Goal: Information Seeking & Learning: Learn about a topic

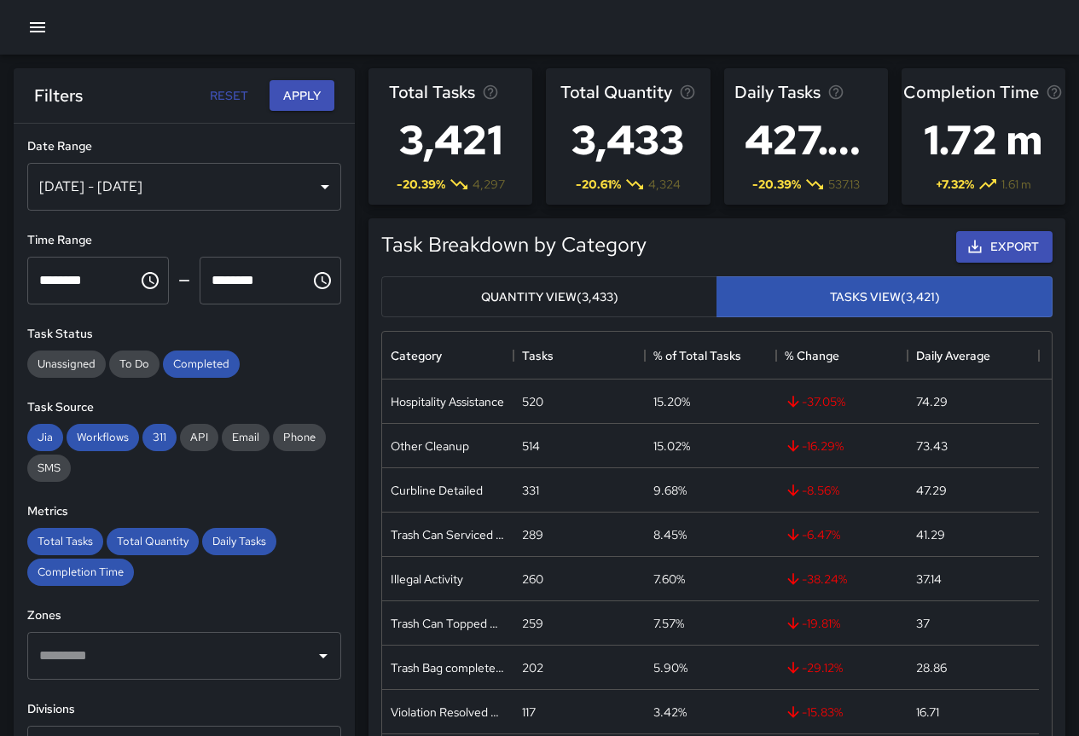
scroll to position [497, 657]
click at [69, 100] on h6 "Filters" at bounding box center [58, 95] width 49 height 27
click at [38, 30] on icon "button" at bounding box center [37, 27] width 20 height 20
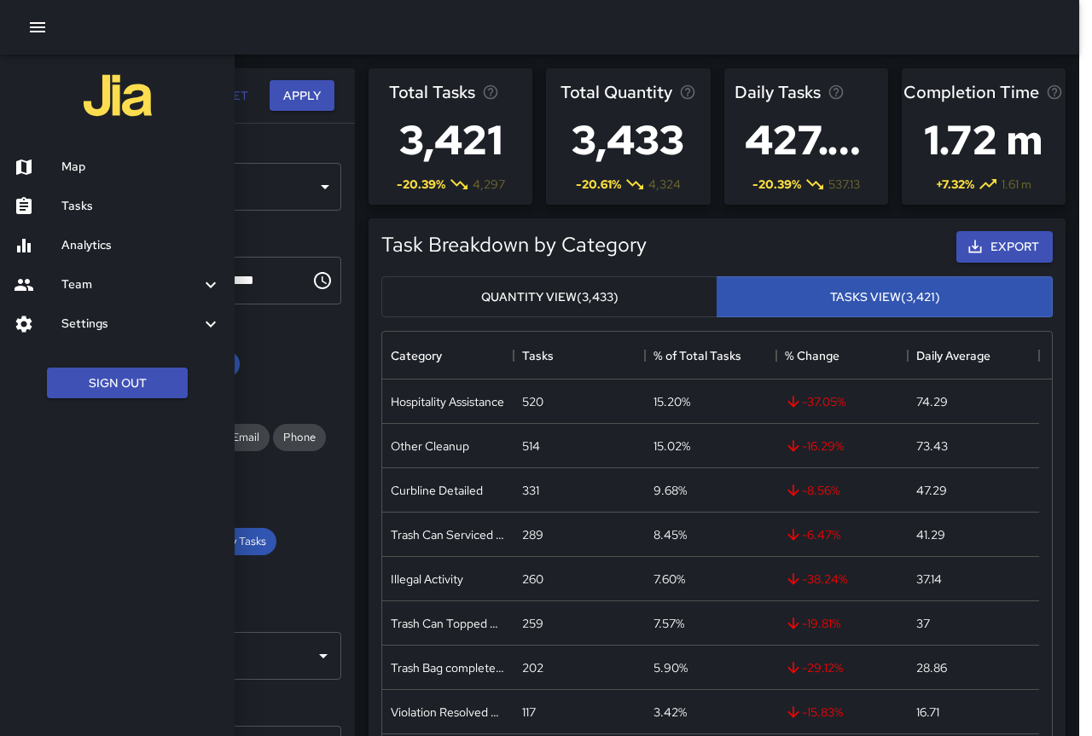
click at [97, 242] on h6 "Analytics" at bounding box center [141, 245] width 160 height 19
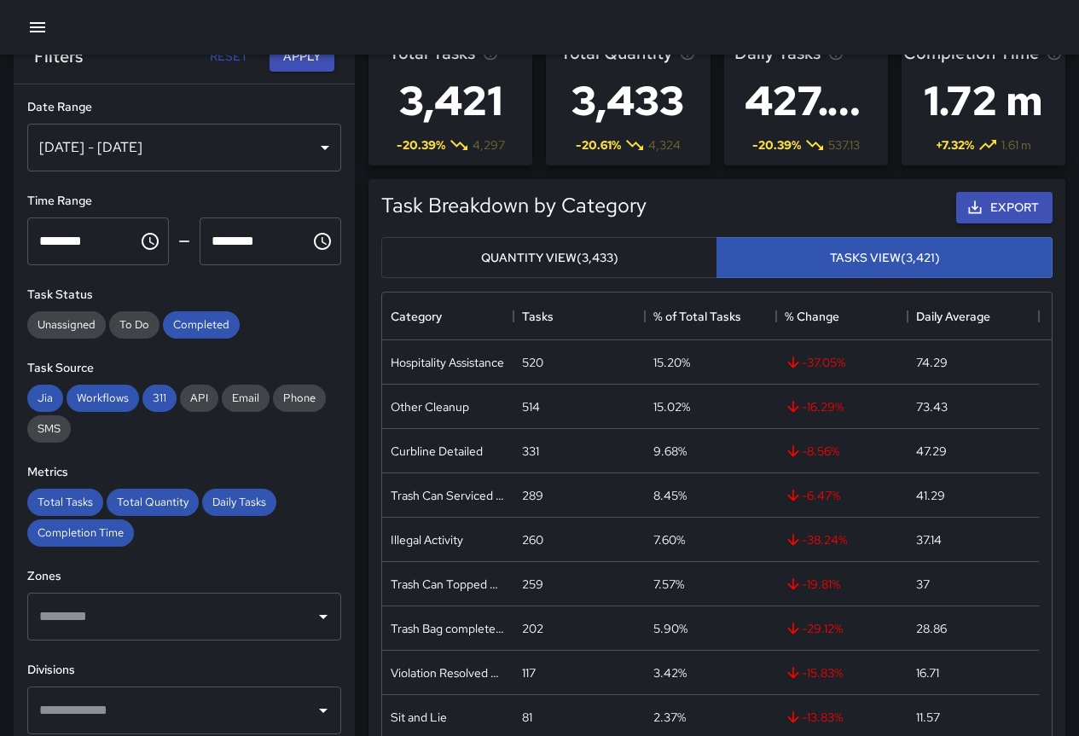
scroll to position [0, 0]
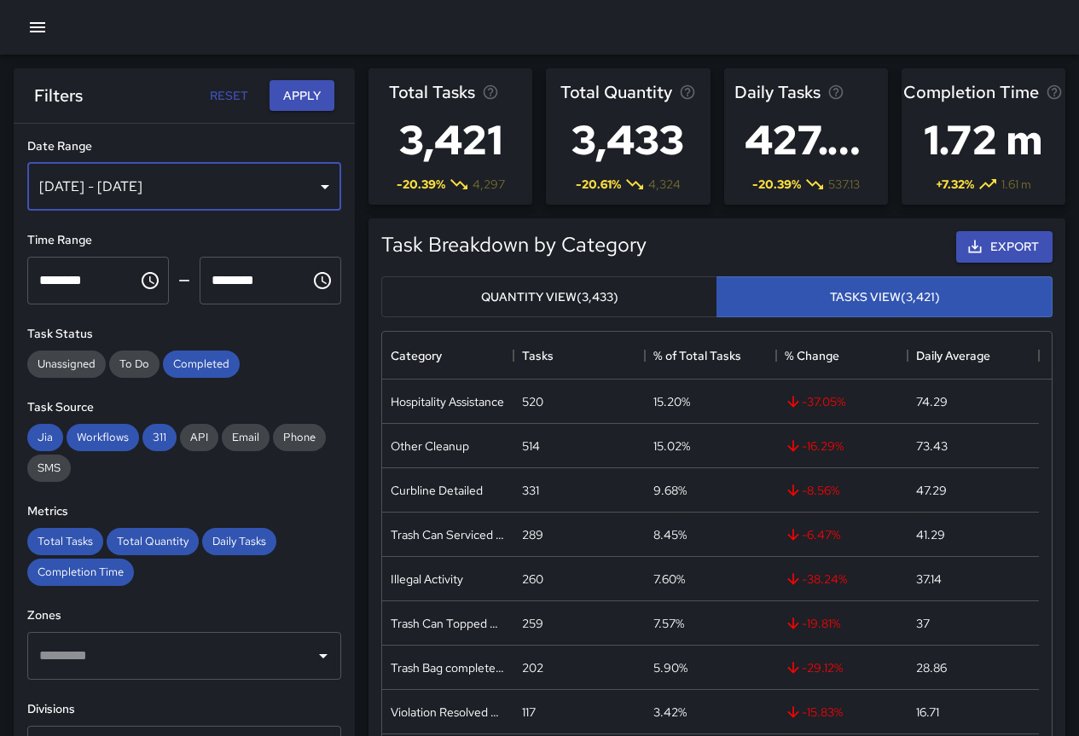
click at [233, 187] on div "[DATE] - [DATE]" at bounding box center [184, 187] width 314 height 48
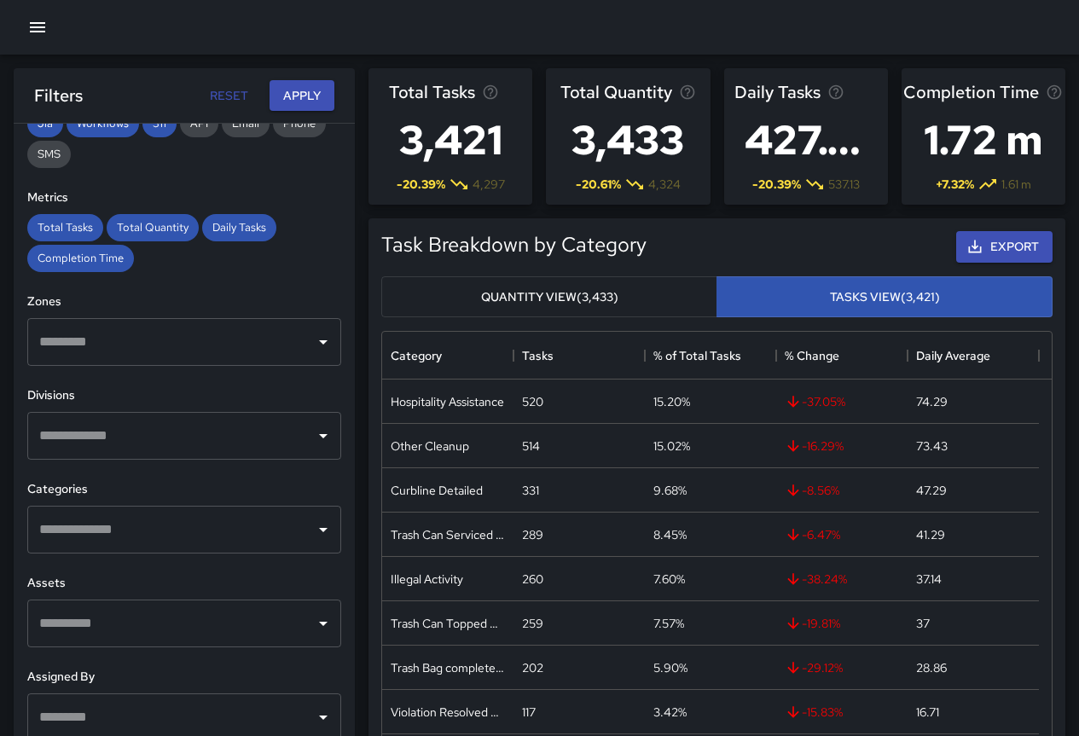
scroll to position [341, 0]
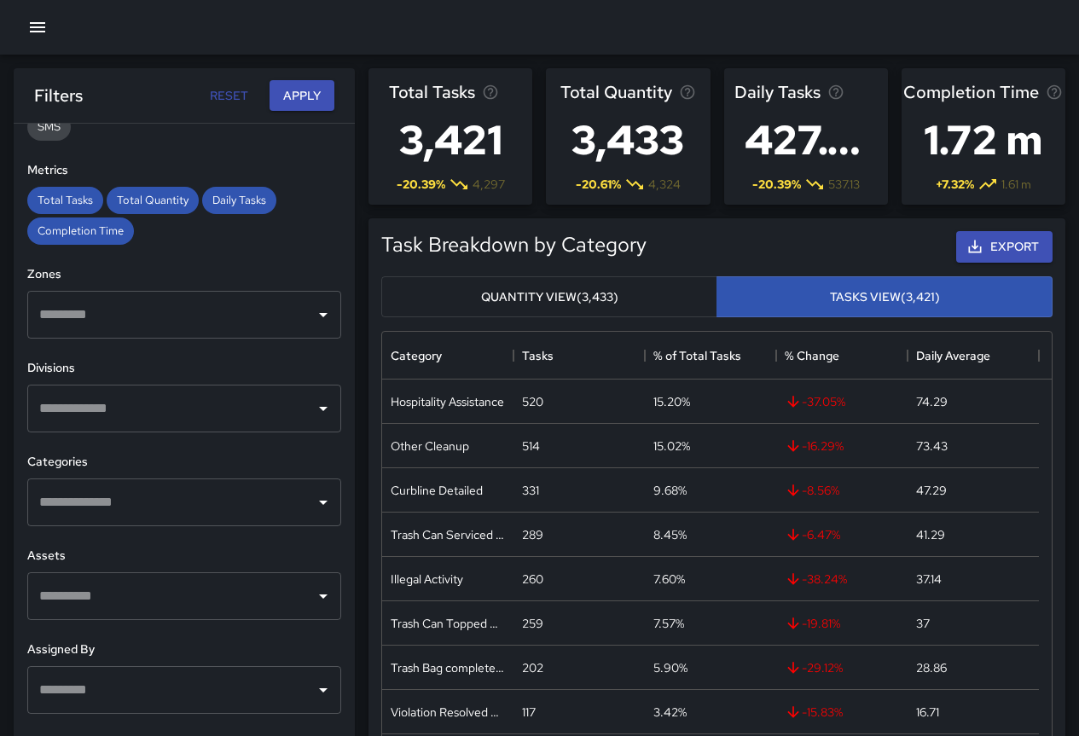
click at [182, 497] on input "text" at bounding box center [171, 502] width 273 height 32
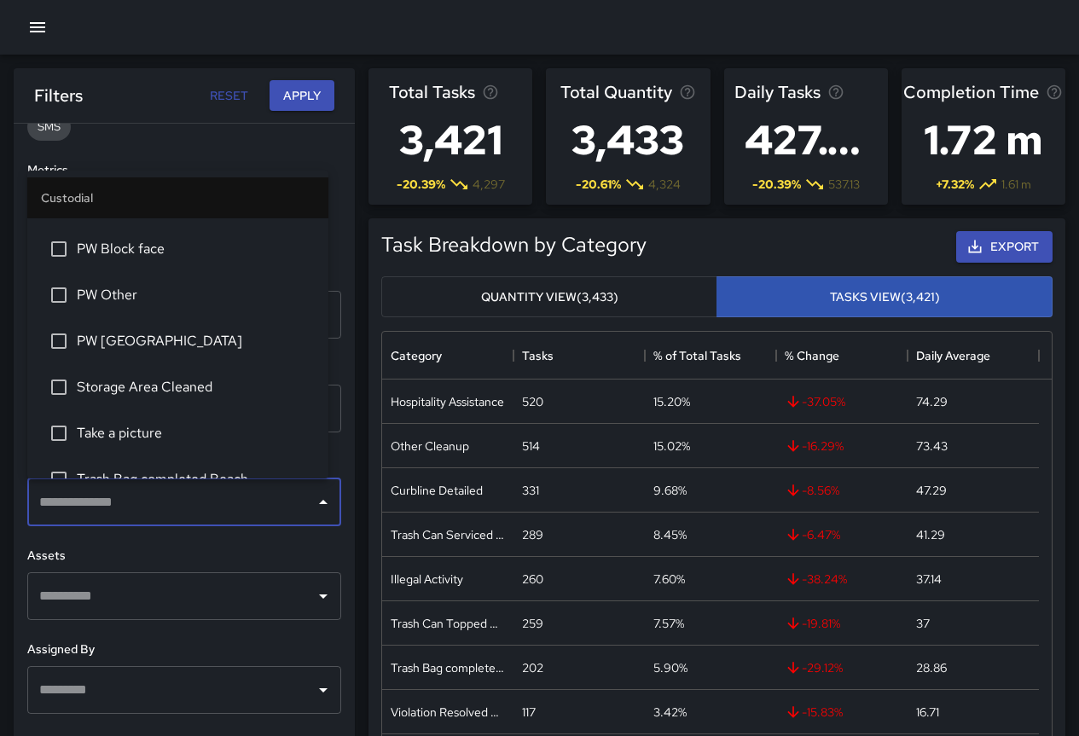
scroll to position [938, 0]
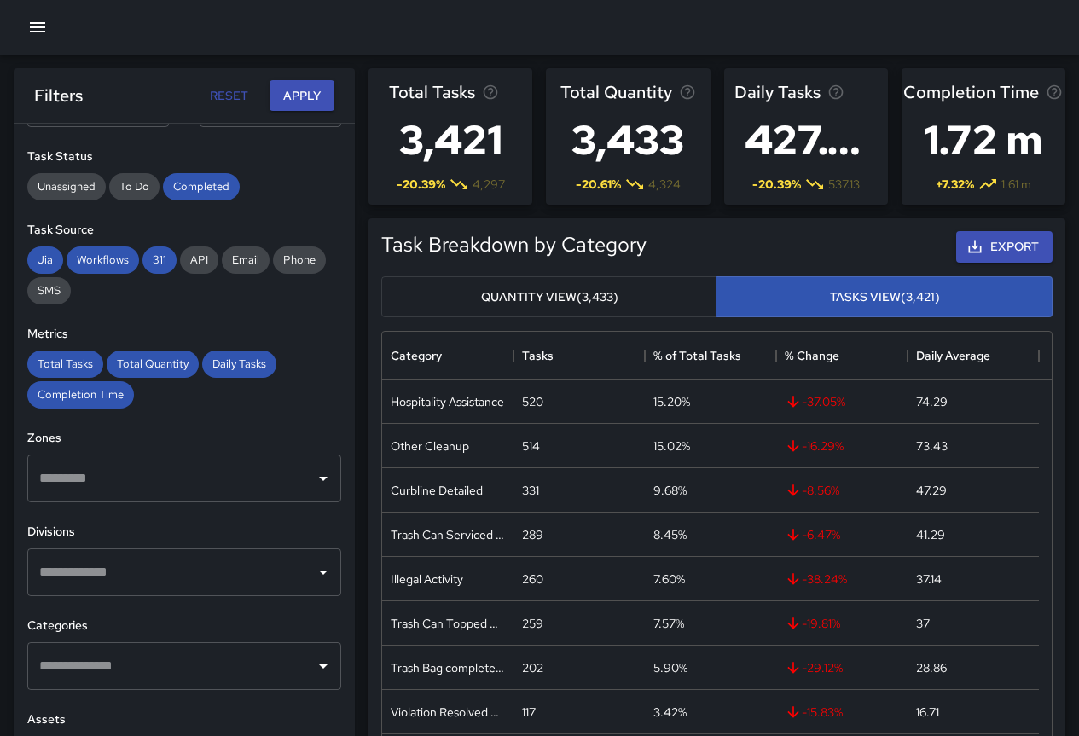
scroll to position [0, 0]
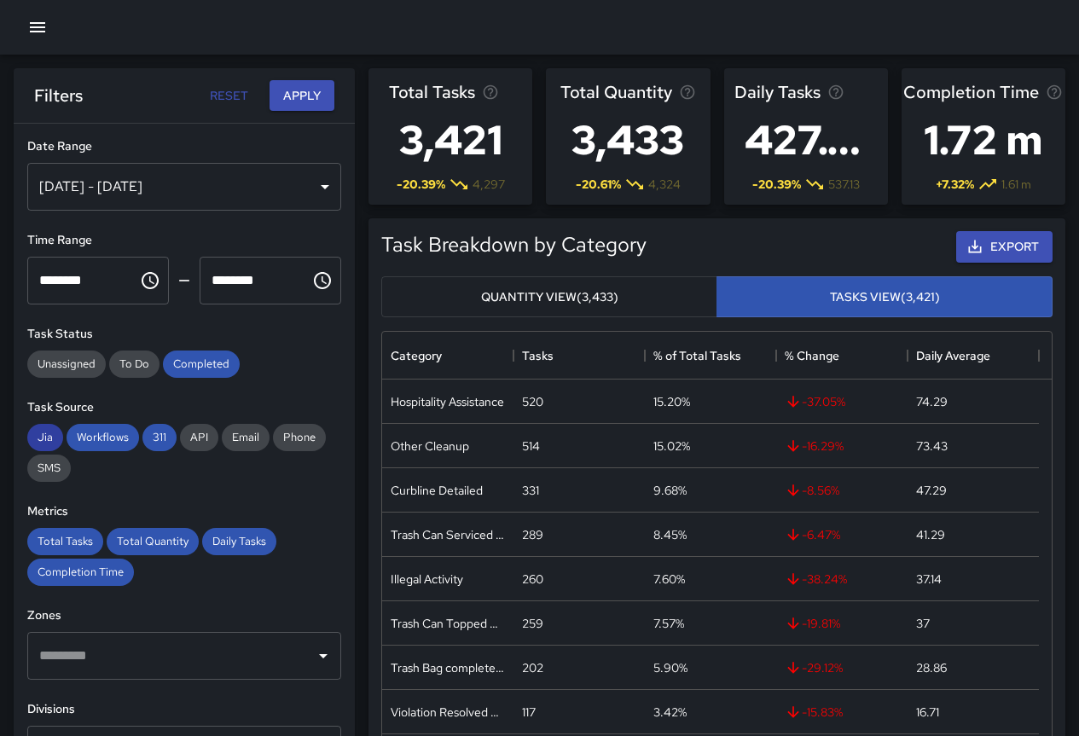
click at [49, 436] on span "Jia" at bounding box center [45, 437] width 36 height 15
click at [50, 433] on span "Jia" at bounding box center [45, 437] width 36 height 15
click at [59, 366] on span "Unassigned" at bounding box center [66, 364] width 78 height 15
click at [131, 369] on span "To Do" at bounding box center [134, 364] width 50 height 15
click at [200, 441] on span "API" at bounding box center [199, 437] width 38 height 15
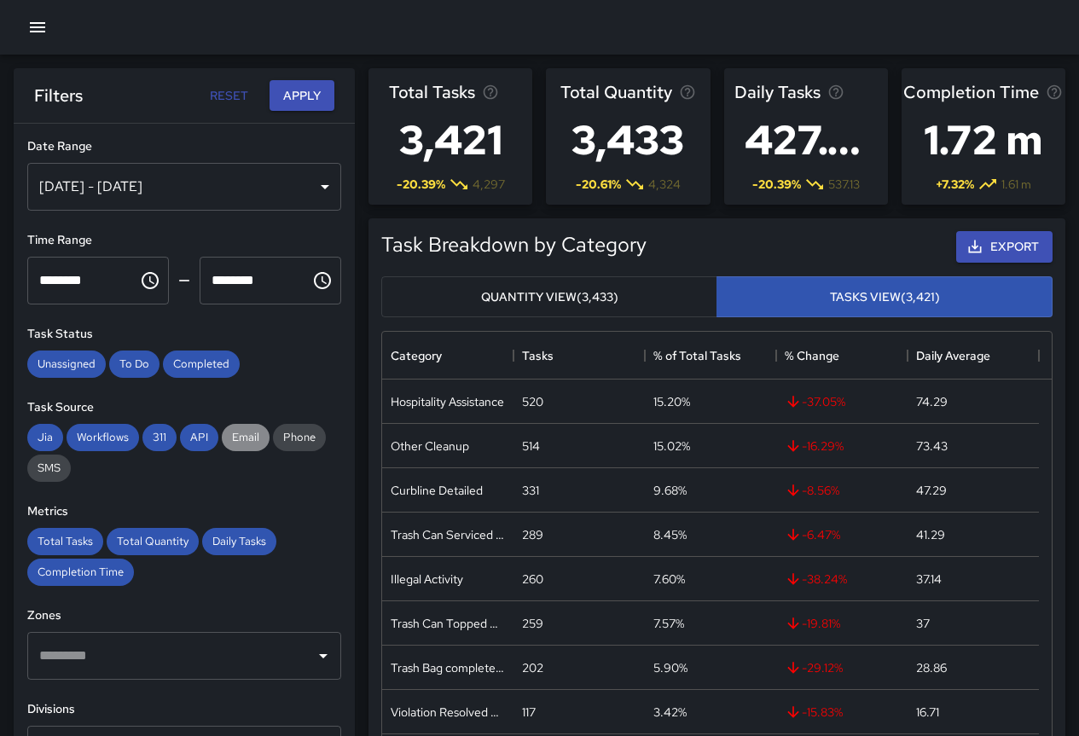
click at [232, 438] on span "Email" at bounding box center [246, 437] width 48 height 15
click at [293, 438] on span "Phone" at bounding box center [299, 437] width 53 height 15
click at [44, 470] on span "SMS" at bounding box center [49, 468] width 44 height 15
click at [146, 483] on div "**********" at bounding box center [184, 464] width 341 height 681
click at [171, 183] on div "[DATE] - [DATE]" at bounding box center [184, 187] width 314 height 48
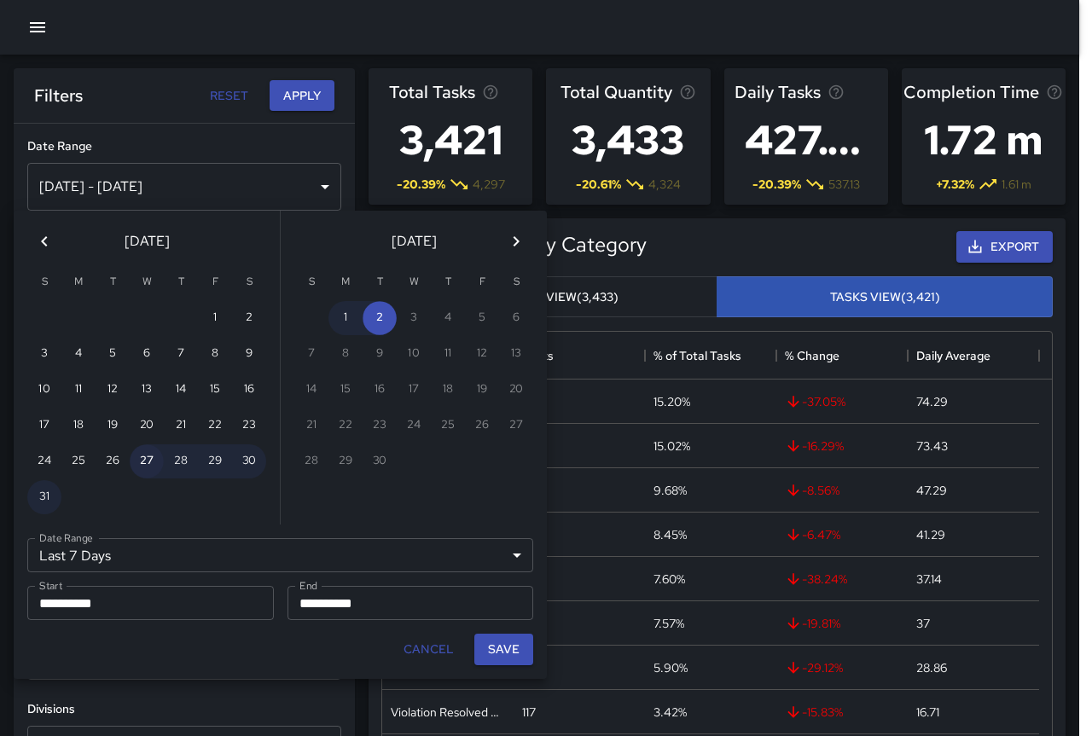
click at [148, 458] on button "27" at bounding box center [147, 461] width 34 height 34
type input "******"
click at [155, 462] on button "27" at bounding box center [147, 461] width 34 height 34
type input "**********"
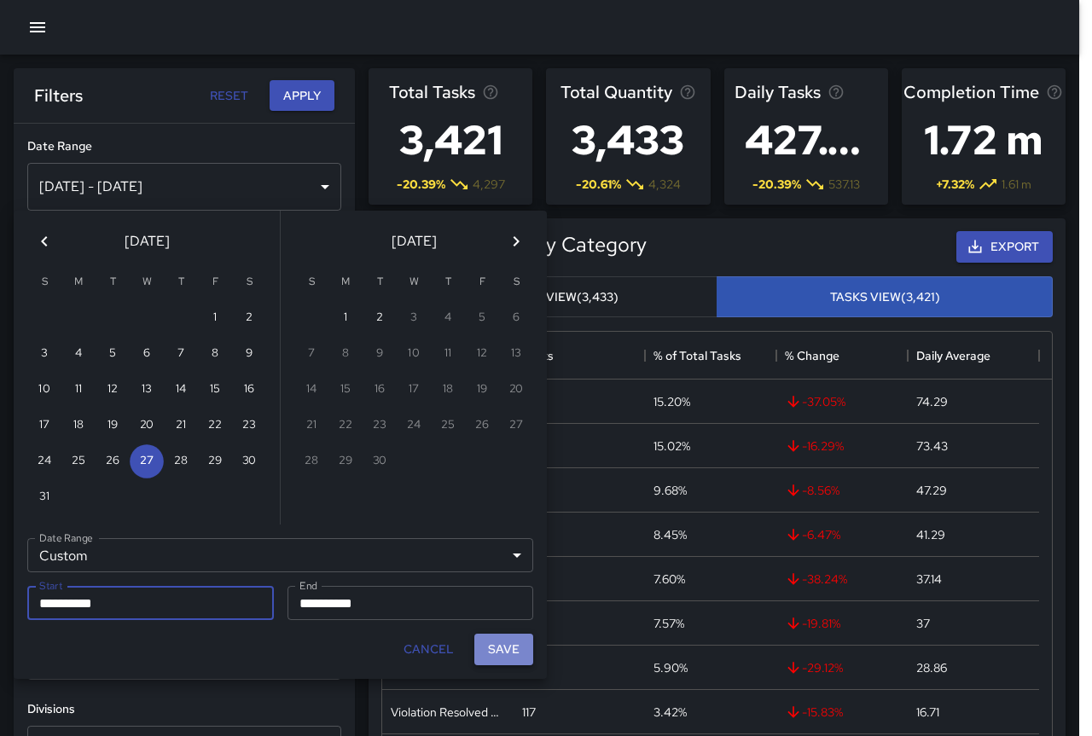
click at [510, 648] on button "Save" at bounding box center [503, 650] width 59 height 32
type input "**********"
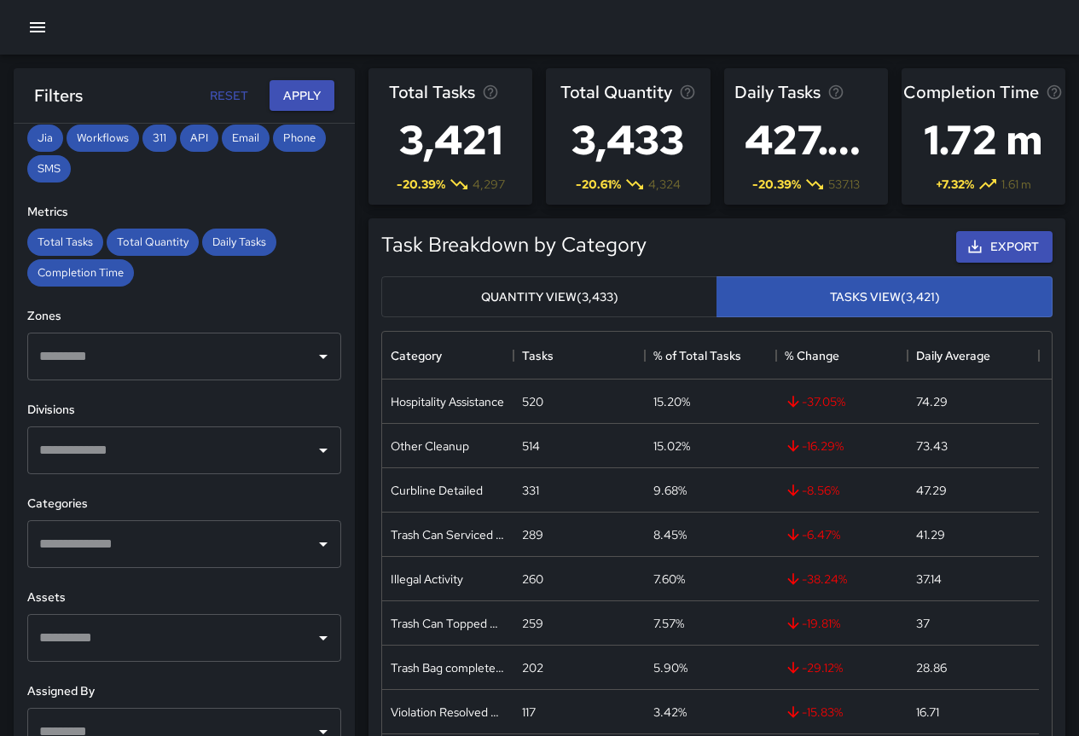
scroll to position [341, 0]
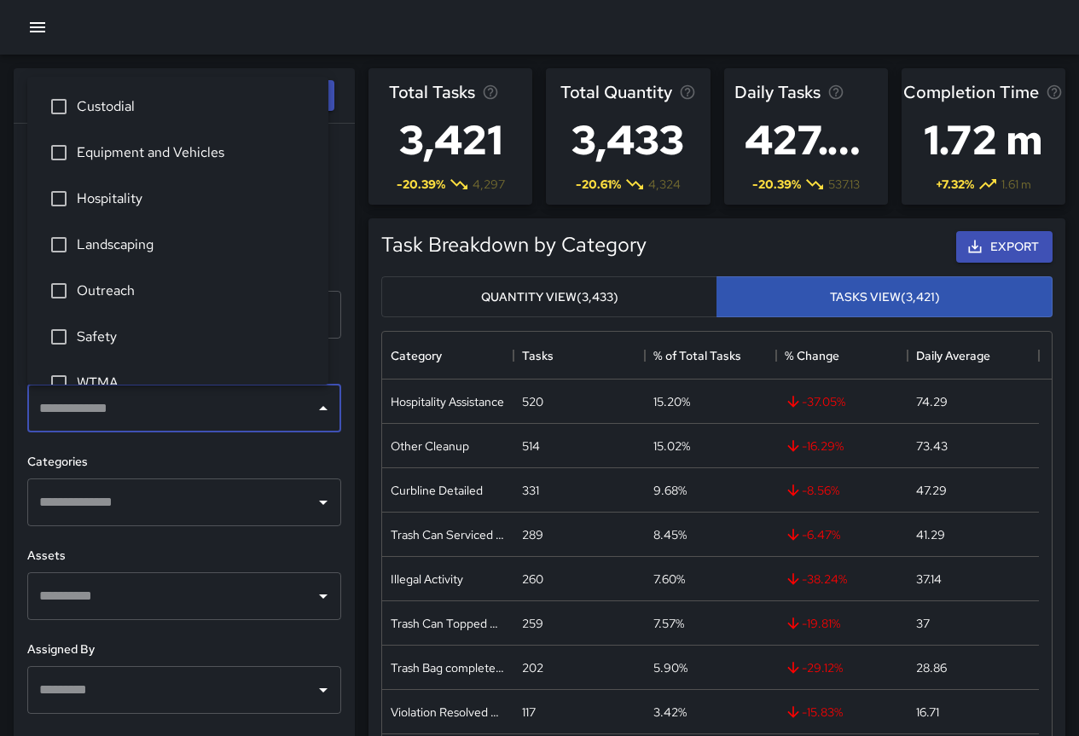
click at [223, 407] on input "text" at bounding box center [171, 408] width 273 height 32
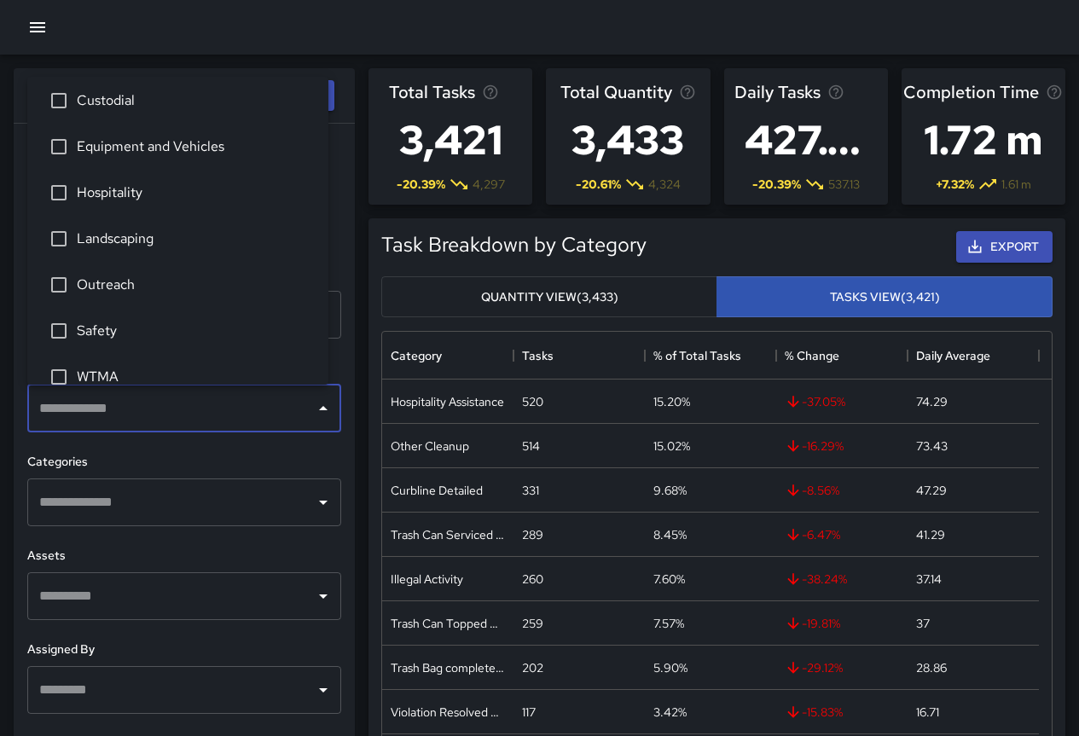
scroll to position [0, 0]
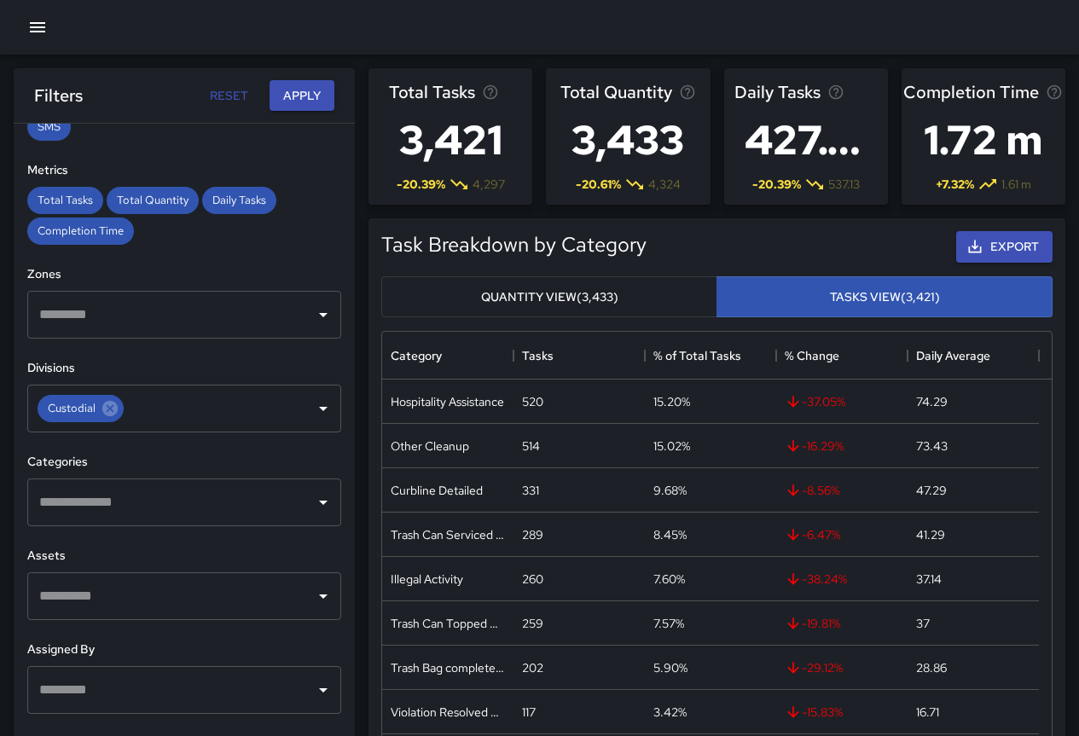
click at [107, 511] on input "text" at bounding box center [171, 502] width 273 height 32
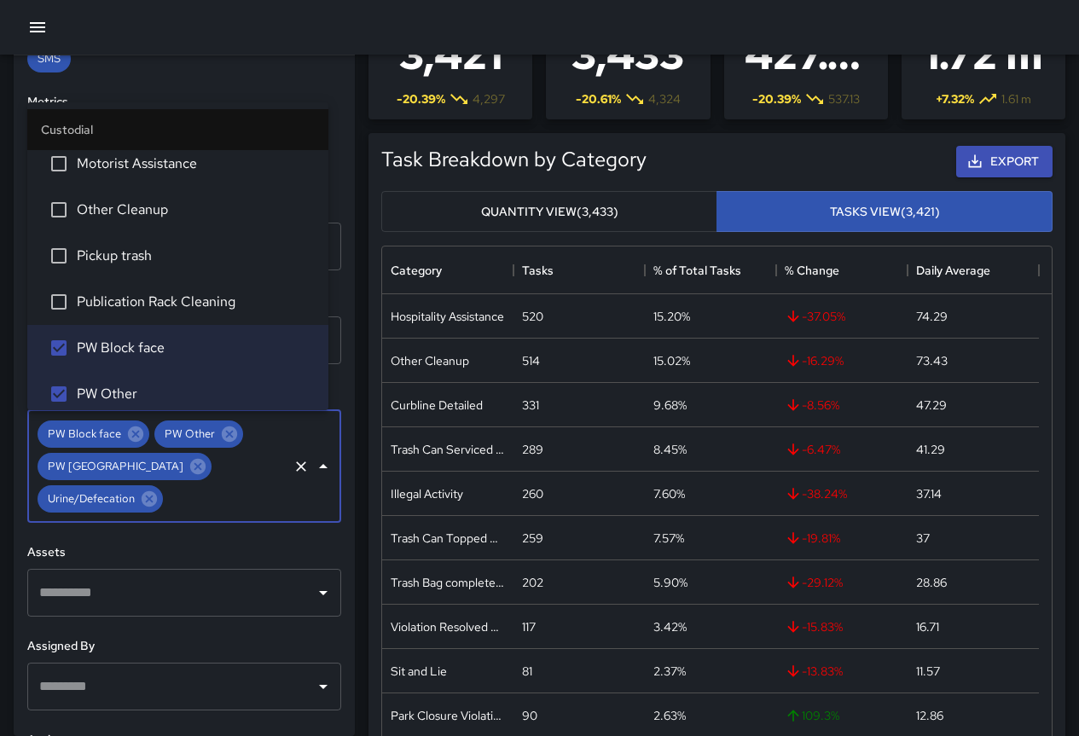
scroll to position [545, 0]
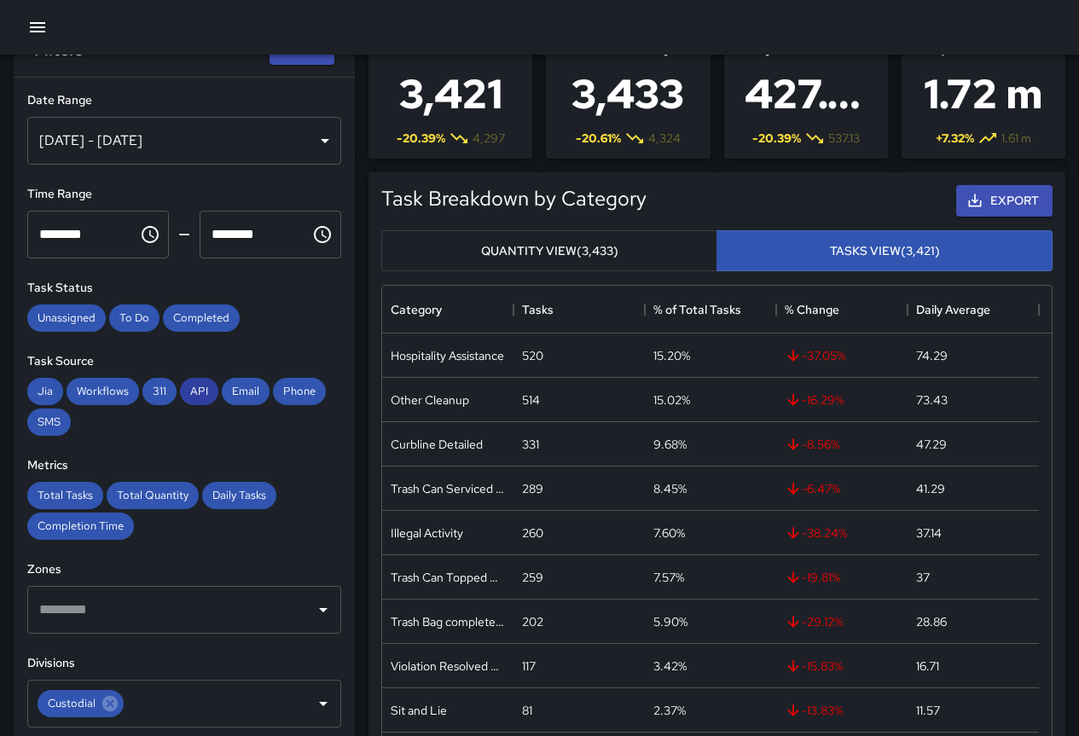
scroll to position [0, 0]
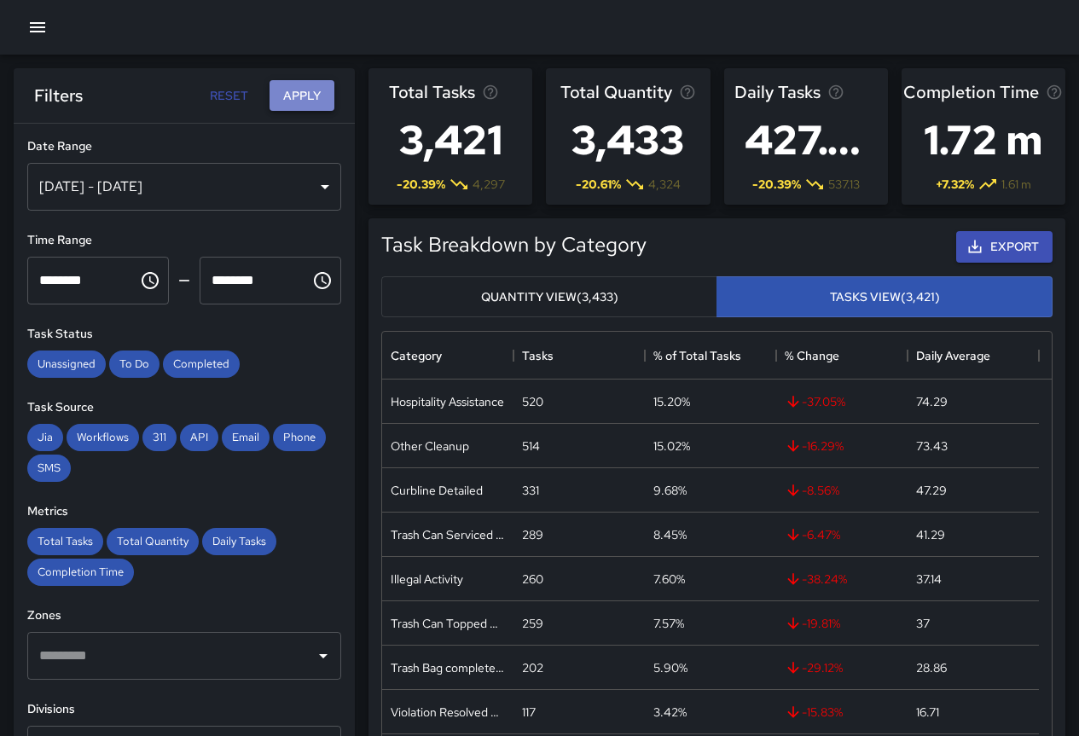
click at [303, 97] on button "Apply" at bounding box center [302, 96] width 65 height 32
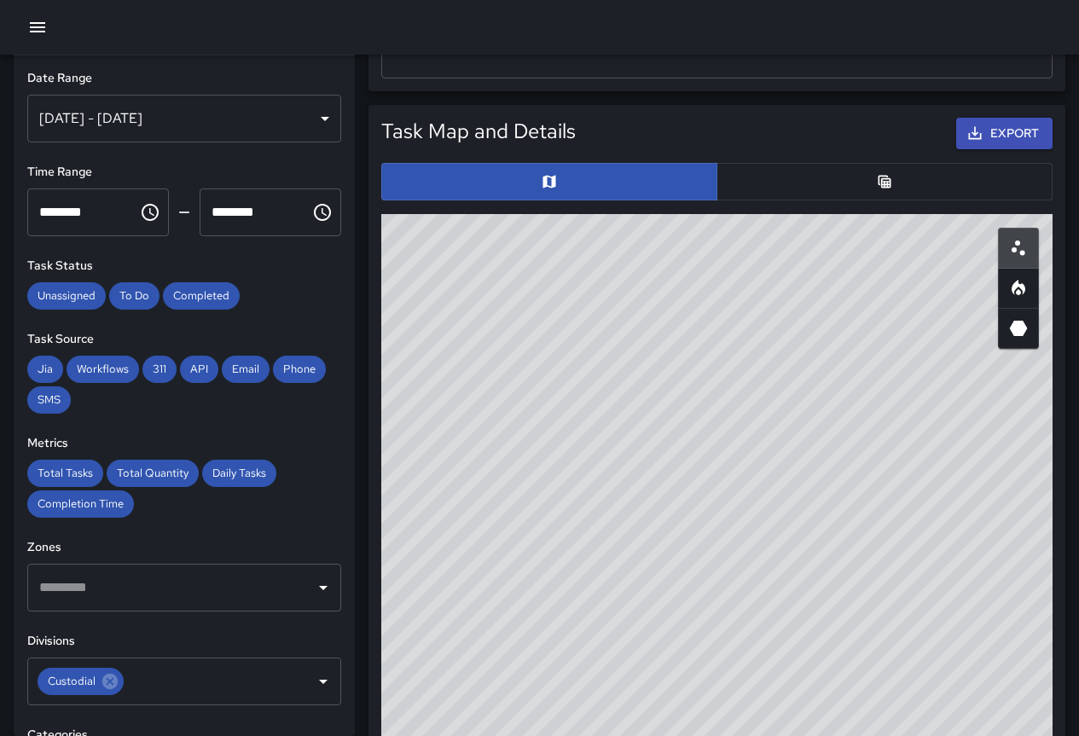
scroll to position [768, 0]
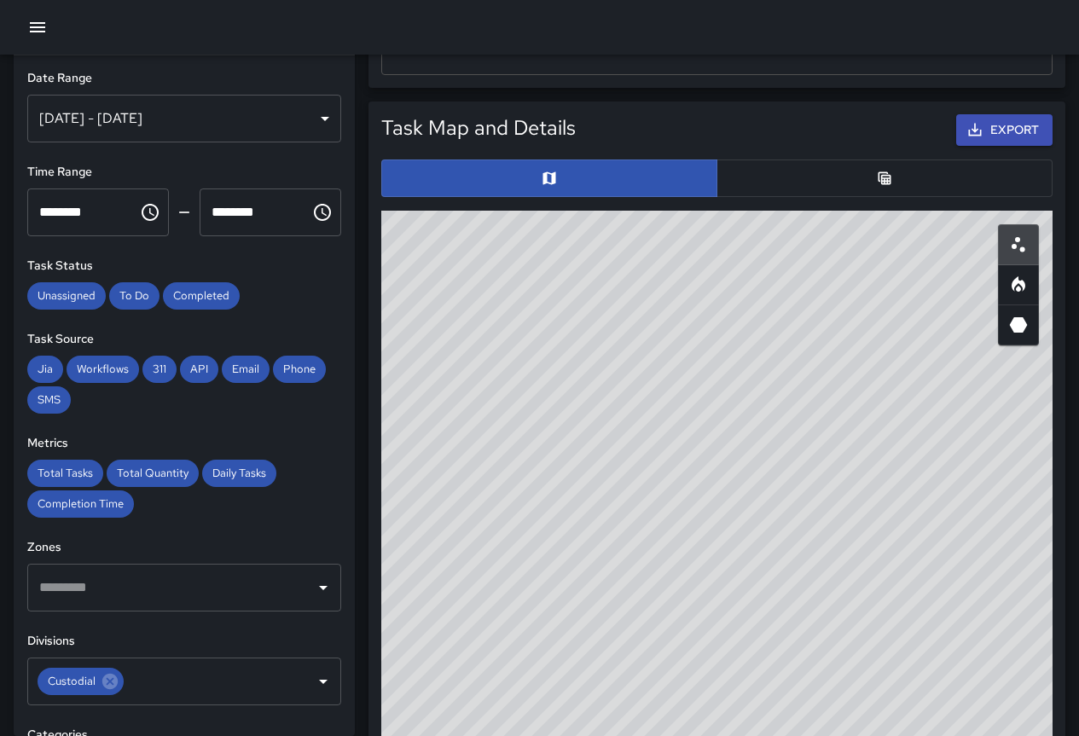
click at [894, 183] on button "button" at bounding box center [884, 179] width 336 height 38
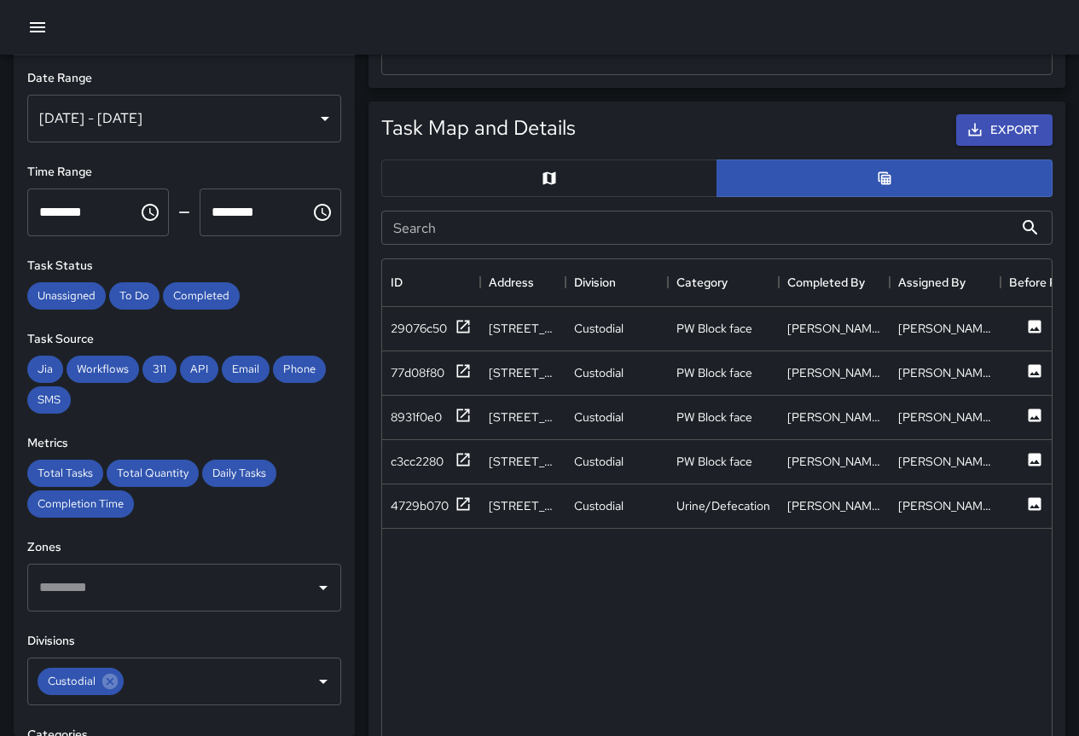
scroll to position [853, 0]
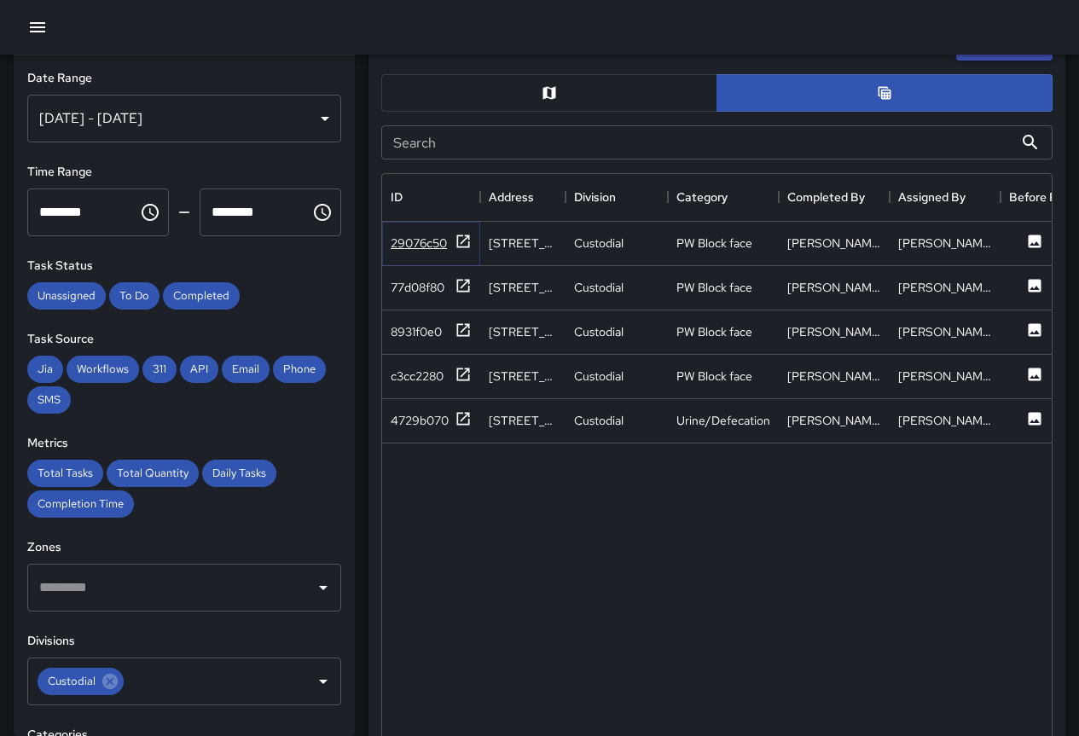
click at [461, 241] on icon at bounding box center [463, 241] width 17 height 17
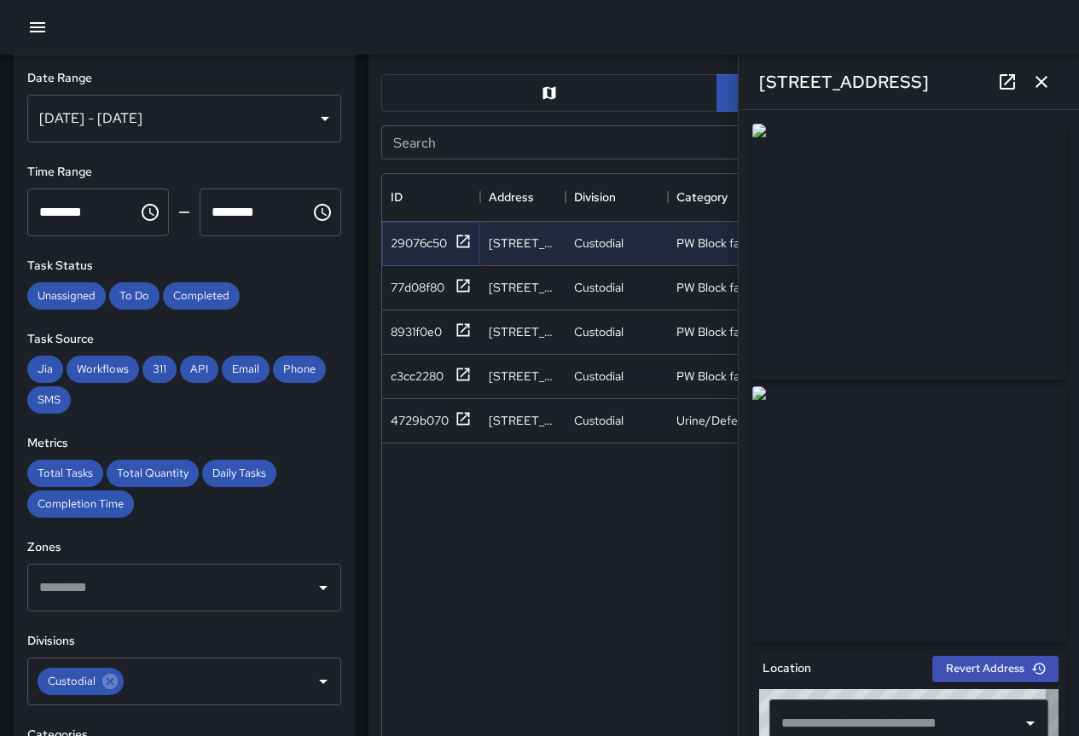
type input "**********"
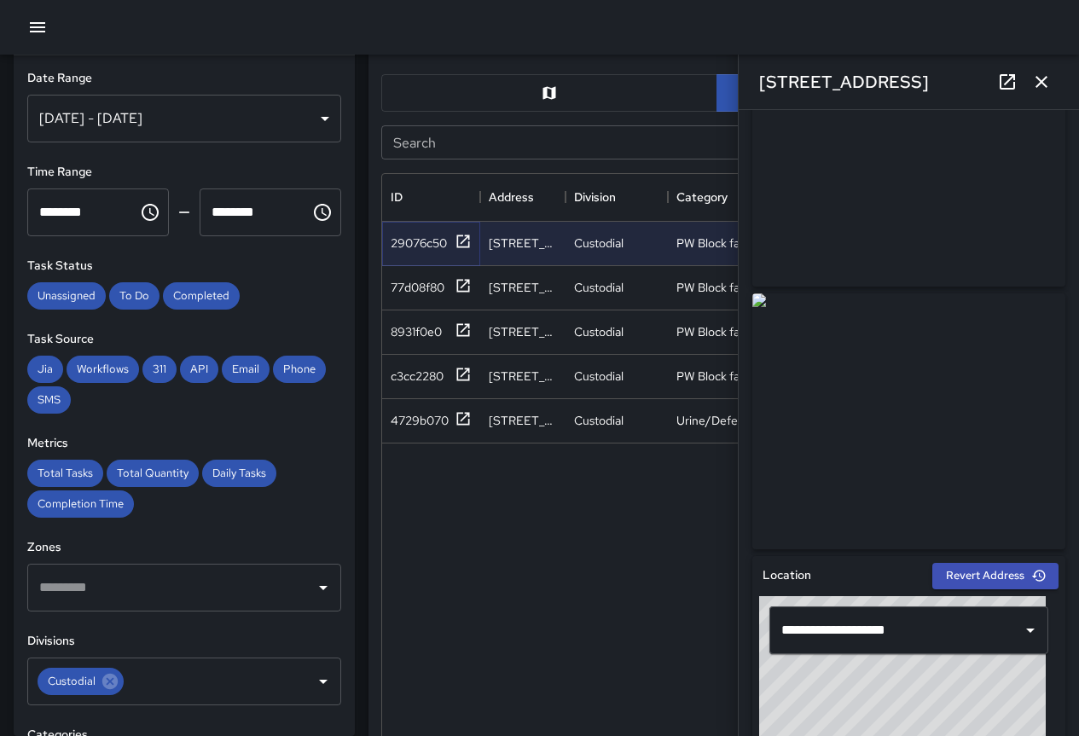
scroll to position [85, 0]
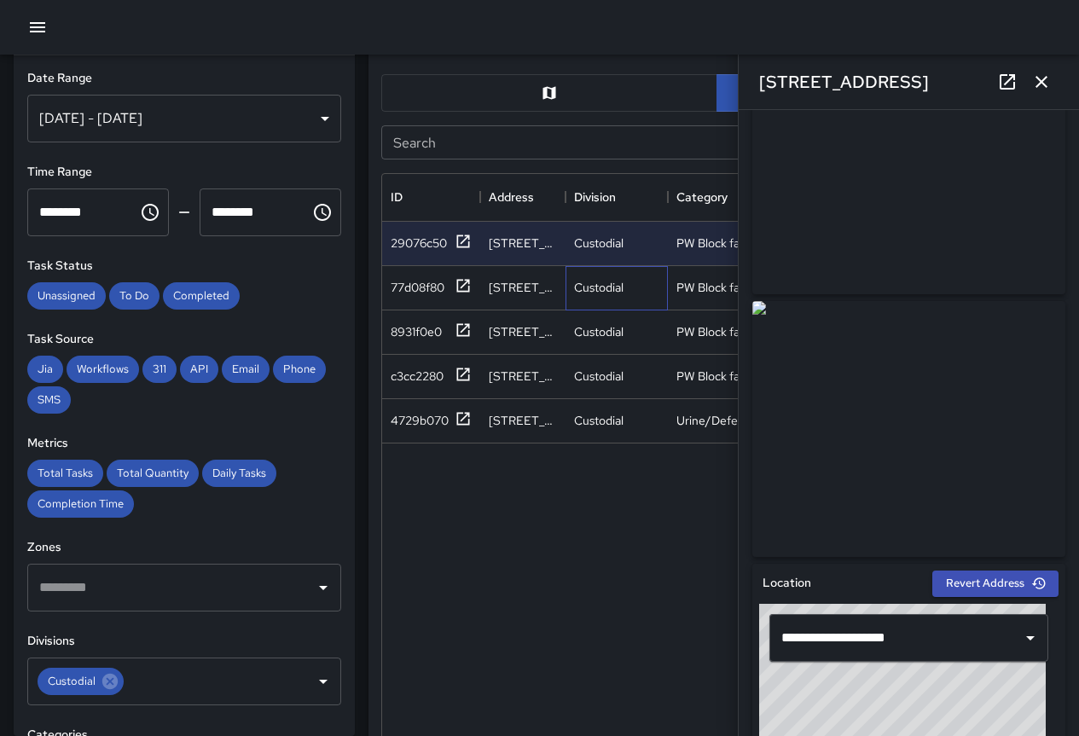
click at [600, 284] on div "Custodial" at bounding box center [598, 287] width 49 height 17
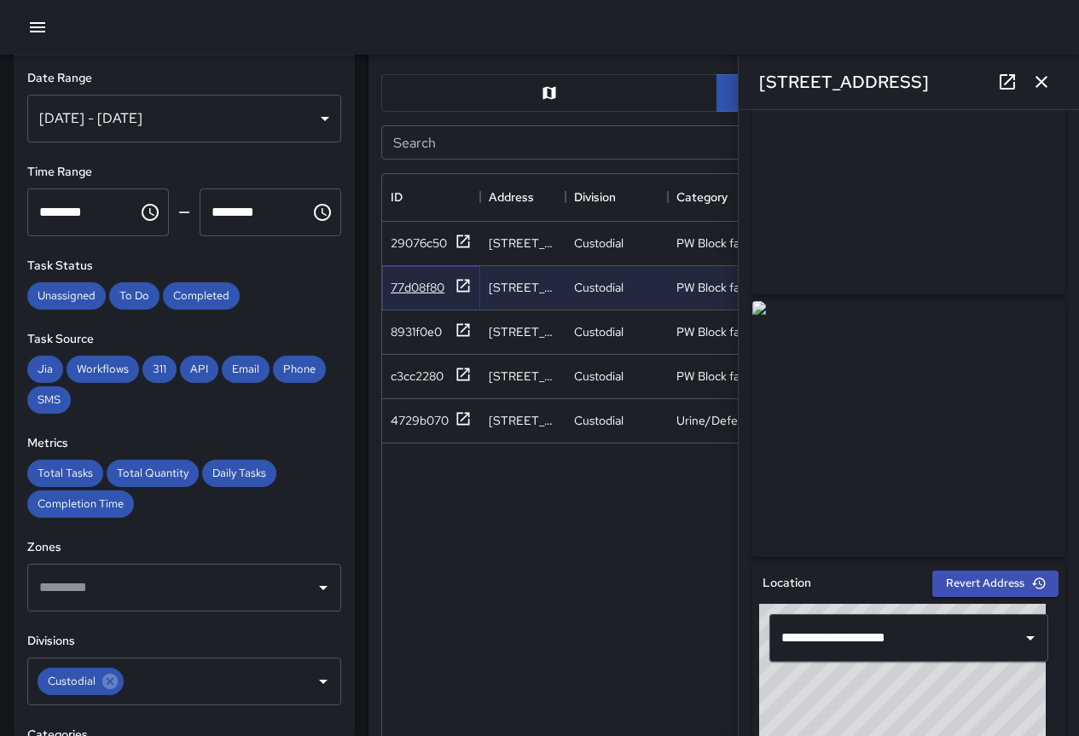
click at [464, 283] on icon at bounding box center [463, 285] width 17 height 17
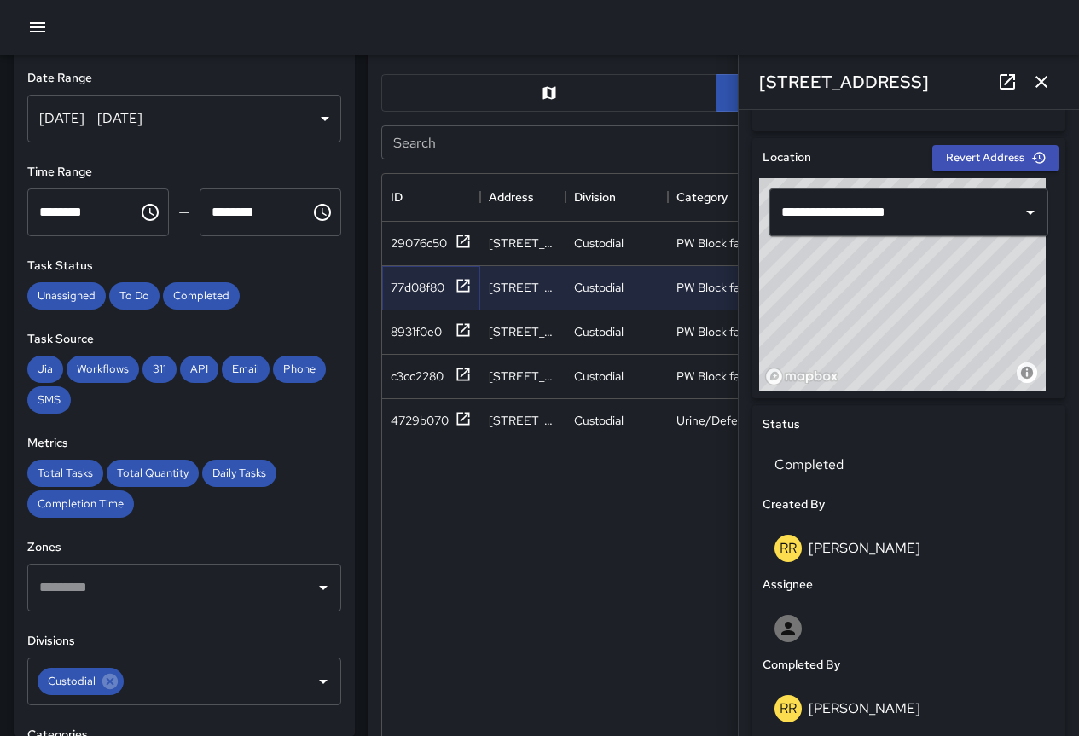
scroll to position [512, 0]
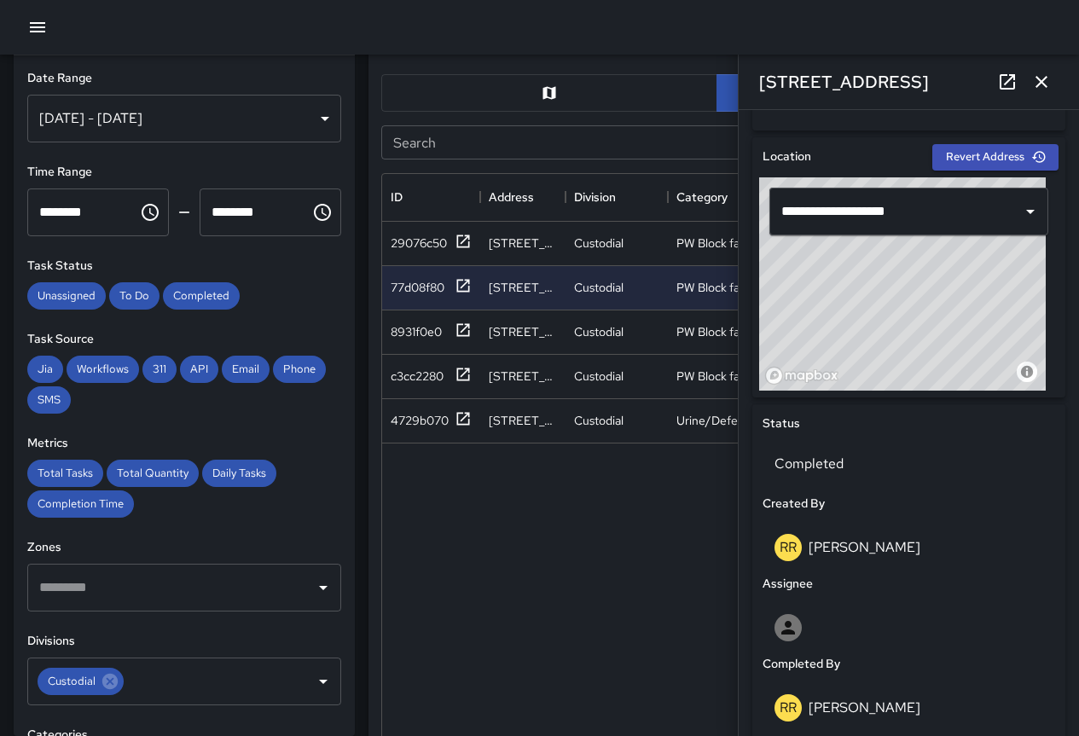
click at [225, 119] on div "[DATE] - [DATE]" at bounding box center [184, 119] width 314 height 48
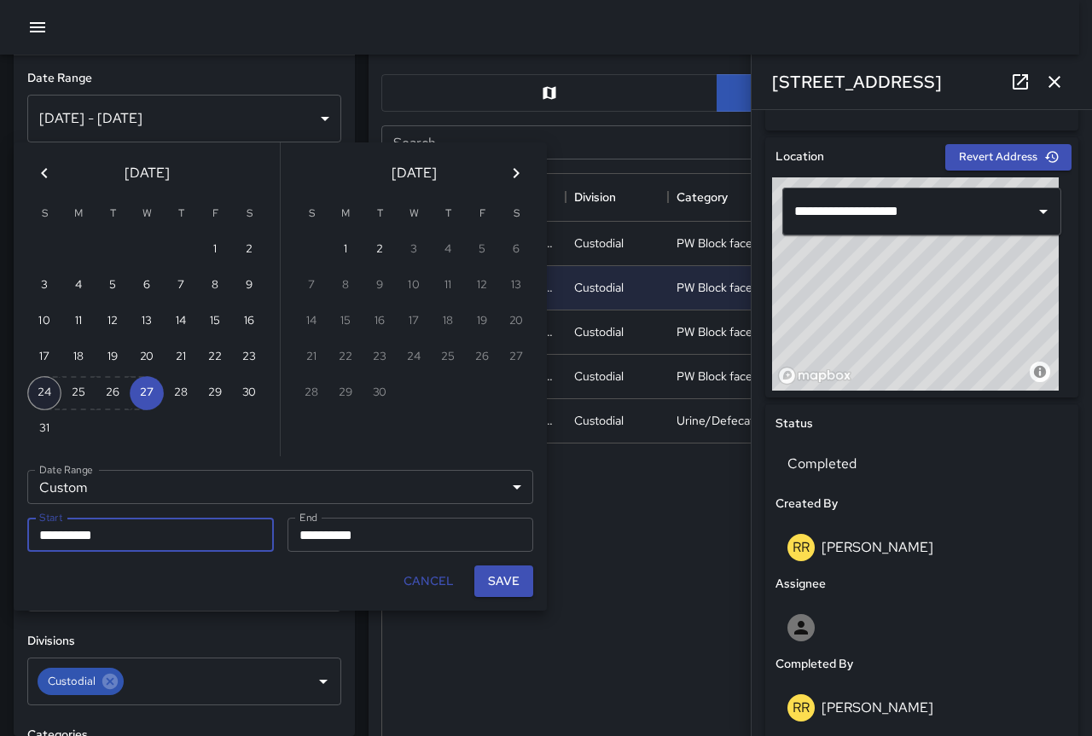
click at [38, 394] on button "24" at bounding box center [44, 393] width 34 height 34
type input "**********"
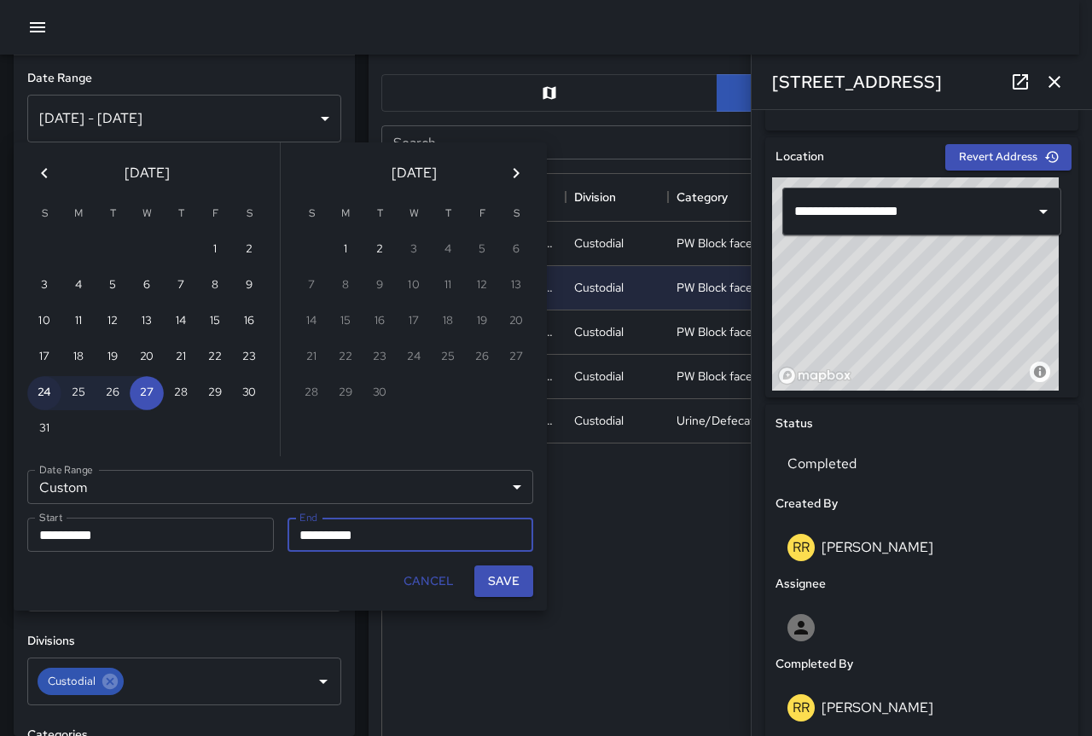
click at [49, 397] on button "24" at bounding box center [44, 393] width 34 height 34
type input "**********"
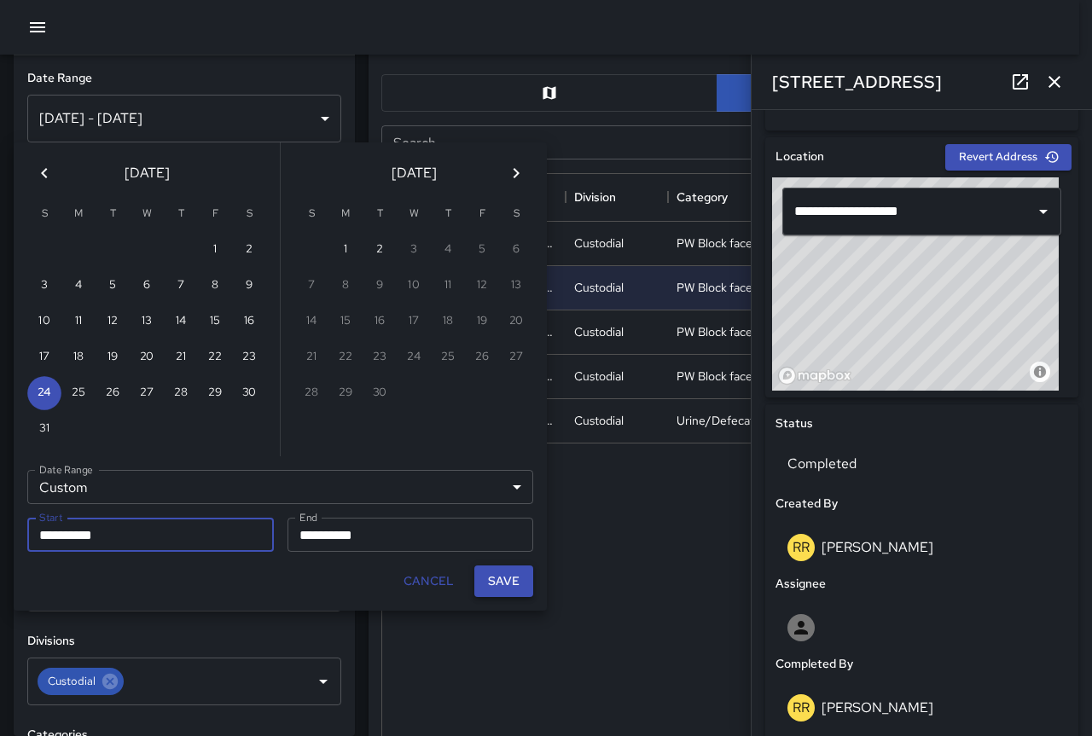
click at [498, 583] on button "Save" at bounding box center [503, 582] width 59 height 32
type input "**********"
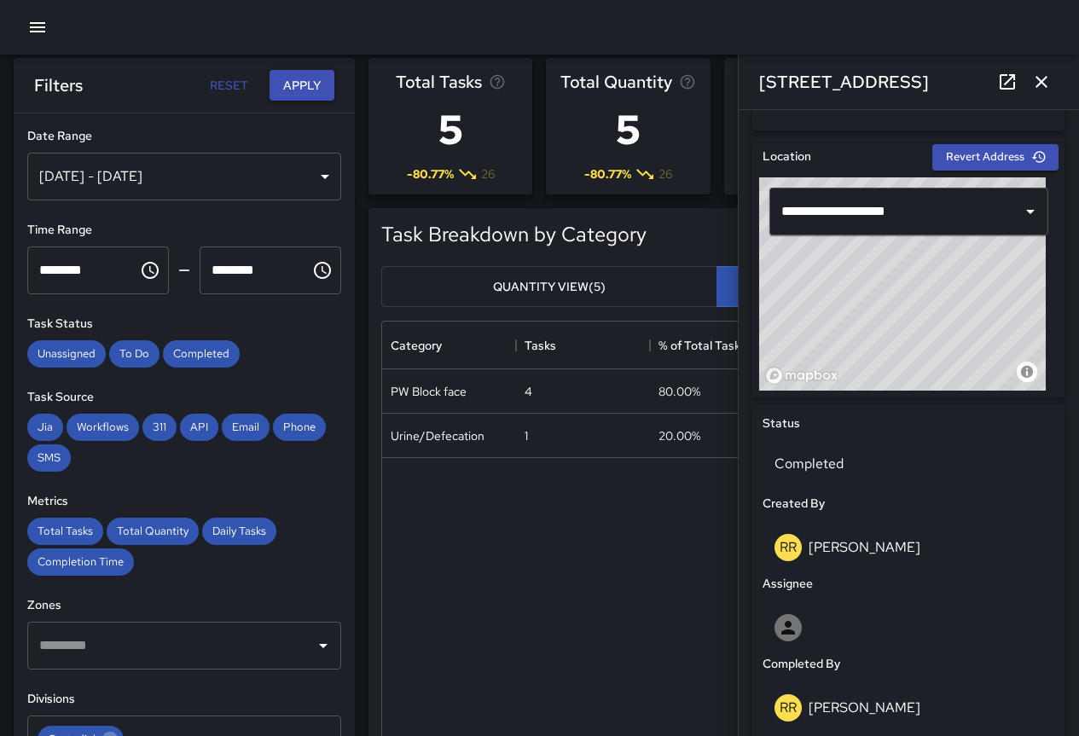
scroll to position [0, 0]
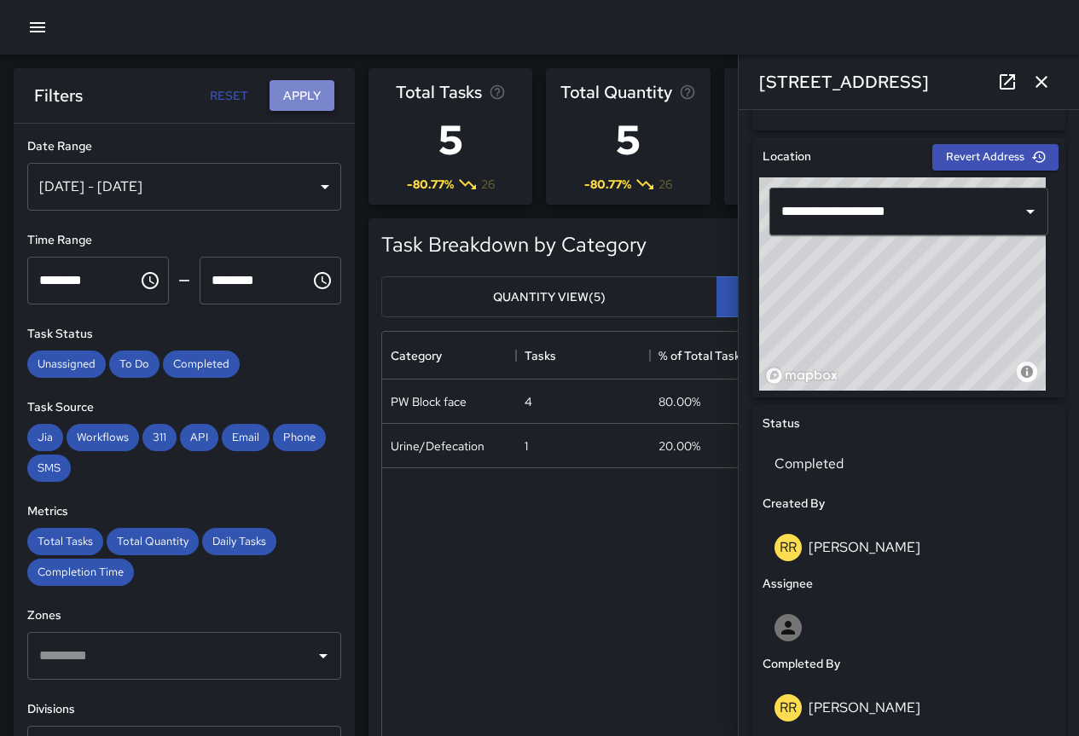
click at [299, 101] on button "Apply" at bounding box center [302, 96] width 65 height 32
click at [1039, 79] on icon "button" at bounding box center [1041, 82] width 12 height 12
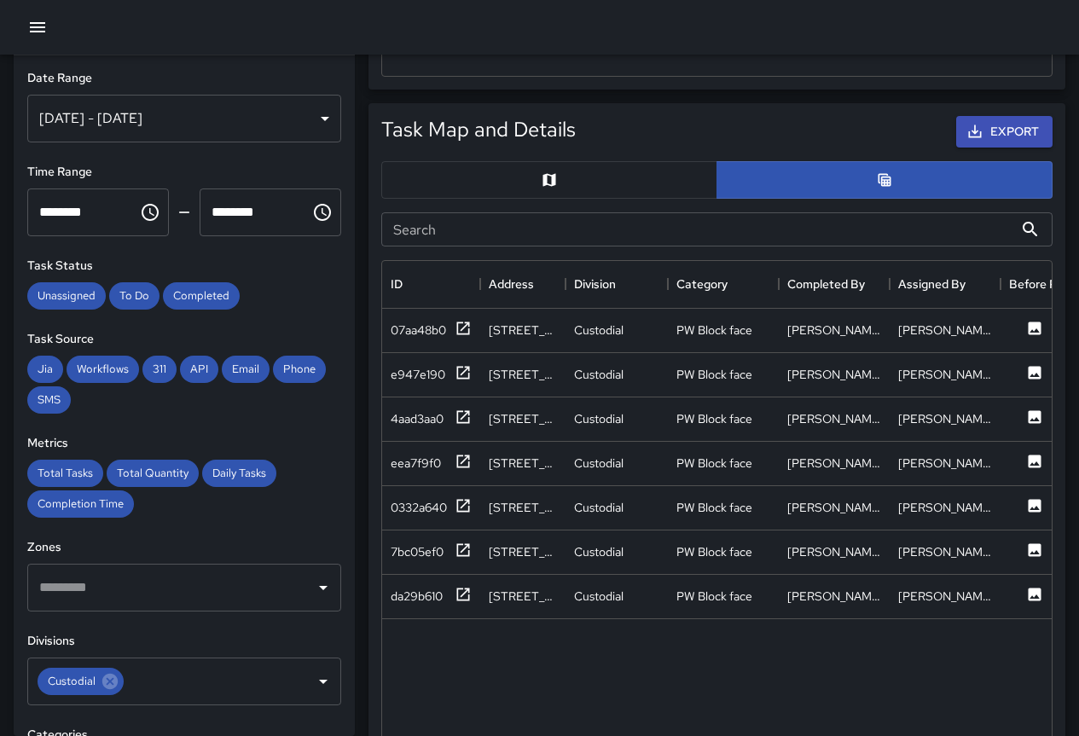
scroll to position [768, 0]
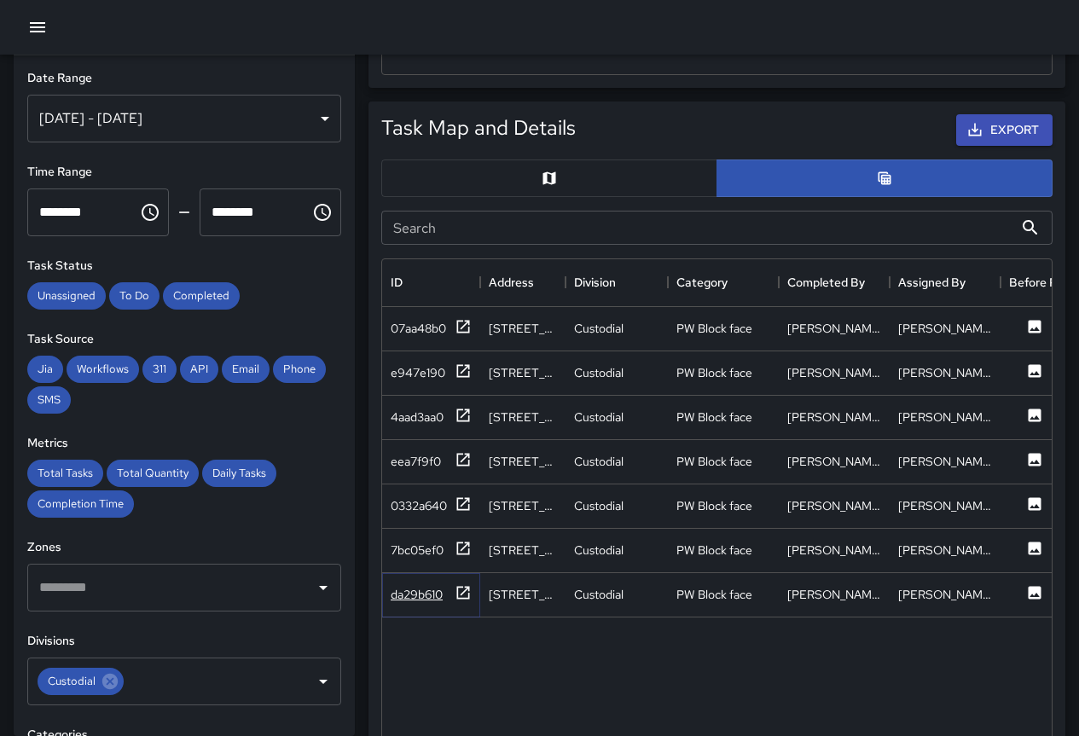
click at [463, 596] on icon at bounding box center [463, 592] width 17 height 17
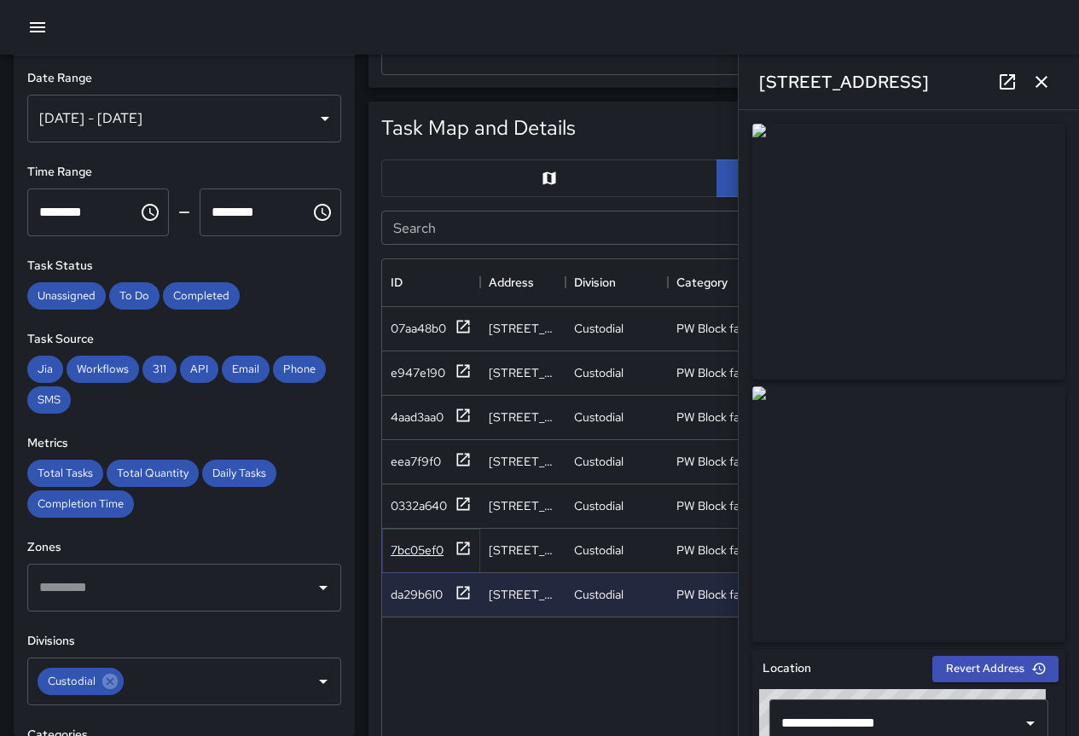
click at [456, 547] on icon at bounding box center [463, 548] width 17 height 17
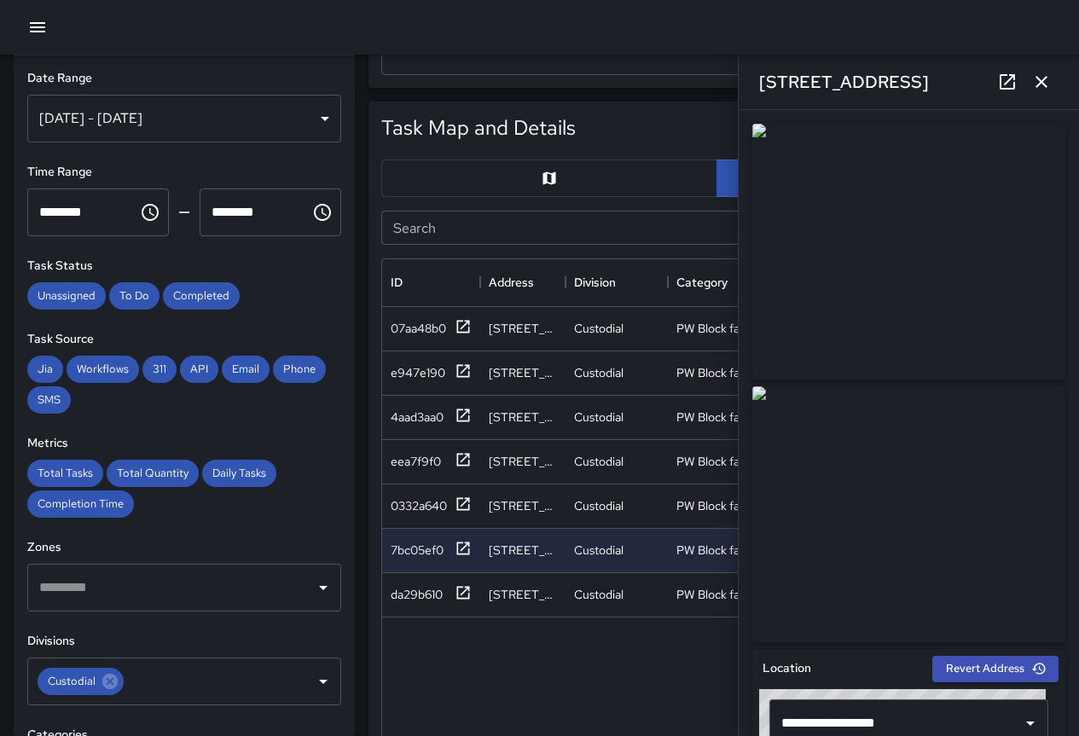
click at [815, 429] on img at bounding box center [908, 514] width 313 height 256
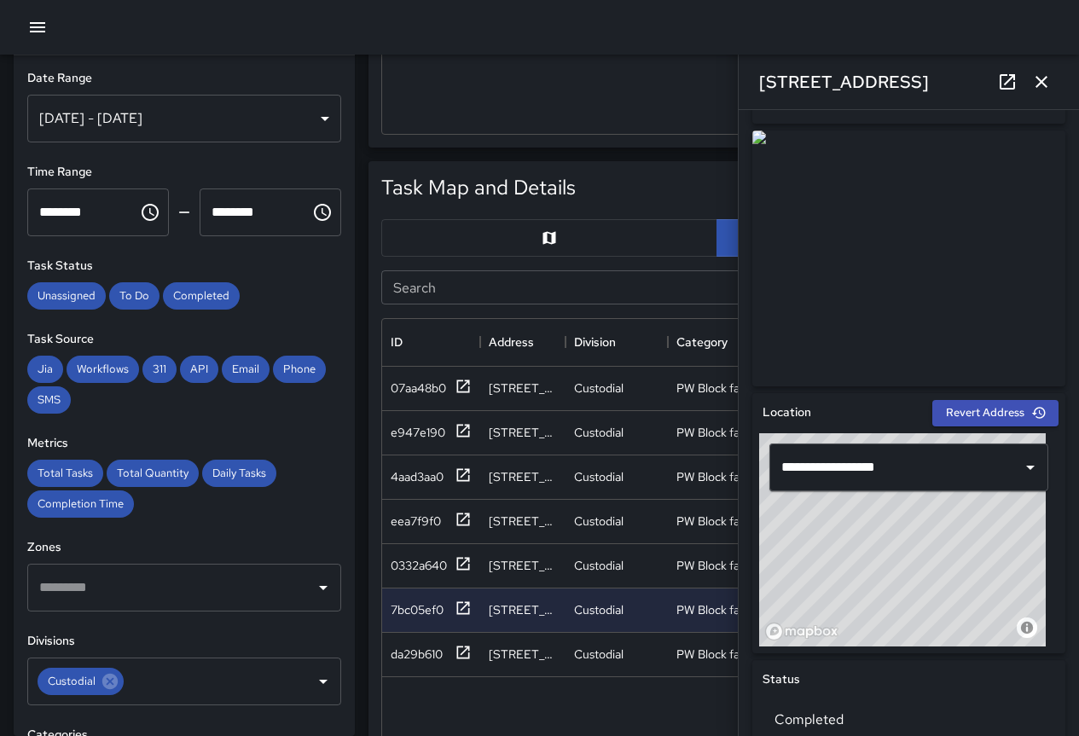
scroll to position [938, 0]
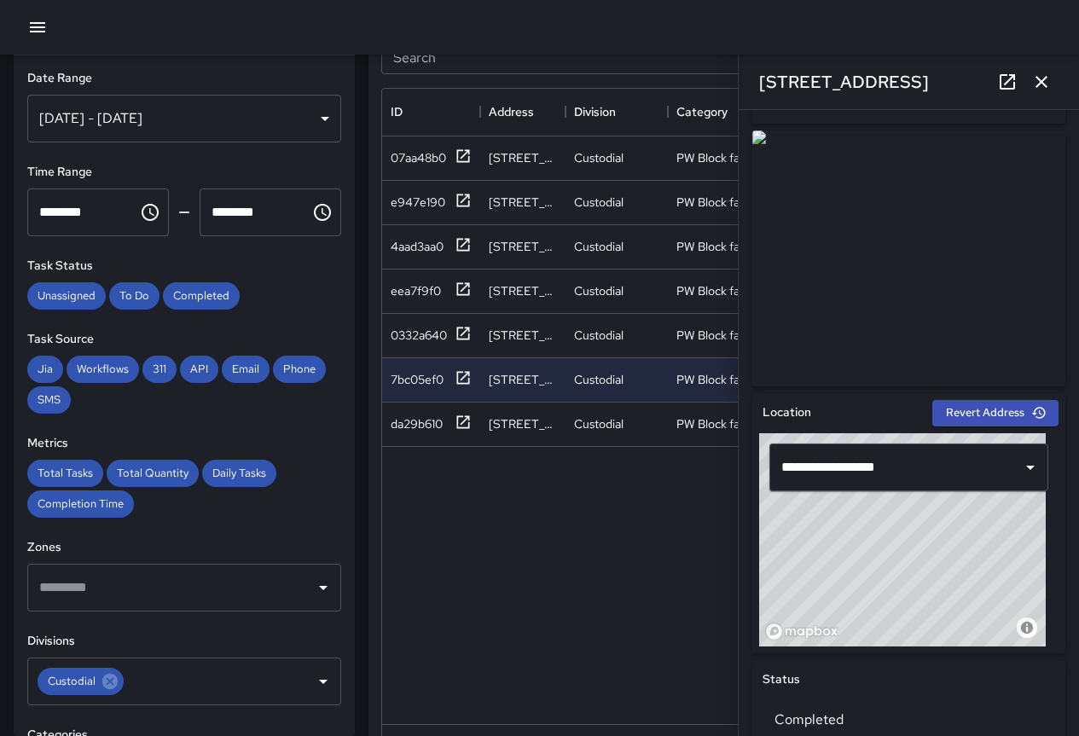
click at [1030, 79] on button "button" at bounding box center [1041, 82] width 34 height 34
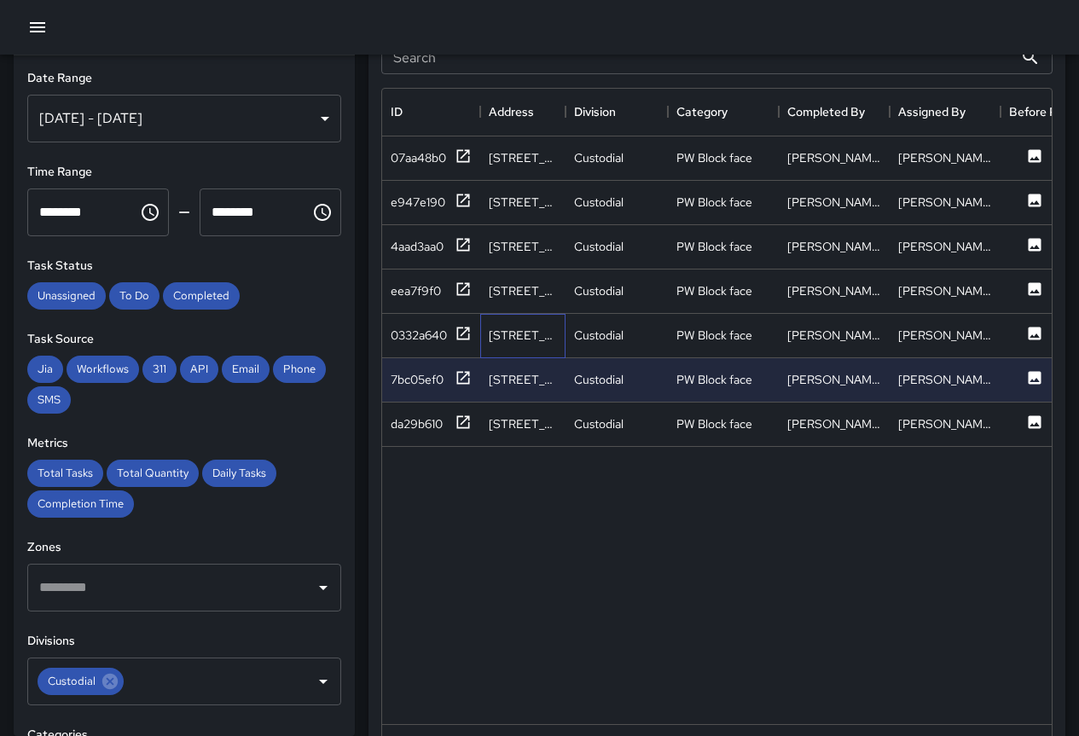
click at [534, 335] on div "[STREET_ADDRESS]" at bounding box center [523, 335] width 68 height 17
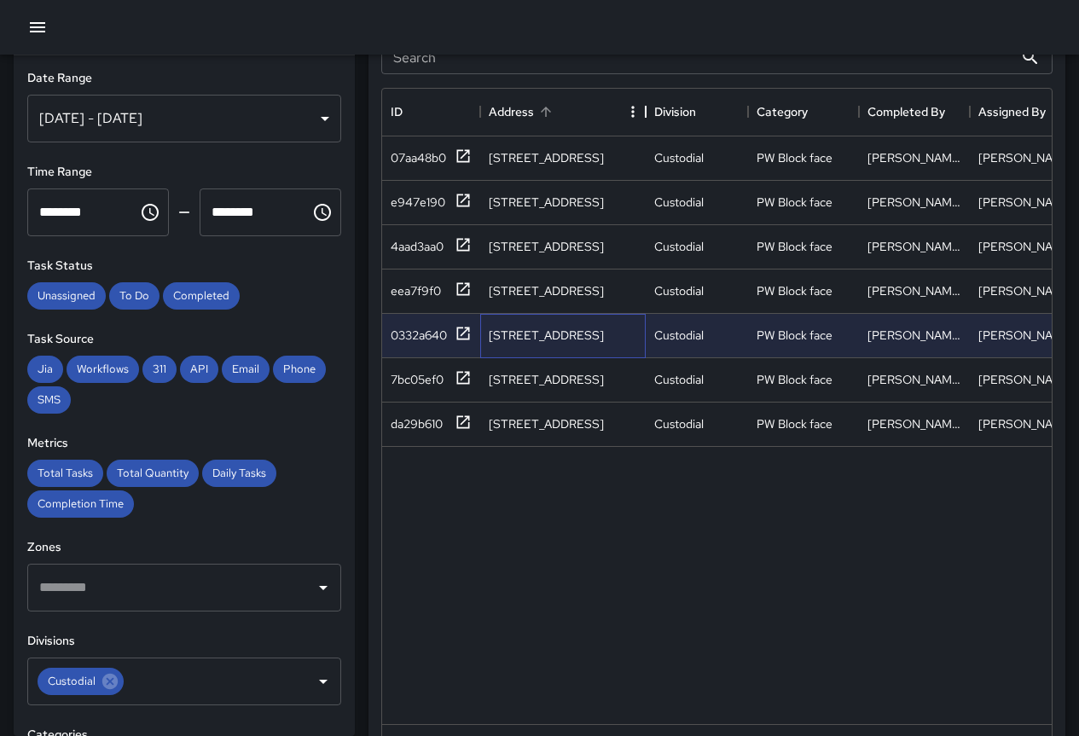
drag, startPoint x: 561, startPoint y: 109, endPoint x: 641, endPoint y: 112, distance: 80.2
click at [641, 112] on div "Address" at bounding box center [645, 112] width 20 height 48
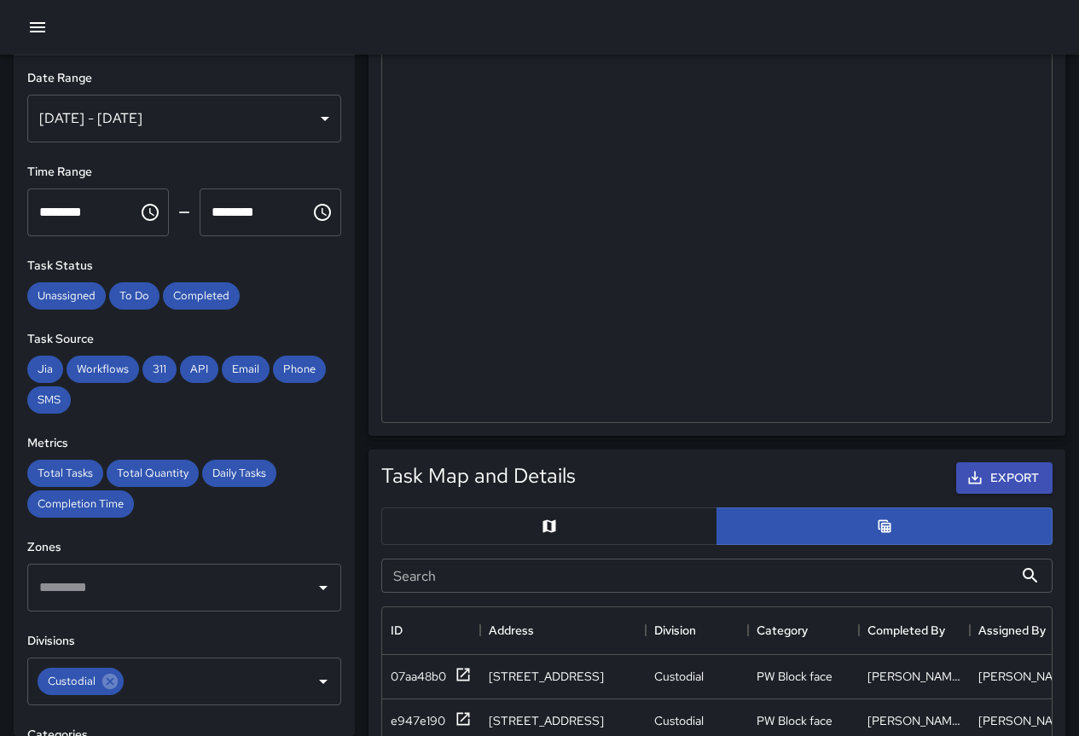
scroll to position [341, 0]
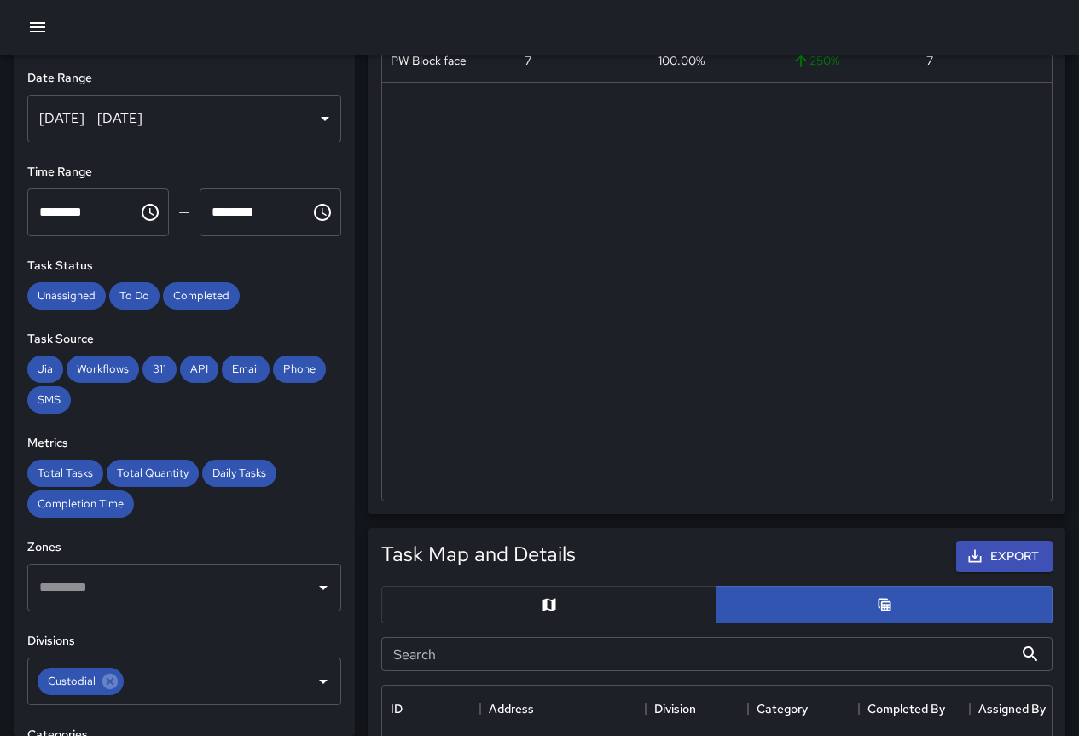
click at [237, 112] on div "[DATE] - [DATE]" at bounding box center [184, 119] width 314 height 48
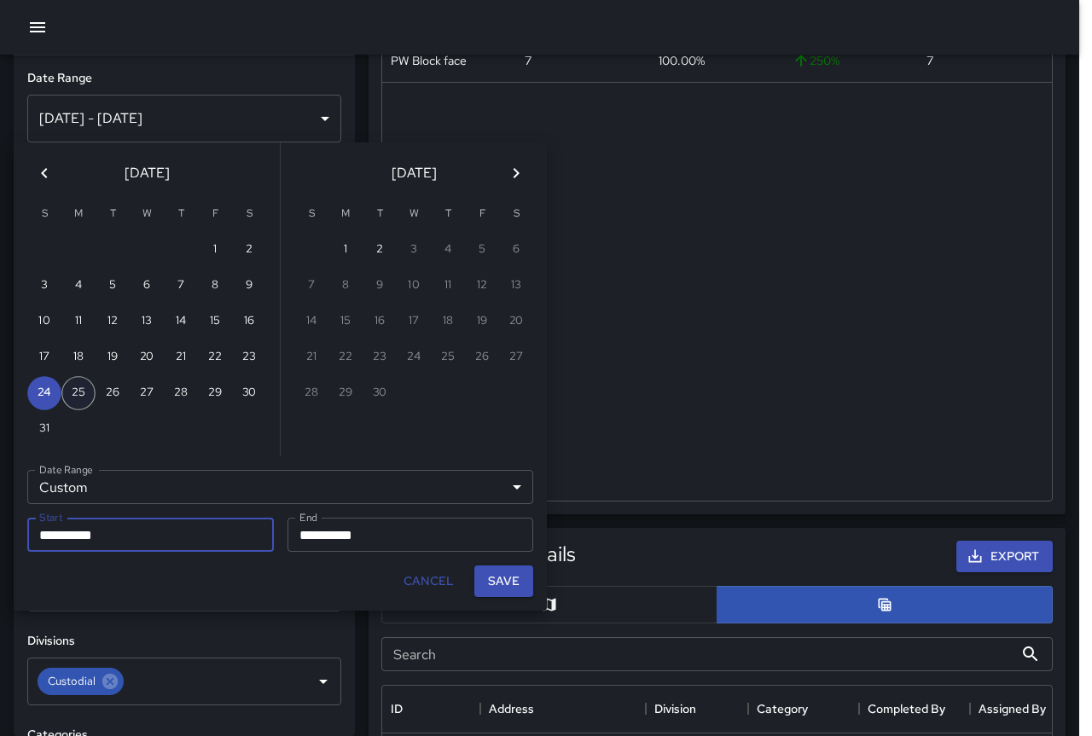
click at [74, 390] on button "25" at bounding box center [78, 393] width 34 height 34
type input "**********"
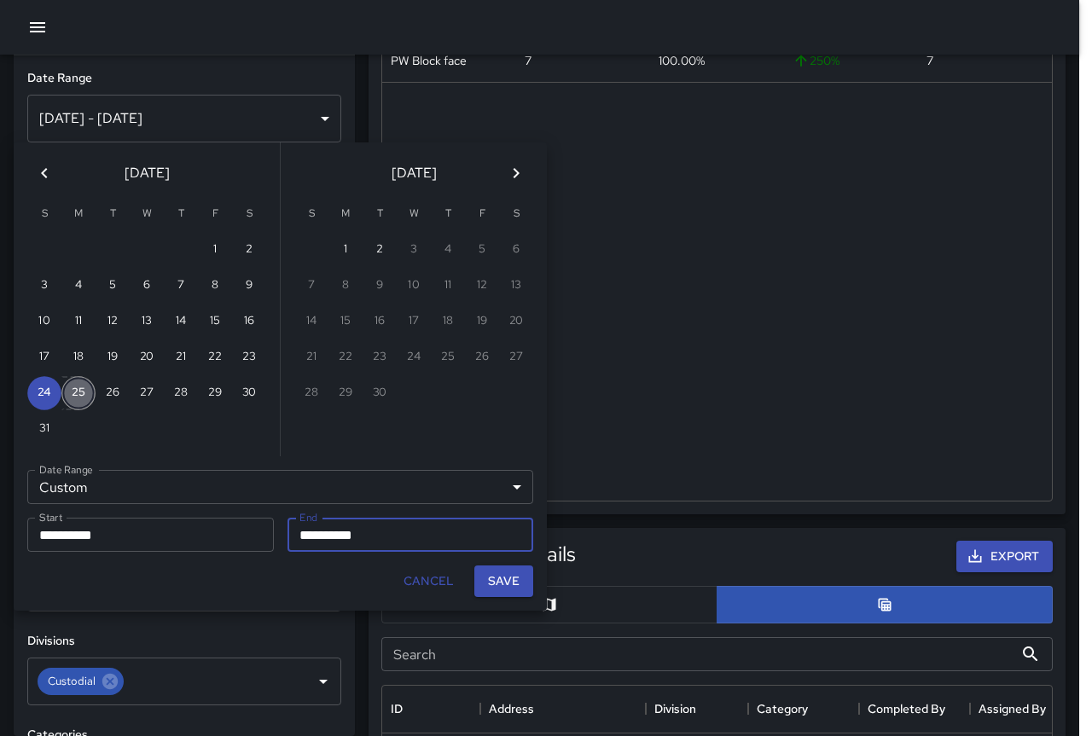
click at [79, 394] on button "25" at bounding box center [78, 393] width 34 height 34
type input "**********"
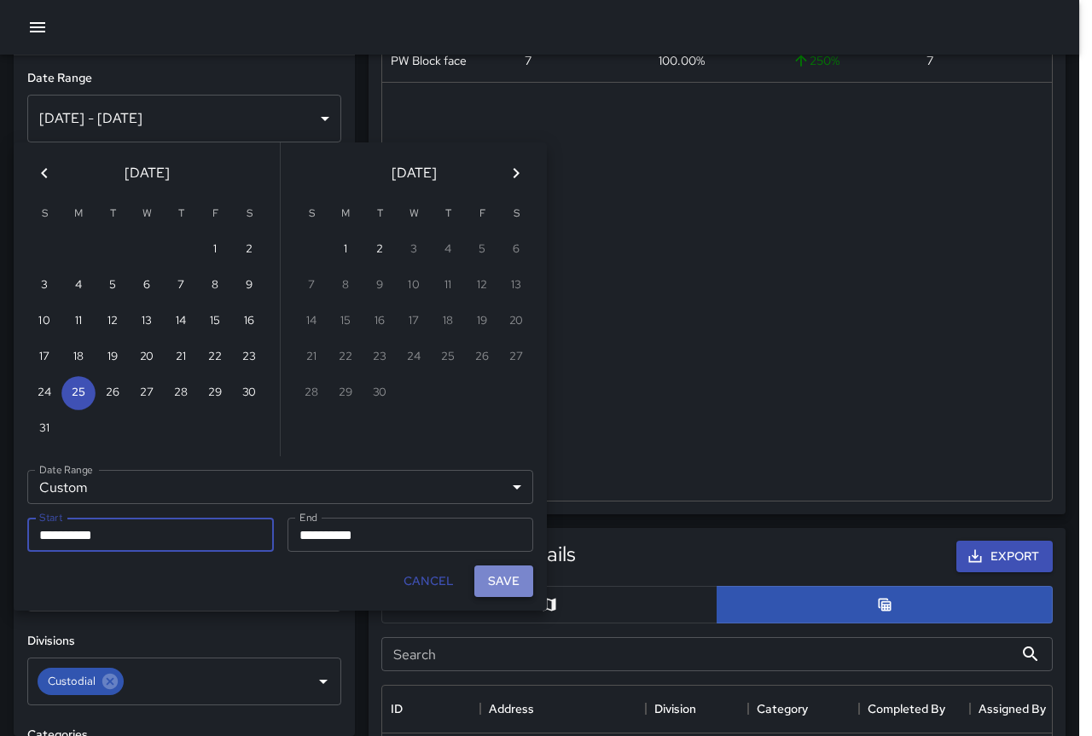
click at [516, 577] on button "Save" at bounding box center [503, 582] width 59 height 32
type input "**********"
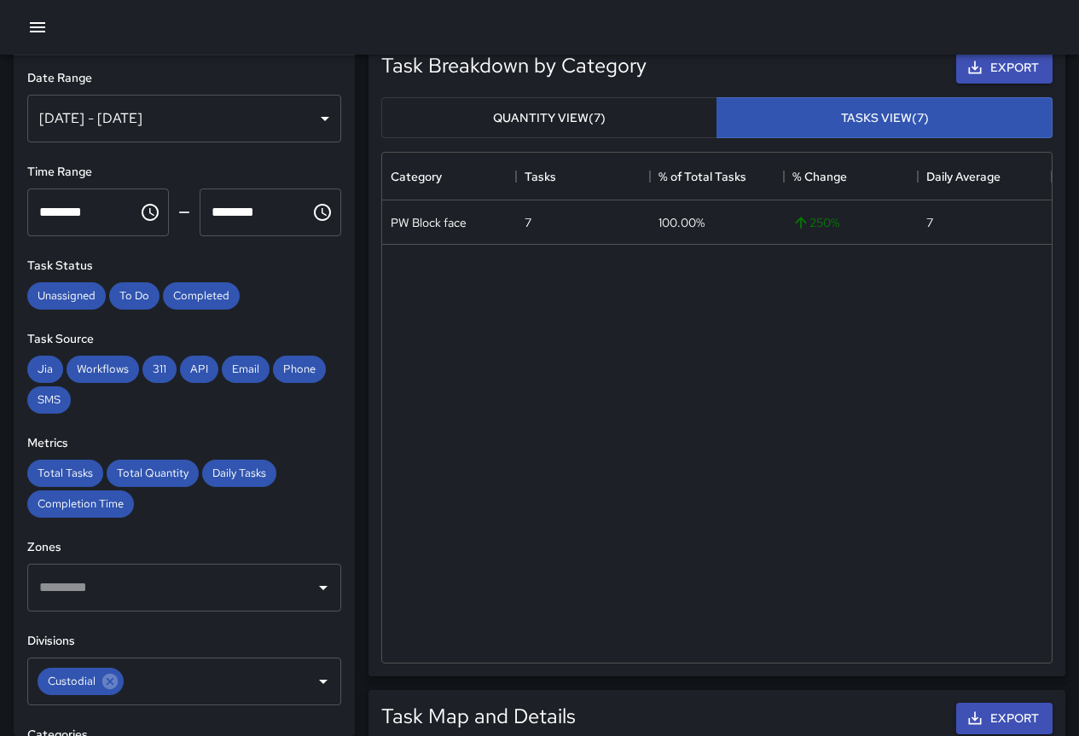
scroll to position [0, 0]
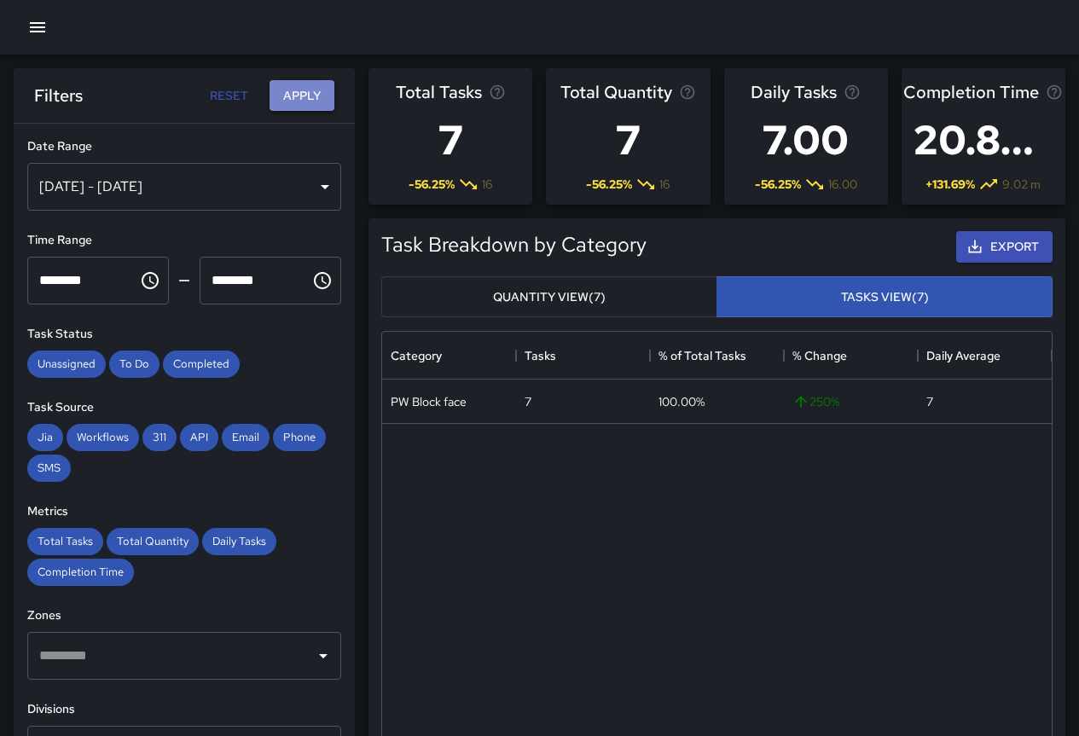
click at [298, 98] on button "Apply" at bounding box center [302, 96] width 65 height 32
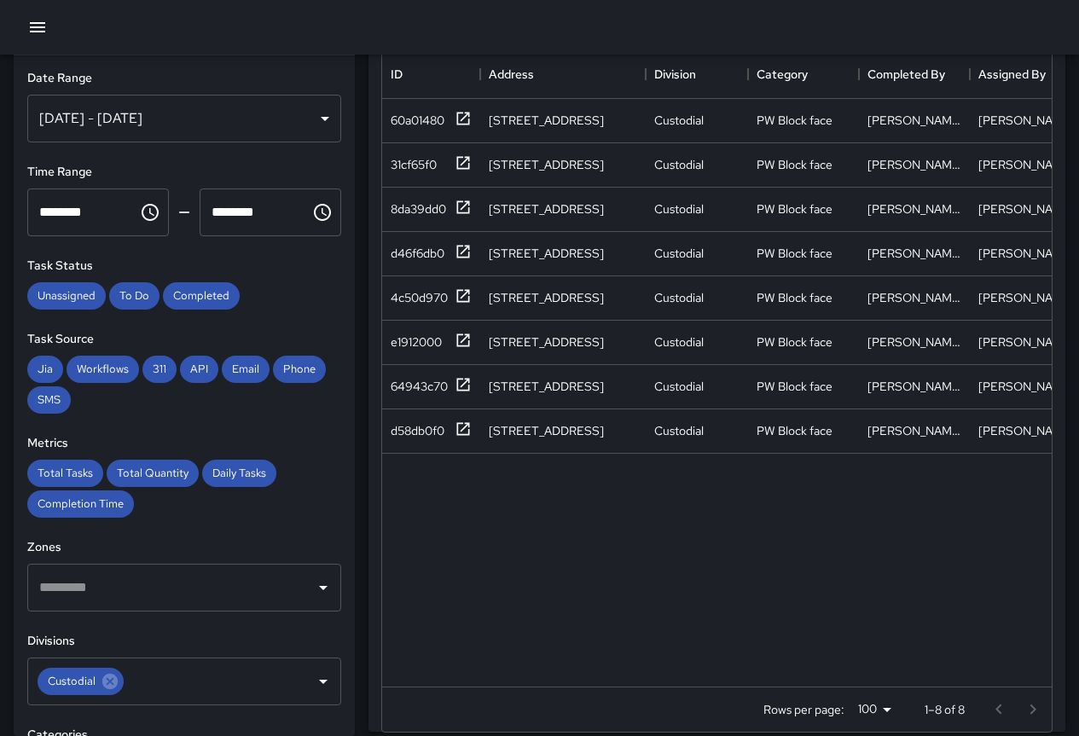
scroll to position [855, 0]
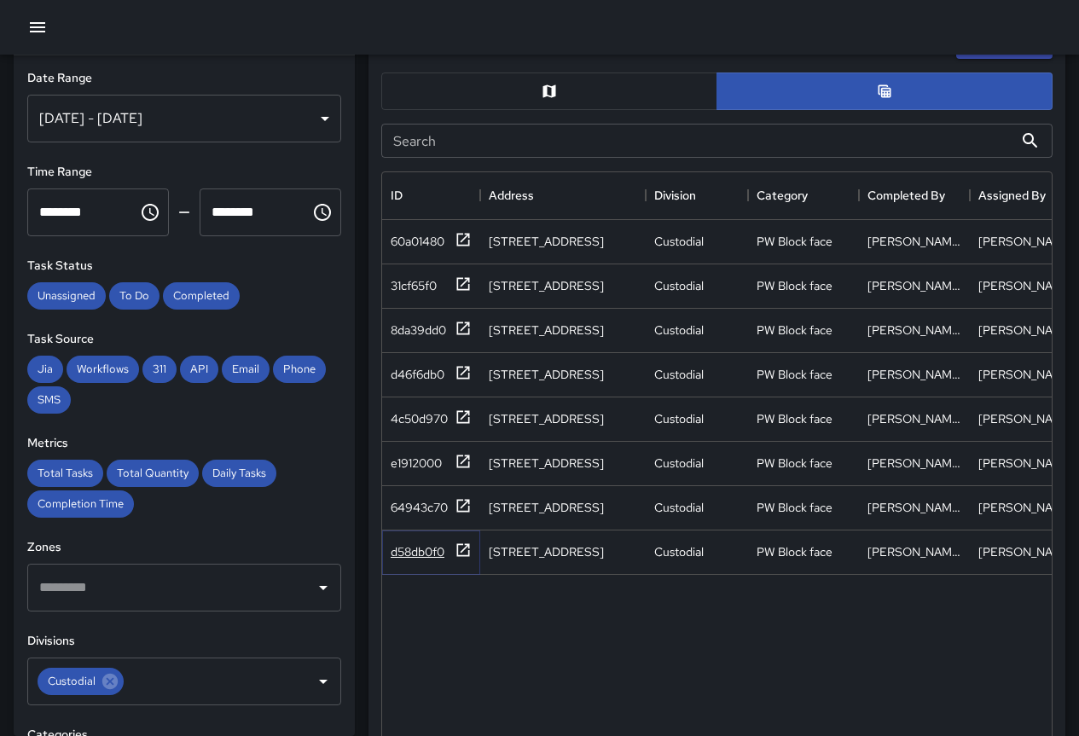
click at [470, 555] on icon at bounding box center [463, 550] width 17 height 17
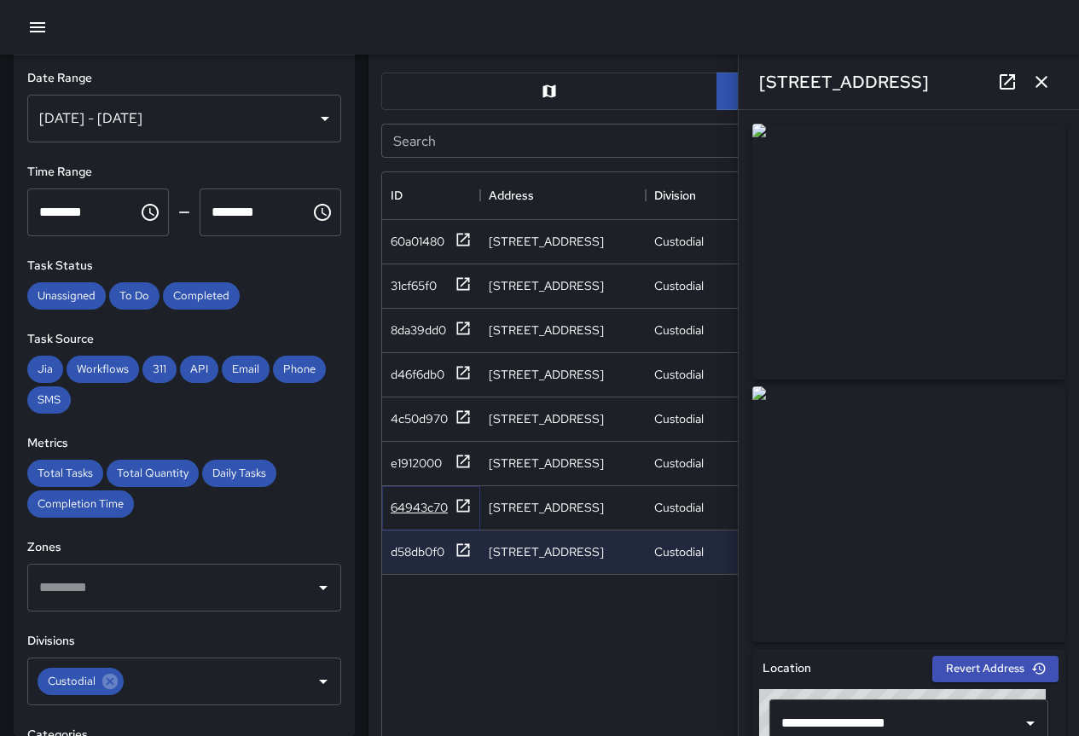
click at [462, 502] on icon at bounding box center [463, 505] width 17 height 17
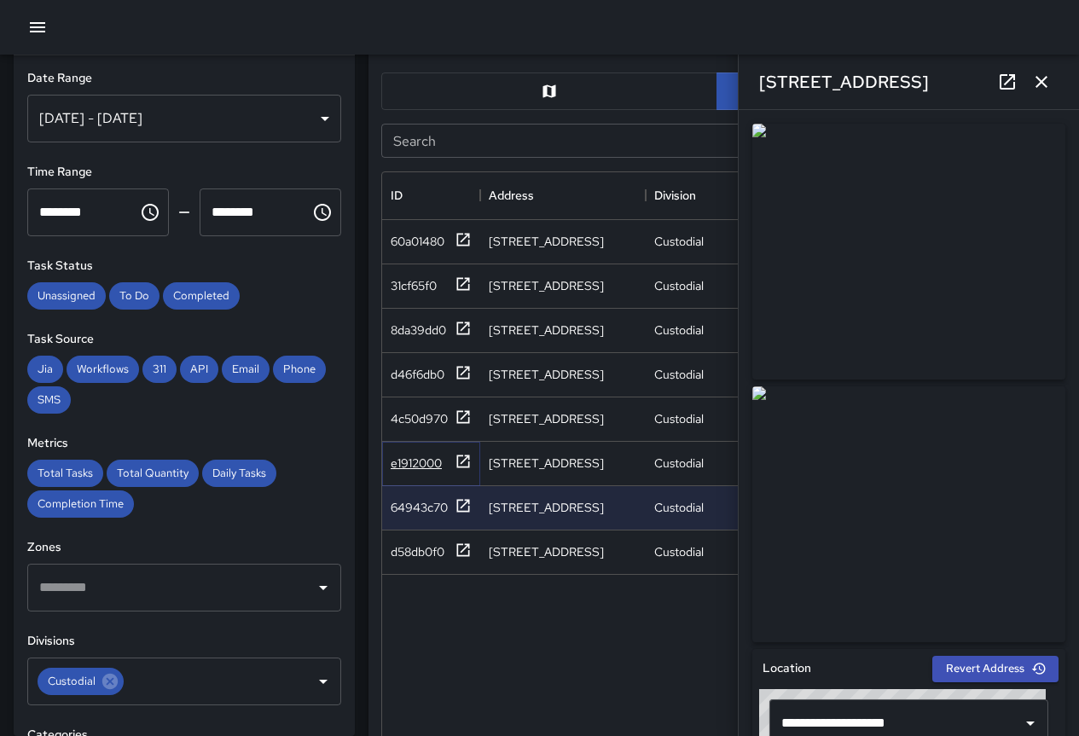
click at [464, 464] on icon at bounding box center [463, 461] width 17 height 17
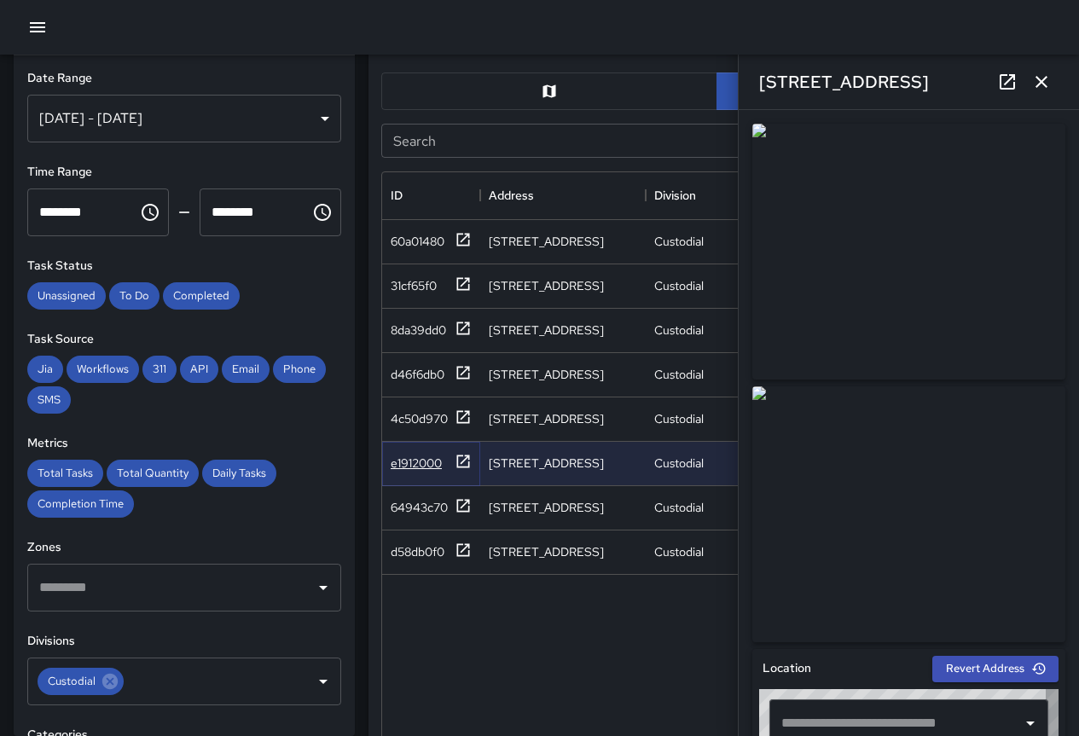
type input "**********"
click at [461, 502] on icon at bounding box center [463, 505] width 17 height 17
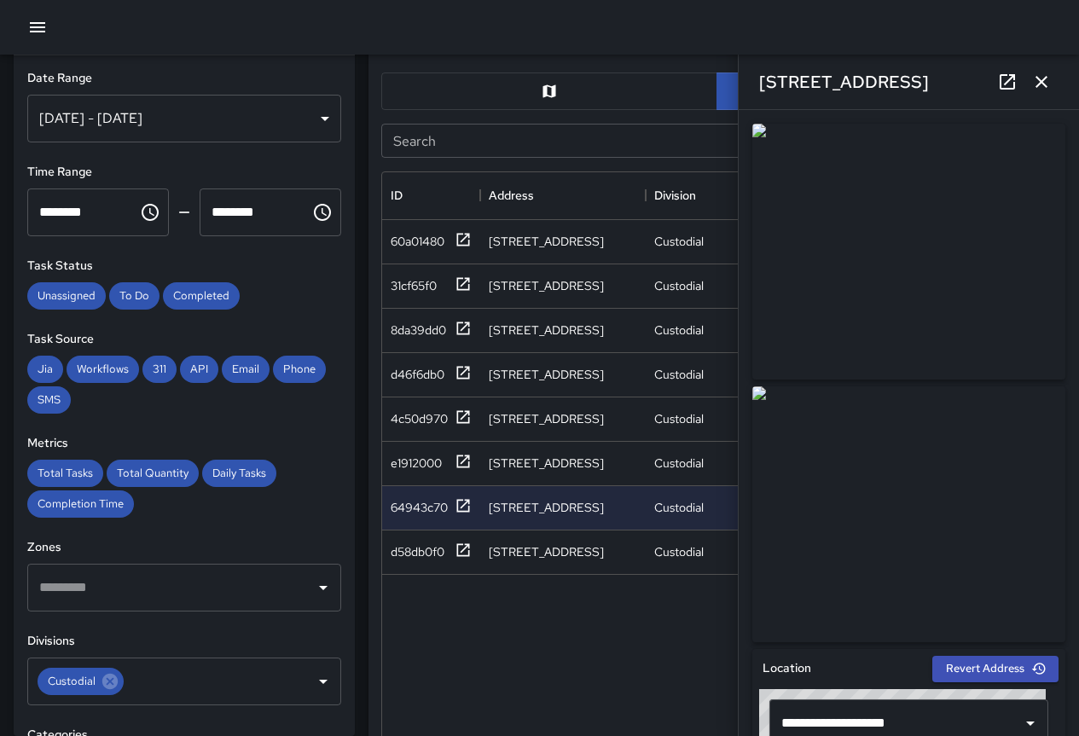
click at [284, 108] on div "[DATE] - [DATE]" at bounding box center [184, 119] width 314 height 48
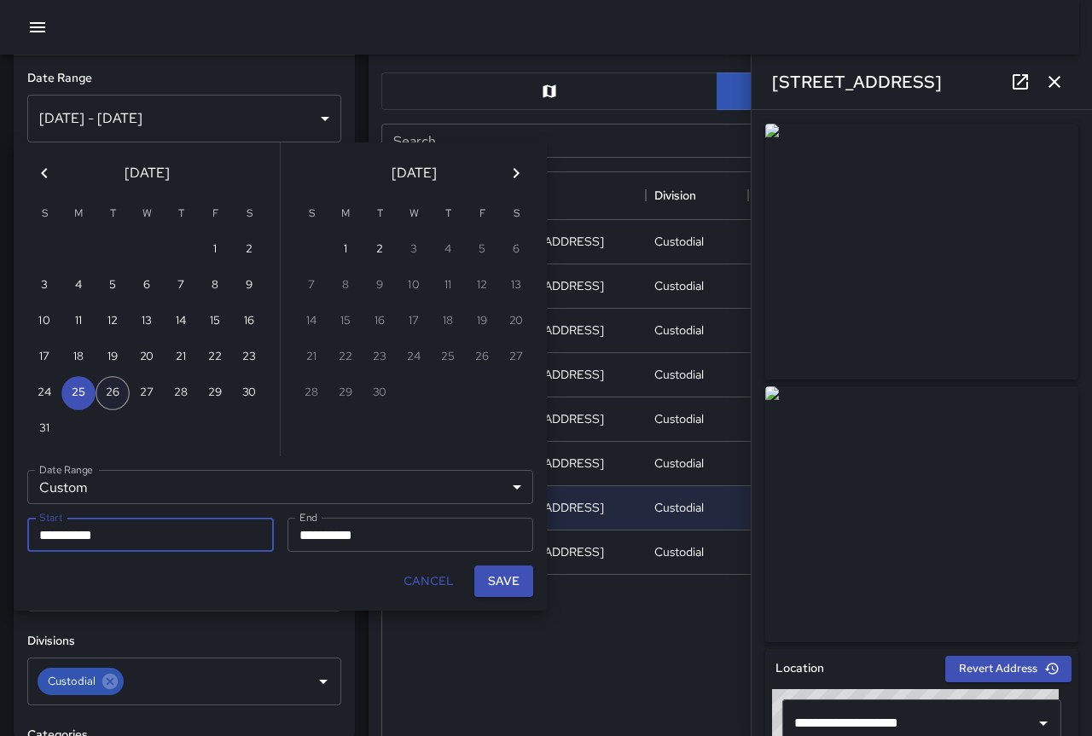
click at [125, 399] on button "26" at bounding box center [113, 393] width 34 height 34
type input "**********"
click at [120, 393] on button "26" at bounding box center [113, 393] width 34 height 34
type input "**********"
click at [490, 576] on button "Save" at bounding box center [503, 582] width 59 height 32
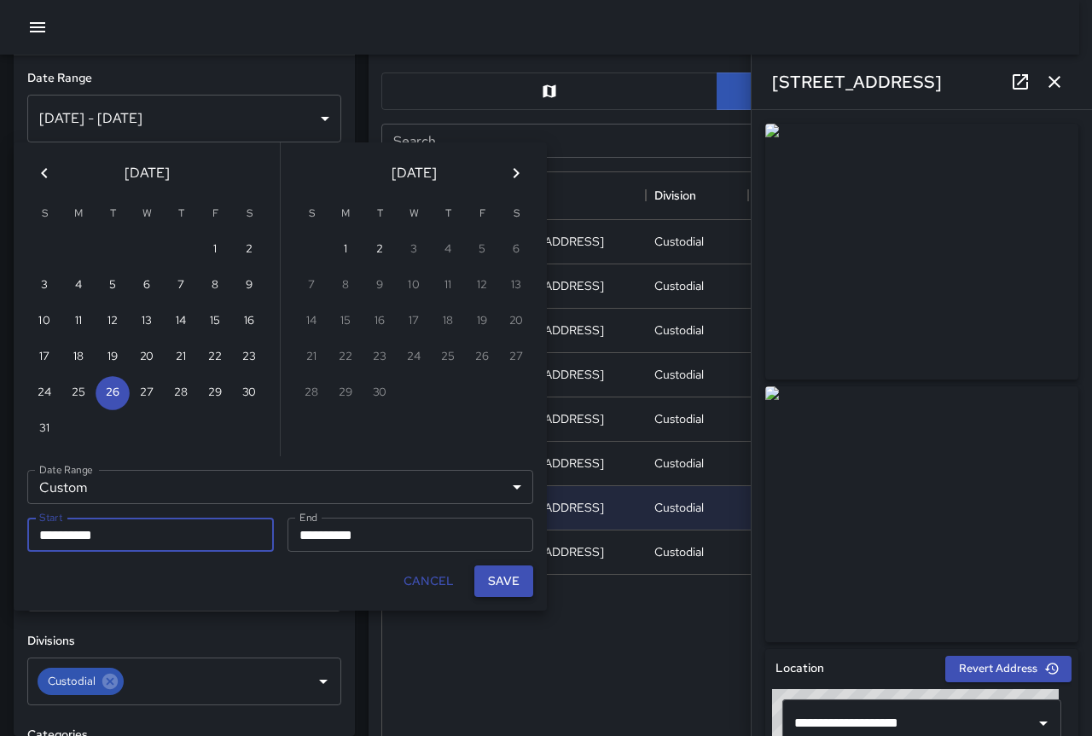
type input "**********"
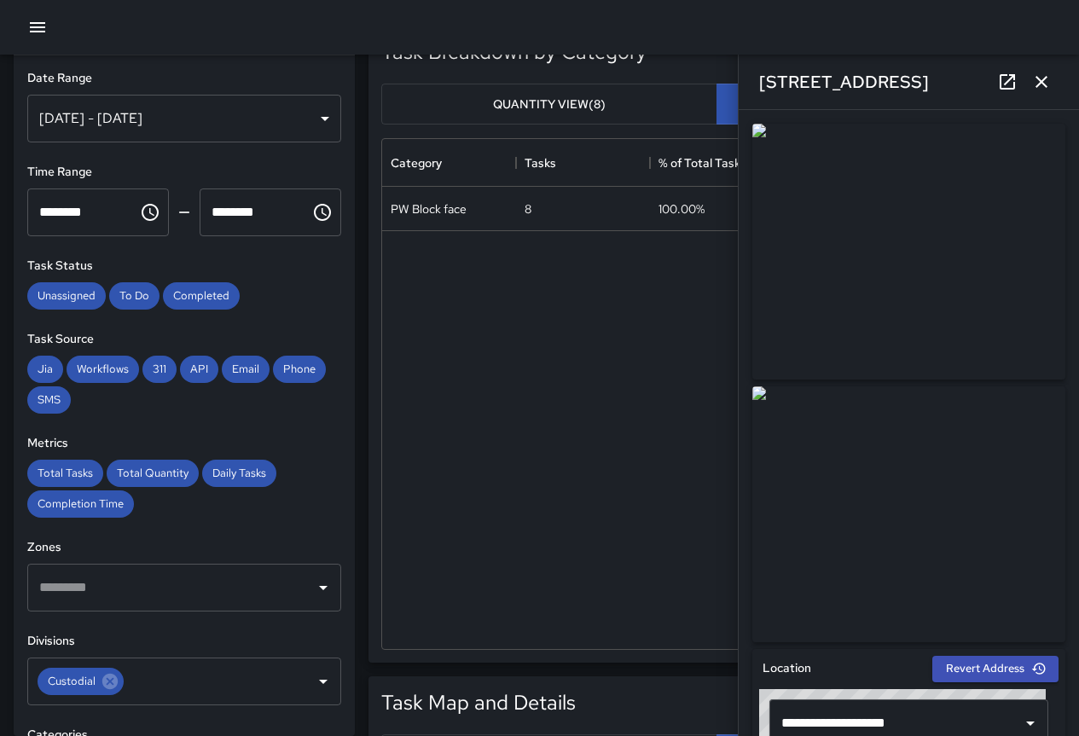
scroll to position [0, 0]
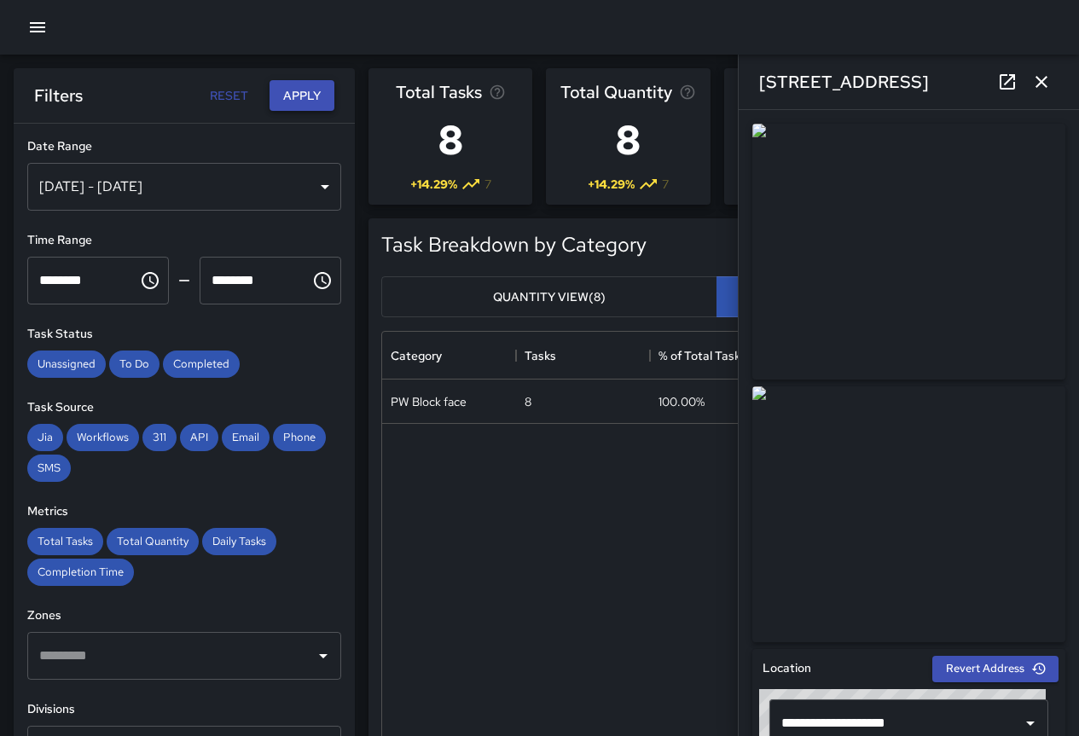
click at [301, 111] on button "Apply" at bounding box center [302, 96] width 65 height 32
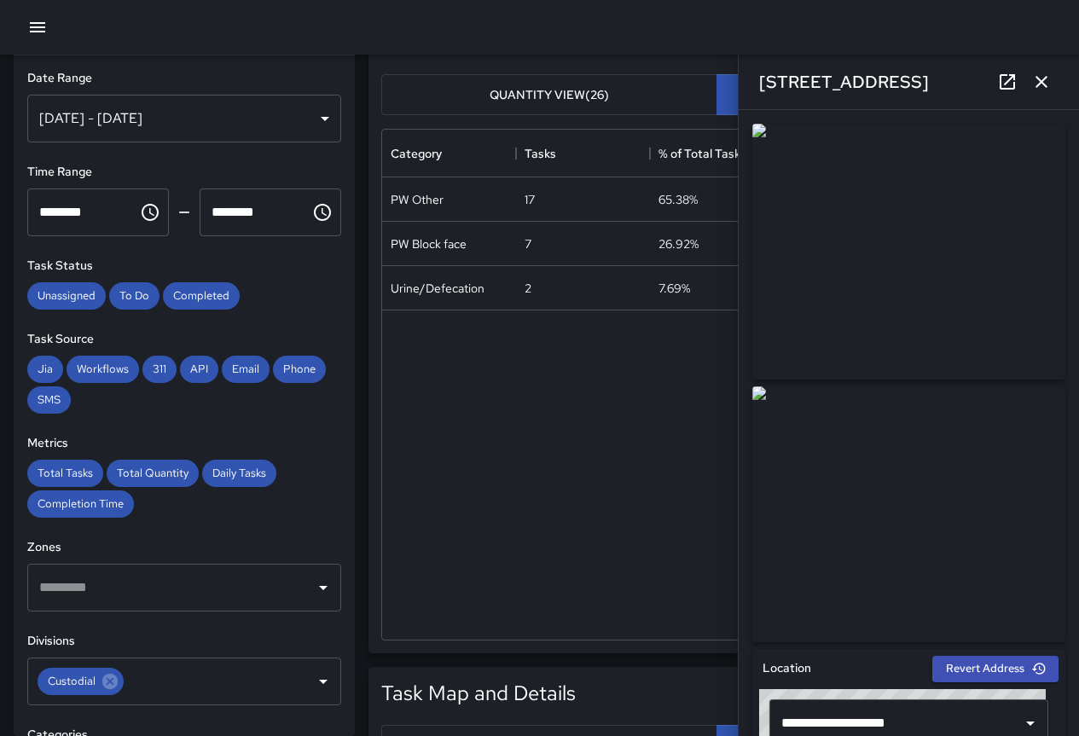
scroll to position [426, 0]
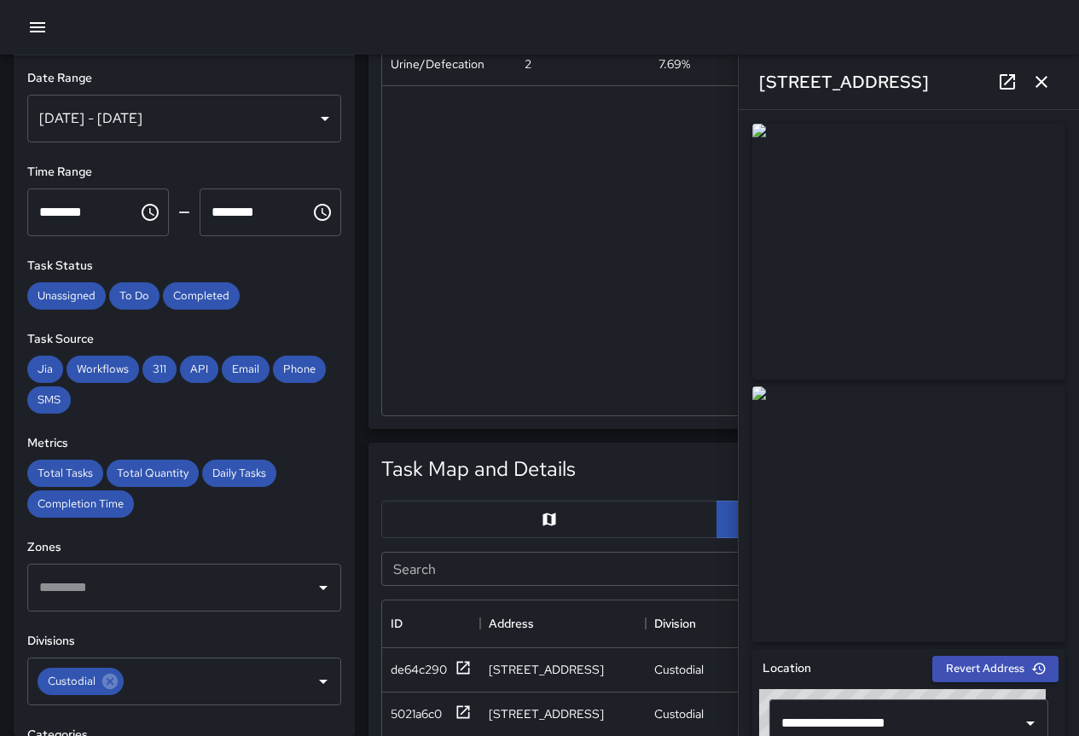
click at [1051, 73] on icon "button" at bounding box center [1041, 82] width 20 height 20
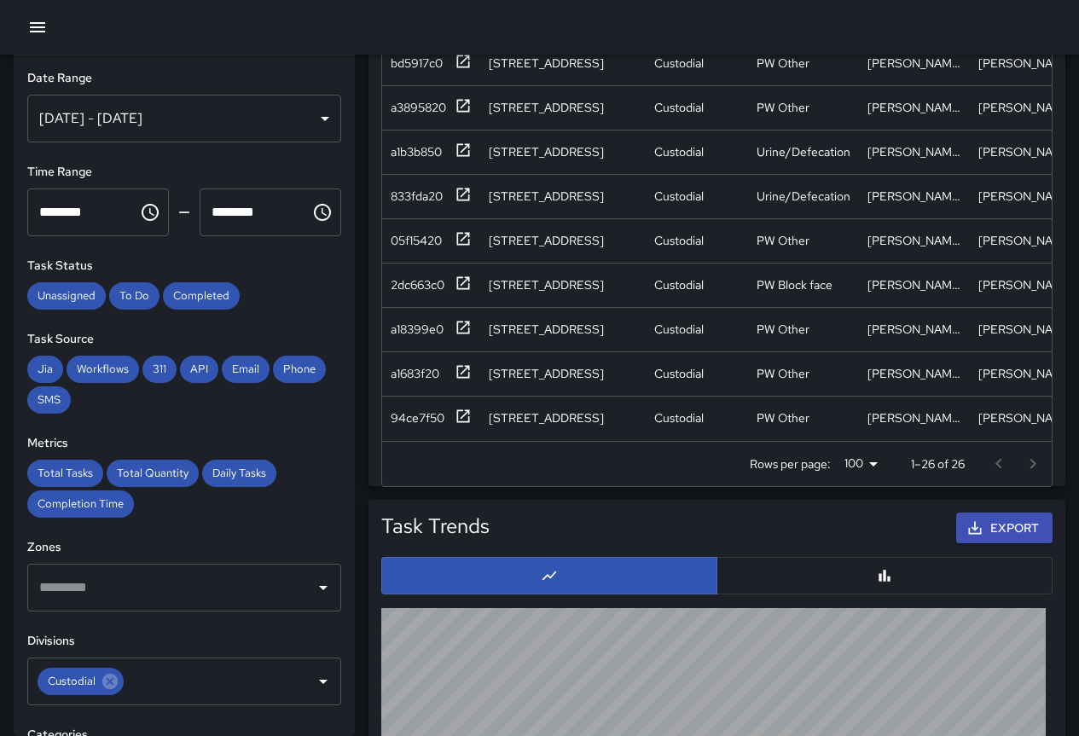
scroll to position [1109, 0]
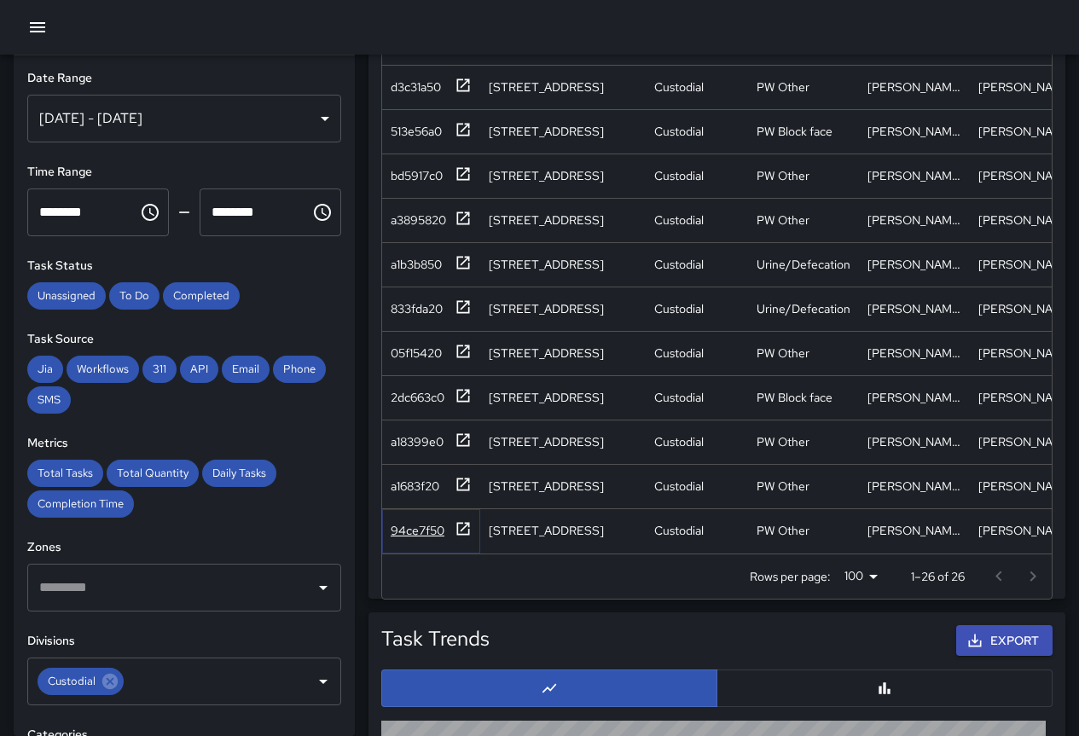
click at [462, 522] on icon at bounding box center [463, 528] width 13 height 13
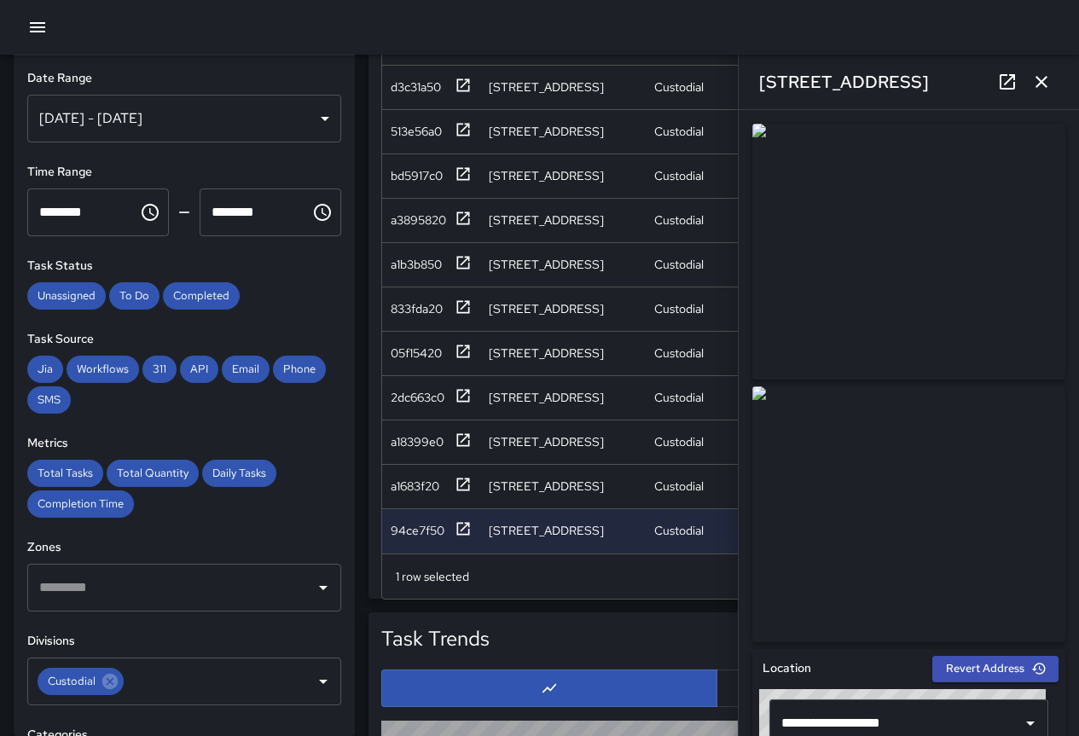
click at [779, 204] on img at bounding box center [908, 252] width 313 height 256
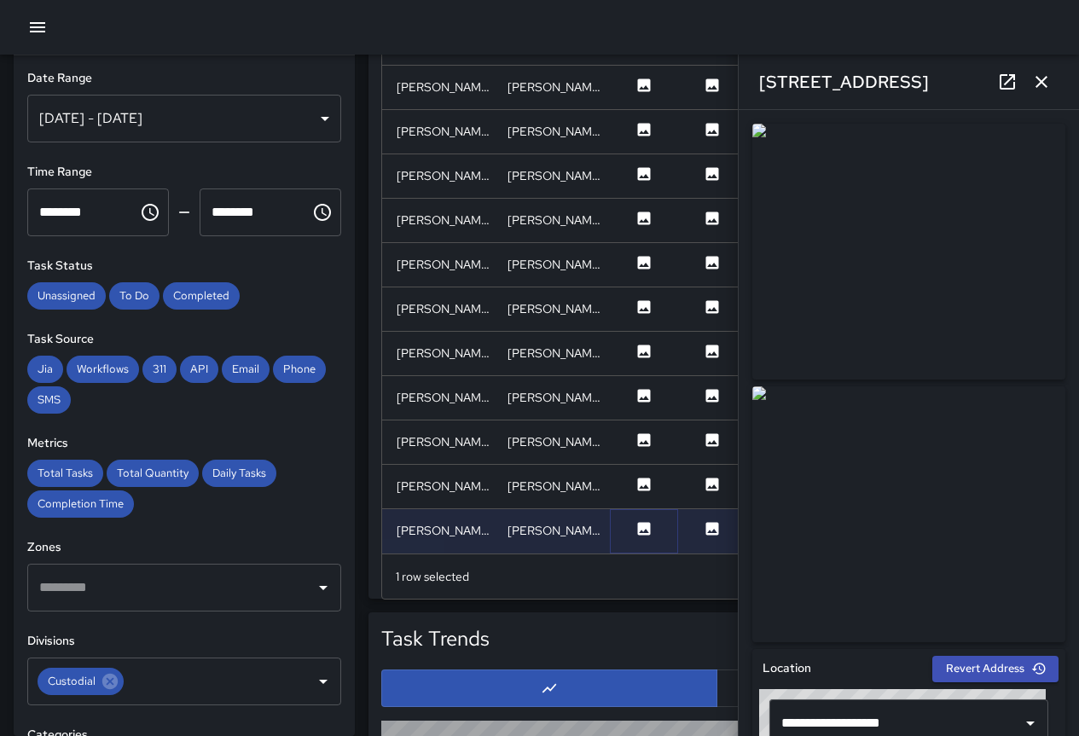
click at [646, 520] on icon at bounding box center [643, 528] width 17 height 17
click at [712, 522] on icon at bounding box center [712, 528] width 13 height 13
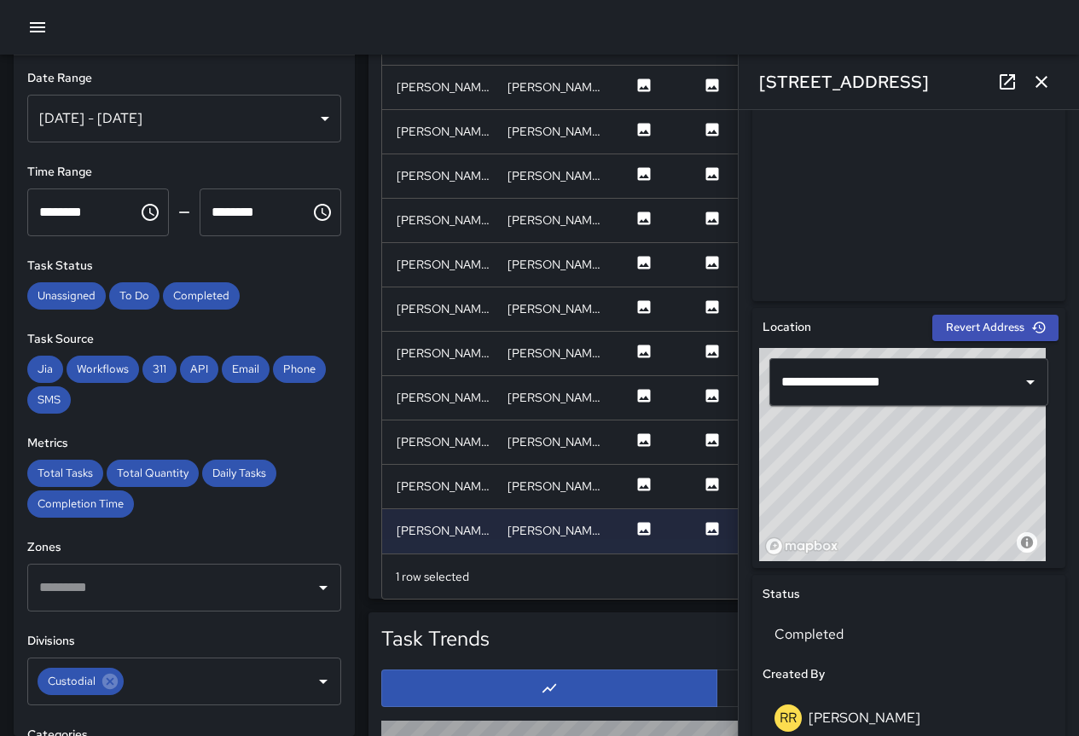
click at [913, 487] on div "© Mapbox © OpenStreetMap Improve this map" at bounding box center [902, 454] width 287 height 213
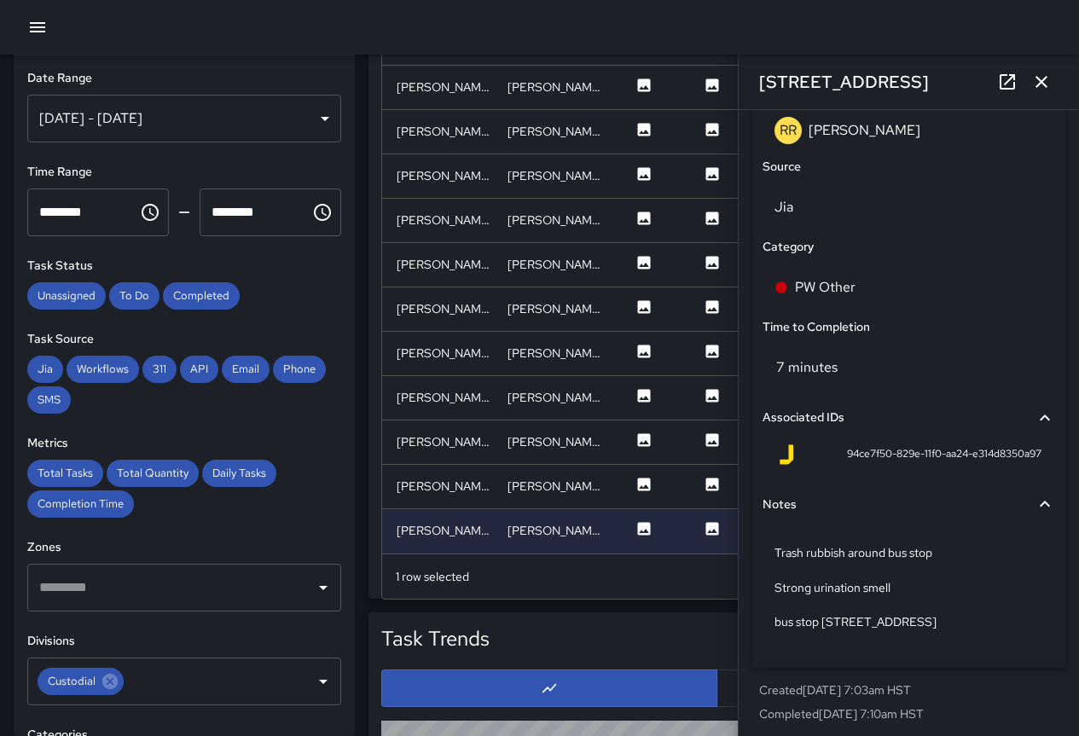
scroll to position [1096, 0]
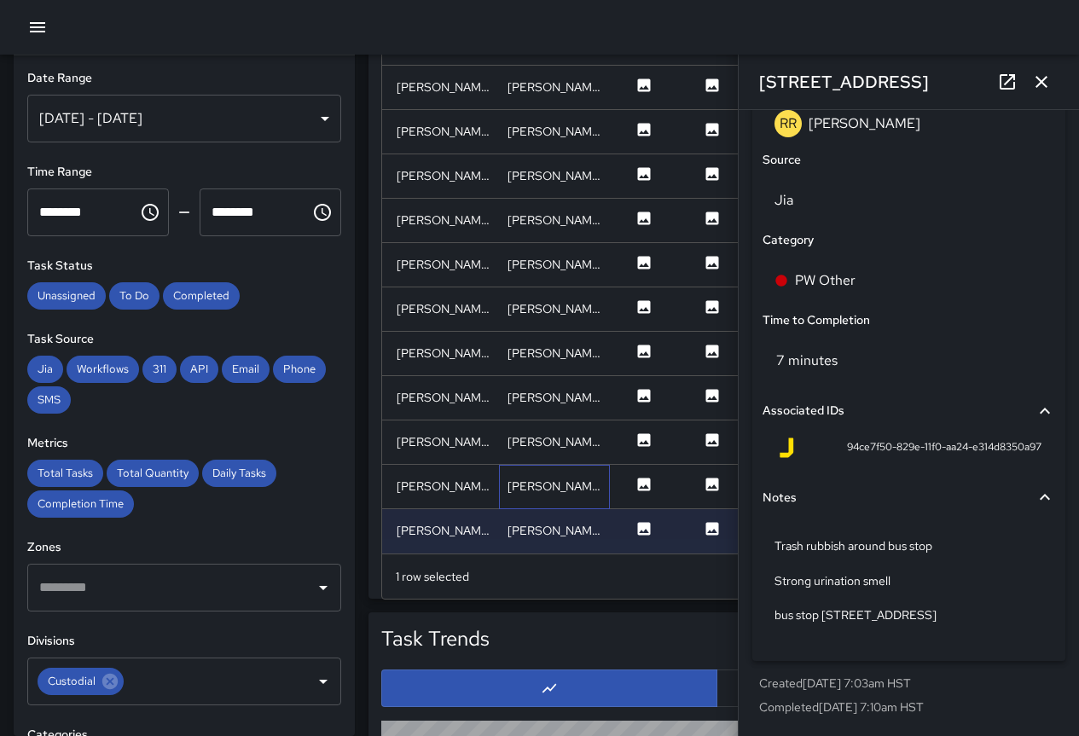
click at [508, 478] on div "[PERSON_NAME]" at bounding box center [555, 486] width 94 height 17
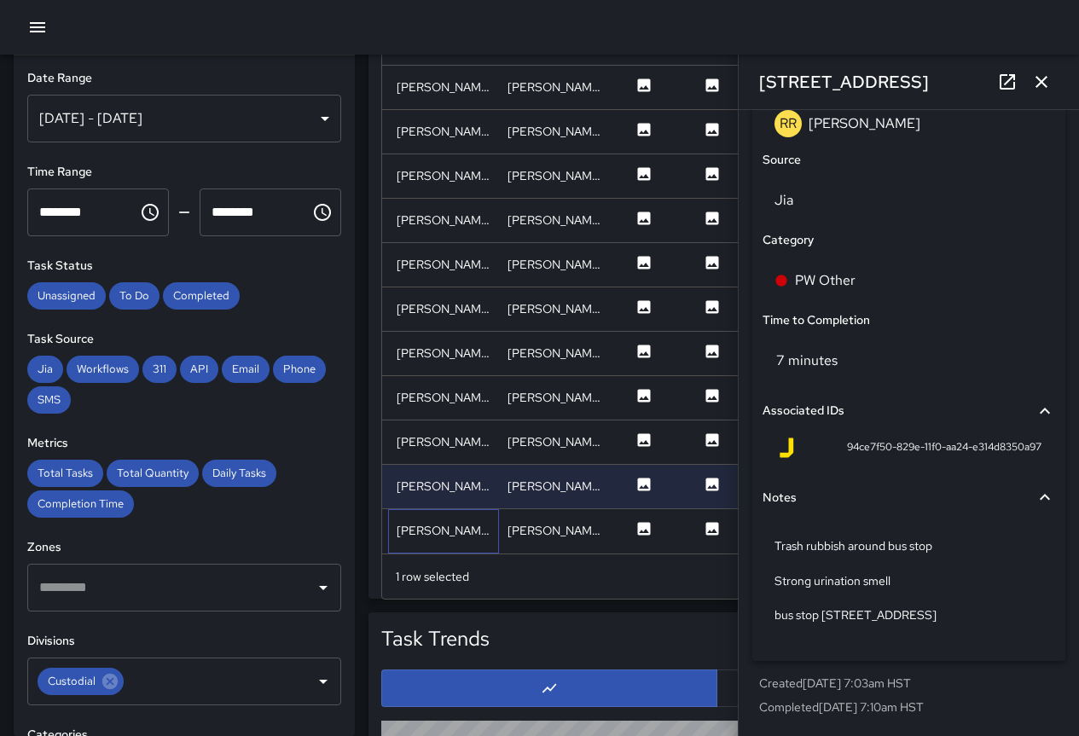
click at [497, 521] on div "[PERSON_NAME]" at bounding box center [443, 531] width 111 height 44
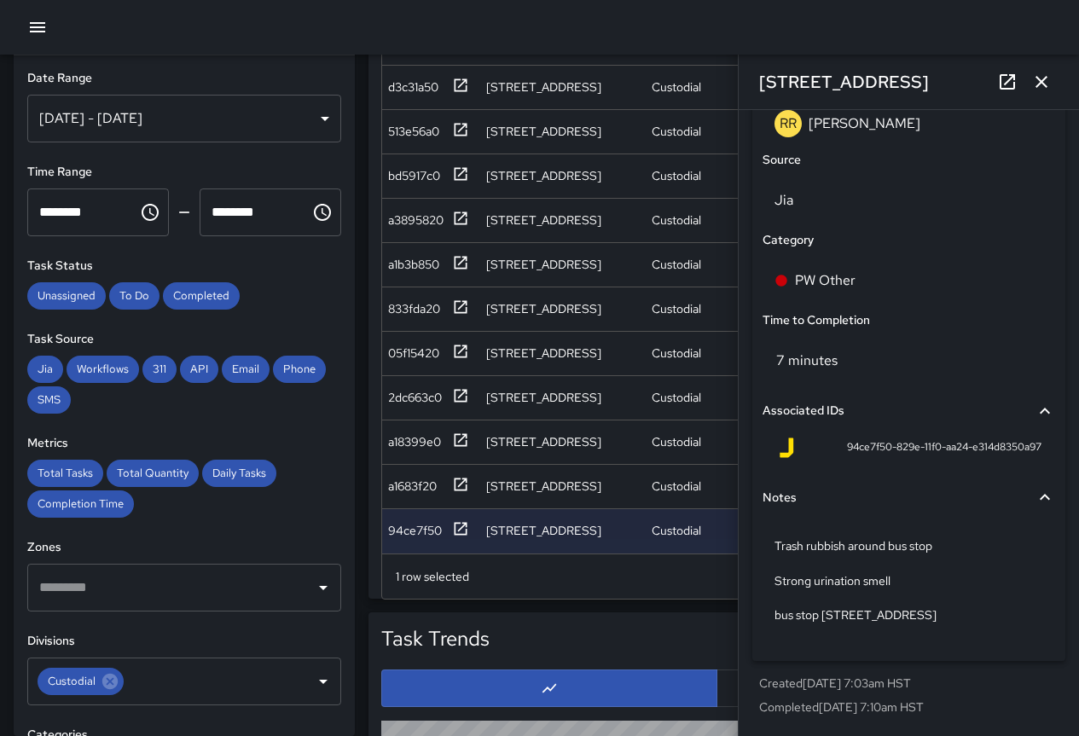
scroll to position [578, 0]
click at [485, 472] on div "[STREET_ADDRESS]" at bounding box center [562, 487] width 165 height 44
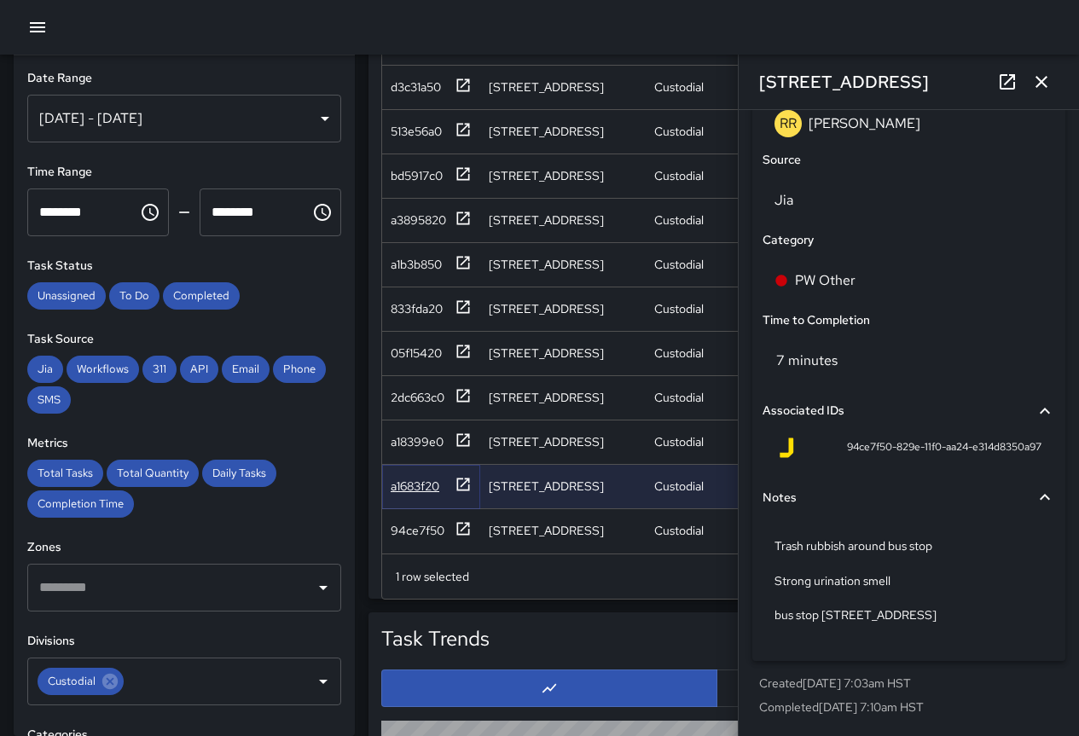
click at [462, 476] on icon at bounding box center [463, 484] width 17 height 17
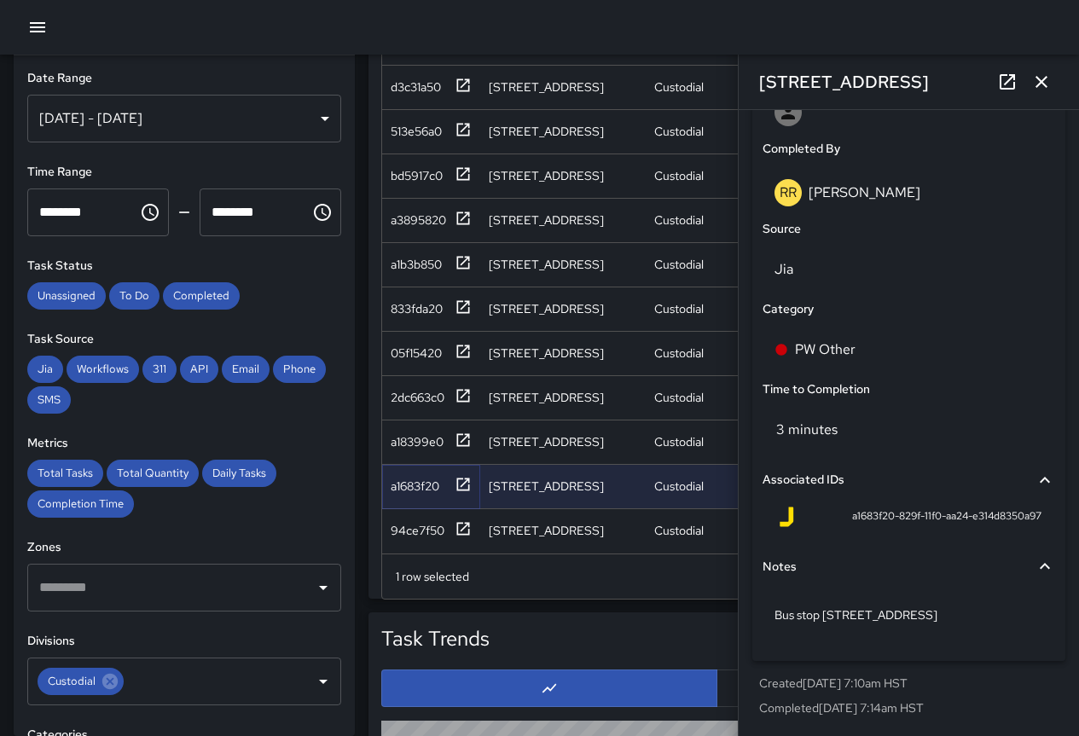
scroll to position [1028, 0]
click at [421, 433] on div "a18399e0" at bounding box center [417, 441] width 53 height 17
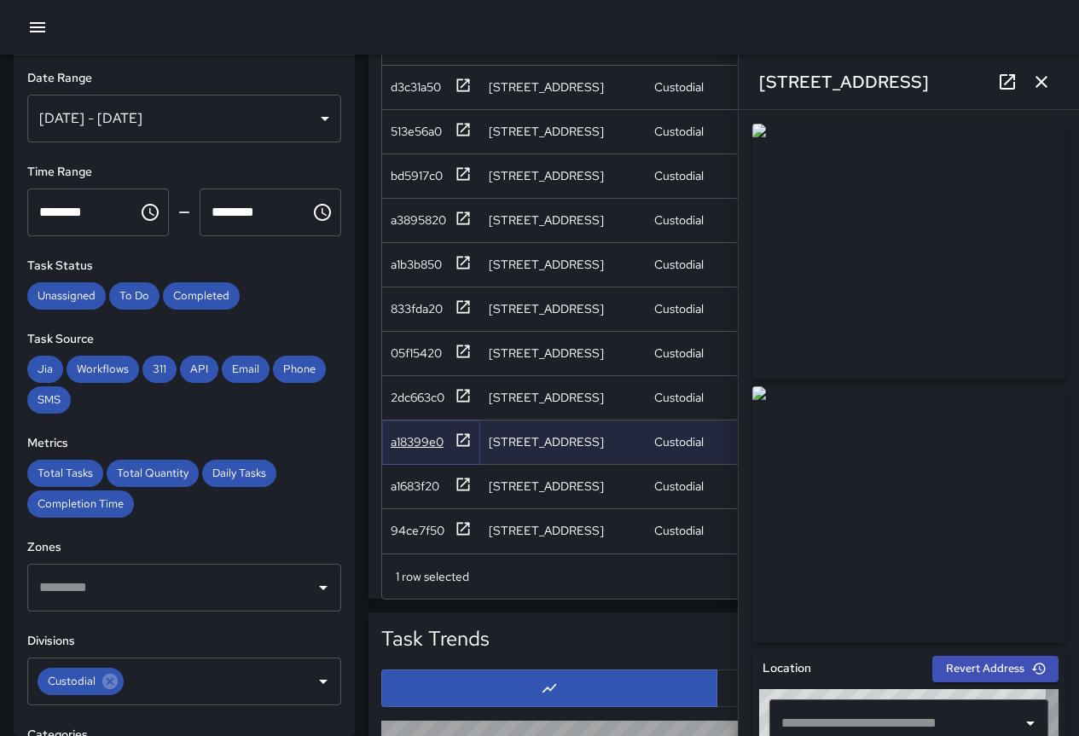
type input "**********"
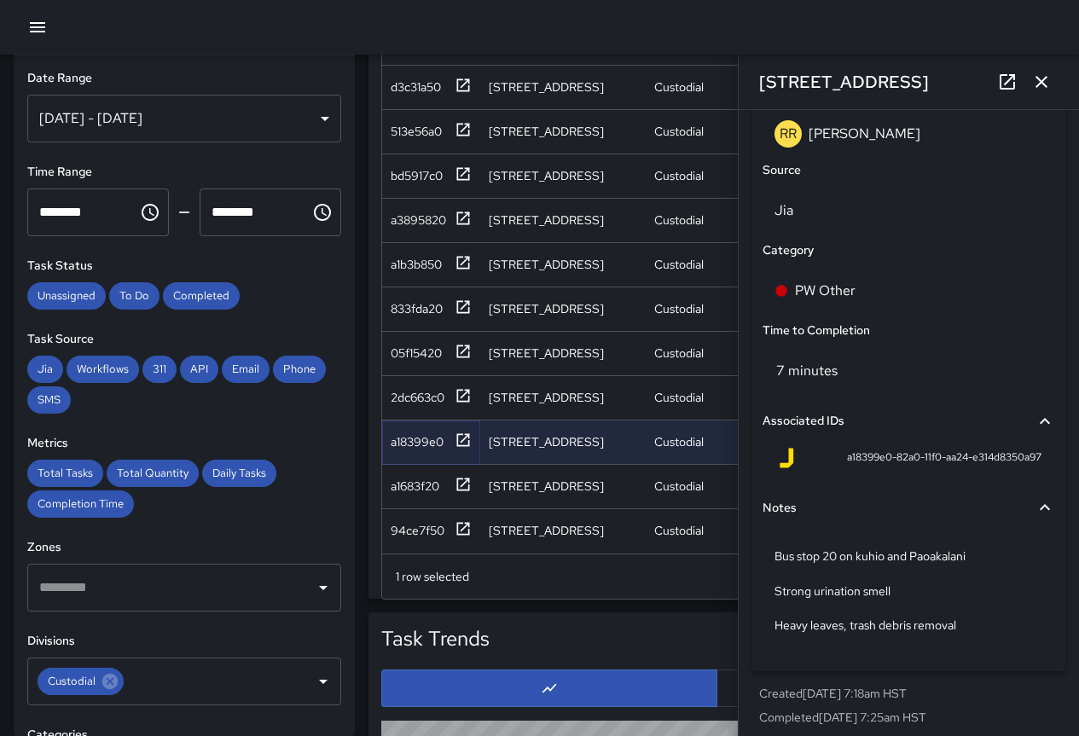
scroll to position [1096, 0]
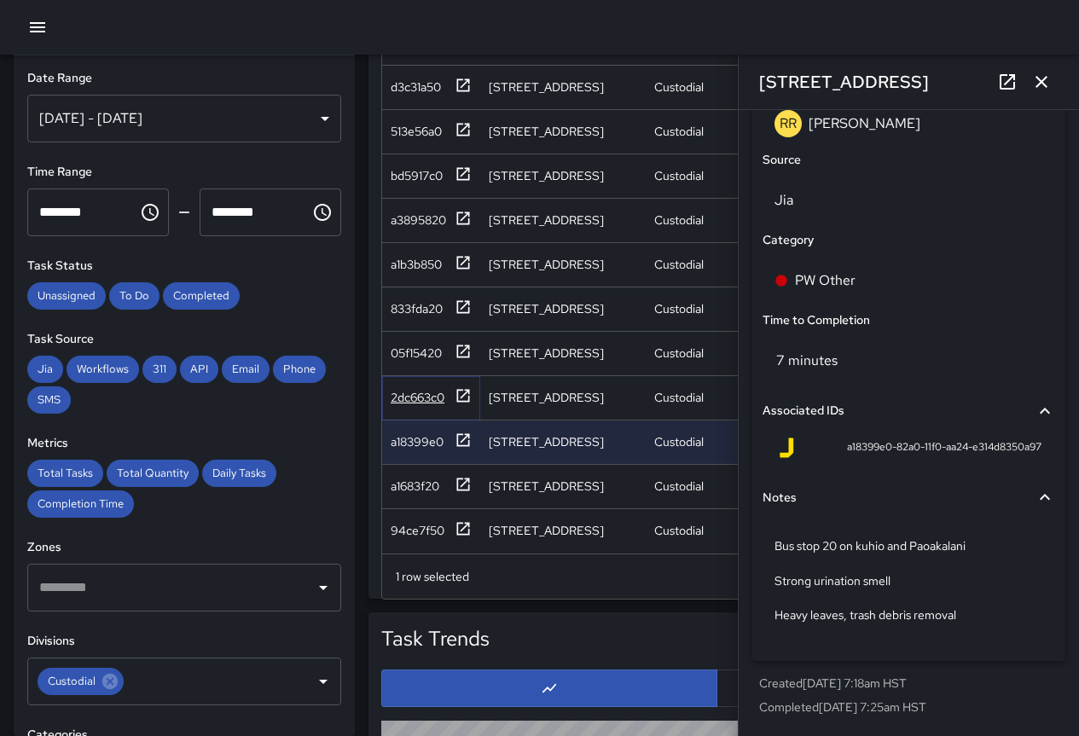
click at [425, 389] on div "2dc663c0" at bounding box center [418, 397] width 54 height 17
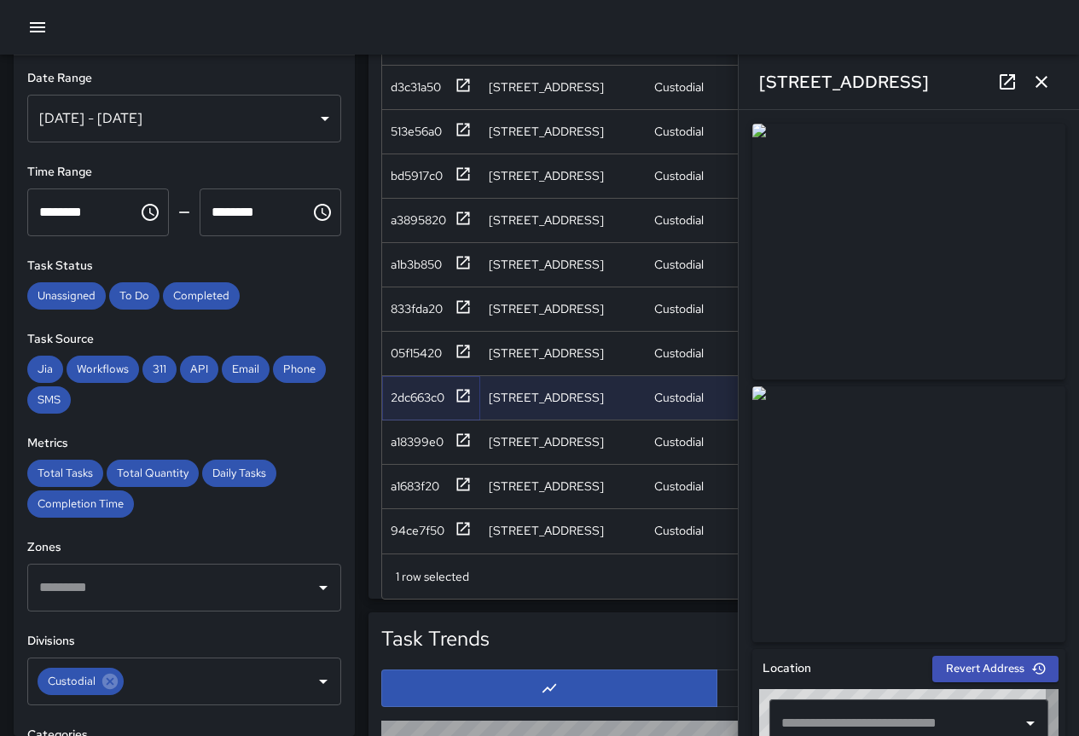
type input "**********"
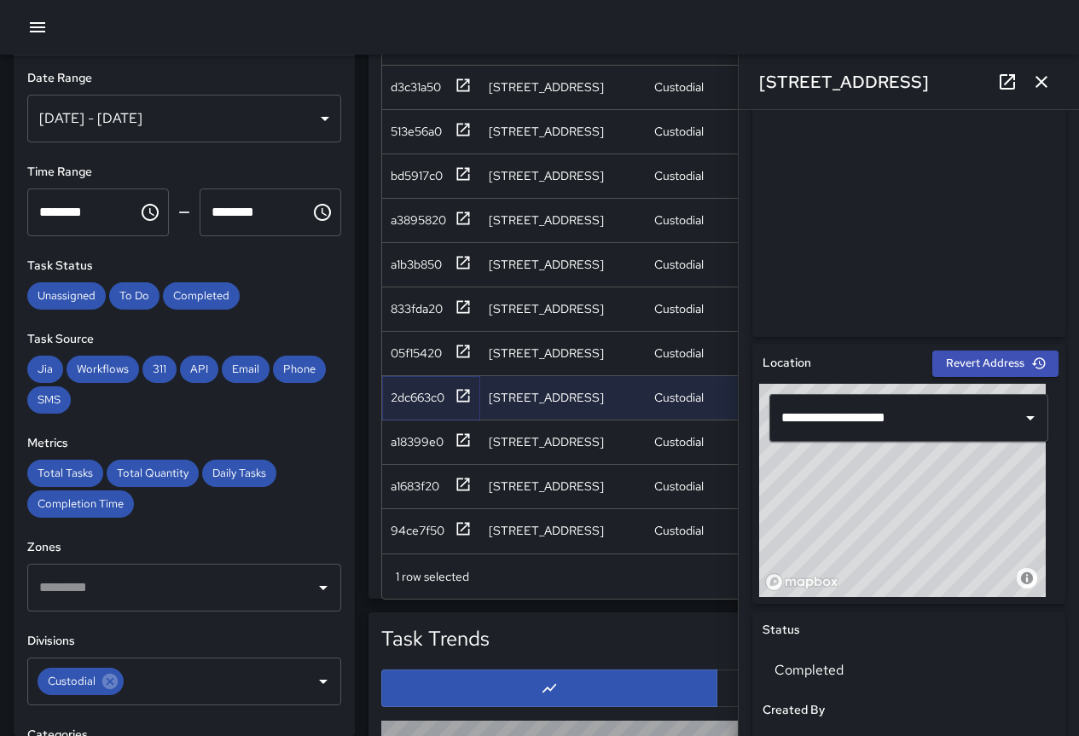
scroll to position [301, 0]
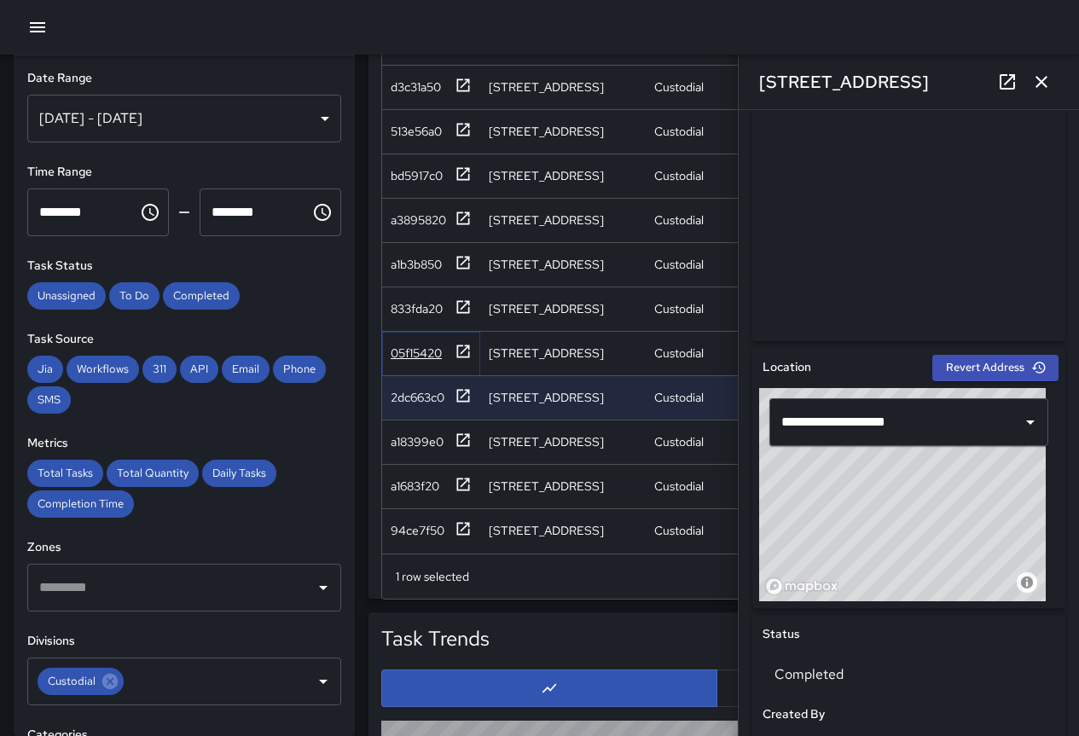
click at [447, 343] on div "05f15420" at bounding box center [431, 353] width 81 height 21
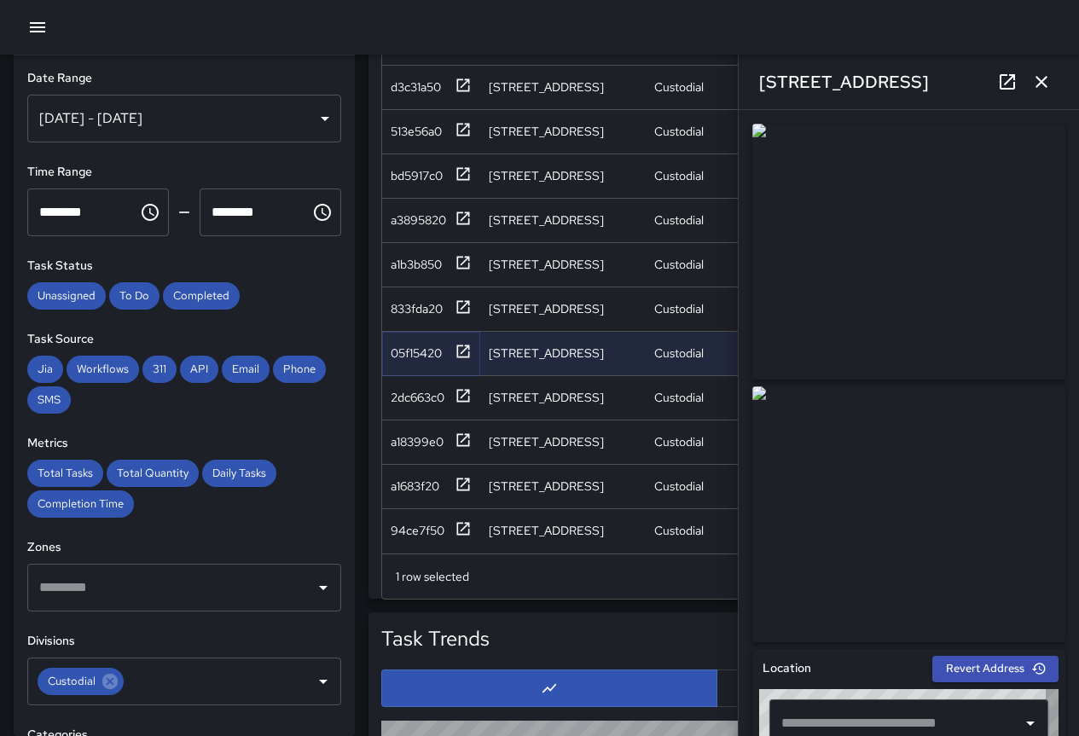
type input "**********"
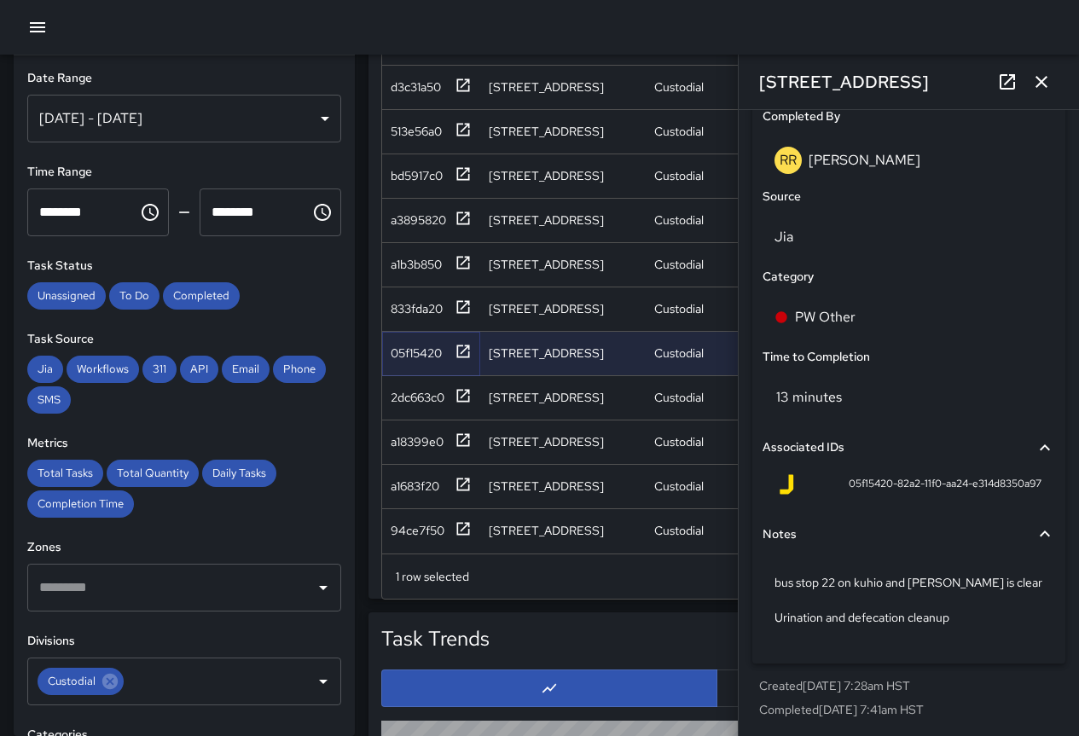
scroll to position [1062, 0]
click at [418, 300] on div "833fda20" at bounding box center [417, 308] width 52 height 17
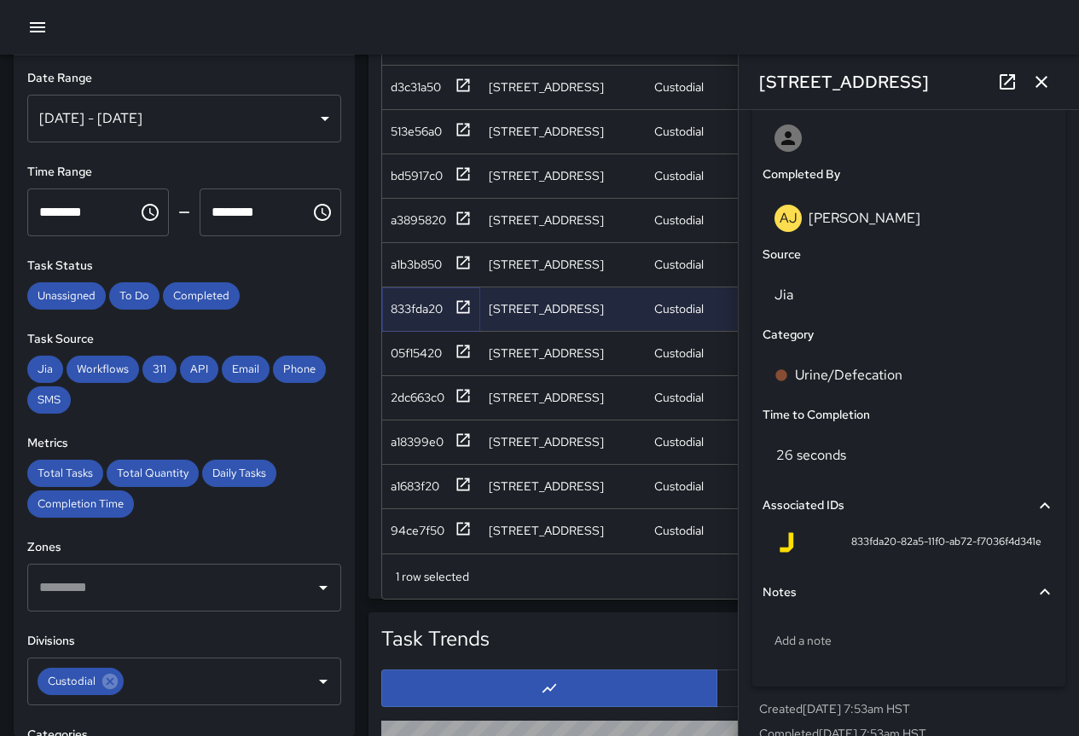
scroll to position [1028, 0]
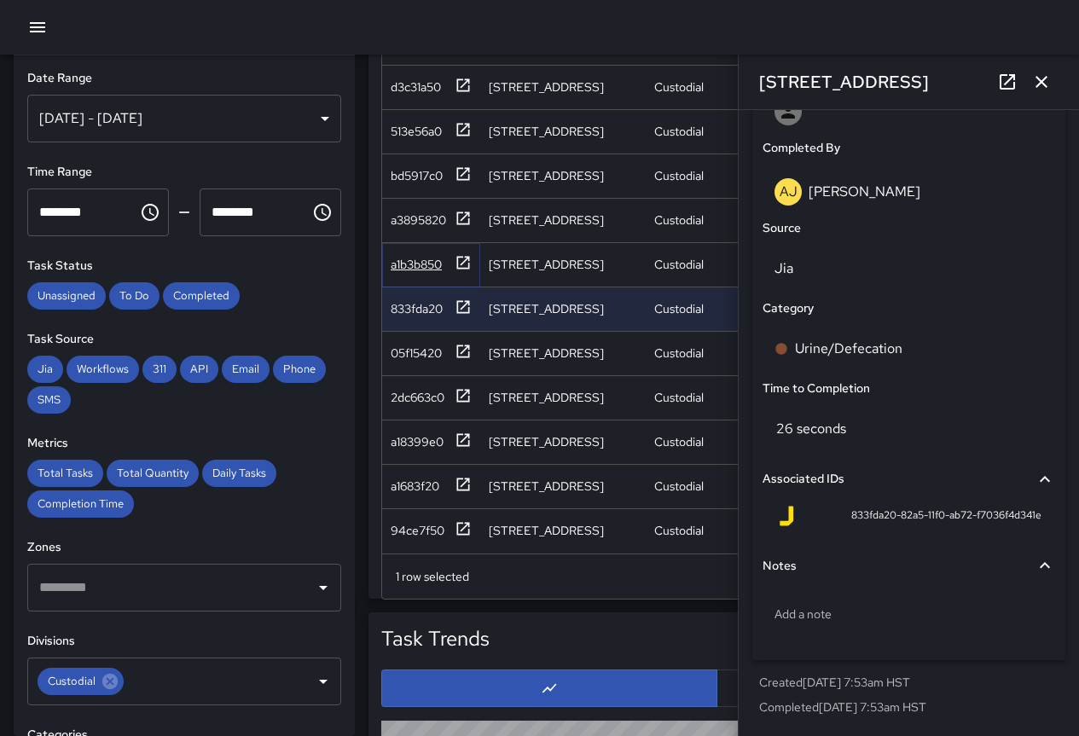
click at [413, 256] on div "a1b3b850" at bounding box center [416, 264] width 51 height 17
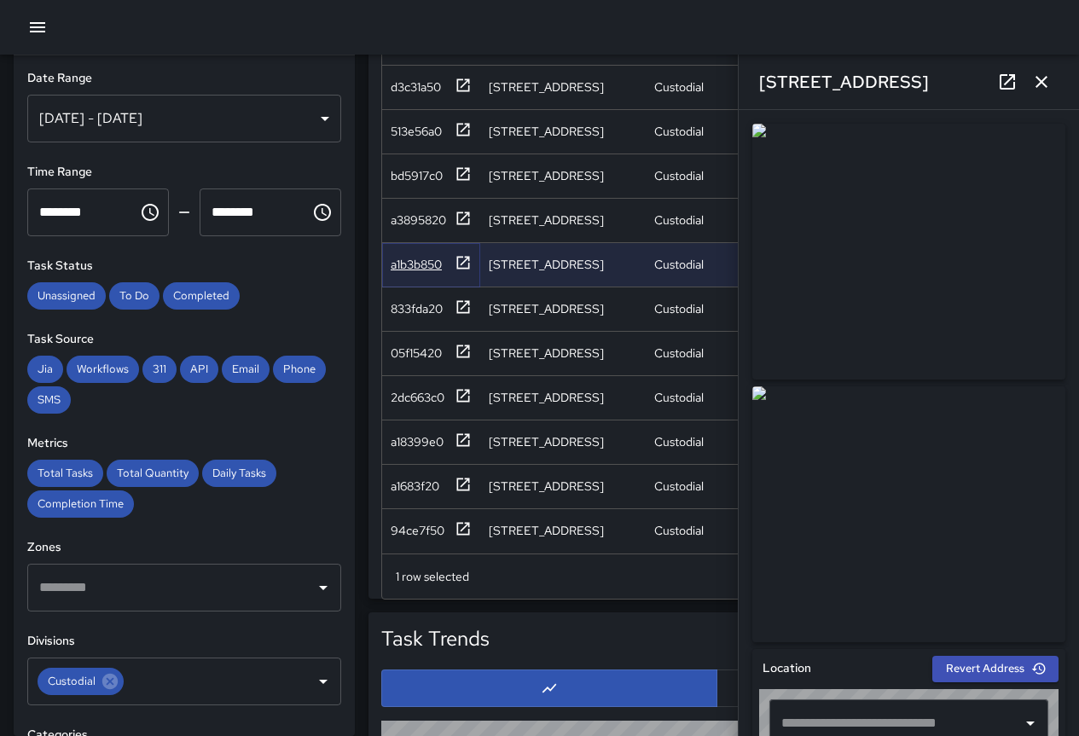
type input "**********"
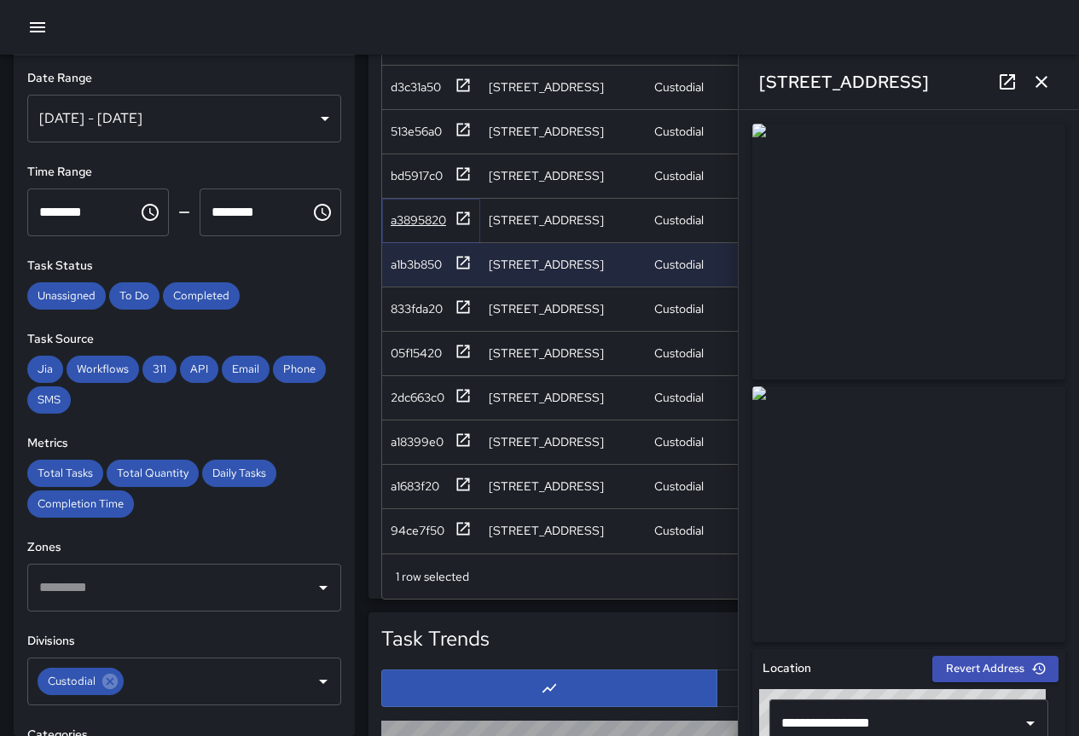
click at [428, 212] on div "a3895820" at bounding box center [418, 220] width 55 height 17
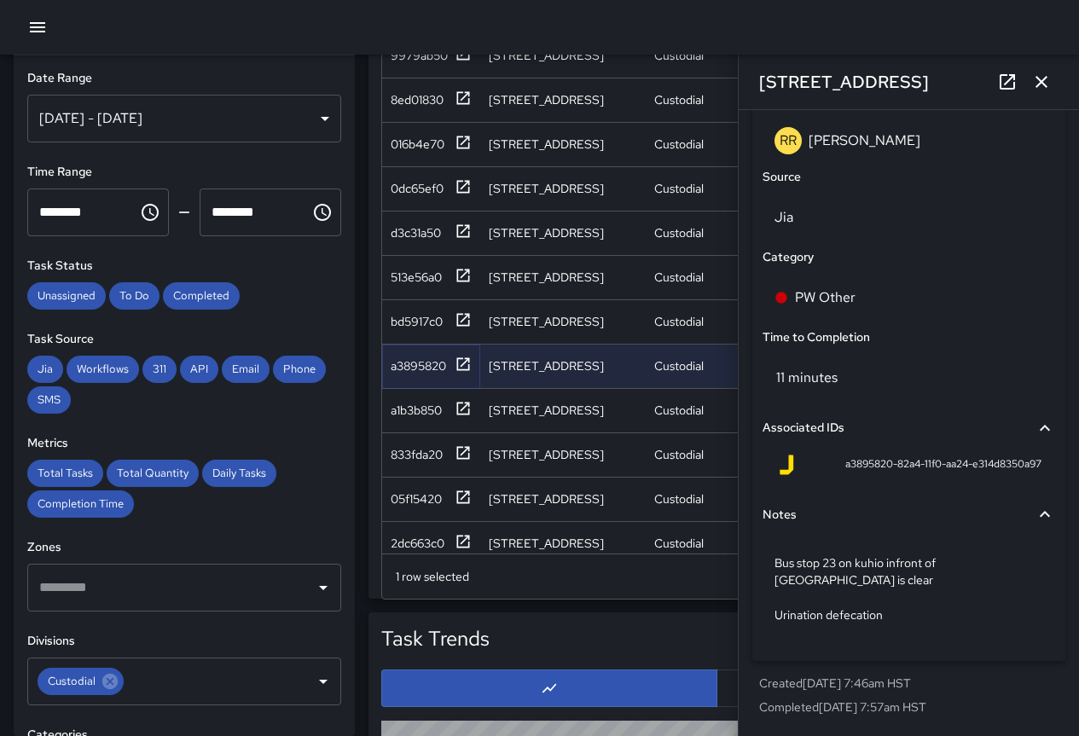
scroll to position [408, 0]
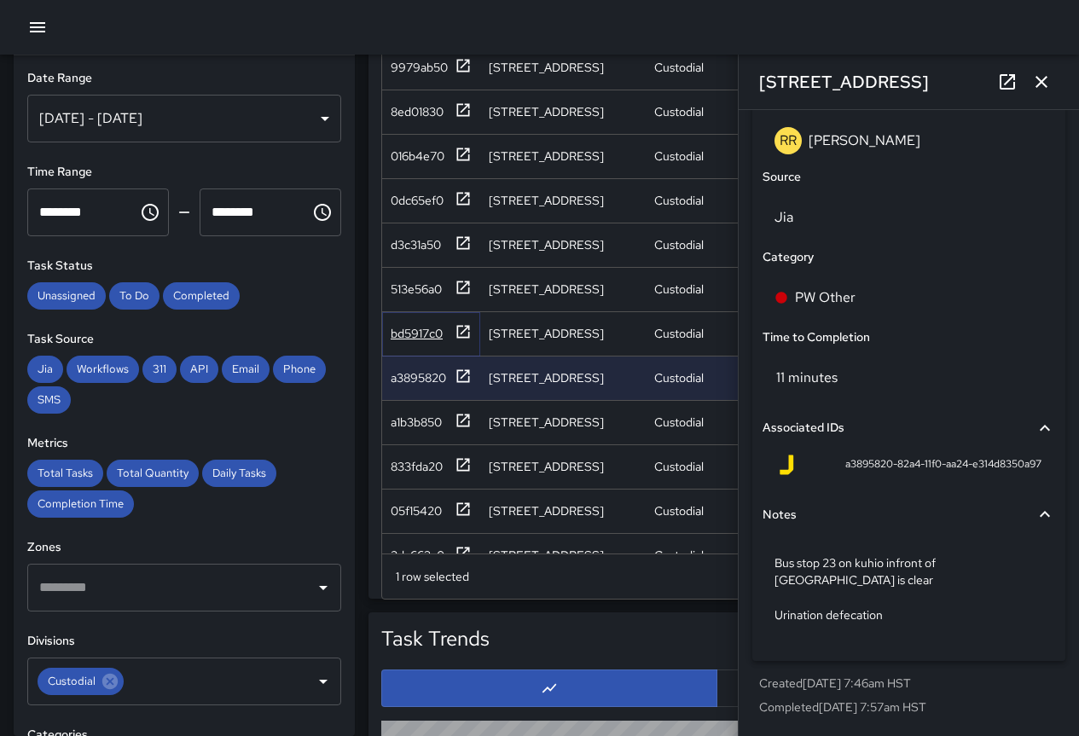
click at [409, 325] on div "bd5917c0" at bounding box center [417, 333] width 52 height 17
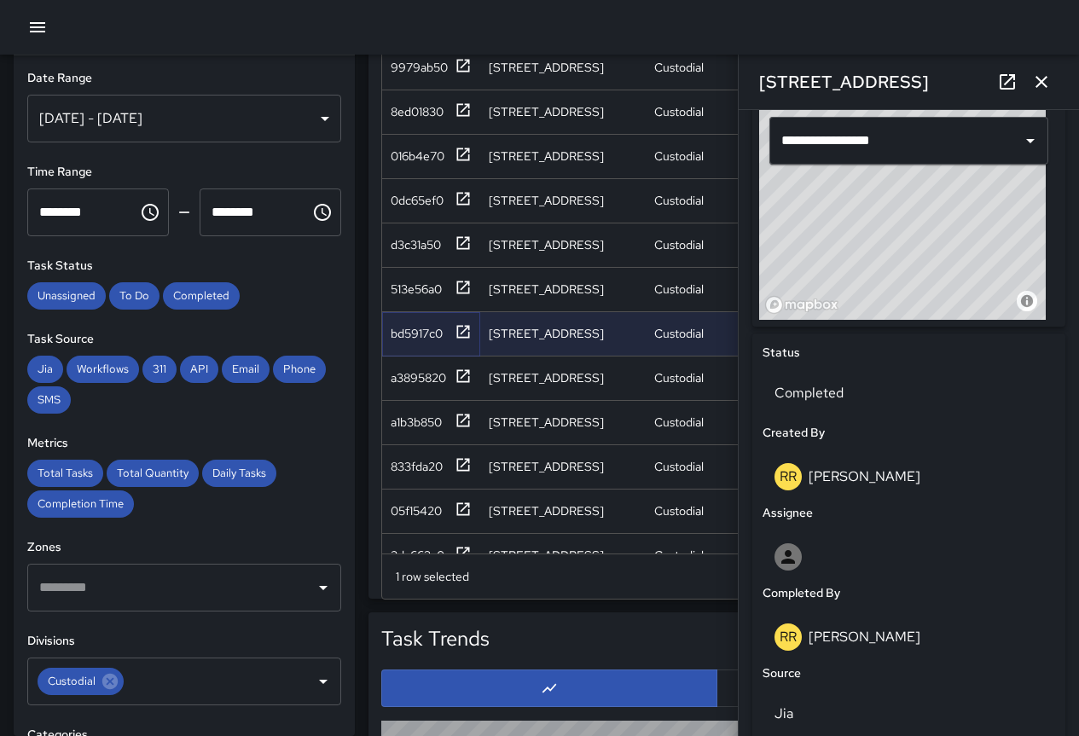
scroll to position [1045, 0]
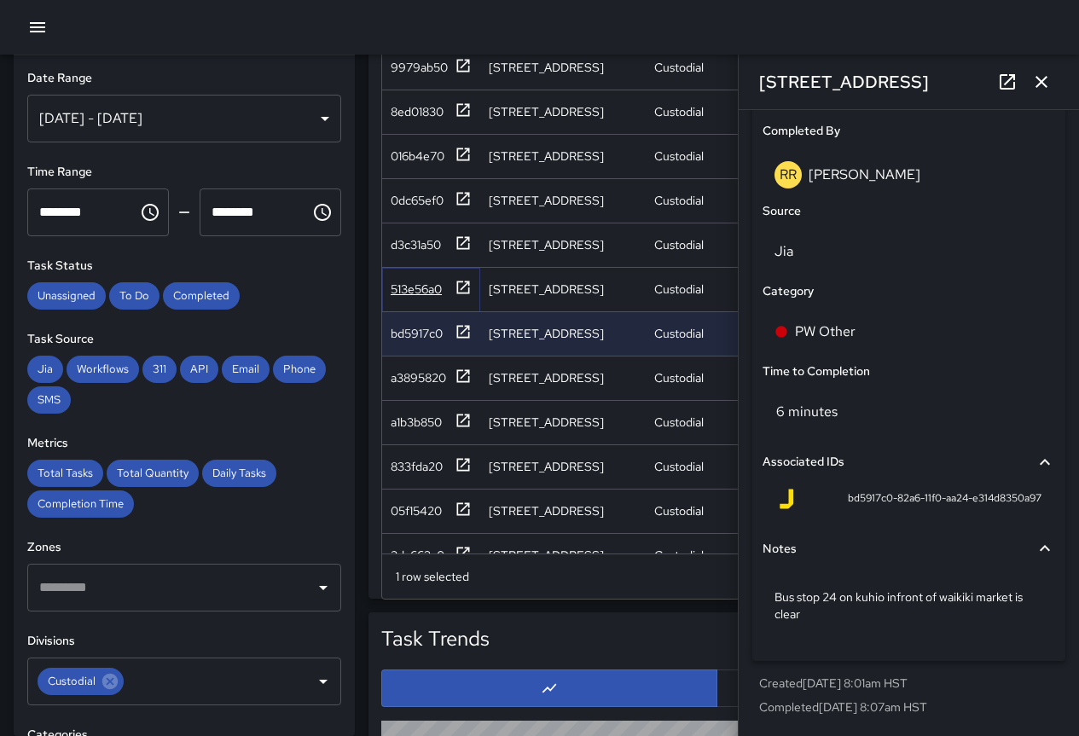
click at [404, 287] on div "513e56a0" at bounding box center [416, 289] width 51 height 17
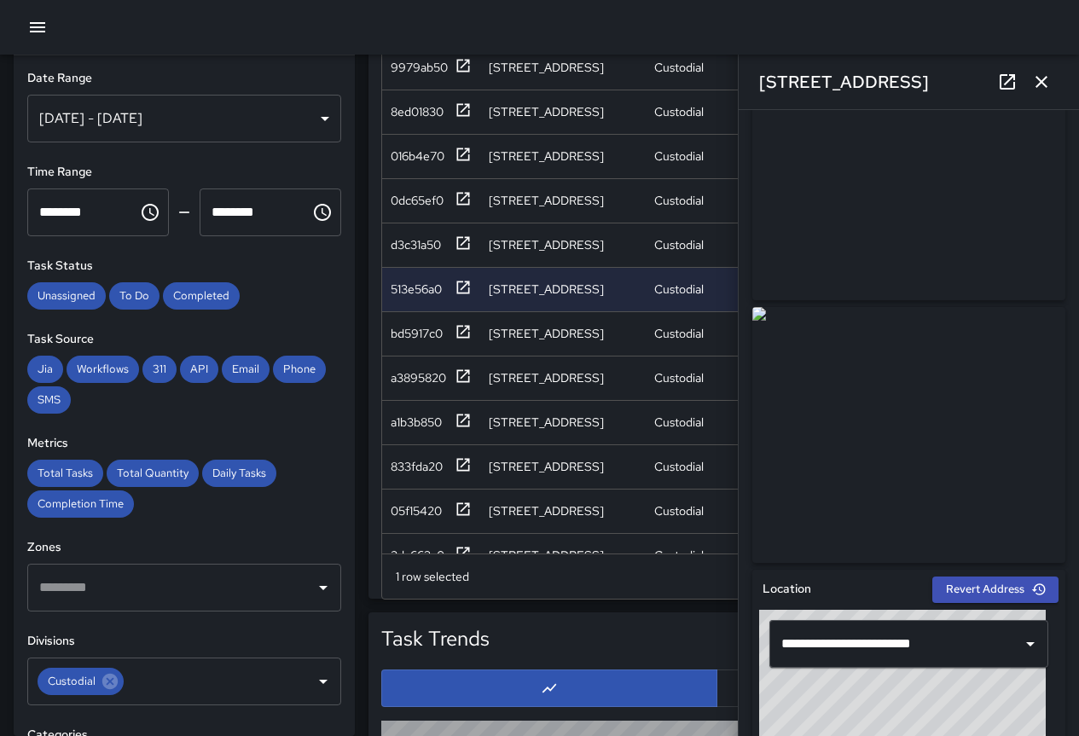
scroll to position [31, 0]
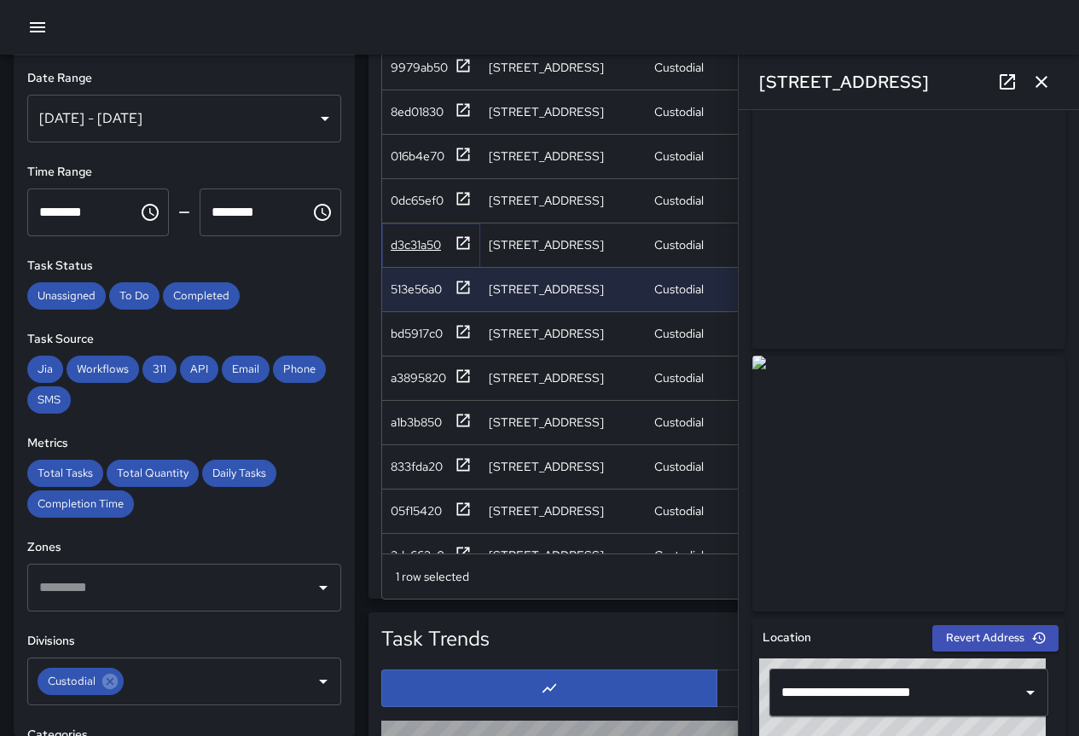
click at [397, 241] on div "d3c31a50" at bounding box center [416, 244] width 50 height 17
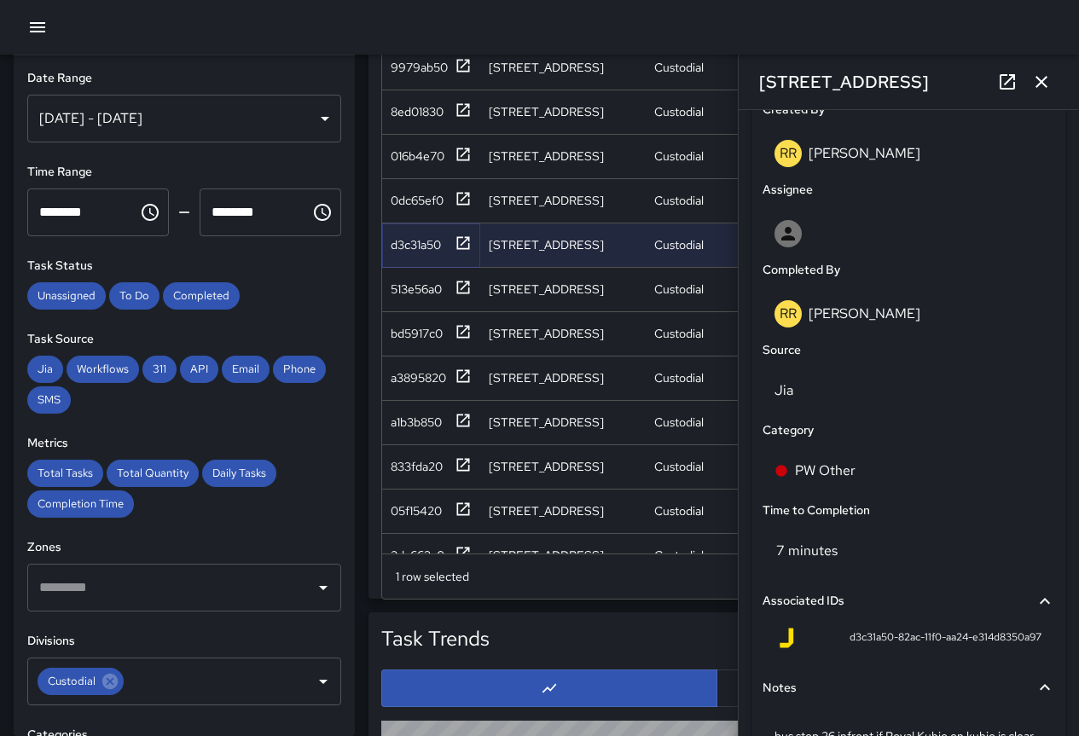
scroll to position [1045, 0]
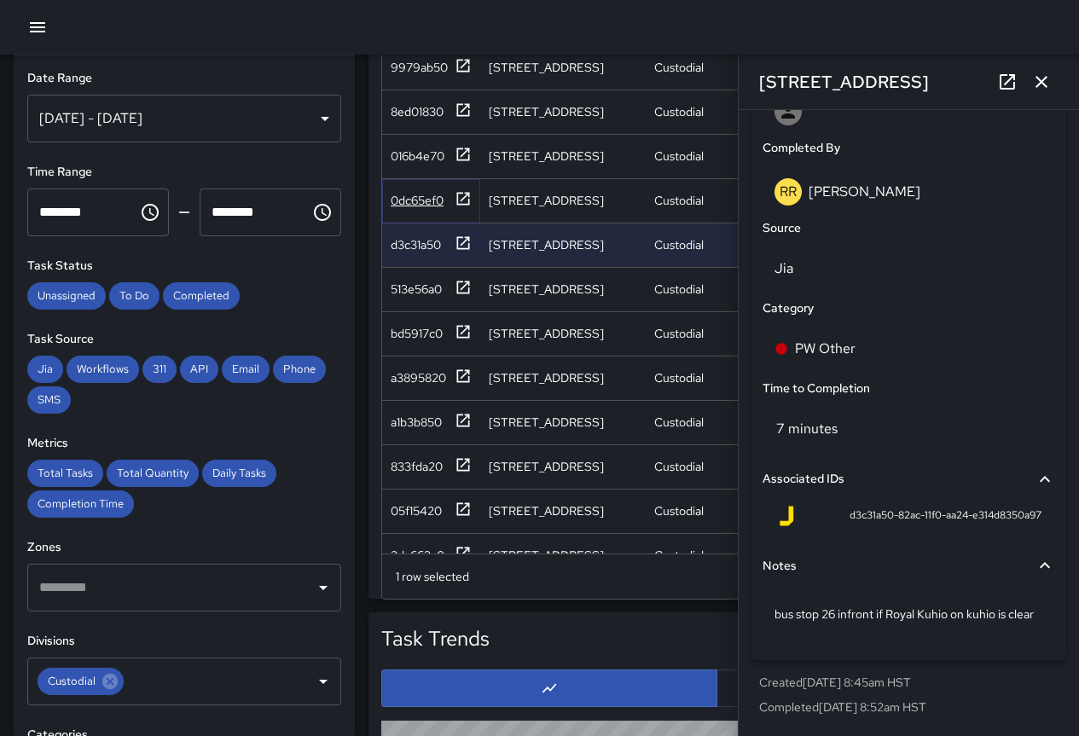
click at [430, 196] on div "0dc65ef0" at bounding box center [417, 200] width 53 height 17
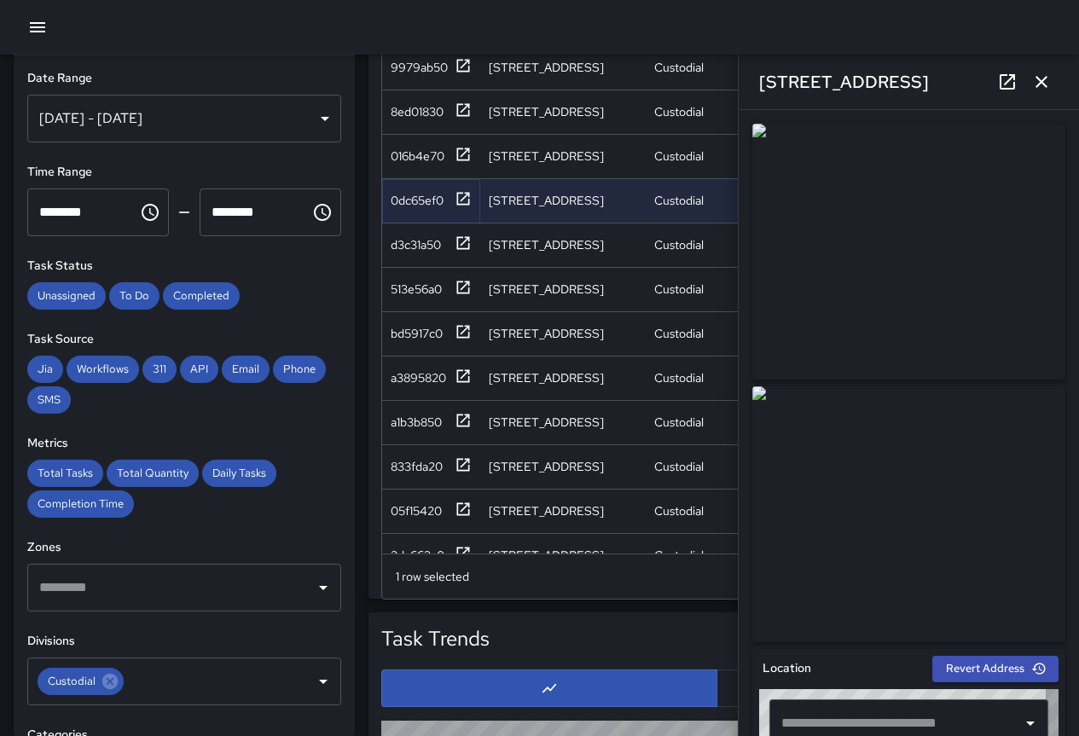
type input "**********"
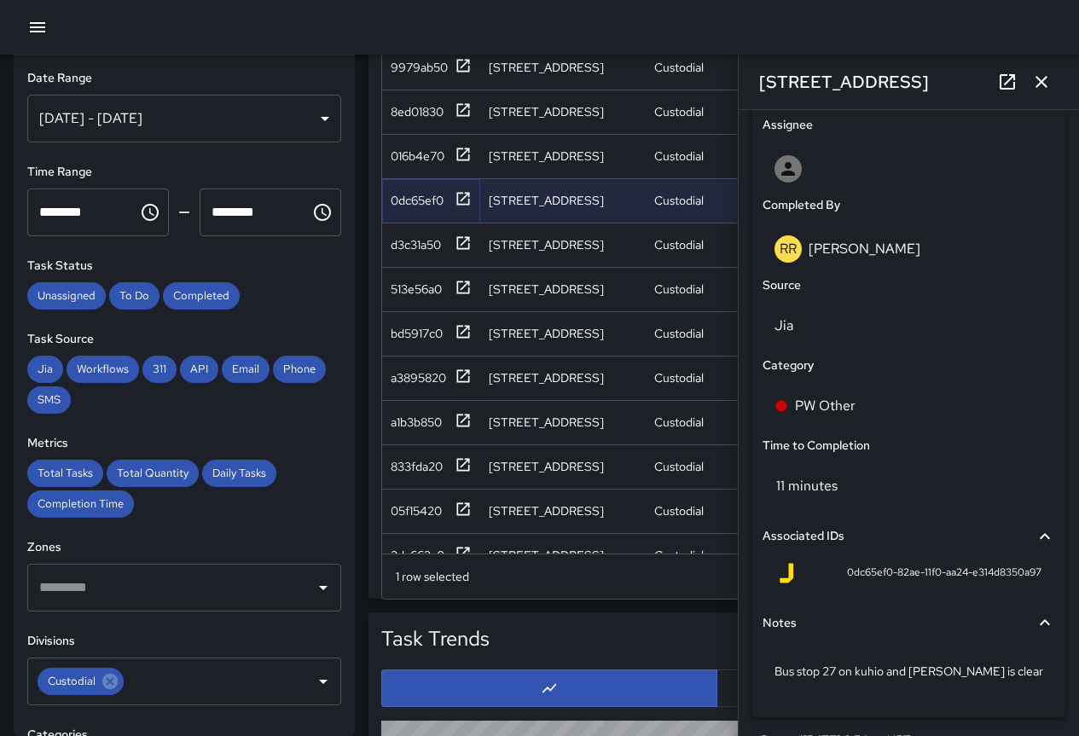
scroll to position [1028, 0]
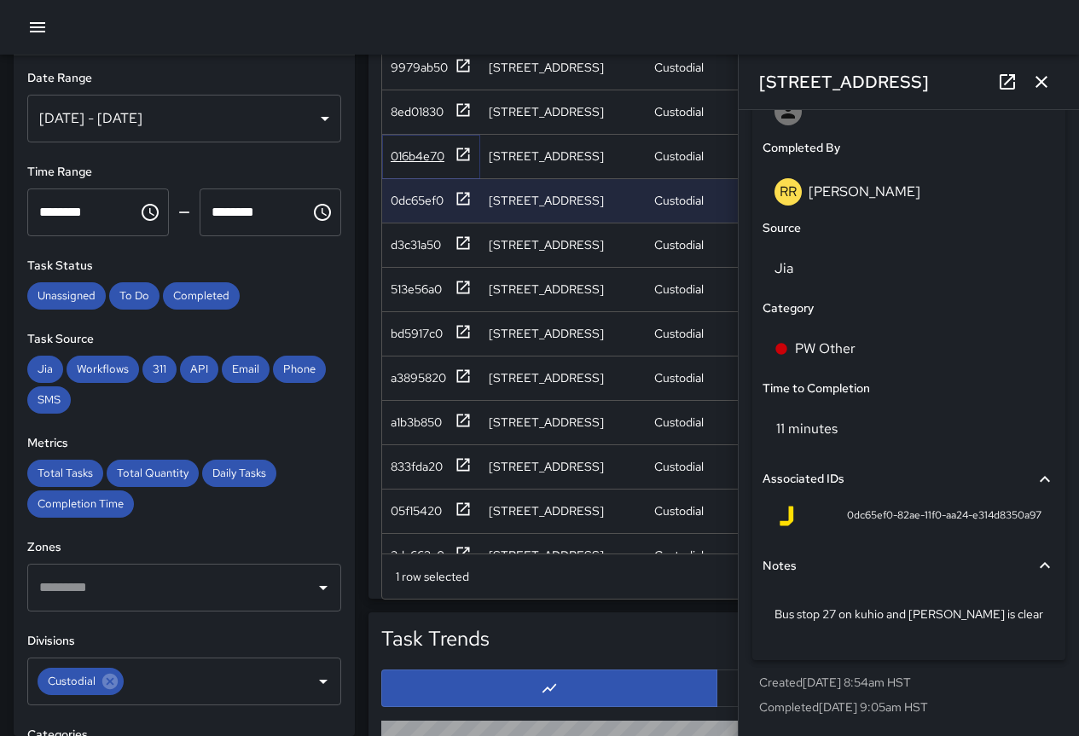
click at [415, 153] on div "016b4e70" at bounding box center [418, 156] width 54 height 17
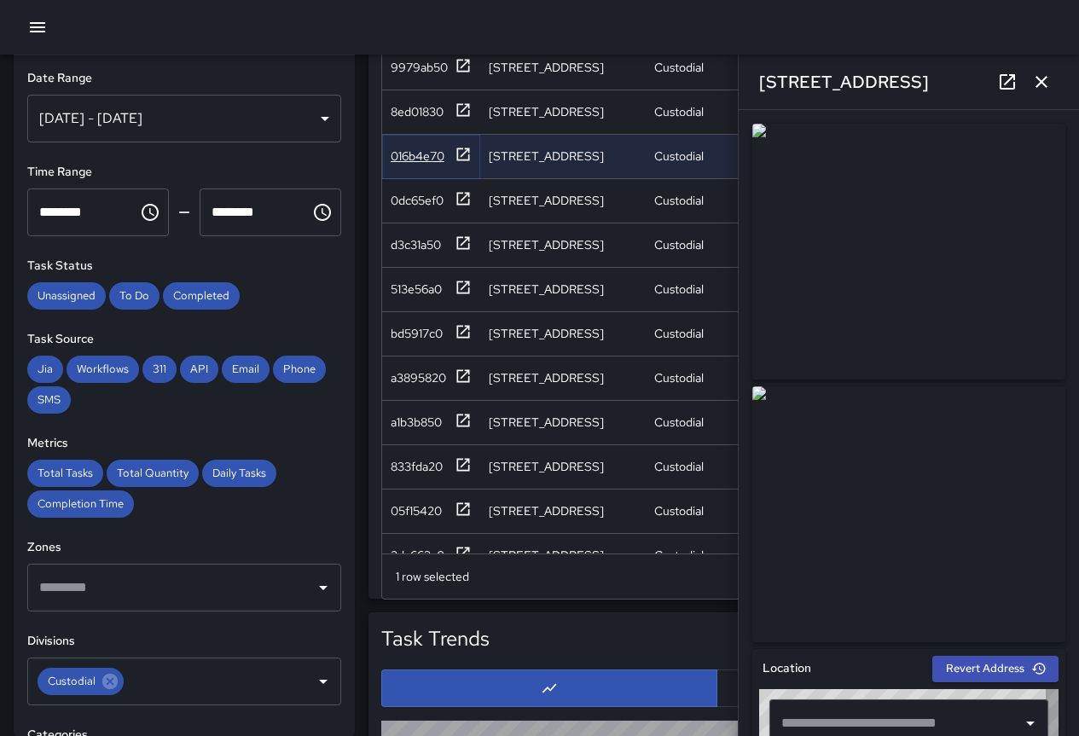
type input "**********"
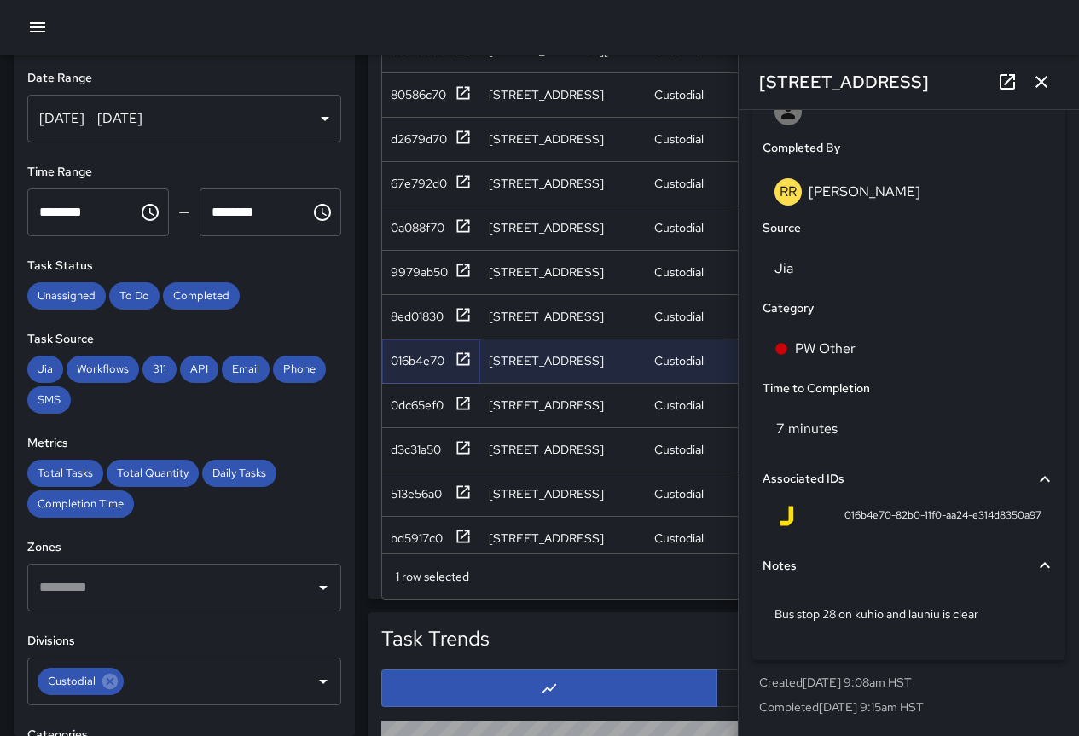
scroll to position [152, 0]
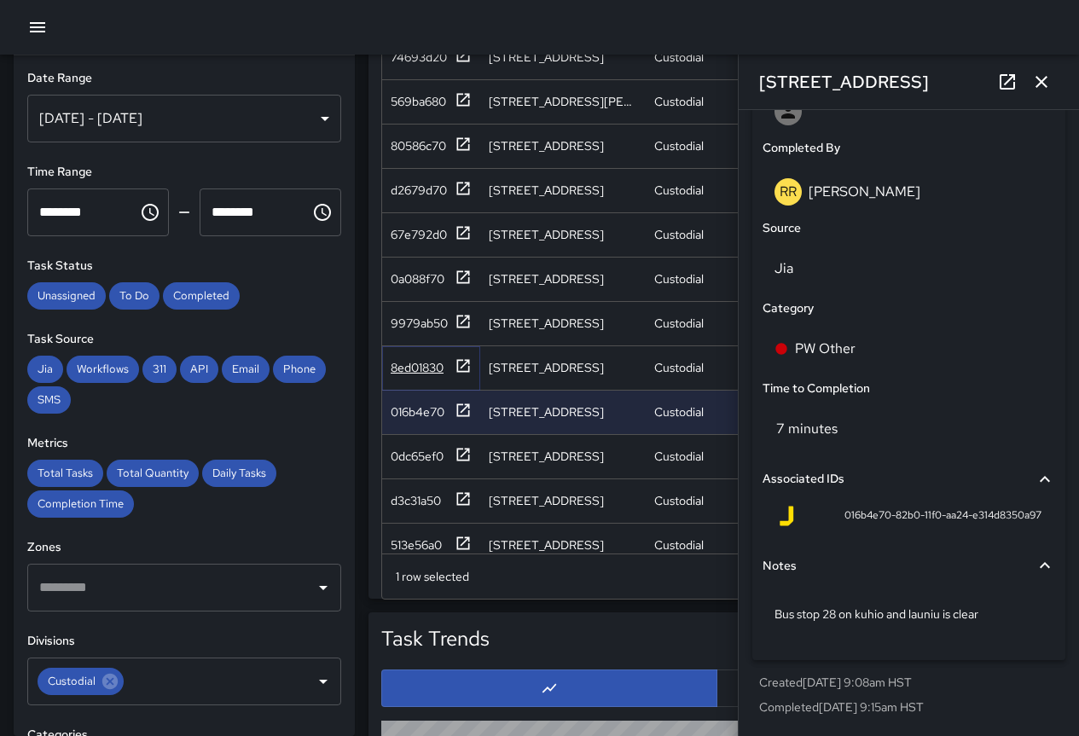
click at [410, 368] on div "8ed01830" at bounding box center [417, 367] width 53 height 17
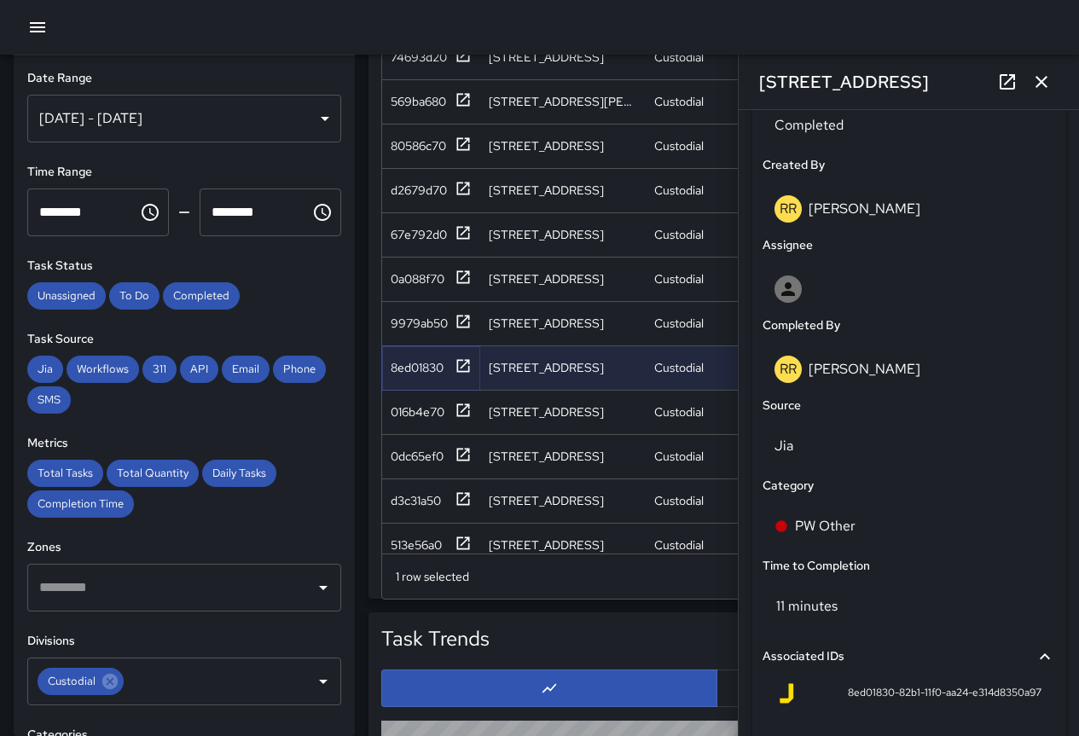
scroll to position [1045, 0]
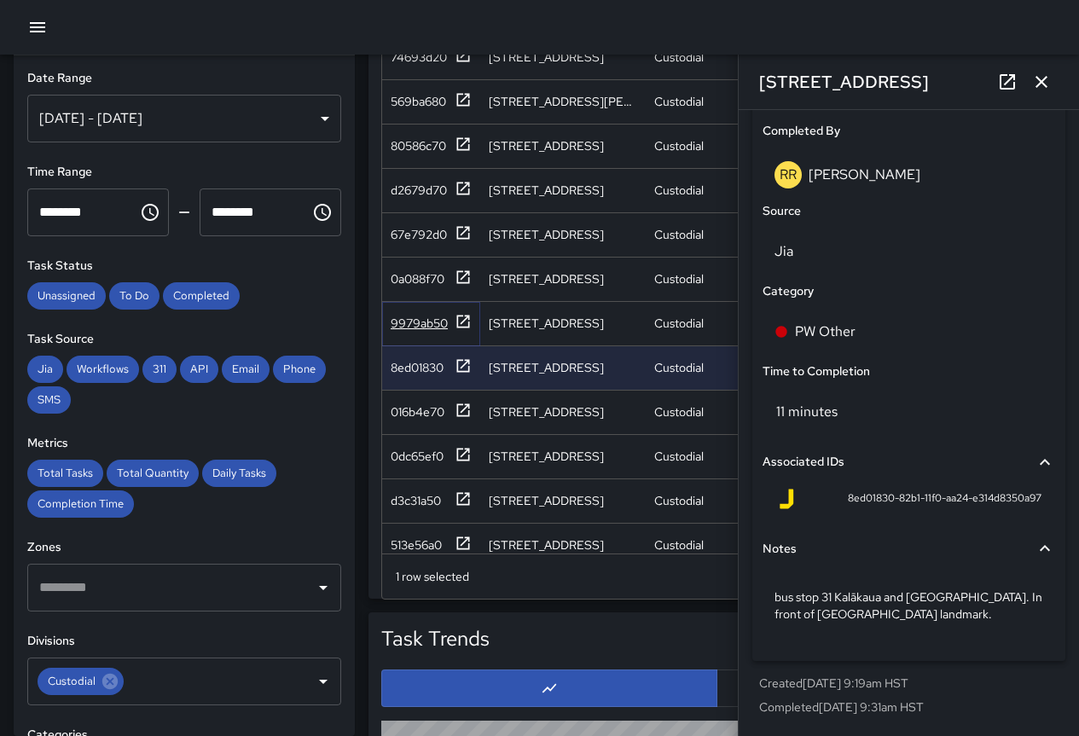
click at [424, 320] on div "9979ab50" at bounding box center [419, 323] width 57 height 17
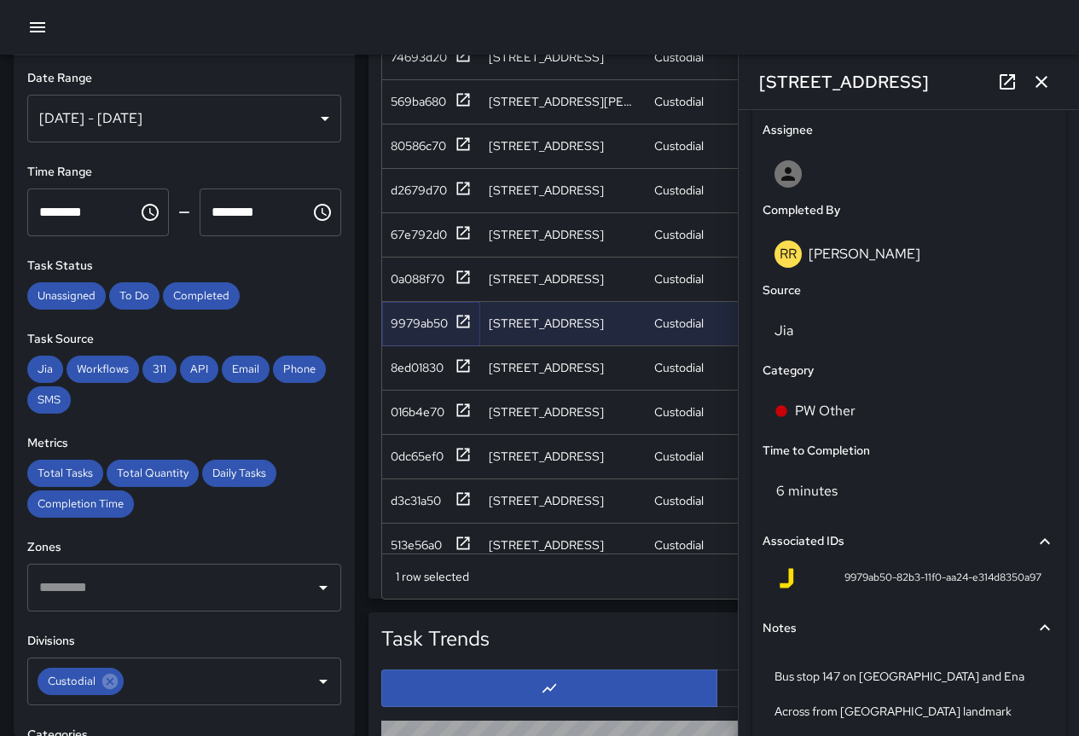
scroll to position [1062, 0]
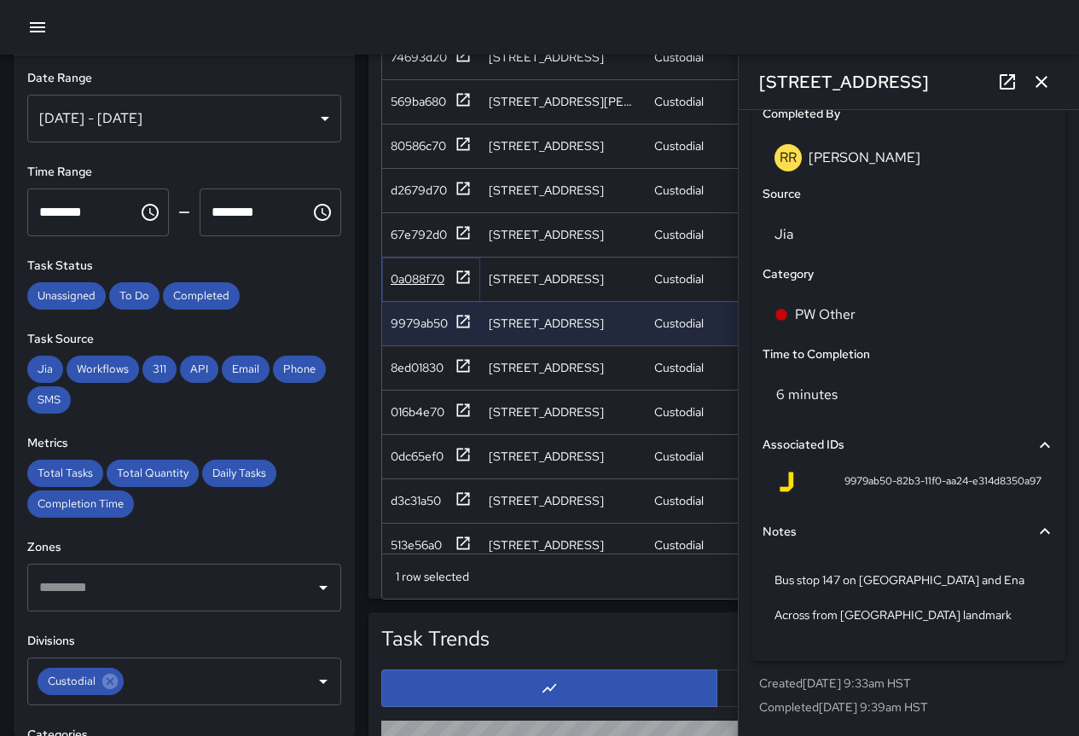
click at [415, 278] on div "0a088f70" at bounding box center [418, 278] width 54 height 17
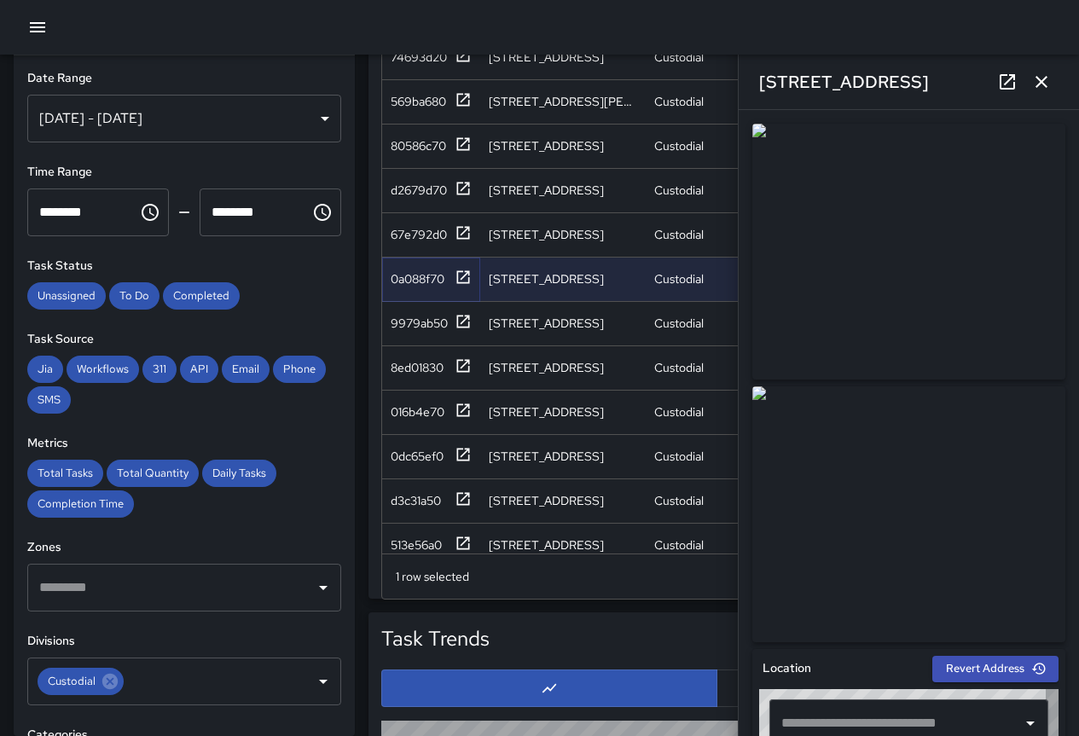
type input "**********"
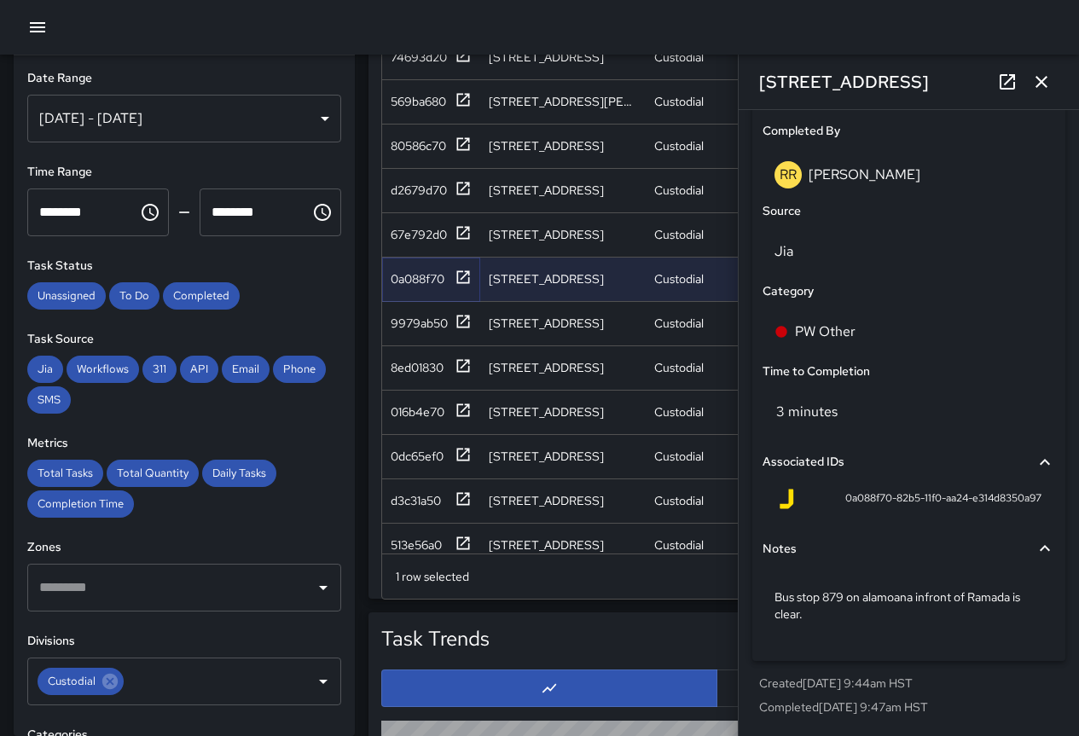
scroll to position [67, 0]
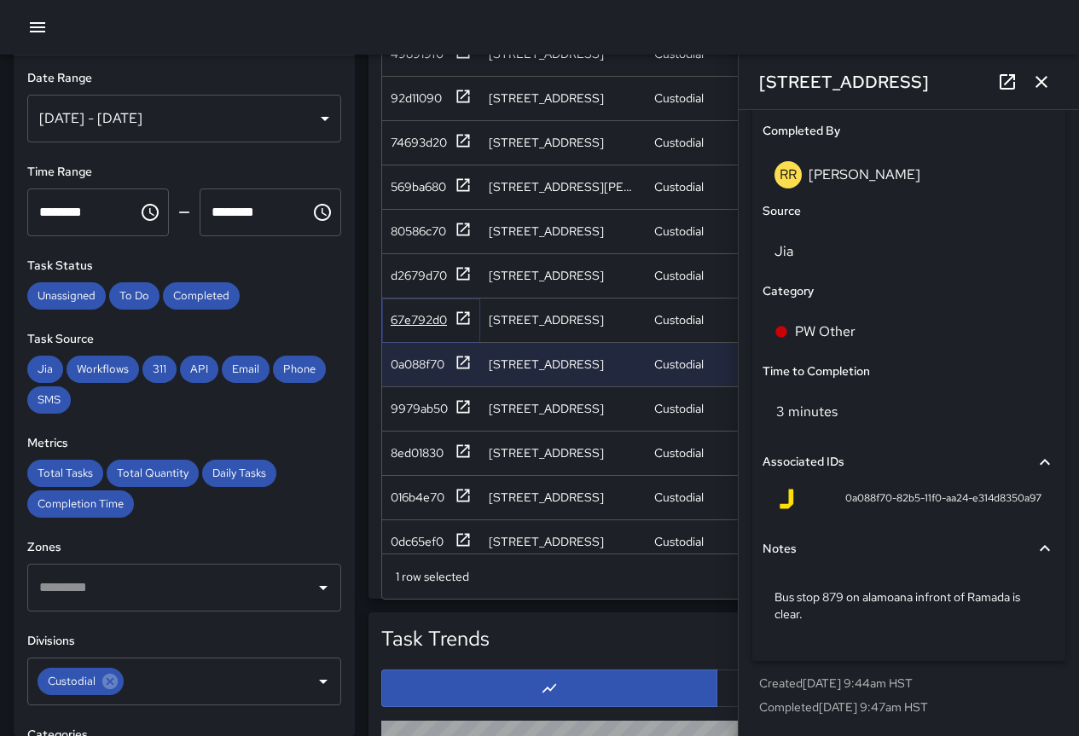
click at [411, 313] on div "67e792d0" at bounding box center [419, 319] width 56 height 17
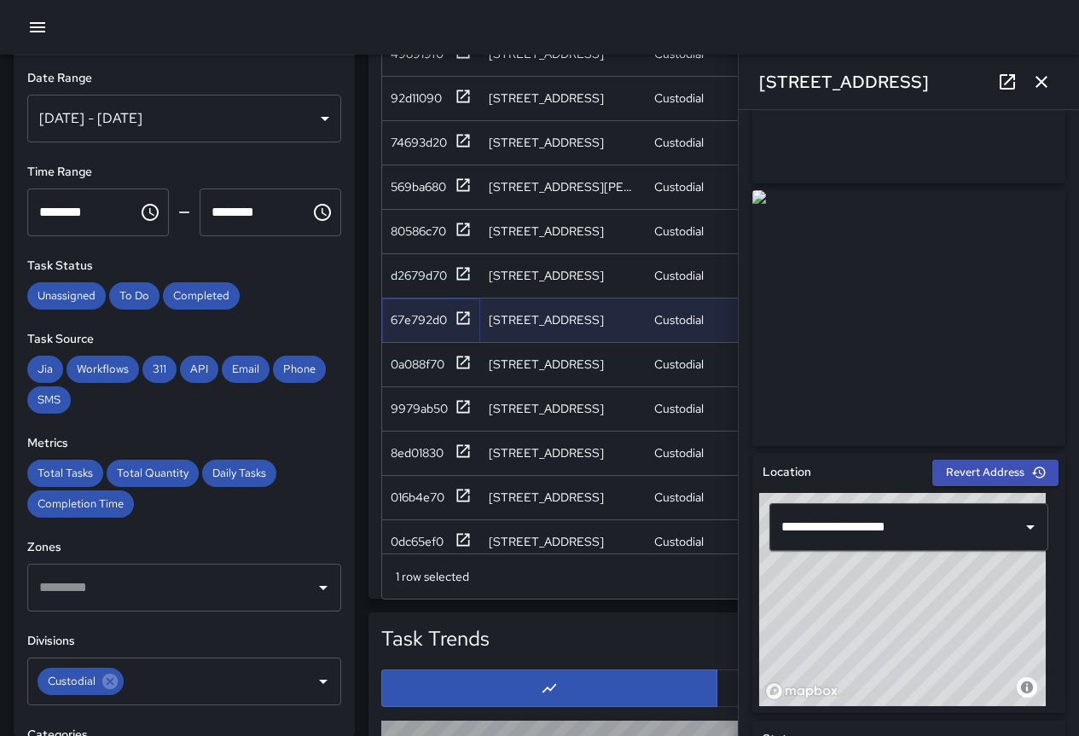
scroll to position [201, 0]
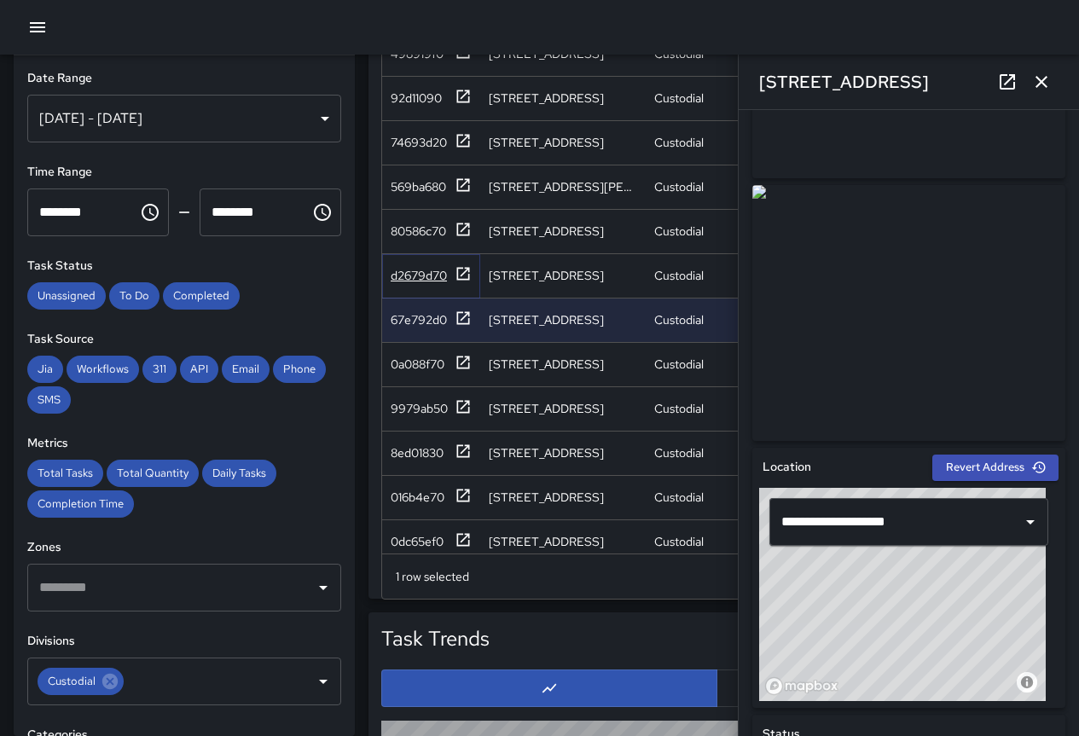
click at [409, 268] on div "d2679d70" at bounding box center [419, 275] width 56 height 17
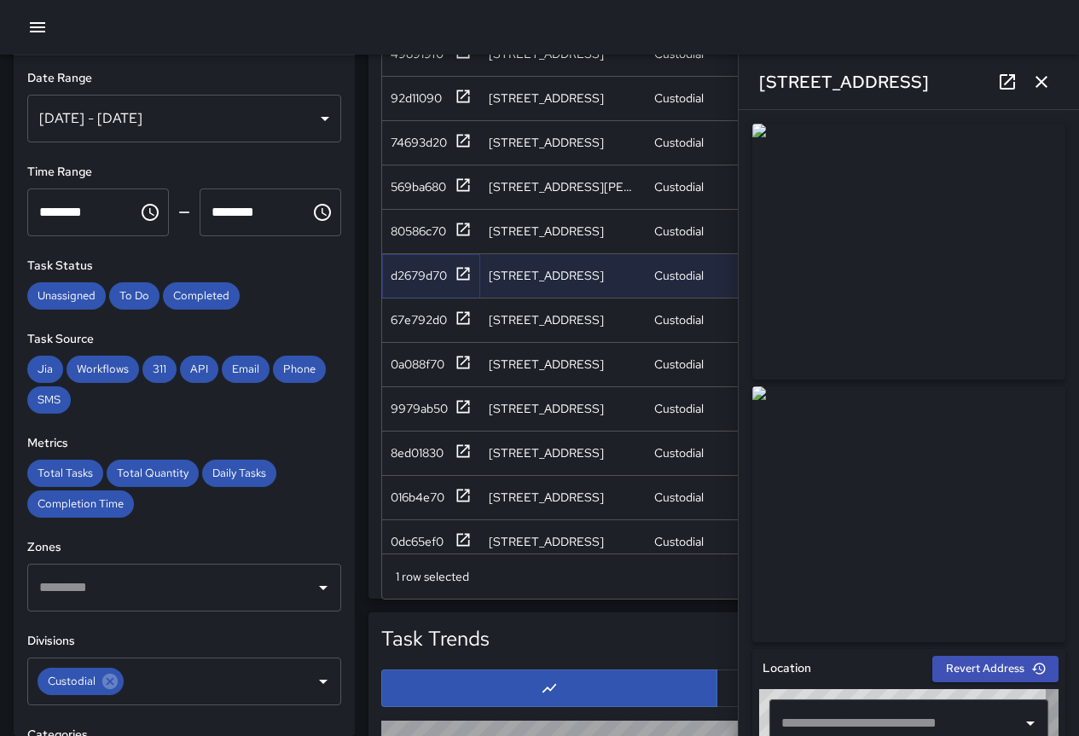
type input "**********"
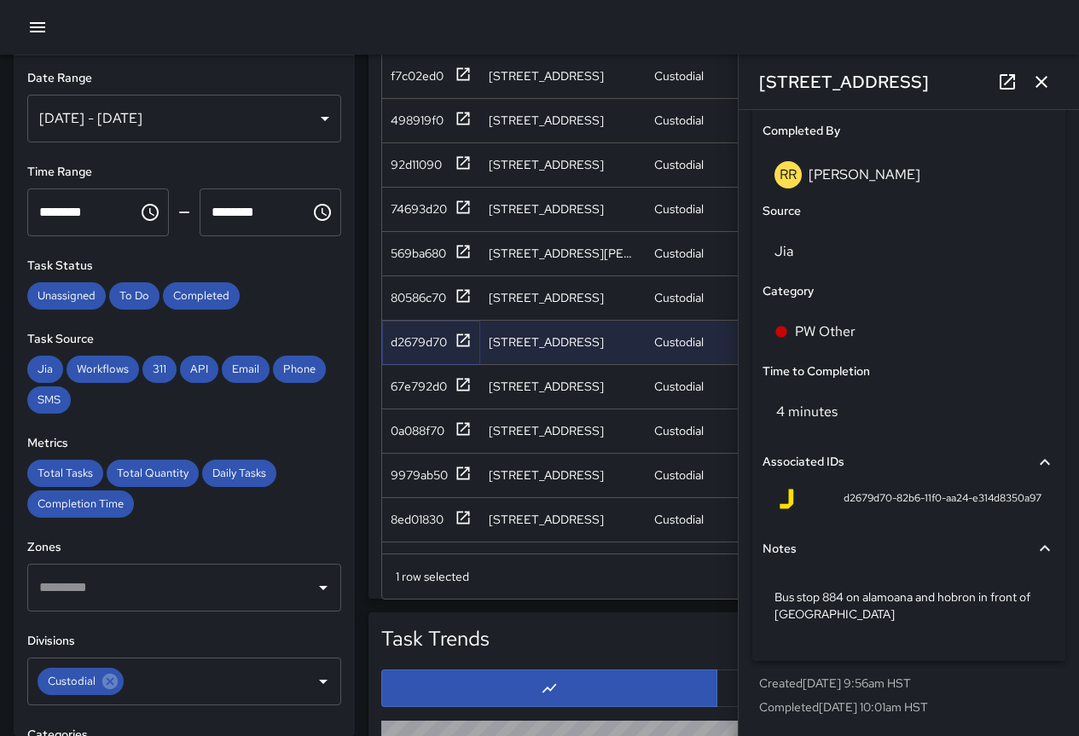
scroll to position [1024, 0]
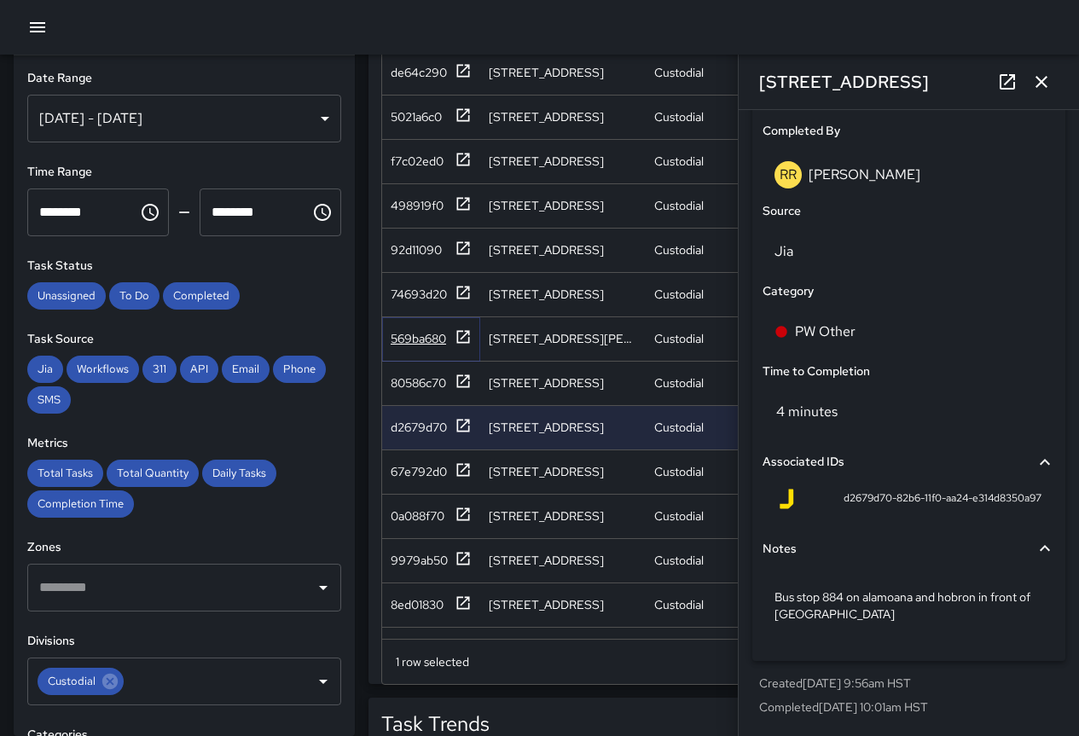
click at [412, 334] on div "569ba680" at bounding box center [418, 338] width 55 height 17
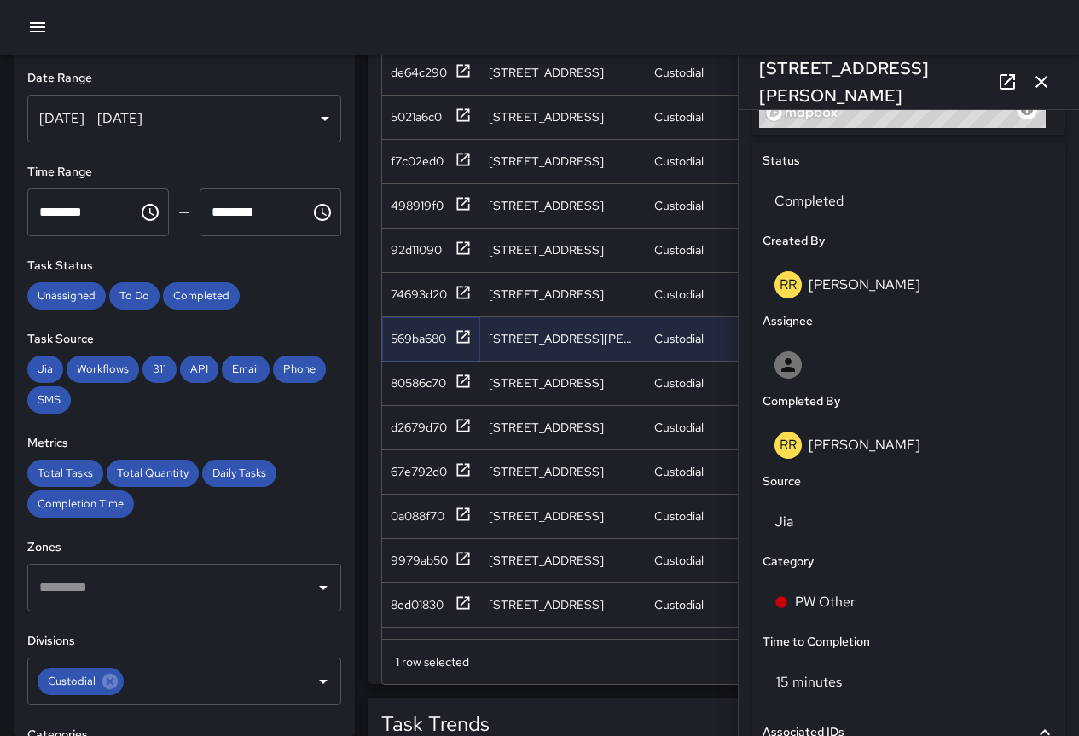
scroll to position [1028, 0]
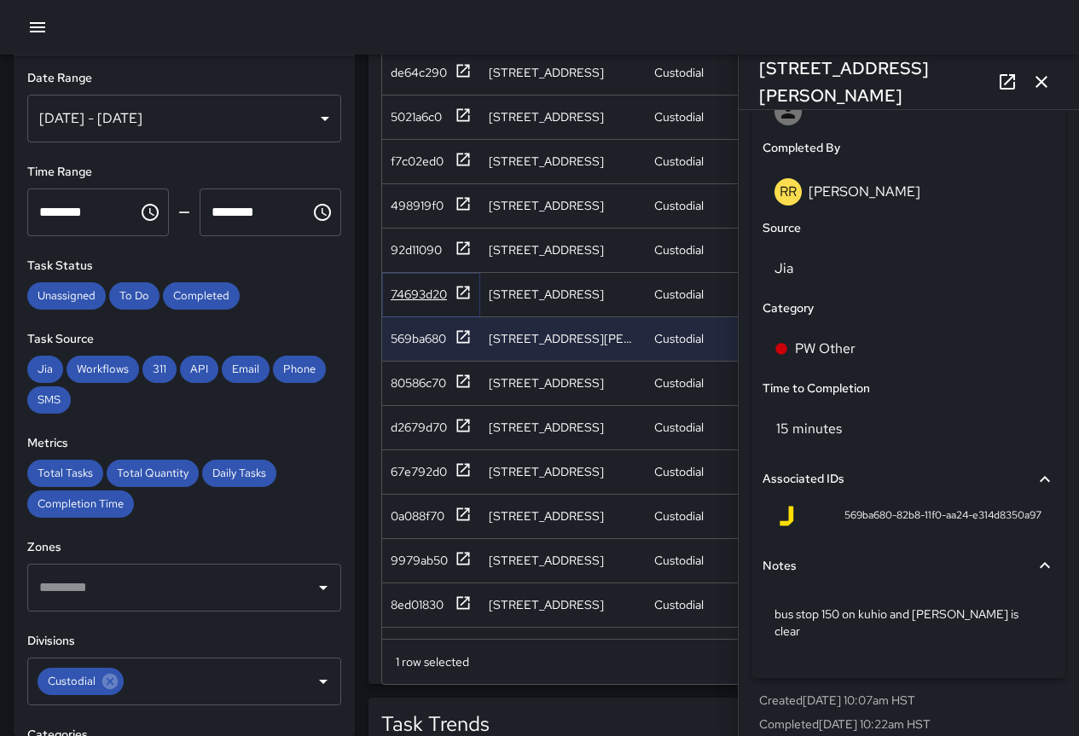
click at [427, 298] on div "74693d20" at bounding box center [419, 294] width 56 height 17
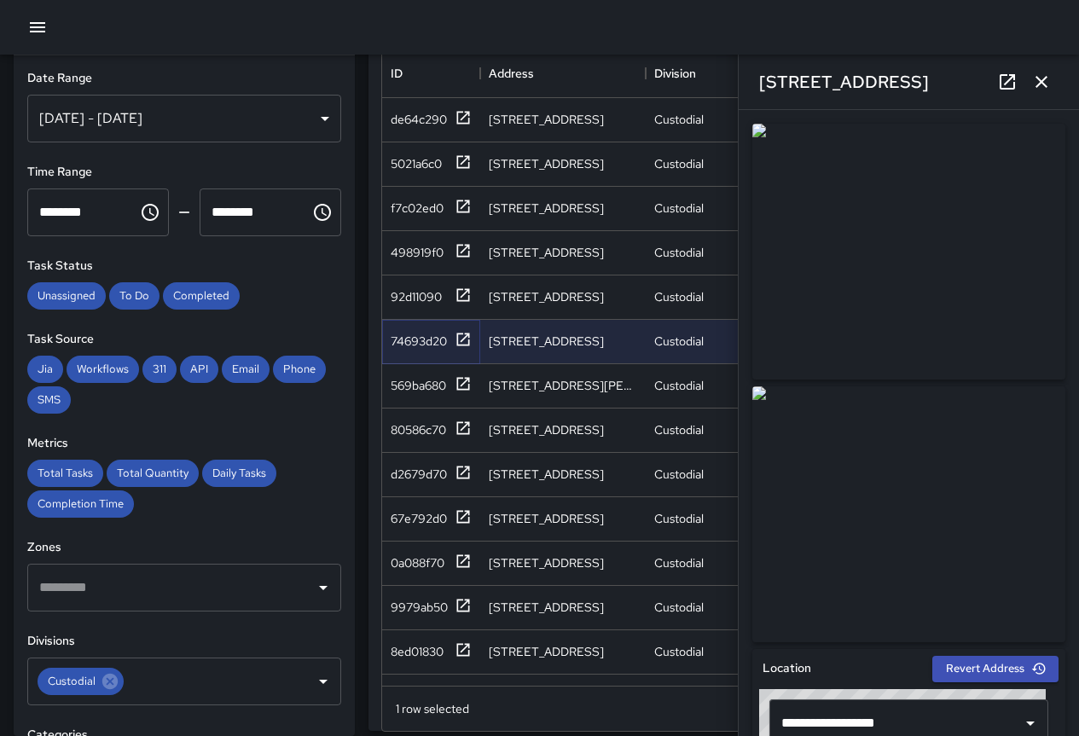
scroll to position [938, 0]
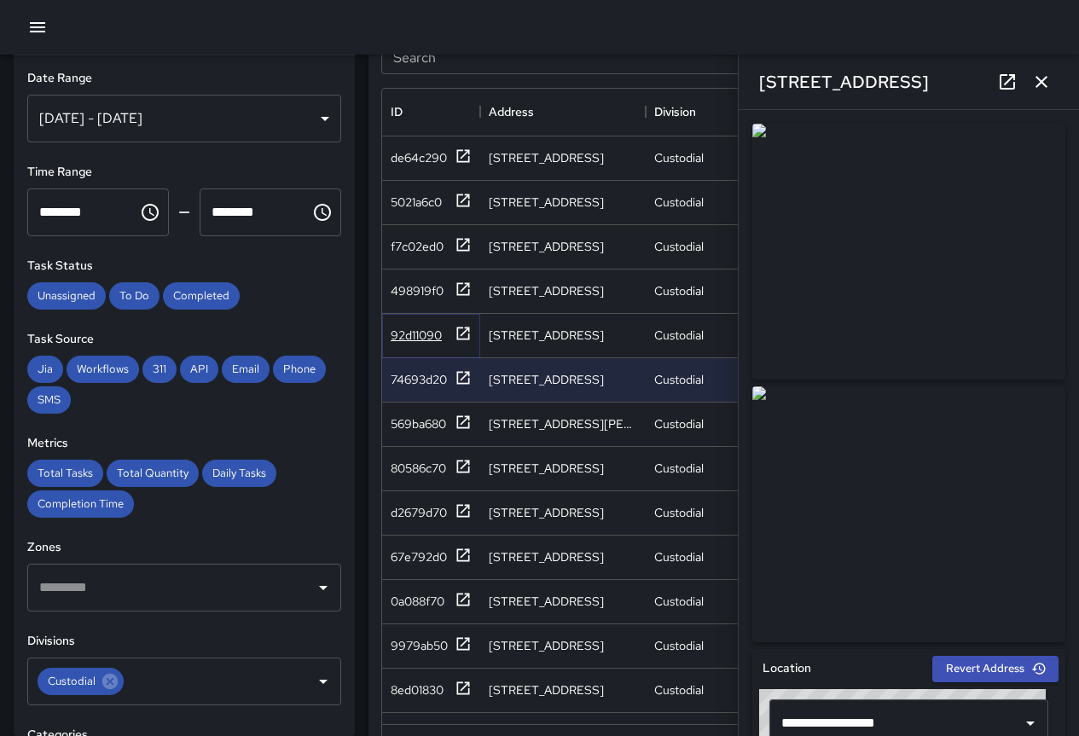
click at [422, 331] on div "92d11090" at bounding box center [416, 335] width 51 height 17
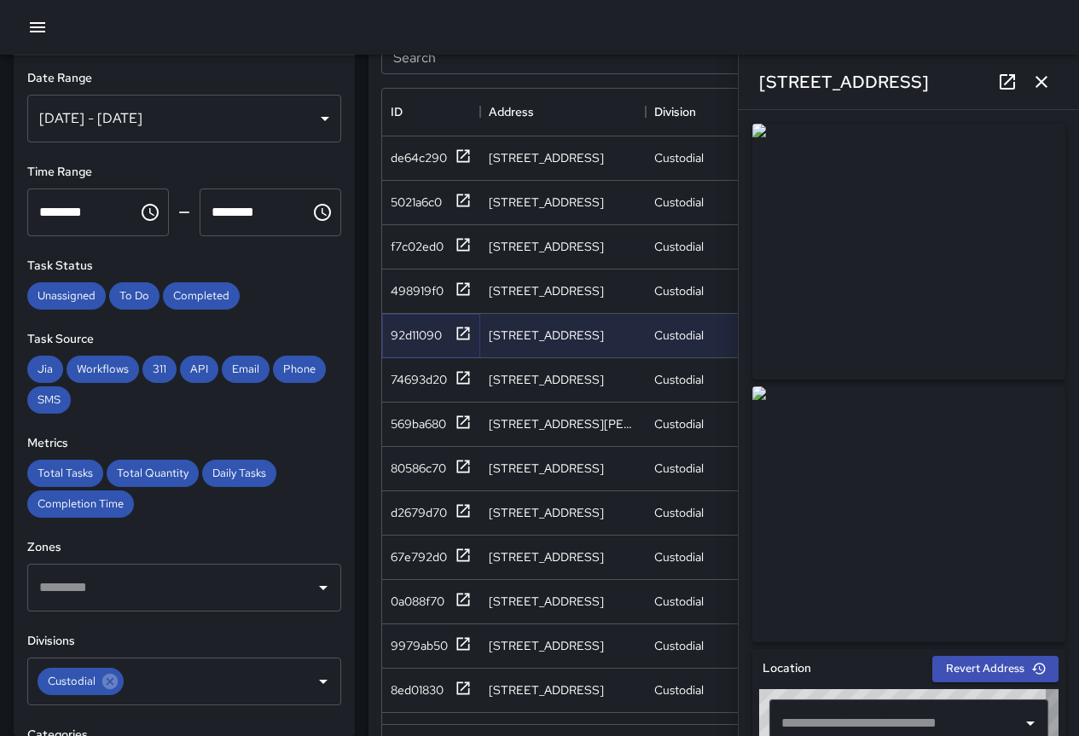
type input "**********"
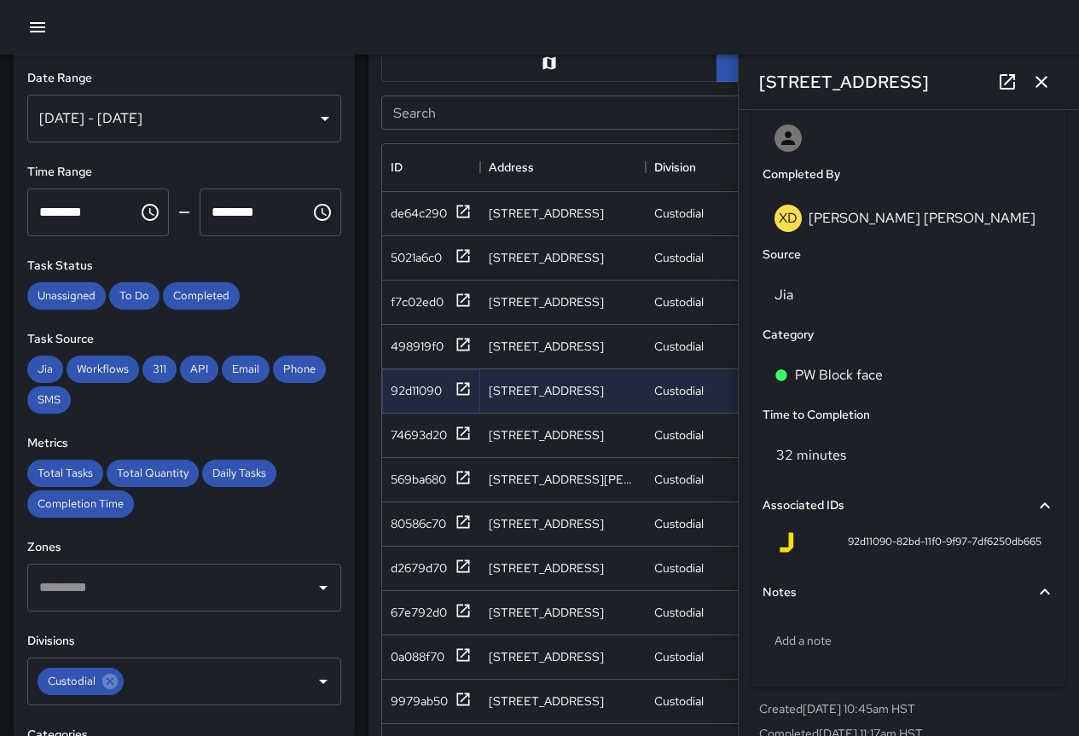
scroll to position [853, 0]
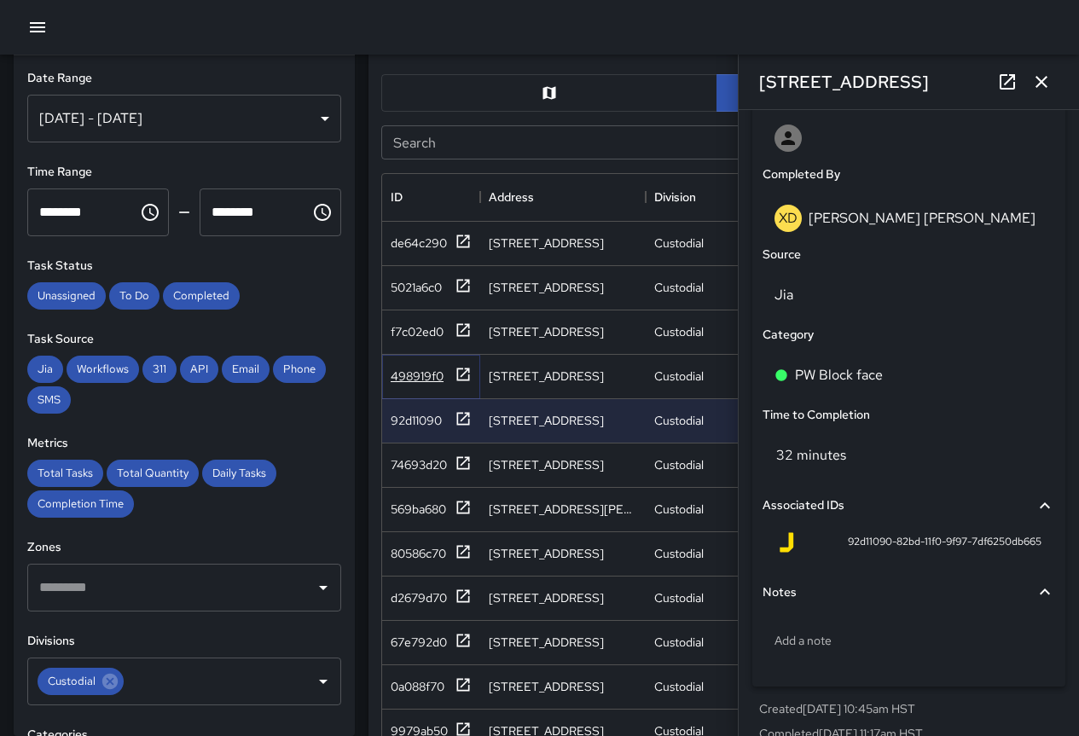
click at [421, 379] on div "498919f0" at bounding box center [417, 376] width 53 height 17
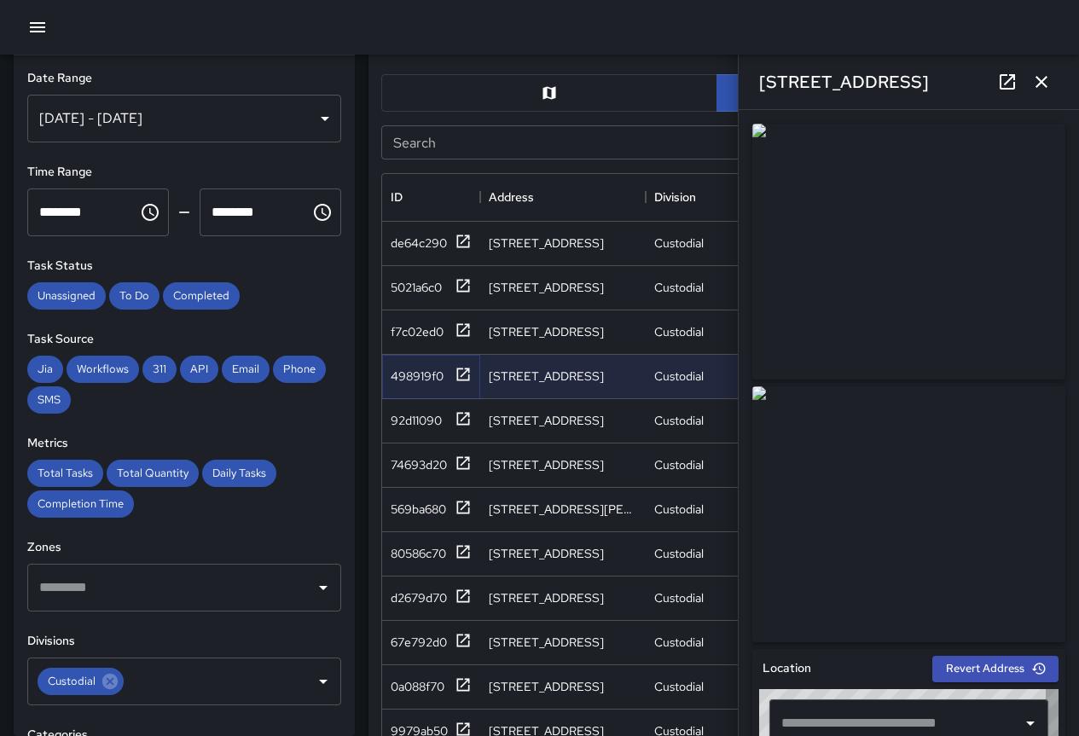
type input "**********"
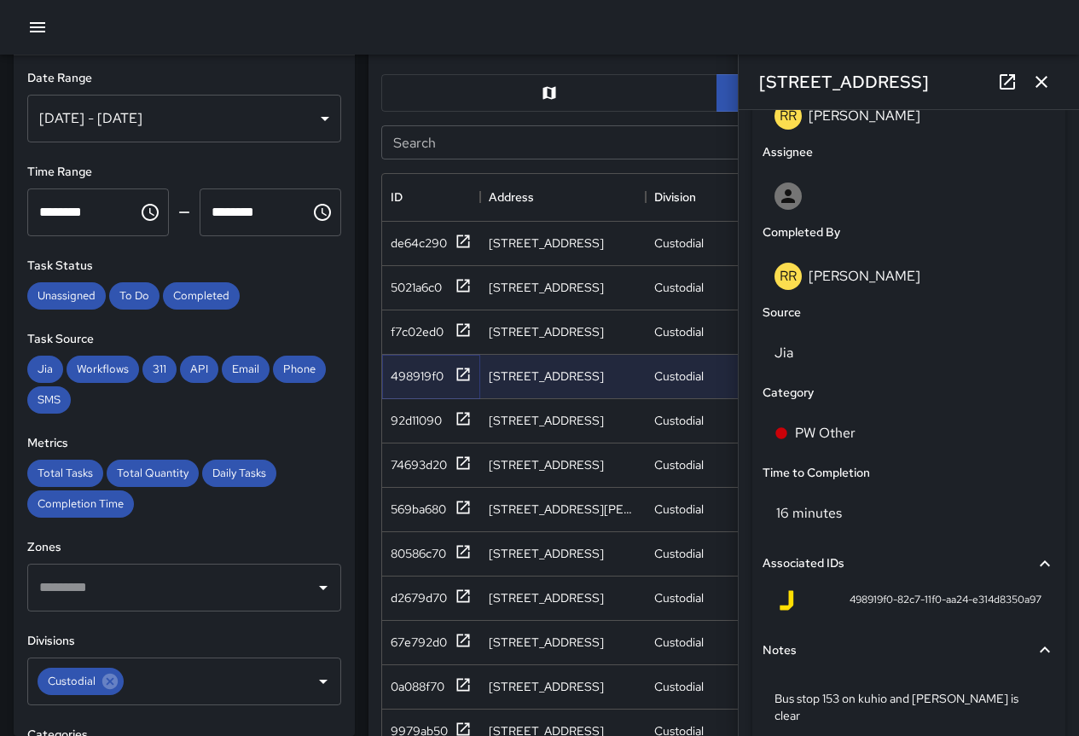
scroll to position [946, 0]
click at [418, 331] on div "f7c02ed0" at bounding box center [417, 331] width 53 height 17
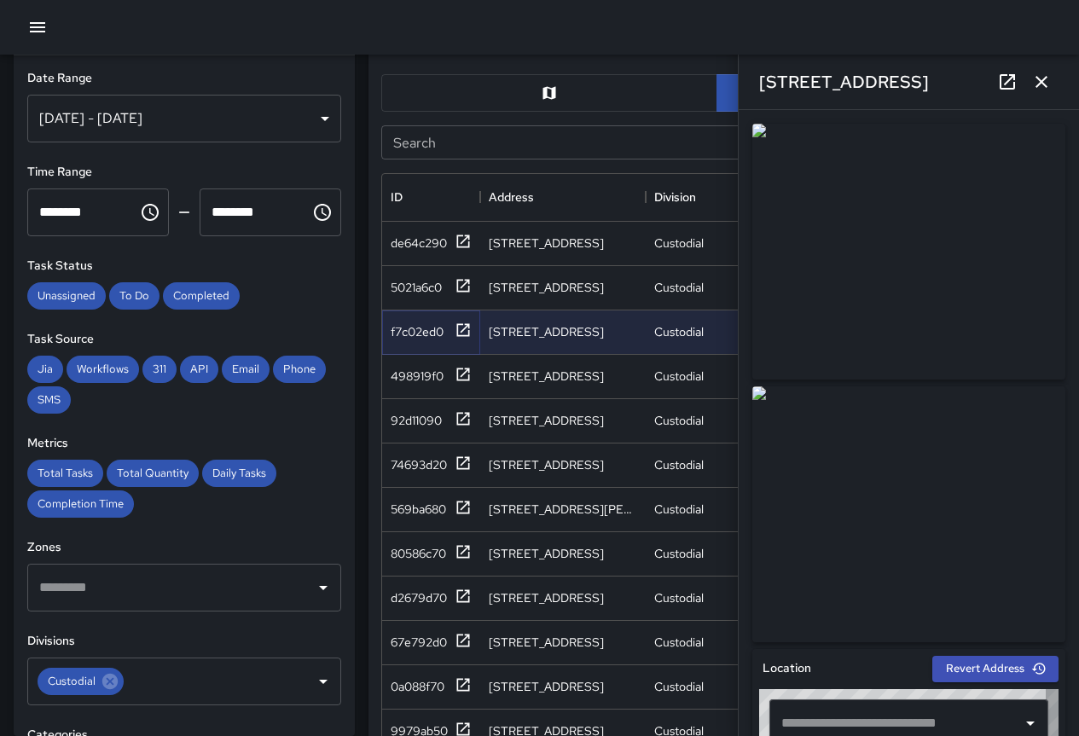
type input "**********"
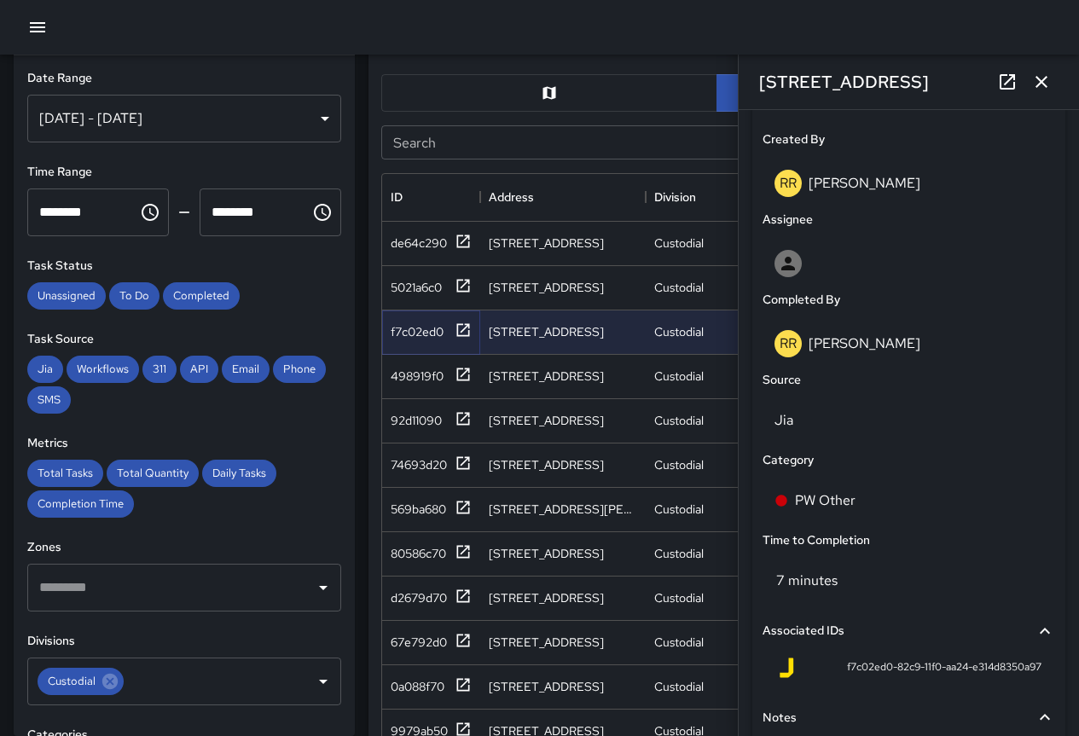
scroll to position [1028, 0]
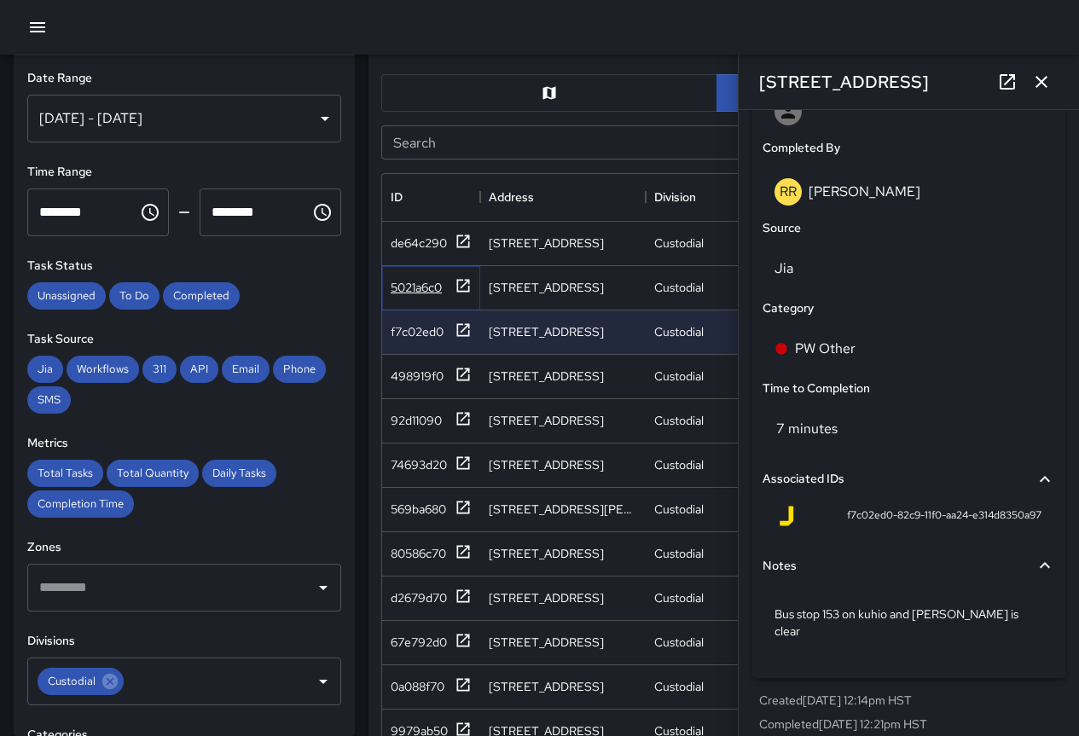
click at [409, 283] on div "5021a6c0" at bounding box center [416, 287] width 51 height 17
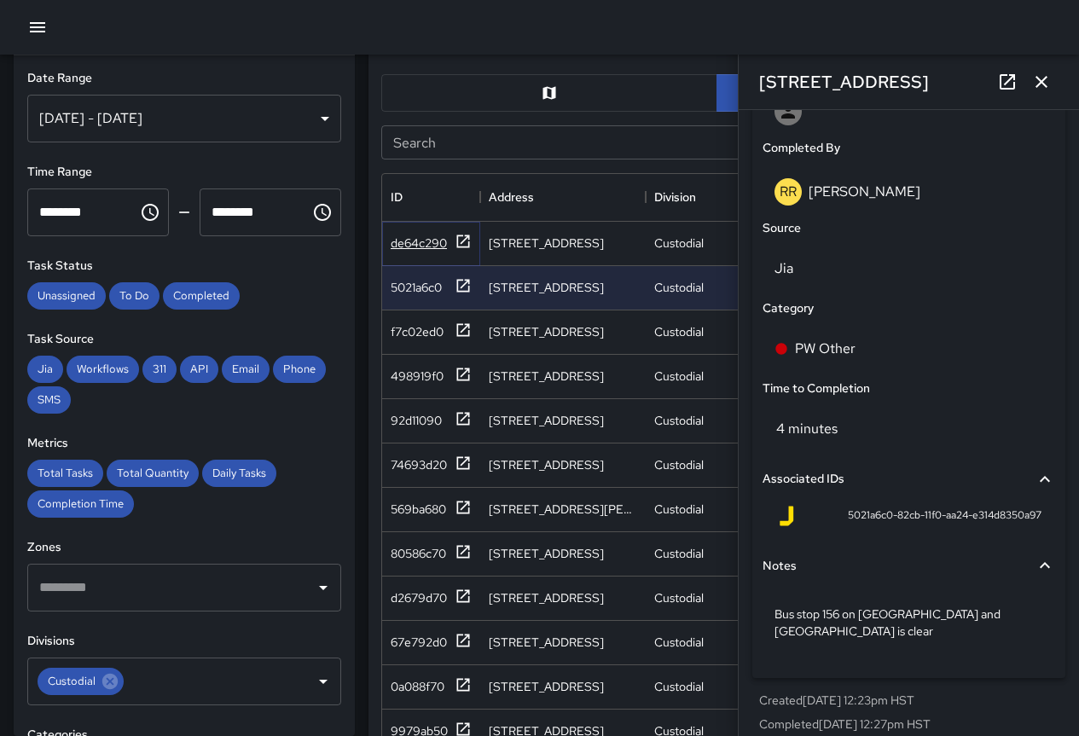
click at [407, 245] on div "de64c290" at bounding box center [419, 243] width 56 height 17
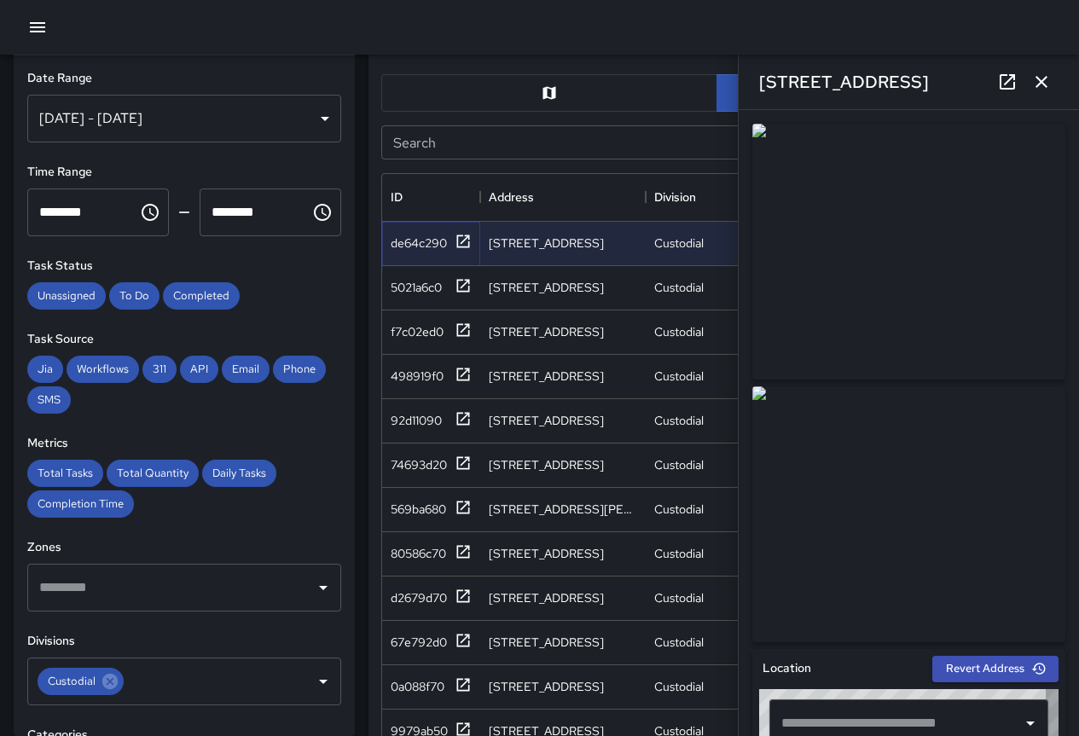
type input "**********"
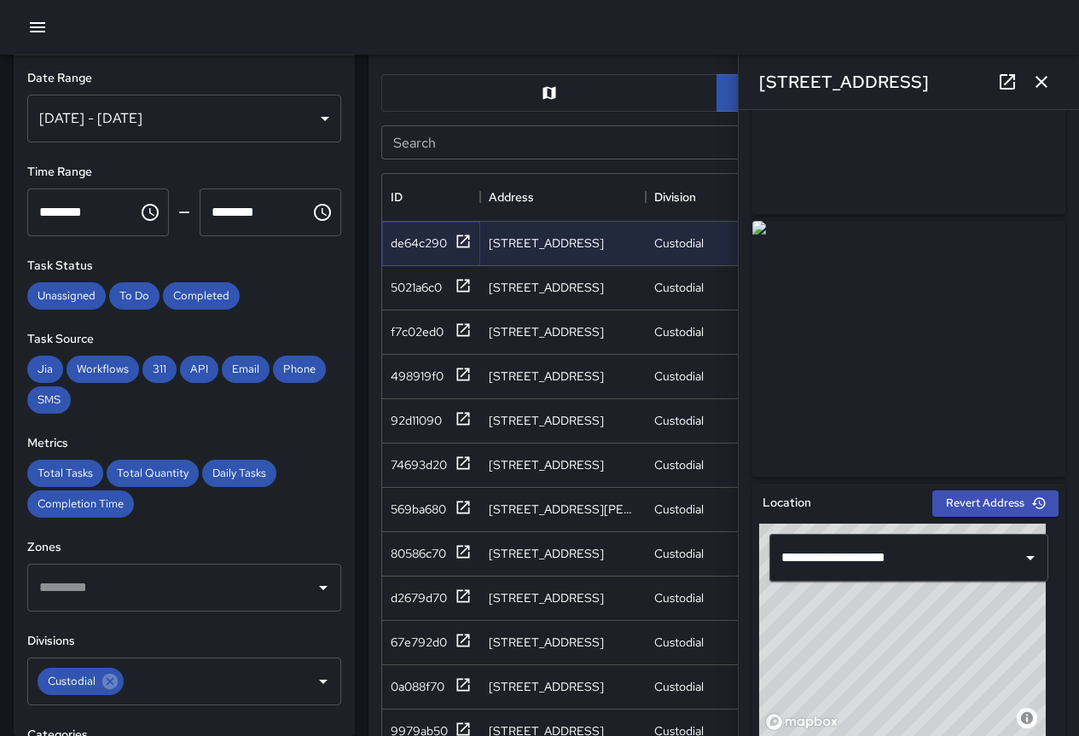
scroll to position [147, 0]
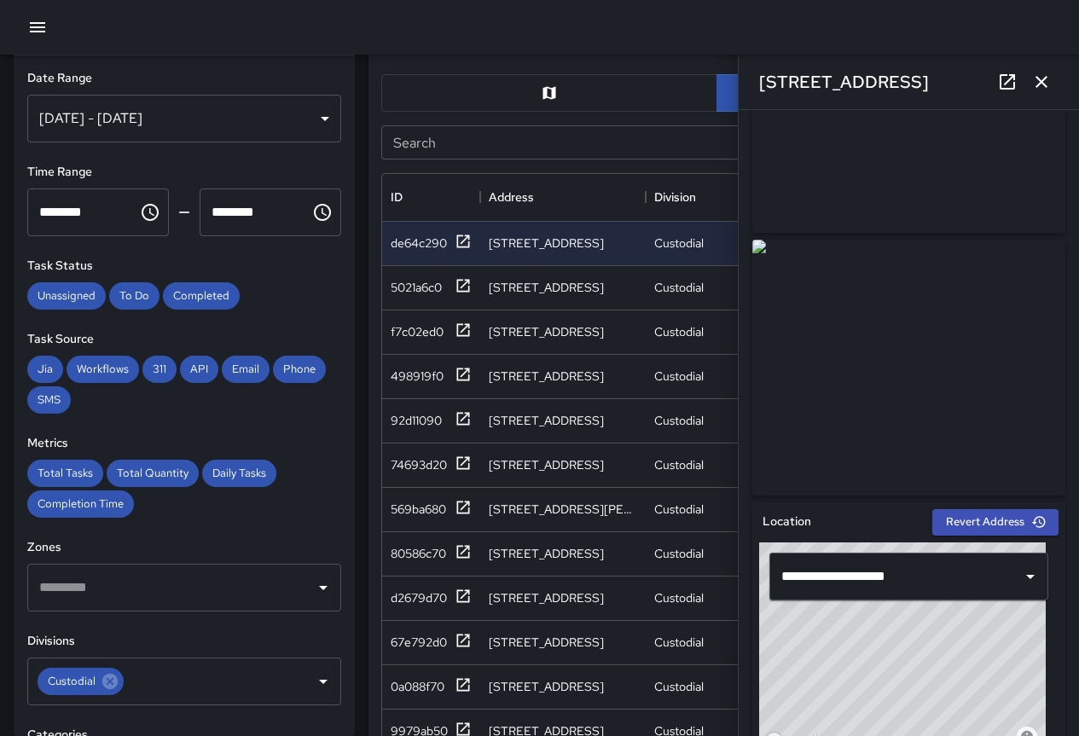
click at [249, 123] on div "[DATE] - [DATE]" at bounding box center [184, 119] width 314 height 48
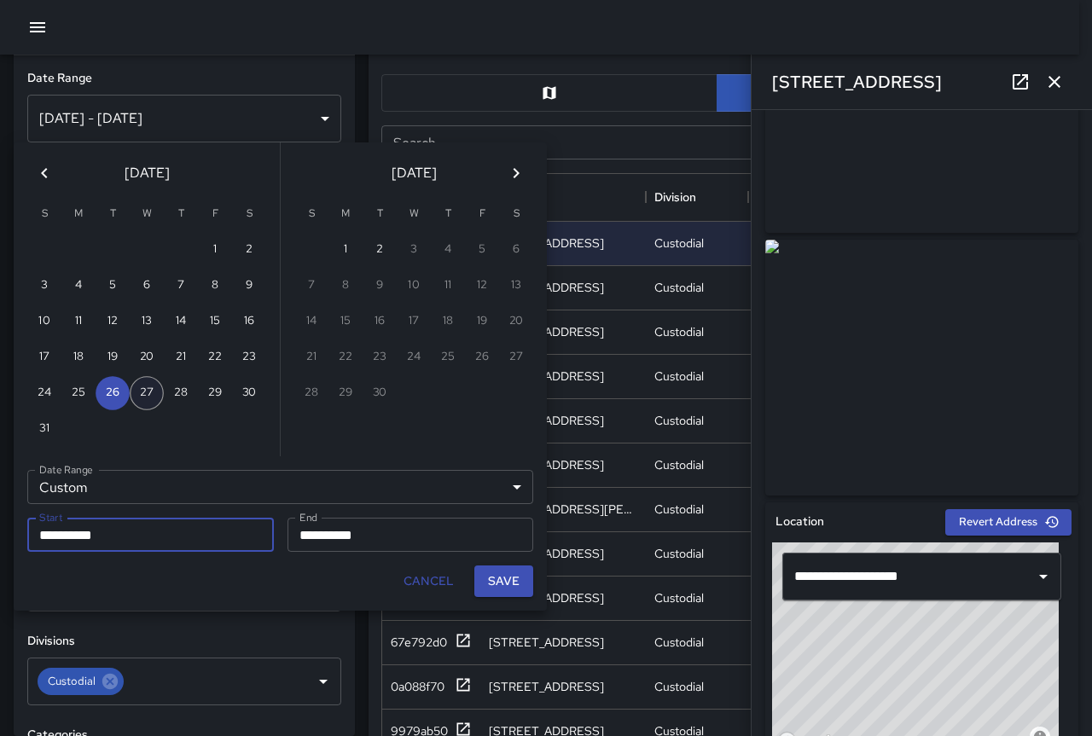
click at [141, 390] on button "27" at bounding box center [147, 393] width 34 height 34
type input "**********"
click at [139, 381] on button "27" at bounding box center [147, 393] width 34 height 34
type input "**********"
click at [499, 578] on button "Save" at bounding box center [503, 582] width 59 height 32
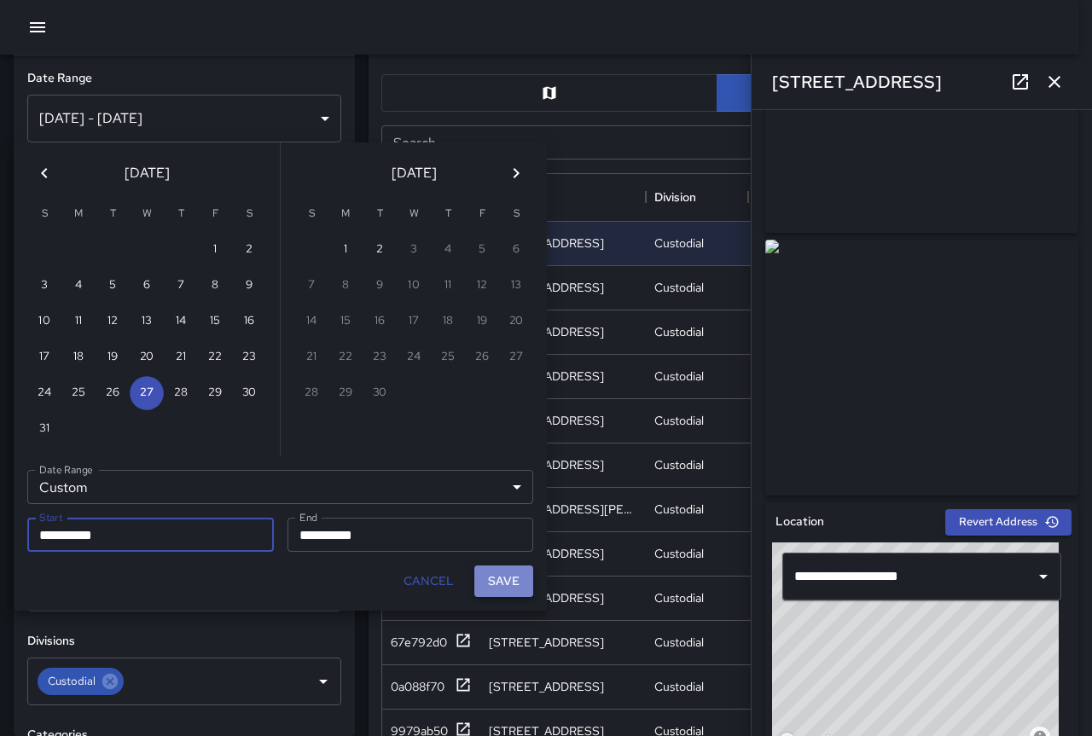
type input "**********"
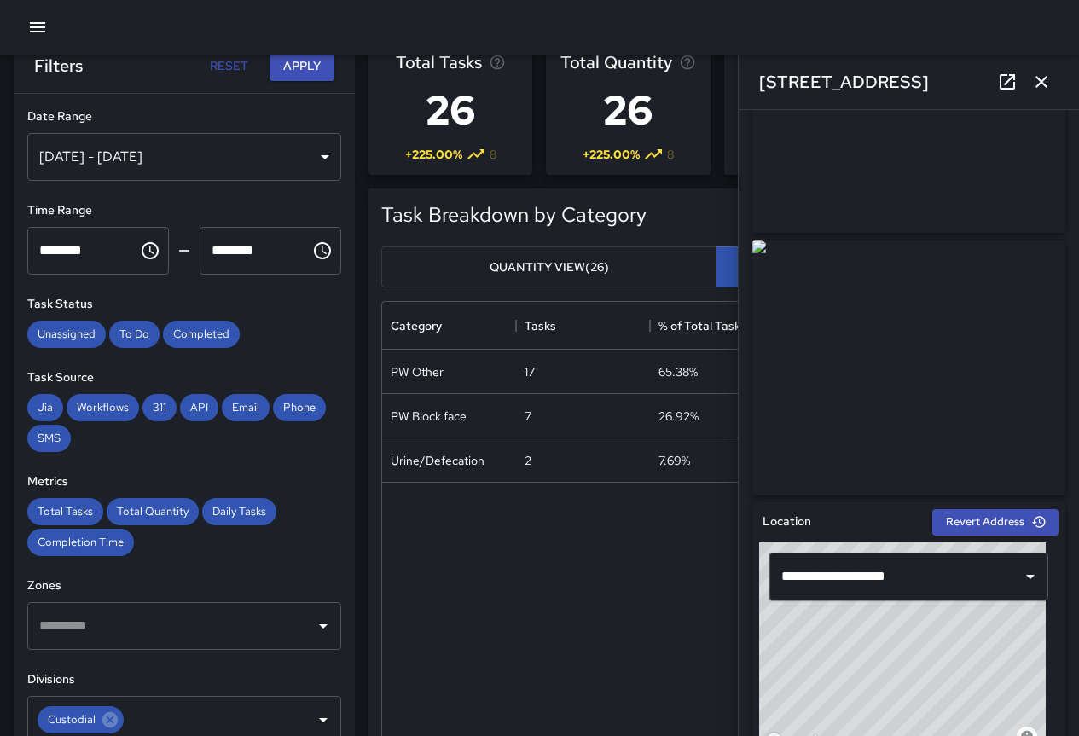
scroll to position [0, 0]
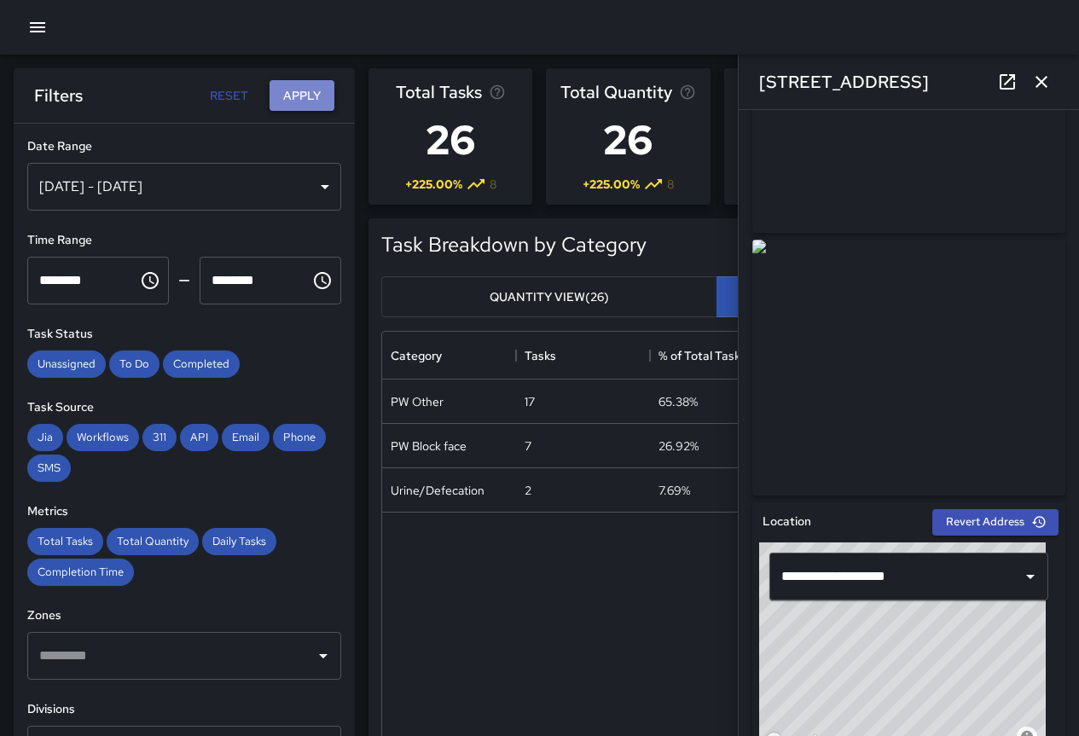
click at [300, 85] on button "Apply" at bounding box center [302, 96] width 65 height 32
click at [1037, 79] on icon "button" at bounding box center [1041, 82] width 20 height 20
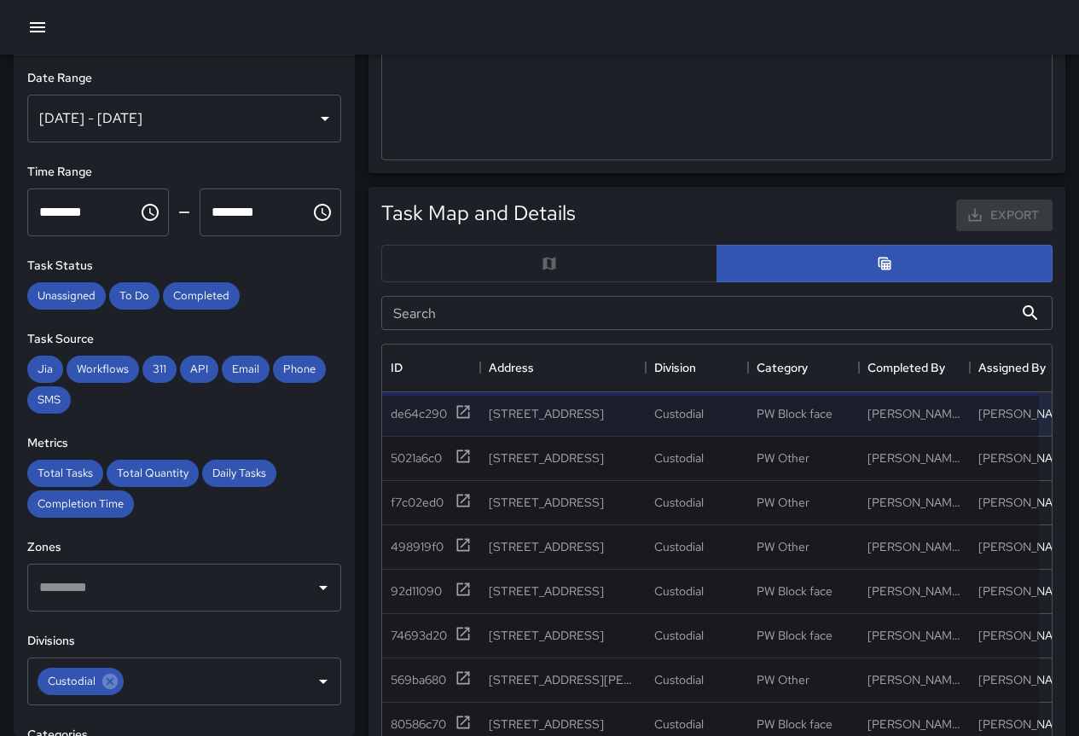
scroll to position [768, 0]
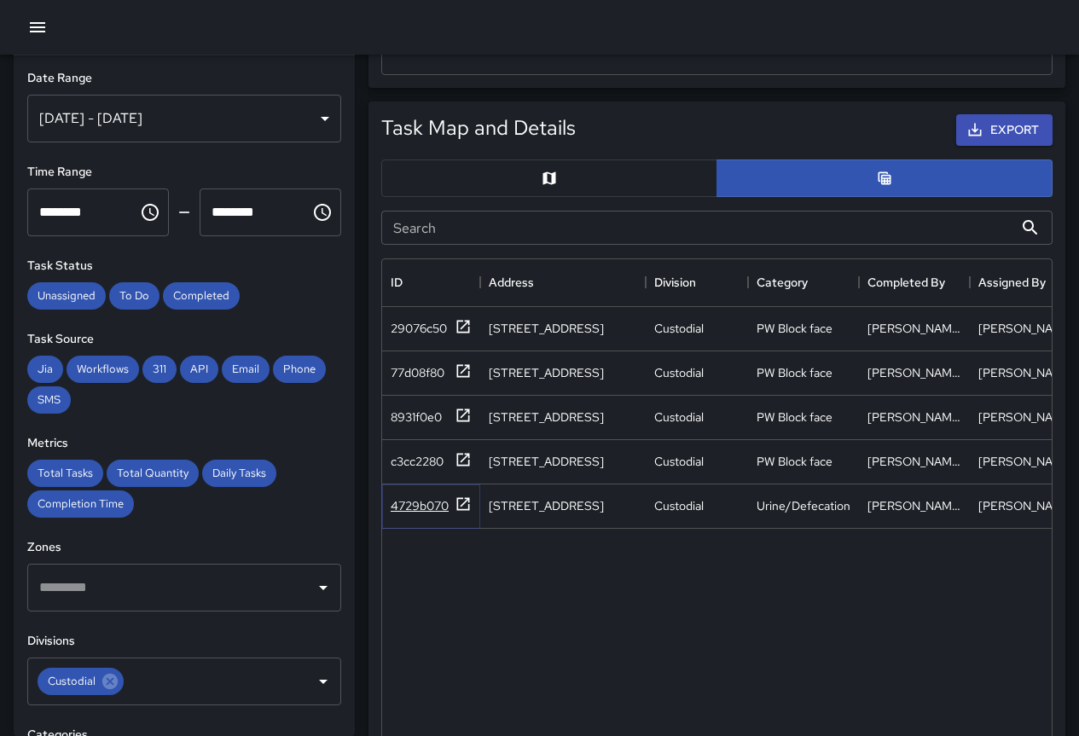
click at [432, 508] on div "4729b070" at bounding box center [420, 505] width 58 height 17
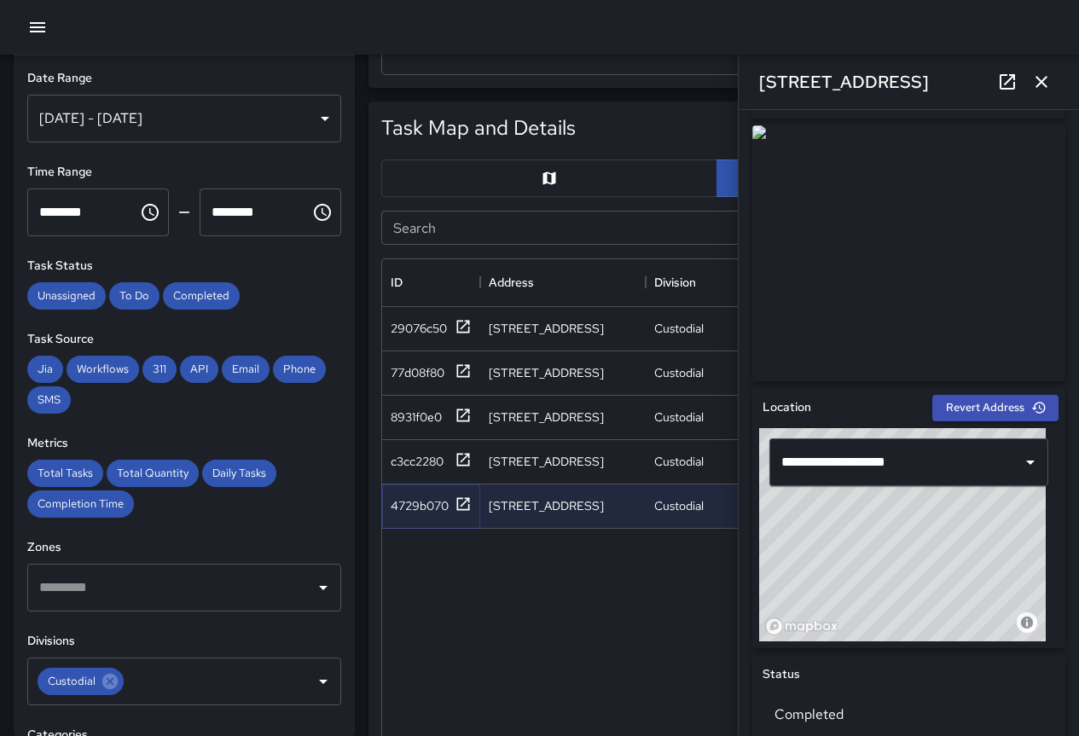
scroll to position [260, 0]
click at [400, 463] on div "c3cc2280" at bounding box center [417, 461] width 53 height 17
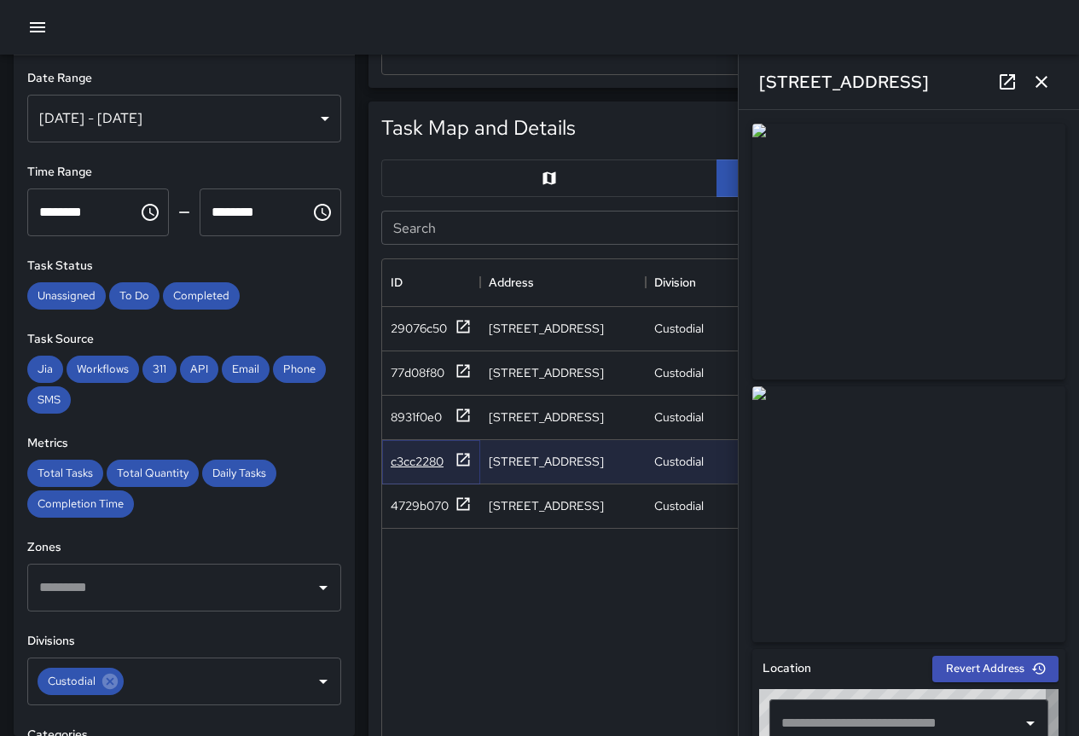
type input "**********"
click at [421, 412] on div "8931f0e0" at bounding box center [416, 417] width 51 height 17
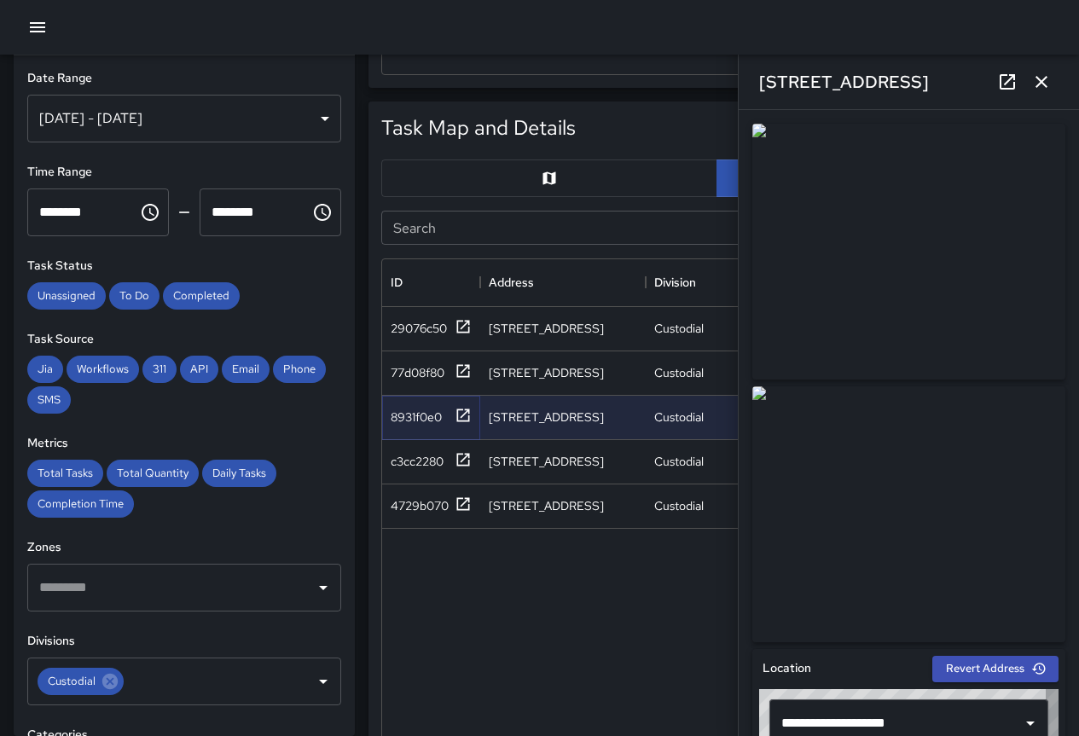
type input "**********"
click at [423, 371] on div "77d08f80" at bounding box center [418, 372] width 54 height 17
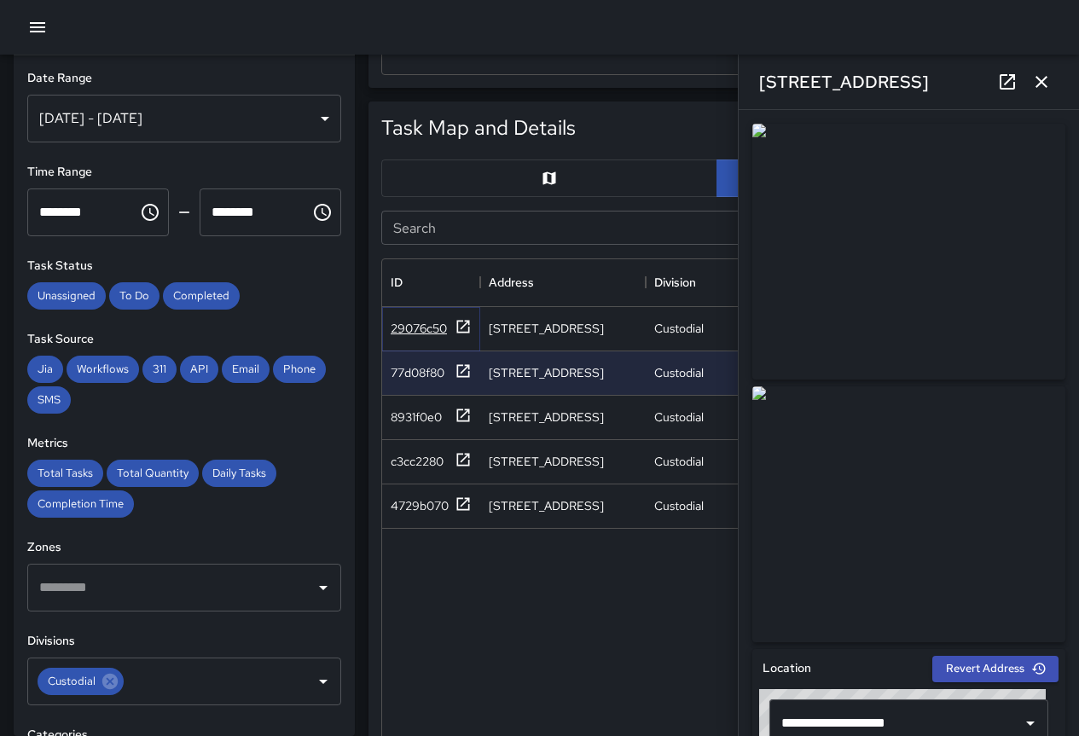
click at [407, 330] on div "29076c50" at bounding box center [419, 328] width 56 height 17
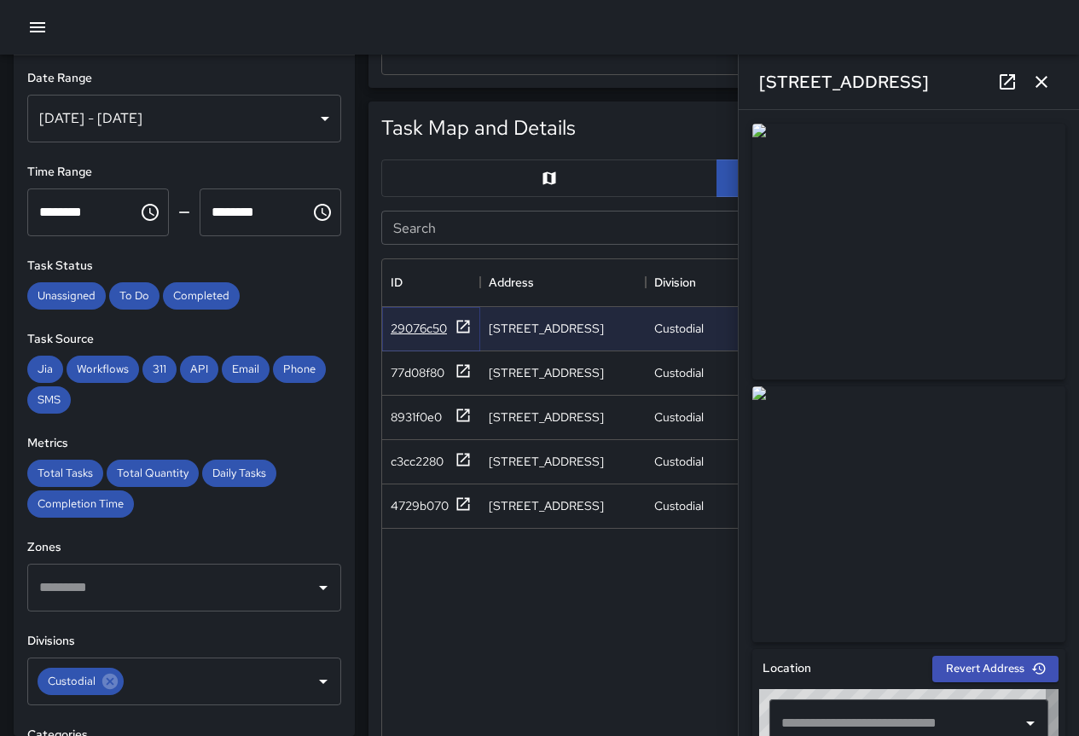
type input "**********"
click at [198, 128] on div "[DATE] - [DATE]" at bounding box center [184, 119] width 314 height 48
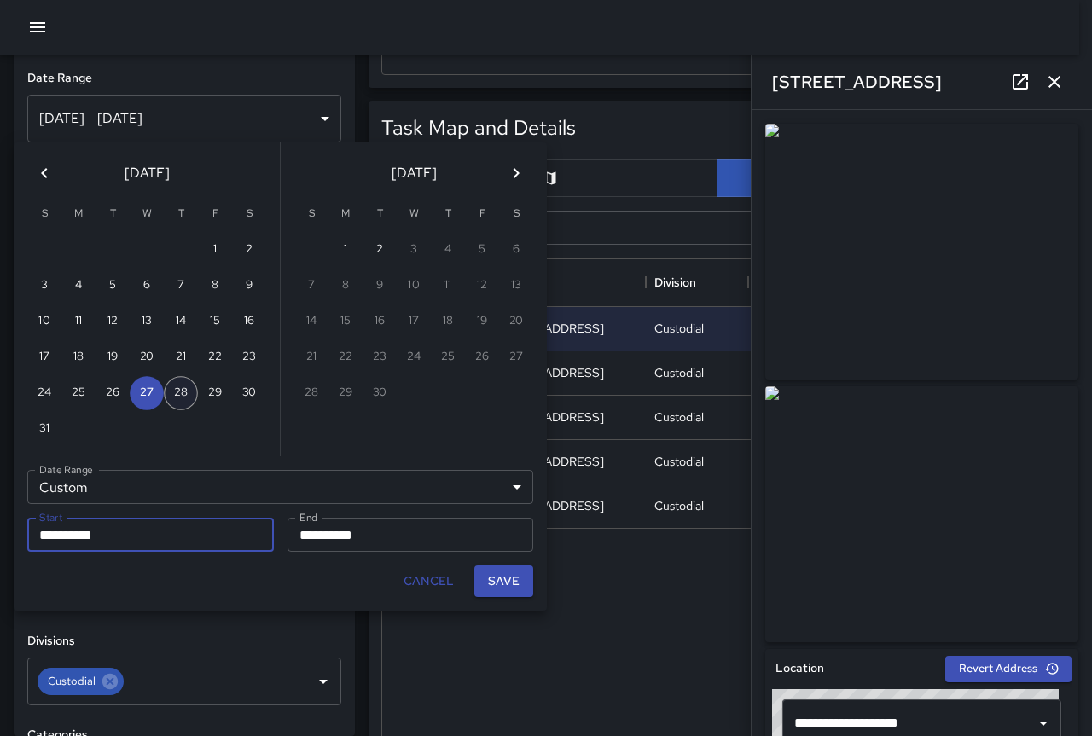
click at [183, 398] on button "28" at bounding box center [181, 393] width 34 height 34
type input "**********"
click at [183, 398] on button "28" at bounding box center [181, 393] width 34 height 34
type input "**********"
click at [489, 582] on button "Save" at bounding box center [503, 582] width 59 height 32
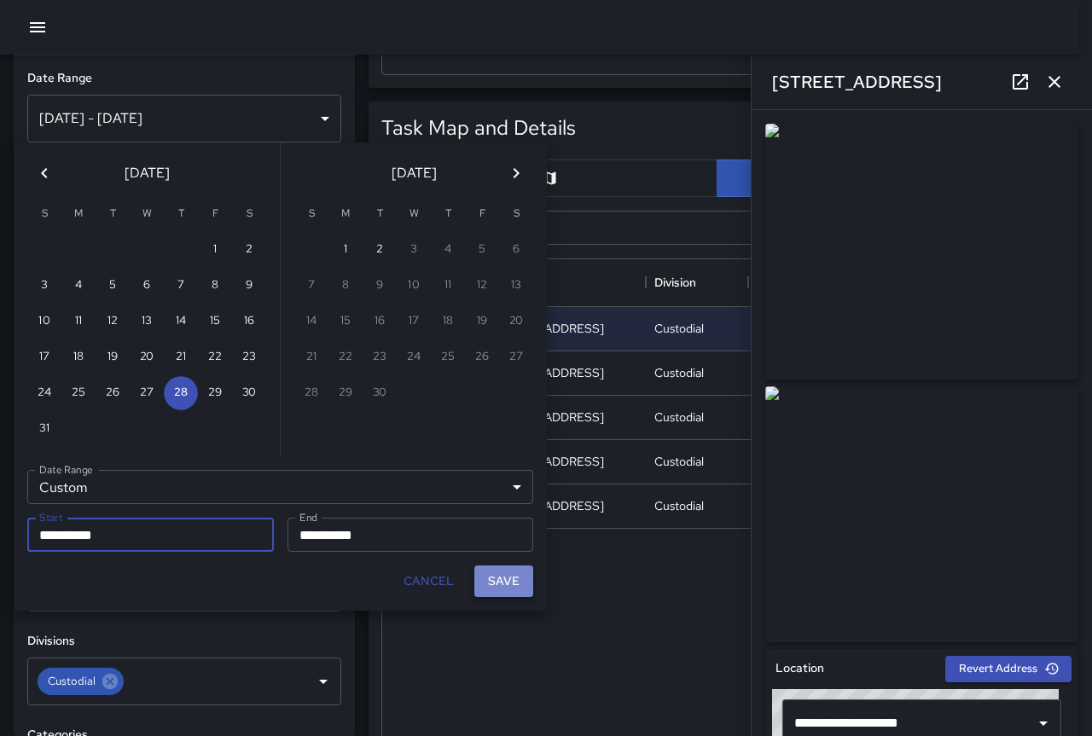
type input "**********"
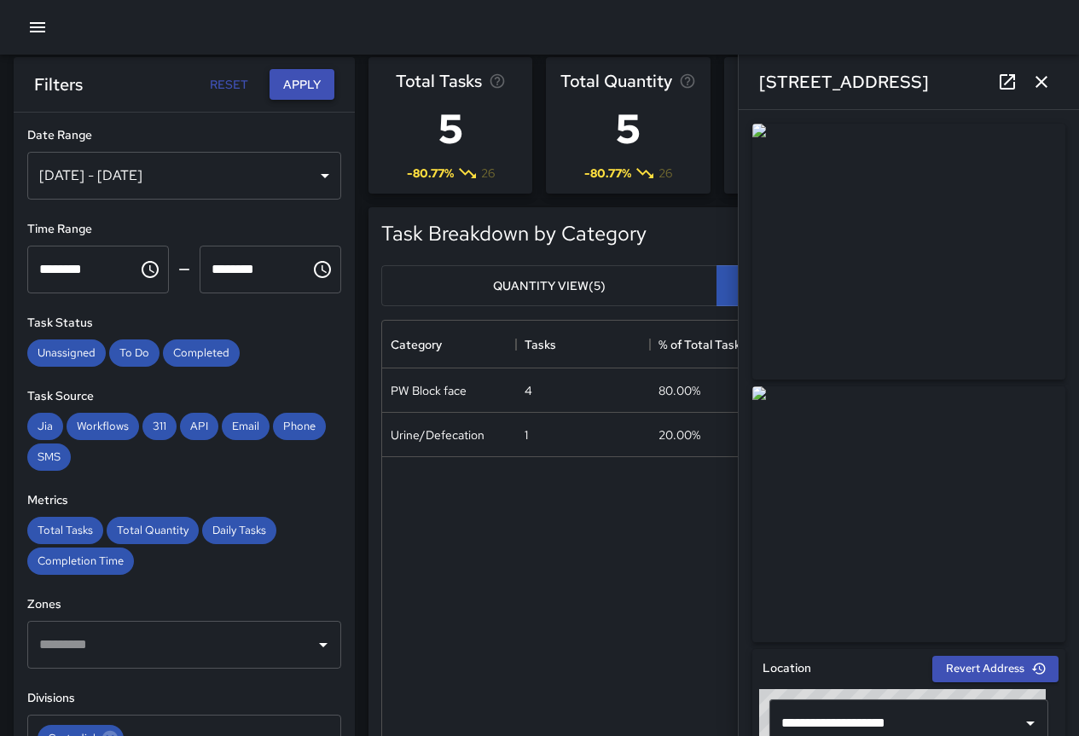
scroll to position [0, 0]
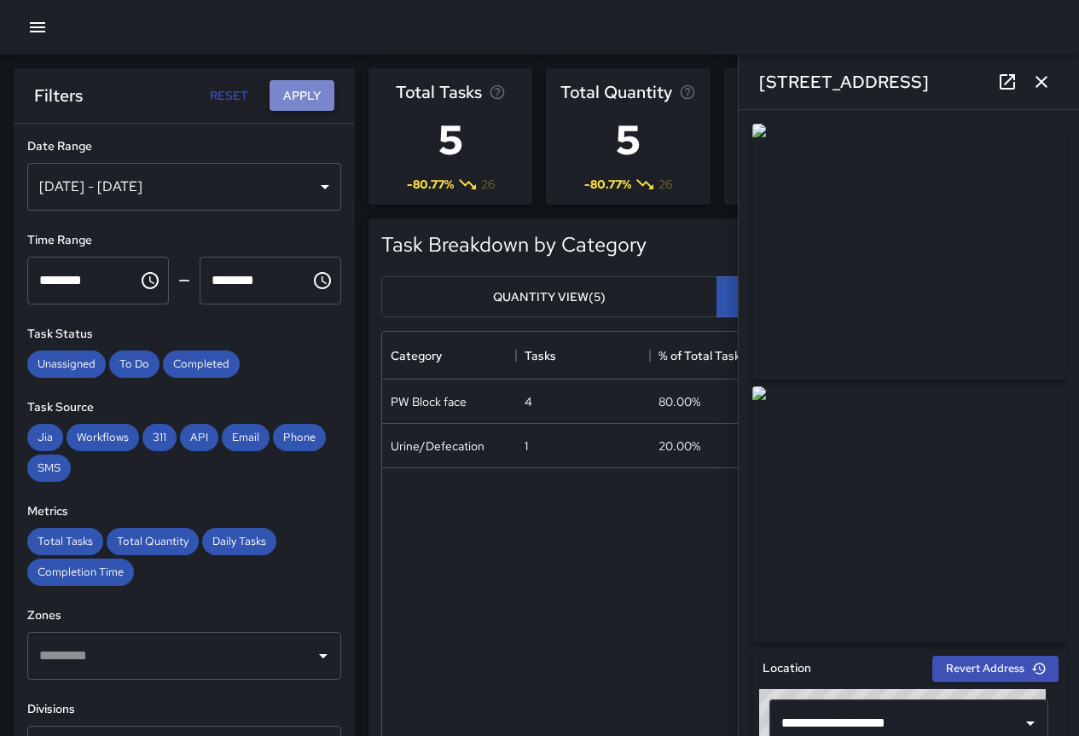
click at [310, 94] on button "Apply" at bounding box center [302, 96] width 65 height 32
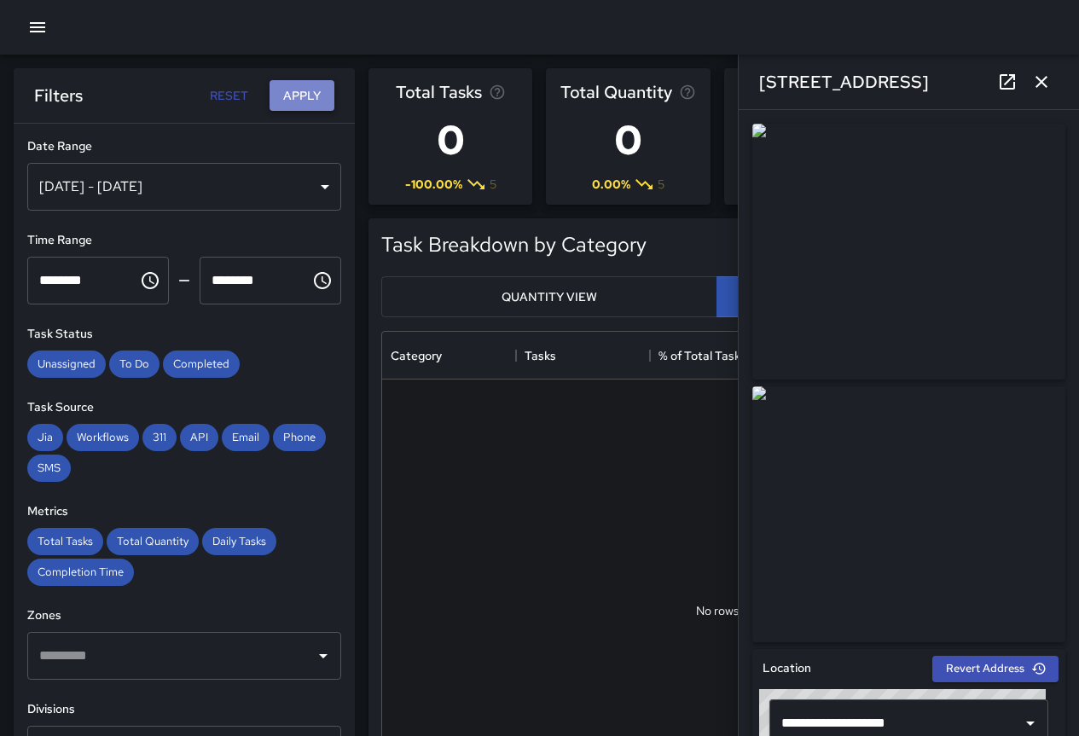
click at [305, 96] on button "Apply" at bounding box center [302, 96] width 65 height 32
click at [1050, 81] on icon "button" at bounding box center [1041, 82] width 20 height 20
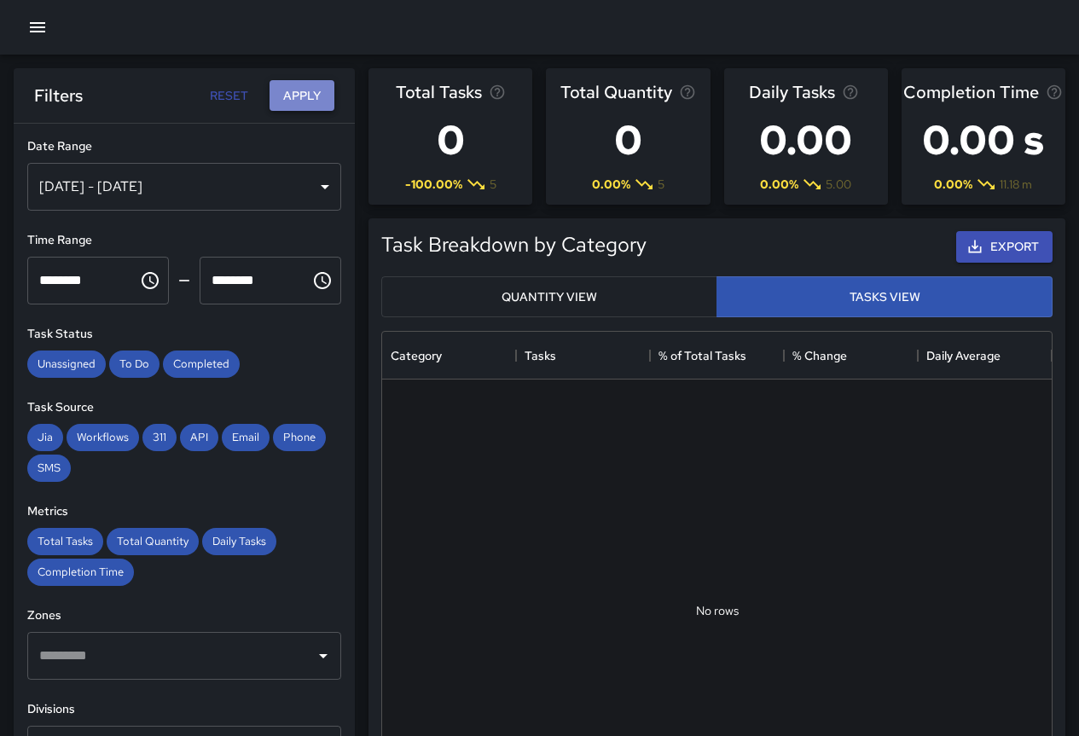
click at [307, 92] on button "Apply" at bounding box center [302, 96] width 65 height 32
click at [212, 189] on div "[DATE] - [DATE]" at bounding box center [184, 187] width 314 height 48
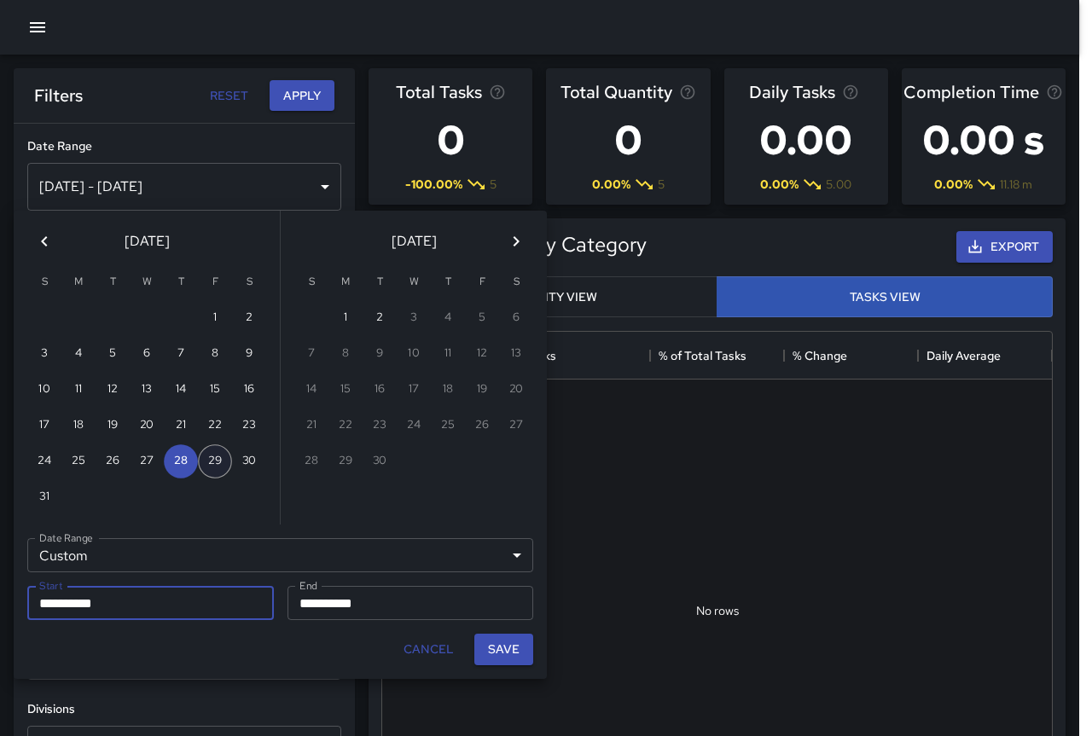
click at [212, 461] on button "29" at bounding box center [215, 461] width 34 height 34
type input "**********"
click at [212, 461] on button "29" at bounding box center [215, 461] width 34 height 34
type input "**********"
click at [514, 654] on button "Save" at bounding box center [503, 650] width 59 height 32
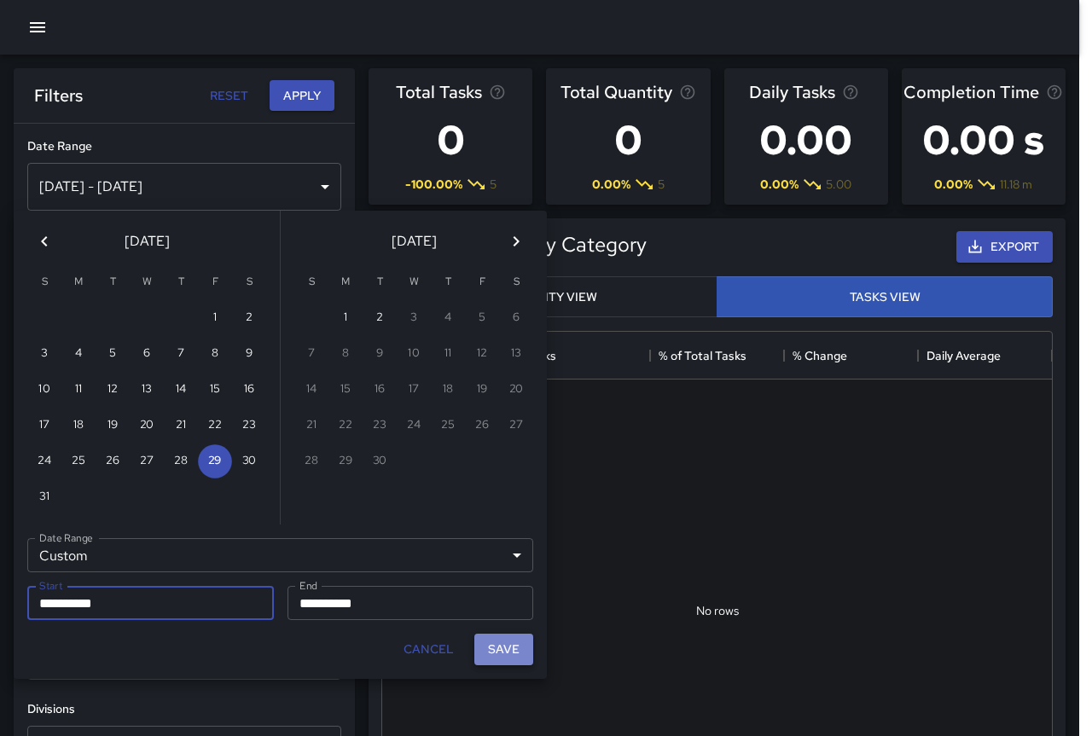
type input "**********"
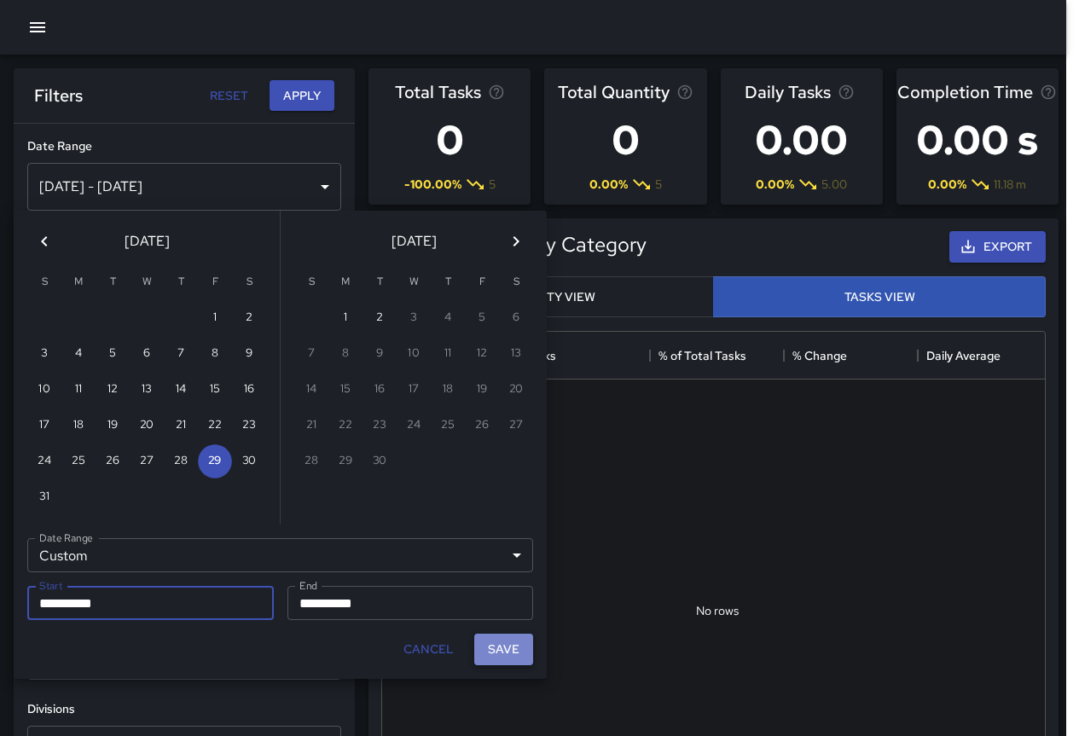
scroll to position [14, 14]
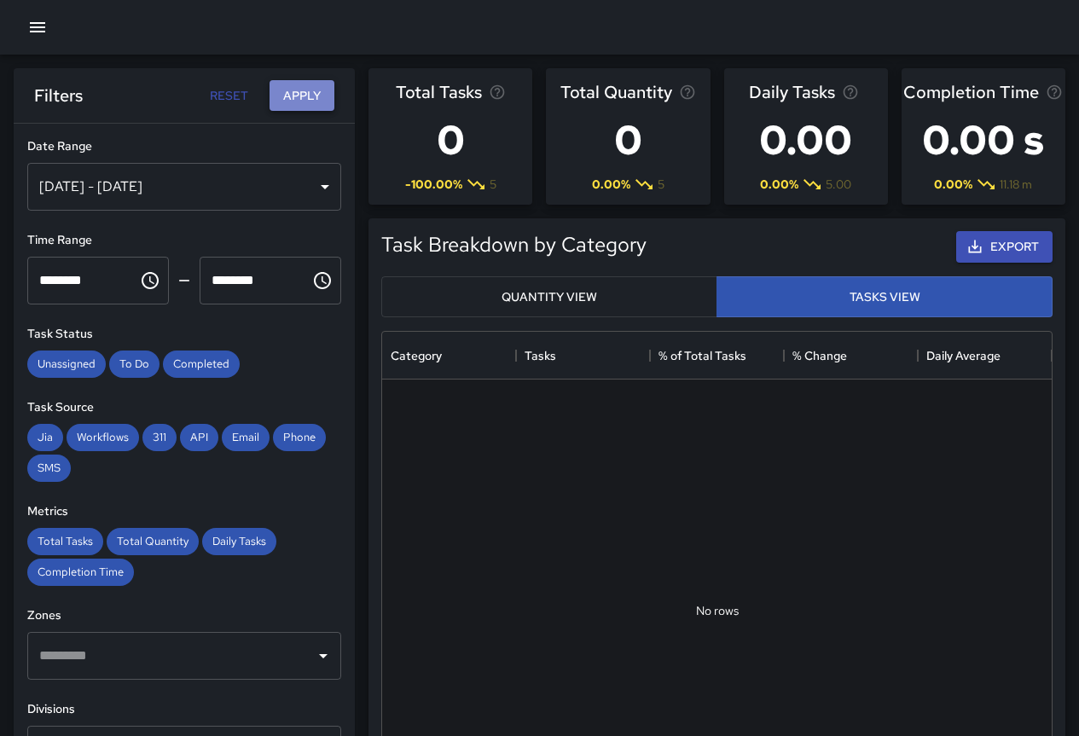
click at [305, 99] on button "Apply" at bounding box center [302, 96] width 65 height 32
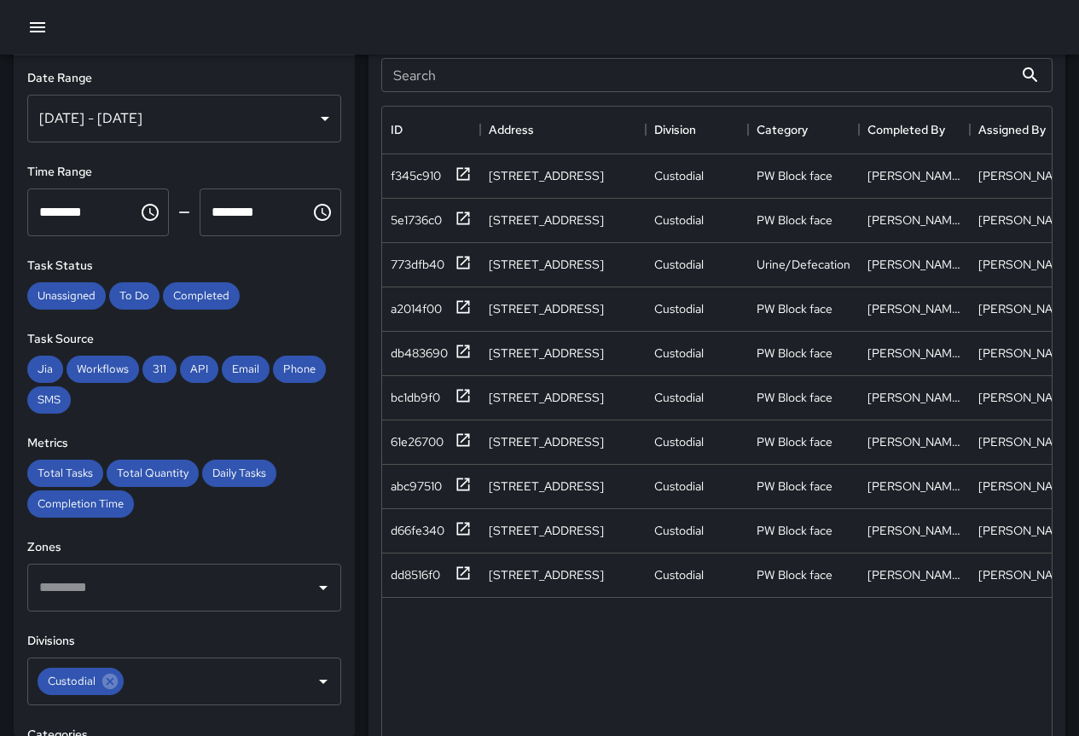
scroll to position [938, 0]
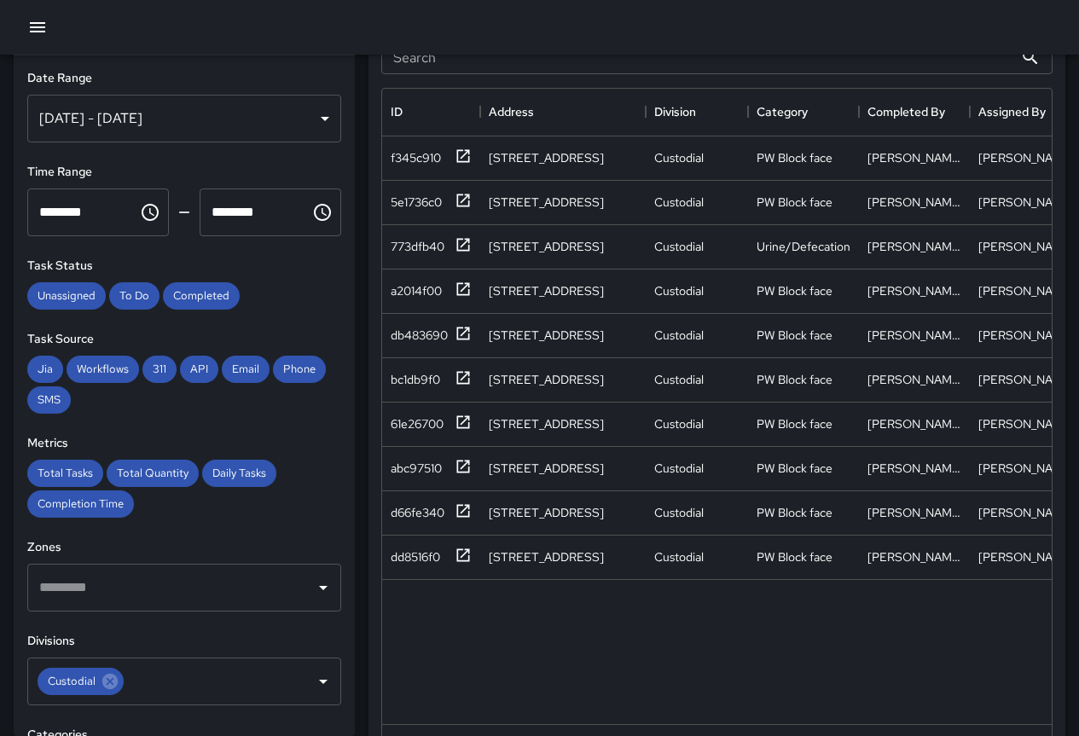
click at [164, 119] on div "[DATE] - [DATE]" at bounding box center [184, 119] width 314 height 48
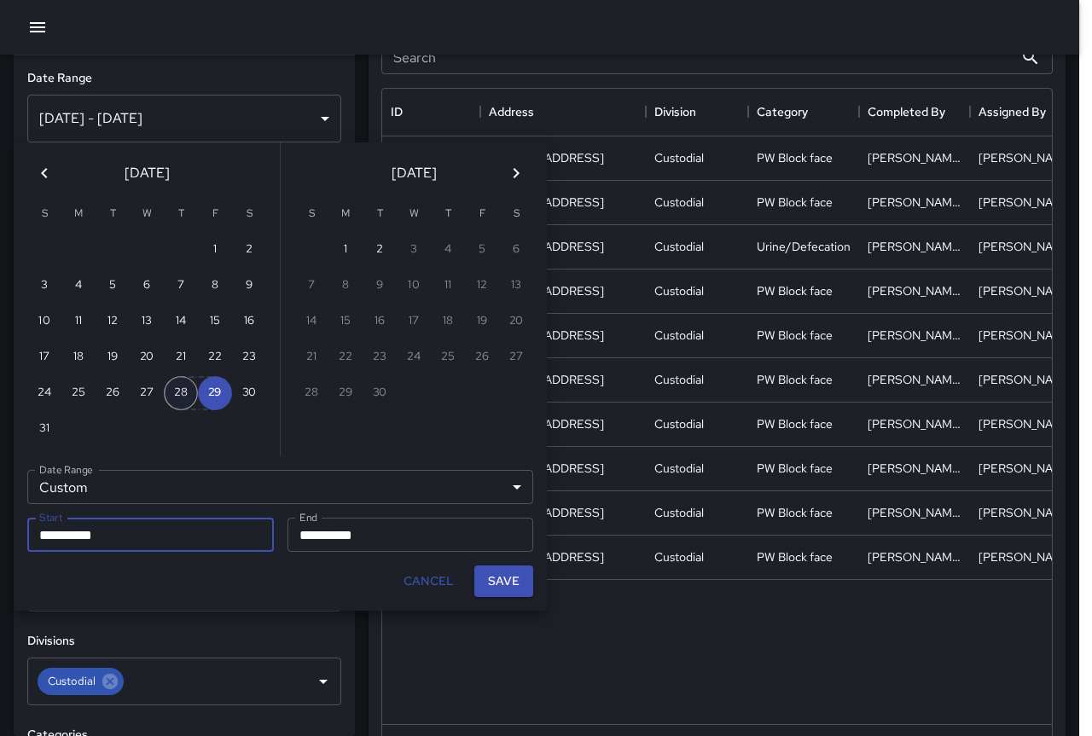
click at [181, 388] on button "28" at bounding box center [181, 393] width 34 height 34
type input "**********"
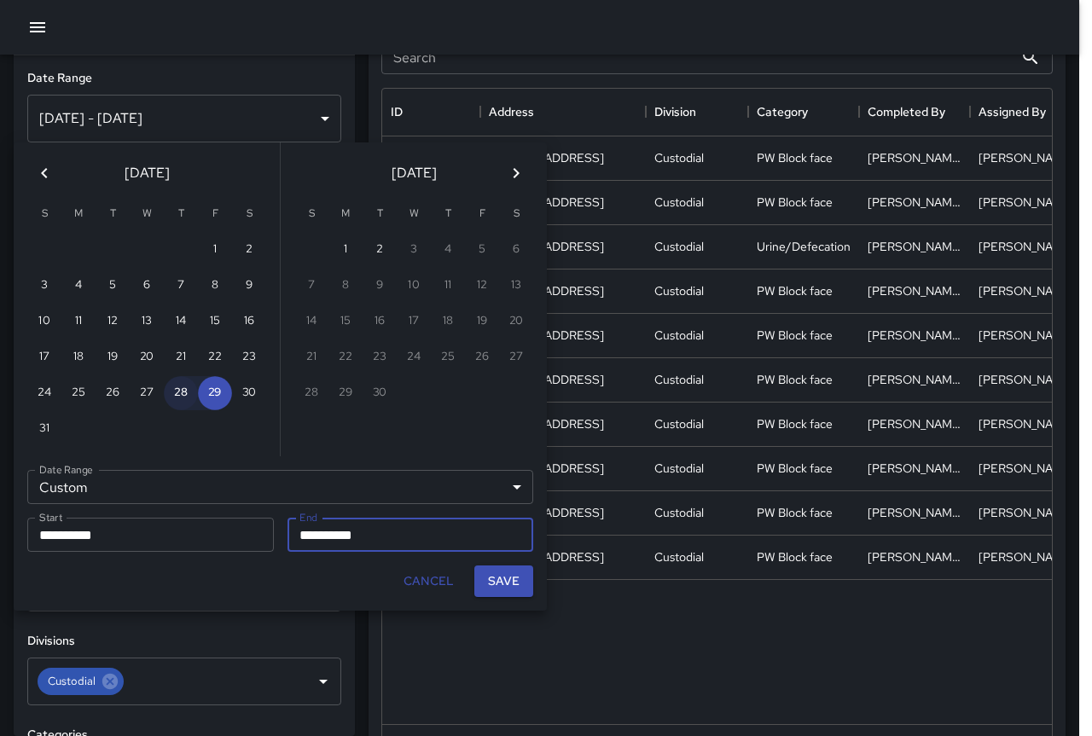
click at [181, 394] on button "28" at bounding box center [181, 393] width 34 height 34
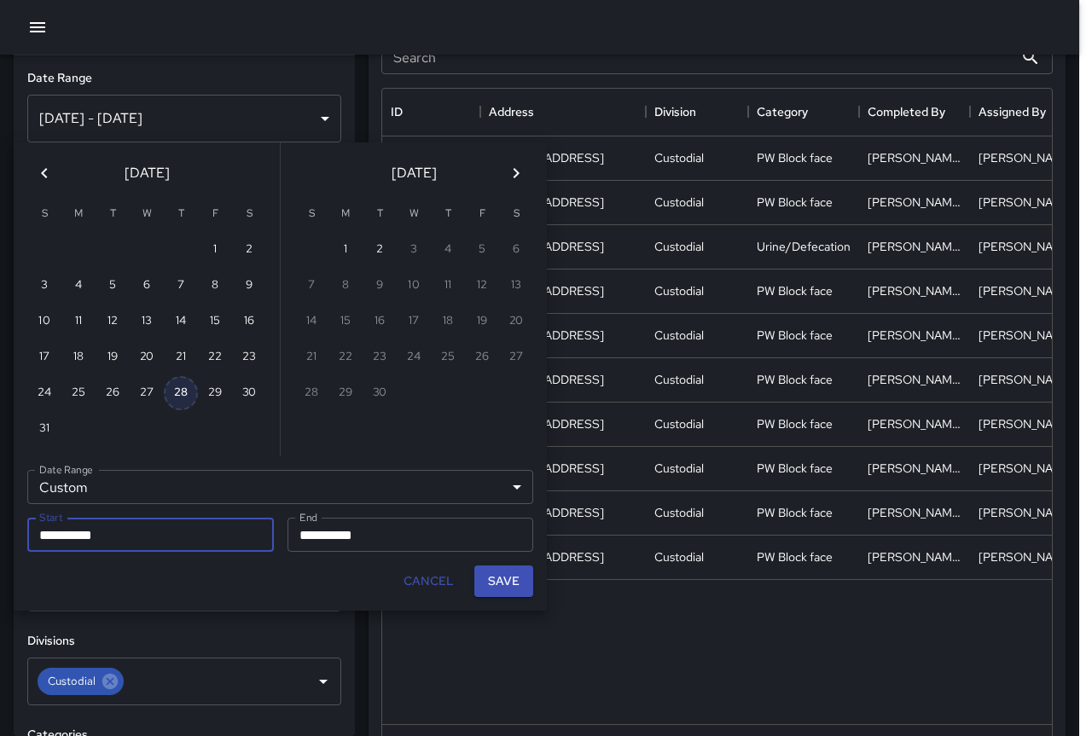
type input "**********"
click at [493, 580] on button "Save" at bounding box center [503, 582] width 59 height 32
type input "**********"
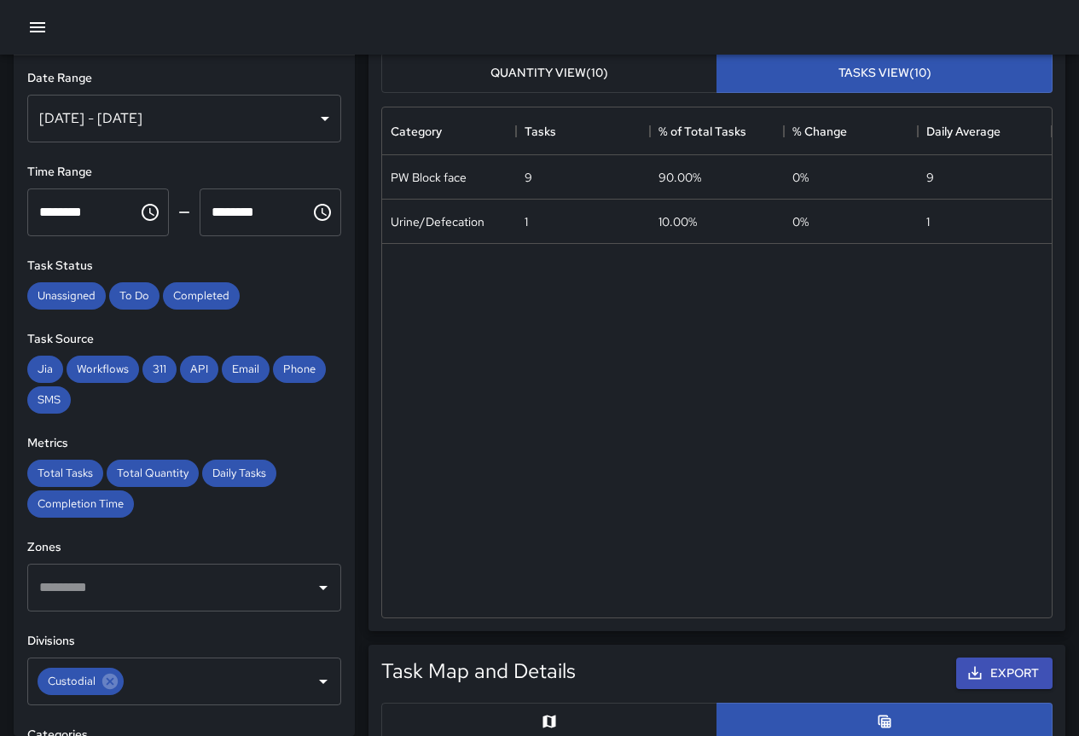
scroll to position [0, 0]
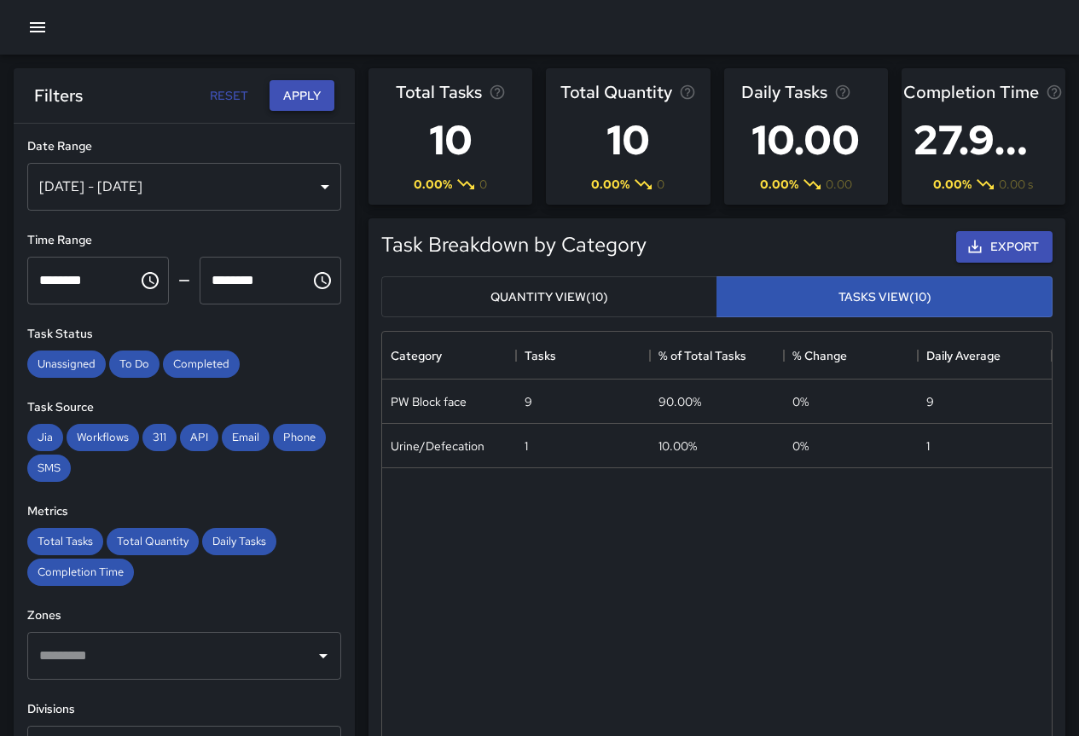
click at [313, 95] on button "Apply" at bounding box center [302, 96] width 65 height 32
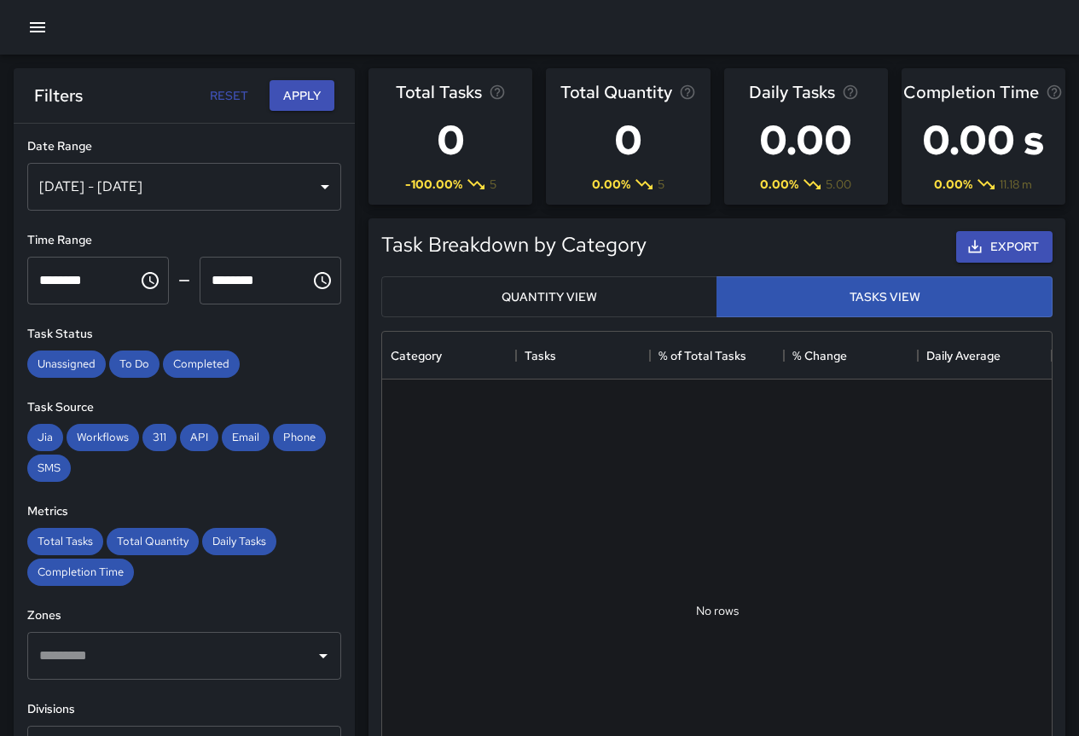
click at [273, 191] on div "[DATE] - [DATE]" at bounding box center [184, 187] width 314 height 48
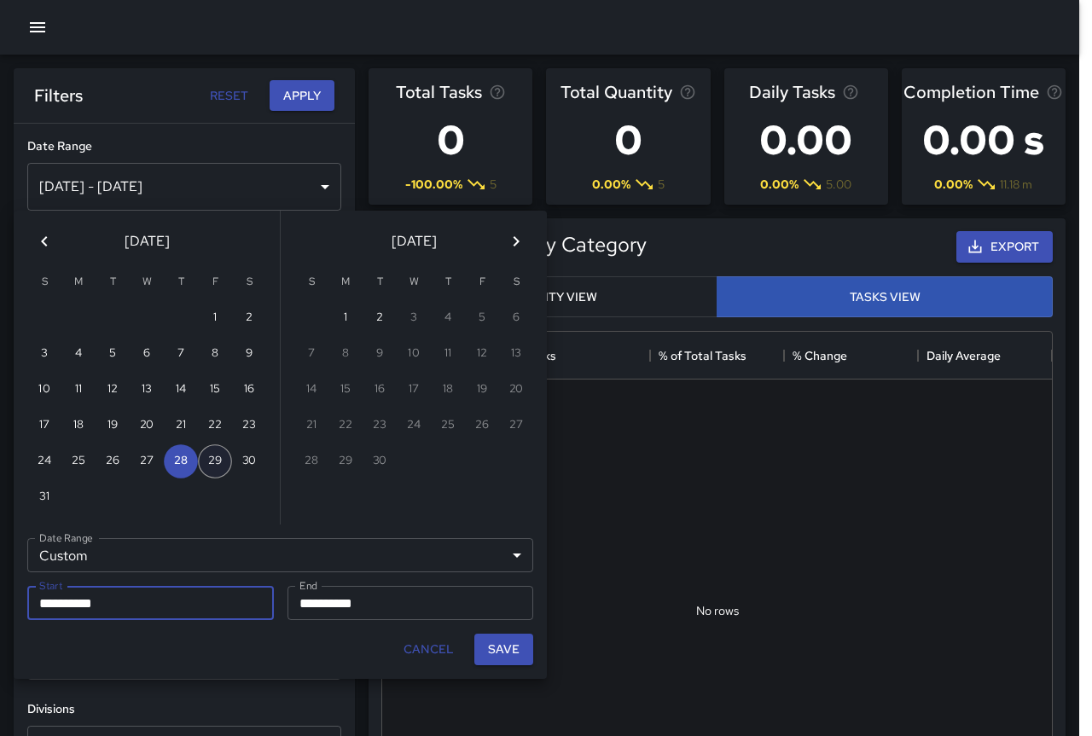
click at [205, 461] on button "29" at bounding box center [215, 461] width 34 height 34
type input "**********"
click at [218, 456] on button "29" at bounding box center [215, 461] width 34 height 34
type input "**********"
click at [521, 650] on button "Save" at bounding box center [503, 650] width 59 height 32
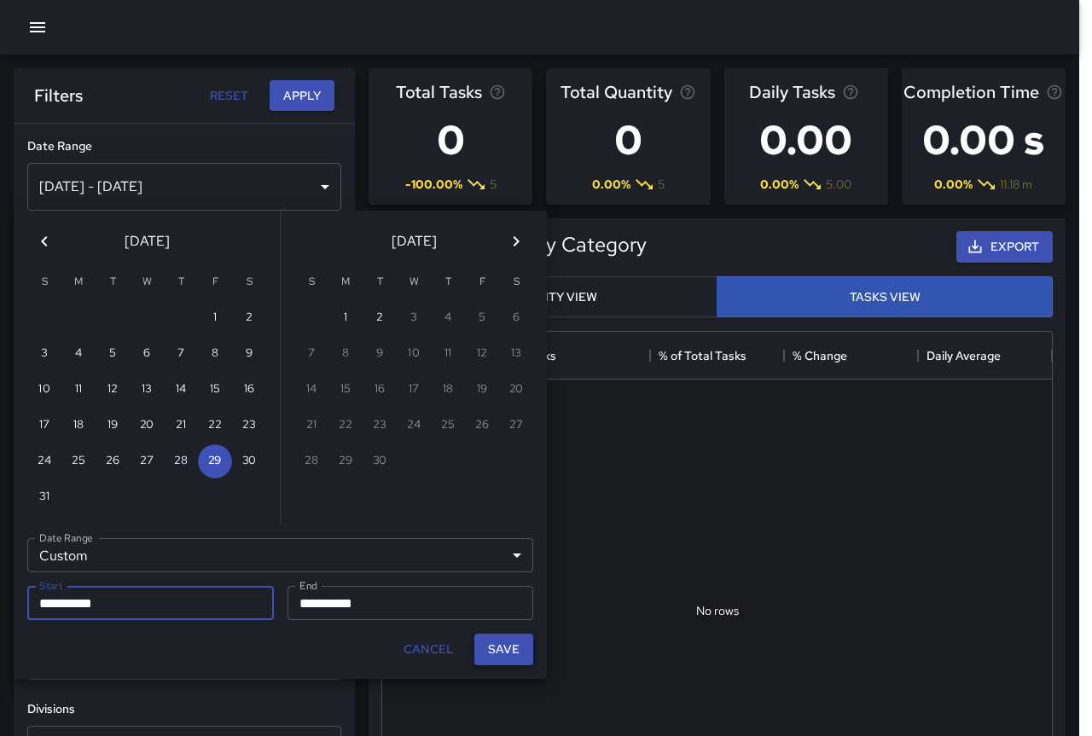
type input "**********"
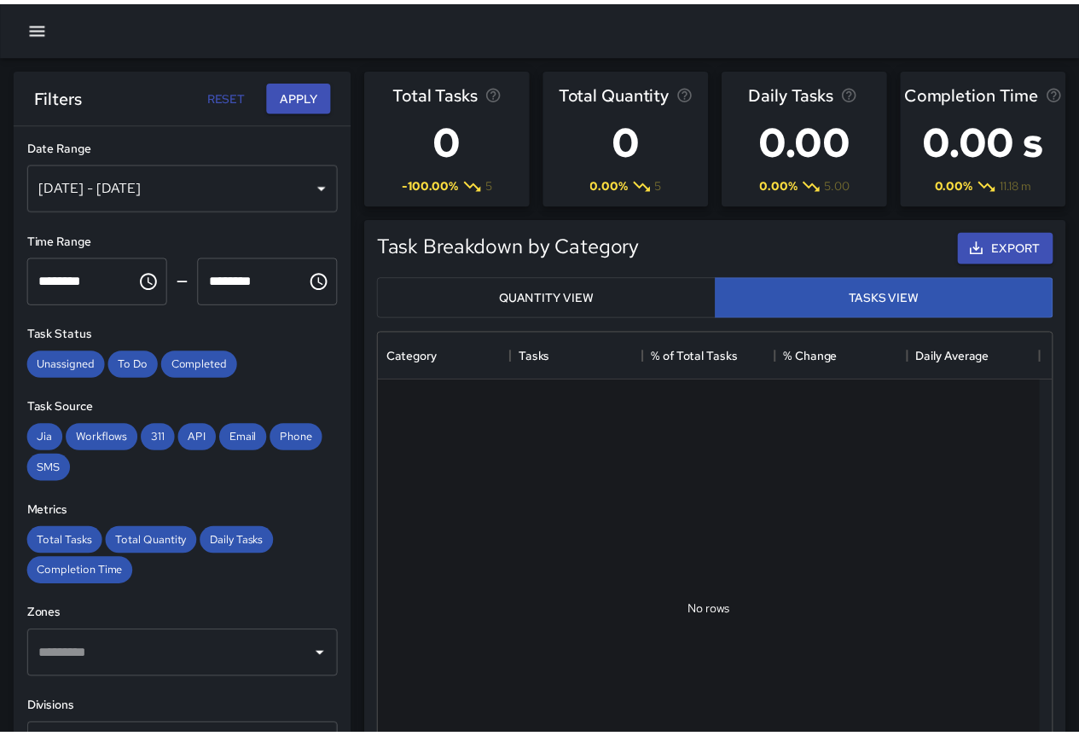
scroll to position [14, 14]
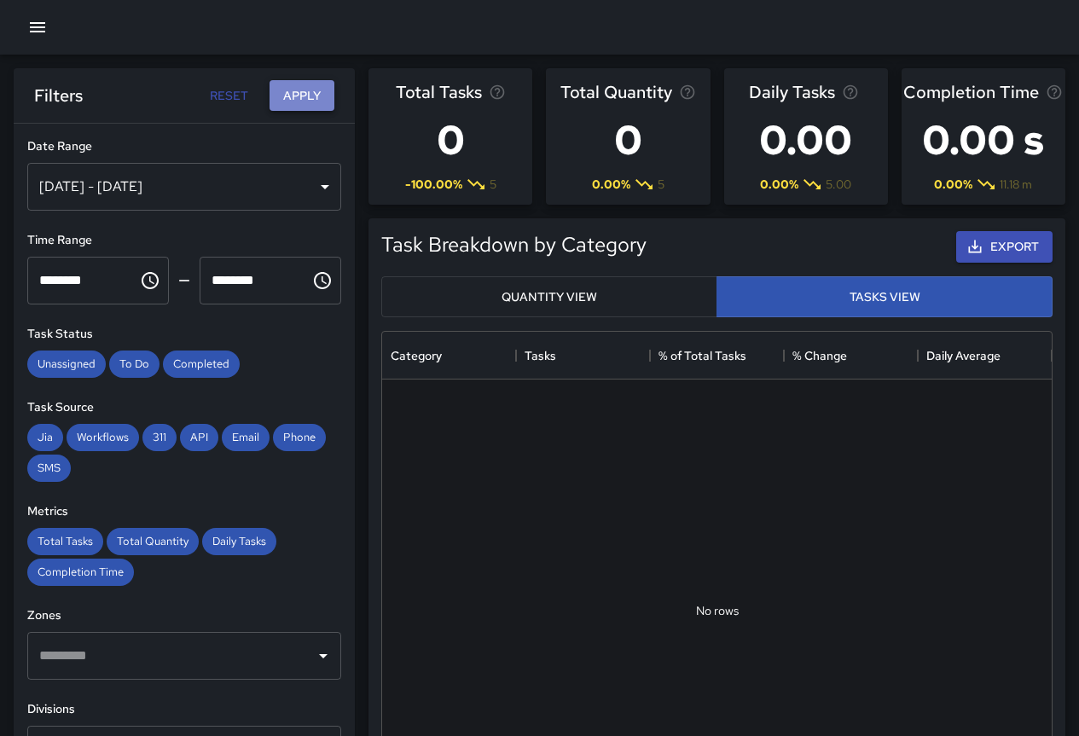
click at [301, 96] on button "Apply" at bounding box center [302, 96] width 65 height 32
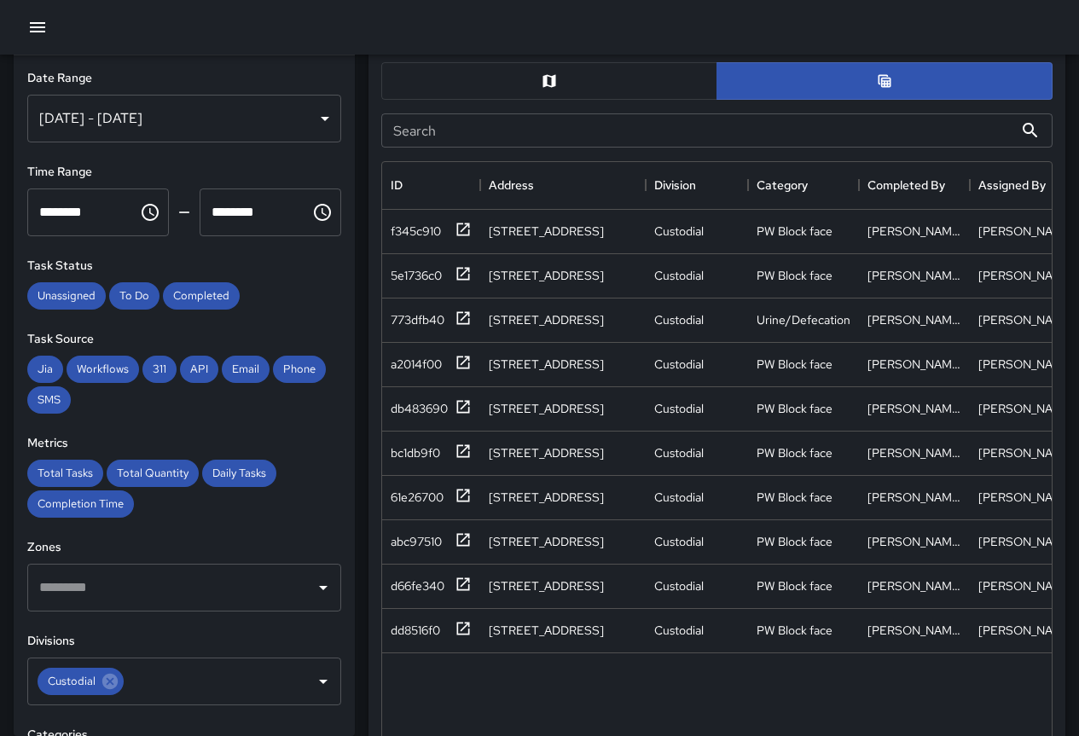
scroll to position [853, 0]
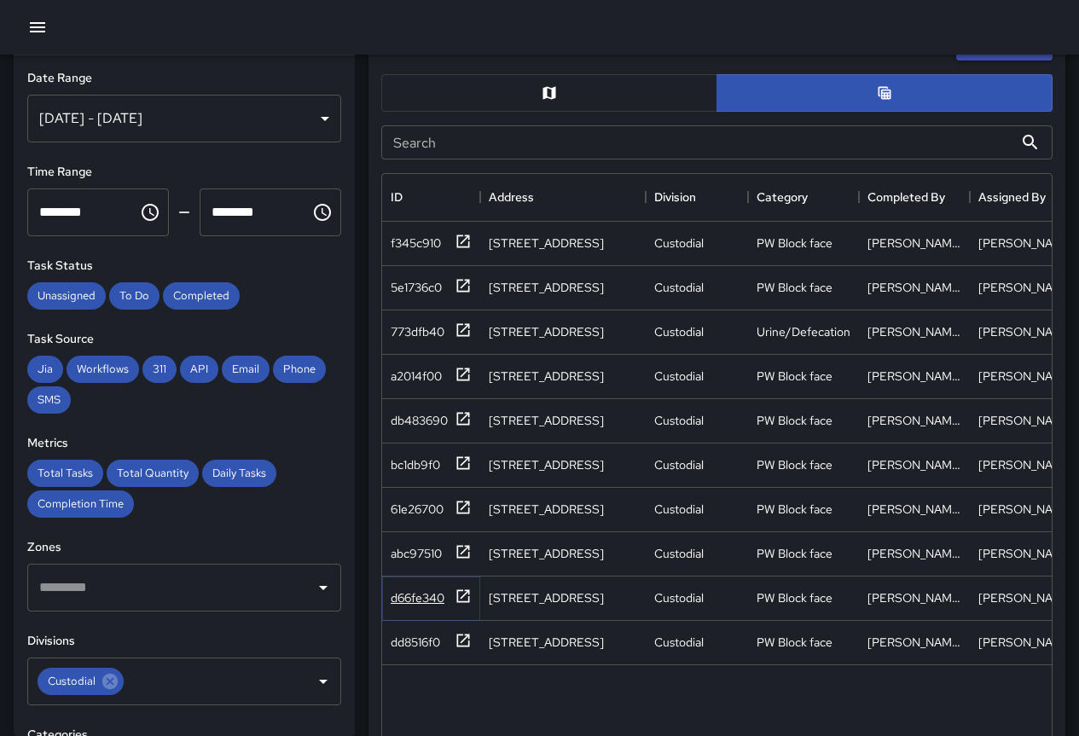
click at [429, 593] on div "d66fe340" at bounding box center [418, 597] width 54 height 17
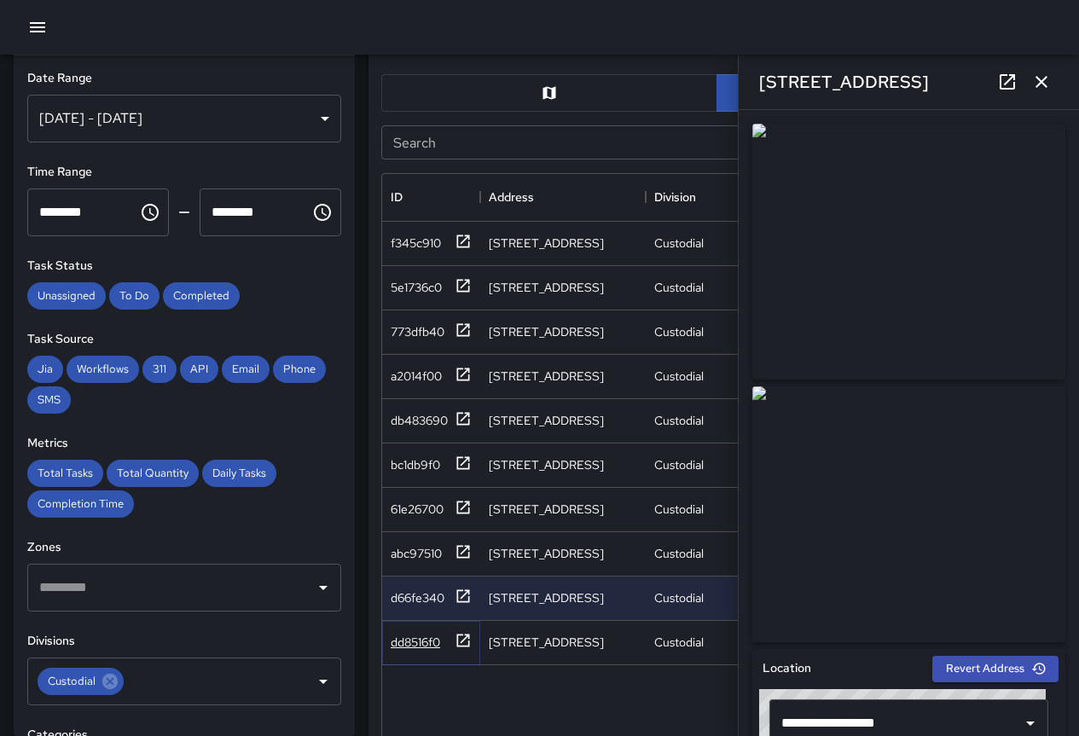
click at [399, 642] on div "dd8516f0" at bounding box center [415, 642] width 49 height 17
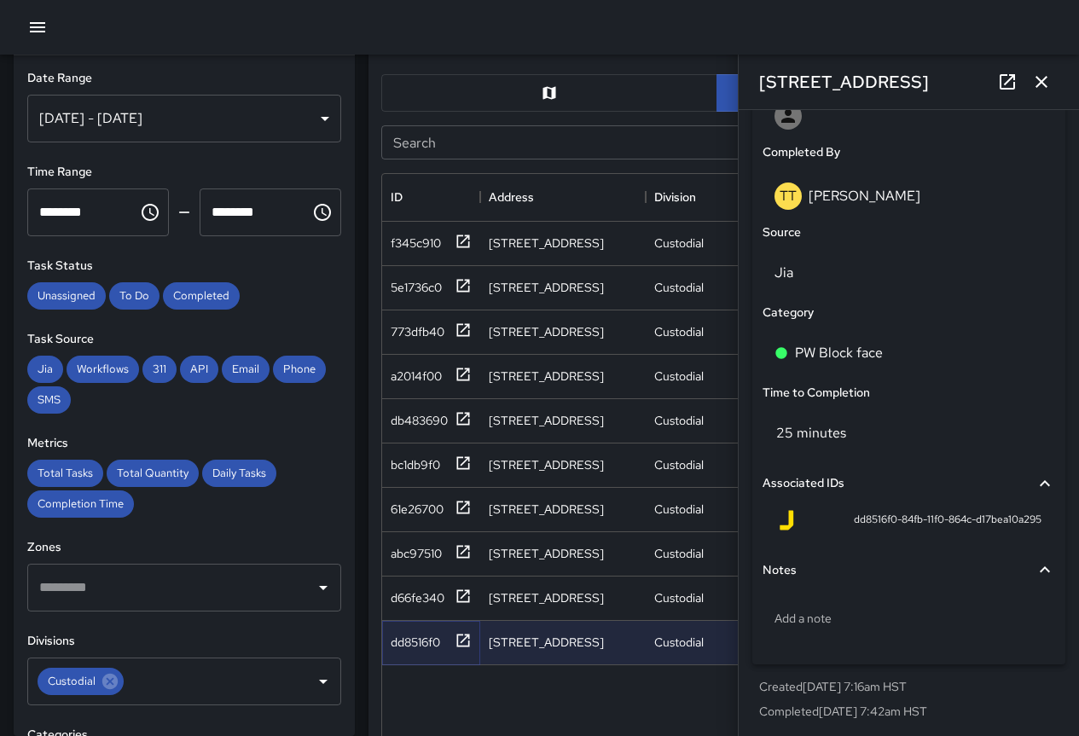
scroll to position [1028, 0]
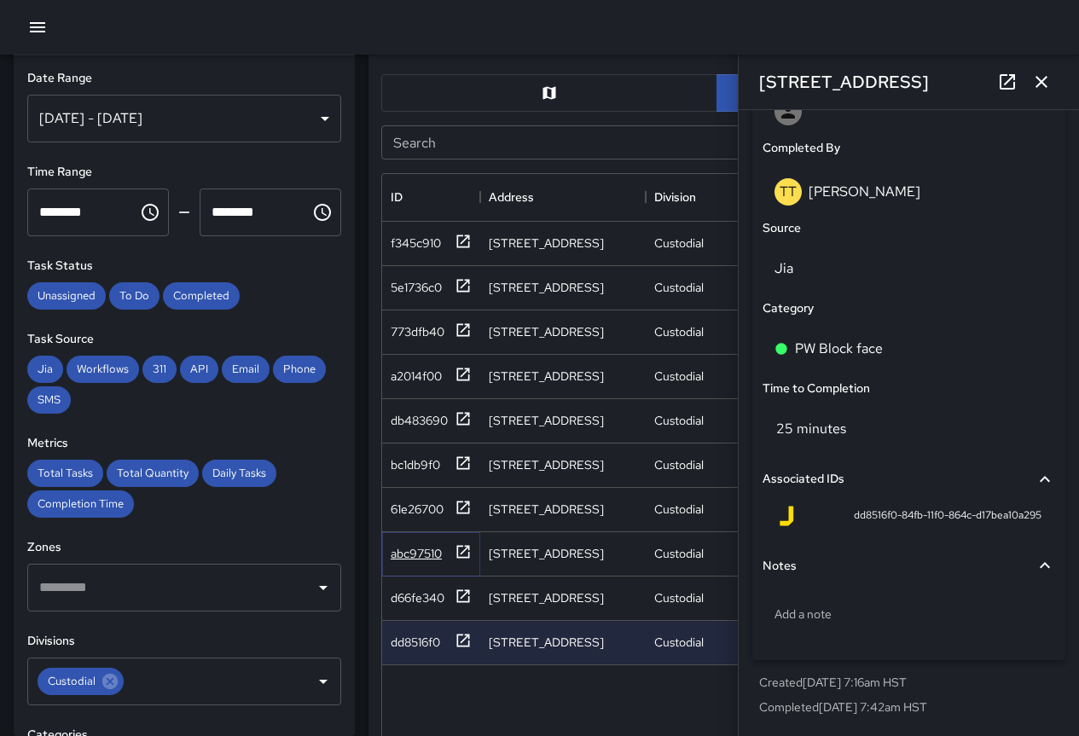
click at [434, 549] on div "abc97510" at bounding box center [416, 553] width 51 height 17
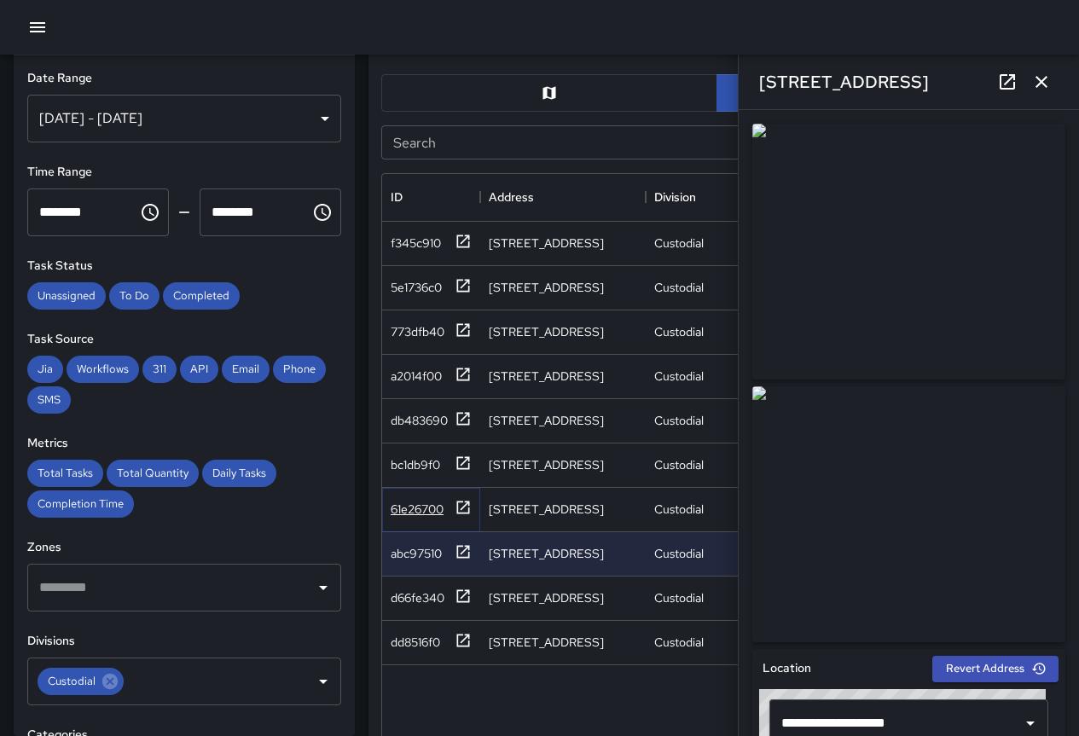
click at [467, 502] on icon at bounding box center [463, 507] width 17 height 17
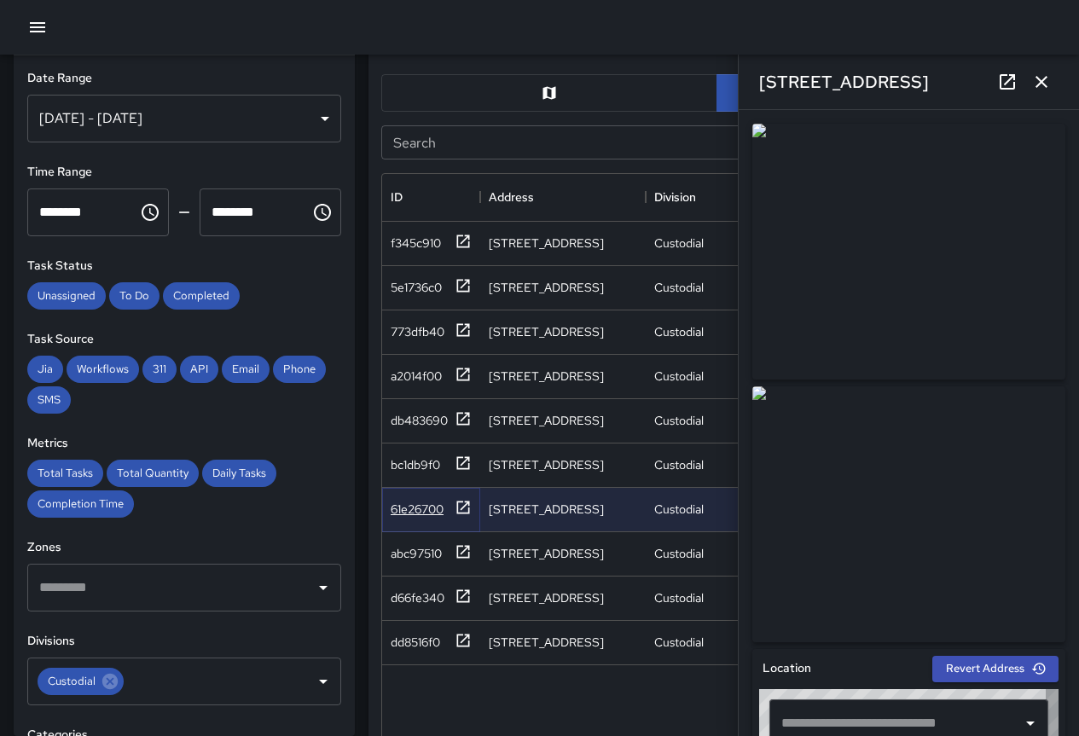
type input "**********"
click at [463, 550] on icon at bounding box center [463, 551] width 17 height 17
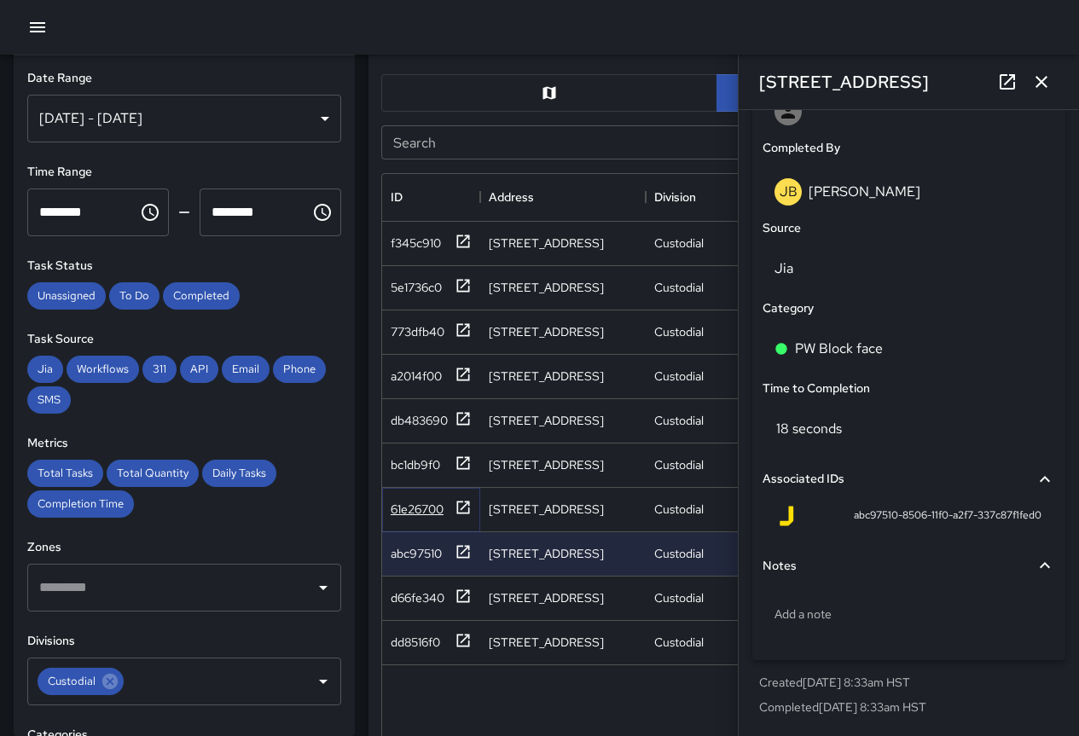
click at [456, 499] on icon at bounding box center [463, 507] width 17 height 17
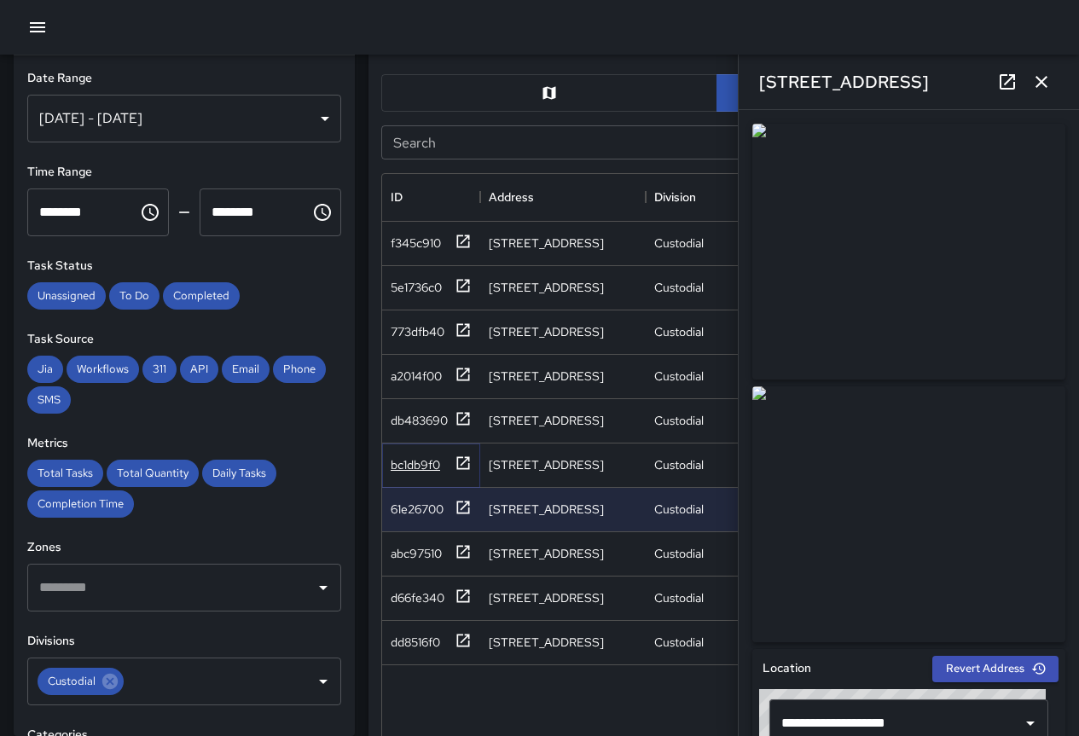
click at [458, 461] on icon at bounding box center [463, 462] width 13 height 13
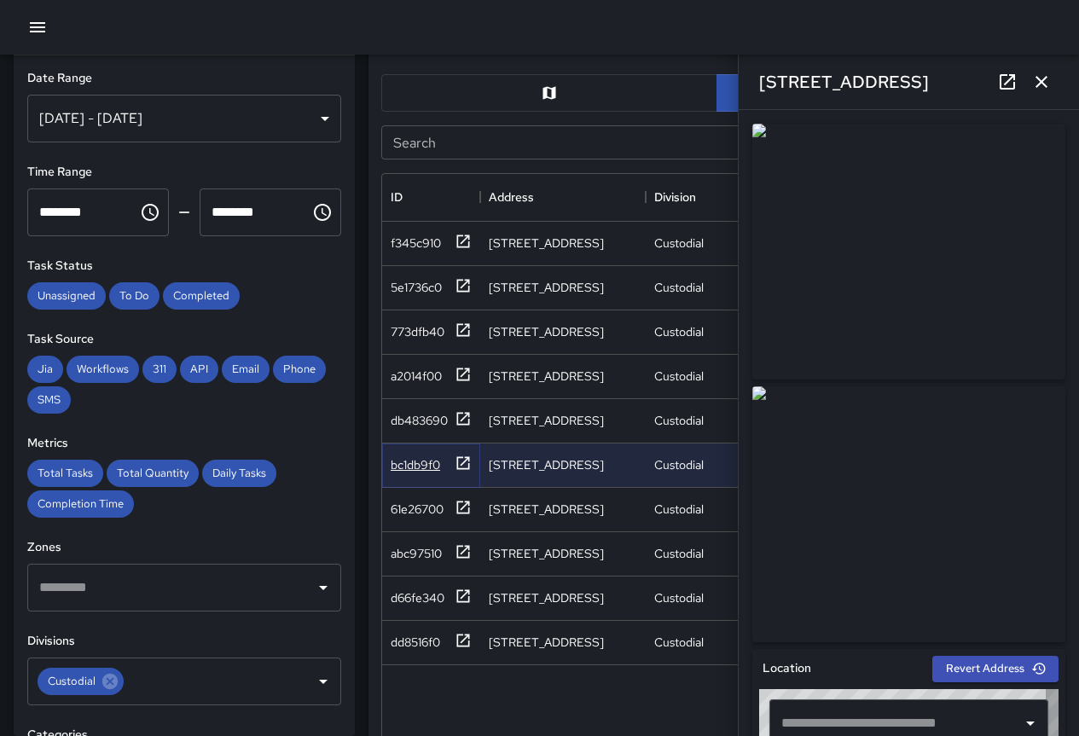
type input "**********"
click at [401, 414] on div "db483690" at bounding box center [419, 420] width 57 height 17
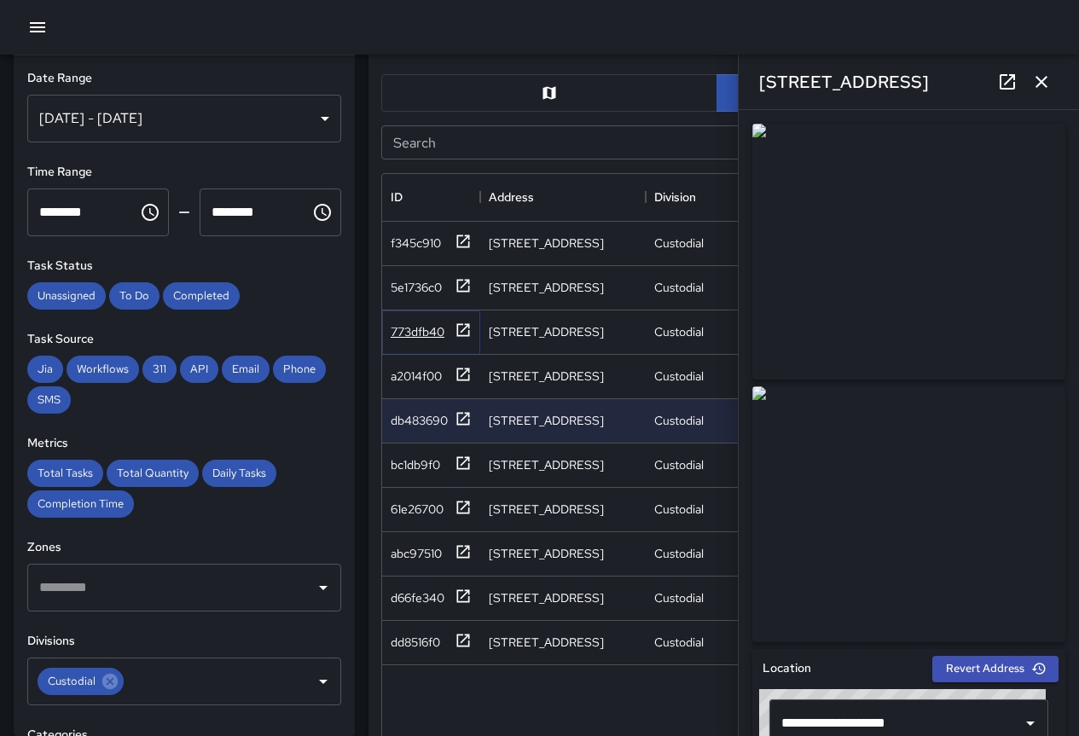
click at [416, 329] on div "773dfb40" at bounding box center [418, 331] width 54 height 17
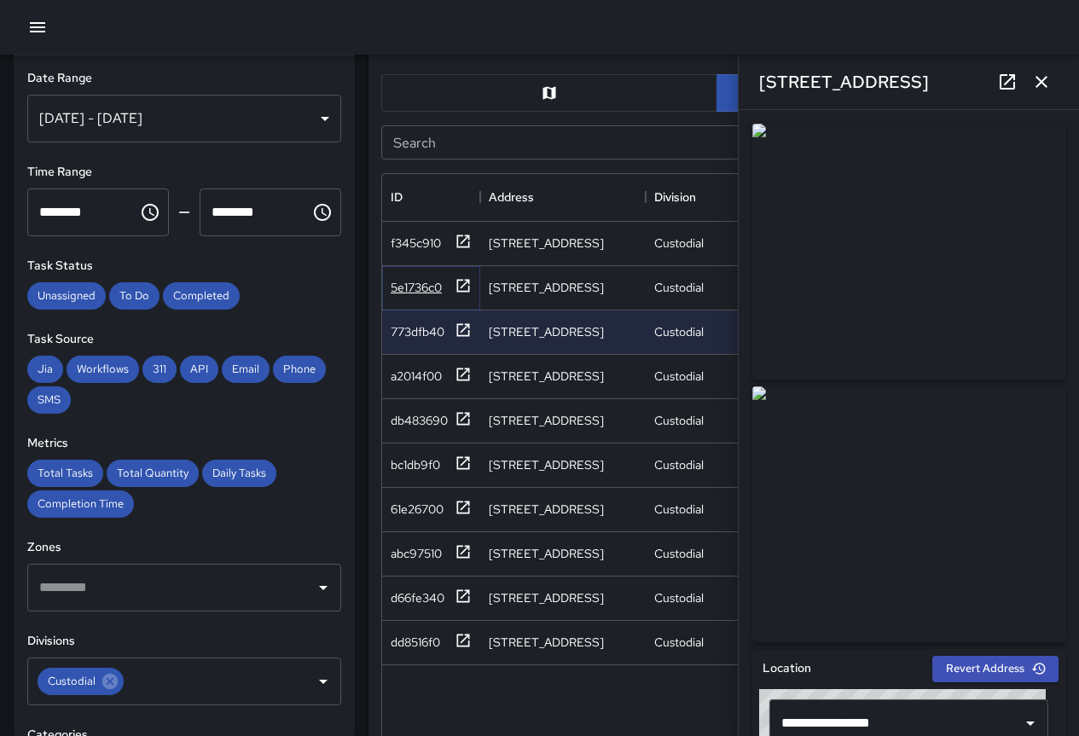
click at [397, 281] on div "5e1736c0" at bounding box center [416, 287] width 51 height 17
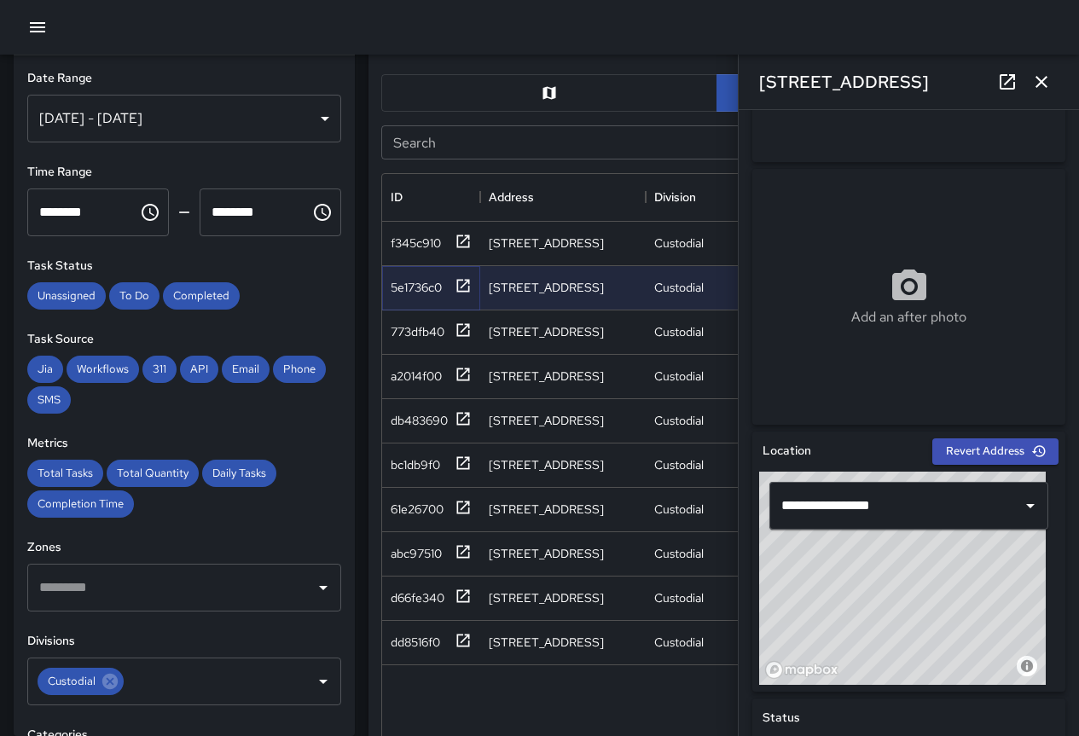
scroll to position [0, 0]
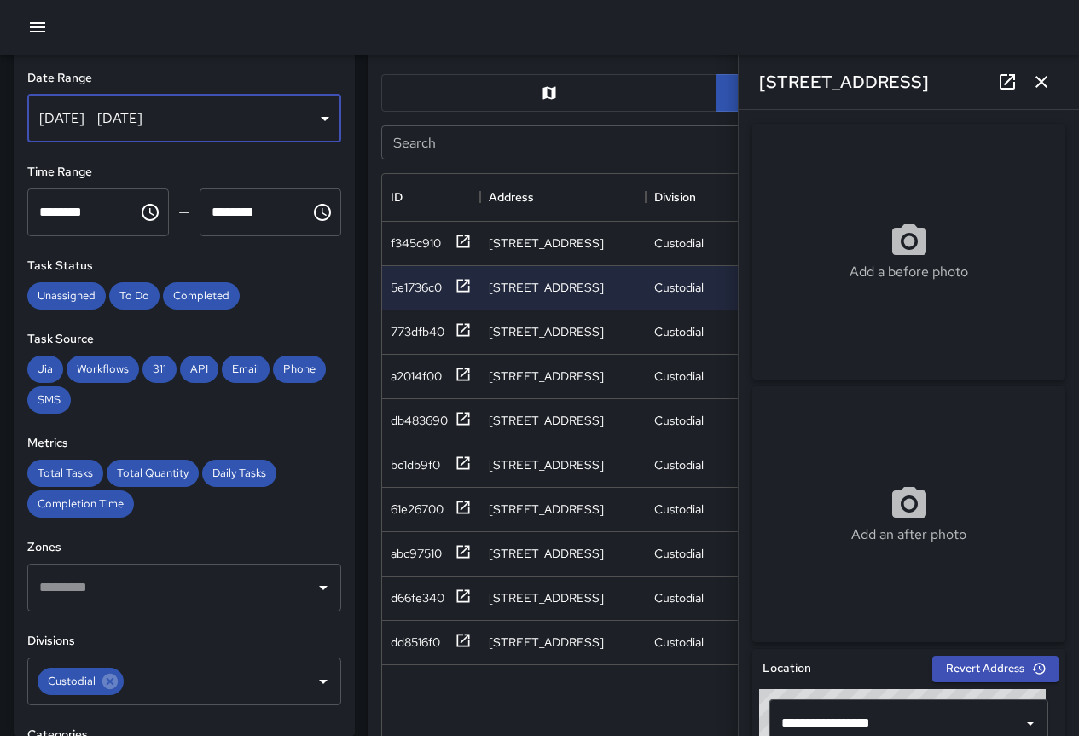
click at [215, 123] on div "[DATE] - [DATE]" at bounding box center [184, 119] width 314 height 48
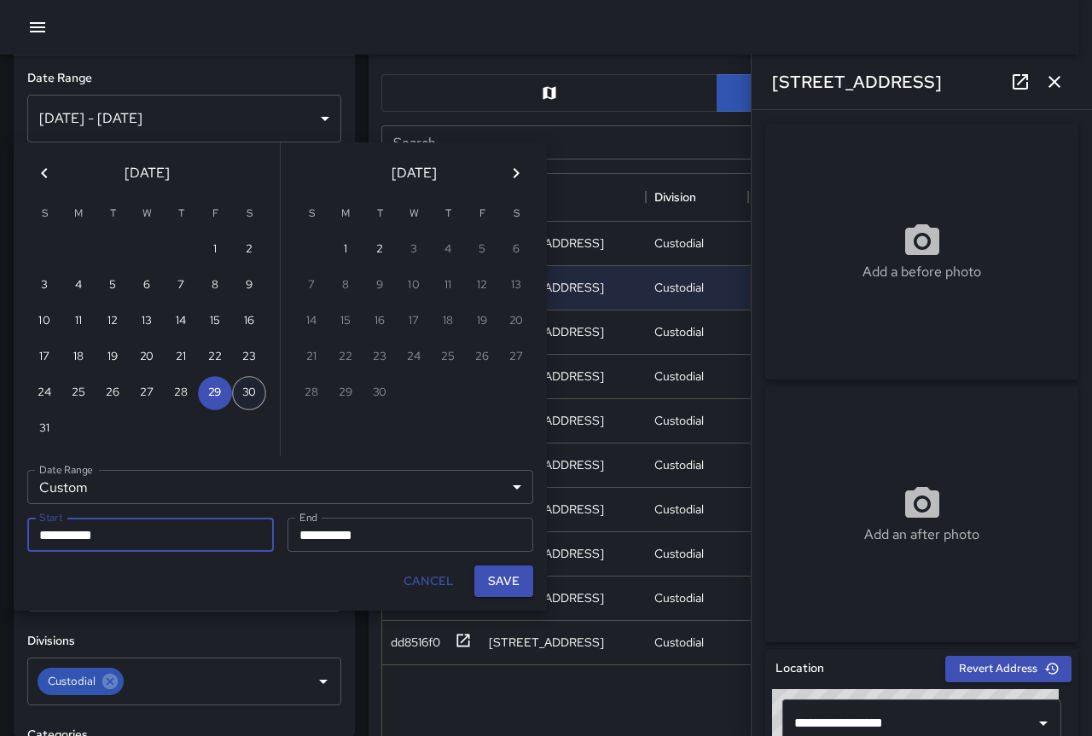
click at [247, 391] on button "30" at bounding box center [249, 393] width 34 height 34
type input "**********"
click at [247, 391] on button "30" at bounding box center [249, 393] width 34 height 34
type input "**********"
click at [496, 579] on button "Save" at bounding box center [503, 582] width 59 height 32
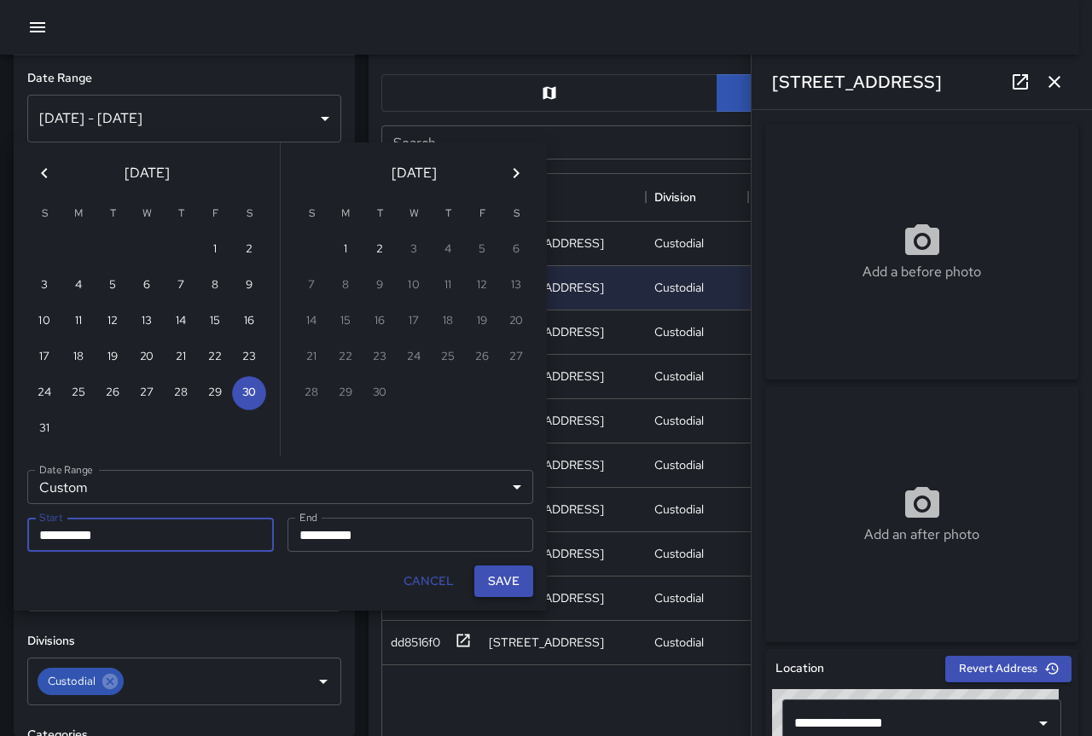
type input "**********"
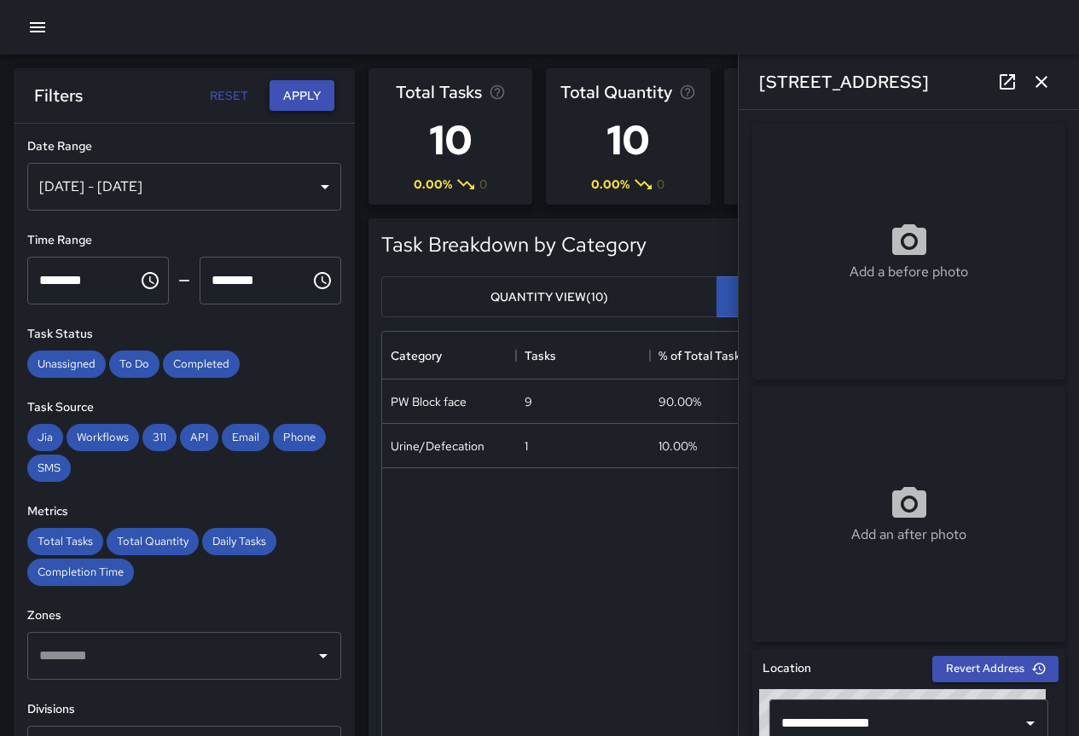
click at [306, 91] on button "Apply" at bounding box center [302, 96] width 65 height 32
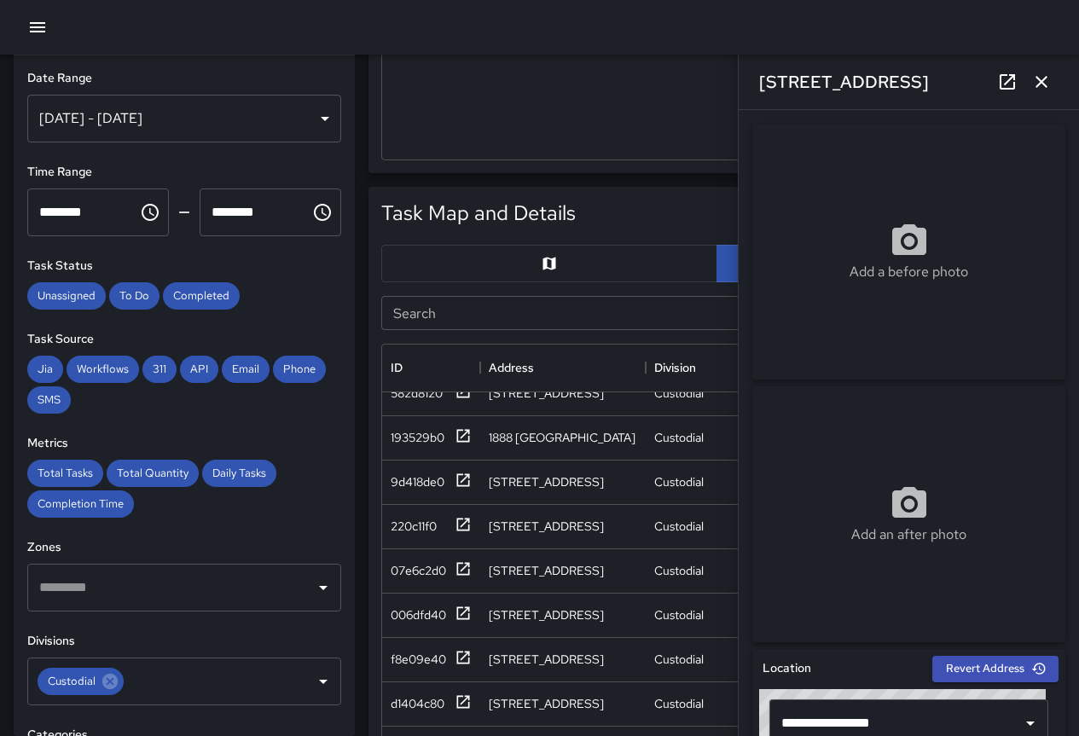
scroll to position [341, 0]
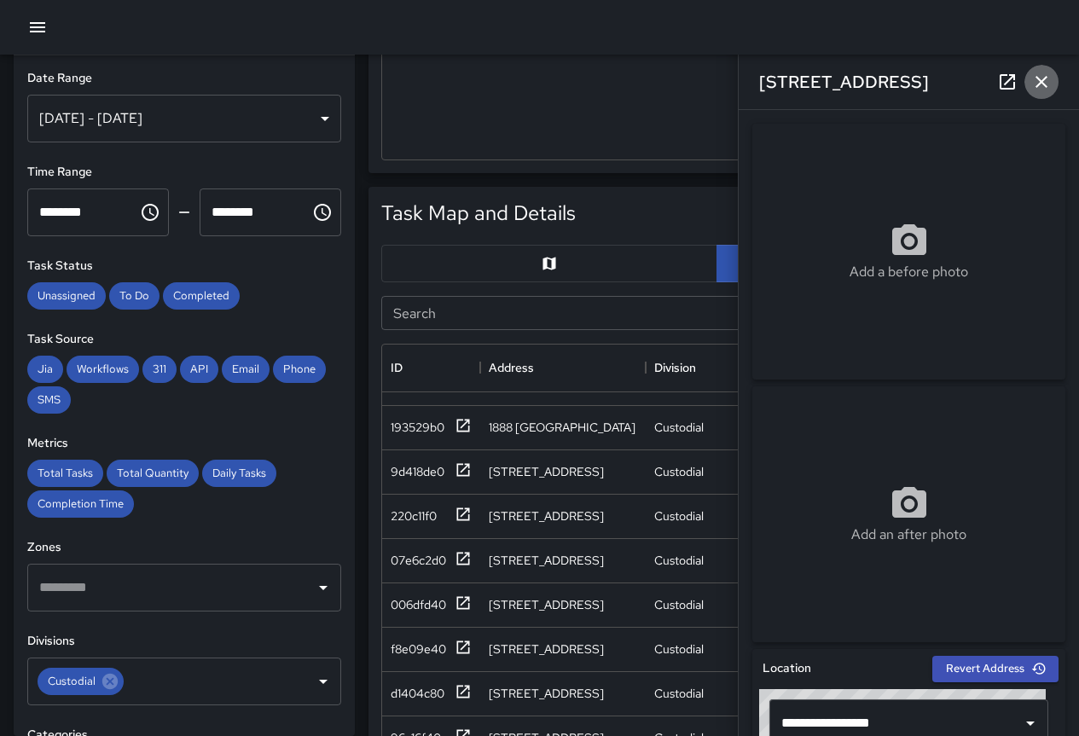
click at [1041, 77] on icon "button" at bounding box center [1041, 82] width 20 height 20
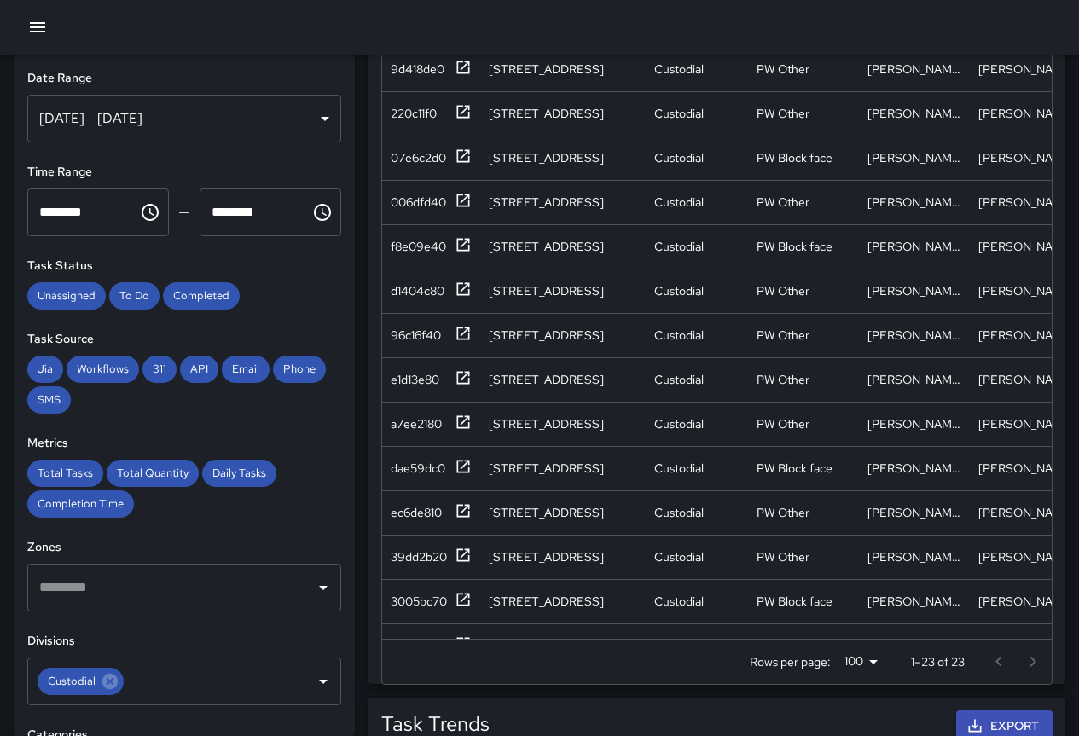
scroll to position [445, 0]
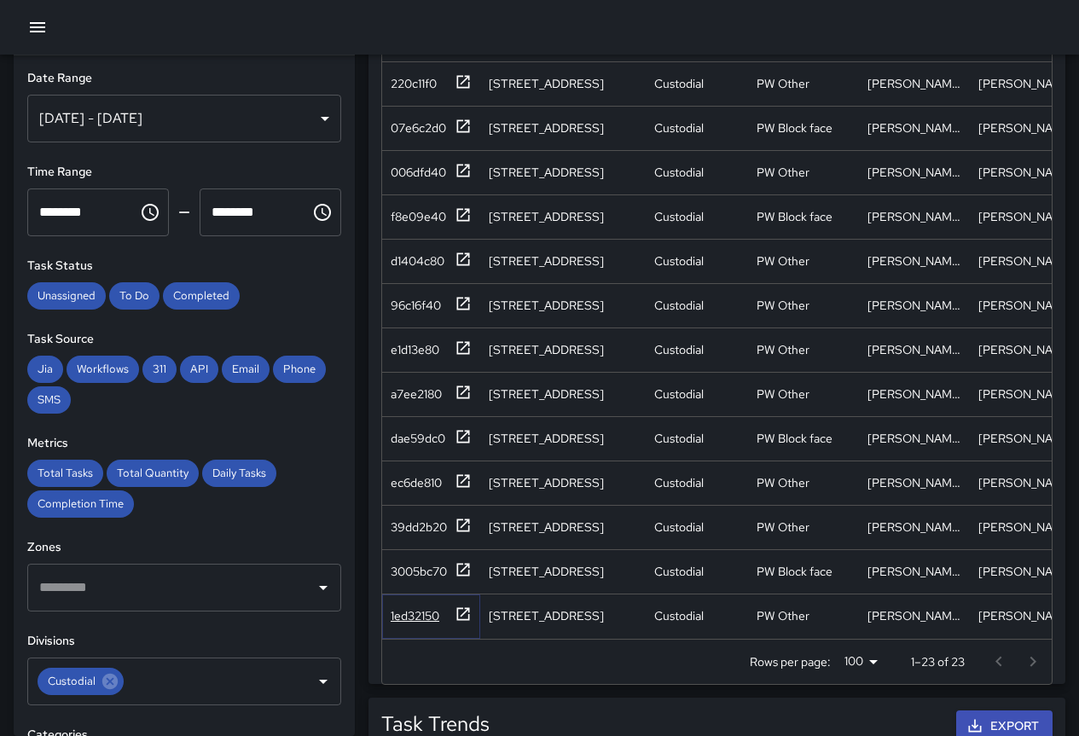
click at [423, 607] on div "1ed32150" at bounding box center [415, 615] width 49 height 17
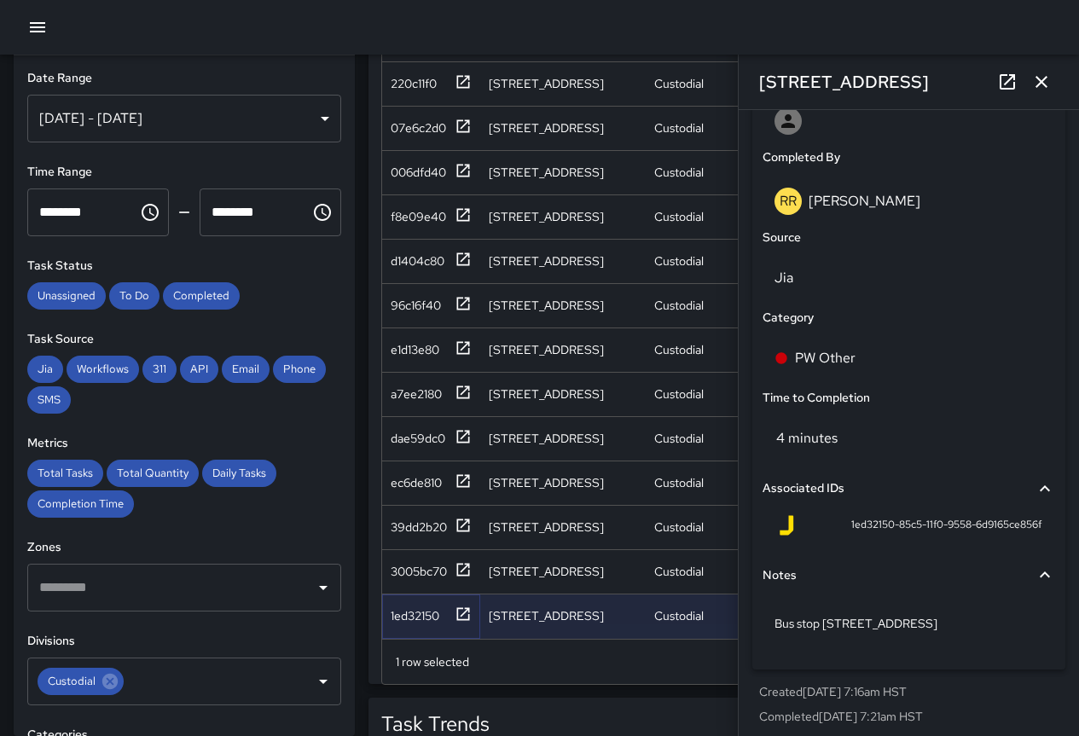
scroll to position [1028, 0]
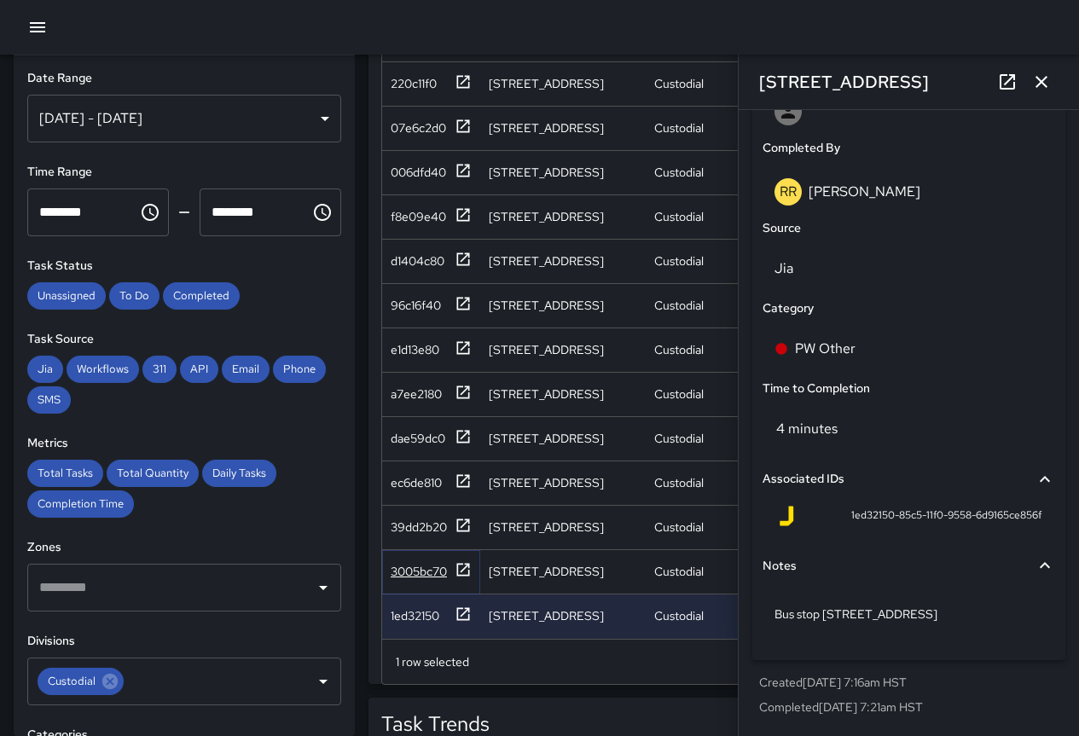
click at [407, 563] on div "3005bc70" at bounding box center [419, 571] width 56 height 17
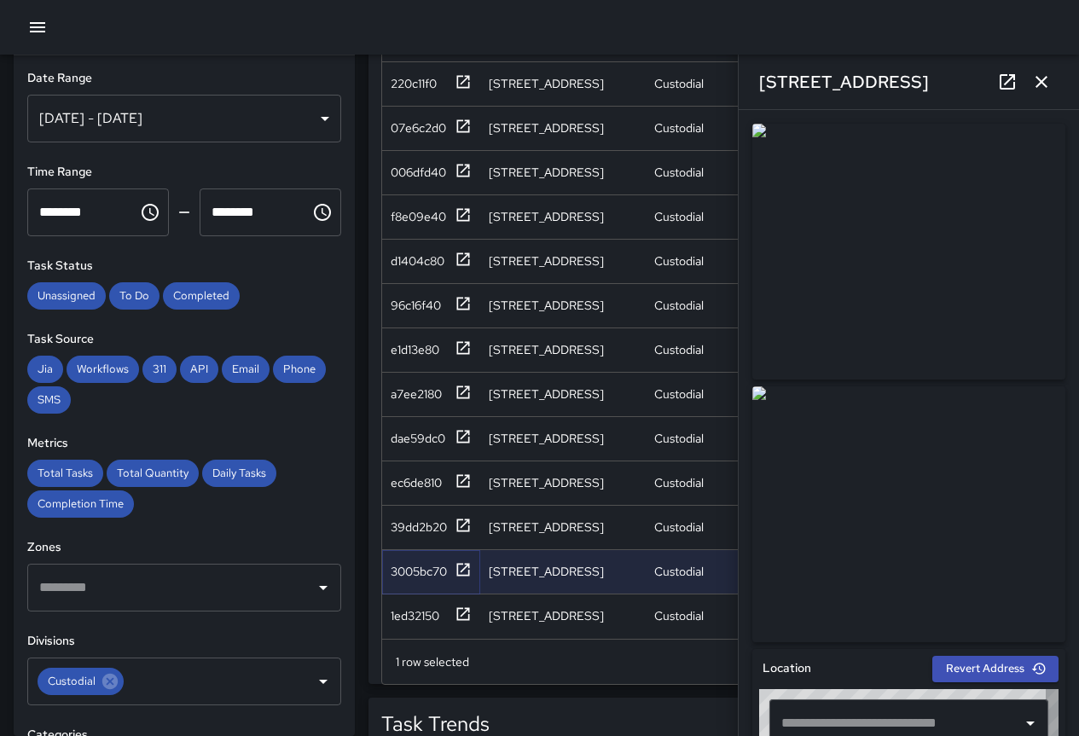
type input "**********"
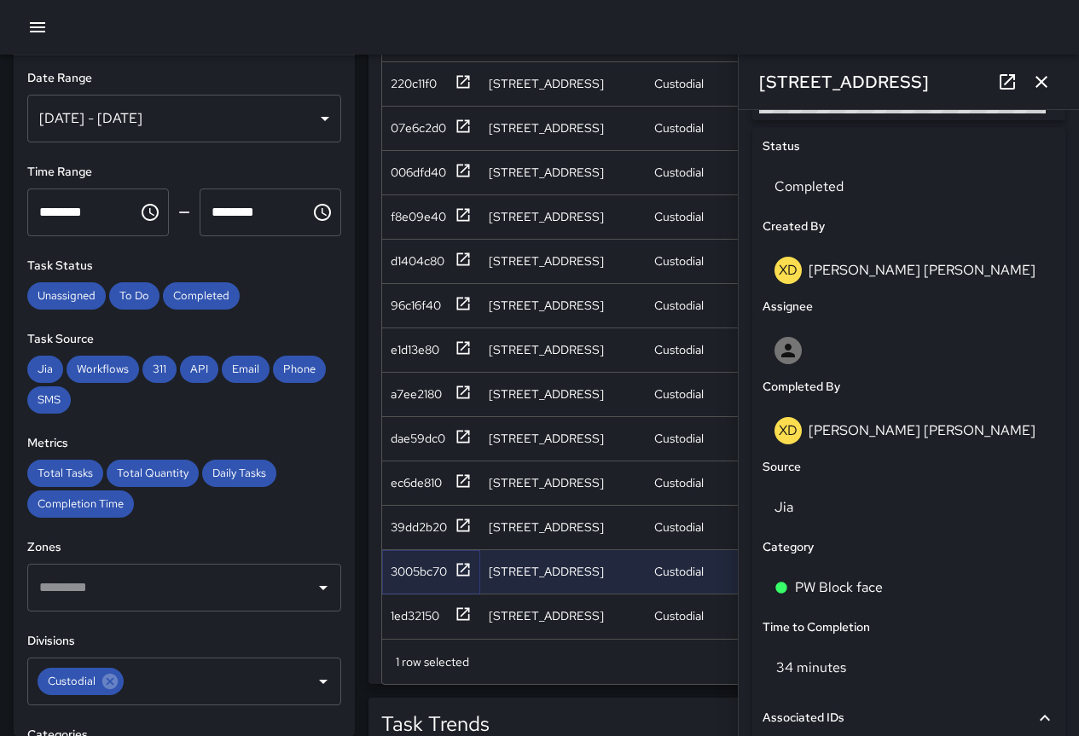
scroll to position [781, 0]
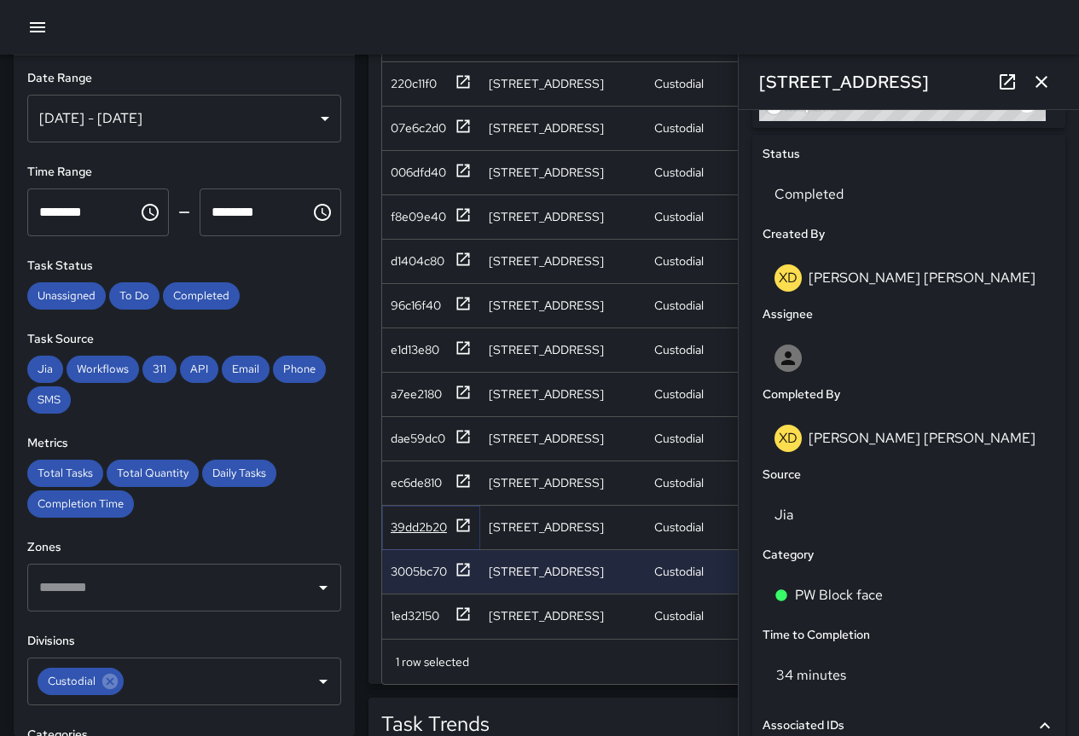
click at [426, 519] on div "39dd2b20" at bounding box center [419, 527] width 56 height 17
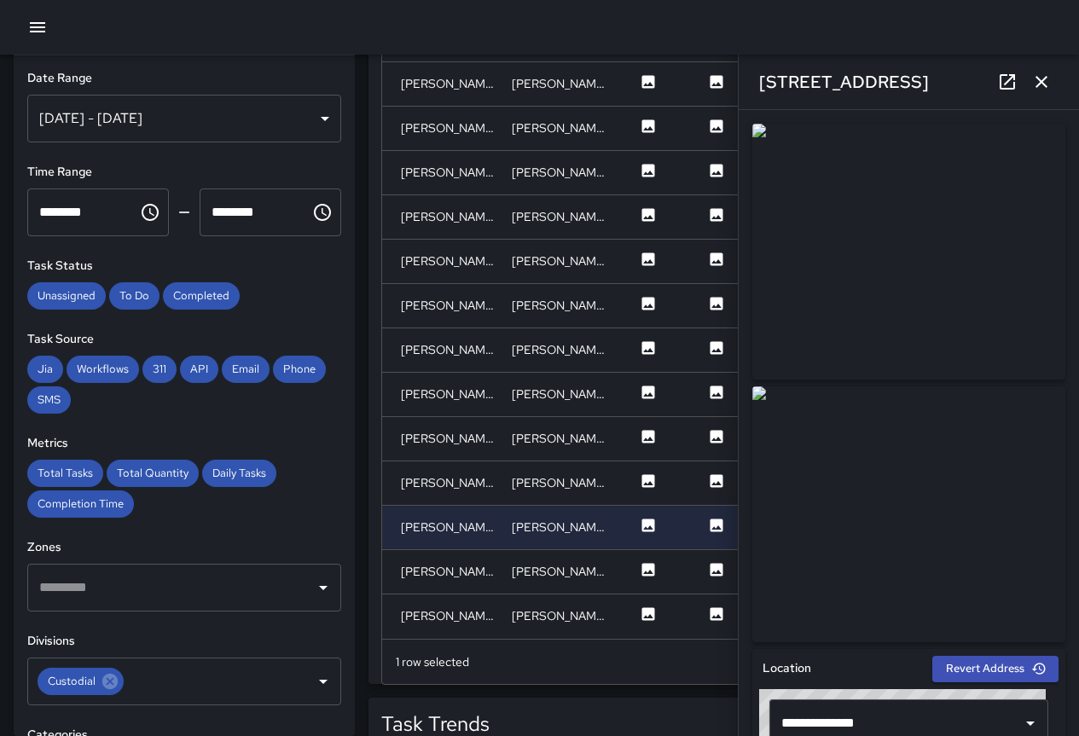
scroll to position [445, 469]
click at [639, 517] on icon at bounding box center [645, 525] width 17 height 17
click at [716, 517] on icon at bounding box center [713, 525] width 17 height 17
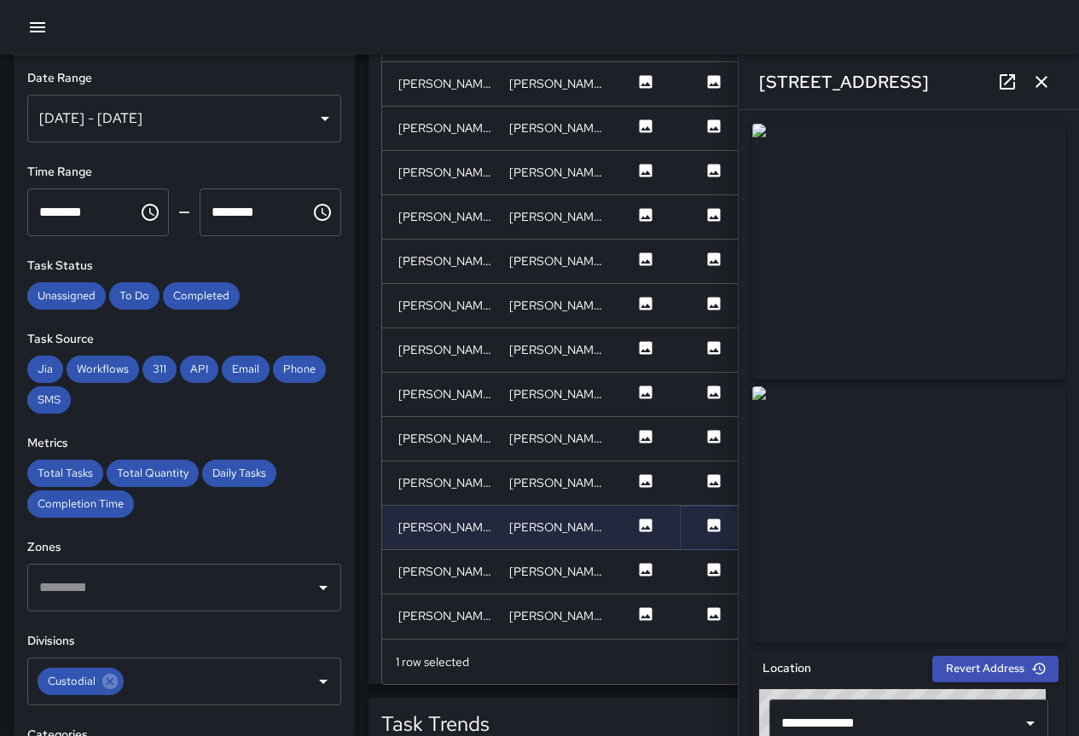
click at [716, 517] on icon at bounding box center [713, 525] width 17 height 17
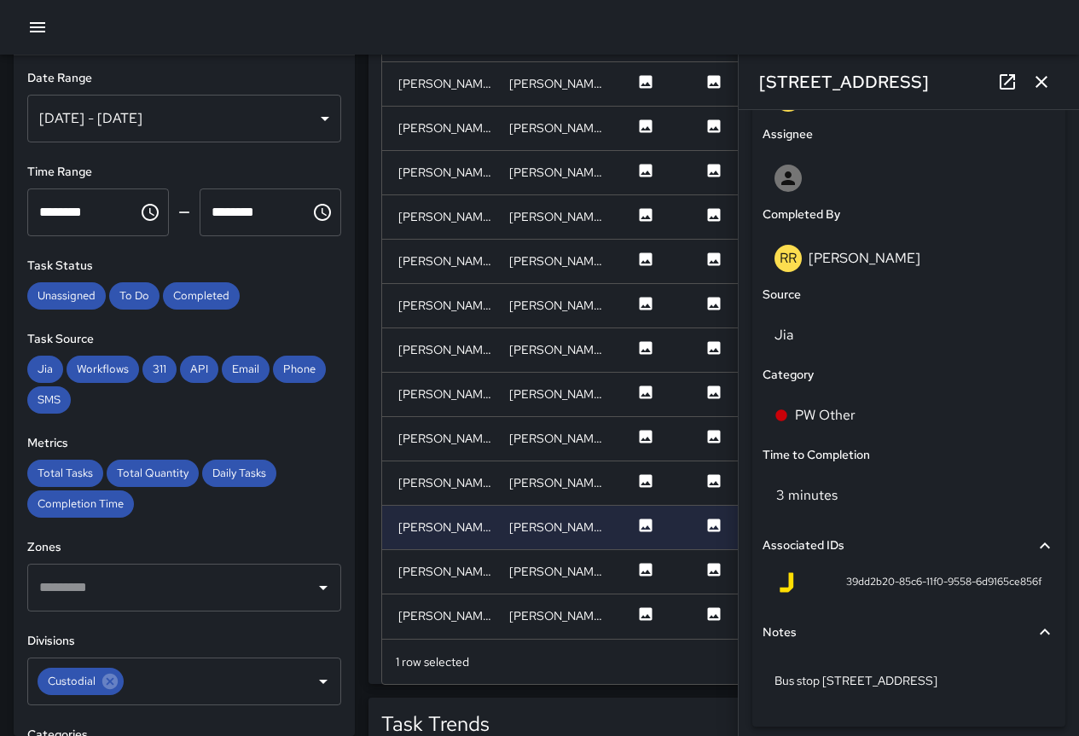
scroll to position [1028, 0]
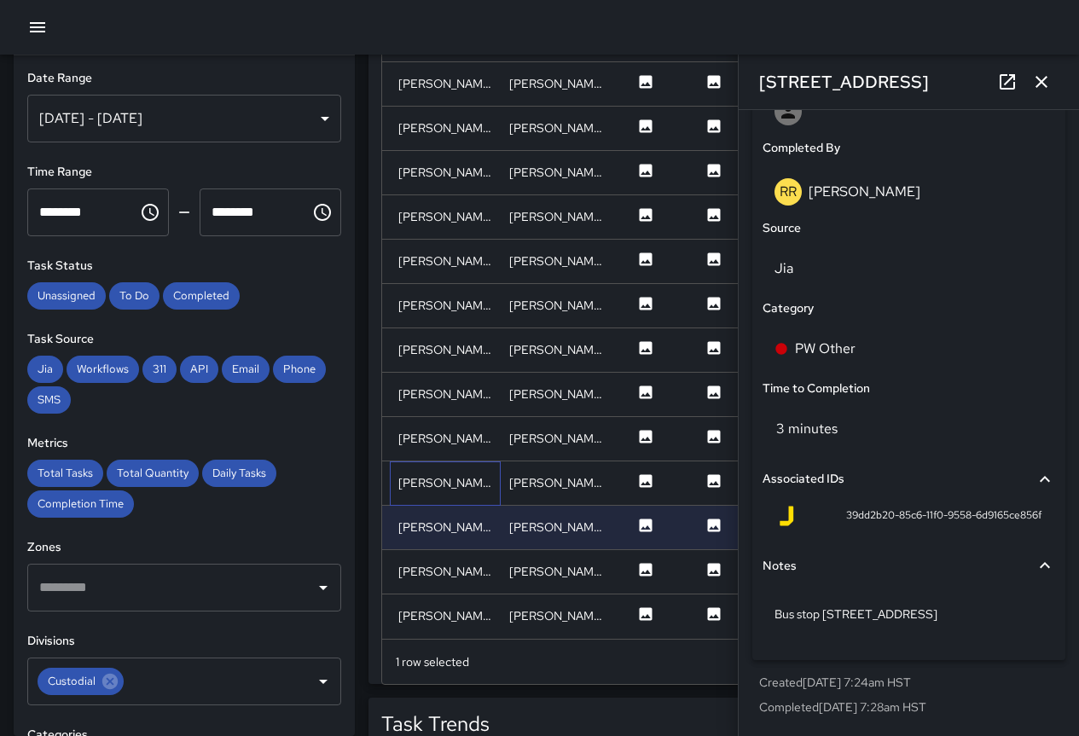
click at [444, 474] on div "[PERSON_NAME]" at bounding box center [445, 482] width 94 height 17
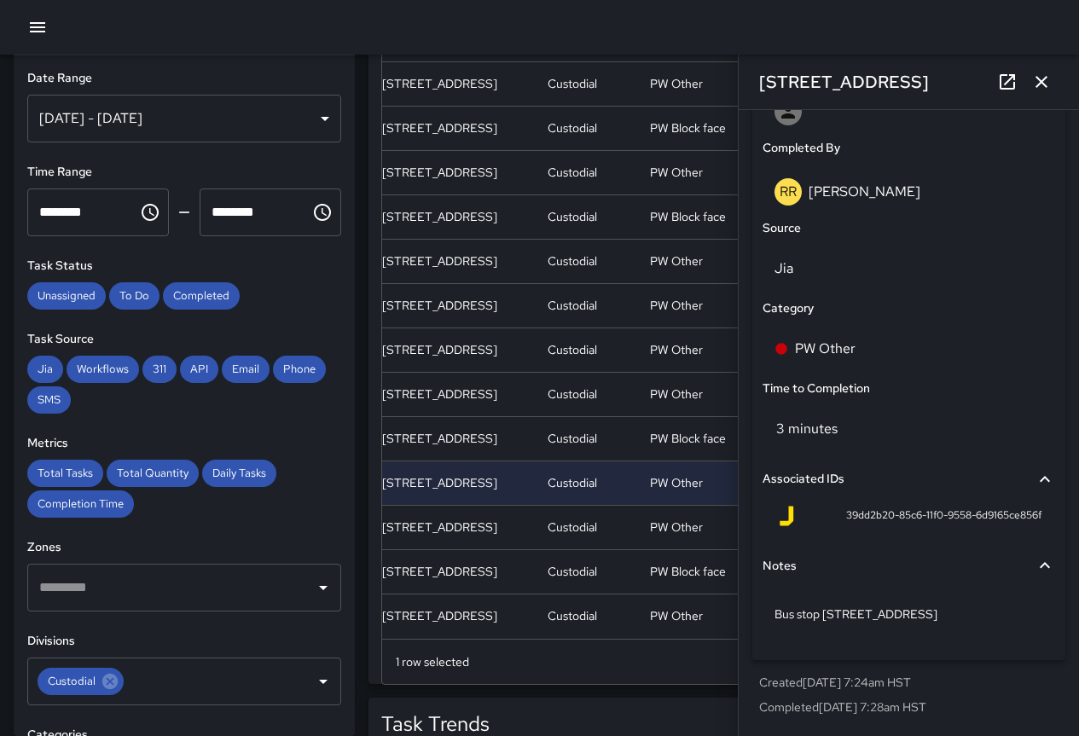
scroll to position [445, 0]
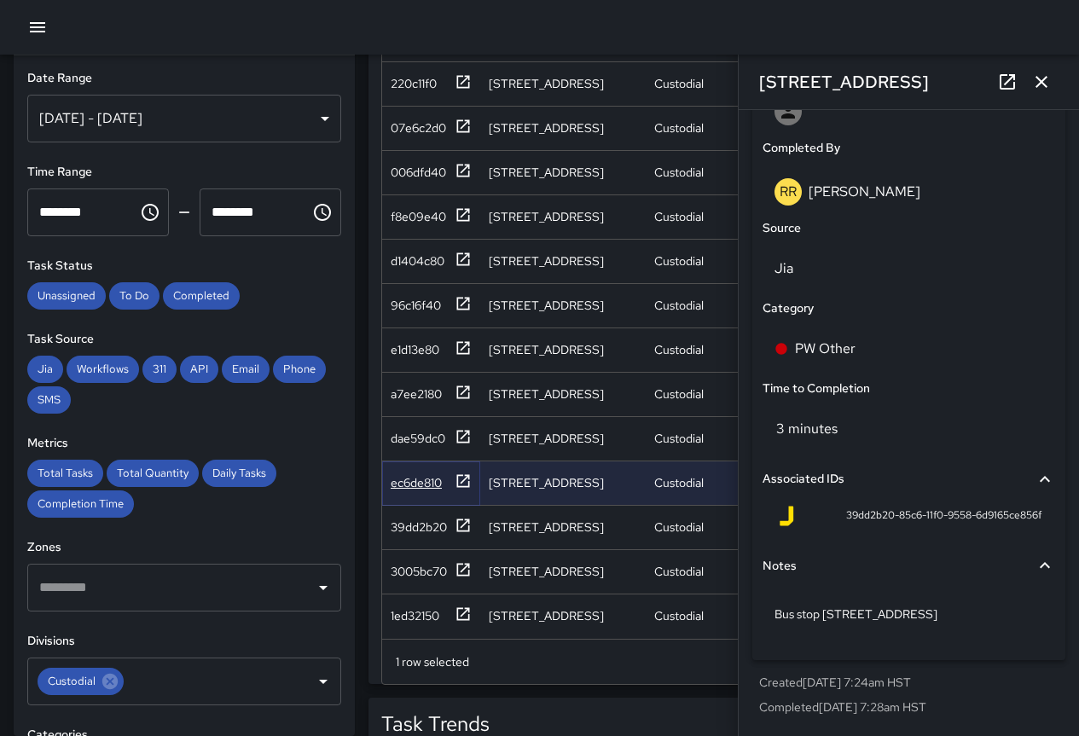
click at [418, 474] on div "ec6de810" at bounding box center [416, 482] width 51 height 17
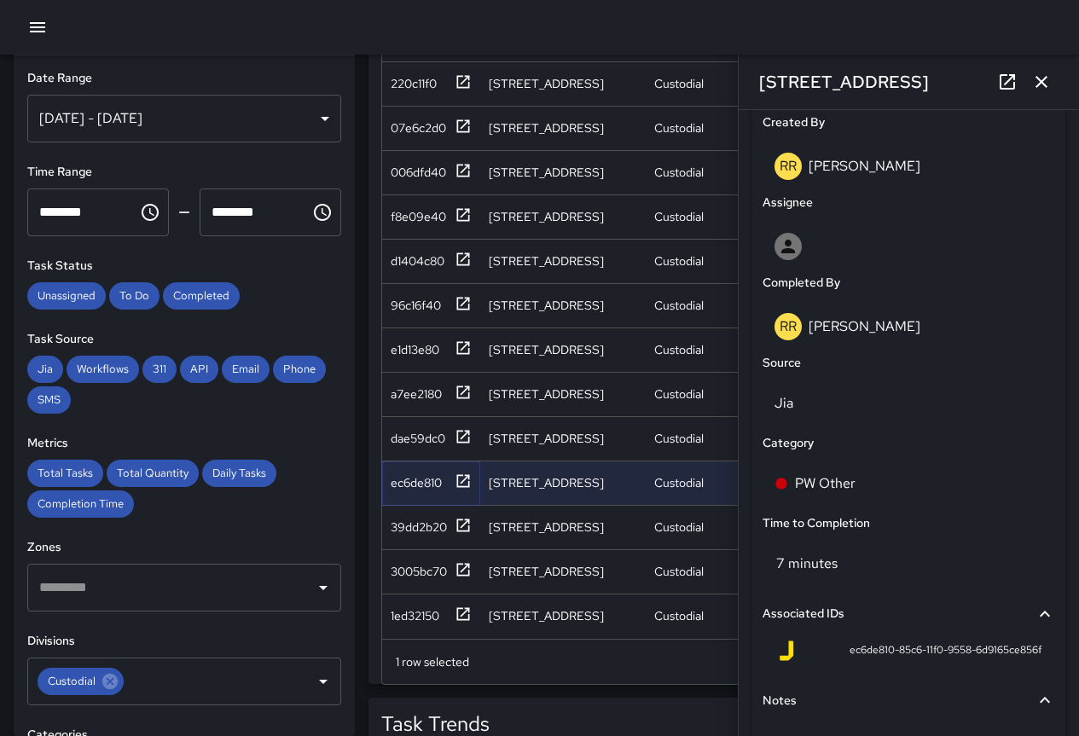
scroll to position [1028, 0]
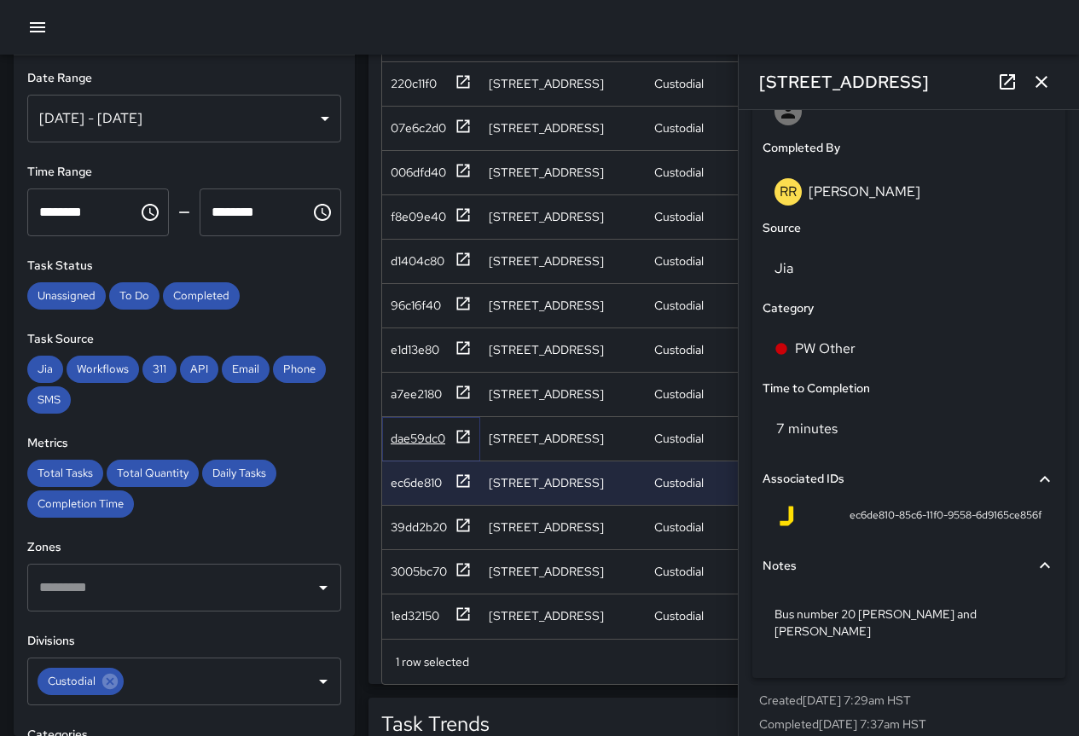
click at [412, 430] on div "dae59dc0" at bounding box center [418, 438] width 55 height 17
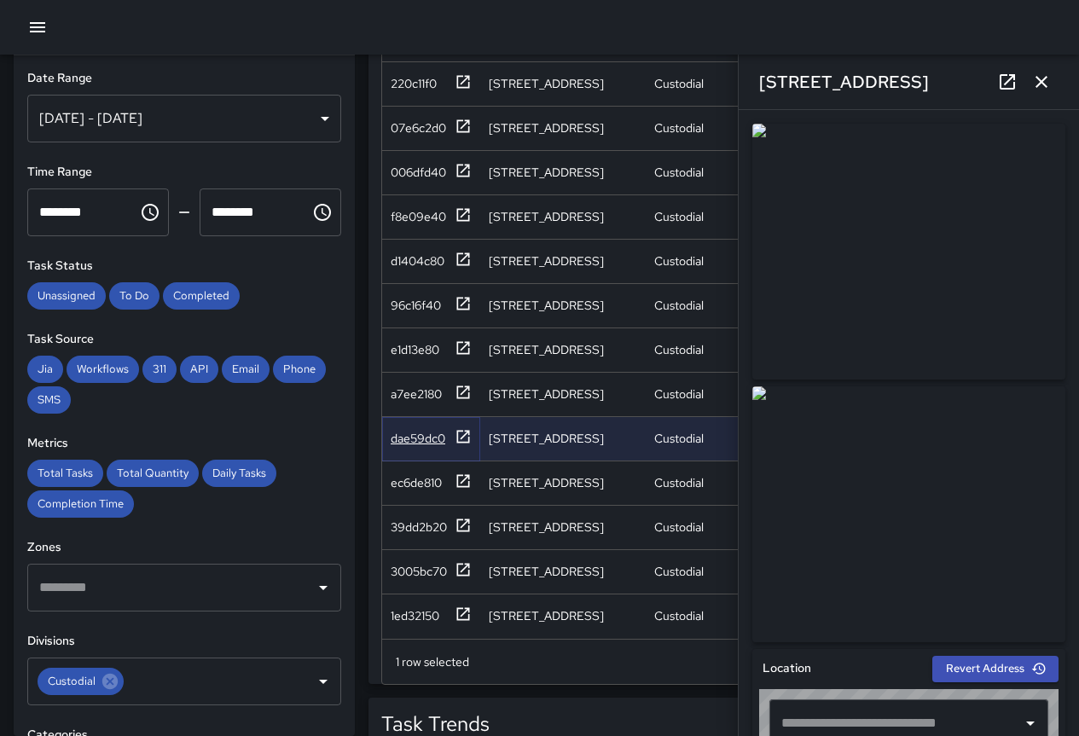
type input "**********"
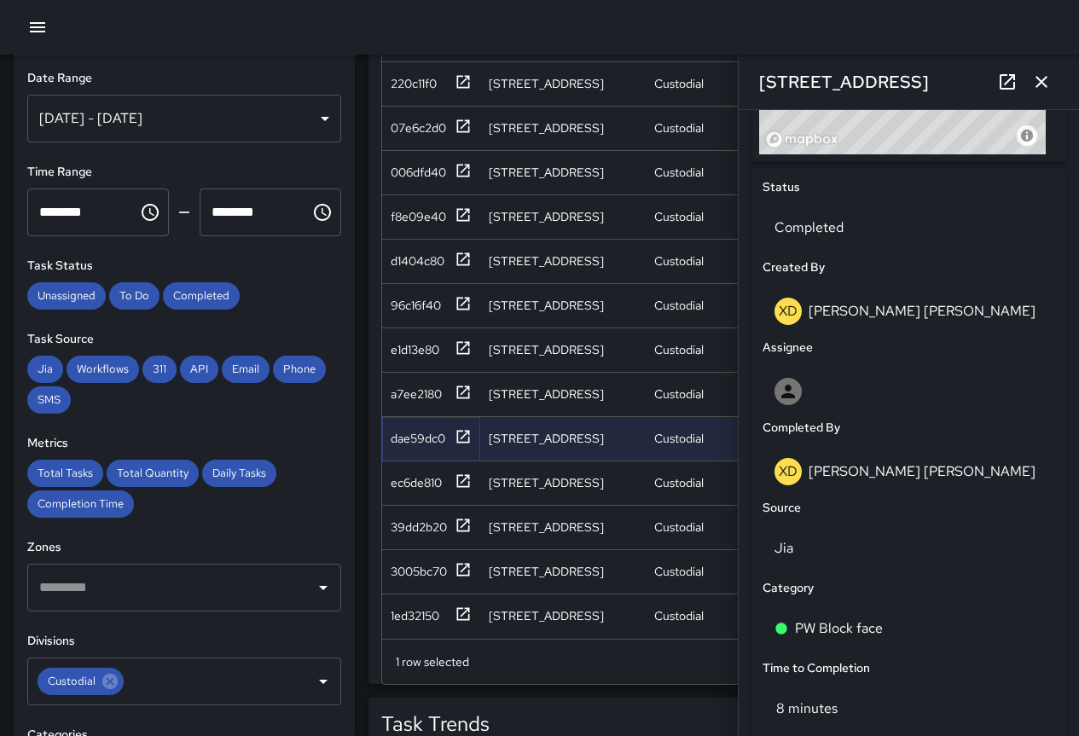
scroll to position [756, 0]
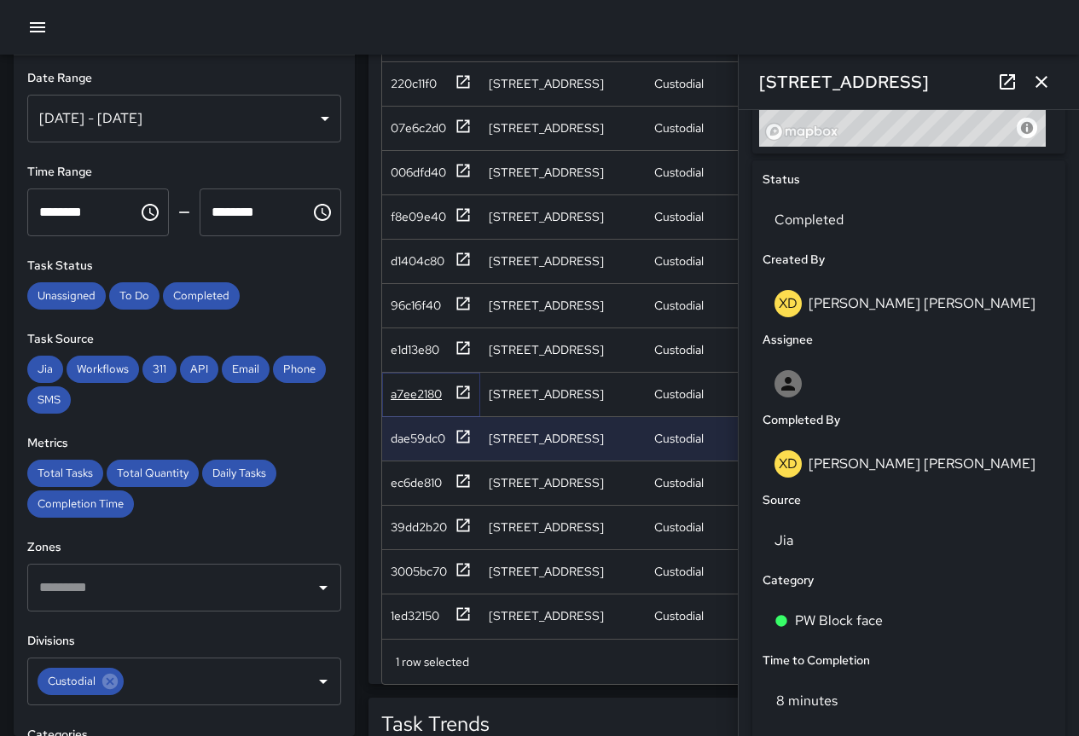
click at [403, 386] on div "a7ee2180" at bounding box center [416, 394] width 51 height 17
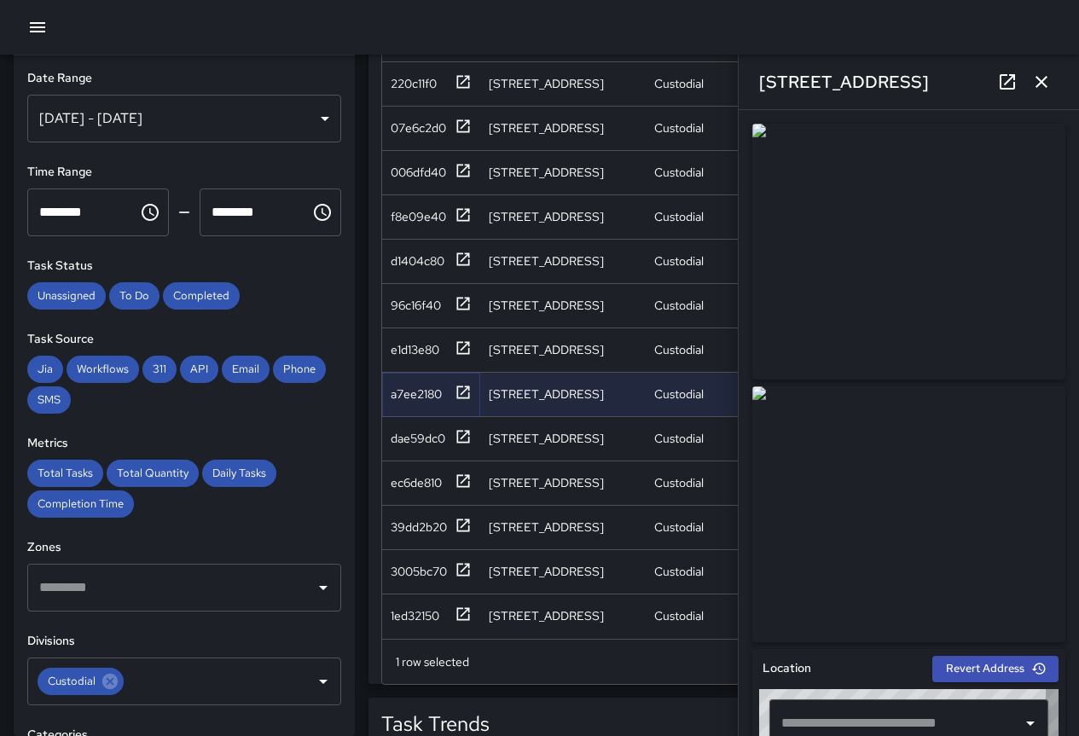
type input "**********"
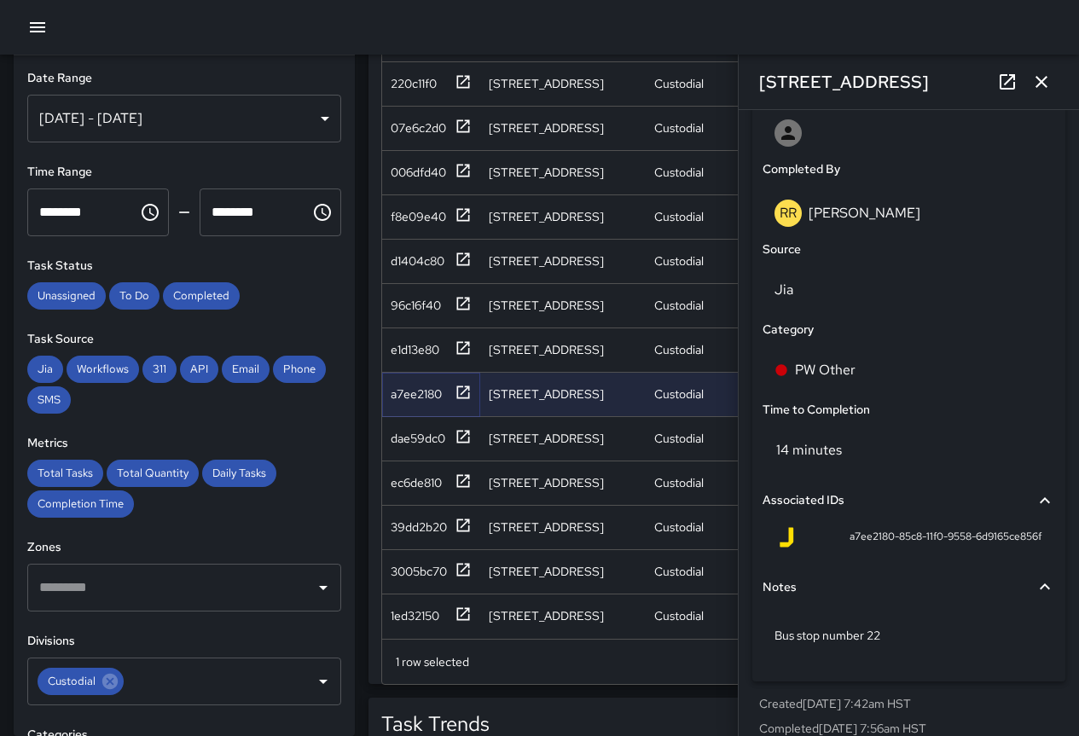
scroll to position [1028, 0]
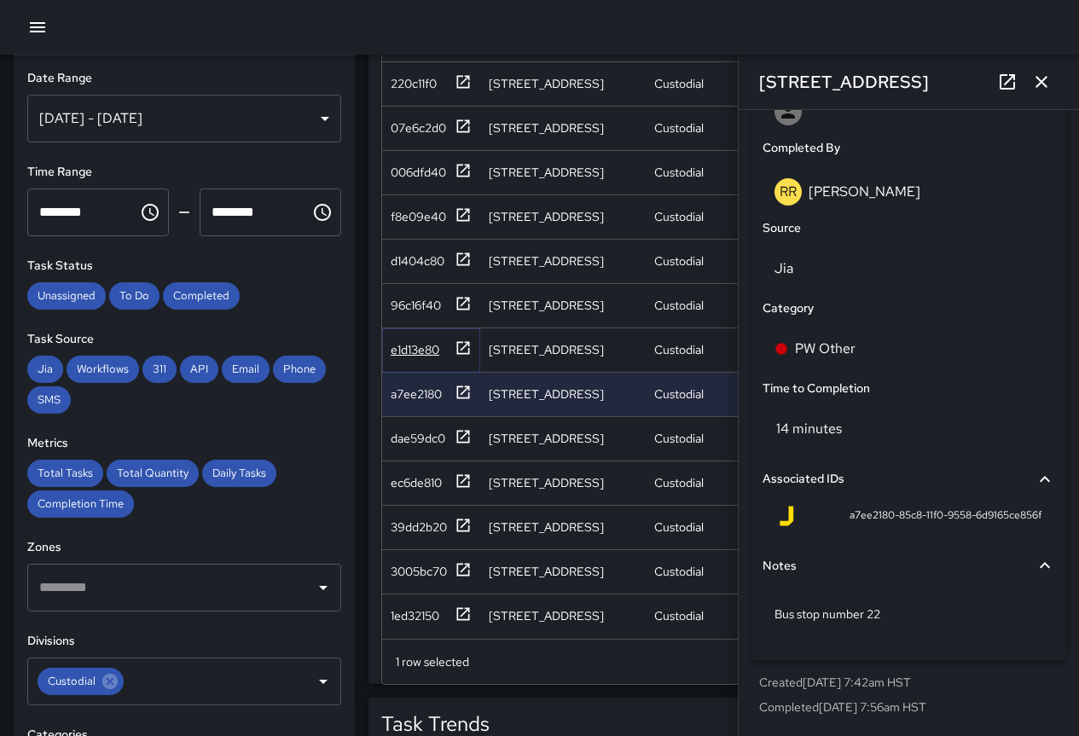
click at [407, 339] on div "e1d13e80" at bounding box center [431, 349] width 81 height 21
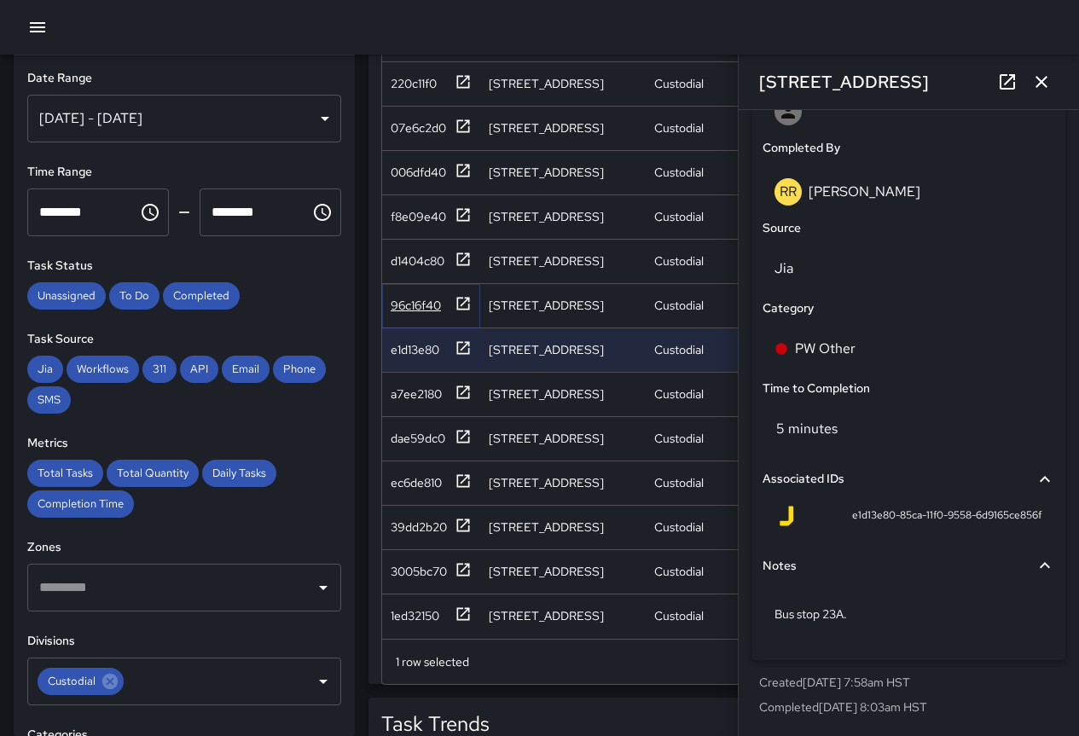
click at [420, 297] on div "96c16f40" at bounding box center [416, 305] width 50 height 17
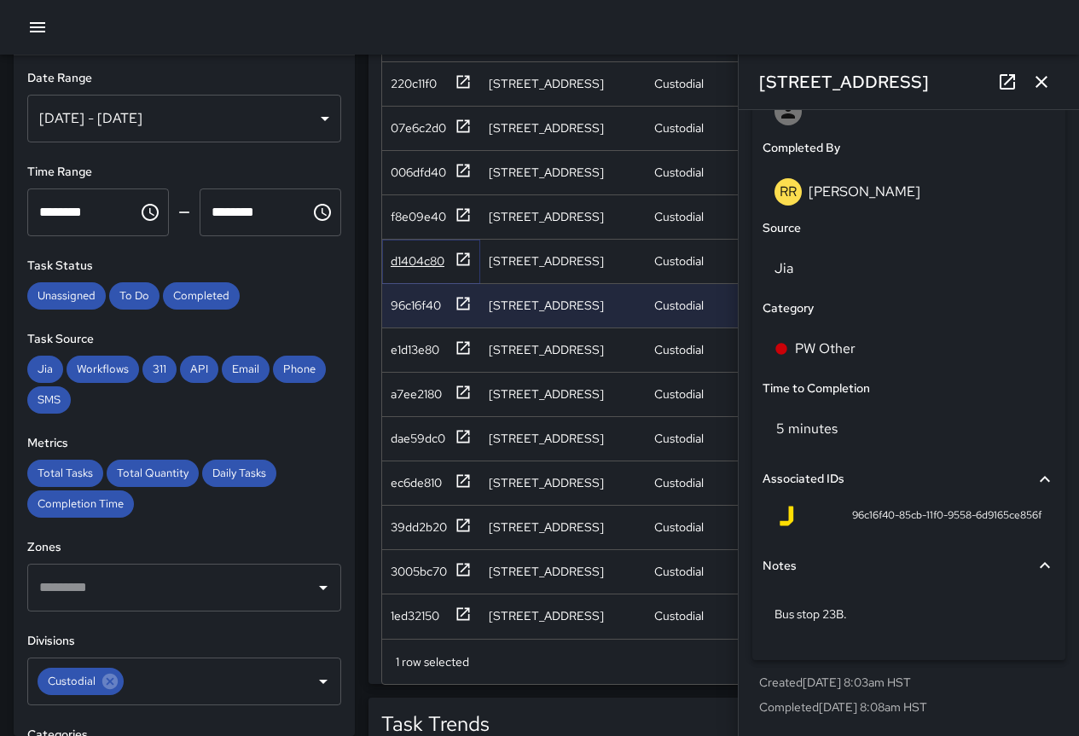
click at [418, 252] on div "d1404c80" at bounding box center [418, 260] width 54 height 17
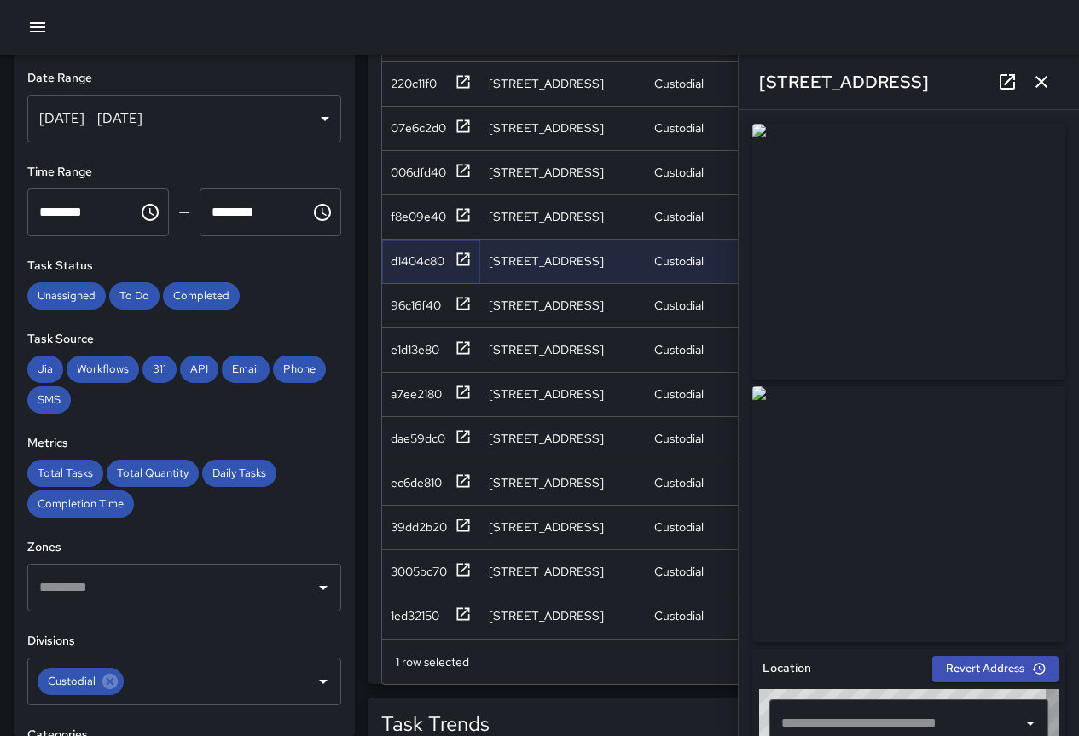
type input "**********"
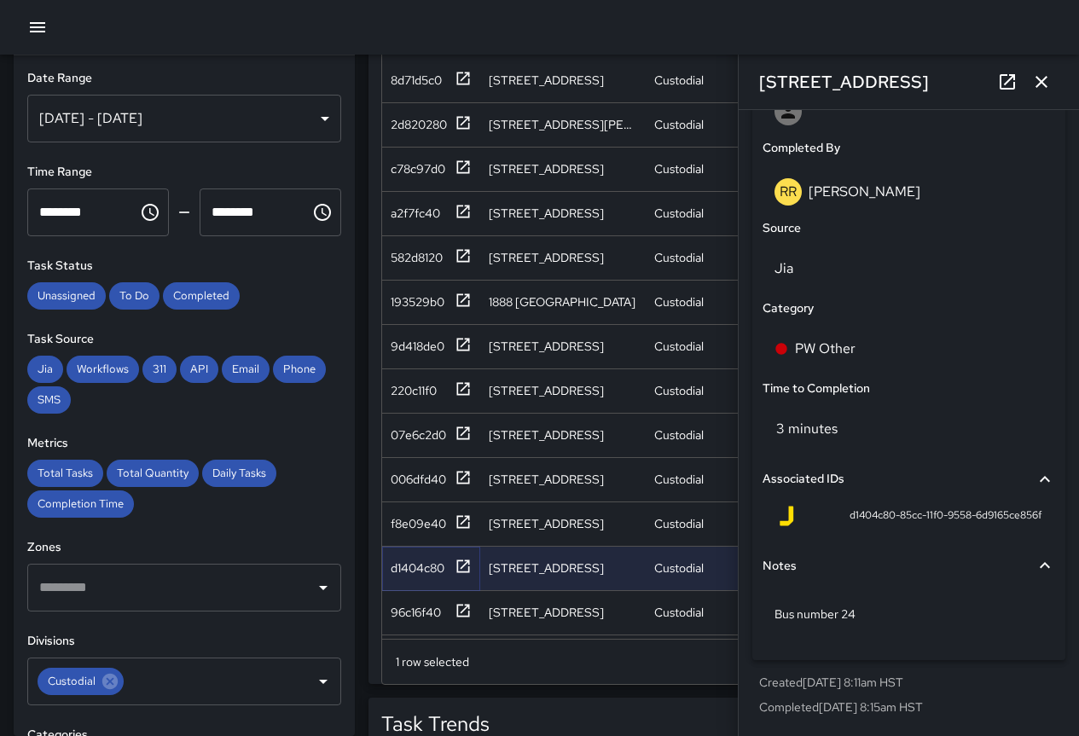
scroll to position [104, 0]
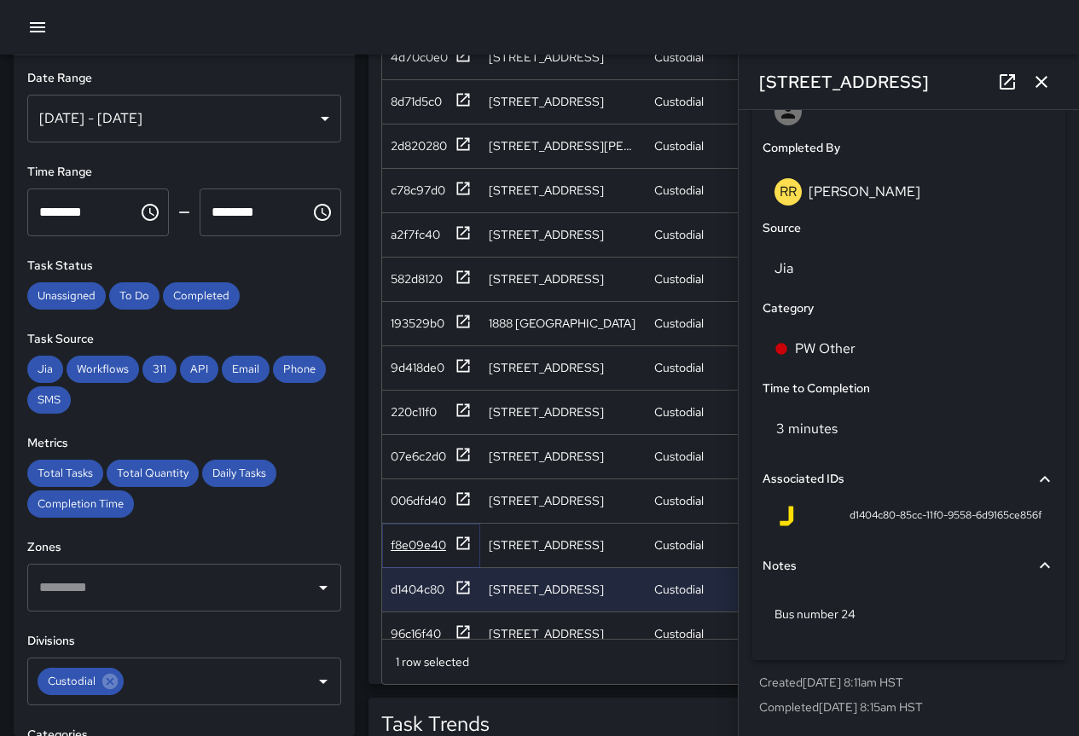
click at [429, 549] on div "f8e09e40" at bounding box center [418, 545] width 55 height 17
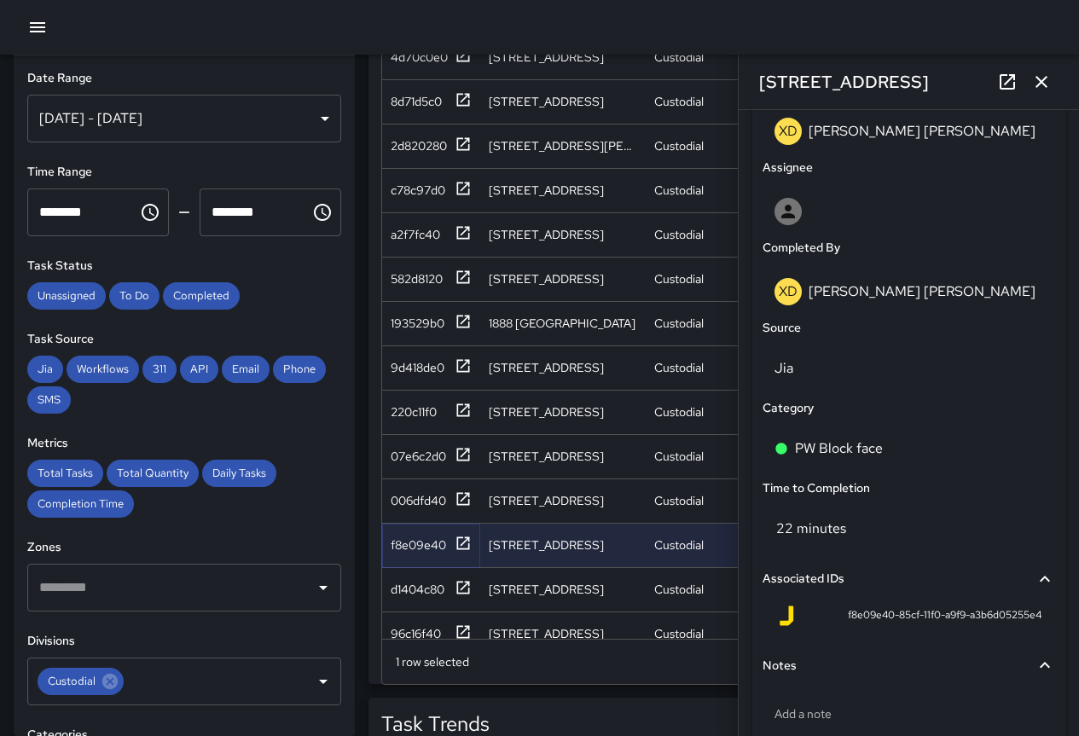
scroll to position [973, 0]
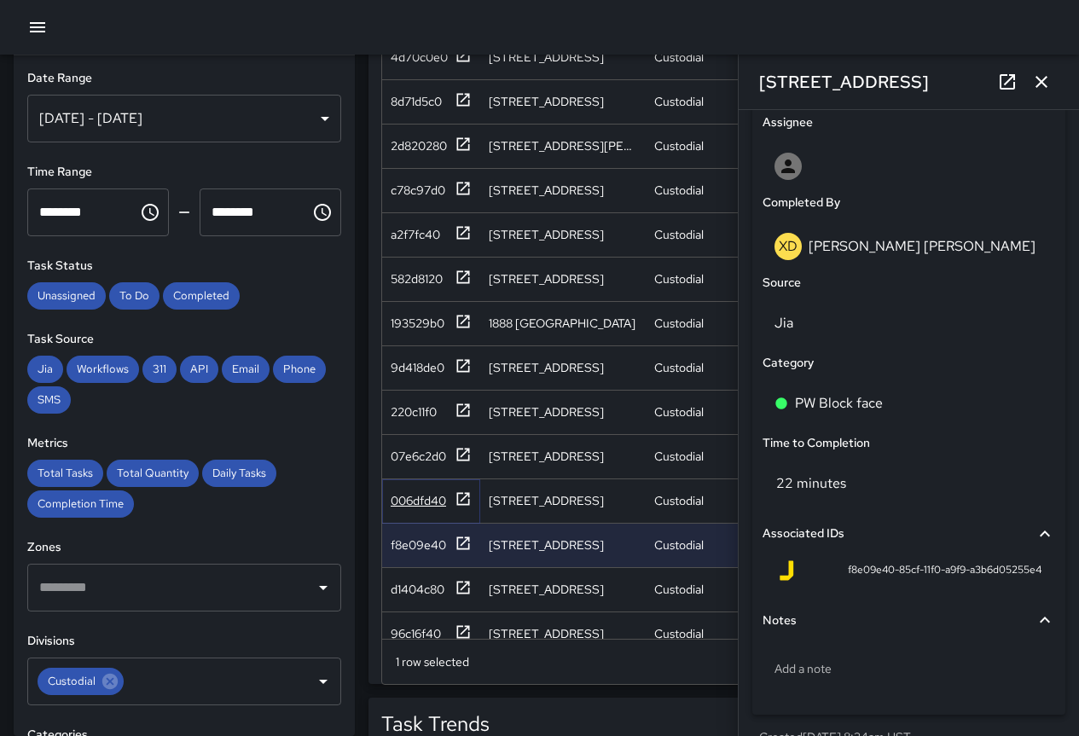
click at [428, 503] on div "006dfd40" at bounding box center [418, 500] width 55 height 17
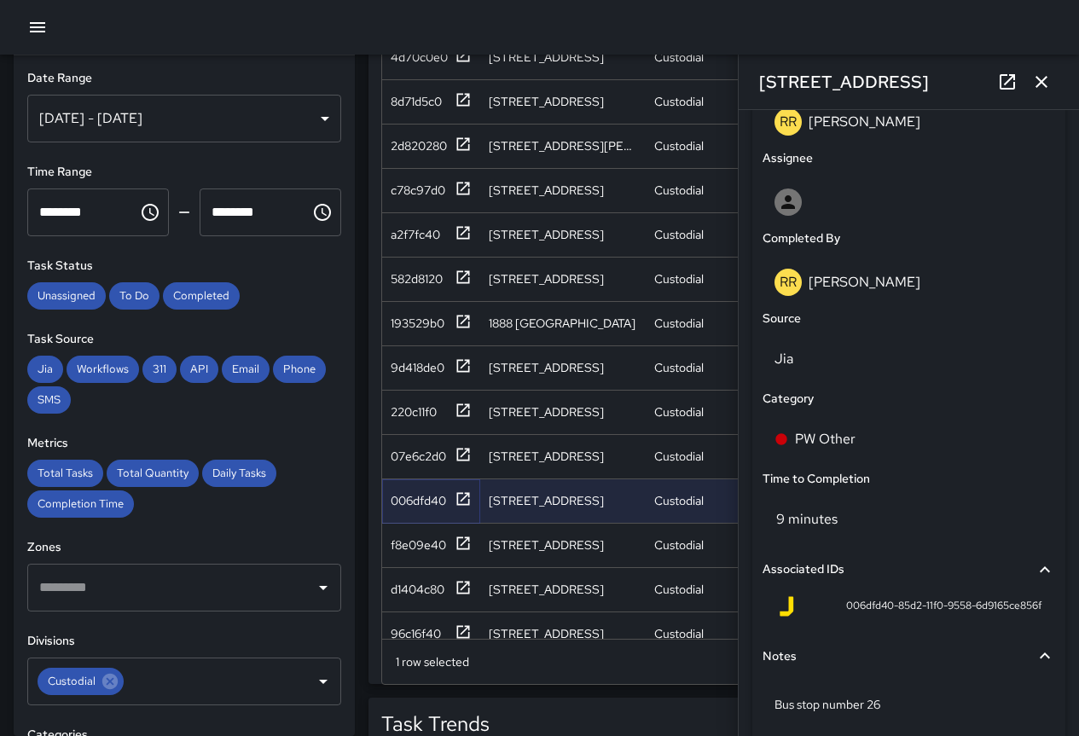
scroll to position [1028, 0]
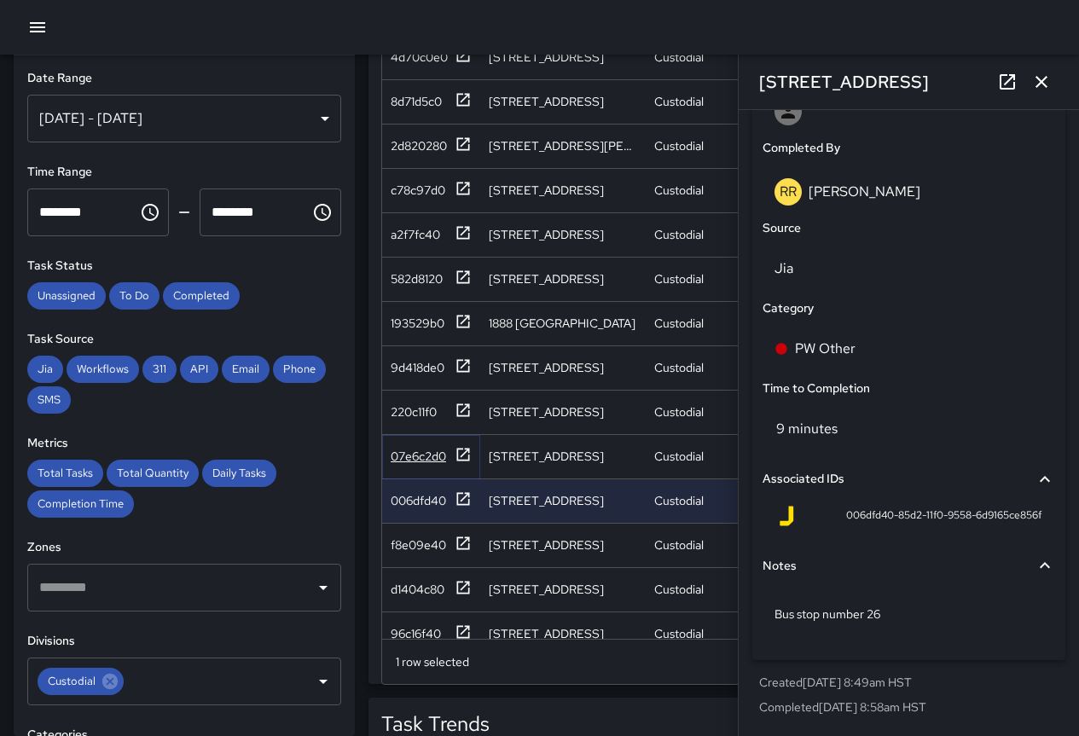
click at [400, 456] on div "07e6c2d0" at bounding box center [418, 456] width 55 height 17
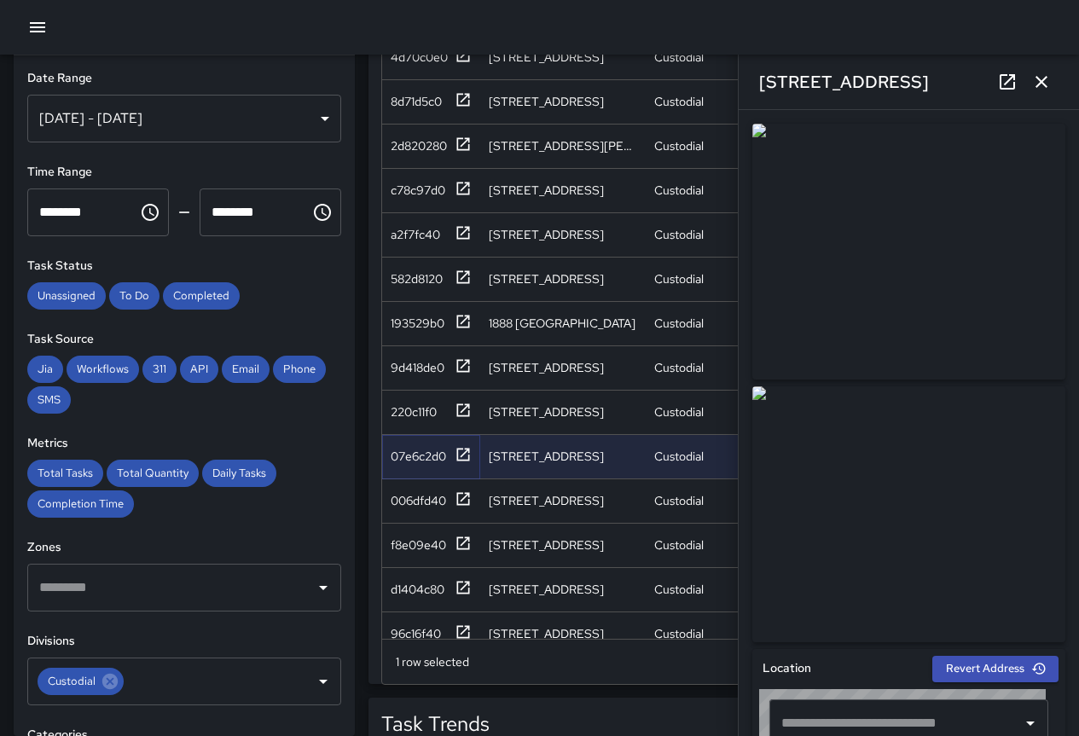
type input "**********"
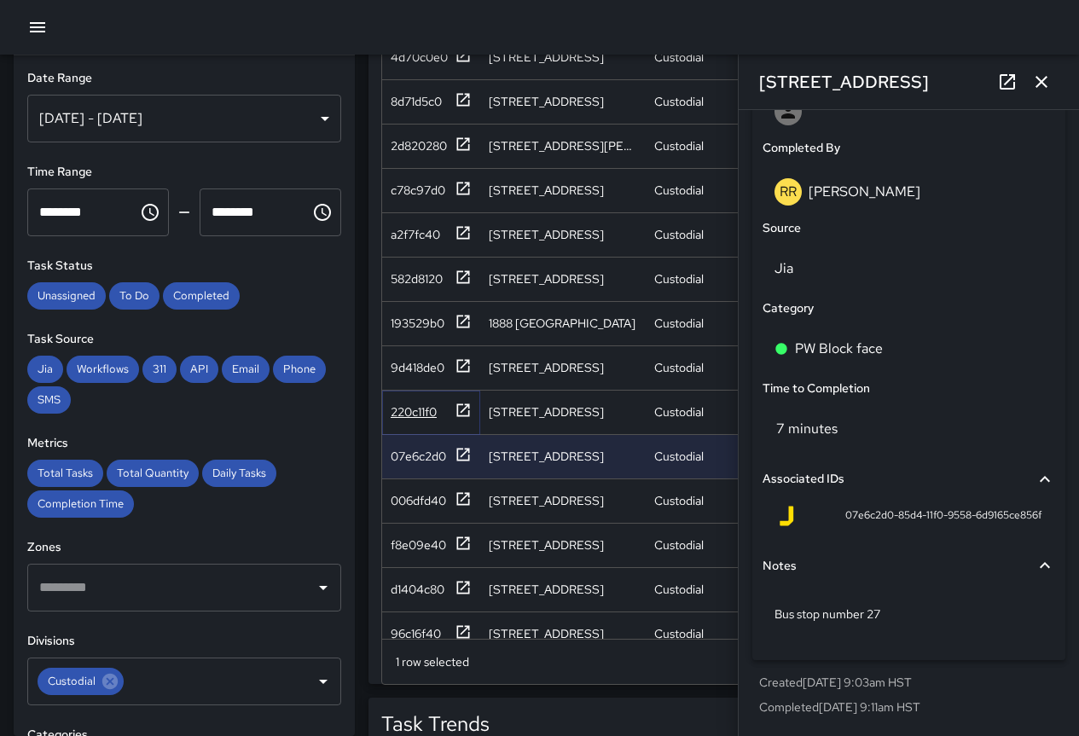
click at [425, 417] on div "220c11f0" at bounding box center [414, 411] width 46 height 17
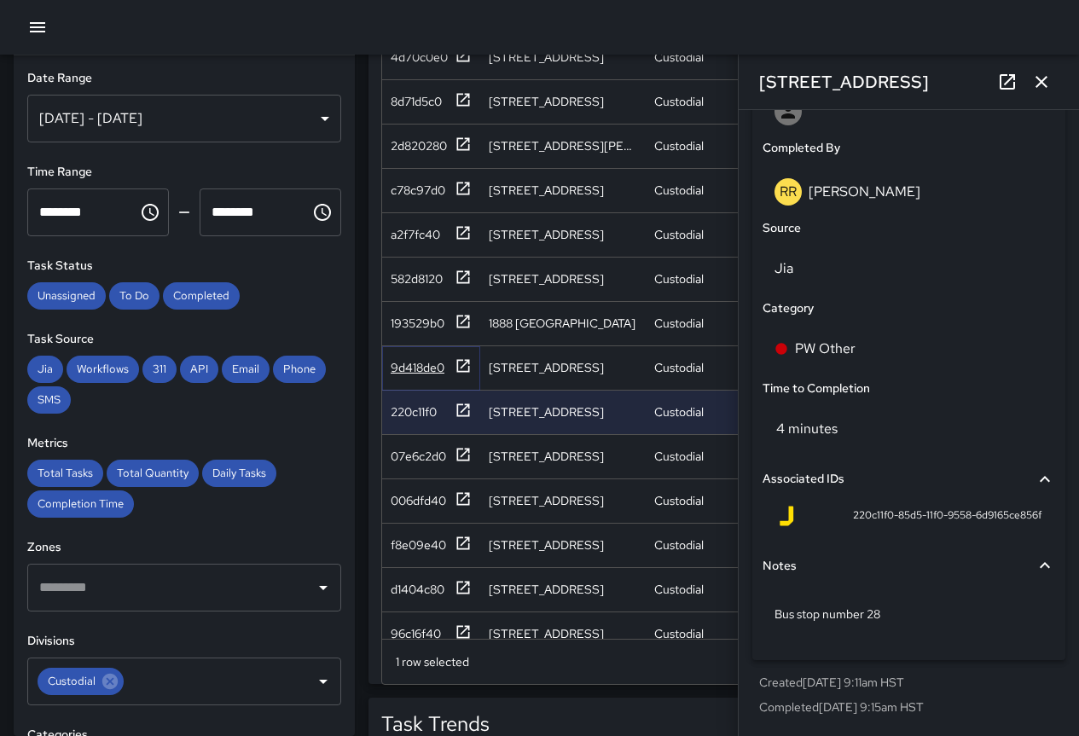
click at [413, 370] on div "9d418de0" at bounding box center [418, 367] width 54 height 17
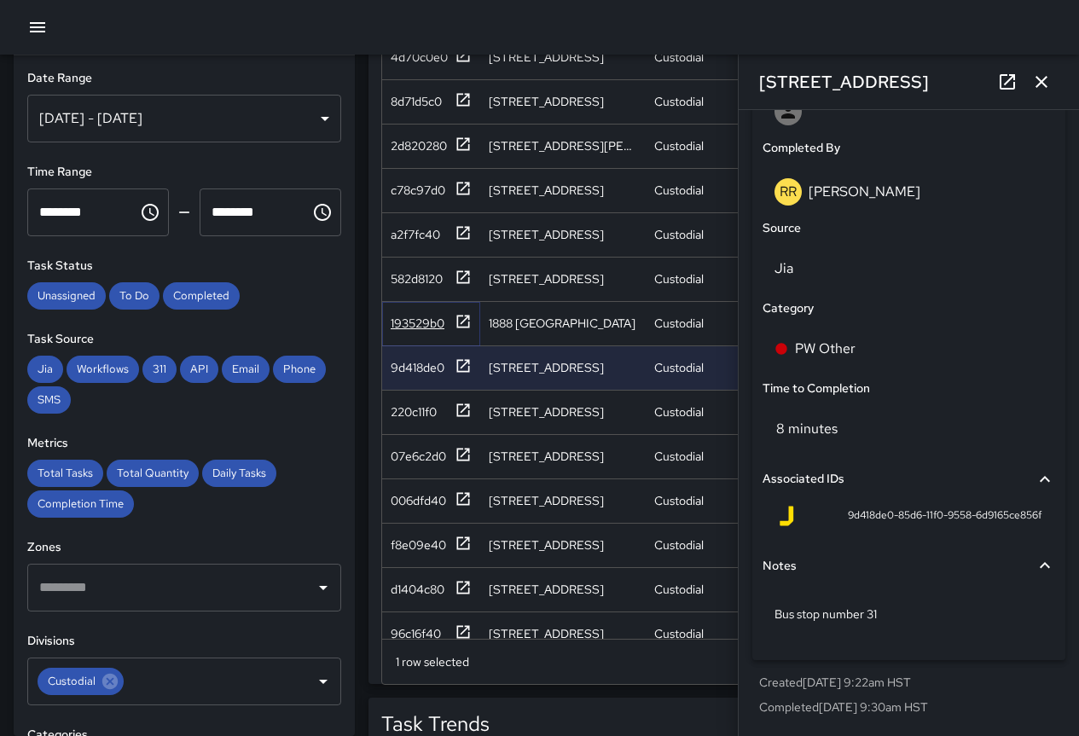
click at [422, 319] on div "193529b0" at bounding box center [418, 323] width 54 height 17
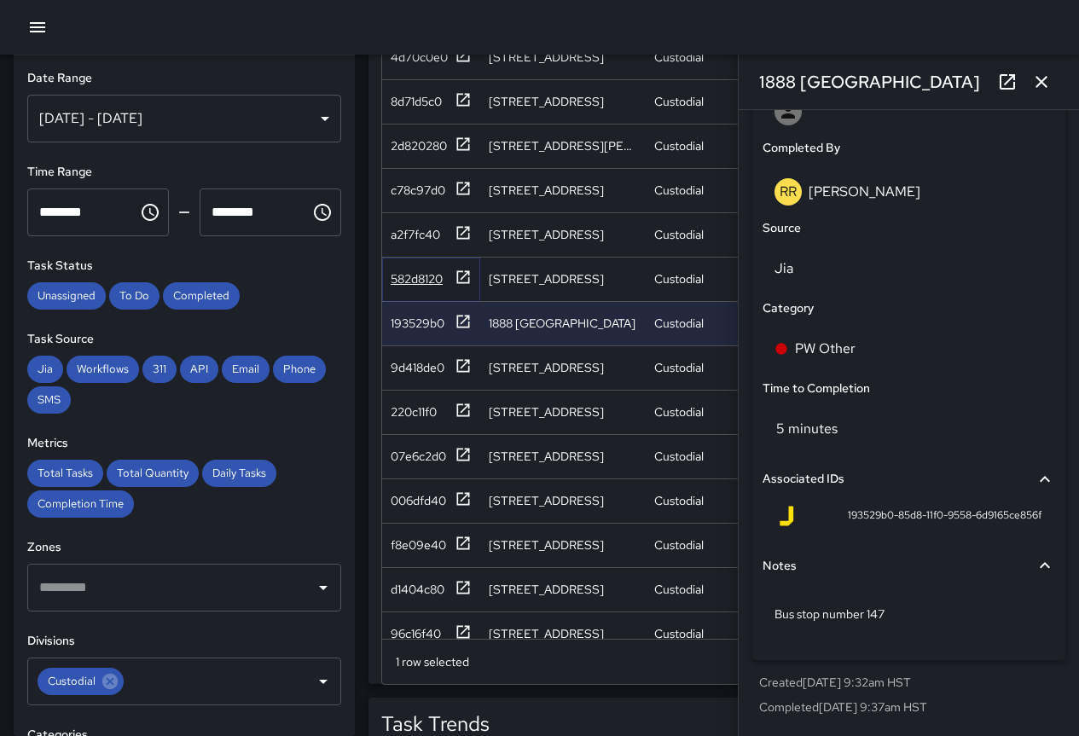
click at [403, 274] on div "582d8120" at bounding box center [417, 278] width 52 height 17
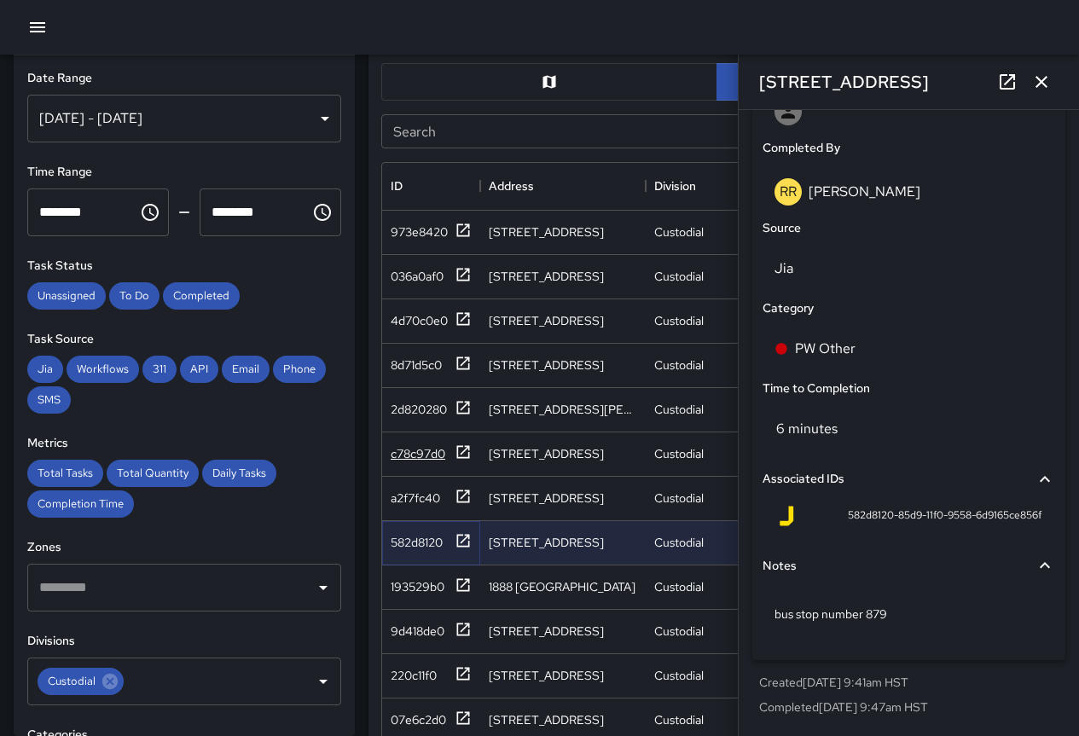
scroll to position [853, 0]
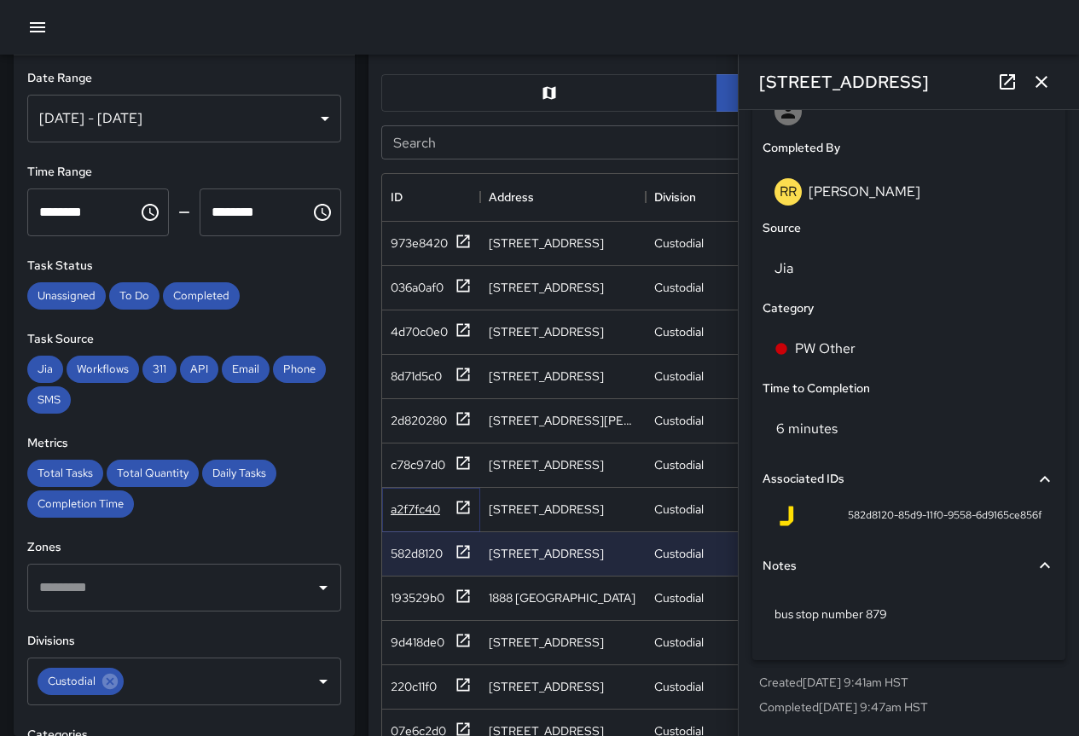
click at [414, 508] on div "a2f7fc40" at bounding box center [415, 509] width 49 height 17
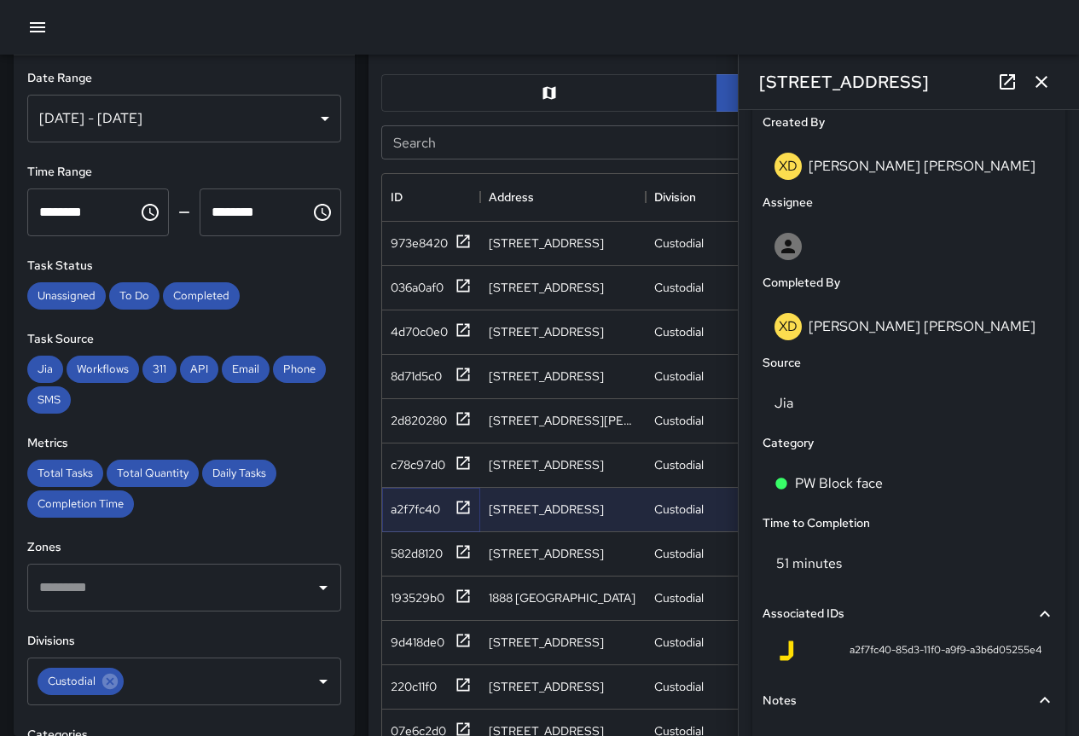
scroll to position [978, 0]
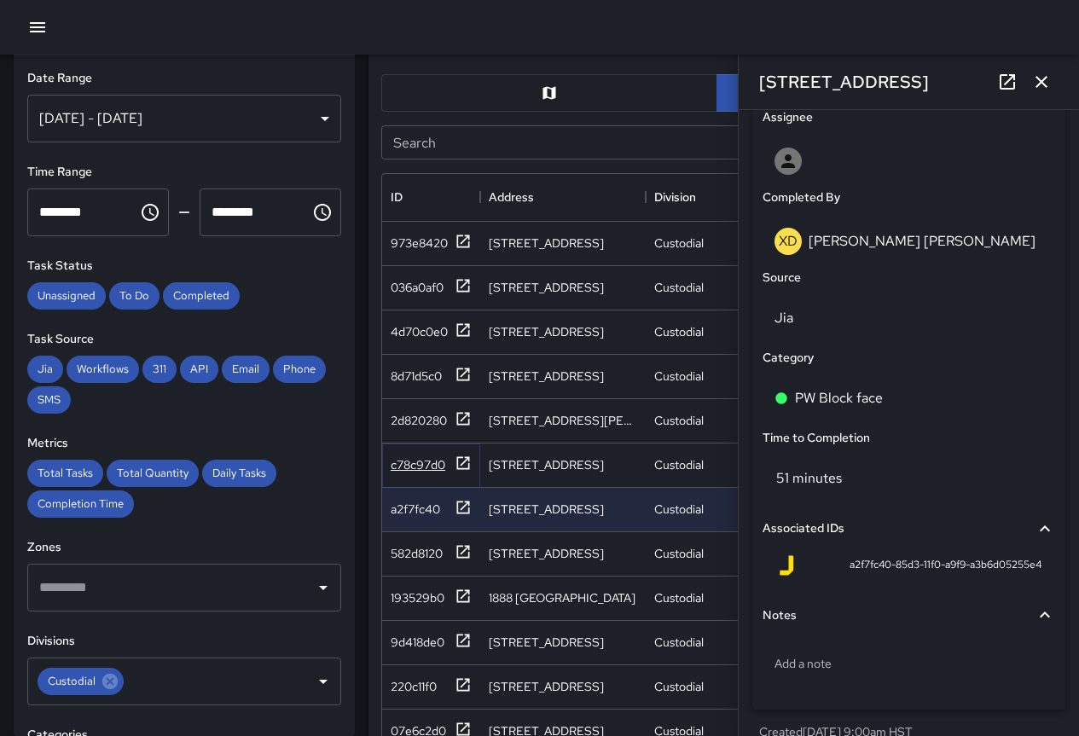
click at [397, 464] on div "c78c97d0" at bounding box center [418, 464] width 55 height 17
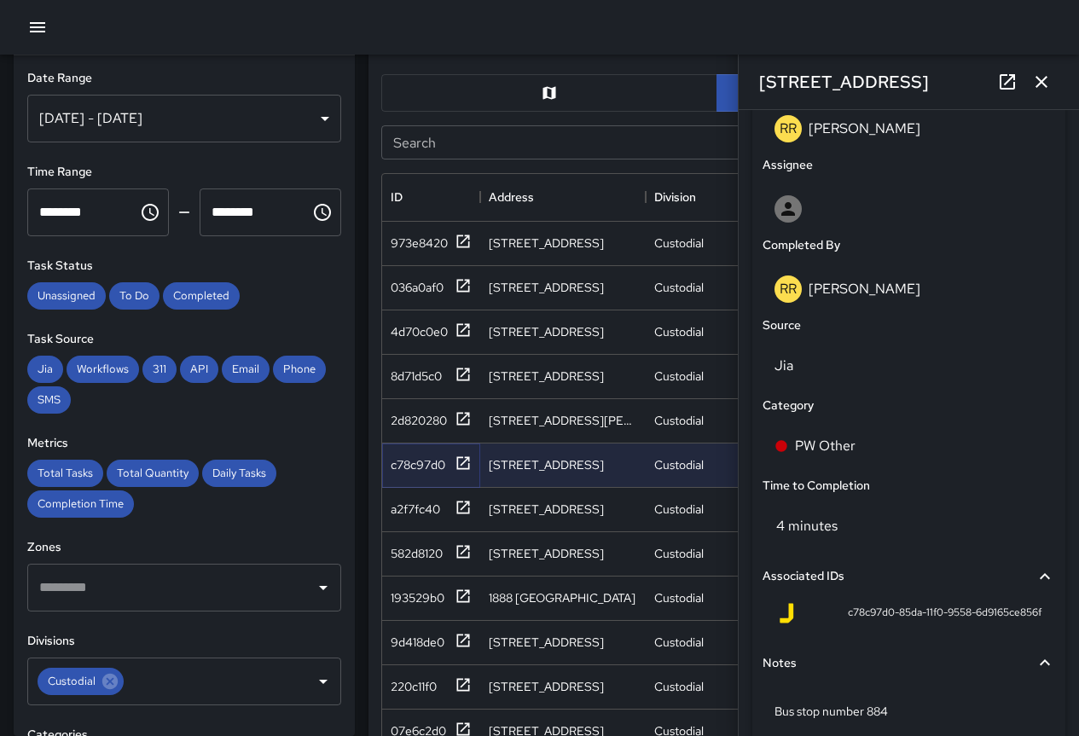
scroll to position [1028, 0]
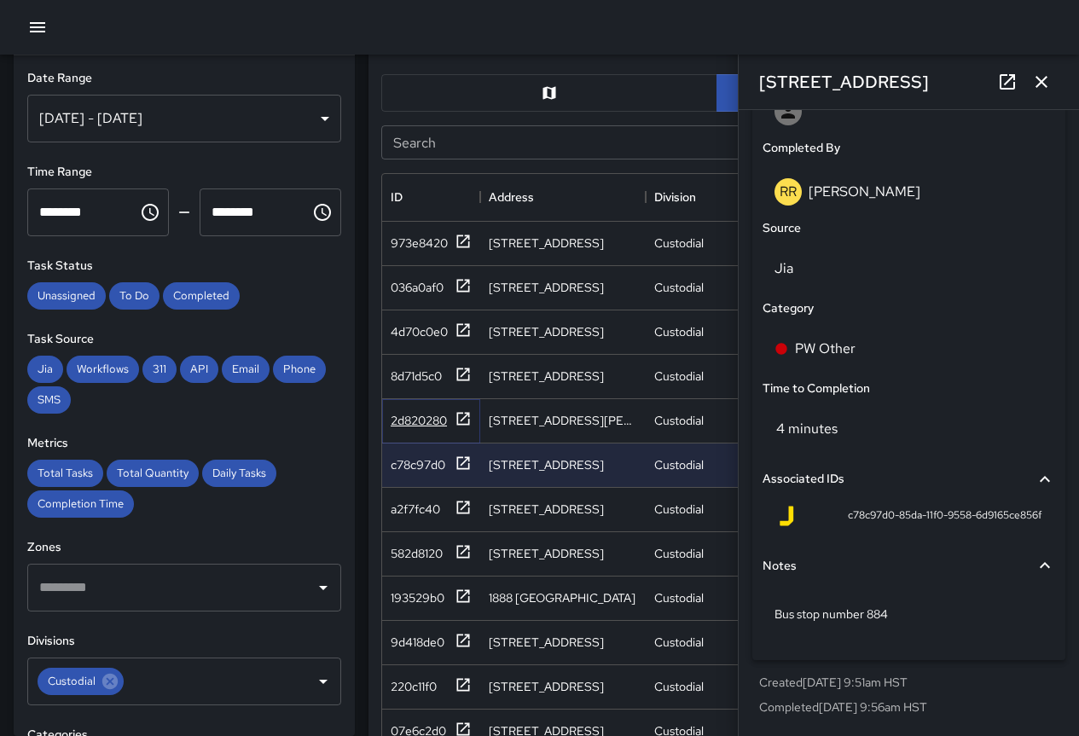
click at [407, 423] on div "2d820280" at bounding box center [419, 420] width 56 height 17
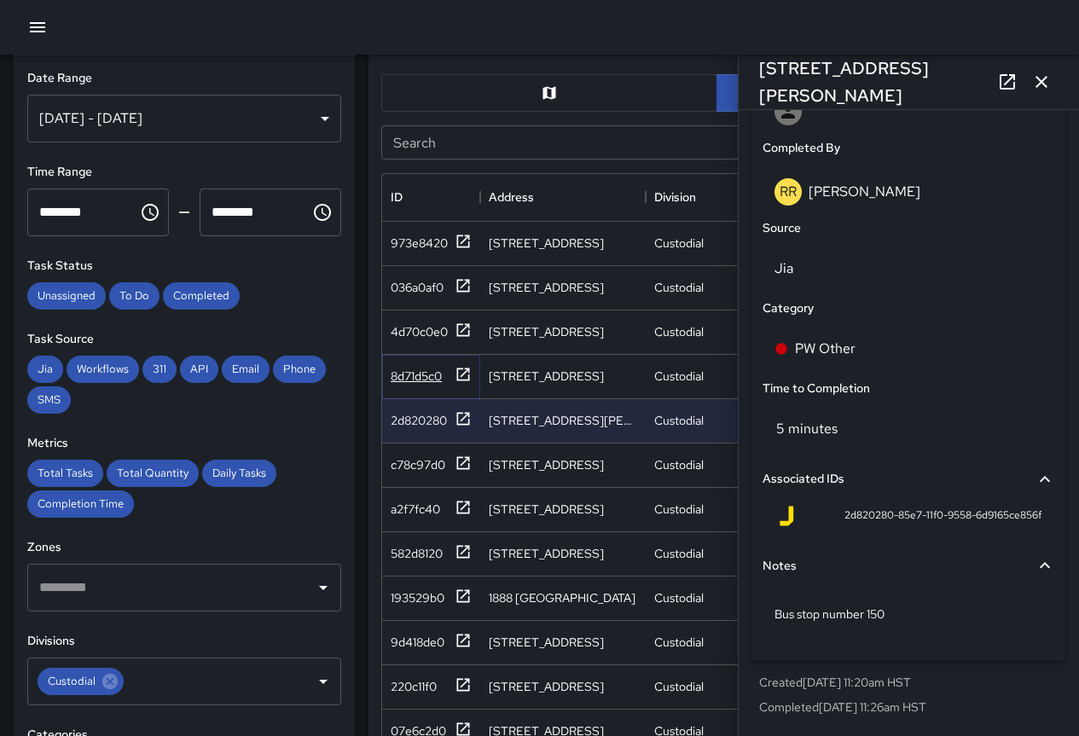
click at [426, 374] on div "8d71d5c0" at bounding box center [416, 376] width 51 height 17
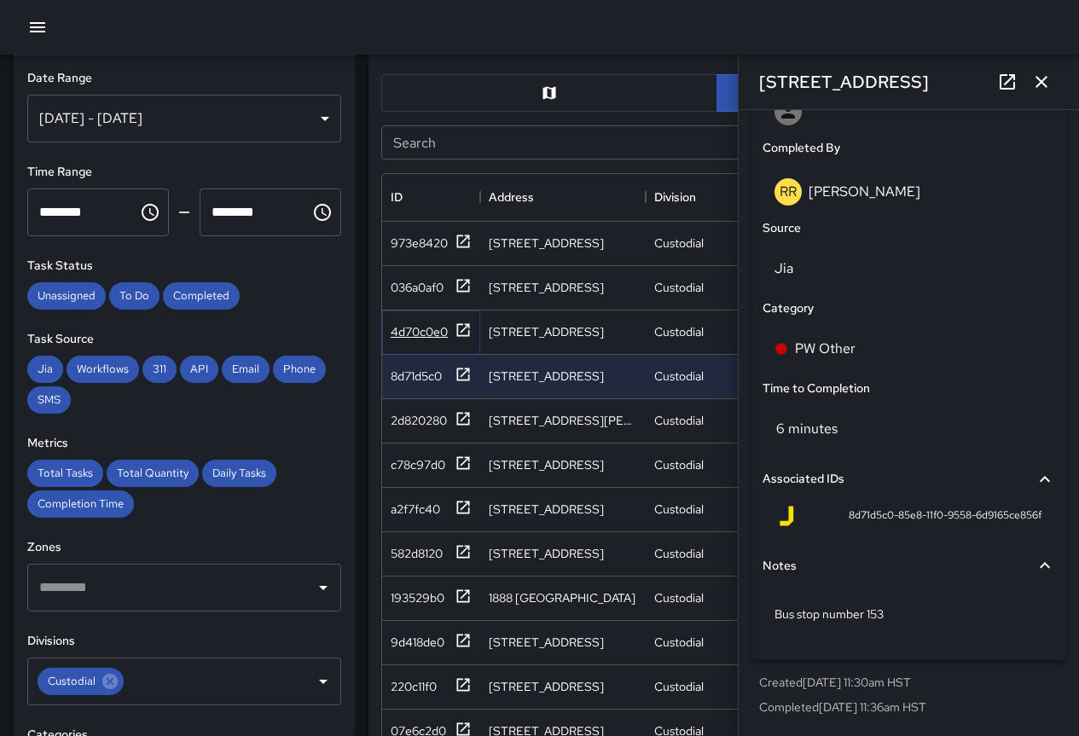
click at [435, 331] on div "4d70c0e0" at bounding box center [419, 331] width 57 height 17
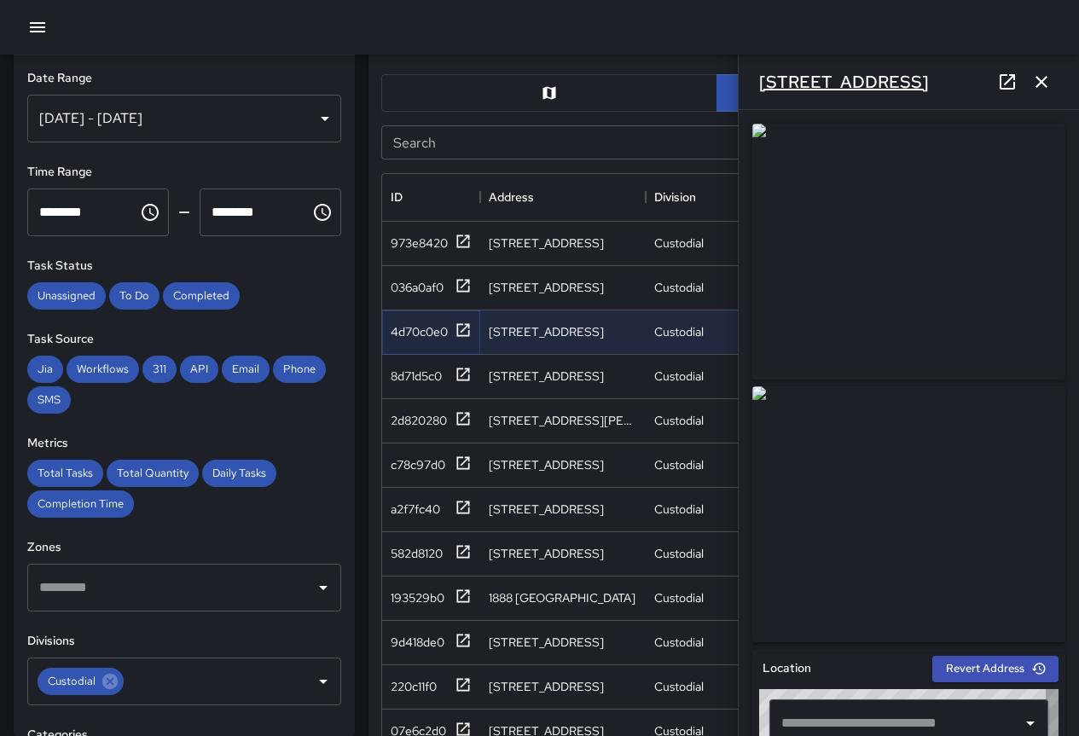
type input "**********"
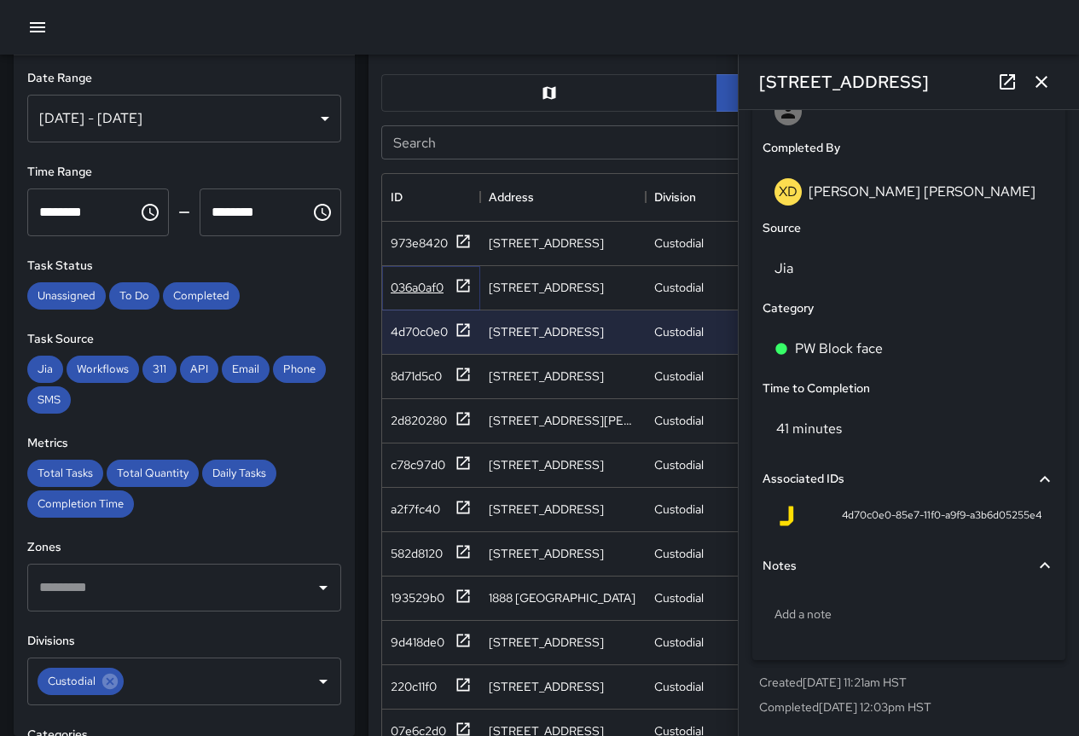
click at [421, 288] on div "036a0af0" at bounding box center [417, 287] width 53 height 17
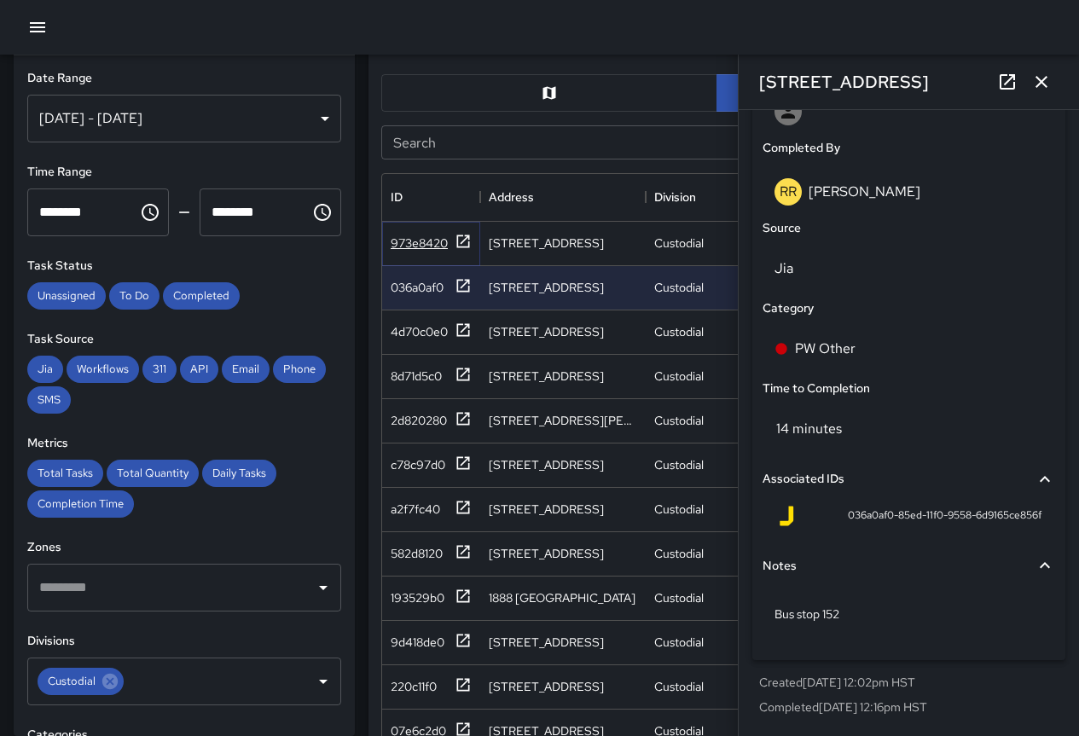
click at [431, 239] on div "973e8420" at bounding box center [419, 243] width 57 height 17
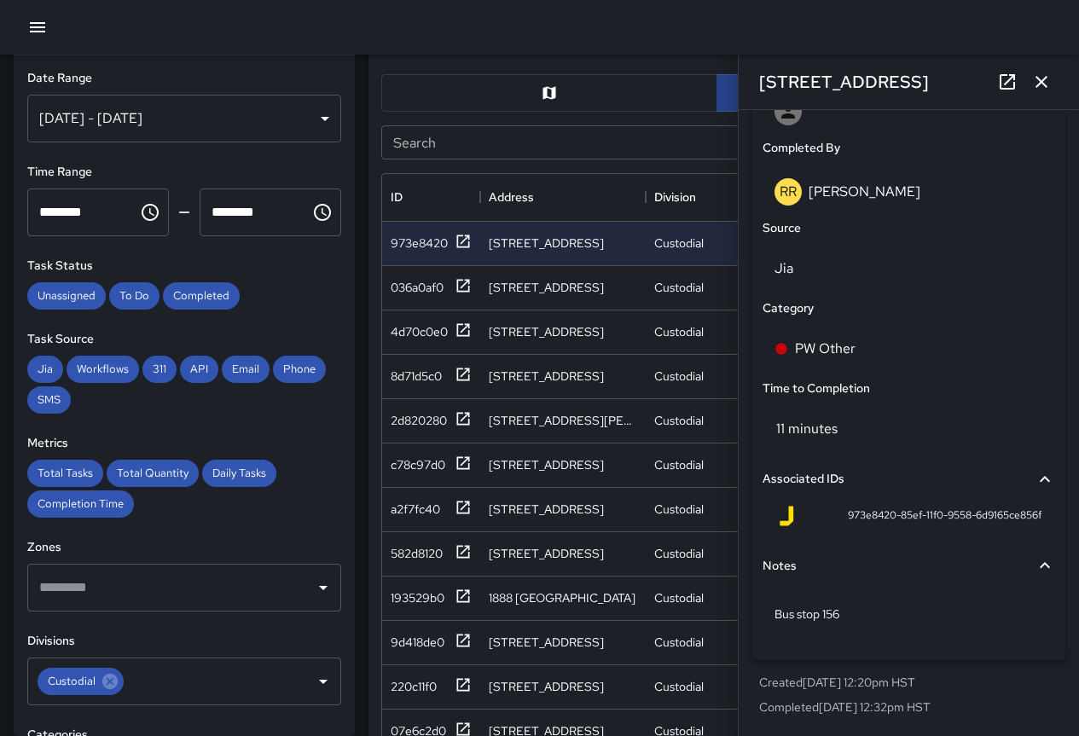
click at [1037, 84] on icon "button" at bounding box center [1041, 82] width 20 height 20
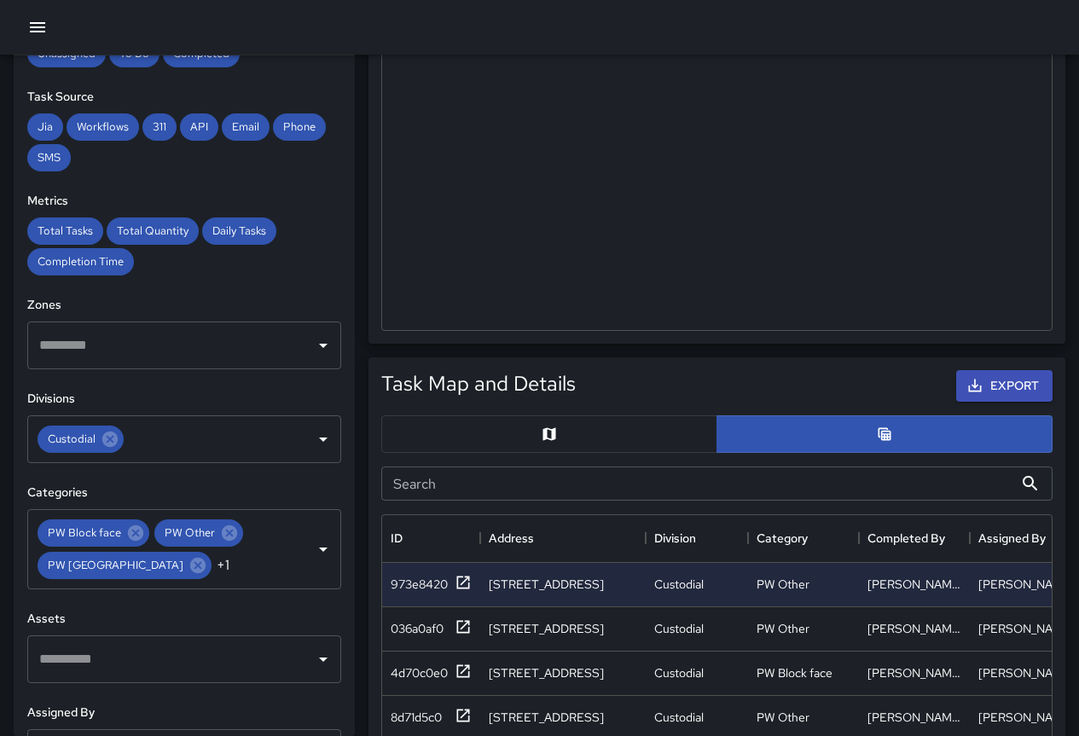
scroll to position [256, 0]
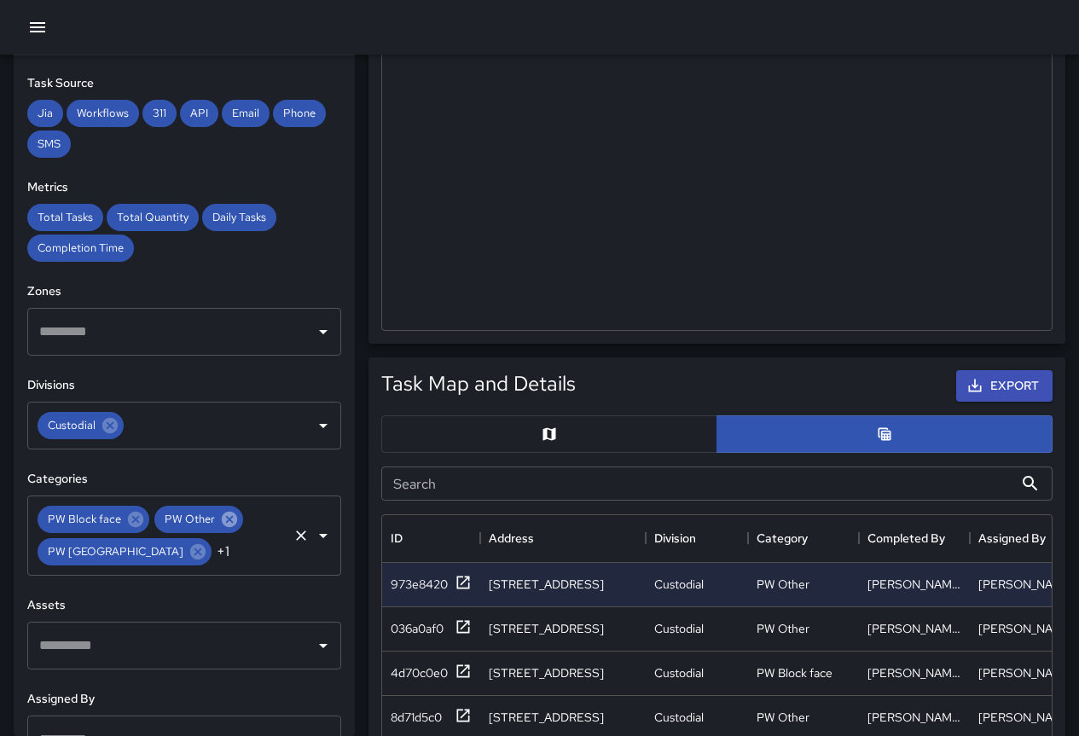
click at [235, 523] on icon at bounding box center [229, 519] width 19 height 19
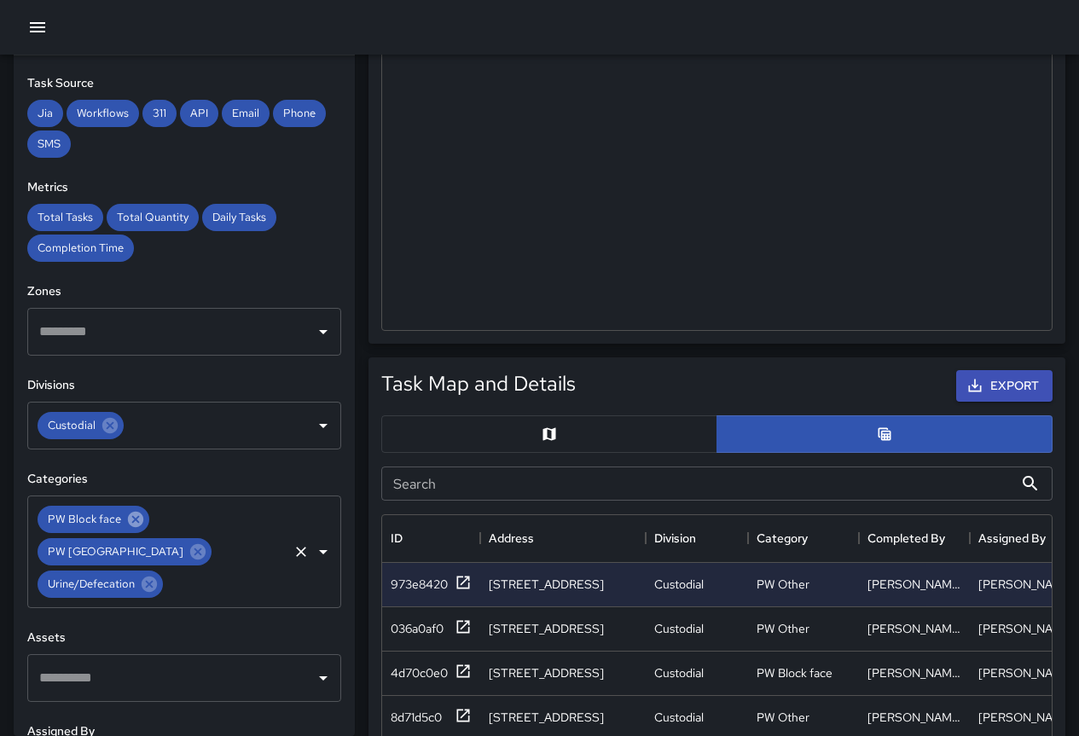
click at [134, 516] on icon at bounding box center [135, 519] width 15 height 15
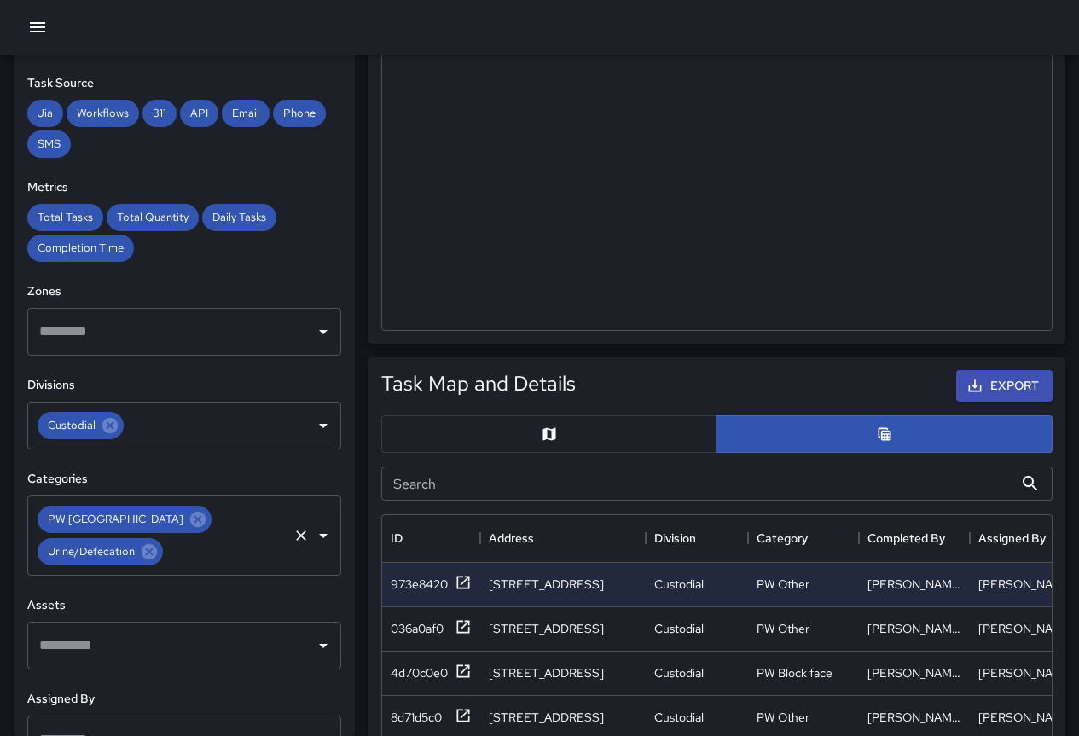
click at [198, 519] on icon at bounding box center [197, 519] width 15 height 15
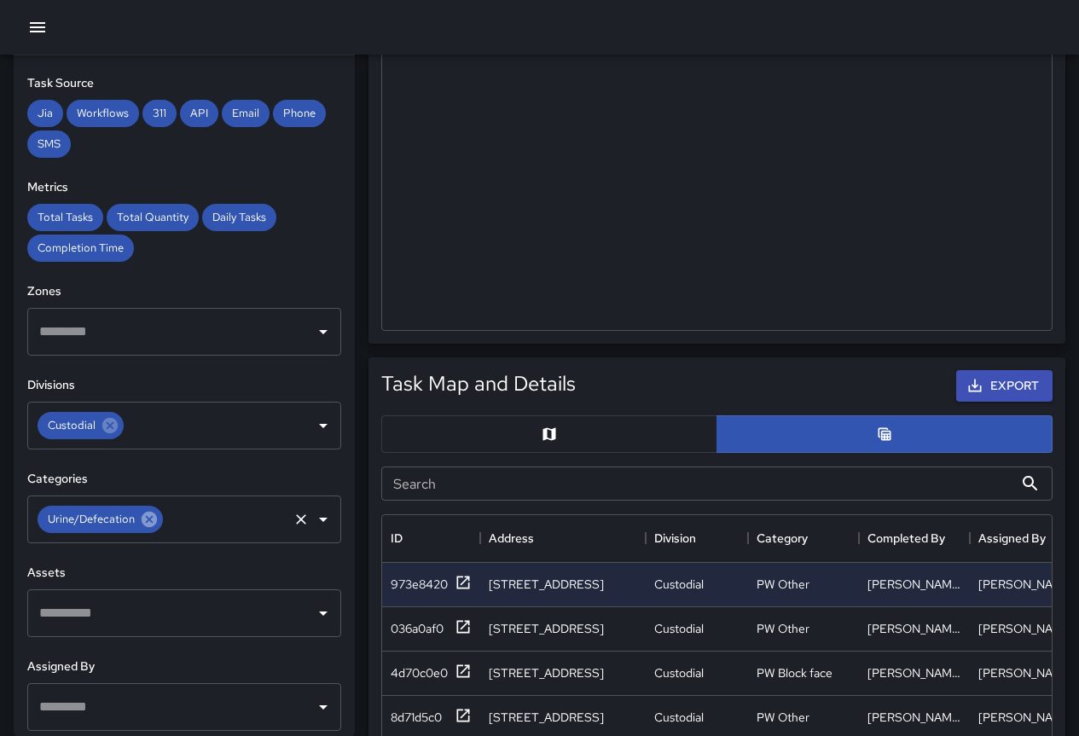
click at [153, 523] on icon at bounding box center [149, 519] width 15 height 15
click at [264, 519] on input "text" at bounding box center [171, 519] width 273 height 32
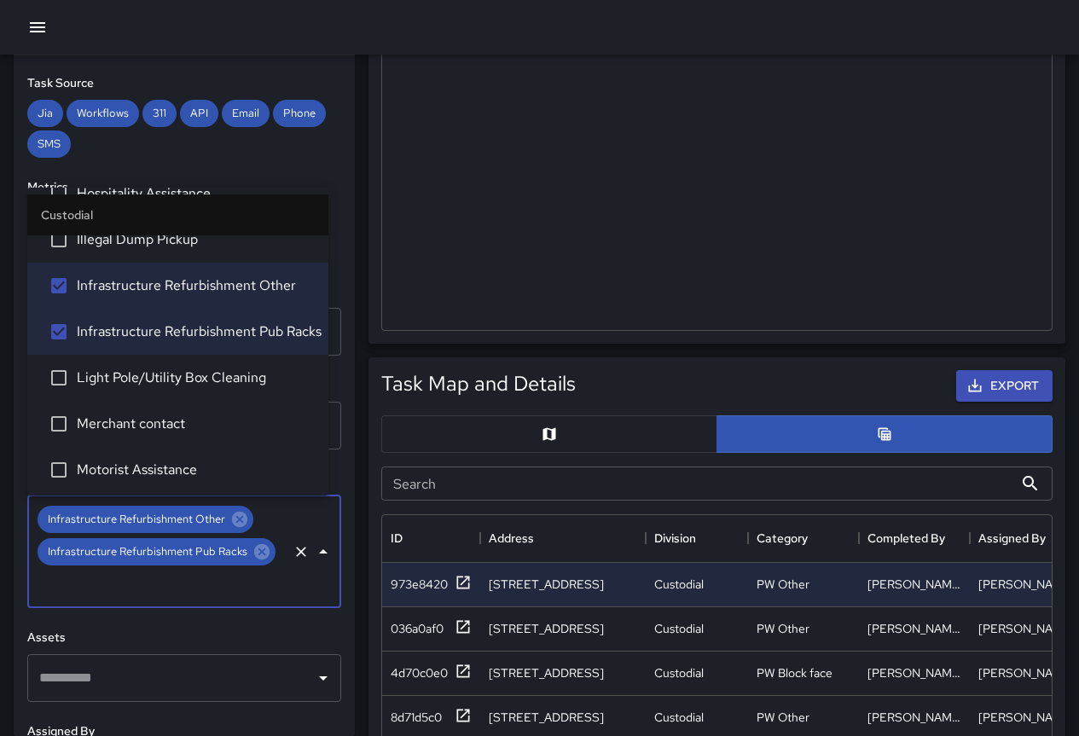
scroll to position [426, 0]
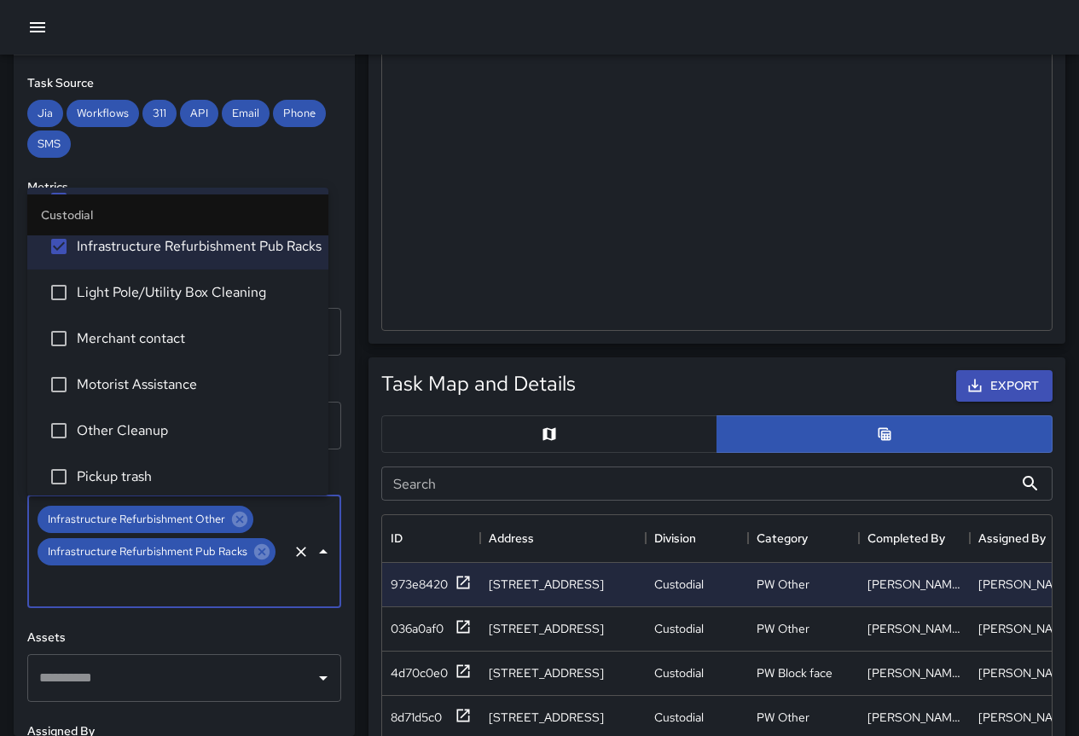
click at [244, 626] on div "**********" at bounding box center [184, 395] width 341 height 681
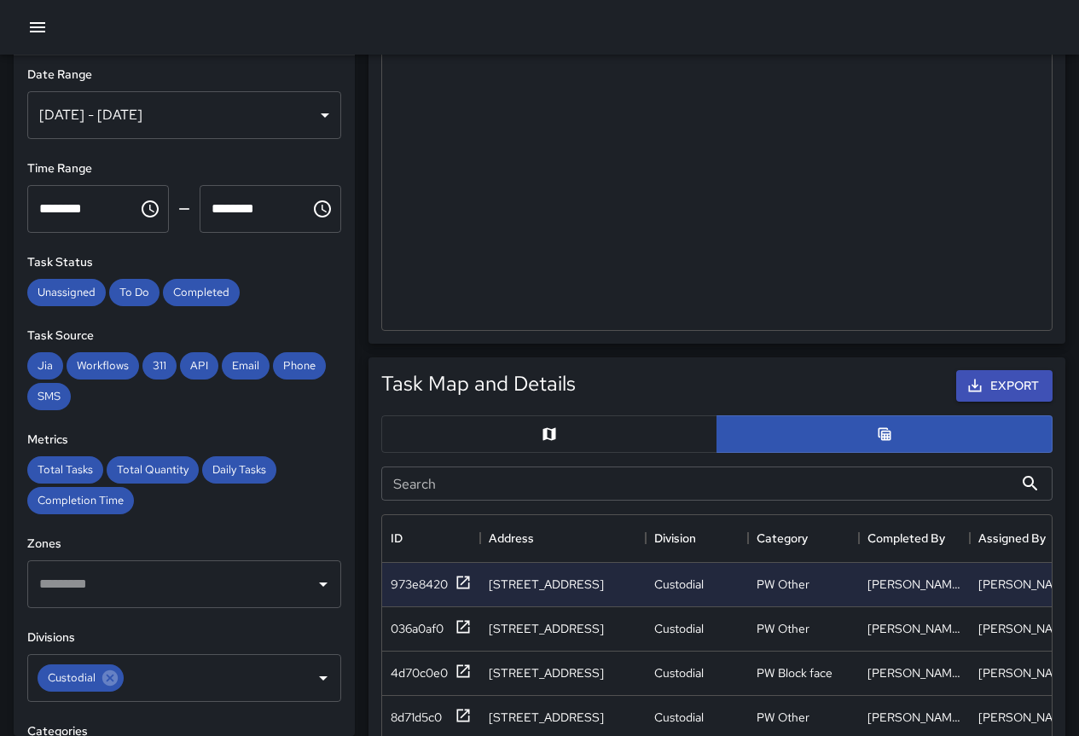
scroll to position [0, 0]
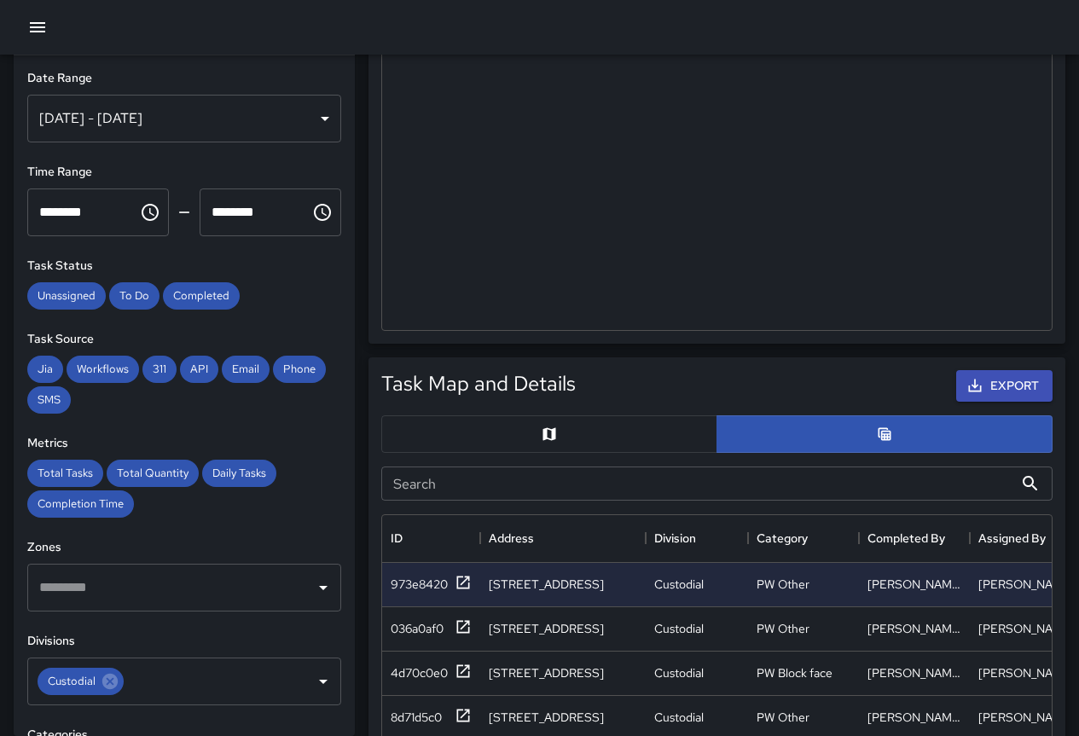
click at [189, 110] on div "[DATE] - [DATE]" at bounding box center [184, 119] width 314 height 48
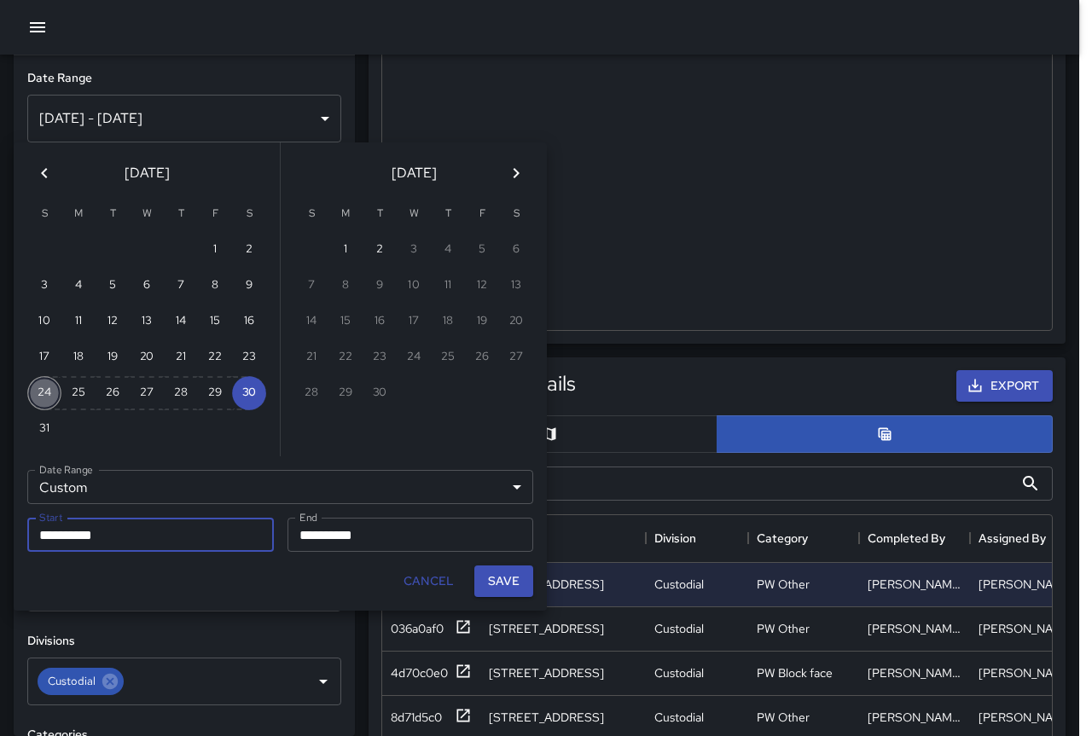
click at [45, 392] on button "24" at bounding box center [44, 393] width 34 height 34
type input "**********"
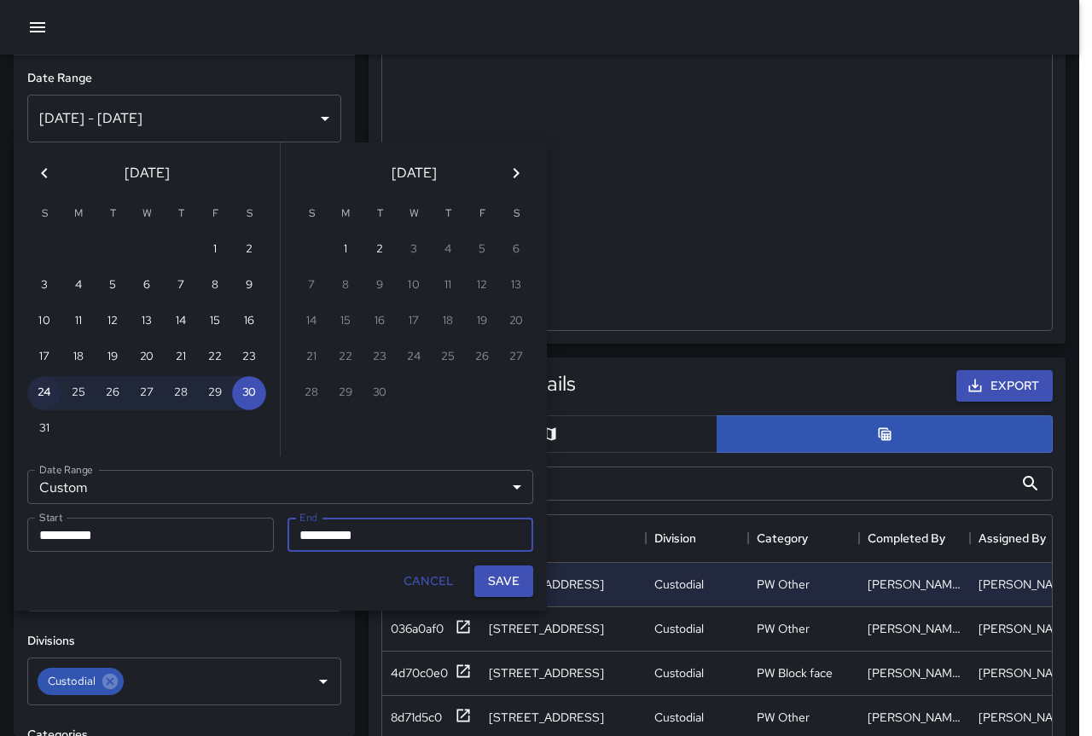
click at [45, 392] on button "24" at bounding box center [44, 393] width 34 height 34
type input "**********"
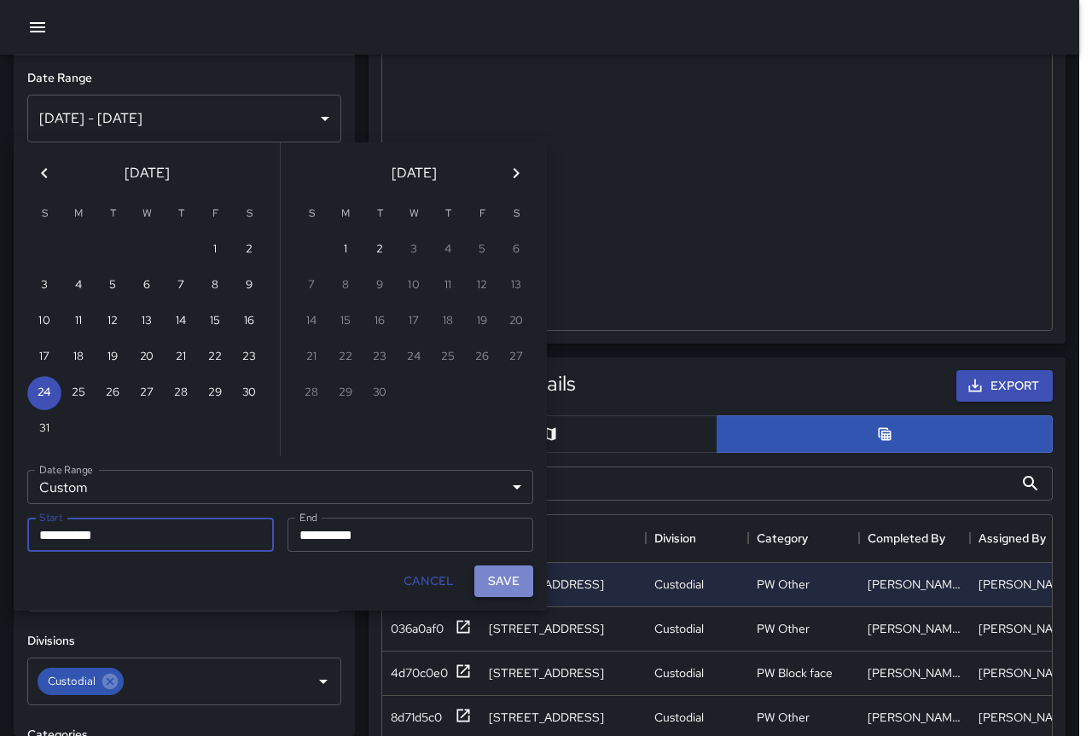
click at [517, 581] on button "Save" at bounding box center [503, 582] width 59 height 32
type input "**********"
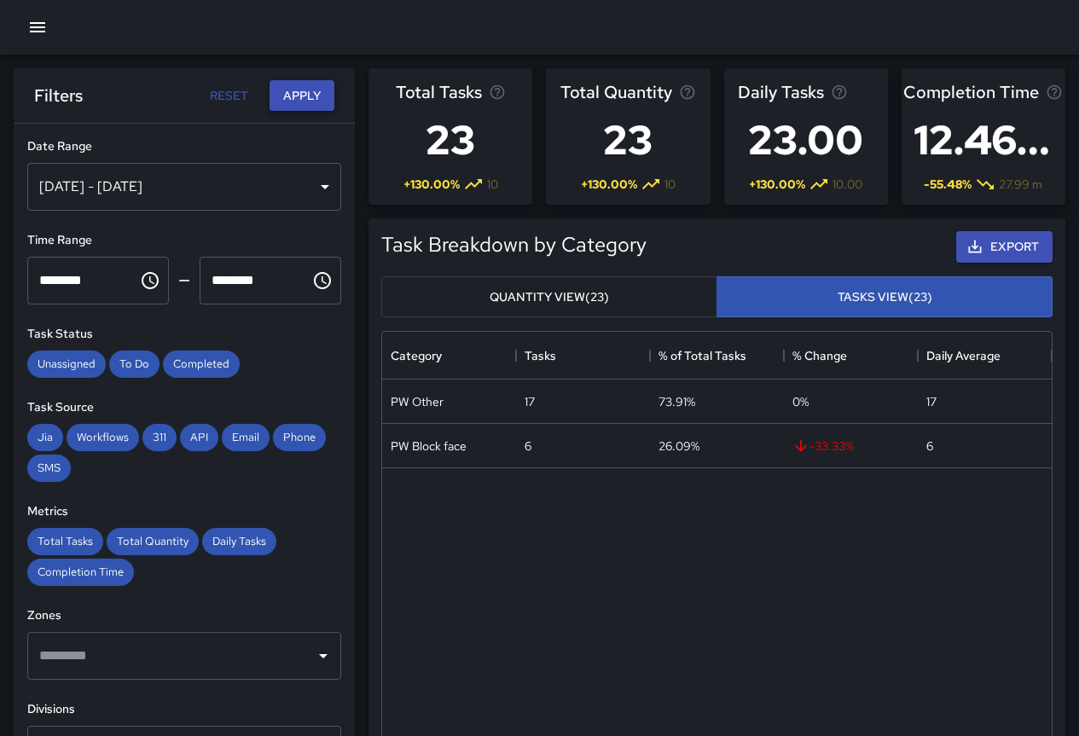
click at [298, 95] on button "Apply" at bounding box center [302, 96] width 65 height 32
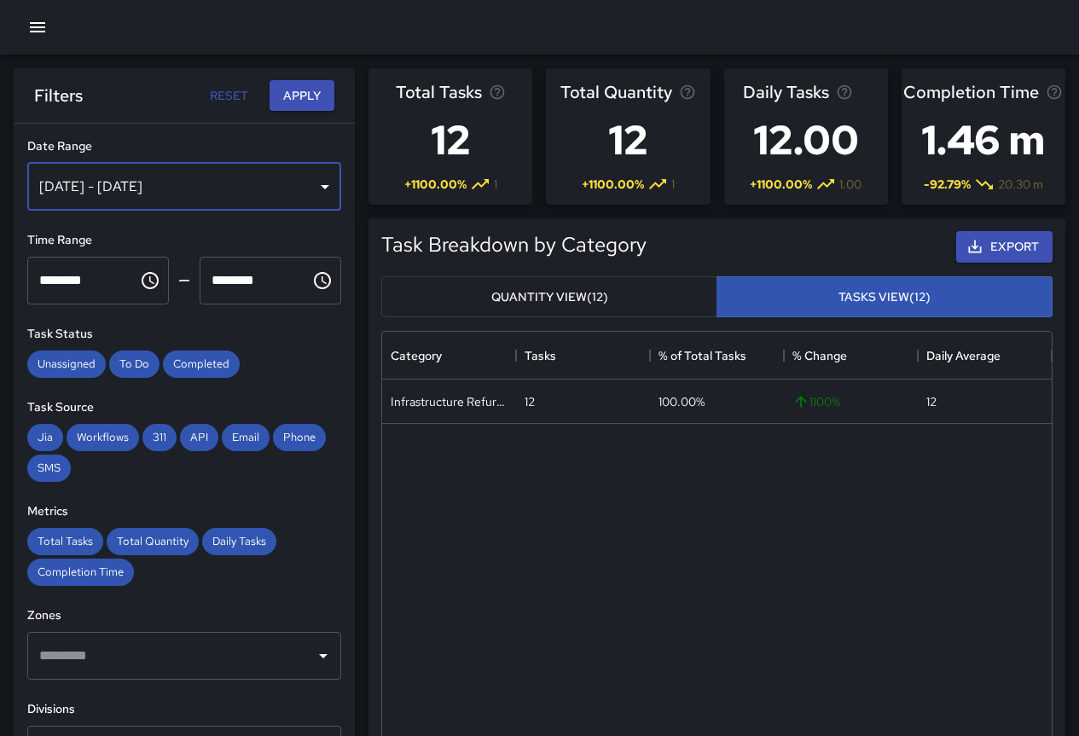
click at [267, 180] on div "[DATE] - [DATE]" at bounding box center [184, 187] width 314 height 48
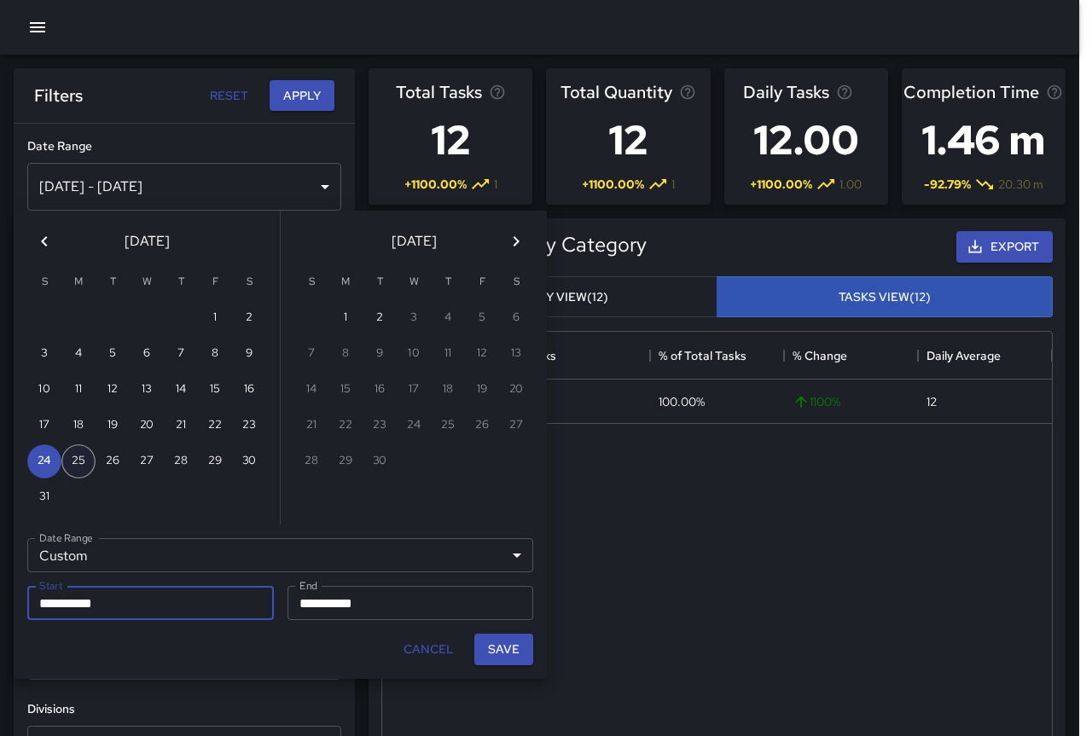
click at [84, 459] on button "25" at bounding box center [78, 461] width 34 height 34
type input "**********"
click at [84, 458] on button "25" at bounding box center [78, 461] width 34 height 34
type input "**********"
click at [523, 645] on button "Save" at bounding box center [503, 650] width 59 height 32
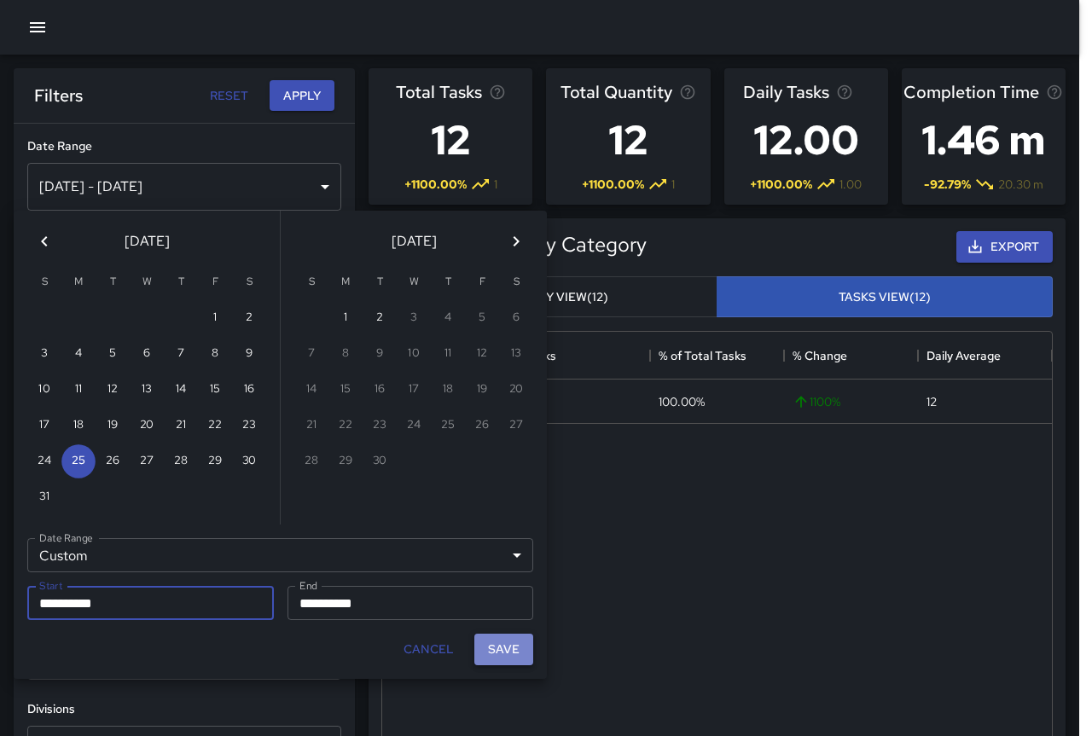
type input "**********"
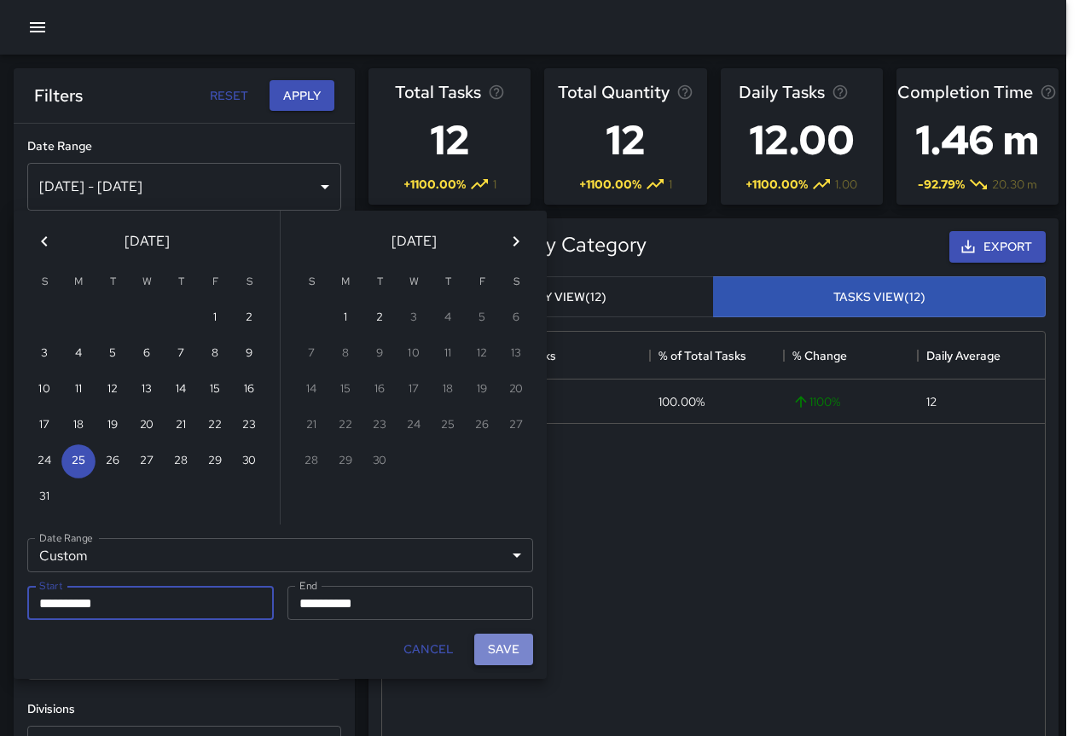
scroll to position [14, 14]
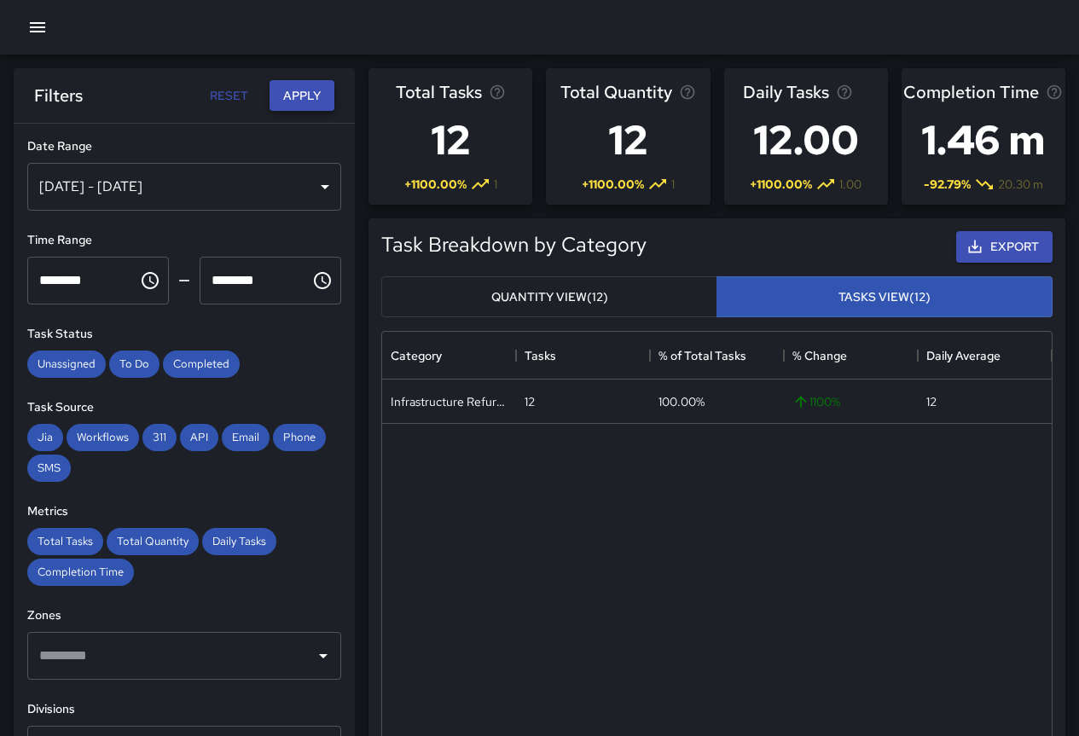
click at [308, 105] on button "Apply" at bounding box center [302, 96] width 65 height 32
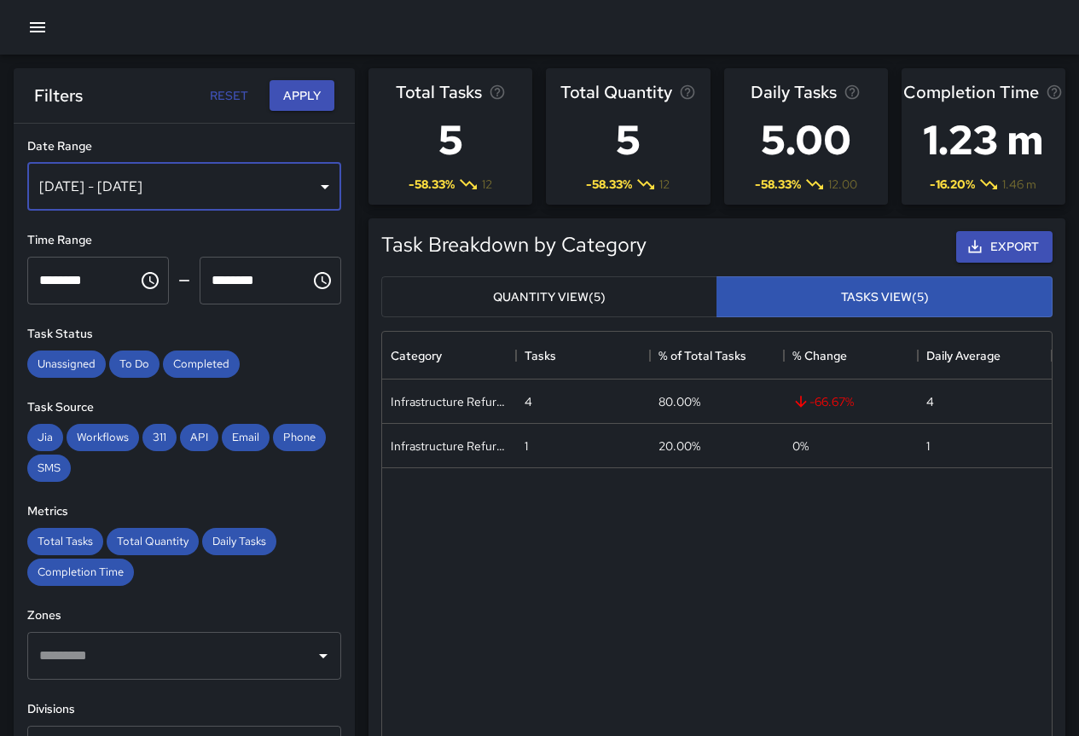
click at [138, 187] on div "[DATE] - [DATE]" at bounding box center [184, 187] width 314 height 48
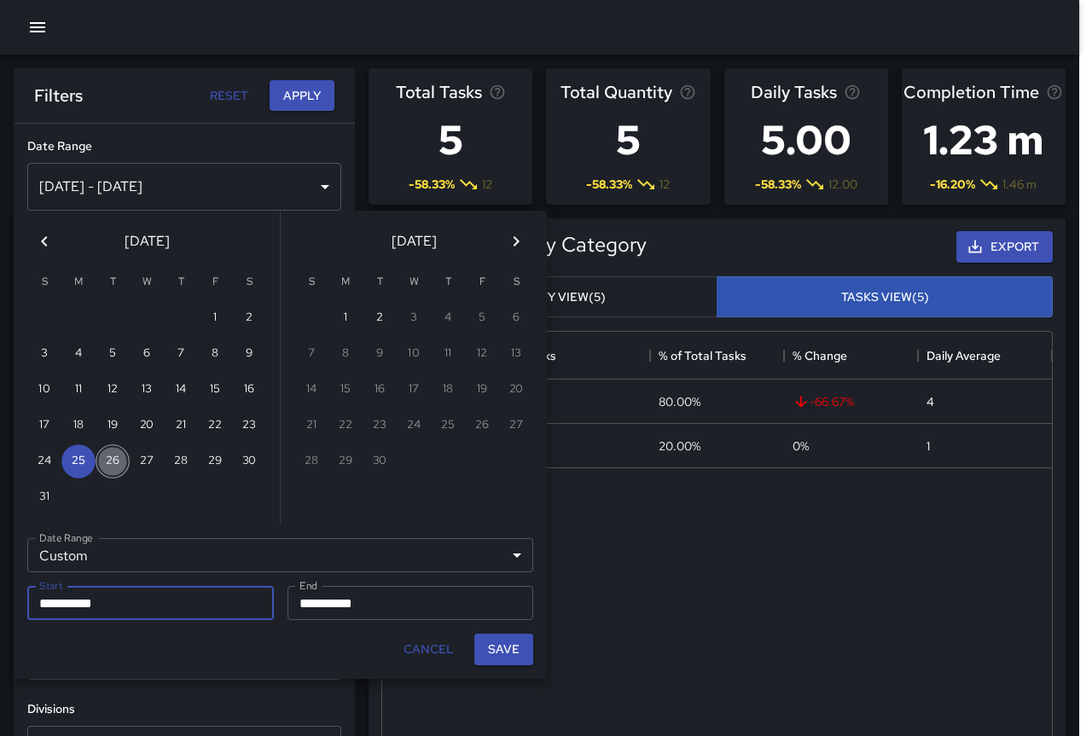
click at [118, 468] on button "26" at bounding box center [113, 461] width 34 height 34
type input "**********"
click at [118, 468] on button "26" at bounding box center [113, 461] width 34 height 34
type input "**********"
click at [508, 653] on button "Save" at bounding box center [503, 650] width 59 height 32
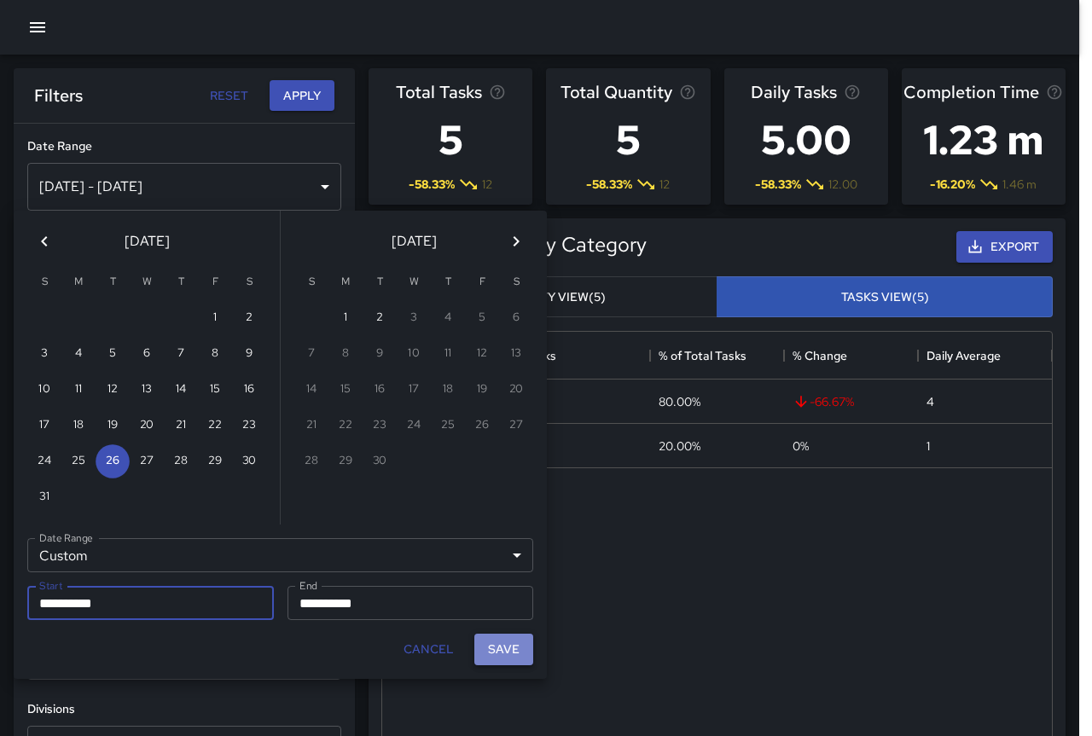
type input "**********"
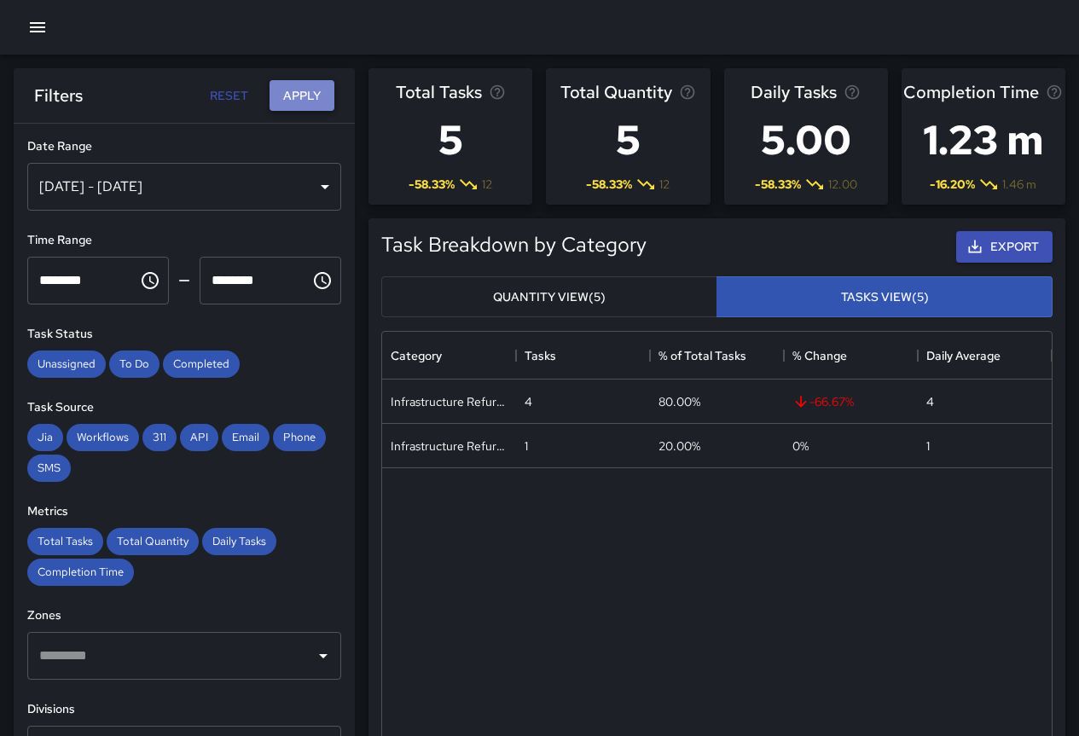
click at [304, 102] on button "Apply" at bounding box center [302, 96] width 65 height 32
click at [142, 186] on div "[DATE] - [DATE]" at bounding box center [184, 187] width 314 height 48
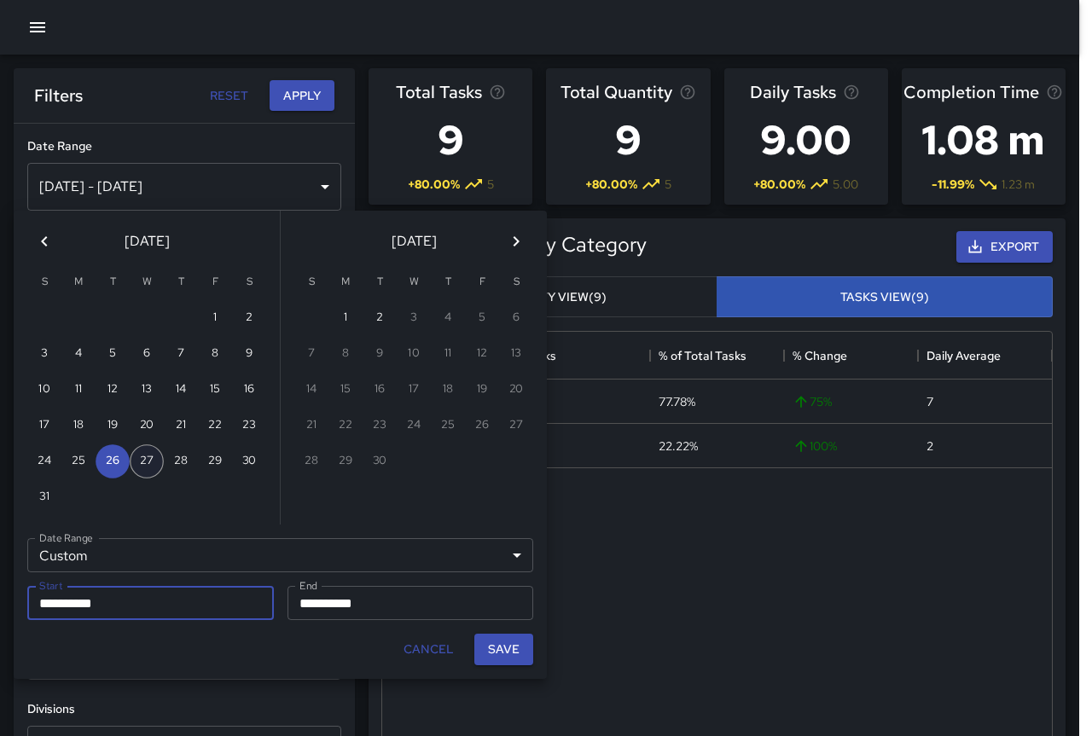
click at [142, 461] on button "27" at bounding box center [147, 461] width 34 height 34
type input "**********"
click at [142, 461] on button "27" at bounding box center [147, 461] width 34 height 34
type input "**********"
click at [521, 656] on button "Save" at bounding box center [503, 650] width 59 height 32
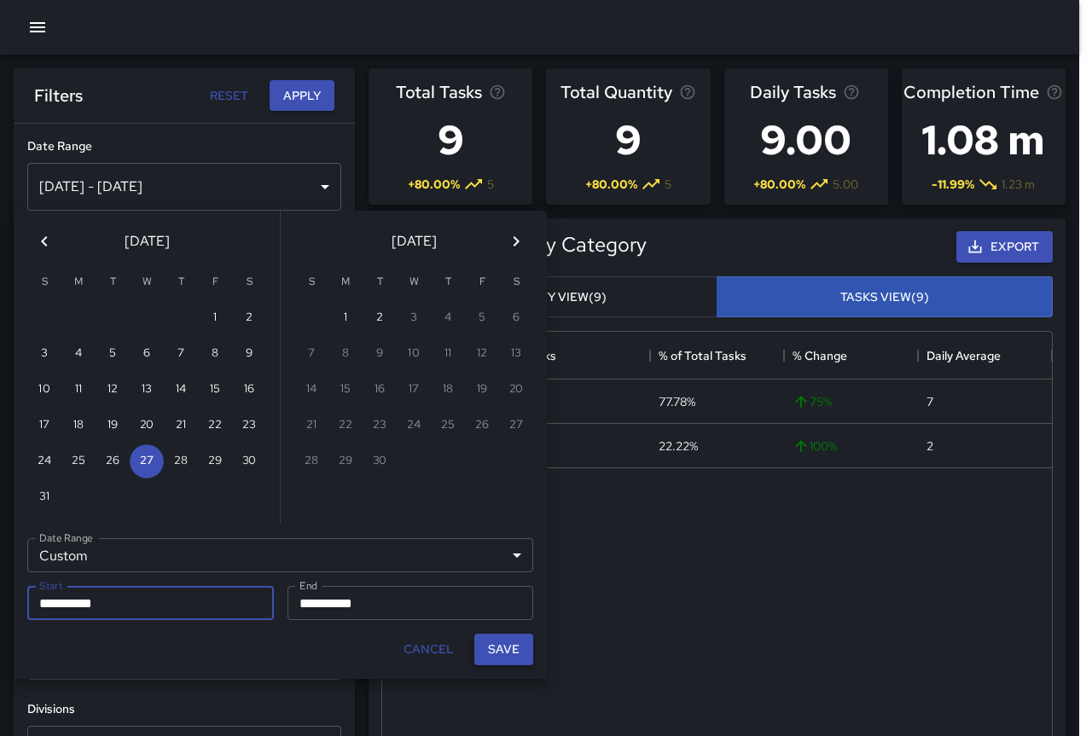
type input "**********"
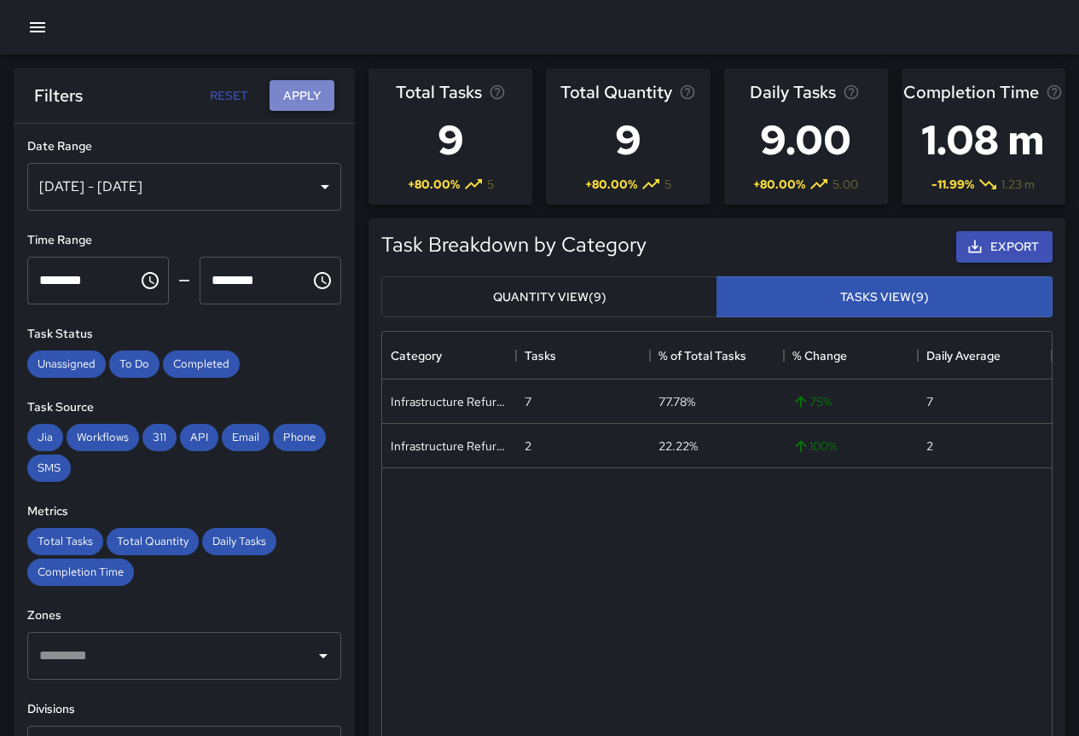
click at [310, 89] on button "Apply" at bounding box center [302, 96] width 65 height 32
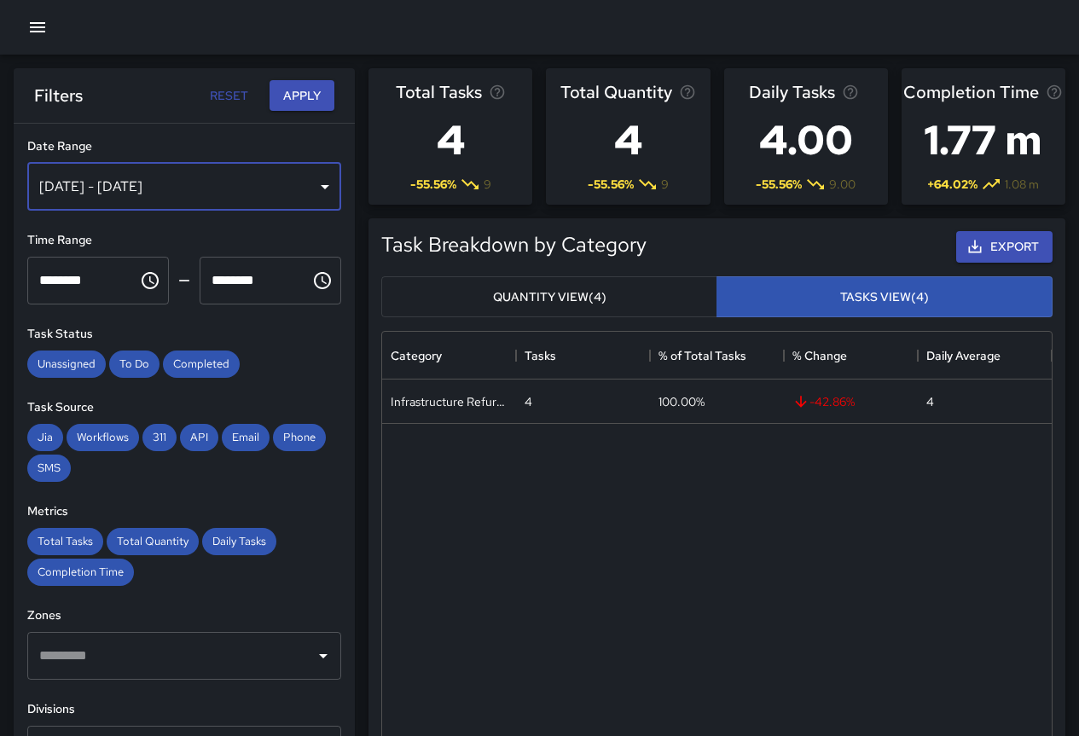
click at [157, 193] on div "[DATE] - [DATE]" at bounding box center [184, 187] width 314 height 48
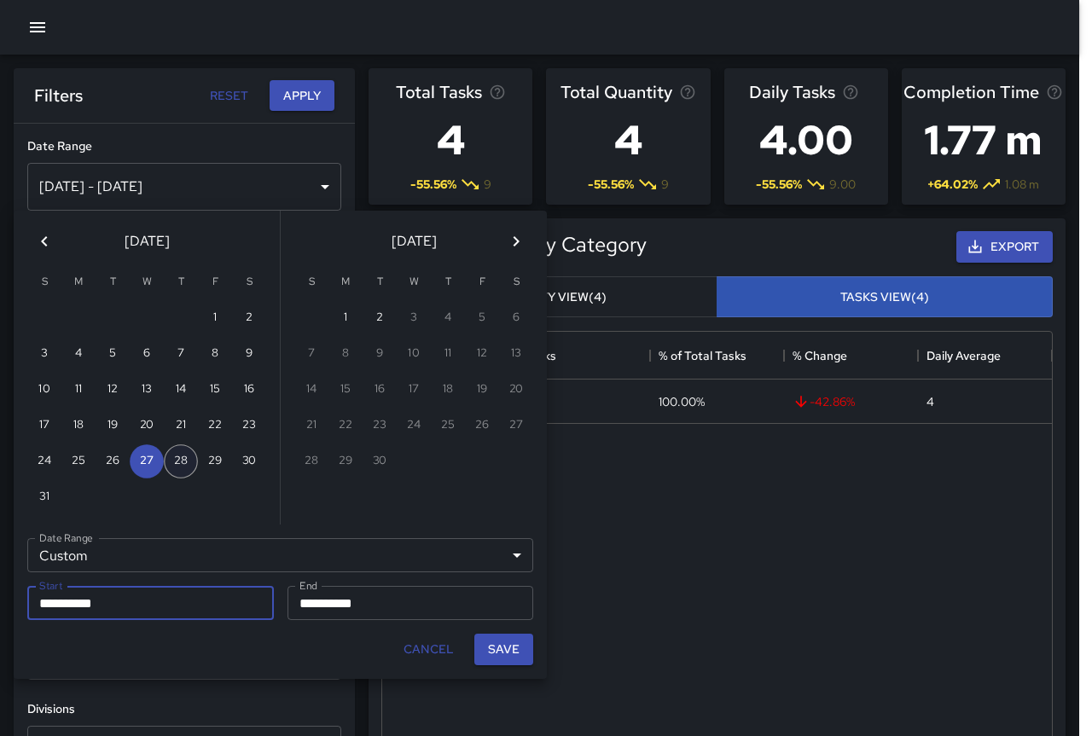
click at [176, 462] on button "28" at bounding box center [181, 461] width 34 height 34
type input "**********"
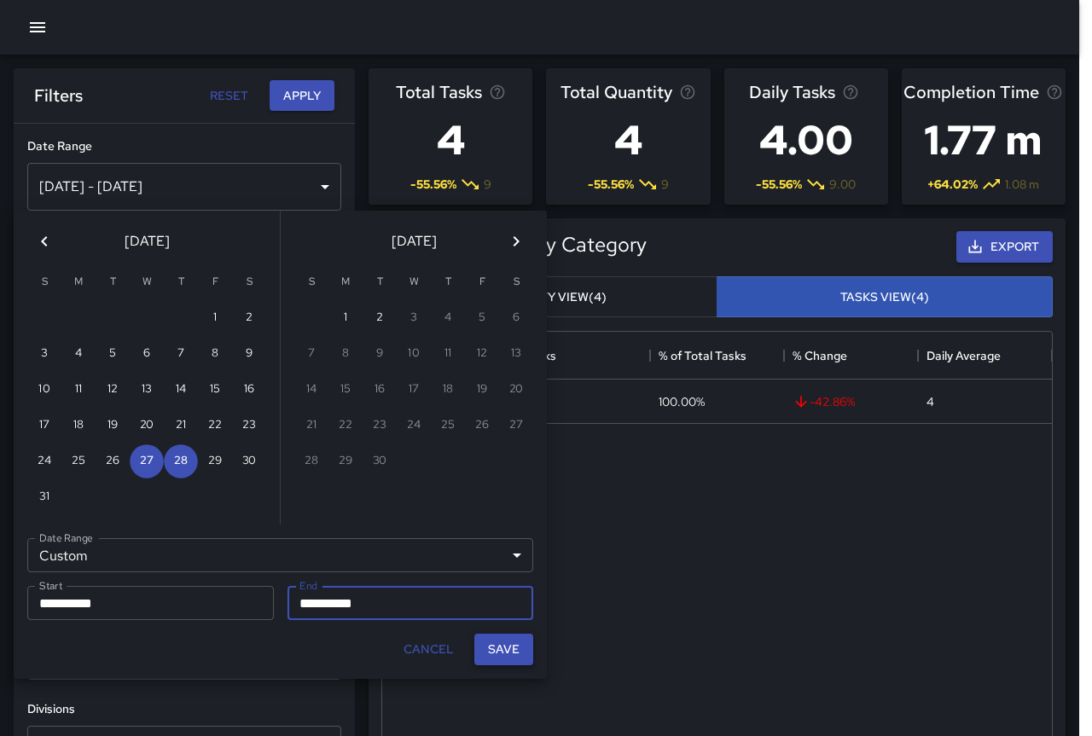
click at [503, 655] on button "Save" at bounding box center [503, 650] width 59 height 32
type input "**********"
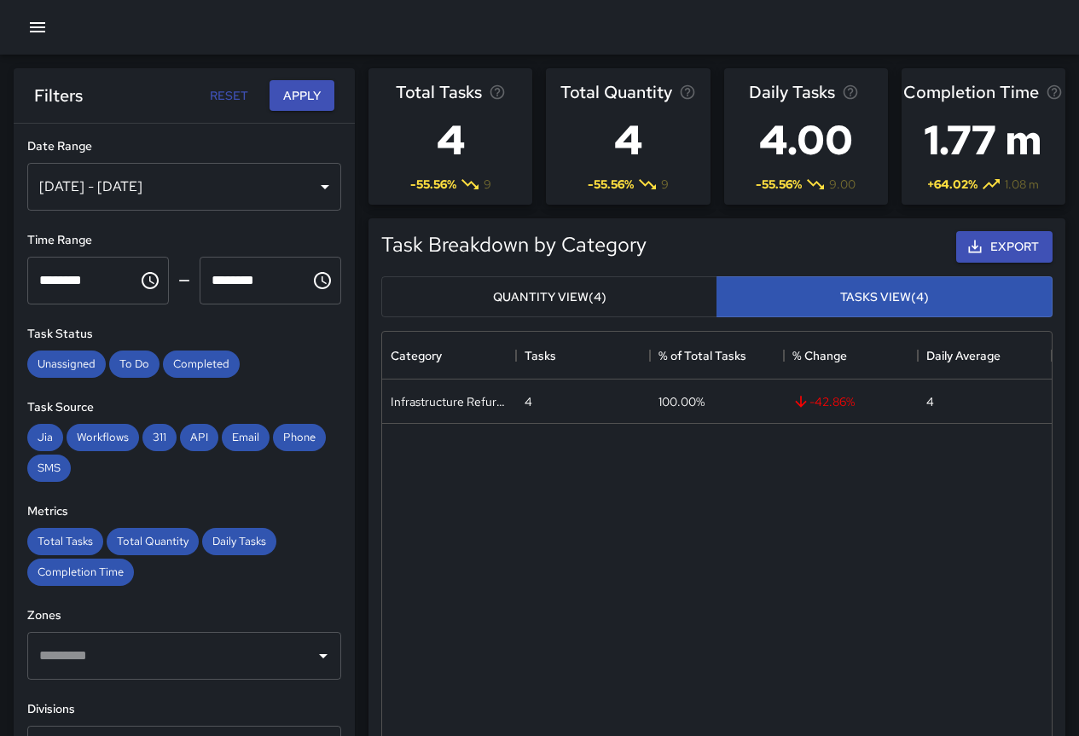
click at [252, 190] on div "[DATE] - [DATE]" at bounding box center [184, 187] width 314 height 48
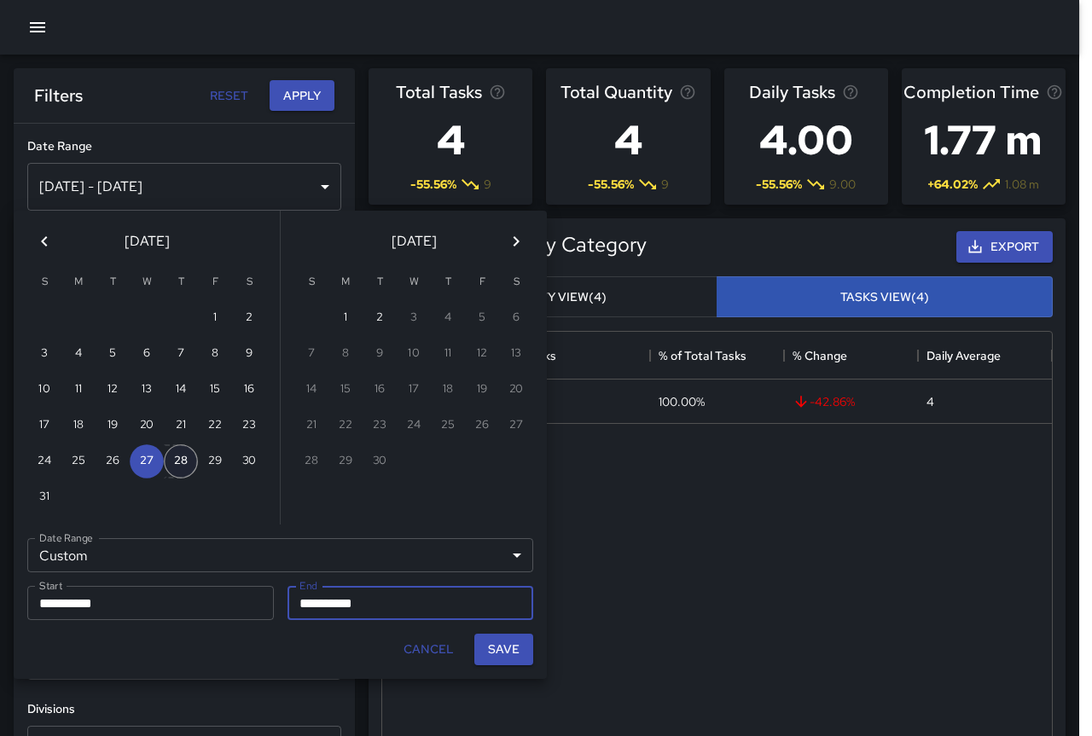
click at [183, 461] on button "28" at bounding box center [181, 461] width 34 height 34
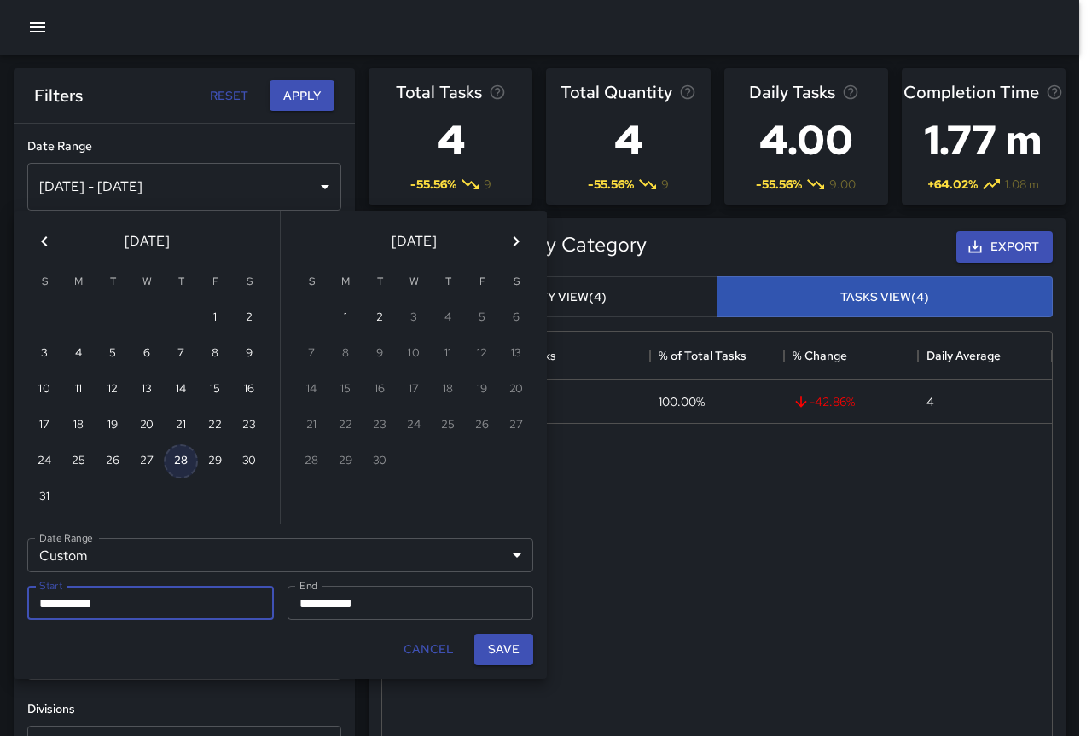
type input "**********"
click at [183, 461] on button "28" at bounding box center [181, 461] width 34 height 34
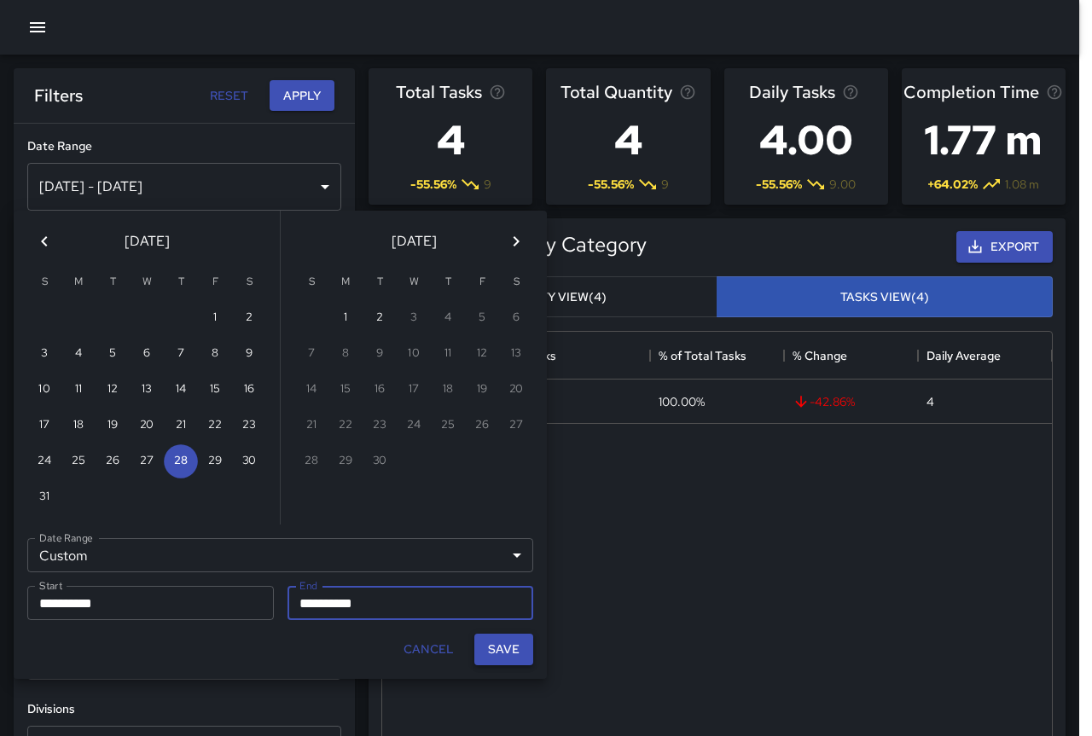
click at [517, 643] on button "Save" at bounding box center [503, 650] width 59 height 32
type input "**********"
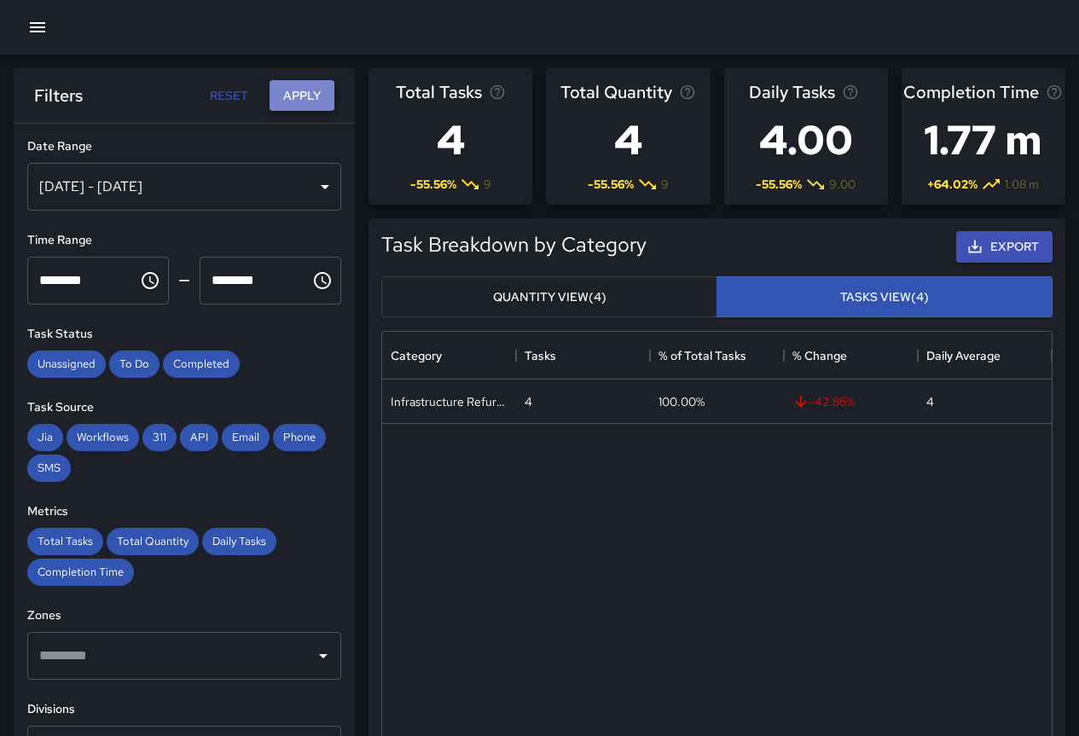
click at [301, 90] on button "Apply" at bounding box center [302, 96] width 65 height 32
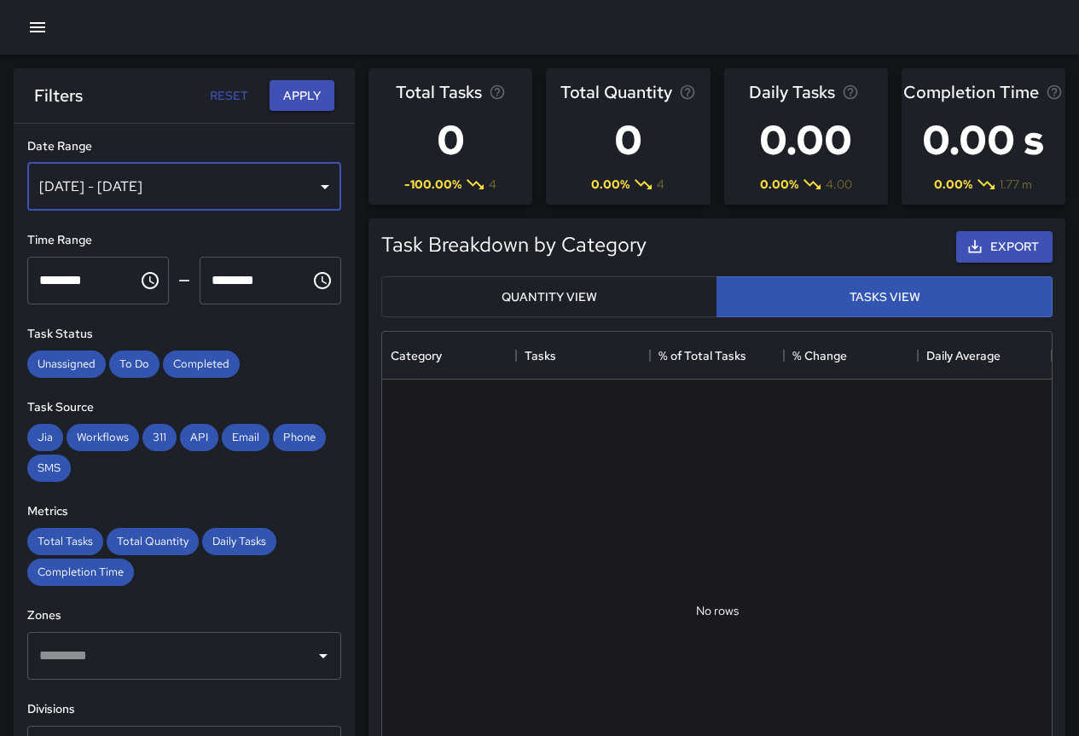
click at [226, 189] on div "[DATE] - [DATE]" at bounding box center [184, 187] width 314 height 48
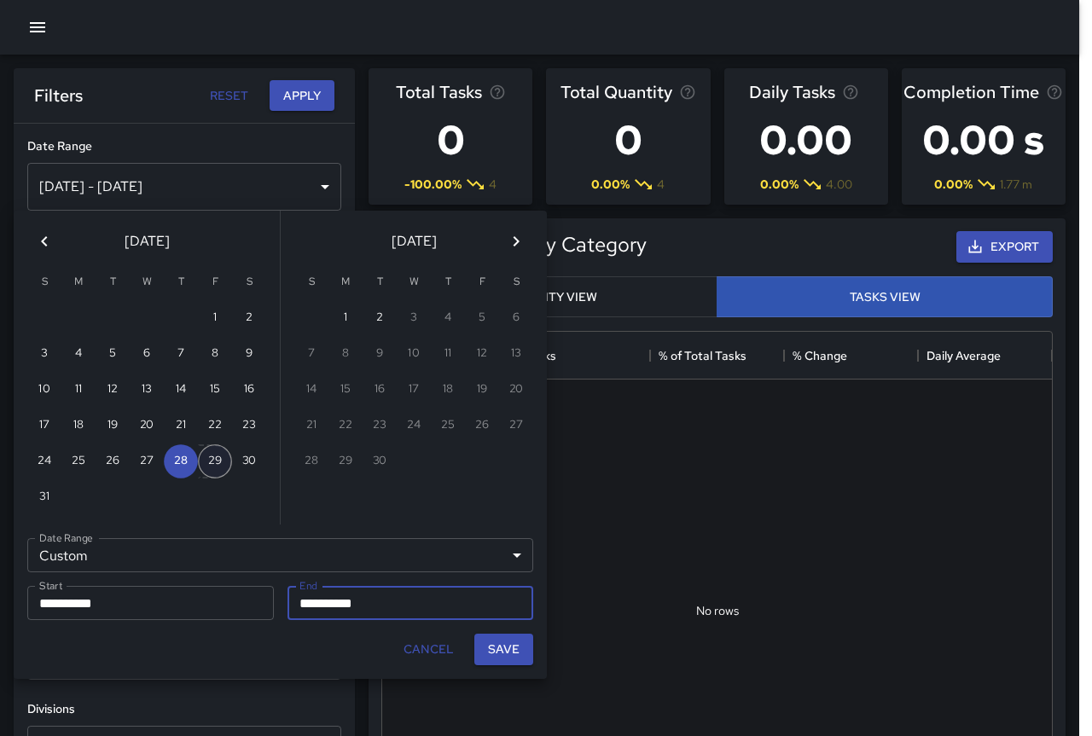
click at [223, 459] on button "29" at bounding box center [215, 461] width 34 height 34
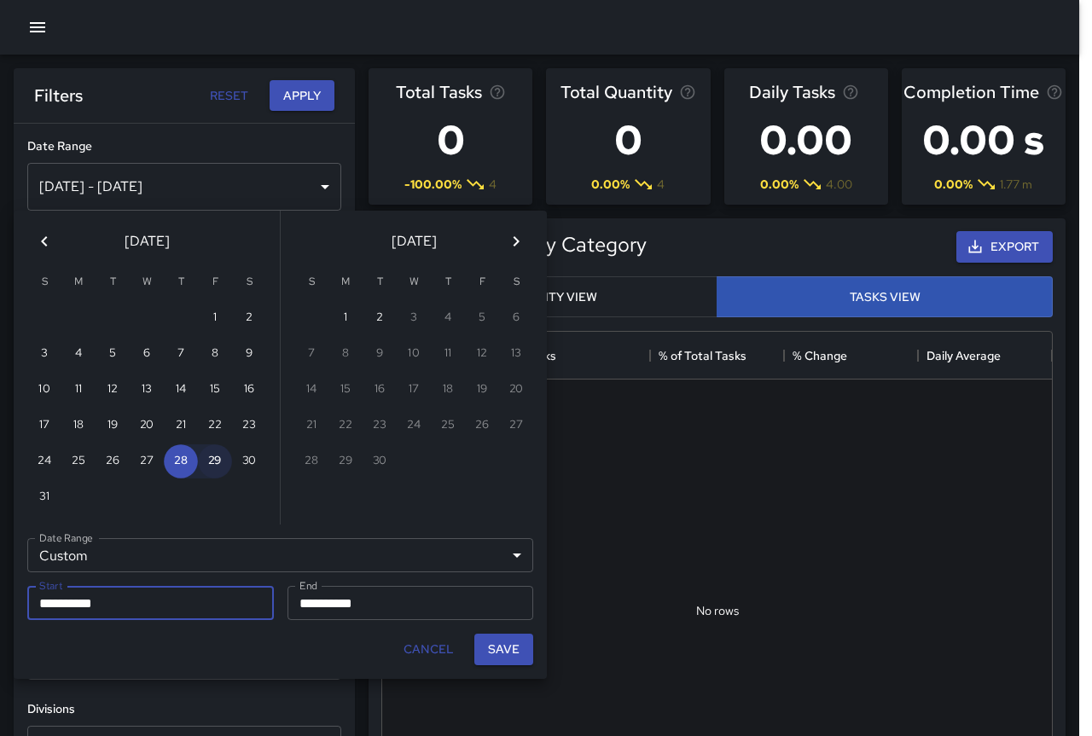
type input "**********"
click at [218, 469] on button "29" at bounding box center [215, 461] width 34 height 34
type input "**********"
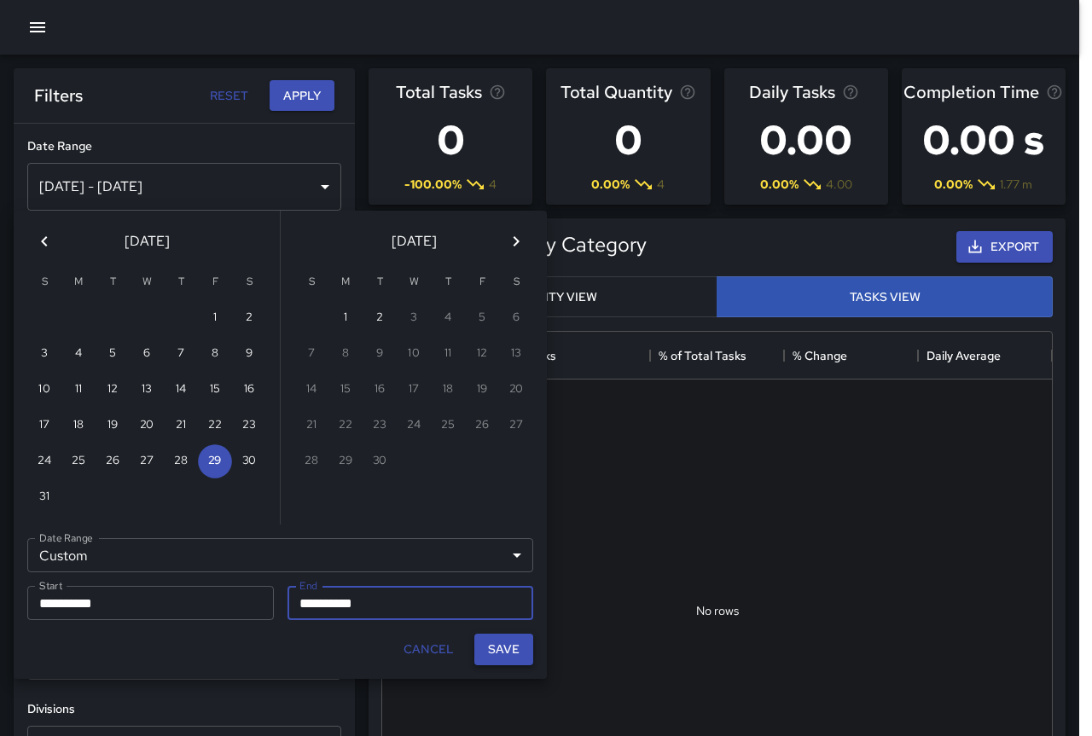
click at [502, 650] on button "Save" at bounding box center [503, 650] width 59 height 32
type input "**********"
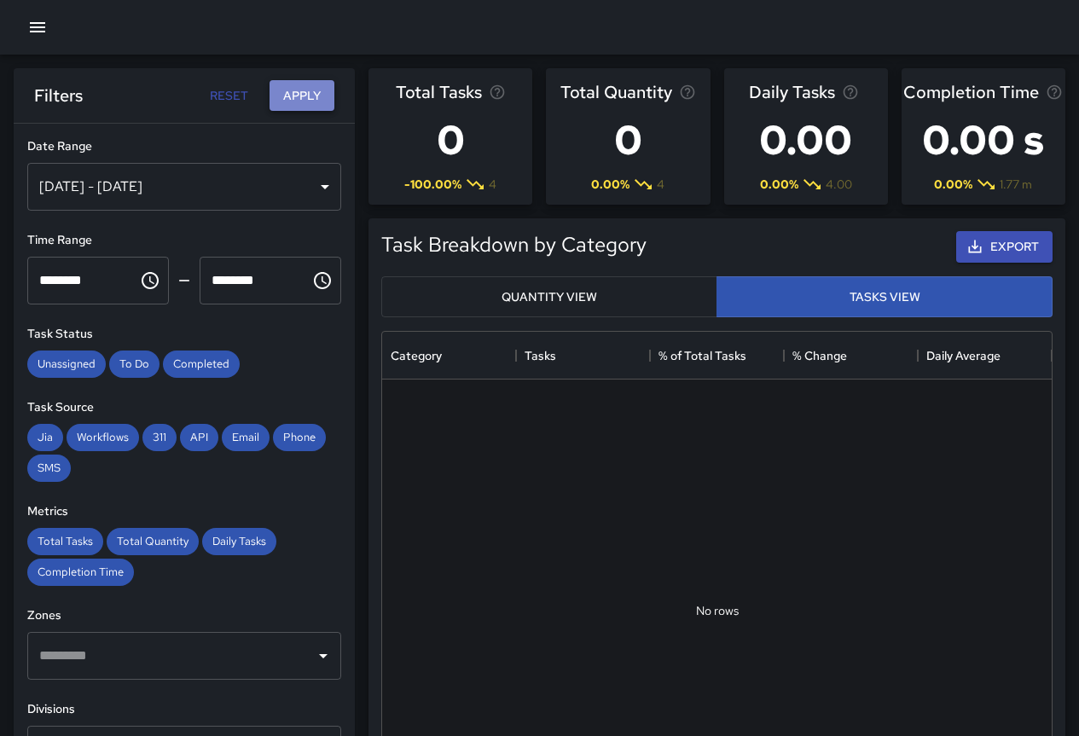
click at [295, 84] on button "Apply" at bounding box center [302, 96] width 65 height 32
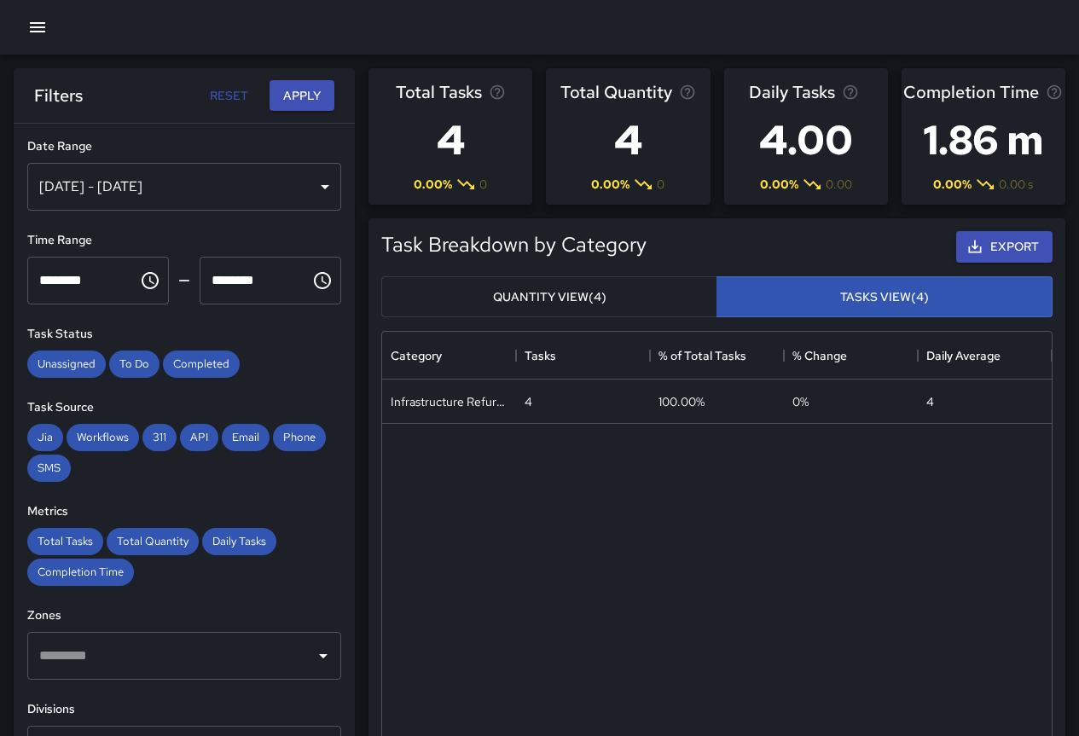
click at [146, 177] on div "[DATE] - [DATE]" at bounding box center [184, 187] width 314 height 48
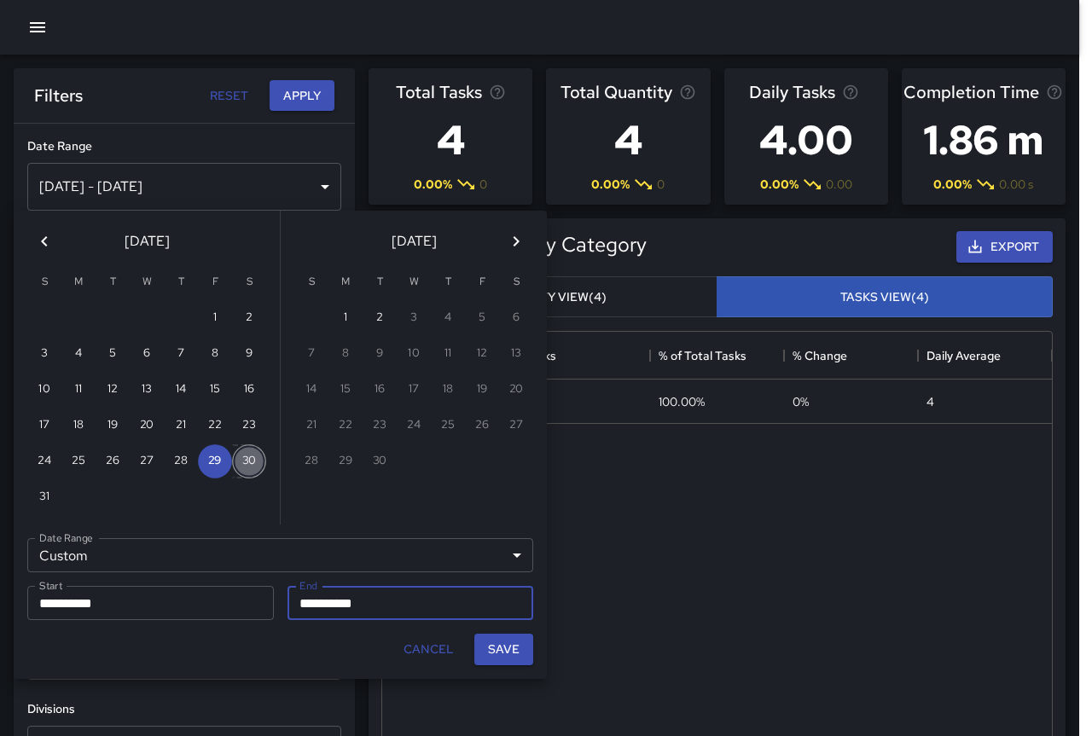
click at [245, 456] on button "30" at bounding box center [249, 461] width 34 height 34
type input "**********"
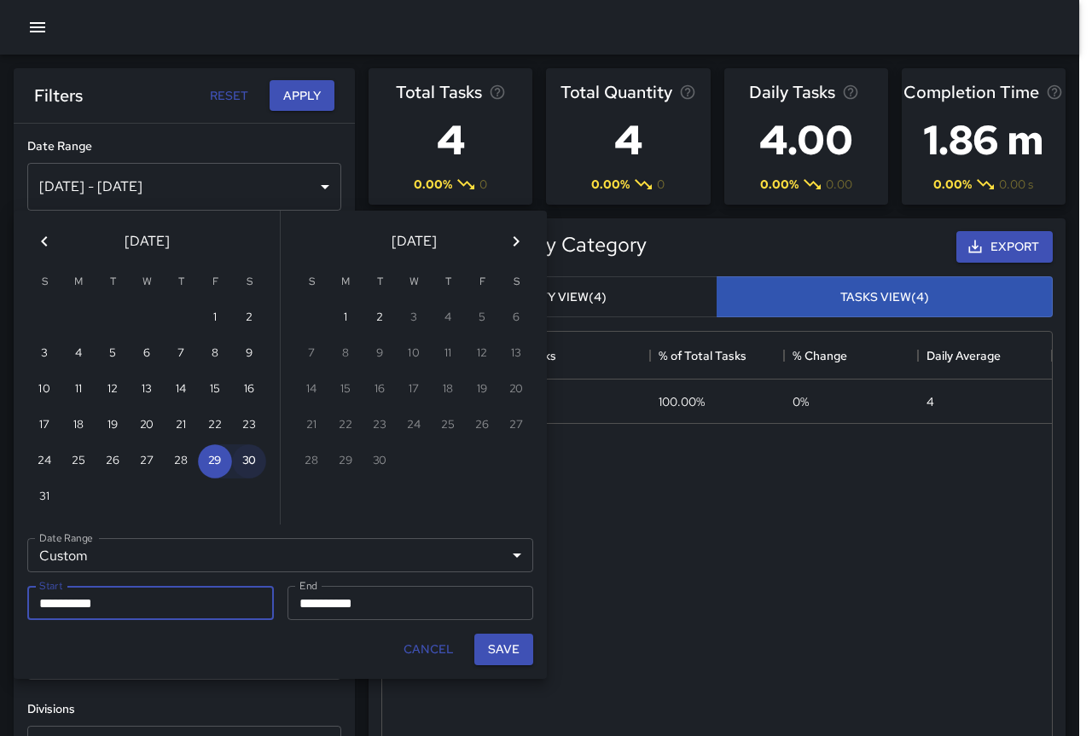
click at [246, 459] on button "30" at bounding box center [249, 461] width 34 height 34
type input "**********"
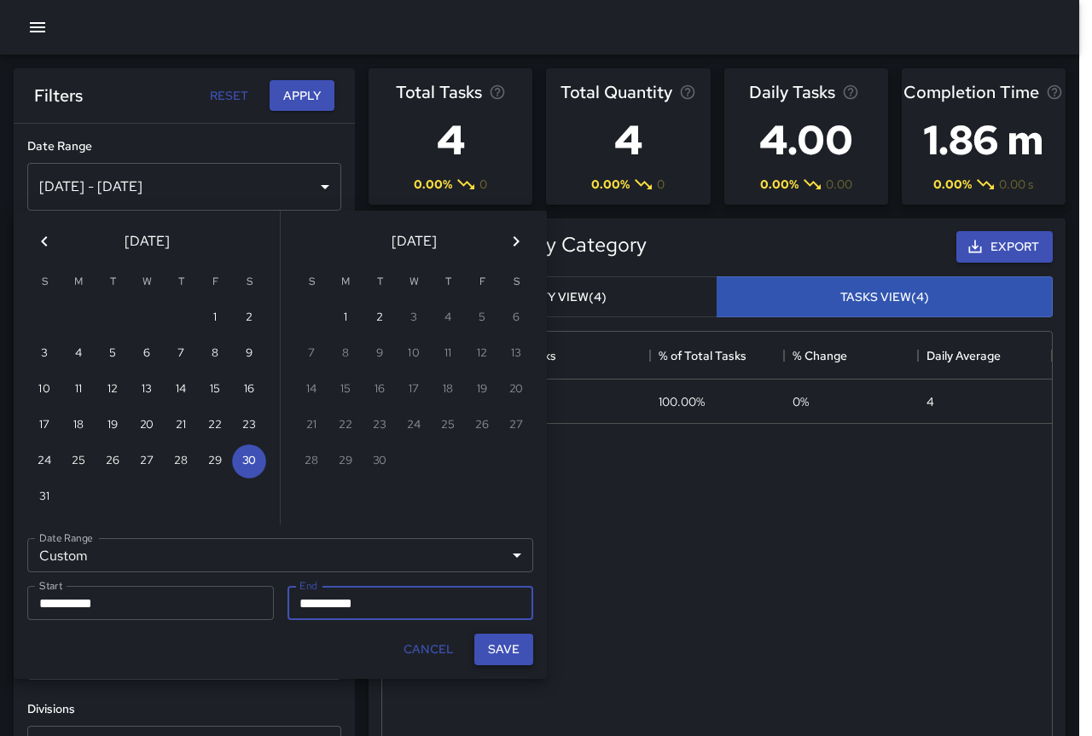
click at [492, 645] on button "Save" at bounding box center [503, 650] width 59 height 32
type input "**********"
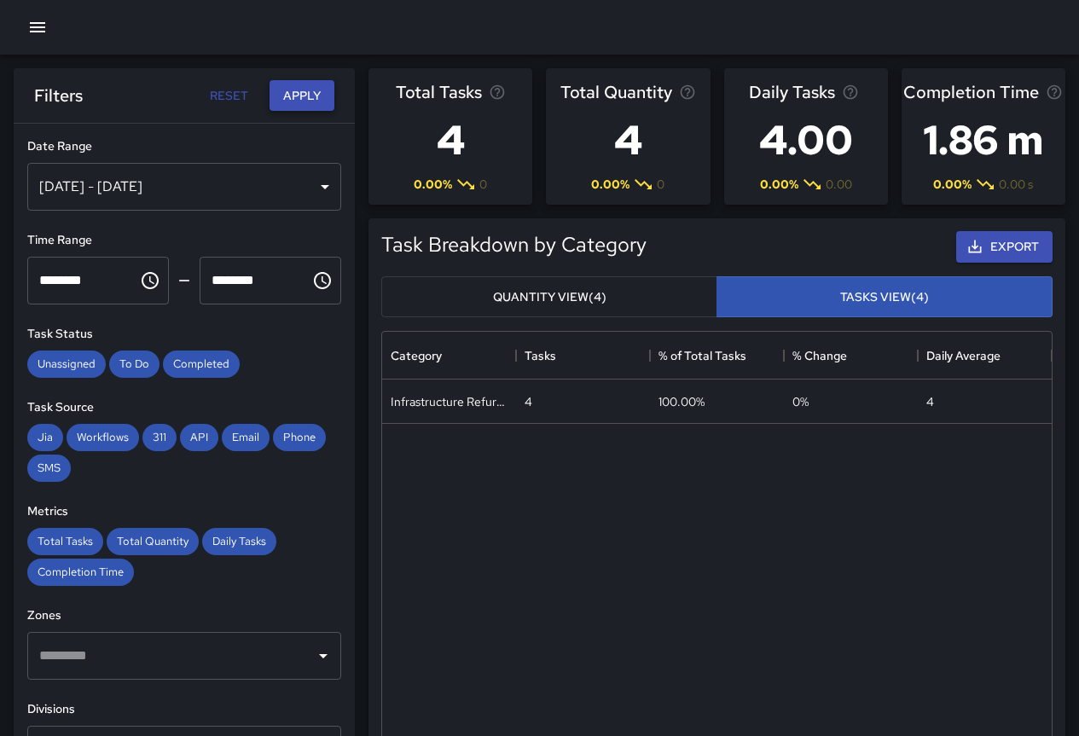
click at [301, 84] on button "Apply" at bounding box center [302, 96] width 65 height 32
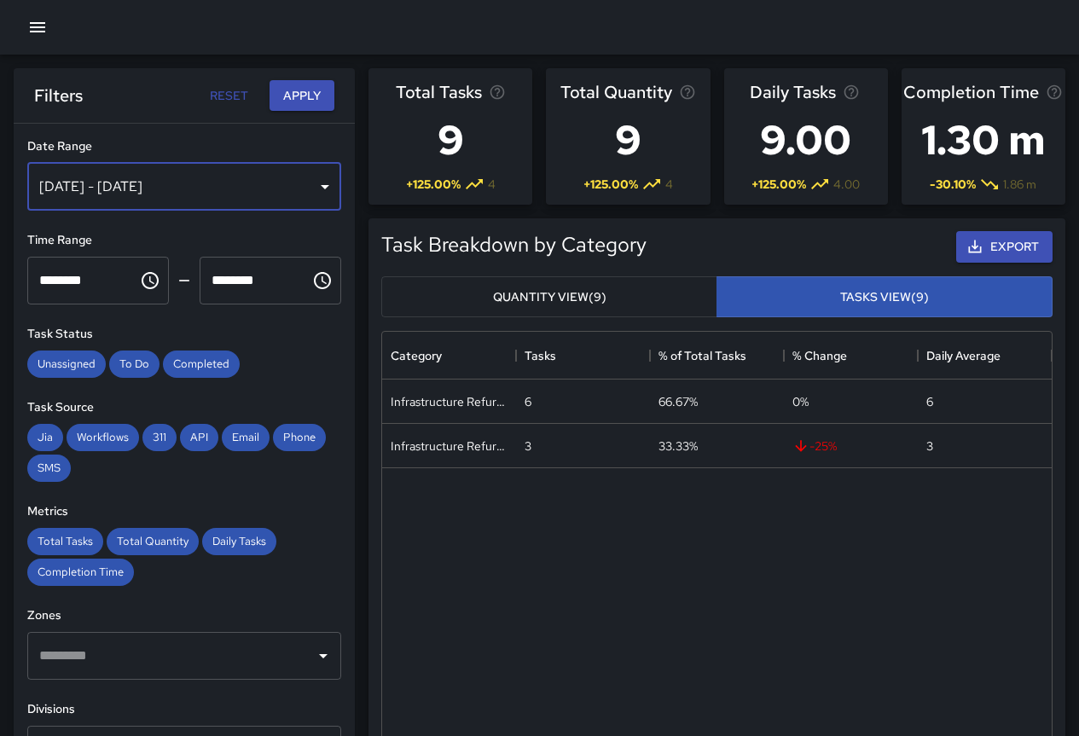
click at [252, 192] on div "[DATE] - [DATE]" at bounding box center [184, 187] width 314 height 48
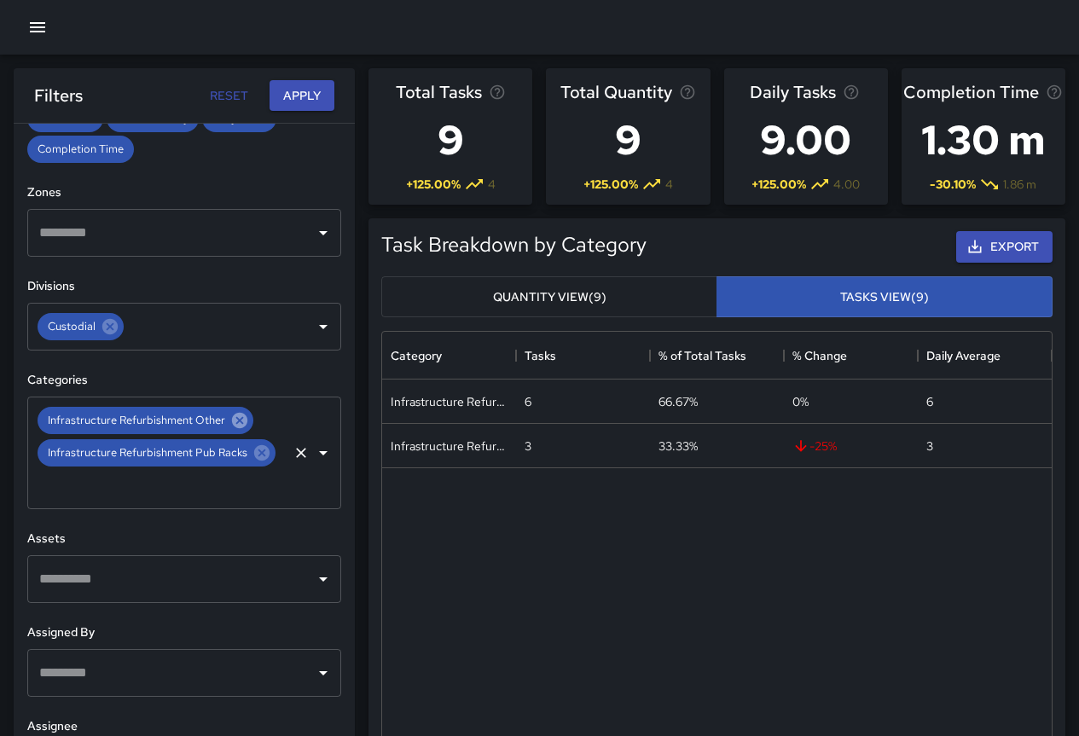
click at [241, 412] on icon at bounding box center [239, 420] width 19 height 19
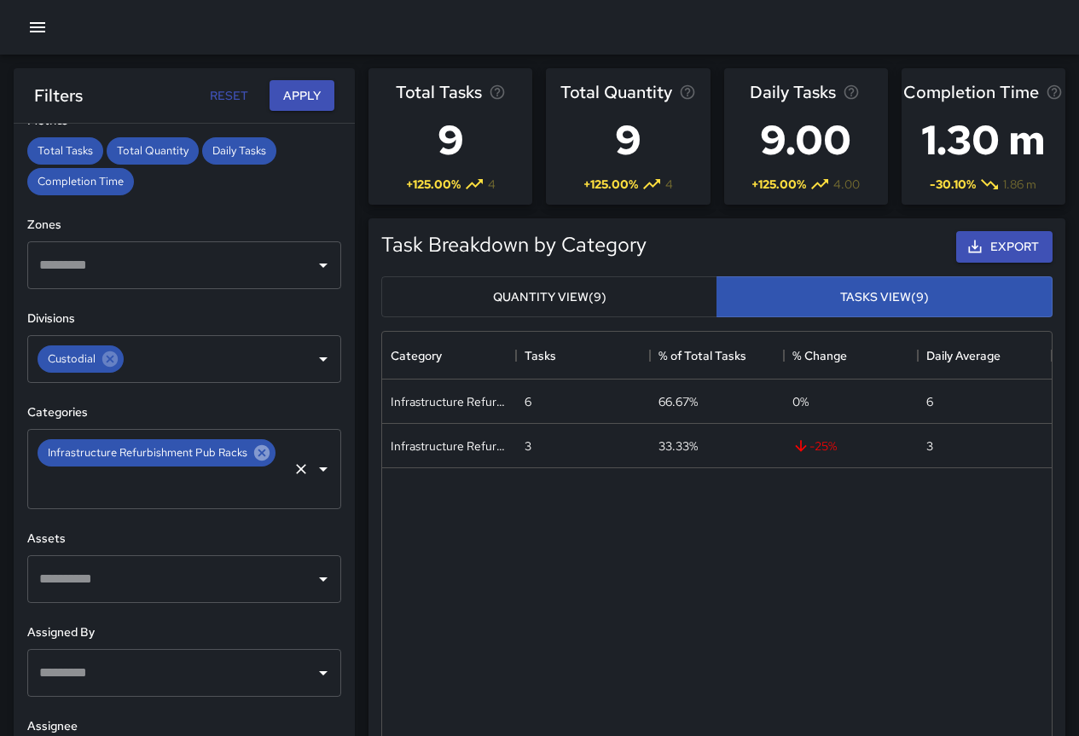
click at [255, 450] on icon at bounding box center [261, 453] width 19 height 19
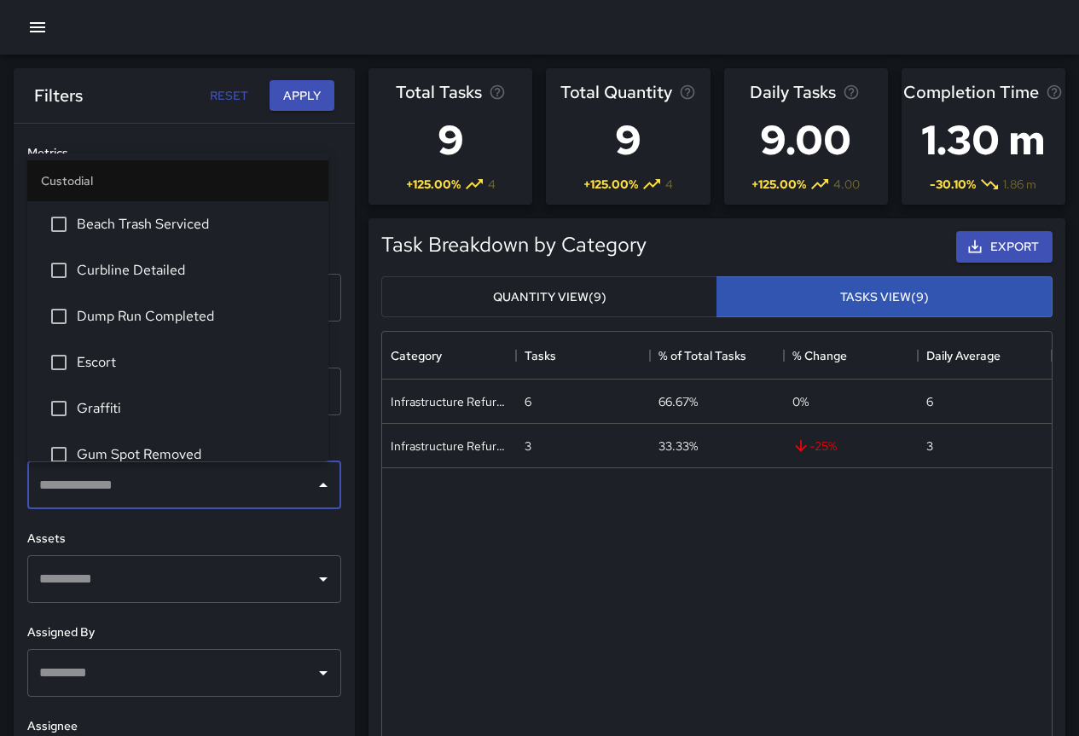
click at [136, 479] on input "text" at bounding box center [171, 485] width 273 height 32
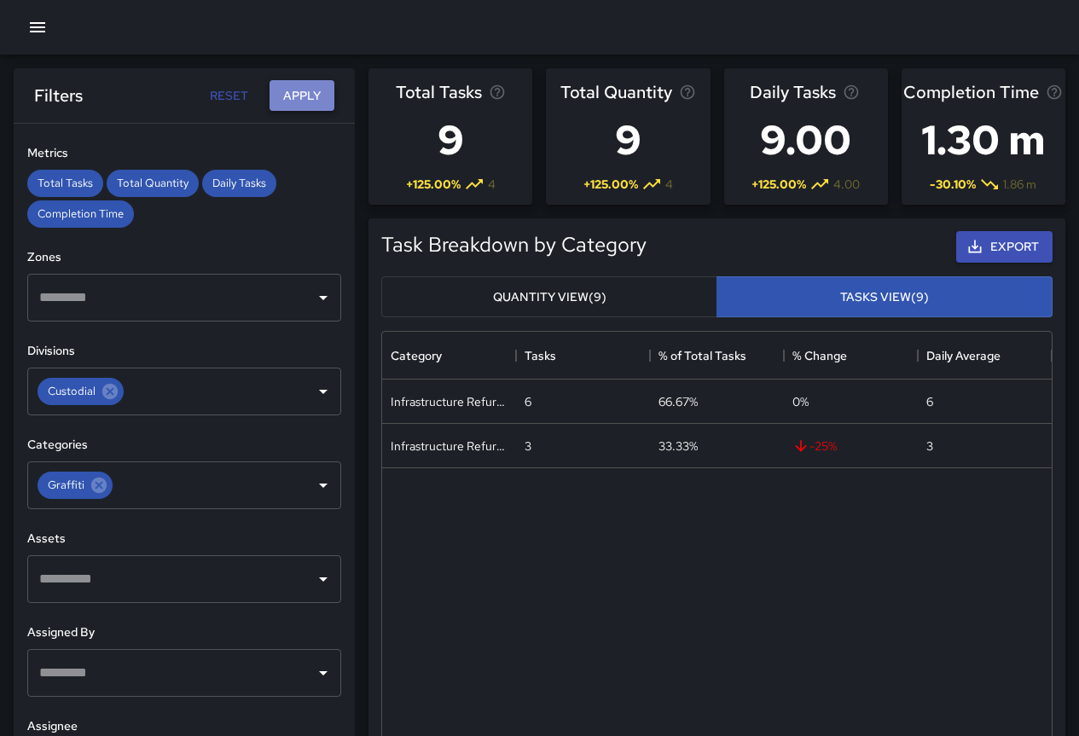
click at [302, 95] on button "Apply" at bounding box center [302, 96] width 65 height 32
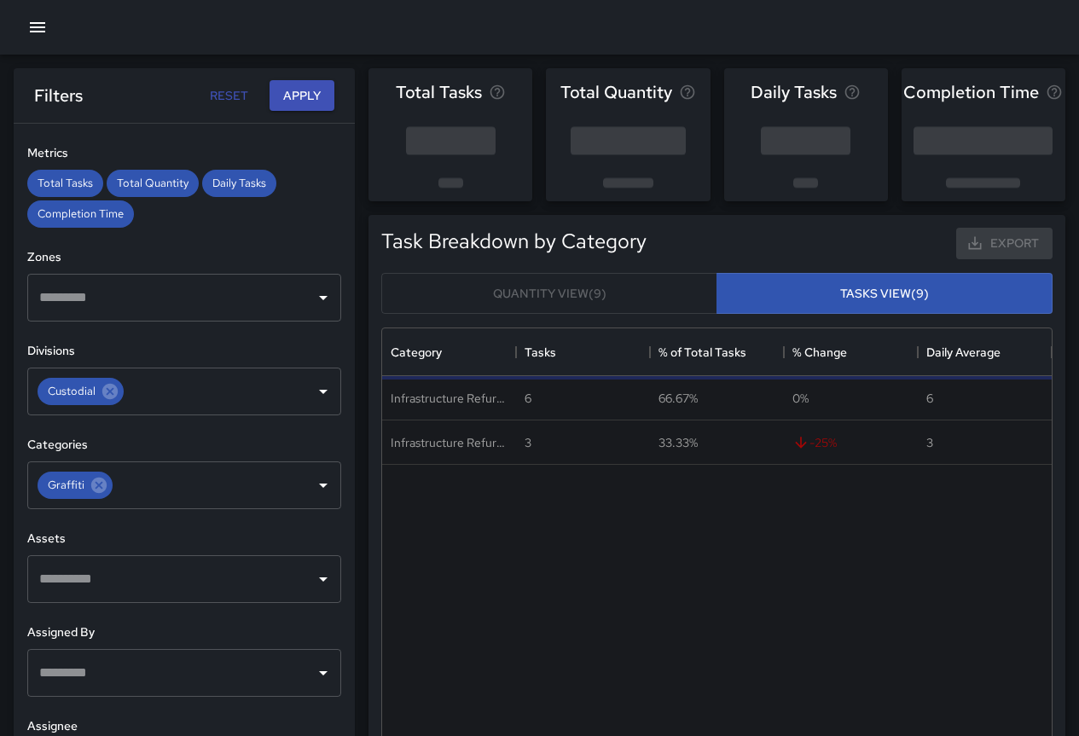
scroll to position [0, 0]
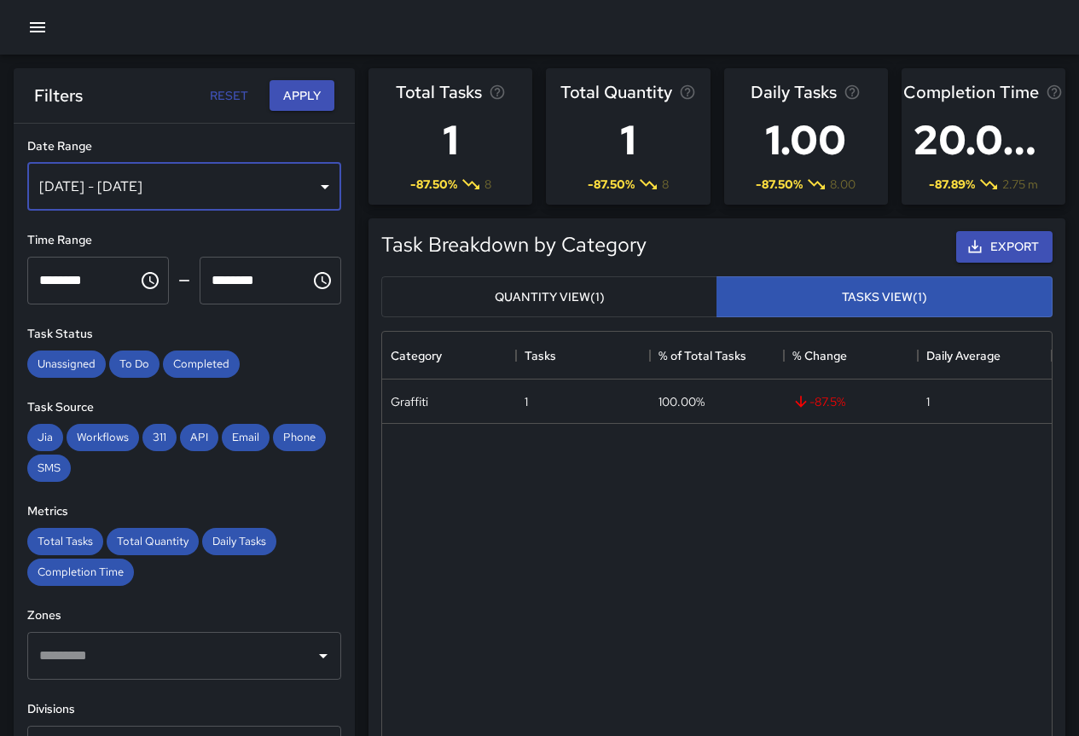
click at [155, 175] on div "[DATE] - [DATE]" at bounding box center [184, 187] width 314 height 48
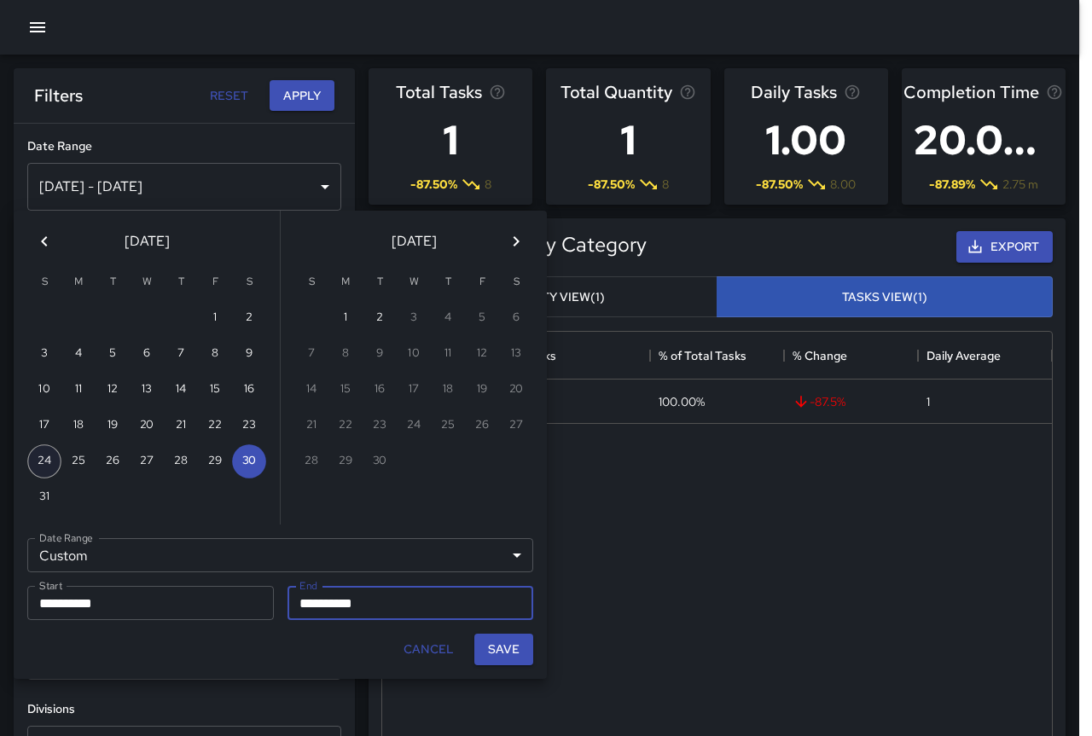
click at [42, 456] on button "24" at bounding box center [44, 461] width 34 height 34
type input "**********"
click at [41, 464] on button "24" at bounding box center [44, 461] width 34 height 34
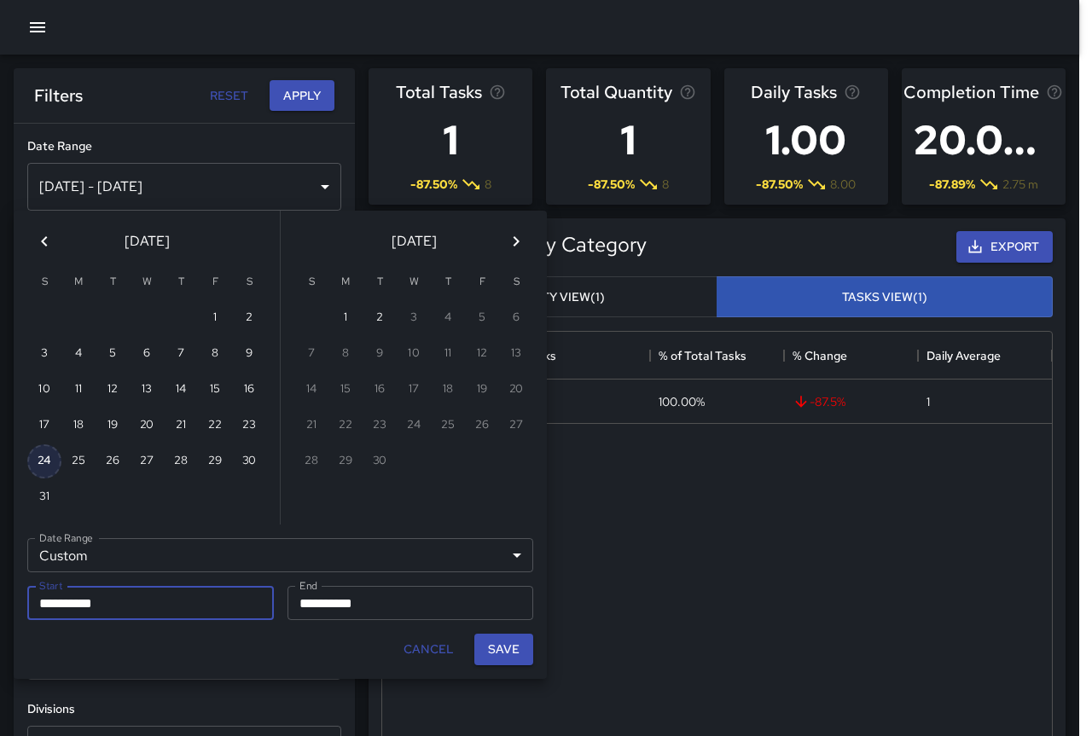
type input "**********"
click at [502, 650] on button "Save" at bounding box center [503, 650] width 59 height 32
type input "**********"
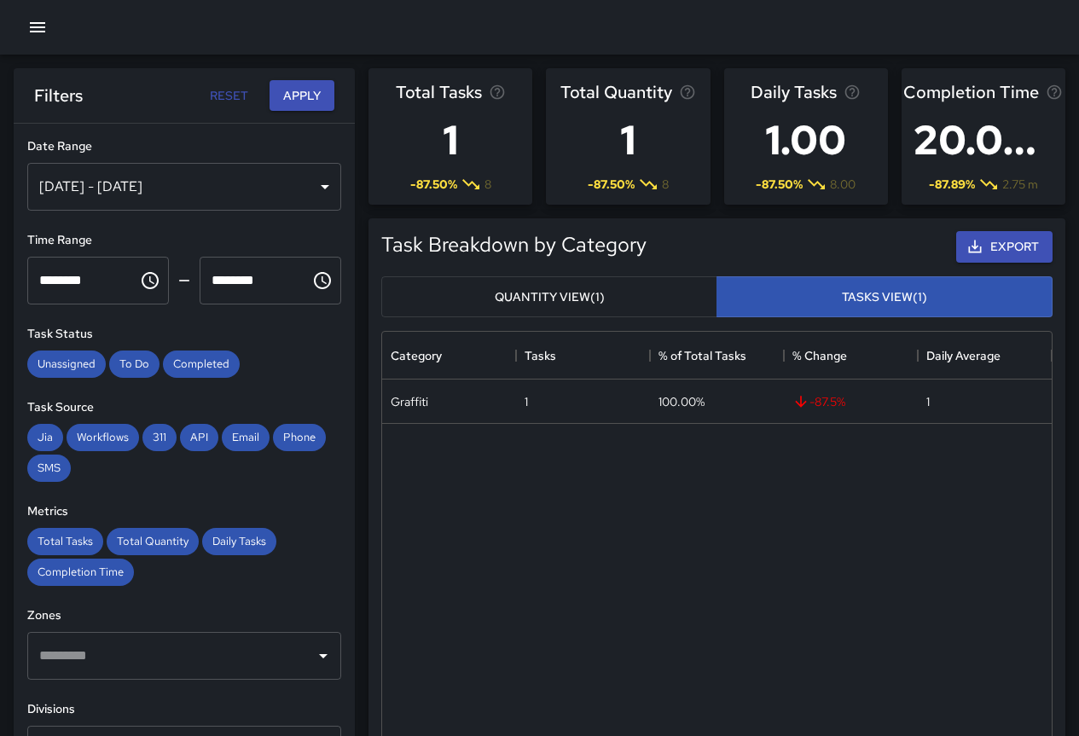
scroll to position [14, 14]
click at [296, 86] on button "Apply" at bounding box center [302, 96] width 65 height 32
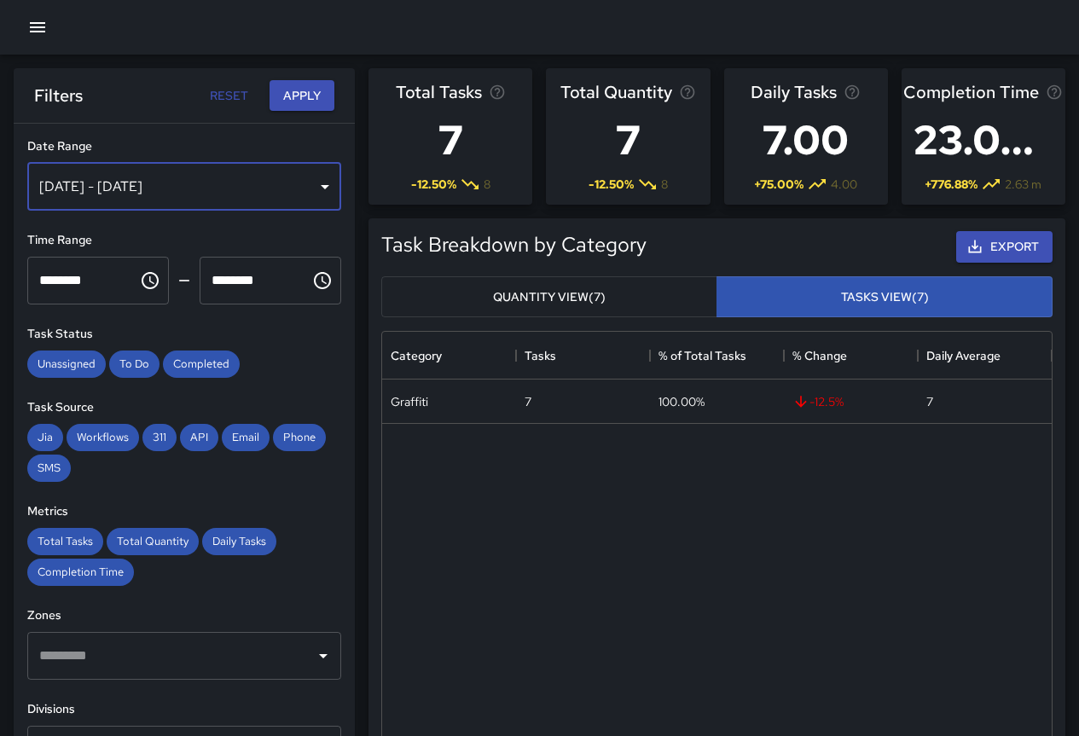
click at [252, 185] on div "[DATE] - [DATE]" at bounding box center [184, 187] width 314 height 48
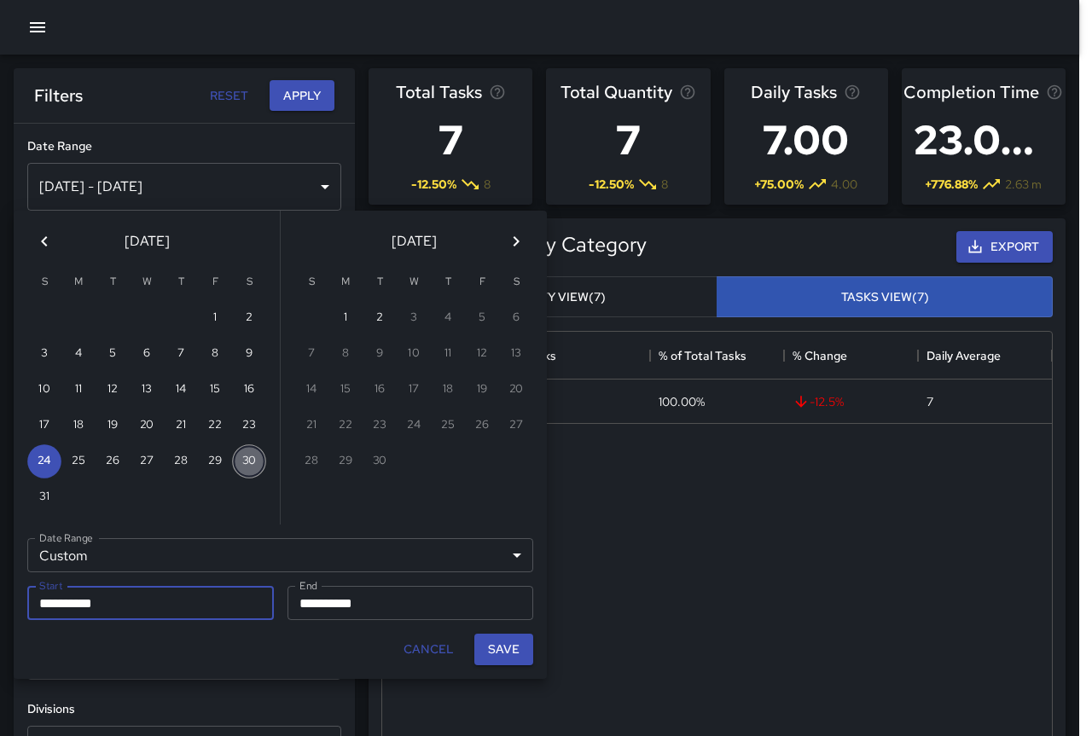
click at [246, 460] on button "30" at bounding box center [249, 461] width 34 height 34
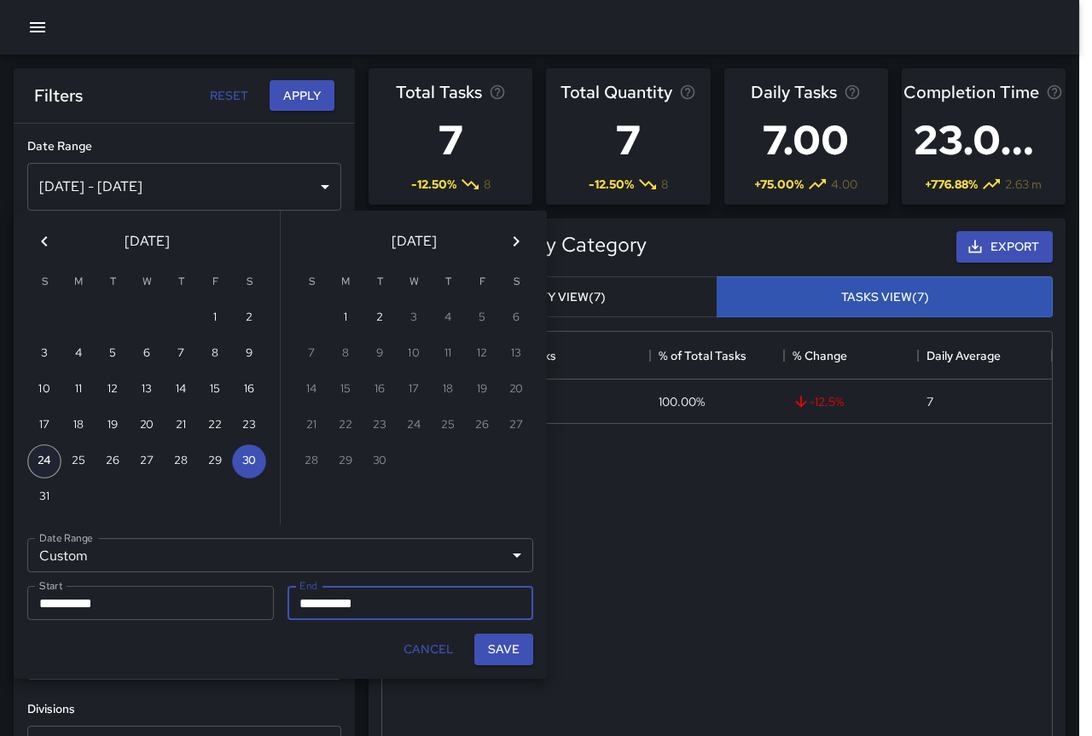
click at [31, 461] on button "24" at bounding box center [44, 461] width 34 height 34
type input "**********"
click at [239, 462] on button "30" at bounding box center [249, 461] width 34 height 34
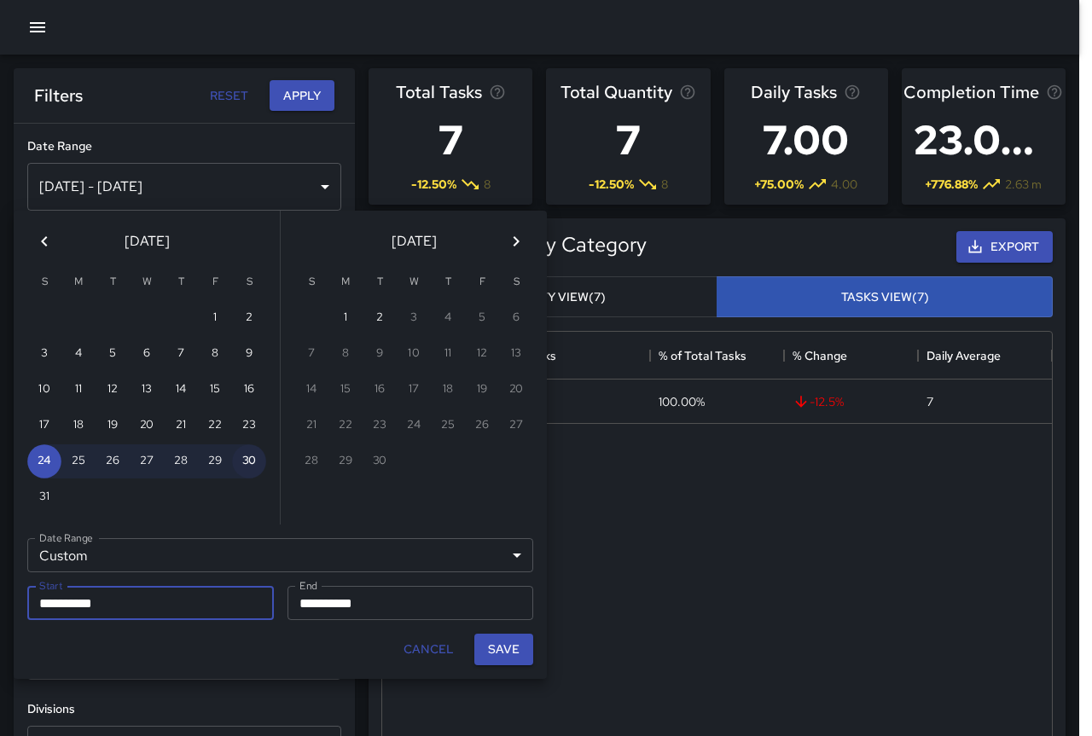
type input "**********"
click at [495, 653] on button "Save" at bounding box center [503, 650] width 59 height 32
type input "**********"
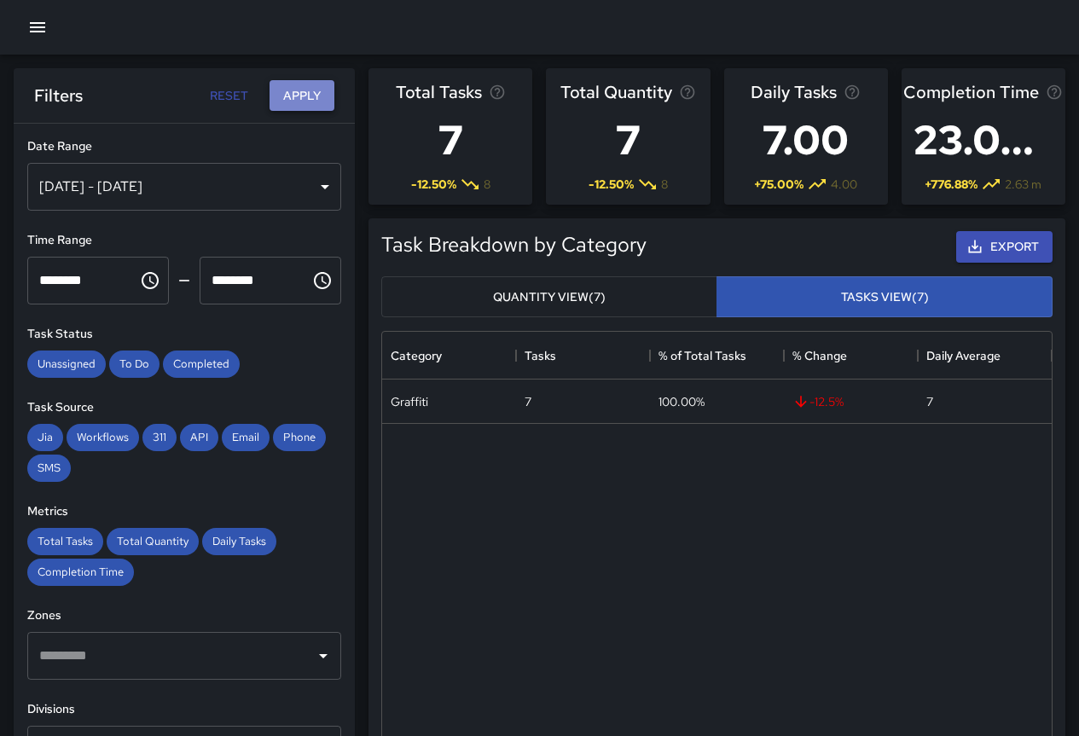
click at [301, 100] on button "Apply" at bounding box center [302, 96] width 65 height 32
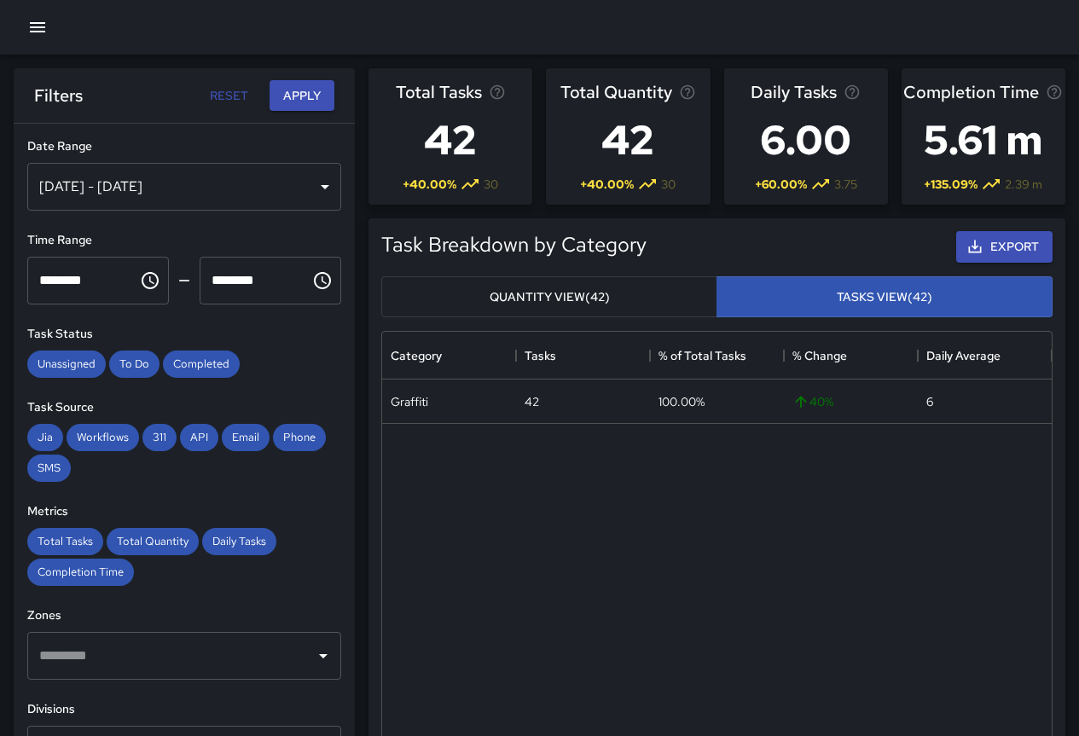
click at [524, 302] on button "Quantity View (42)" at bounding box center [549, 297] width 336 height 42
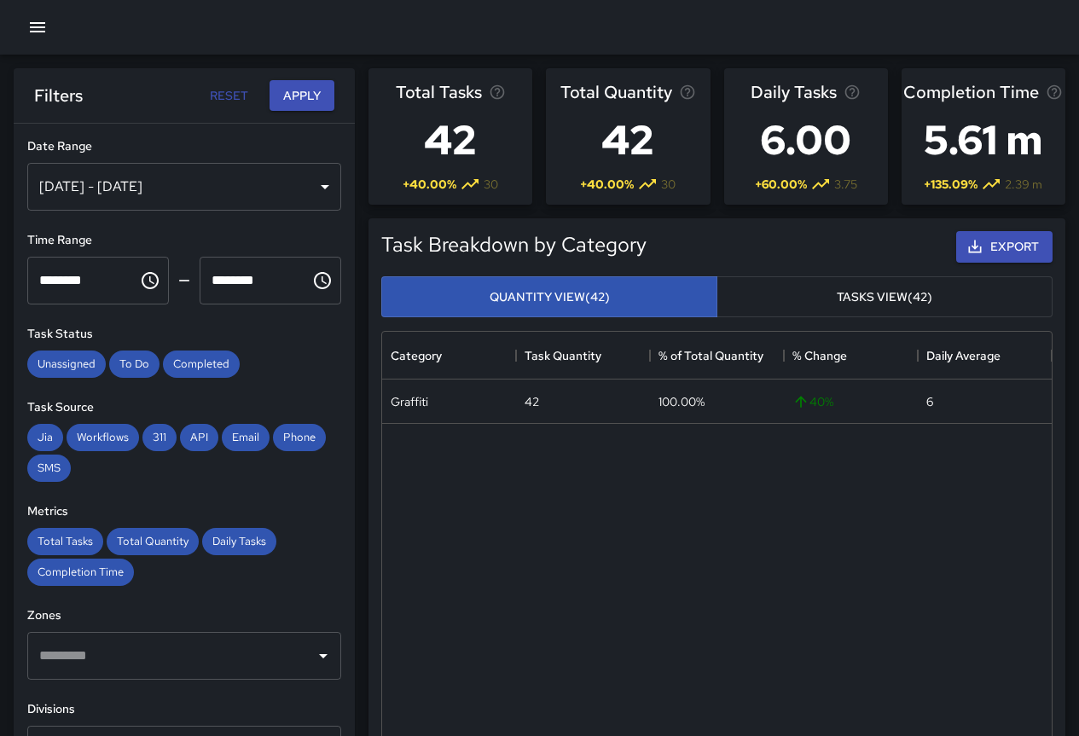
click at [847, 295] on button "Tasks View (42)" at bounding box center [884, 297] width 336 height 42
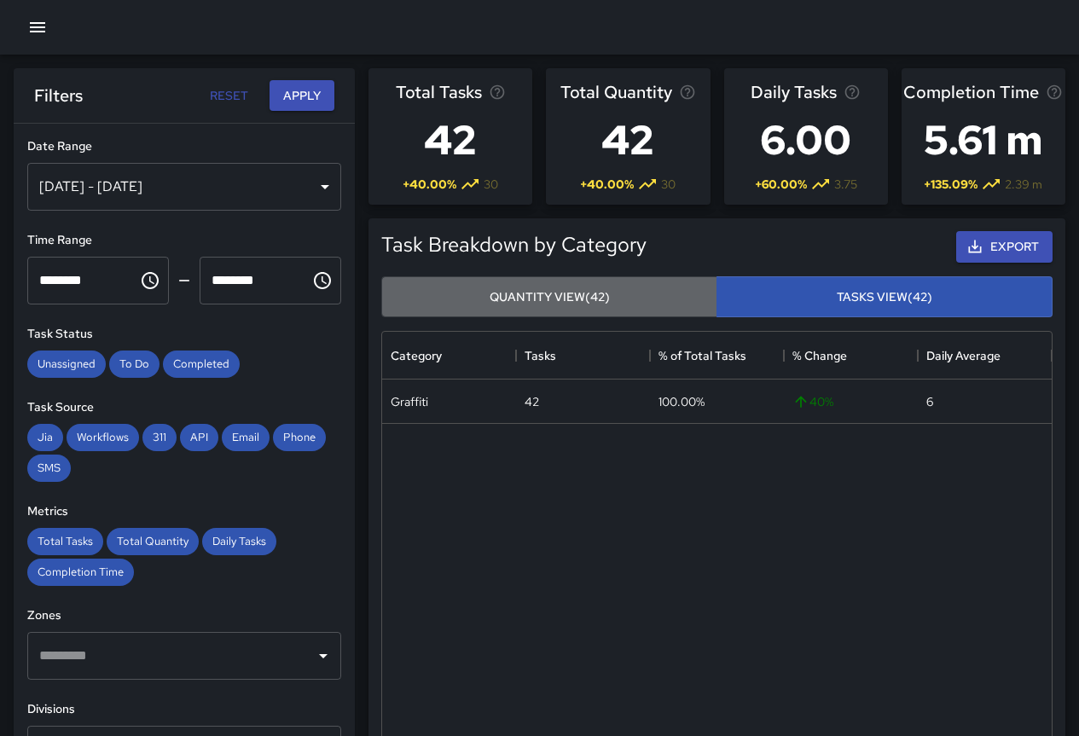
click at [554, 304] on button "Quantity View (42)" at bounding box center [549, 297] width 336 height 42
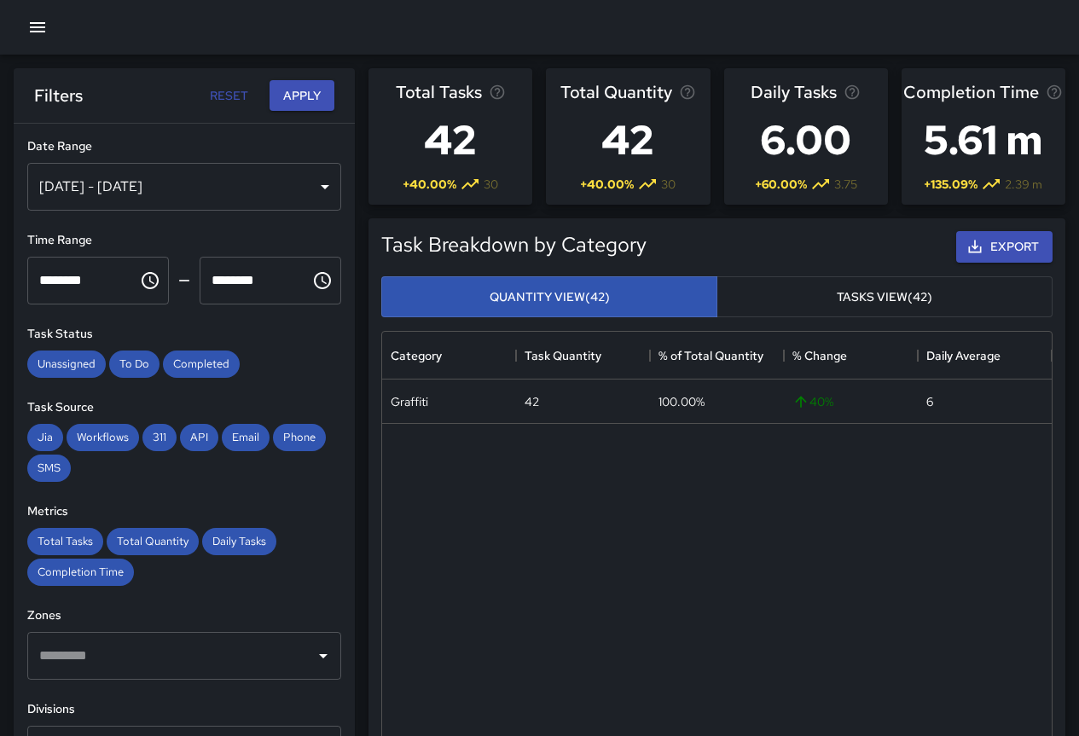
click at [802, 296] on button "Tasks View (42)" at bounding box center [884, 297] width 336 height 42
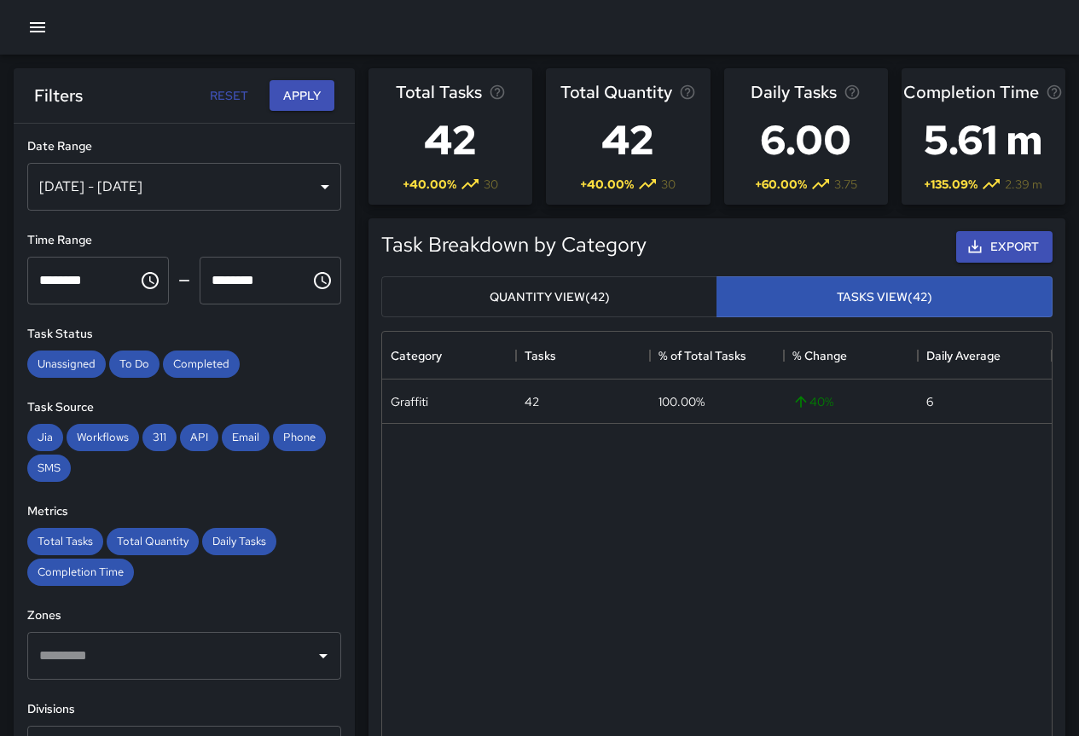
click at [554, 298] on button "Quantity View (42)" at bounding box center [549, 297] width 336 height 42
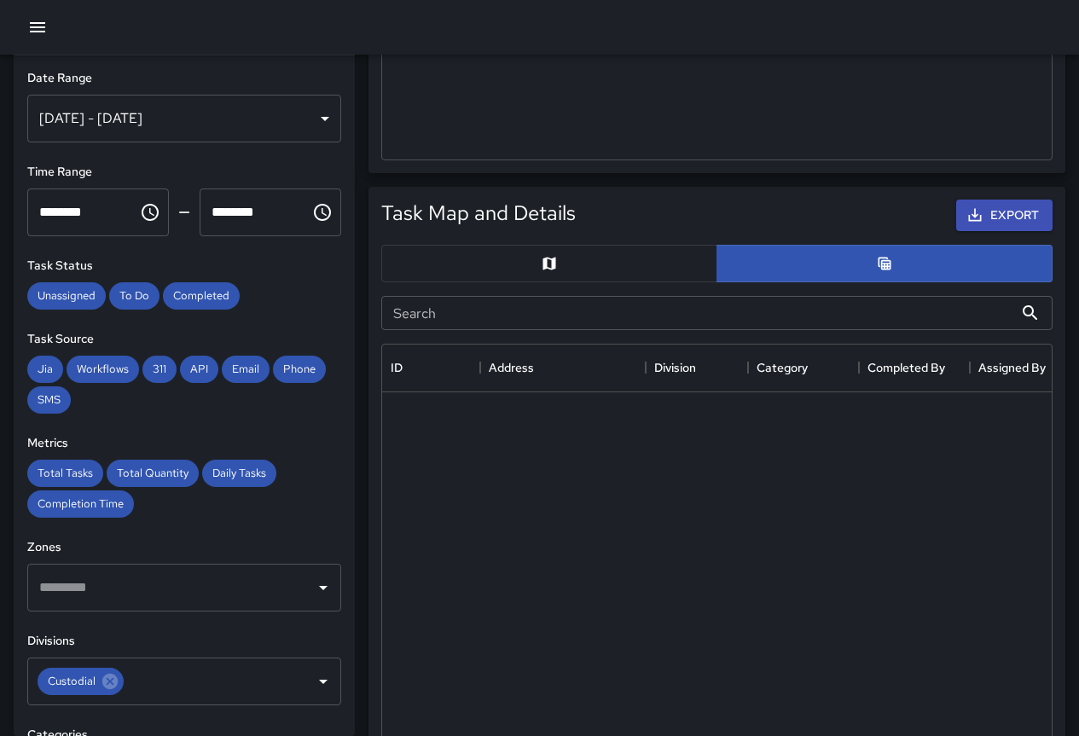
scroll to position [1109, 0]
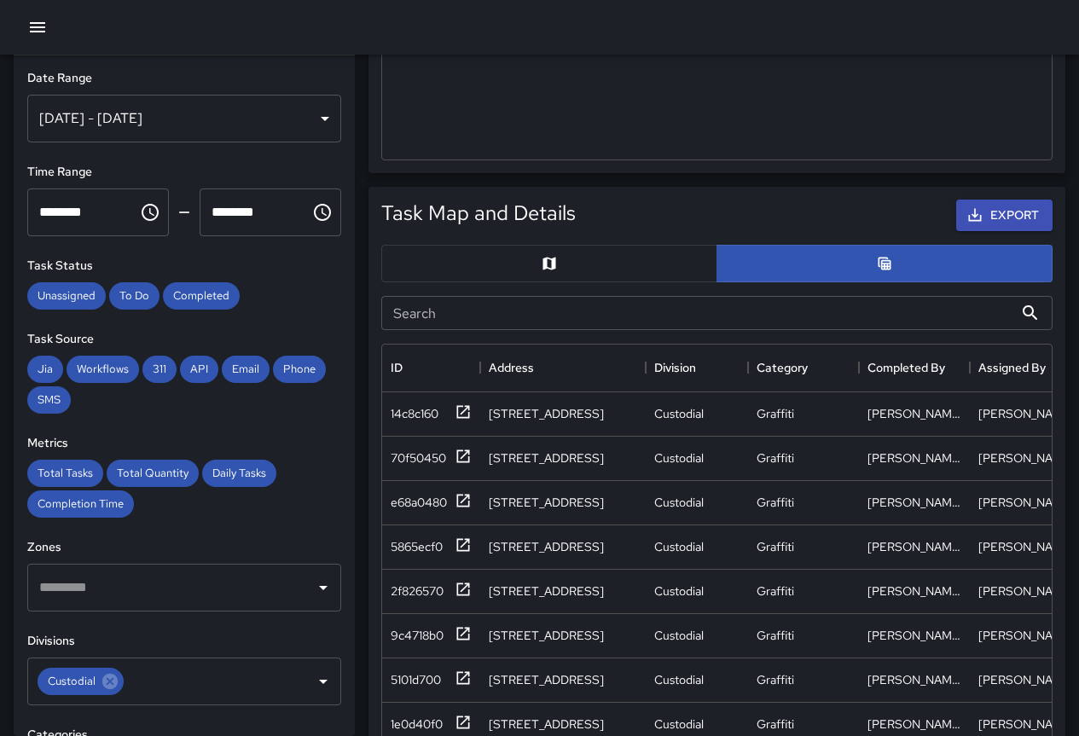
click at [547, 252] on button "button" at bounding box center [549, 264] width 336 height 38
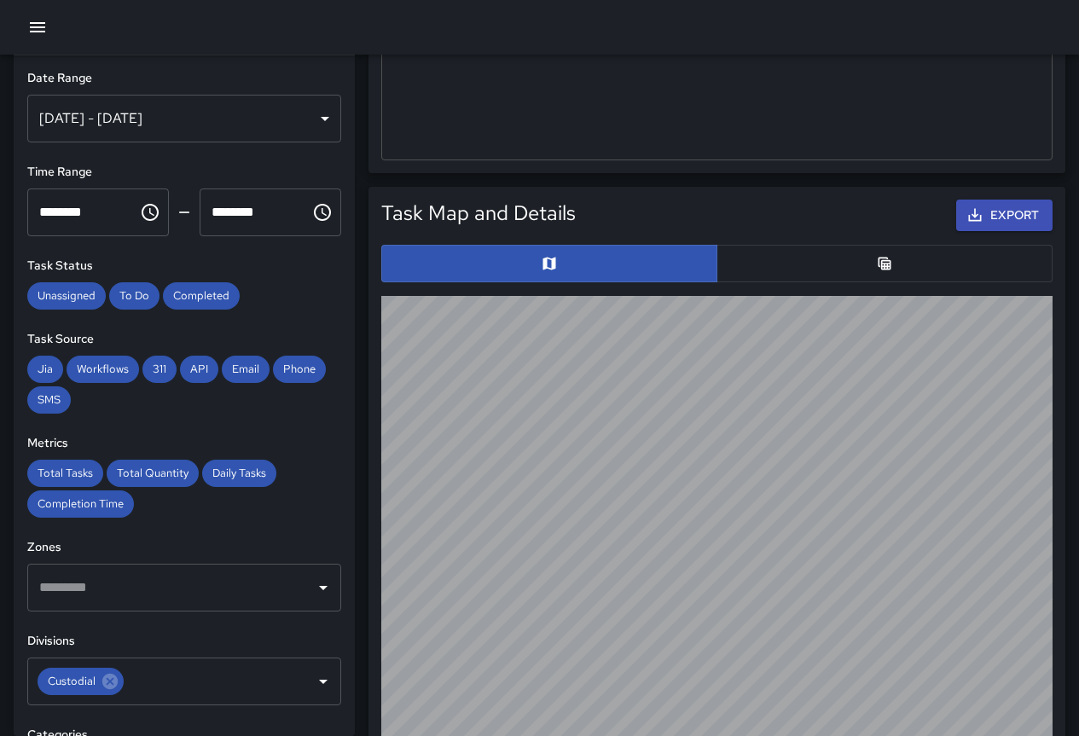
click at [903, 266] on button "button" at bounding box center [884, 264] width 336 height 38
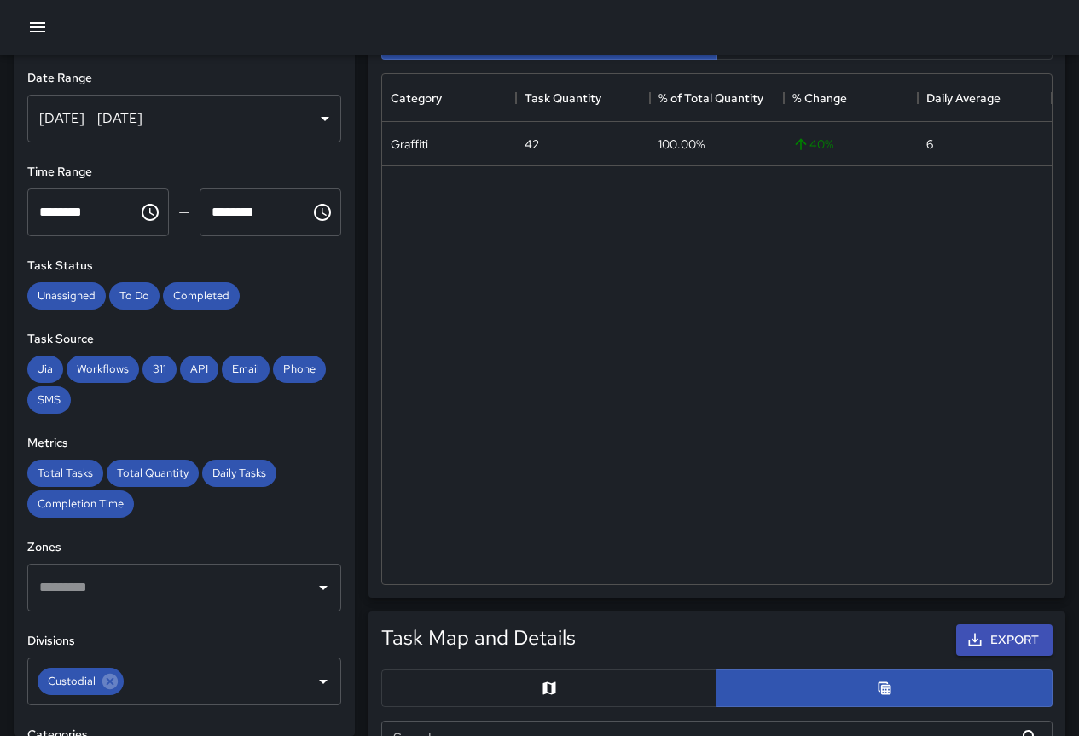
scroll to position [0, 0]
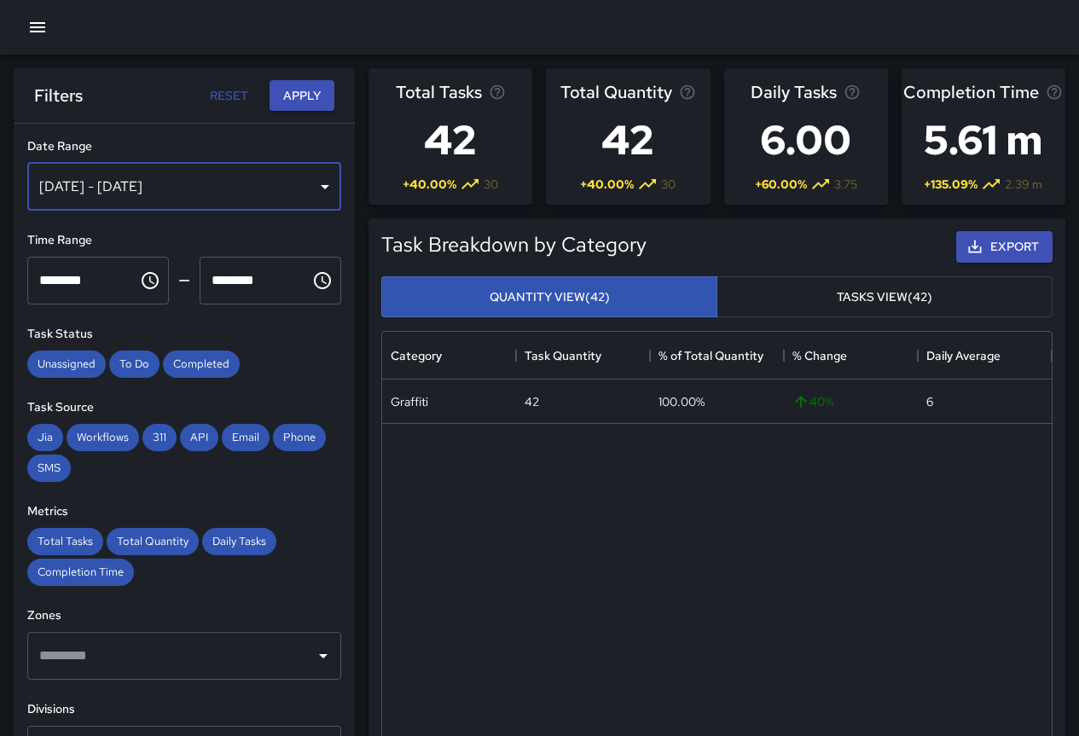
click at [249, 196] on div "[DATE] - [DATE]" at bounding box center [184, 187] width 314 height 48
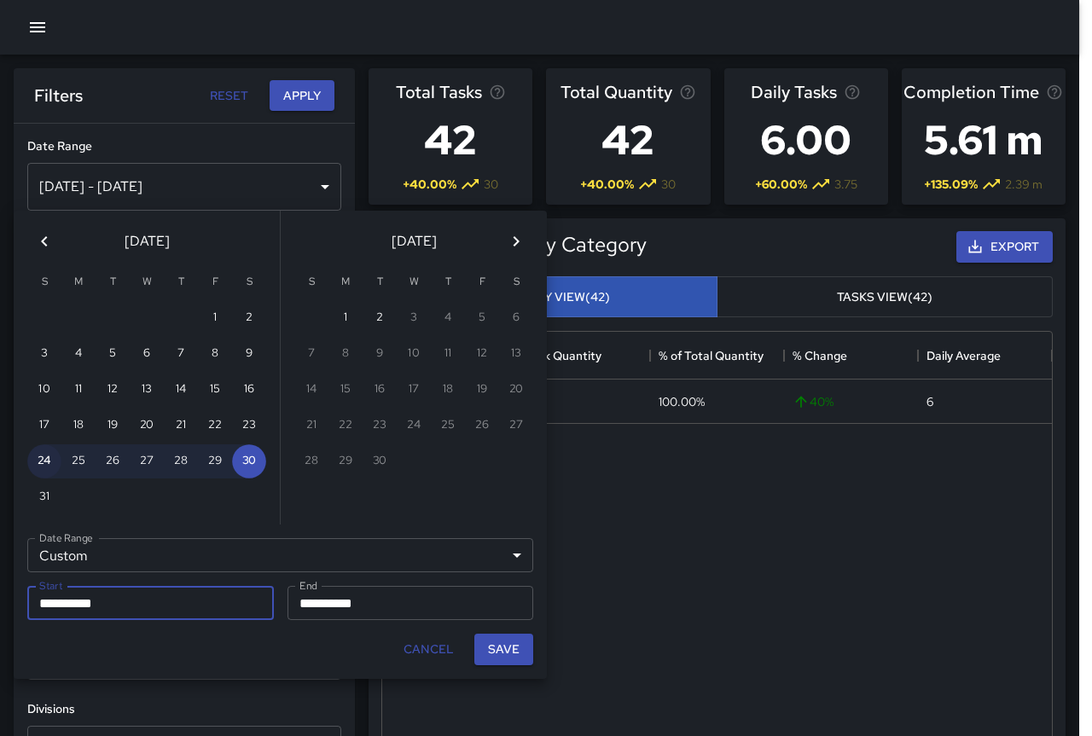
click at [36, 458] on button "24" at bounding box center [44, 461] width 34 height 34
click at [37, 461] on button "24" at bounding box center [44, 461] width 34 height 34
type input "**********"
click at [485, 644] on button "Save" at bounding box center [503, 650] width 59 height 32
type input "**********"
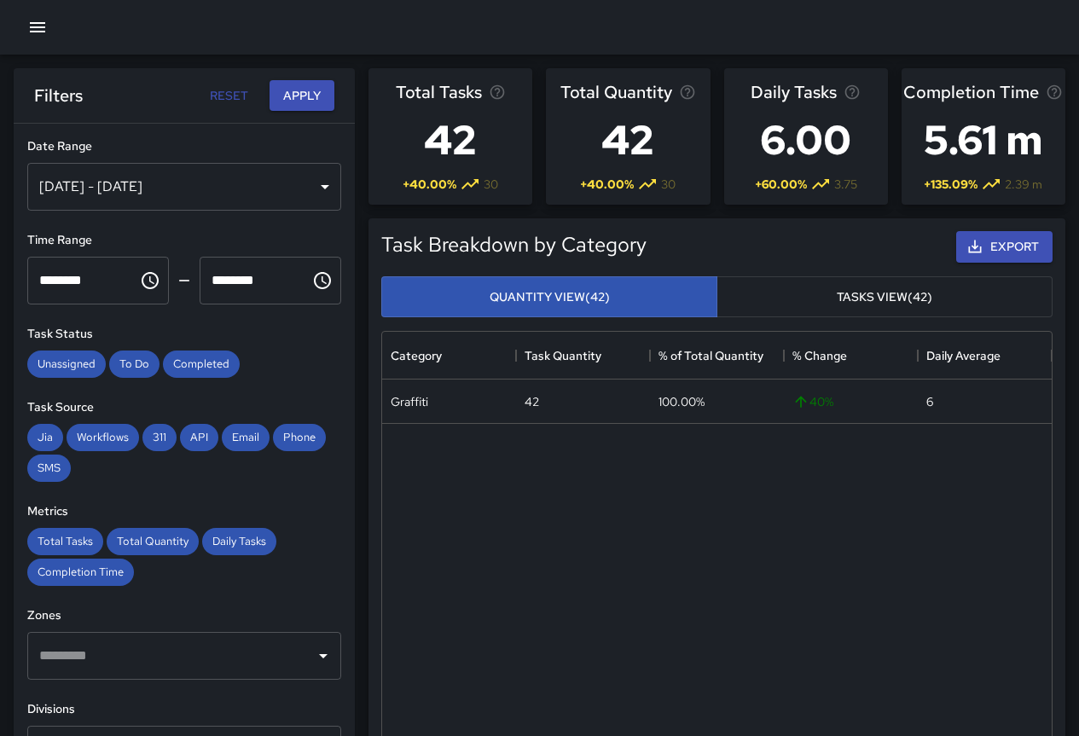
scroll to position [14, 14]
click at [287, 88] on button "Apply" at bounding box center [302, 96] width 65 height 32
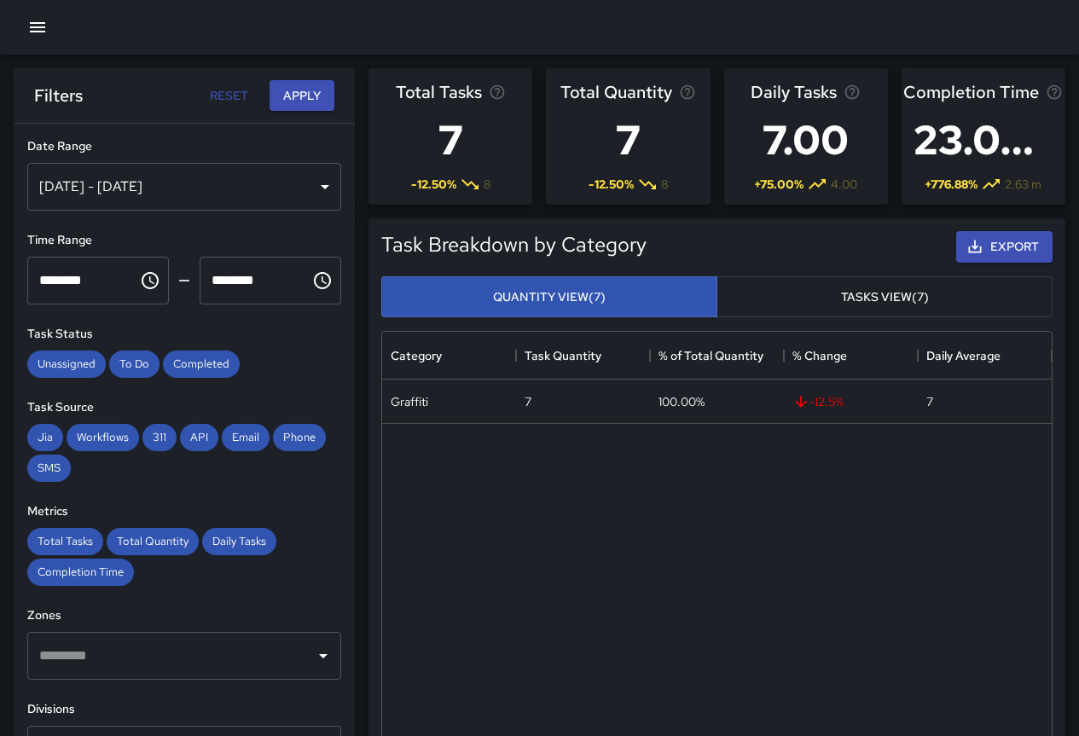
scroll to position [0, 0]
click at [206, 191] on div "[DATE] - [DATE]" at bounding box center [184, 187] width 314 height 48
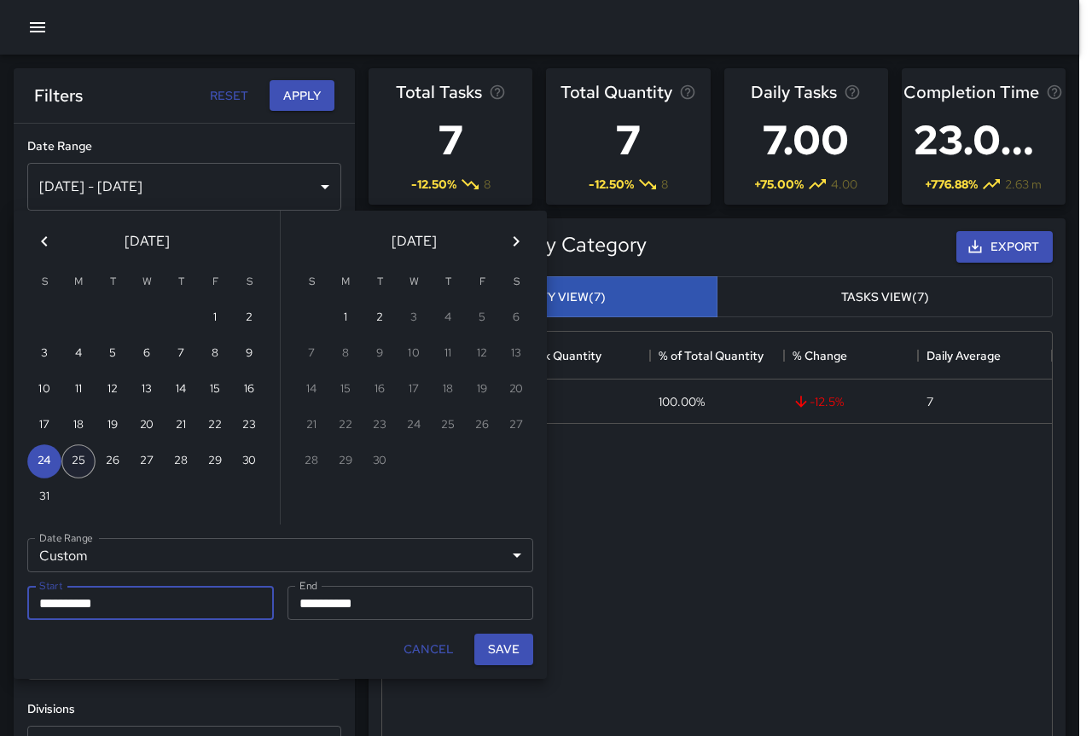
click at [74, 461] on button "25" at bounding box center [78, 461] width 34 height 34
type input "**********"
click at [75, 465] on button "25" at bounding box center [78, 461] width 34 height 34
type input "**********"
click at [513, 651] on button "Save" at bounding box center [503, 650] width 59 height 32
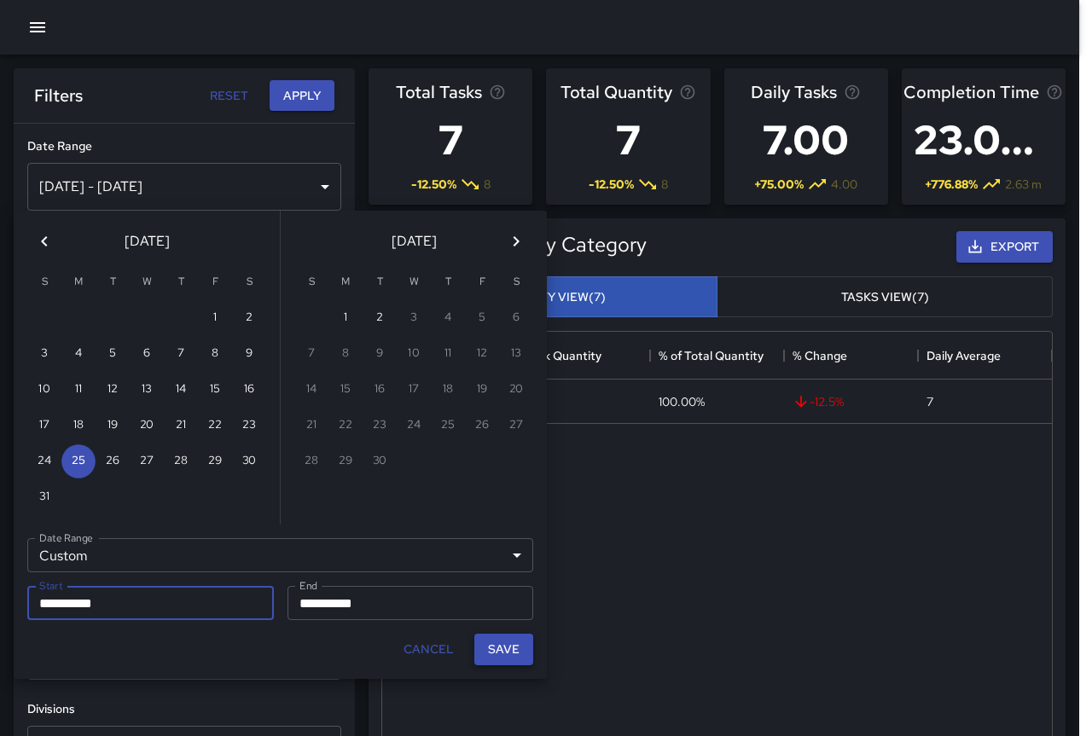
type input "**********"
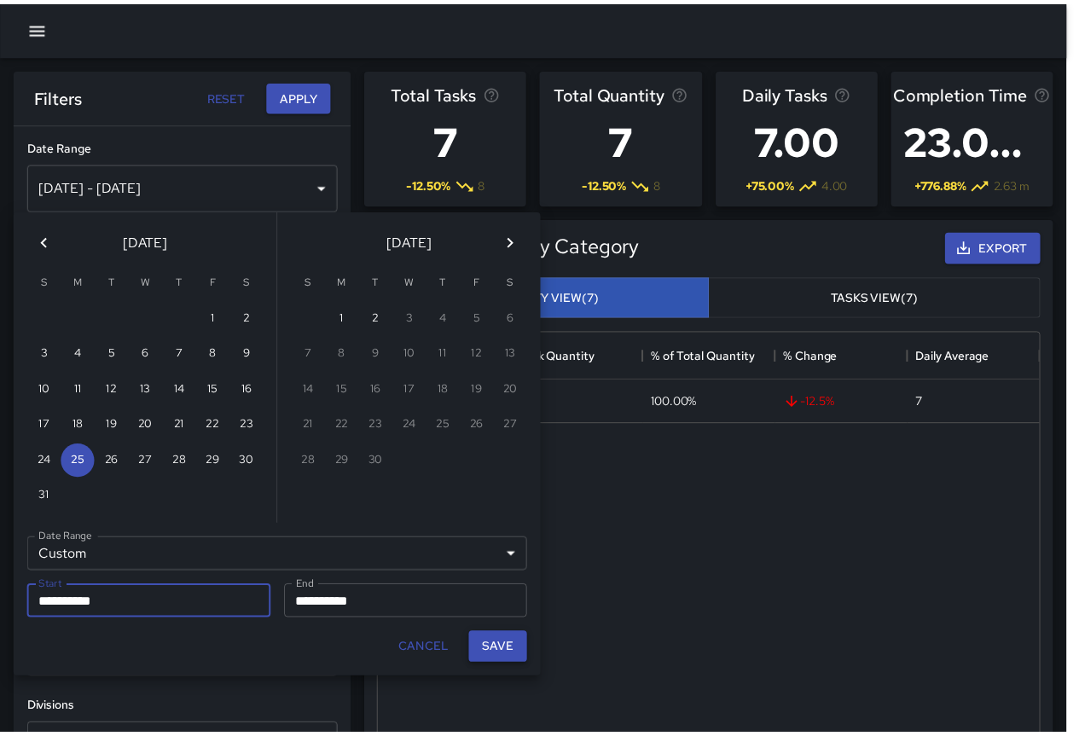
scroll to position [14, 14]
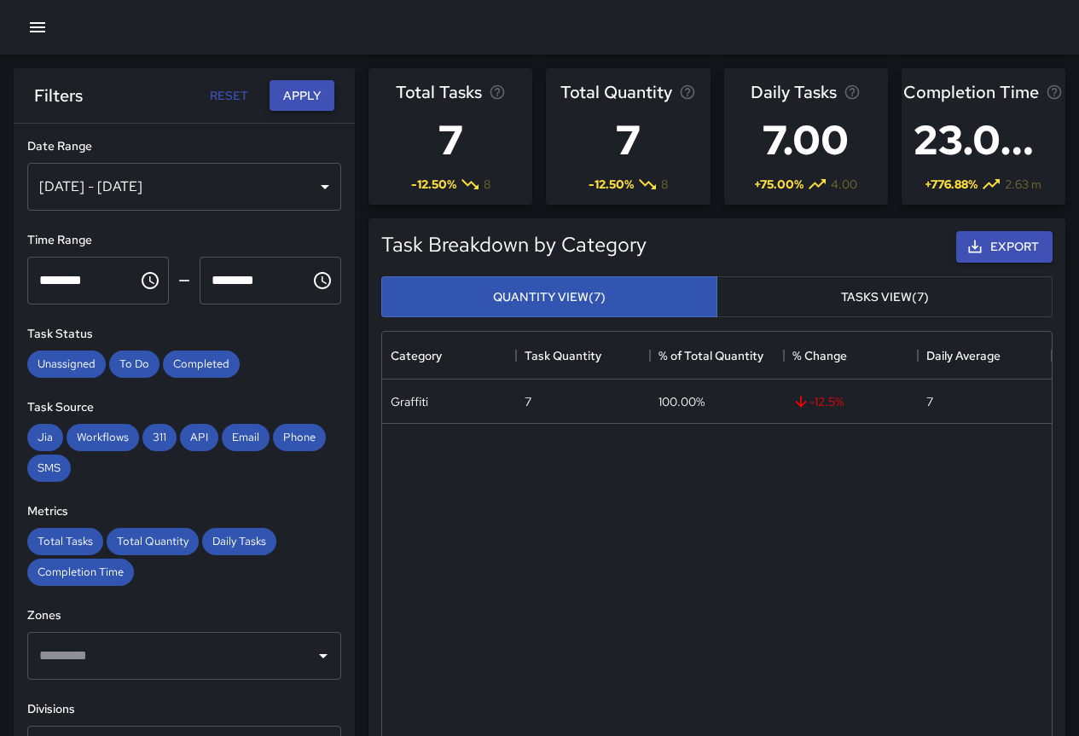
click at [311, 86] on button "Apply" at bounding box center [302, 96] width 65 height 32
click at [270, 197] on div "[DATE] - [DATE]" at bounding box center [184, 187] width 314 height 48
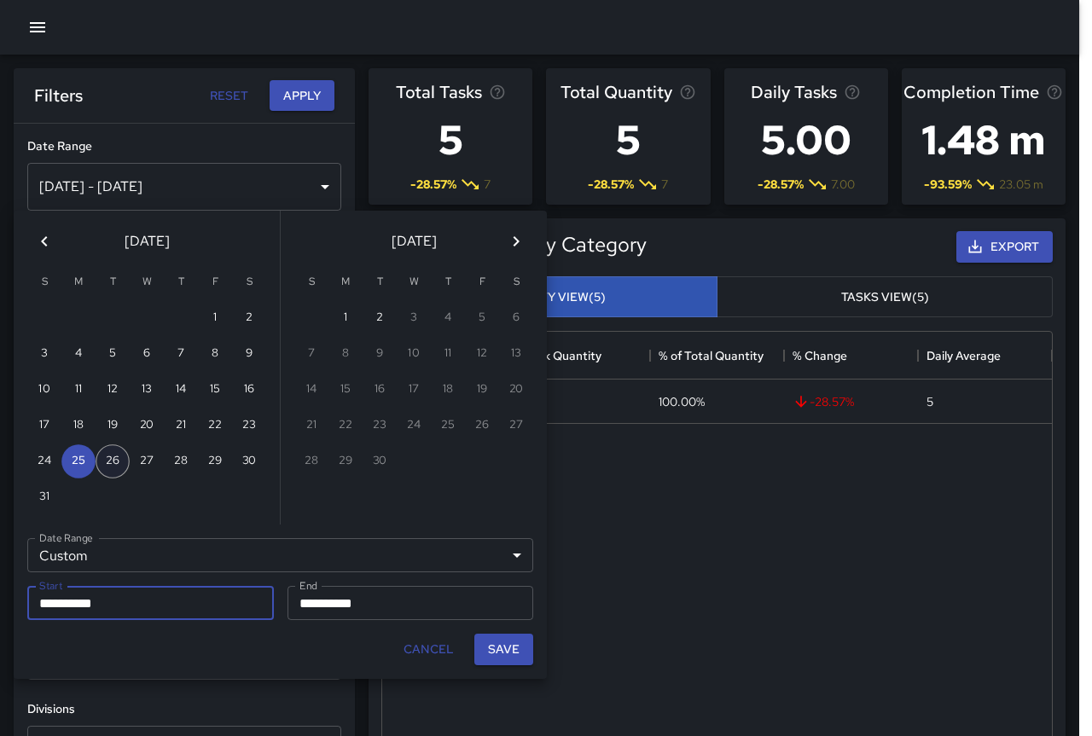
click at [105, 461] on button "26" at bounding box center [113, 461] width 34 height 34
type input "**********"
click at [111, 461] on button "26" at bounding box center [113, 461] width 34 height 34
type input "**********"
click at [497, 639] on button "Save" at bounding box center [503, 650] width 59 height 32
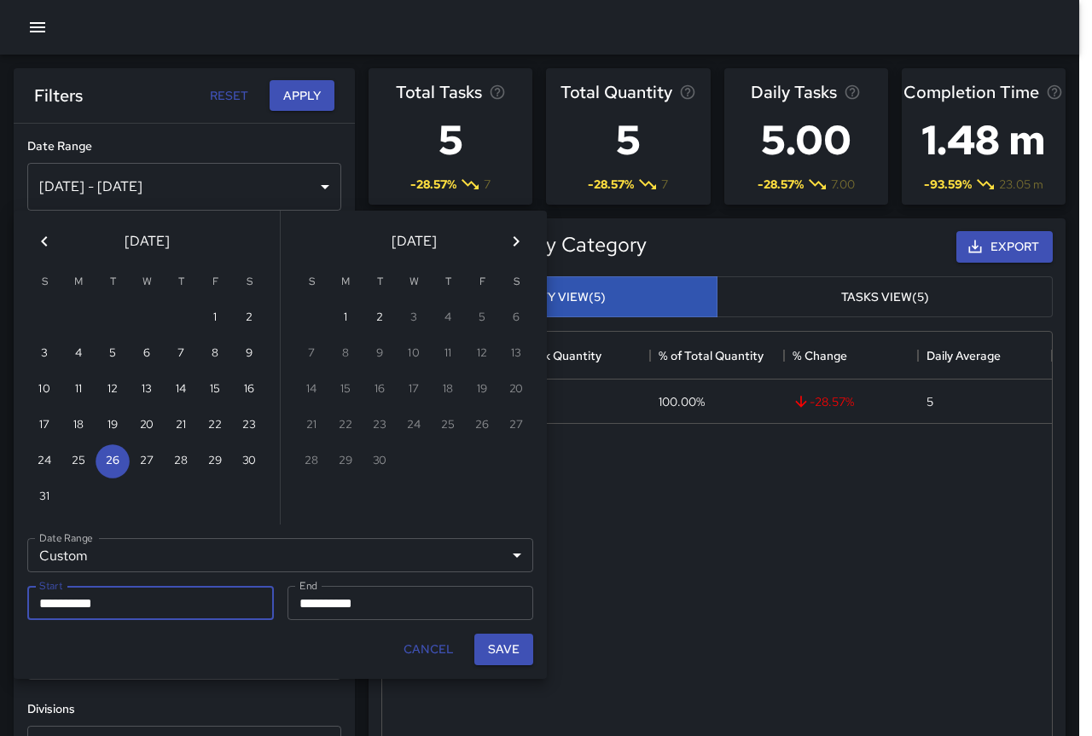
type input "**********"
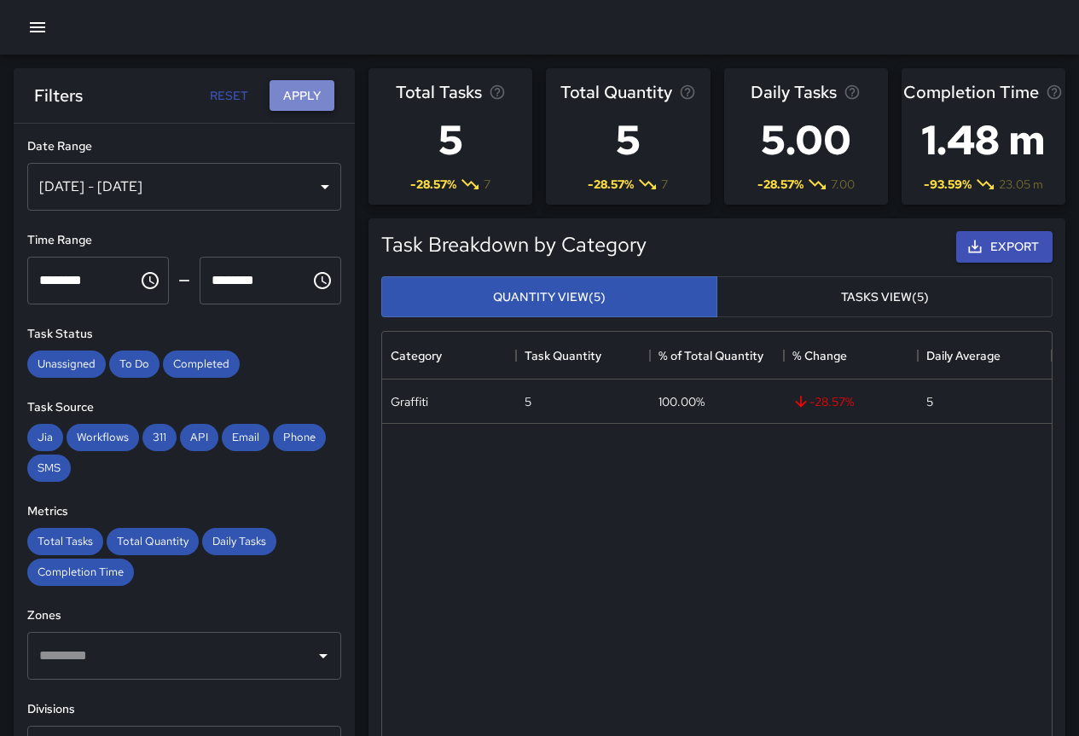
click at [296, 94] on button "Apply" at bounding box center [302, 96] width 65 height 32
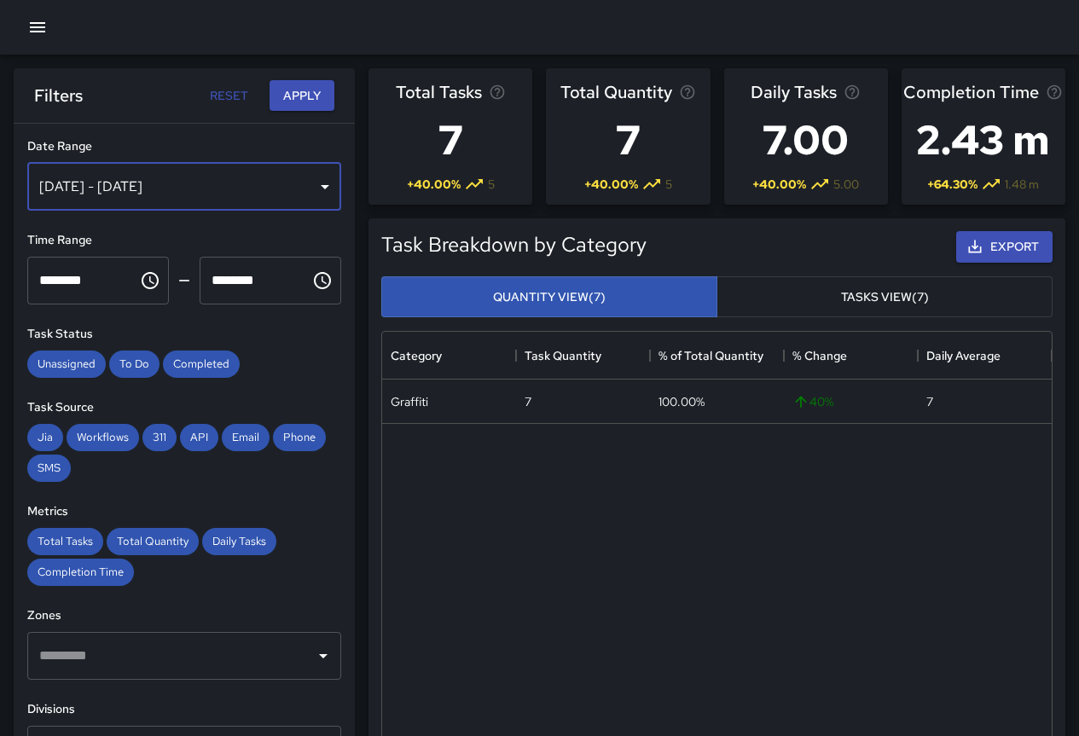
click at [228, 201] on div "[DATE] - [DATE]" at bounding box center [184, 187] width 314 height 48
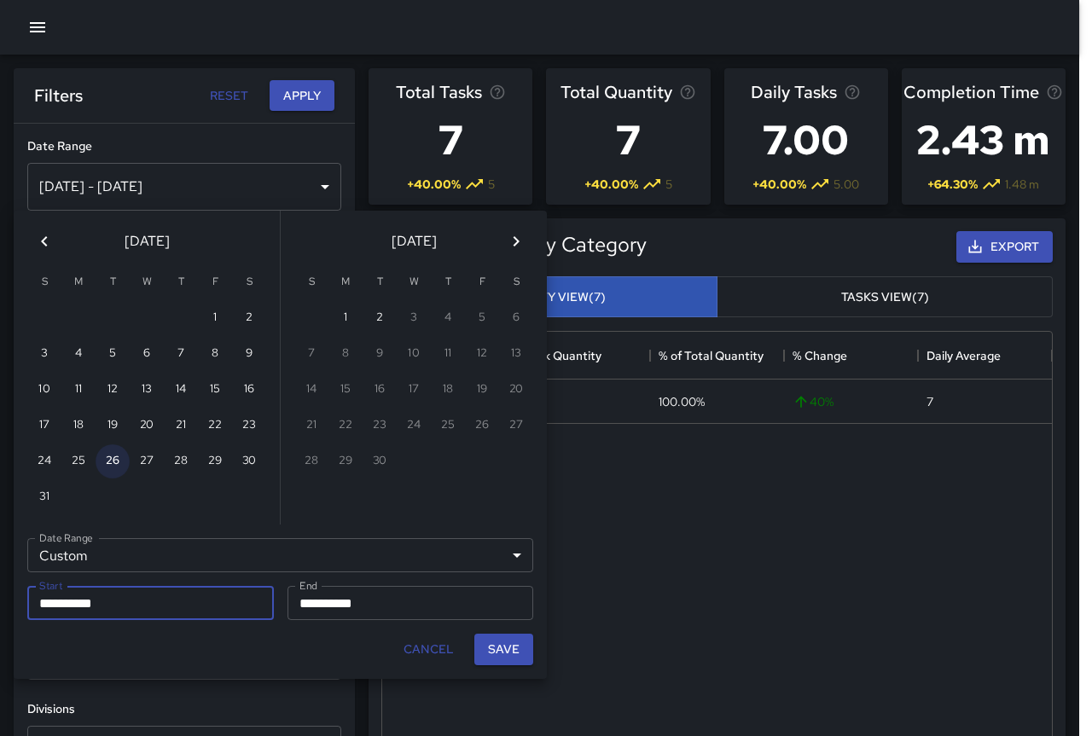
click at [128, 460] on button "26" at bounding box center [113, 461] width 34 height 34
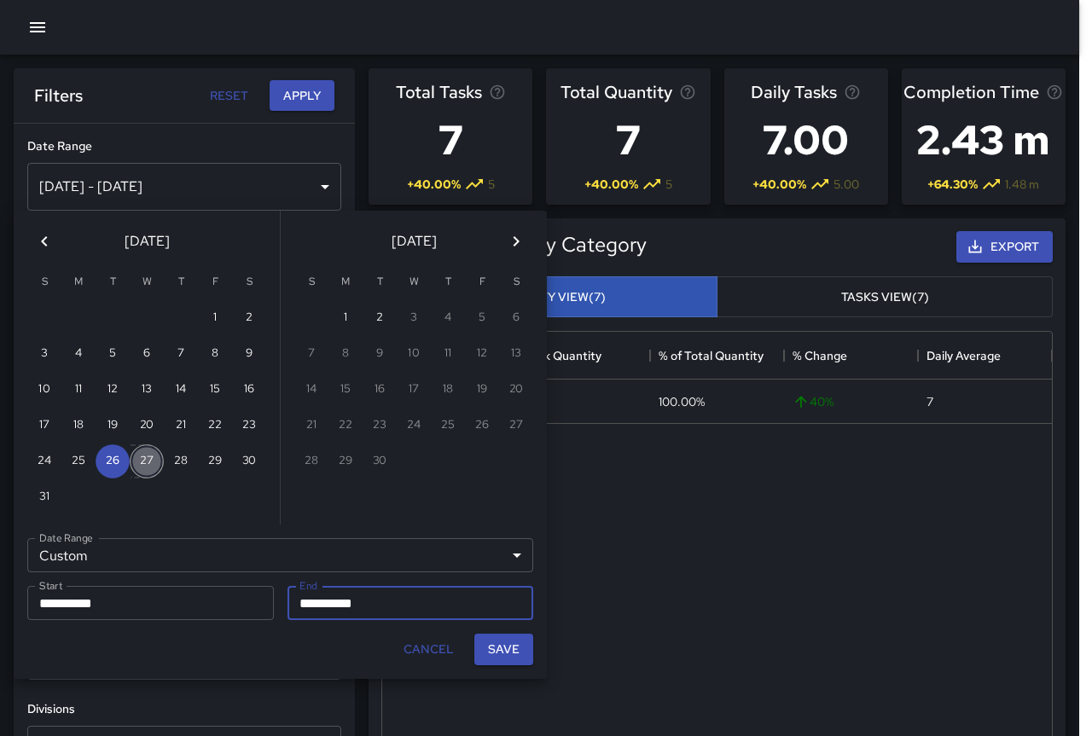
click at [144, 471] on button "27" at bounding box center [147, 461] width 34 height 34
type input "**********"
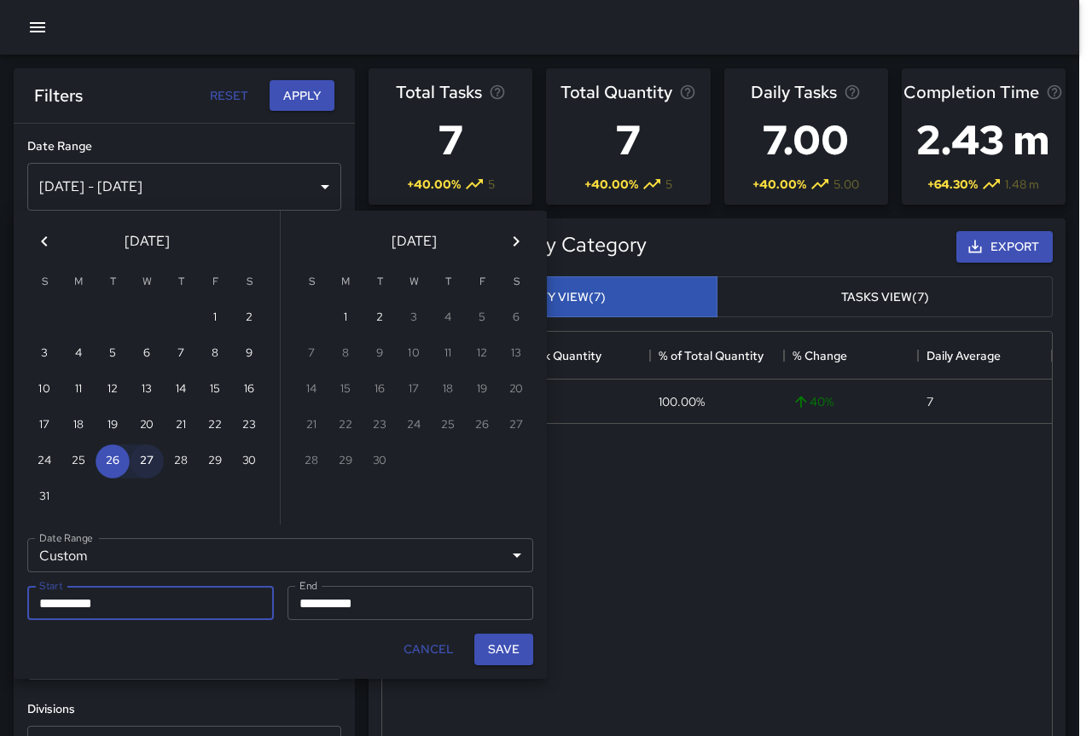
click at [144, 471] on button "27" at bounding box center [147, 461] width 34 height 34
type input "**********"
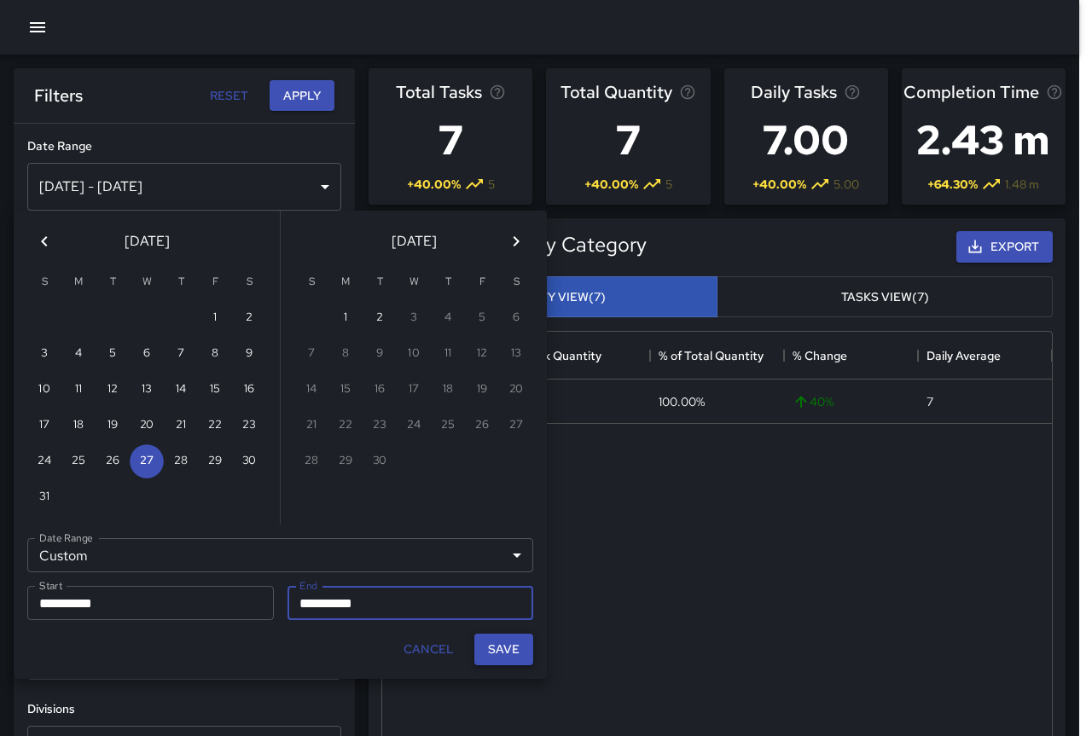
click at [509, 641] on button "Save" at bounding box center [503, 650] width 59 height 32
type input "**********"
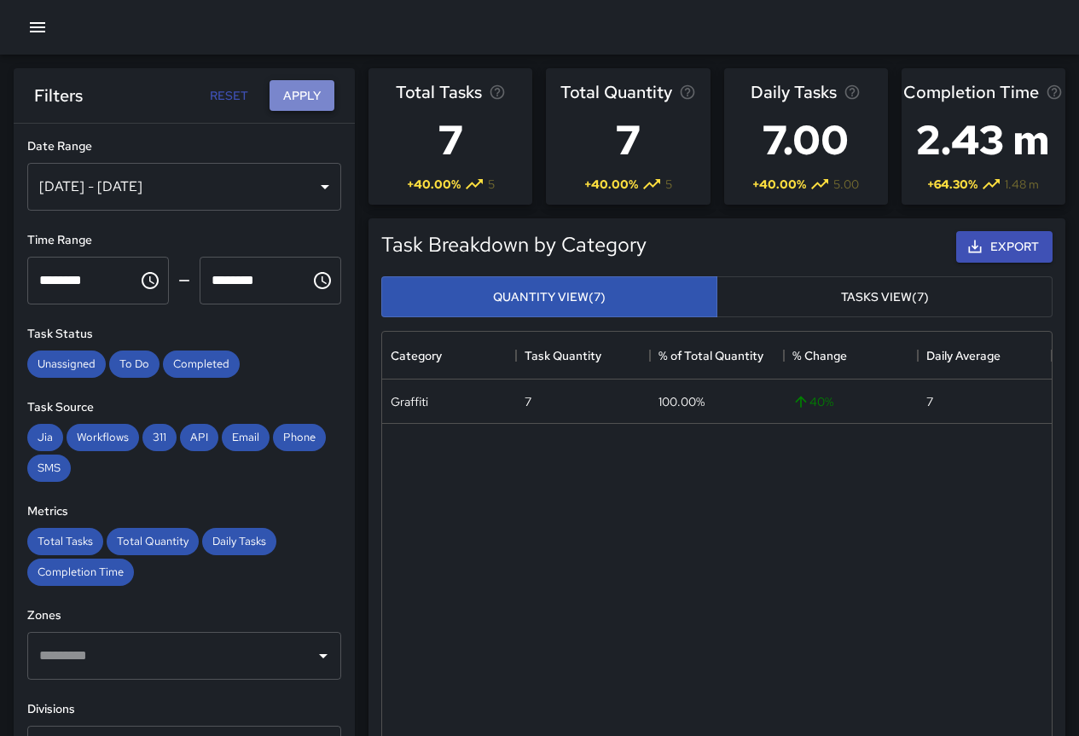
click at [299, 102] on button "Apply" at bounding box center [302, 96] width 65 height 32
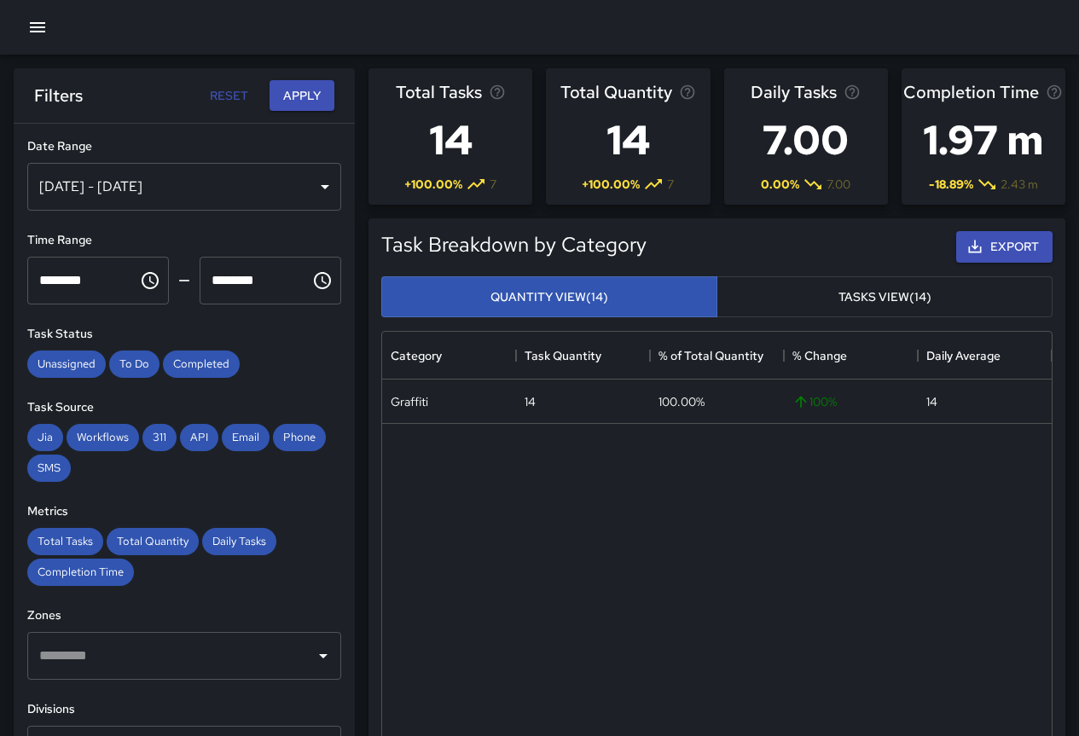
click at [221, 193] on div "[DATE] - [DATE]" at bounding box center [184, 187] width 314 height 48
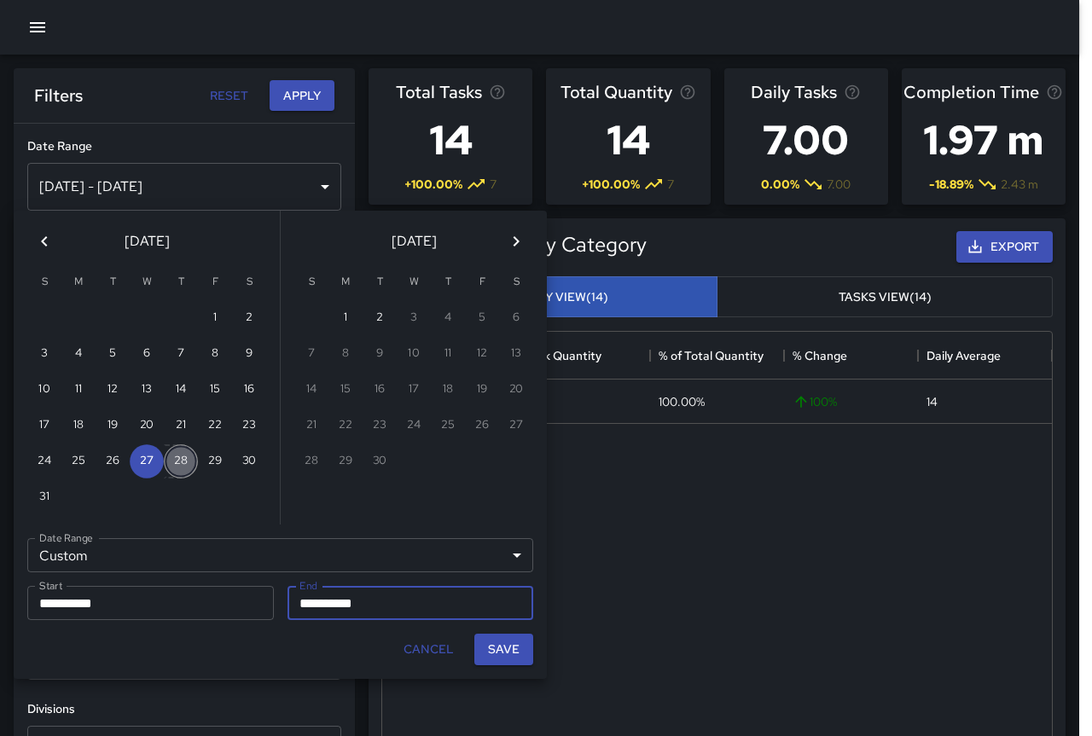
click at [177, 459] on button "28" at bounding box center [181, 461] width 34 height 34
type input "**********"
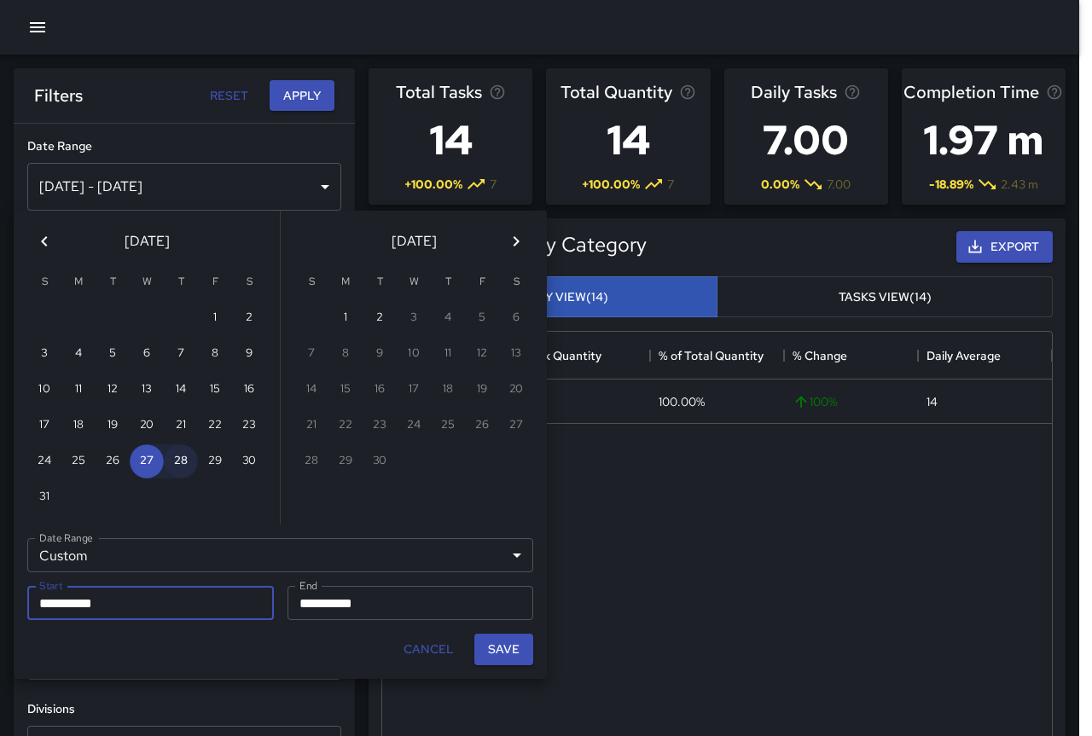
click at [177, 459] on button "28" at bounding box center [181, 461] width 34 height 34
type input "**********"
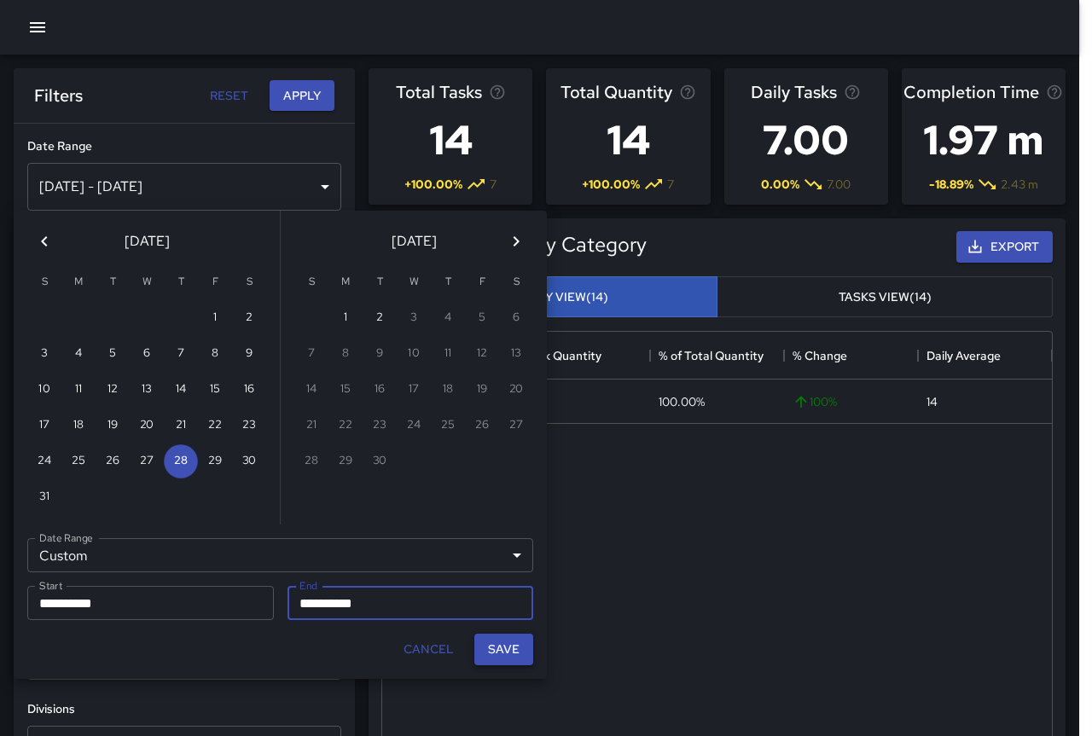
click at [489, 638] on button "Save" at bounding box center [503, 650] width 59 height 32
type input "**********"
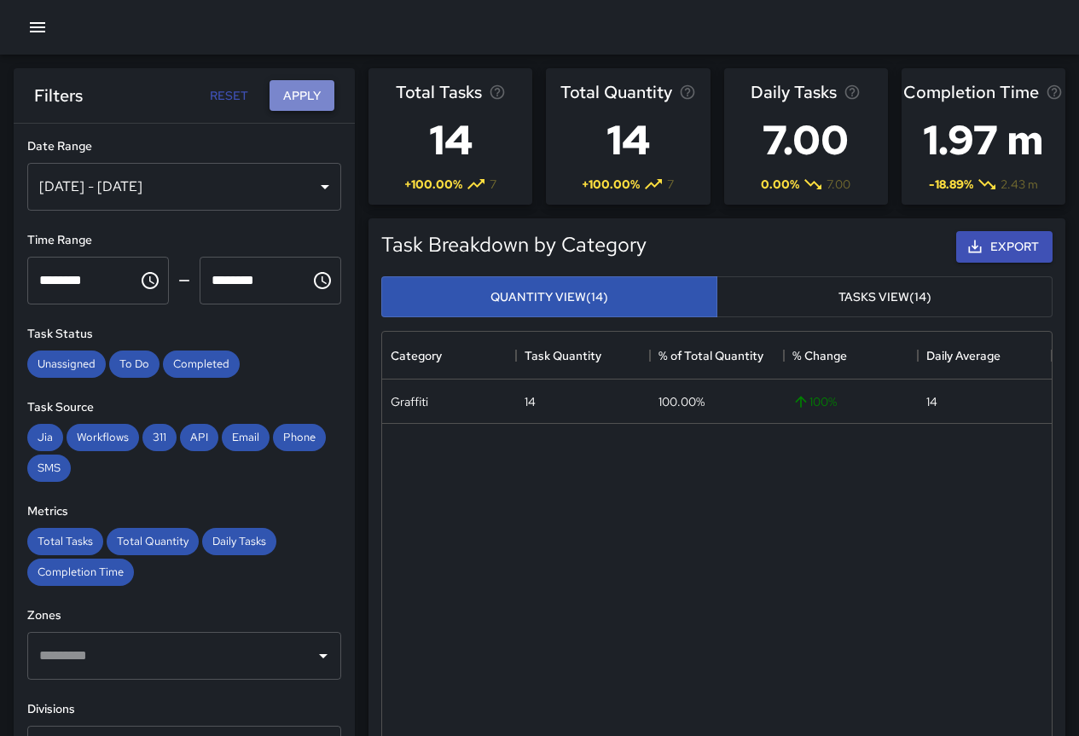
click at [306, 99] on button "Apply" at bounding box center [302, 96] width 65 height 32
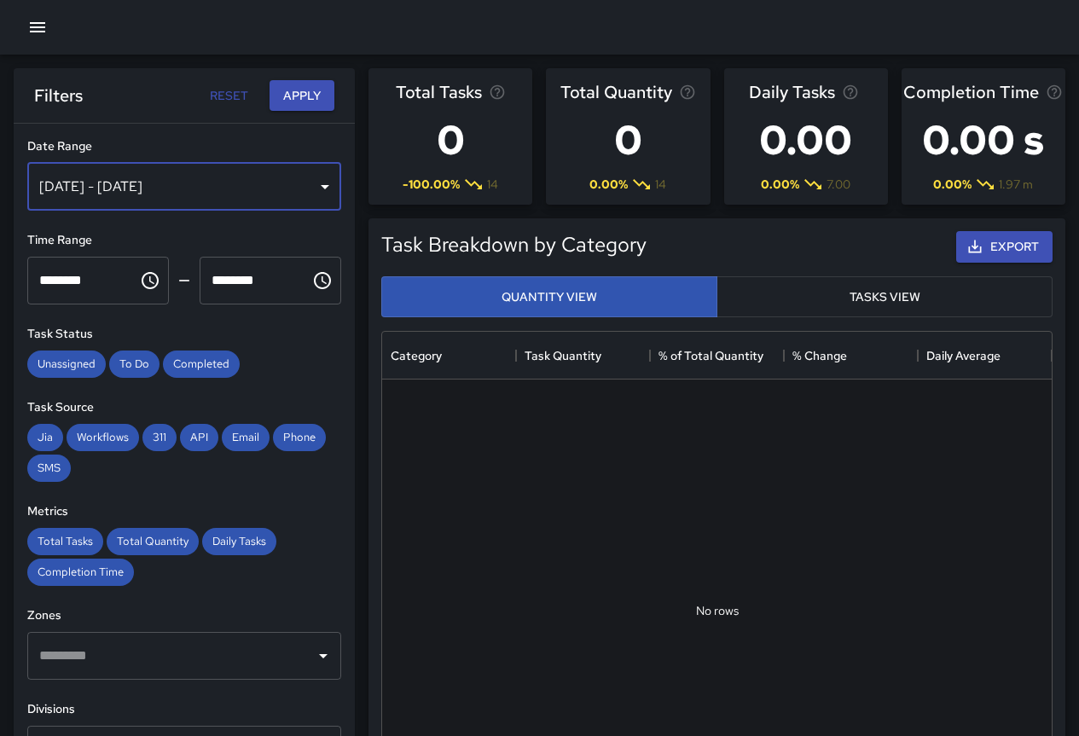
click at [264, 178] on div "[DATE] - [DATE]" at bounding box center [184, 187] width 314 height 48
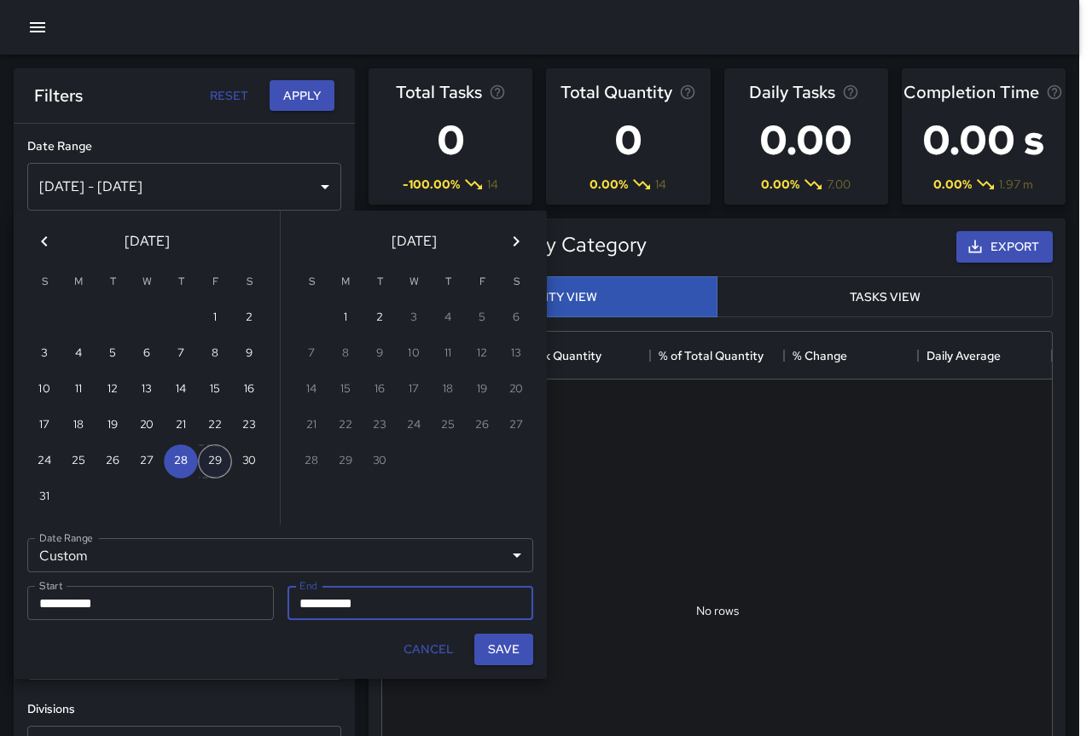
click at [217, 460] on button "29" at bounding box center [215, 461] width 34 height 34
type input "**********"
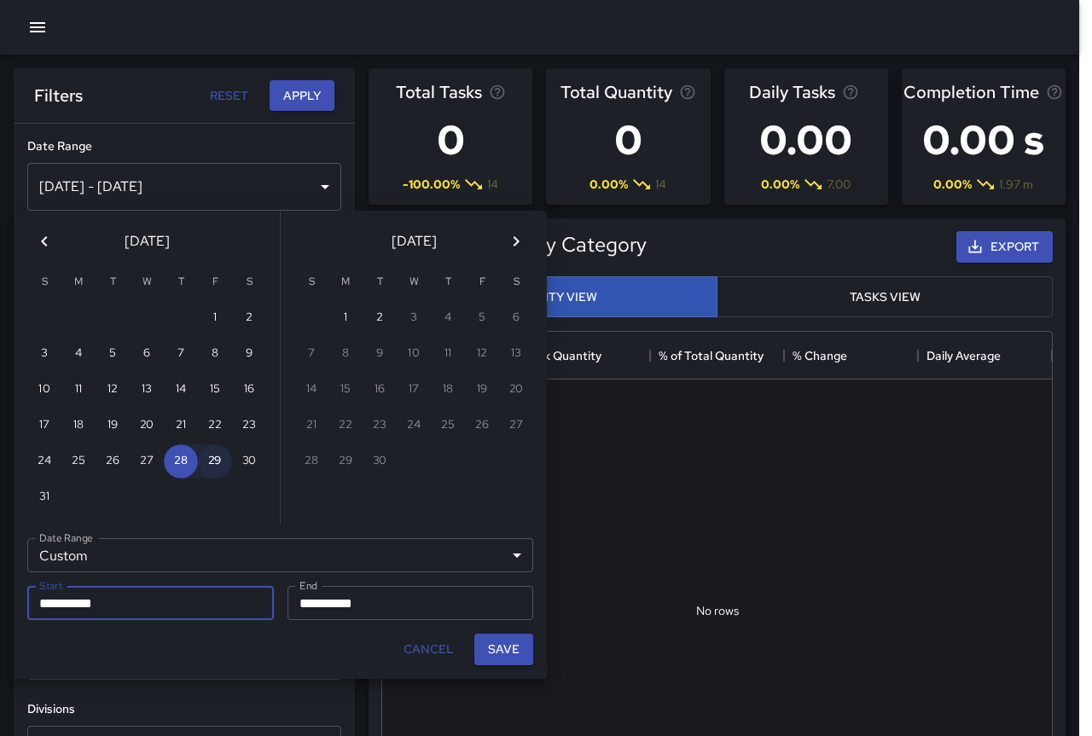
click at [217, 461] on button "29" at bounding box center [215, 461] width 34 height 34
type input "**********"
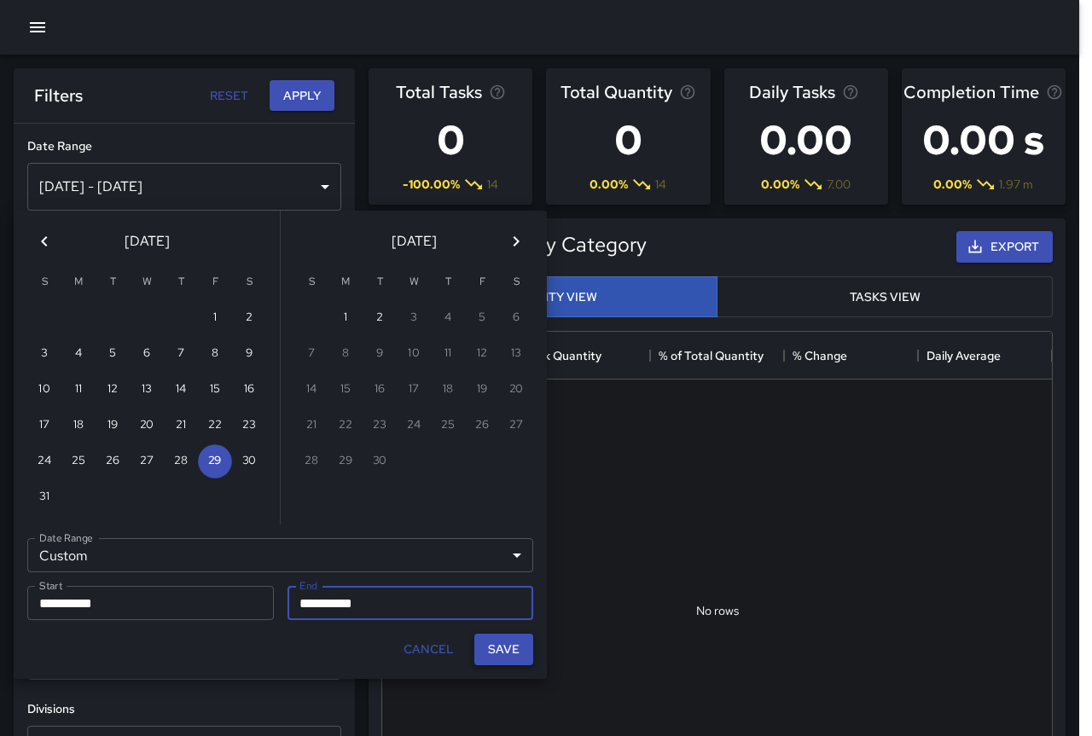
click at [508, 647] on button "Save" at bounding box center [503, 650] width 59 height 32
type input "**********"
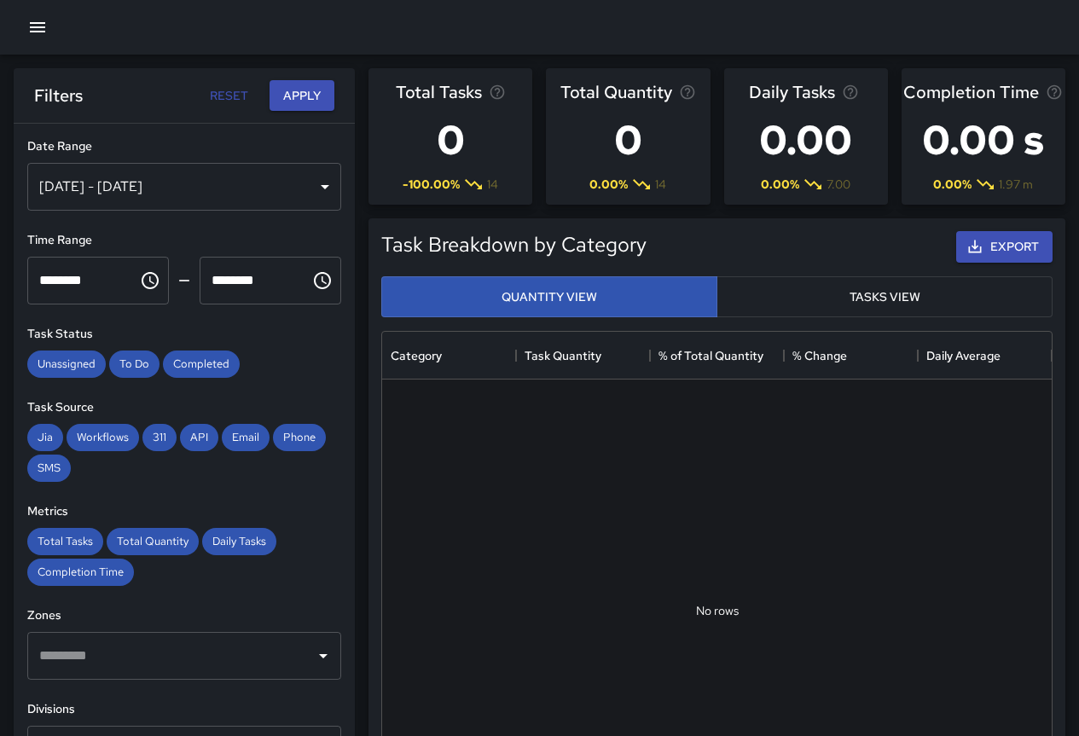
click at [155, 185] on div "[DATE] - [DATE]" at bounding box center [184, 187] width 314 height 48
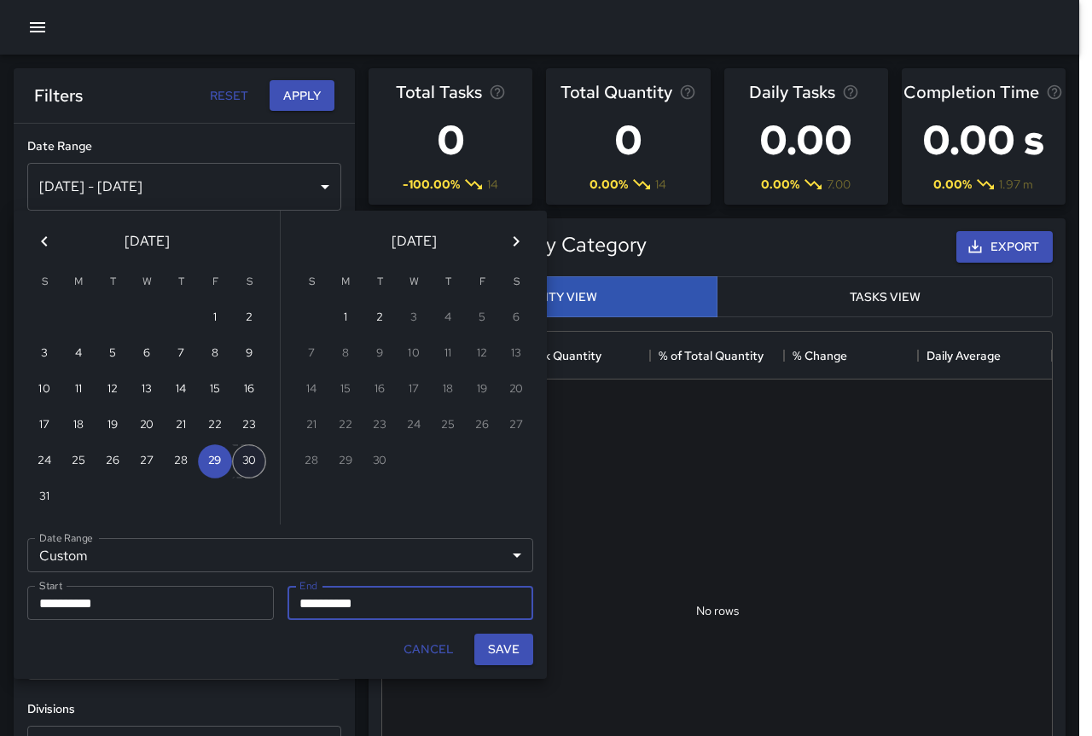
click at [247, 460] on button "30" at bounding box center [249, 461] width 34 height 34
type input "**********"
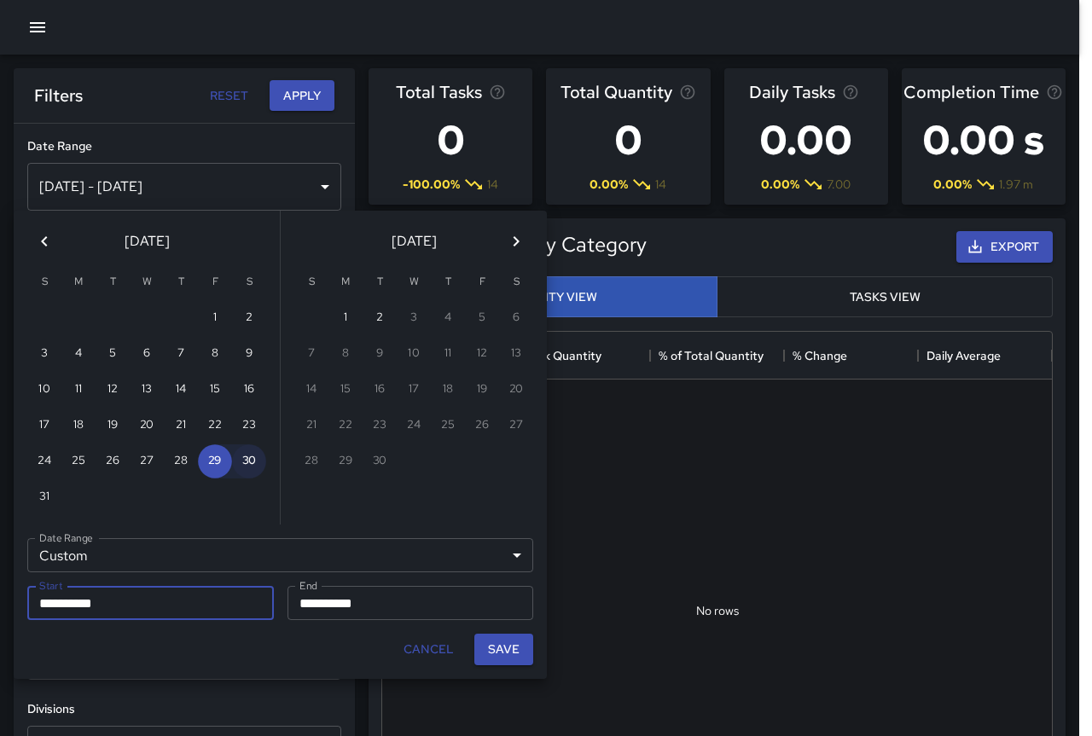
click at [247, 460] on button "30" at bounding box center [249, 461] width 34 height 34
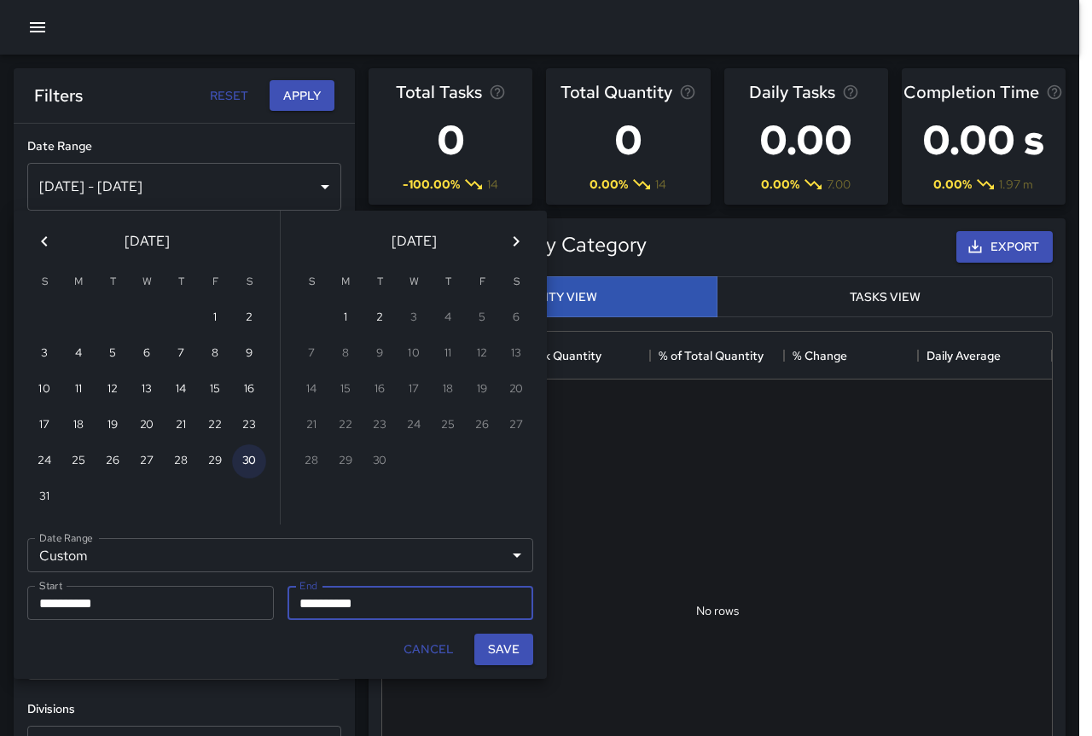
type input "**********"
click at [505, 646] on button "Save" at bounding box center [503, 650] width 59 height 32
type input "**********"
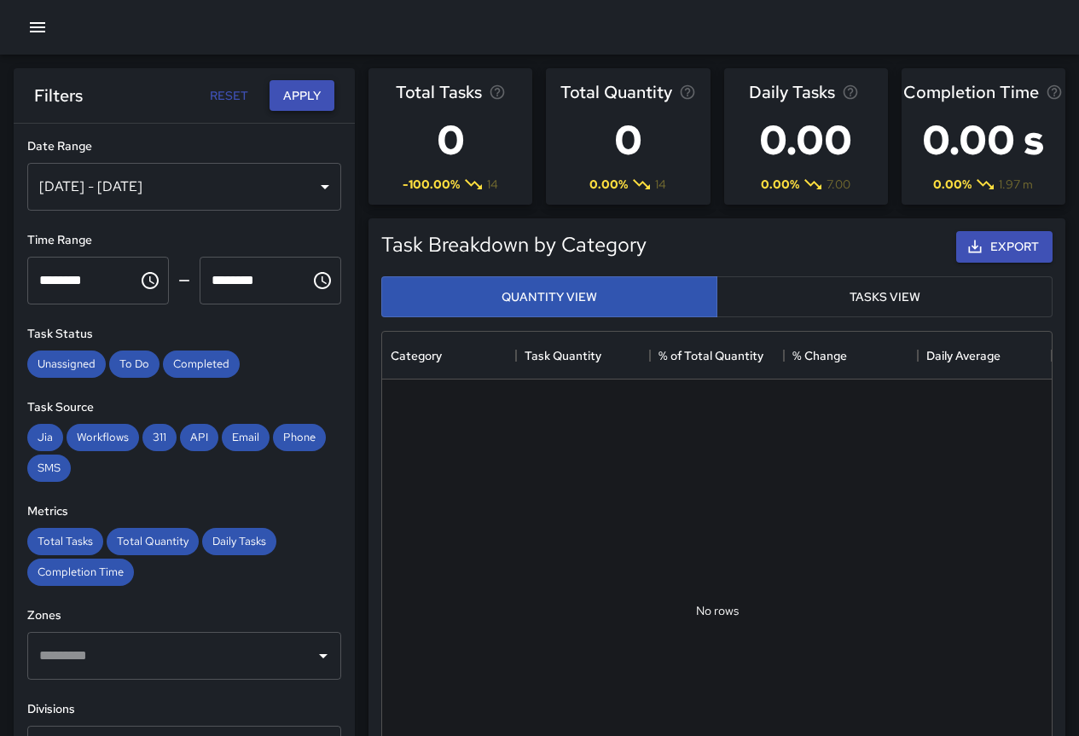
click at [295, 89] on button "Apply" at bounding box center [302, 96] width 65 height 32
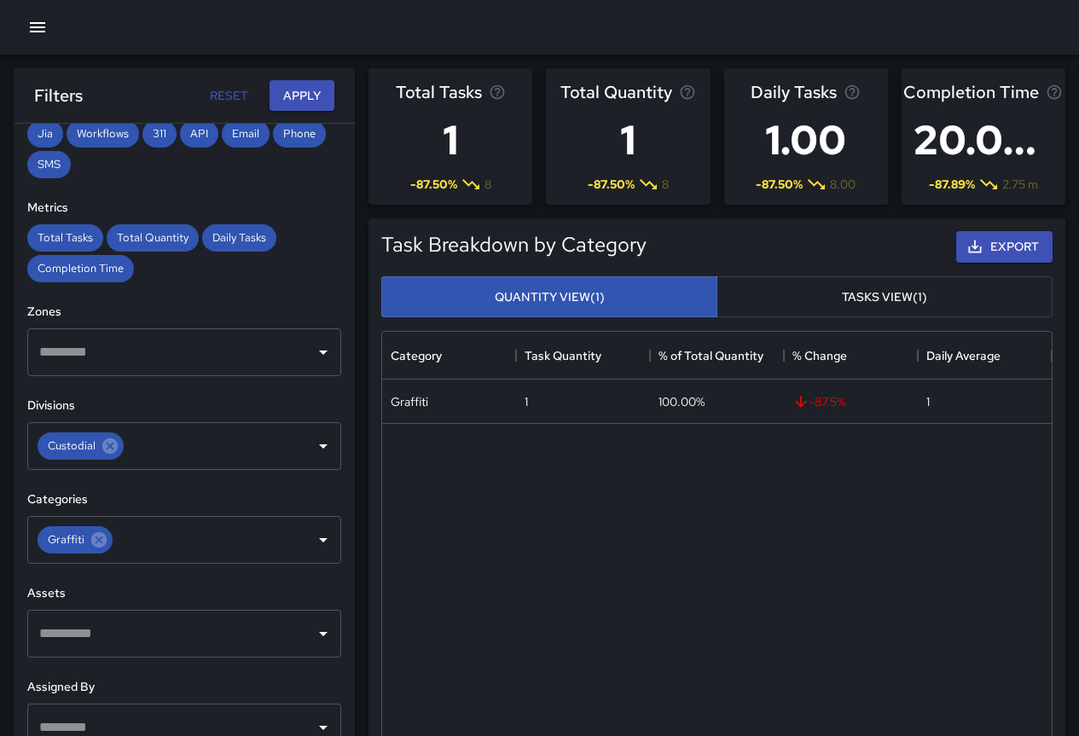
scroll to position [341, 0]
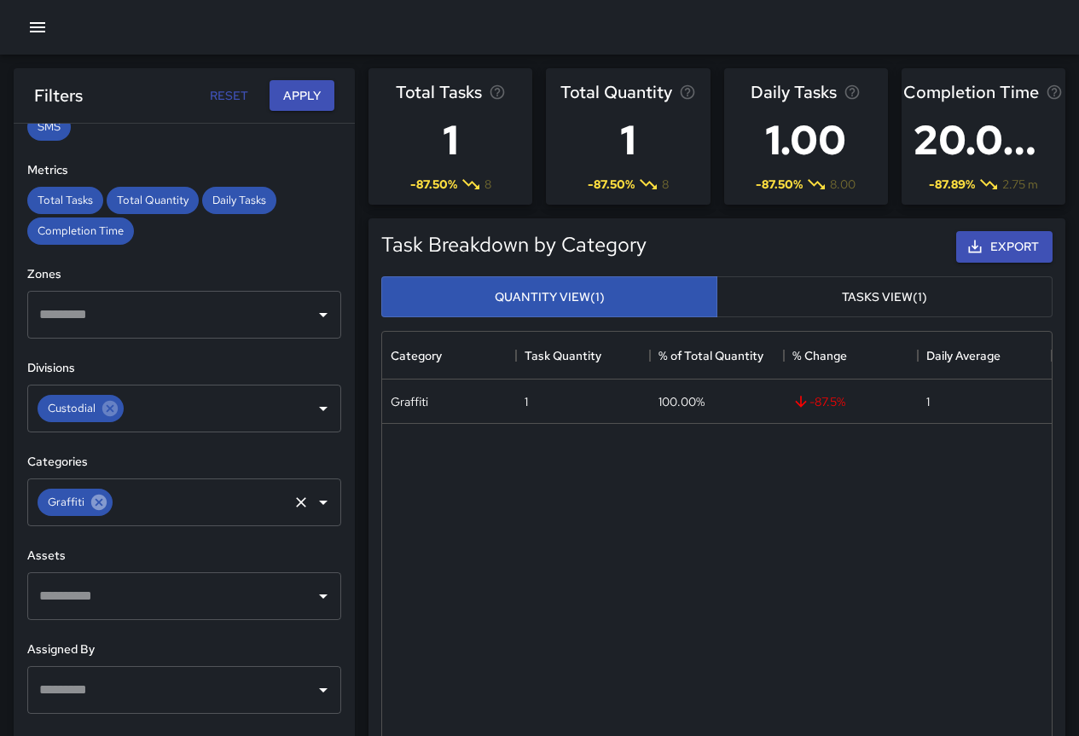
click at [96, 497] on icon at bounding box center [98, 502] width 15 height 15
click at [247, 504] on input "text" at bounding box center [171, 502] width 273 height 32
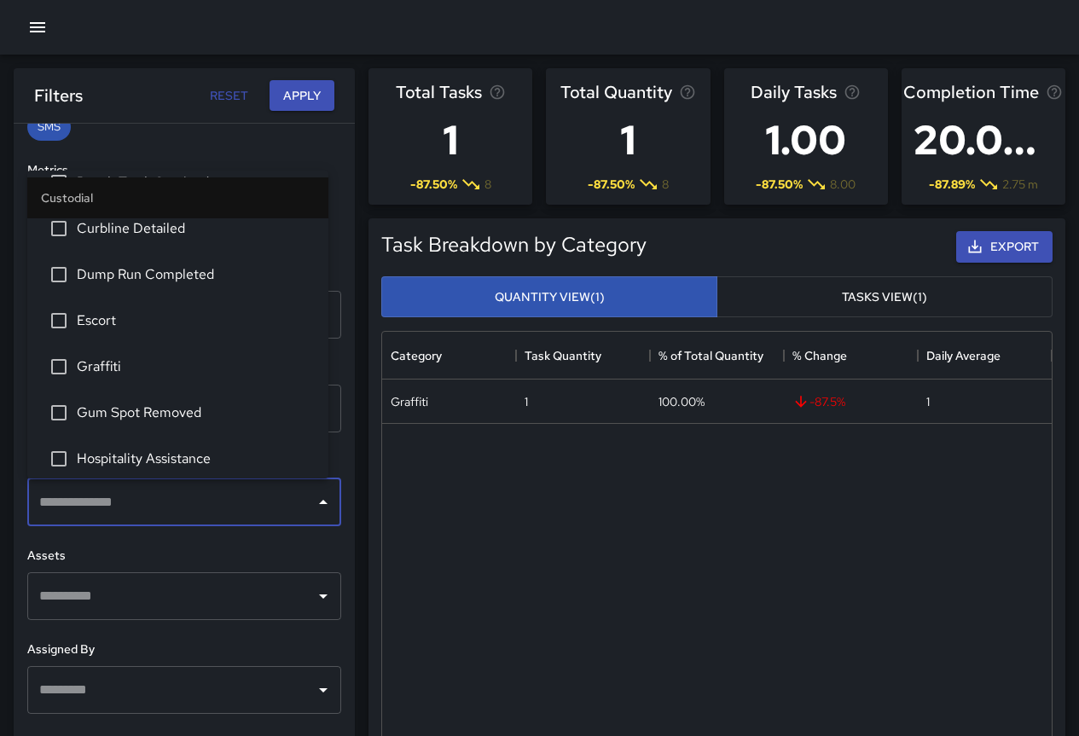
scroll to position [85, 0]
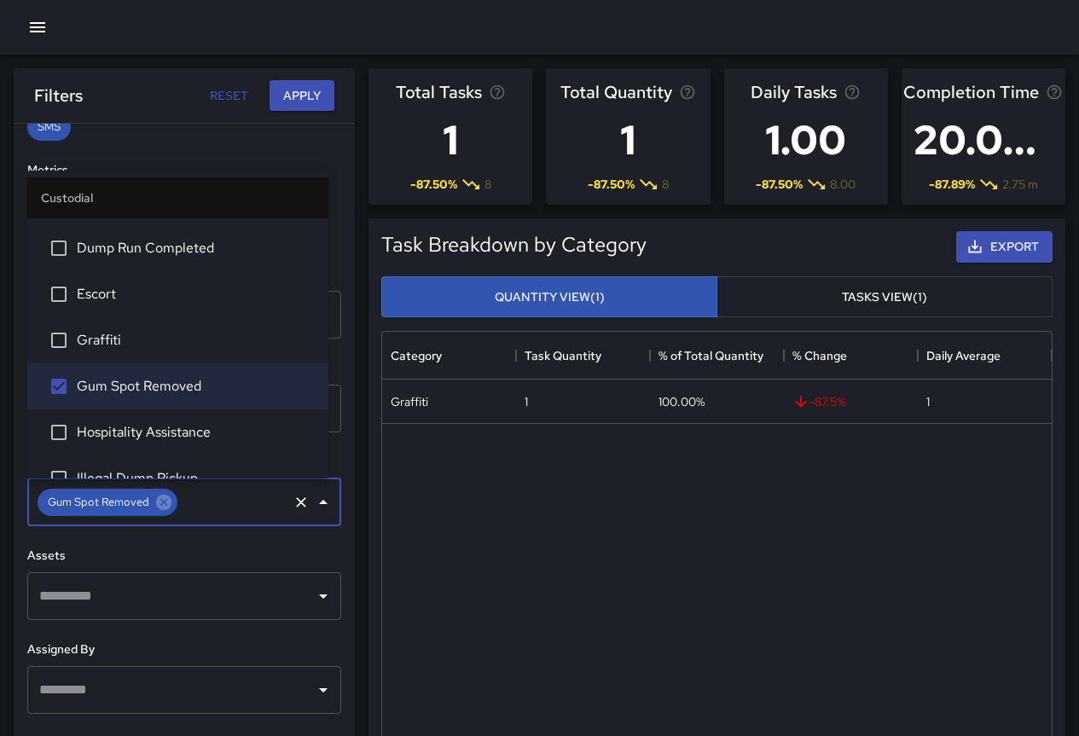
click at [255, 543] on div "**********" at bounding box center [184, 464] width 341 height 681
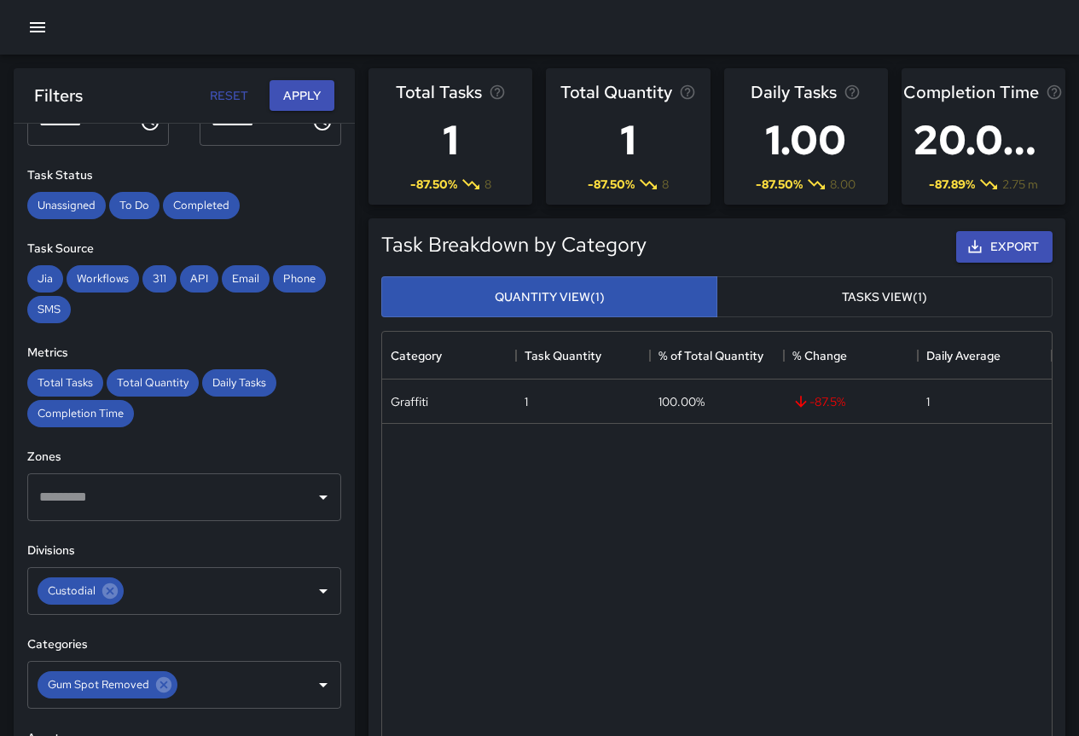
scroll to position [0, 0]
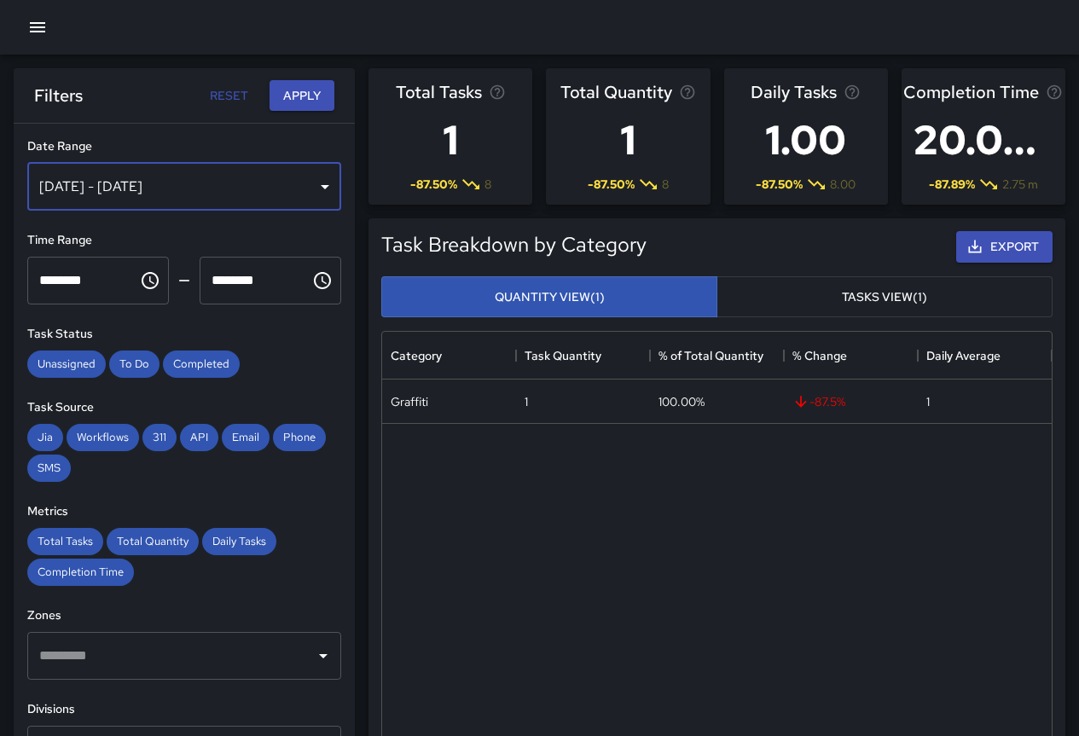
click at [105, 171] on div "[DATE] - [DATE]" at bounding box center [184, 187] width 314 height 48
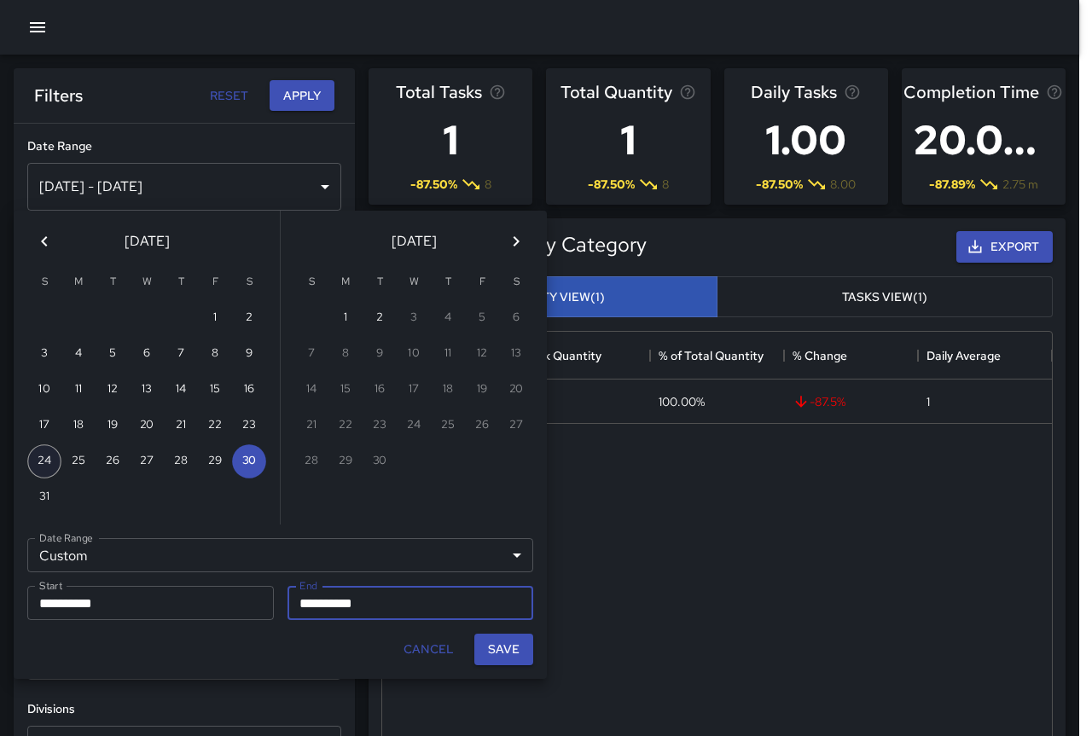
click at [51, 461] on button "24" at bounding box center [44, 461] width 34 height 34
type input "**********"
click at [50, 465] on button "24" at bounding box center [44, 461] width 34 height 34
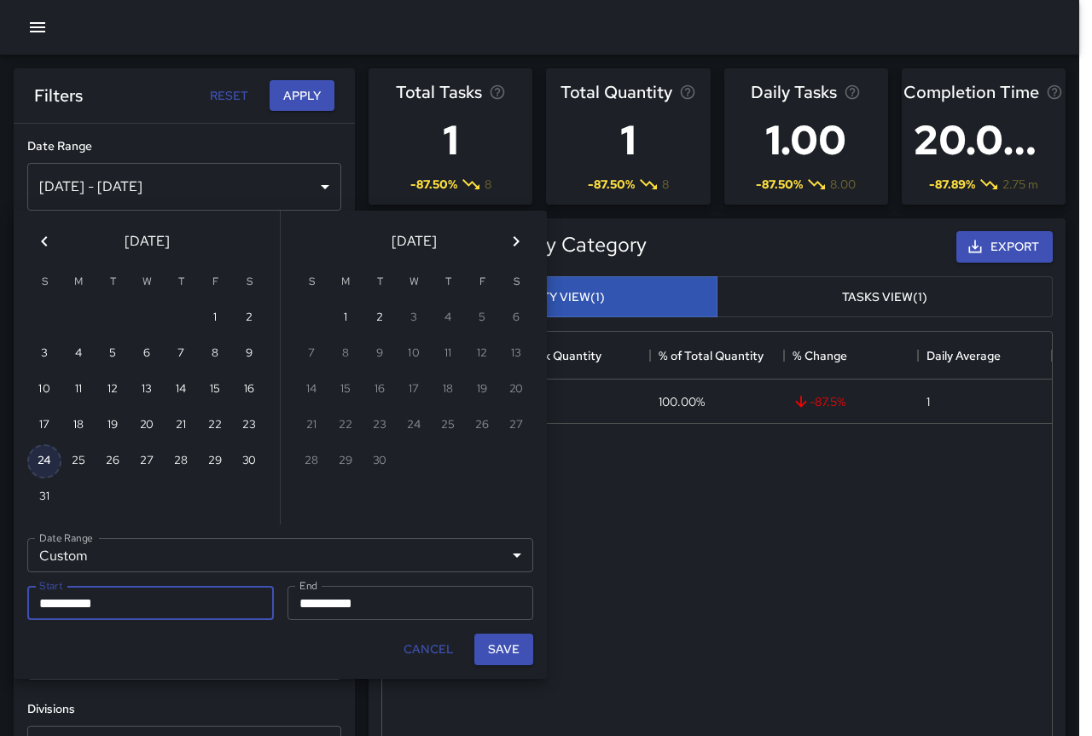
type input "**********"
click at [508, 653] on button "Save" at bounding box center [503, 650] width 59 height 32
type input "**********"
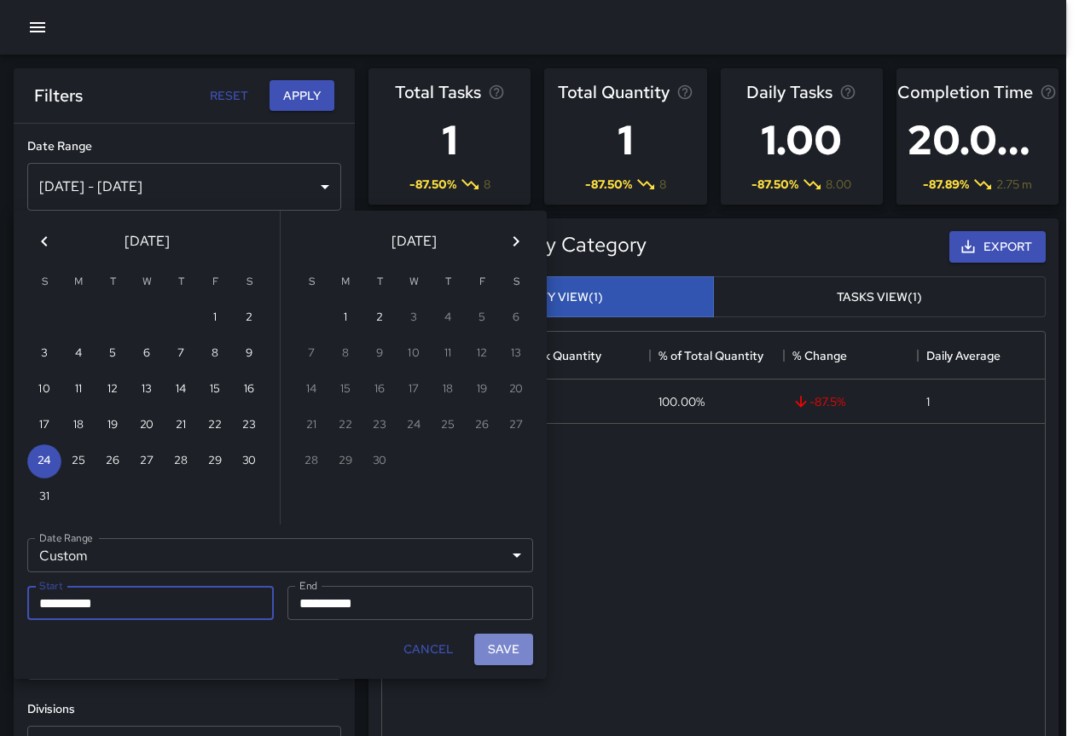
scroll to position [14, 14]
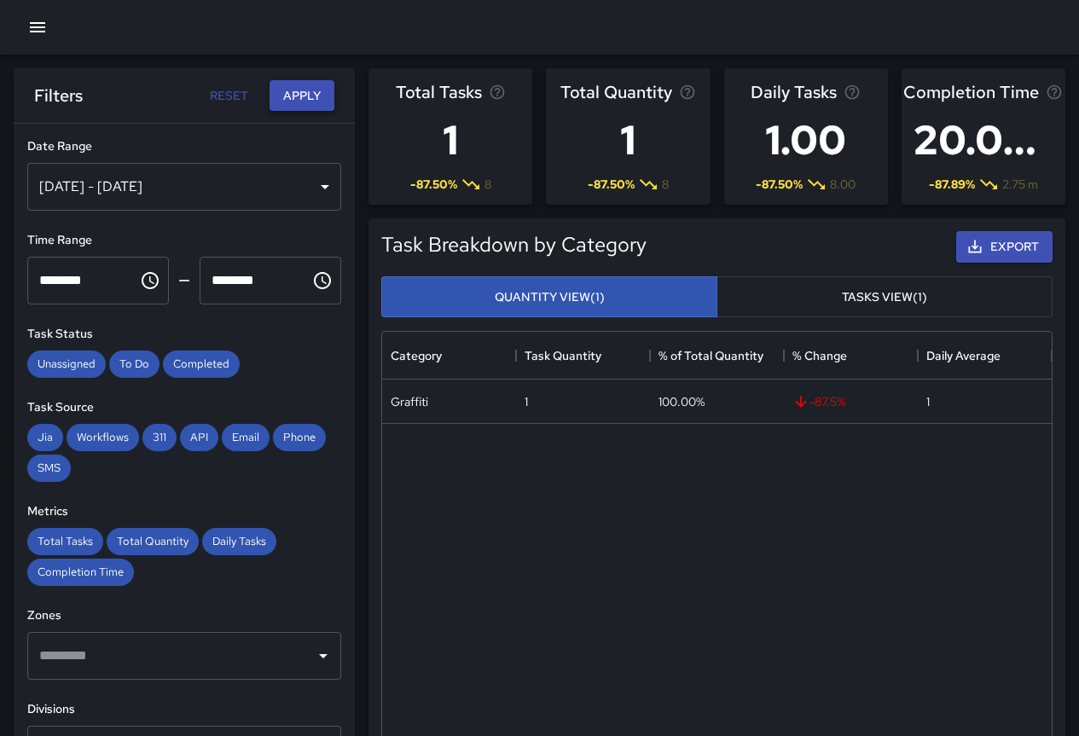
click at [278, 93] on button "Apply" at bounding box center [302, 96] width 65 height 32
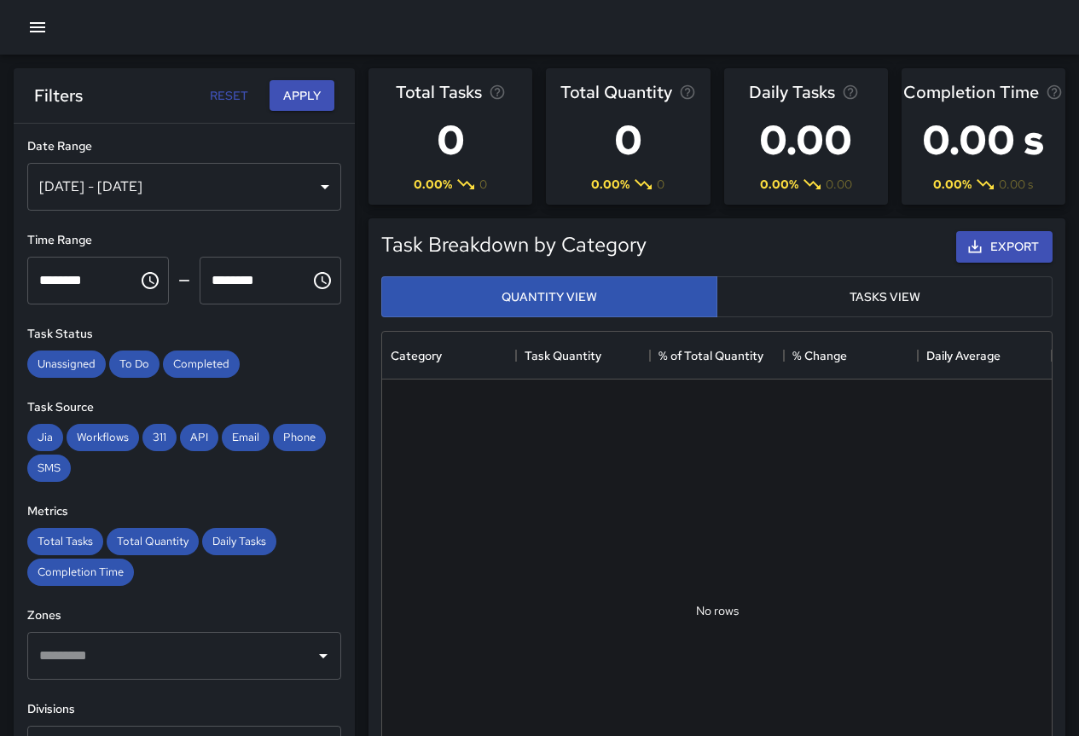
click at [273, 189] on div "[DATE] - [DATE]" at bounding box center [184, 187] width 314 height 48
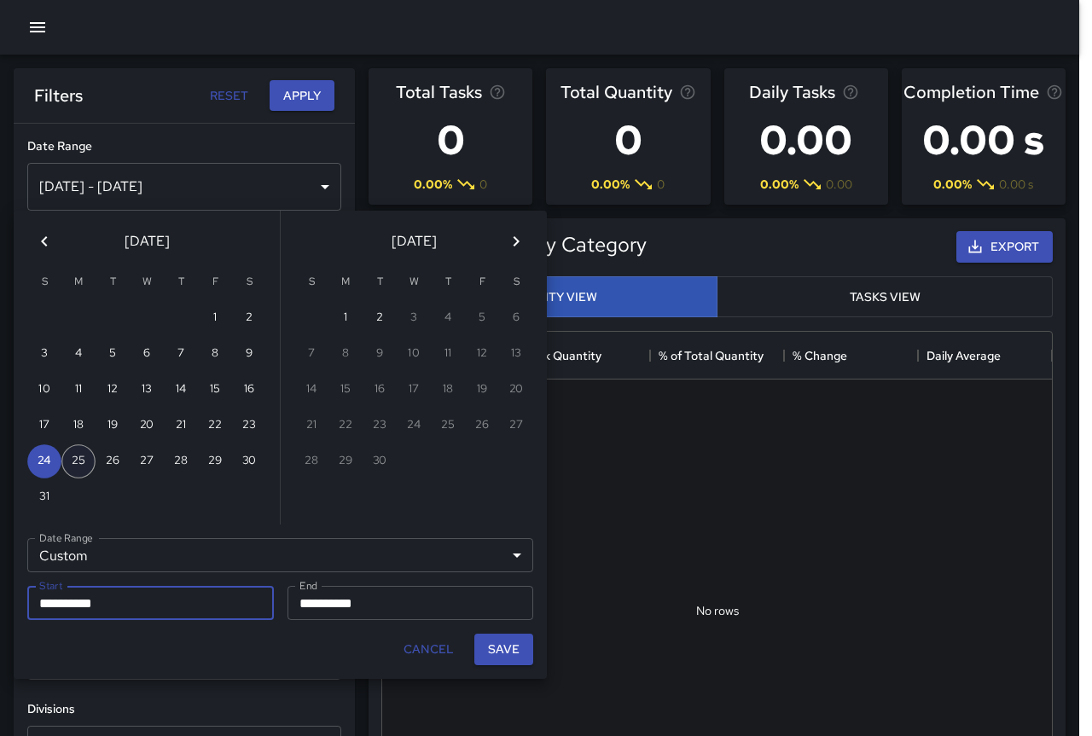
click at [81, 463] on button "25" at bounding box center [78, 461] width 34 height 34
type input "**********"
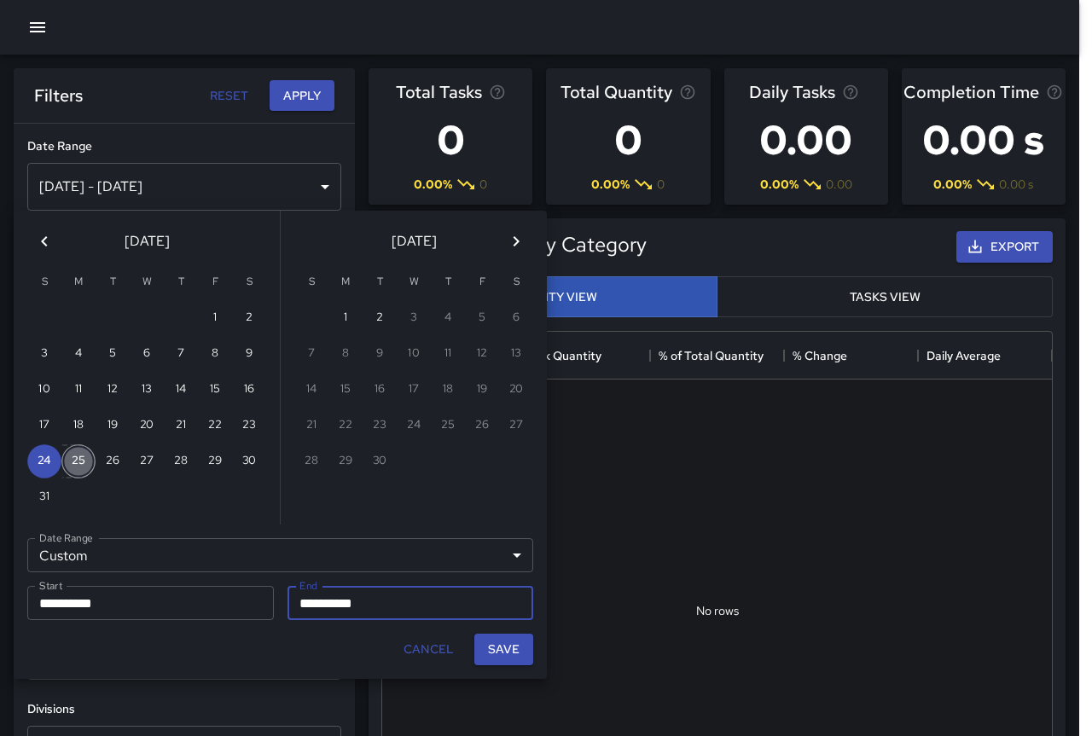
click at [81, 463] on button "25" at bounding box center [78, 461] width 34 height 34
type input "**********"
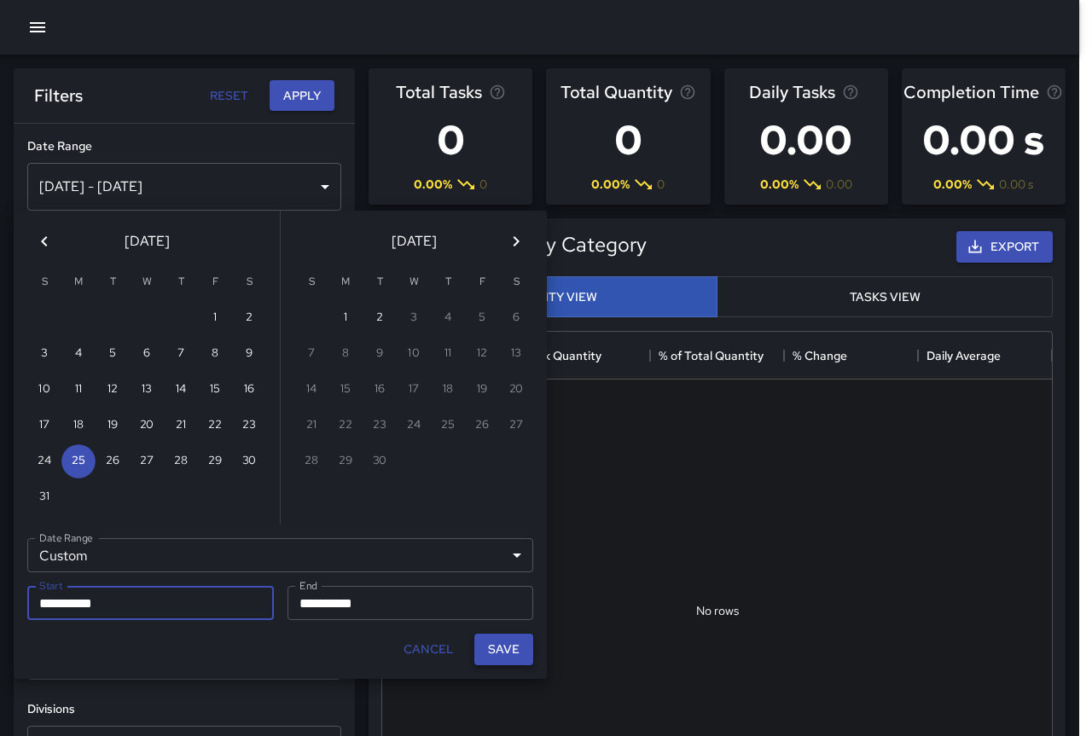
click at [484, 652] on button "Save" at bounding box center [503, 650] width 59 height 32
type input "**********"
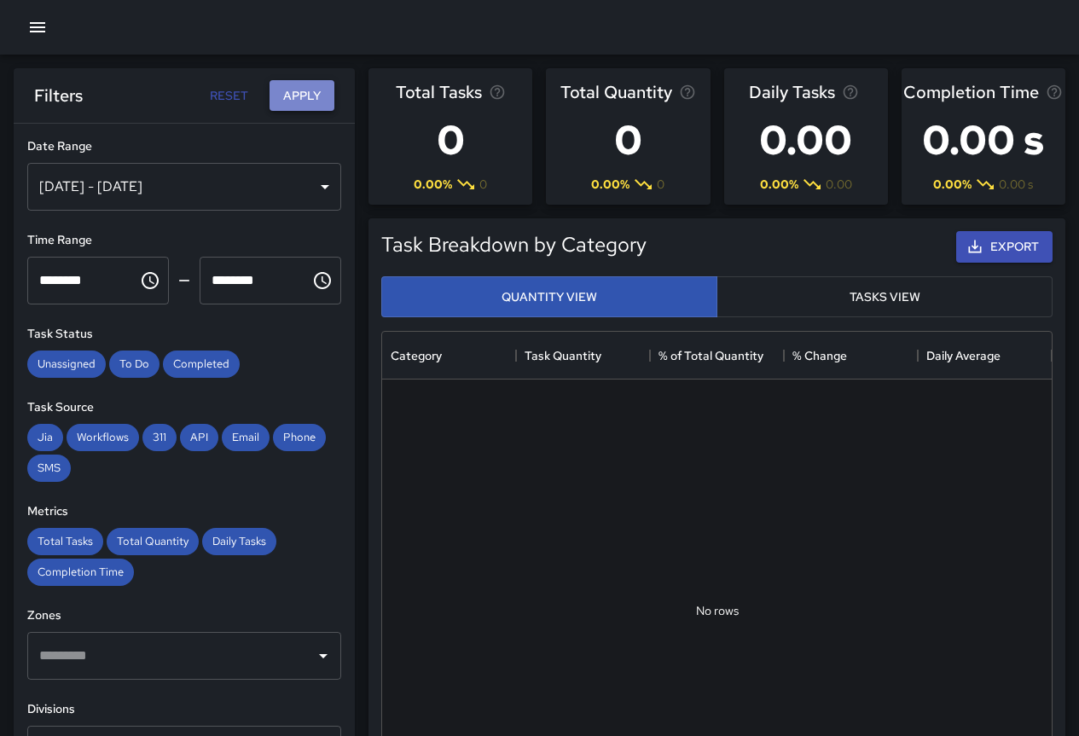
click at [308, 83] on button "Apply" at bounding box center [302, 96] width 65 height 32
click at [211, 175] on div "[DATE] - [DATE]" at bounding box center [184, 187] width 314 height 48
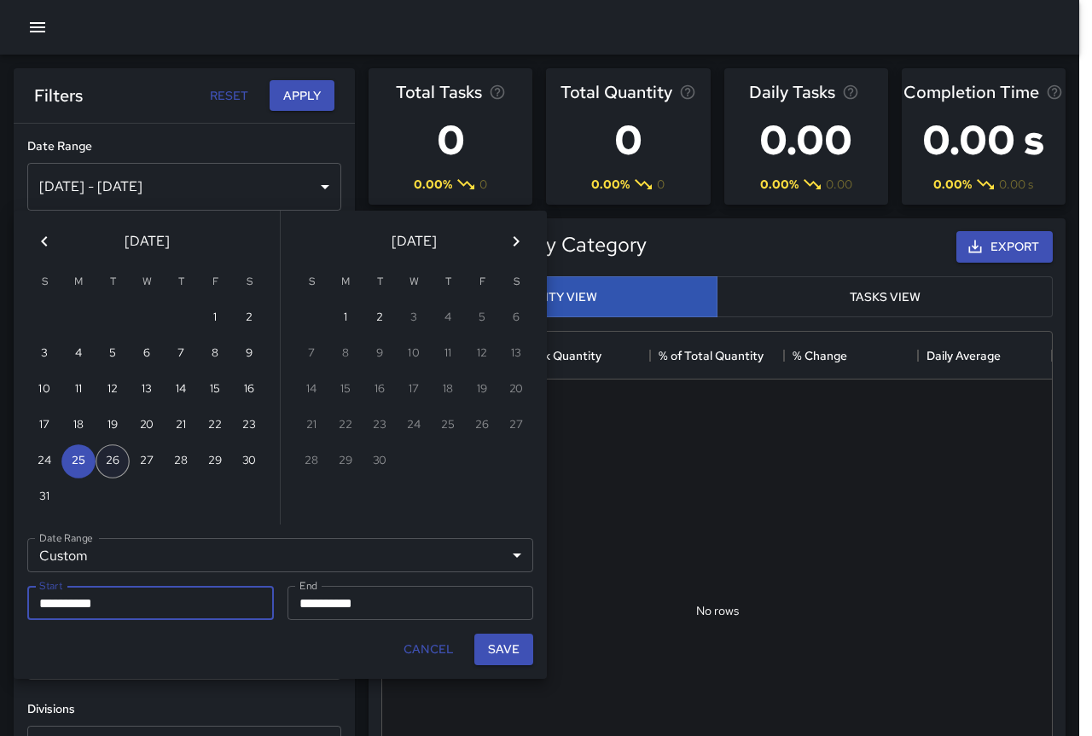
click at [113, 455] on button "26" at bounding box center [113, 461] width 34 height 34
type input "**********"
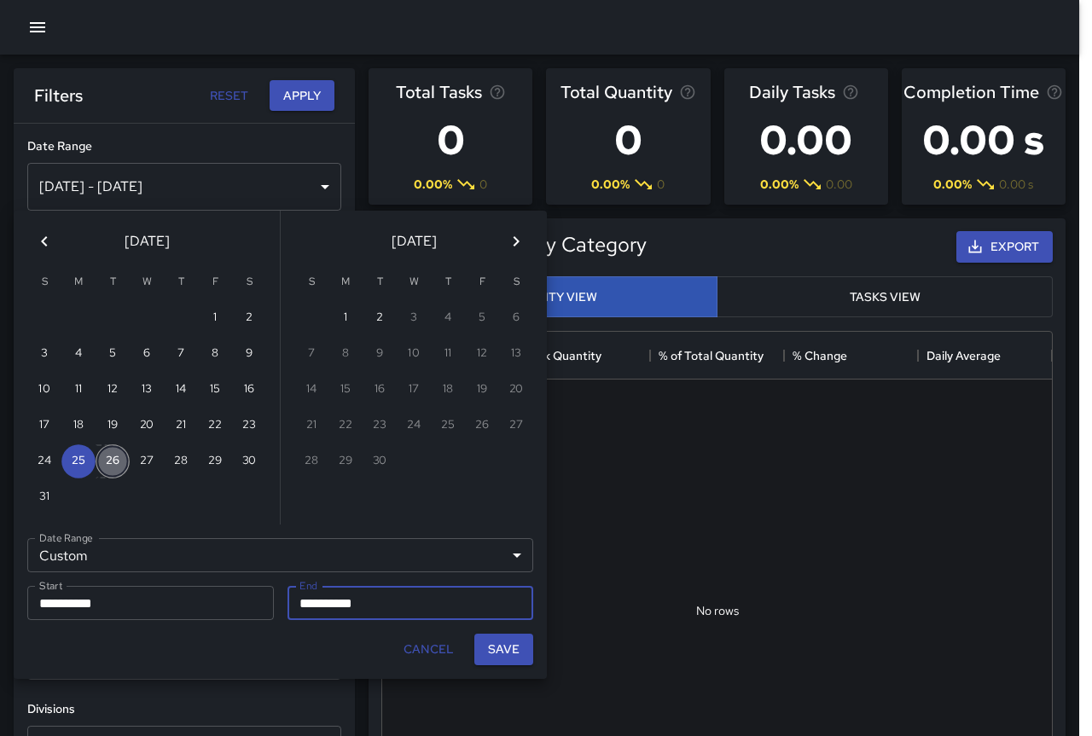
click at [113, 455] on button "26" at bounding box center [113, 461] width 34 height 34
type input "**********"
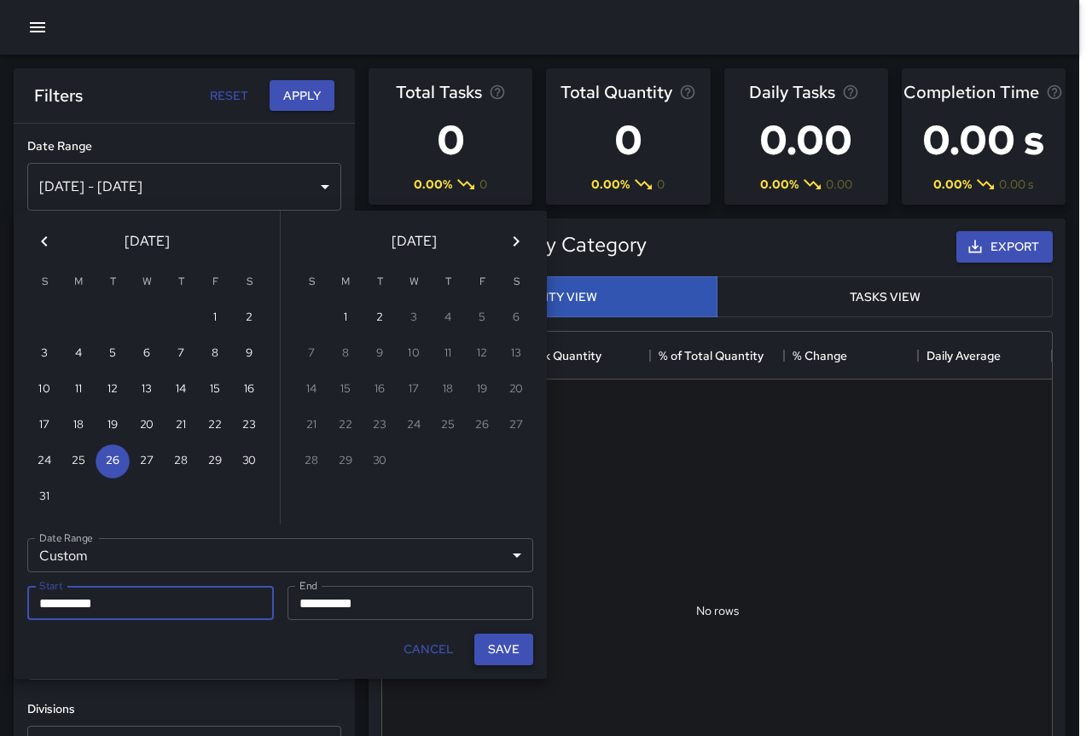
click at [513, 656] on button "Save" at bounding box center [503, 650] width 59 height 32
type input "**********"
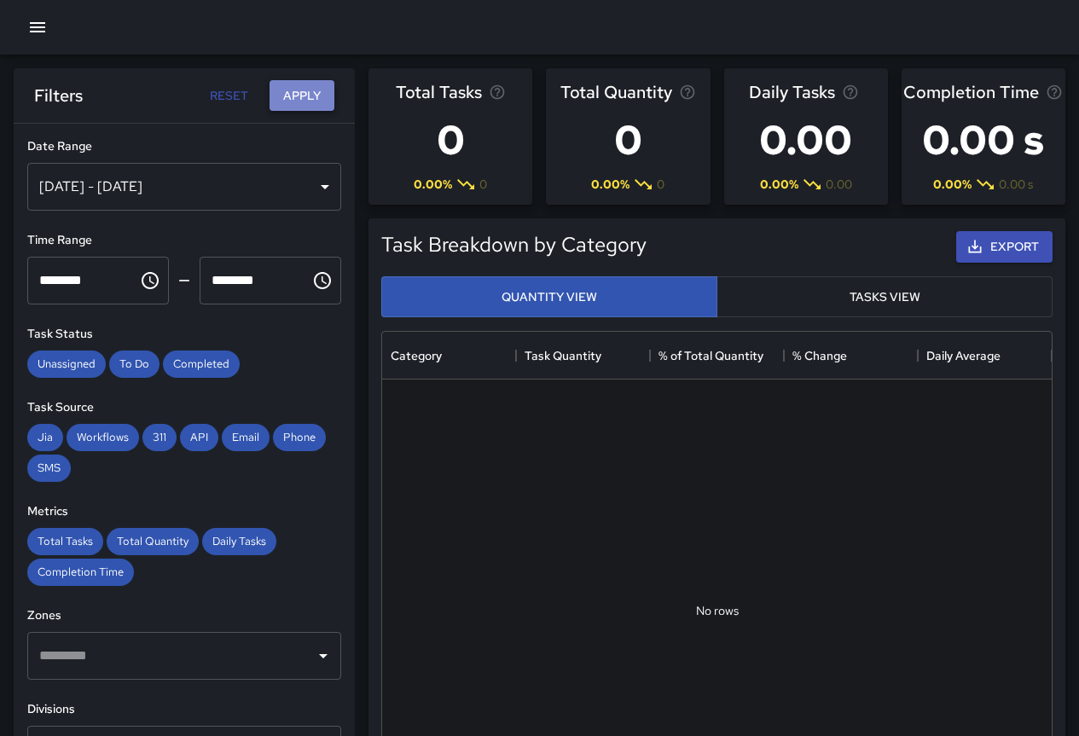
click at [309, 87] on button "Apply" at bounding box center [302, 96] width 65 height 32
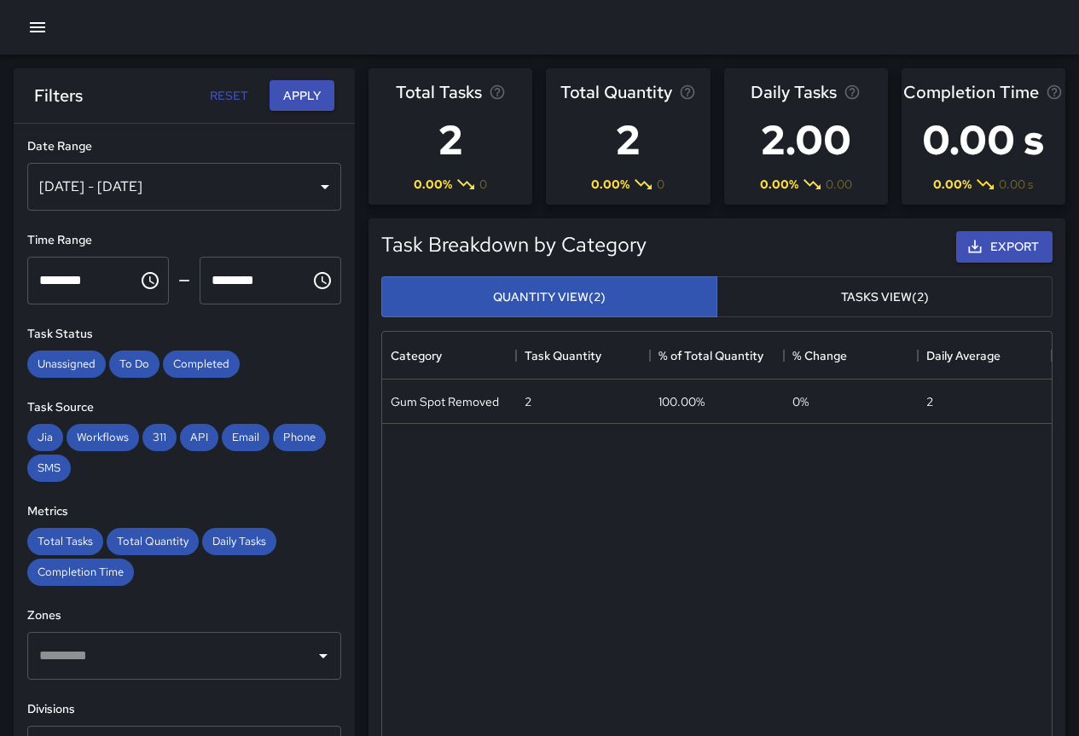
click at [102, 183] on div "[DATE] - [DATE]" at bounding box center [184, 187] width 314 height 48
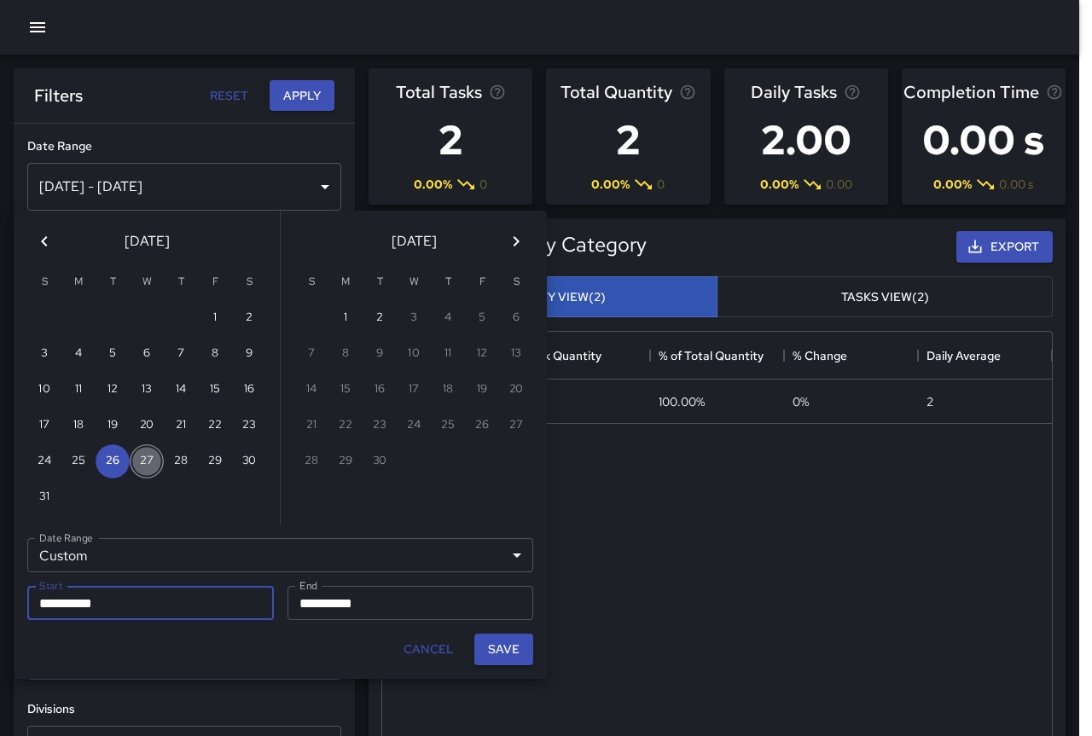
click at [149, 464] on button "27" at bounding box center [147, 461] width 34 height 34
type input "**********"
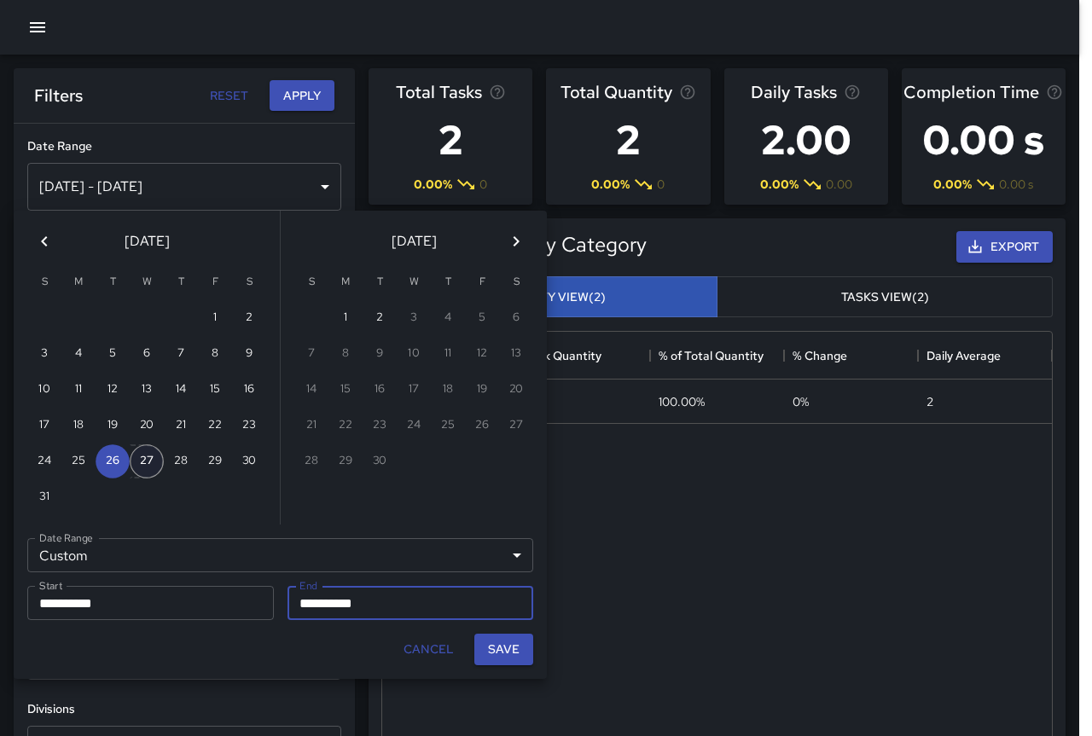
click at [149, 464] on button "27" at bounding box center [147, 461] width 34 height 34
type input "**********"
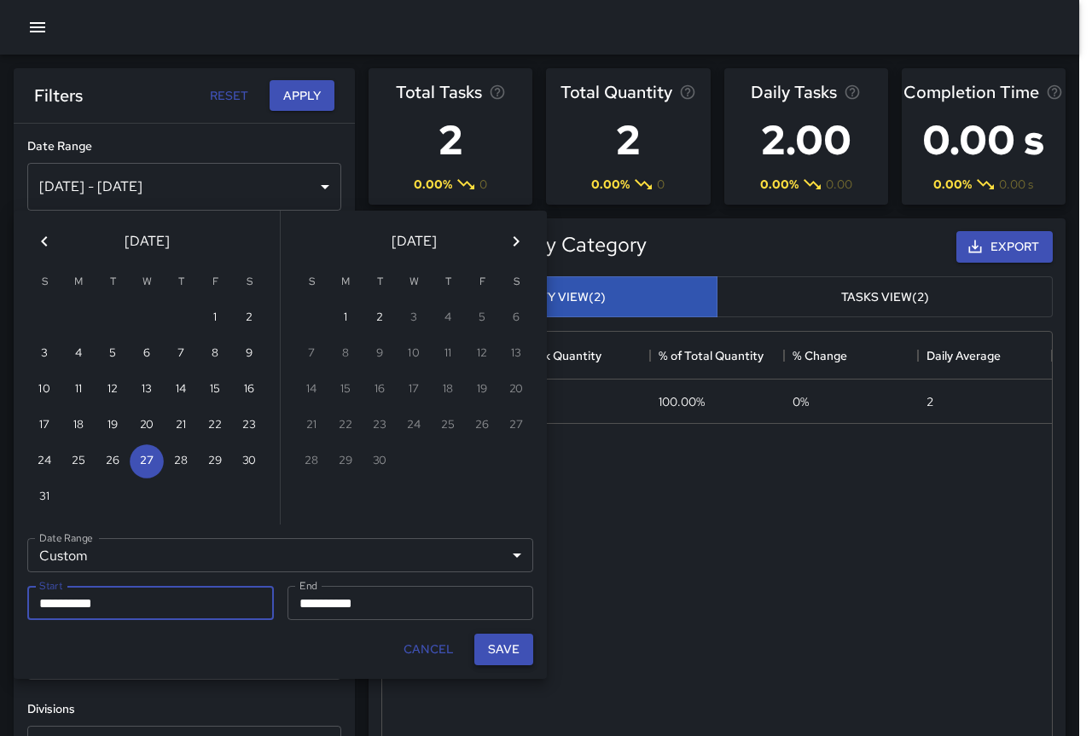
click at [516, 658] on button "Save" at bounding box center [503, 650] width 59 height 32
type input "**********"
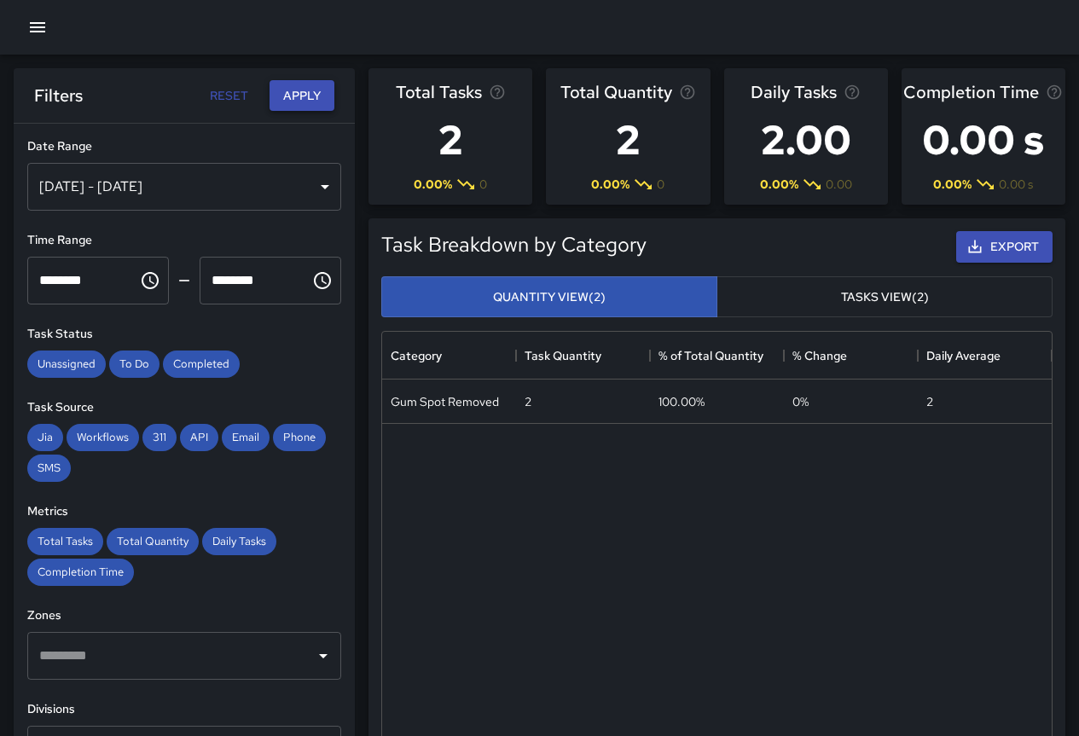
click at [310, 88] on button "Apply" at bounding box center [302, 96] width 65 height 32
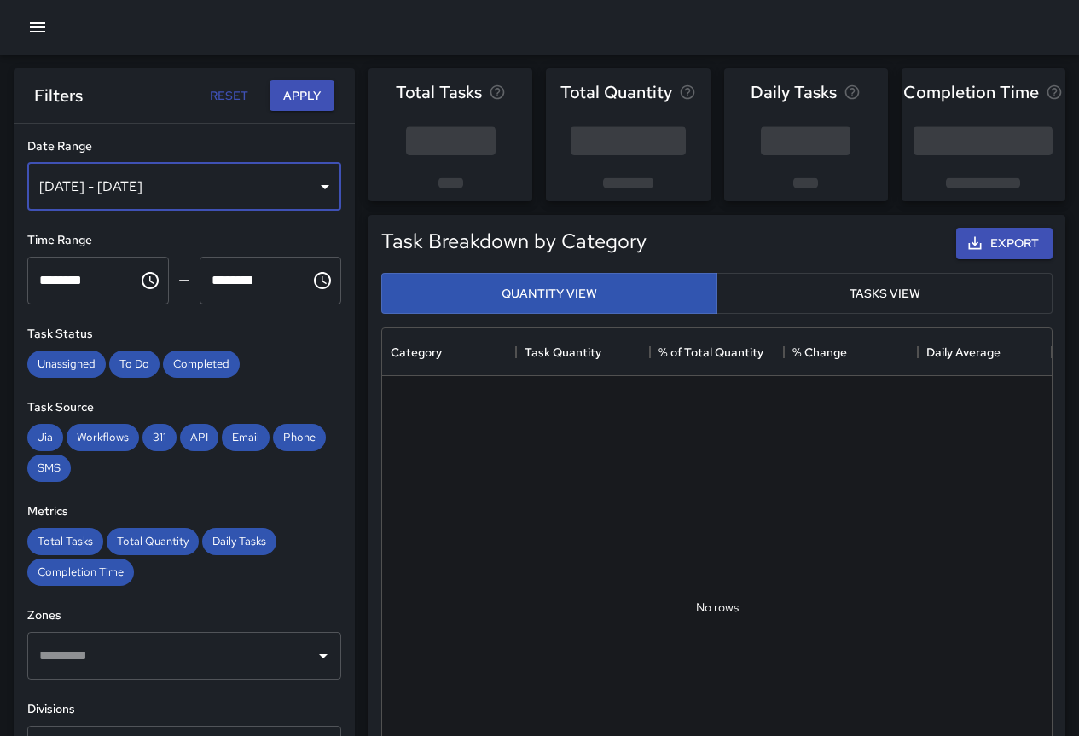
click at [217, 179] on div "[DATE] - [DATE]" at bounding box center [184, 187] width 314 height 48
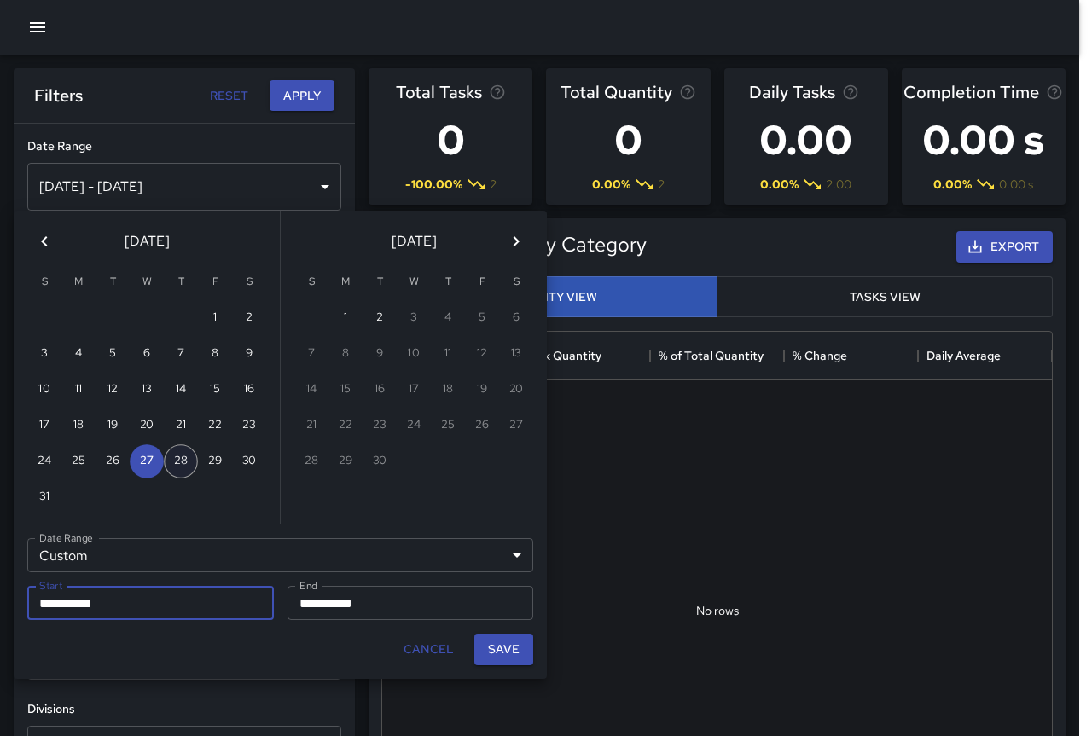
click at [179, 461] on button "28" at bounding box center [181, 461] width 34 height 34
type input "**********"
click at [179, 461] on button "28" at bounding box center [181, 461] width 34 height 34
type input "**********"
click at [507, 646] on button "Save" at bounding box center [503, 650] width 59 height 32
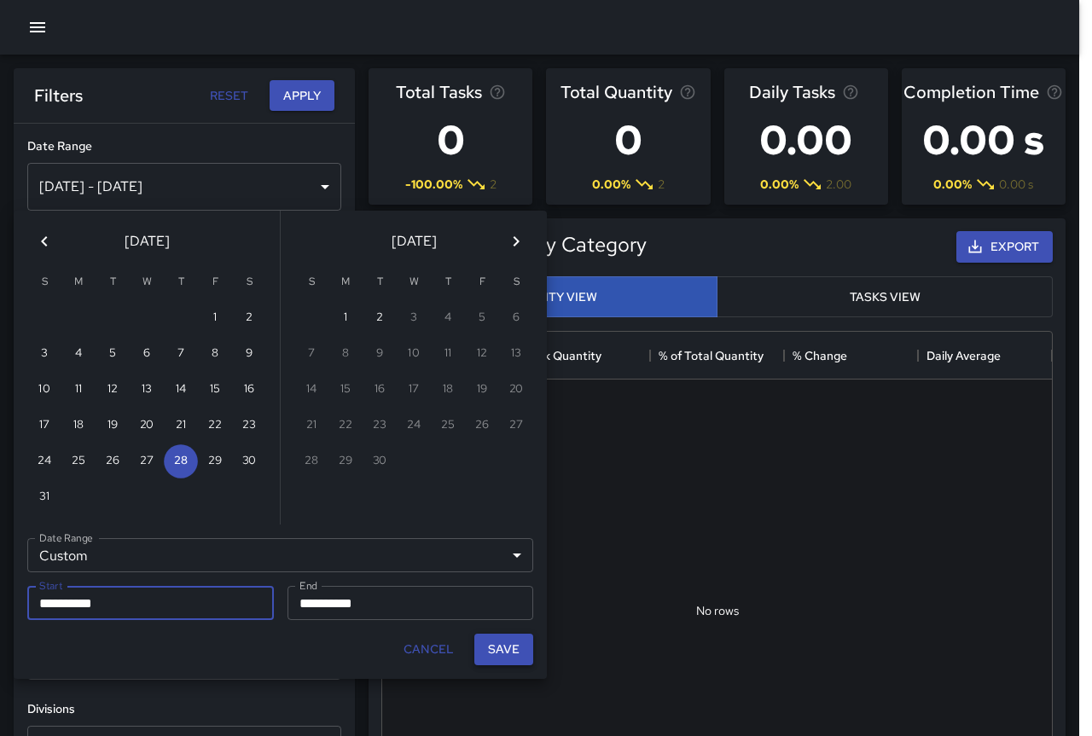
type input "**********"
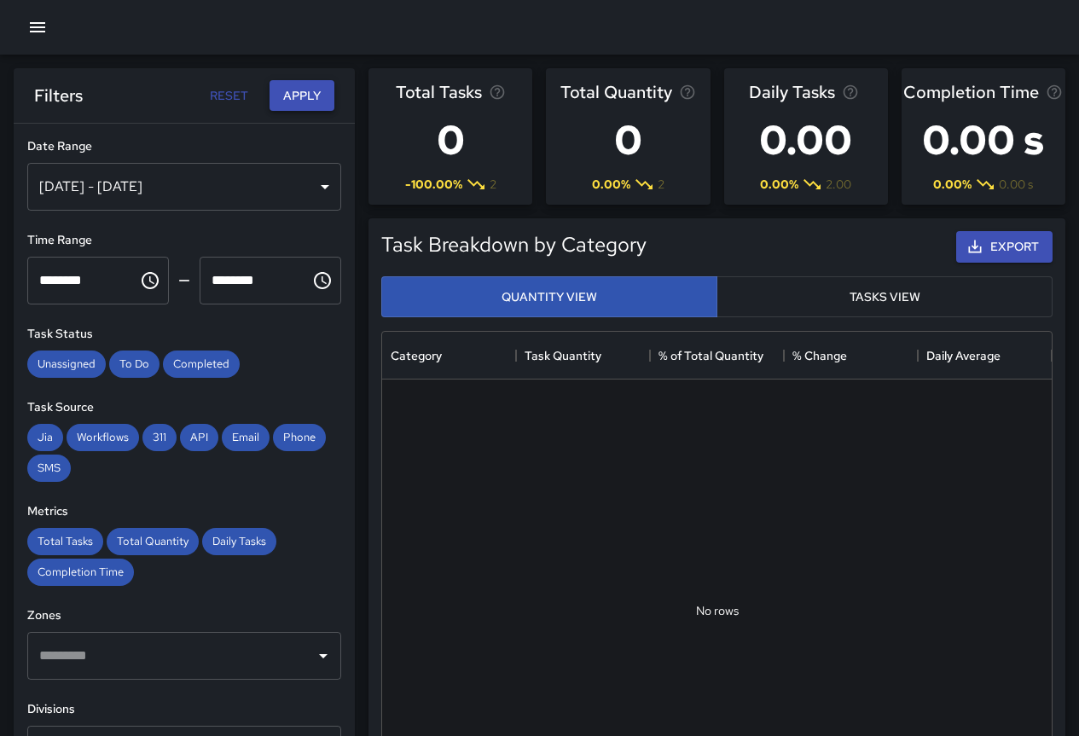
click at [301, 98] on button "Apply" at bounding box center [302, 96] width 65 height 32
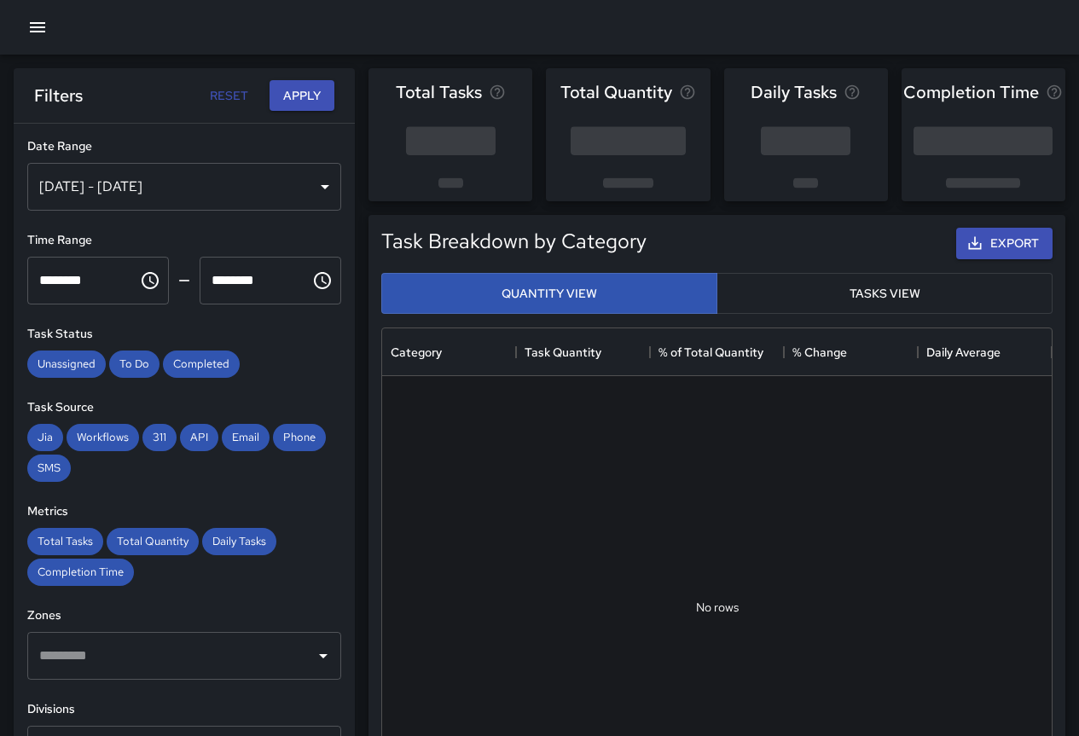
click at [227, 196] on div "[DATE] - [DATE]" at bounding box center [184, 187] width 314 height 48
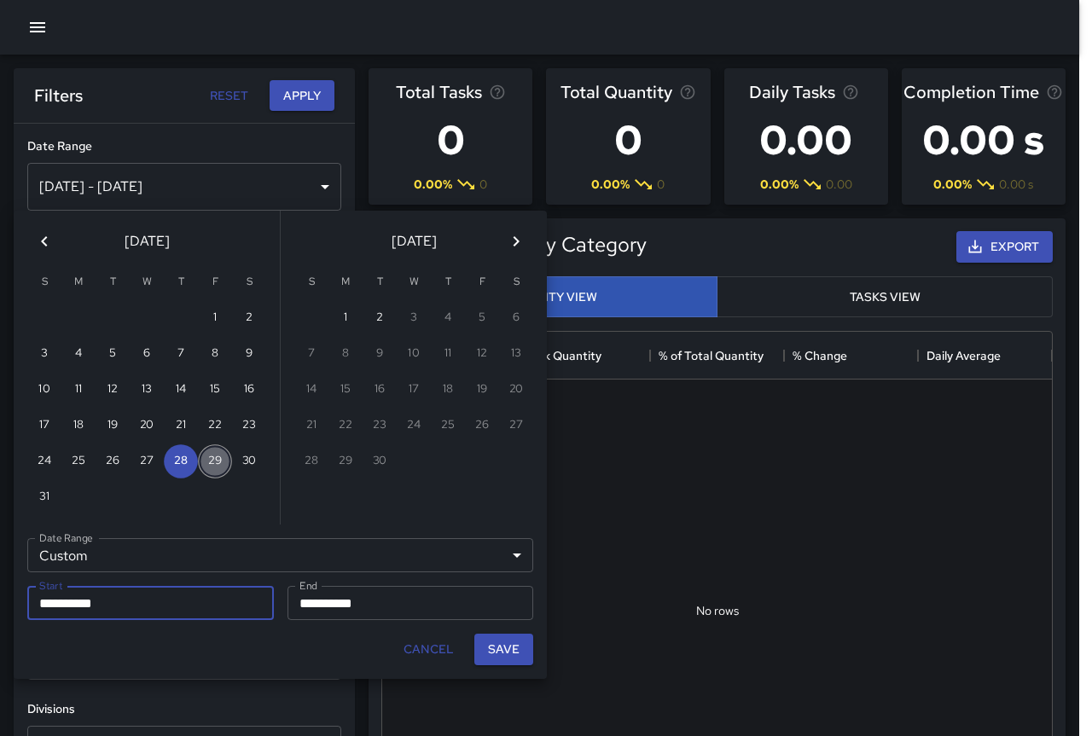
click at [219, 458] on button "29" at bounding box center [215, 461] width 34 height 34
type input "**********"
click at [219, 458] on button "29" at bounding box center [215, 461] width 34 height 34
type input "**********"
click at [500, 641] on button "Save" at bounding box center [503, 650] width 59 height 32
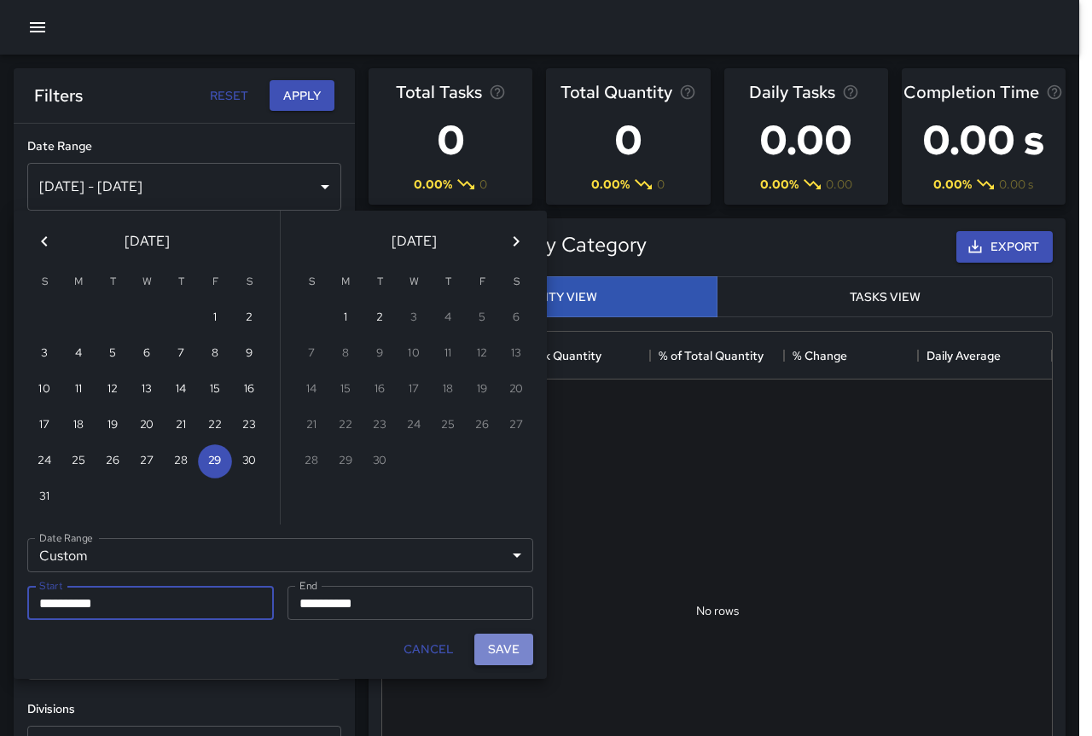
type input "**********"
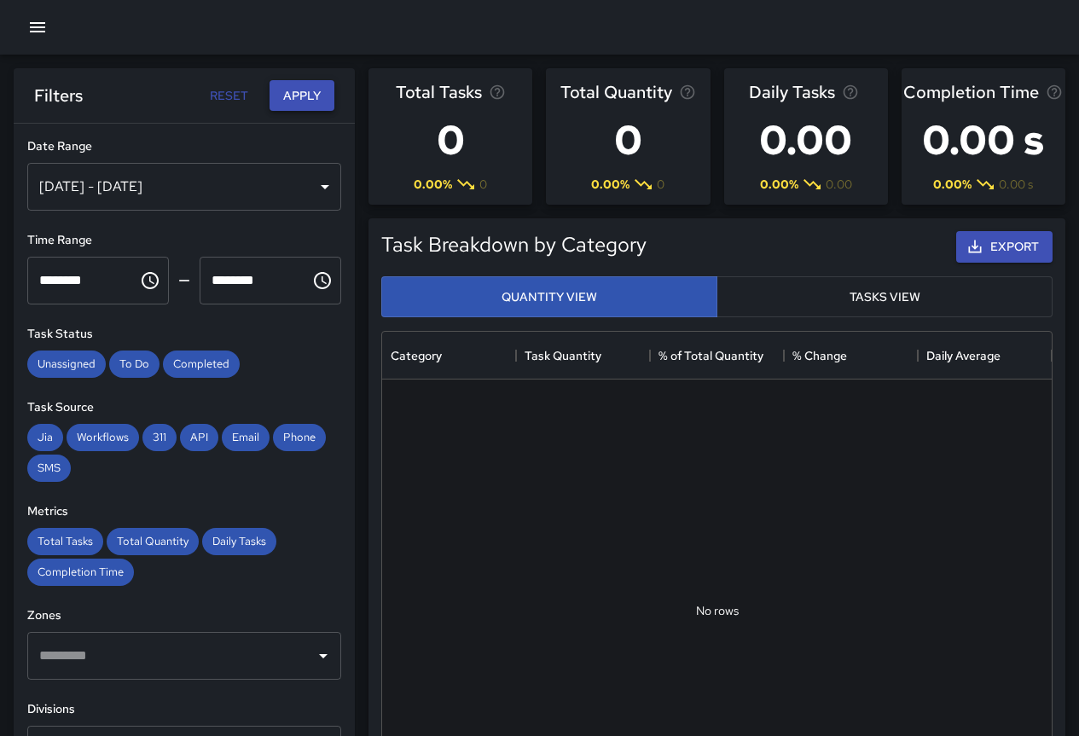
click at [321, 94] on button "Apply" at bounding box center [302, 96] width 65 height 32
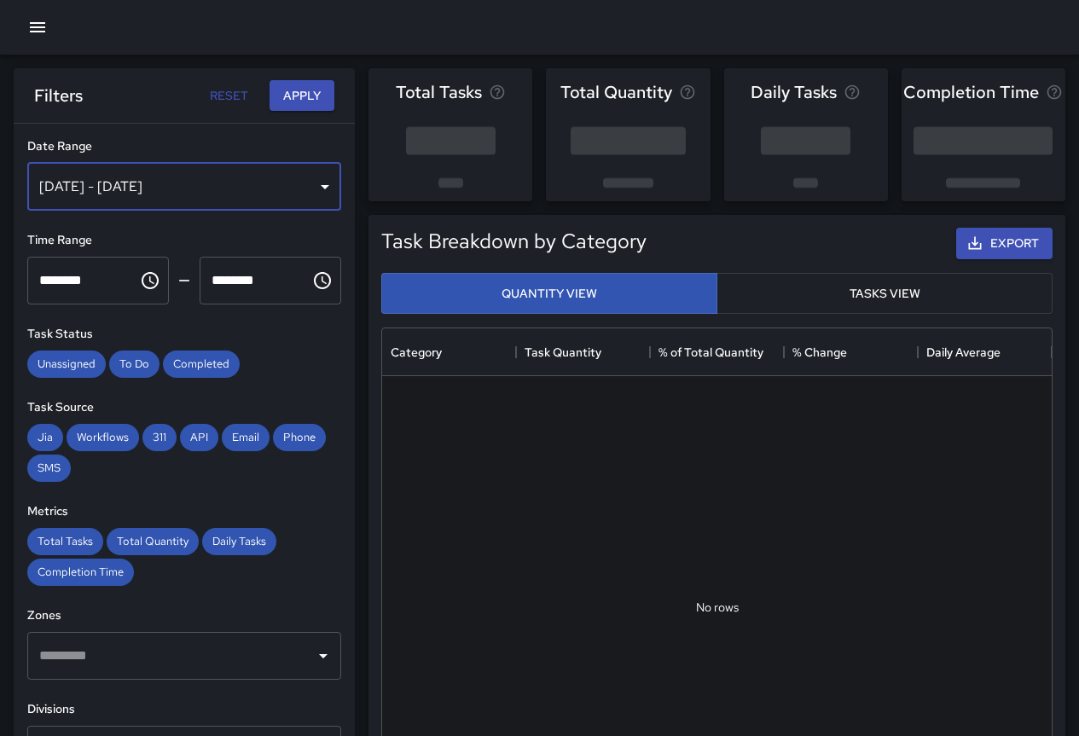
click at [207, 187] on div "[DATE] - [DATE]" at bounding box center [184, 187] width 314 height 48
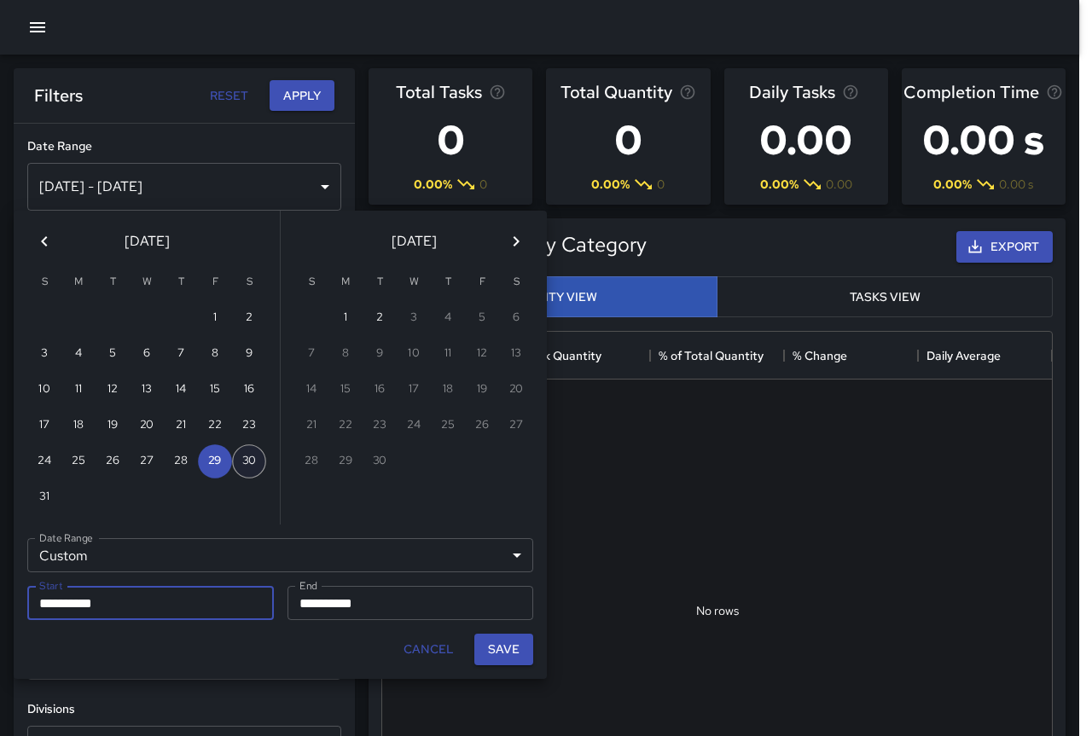
click at [246, 459] on button "30" at bounding box center [249, 461] width 34 height 34
type input "**********"
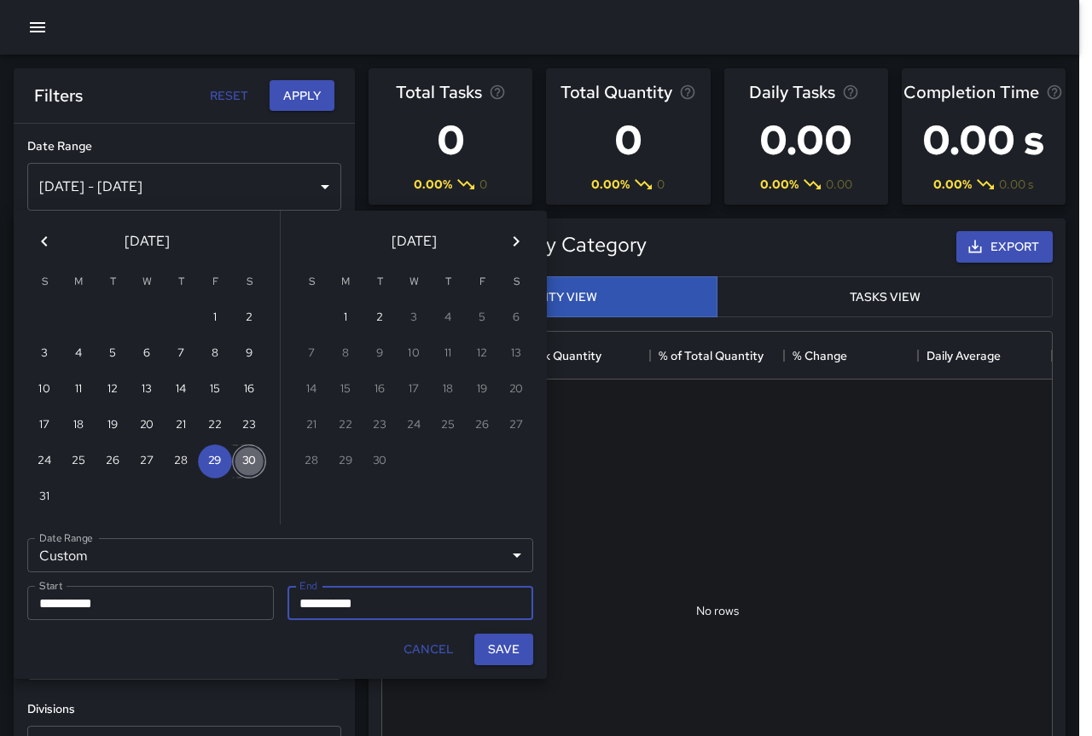
click at [246, 459] on button "30" at bounding box center [249, 461] width 34 height 34
type input "**********"
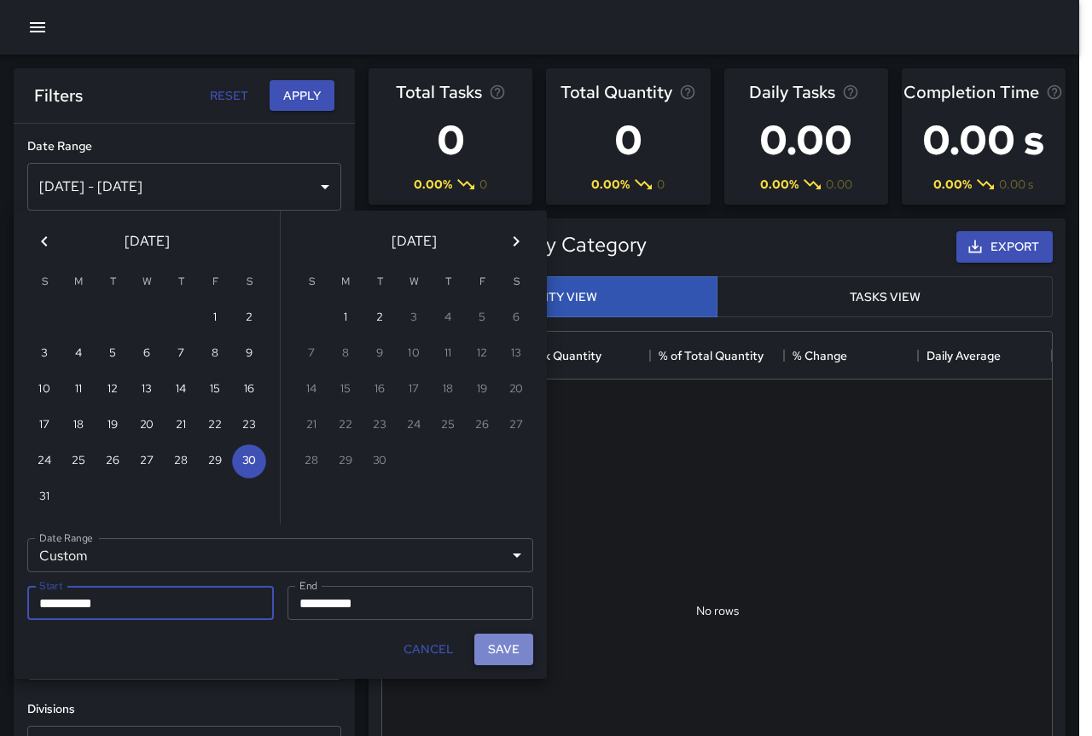
click at [521, 655] on button "Save" at bounding box center [503, 650] width 59 height 32
type input "**********"
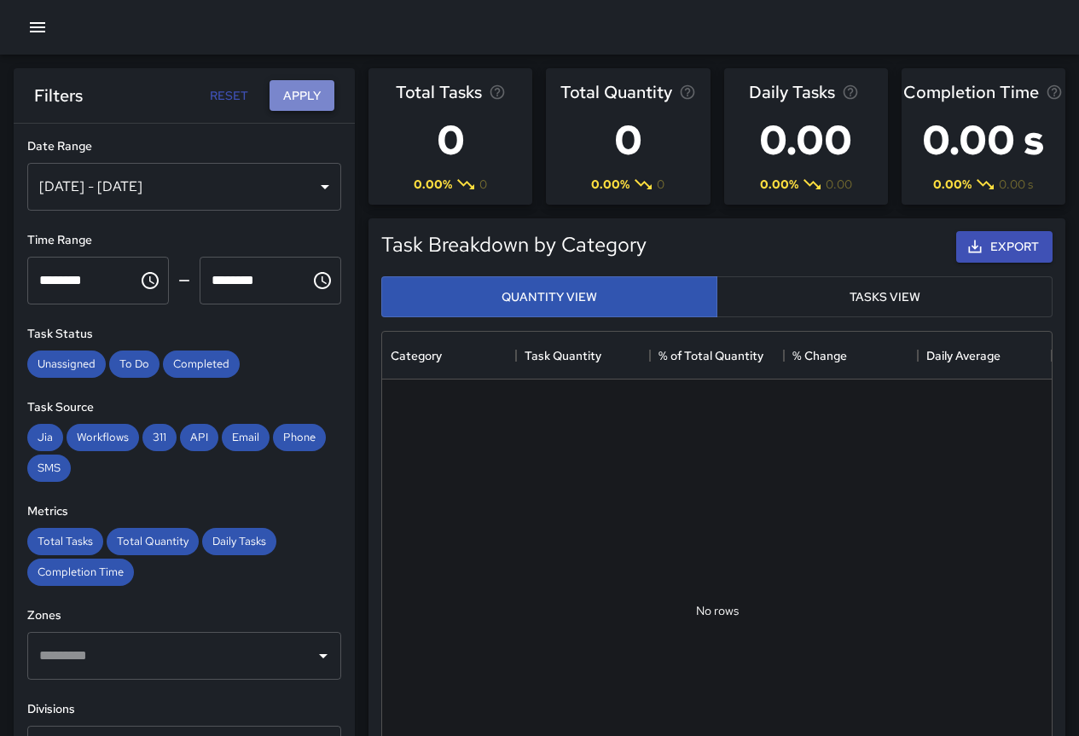
click at [312, 96] on button "Apply" at bounding box center [302, 96] width 65 height 32
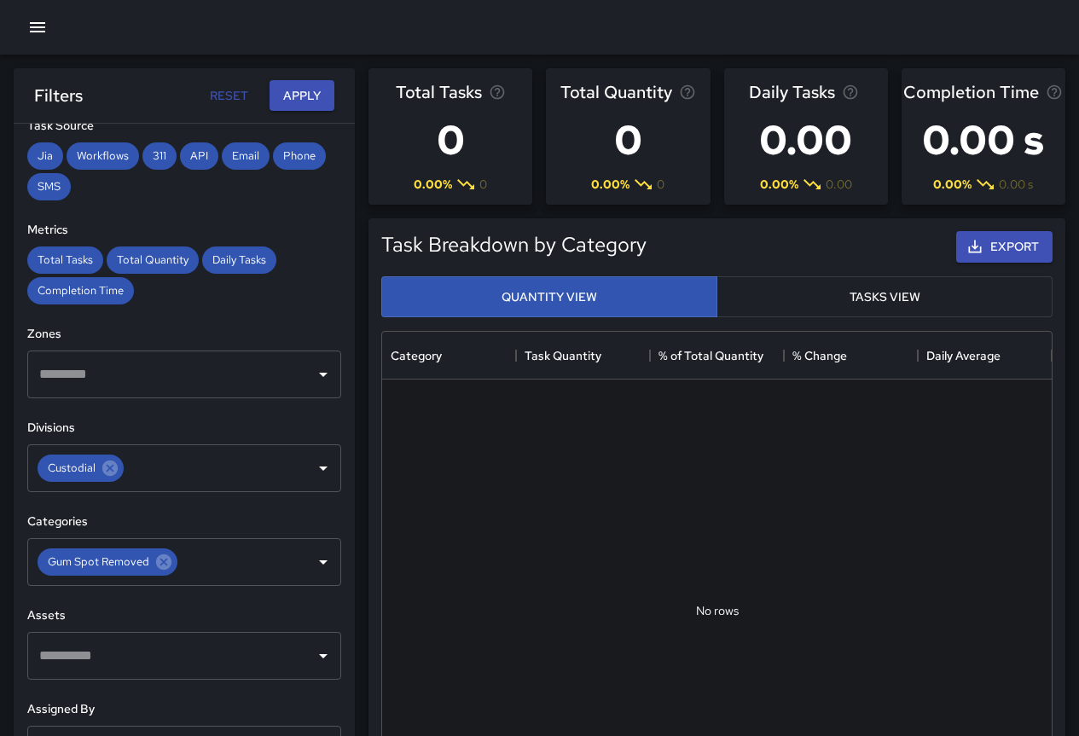
scroll to position [341, 0]
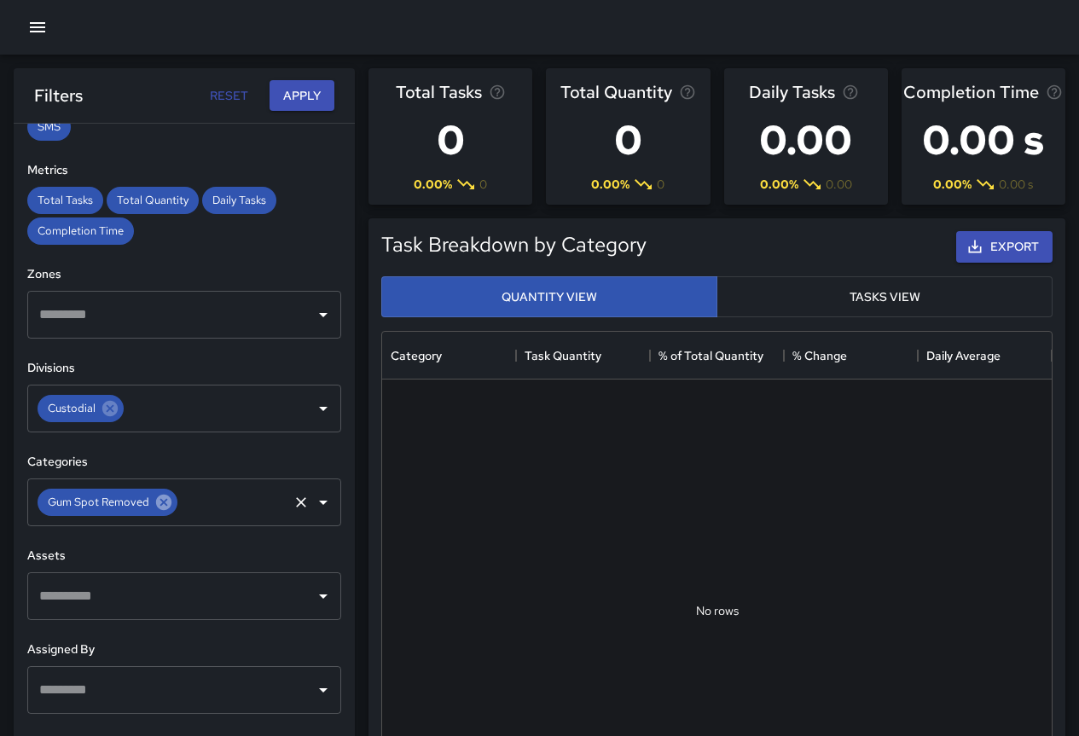
click at [163, 507] on icon at bounding box center [163, 502] width 15 height 15
click at [199, 514] on input "text" at bounding box center [171, 502] width 273 height 32
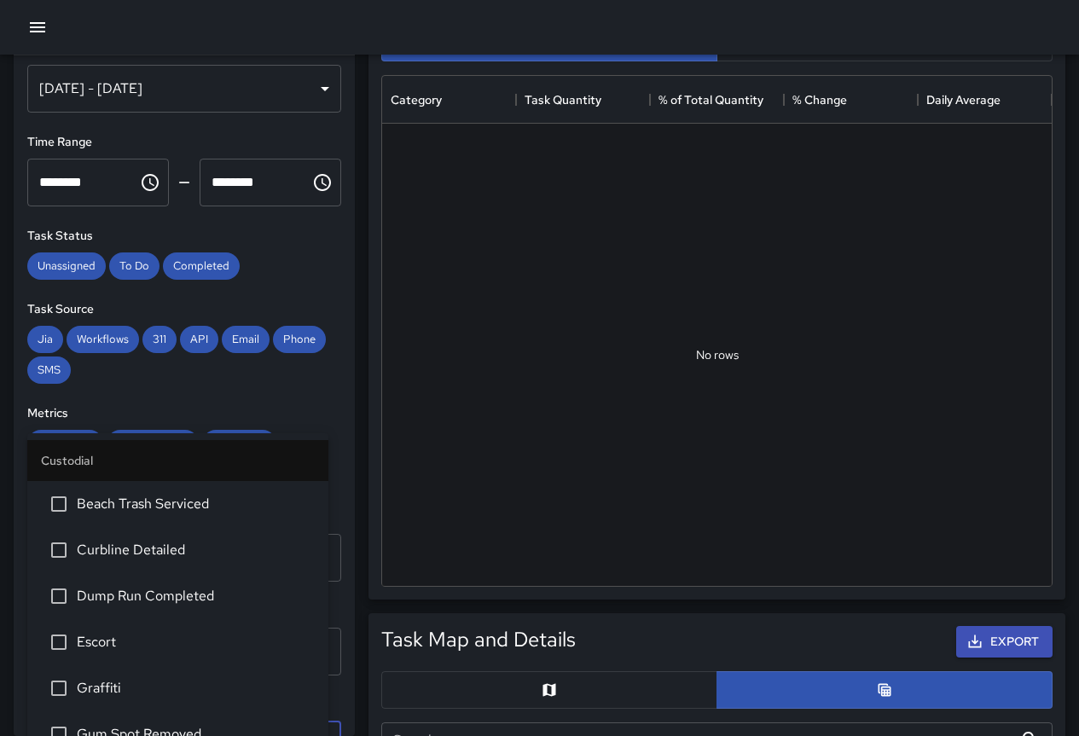
scroll to position [0, 0]
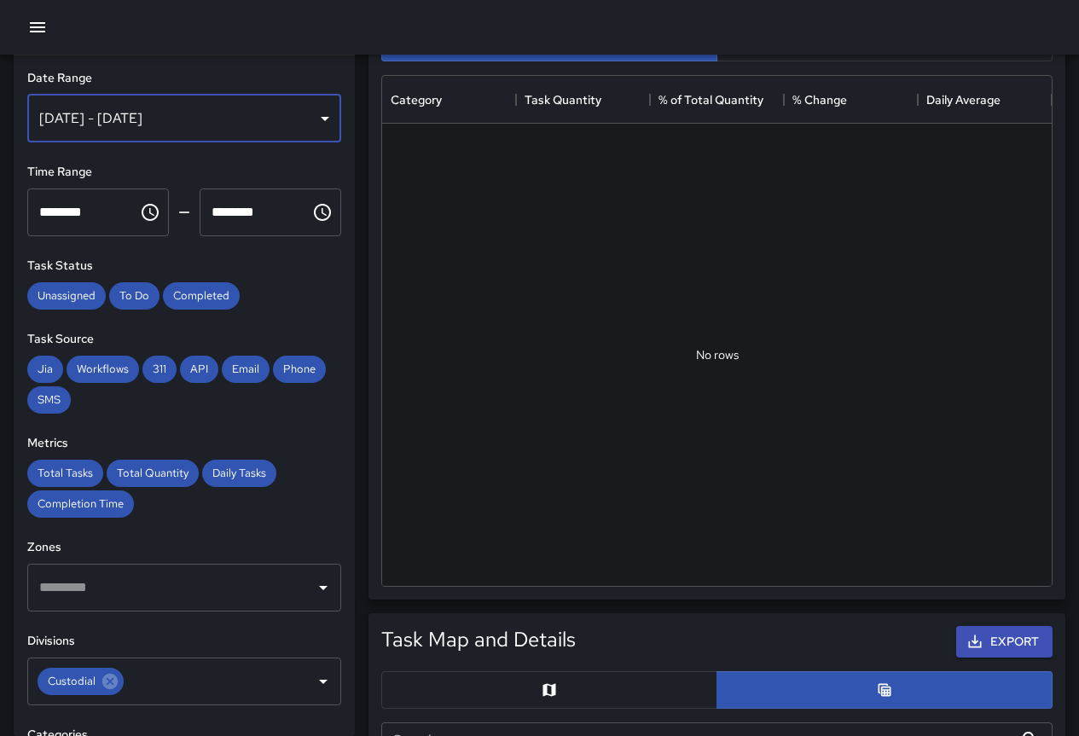
click at [255, 119] on div "[DATE] - [DATE]" at bounding box center [184, 119] width 314 height 48
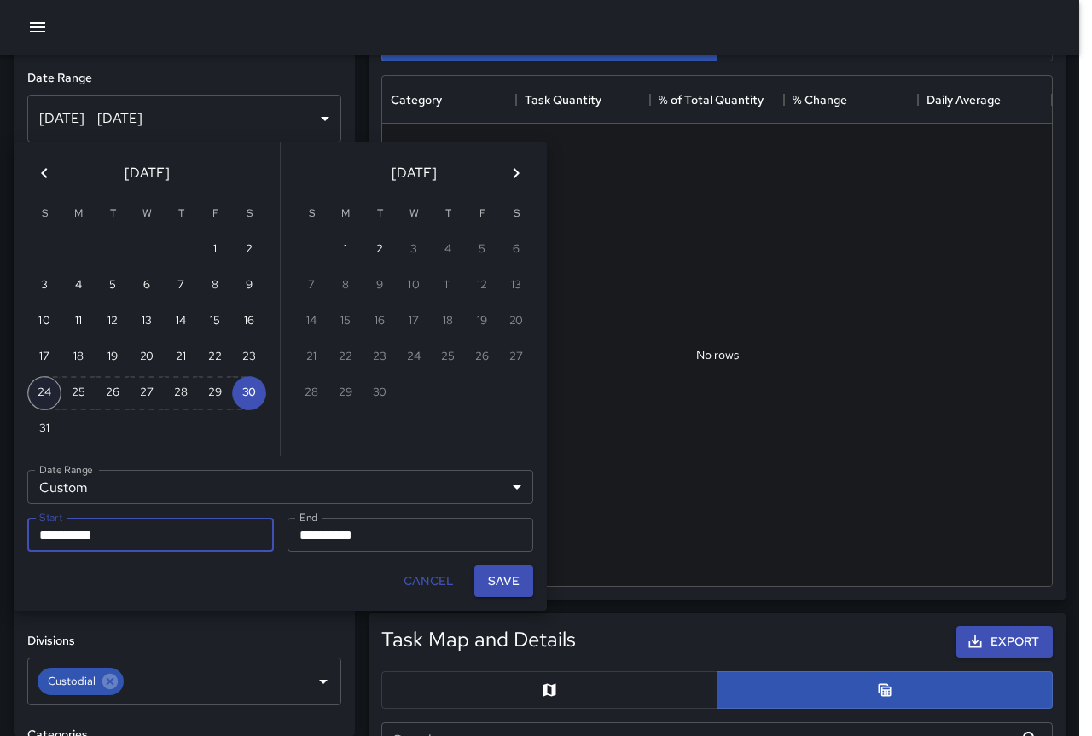
click at [44, 386] on button "24" at bounding box center [44, 393] width 34 height 34
type input "**********"
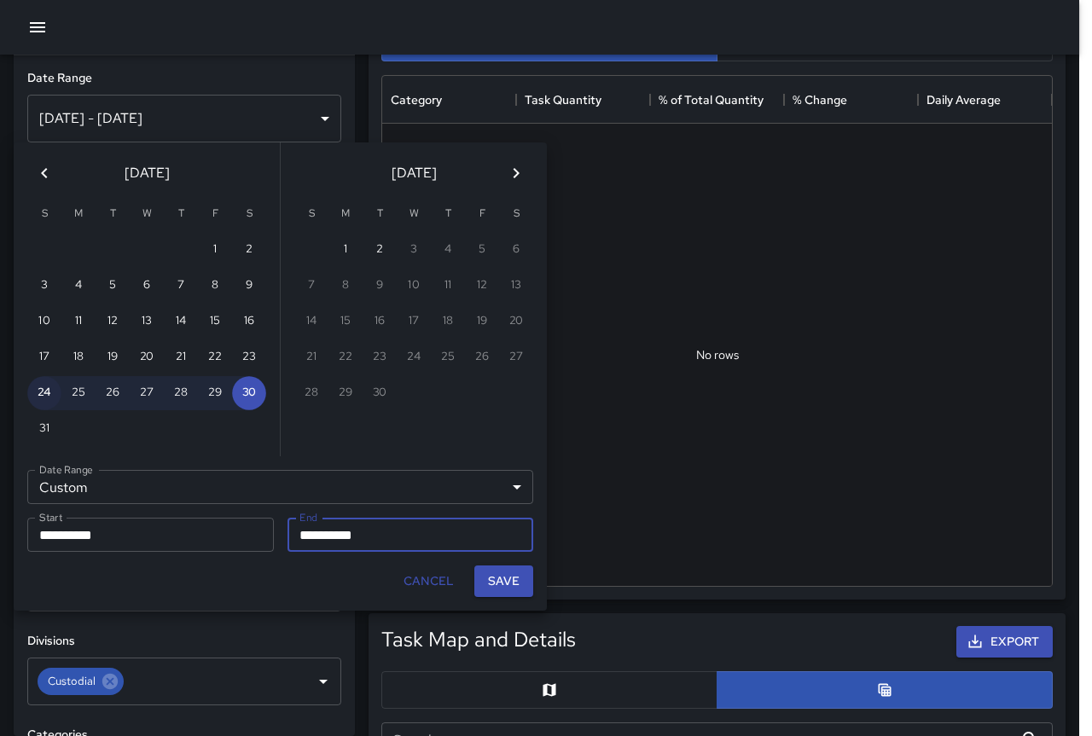
click at [44, 386] on button "24" at bounding box center [44, 393] width 34 height 34
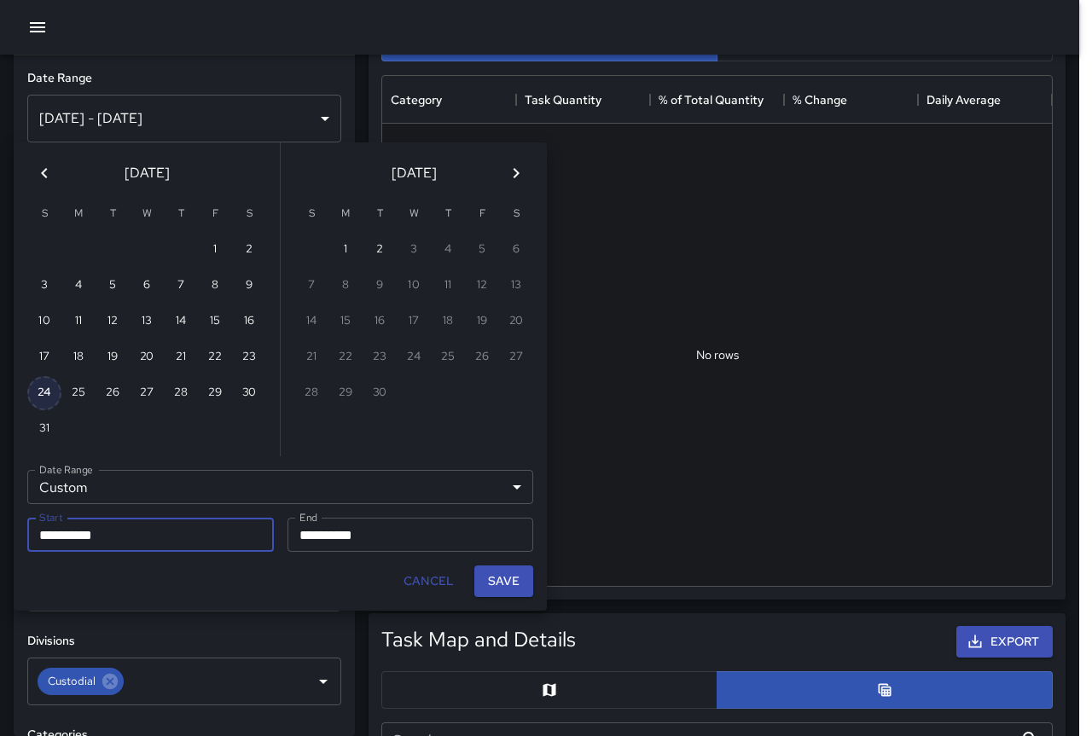
type input "**********"
click at [505, 579] on button "Save" at bounding box center [503, 582] width 59 height 32
type input "**********"
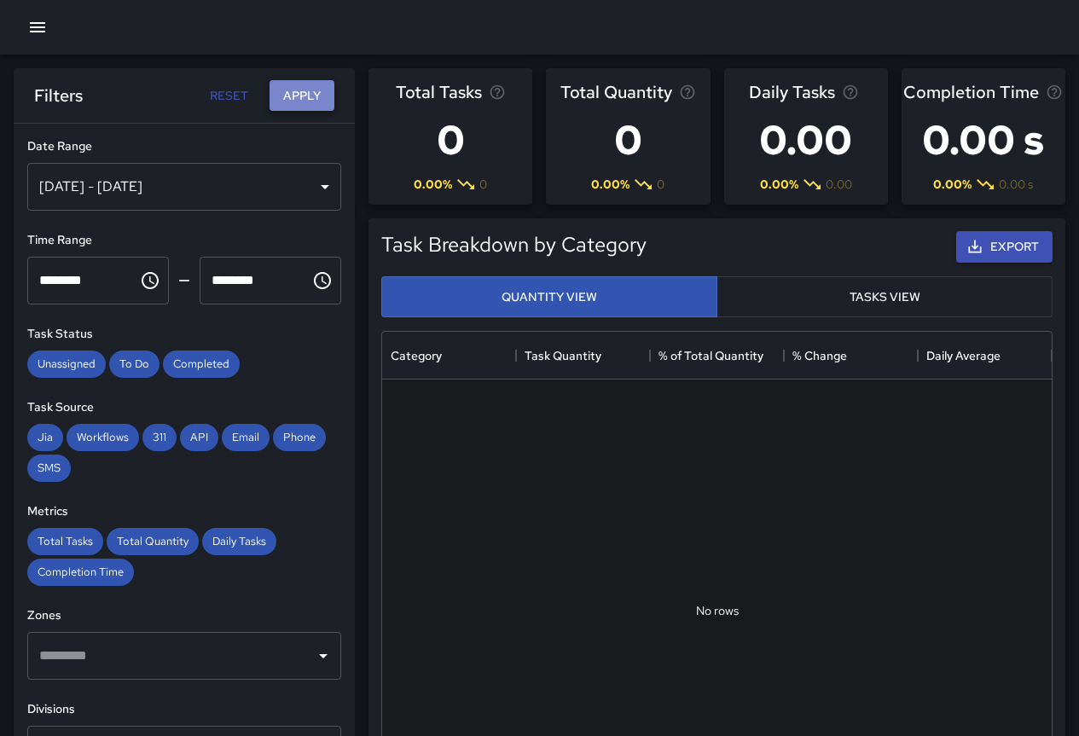
click at [294, 110] on button "Apply" at bounding box center [302, 96] width 65 height 32
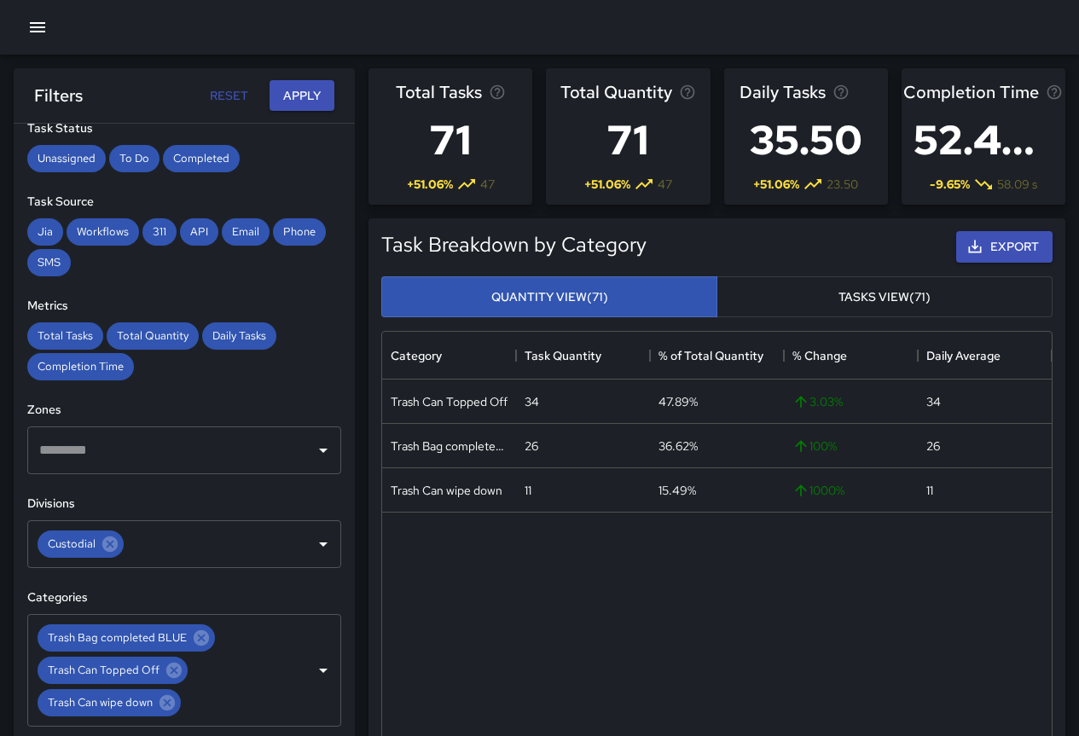
scroll to position [423, 0]
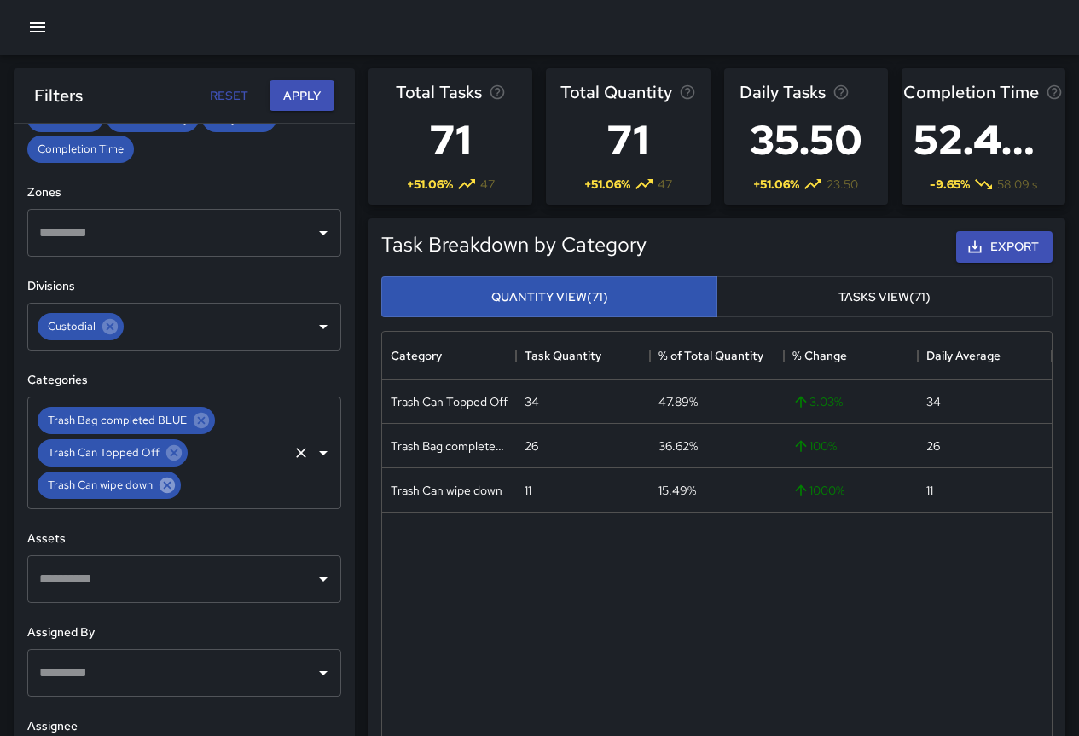
click at [167, 488] on icon at bounding box center [167, 485] width 15 height 15
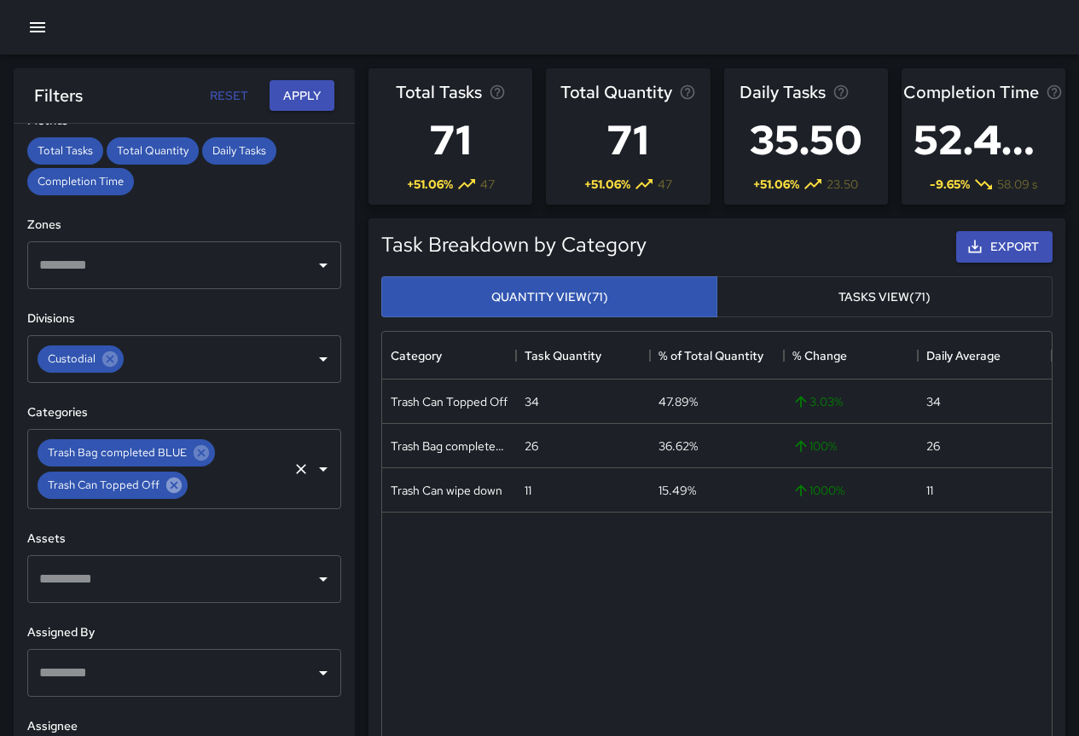
click at [169, 481] on icon at bounding box center [173, 485] width 15 height 15
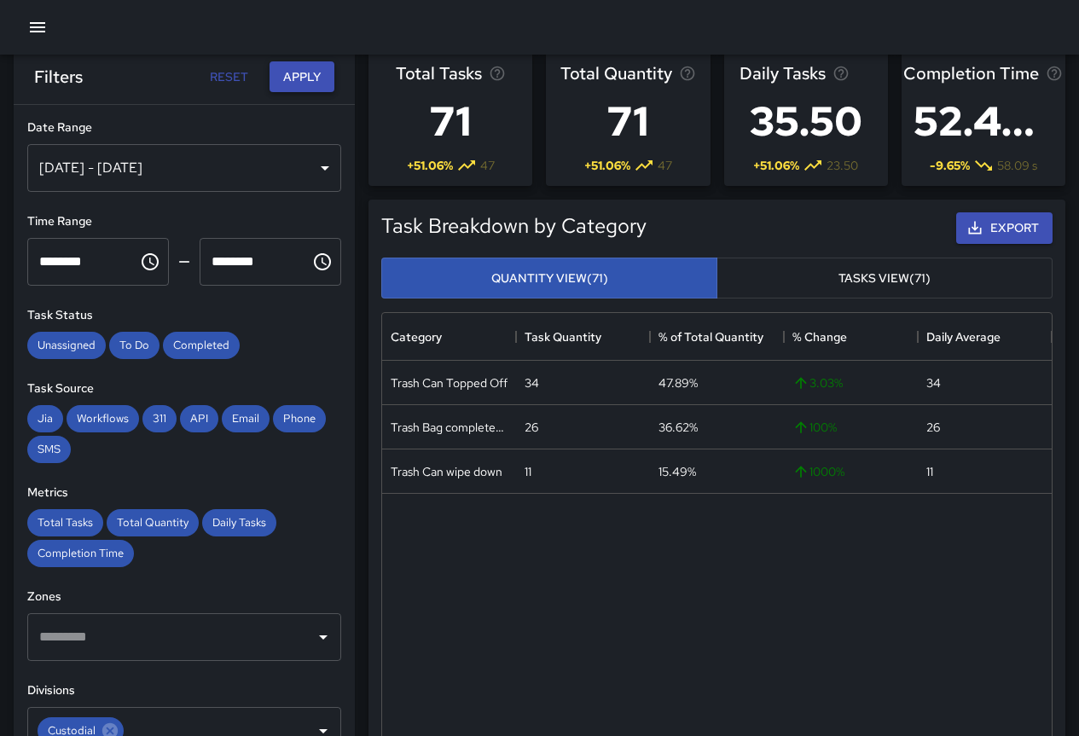
scroll to position [0, 0]
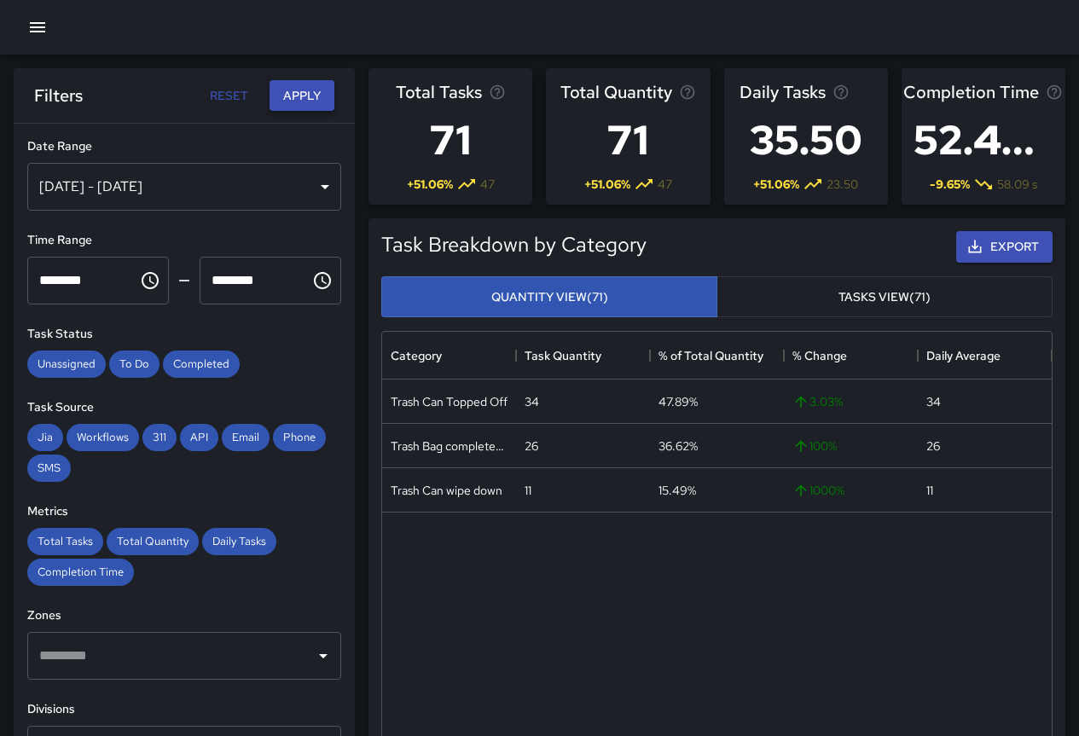
click at [322, 92] on button "Apply" at bounding box center [302, 96] width 65 height 32
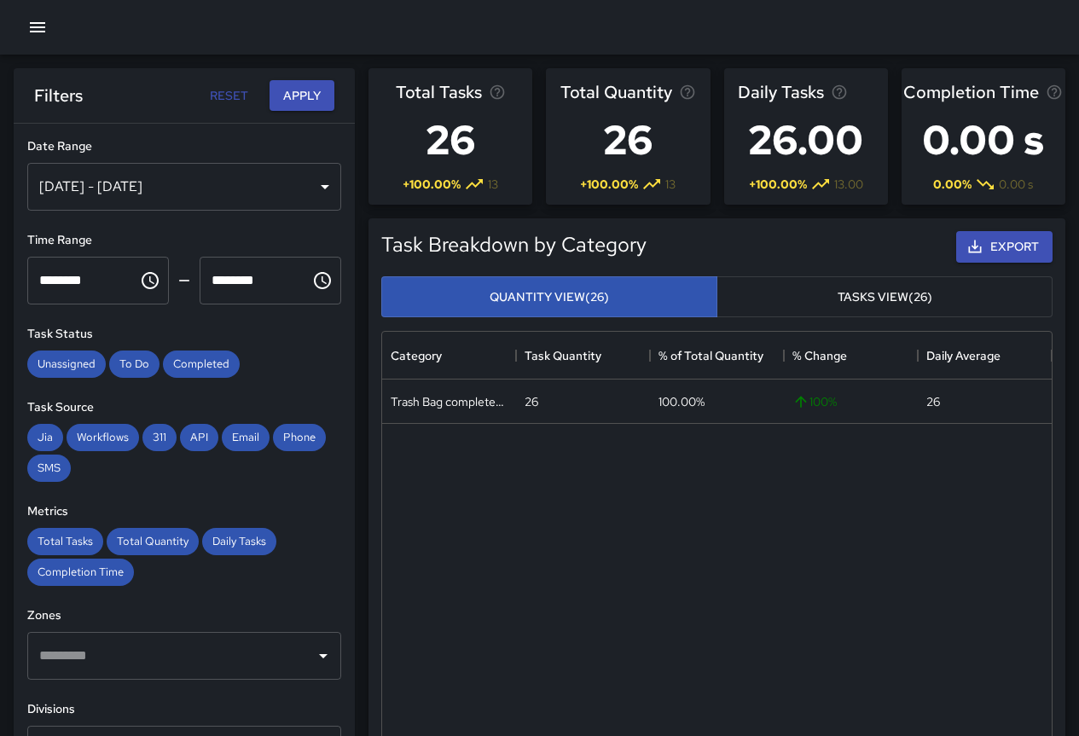
click at [129, 195] on div "[DATE] - [DATE]" at bounding box center [184, 187] width 314 height 48
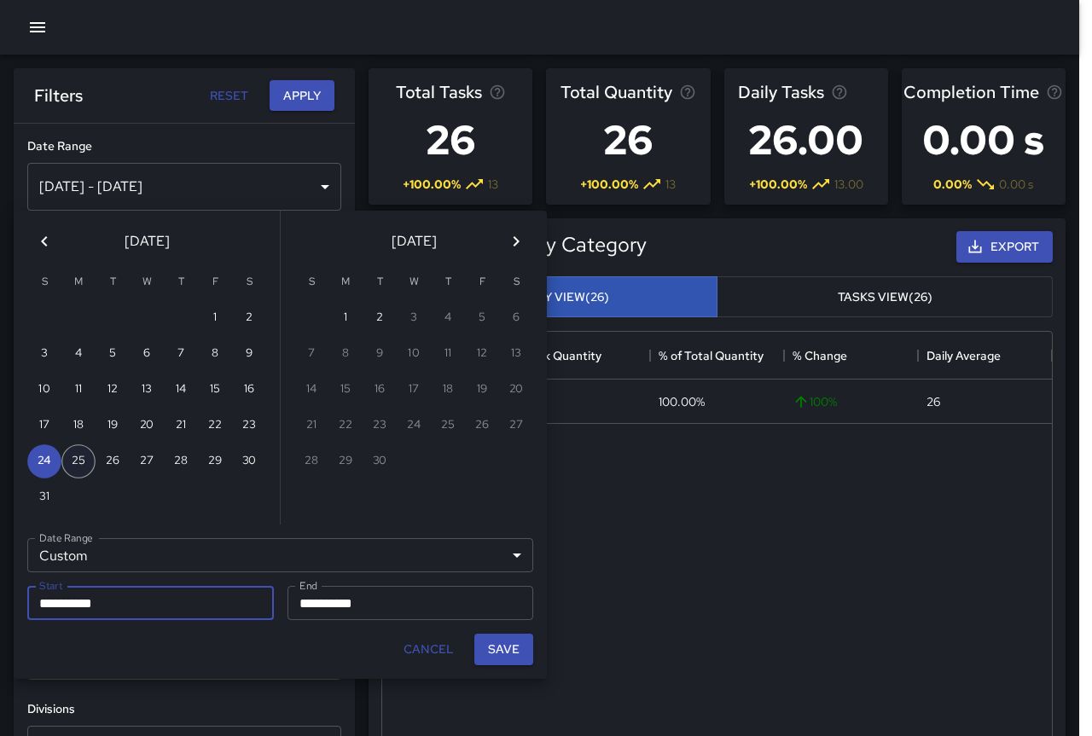
click at [81, 464] on button "25" at bounding box center [78, 461] width 34 height 34
type input "**********"
click at [81, 464] on button "25" at bounding box center [78, 461] width 34 height 34
type input "**********"
click at [507, 656] on button "Save" at bounding box center [503, 650] width 59 height 32
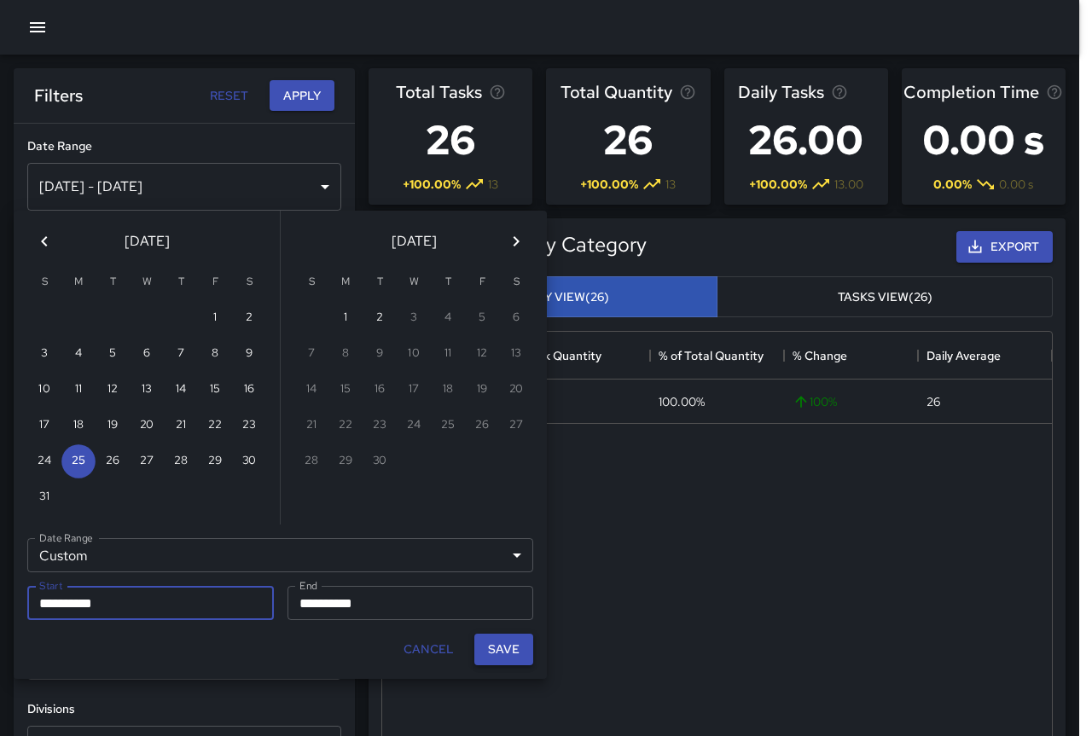
type input "**********"
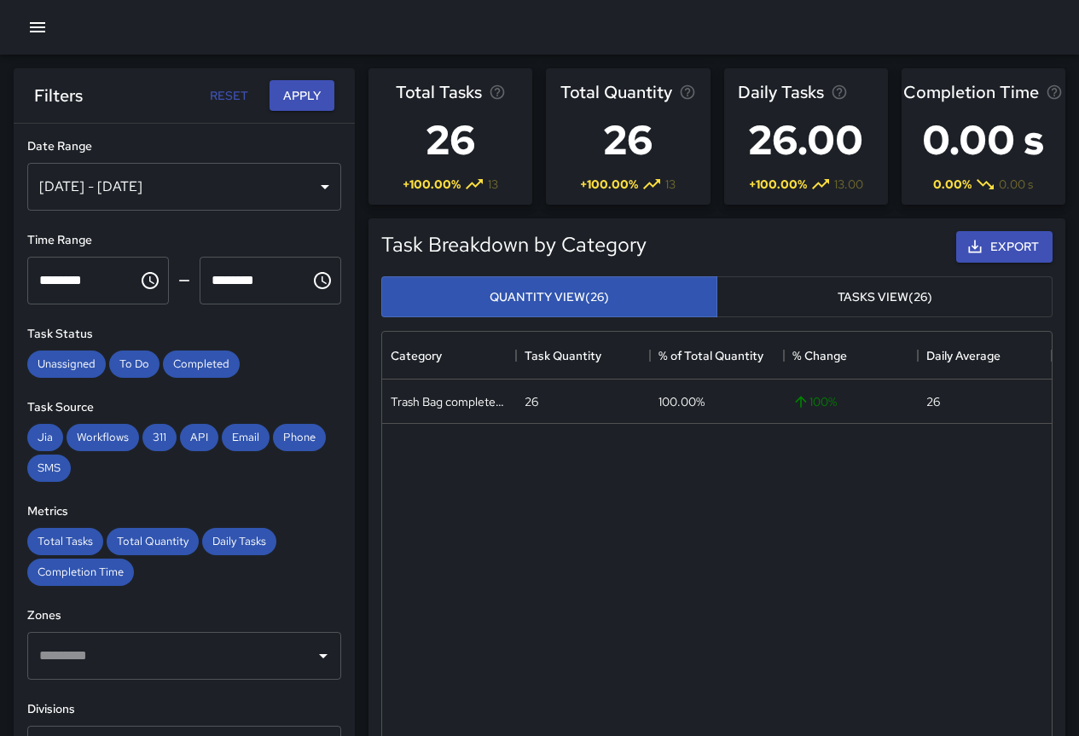
scroll to position [14, 14]
click at [318, 92] on button "Apply" at bounding box center [302, 96] width 65 height 32
click at [220, 201] on div "[DATE] - [DATE]" at bounding box center [184, 187] width 314 height 48
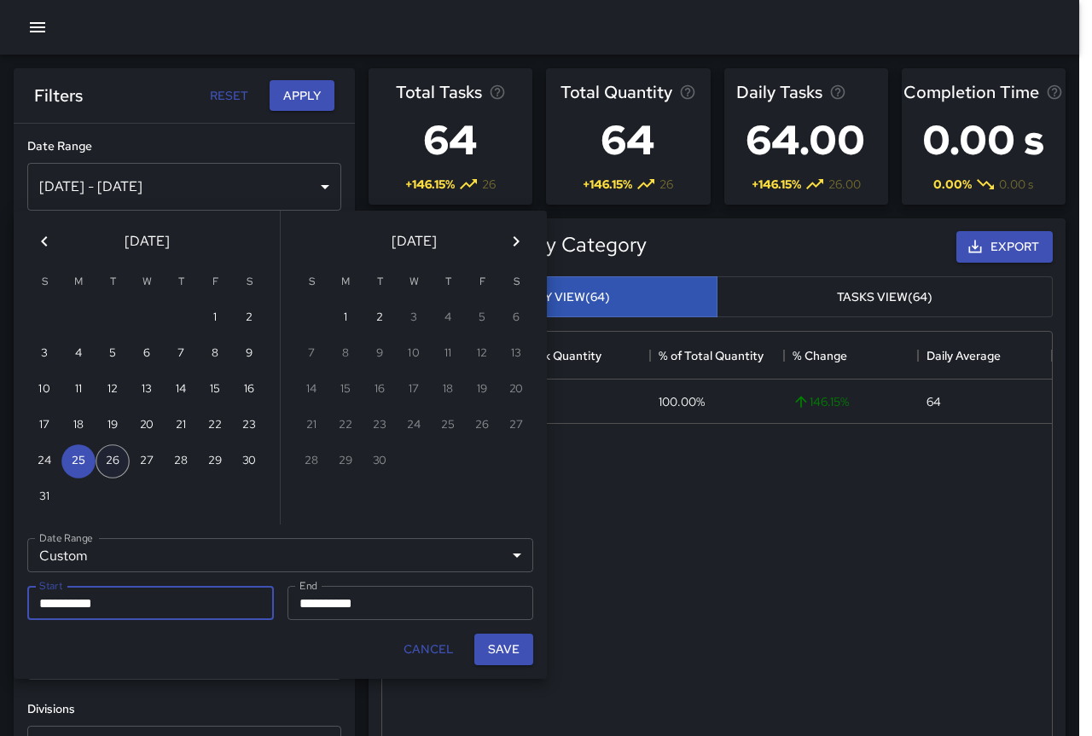
click at [125, 461] on button "26" at bounding box center [113, 461] width 34 height 34
type input "**********"
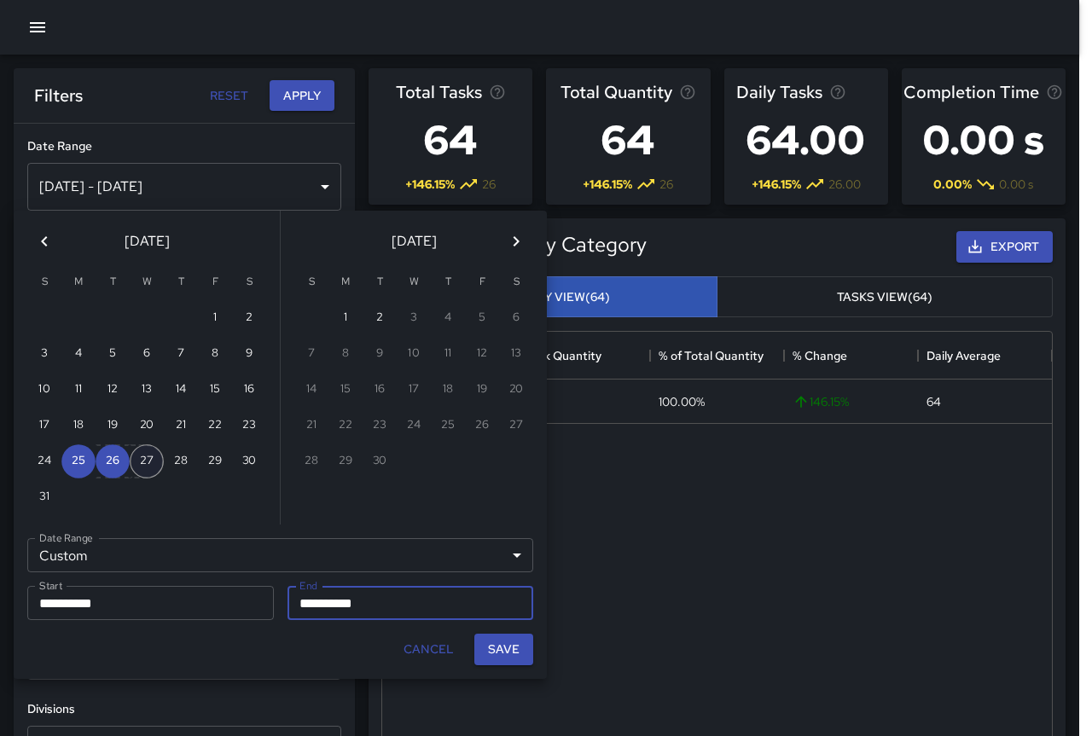
click at [158, 460] on button "27" at bounding box center [147, 461] width 34 height 34
type input "**********"
click at [158, 460] on button "27" at bounding box center [147, 461] width 34 height 34
click at [117, 465] on button "26" at bounding box center [113, 461] width 34 height 34
type input "**********"
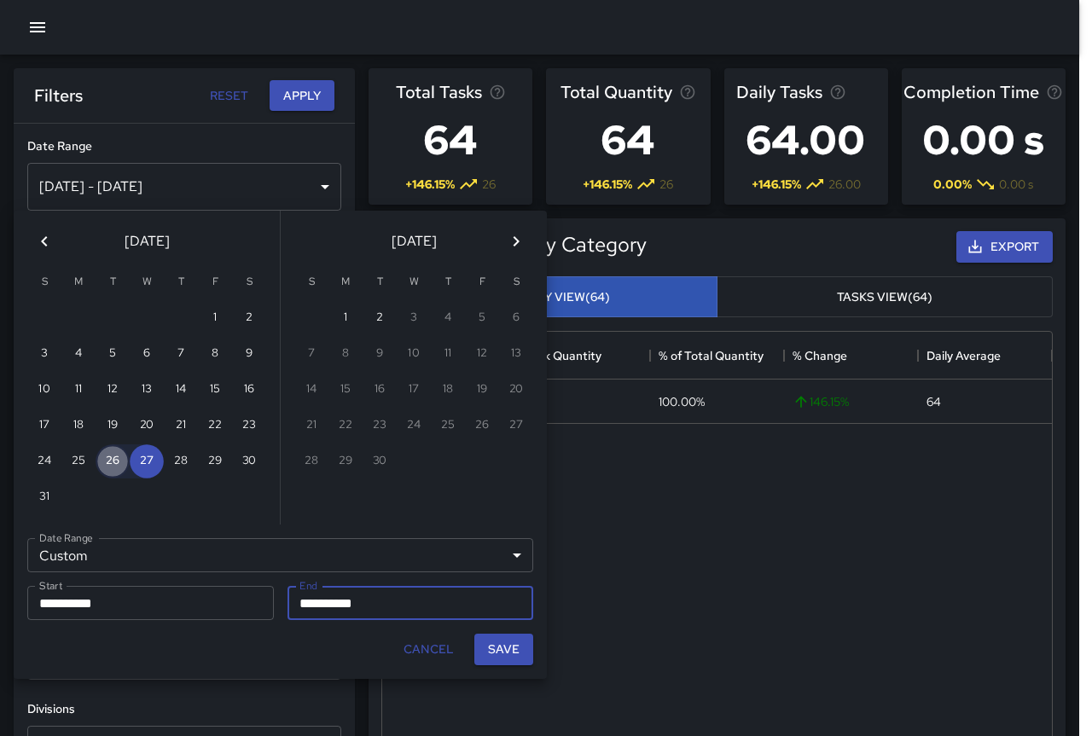
click at [117, 465] on button "26" at bounding box center [113, 461] width 34 height 34
type input "**********"
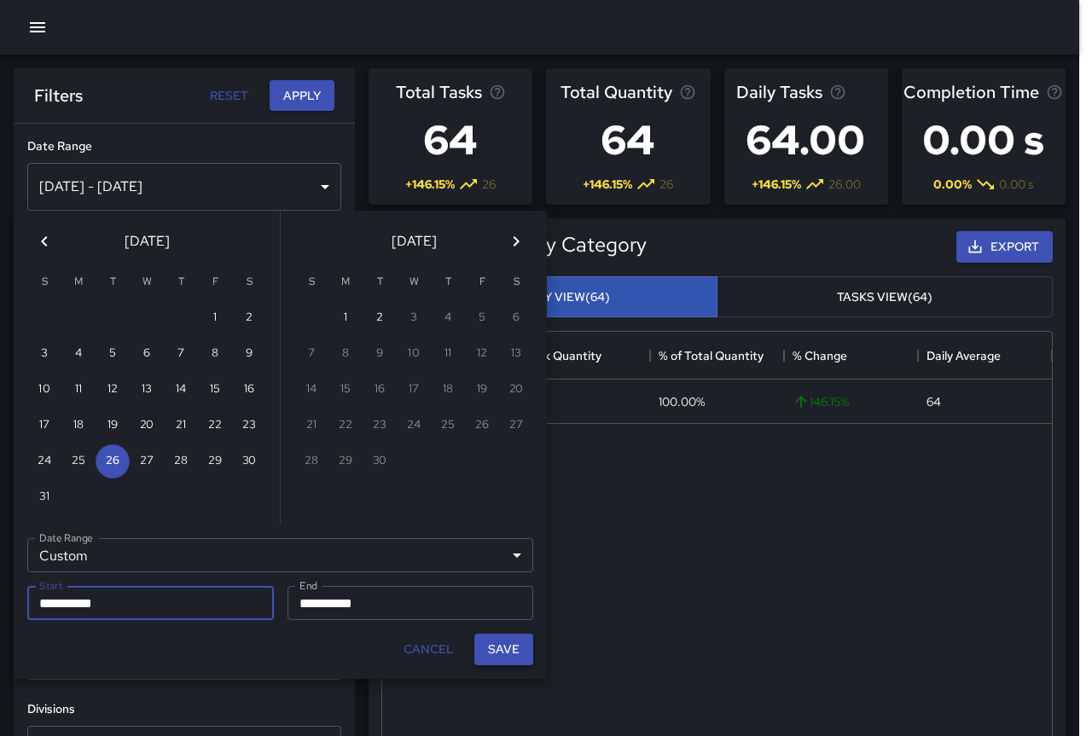
click at [490, 647] on button "Save" at bounding box center [503, 650] width 59 height 32
type input "**********"
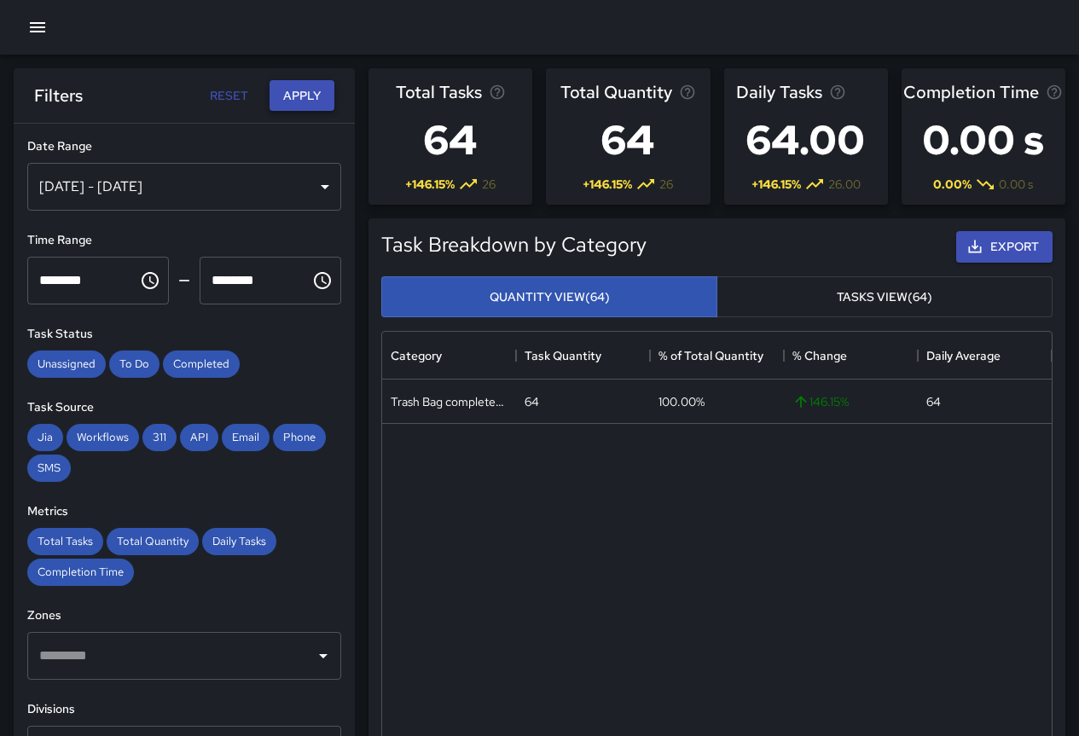
click at [298, 88] on button "Apply" at bounding box center [302, 96] width 65 height 32
click at [198, 177] on div "[DATE] - [DATE]" at bounding box center [184, 187] width 314 height 48
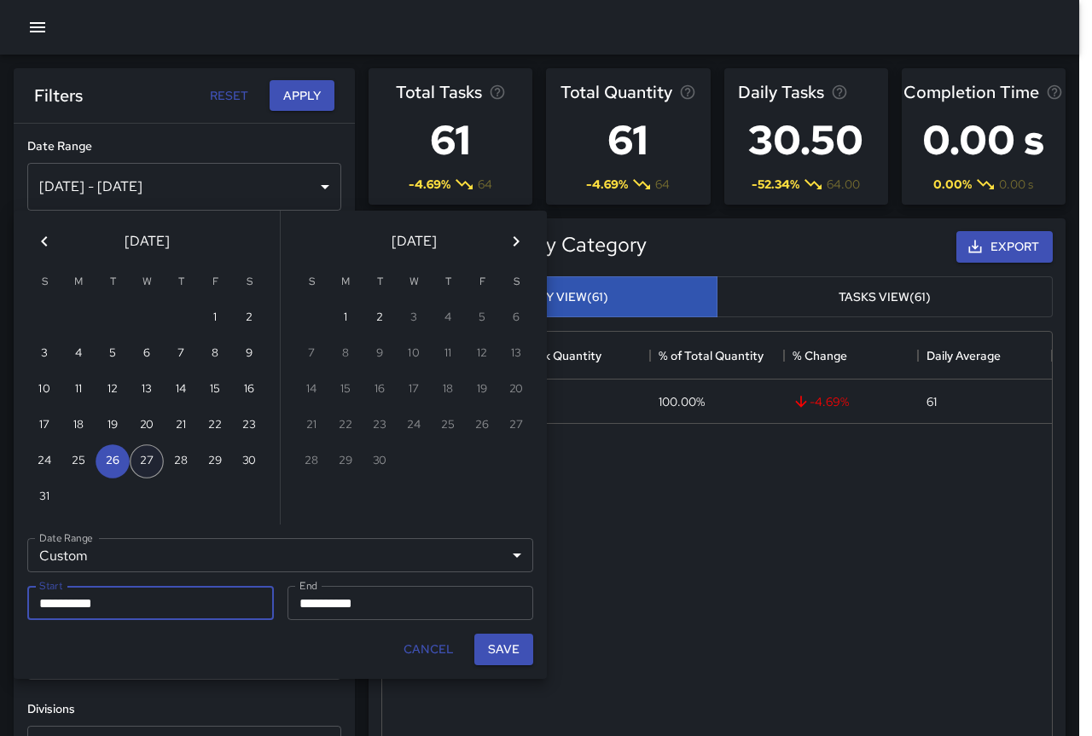
click at [155, 456] on button "27" at bounding box center [147, 461] width 34 height 34
type input "**********"
click at [155, 456] on button "27" at bounding box center [147, 461] width 34 height 34
type input "**********"
click at [508, 651] on button "Save" at bounding box center [503, 650] width 59 height 32
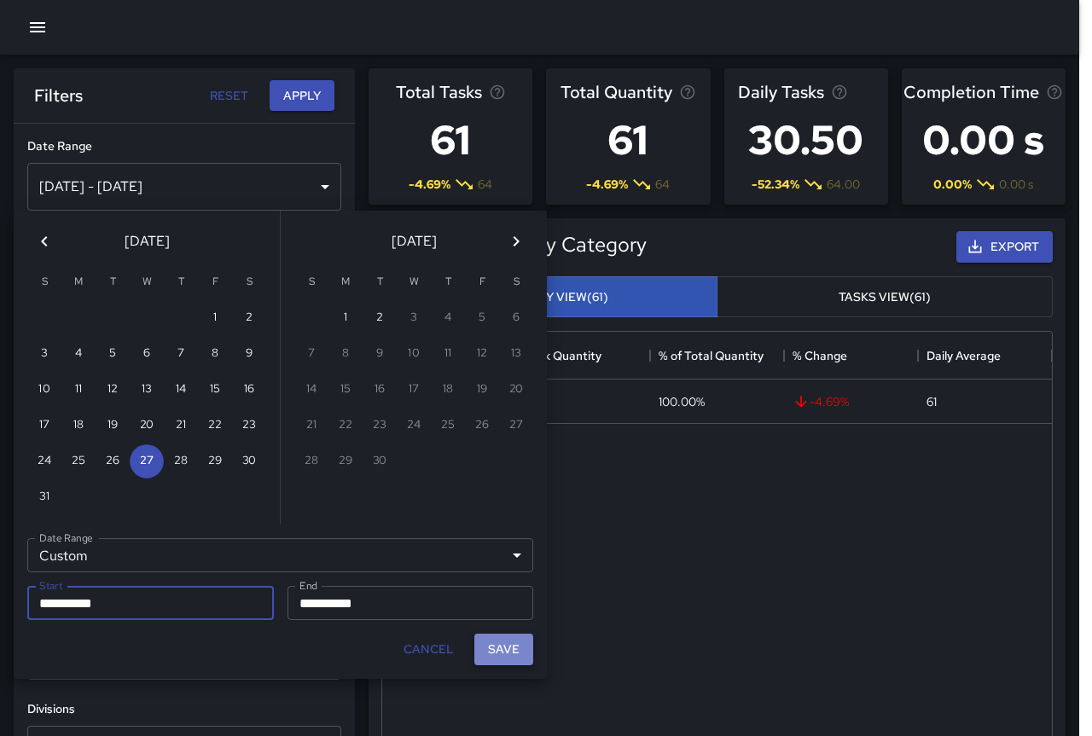
type input "**********"
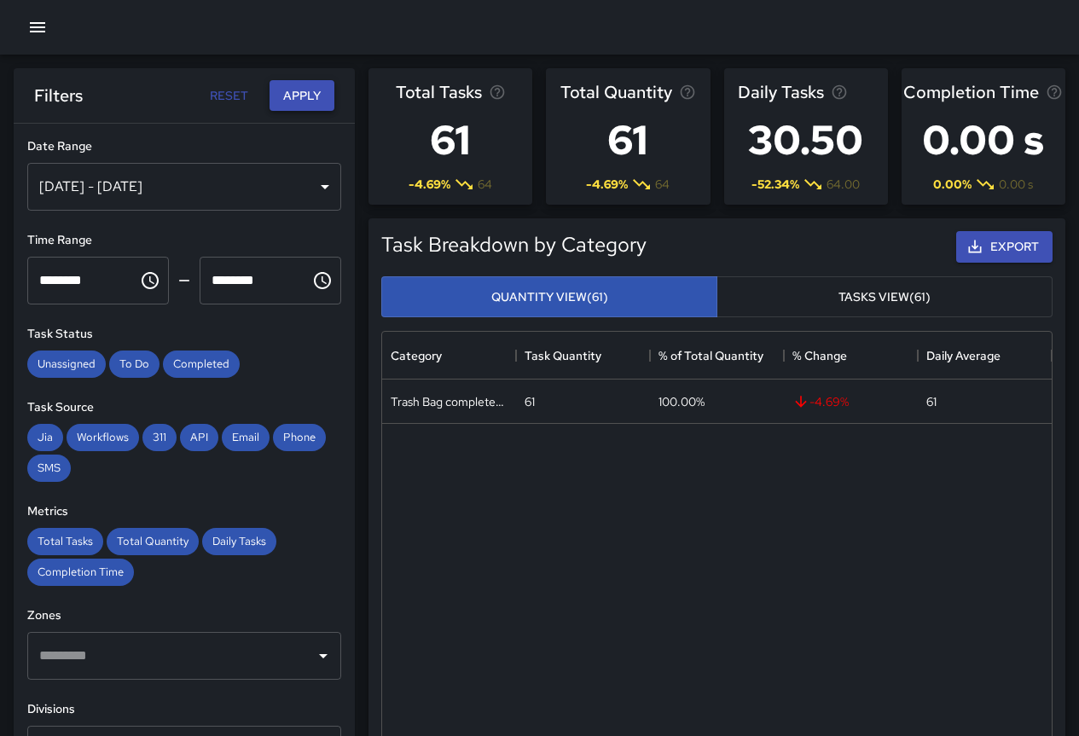
click at [276, 92] on button "Apply" at bounding box center [302, 96] width 65 height 32
click at [152, 187] on div "[DATE] - [DATE]" at bounding box center [184, 187] width 314 height 48
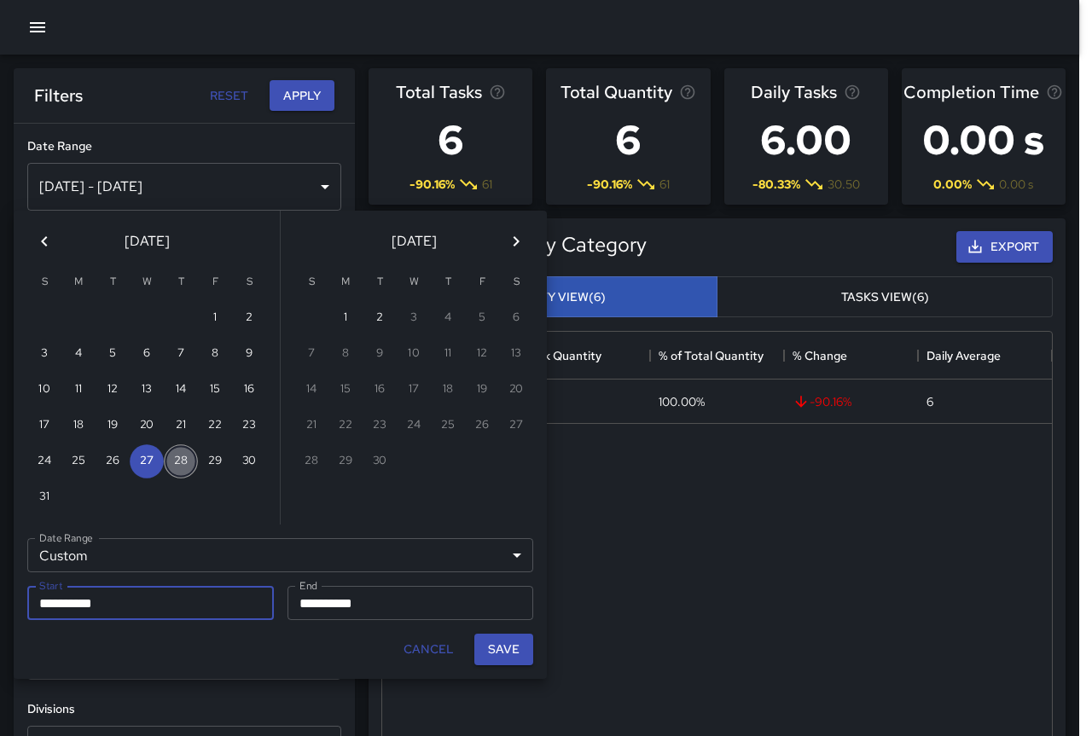
click at [185, 465] on button "28" at bounding box center [181, 461] width 34 height 34
type input "**********"
click at [185, 465] on button "28" at bounding box center [181, 461] width 34 height 34
type input "**********"
click at [502, 647] on button "Save" at bounding box center [503, 650] width 59 height 32
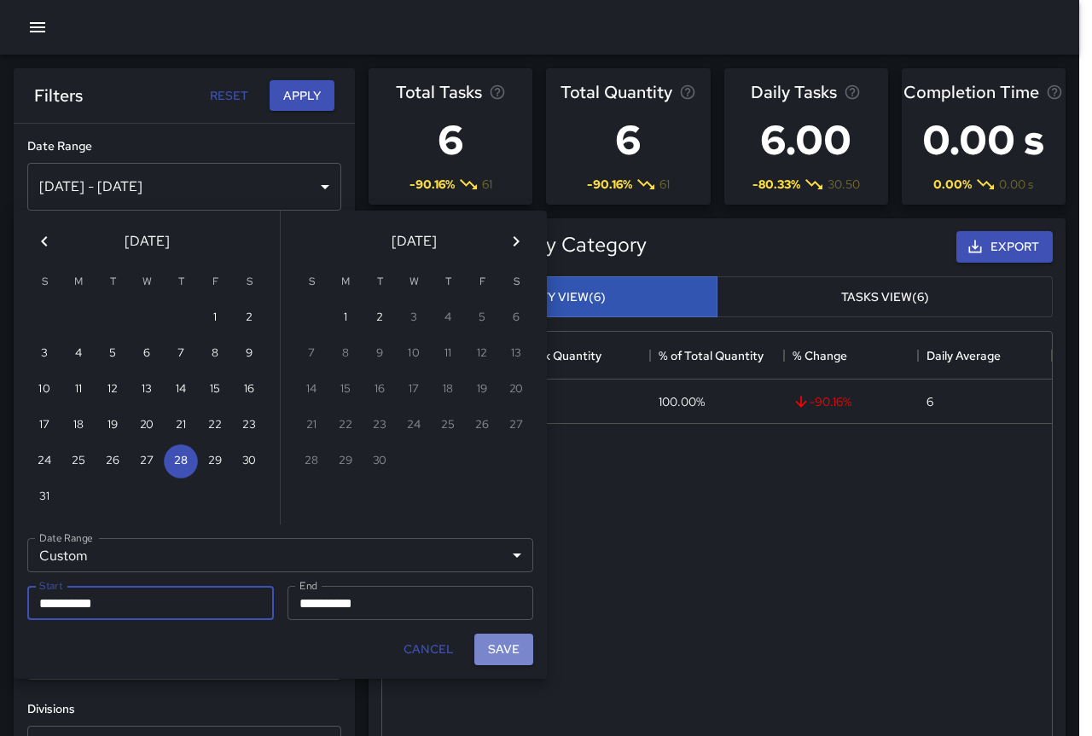
type input "**********"
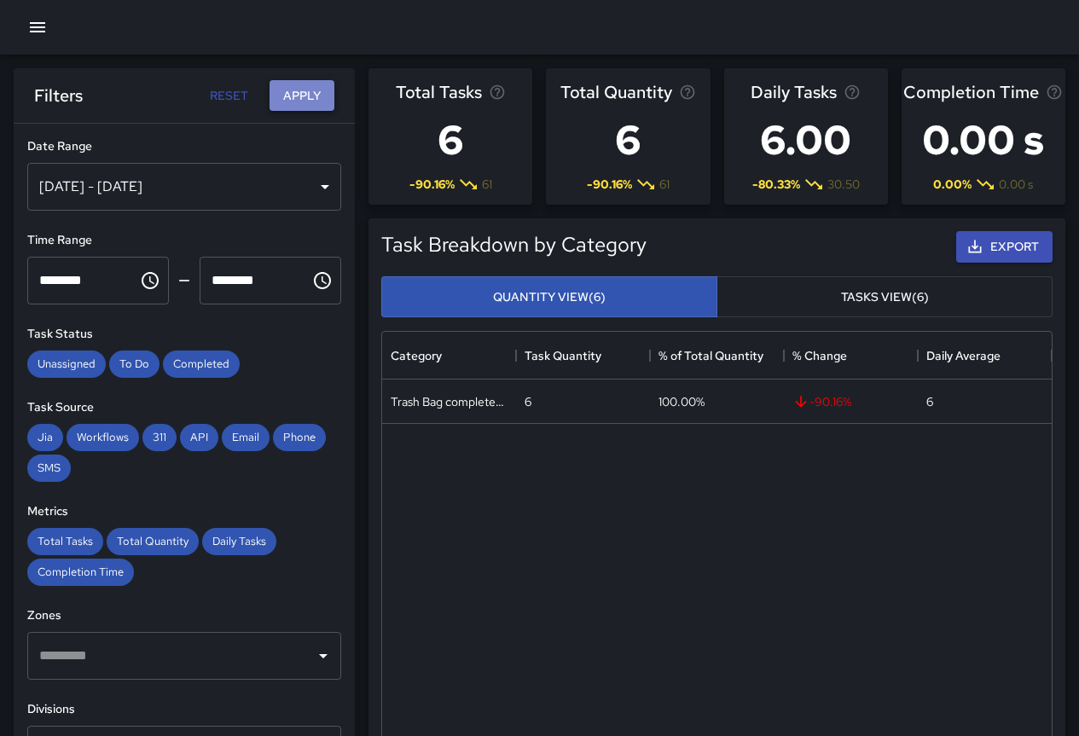
click at [305, 86] on button "Apply" at bounding box center [302, 96] width 65 height 32
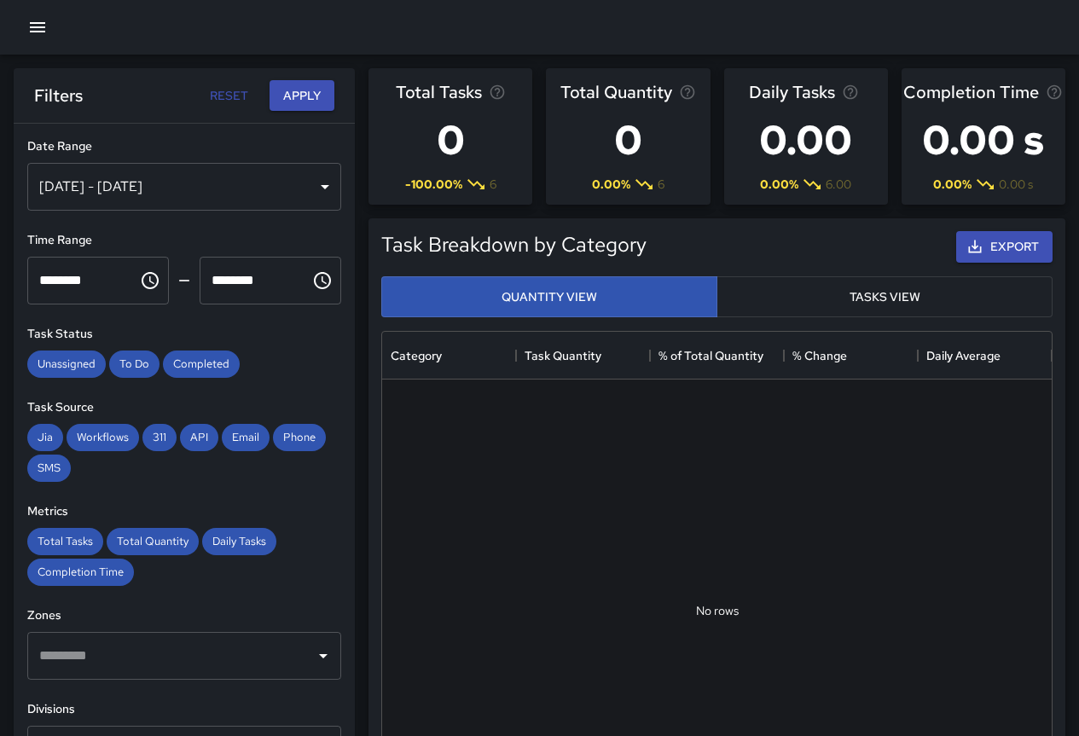
click at [151, 177] on div "[DATE] - [DATE]" at bounding box center [184, 187] width 314 height 48
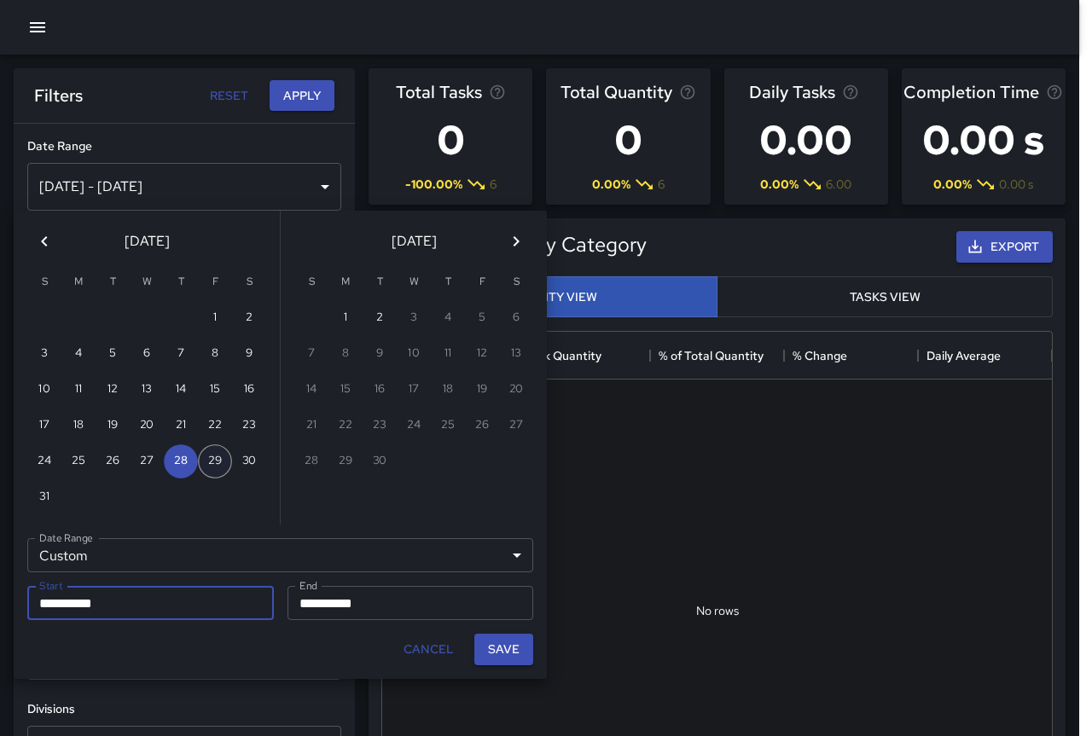
click at [205, 470] on button "29" at bounding box center [215, 461] width 34 height 34
type input "**********"
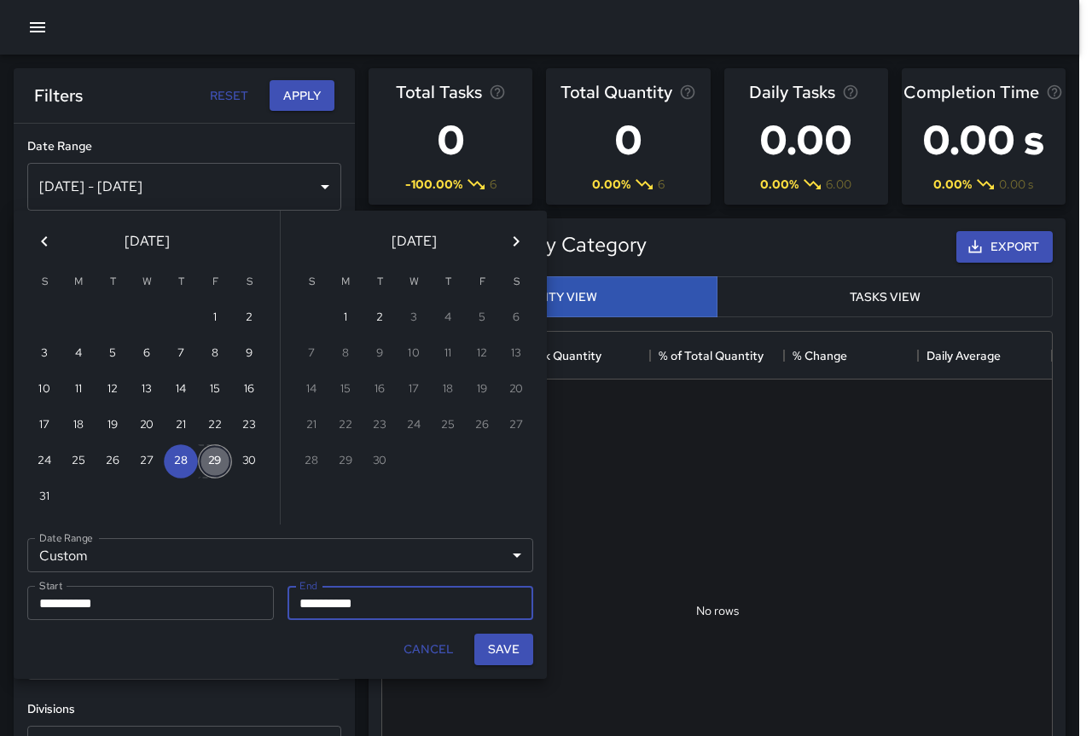
click at [205, 470] on button "29" at bounding box center [215, 461] width 34 height 34
type input "**********"
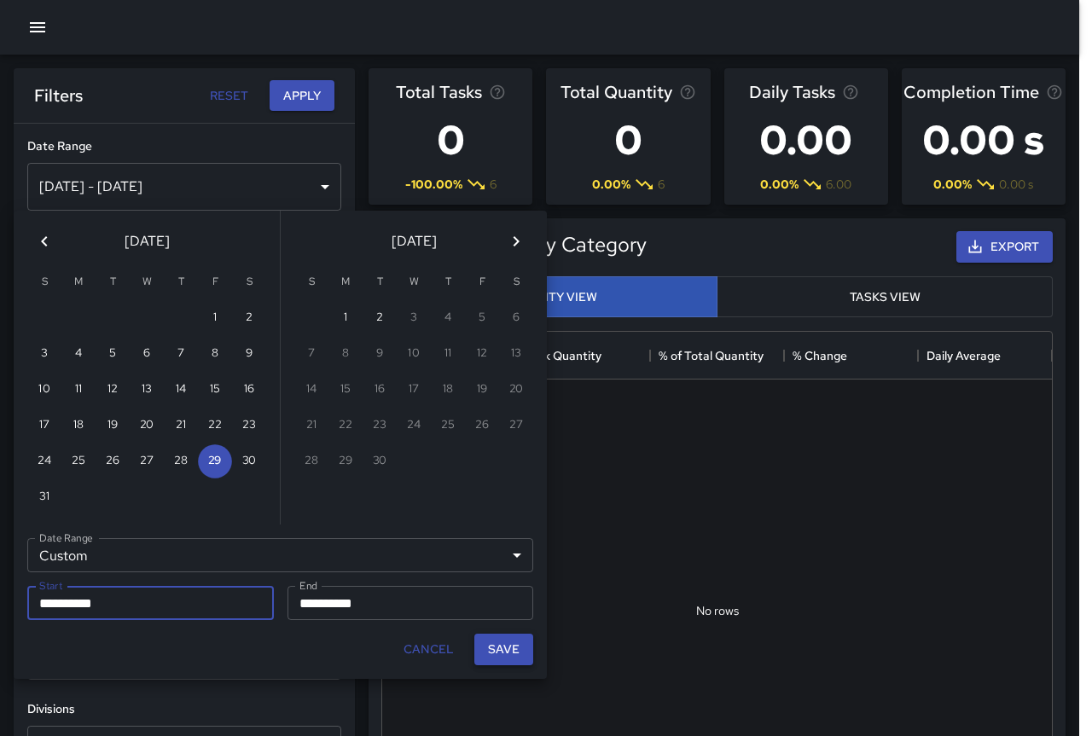
click at [510, 647] on button "Save" at bounding box center [503, 650] width 59 height 32
type input "**********"
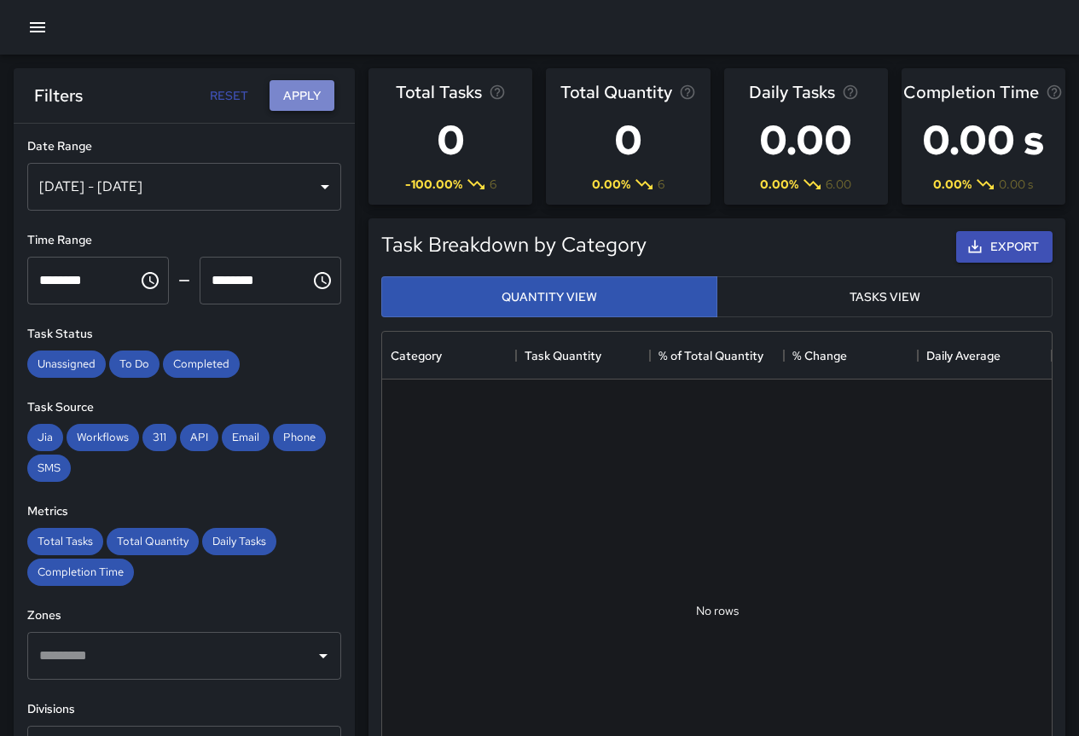
click at [312, 97] on button "Apply" at bounding box center [302, 96] width 65 height 32
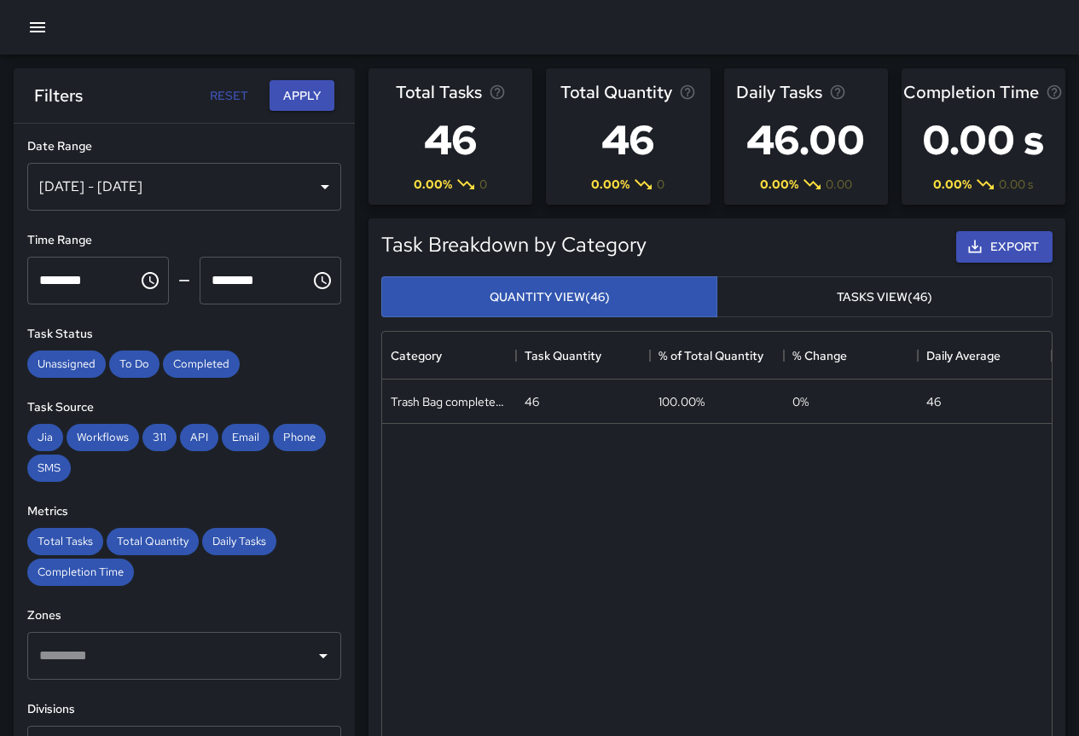
click at [252, 183] on div "[DATE] - [DATE]" at bounding box center [184, 187] width 314 height 48
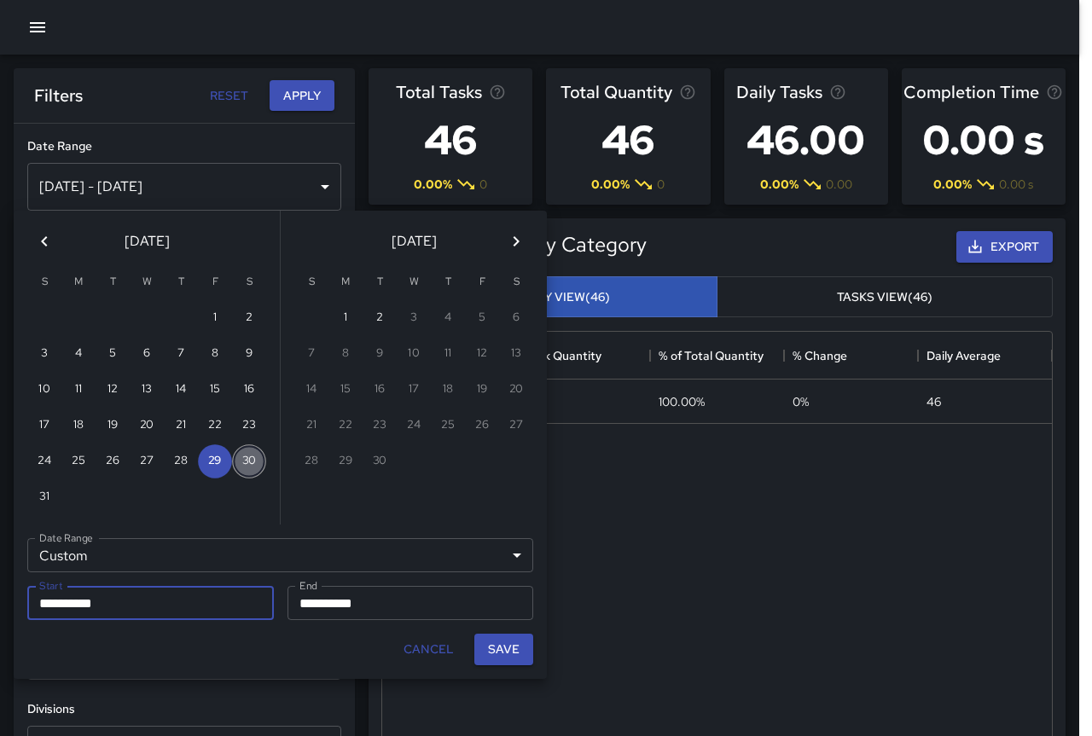
click at [248, 459] on button "30" at bounding box center [249, 461] width 34 height 34
type input "**********"
click at [248, 459] on button "30" at bounding box center [249, 461] width 34 height 34
type input "**********"
click at [497, 647] on button "Save" at bounding box center [503, 650] width 59 height 32
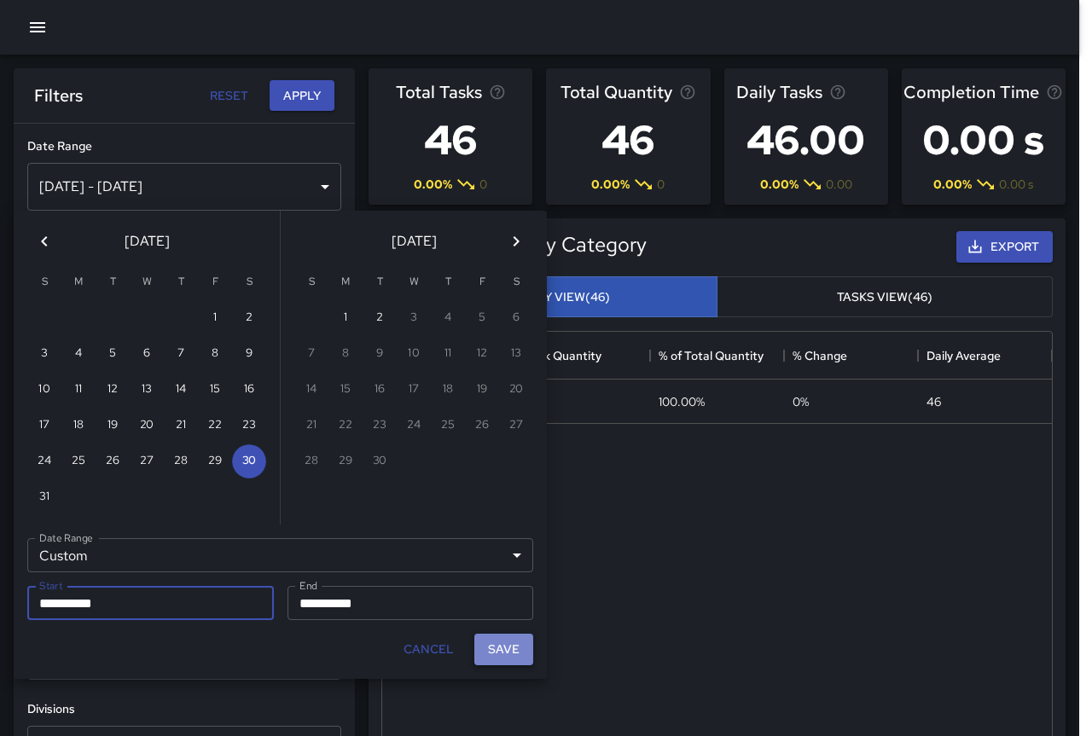
type input "**********"
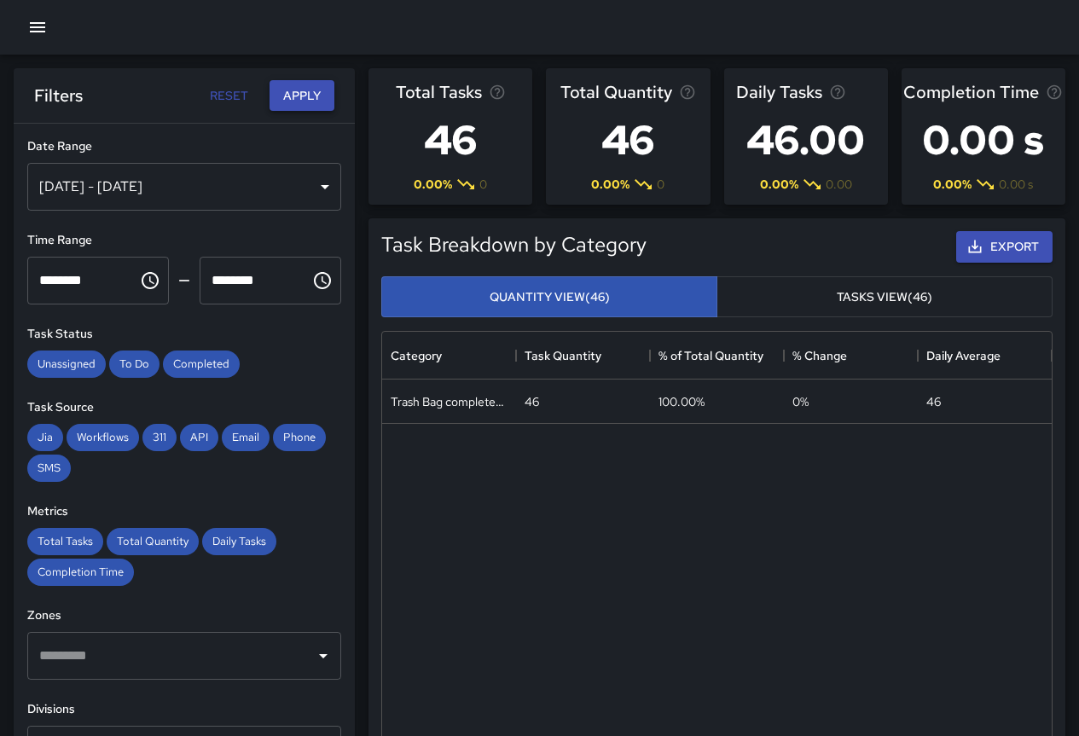
click at [301, 99] on button "Apply" at bounding box center [302, 96] width 65 height 32
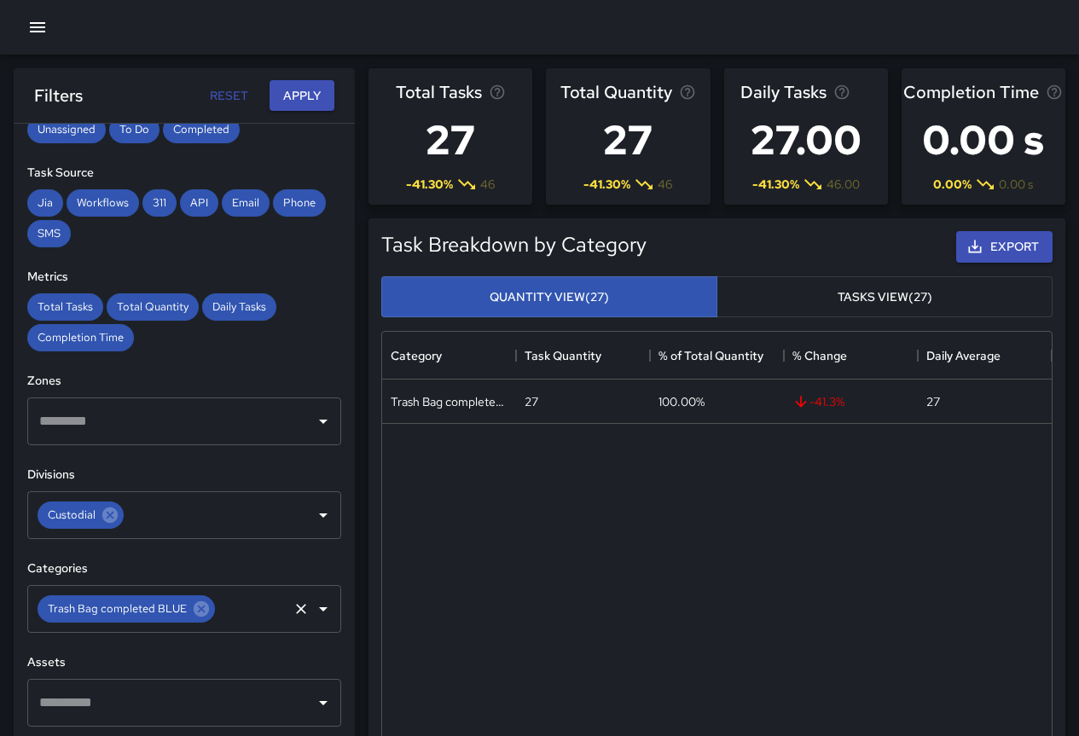
scroll to position [358, 0]
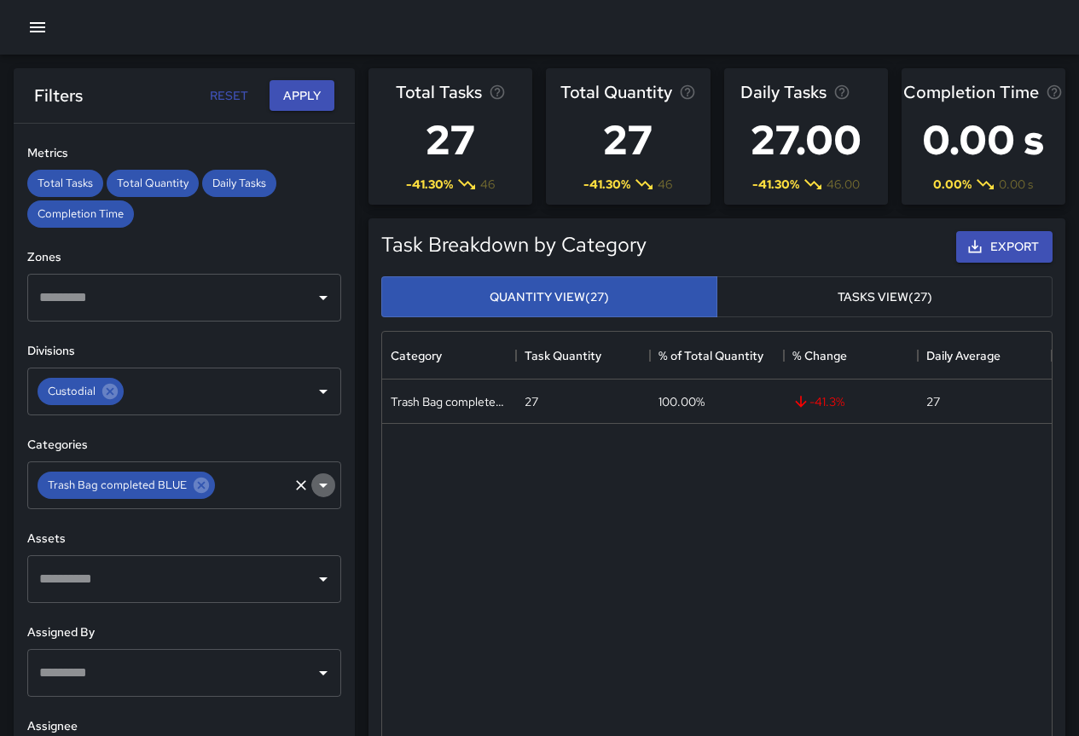
click at [313, 490] on icon "Open" at bounding box center [323, 485] width 20 height 20
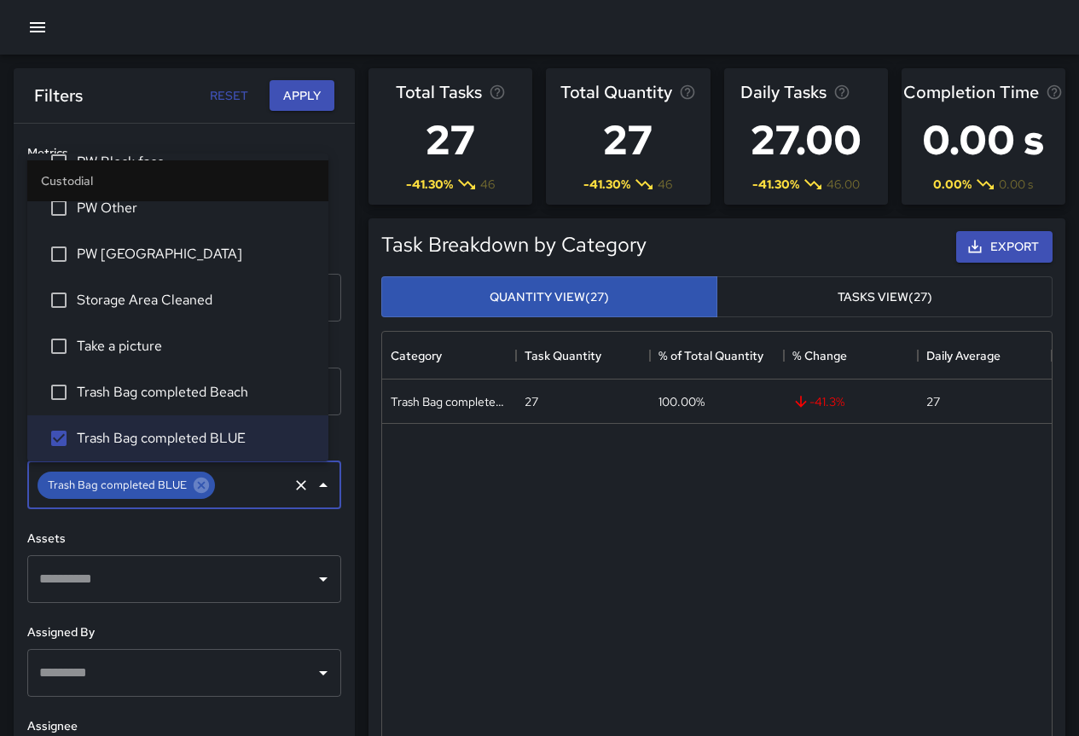
scroll to position [885, 0]
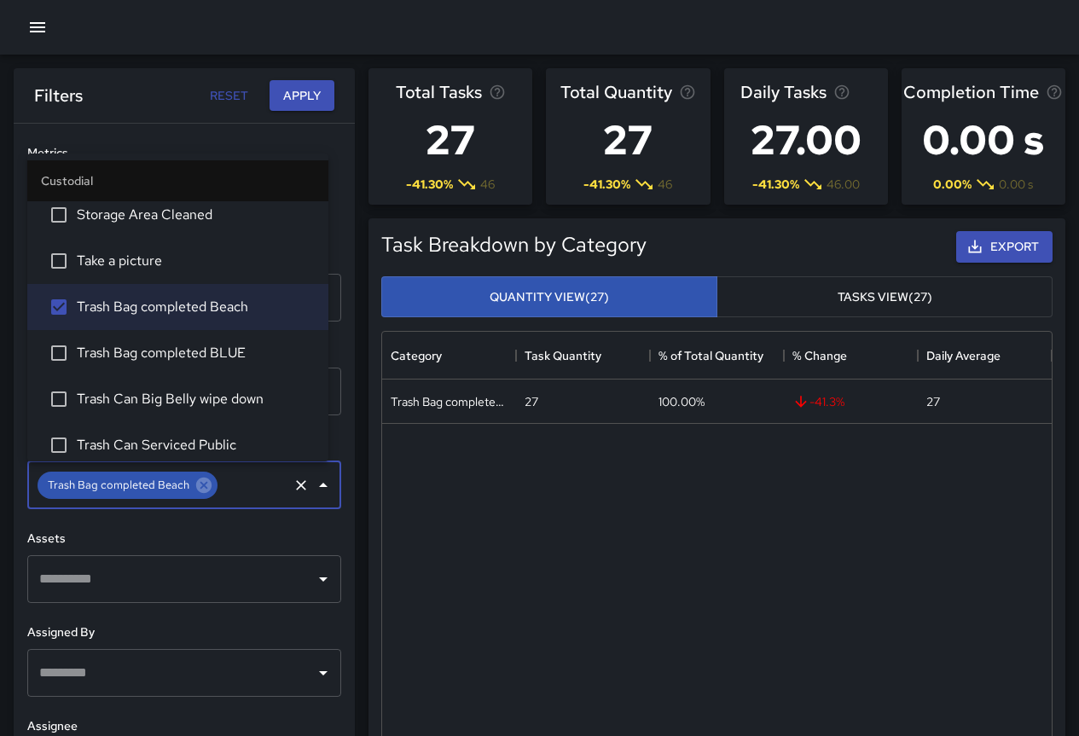
click at [334, 203] on div "**********" at bounding box center [184, 464] width 341 height 681
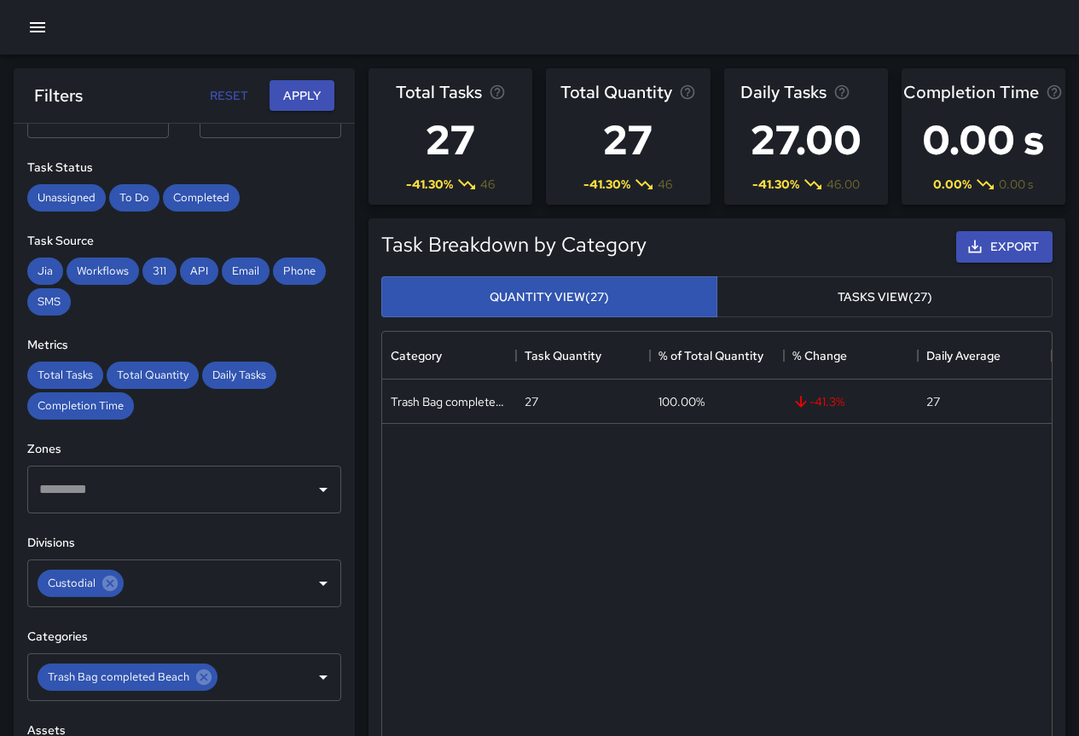
scroll to position [0, 0]
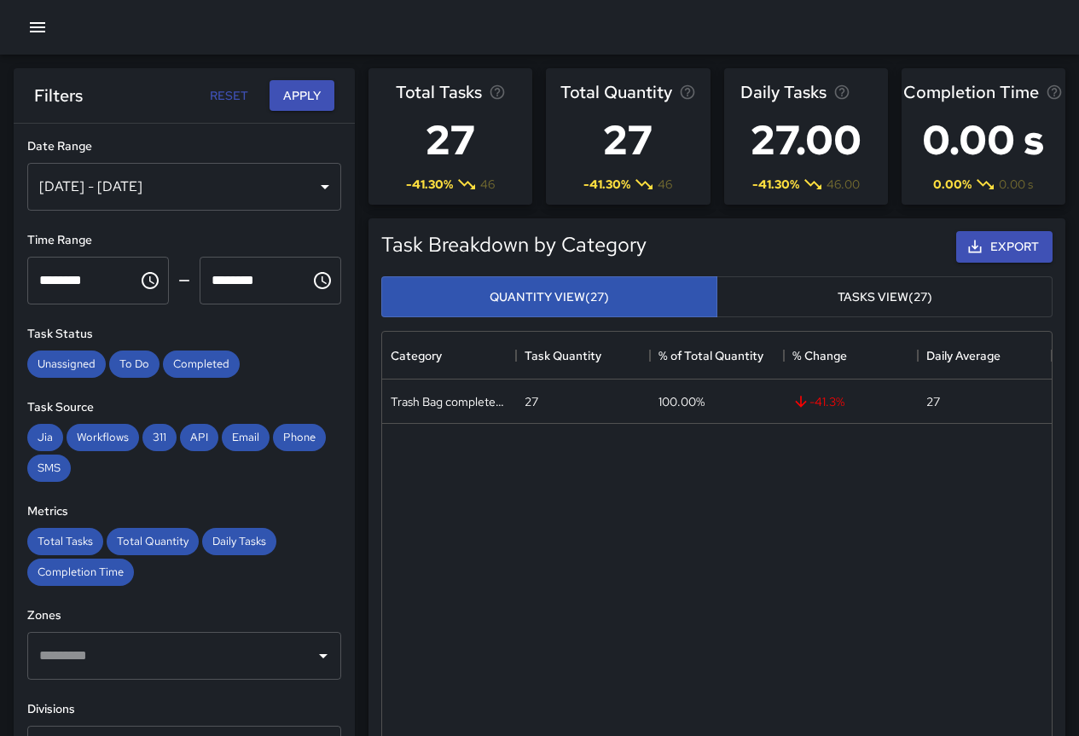
click at [112, 189] on div "[DATE] - [DATE]" at bounding box center [184, 187] width 314 height 48
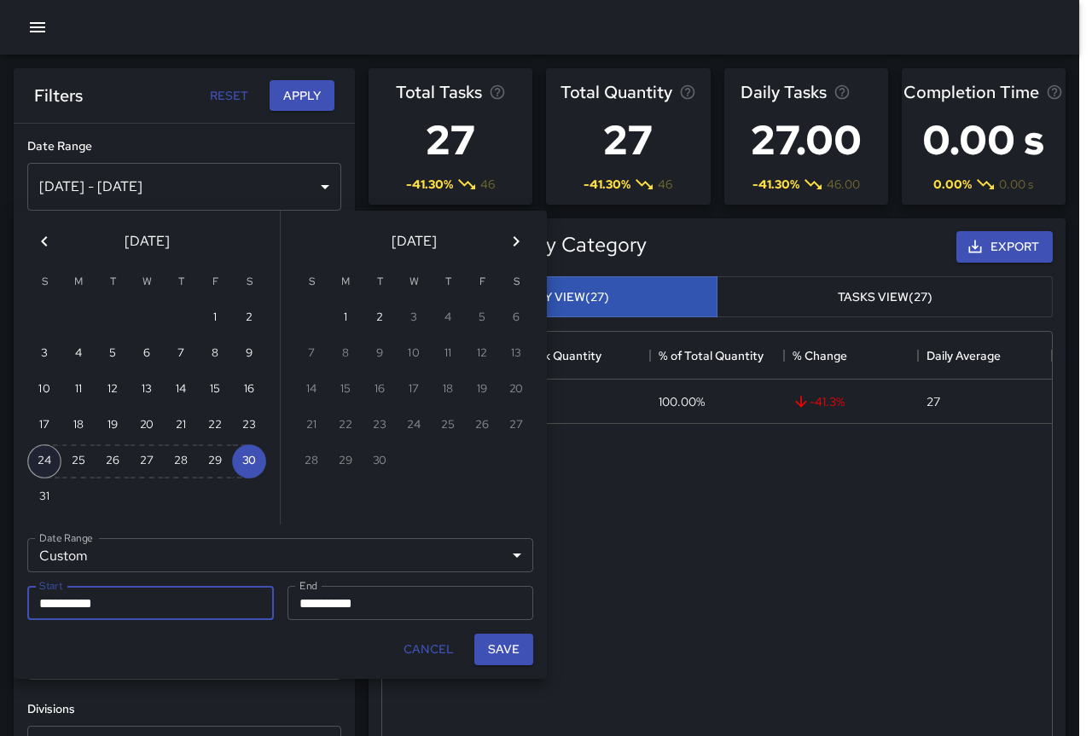
click at [42, 450] on button "24" at bounding box center [44, 461] width 34 height 34
type input "**********"
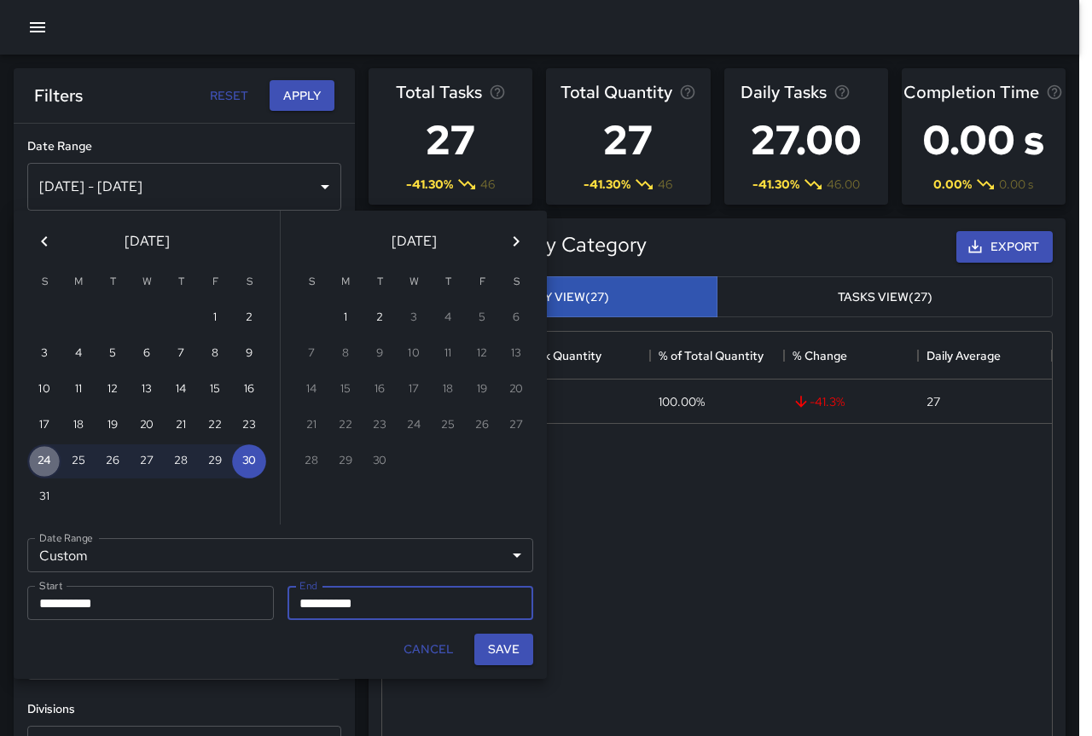
click at [42, 450] on button "24" at bounding box center [44, 461] width 34 height 34
type input "**********"
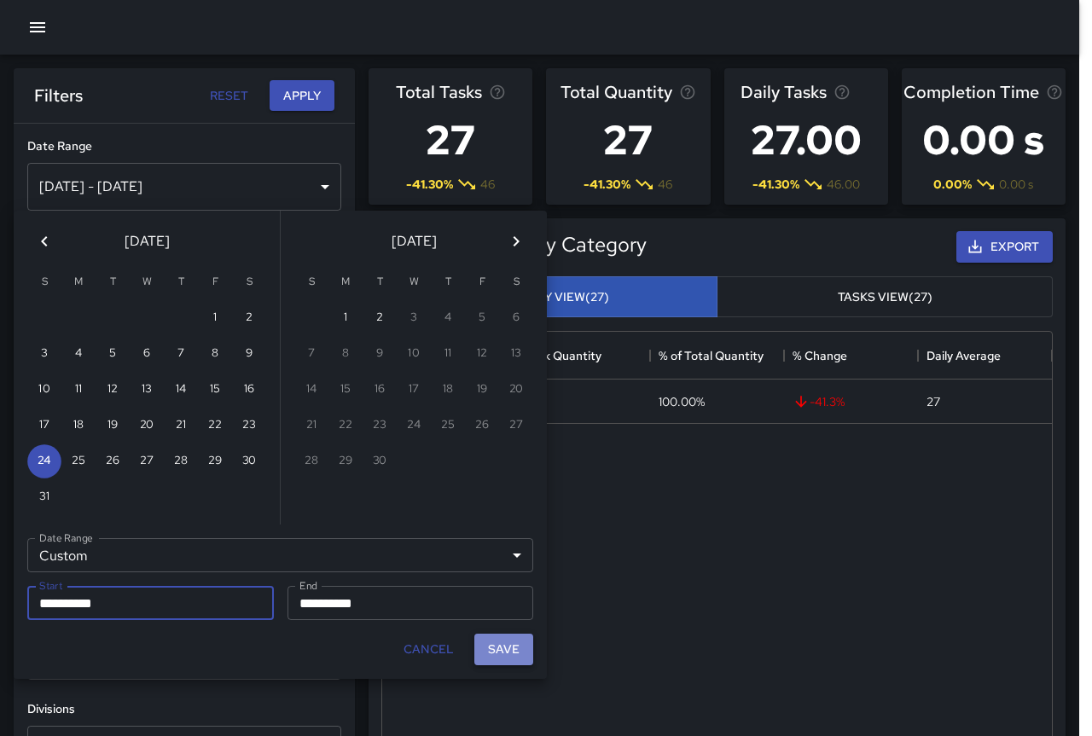
click at [493, 651] on button "Save" at bounding box center [503, 650] width 59 height 32
type input "**********"
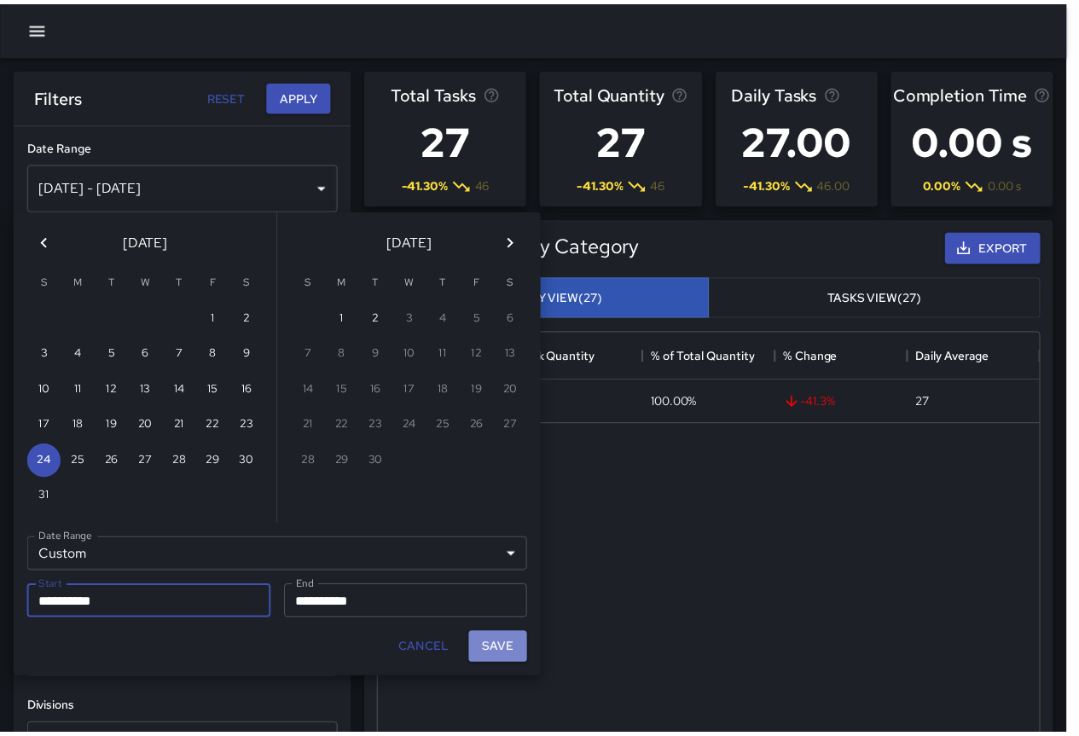
scroll to position [14, 14]
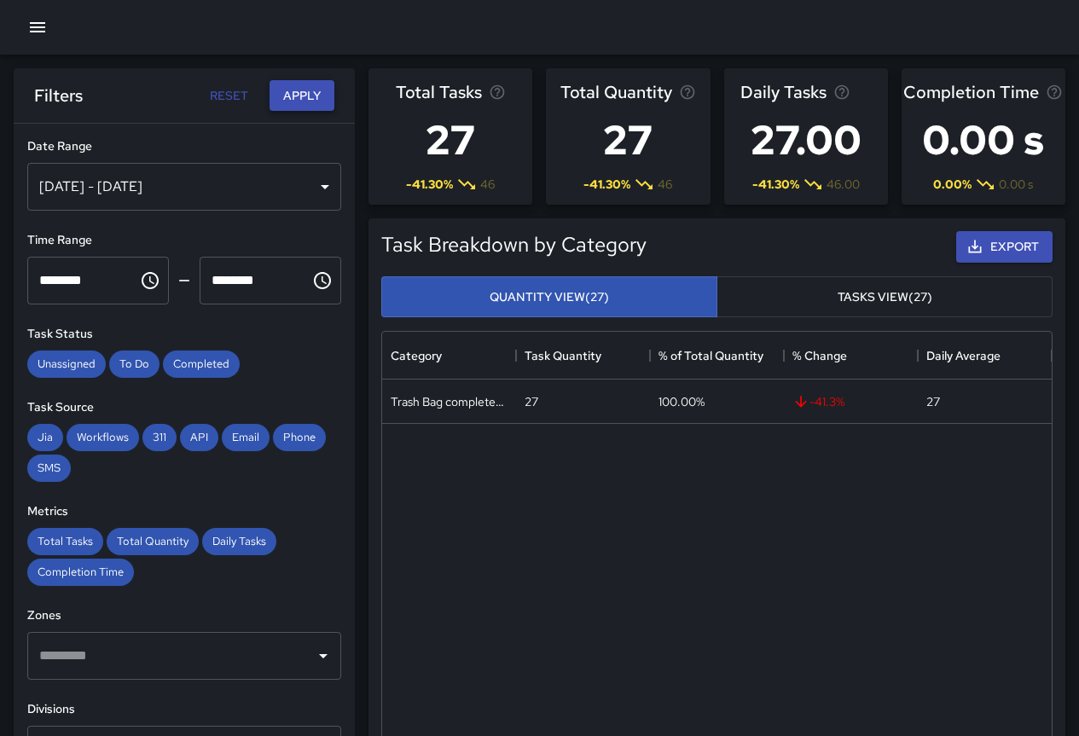
click at [288, 91] on button "Apply" at bounding box center [302, 96] width 65 height 32
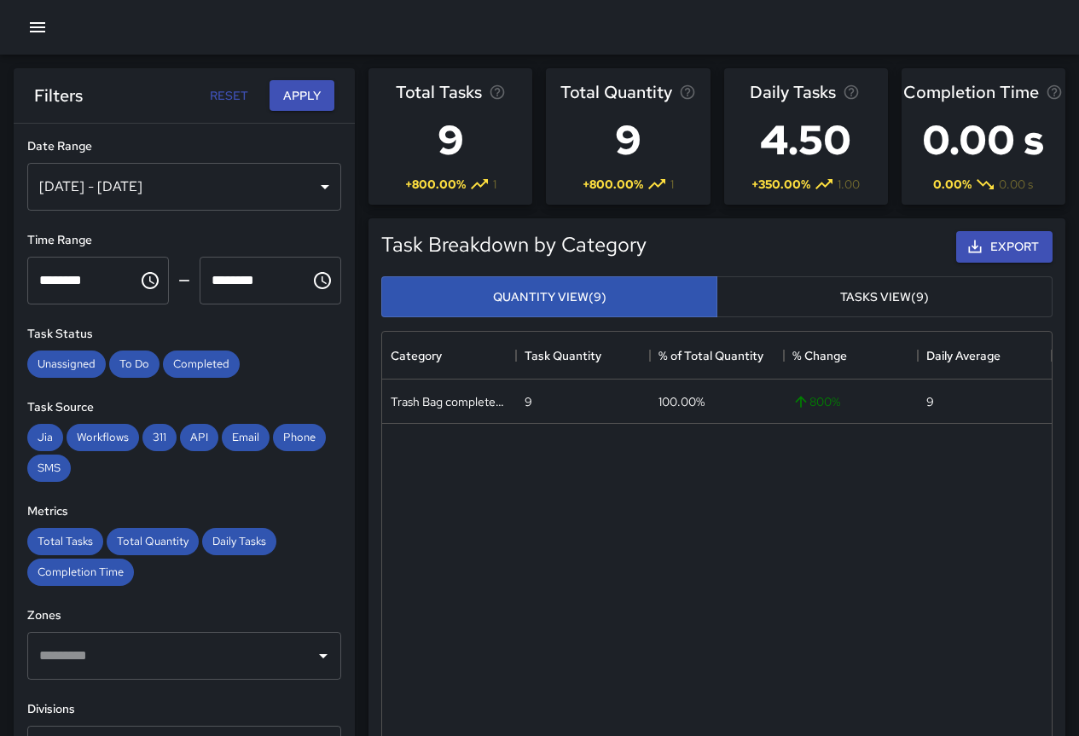
click at [212, 191] on div "[DATE] - [DATE]" at bounding box center [184, 187] width 314 height 48
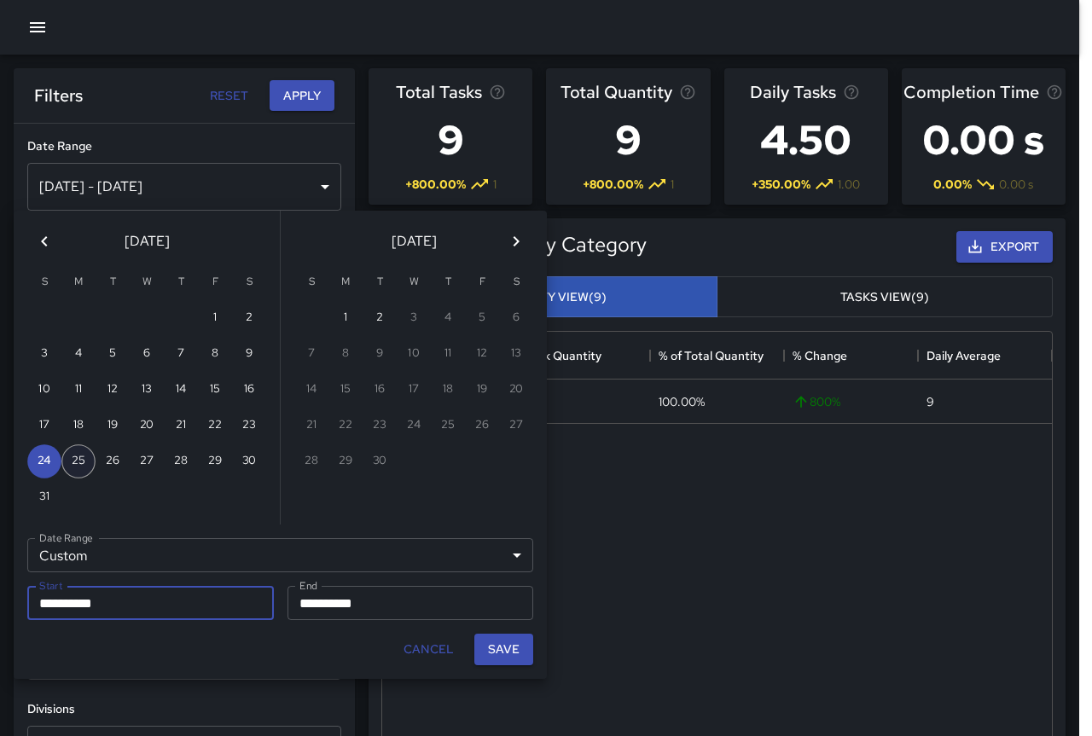
click at [73, 459] on button "25" at bounding box center [78, 461] width 34 height 34
type input "**********"
click at [73, 459] on button "25" at bounding box center [78, 461] width 34 height 34
type input "**********"
click at [511, 656] on button "Save" at bounding box center [503, 650] width 59 height 32
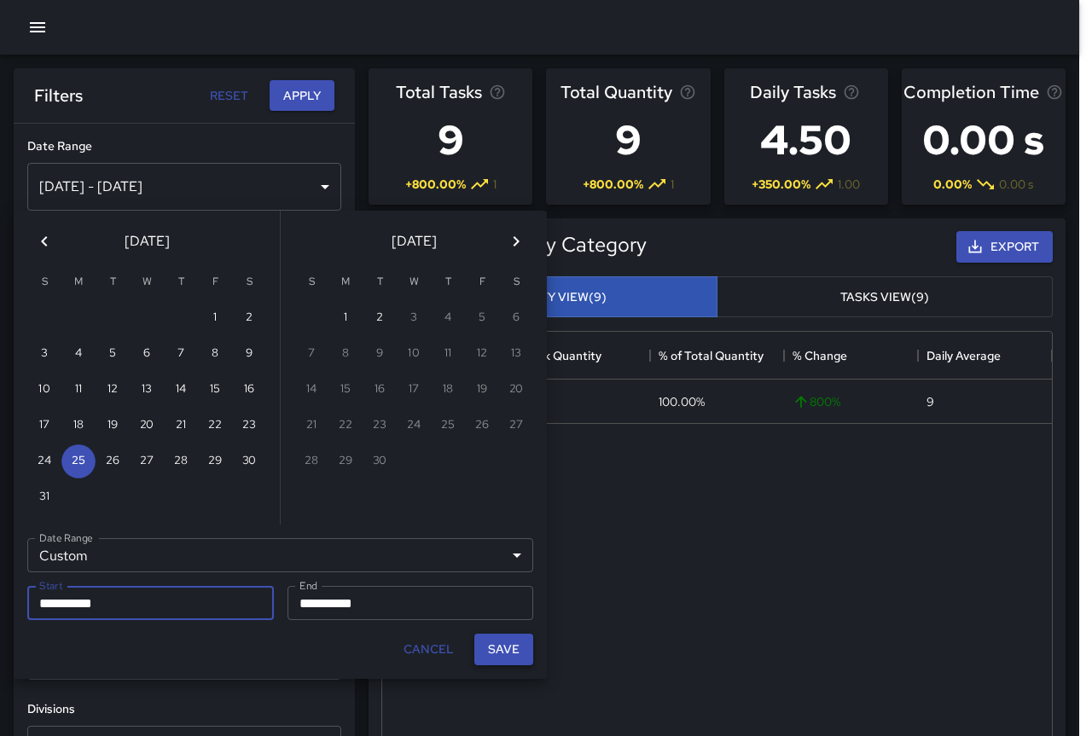
type input "**********"
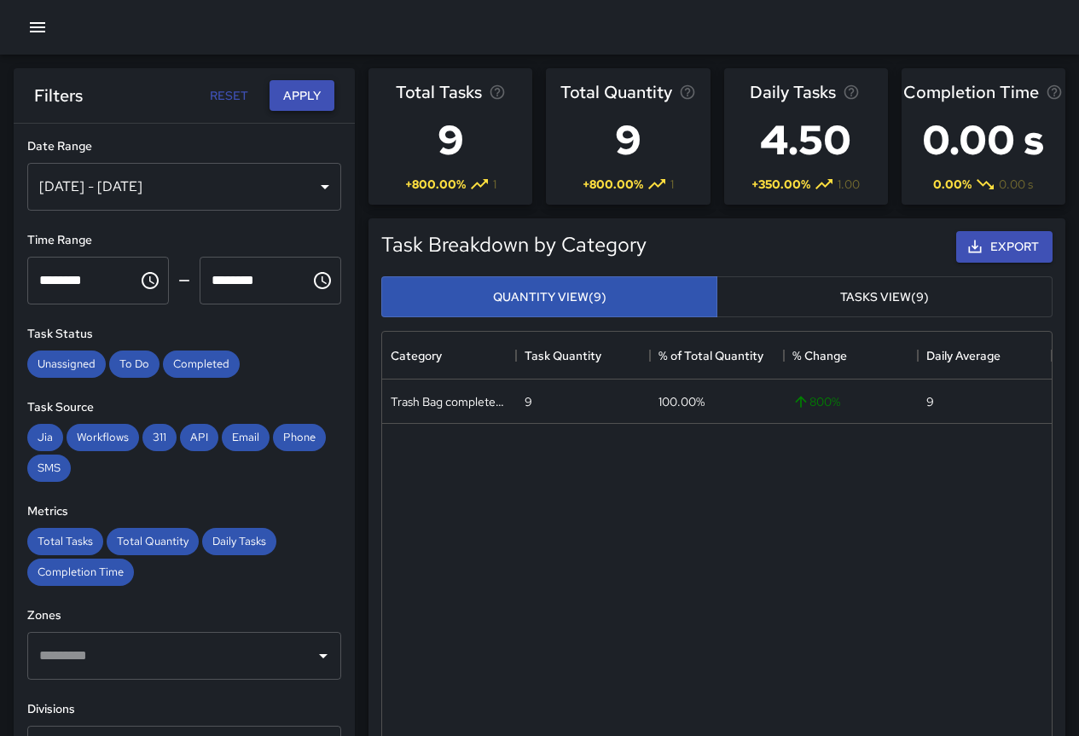
click at [286, 89] on button "Apply" at bounding box center [302, 96] width 65 height 32
click at [264, 192] on div "[DATE] - [DATE]" at bounding box center [184, 187] width 314 height 48
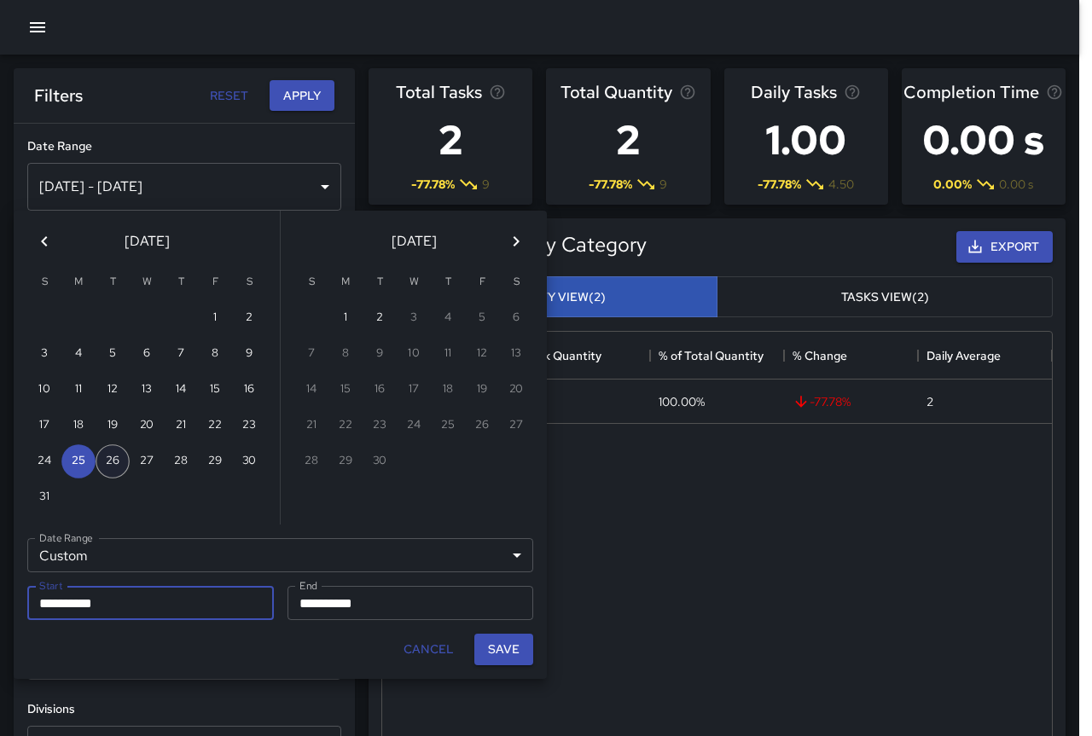
click at [105, 464] on button "26" at bounding box center [113, 461] width 34 height 34
type input "**********"
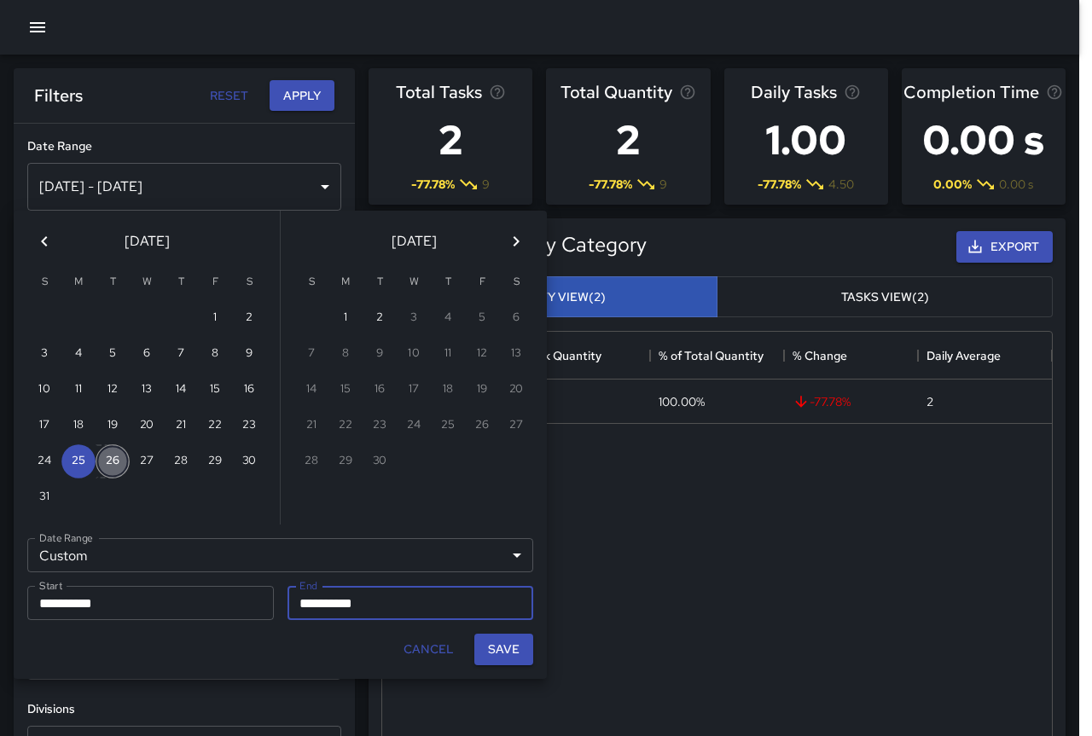
click at [105, 464] on button "26" at bounding box center [113, 461] width 34 height 34
type input "**********"
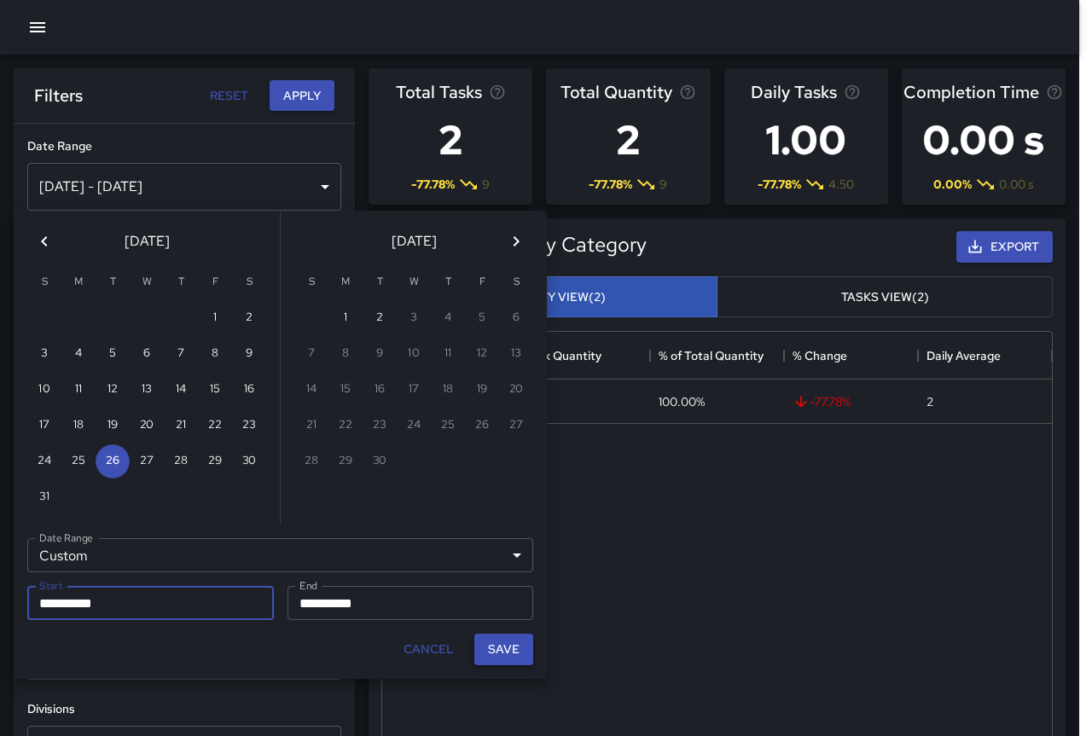
click at [516, 651] on button "Save" at bounding box center [503, 650] width 59 height 32
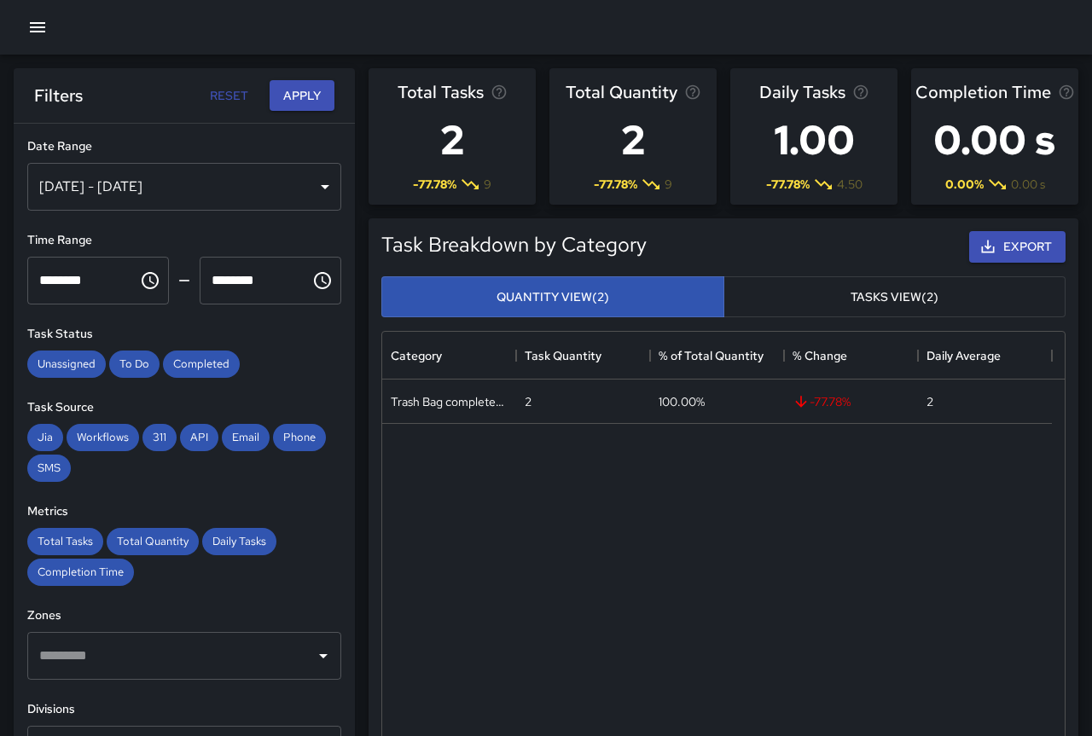
type input "**********"
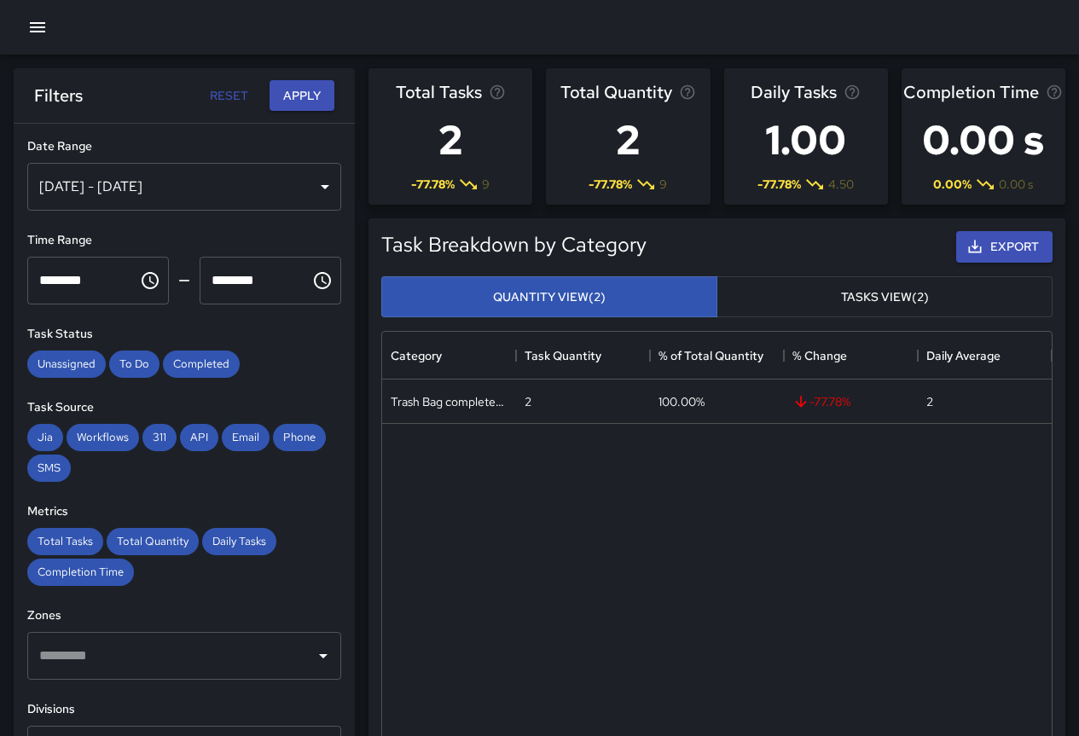
click at [168, 179] on div "[DATE] - [DATE]" at bounding box center [184, 187] width 314 height 48
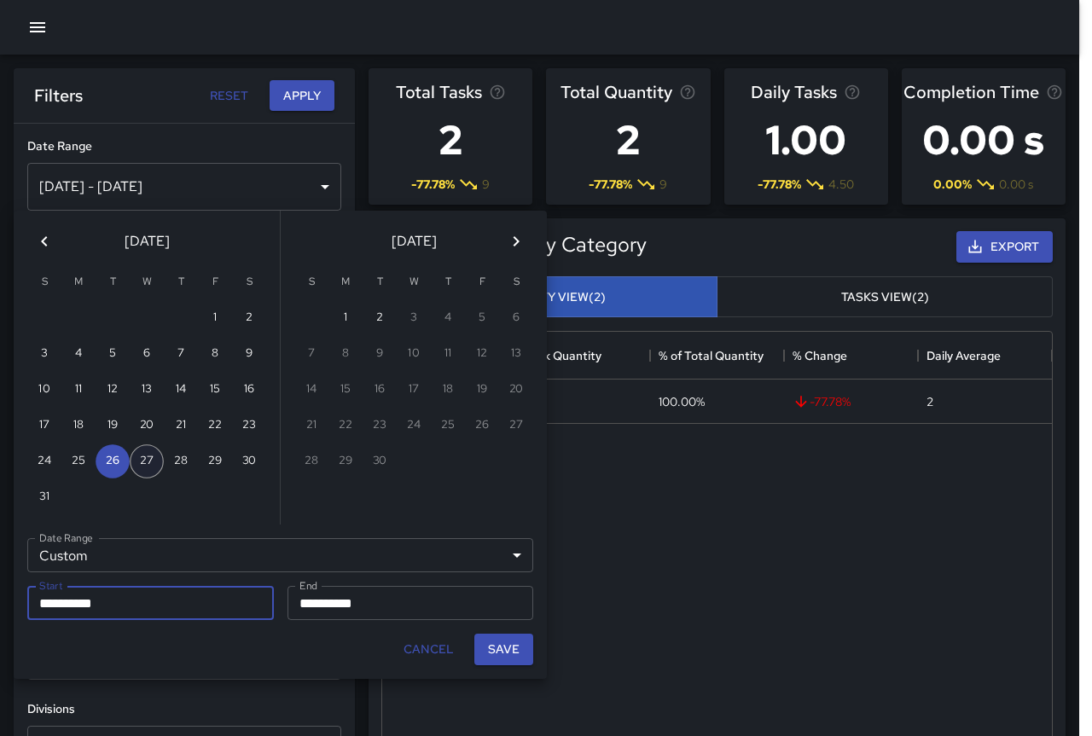
click at [152, 466] on button "27" at bounding box center [147, 461] width 34 height 34
type input "**********"
click at [152, 466] on button "27" at bounding box center [147, 461] width 34 height 34
type input "**********"
click at [501, 640] on button "Save" at bounding box center [503, 650] width 59 height 32
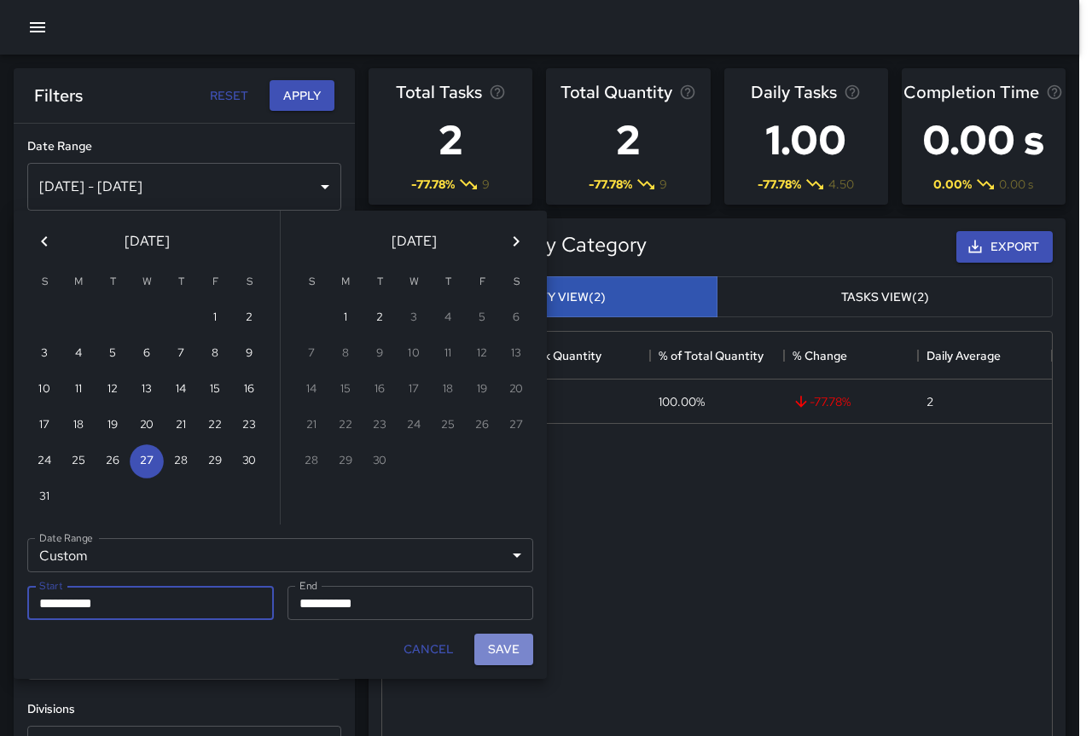
type input "**********"
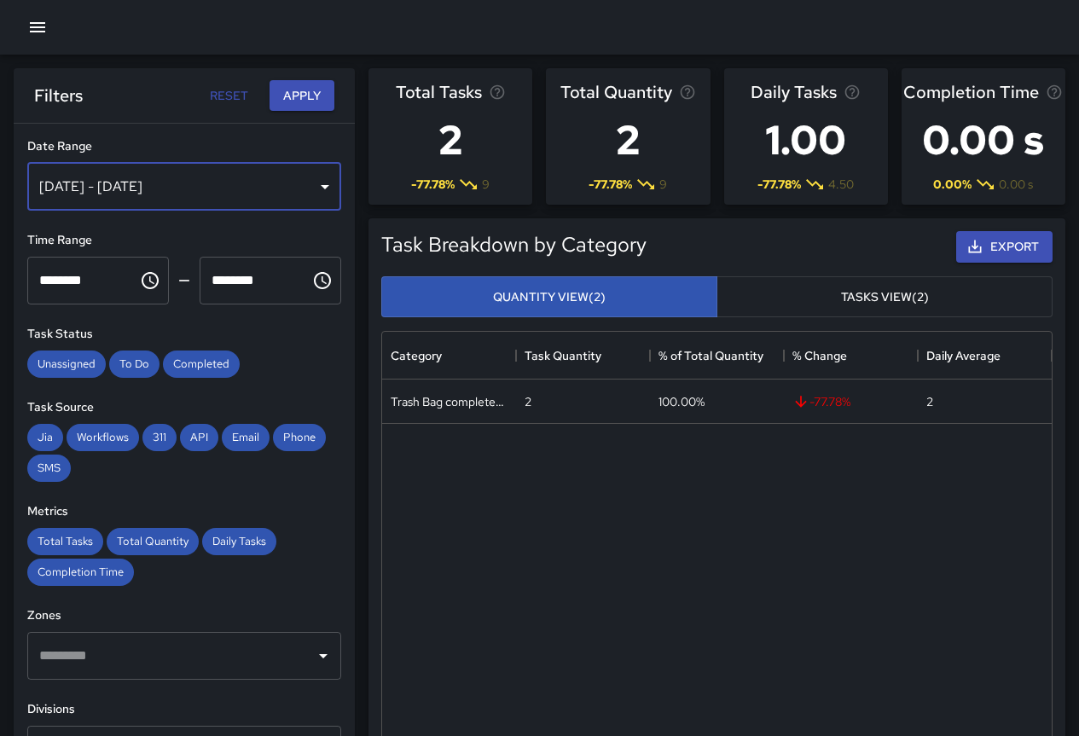
click at [214, 194] on div "[DATE] - [DATE]" at bounding box center [184, 187] width 314 height 48
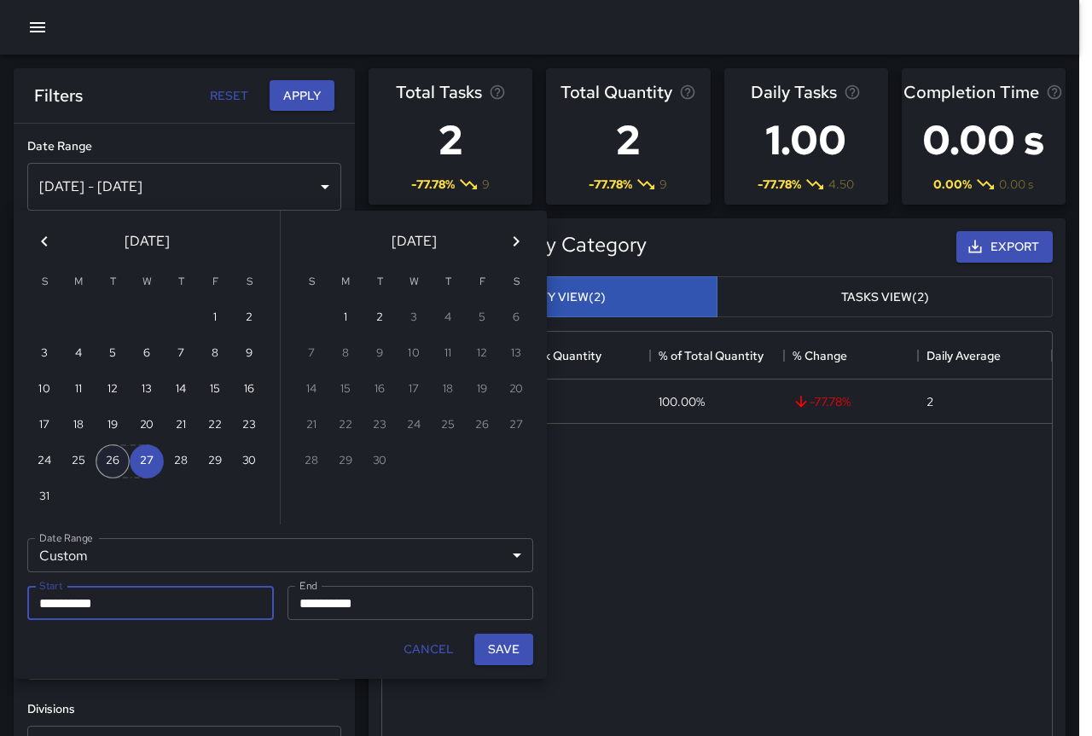
click at [109, 452] on button "26" at bounding box center [113, 461] width 34 height 34
type input "**********"
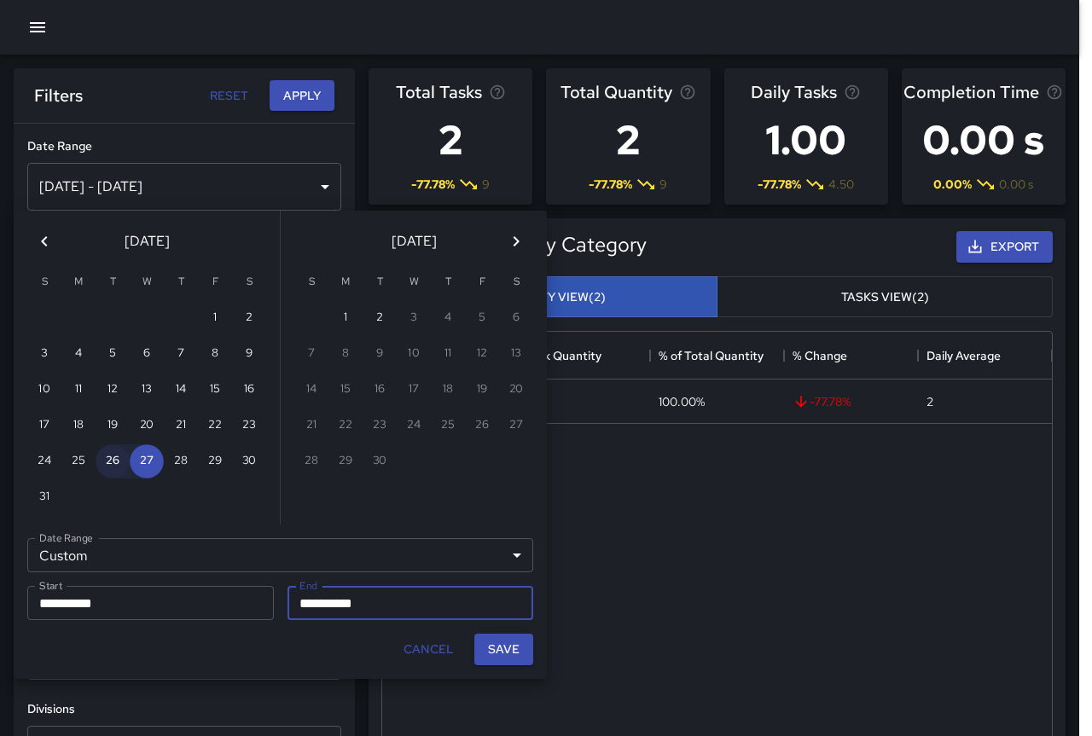
click at [109, 452] on button "26" at bounding box center [113, 461] width 34 height 34
type input "**********"
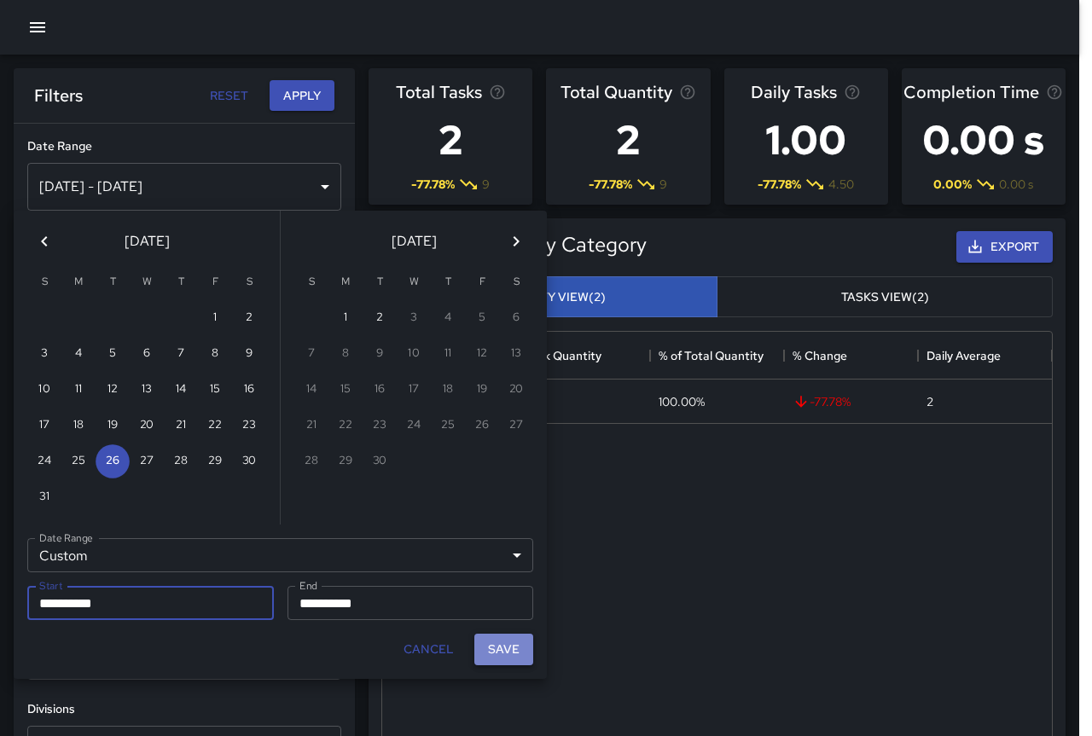
click at [483, 641] on button "Save" at bounding box center [503, 650] width 59 height 32
type input "**********"
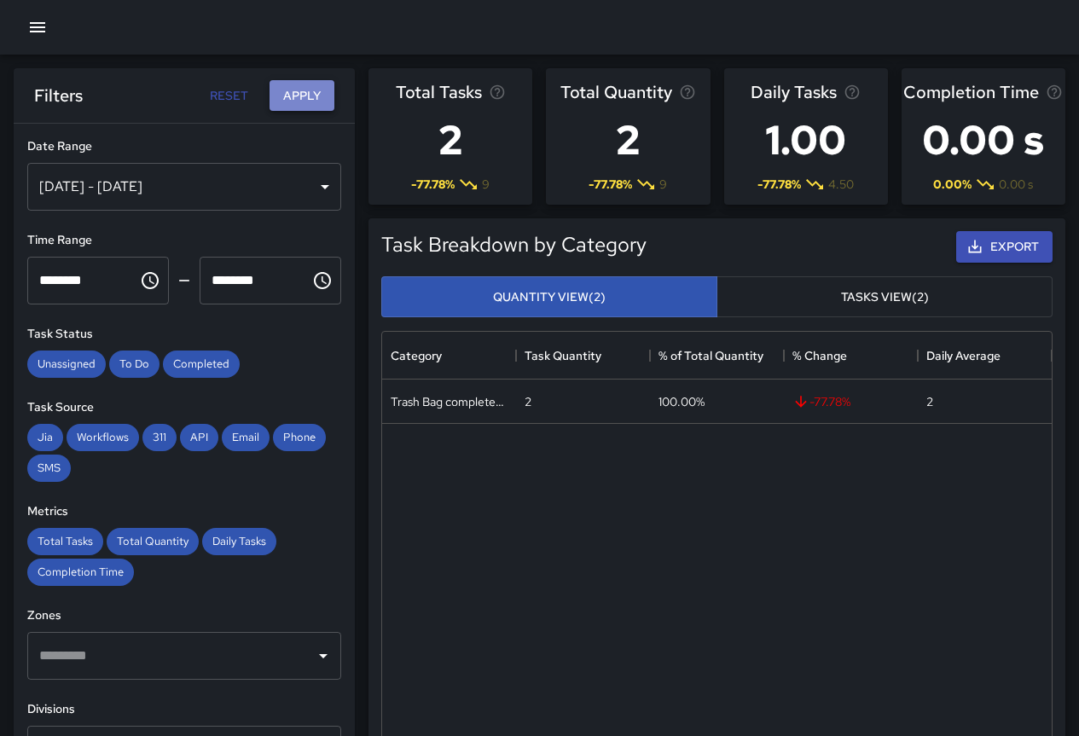
click at [305, 88] on button "Apply" at bounding box center [302, 96] width 65 height 32
click at [190, 182] on div "[DATE] - [DATE]" at bounding box center [184, 187] width 314 height 48
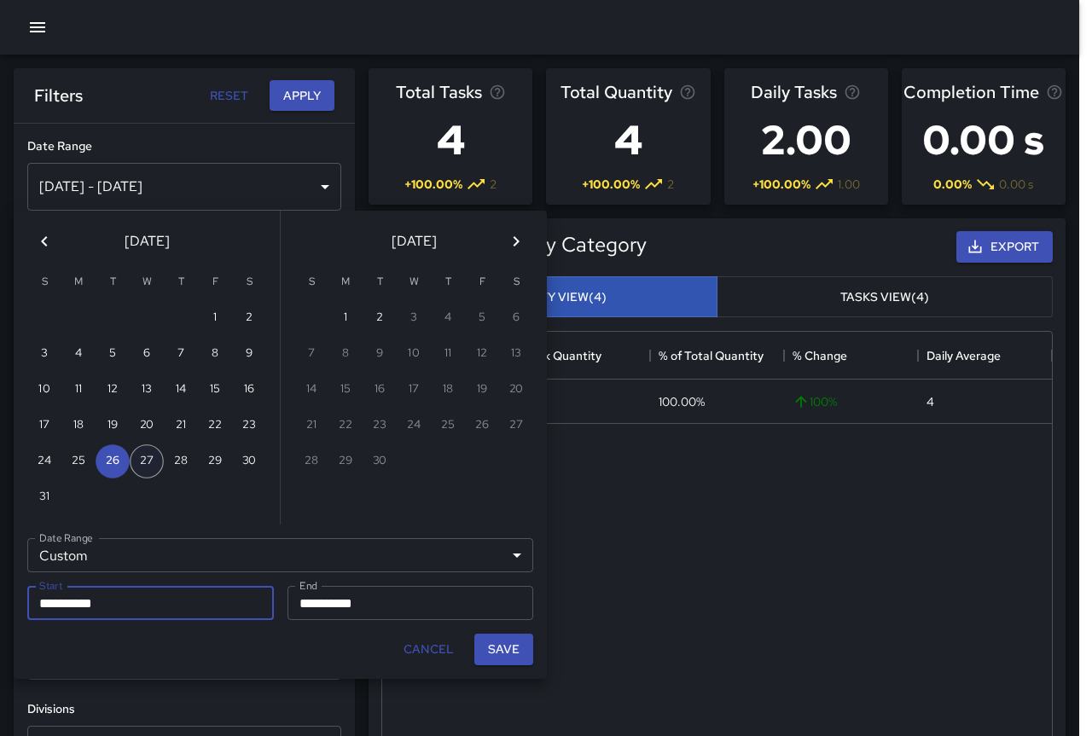
click at [161, 460] on button "27" at bounding box center [147, 461] width 34 height 34
type input "**********"
click at [161, 460] on button "27" at bounding box center [147, 461] width 34 height 34
type input "**********"
click at [511, 657] on button "Save" at bounding box center [503, 650] width 59 height 32
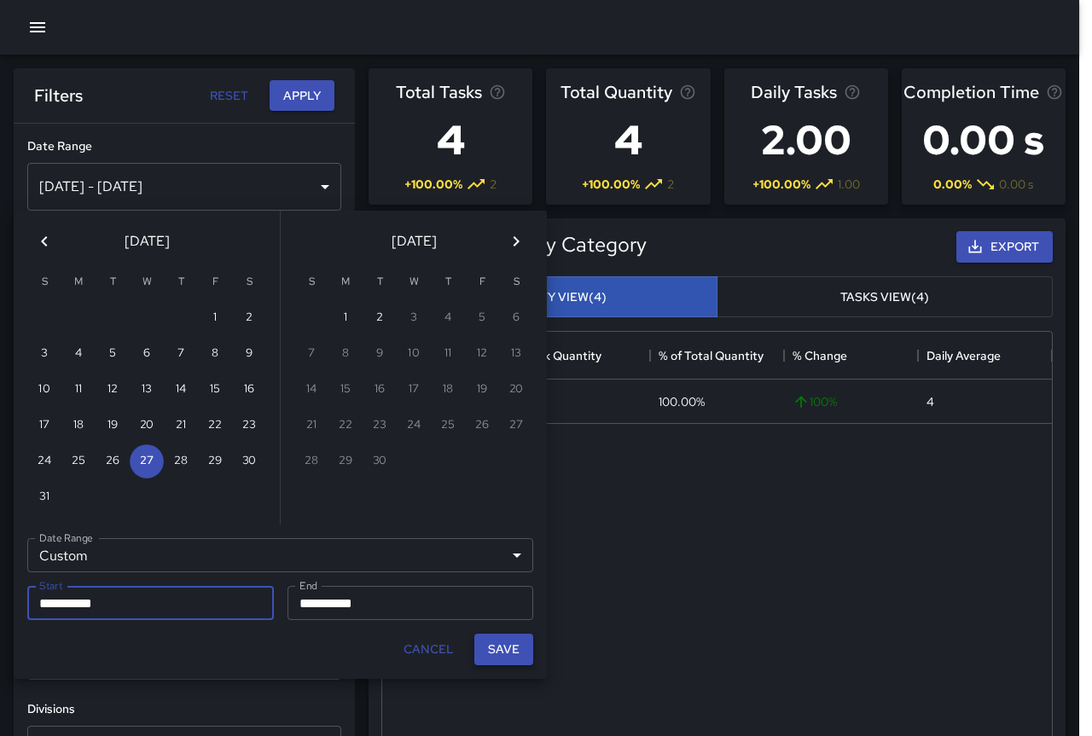
type input "**********"
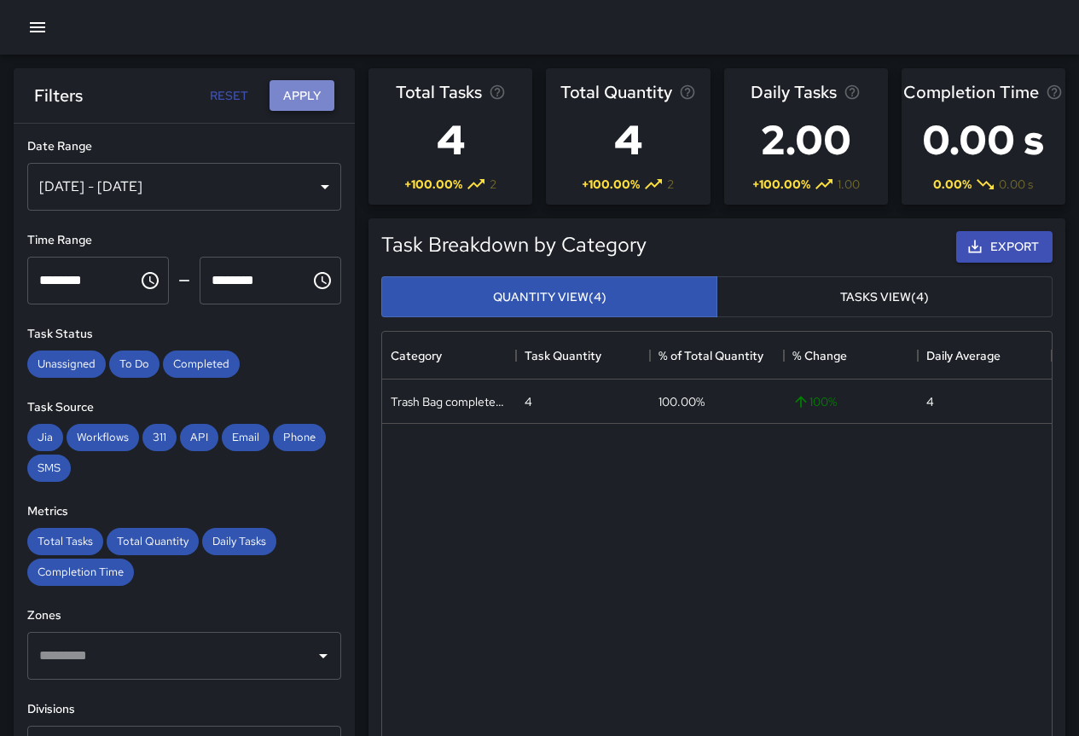
click at [311, 90] on button "Apply" at bounding box center [302, 96] width 65 height 32
click at [91, 178] on div "[DATE] - [DATE]" at bounding box center [184, 187] width 314 height 48
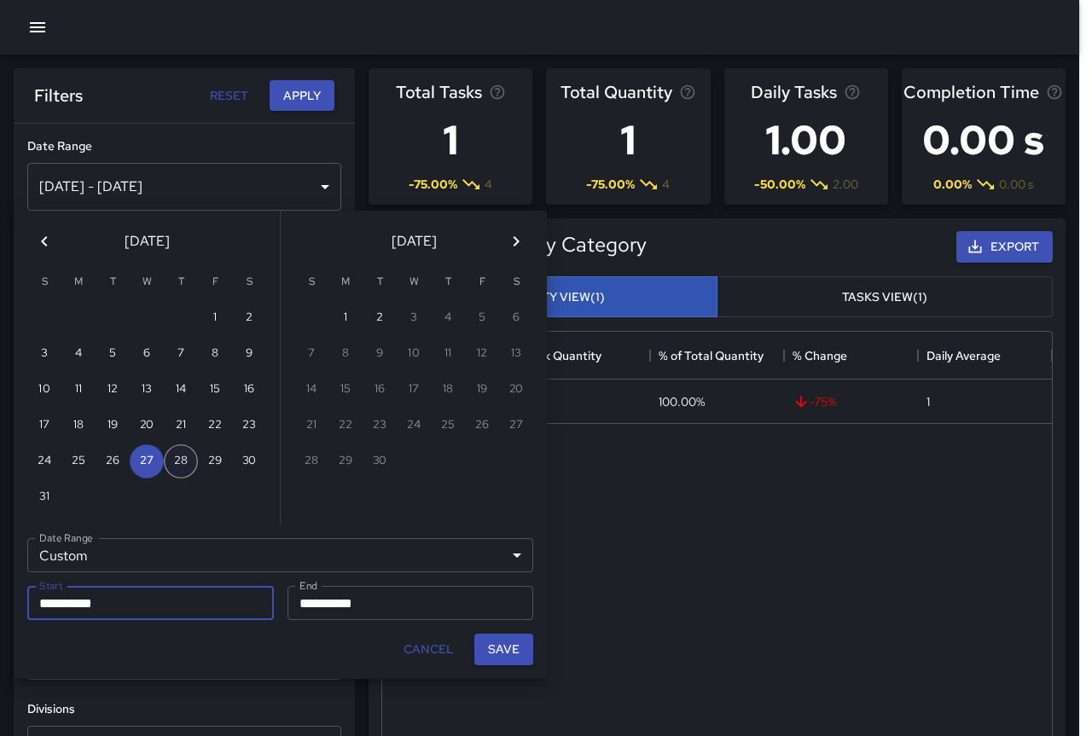
click at [175, 455] on button "28" at bounding box center [181, 461] width 34 height 34
type input "**********"
click at [175, 455] on button "28" at bounding box center [181, 461] width 34 height 34
type input "**********"
click at [509, 654] on button "Save" at bounding box center [503, 650] width 59 height 32
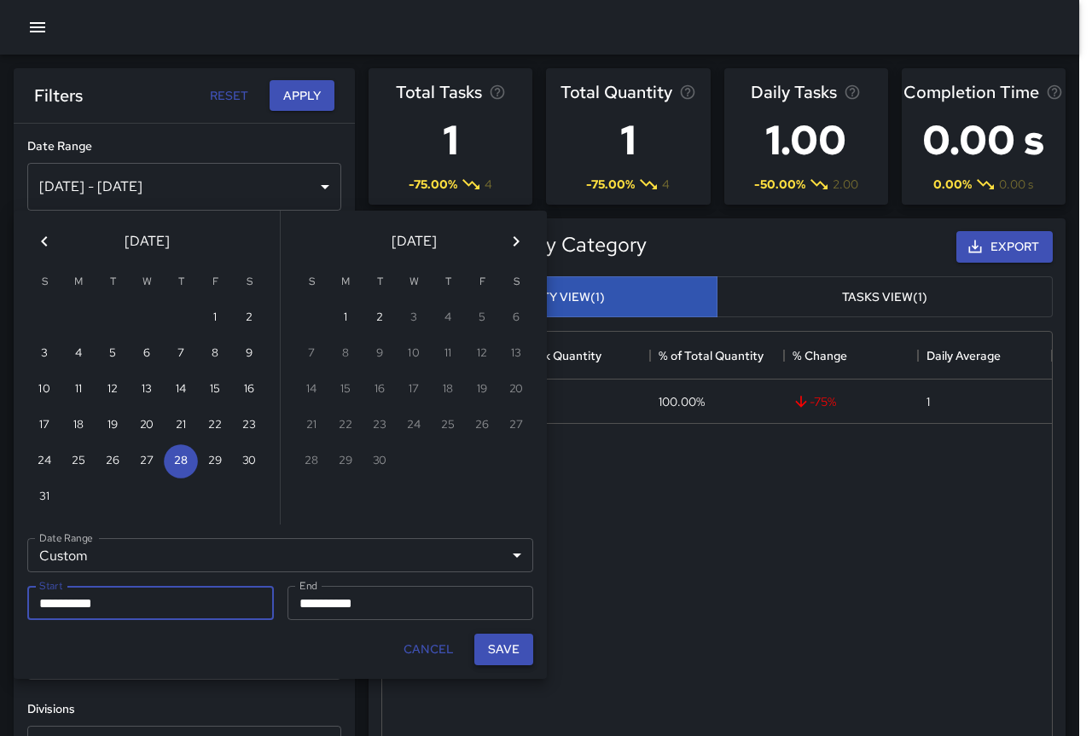
type input "**********"
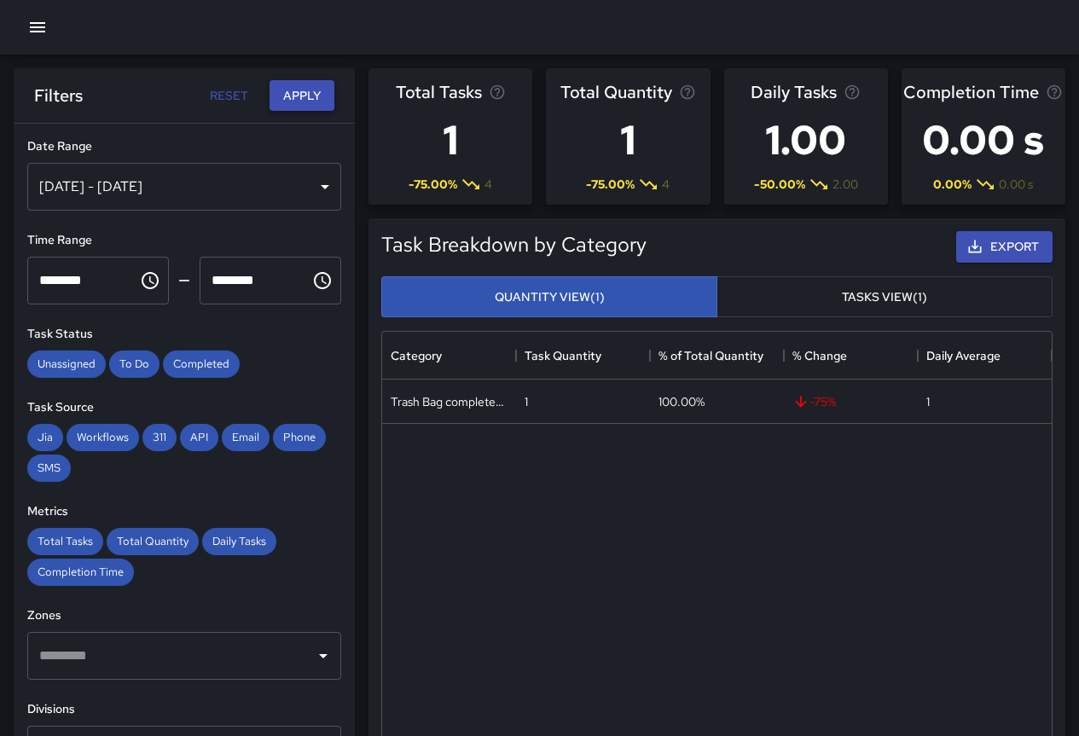
click at [299, 100] on button "Apply" at bounding box center [302, 96] width 65 height 32
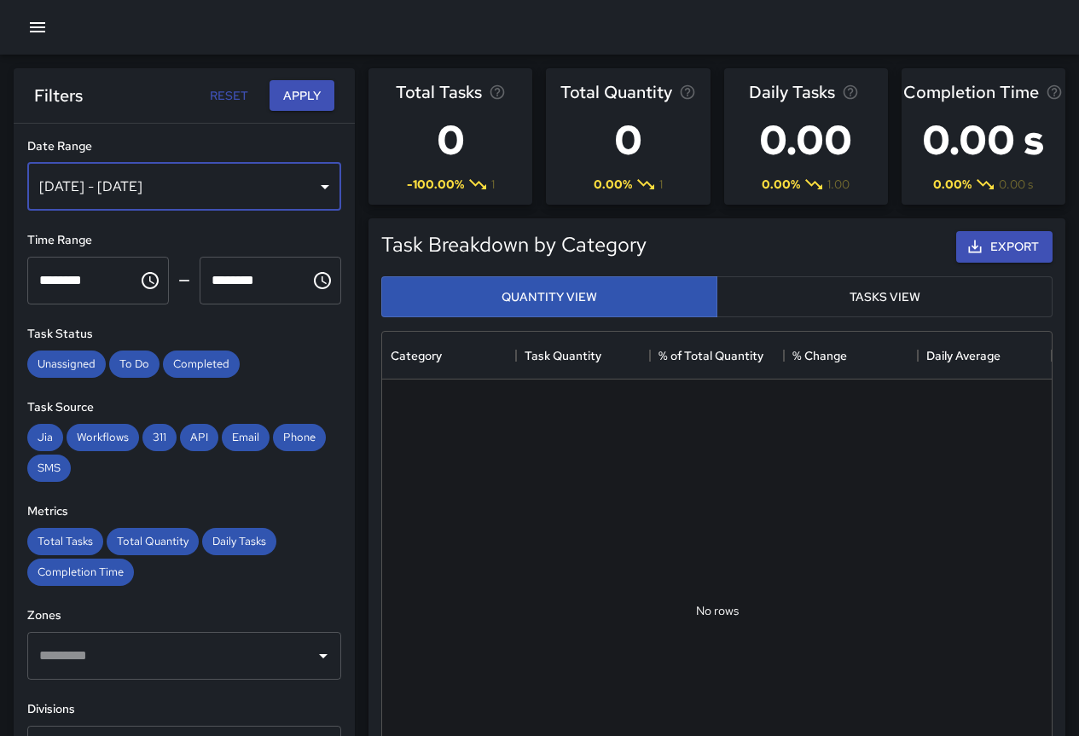
click at [95, 192] on div "[DATE] - [DATE]" at bounding box center [184, 187] width 314 height 48
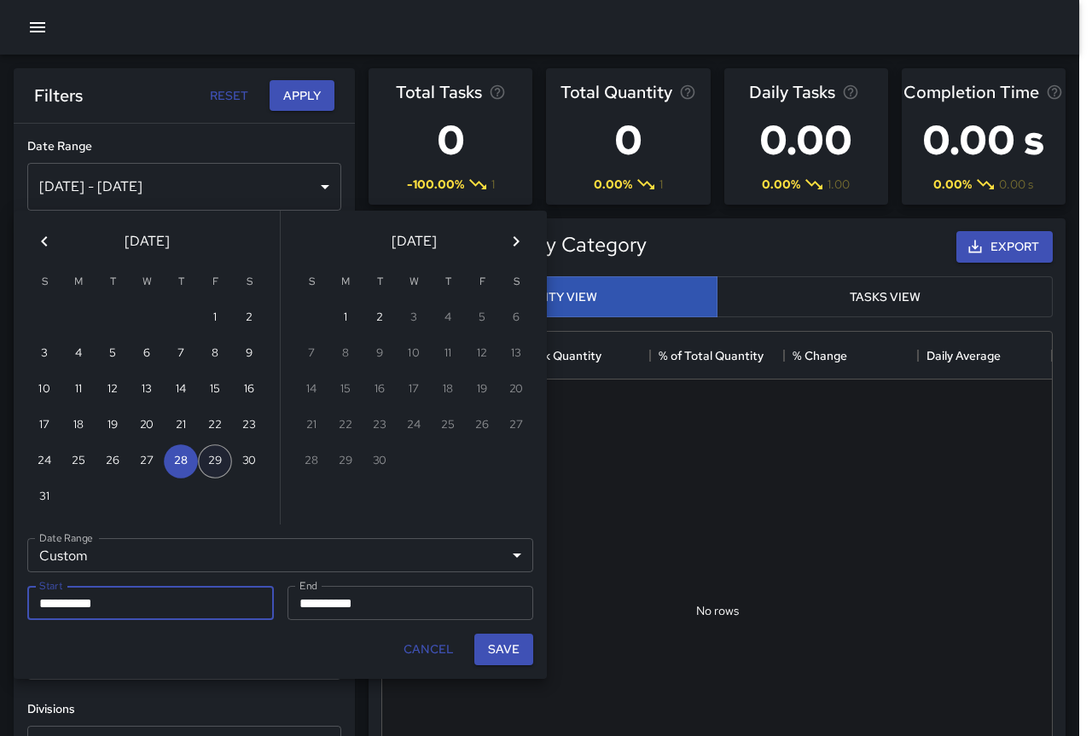
click at [214, 463] on button "29" at bounding box center [215, 461] width 34 height 34
type input "**********"
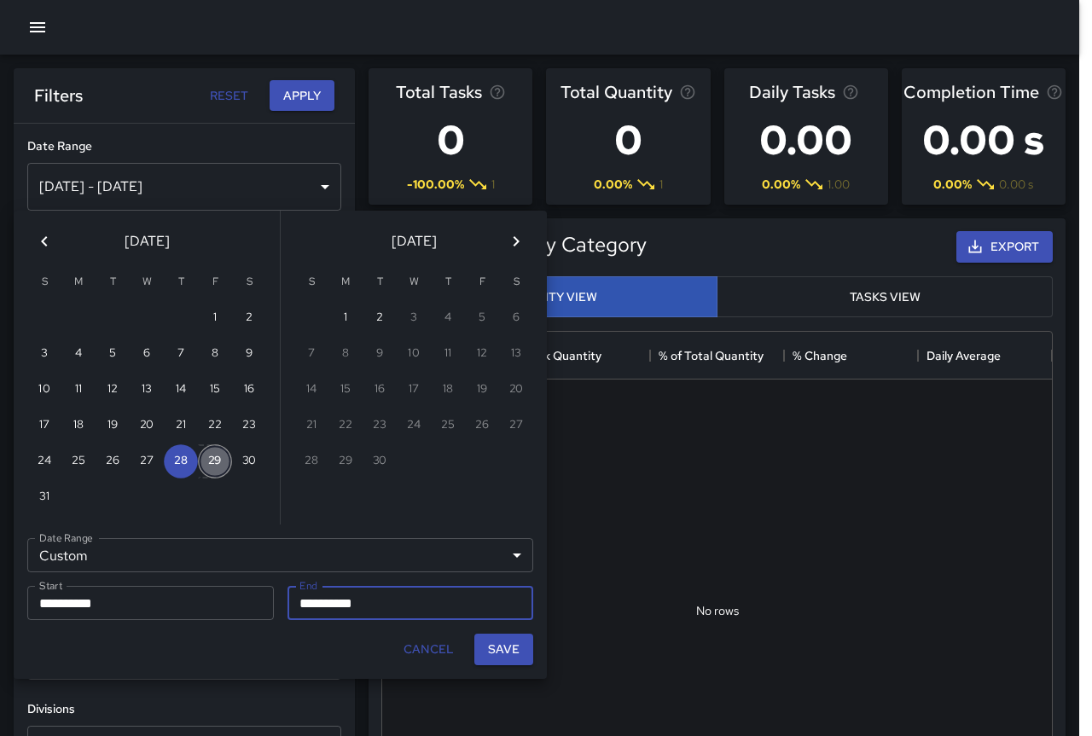
click at [214, 463] on button "29" at bounding box center [215, 461] width 34 height 34
type input "**********"
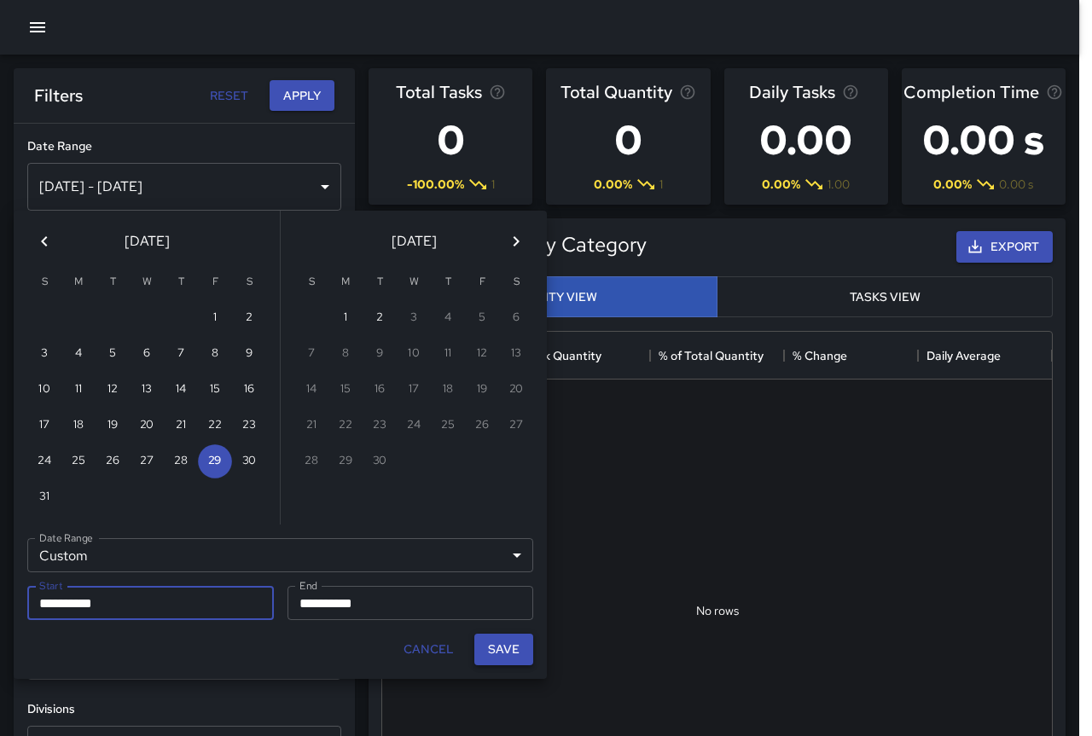
click at [506, 654] on button "Save" at bounding box center [503, 650] width 59 height 32
type input "**********"
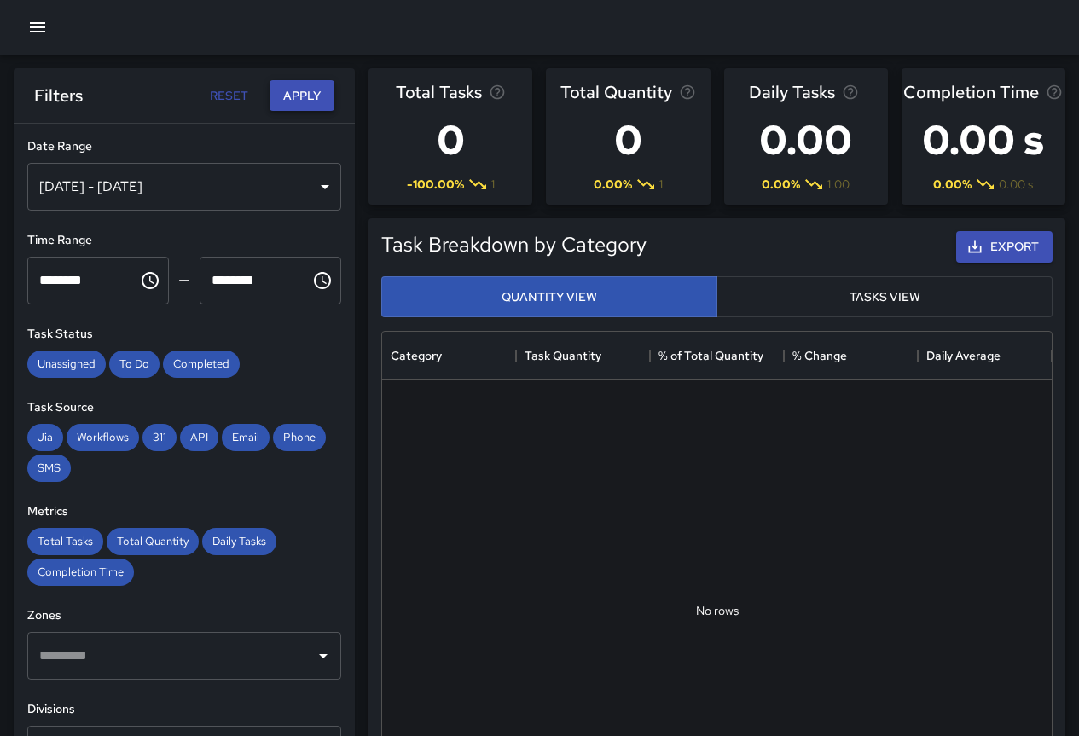
click at [308, 103] on button "Apply" at bounding box center [302, 96] width 65 height 32
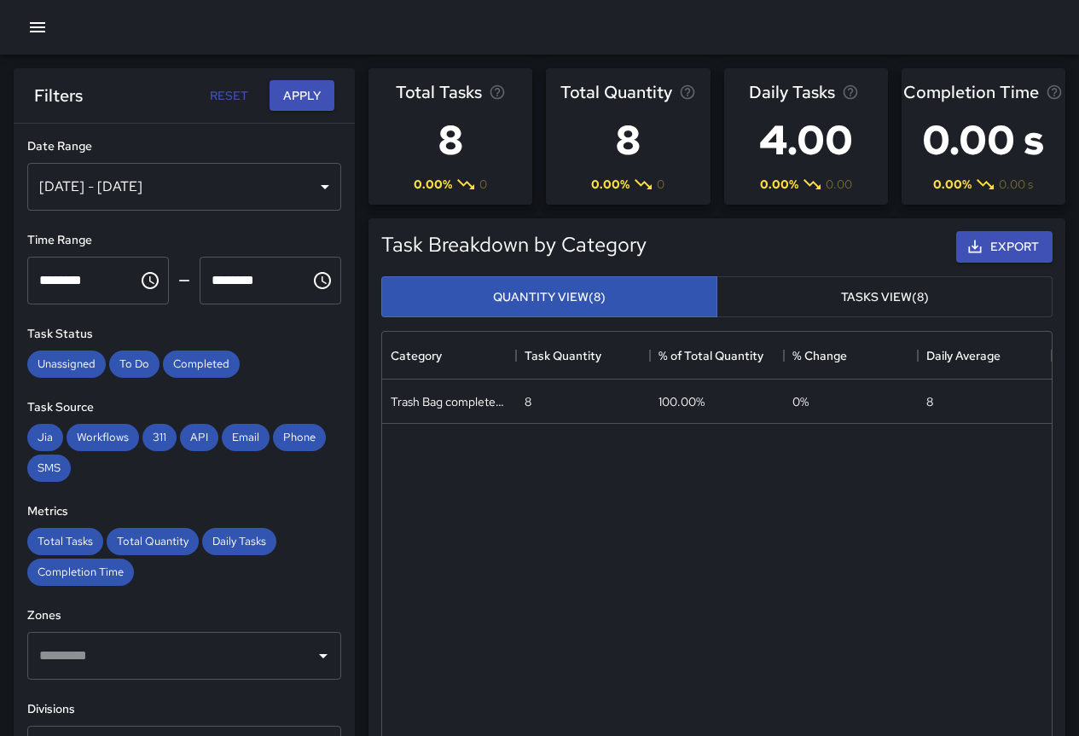
click at [225, 178] on div "[DATE] - [DATE]" at bounding box center [184, 187] width 314 height 48
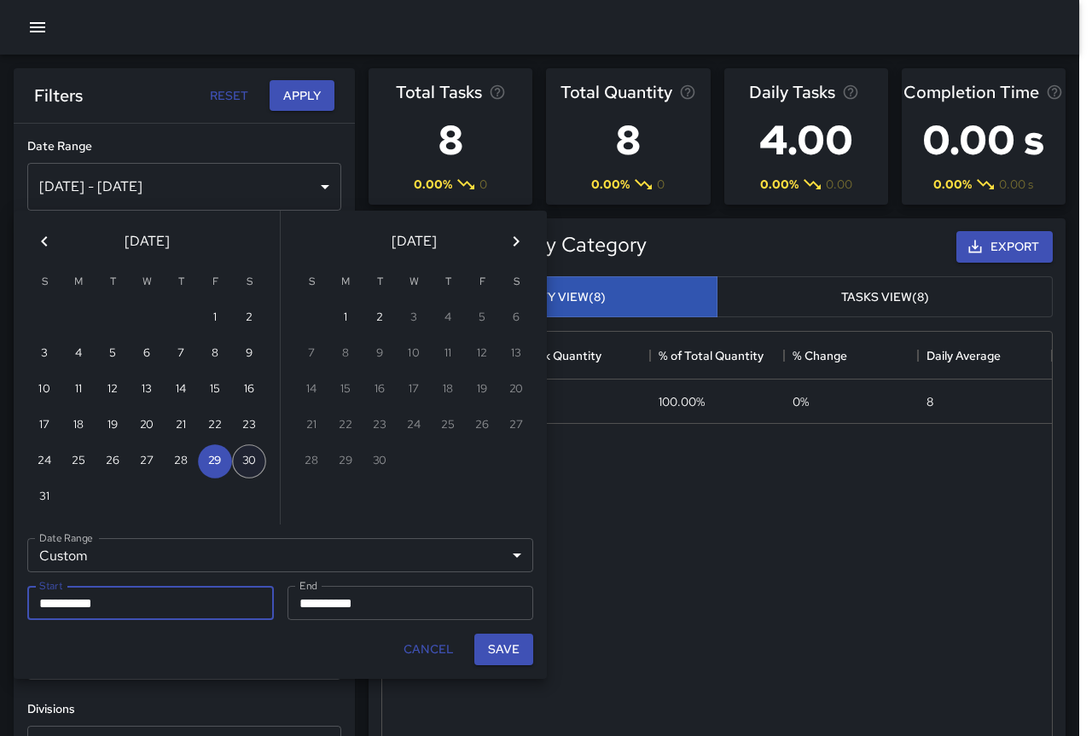
click at [248, 463] on button "30" at bounding box center [249, 461] width 34 height 34
type input "**********"
click at [248, 463] on button "30" at bounding box center [249, 461] width 34 height 34
type input "**********"
click at [525, 647] on button "Save" at bounding box center [503, 650] width 59 height 32
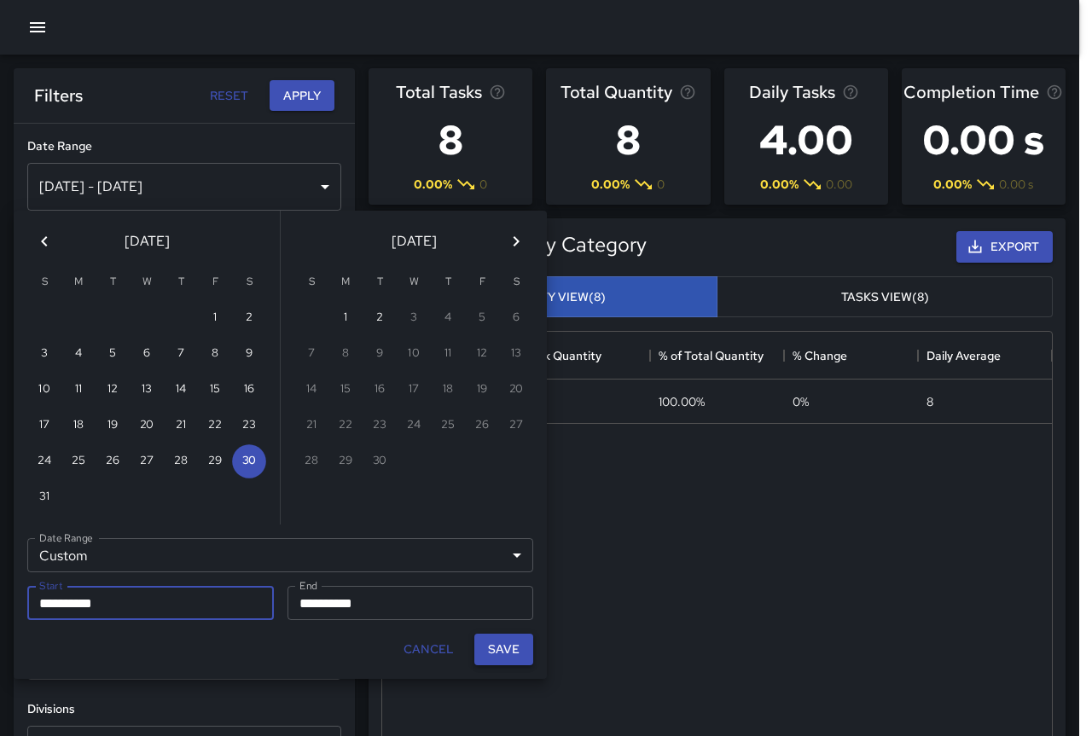
type input "**********"
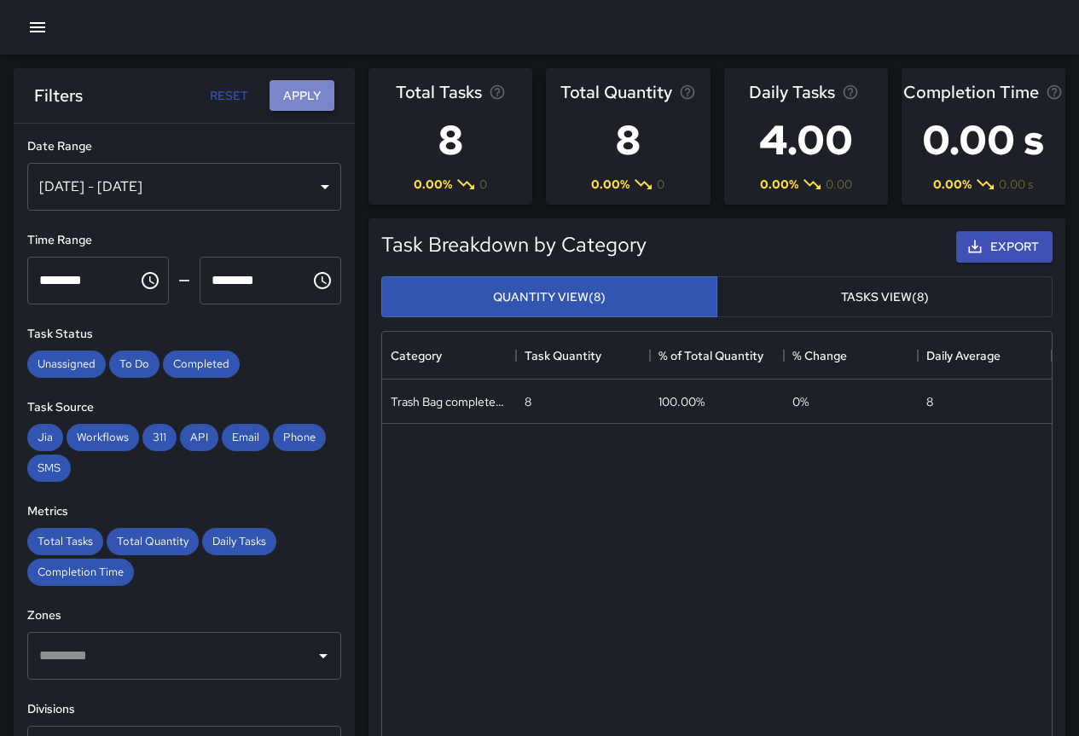
click at [305, 94] on button "Apply" at bounding box center [302, 96] width 65 height 32
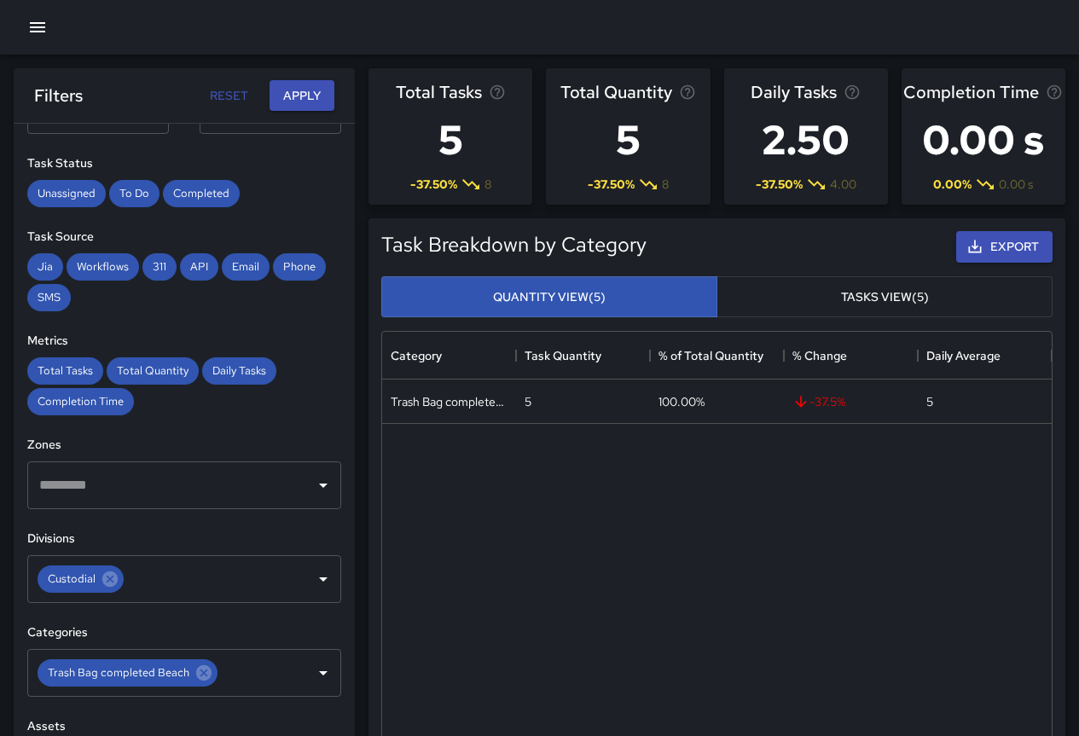
scroll to position [256, 0]
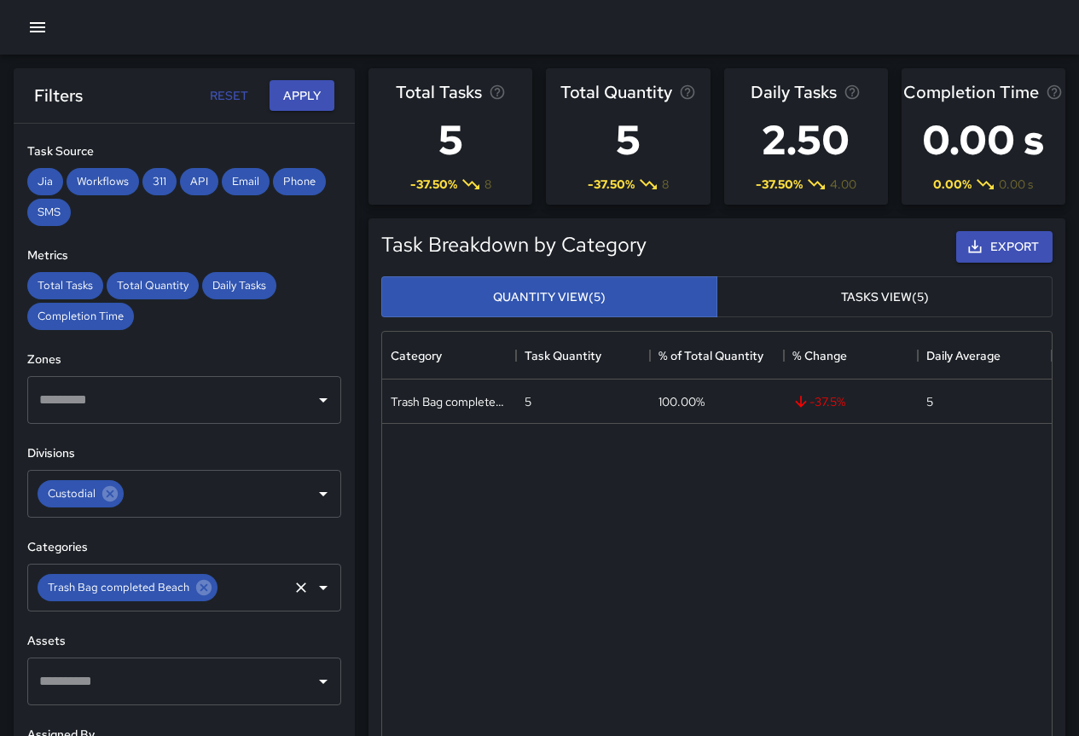
click at [202, 587] on icon at bounding box center [203, 587] width 19 height 19
click at [318, 589] on icon "Open" at bounding box center [323, 587] width 20 height 20
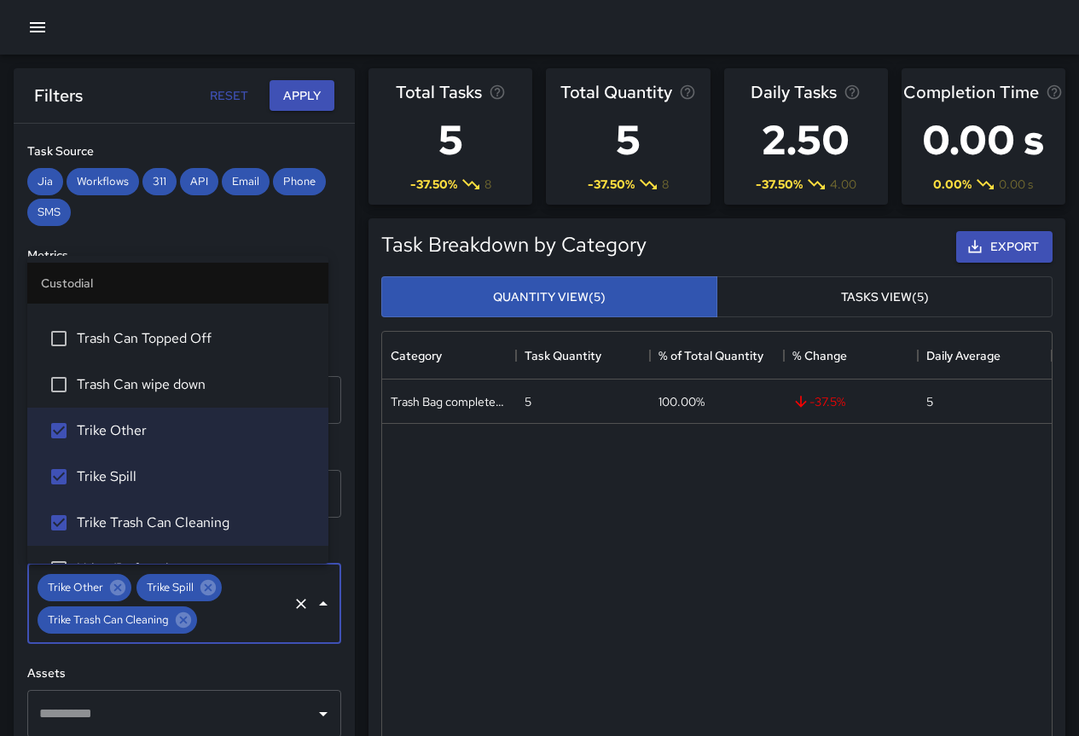
scroll to position [1109, 0]
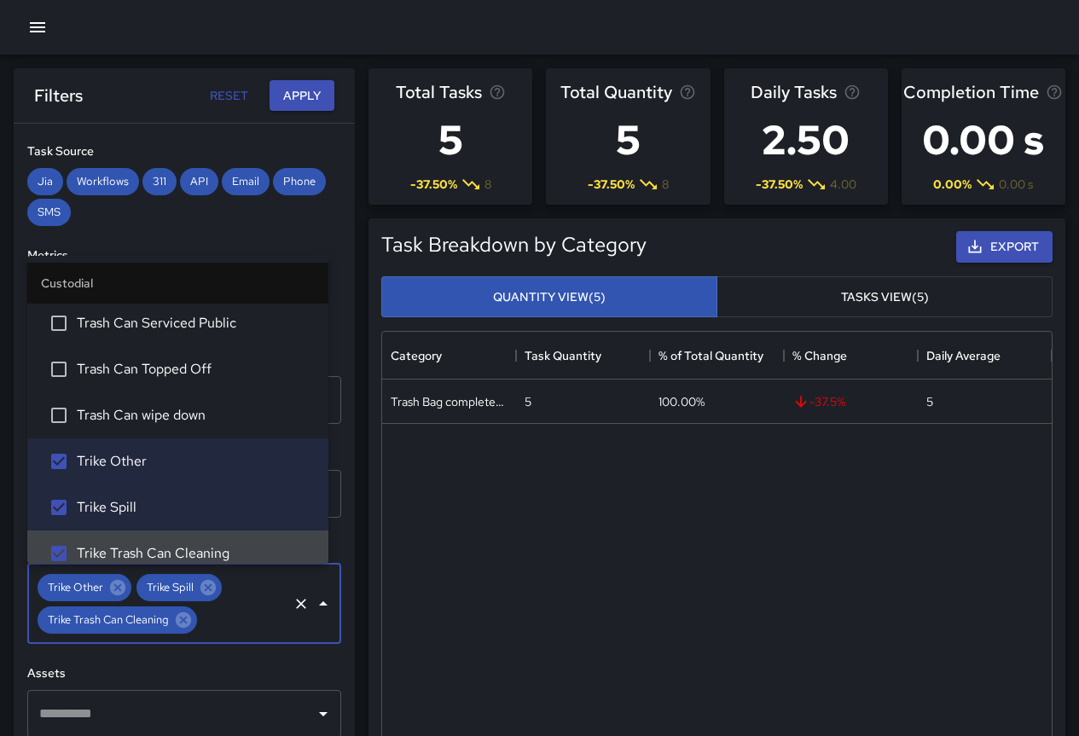
click at [233, 657] on div "**********" at bounding box center [184, 464] width 341 height 681
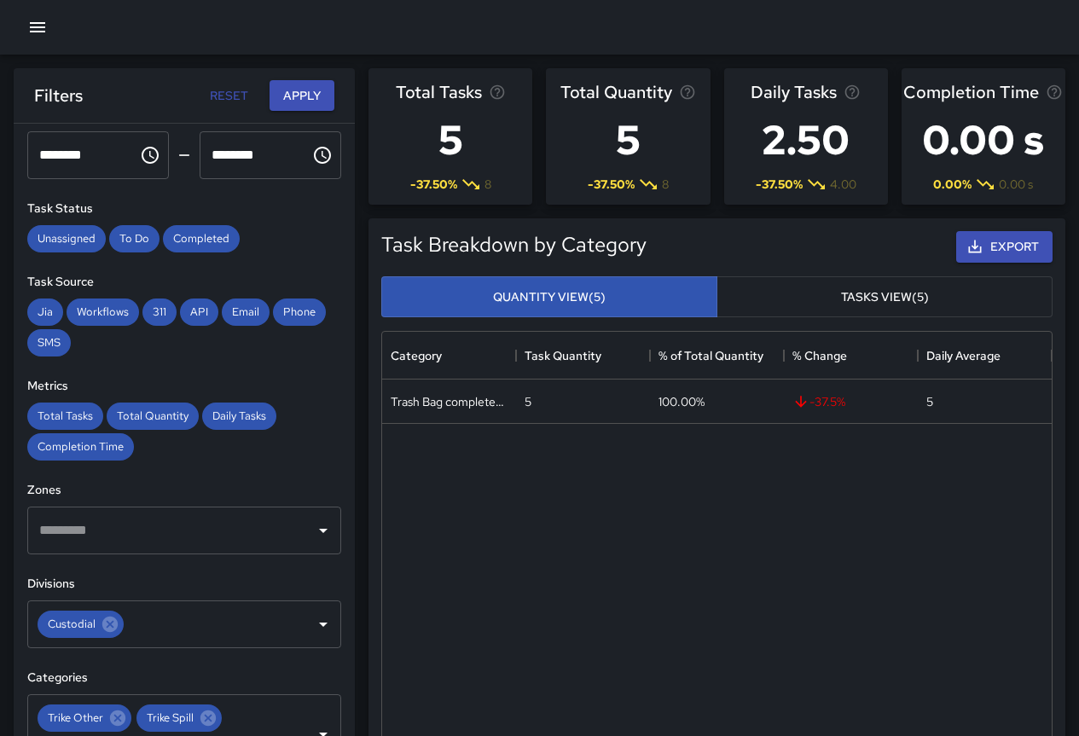
scroll to position [0, 0]
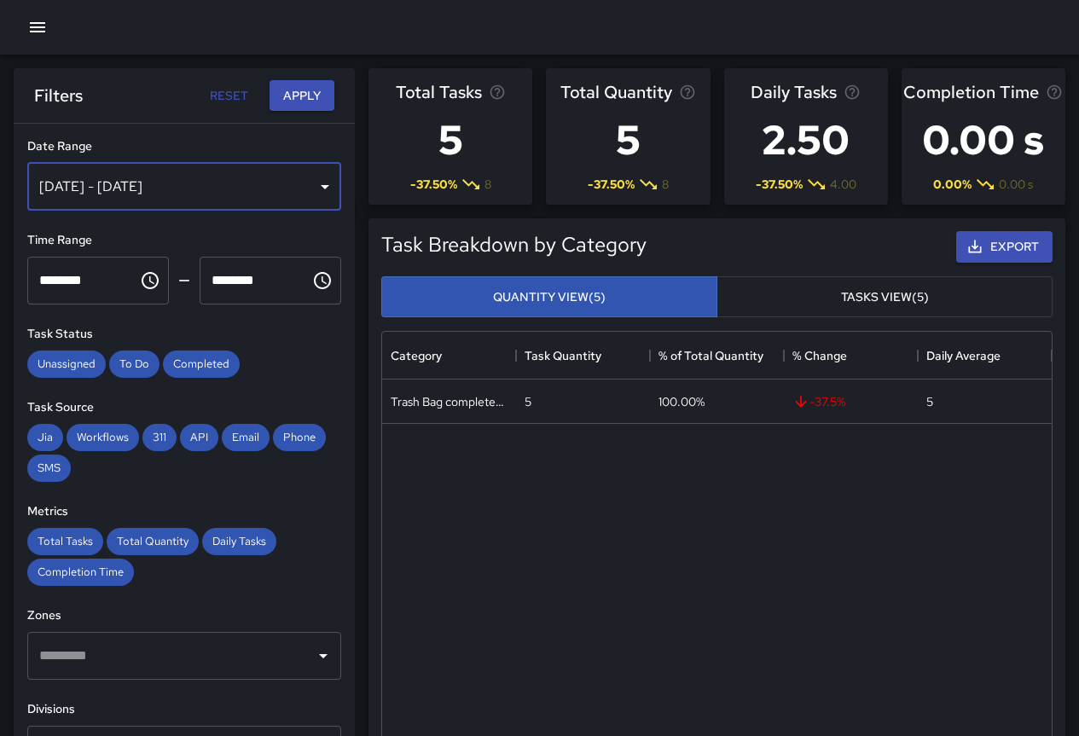
click at [72, 187] on div "[DATE] - [DATE]" at bounding box center [184, 187] width 314 height 48
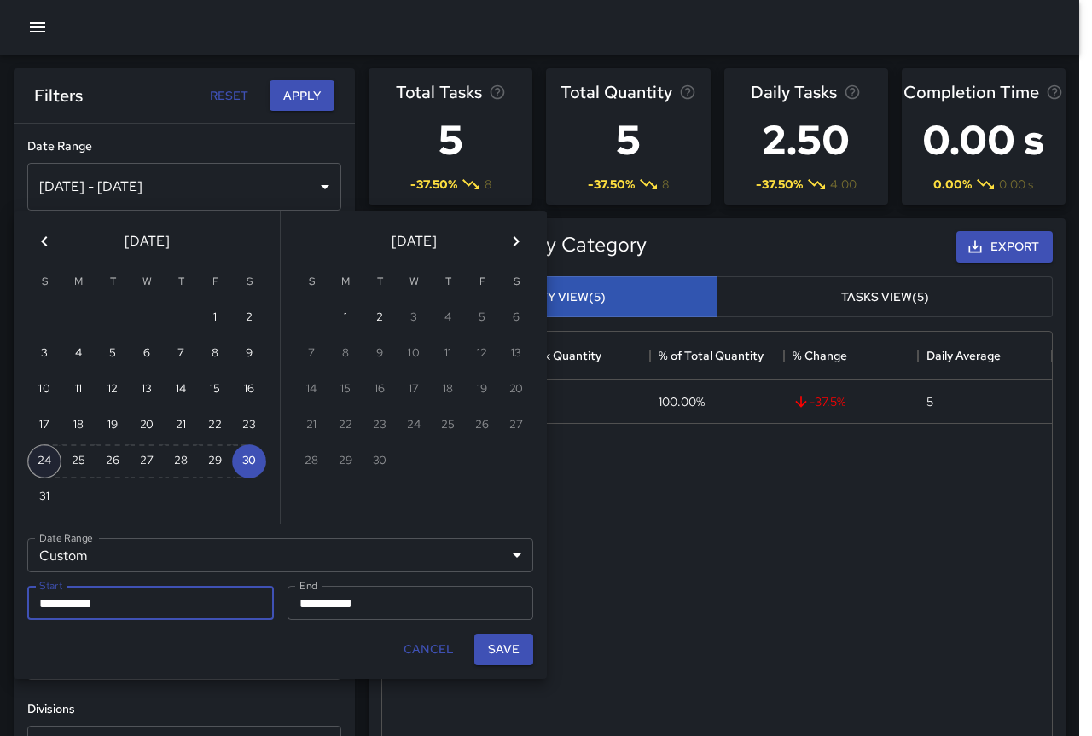
click at [35, 460] on button "24" at bounding box center [44, 461] width 34 height 34
type input "**********"
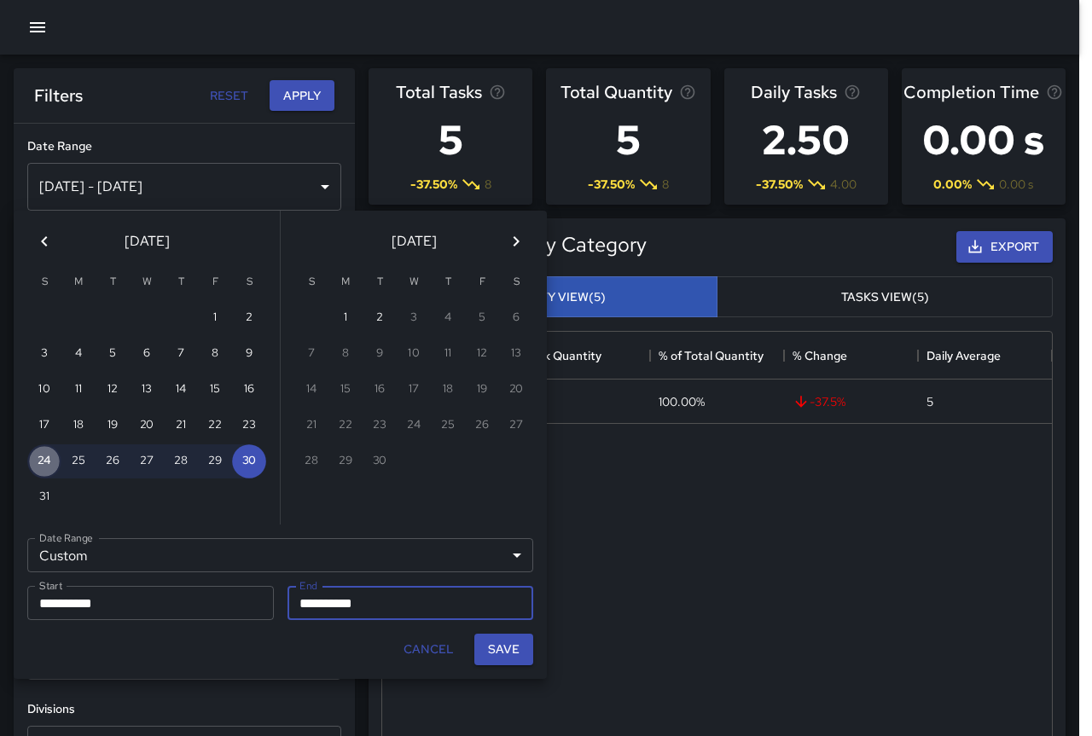
click at [35, 460] on button "24" at bounding box center [44, 461] width 34 height 34
type input "**********"
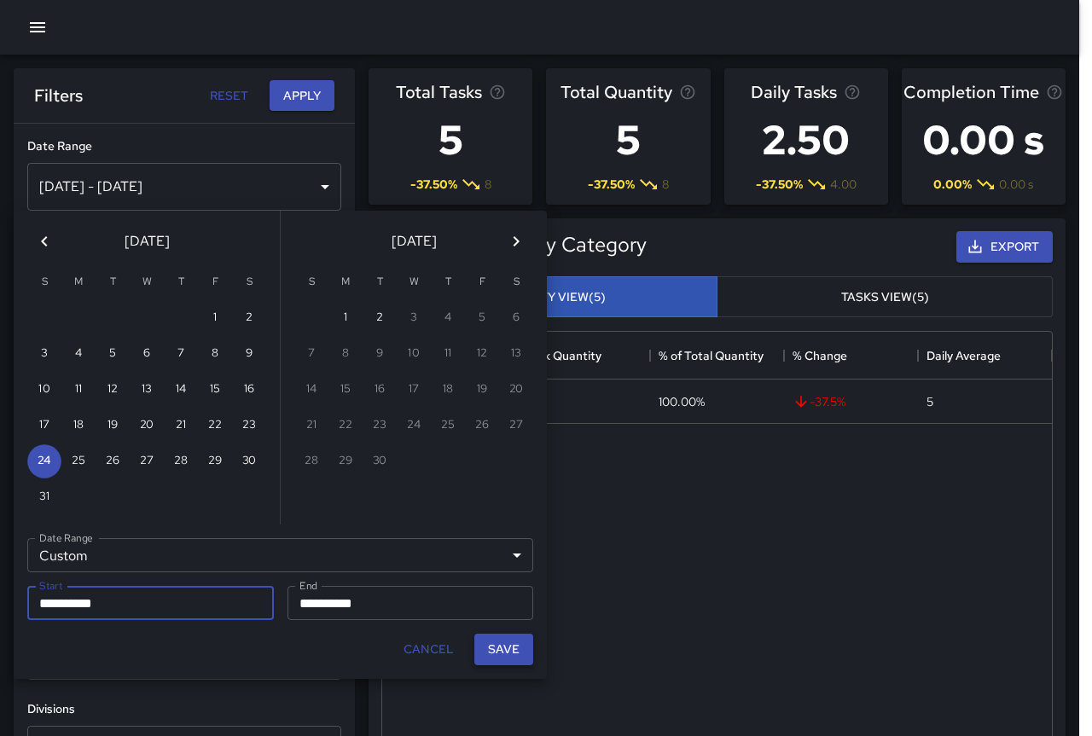
click at [508, 656] on button "Save" at bounding box center [503, 650] width 59 height 32
type input "**********"
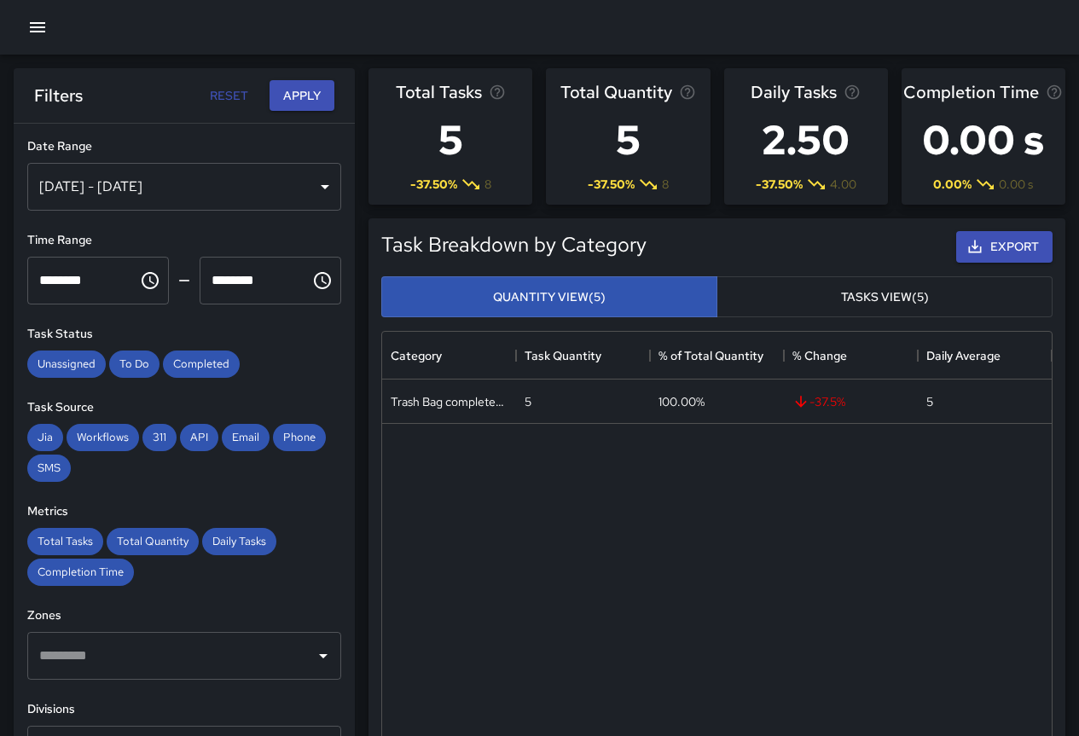
scroll to position [14, 14]
click at [290, 101] on button "Apply" at bounding box center [302, 96] width 65 height 32
click at [275, 171] on div "[DATE] - [DATE]" at bounding box center [184, 187] width 314 height 48
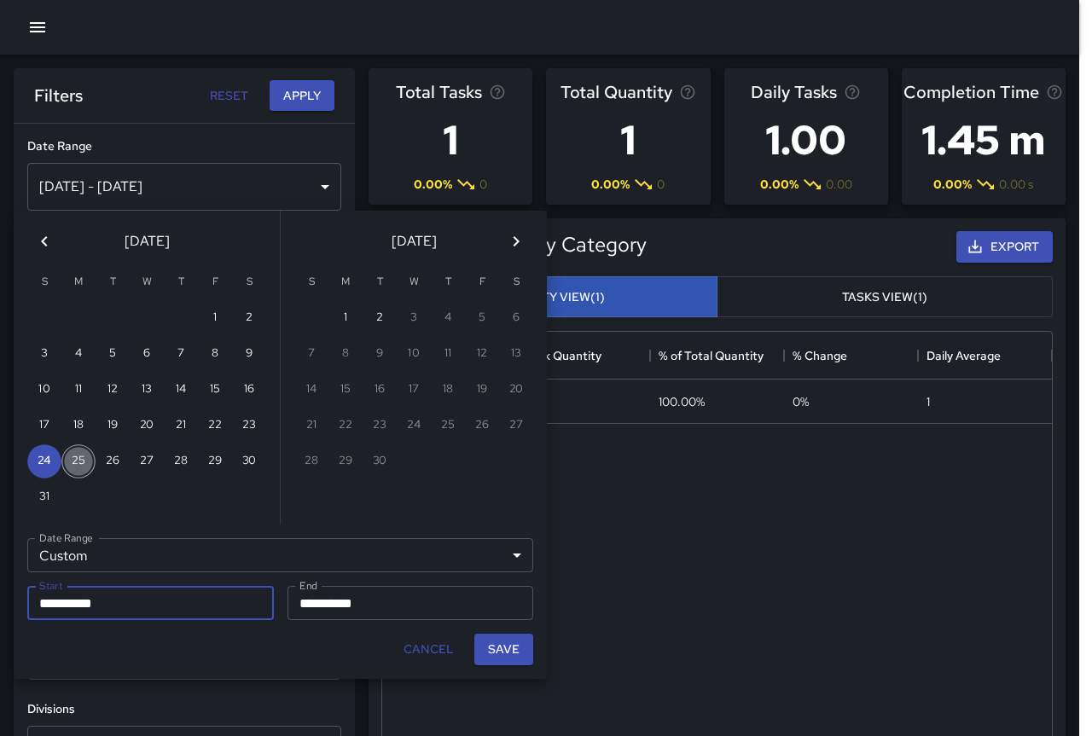
click at [78, 458] on button "25" at bounding box center [78, 461] width 34 height 34
type input "**********"
click at [78, 458] on button "25" at bounding box center [78, 461] width 34 height 34
type input "**********"
click at [506, 649] on button "Save" at bounding box center [503, 650] width 59 height 32
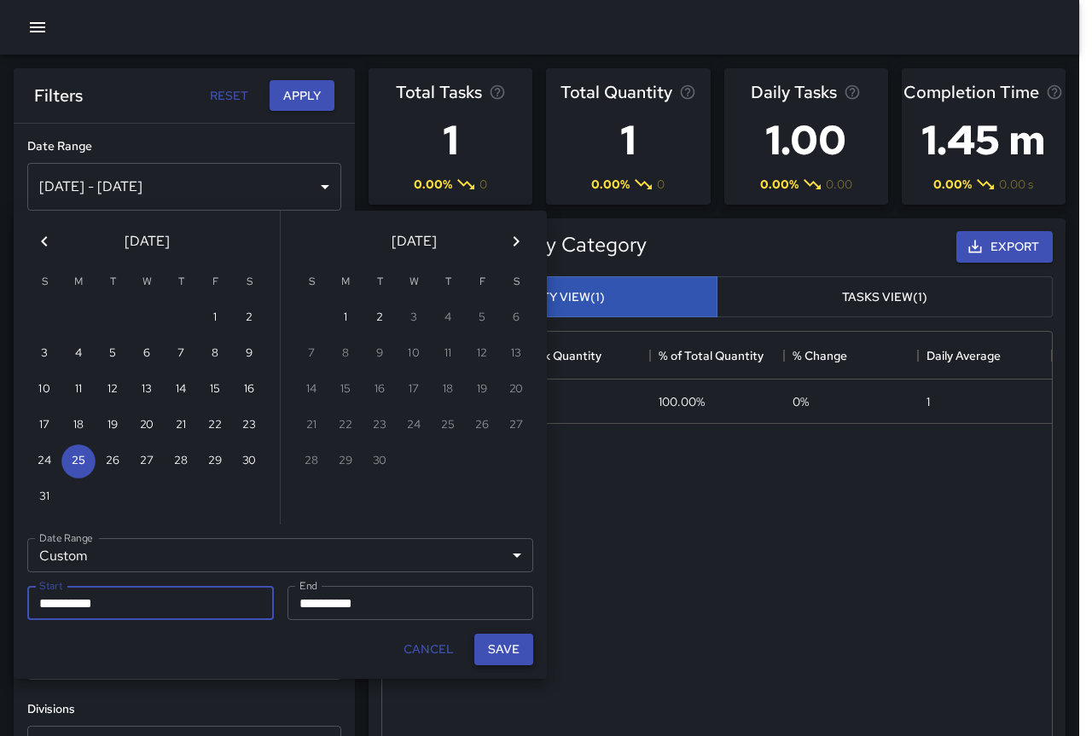
type input "**********"
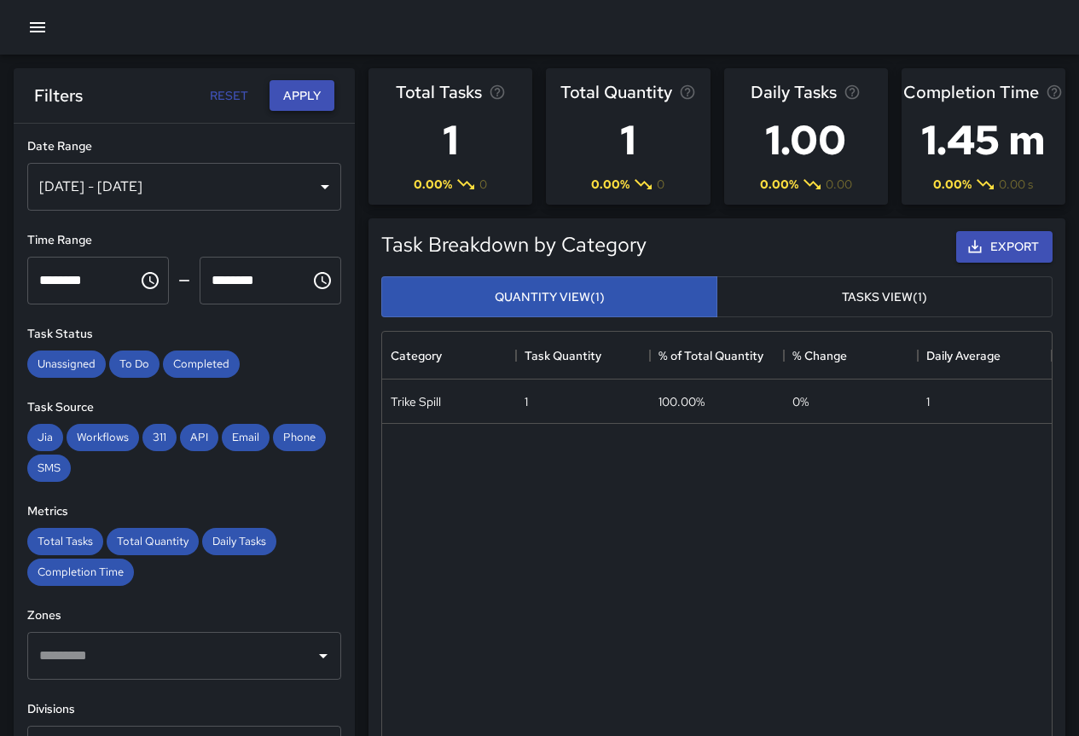
click at [314, 96] on button "Apply" at bounding box center [302, 96] width 65 height 32
click at [142, 199] on div "[DATE] - [DATE]" at bounding box center [184, 187] width 314 height 48
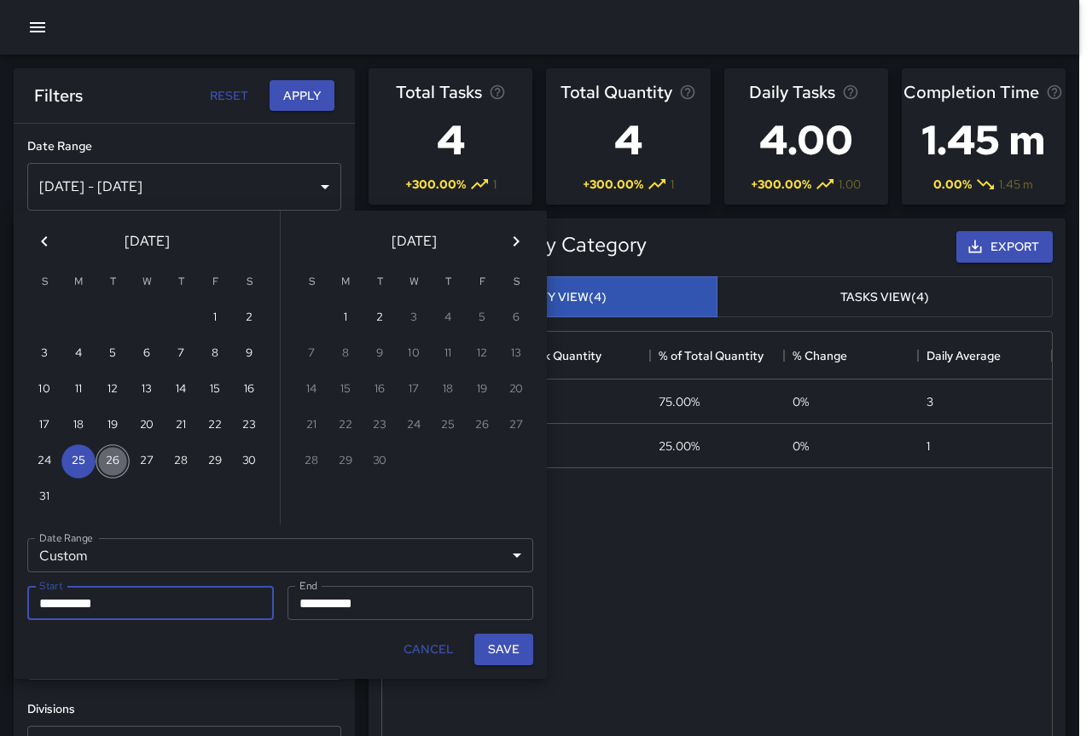
click at [102, 461] on button "26" at bounding box center [113, 461] width 34 height 34
type input "**********"
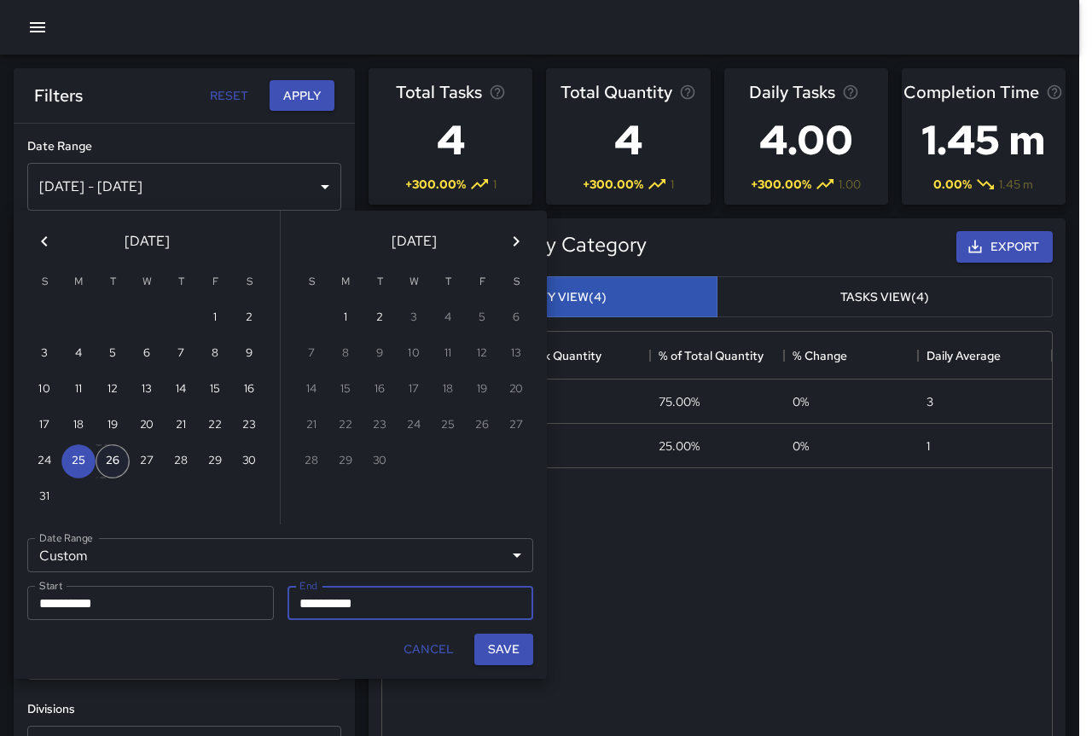
click at [112, 461] on button "26" at bounding box center [113, 461] width 34 height 34
type input "**********"
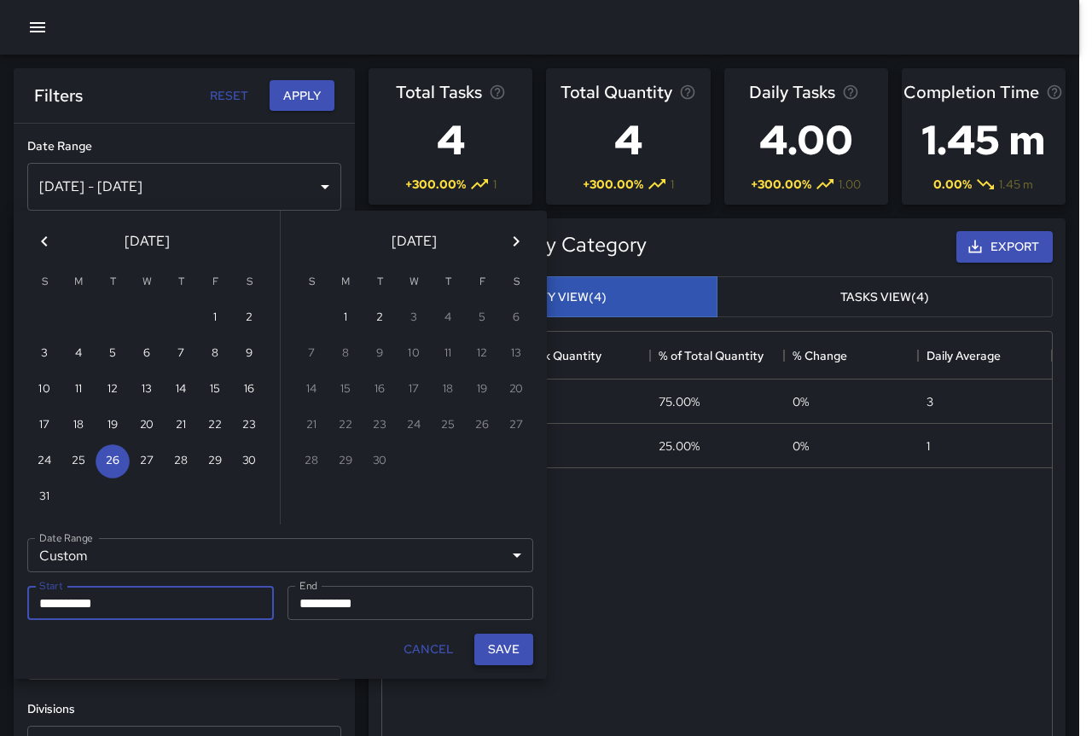
click at [513, 647] on button "Save" at bounding box center [503, 650] width 59 height 32
type input "**********"
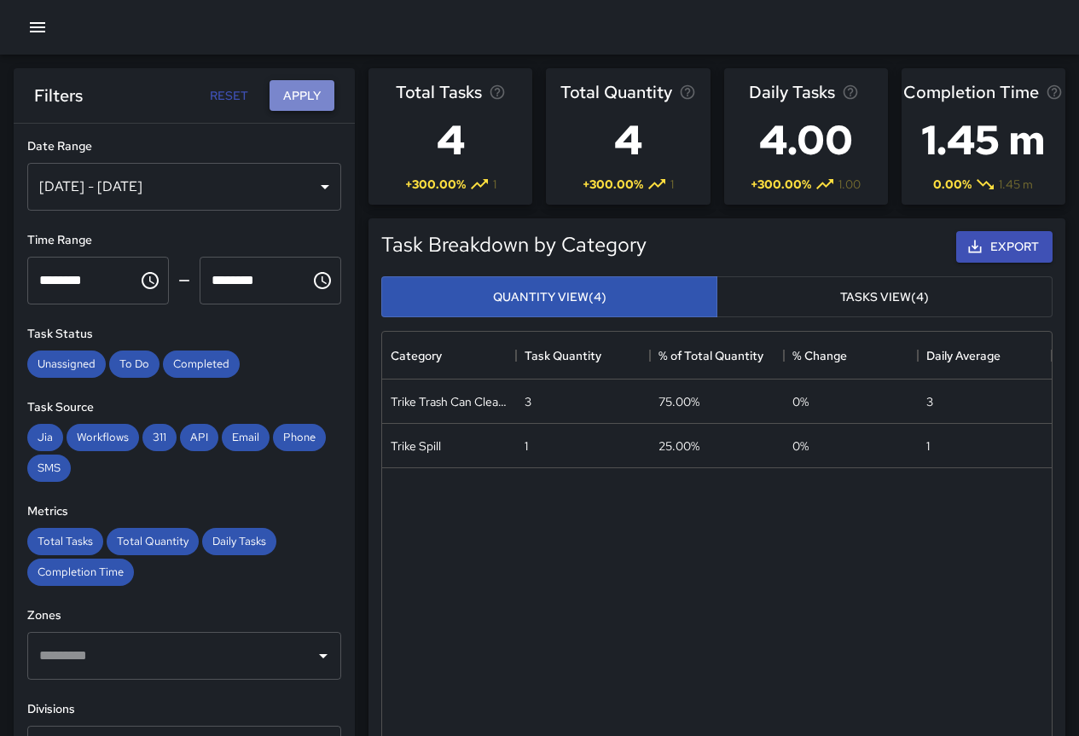
click at [299, 92] on button "Apply" at bounding box center [302, 96] width 65 height 32
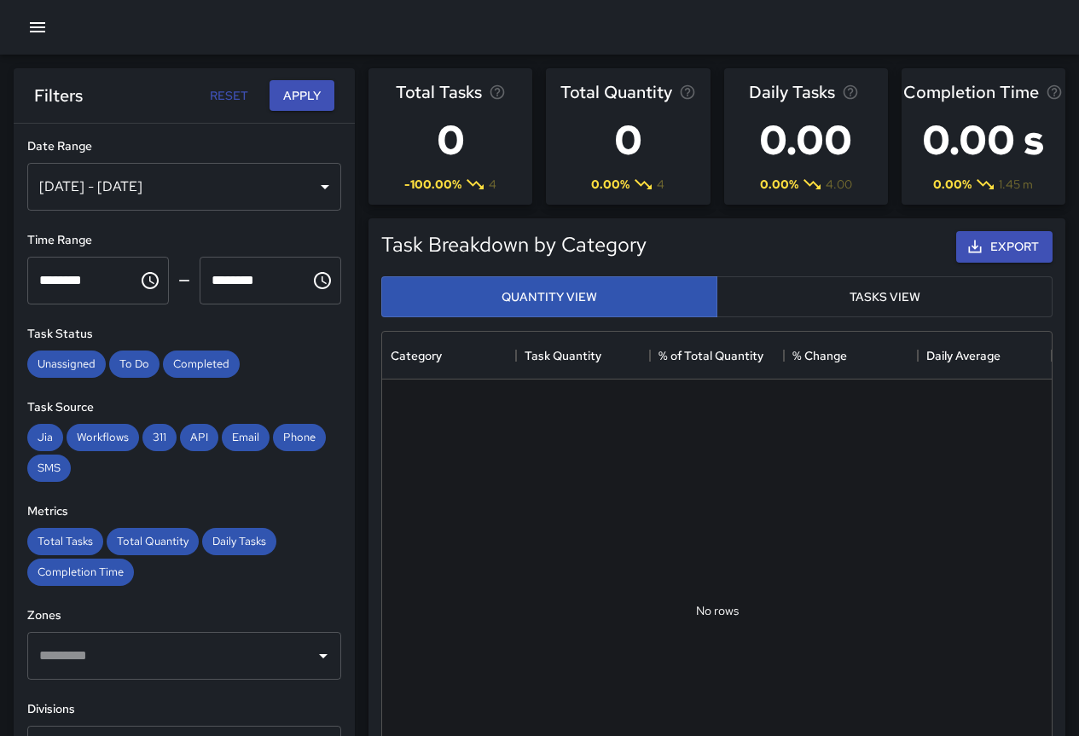
click at [226, 175] on div "[DATE] - [DATE]" at bounding box center [184, 187] width 314 height 48
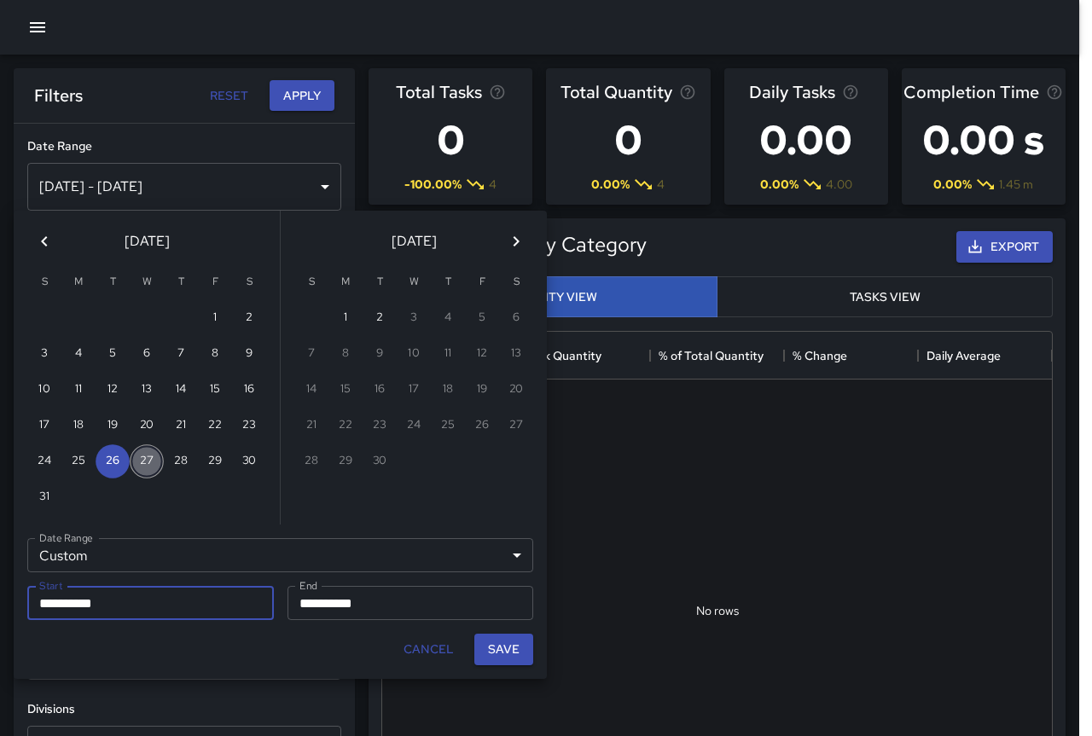
click at [149, 465] on button "27" at bounding box center [147, 461] width 34 height 34
type input "**********"
click at [149, 465] on button "27" at bounding box center [147, 461] width 34 height 34
type input "**********"
click at [502, 650] on button "Save" at bounding box center [503, 650] width 59 height 32
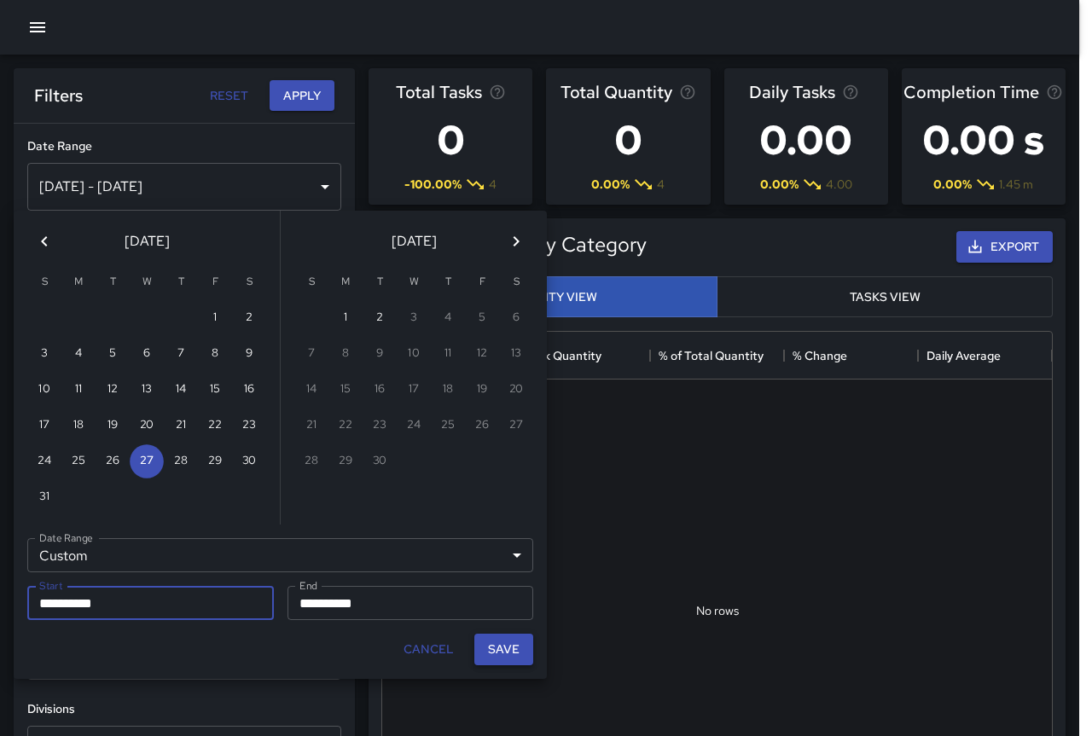
type input "**********"
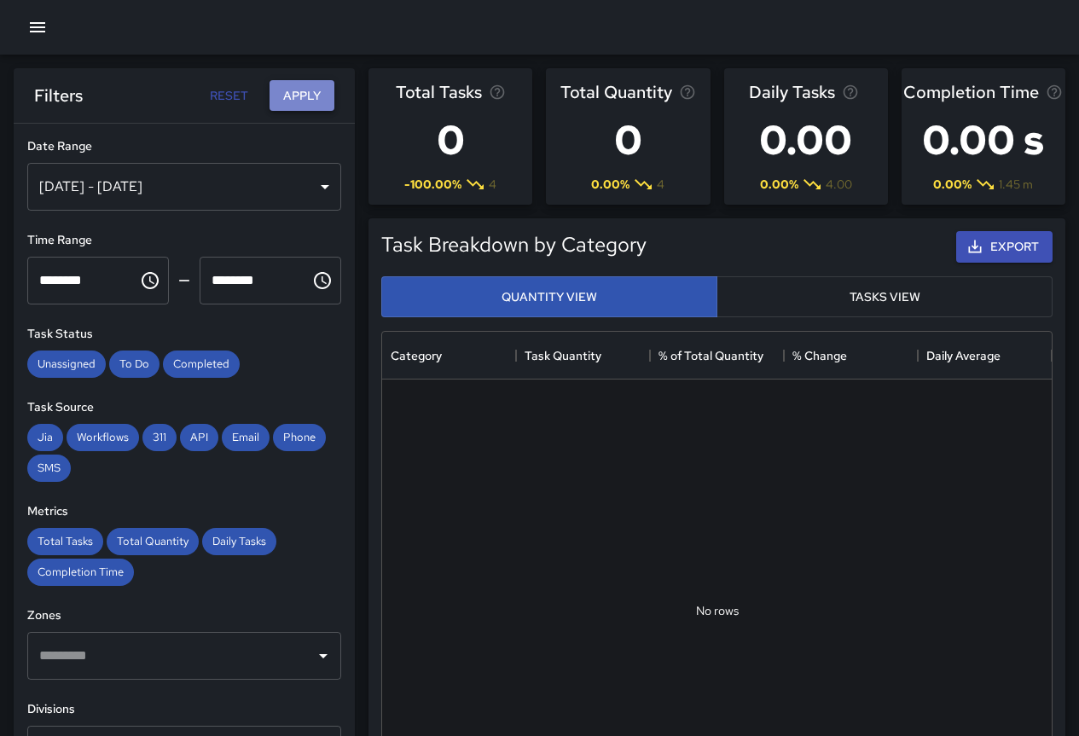
click at [308, 95] on button "Apply" at bounding box center [302, 96] width 65 height 32
click at [138, 183] on div "[DATE] - [DATE]" at bounding box center [184, 187] width 314 height 48
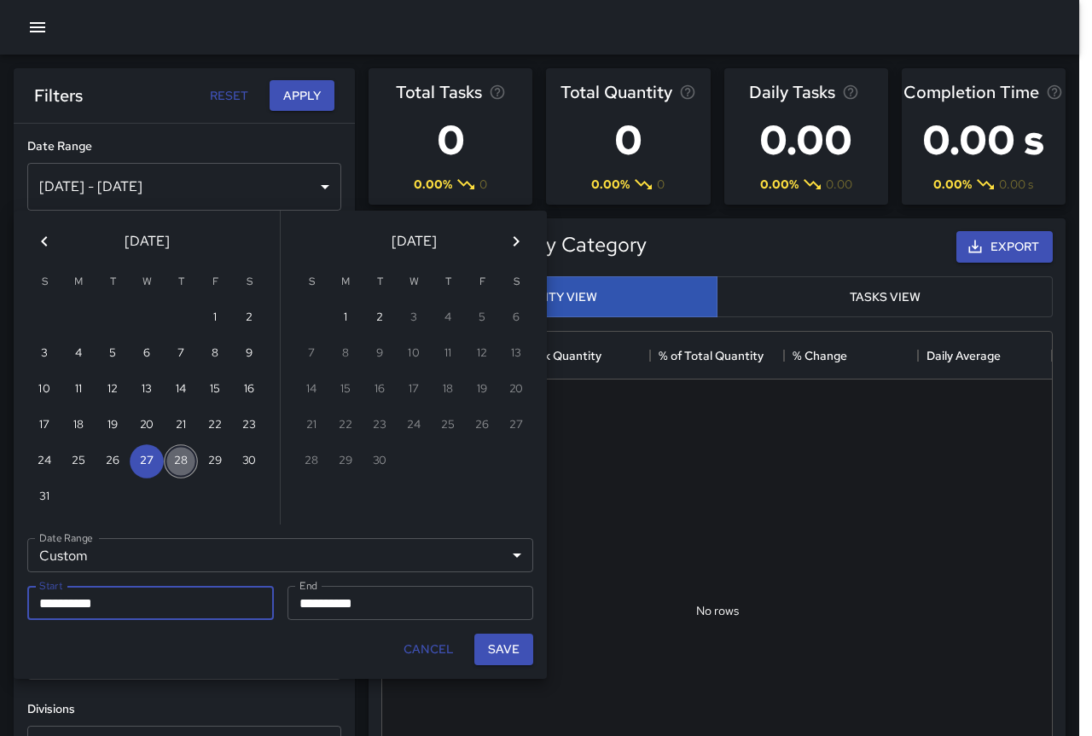
click at [176, 469] on button "28" at bounding box center [181, 461] width 34 height 34
type input "**********"
click at [176, 469] on button "28" at bounding box center [181, 461] width 34 height 34
type input "**********"
click at [502, 651] on button "Save" at bounding box center [503, 650] width 59 height 32
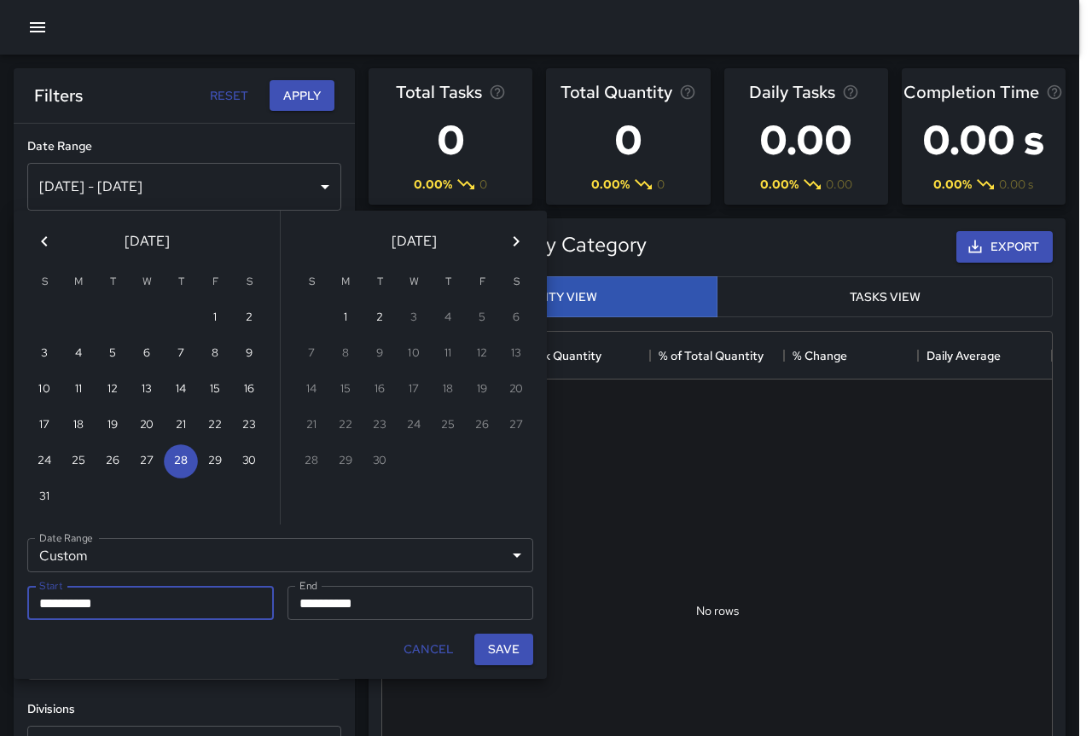
type input "**********"
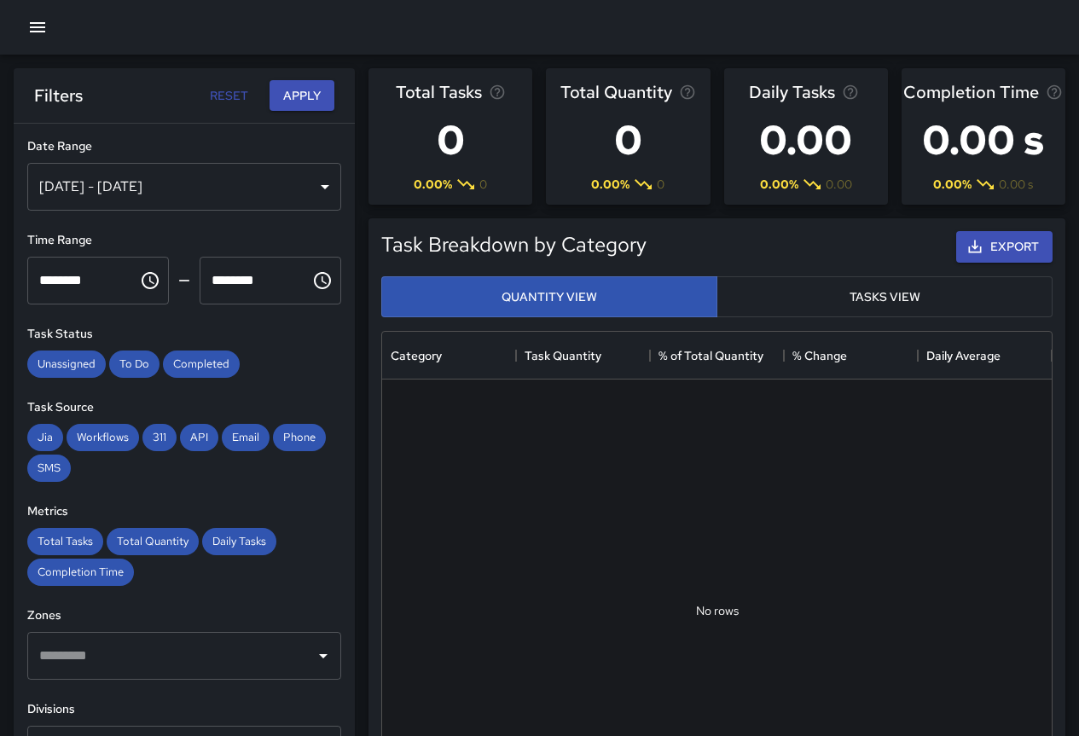
drag, startPoint x: 293, startPoint y: 84, endPoint x: 289, endPoint y: 117, distance: 33.5
click at [293, 84] on button "Apply" at bounding box center [302, 96] width 65 height 32
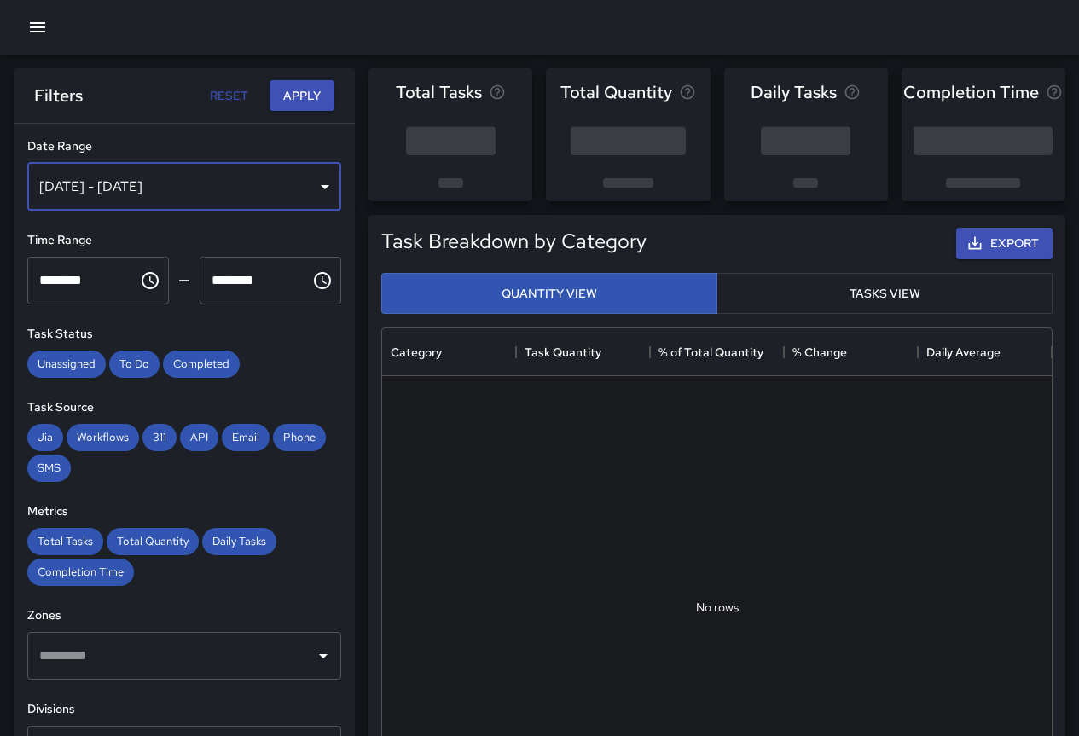
click at [214, 191] on div "[DATE] - [DATE]" at bounding box center [184, 187] width 314 height 48
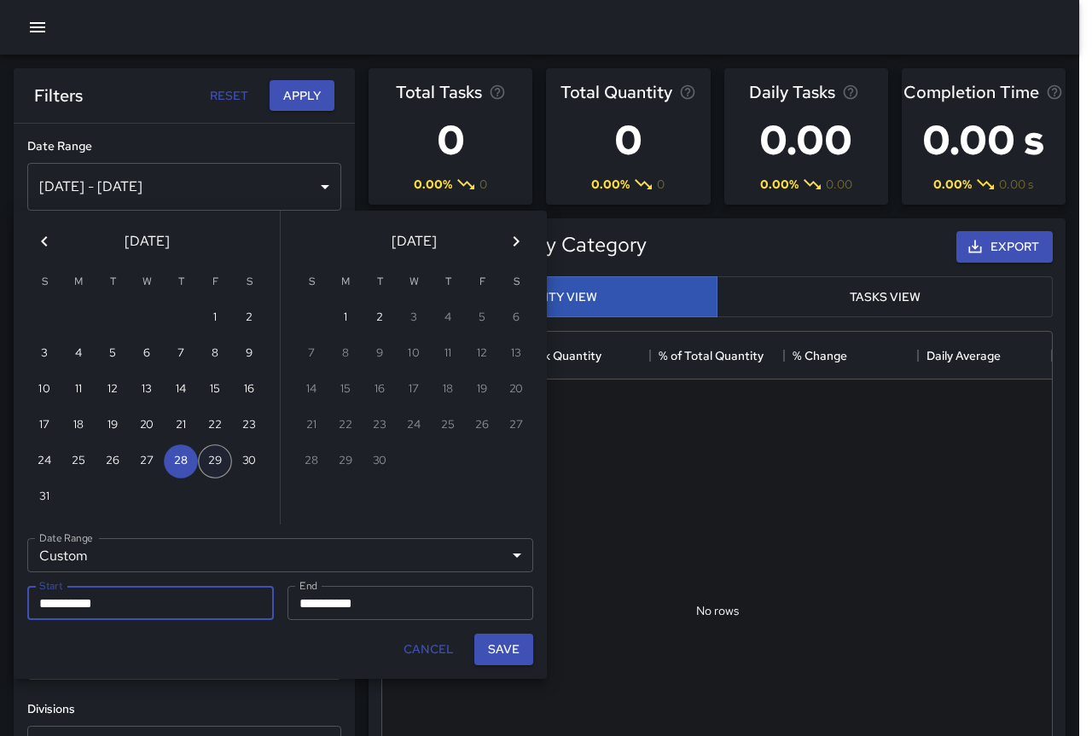
click at [211, 453] on button "29" at bounding box center [215, 461] width 34 height 34
type input "**********"
click at [211, 453] on button "29" at bounding box center [215, 461] width 34 height 34
type input "**********"
click at [487, 653] on button "Save" at bounding box center [503, 650] width 59 height 32
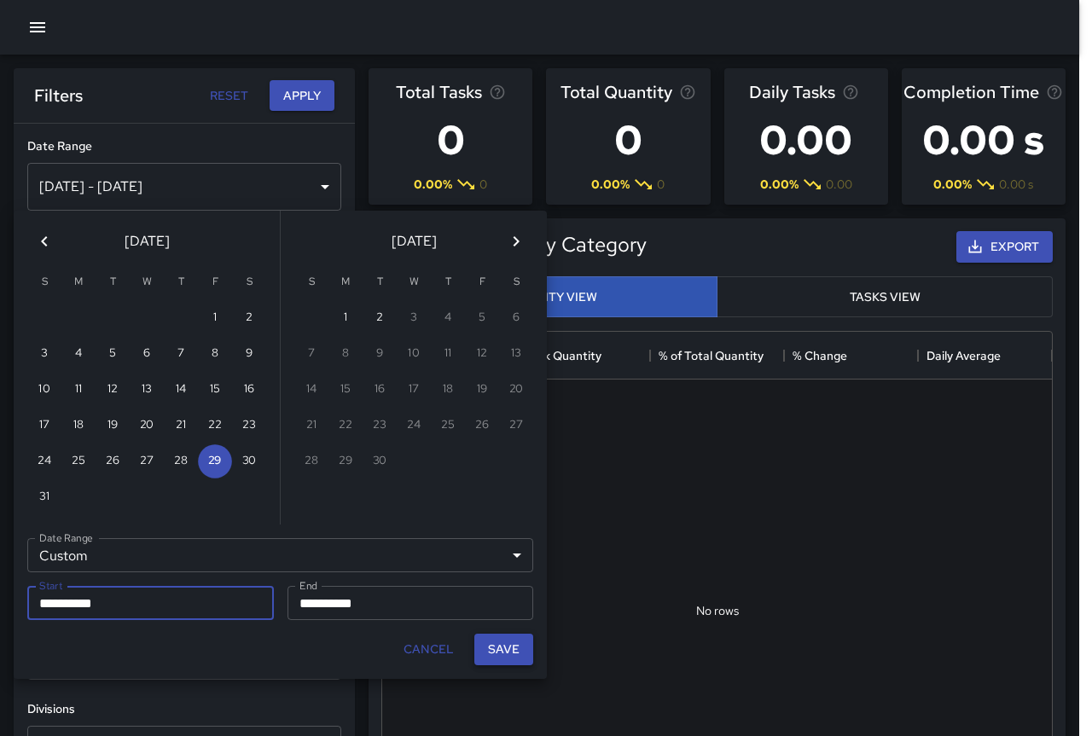
type input "**********"
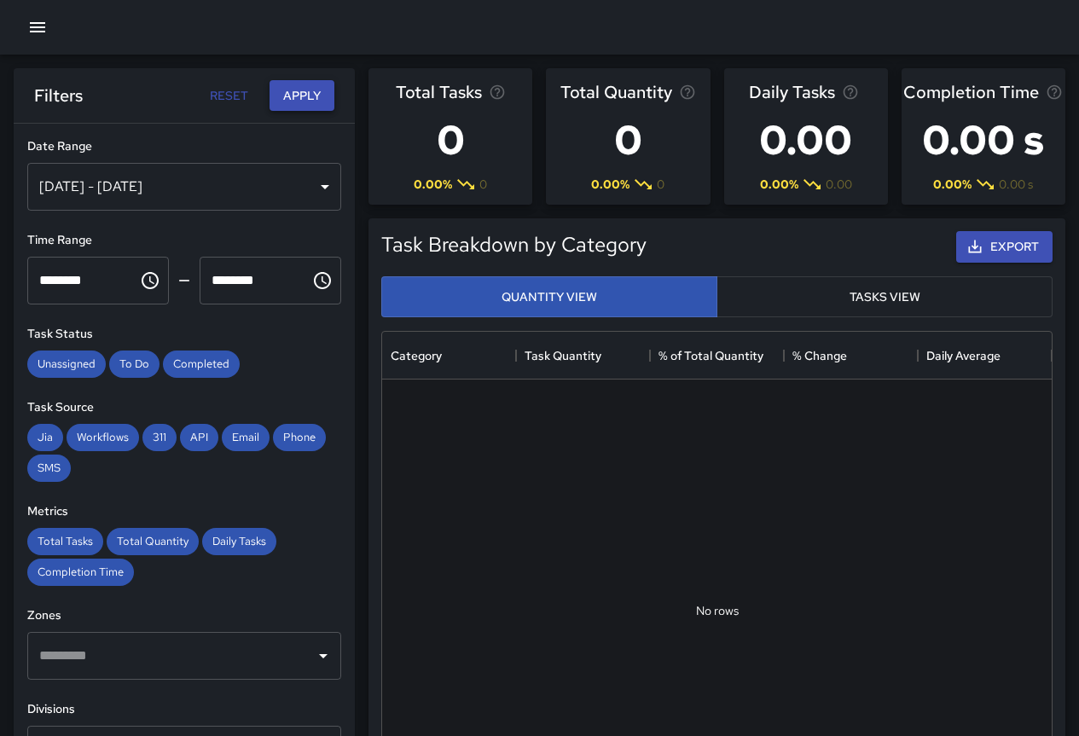
click at [293, 87] on button "Apply" at bounding box center [302, 96] width 65 height 32
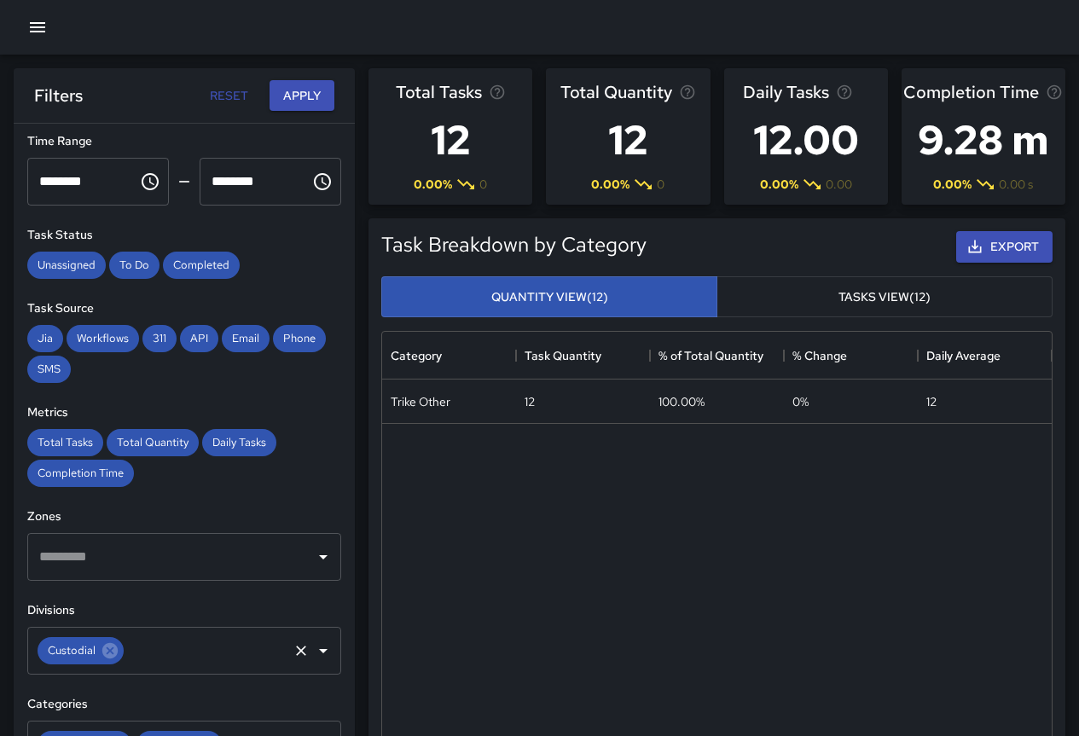
scroll to position [256, 0]
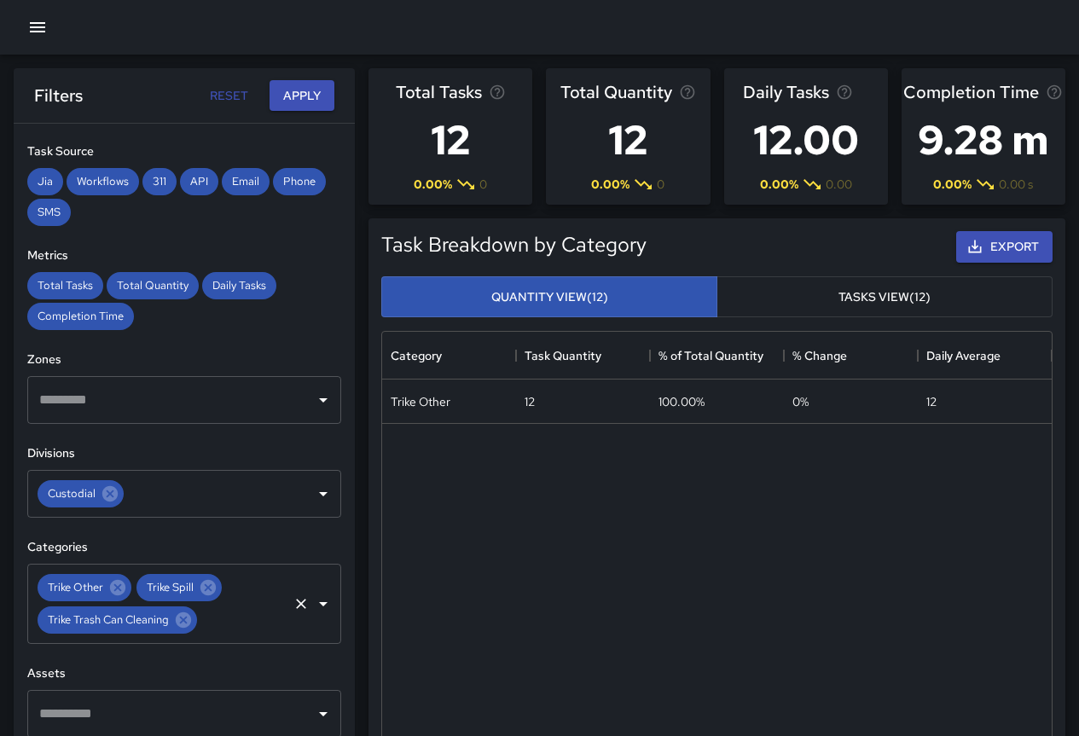
click at [206, 595] on icon at bounding box center [208, 587] width 19 height 19
click at [119, 591] on icon at bounding box center [117, 587] width 15 height 15
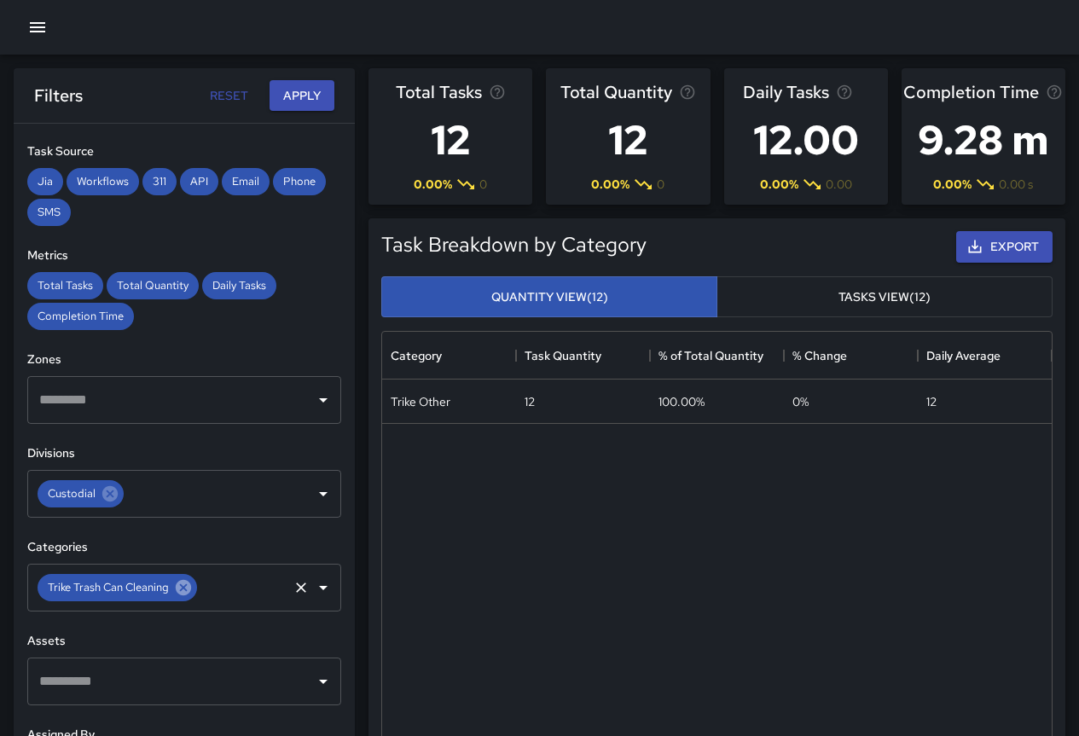
click at [185, 588] on icon at bounding box center [183, 587] width 19 height 19
click at [286, 595] on input "text" at bounding box center [171, 587] width 273 height 32
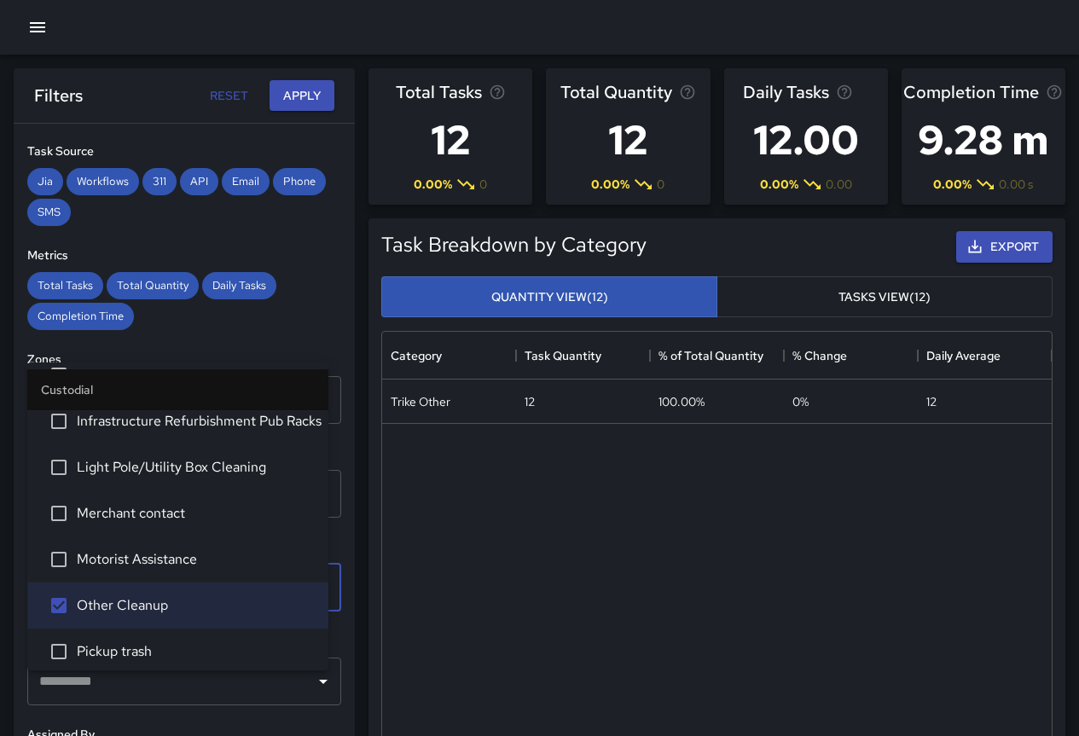
scroll to position [0, 0]
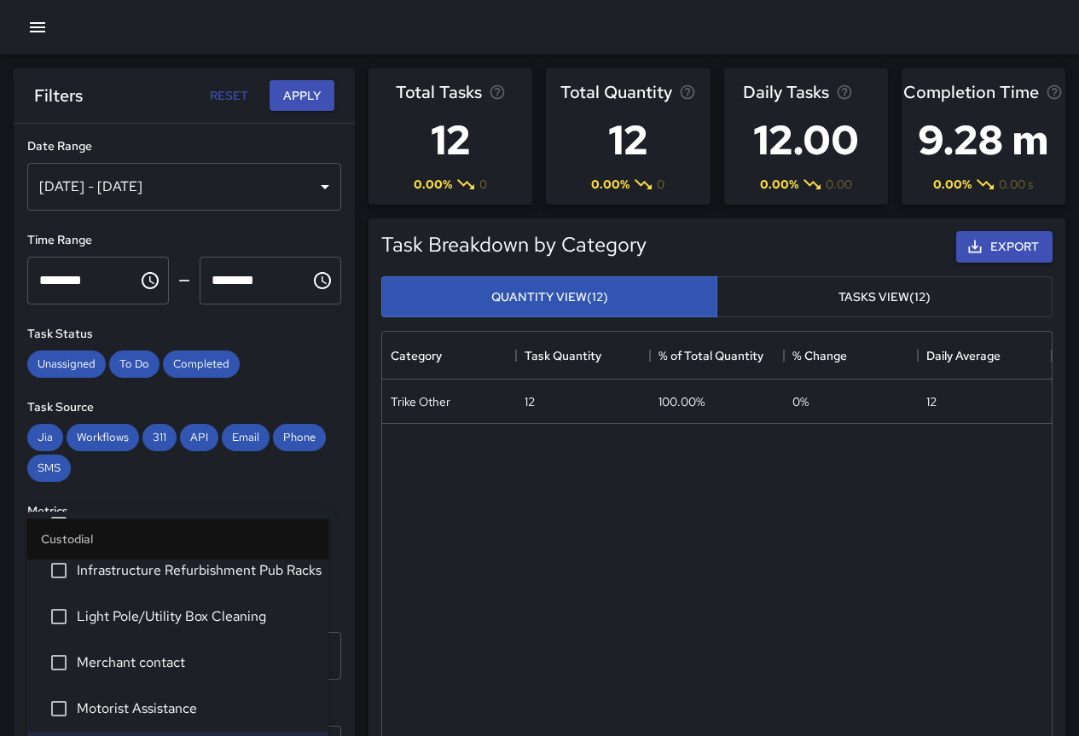
click at [113, 192] on div "[DATE] - [DATE]" at bounding box center [184, 187] width 314 height 48
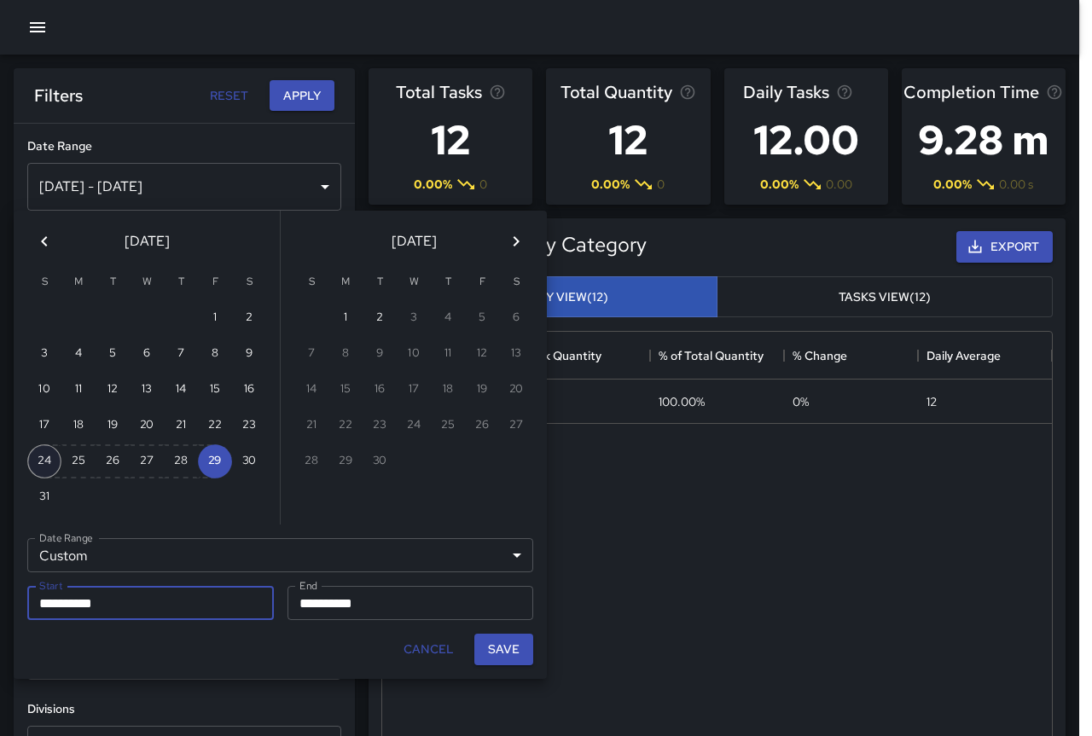
click at [38, 467] on button "24" at bounding box center [44, 461] width 34 height 34
type input "**********"
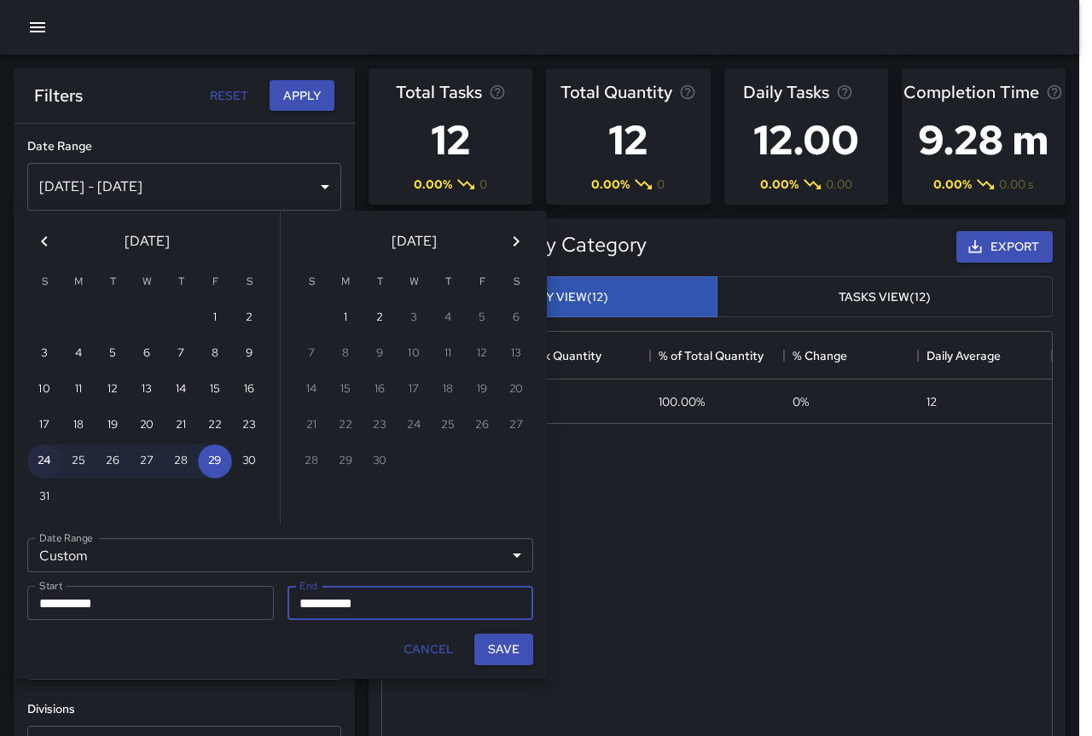
click at [38, 467] on button "24" at bounding box center [44, 461] width 34 height 34
type input "**********"
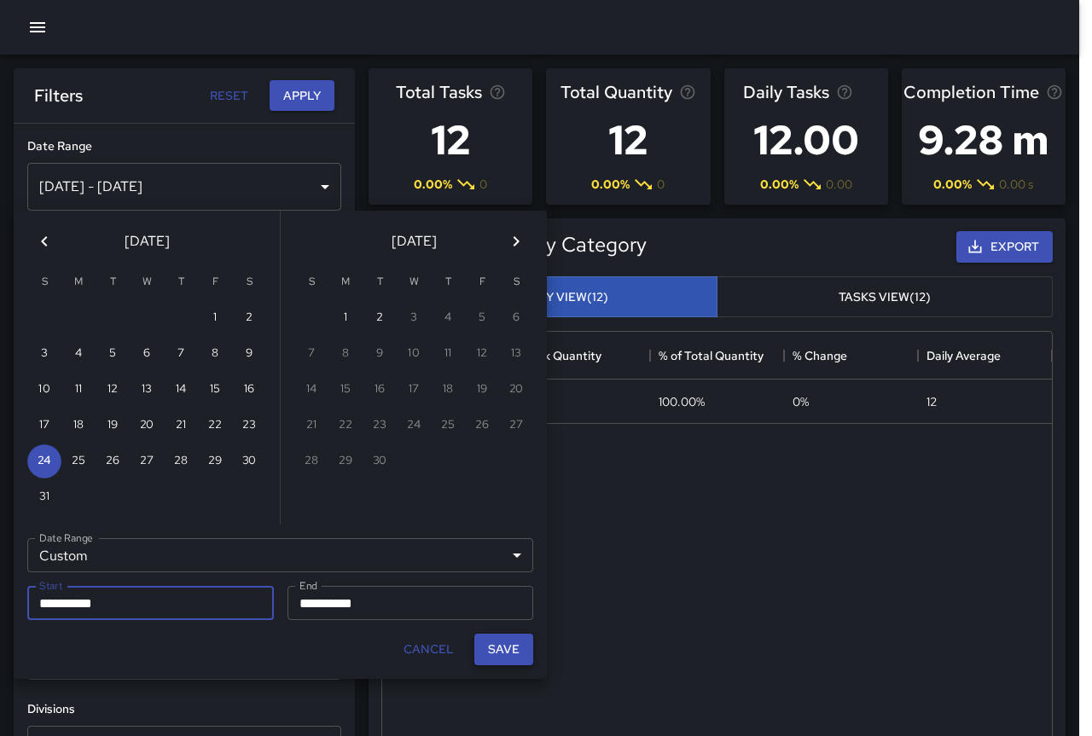
click at [506, 655] on button "Save" at bounding box center [503, 650] width 59 height 32
type input "**********"
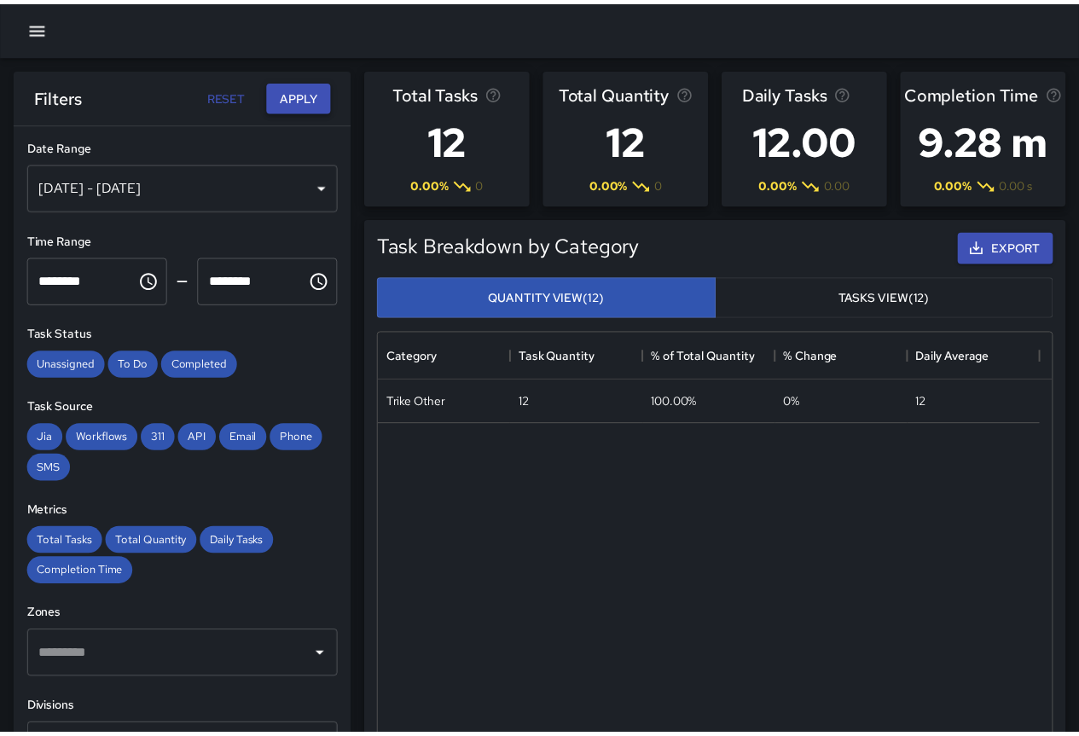
scroll to position [14, 14]
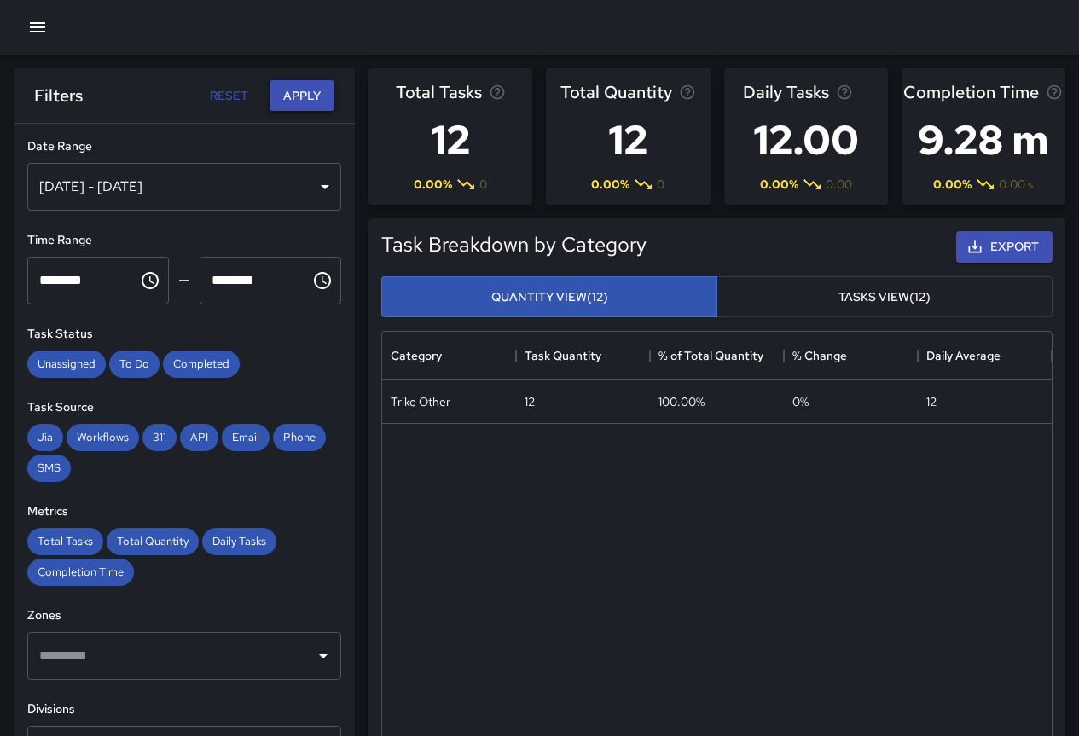
click at [307, 98] on button "Apply" at bounding box center [302, 96] width 65 height 32
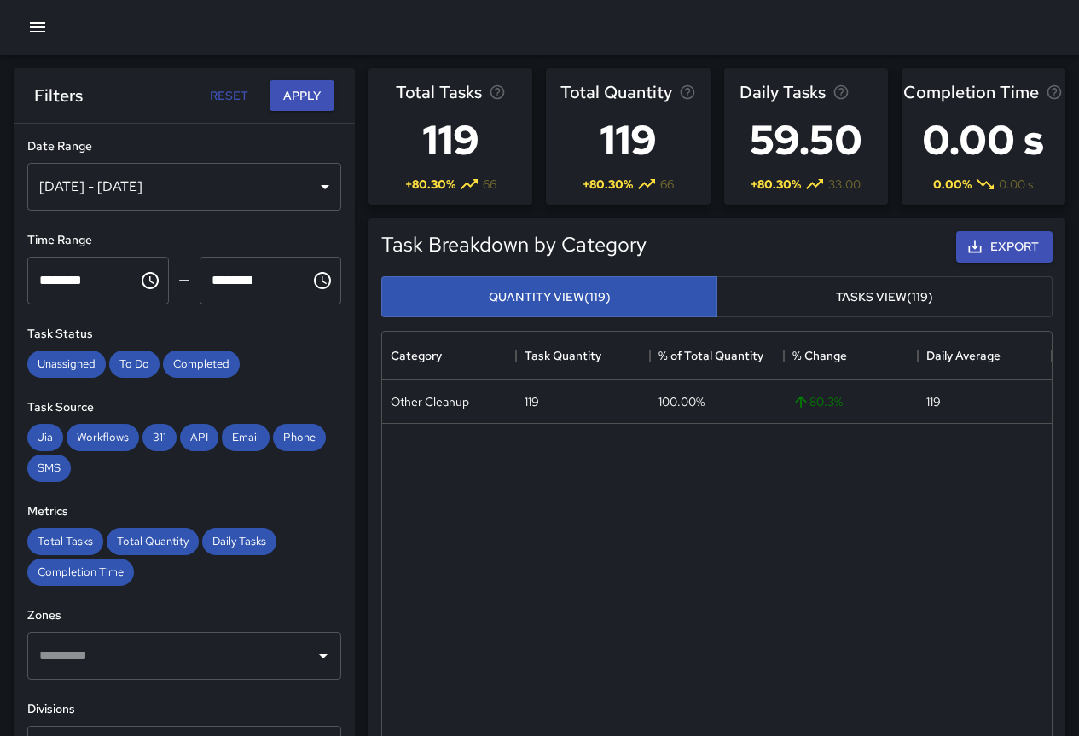
click at [119, 191] on div "[DATE] - [DATE]" at bounding box center [184, 187] width 314 height 48
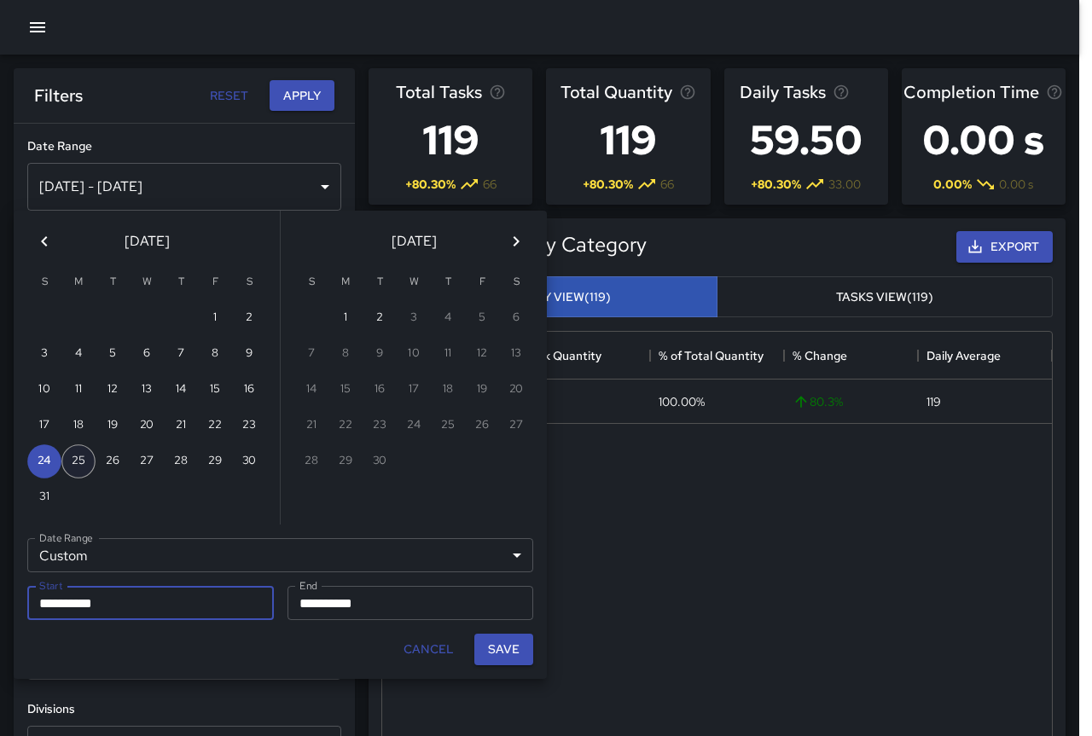
click at [80, 458] on button "25" at bounding box center [78, 461] width 34 height 34
type input "**********"
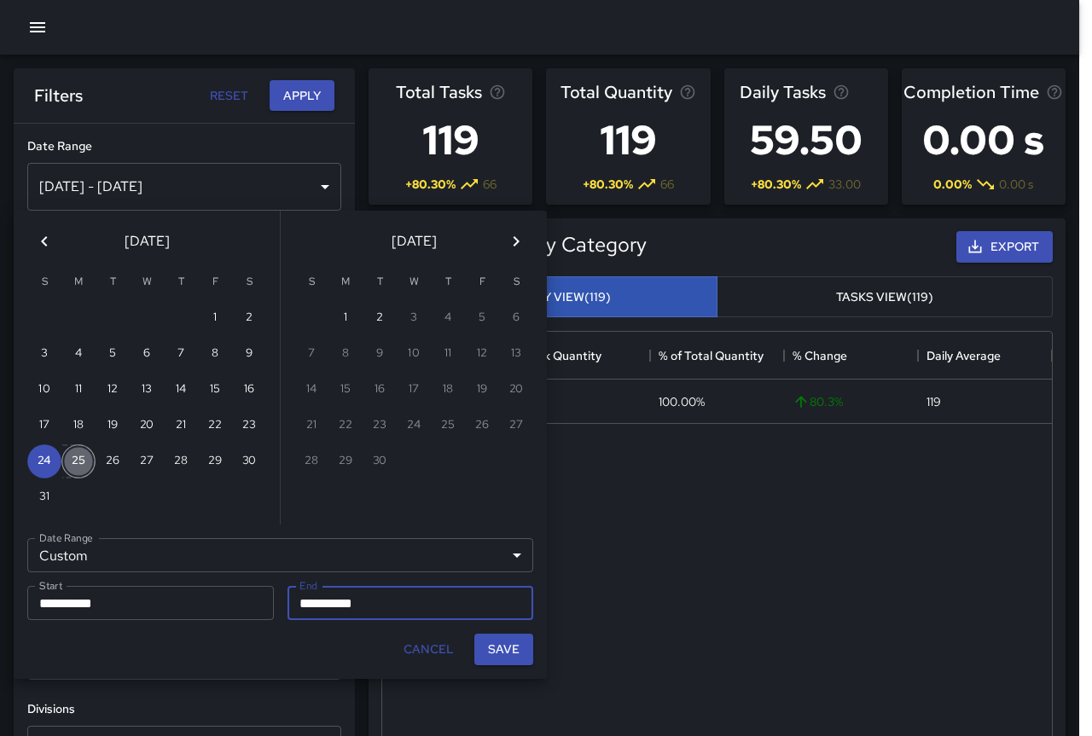
click at [80, 458] on button "25" at bounding box center [78, 461] width 34 height 34
type input "**********"
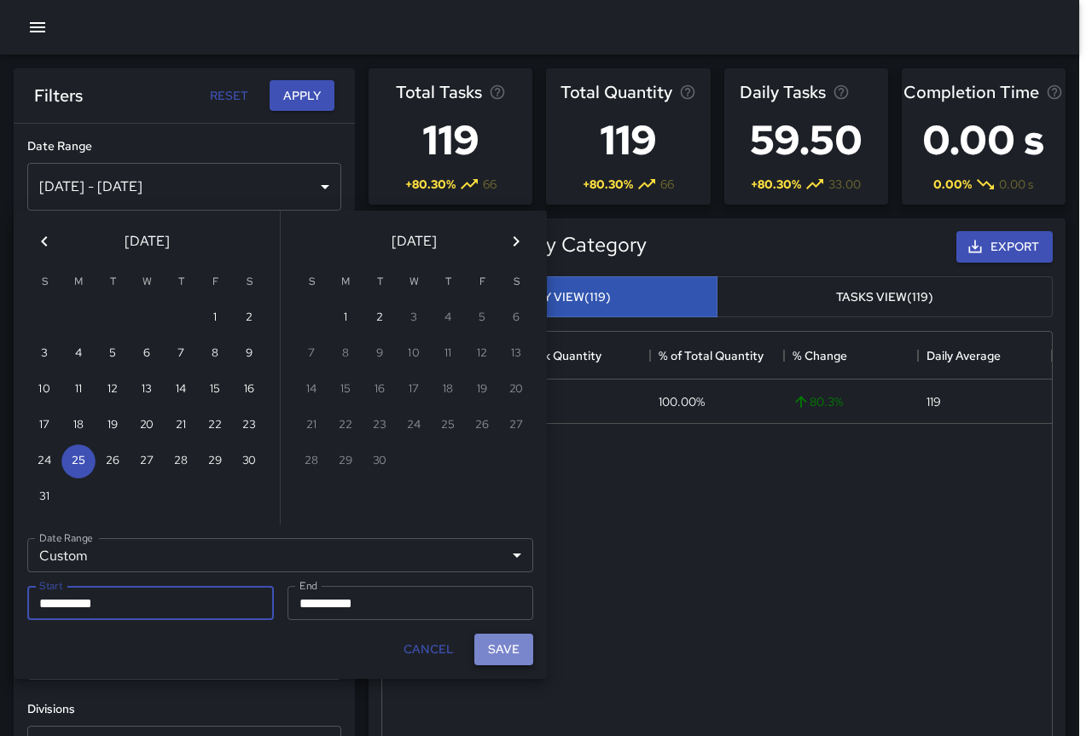
click at [509, 650] on button "Save" at bounding box center [503, 650] width 59 height 32
type input "**********"
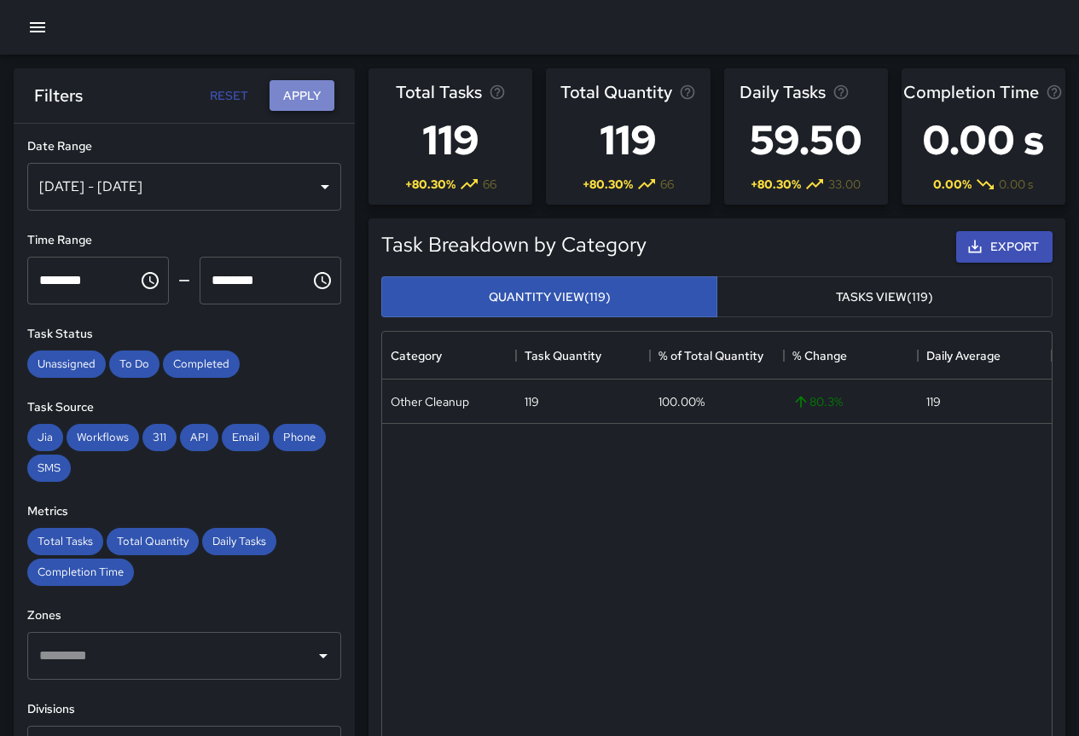
click at [299, 89] on button "Apply" at bounding box center [302, 96] width 65 height 32
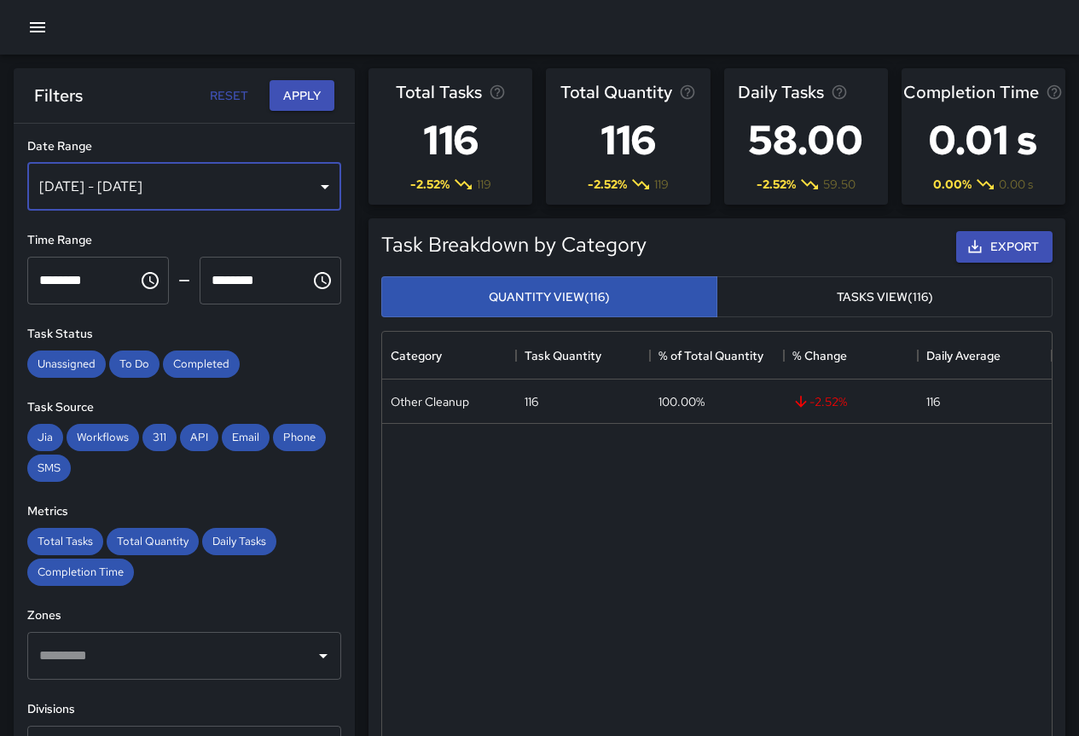
click at [244, 174] on div "[DATE] - [DATE]" at bounding box center [184, 187] width 314 height 48
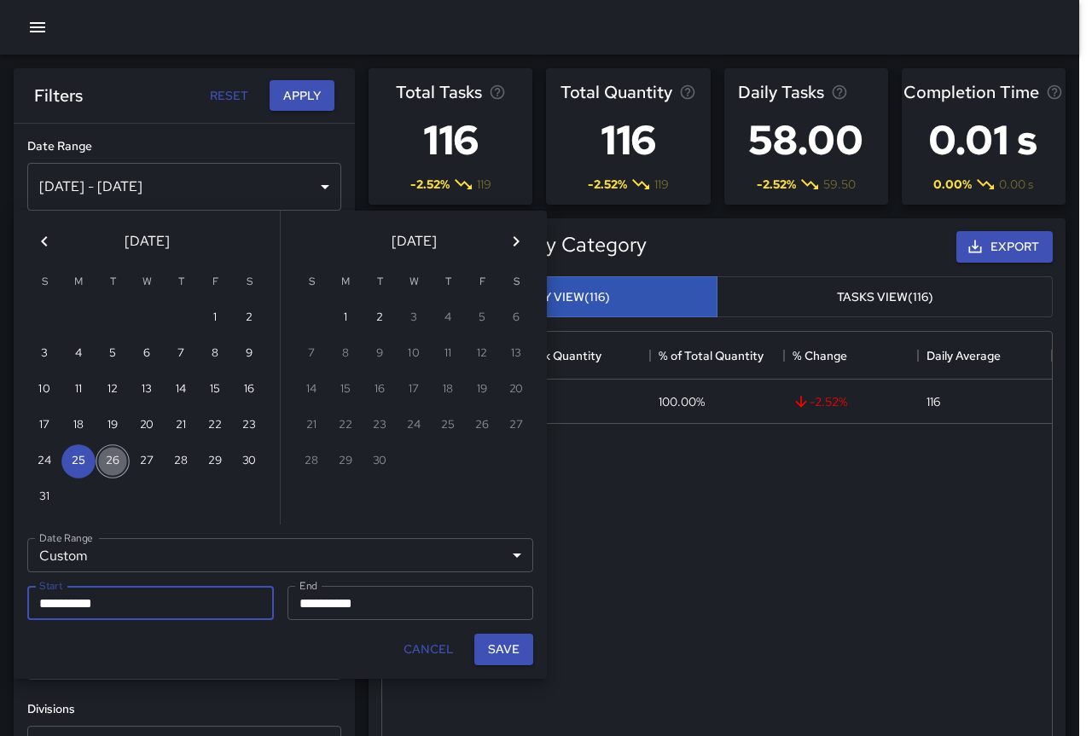
click at [113, 463] on button "26" at bounding box center [113, 461] width 34 height 34
type input "**********"
click at [113, 463] on button "26" at bounding box center [113, 461] width 34 height 34
click at [522, 662] on button "Save" at bounding box center [503, 650] width 59 height 32
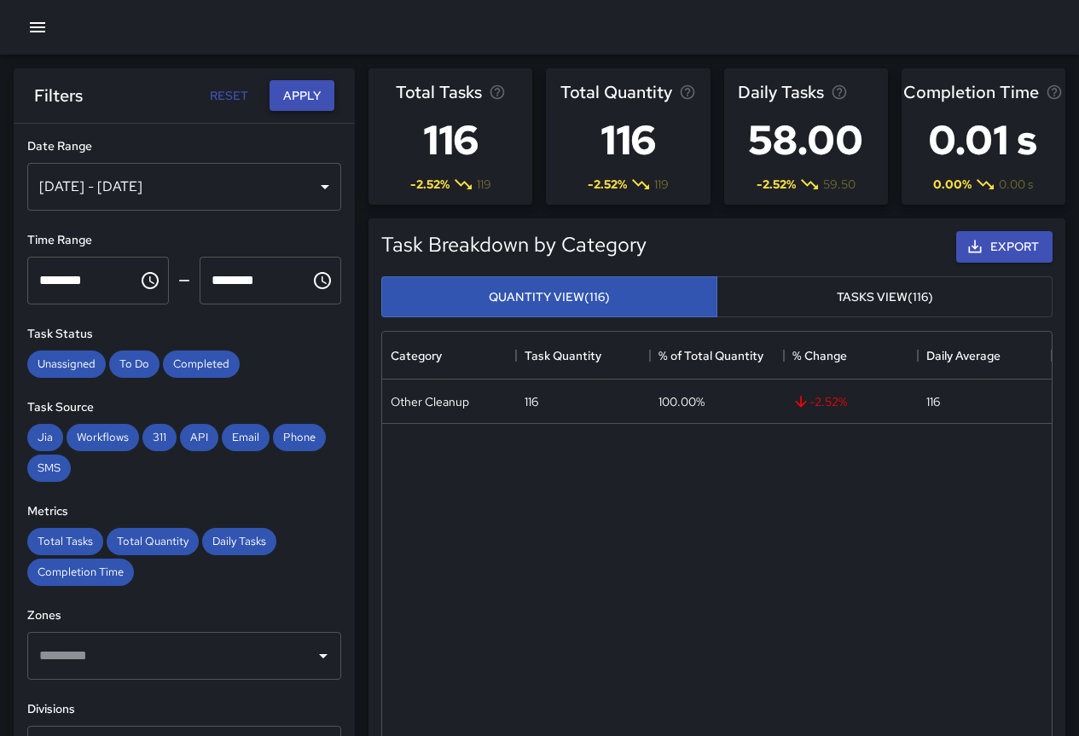
click at [294, 90] on button "Apply" at bounding box center [302, 96] width 65 height 32
click at [141, 184] on div "[DATE] - [DATE]" at bounding box center [184, 187] width 314 height 48
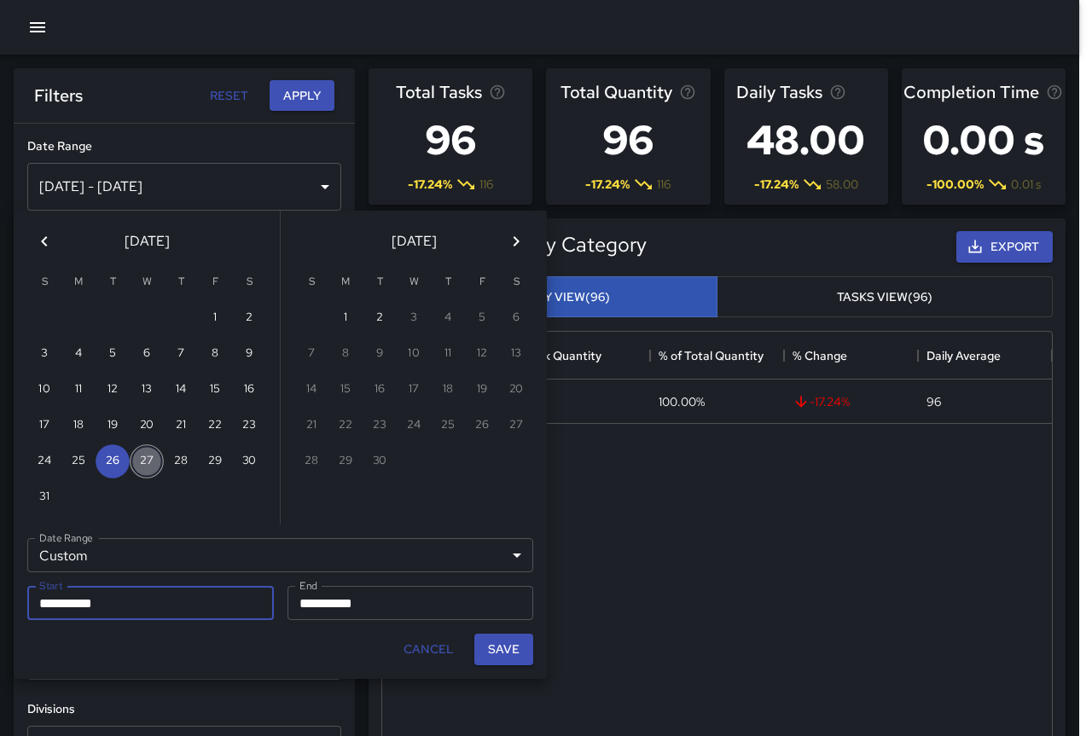
click at [135, 458] on button "27" at bounding box center [147, 461] width 34 height 34
click at [509, 647] on button "Save" at bounding box center [503, 650] width 59 height 32
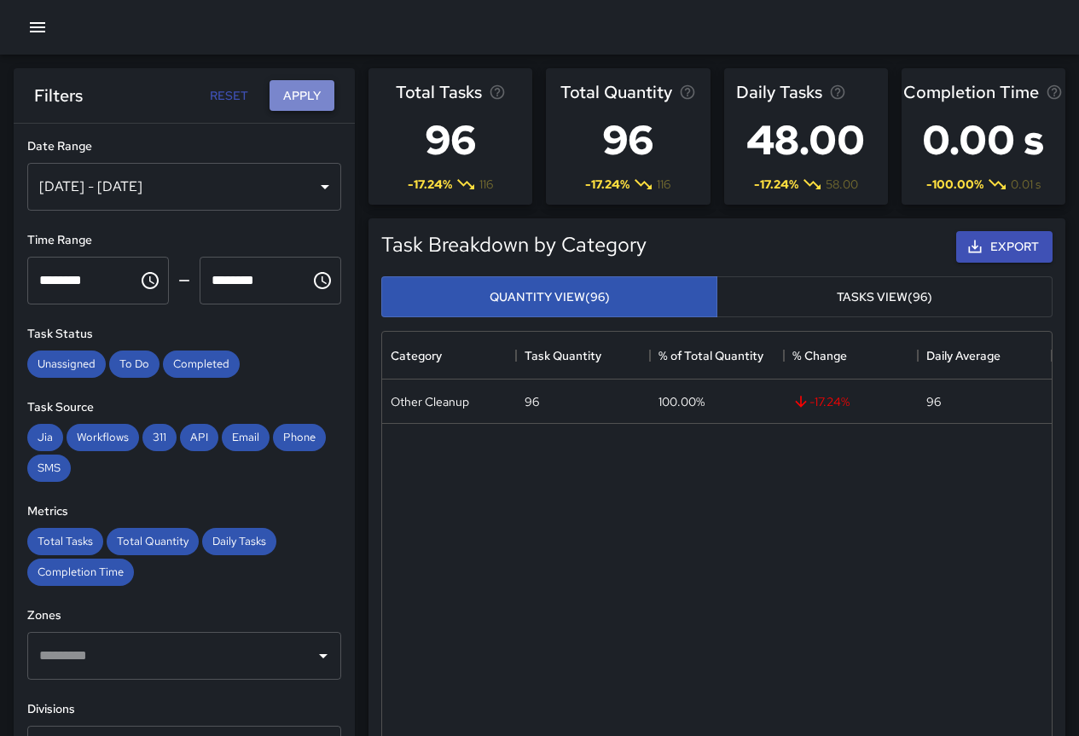
click at [317, 96] on button "Apply" at bounding box center [302, 96] width 65 height 32
click at [109, 184] on div "[DATE] - [DATE]" at bounding box center [184, 187] width 314 height 48
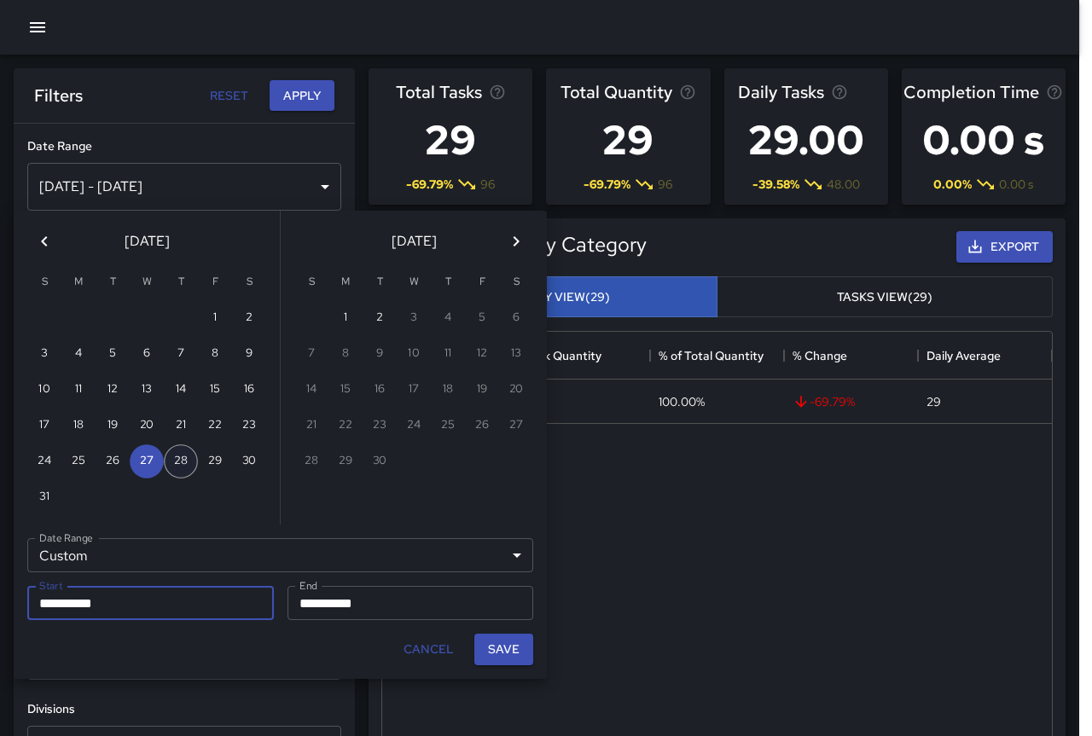
click at [186, 465] on button "28" at bounding box center [181, 461] width 34 height 34
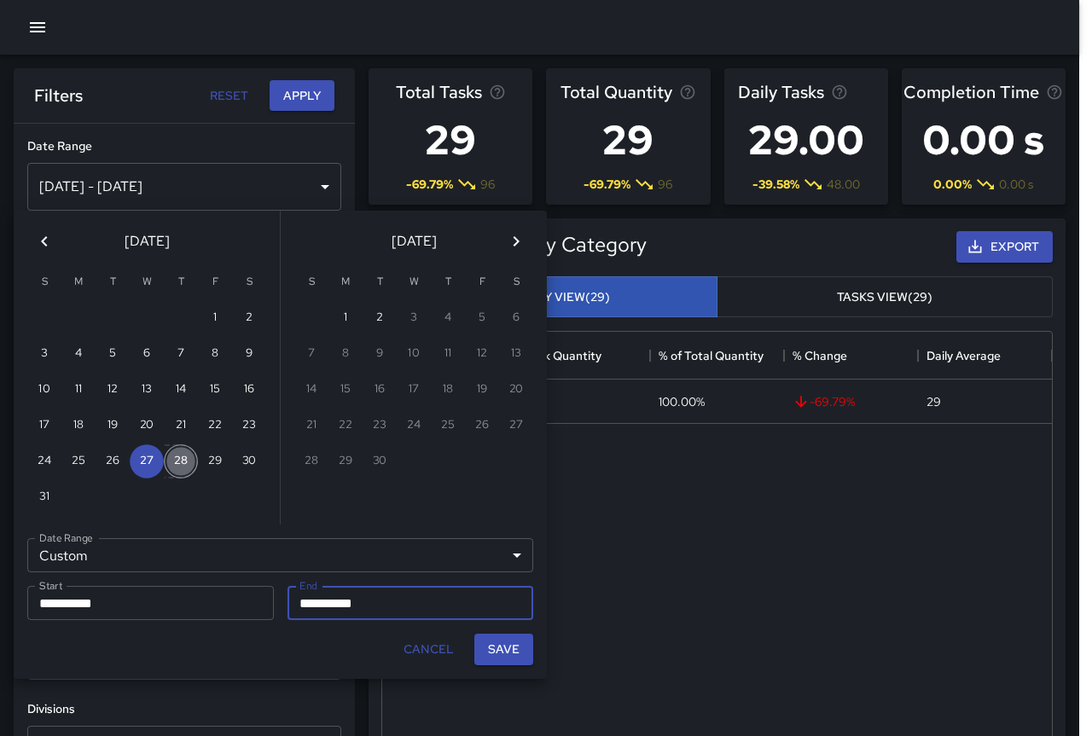
click at [186, 465] on button "28" at bounding box center [181, 461] width 34 height 34
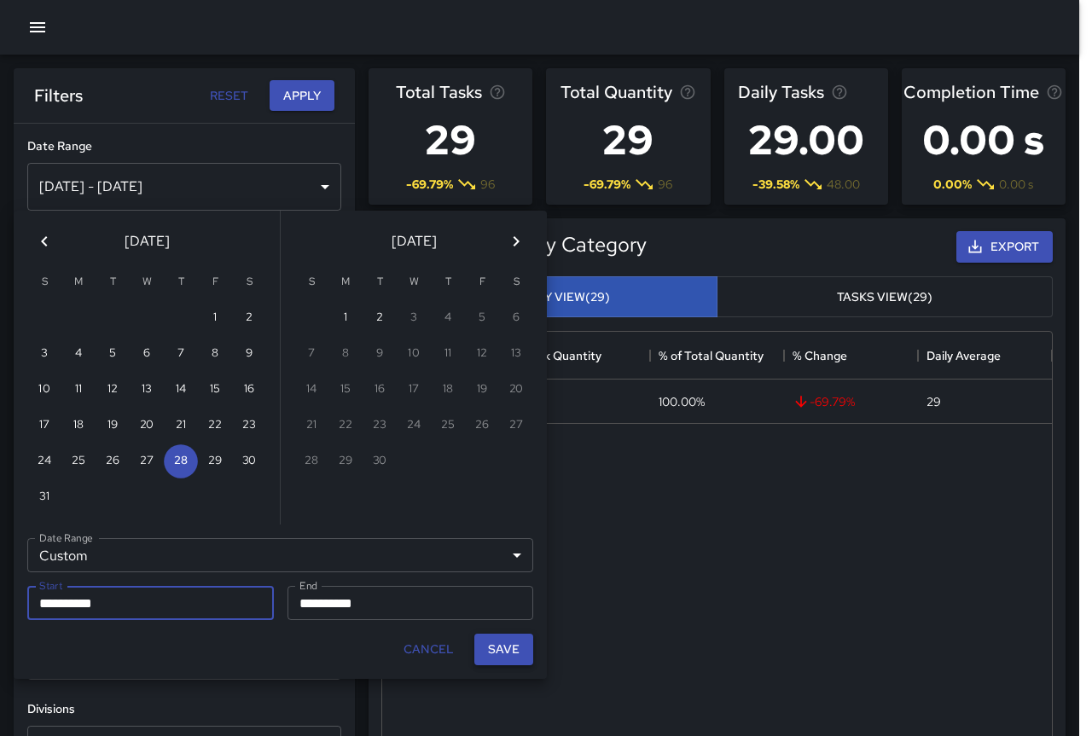
click at [489, 646] on button "Save" at bounding box center [503, 650] width 59 height 32
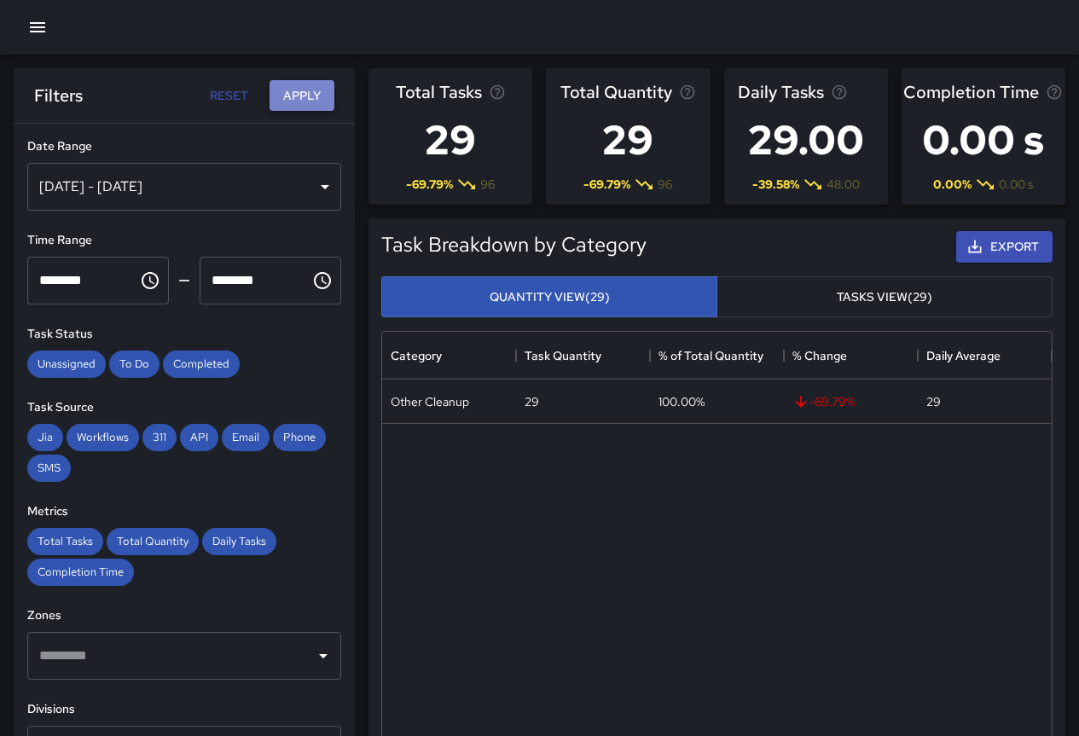
click at [294, 105] on button "Apply" at bounding box center [302, 96] width 65 height 32
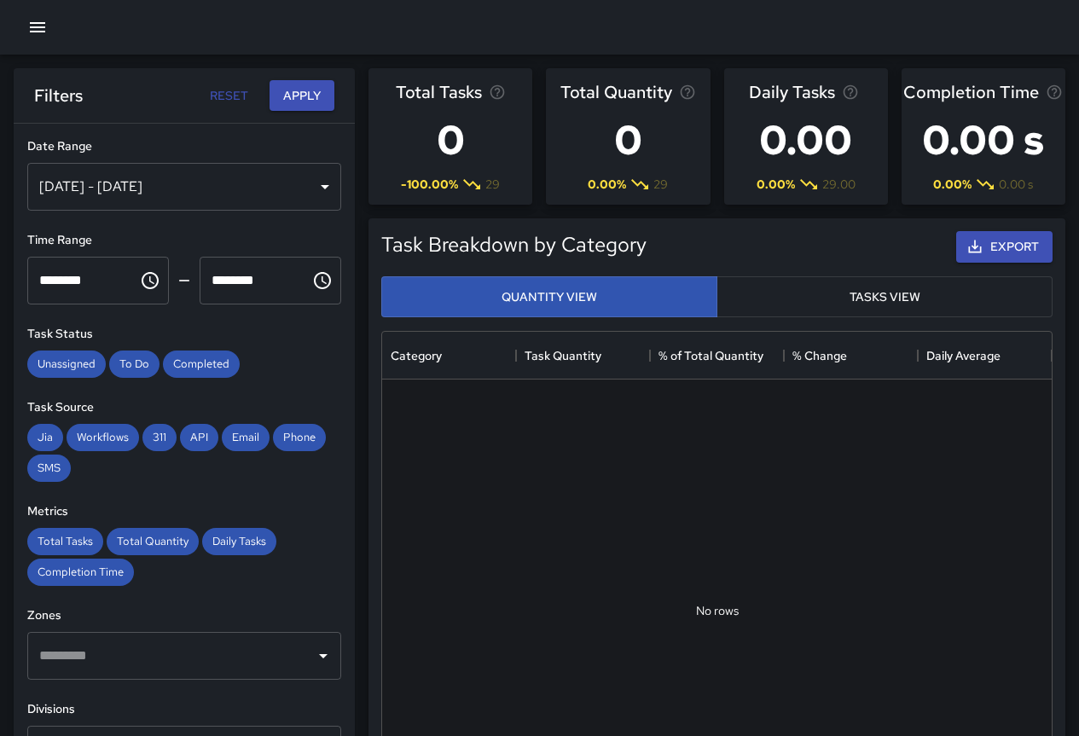
click at [179, 181] on div "[DATE] - [DATE]" at bounding box center [184, 187] width 314 height 48
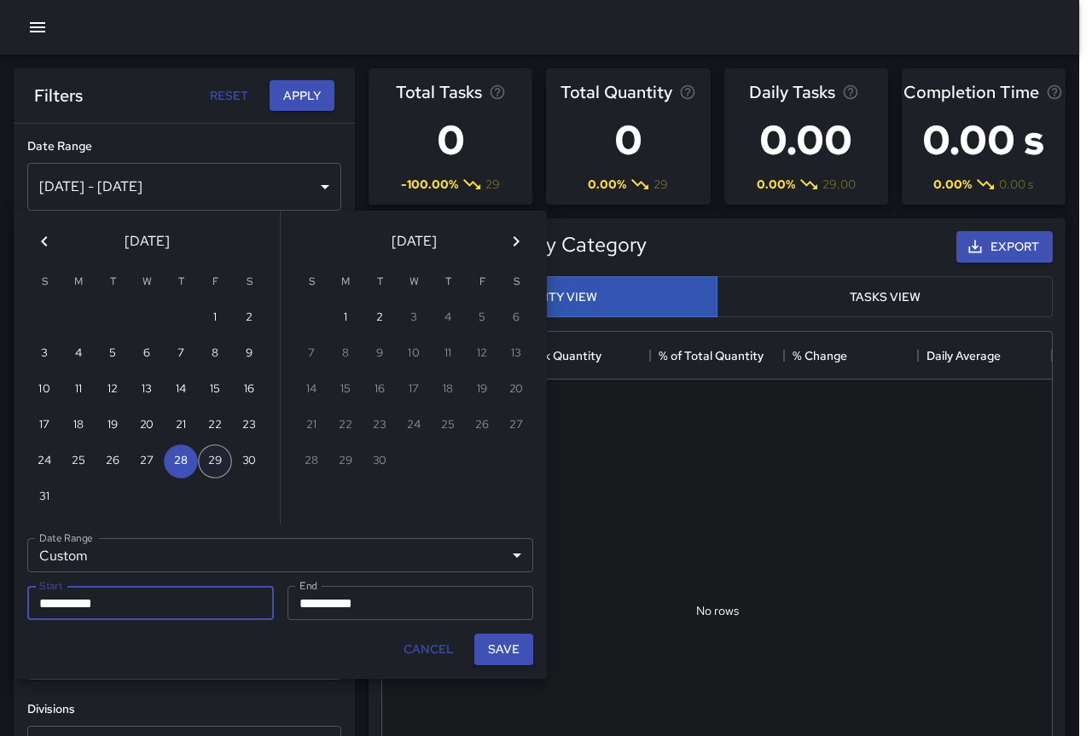
click at [220, 453] on button "29" at bounding box center [215, 461] width 34 height 34
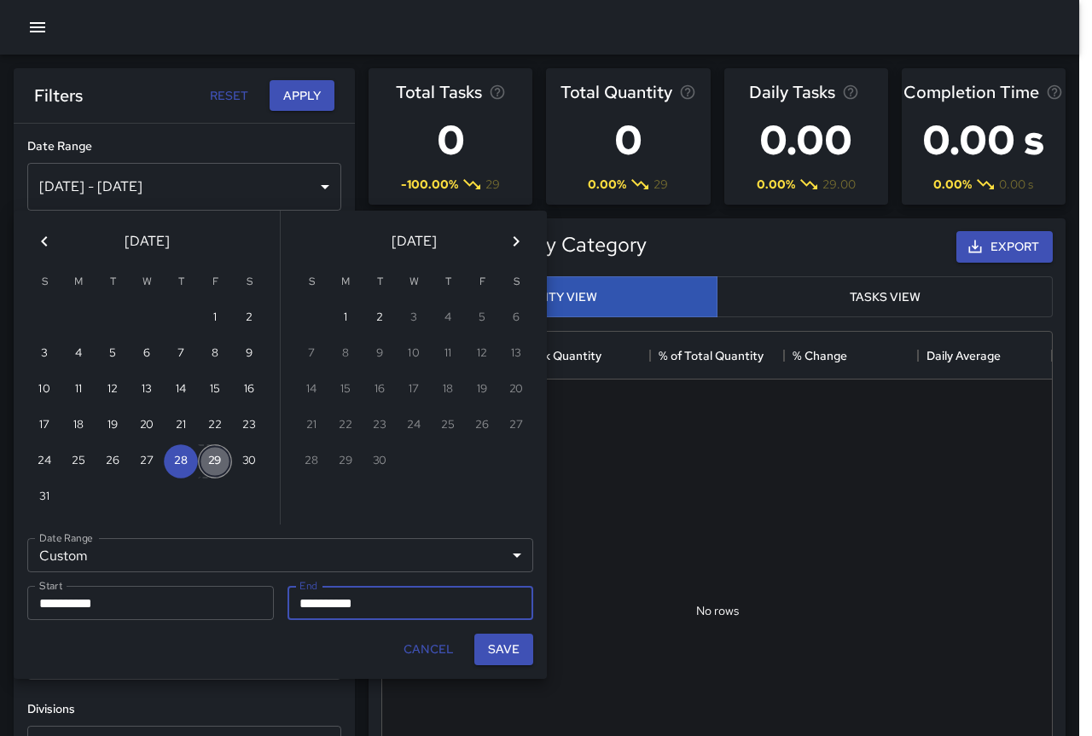
click at [220, 453] on button "29" at bounding box center [215, 461] width 34 height 34
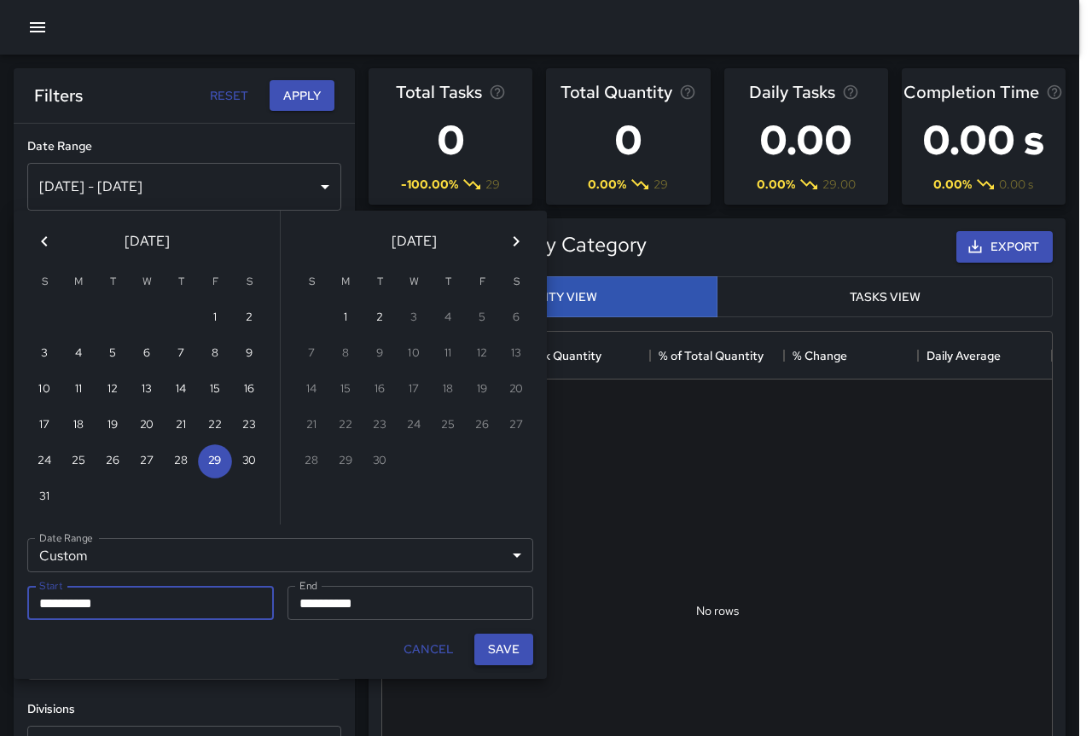
click at [491, 647] on button "Save" at bounding box center [503, 650] width 59 height 32
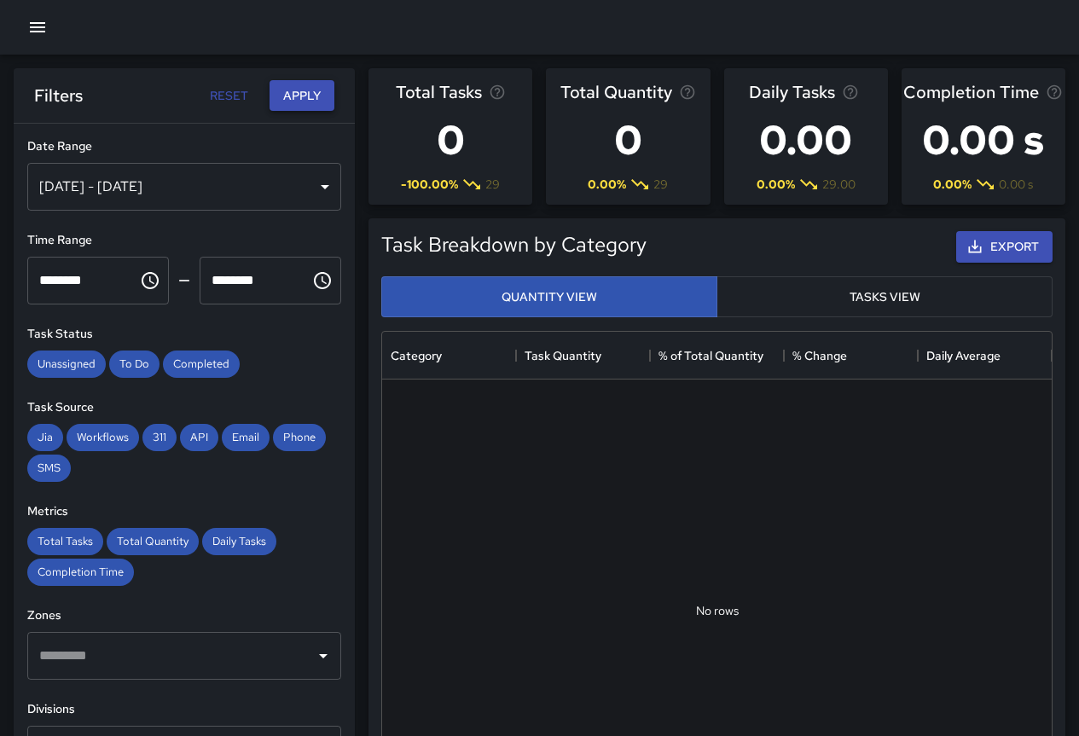
click at [308, 102] on button "Apply" at bounding box center [302, 96] width 65 height 32
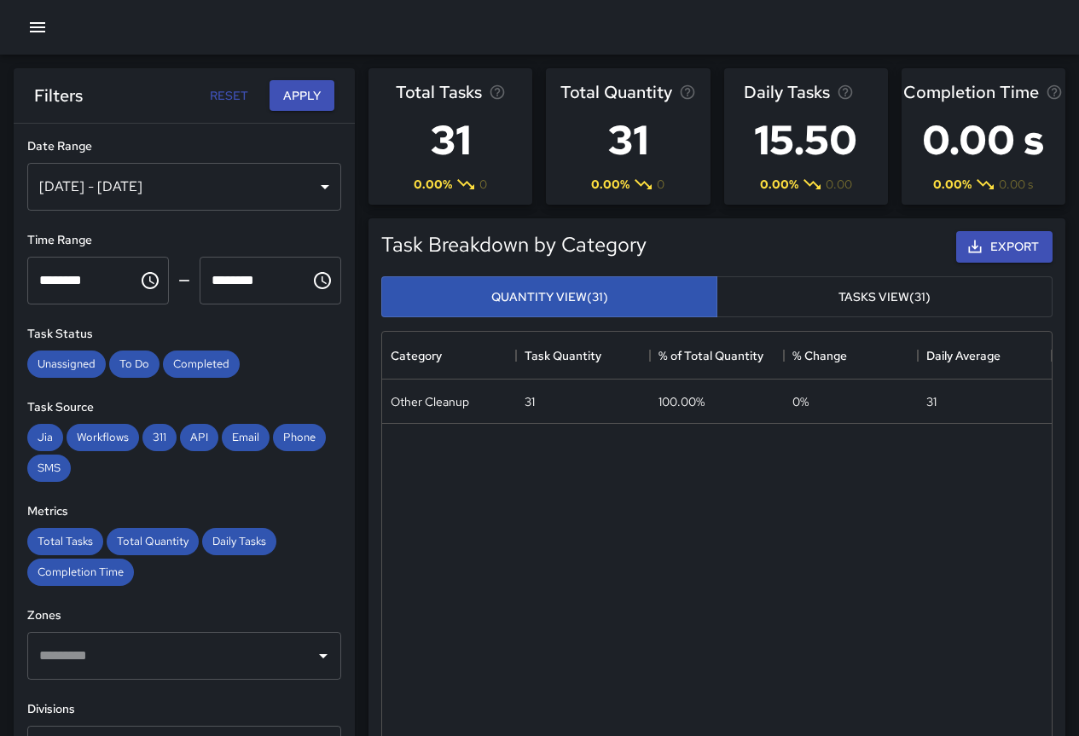
click at [157, 173] on div "[DATE] - [DATE]" at bounding box center [184, 187] width 314 height 48
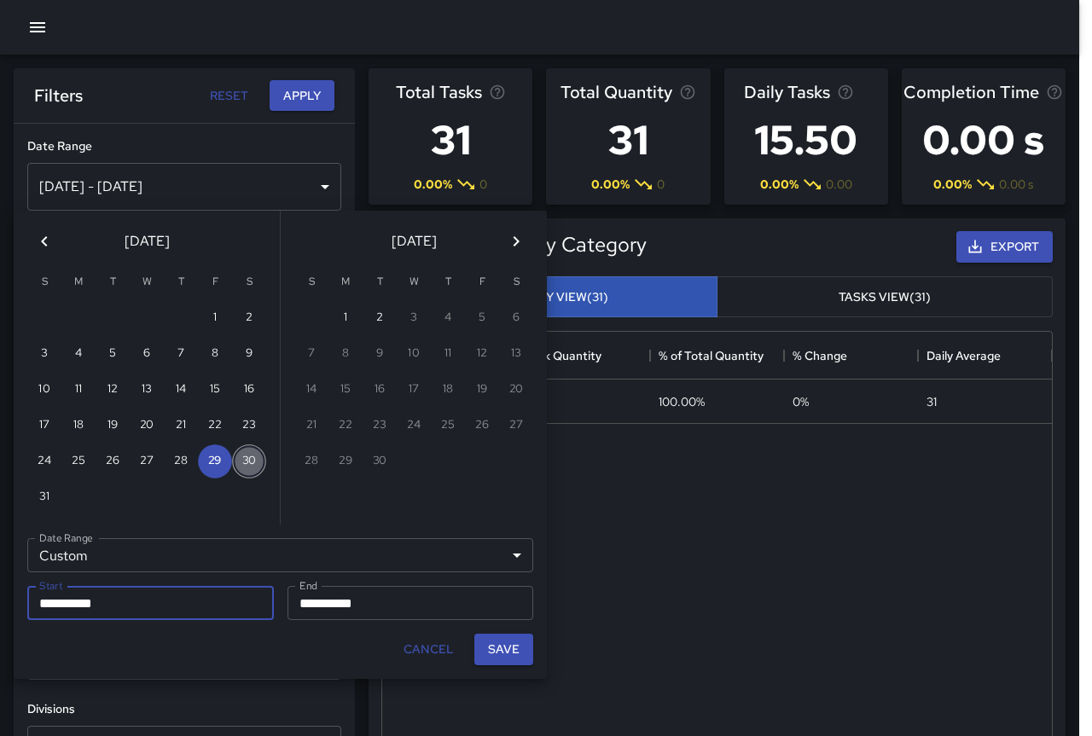
click at [242, 458] on button "30" at bounding box center [249, 461] width 34 height 34
click at [496, 659] on button "Save" at bounding box center [503, 650] width 59 height 32
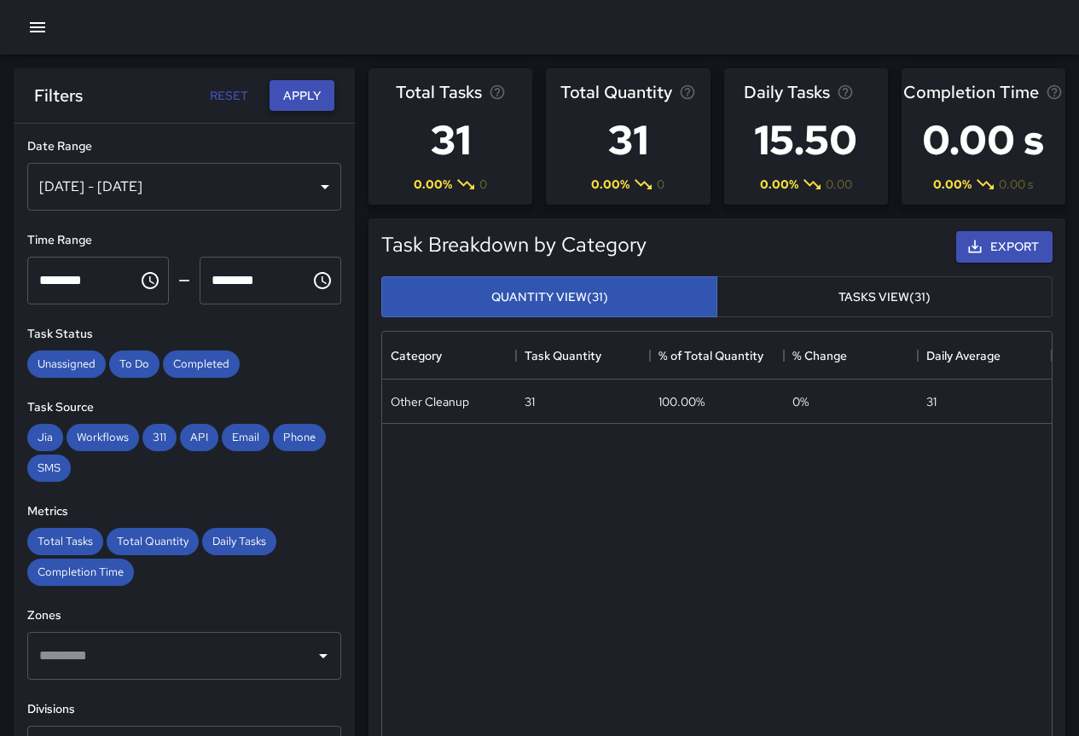
click at [305, 102] on button "Apply" at bounding box center [302, 96] width 65 height 32
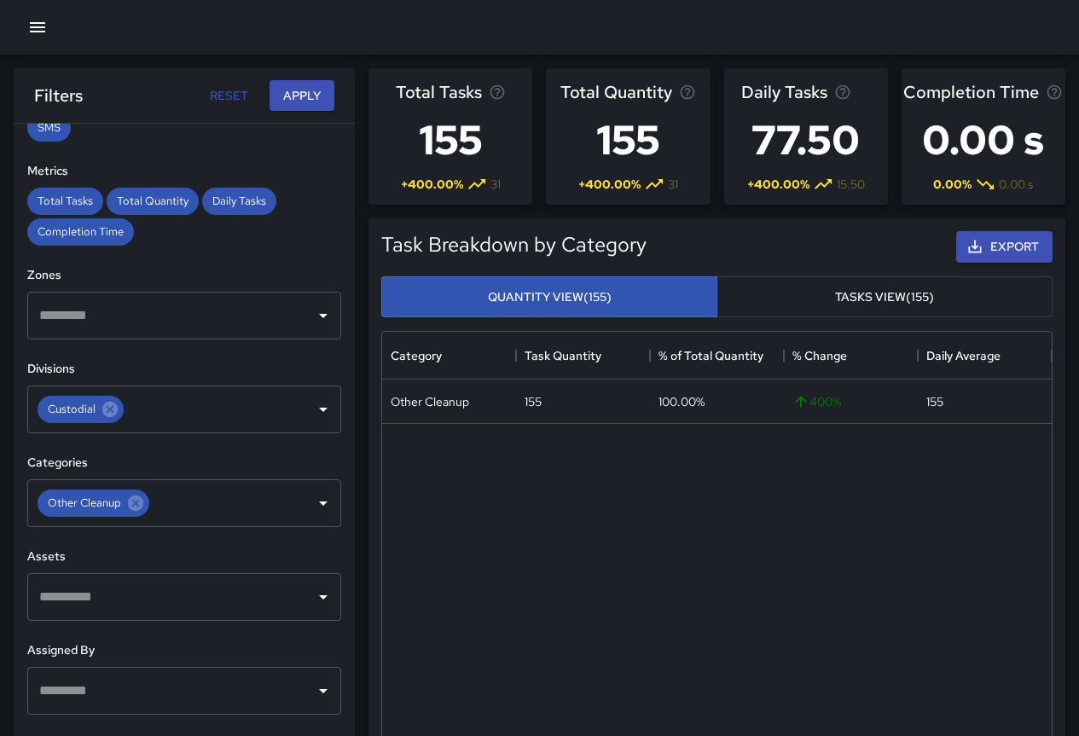
scroll to position [341, 0]
click at [296, 408] on icon "Clear" at bounding box center [301, 408] width 10 height 10
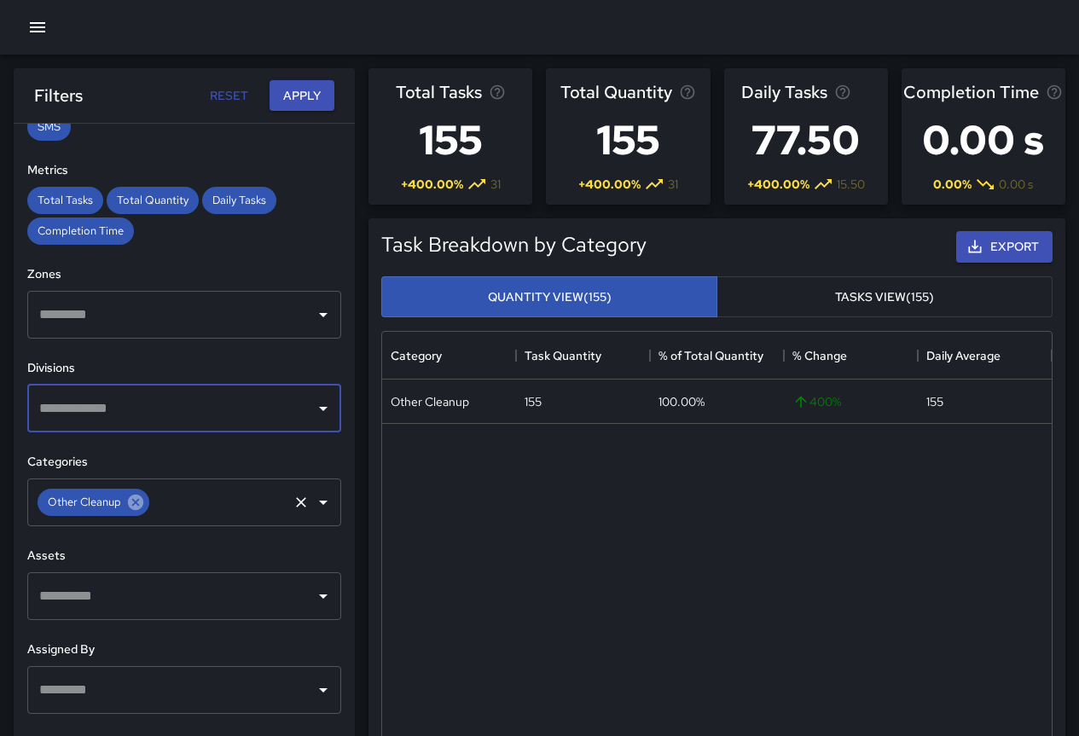
click at [128, 504] on icon at bounding box center [135, 502] width 15 height 15
click at [177, 415] on input "text" at bounding box center [171, 408] width 273 height 32
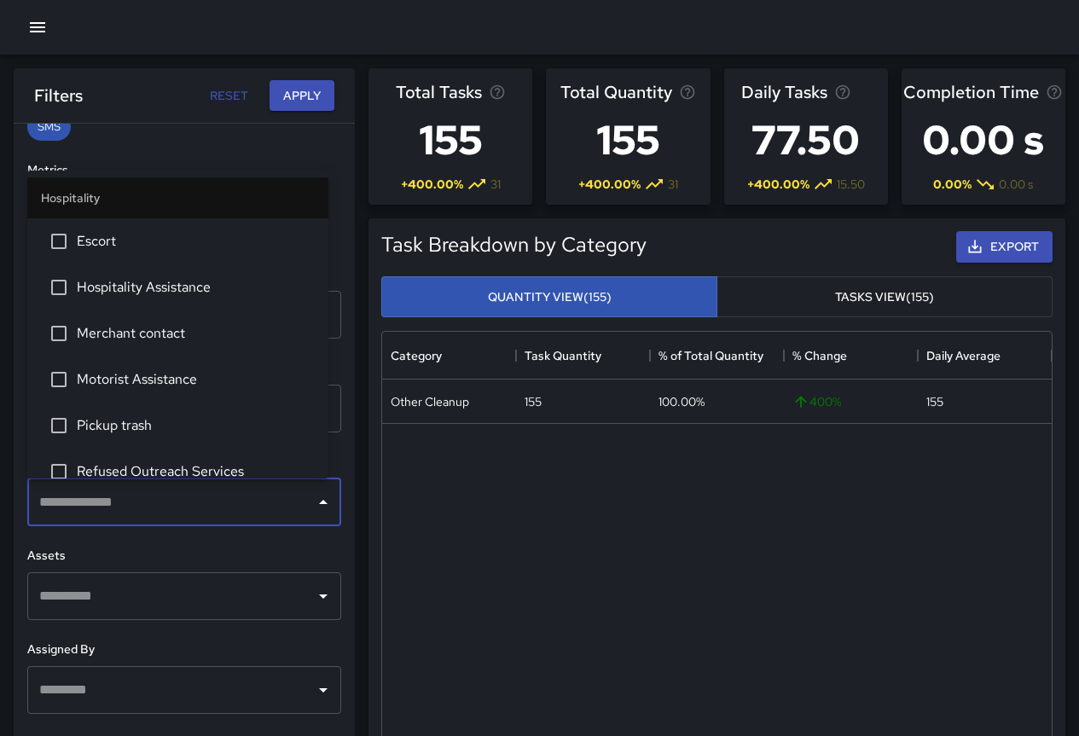
click at [255, 500] on input "text" at bounding box center [171, 502] width 273 height 32
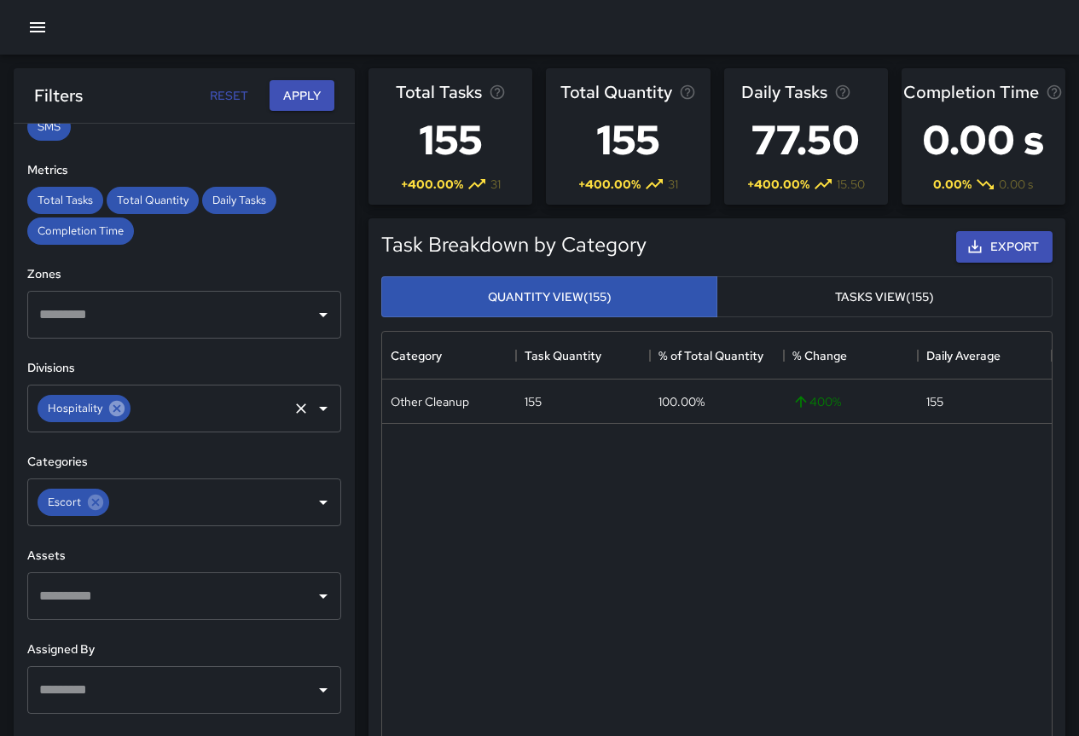
click at [115, 415] on icon at bounding box center [116, 408] width 15 height 15
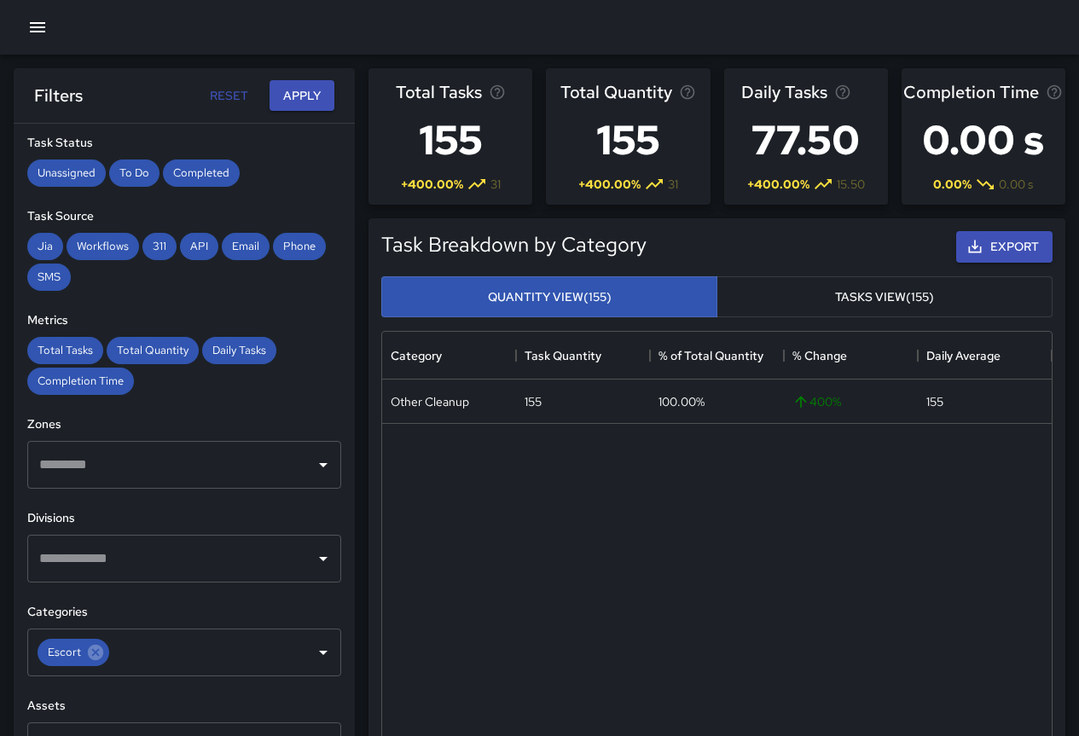
scroll to position [0, 0]
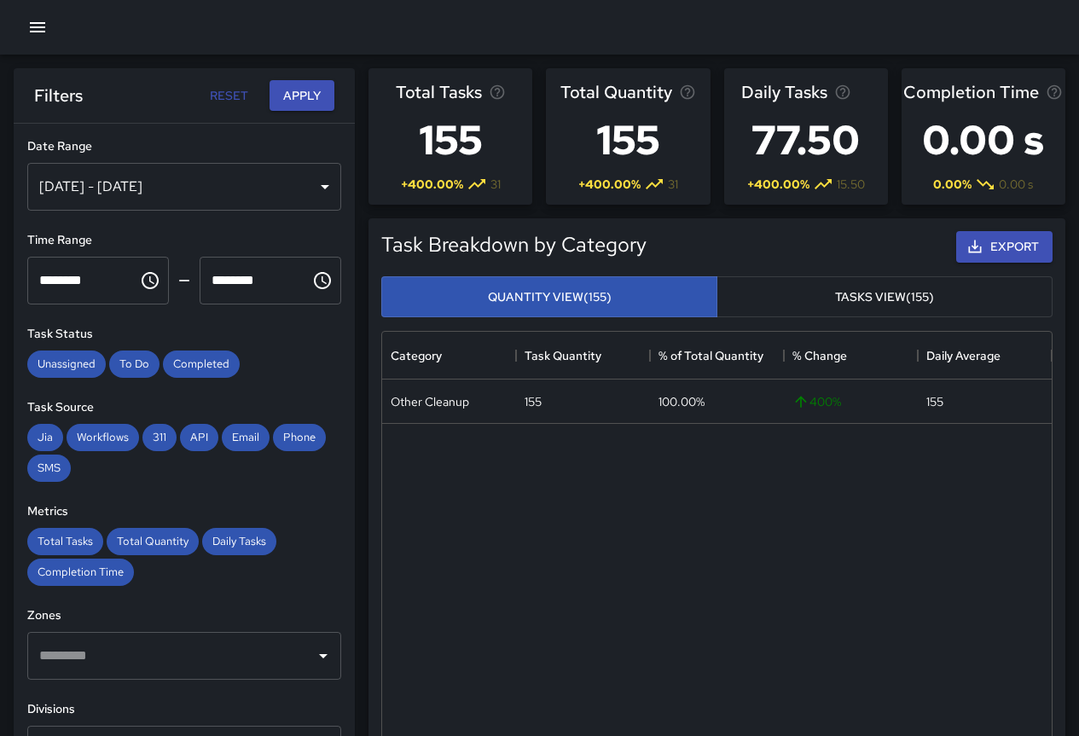
click at [154, 189] on div "[DATE] - [DATE]" at bounding box center [184, 187] width 314 height 48
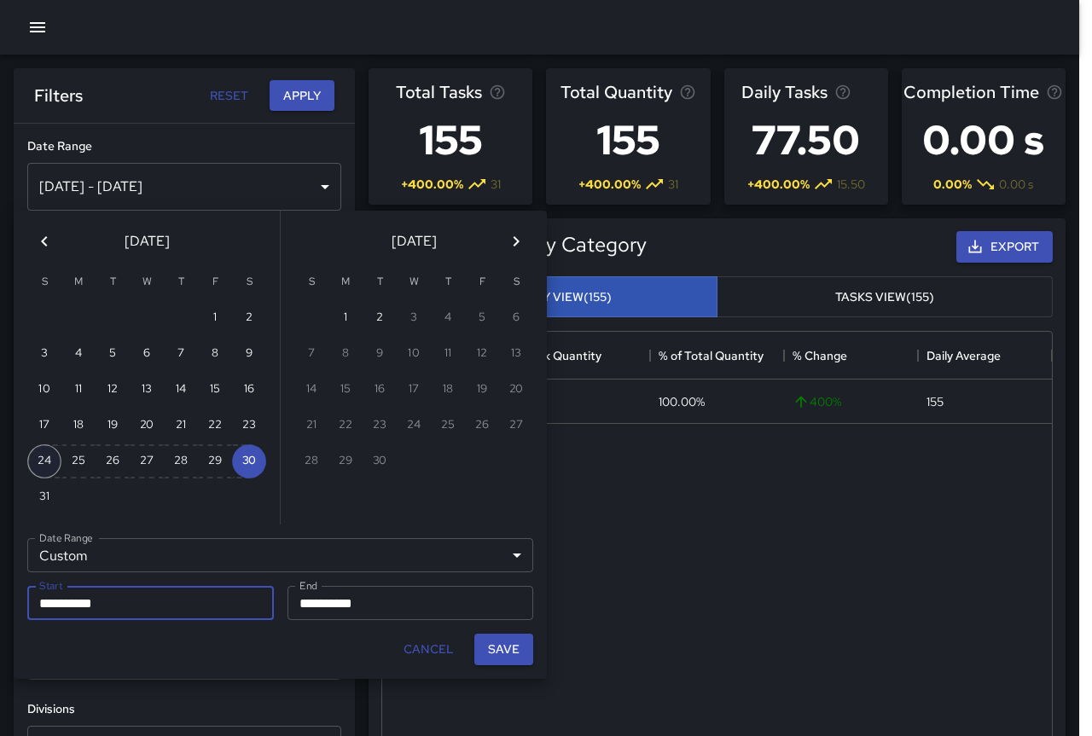
click at [47, 455] on button "24" at bounding box center [44, 461] width 34 height 34
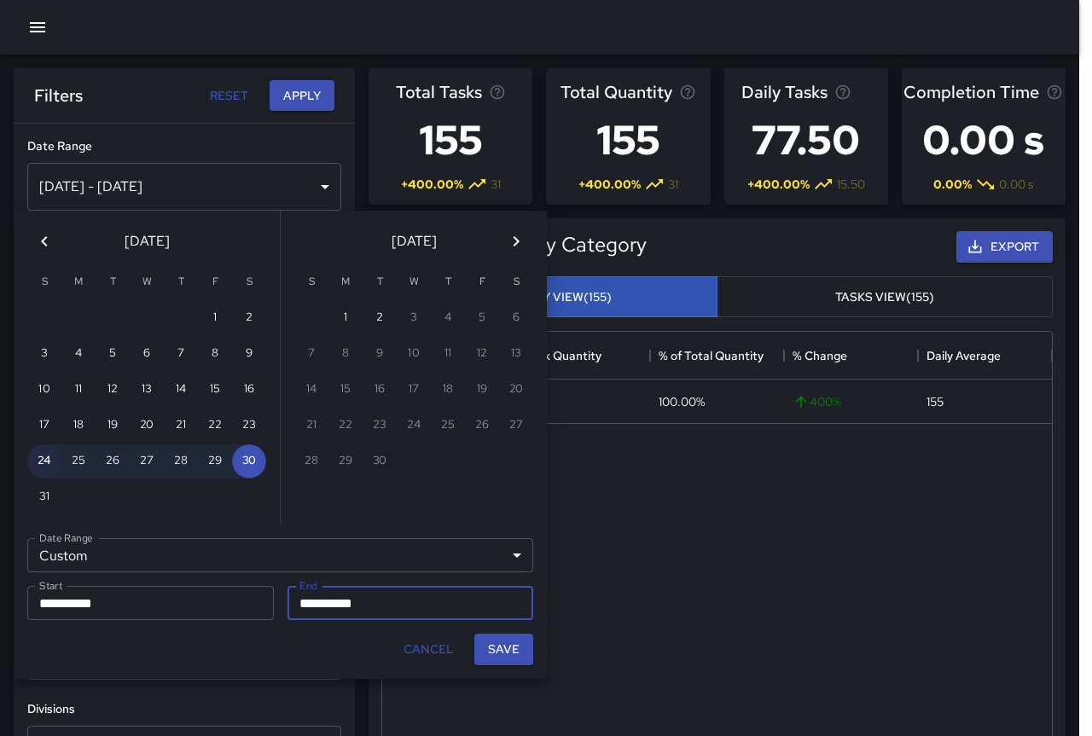
click at [47, 455] on button "24" at bounding box center [44, 461] width 34 height 34
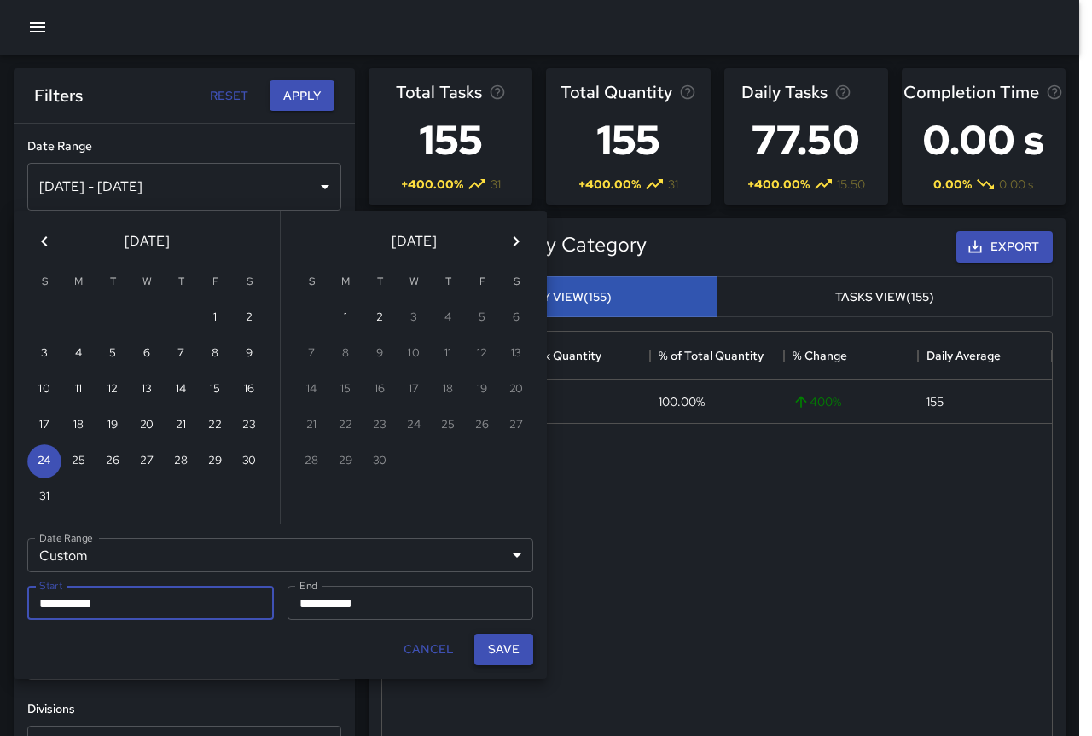
click at [502, 647] on button "Save" at bounding box center [503, 650] width 59 height 32
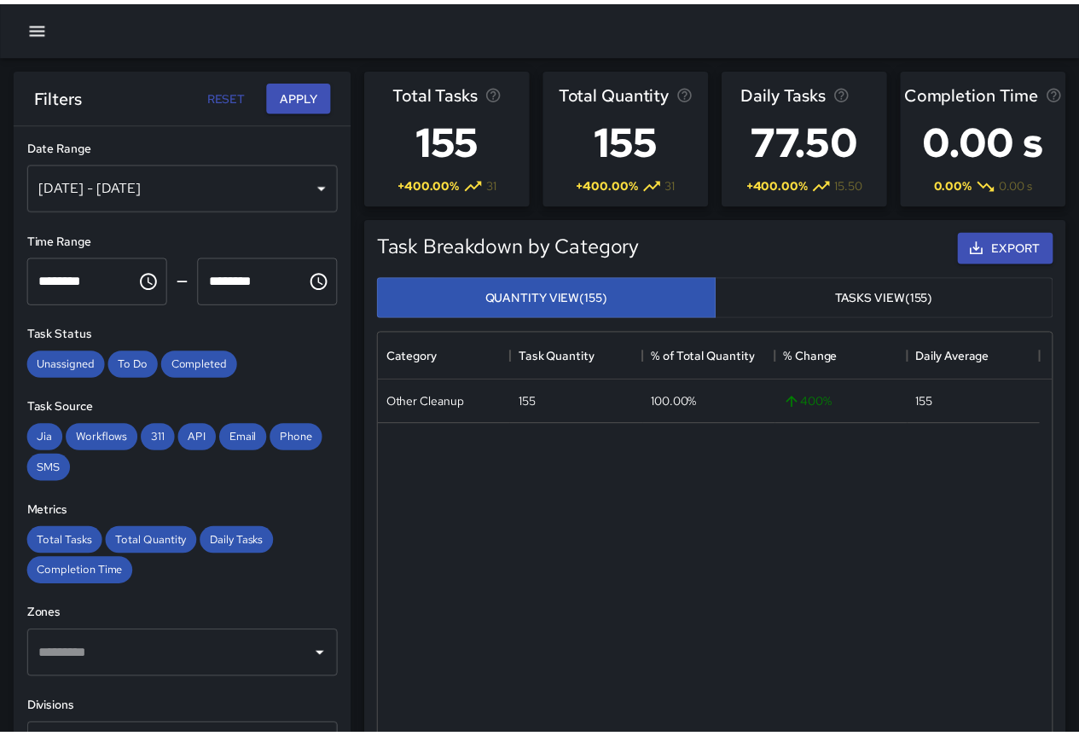
scroll to position [14, 14]
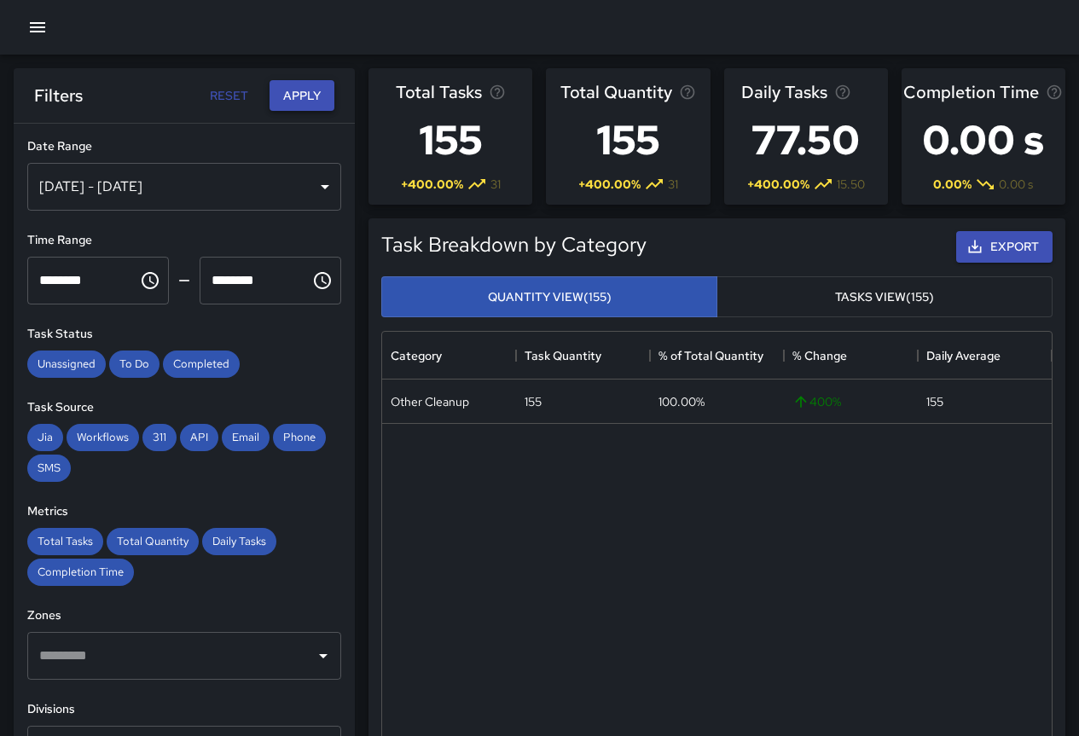
click at [298, 98] on button "Apply" at bounding box center [302, 96] width 65 height 32
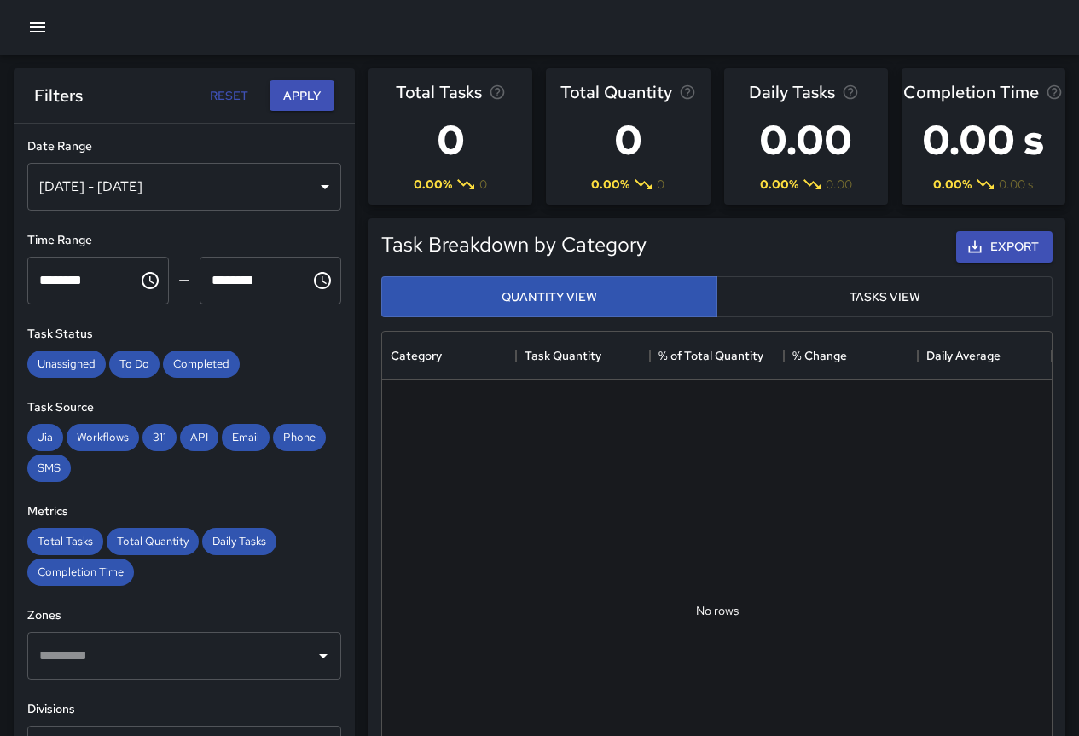
click at [221, 185] on div "[DATE] - [DATE]" at bounding box center [184, 187] width 314 height 48
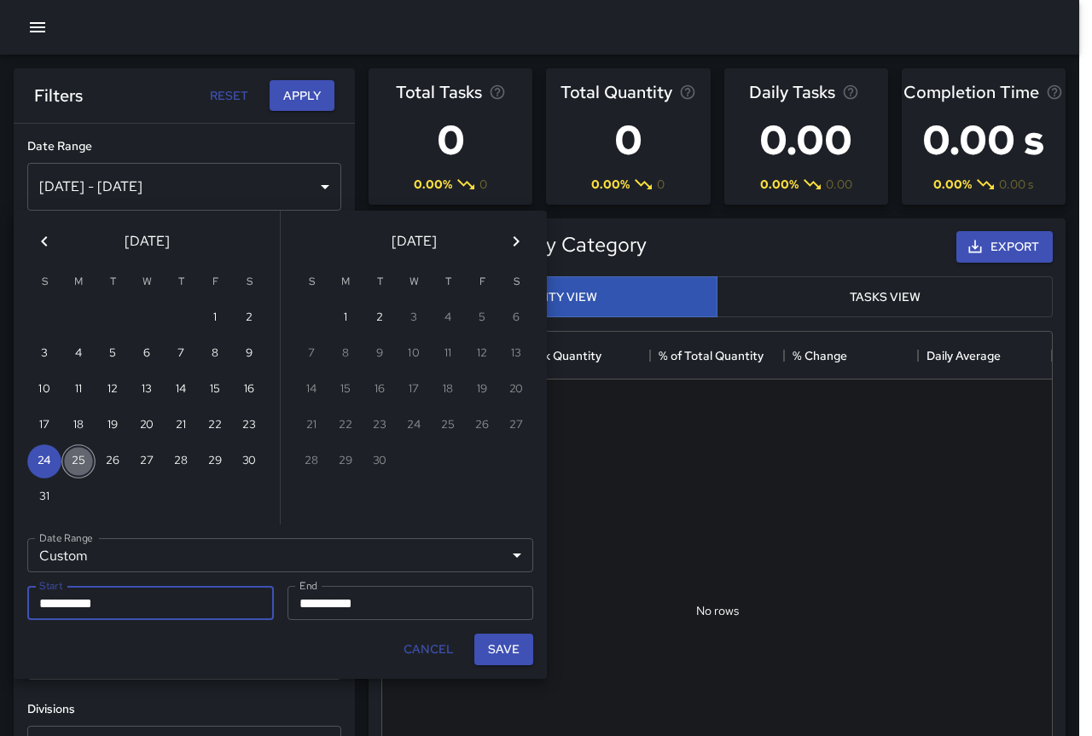
click at [86, 474] on button "25" at bounding box center [78, 461] width 34 height 34
click at [505, 653] on button "Save" at bounding box center [503, 650] width 59 height 32
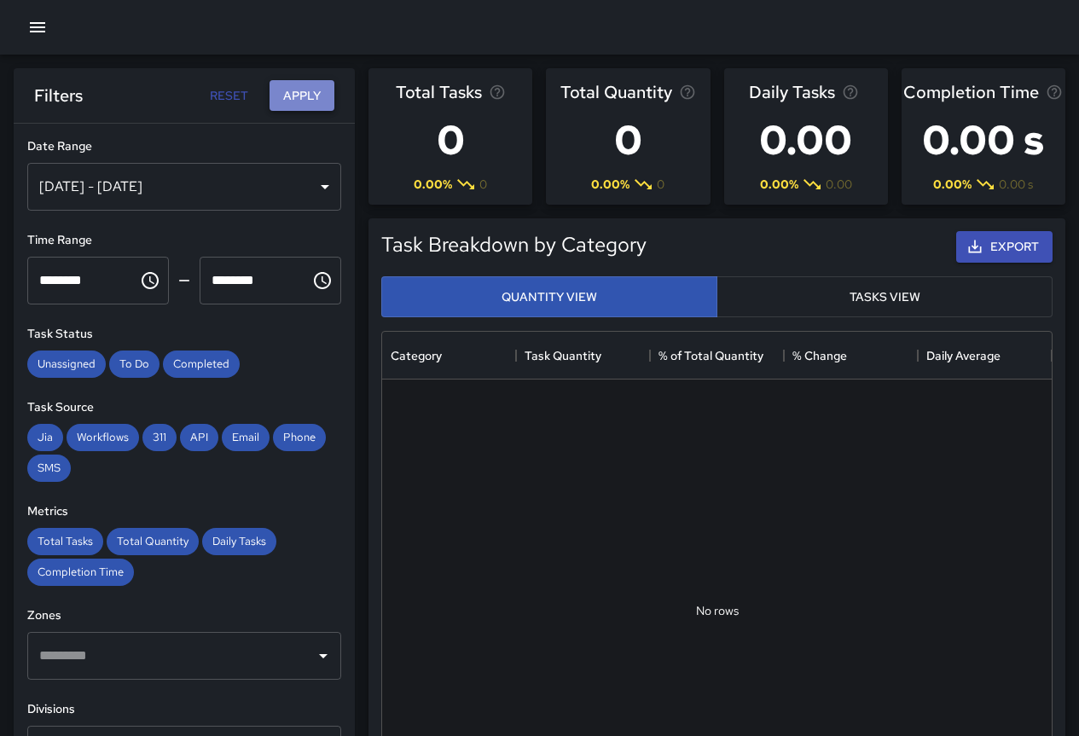
click at [316, 92] on button "Apply" at bounding box center [302, 96] width 65 height 32
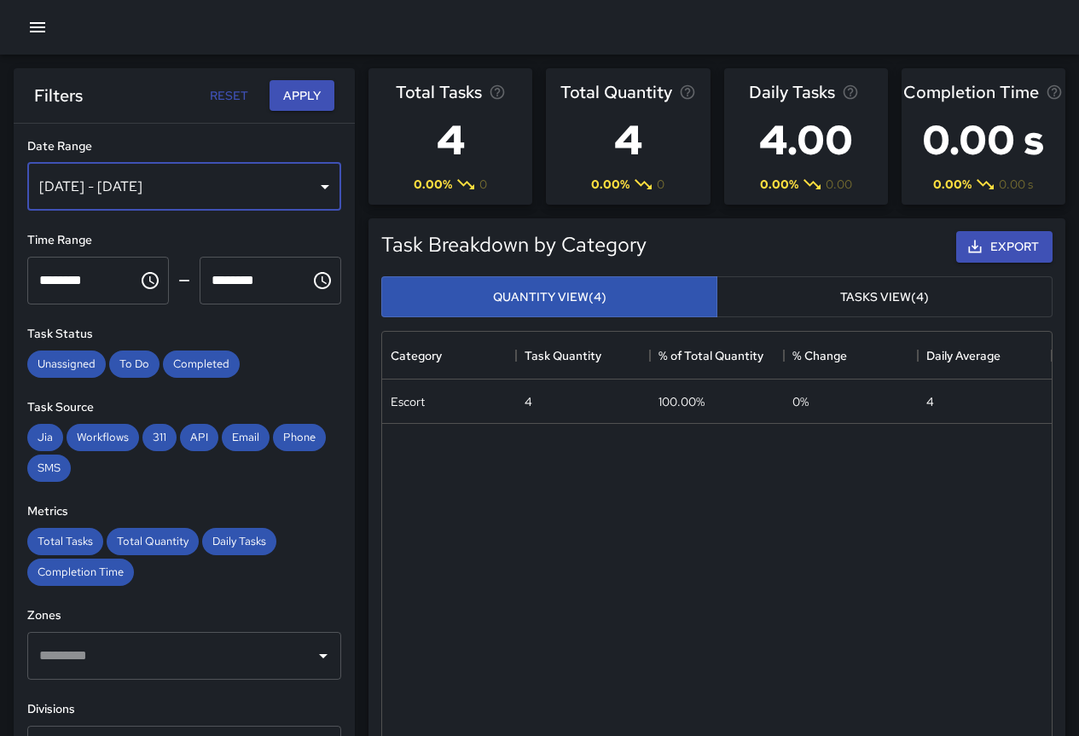
click at [126, 182] on div "[DATE] - [DATE]" at bounding box center [184, 187] width 314 height 48
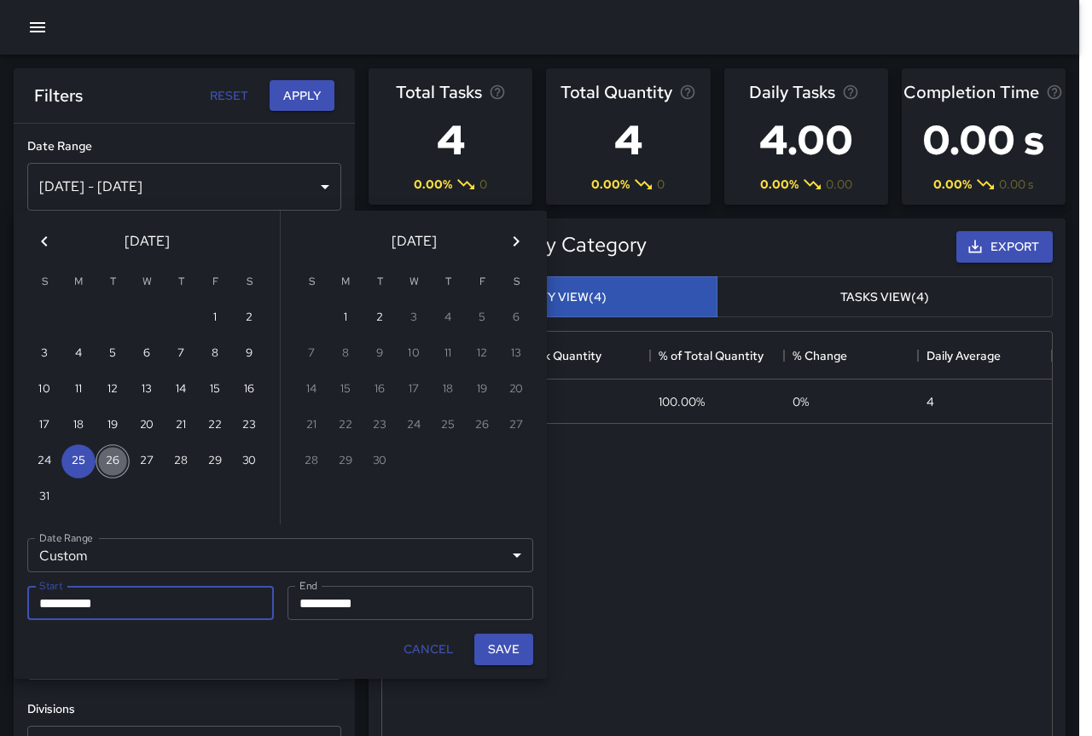
click at [119, 469] on button "26" at bounding box center [113, 461] width 34 height 34
click at [512, 656] on button "Save" at bounding box center [503, 650] width 59 height 32
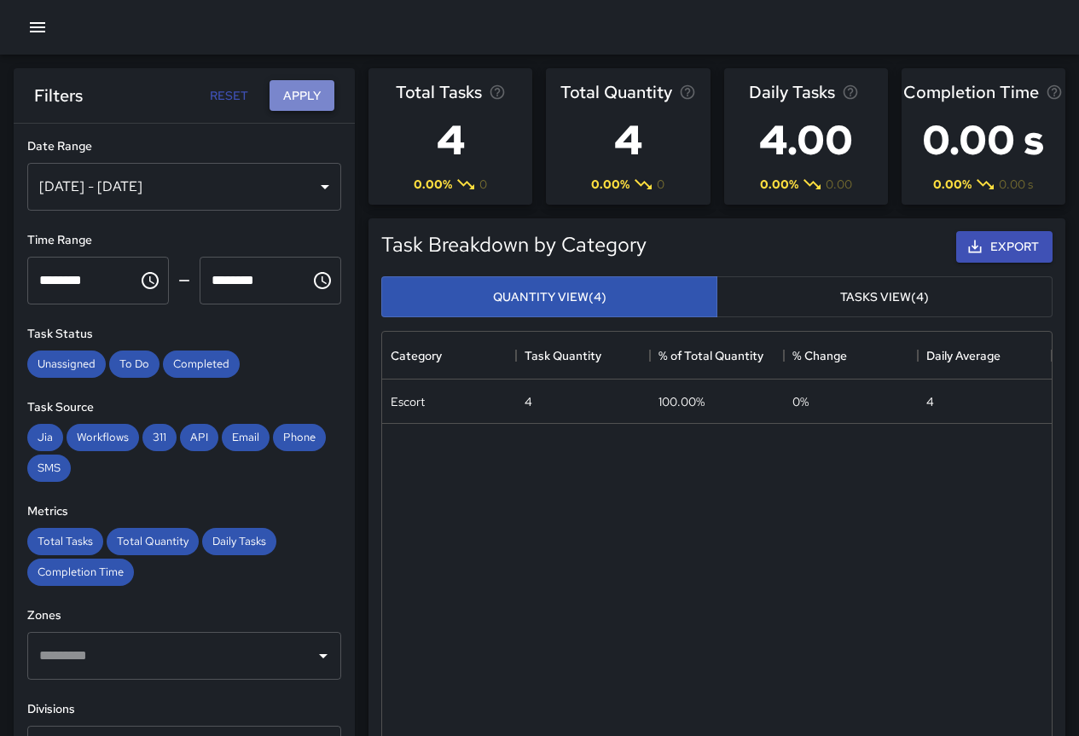
click at [315, 100] on button "Apply" at bounding box center [302, 96] width 65 height 32
click at [145, 181] on div "[DATE] - [DATE]" at bounding box center [184, 187] width 314 height 48
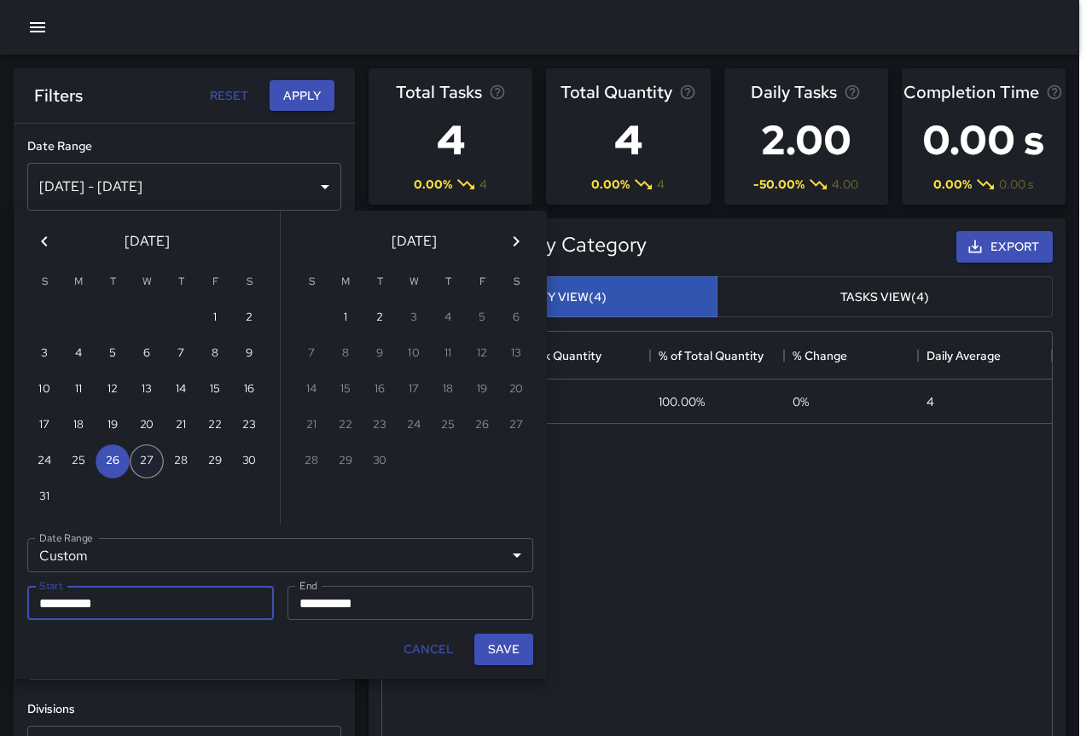
click at [148, 456] on button "27" at bounding box center [147, 461] width 34 height 34
click at [530, 656] on button "Save" at bounding box center [503, 650] width 59 height 32
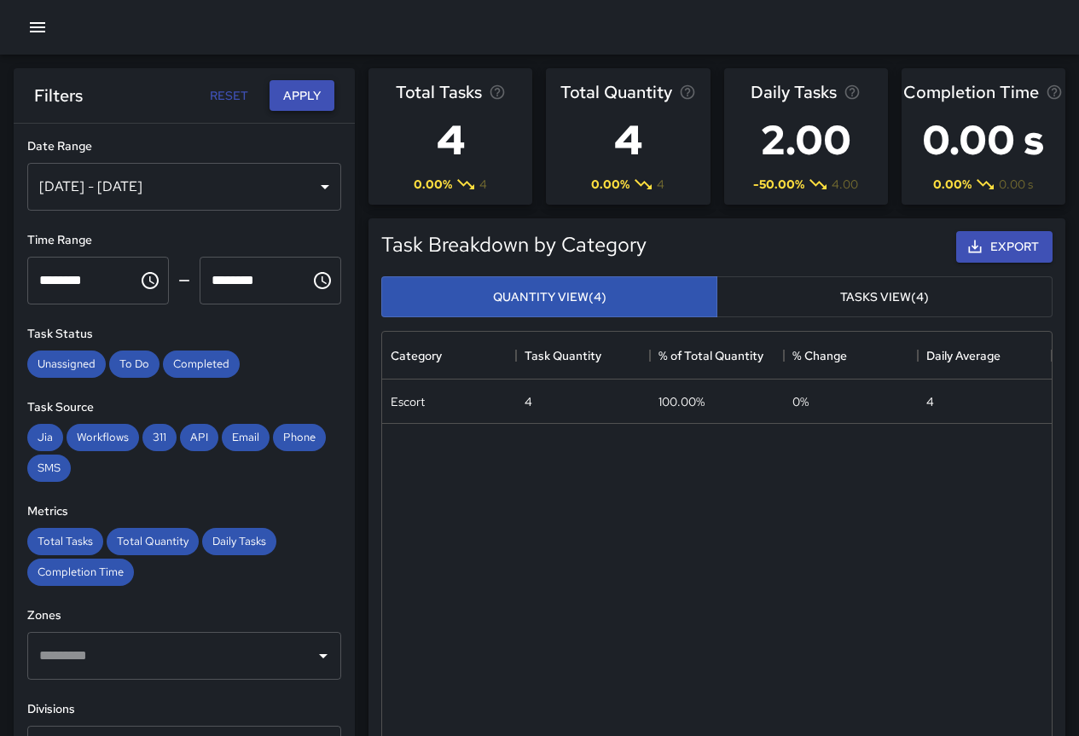
click at [298, 103] on button "Apply" at bounding box center [302, 96] width 65 height 32
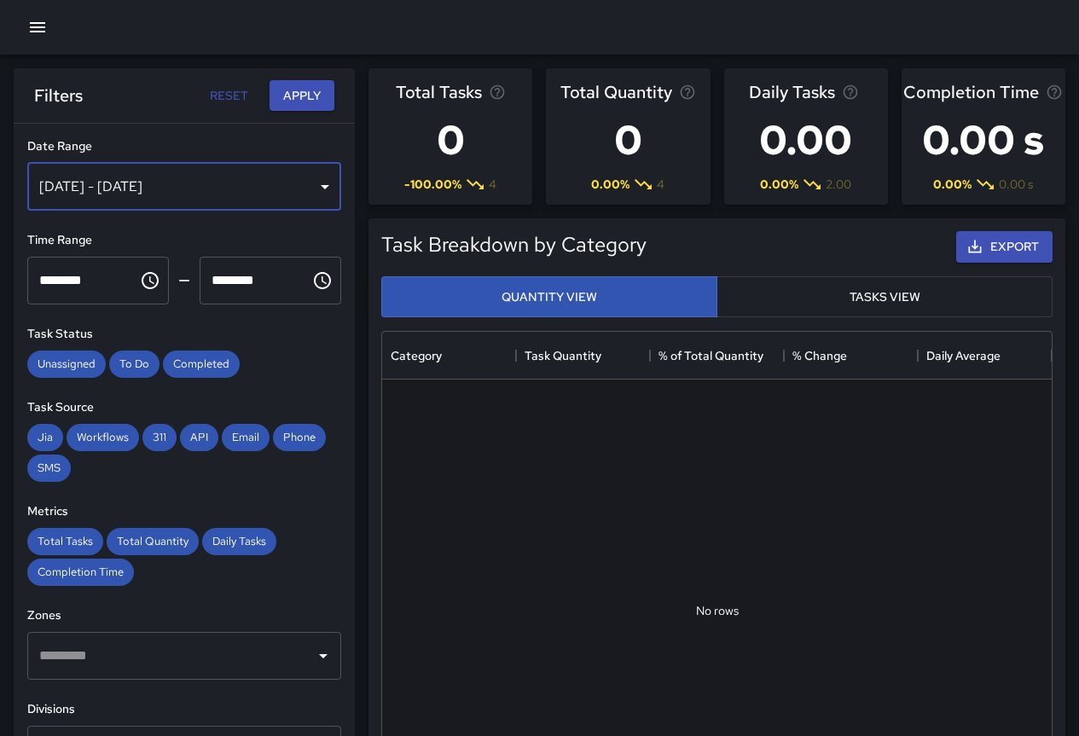
click at [163, 193] on div "[DATE] - [DATE]" at bounding box center [184, 187] width 314 height 48
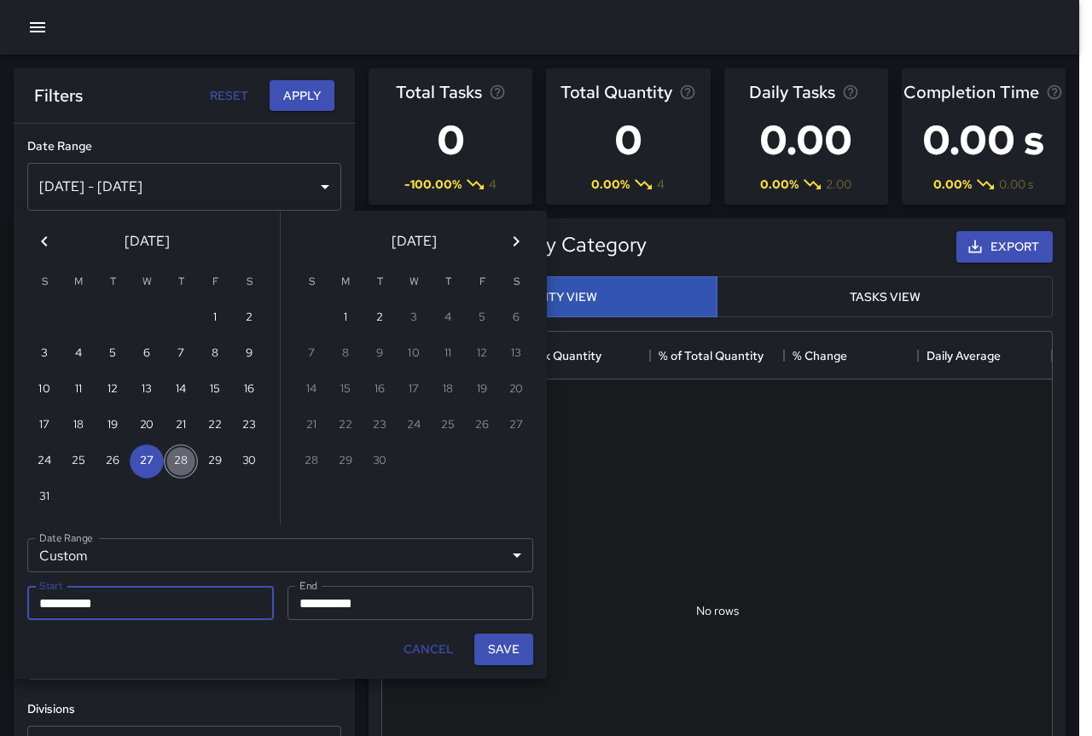
click at [178, 459] on button "28" at bounding box center [181, 461] width 34 height 34
click at [517, 646] on button "Save" at bounding box center [503, 650] width 59 height 32
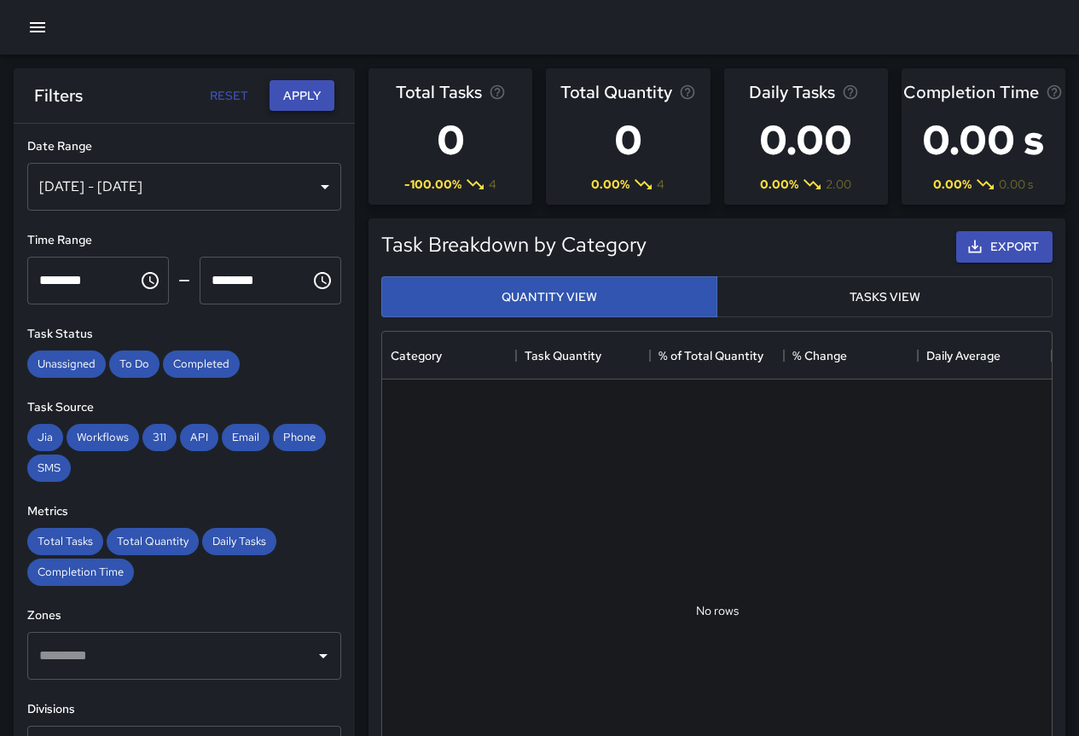
click at [304, 98] on button "Apply" at bounding box center [302, 96] width 65 height 32
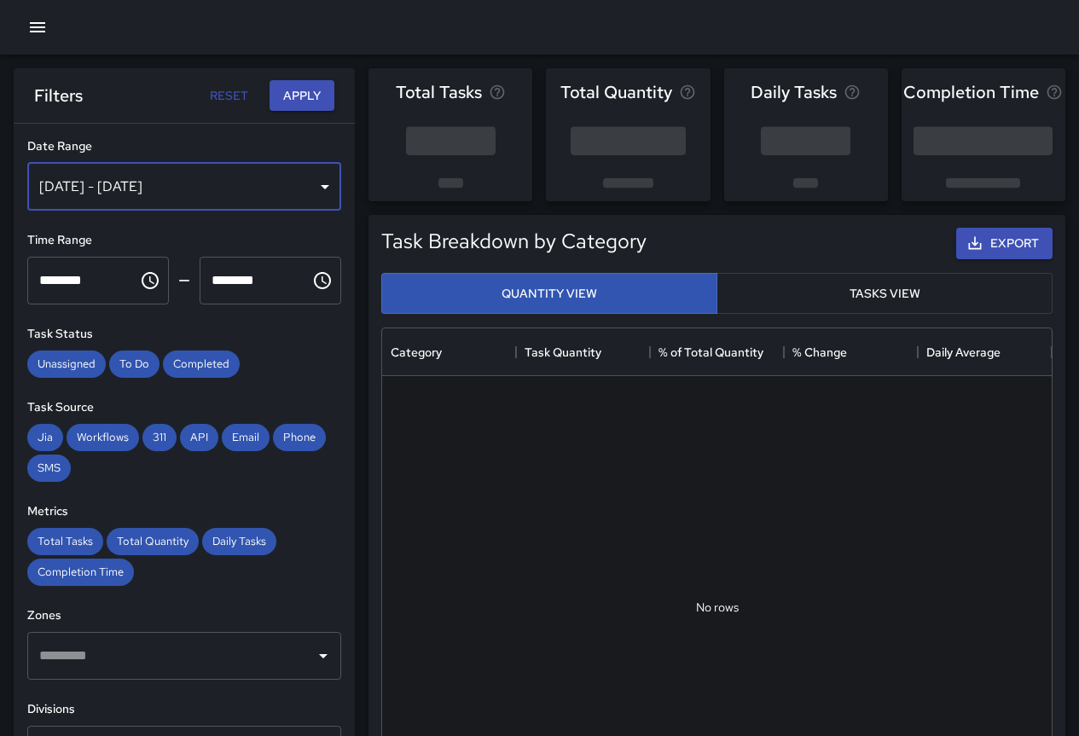
click at [219, 186] on div "[DATE] - [DATE]" at bounding box center [184, 187] width 314 height 48
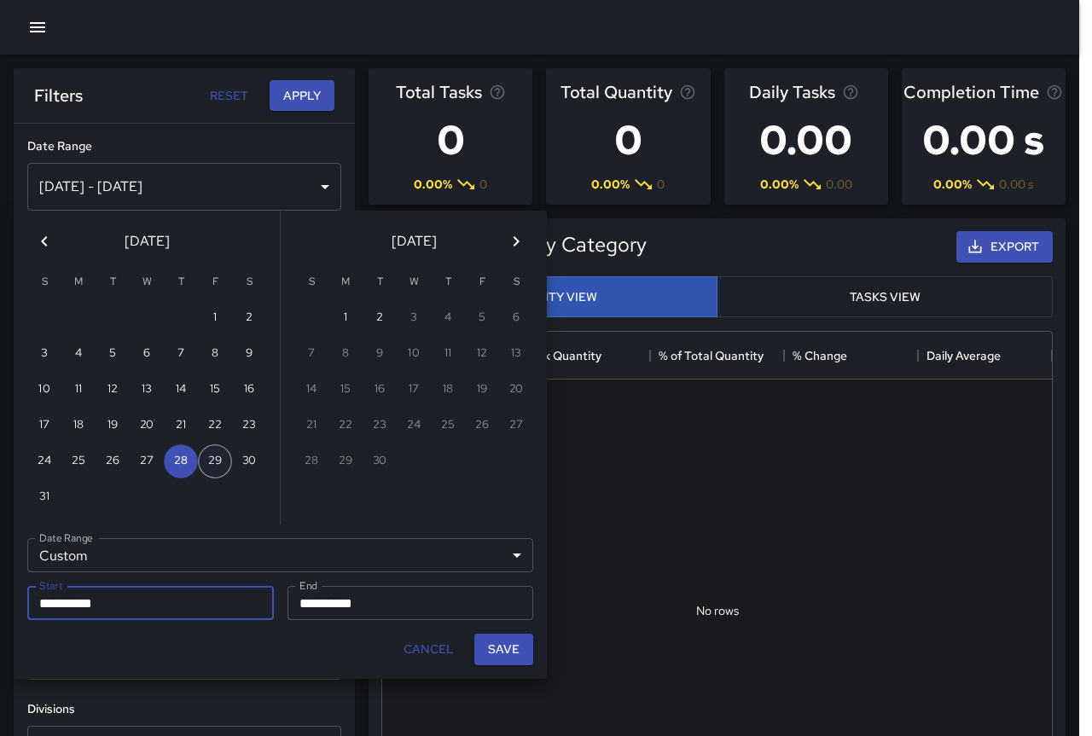
click at [216, 447] on button "29" at bounding box center [215, 461] width 34 height 34
click at [497, 643] on button "Save" at bounding box center [503, 650] width 59 height 32
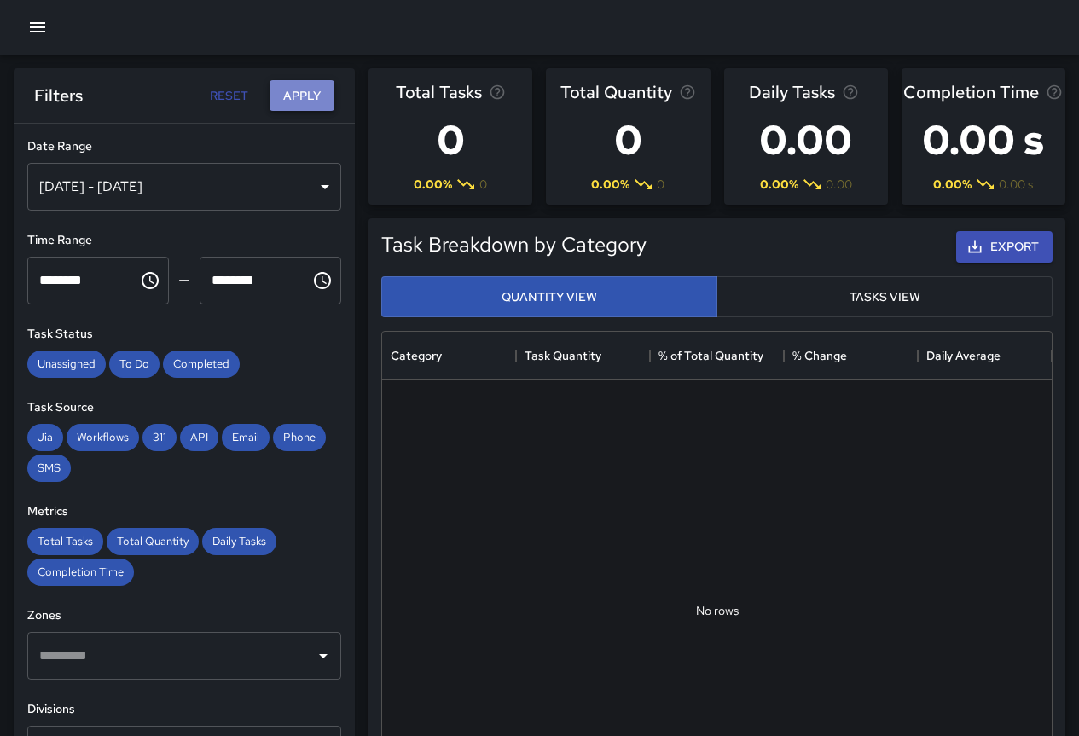
click at [316, 99] on button "Apply" at bounding box center [302, 96] width 65 height 32
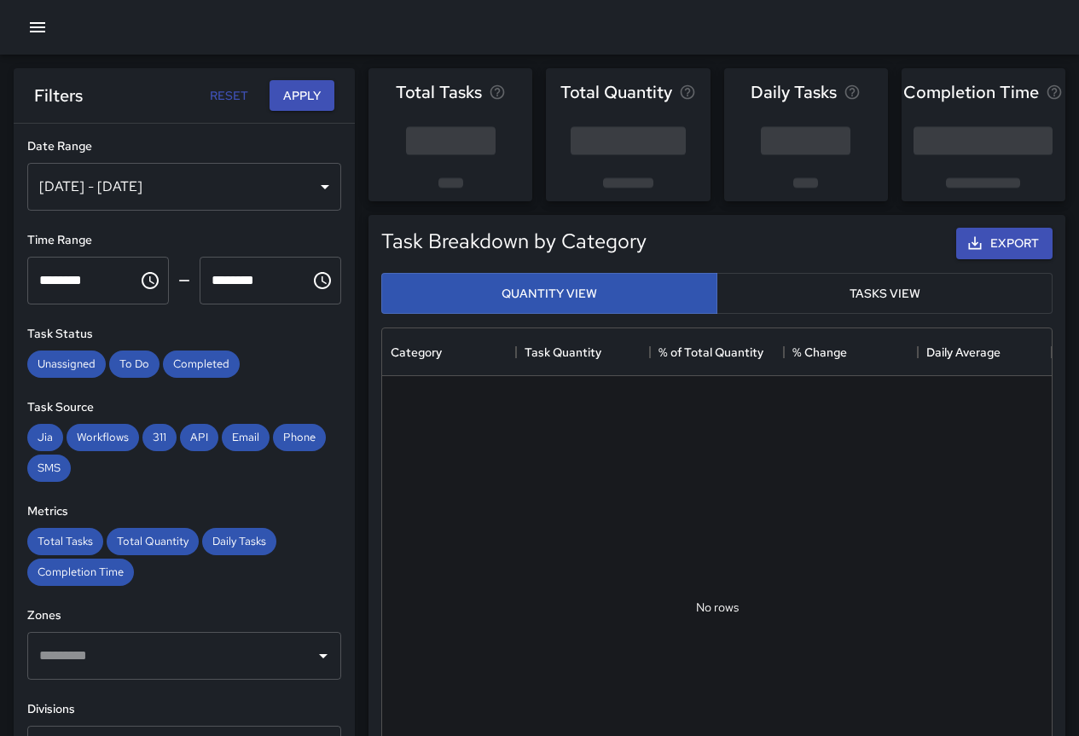
click at [229, 183] on div "[DATE] - [DATE]" at bounding box center [184, 187] width 314 height 48
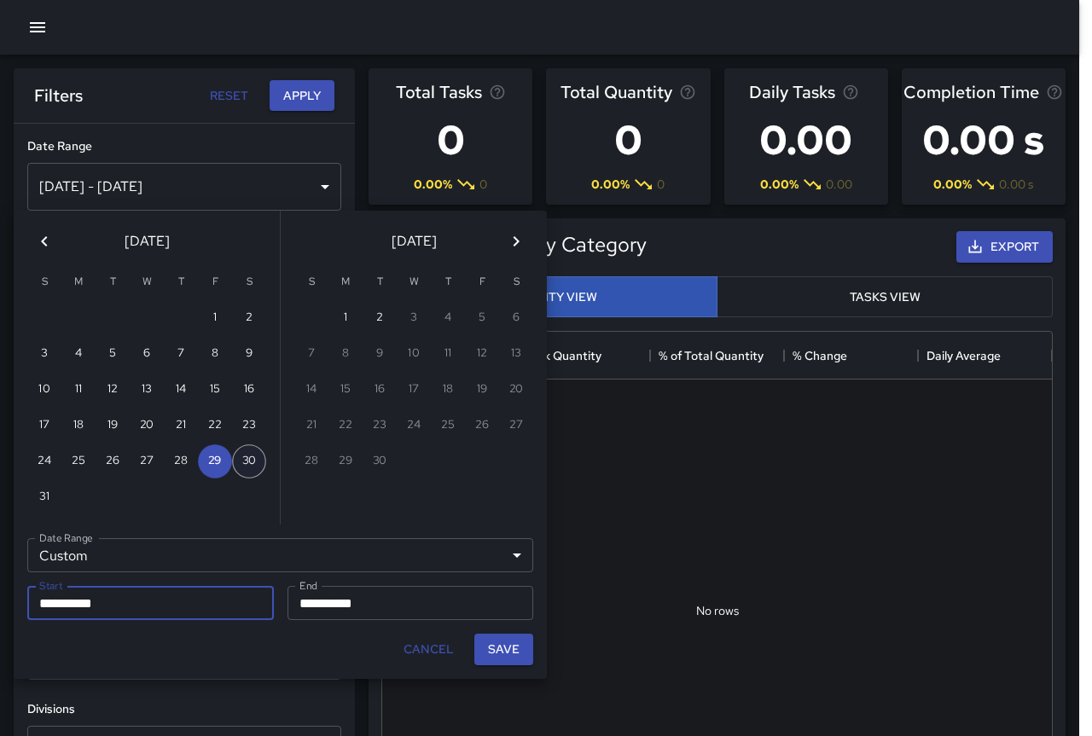
click at [245, 461] on button "30" at bounding box center [249, 461] width 34 height 34
click at [507, 647] on button "Save" at bounding box center [503, 650] width 59 height 32
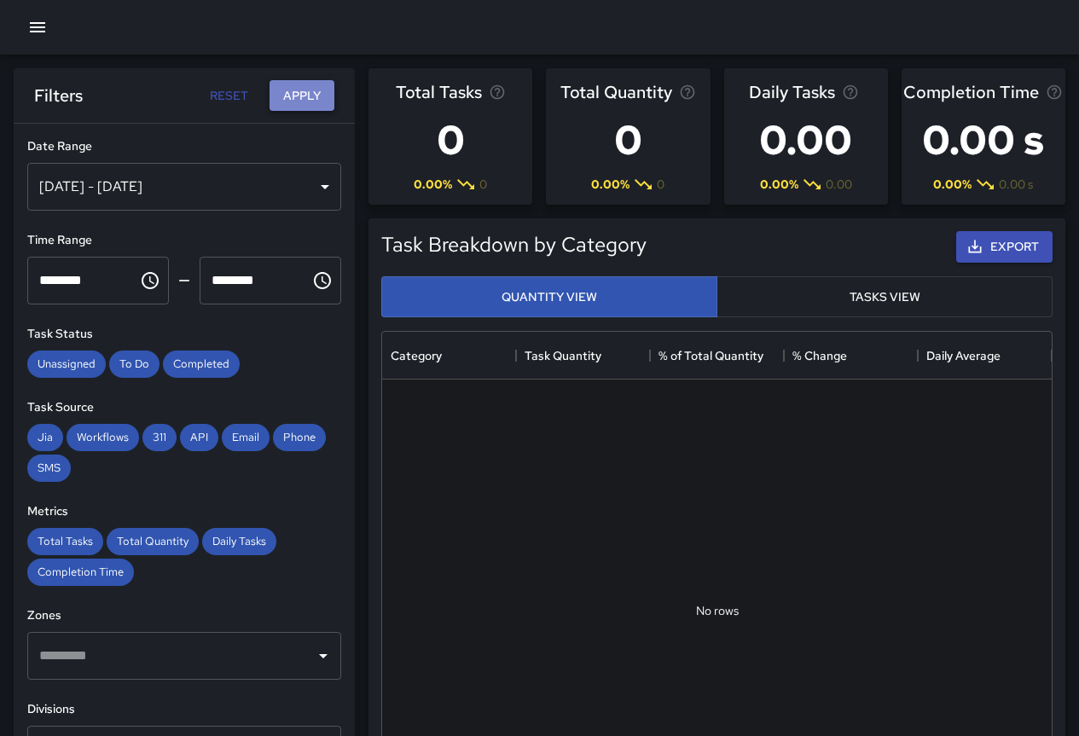
click at [309, 95] on button "Apply" at bounding box center [302, 96] width 65 height 32
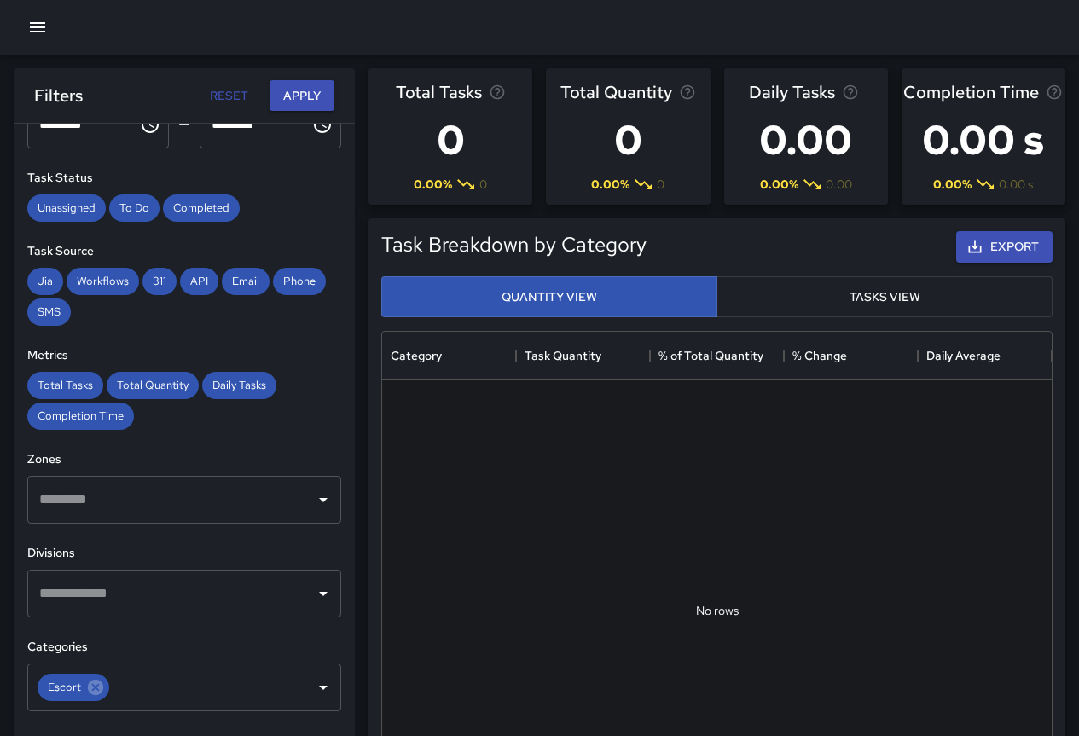
scroll to position [341, 0]
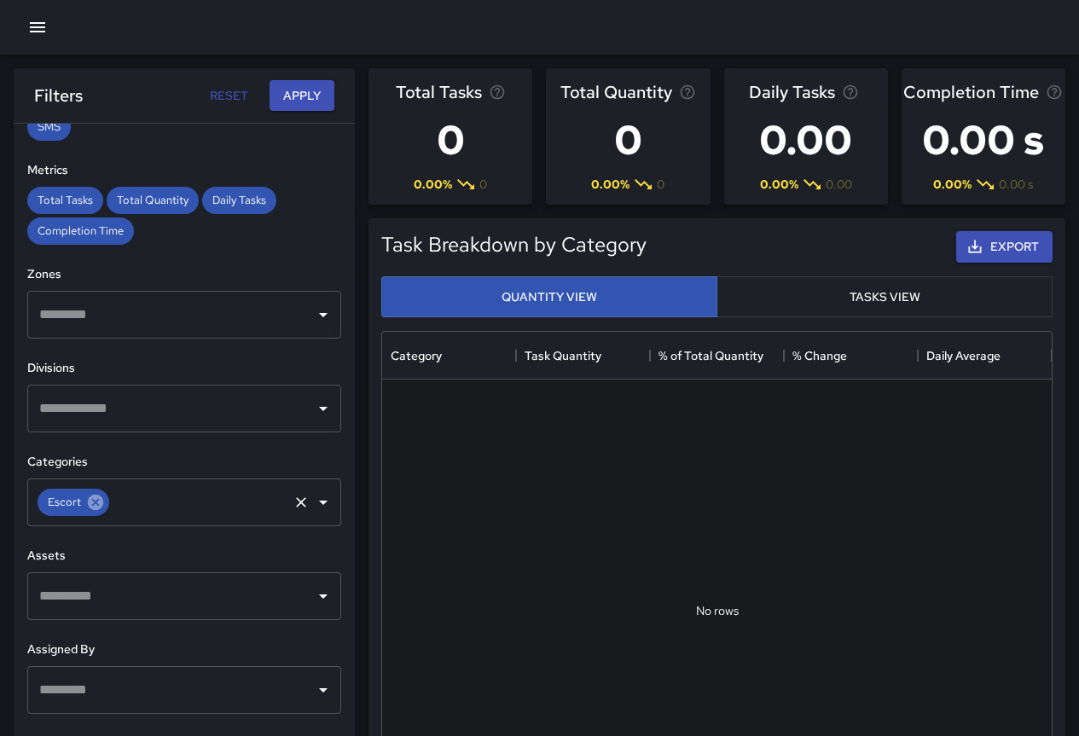
click at [95, 511] on icon at bounding box center [95, 502] width 19 height 19
click at [223, 398] on input "text" at bounding box center [171, 408] width 273 height 32
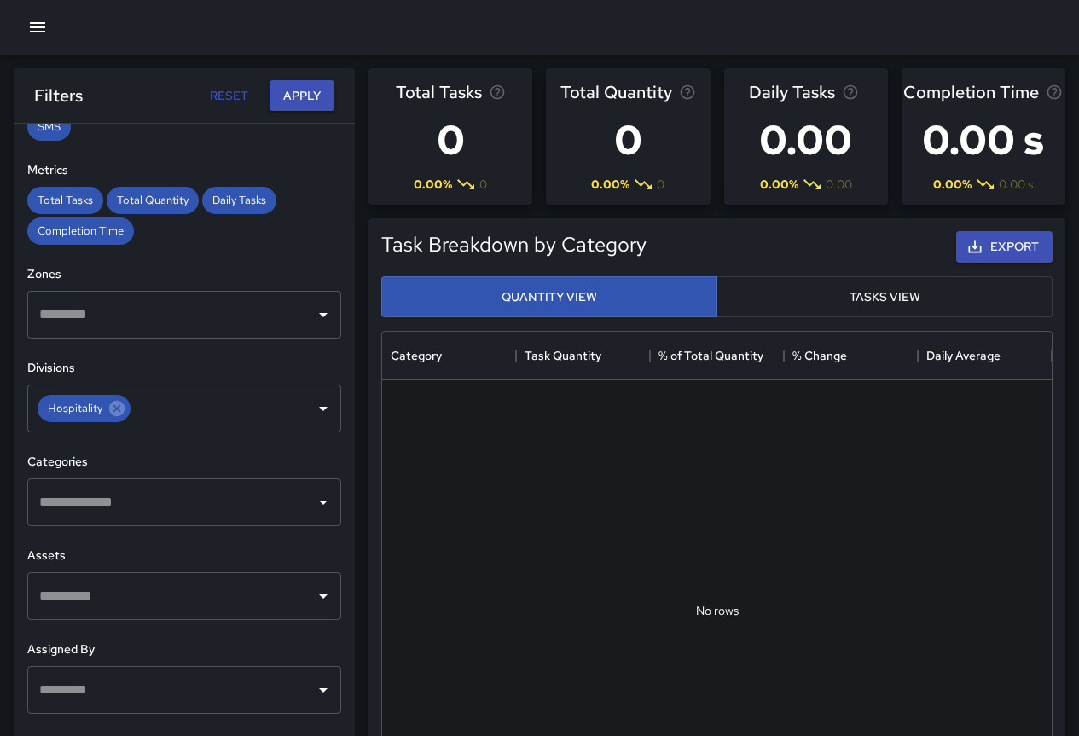
scroll to position [0, 0]
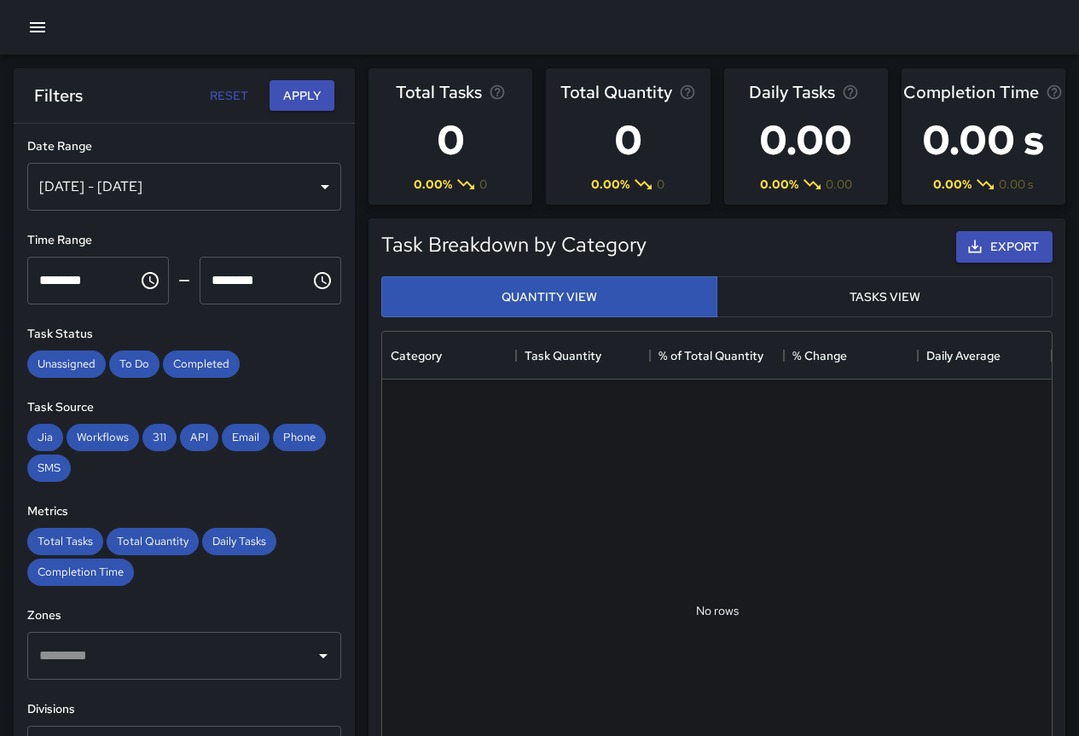
click at [180, 186] on div "[DATE] - [DATE]" at bounding box center [184, 187] width 314 height 48
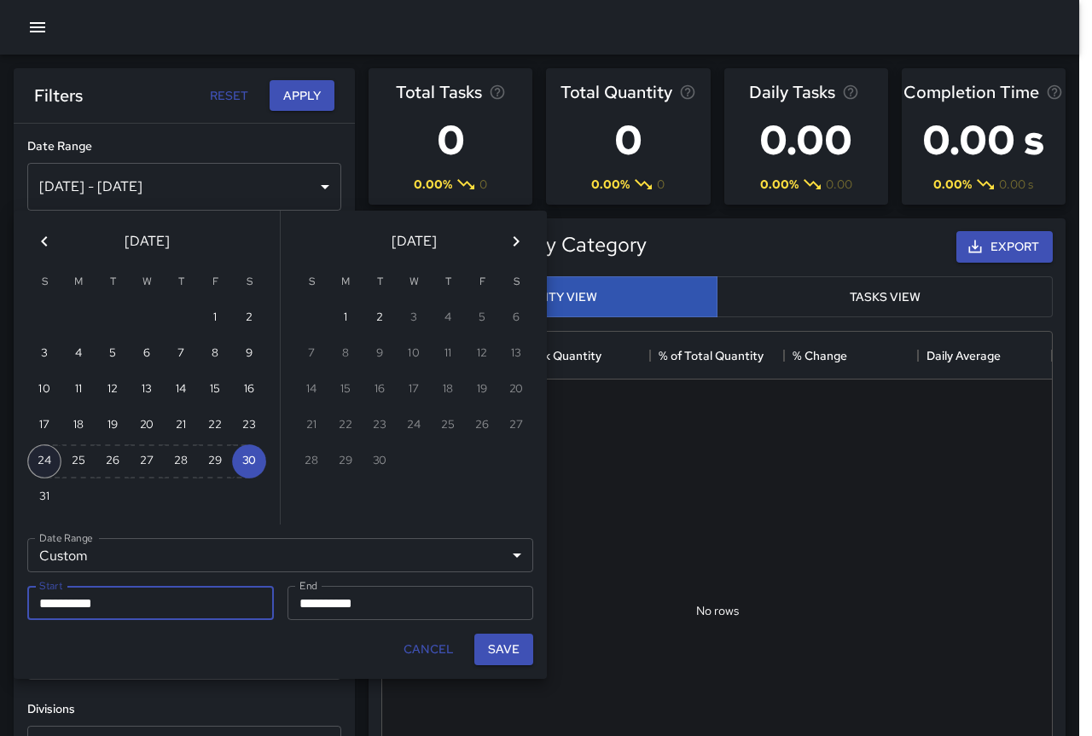
click at [35, 464] on button "24" at bounding box center [44, 461] width 34 height 34
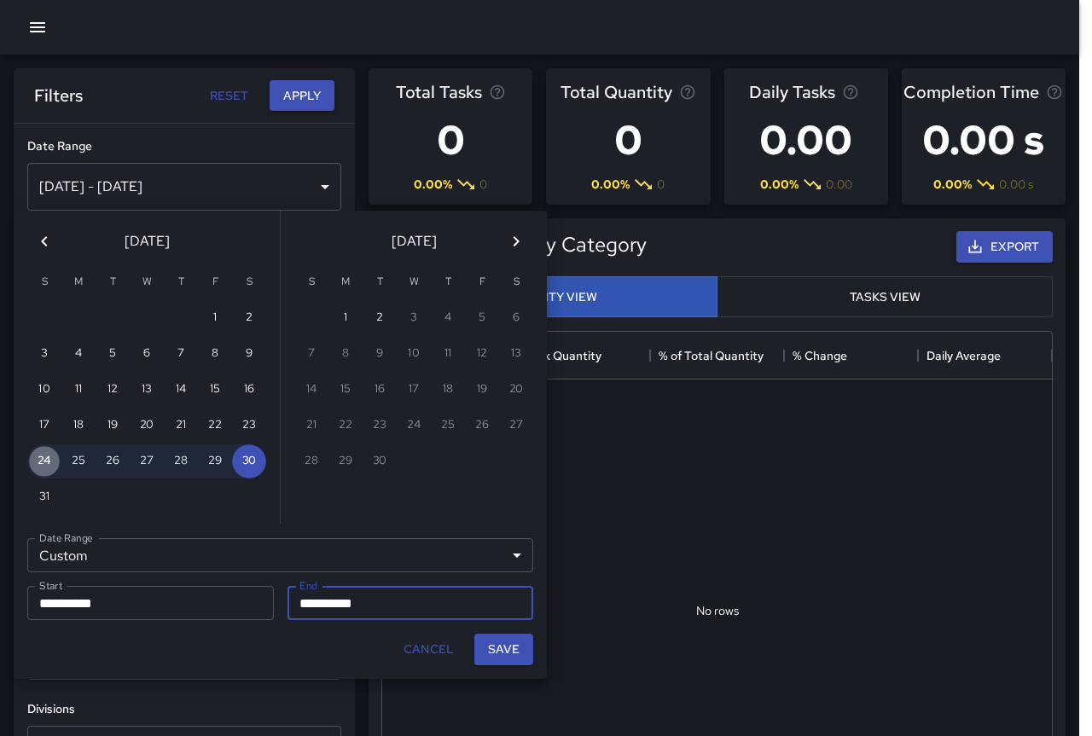
click at [35, 464] on button "24" at bounding box center [44, 461] width 34 height 34
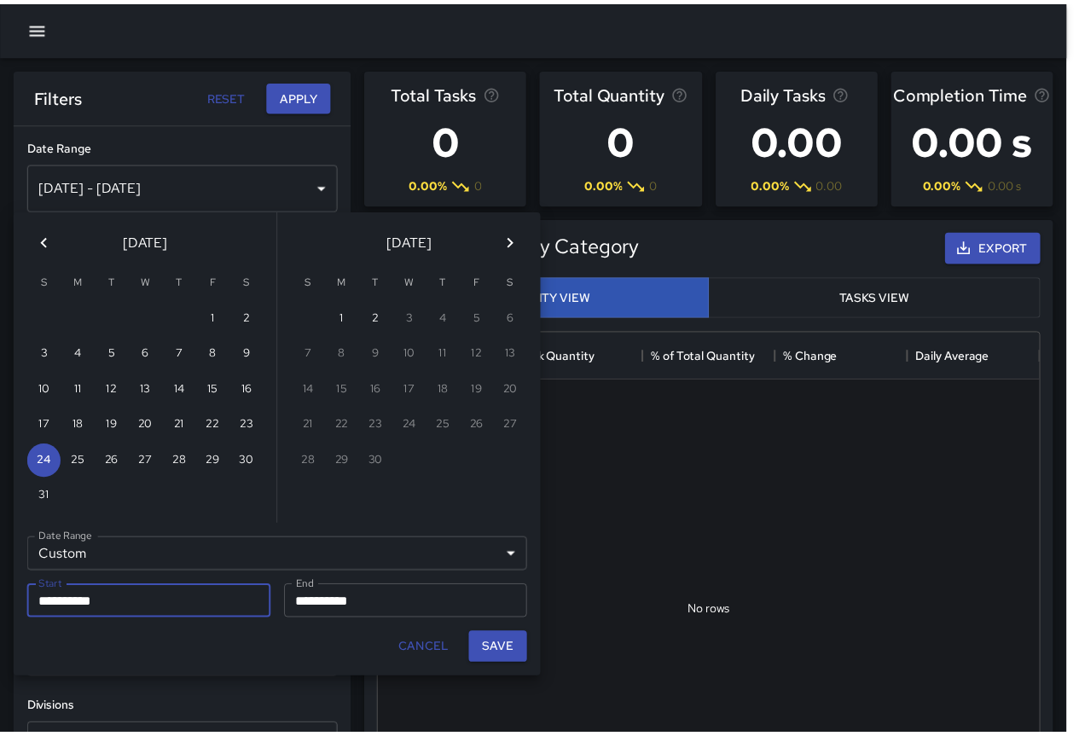
scroll to position [14, 14]
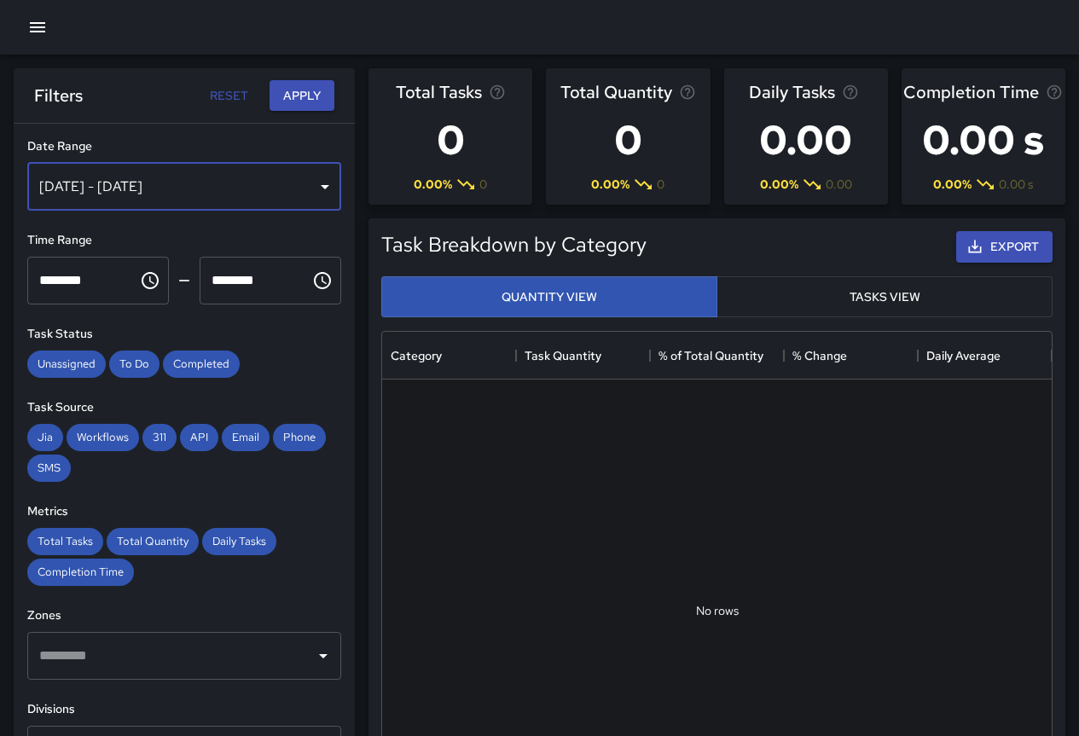
click at [206, 191] on div "[DATE] - [DATE]" at bounding box center [184, 187] width 314 height 48
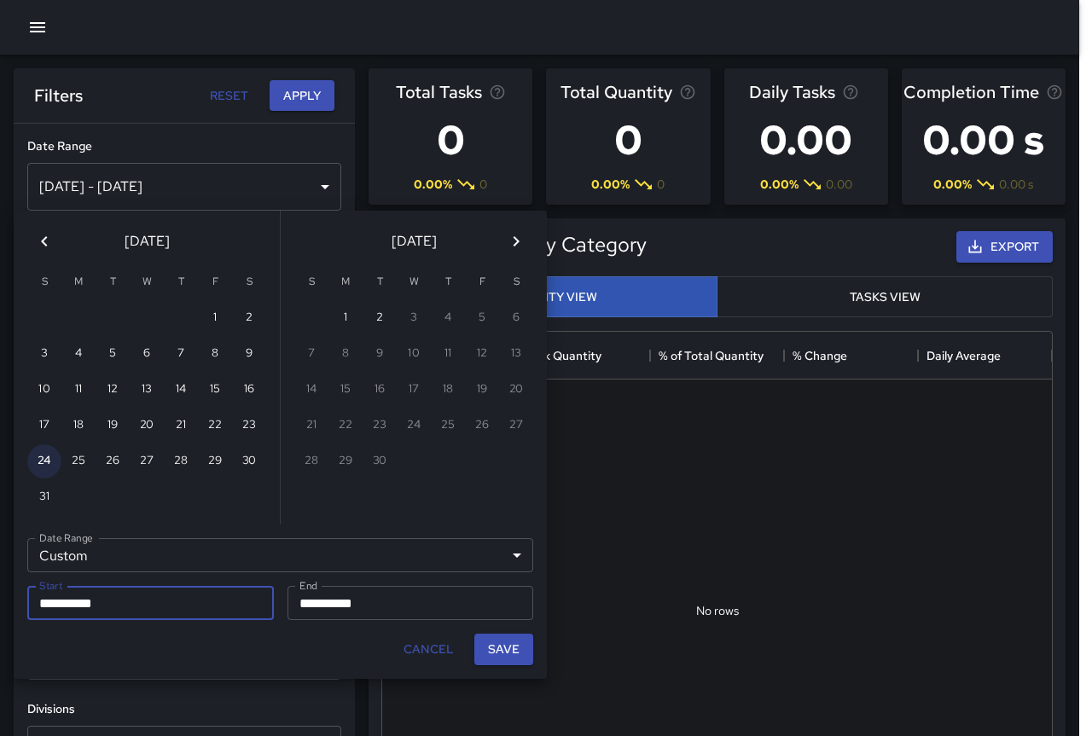
click at [40, 475] on button "24" at bounding box center [44, 461] width 34 height 34
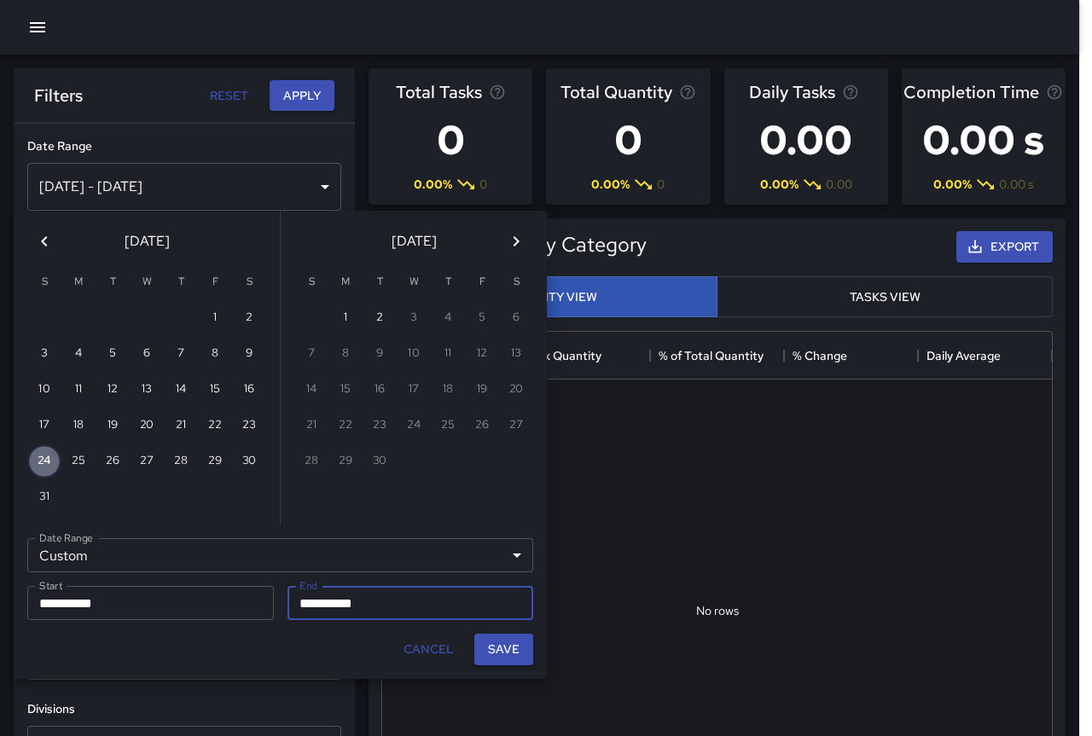
click at [40, 475] on button "24" at bounding box center [44, 461] width 34 height 34
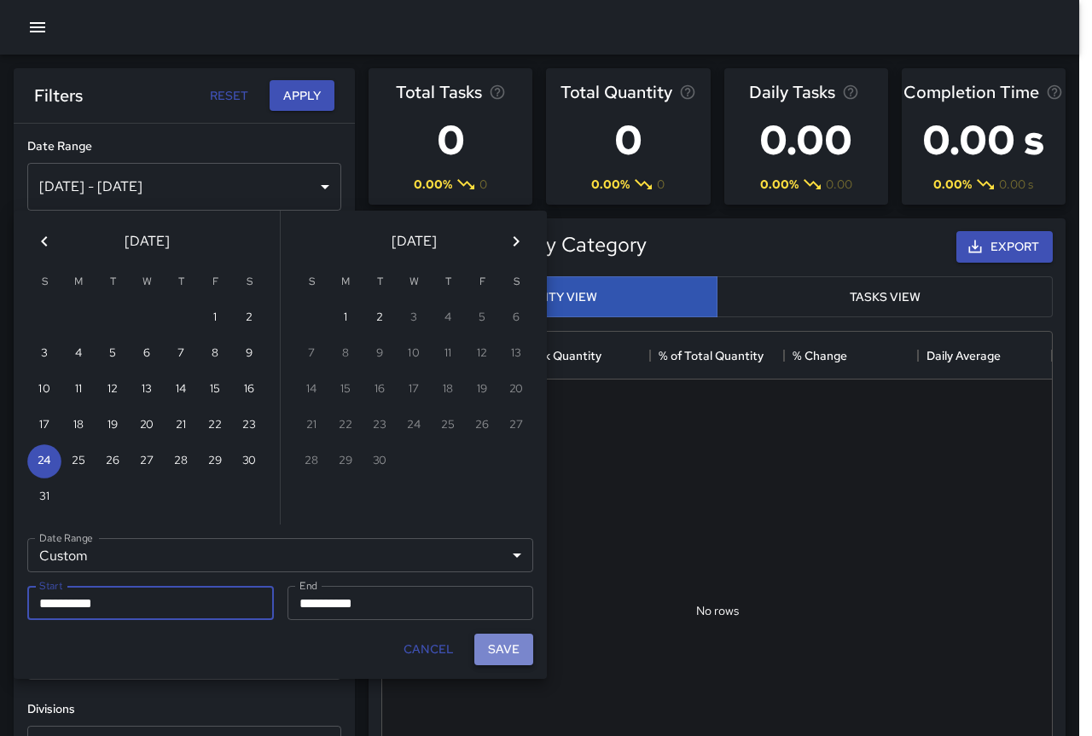
click at [510, 642] on button "Save" at bounding box center [503, 650] width 59 height 32
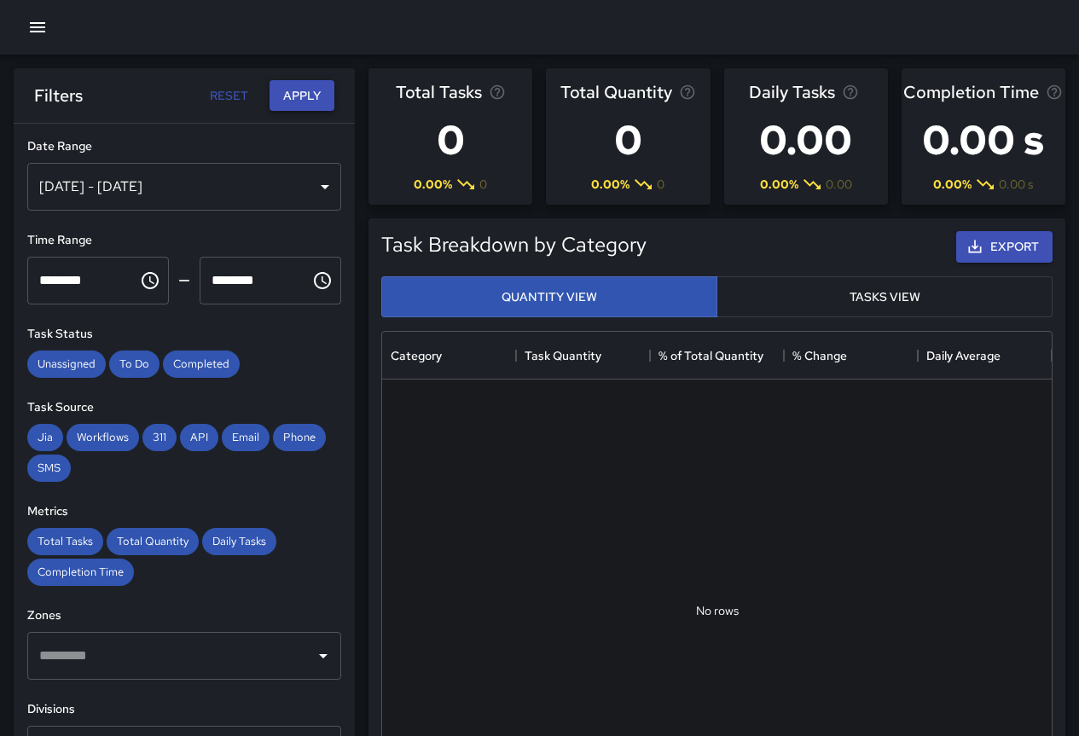
click at [297, 90] on button "Apply" at bounding box center [302, 96] width 65 height 32
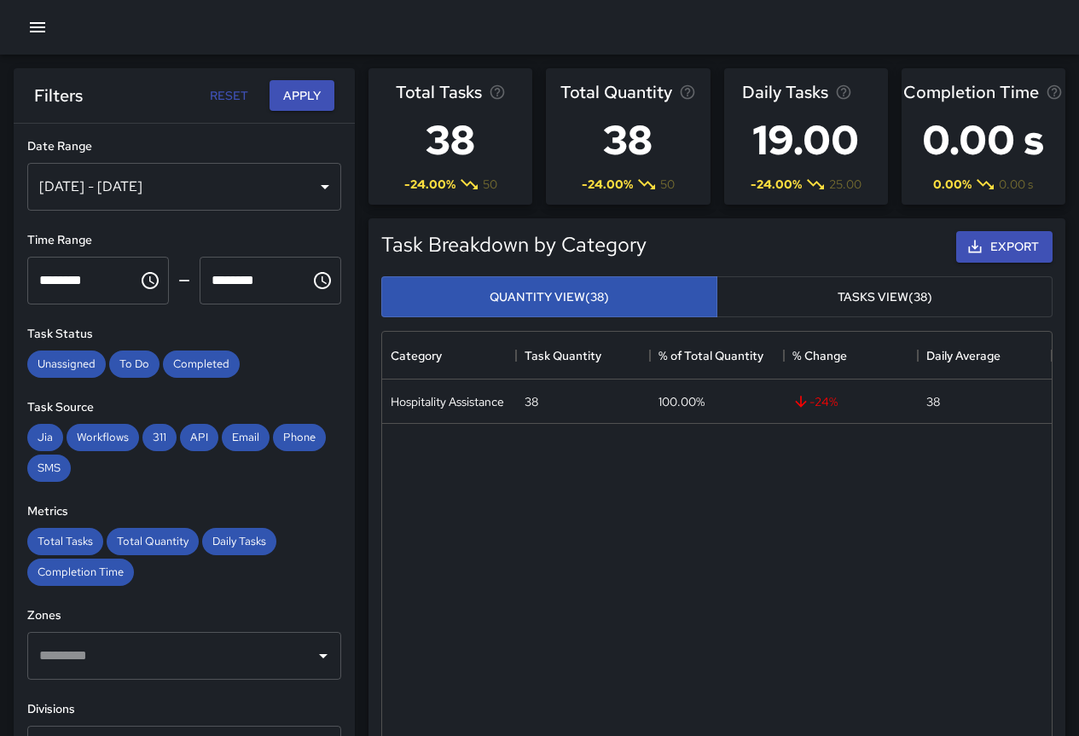
click at [188, 183] on div "[DATE] - [DATE]" at bounding box center [184, 187] width 314 height 48
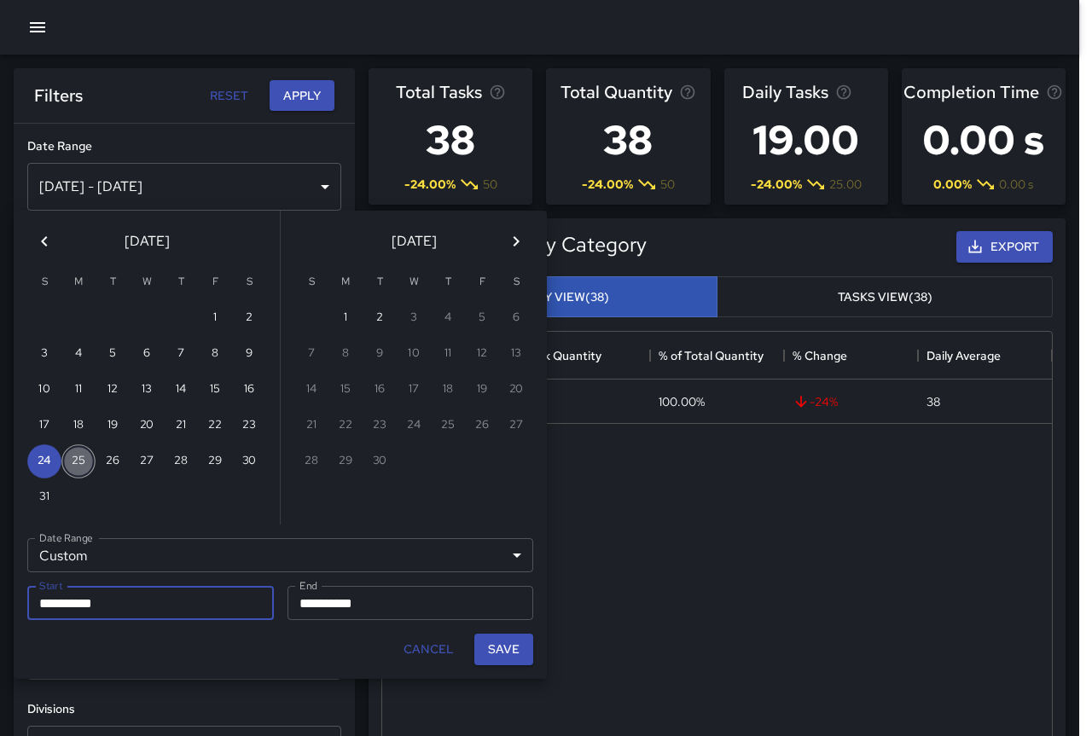
click at [79, 462] on button "25" at bounding box center [78, 461] width 34 height 34
click at [496, 656] on button "Save" at bounding box center [503, 650] width 59 height 32
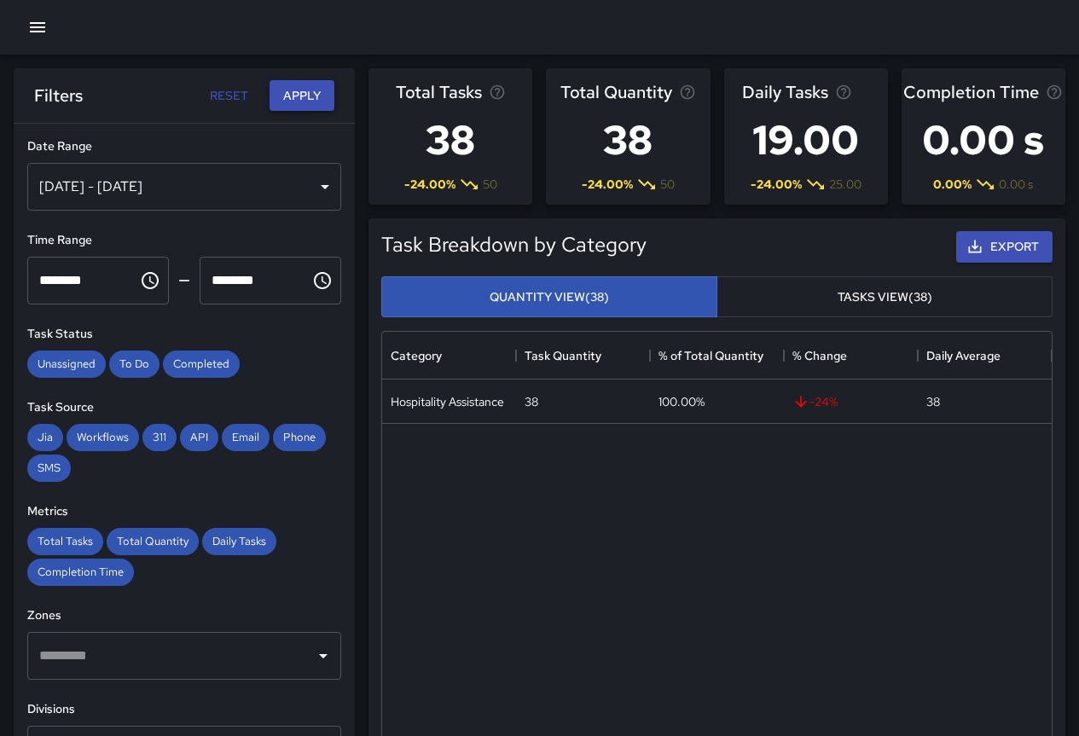
click at [289, 102] on button "Apply" at bounding box center [302, 96] width 65 height 32
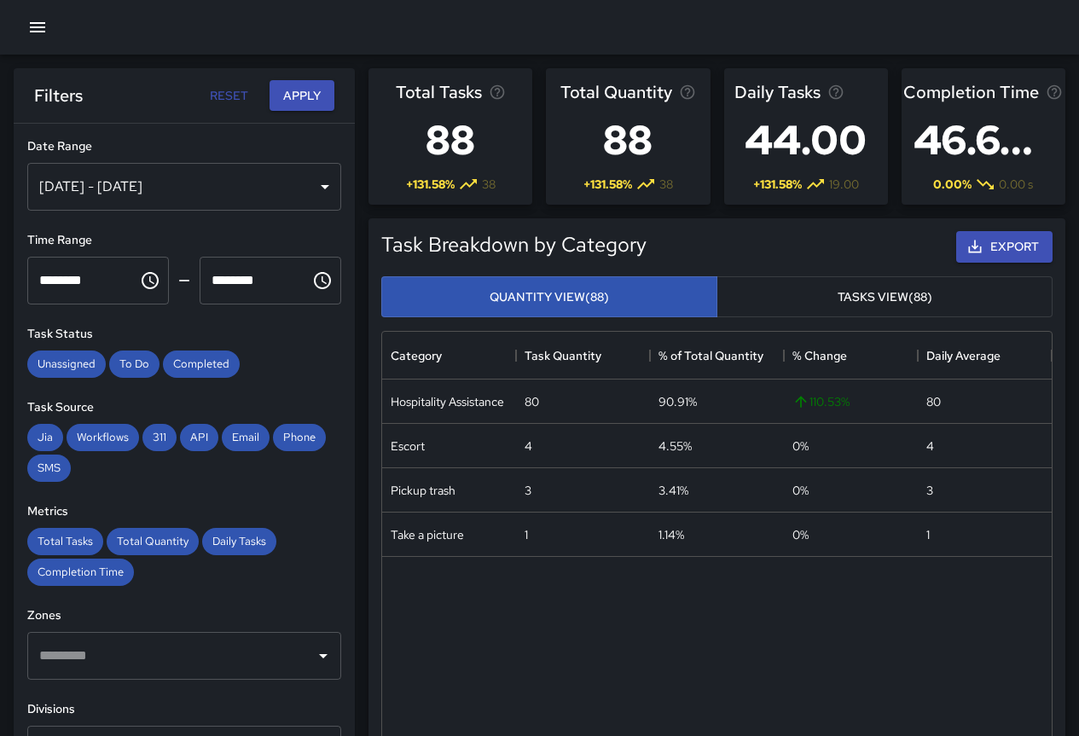
click at [165, 185] on div "[DATE] - [DATE]" at bounding box center [184, 187] width 314 height 48
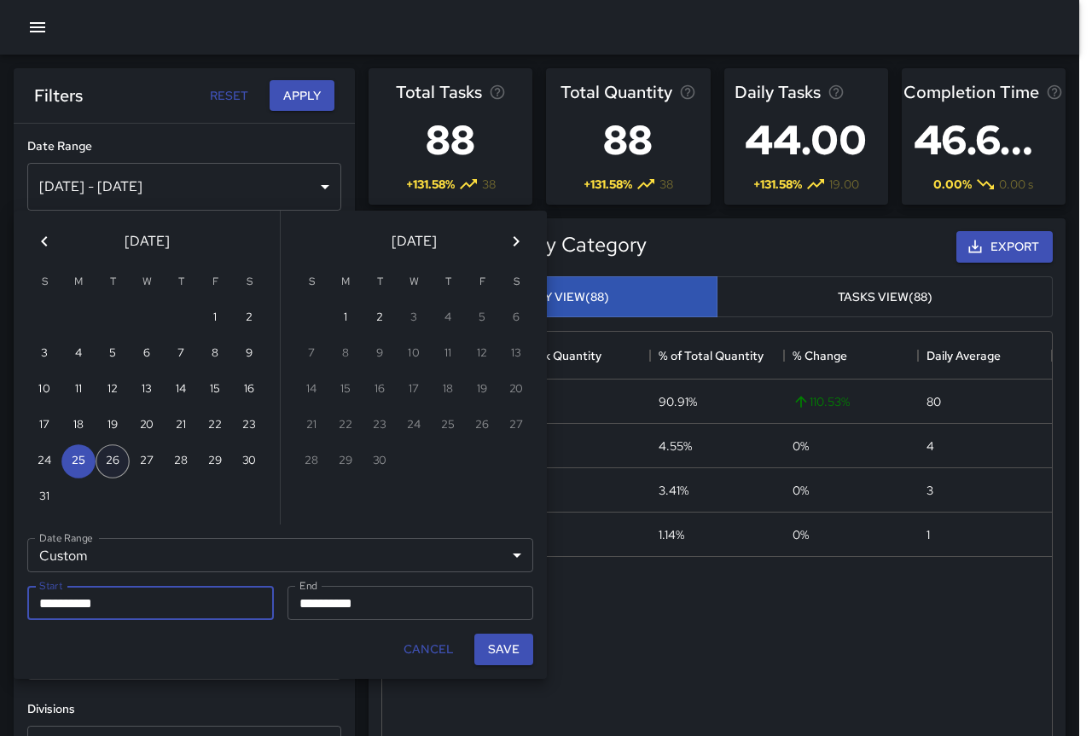
click at [111, 453] on button "26" at bounding box center [113, 461] width 34 height 34
click at [513, 647] on button "Save" at bounding box center [503, 650] width 59 height 32
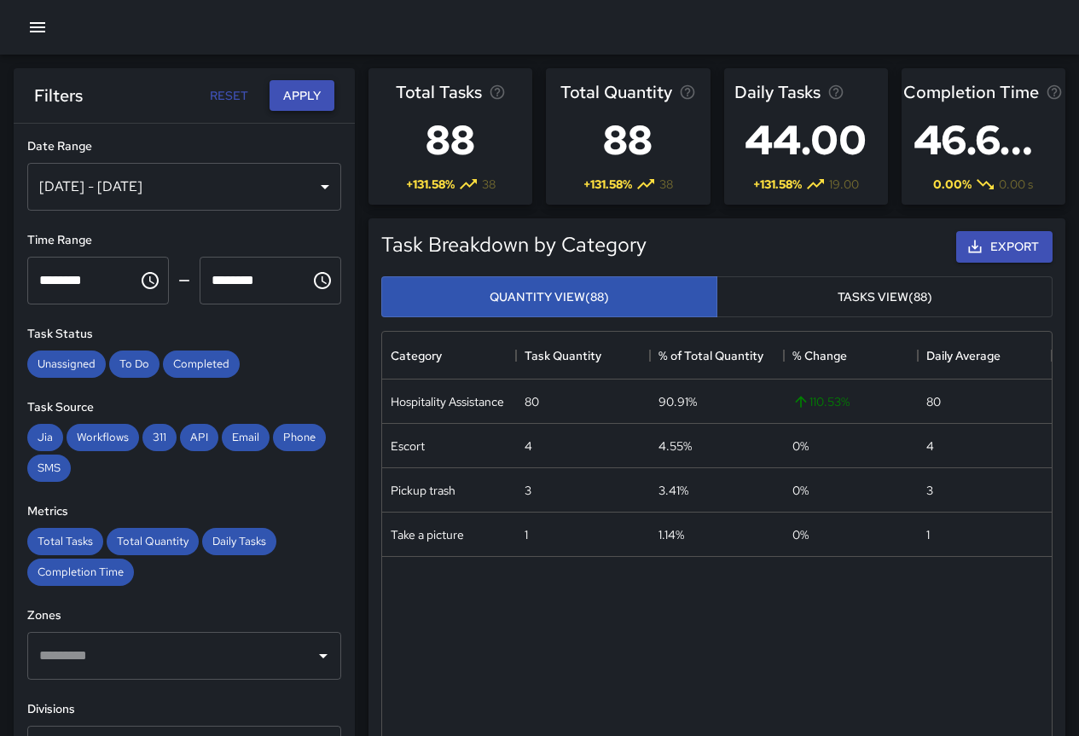
click at [299, 105] on button "Apply" at bounding box center [302, 96] width 65 height 32
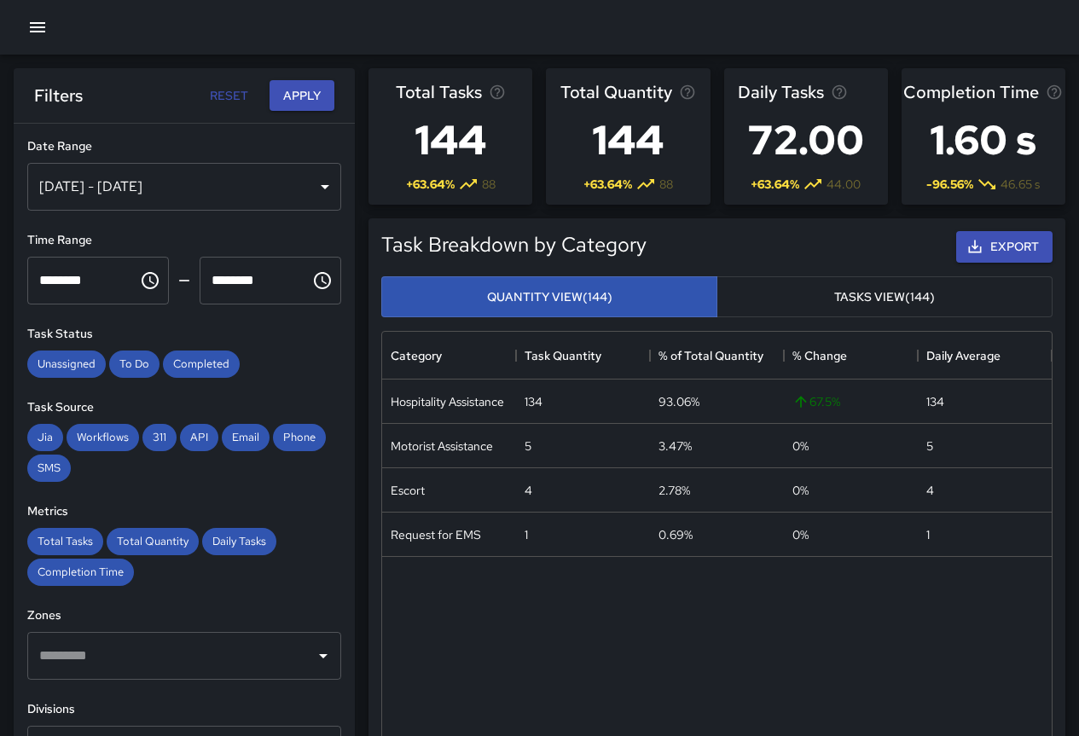
click at [148, 191] on div "[DATE] - [DATE]" at bounding box center [184, 187] width 314 height 48
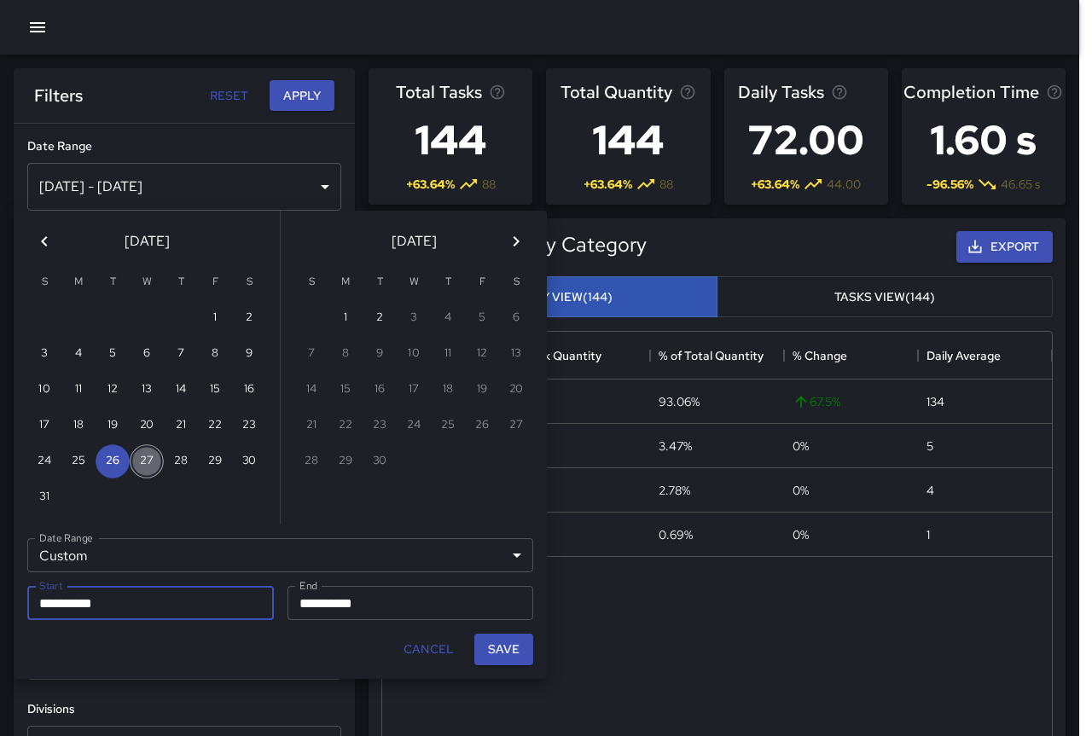
click at [153, 467] on button "27" at bounding box center [147, 461] width 34 height 34
click at [499, 650] on button "Save" at bounding box center [503, 650] width 59 height 32
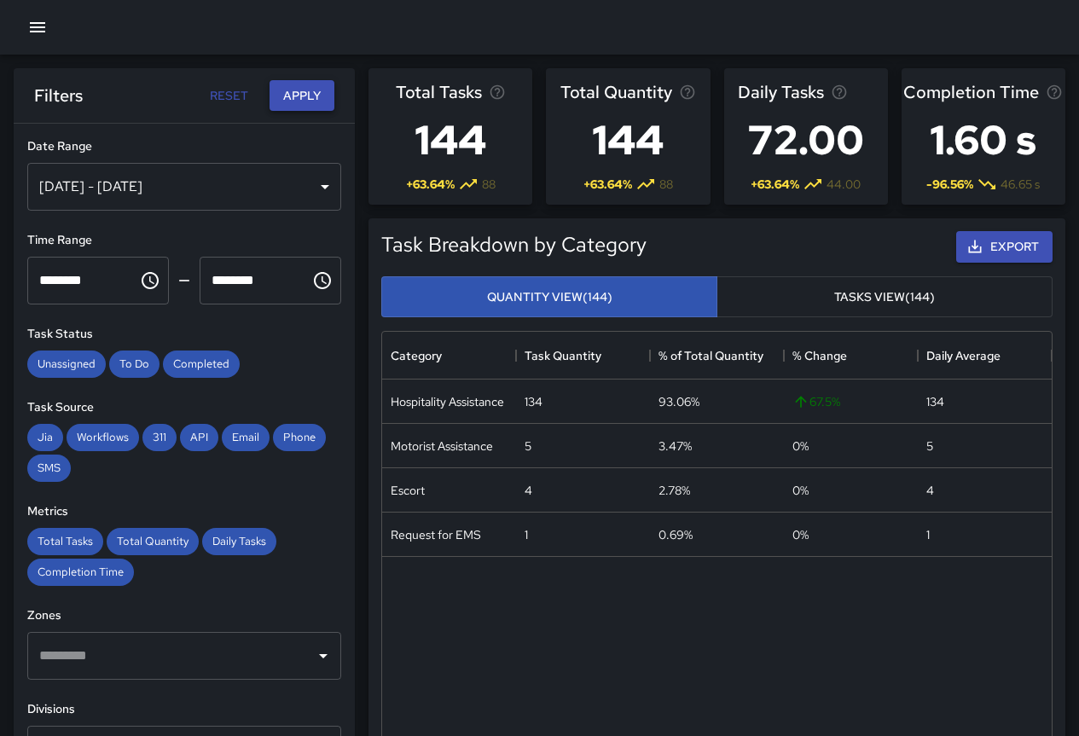
click at [315, 102] on button "Apply" at bounding box center [302, 96] width 65 height 32
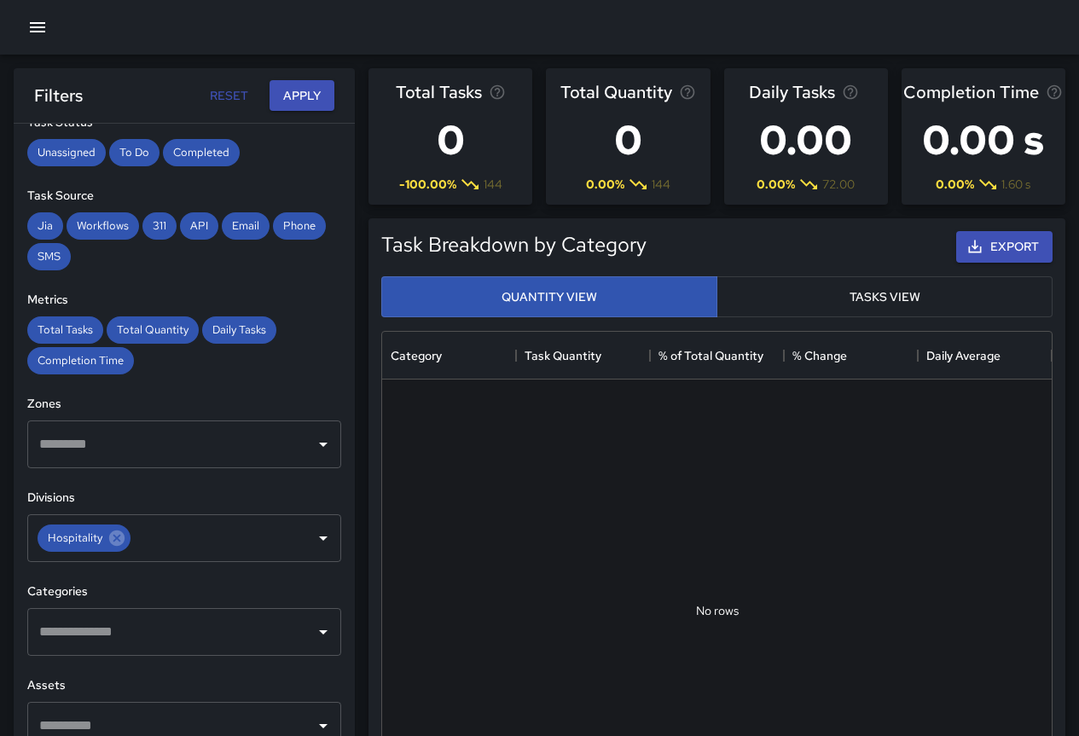
scroll to position [0, 0]
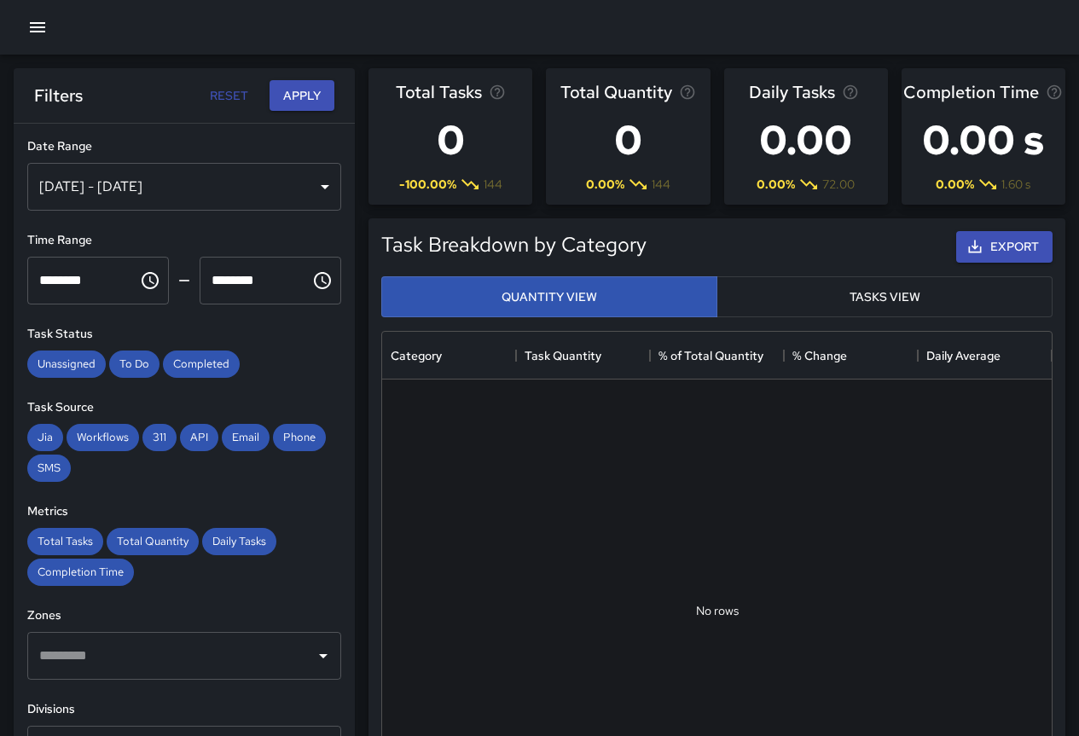
click at [169, 179] on div "[DATE] - [DATE]" at bounding box center [184, 187] width 314 height 48
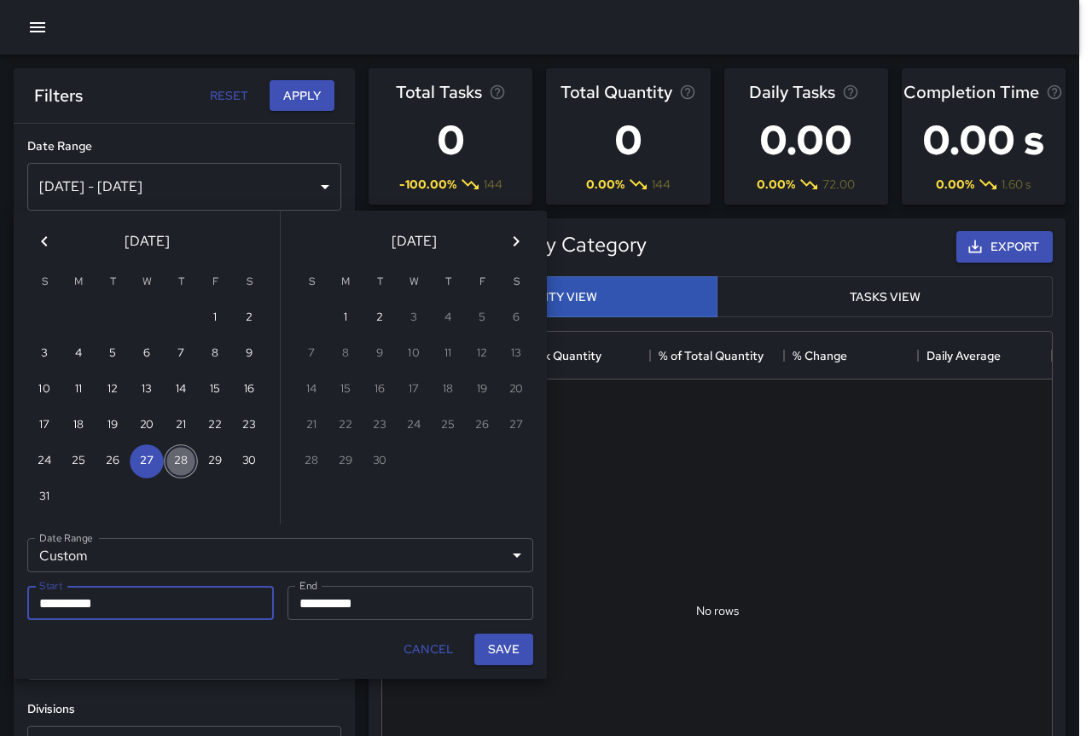
click at [179, 469] on button "28" at bounding box center [181, 461] width 34 height 34
click at [513, 644] on button "Save" at bounding box center [503, 650] width 59 height 32
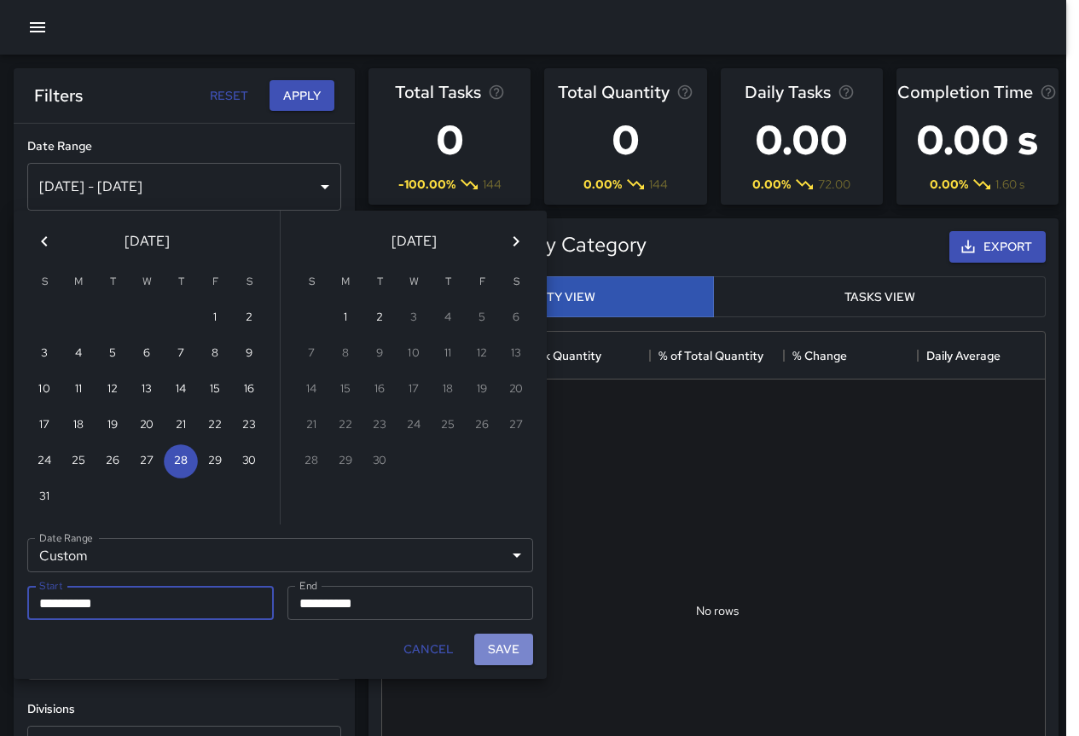
scroll to position [14, 14]
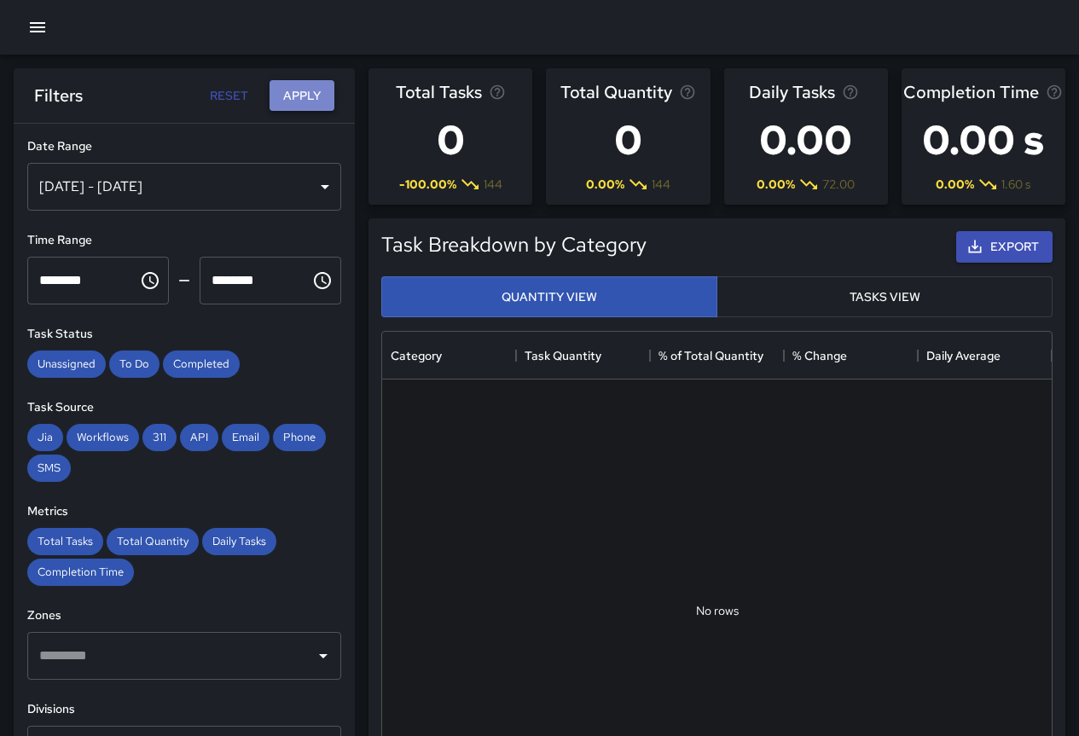
click at [317, 100] on button "Apply" at bounding box center [302, 96] width 65 height 32
click at [223, 189] on div "[DATE] - [DATE]" at bounding box center [184, 187] width 314 height 48
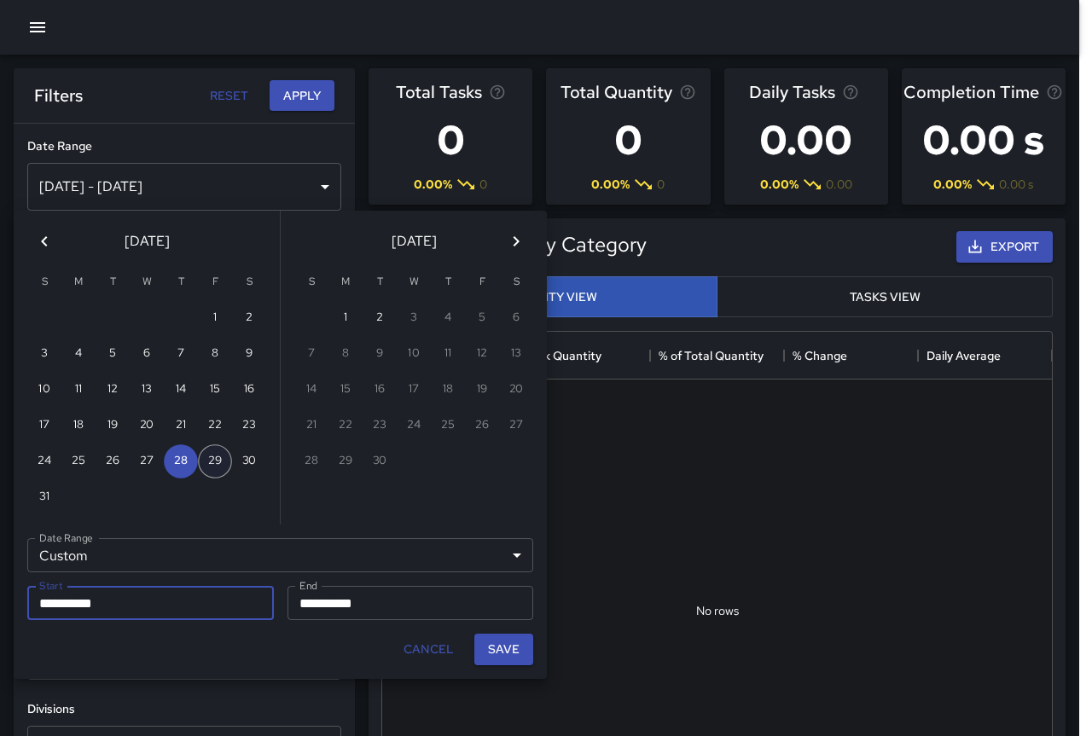
click at [223, 455] on button "29" at bounding box center [215, 461] width 34 height 34
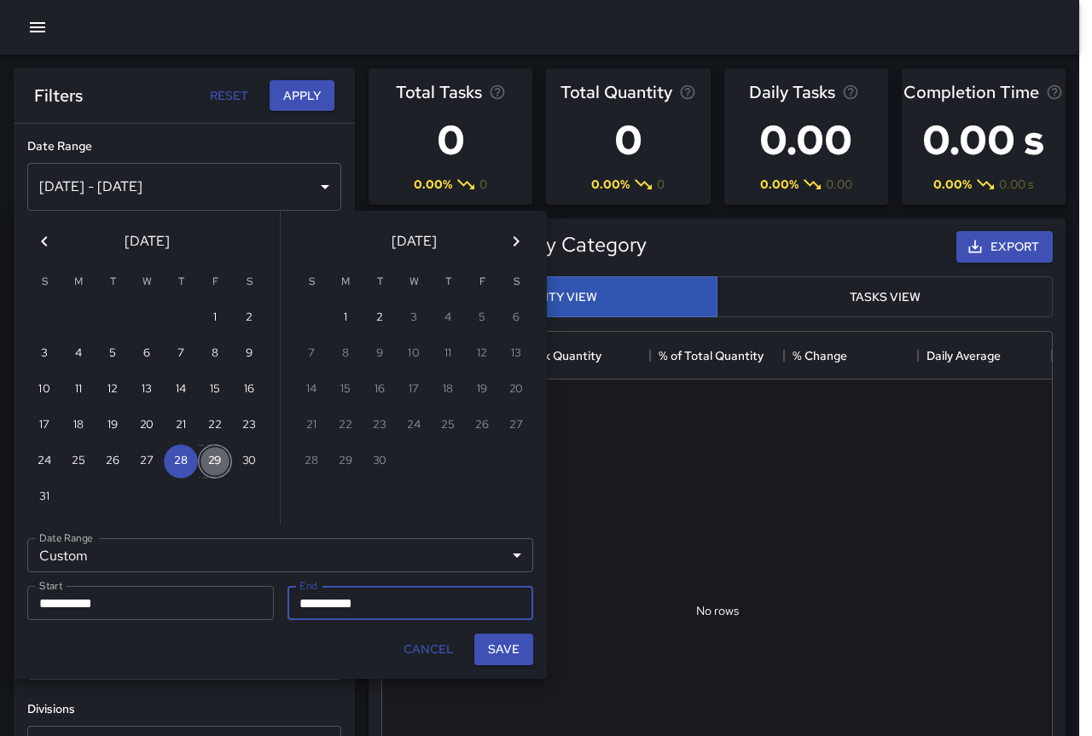
click at [223, 455] on button "29" at bounding box center [215, 461] width 34 height 34
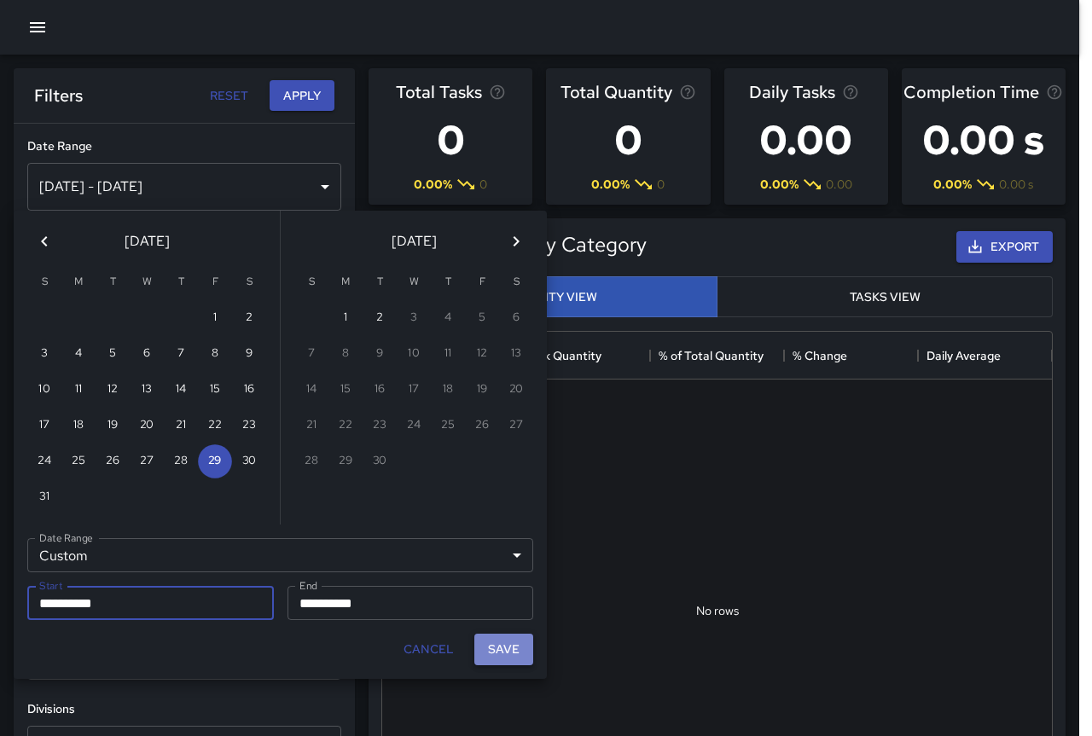
click at [498, 647] on button "Save" at bounding box center [503, 650] width 59 height 32
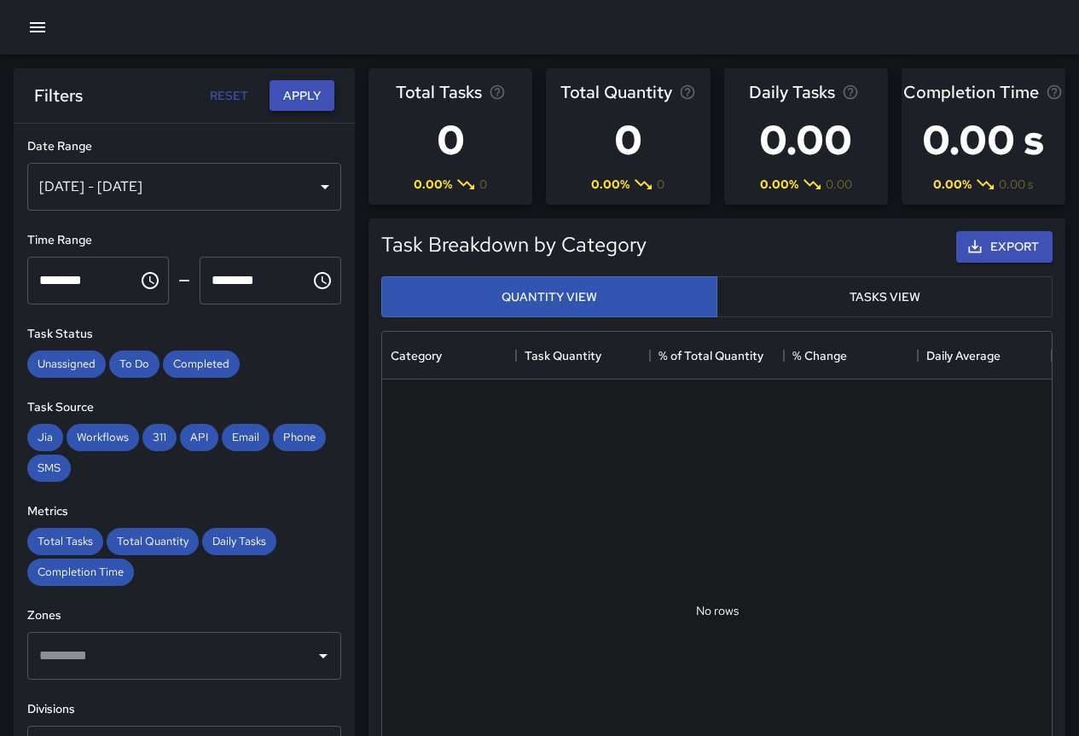
click at [299, 91] on button "Apply" at bounding box center [302, 96] width 65 height 32
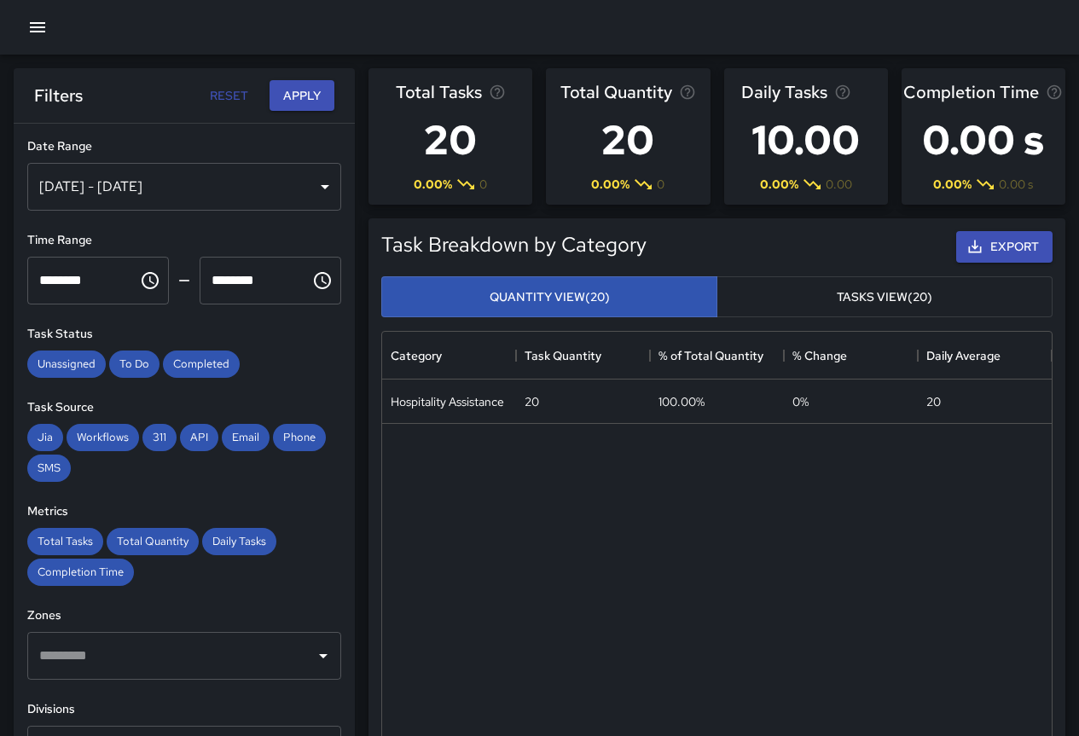
click at [223, 182] on div "[DATE] - [DATE]" at bounding box center [184, 187] width 314 height 48
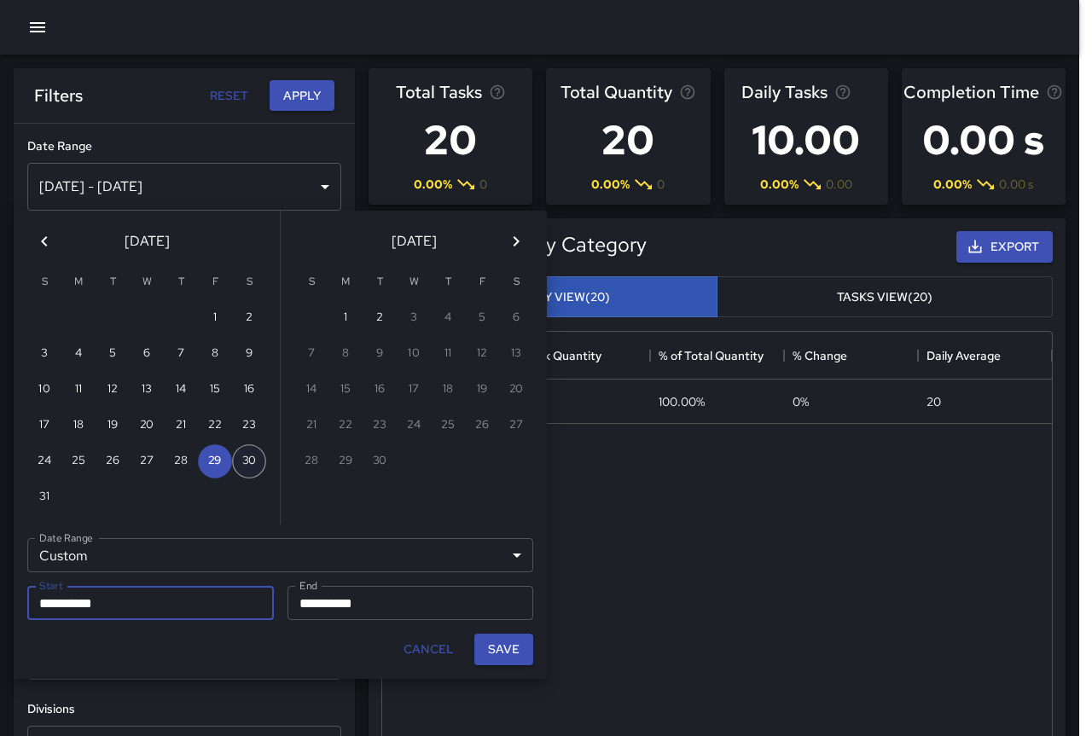
click at [247, 450] on button "30" at bounding box center [249, 461] width 34 height 34
click at [509, 658] on button "Save" at bounding box center [503, 650] width 59 height 32
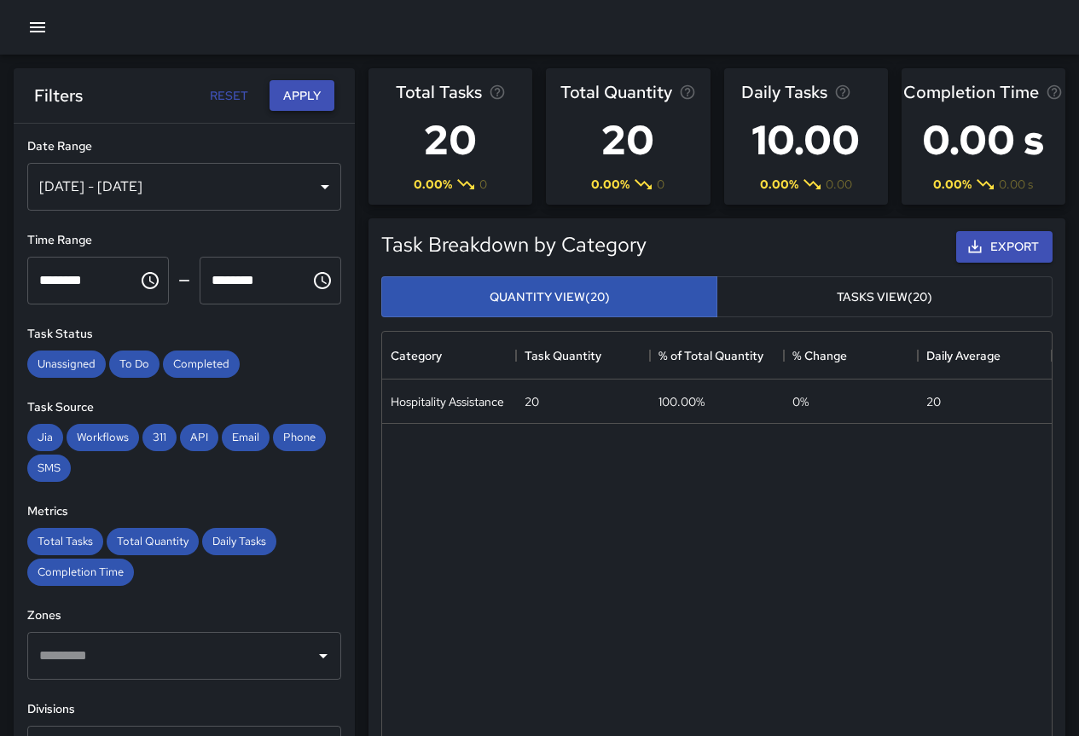
click at [303, 92] on button "Apply" at bounding box center [302, 96] width 65 height 32
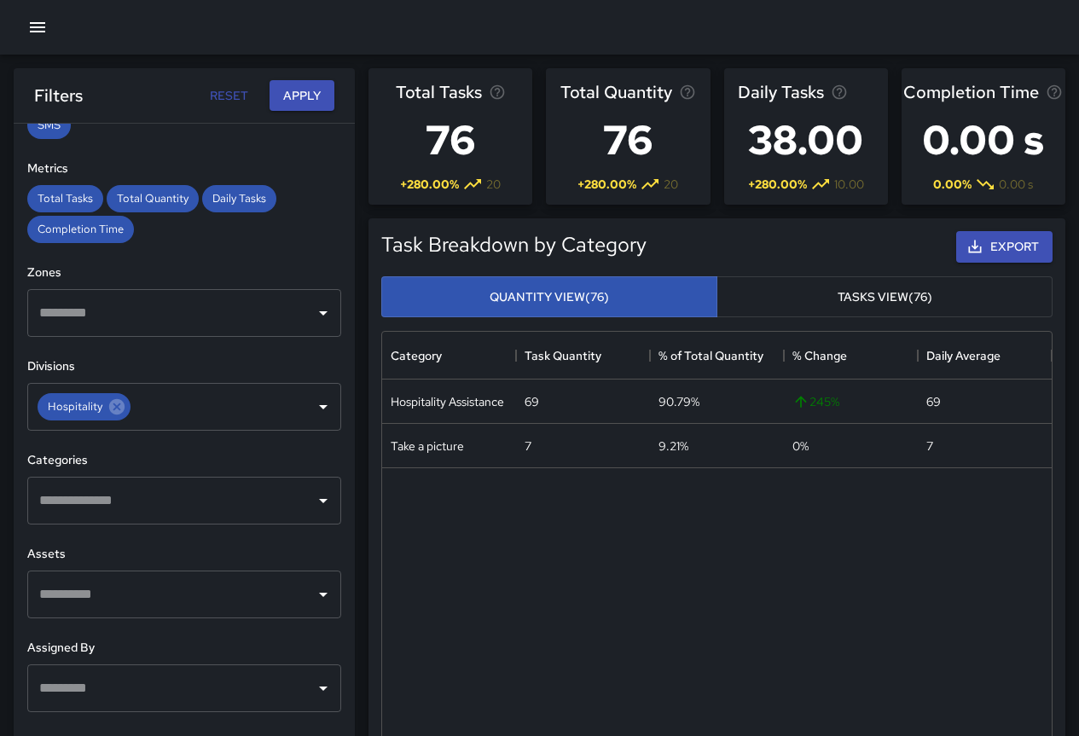
scroll to position [358, 0]
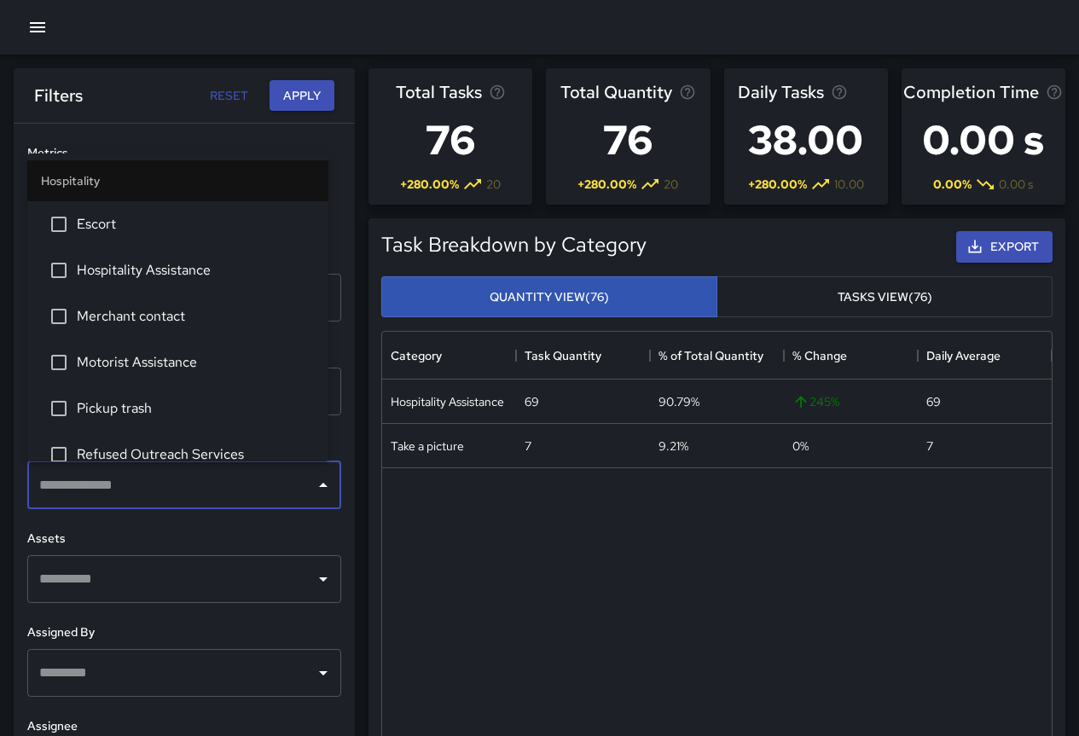
click at [176, 486] on input "text" at bounding box center [171, 485] width 273 height 32
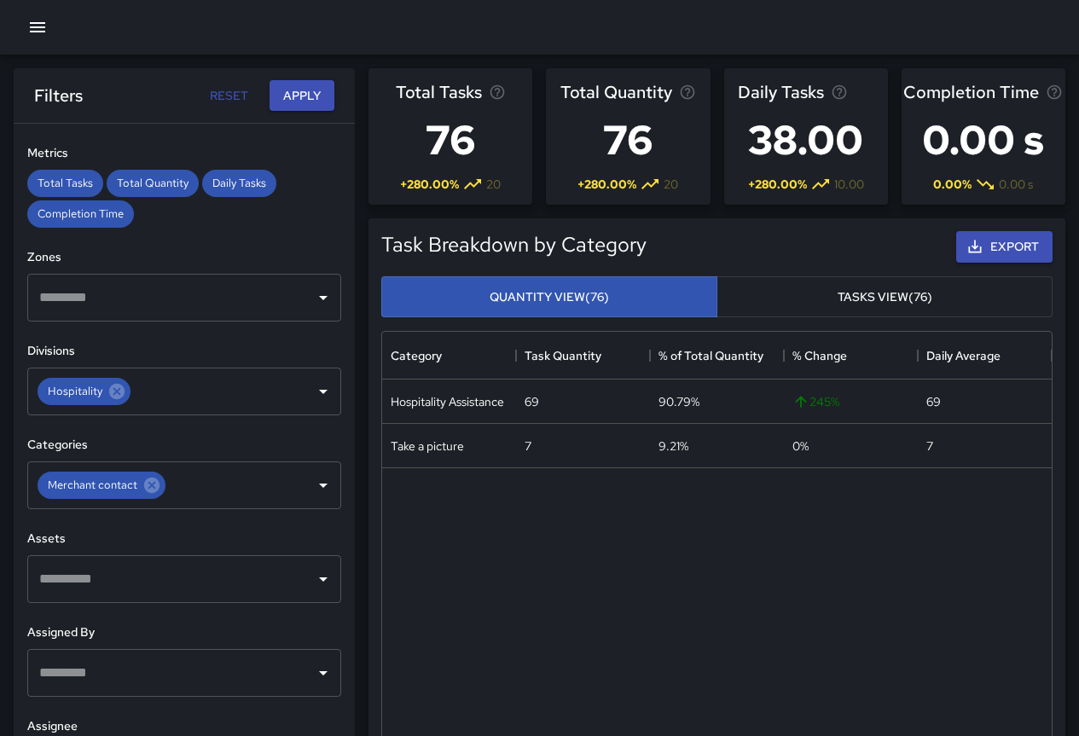
click at [118, 390] on icon at bounding box center [116, 391] width 19 height 19
click at [318, 90] on button "Apply" at bounding box center [302, 96] width 65 height 32
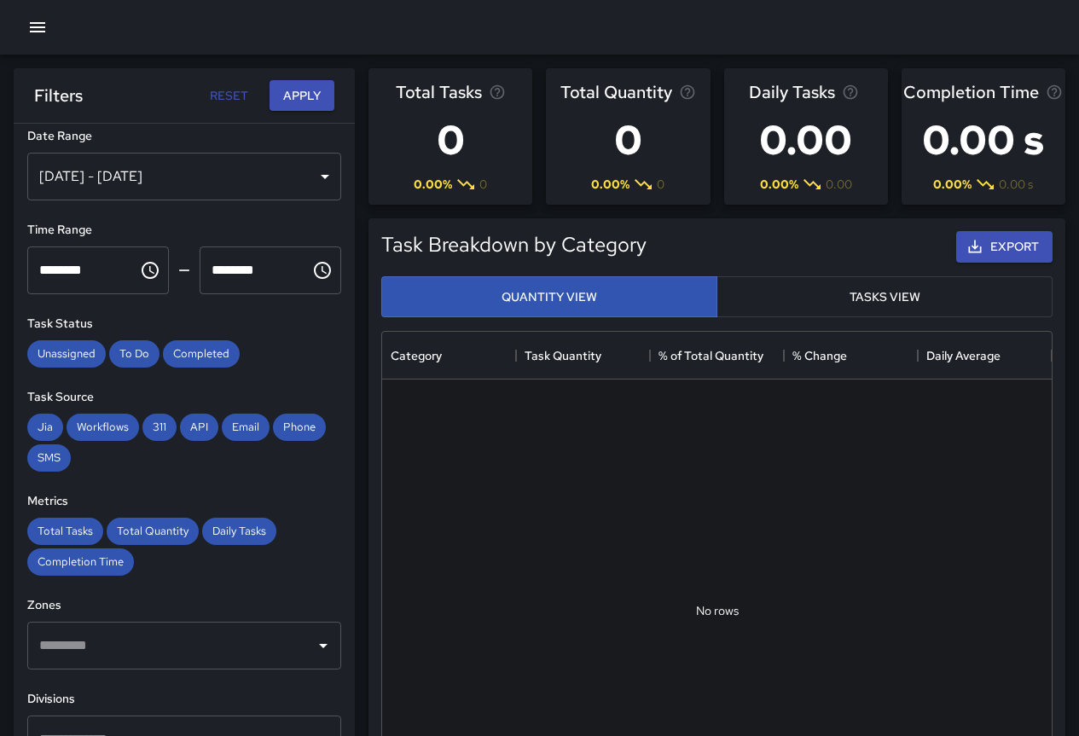
scroll to position [0, 0]
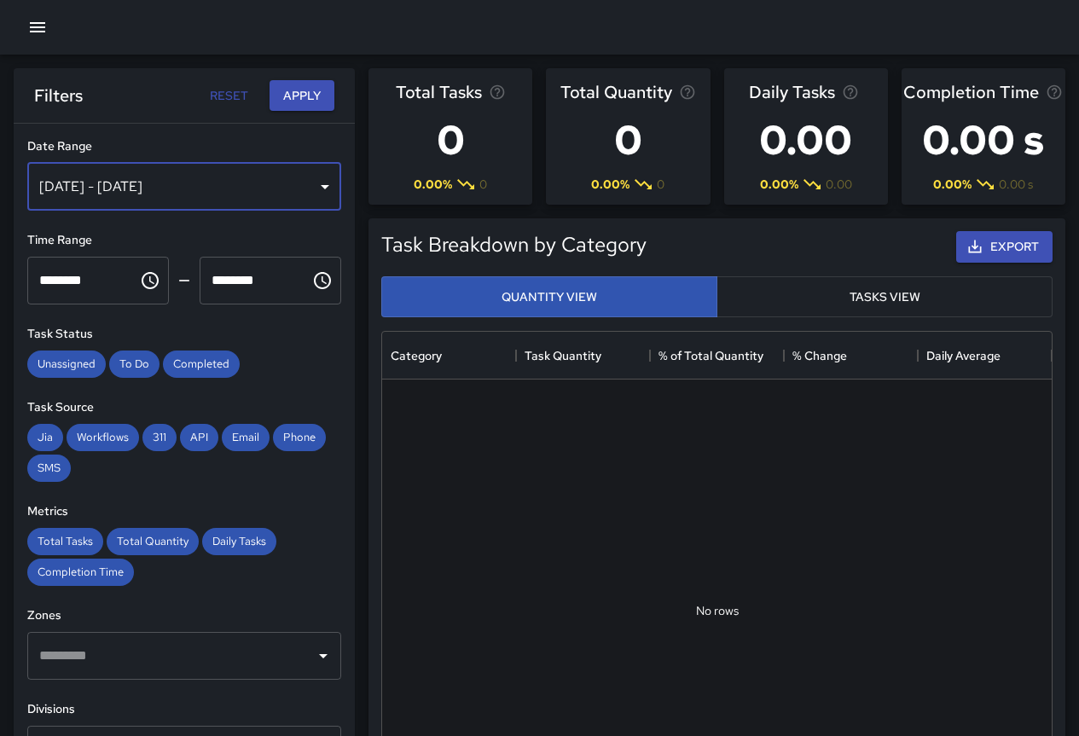
click at [128, 177] on div "[DATE] - [DATE]" at bounding box center [184, 187] width 314 height 48
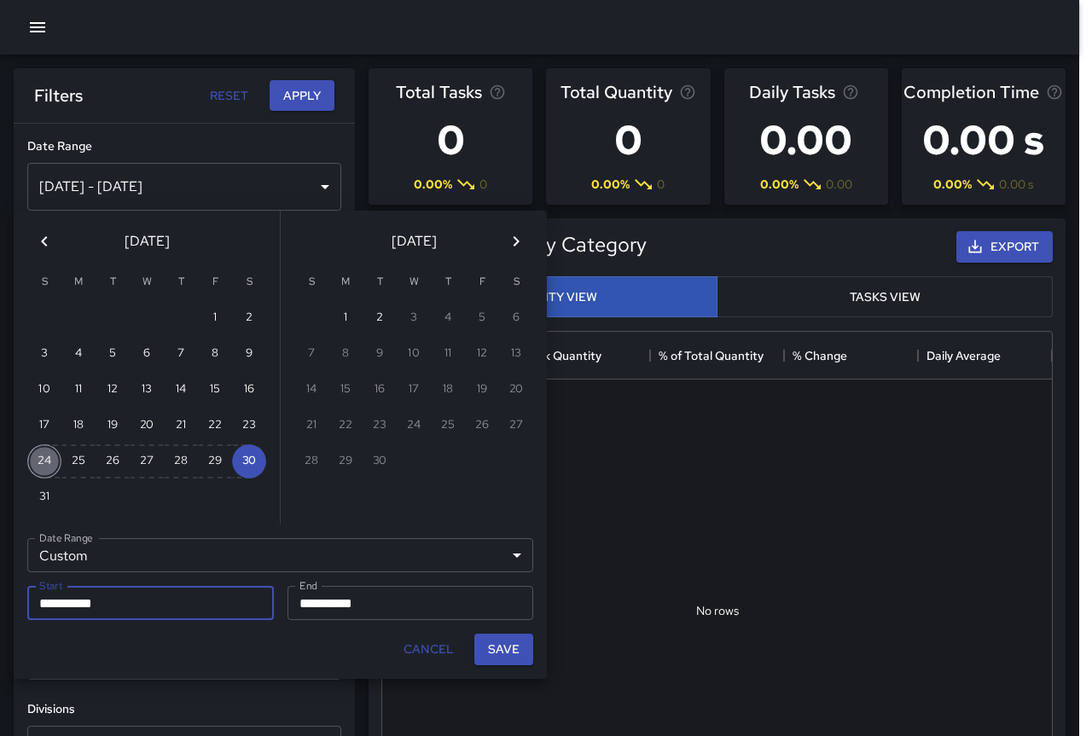
click at [57, 459] on button "24" at bounding box center [44, 461] width 34 height 34
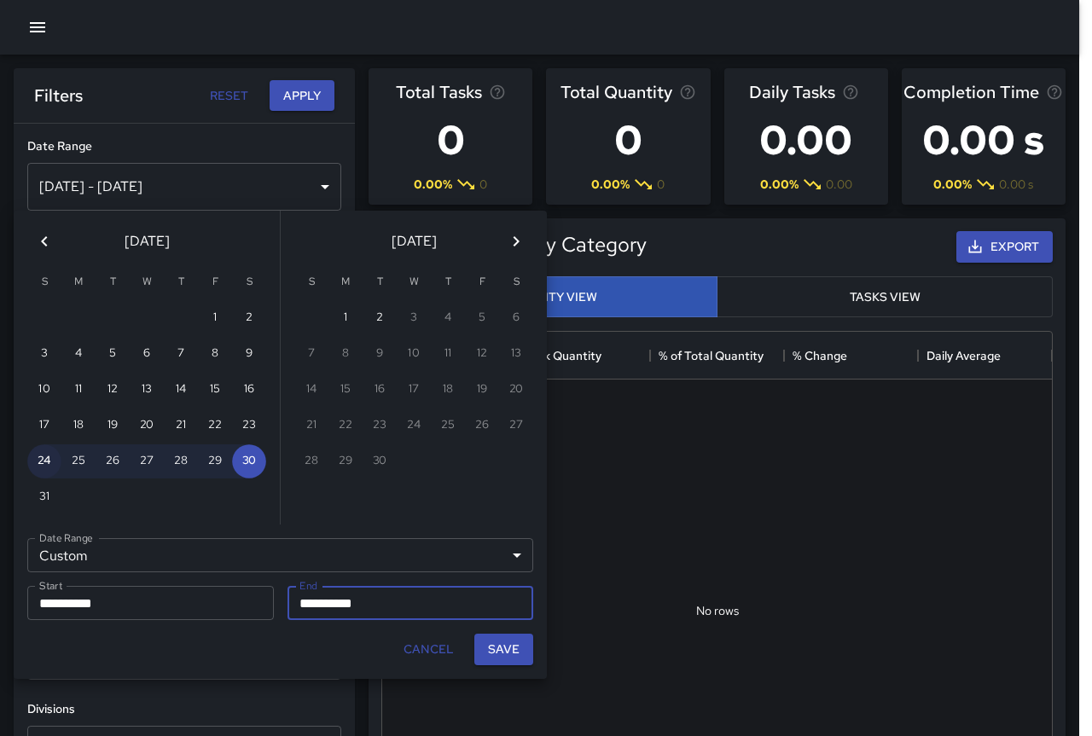
click at [57, 459] on button "24" at bounding box center [44, 461] width 34 height 34
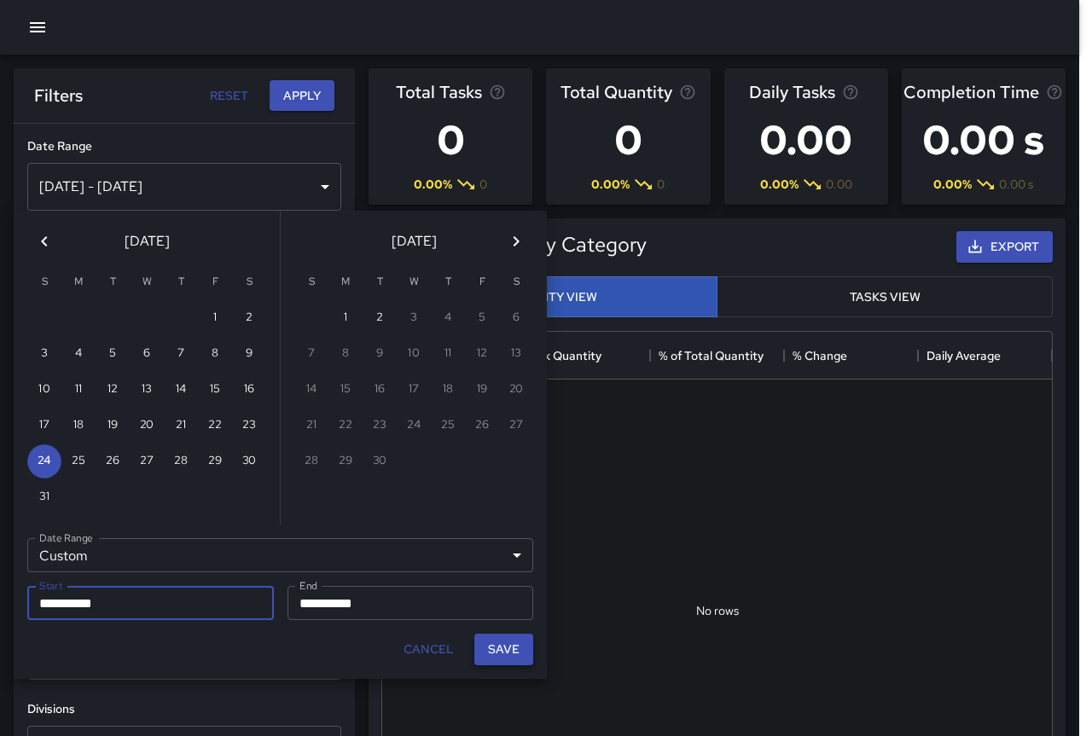
click at [501, 641] on button "Save" at bounding box center [503, 650] width 59 height 32
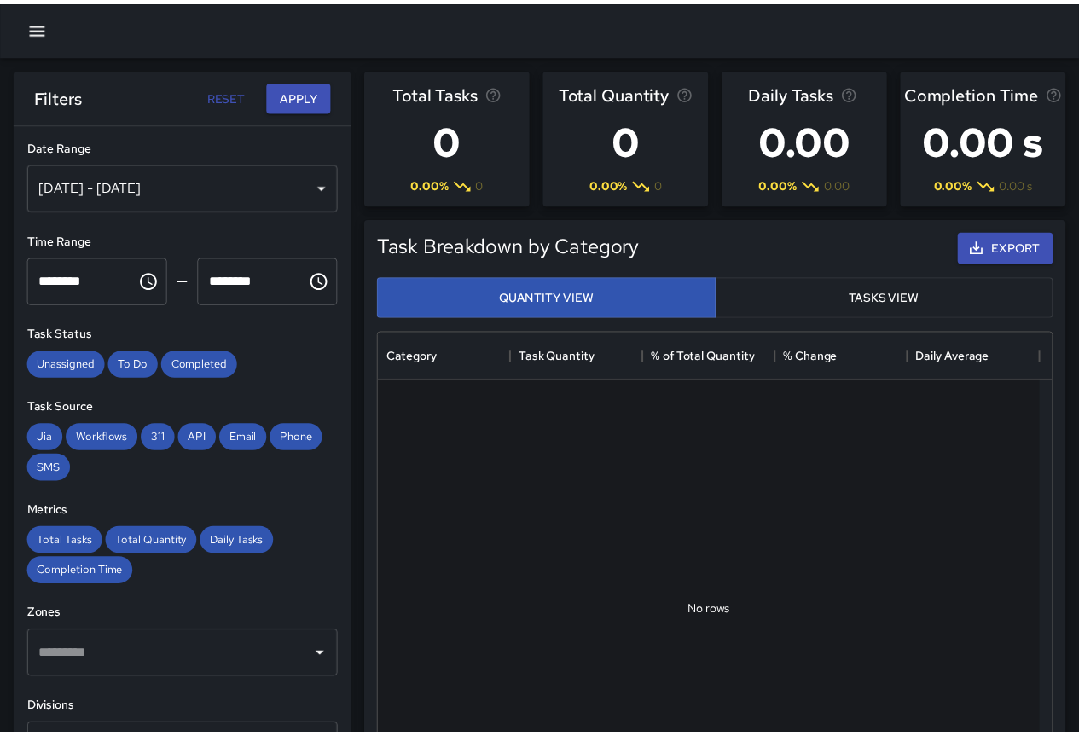
scroll to position [14, 14]
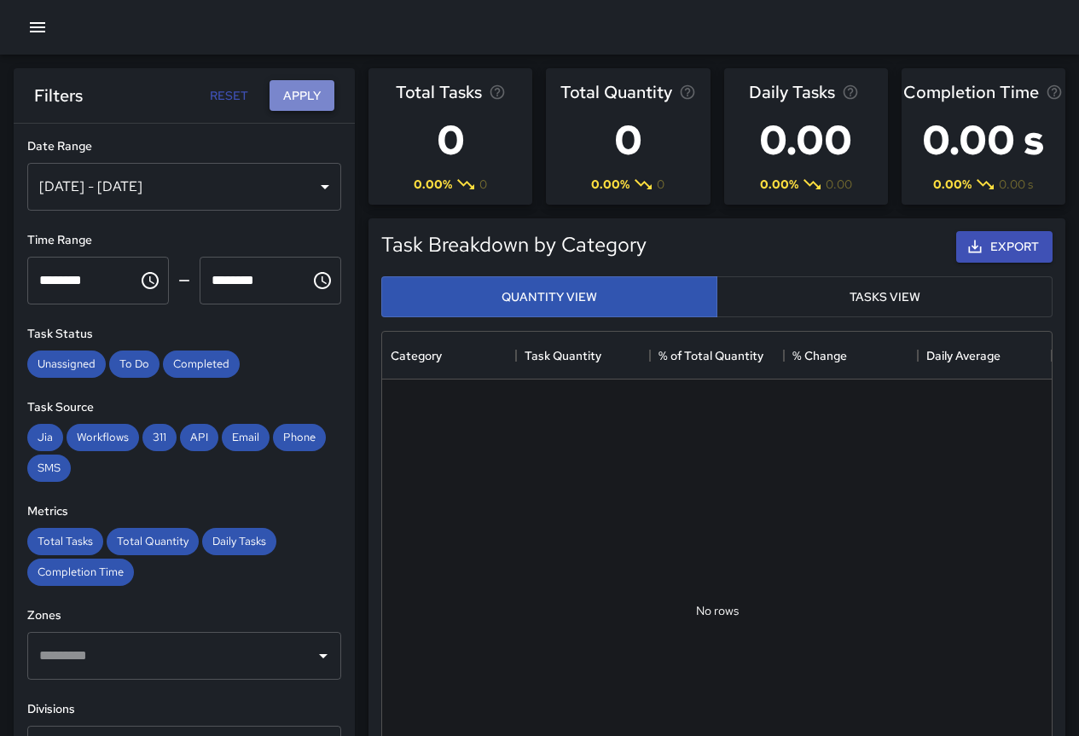
click at [318, 103] on button "Apply" at bounding box center [302, 96] width 65 height 32
click at [142, 199] on div "[DATE] - [DATE]" at bounding box center [184, 187] width 314 height 48
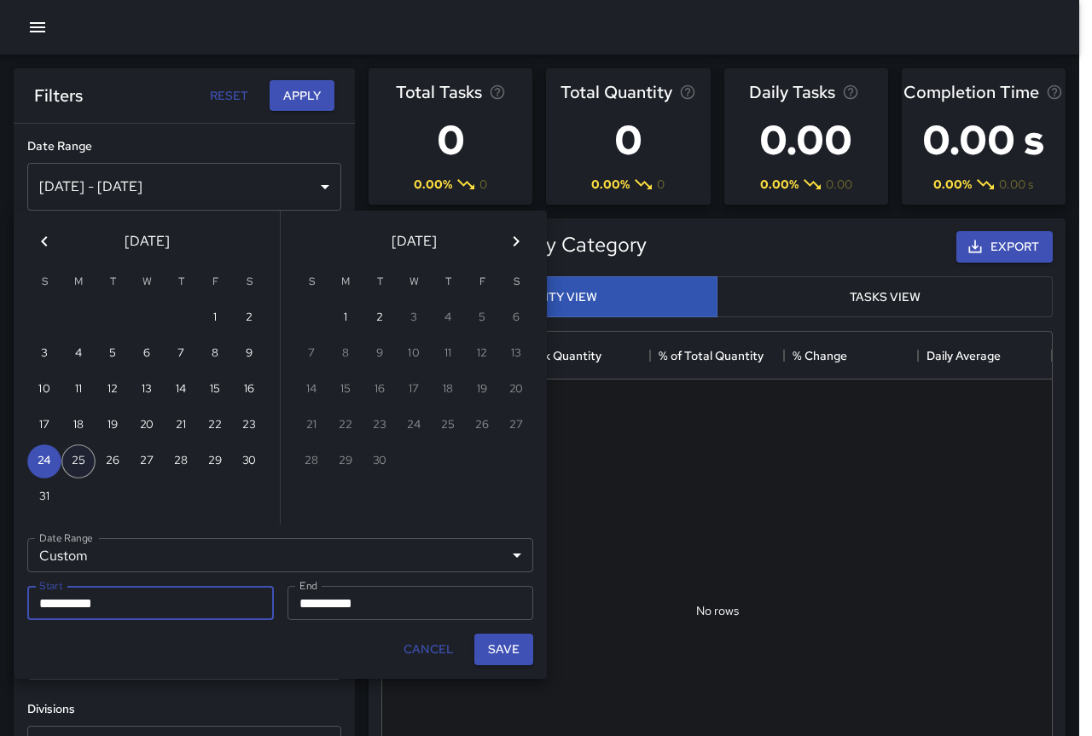
click at [78, 455] on button "25" at bounding box center [78, 461] width 34 height 34
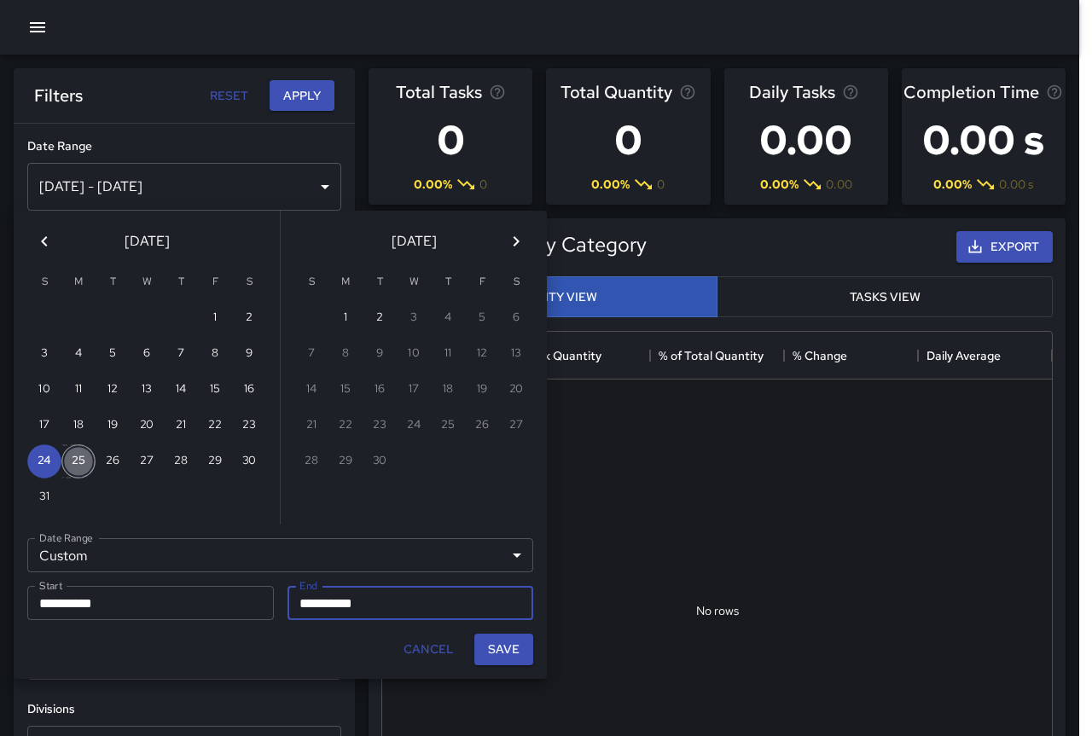
click at [78, 455] on button "25" at bounding box center [78, 461] width 34 height 34
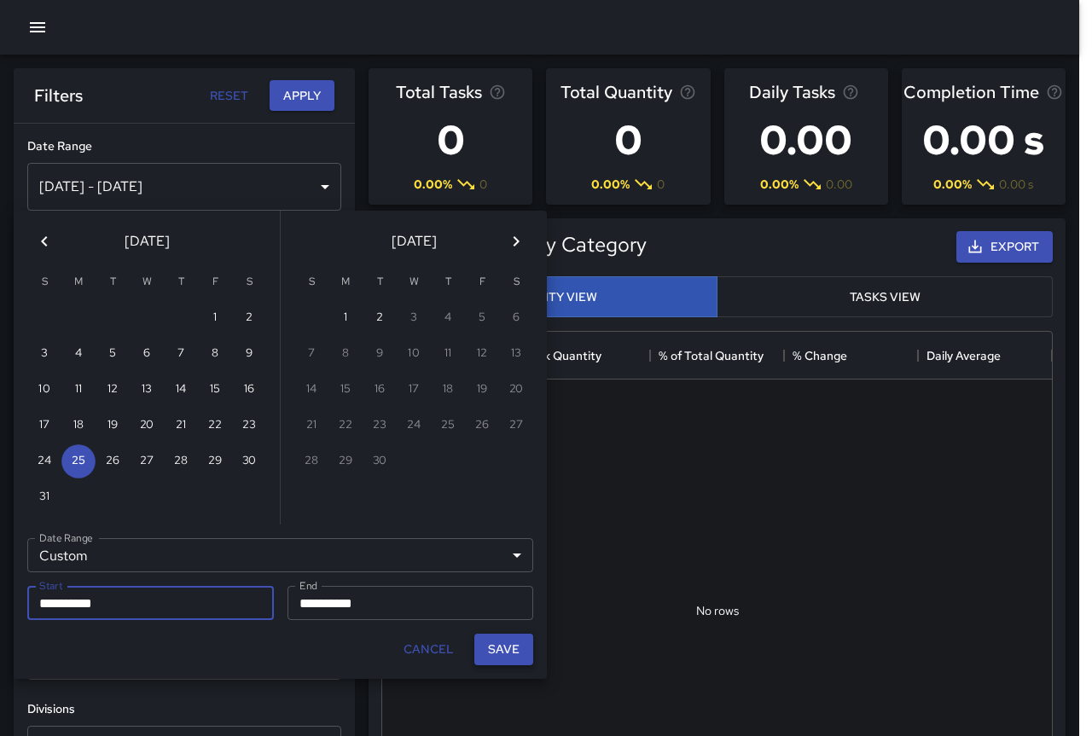
click at [484, 647] on button "Save" at bounding box center [503, 650] width 59 height 32
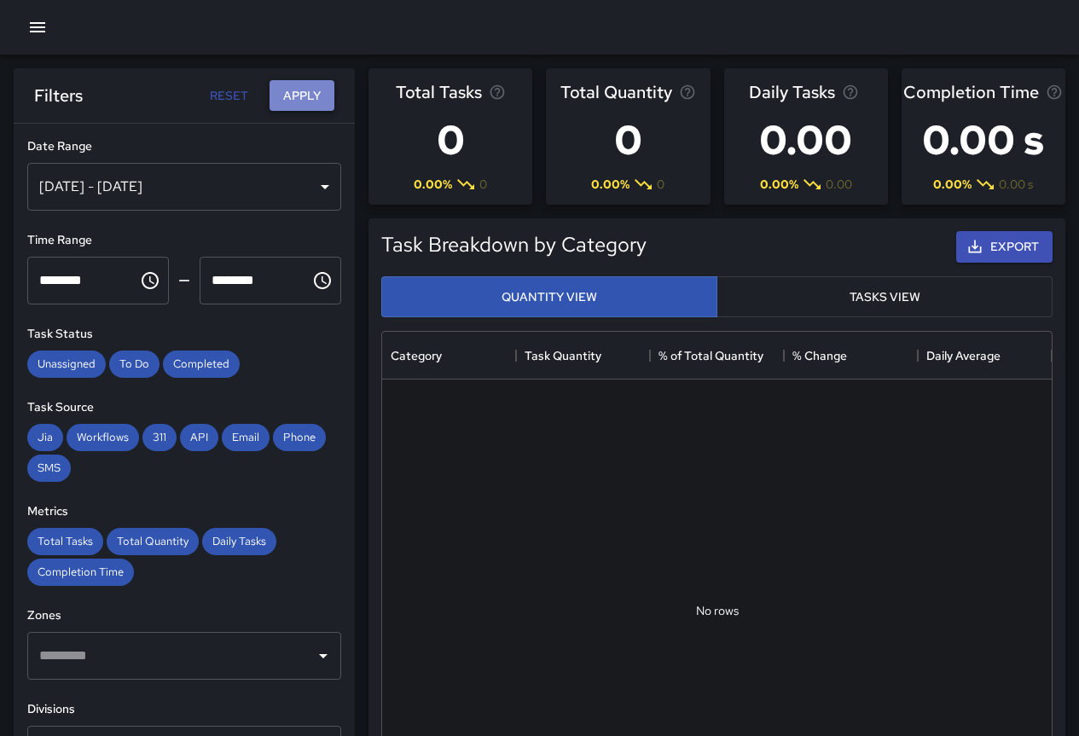
click at [288, 99] on button "Apply" at bounding box center [302, 96] width 65 height 32
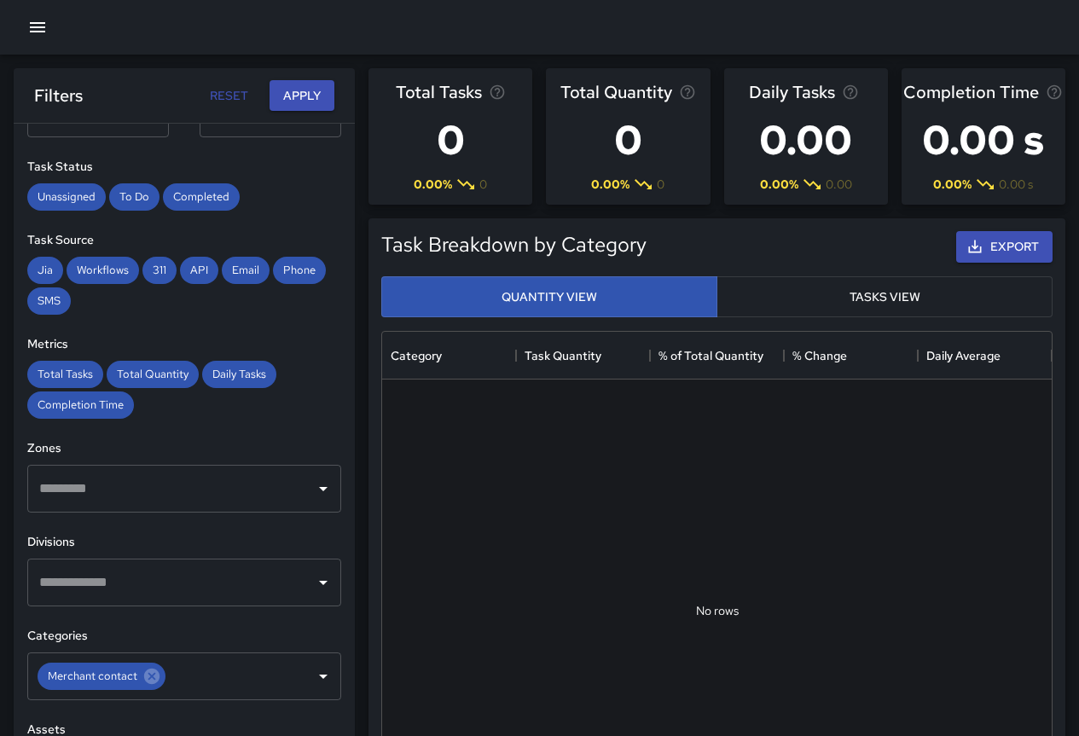
scroll to position [0, 0]
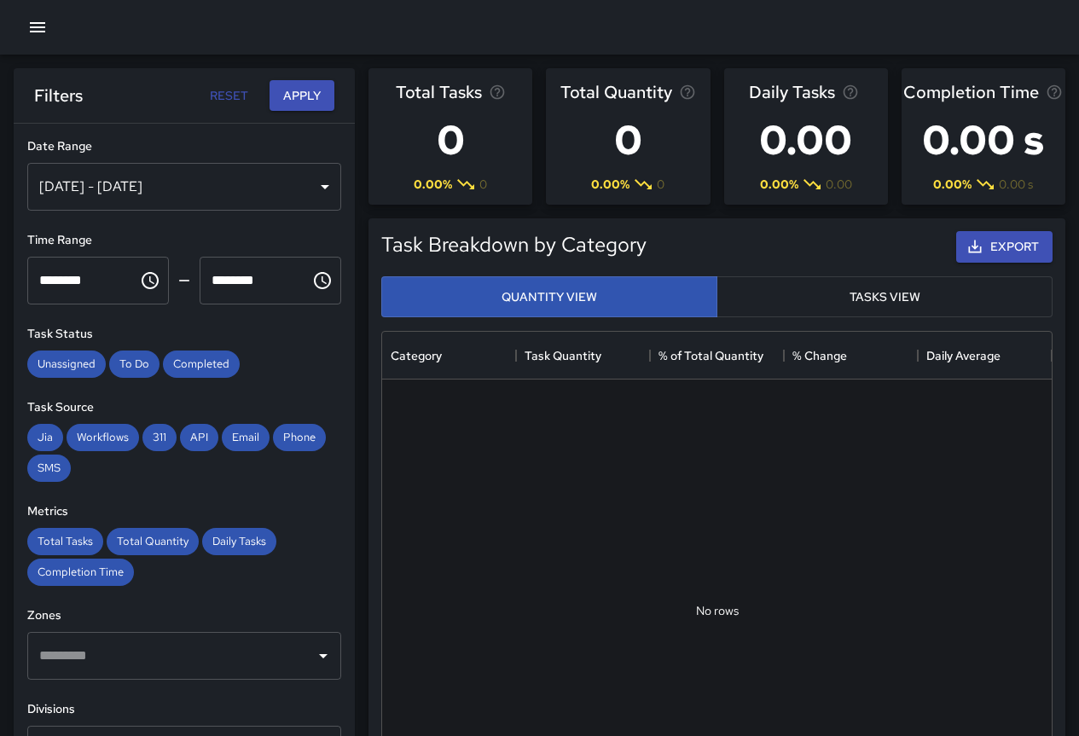
click at [204, 171] on div "[DATE] - [DATE]" at bounding box center [184, 187] width 314 height 48
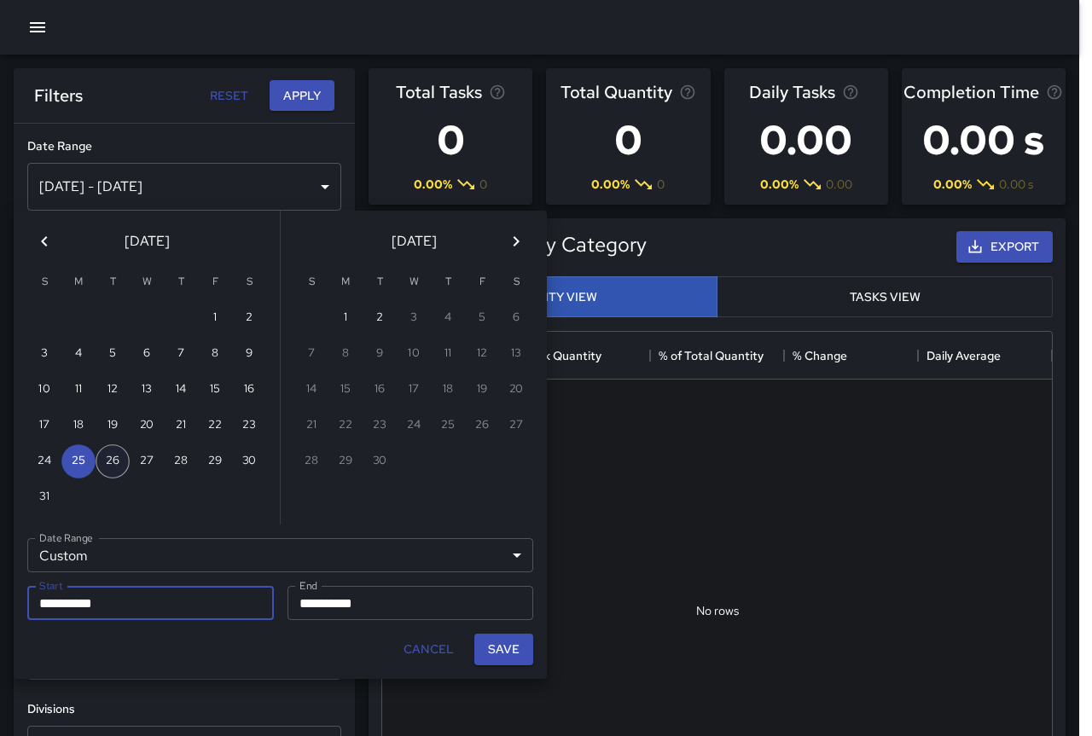
click at [115, 464] on button "26" at bounding box center [113, 461] width 34 height 34
click at [521, 649] on button "Save" at bounding box center [503, 650] width 59 height 32
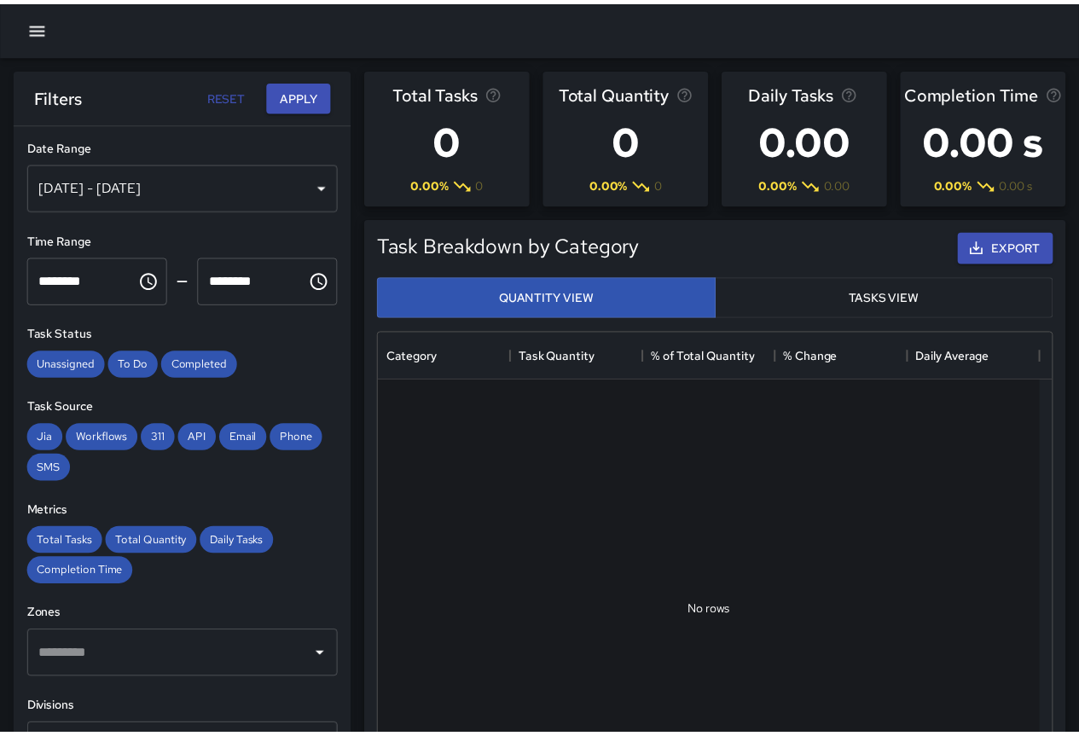
scroll to position [14, 14]
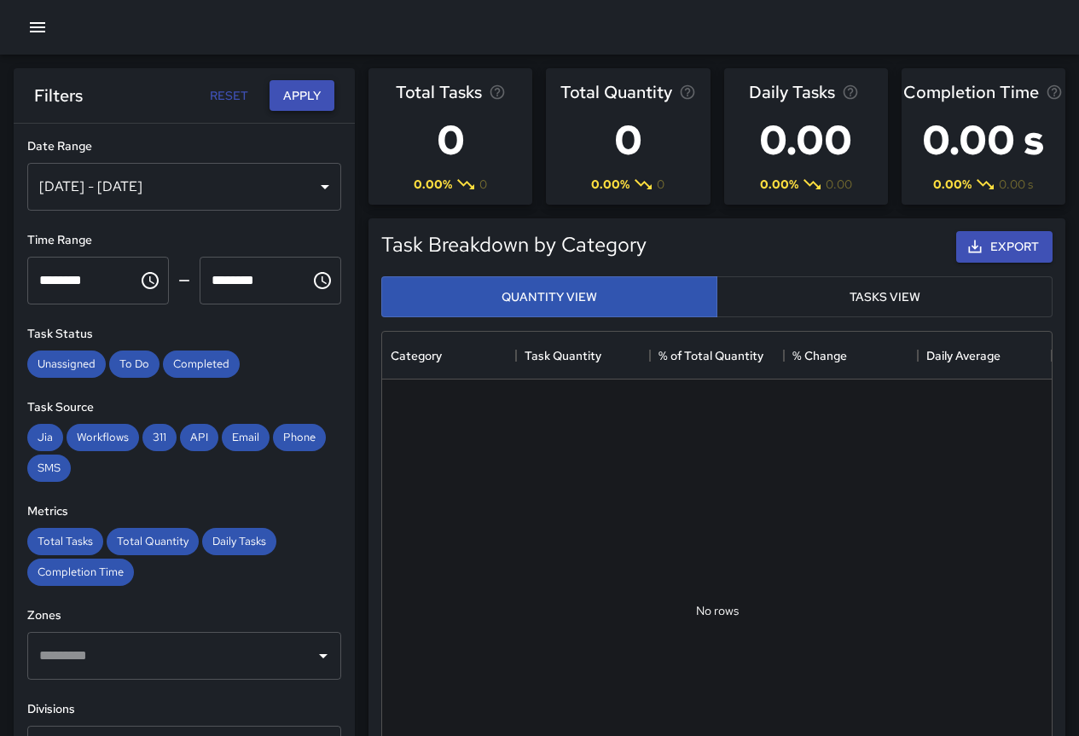
click at [293, 96] on button "Apply" at bounding box center [302, 96] width 65 height 32
click at [181, 190] on div "[DATE] - [DATE]" at bounding box center [184, 187] width 314 height 48
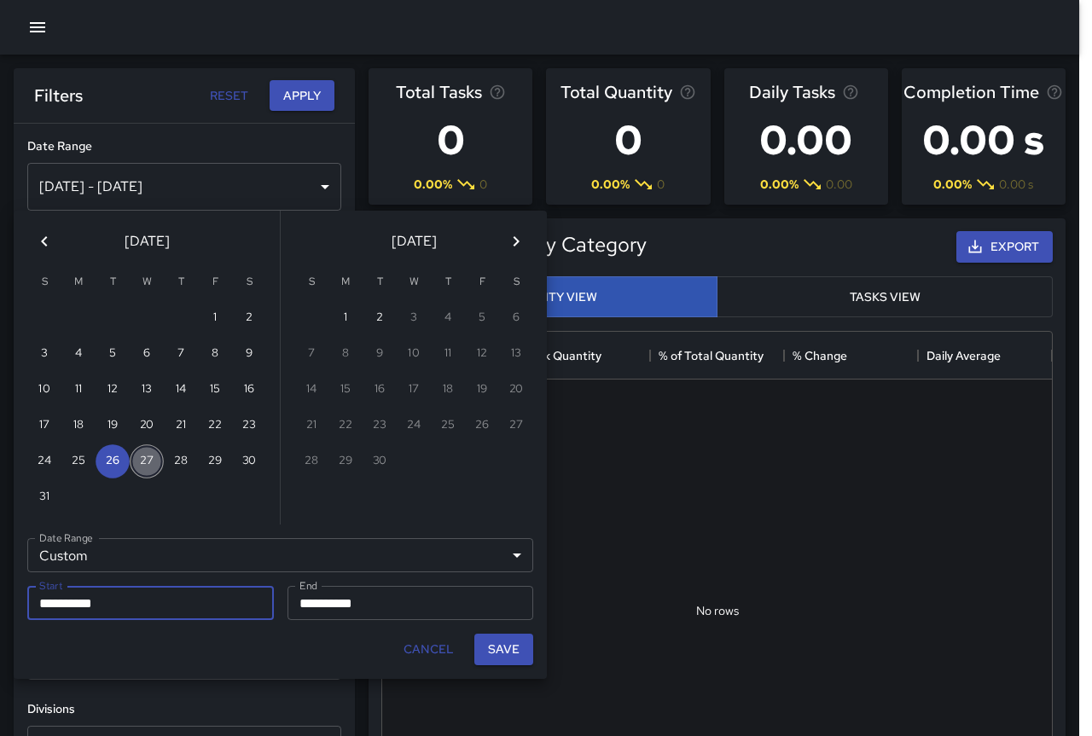
click at [152, 456] on button "27" at bounding box center [147, 461] width 34 height 34
click at [502, 651] on button "Save" at bounding box center [503, 650] width 59 height 32
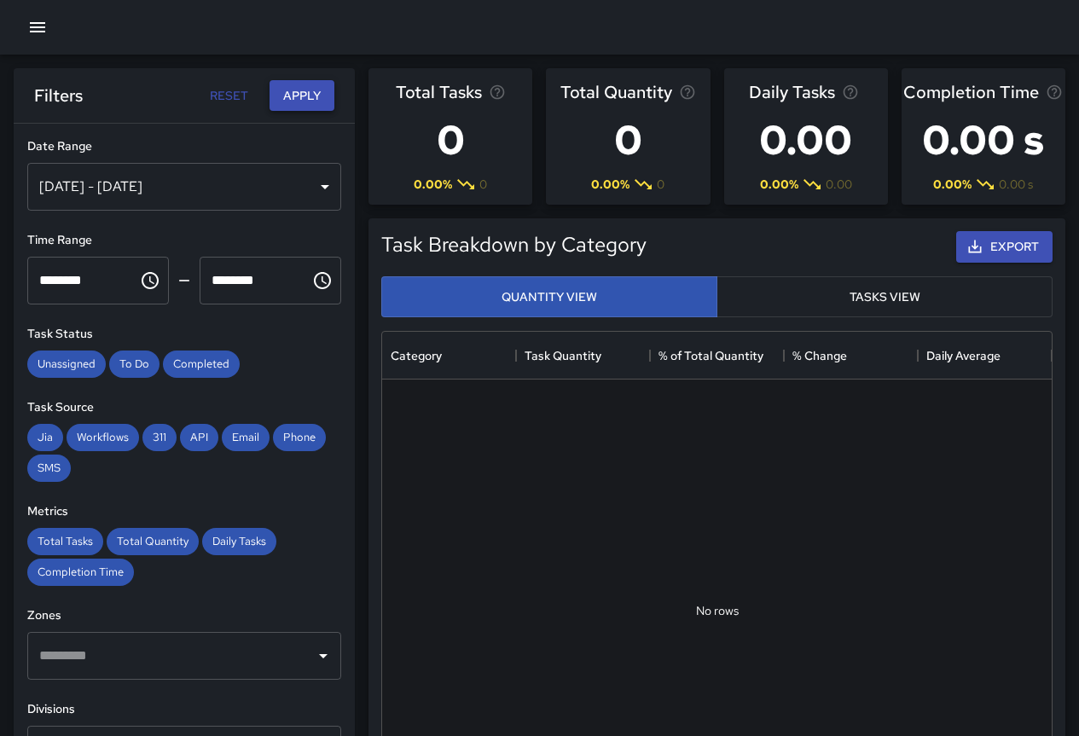
click at [305, 94] on button "Apply" at bounding box center [302, 96] width 65 height 32
click at [226, 189] on div "[DATE] - [DATE]" at bounding box center [184, 187] width 314 height 48
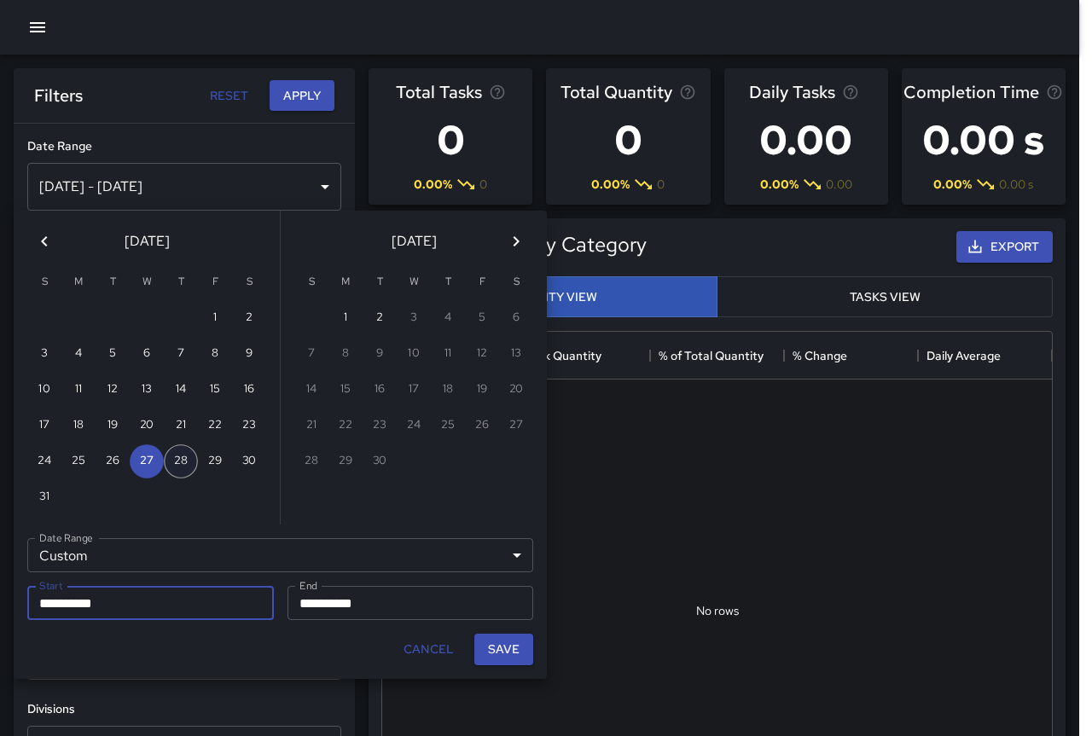
click at [172, 465] on button "28" at bounding box center [181, 461] width 34 height 34
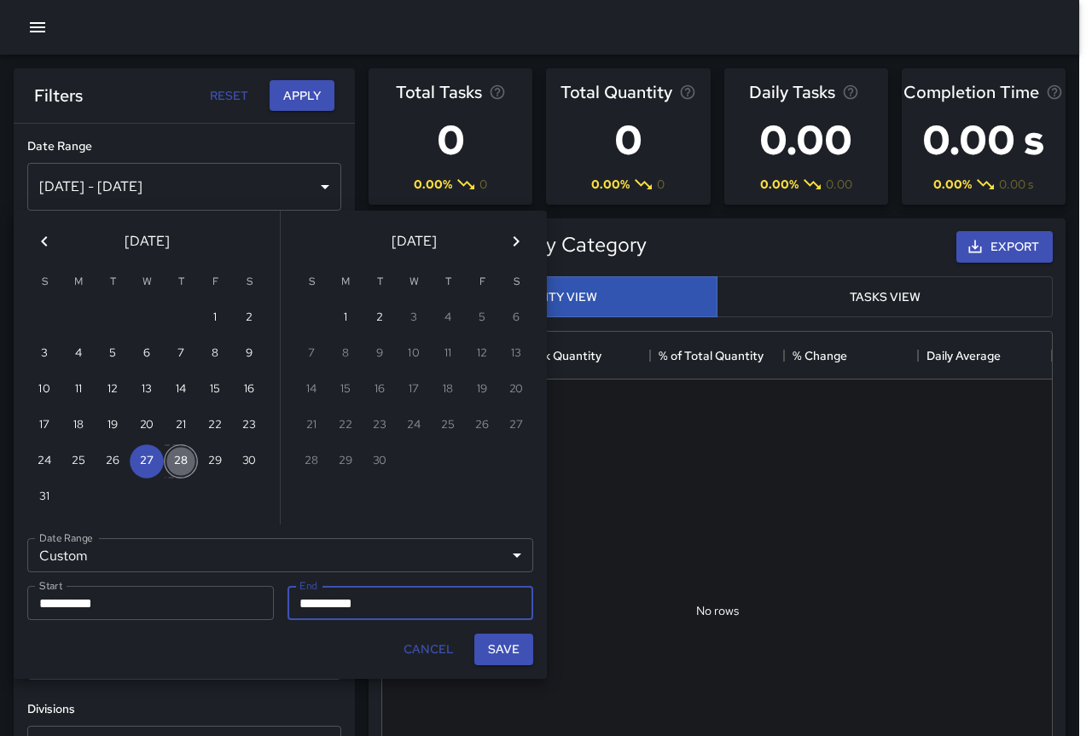
click at [172, 465] on button "28" at bounding box center [181, 461] width 34 height 34
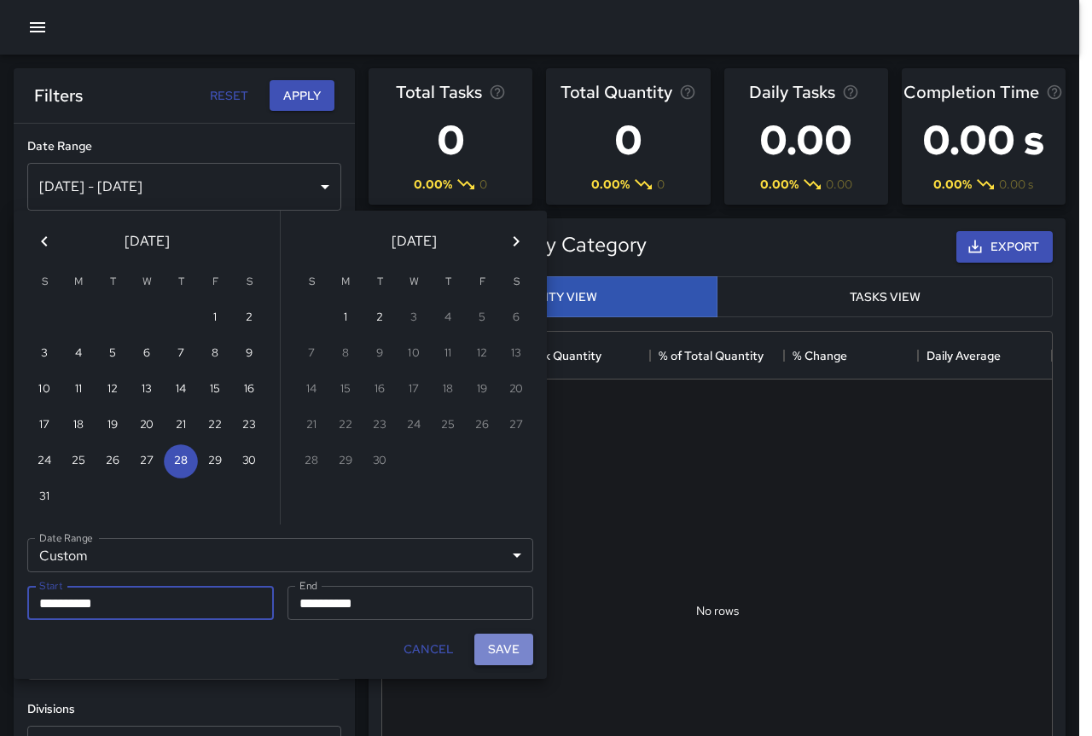
click at [493, 652] on button "Save" at bounding box center [503, 650] width 59 height 32
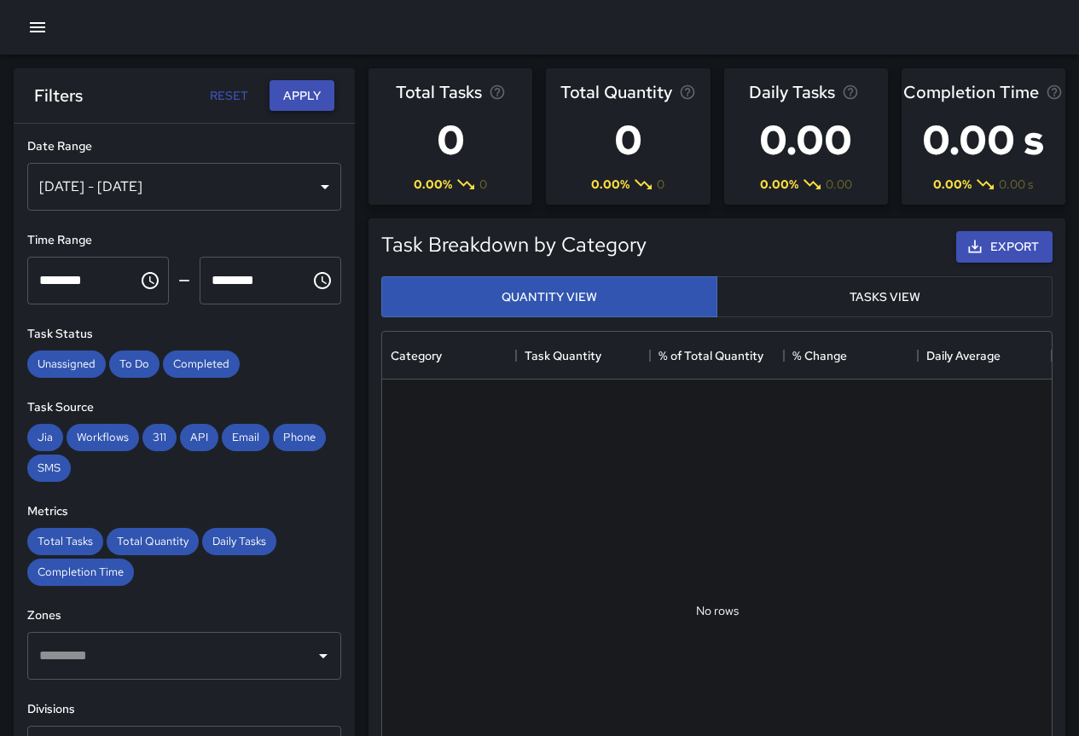
click at [313, 102] on button "Apply" at bounding box center [302, 96] width 65 height 32
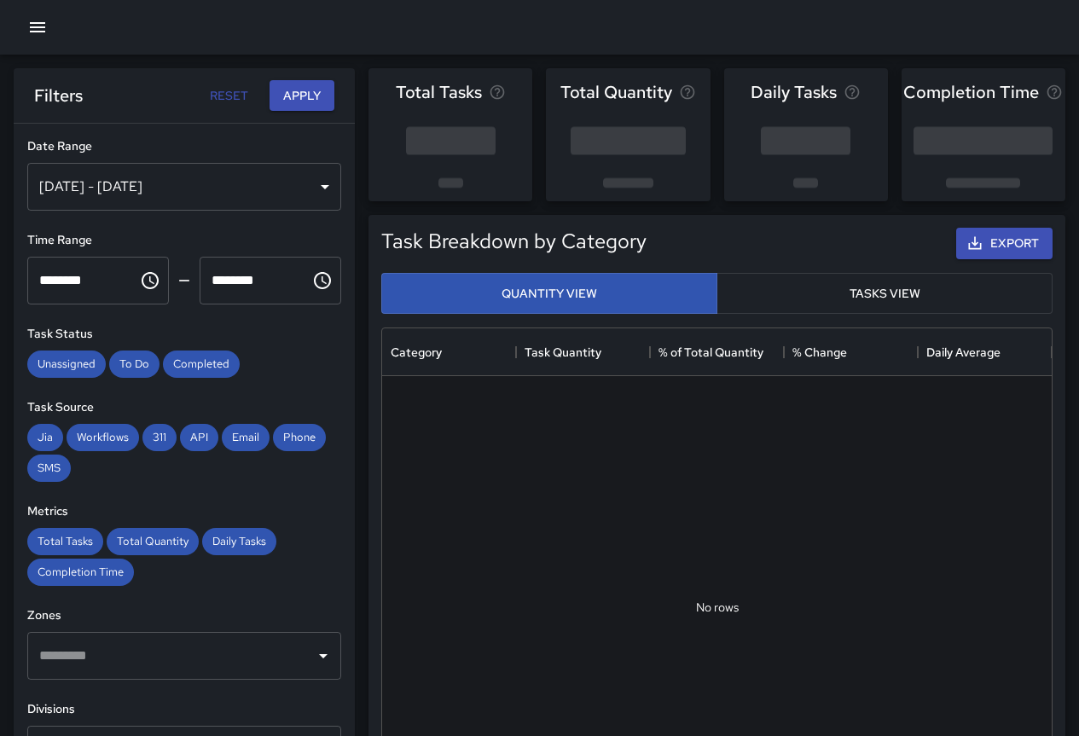
click at [209, 186] on div "[DATE] - [DATE]" at bounding box center [184, 187] width 314 height 48
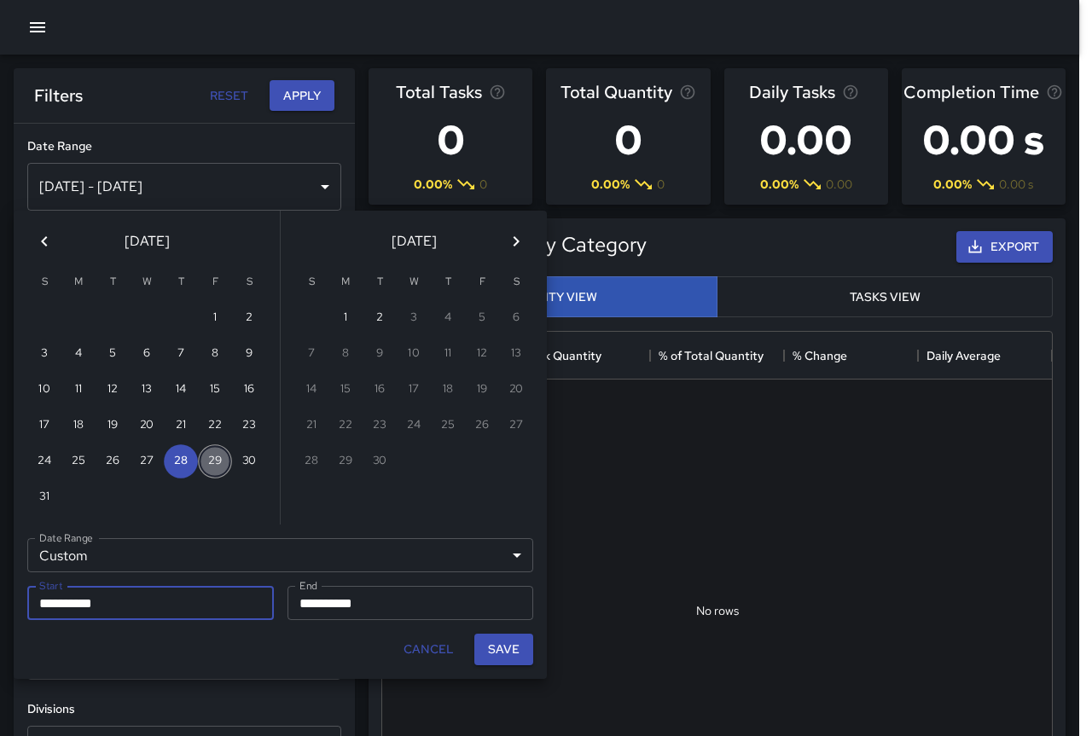
click at [211, 461] on button "29" at bounding box center [215, 461] width 34 height 34
click at [486, 642] on button "Save" at bounding box center [503, 650] width 59 height 32
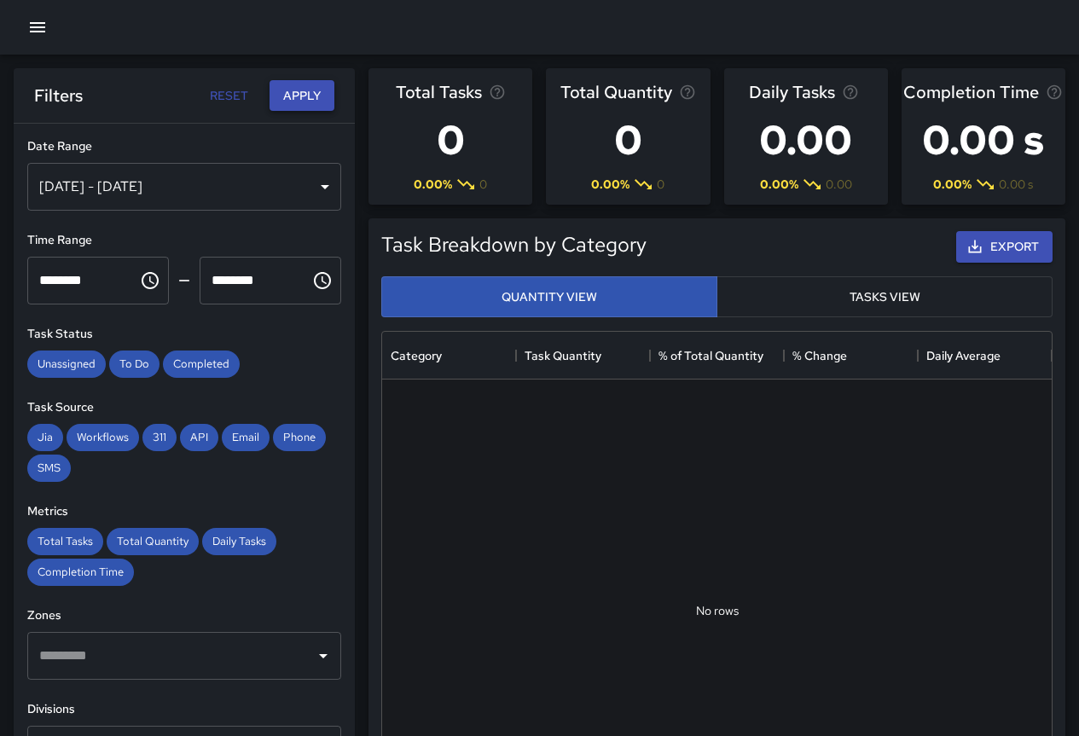
click at [292, 90] on button "Apply" at bounding box center [302, 96] width 65 height 32
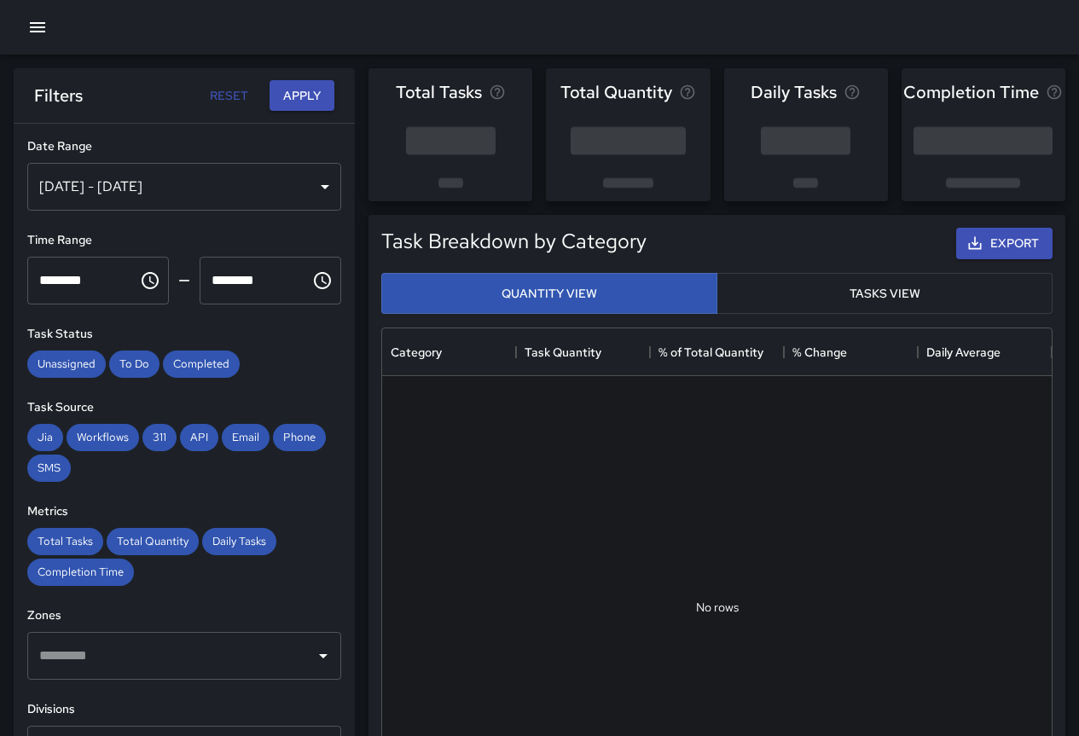
click at [213, 181] on div "[DATE] - [DATE]" at bounding box center [184, 187] width 314 height 48
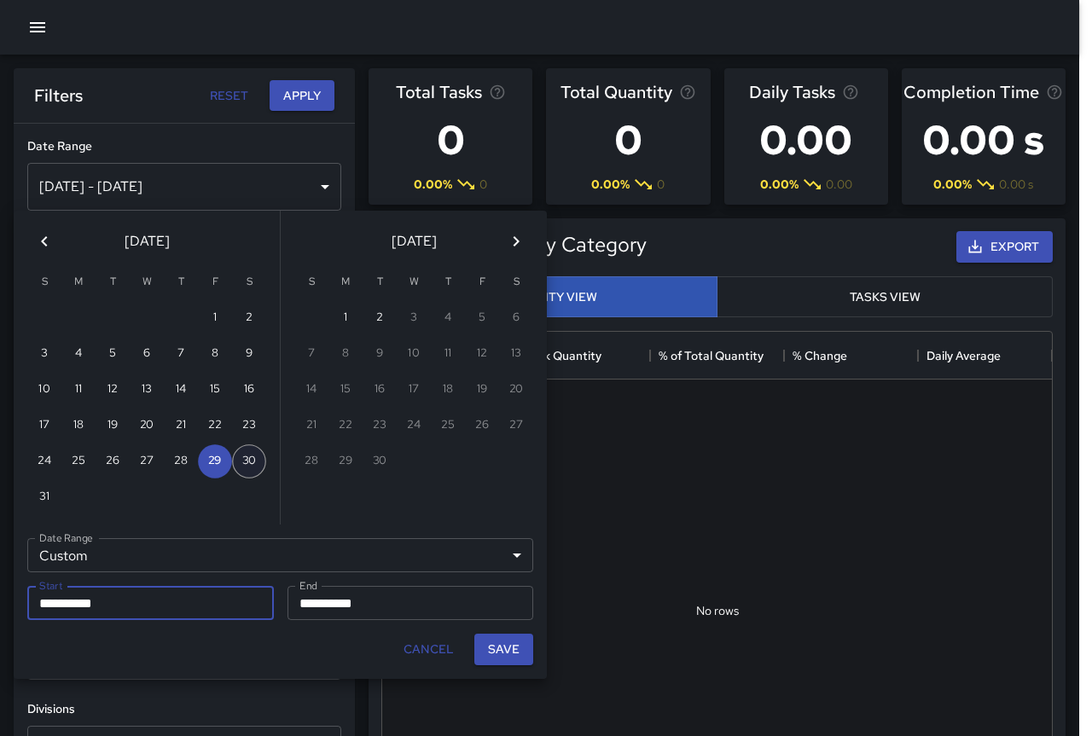
click at [244, 453] on button "30" at bounding box center [249, 461] width 34 height 34
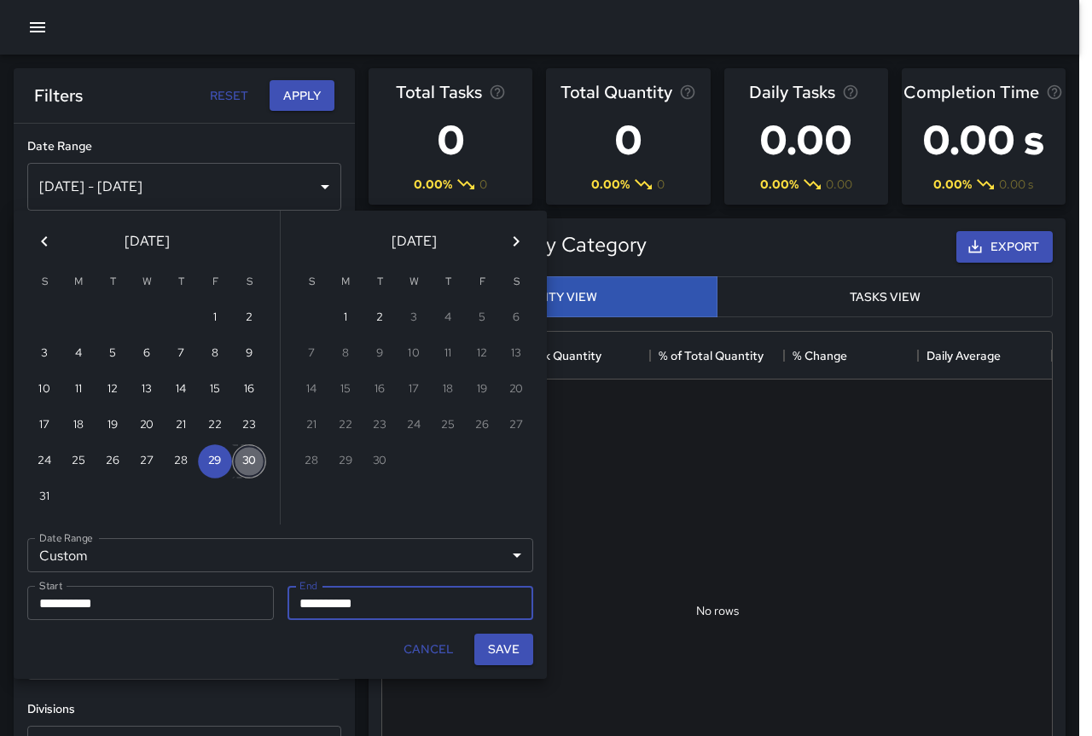
click at [244, 453] on button "30" at bounding box center [249, 461] width 34 height 34
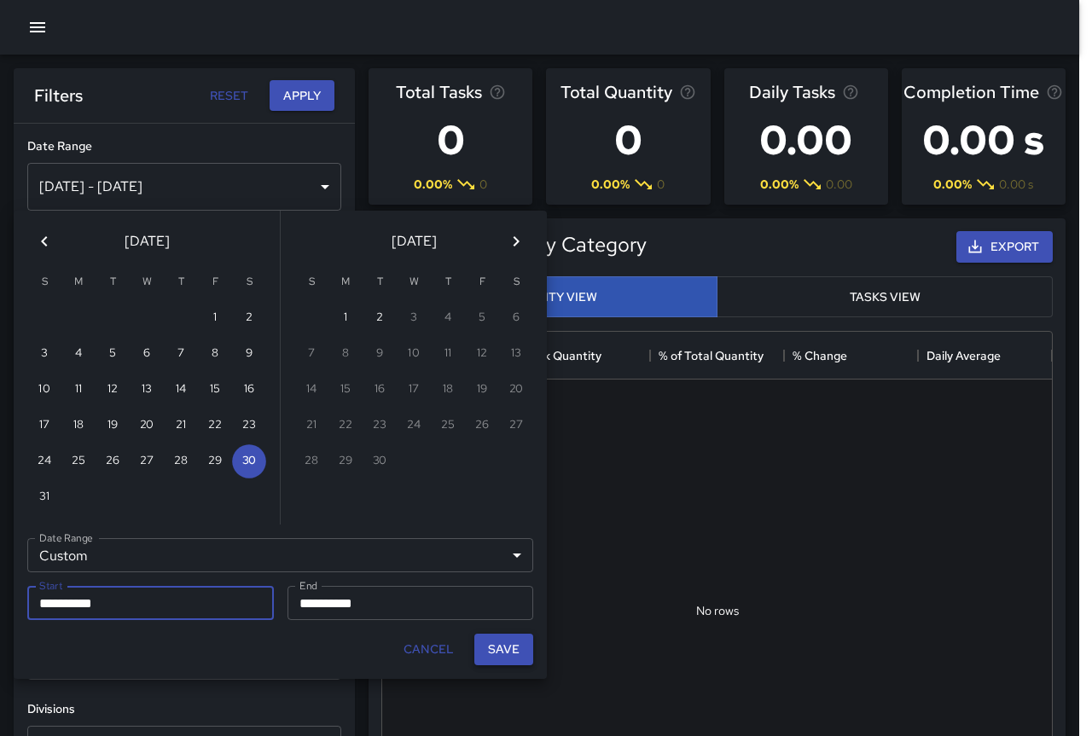
click at [493, 647] on button "Save" at bounding box center [503, 650] width 59 height 32
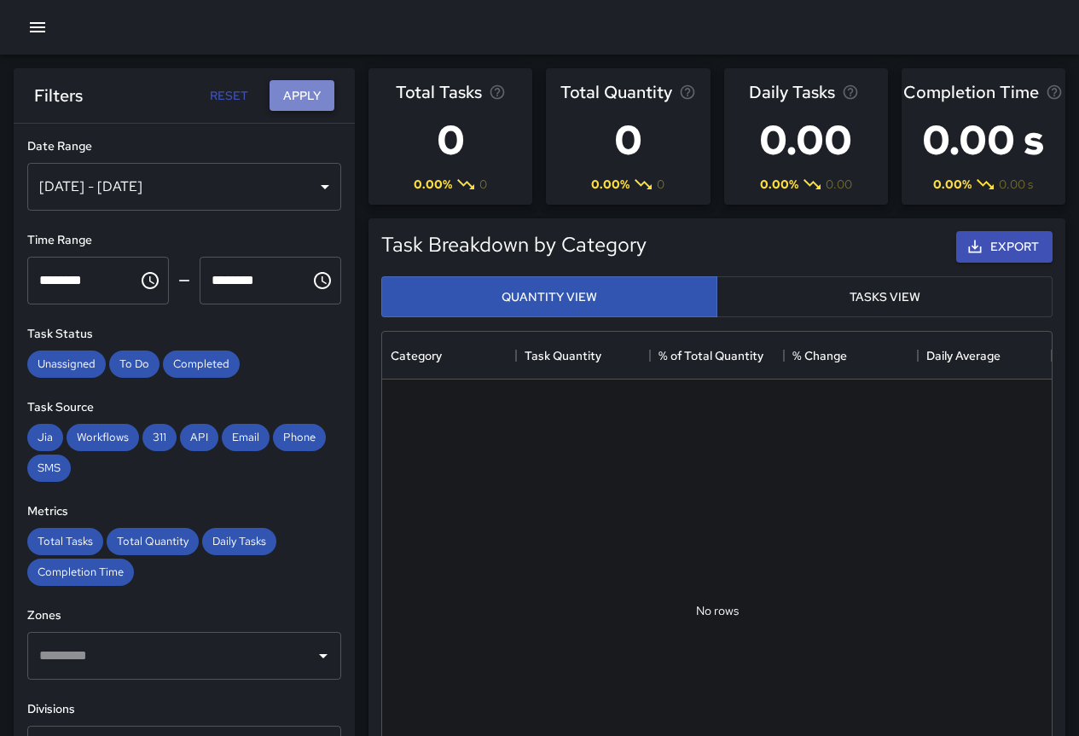
click at [319, 107] on button "Apply" at bounding box center [302, 96] width 65 height 32
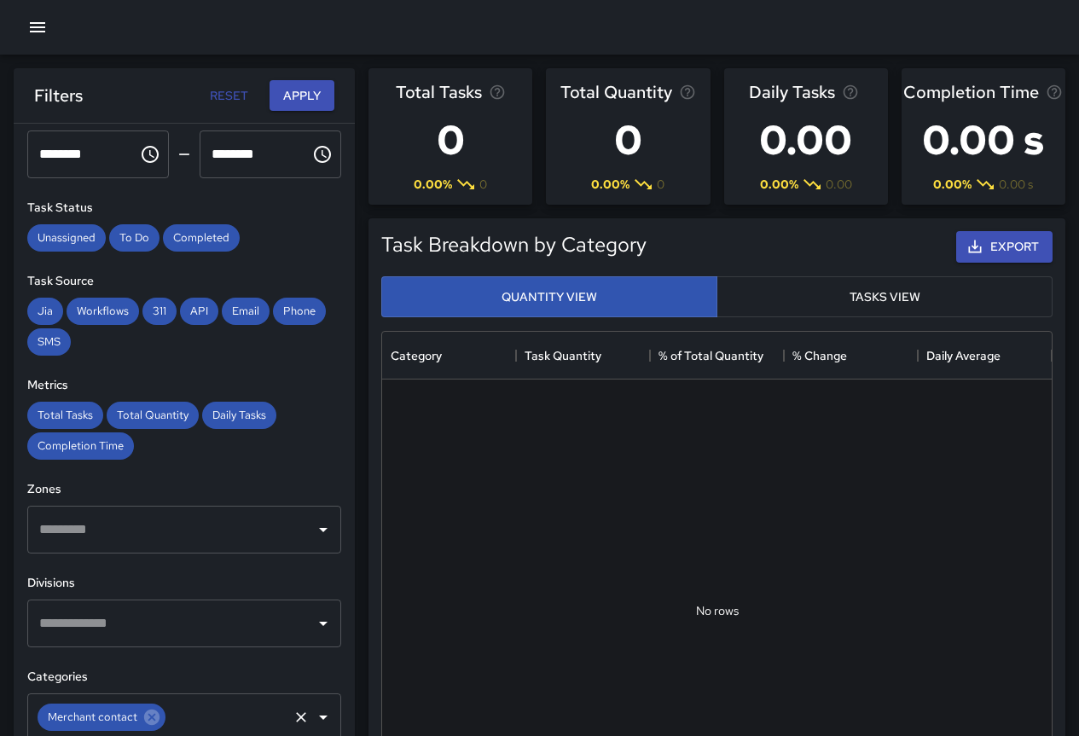
scroll to position [358, 0]
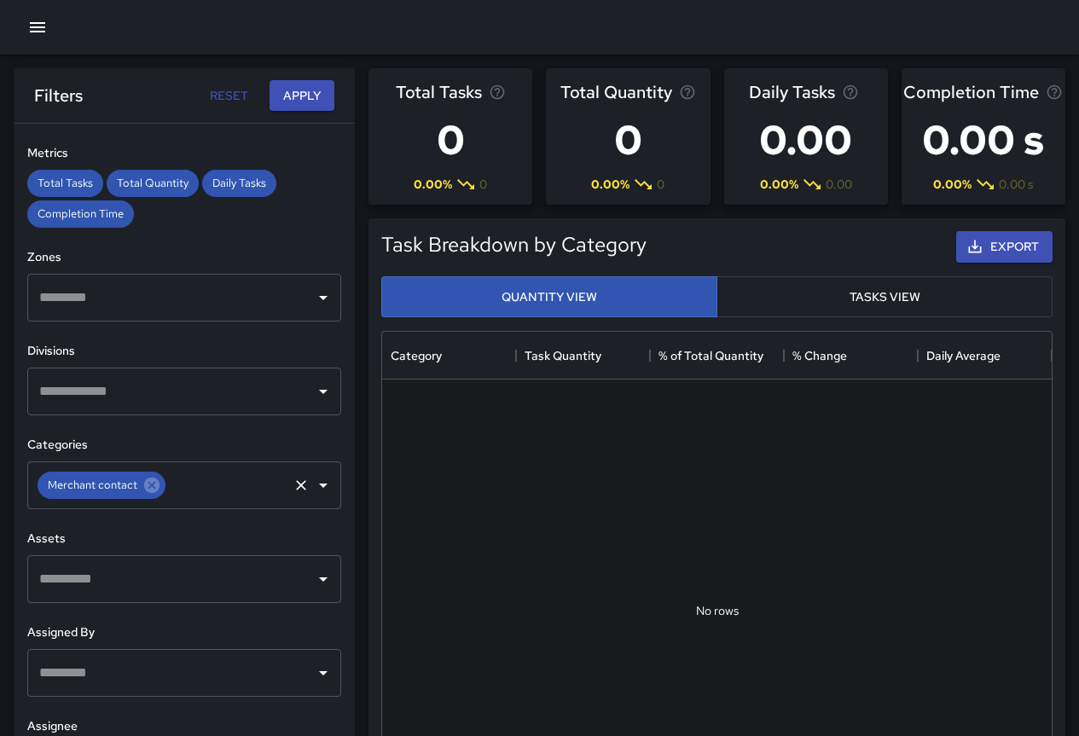
click at [145, 483] on icon at bounding box center [151, 485] width 15 height 15
click at [243, 490] on input "text" at bounding box center [171, 485] width 273 height 32
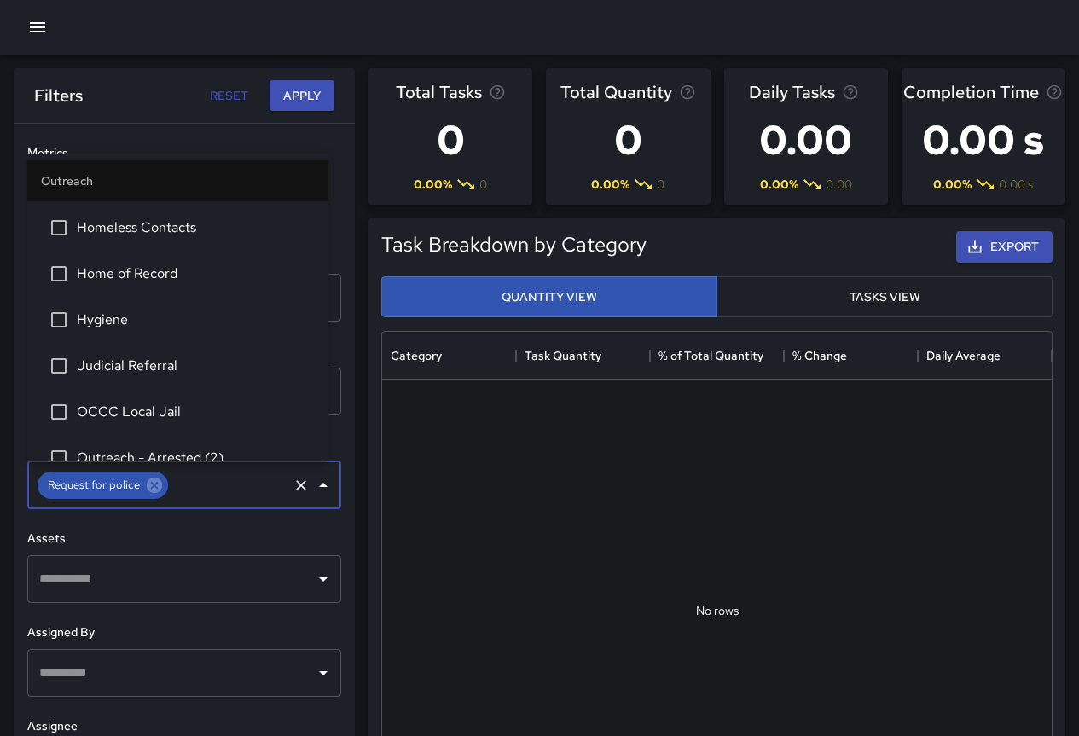
scroll to position [3582, 0]
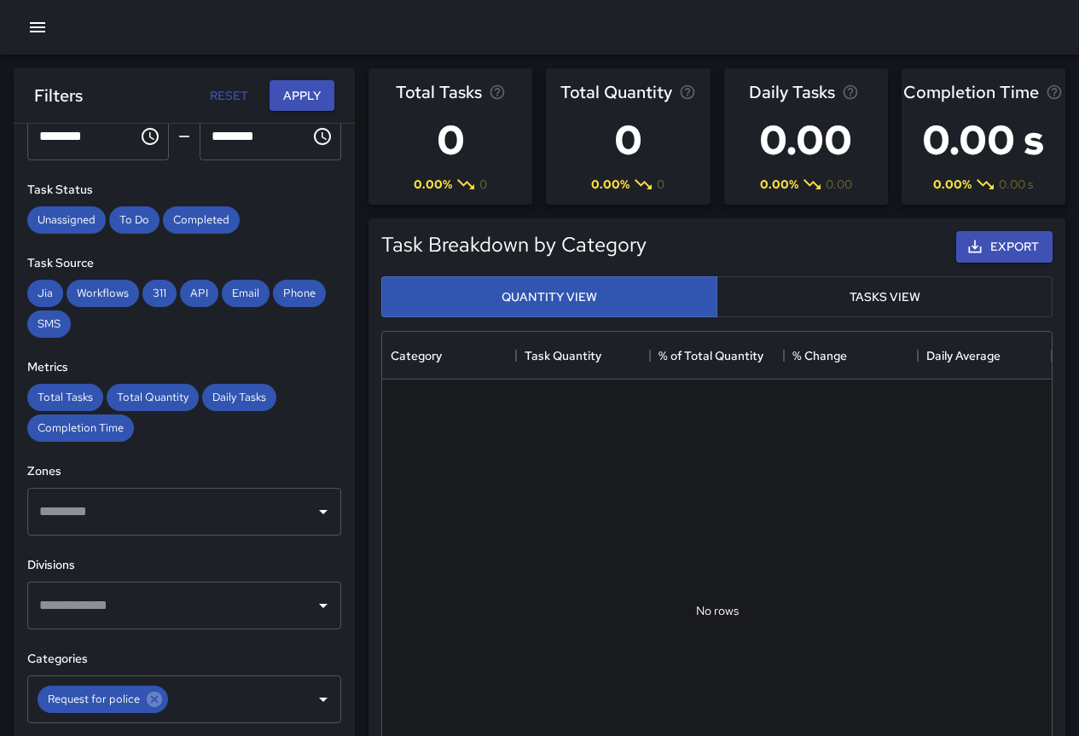
scroll to position [0, 0]
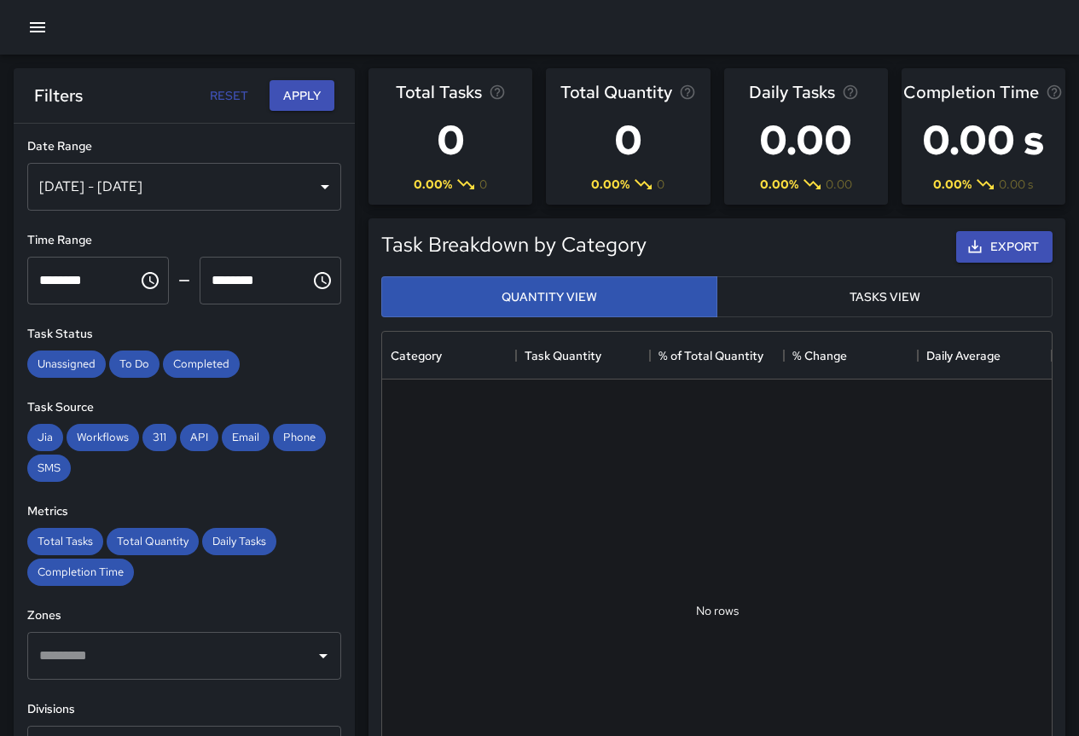
click at [104, 177] on div "[DATE] - [DATE]" at bounding box center [184, 187] width 314 height 48
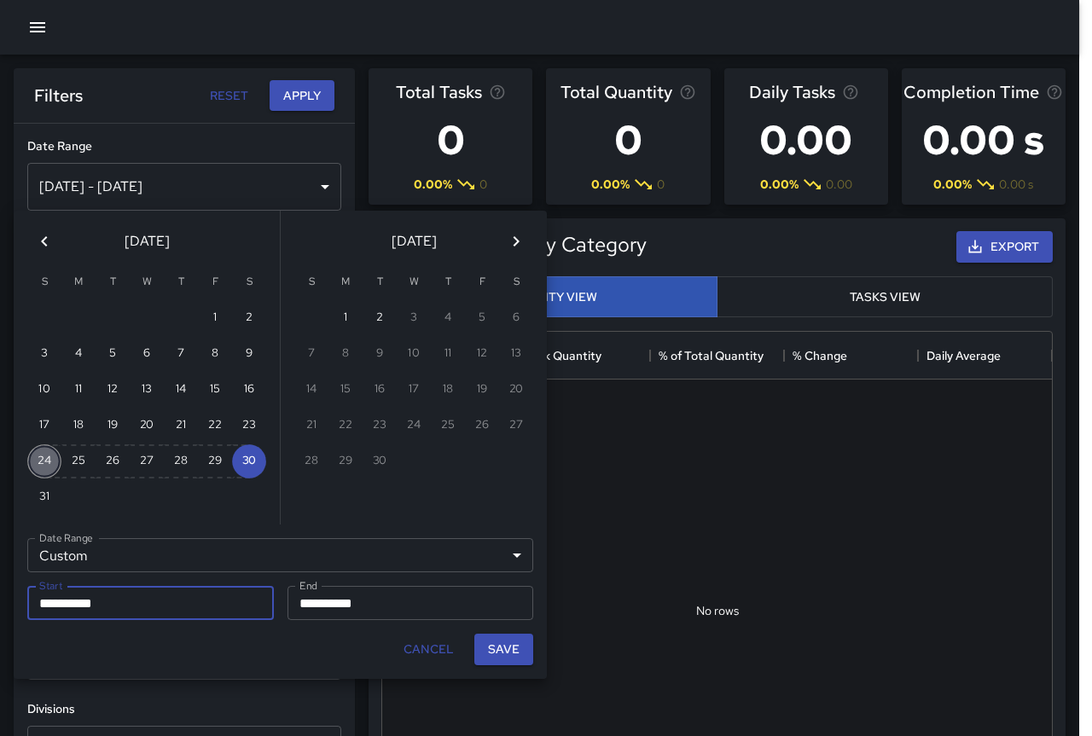
click at [42, 456] on button "24" at bounding box center [44, 461] width 34 height 34
click at [520, 658] on button "Save" at bounding box center [503, 650] width 59 height 32
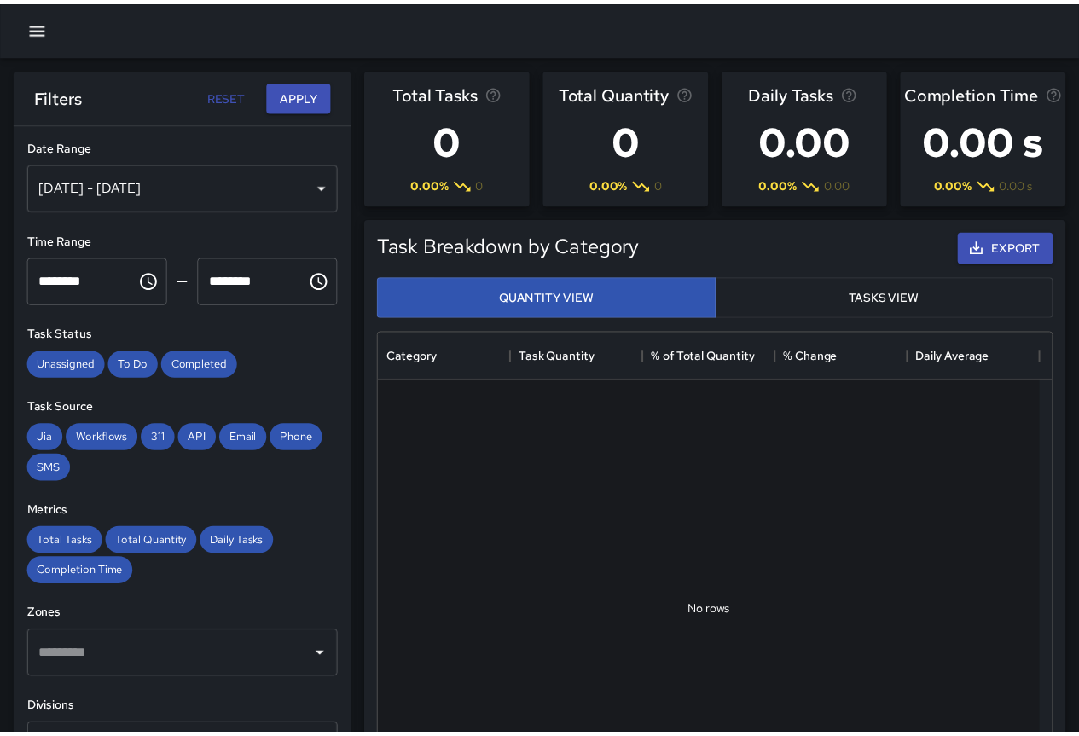
scroll to position [14, 14]
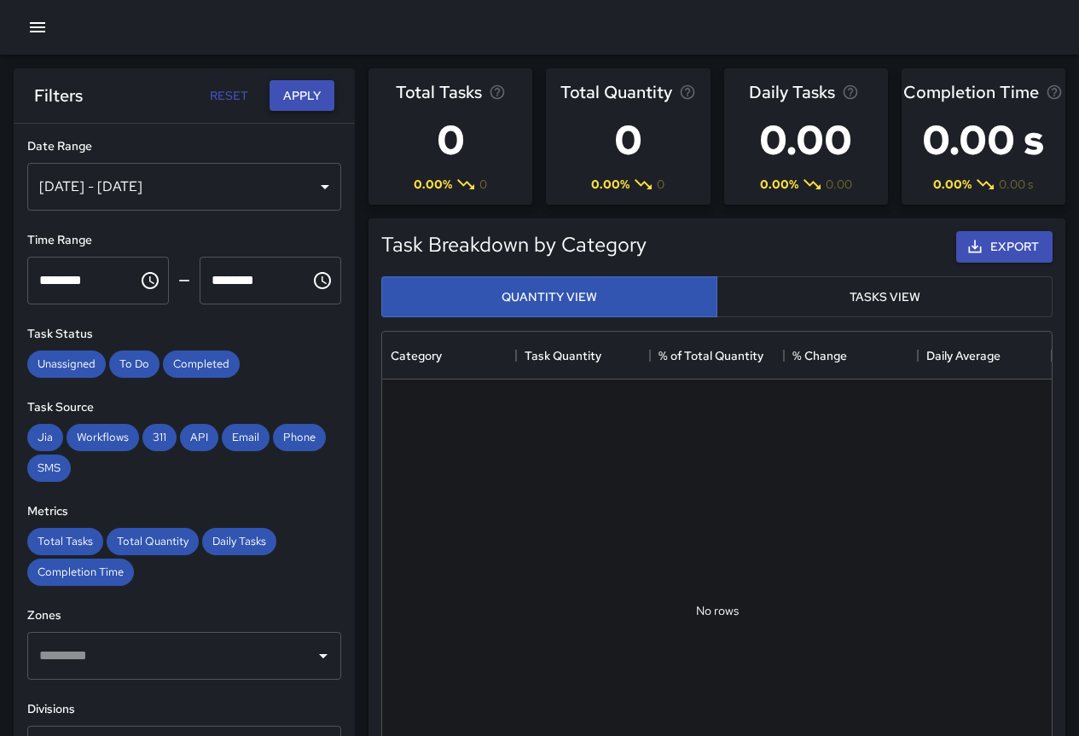
click at [294, 90] on button "Apply" at bounding box center [302, 96] width 65 height 32
click at [243, 177] on div "[DATE] - [DATE]" at bounding box center [184, 187] width 314 height 48
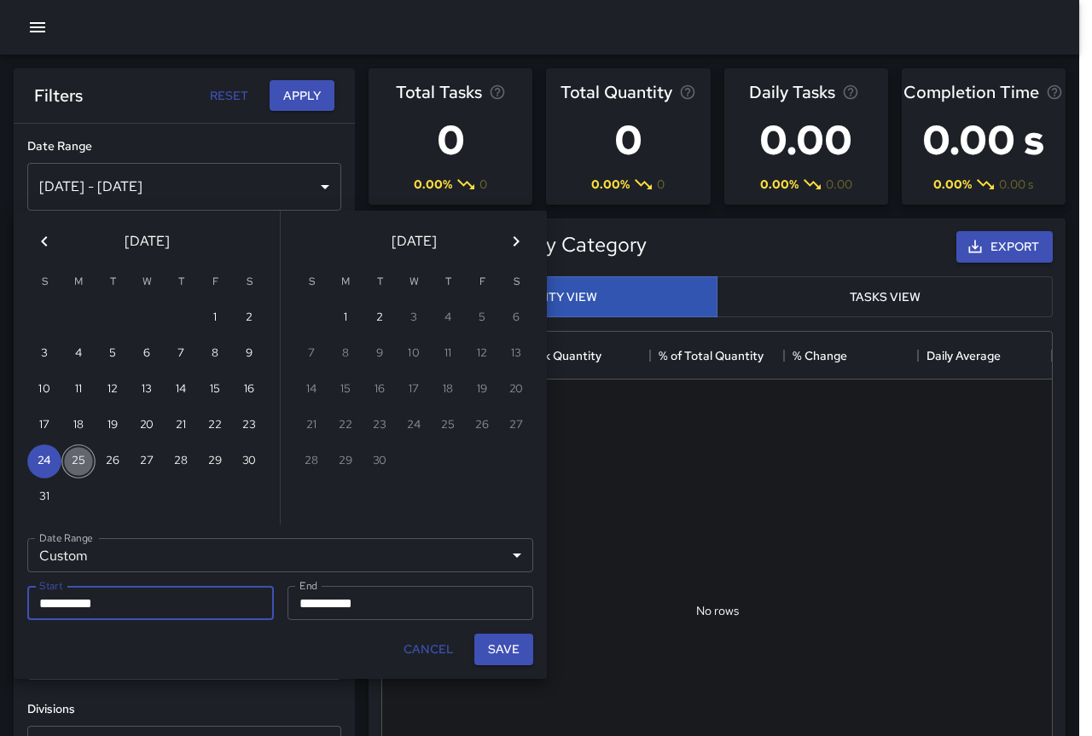
click at [83, 463] on button "25" at bounding box center [78, 461] width 34 height 34
click at [521, 659] on button "Save" at bounding box center [503, 650] width 59 height 32
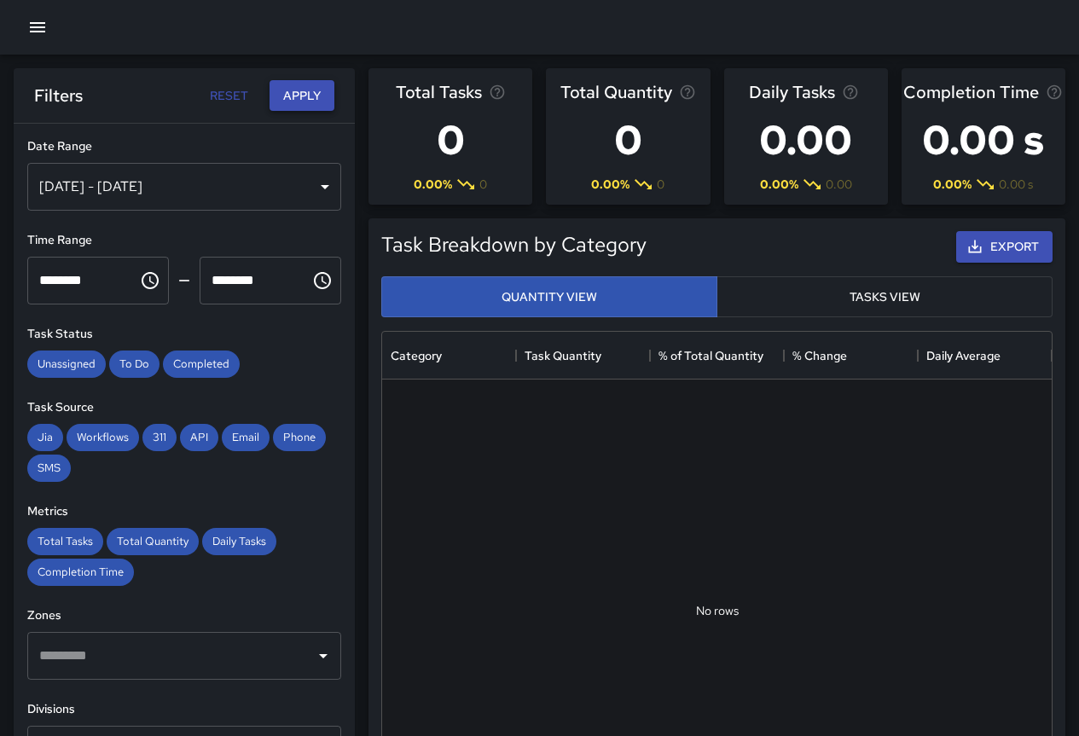
click at [316, 99] on button "Apply" at bounding box center [302, 96] width 65 height 32
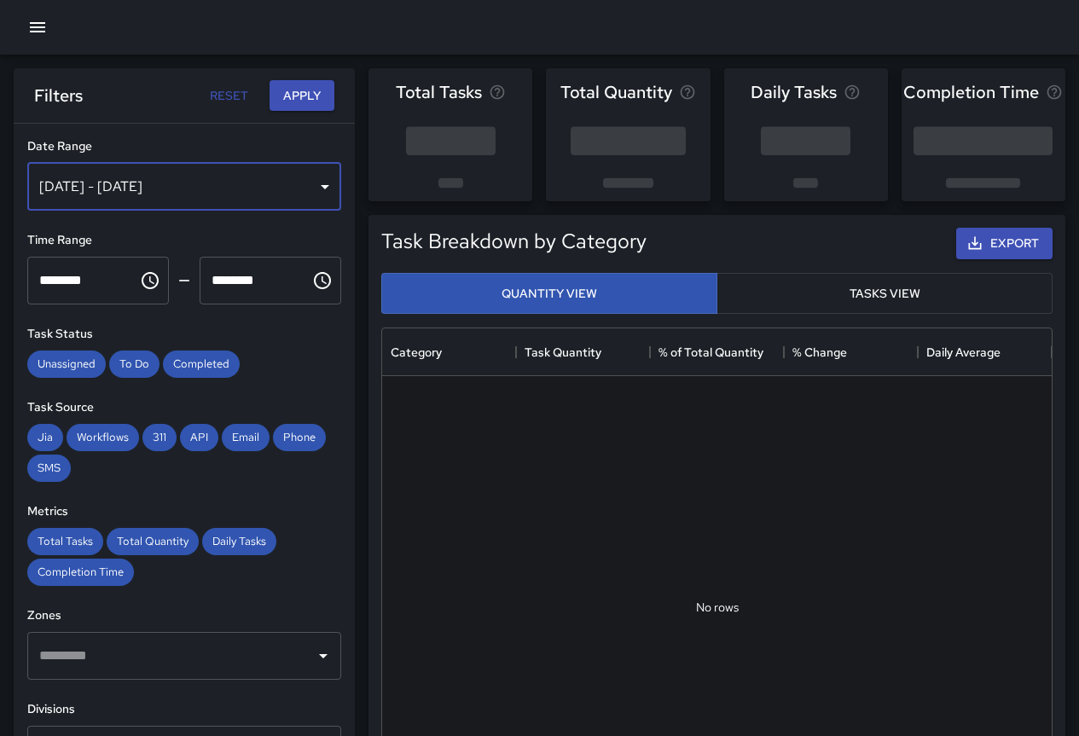
click at [157, 177] on div "[DATE] - [DATE]" at bounding box center [184, 187] width 314 height 48
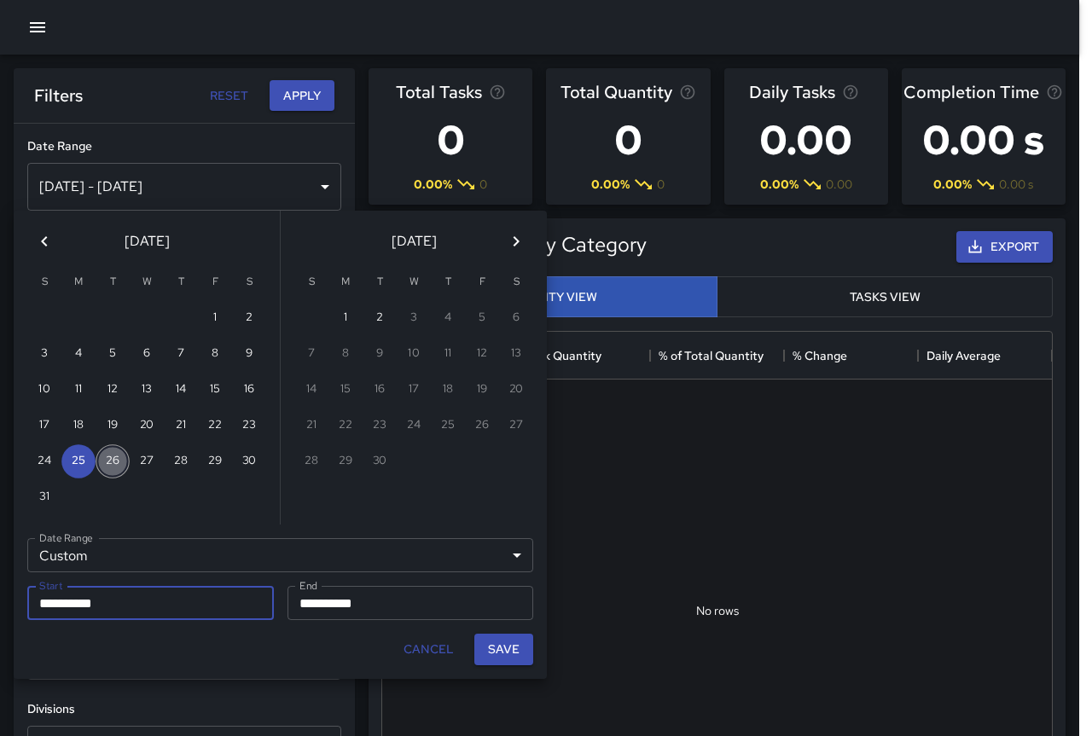
click at [104, 459] on button "26" at bounding box center [113, 461] width 34 height 34
click at [496, 641] on button "Save" at bounding box center [503, 650] width 59 height 32
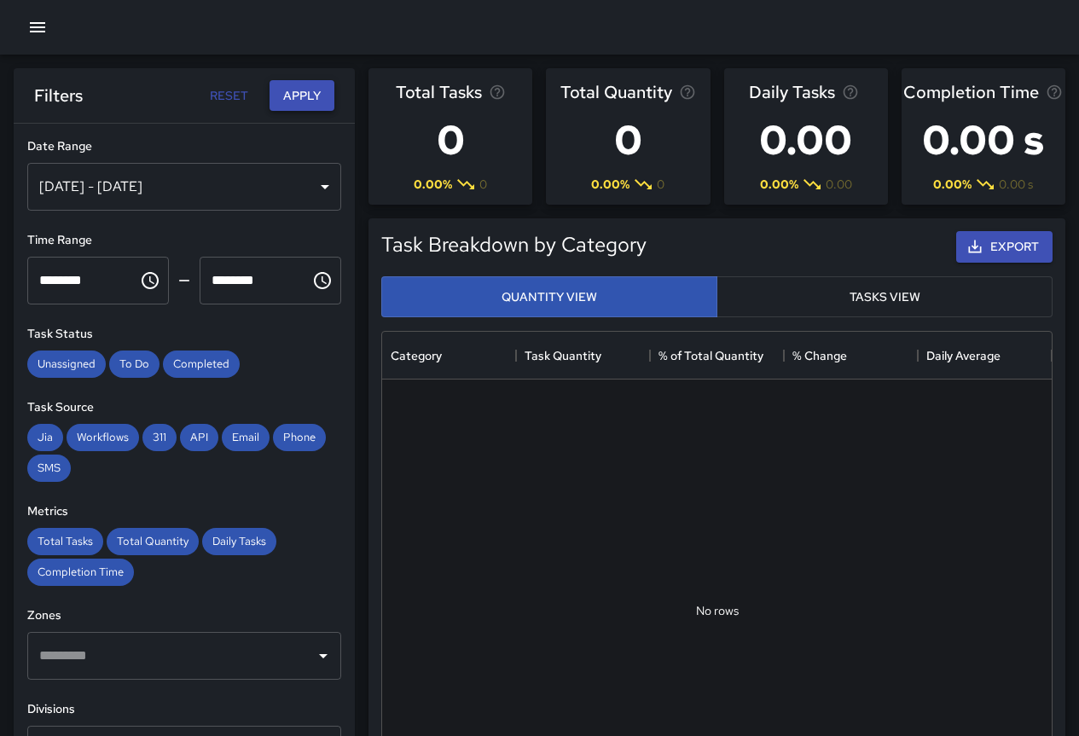
click at [295, 90] on button "Apply" at bounding box center [302, 96] width 65 height 32
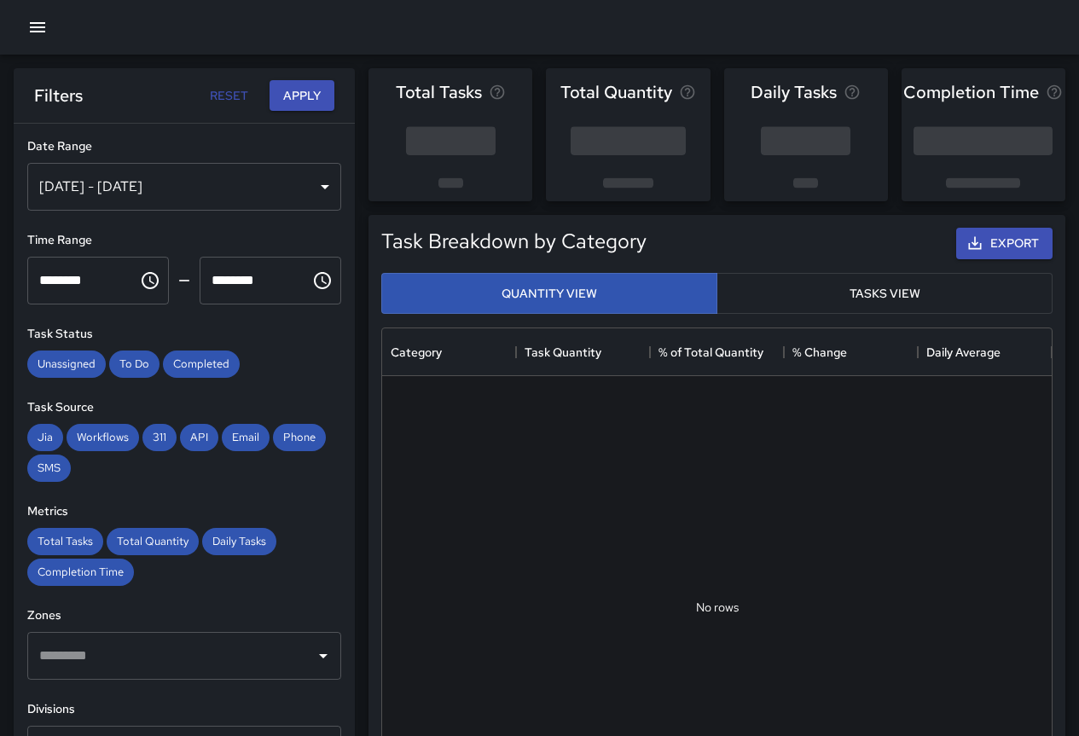
click at [200, 177] on div "[DATE] - [DATE]" at bounding box center [184, 187] width 314 height 48
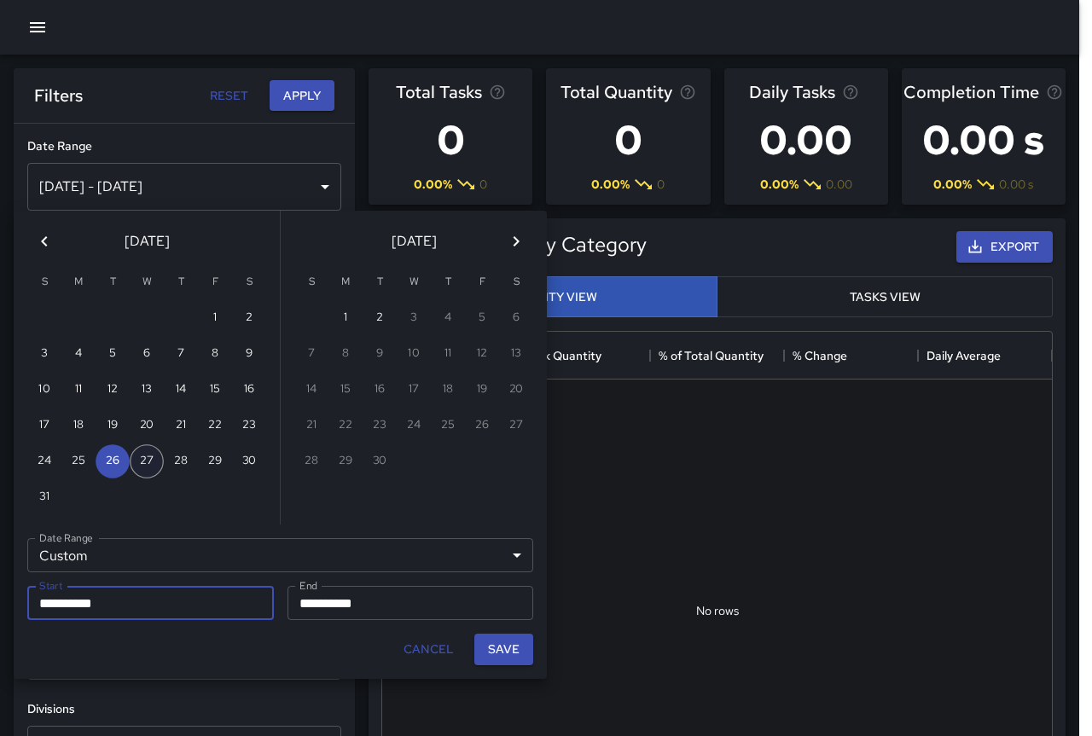
click at [151, 461] on button "27" at bounding box center [147, 461] width 34 height 34
click at [502, 644] on button "Save" at bounding box center [503, 650] width 59 height 32
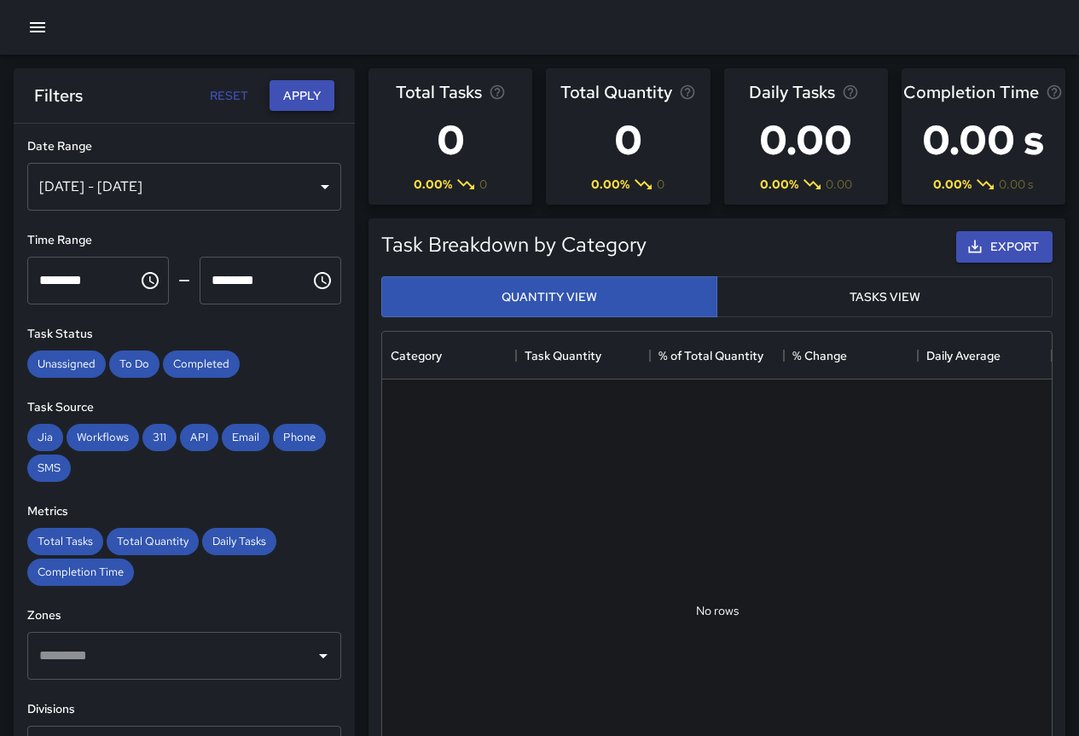
click at [306, 89] on button "Apply" at bounding box center [302, 96] width 65 height 32
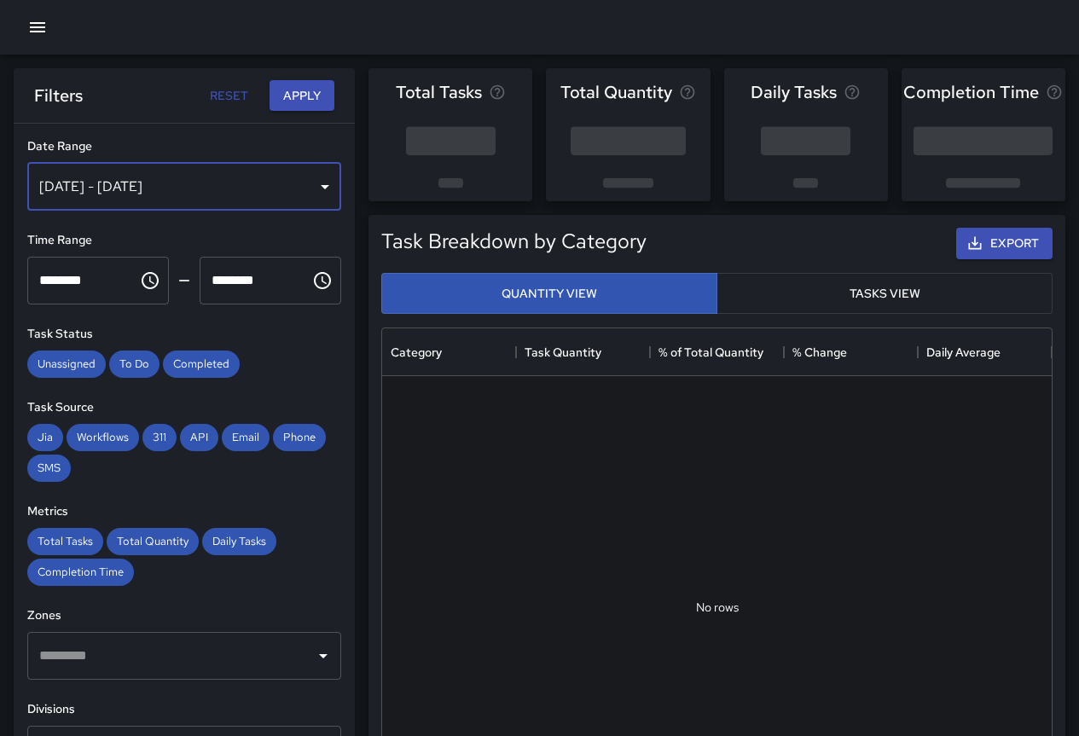
click at [202, 189] on div "[DATE] - [DATE]" at bounding box center [184, 187] width 314 height 48
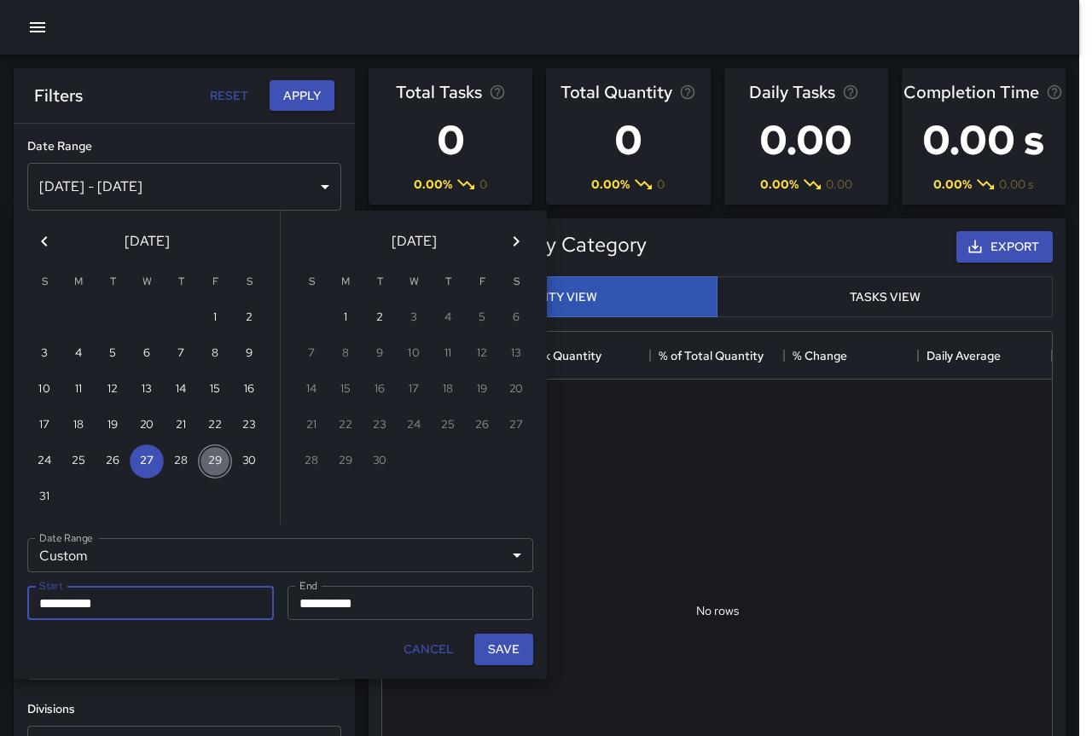
click at [218, 466] on button "29" at bounding box center [215, 461] width 34 height 34
click at [499, 654] on button "Save" at bounding box center [503, 650] width 59 height 32
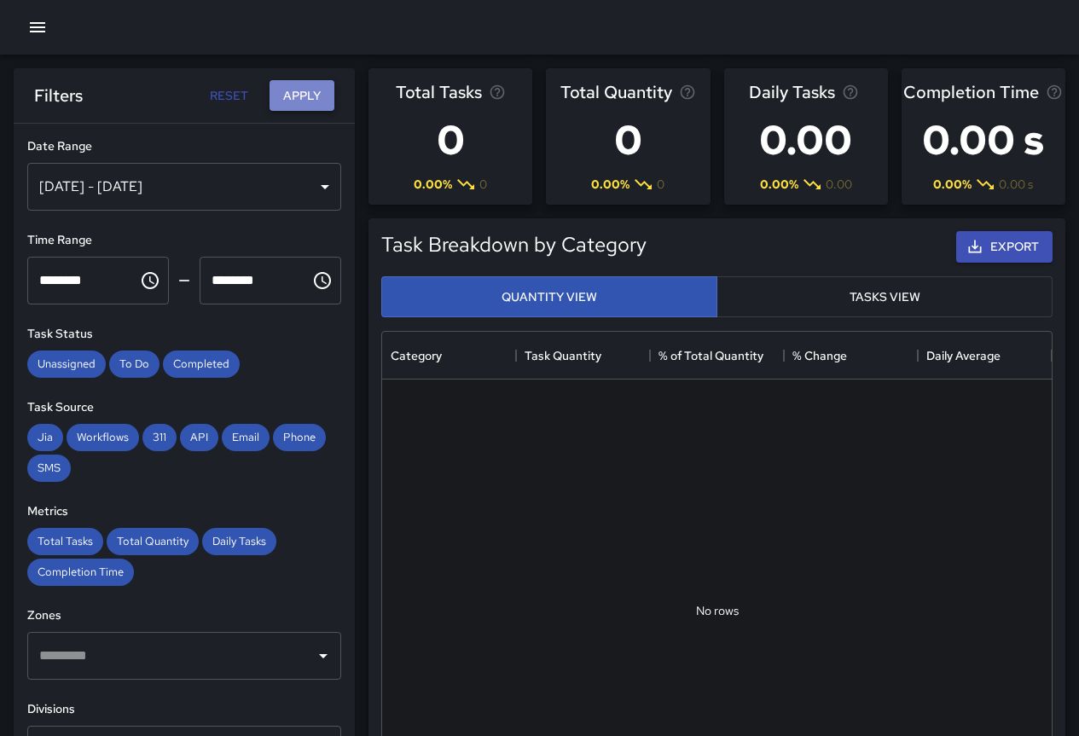
click at [323, 92] on button "Apply" at bounding box center [302, 96] width 65 height 32
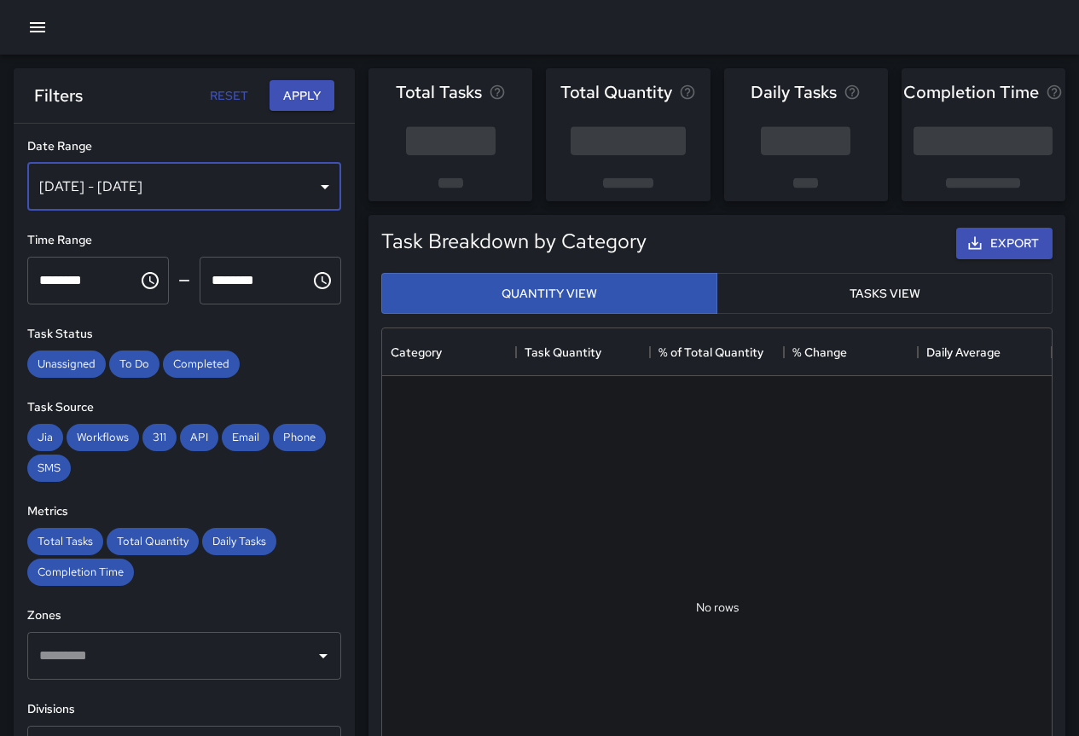
click at [197, 189] on div "[DATE] - [DATE]" at bounding box center [184, 187] width 314 height 48
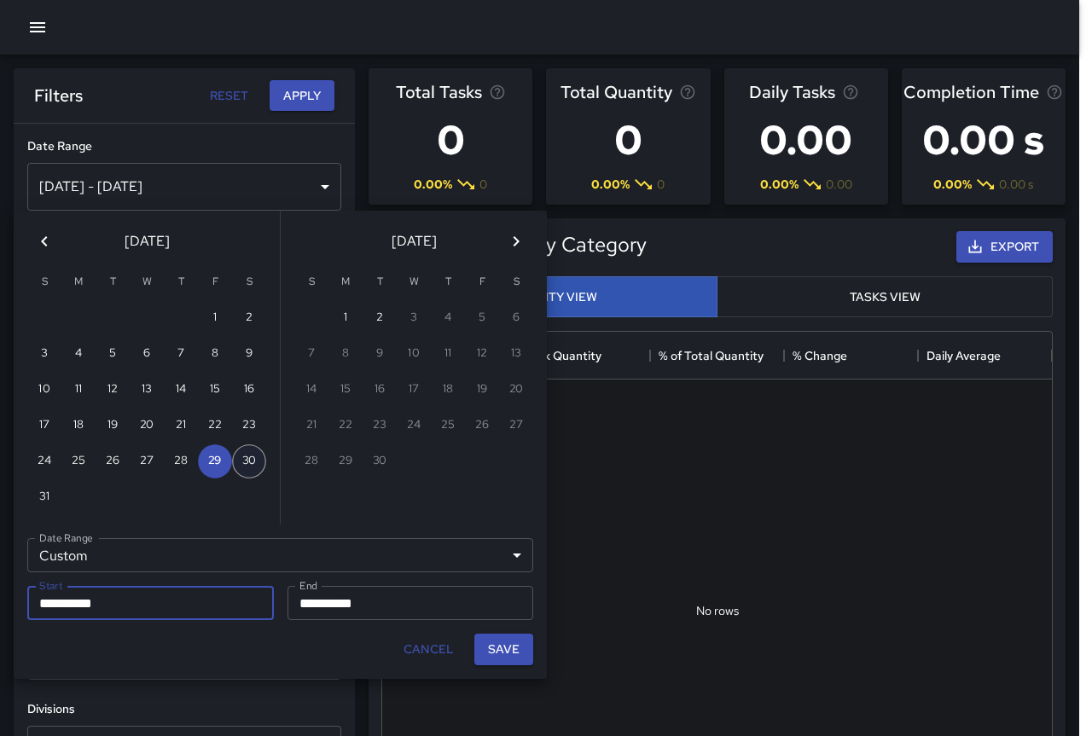
click at [242, 461] on button "30" at bounding box center [249, 461] width 34 height 34
click at [243, 461] on button "30" at bounding box center [249, 461] width 34 height 34
click at [492, 647] on button "Save" at bounding box center [503, 650] width 59 height 32
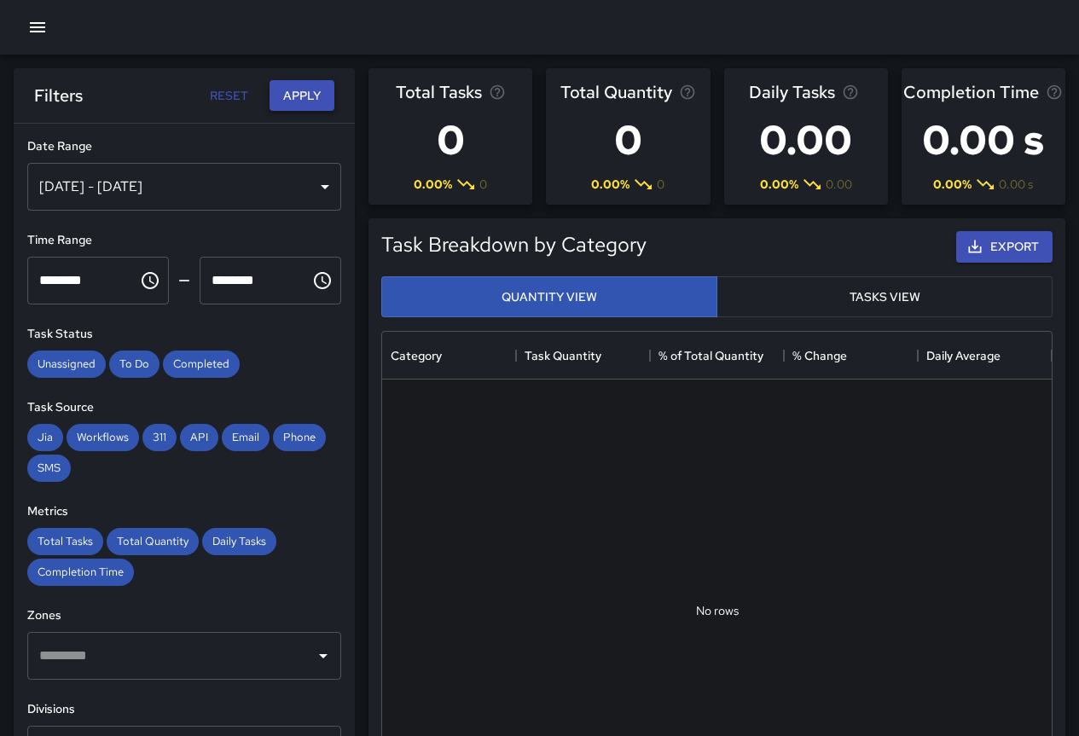
click at [310, 95] on button "Apply" at bounding box center [302, 96] width 65 height 32
click at [183, 171] on div "[DATE] - [DATE]" at bounding box center [184, 187] width 314 height 48
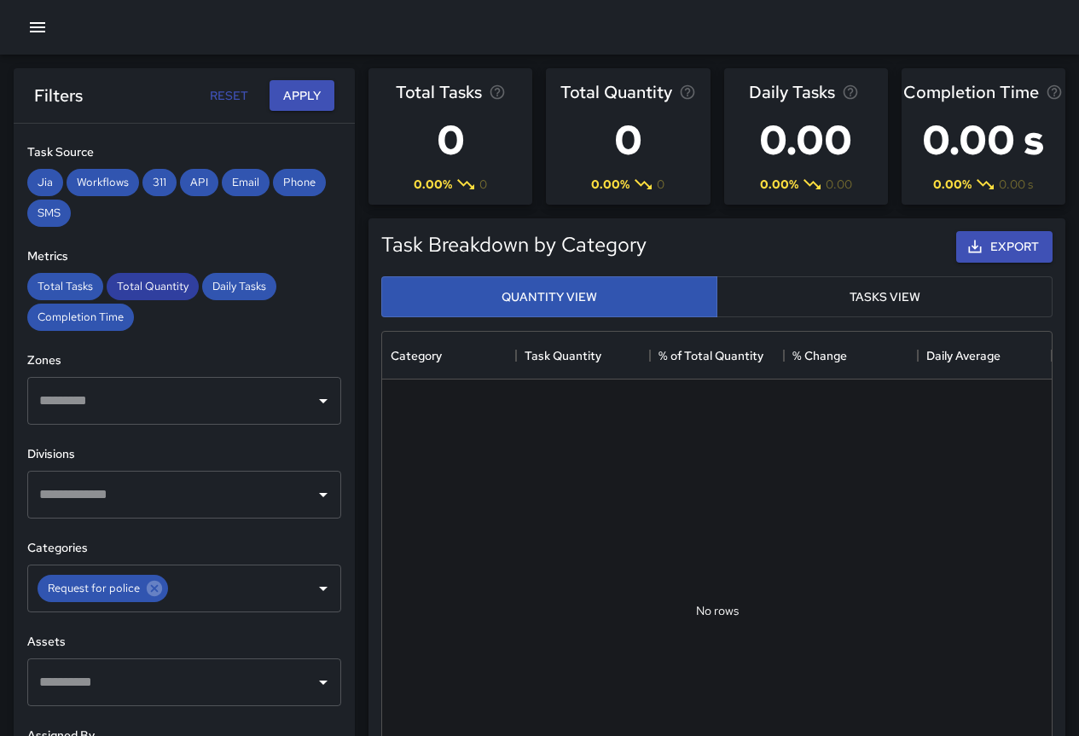
scroll to position [341, 0]
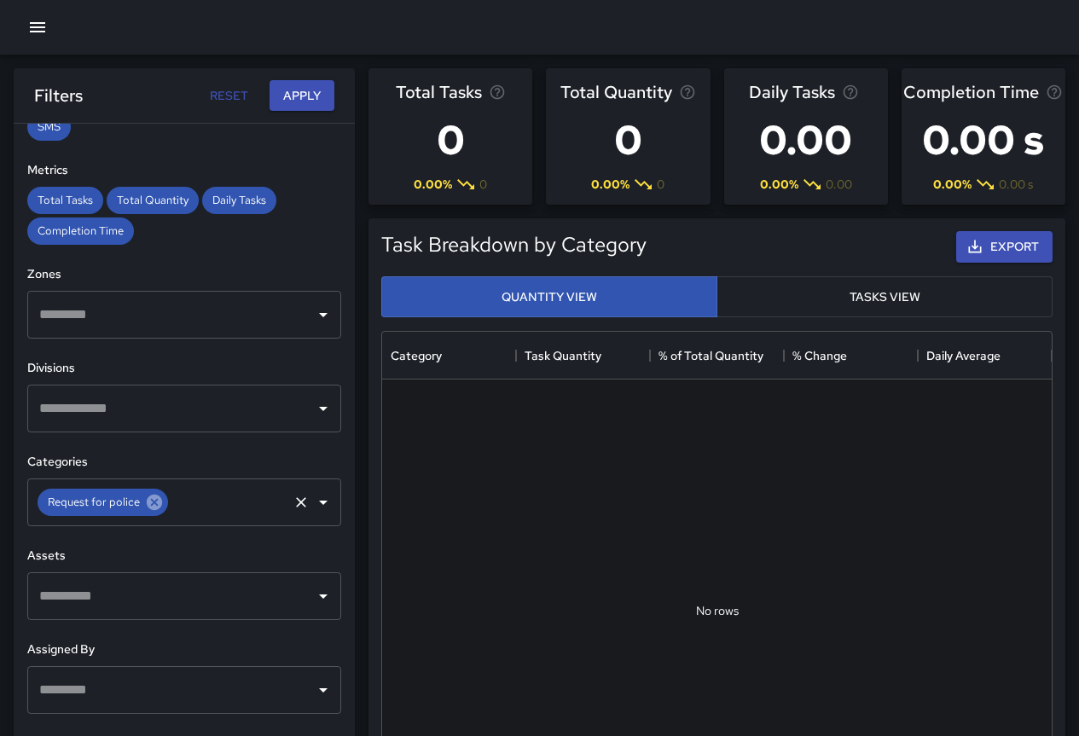
click at [156, 510] on icon at bounding box center [154, 502] width 19 height 19
click at [205, 512] on input "text" at bounding box center [171, 502] width 273 height 32
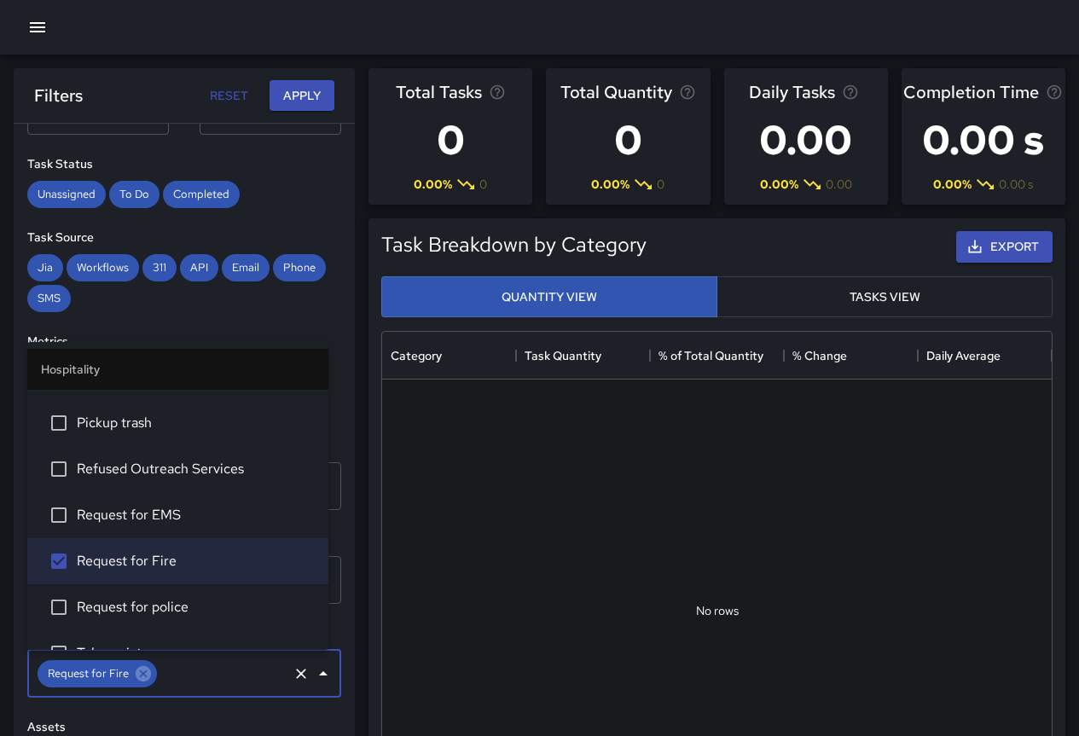
scroll to position [0, 0]
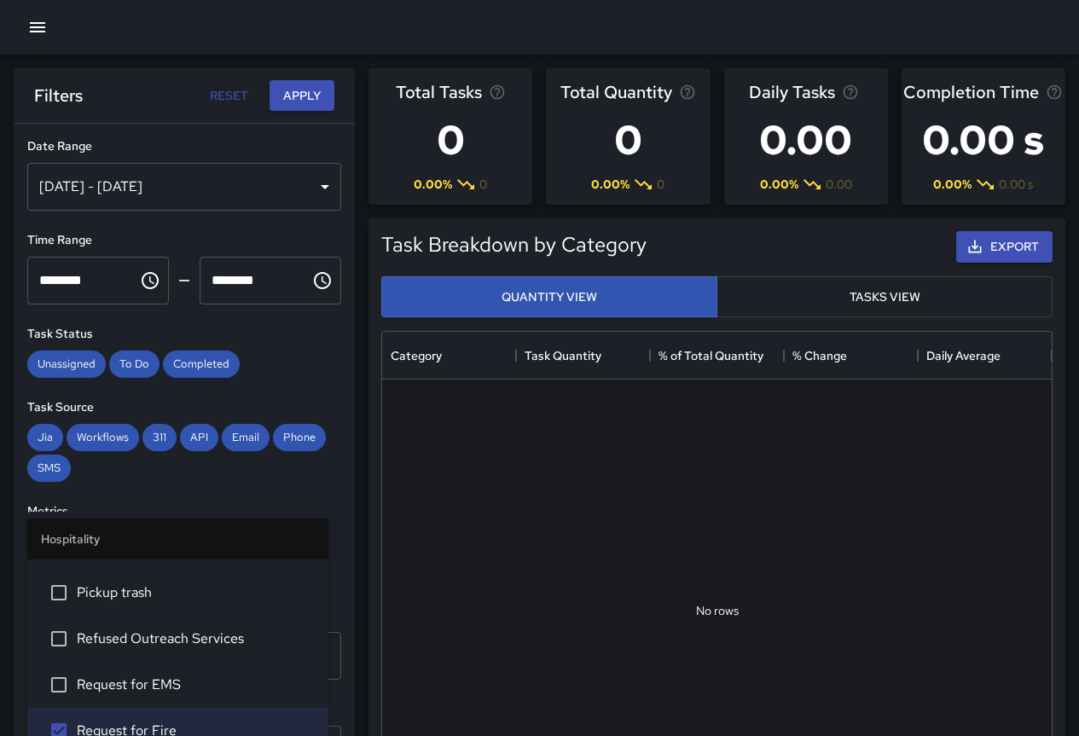
click at [121, 201] on div "[DATE] - [DATE]" at bounding box center [184, 187] width 314 height 48
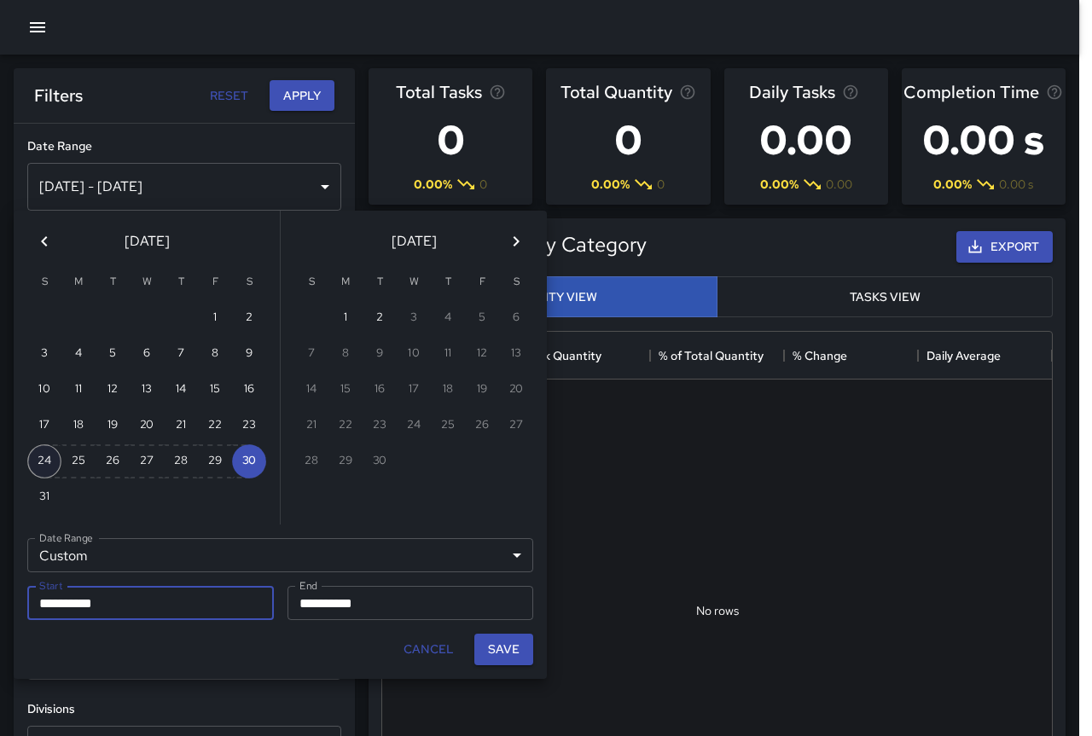
click at [42, 457] on button "24" at bounding box center [44, 461] width 34 height 34
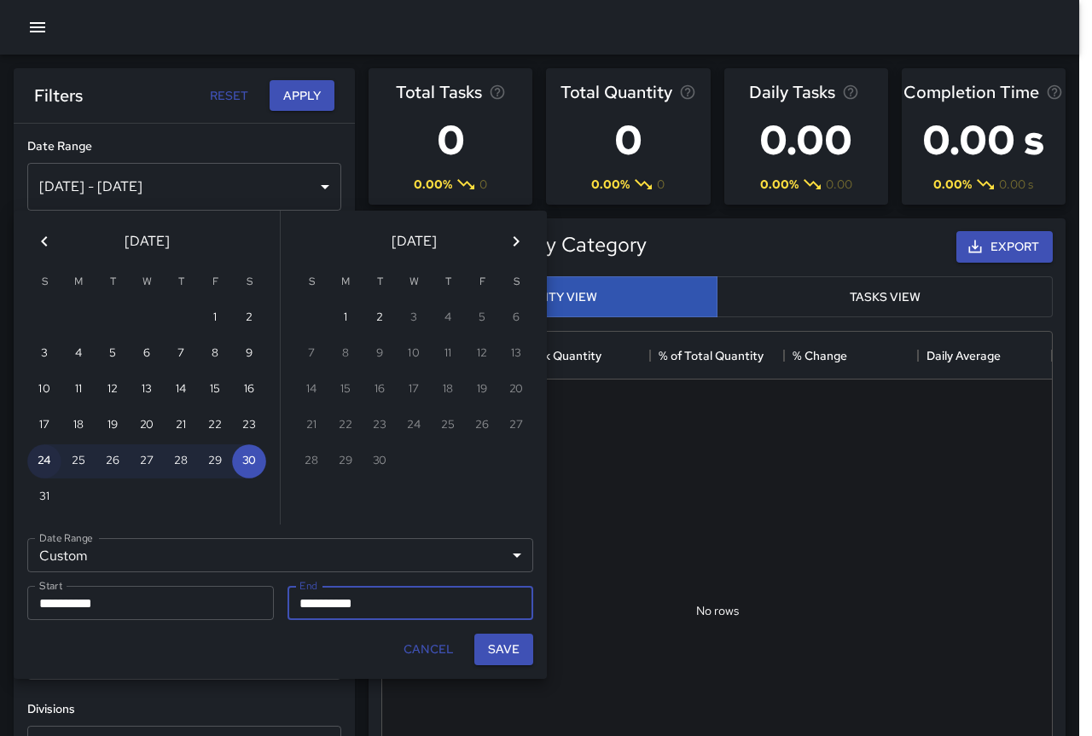
click at [42, 457] on button "24" at bounding box center [44, 461] width 34 height 34
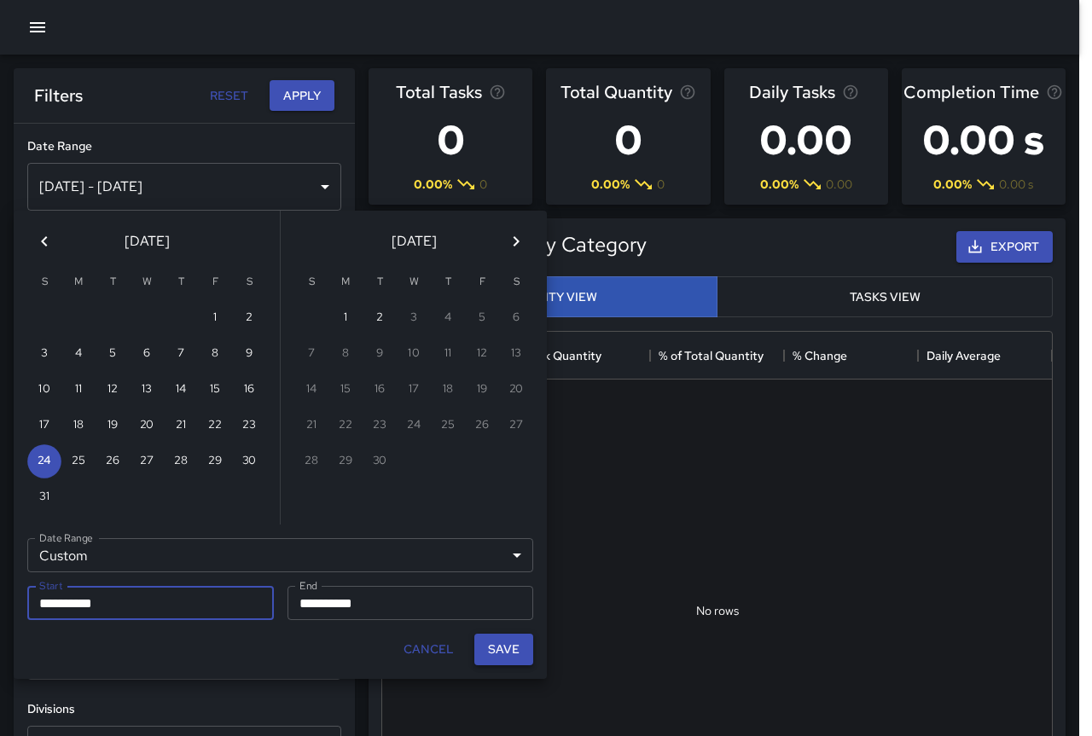
click at [511, 656] on button "Save" at bounding box center [503, 650] width 59 height 32
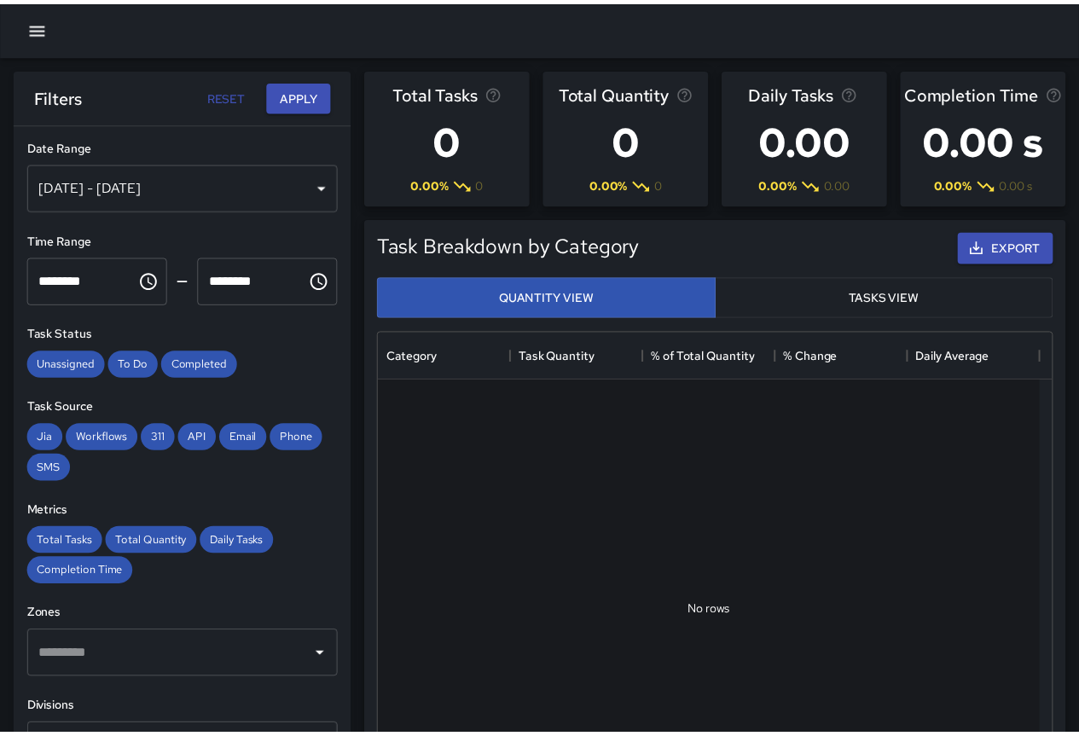
scroll to position [14, 14]
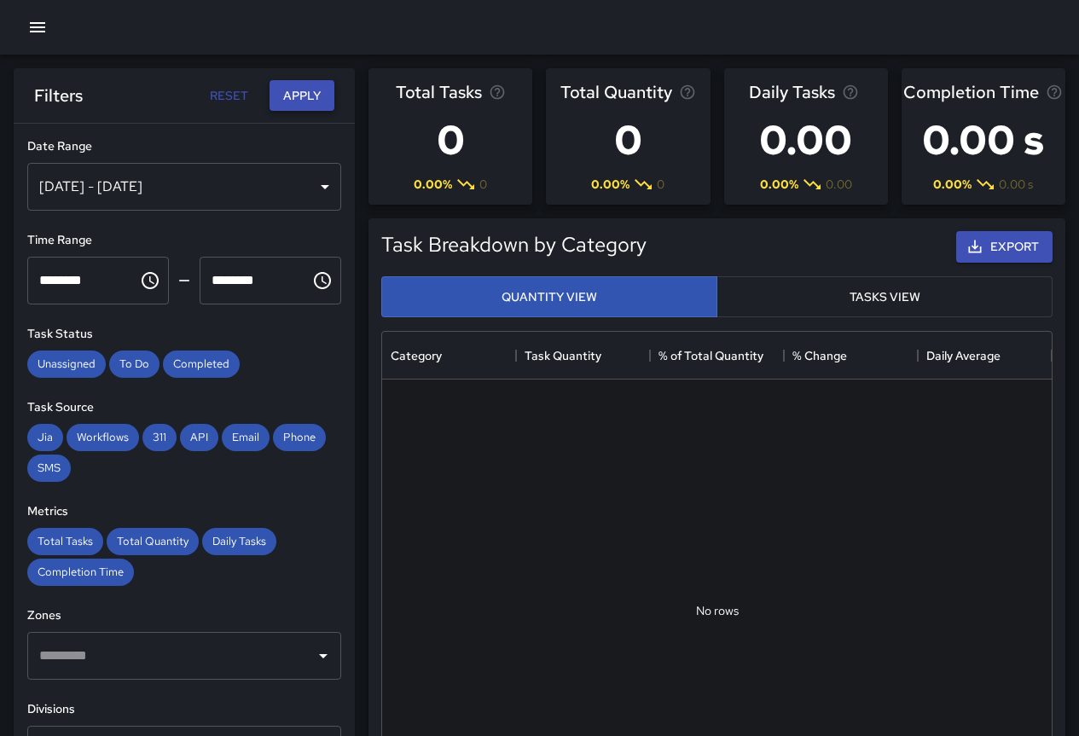
click at [303, 96] on button "Apply" at bounding box center [302, 96] width 65 height 32
click at [228, 180] on div "[DATE] - [DATE]" at bounding box center [184, 187] width 314 height 48
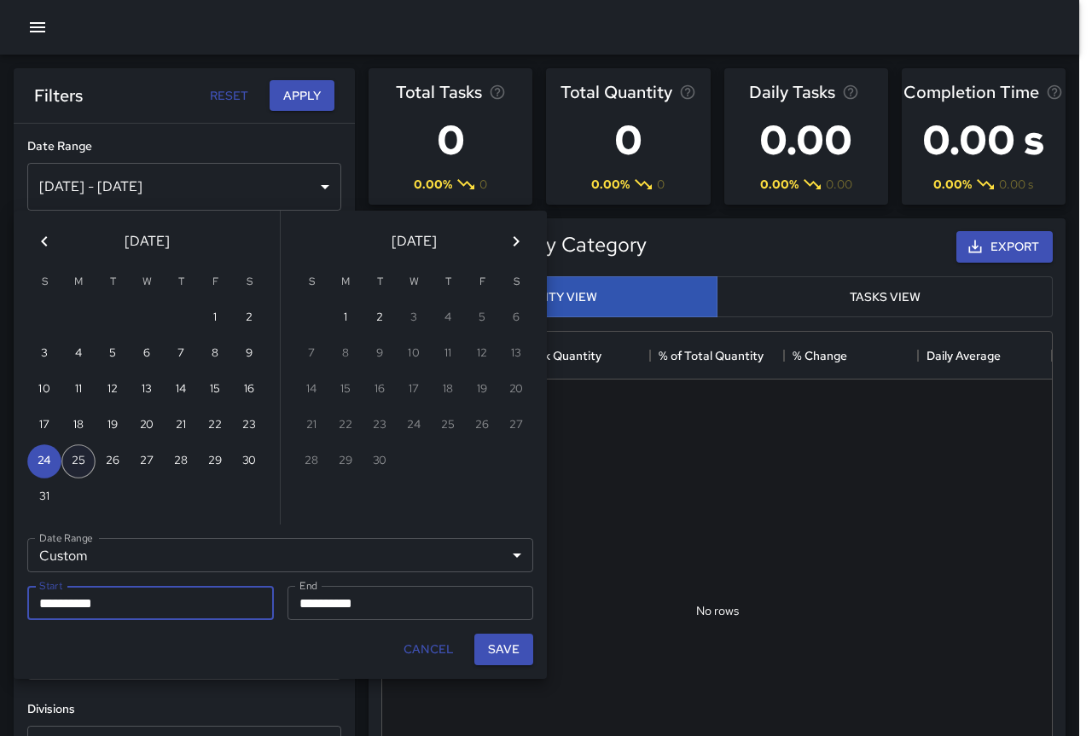
click at [86, 463] on button "25" at bounding box center [78, 461] width 34 height 34
click at [75, 452] on button "25" at bounding box center [78, 461] width 34 height 34
click at [494, 641] on button "Save" at bounding box center [503, 650] width 59 height 32
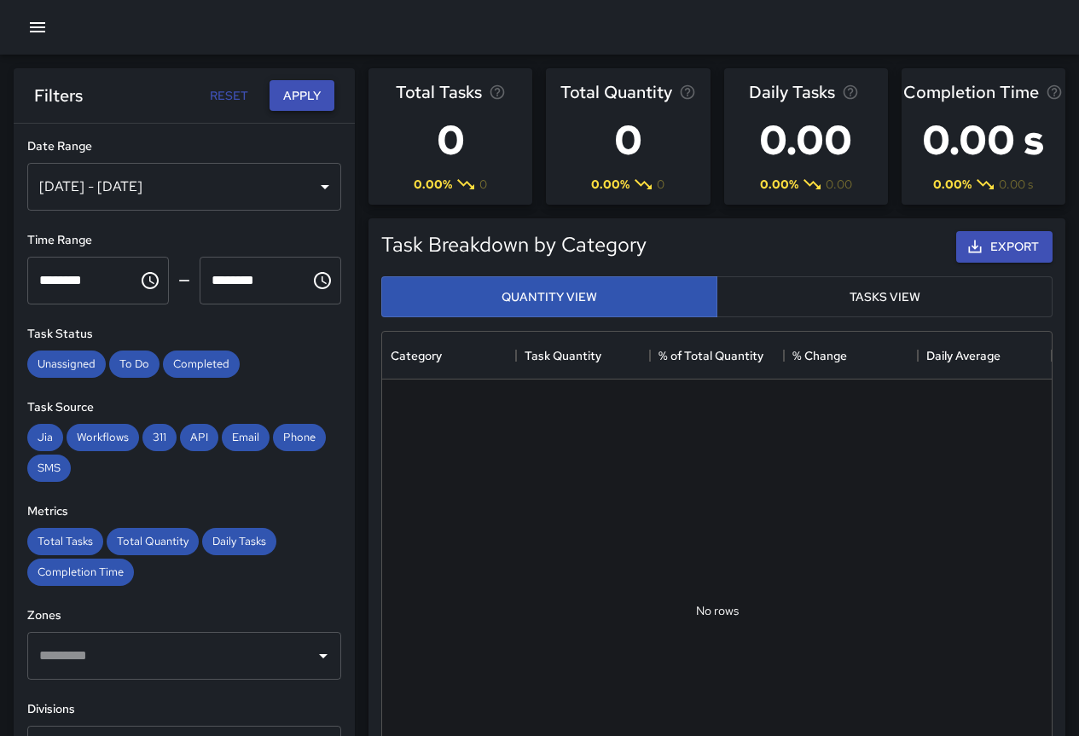
click at [283, 87] on button "Apply" at bounding box center [302, 96] width 65 height 32
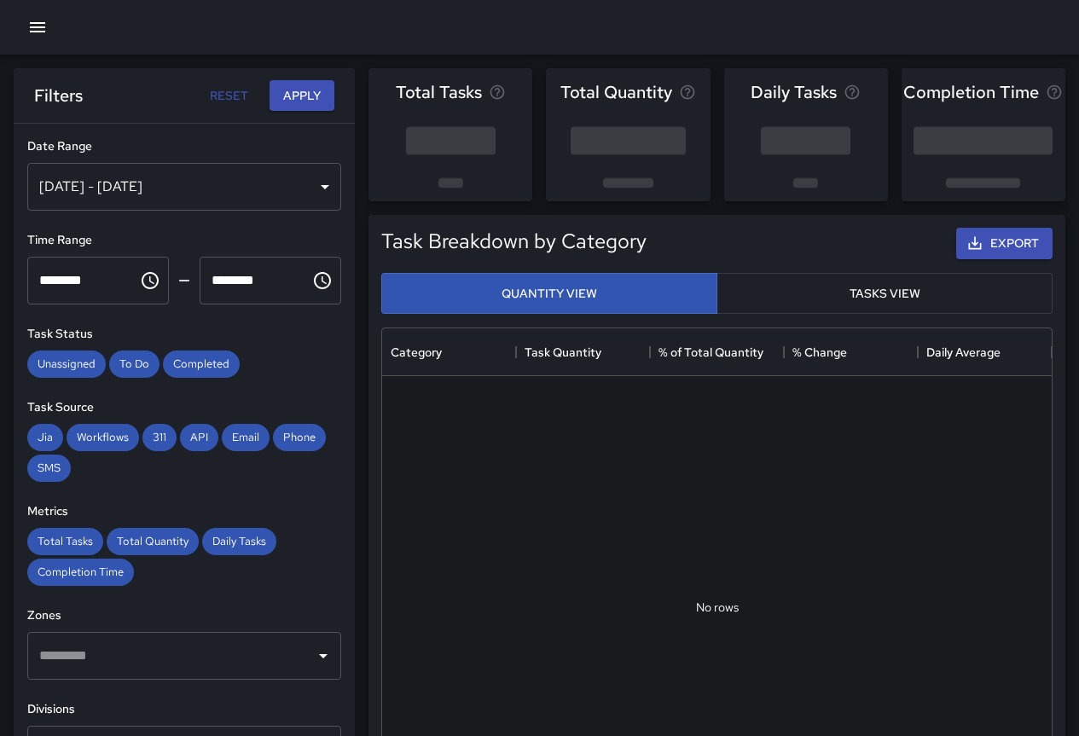
click at [129, 197] on div "[DATE] - [DATE]" at bounding box center [184, 187] width 314 height 48
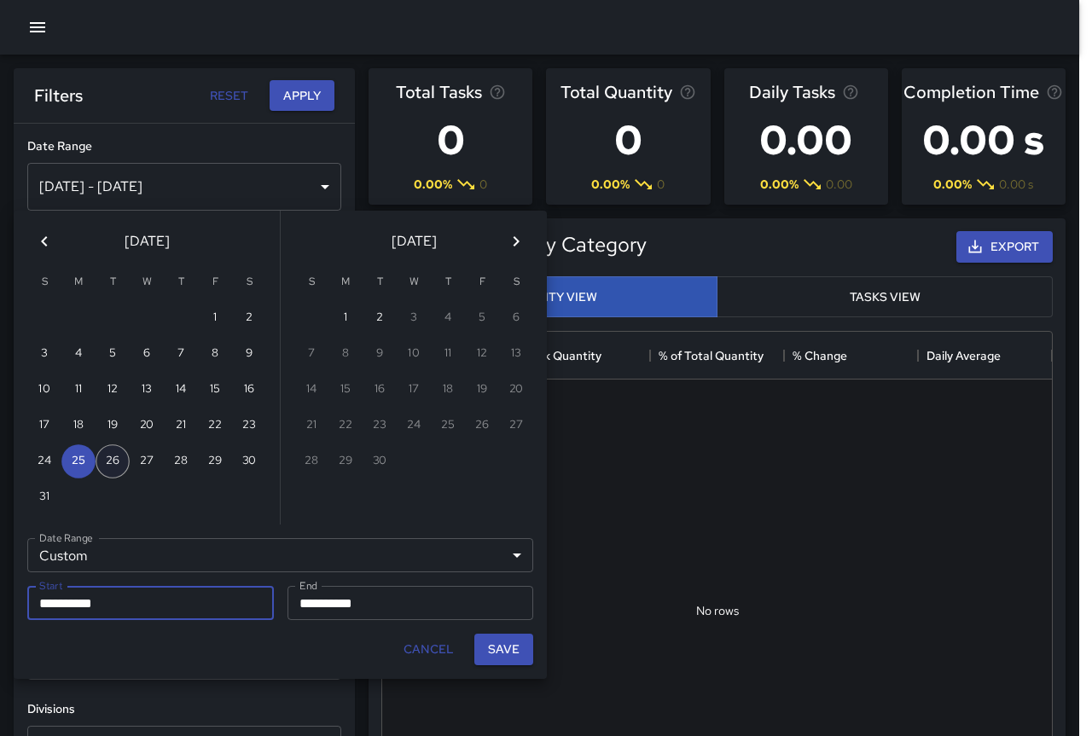
click at [108, 464] on button "26" at bounding box center [113, 461] width 34 height 34
click at [494, 642] on button "Save" at bounding box center [503, 650] width 59 height 32
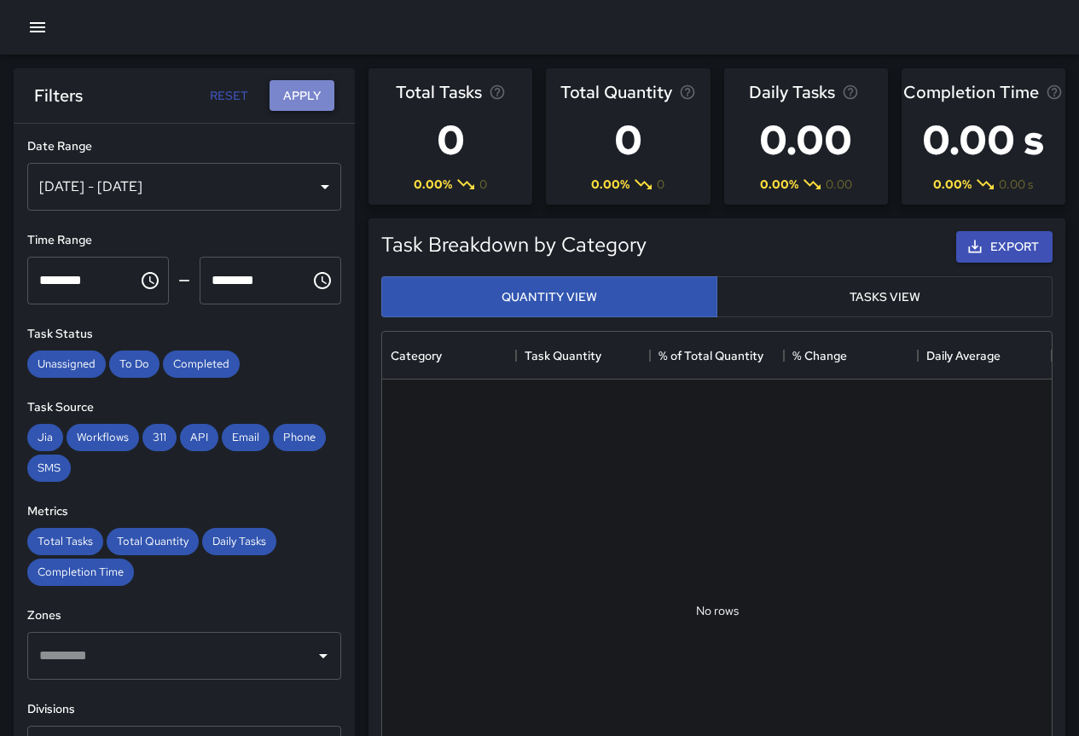
click at [321, 98] on button "Apply" at bounding box center [302, 96] width 65 height 32
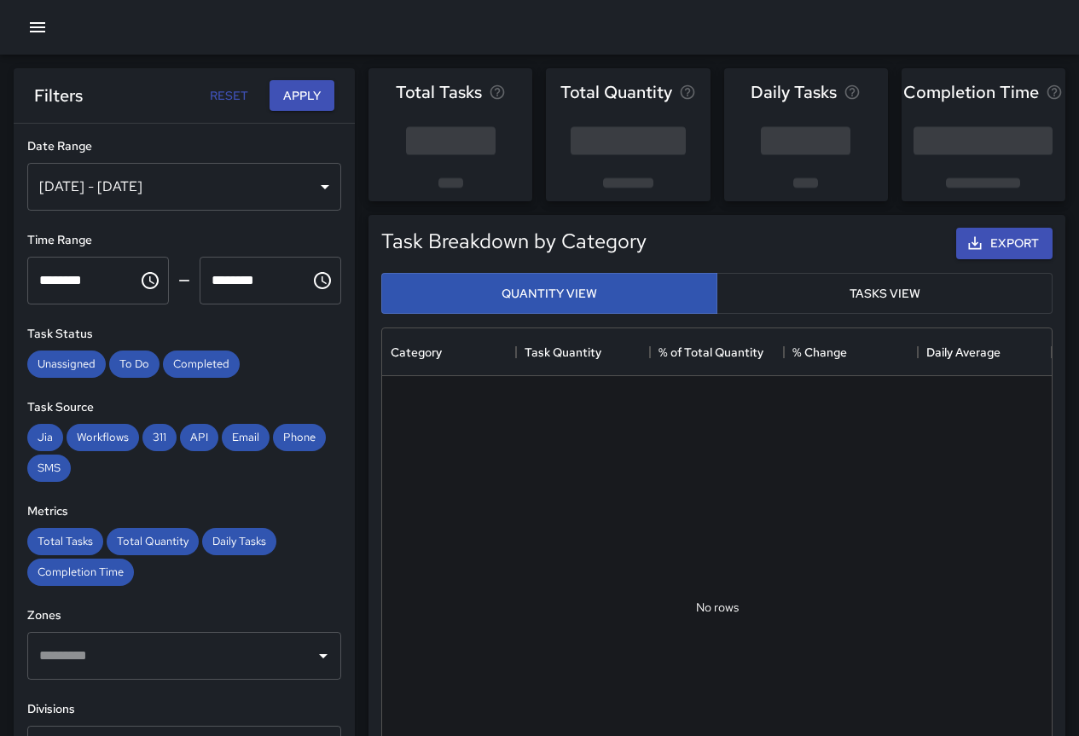
click at [206, 191] on div "[DATE] - [DATE]" at bounding box center [184, 187] width 314 height 48
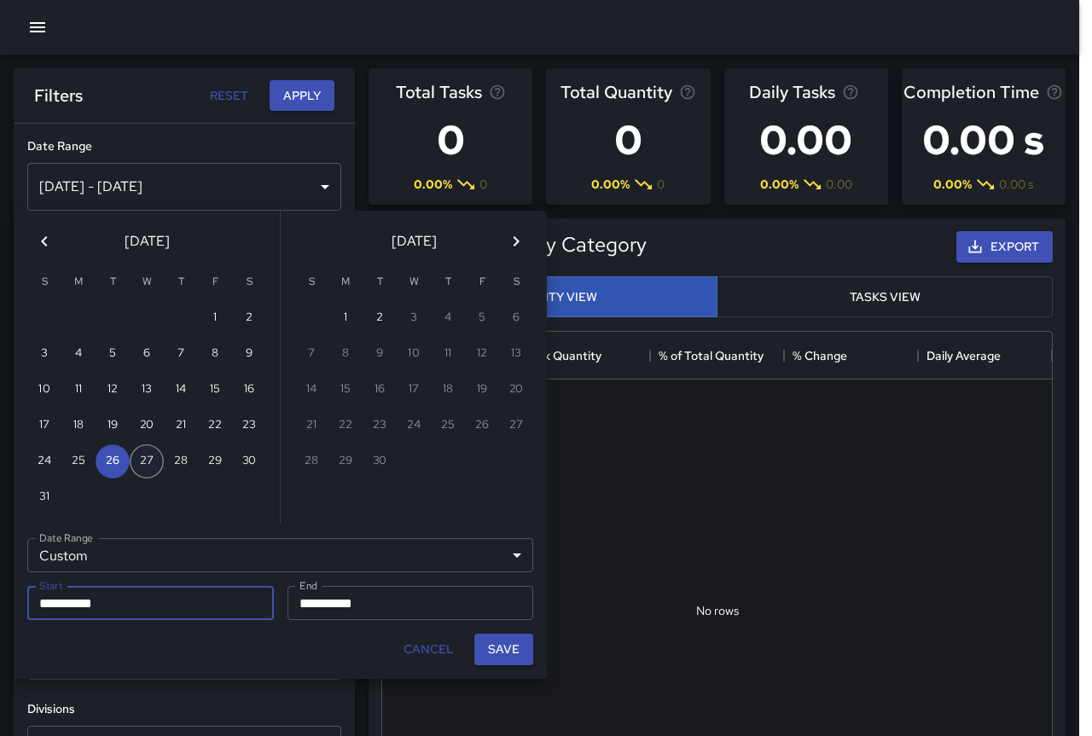
click at [152, 465] on button "27" at bounding box center [147, 461] width 34 height 34
click at [500, 653] on button "Save" at bounding box center [503, 650] width 59 height 32
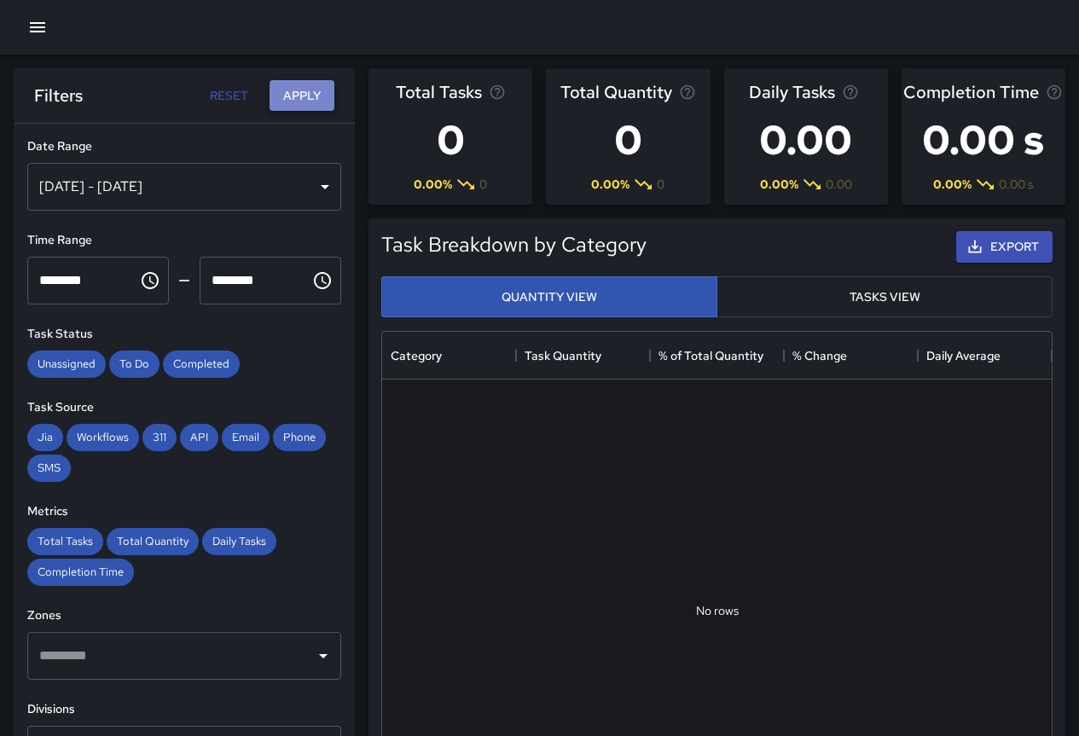
click at [303, 89] on button "Apply" at bounding box center [302, 96] width 65 height 32
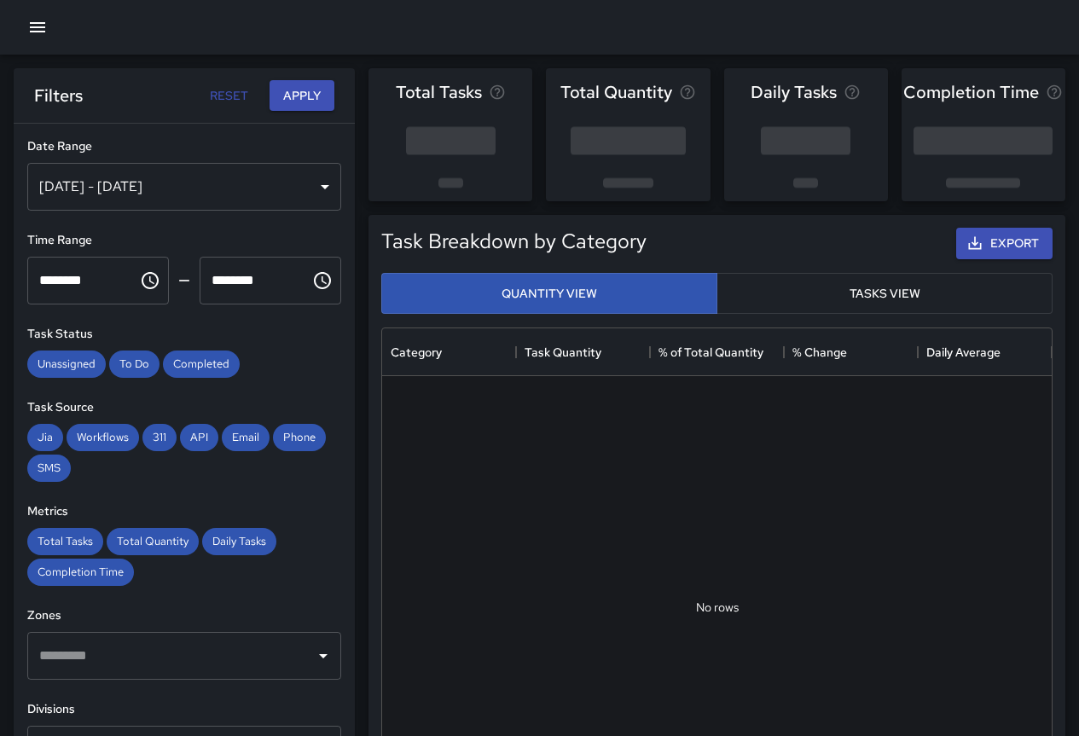
click at [223, 193] on div "[DATE] - [DATE]" at bounding box center [184, 187] width 314 height 48
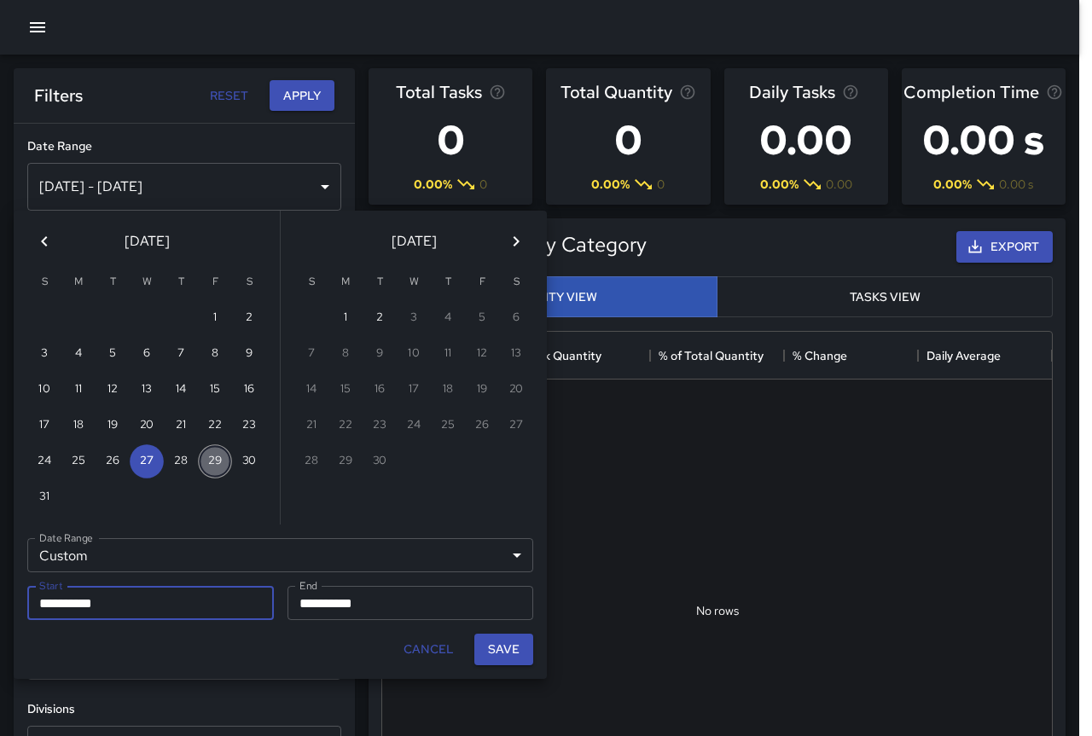
click at [215, 460] on button "29" at bounding box center [215, 461] width 34 height 34
click at [488, 647] on button "Save" at bounding box center [503, 650] width 59 height 32
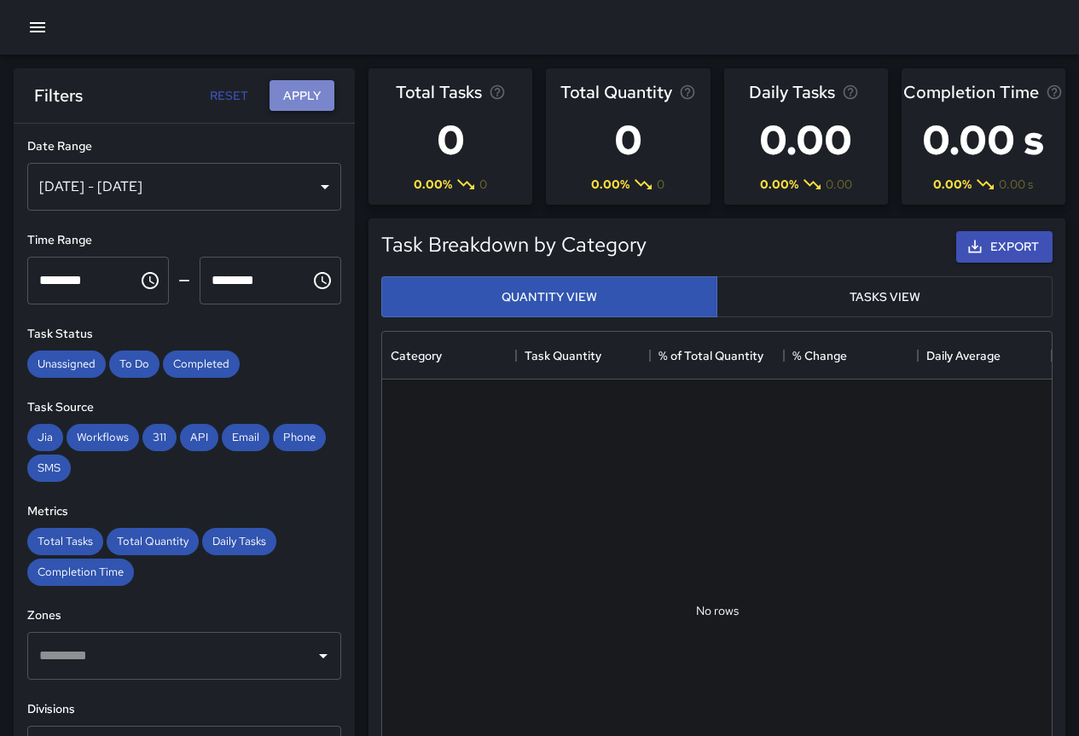
click at [309, 91] on button "Apply" at bounding box center [302, 96] width 65 height 32
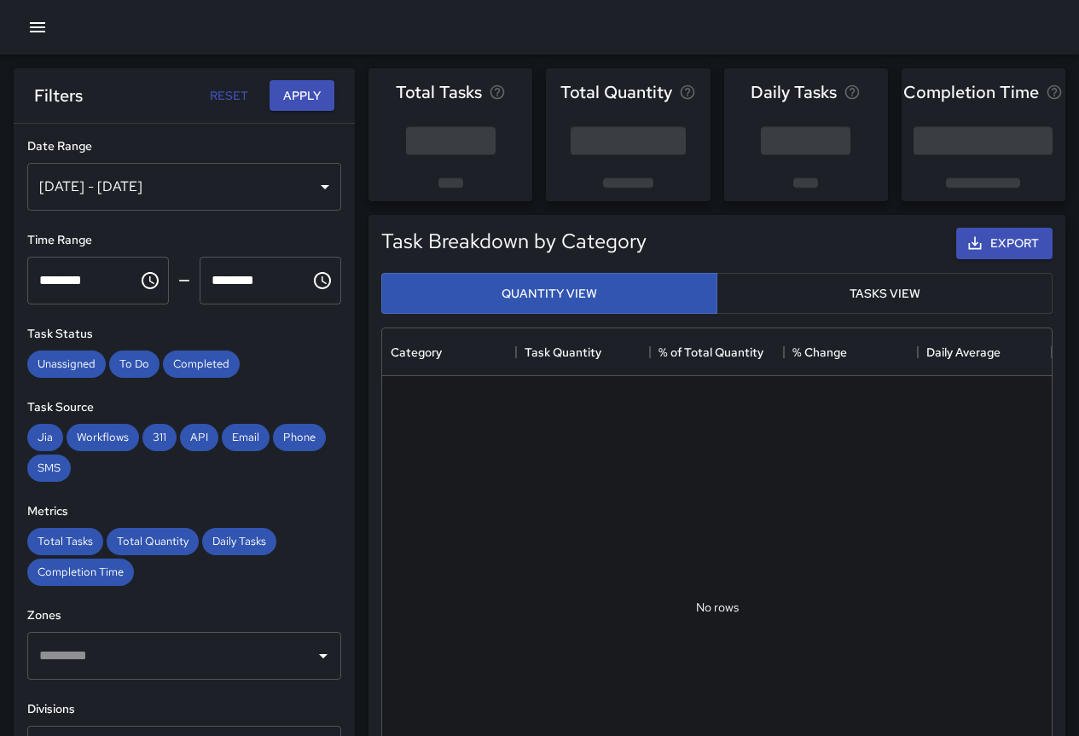
click at [227, 182] on div "[DATE] - [DATE]" at bounding box center [184, 187] width 314 height 48
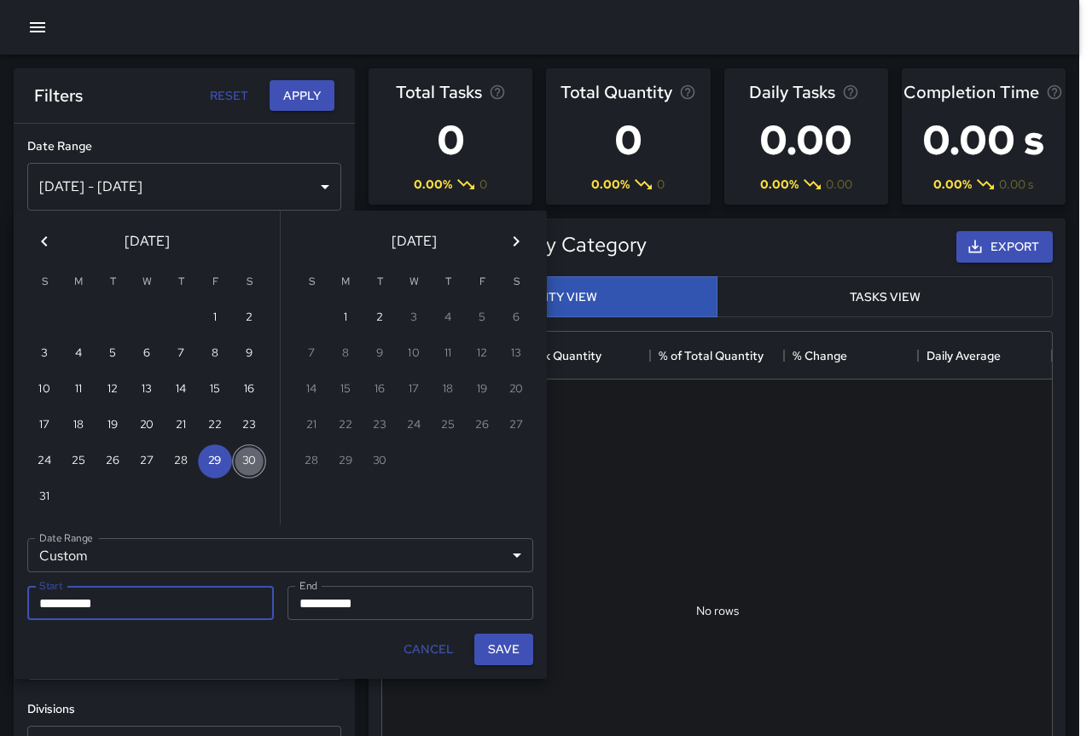
click at [250, 455] on button "30" at bounding box center [249, 461] width 34 height 34
click at [493, 644] on button "Save" at bounding box center [503, 650] width 59 height 32
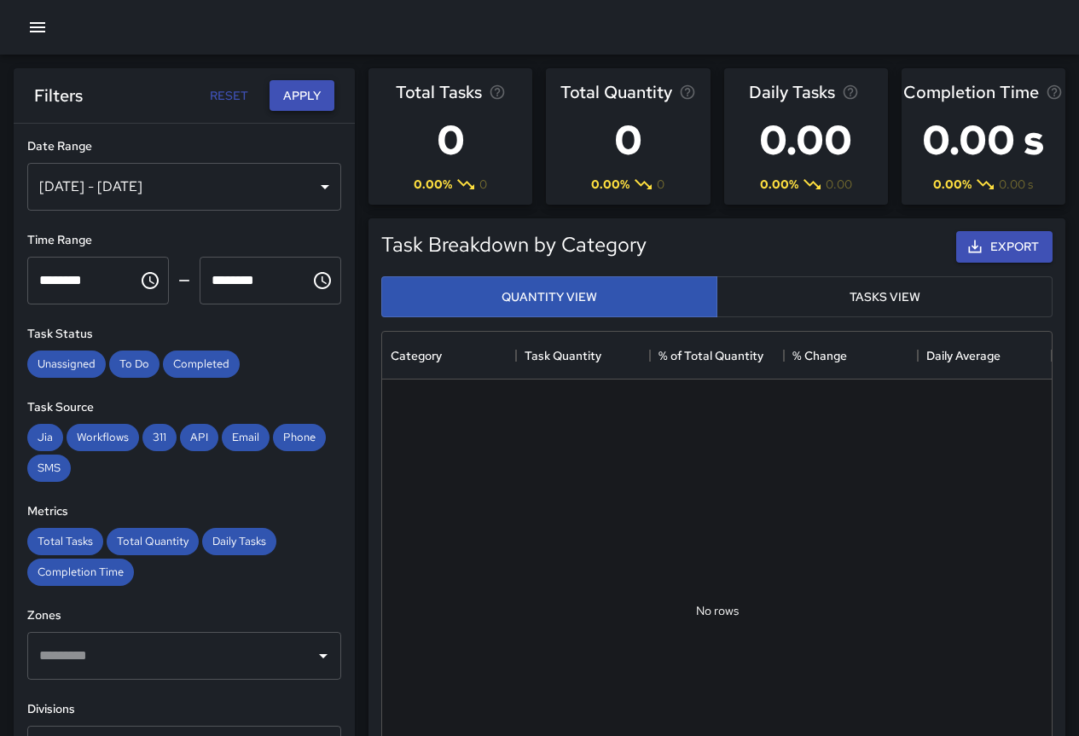
click at [296, 99] on button "Apply" at bounding box center [302, 96] width 65 height 32
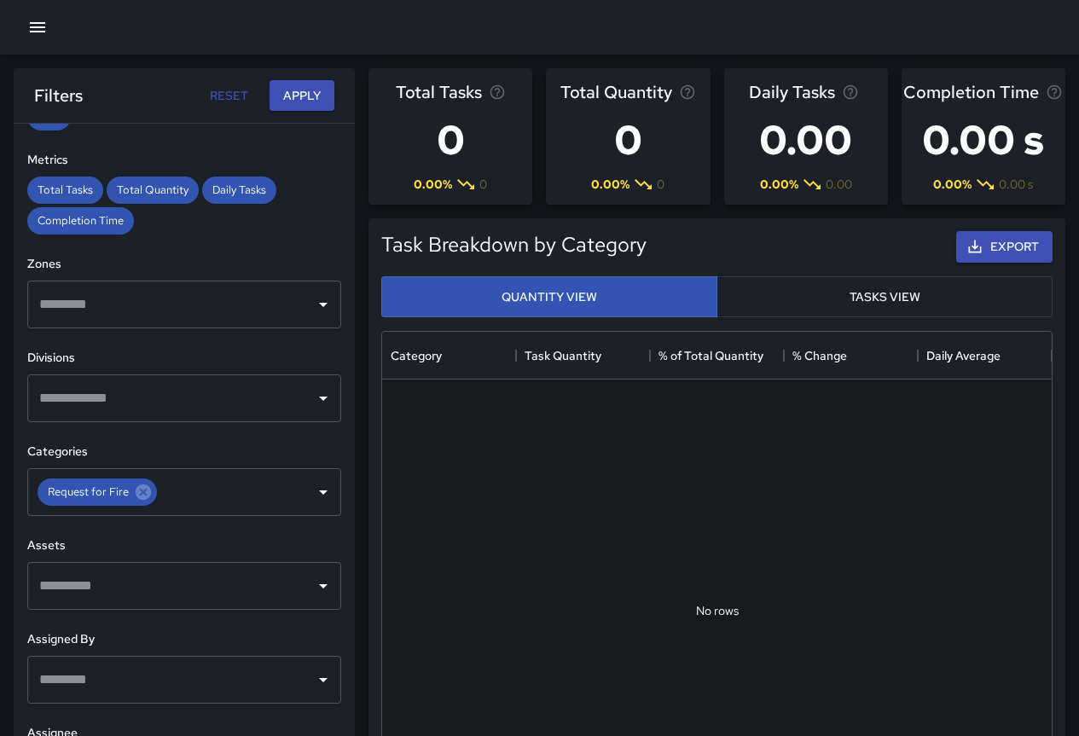
scroll to position [358, 0]
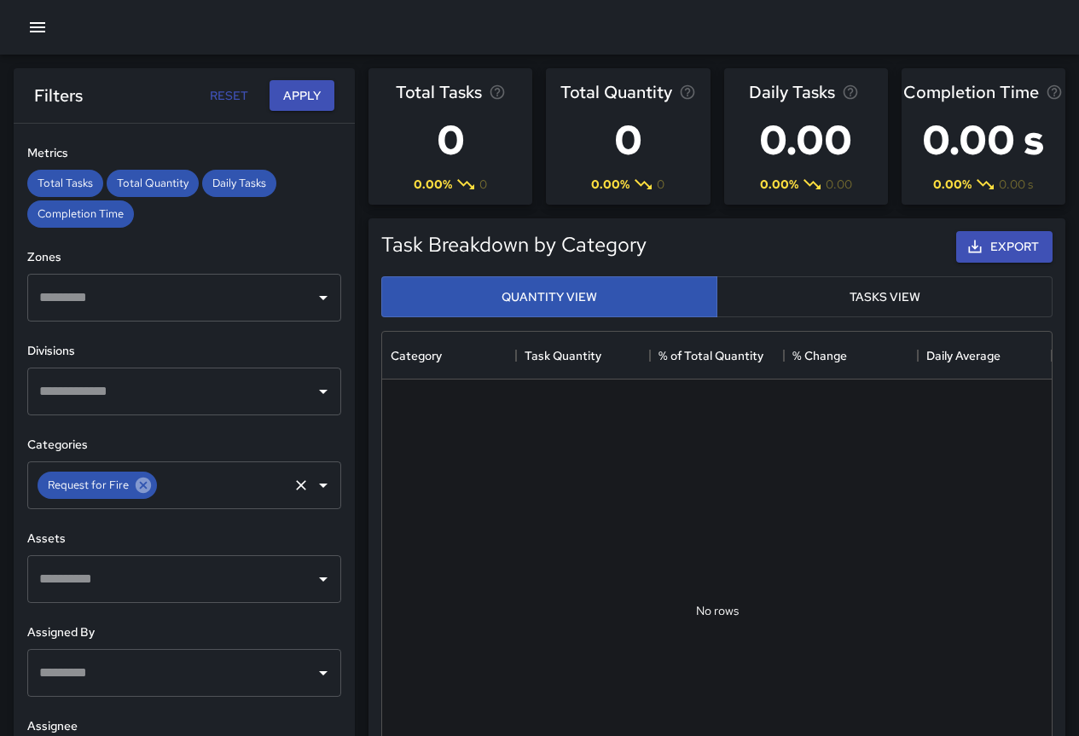
click at [144, 492] on icon at bounding box center [143, 485] width 15 height 15
click at [177, 489] on input "text" at bounding box center [171, 485] width 273 height 32
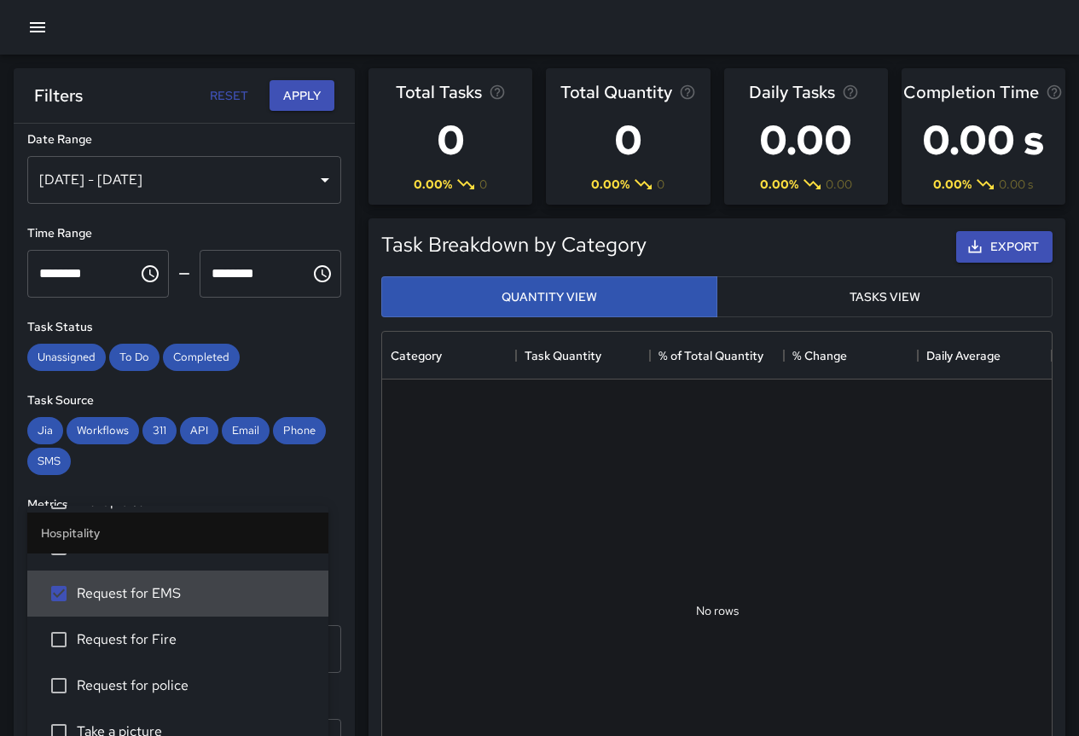
scroll to position [0, 0]
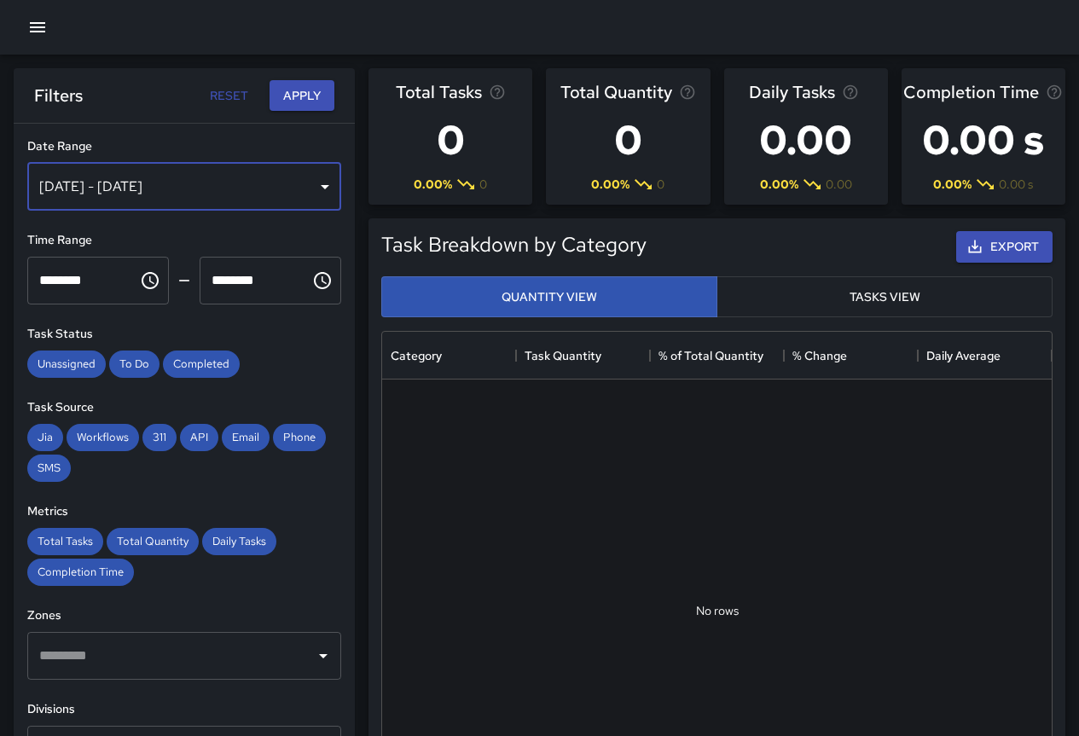
click at [136, 185] on div "[DATE] - [DATE]" at bounding box center [184, 187] width 314 height 48
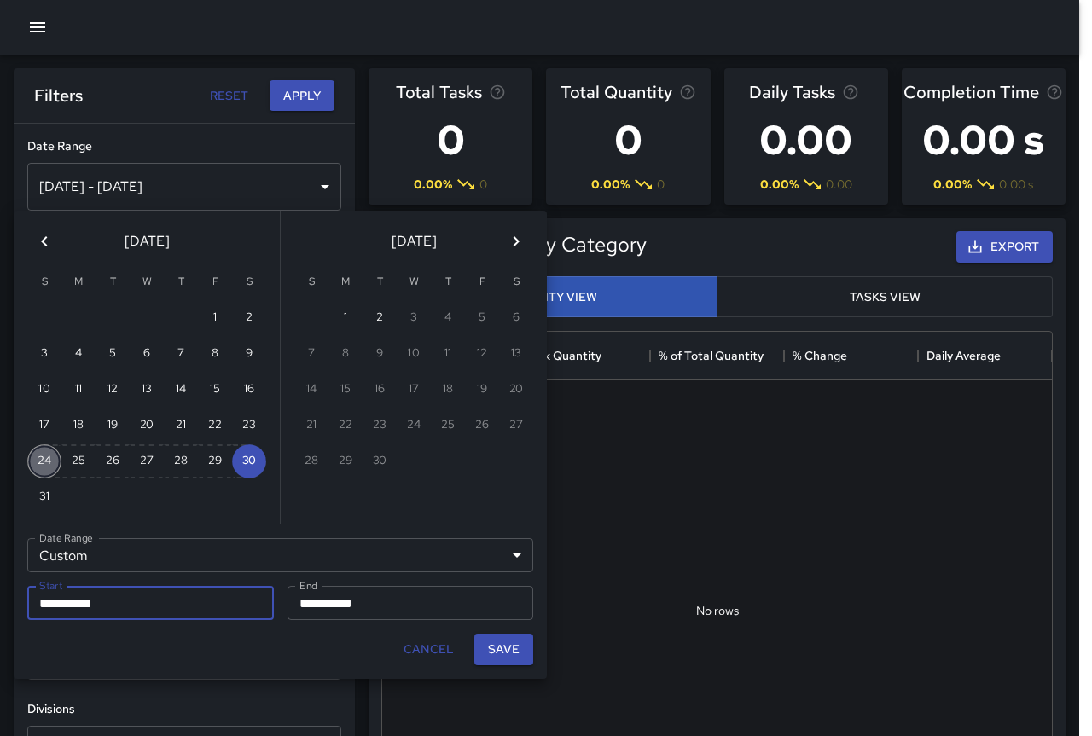
click at [44, 462] on button "24" at bounding box center [44, 461] width 34 height 34
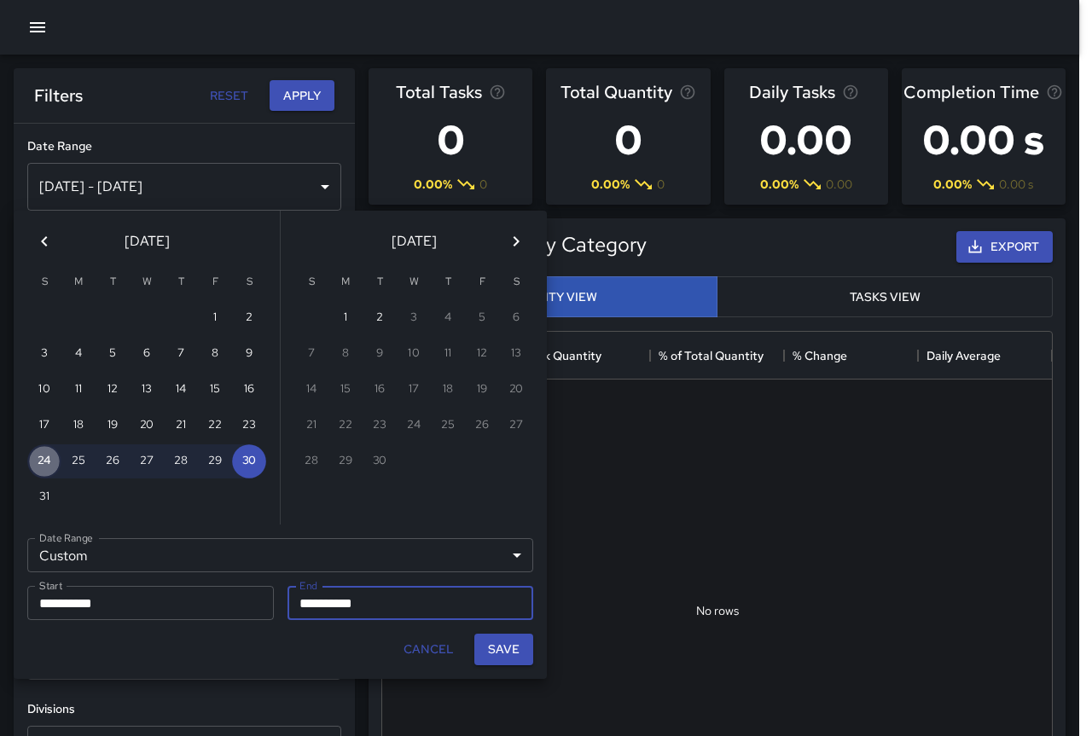
click at [44, 462] on button "24" at bounding box center [44, 461] width 34 height 34
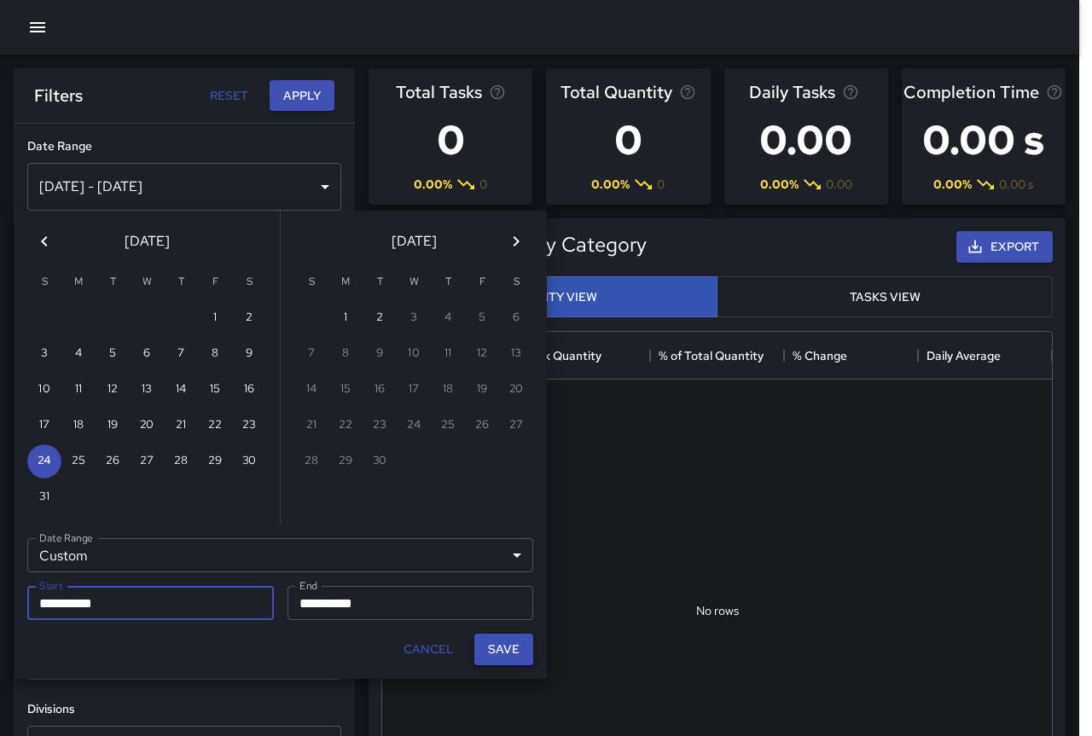
click at [503, 653] on button "Save" at bounding box center [503, 650] width 59 height 32
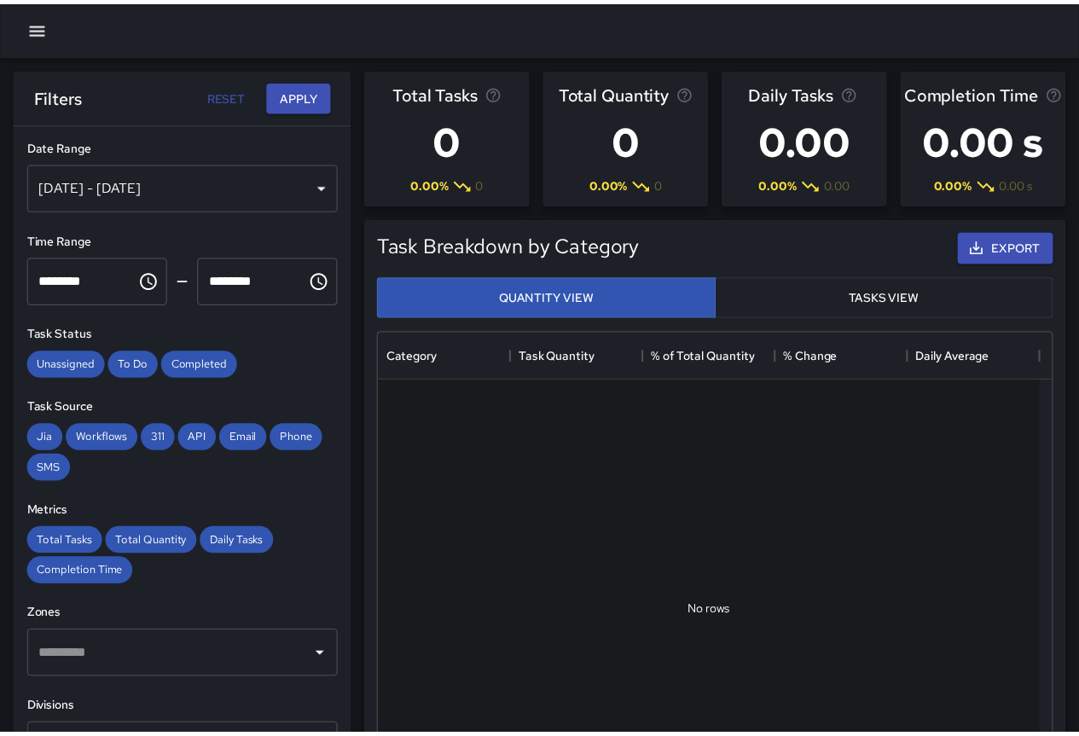
scroll to position [14, 14]
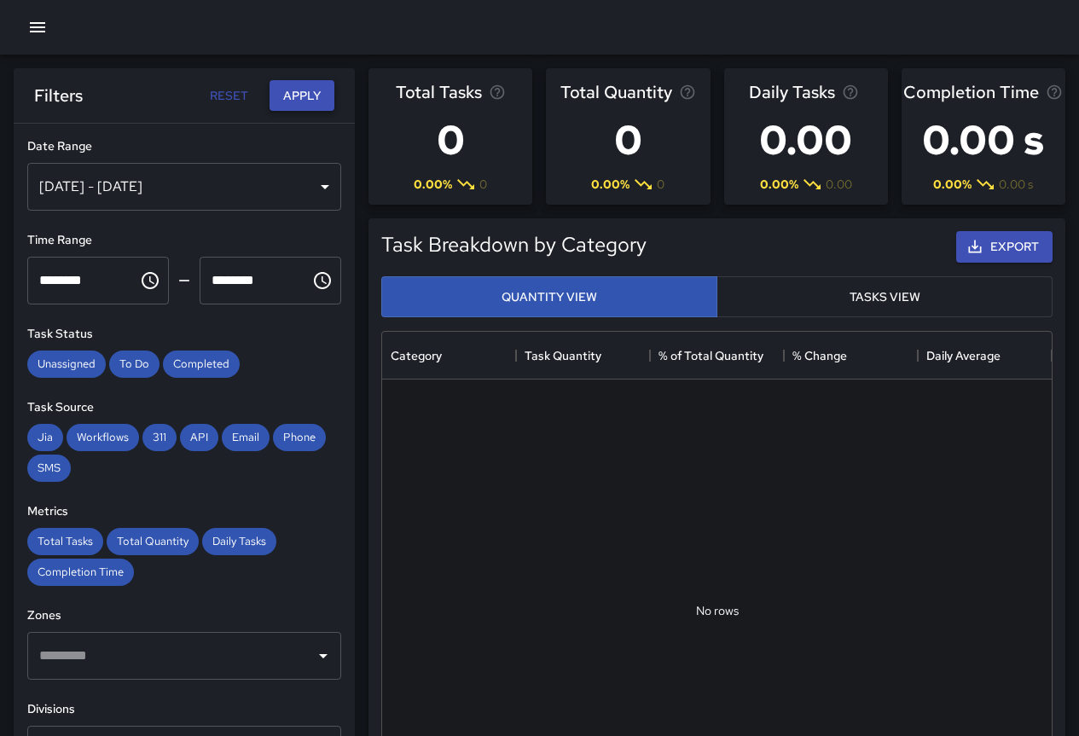
click at [299, 97] on button "Apply" at bounding box center [302, 96] width 65 height 32
click at [233, 202] on div "[DATE] - [DATE]" at bounding box center [184, 187] width 314 height 48
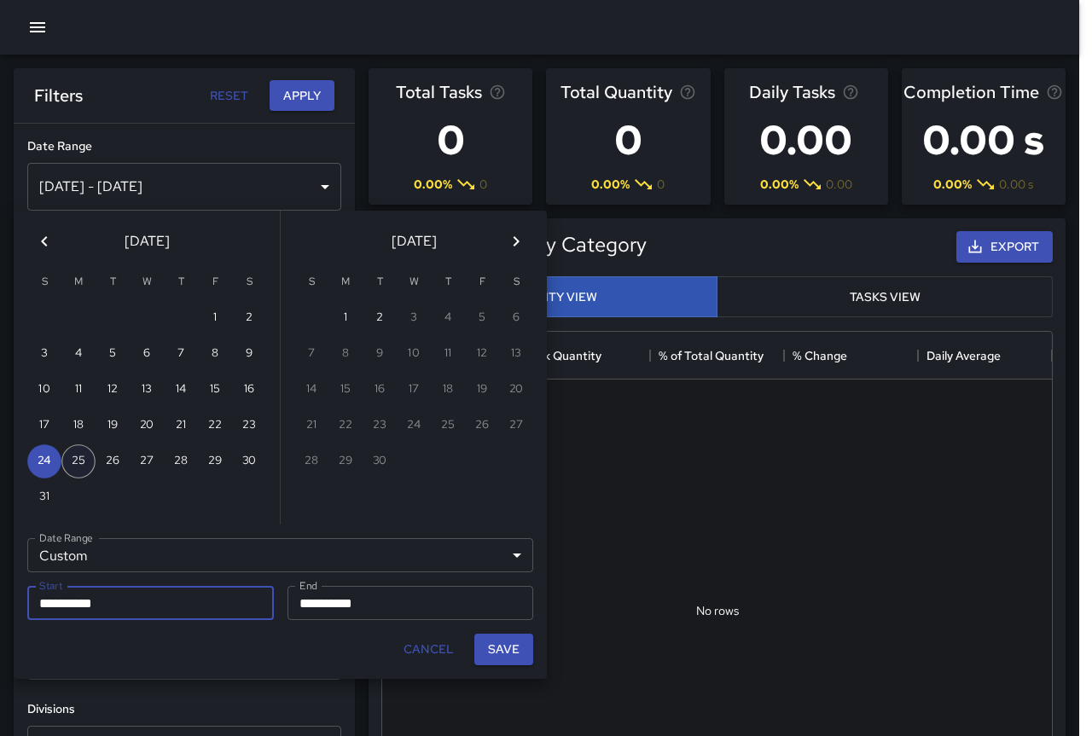
click at [71, 460] on button "25" at bounding box center [78, 461] width 34 height 34
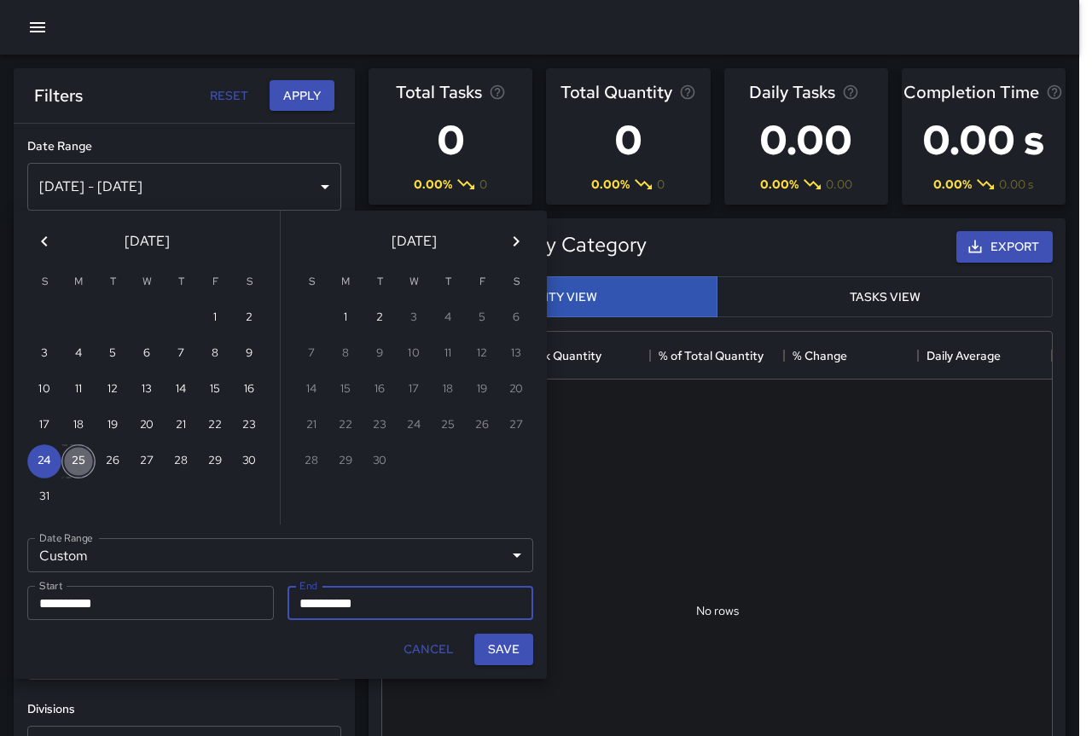
click at [71, 460] on button "25" at bounding box center [78, 461] width 34 height 34
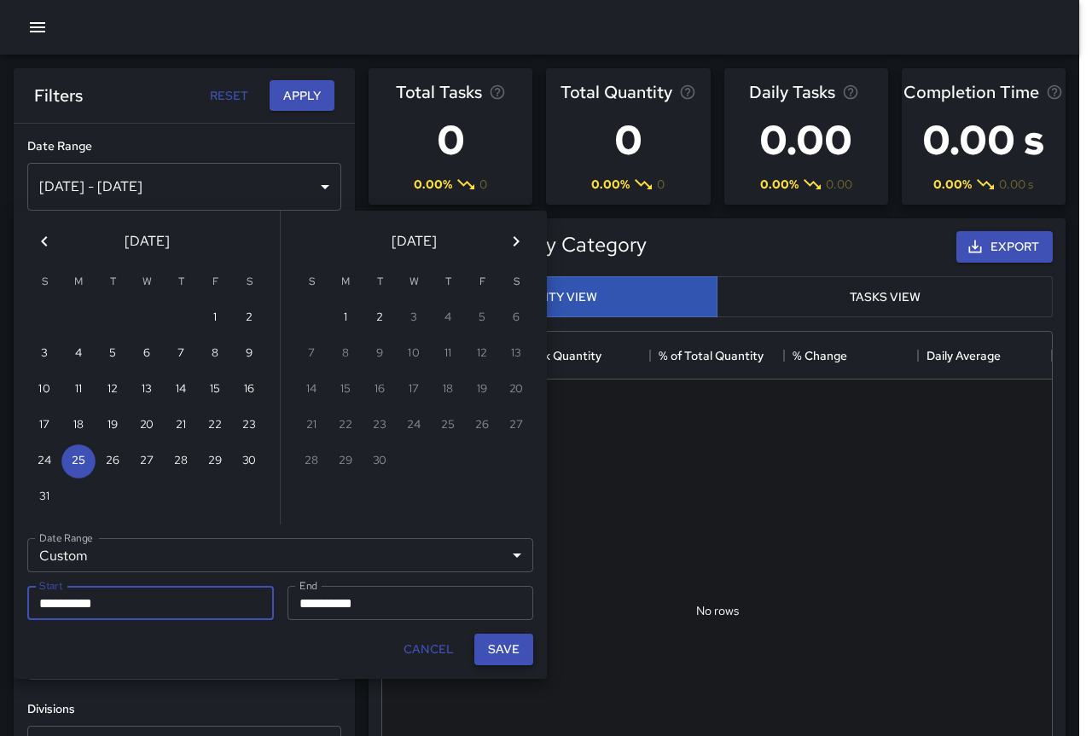
click at [519, 658] on button "Save" at bounding box center [503, 650] width 59 height 32
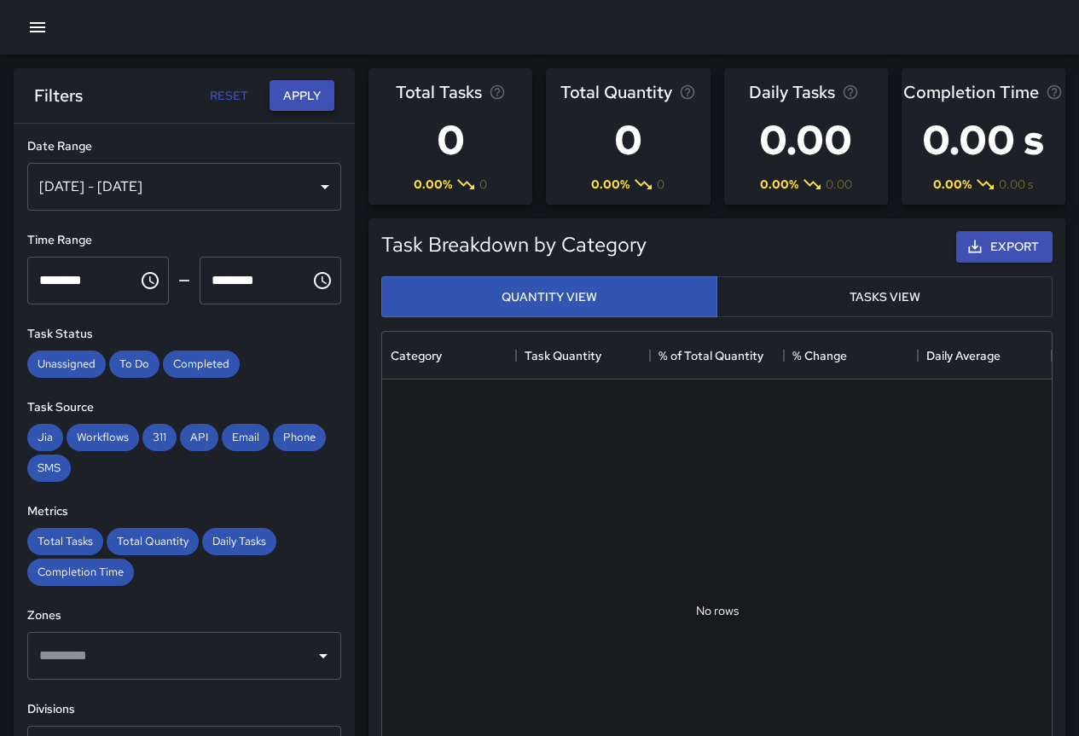
click at [286, 99] on button "Apply" at bounding box center [302, 96] width 65 height 32
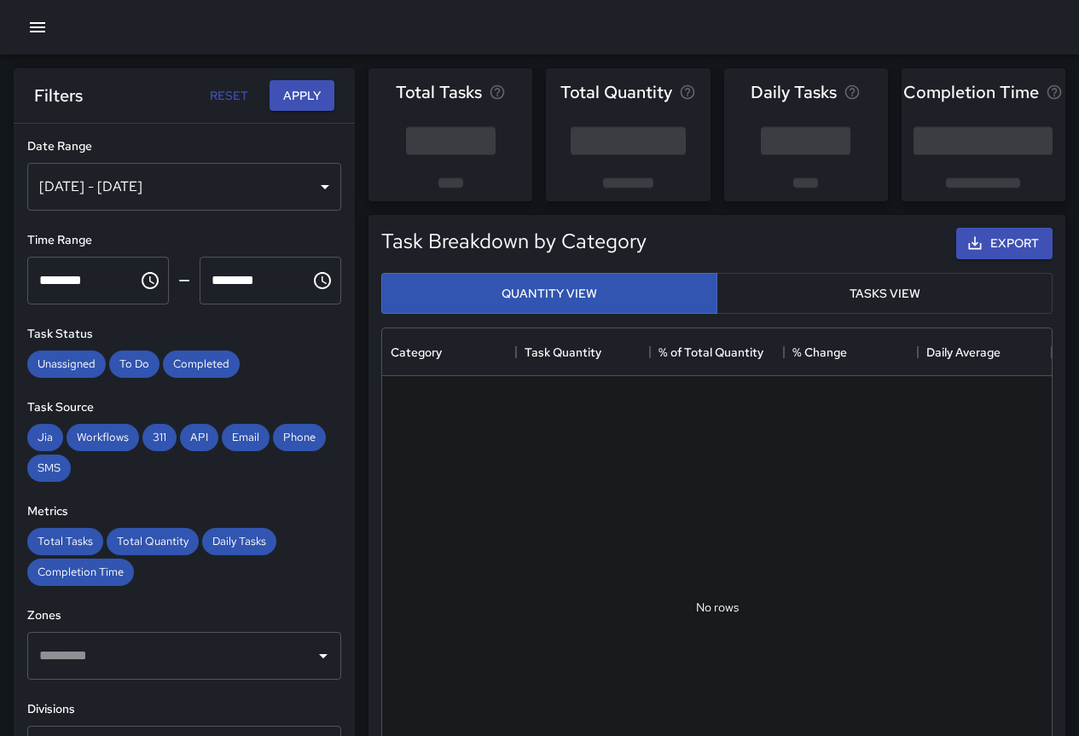
click at [180, 184] on div "[DATE] - [DATE]" at bounding box center [184, 187] width 314 height 48
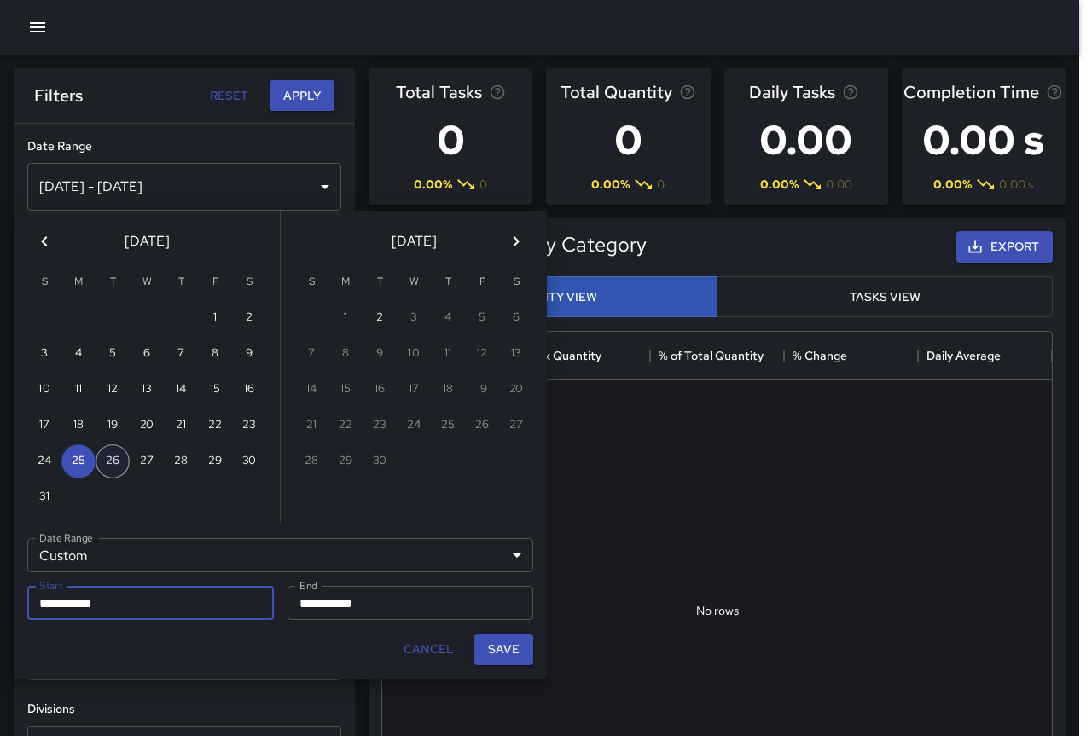
click at [114, 460] on button "26" at bounding box center [113, 461] width 34 height 34
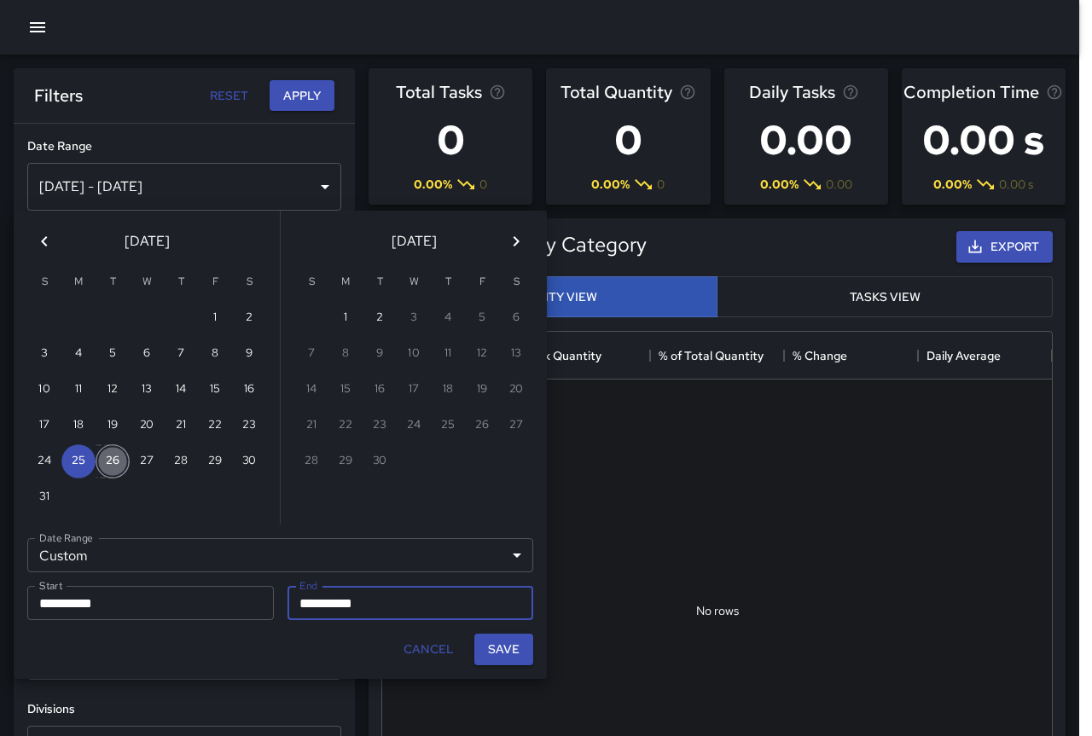
click at [114, 460] on button "26" at bounding box center [113, 461] width 34 height 34
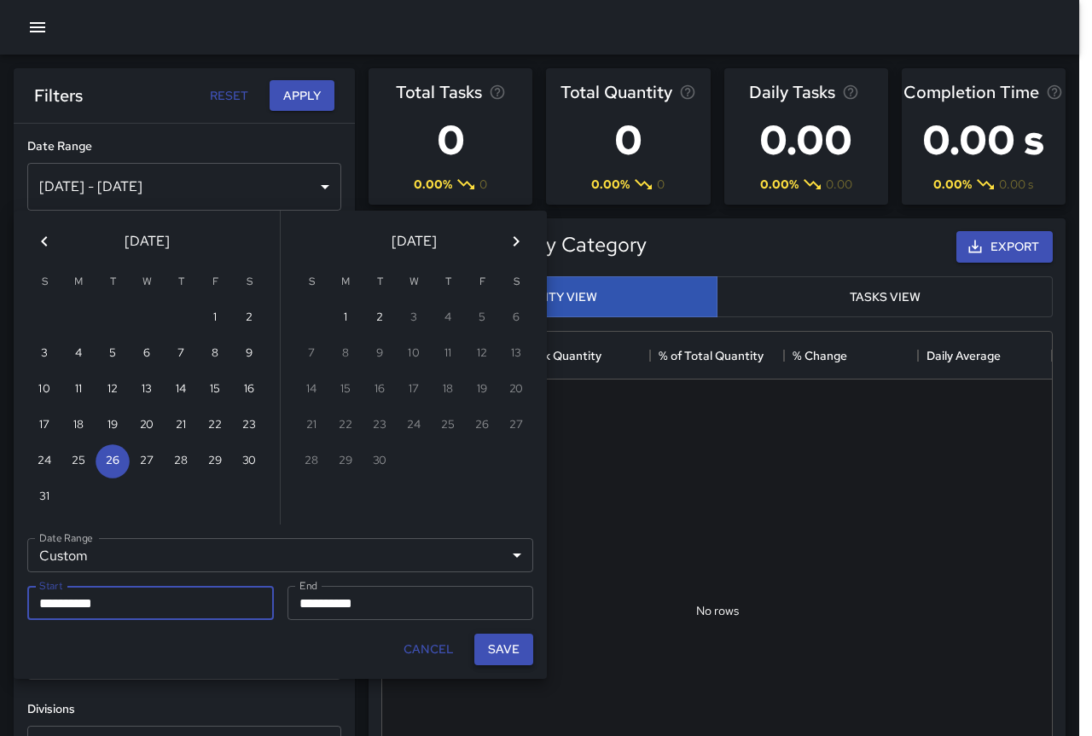
click at [504, 647] on button "Save" at bounding box center [503, 650] width 59 height 32
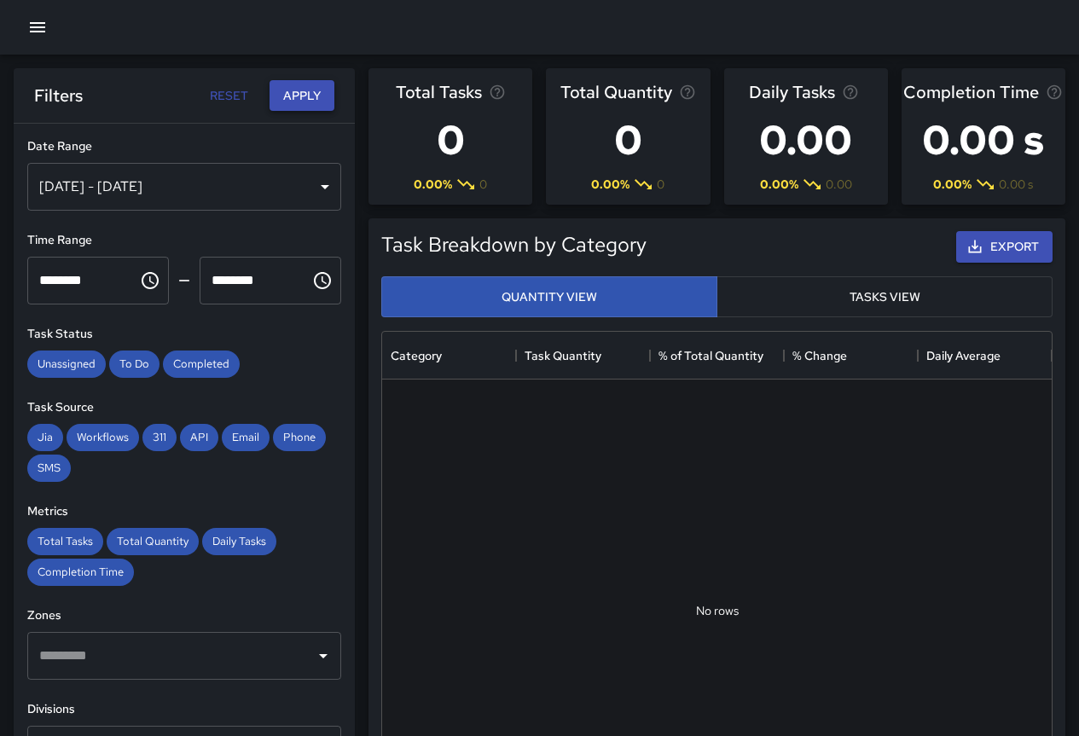
click at [308, 94] on button "Apply" at bounding box center [302, 96] width 65 height 32
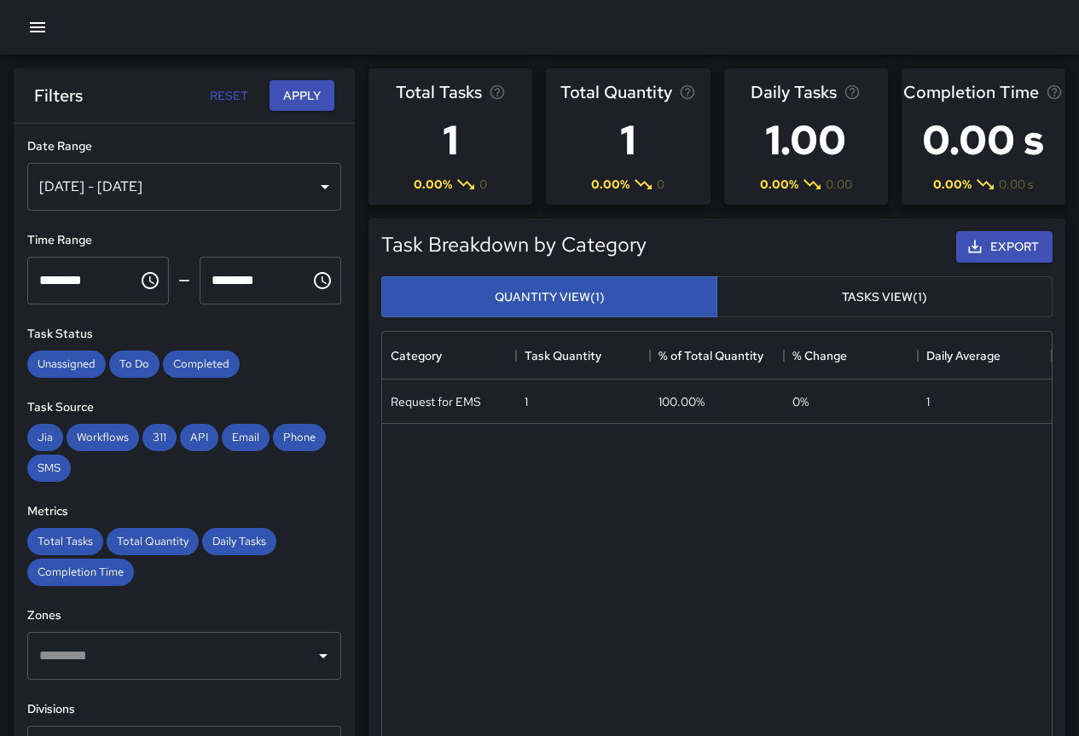
click at [77, 186] on div "[DATE] - [DATE]" at bounding box center [184, 187] width 314 height 48
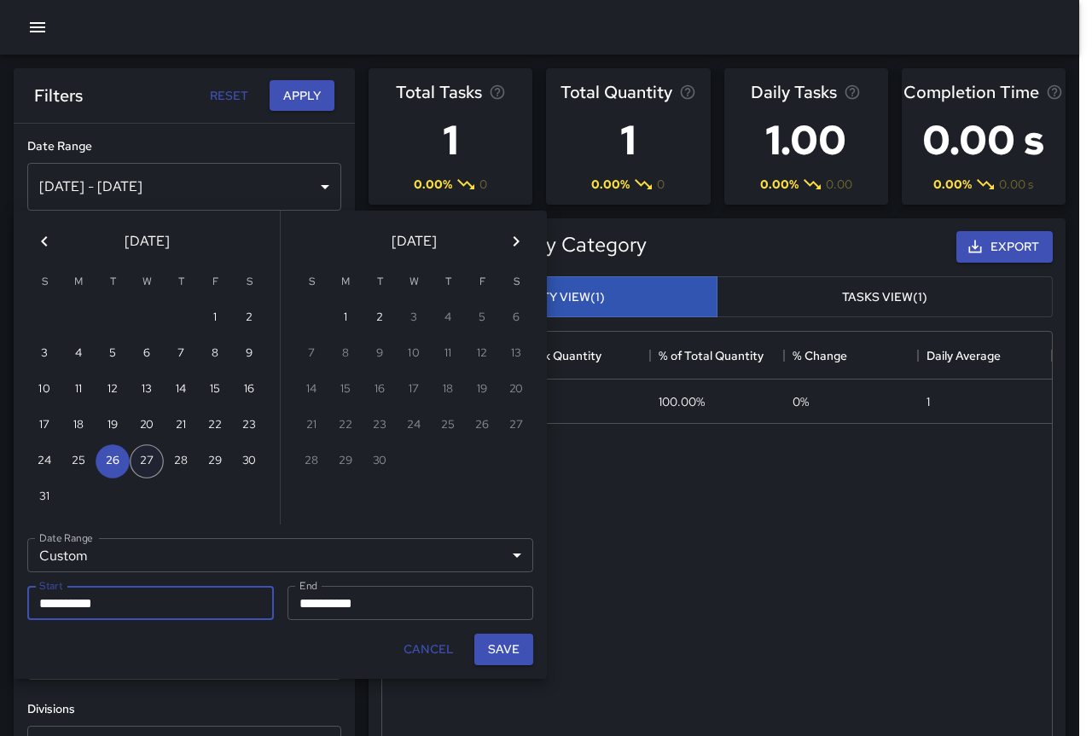
click at [142, 467] on button "27" at bounding box center [147, 461] width 34 height 34
click at [501, 647] on button "Save" at bounding box center [503, 650] width 59 height 32
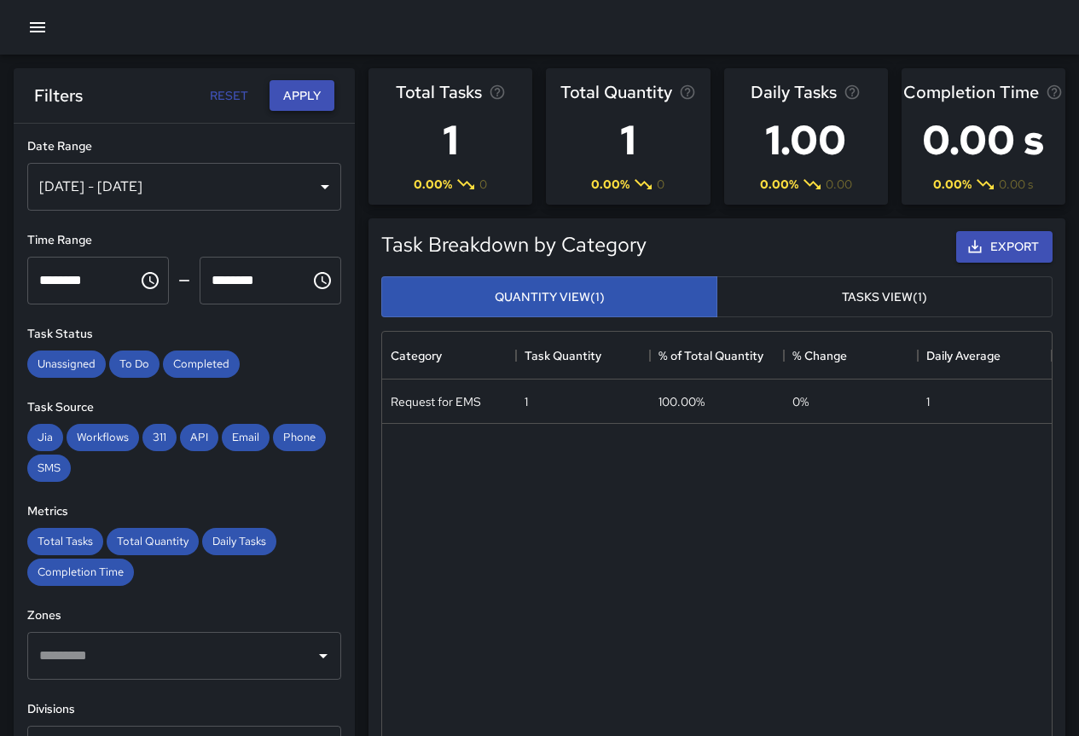
click at [301, 91] on button "Apply" at bounding box center [302, 96] width 65 height 32
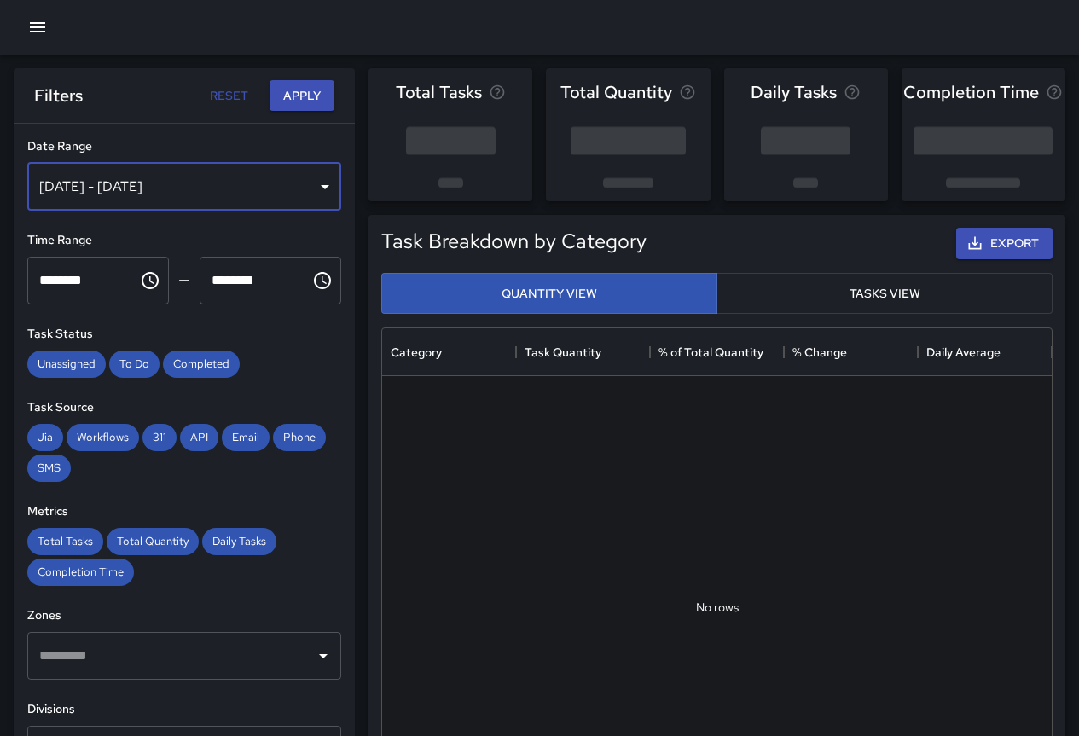
click at [212, 187] on div "[DATE] - [DATE]" at bounding box center [184, 187] width 314 height 48
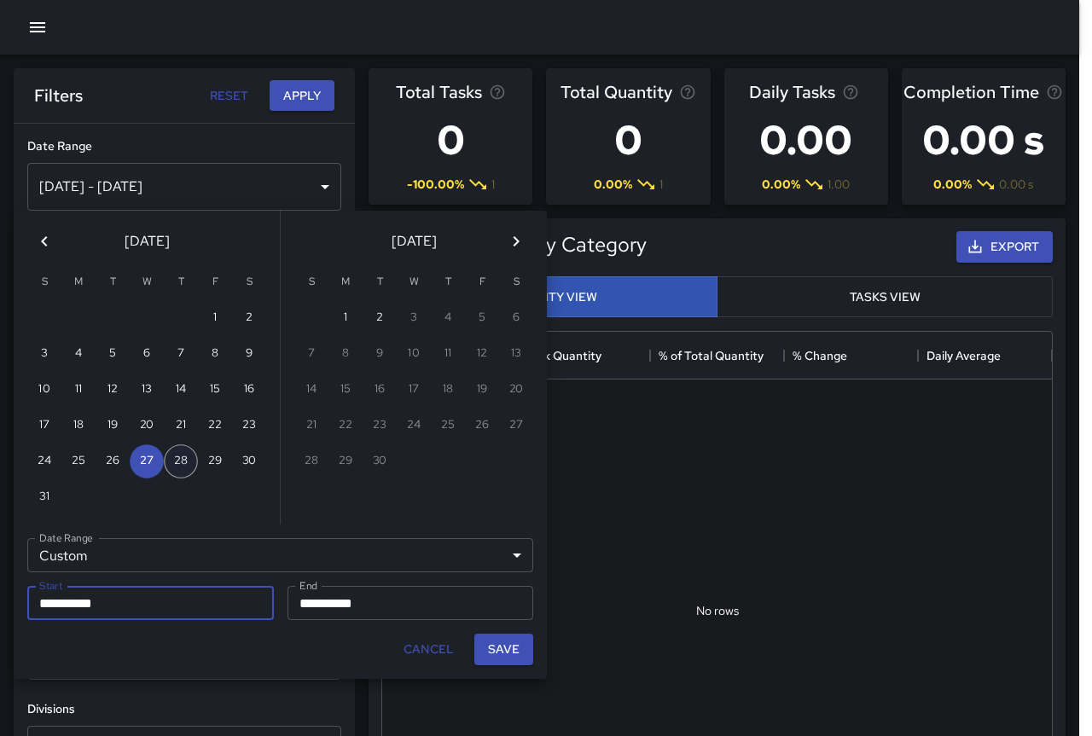
click at [173, 455] on button "28" at bounding box center [181, 461] width 34 height 34
click at [221, 464] on button "29" at bounding box center [215, 461] width 34 height 34
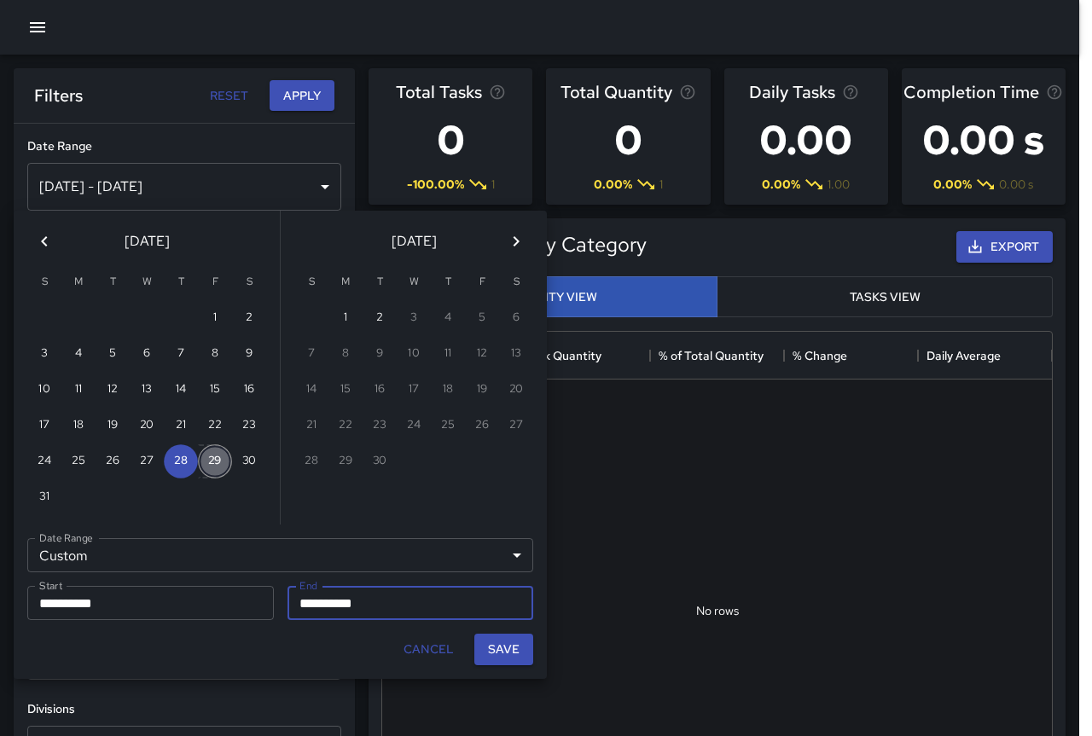
click at [221, 464] on button "29" at bounding box center [215, 461] width 34 height 34
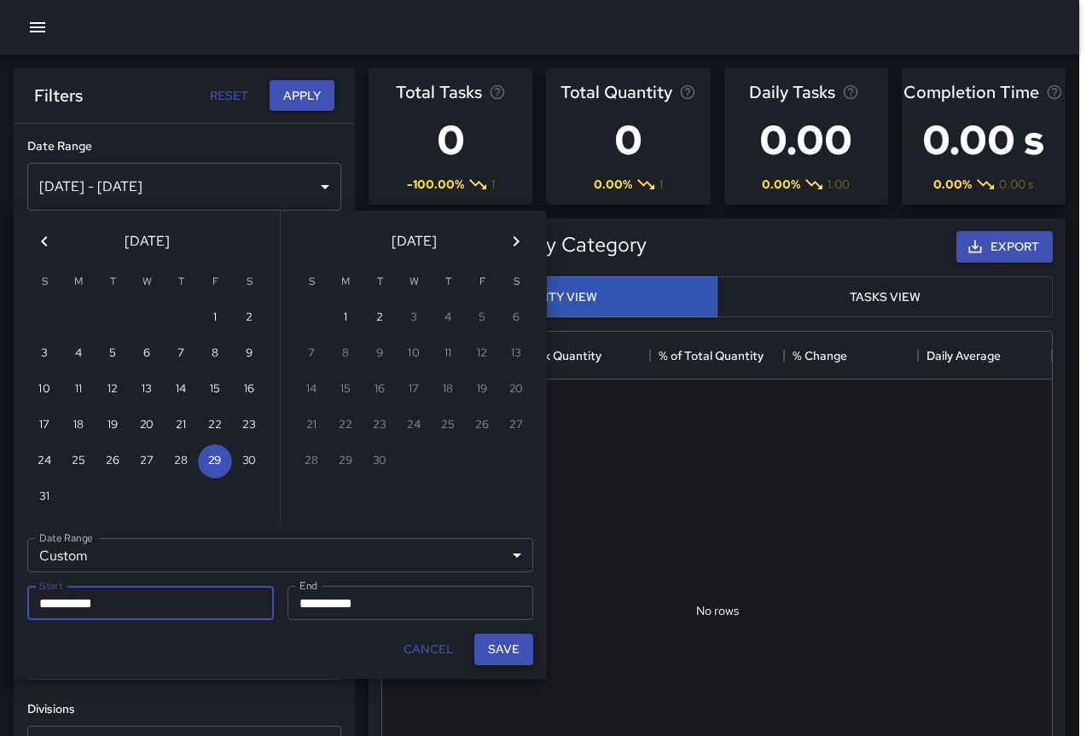
click at [508, 643] on button "Save" at bounding box center [503, 650] width 59 height 32
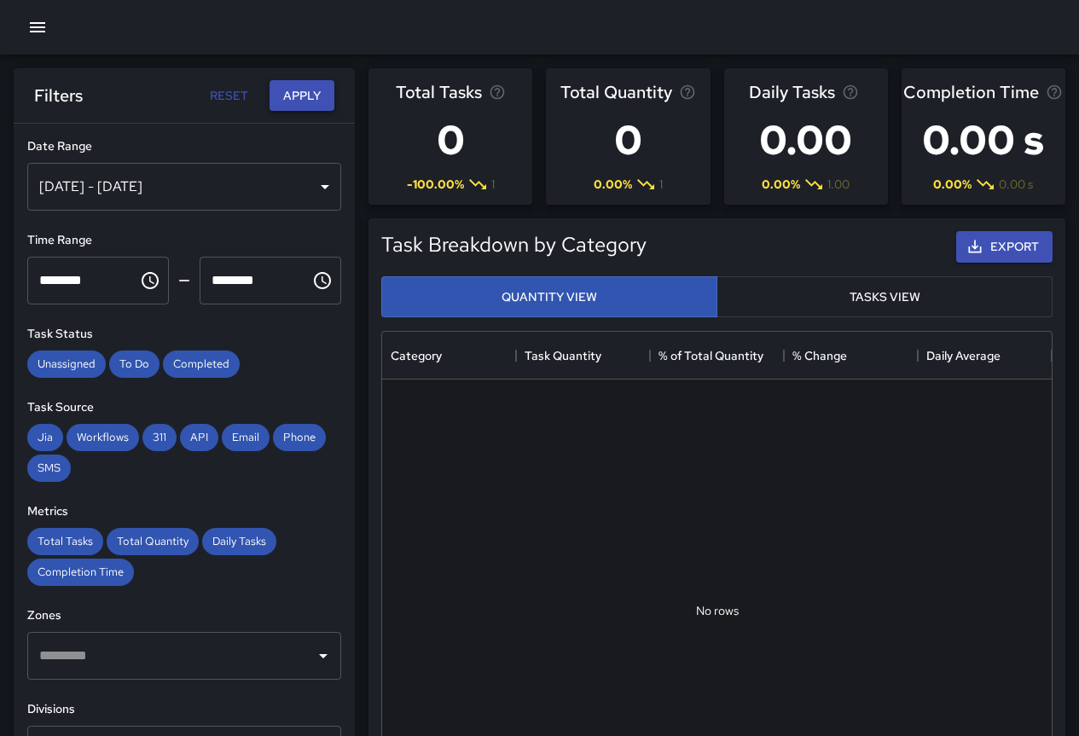
click at [316, 101] on button "Apply" at bounding box center [302, 96] width 65 height 32
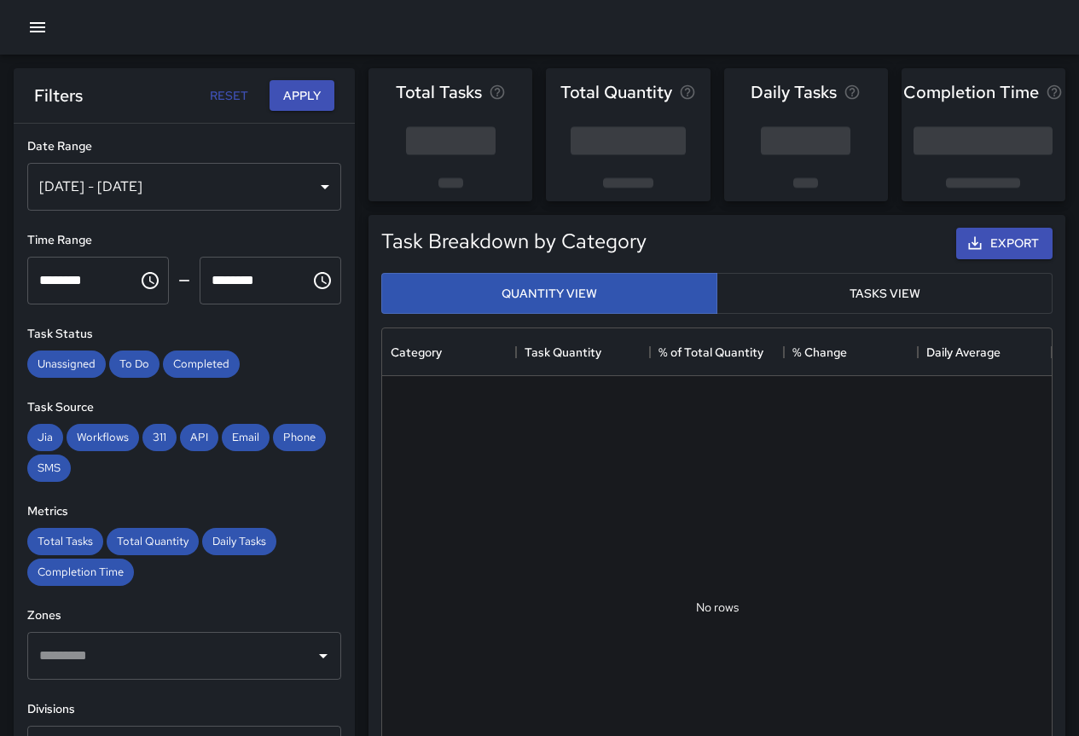
click at [250, 178] on div "[DATE] - [DATE]" at bounding box center [184, 187] width 314 height 48
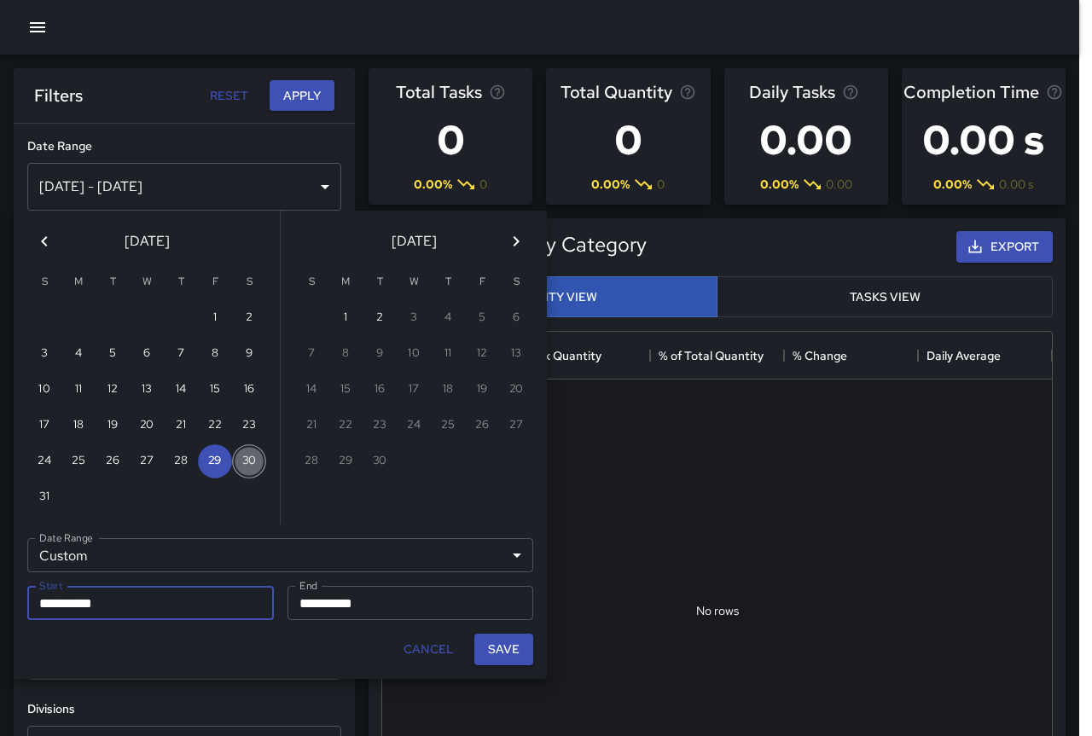
click at [247, 464] on button "30" at bounding box center [249, 461] width 34 height 34
click at [507, 652] on button "Save" at bounding box center [503, 650] width 59 height 32
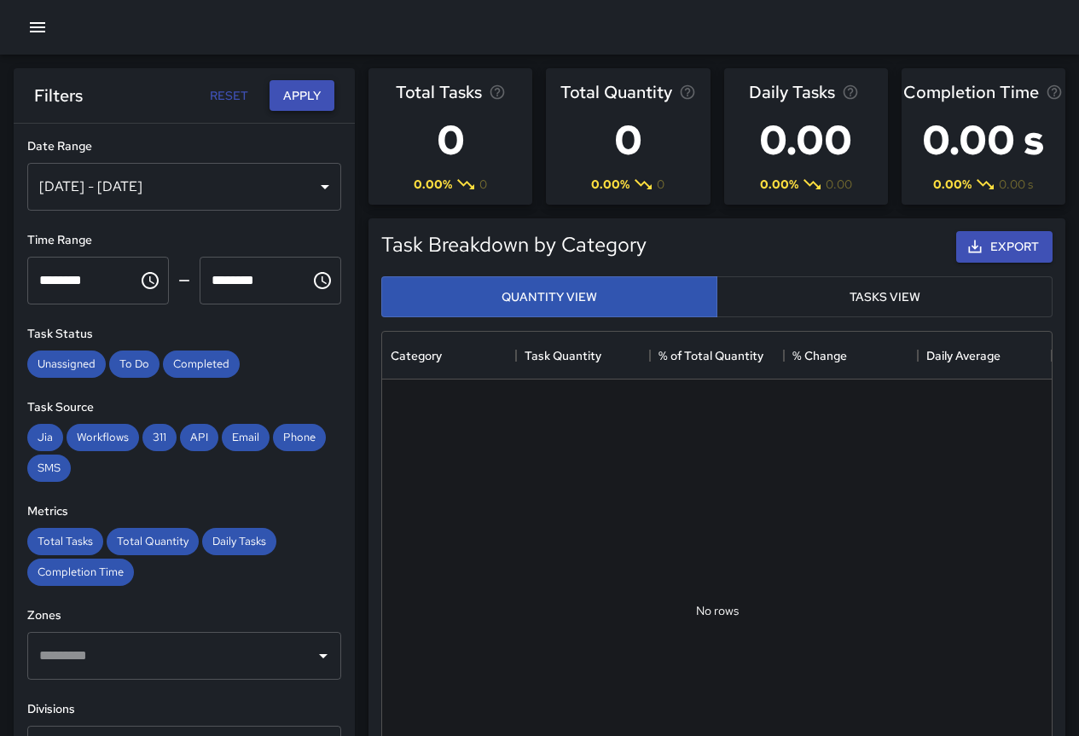
click at [293, 92] on button "Apply" at bounding box center [302, 96] width 65 height 32
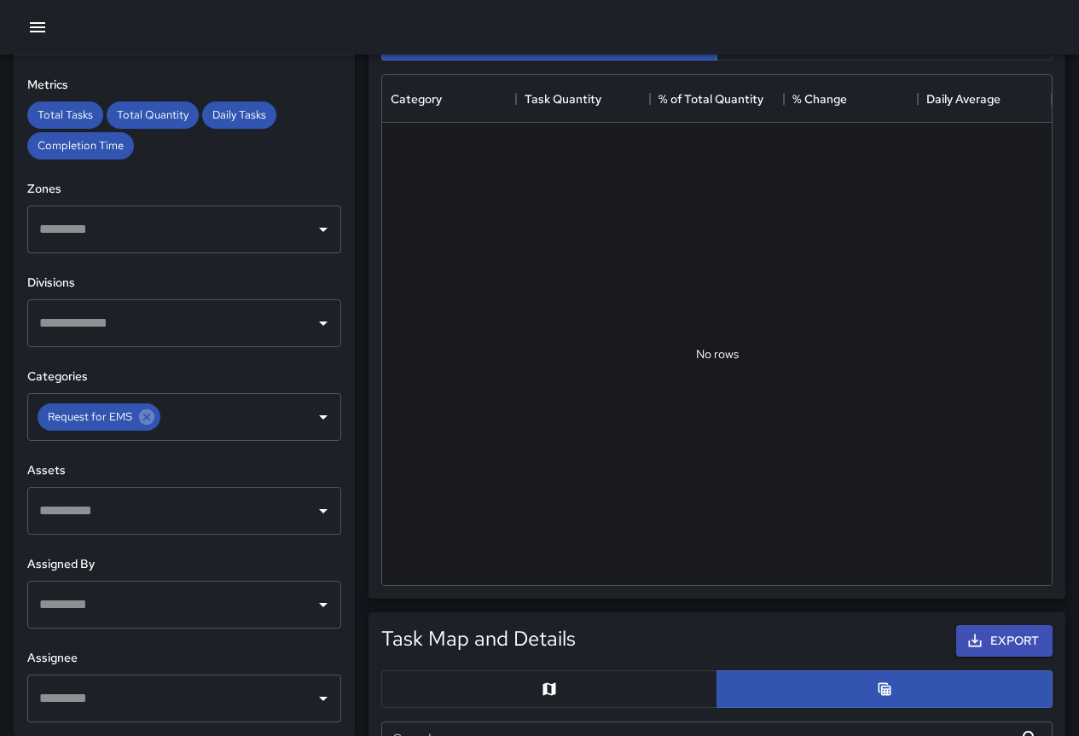
scroll to position [426, 0]
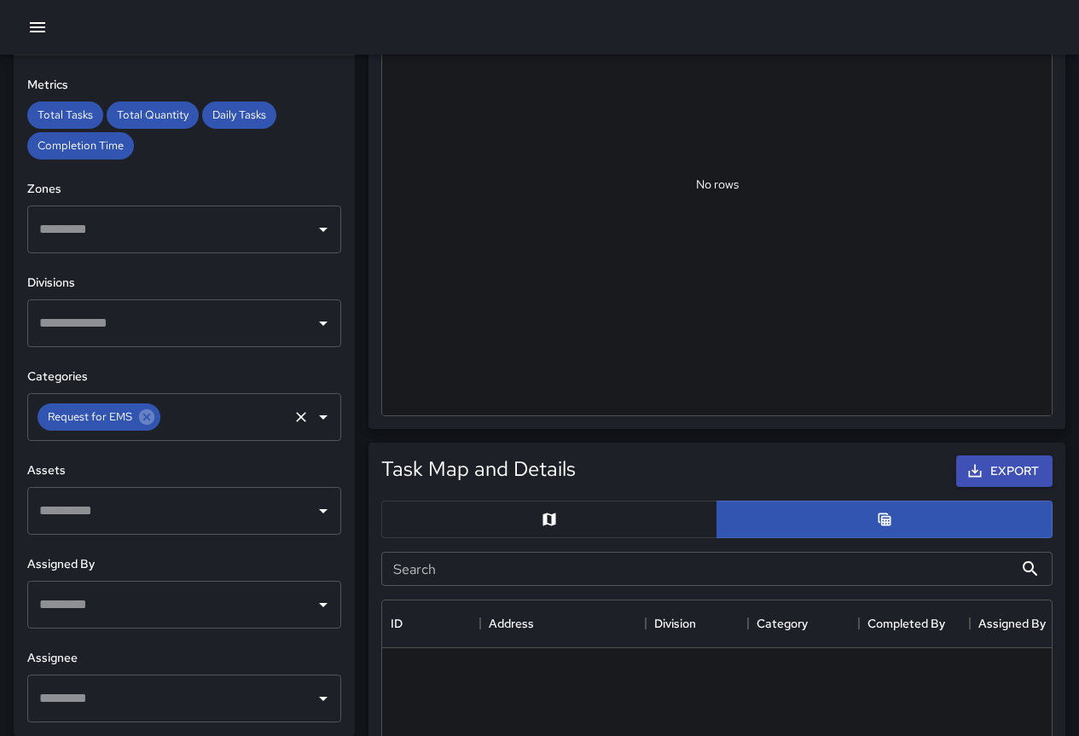
click at [289, 426] on button "Clear" at bounding box center [301, 417] width 24 height 24
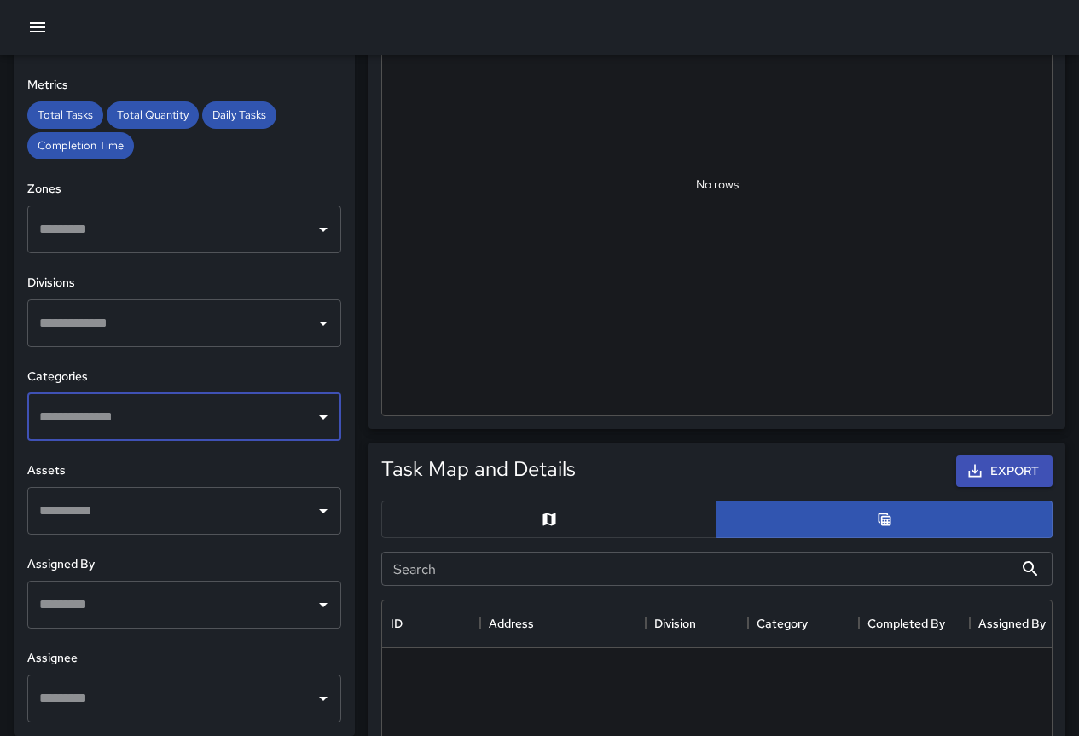
click at [173, 424] on input "text" at bounding box center [171, 417] width 273 height 32
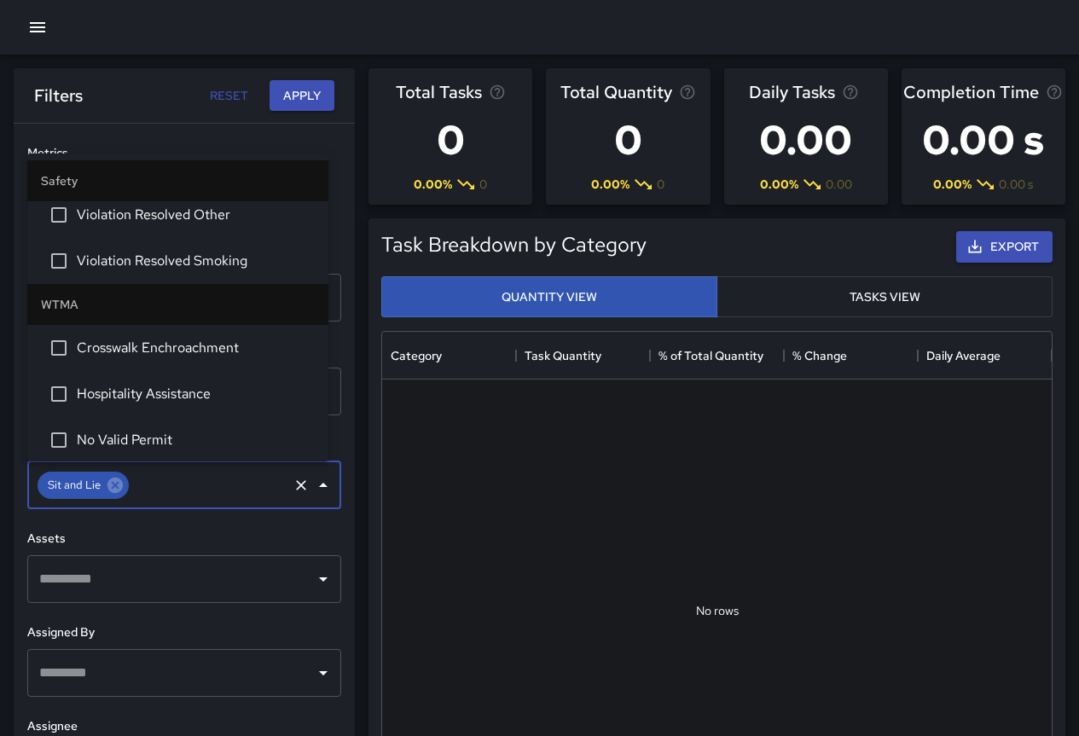
scroll to position [5885, 0]
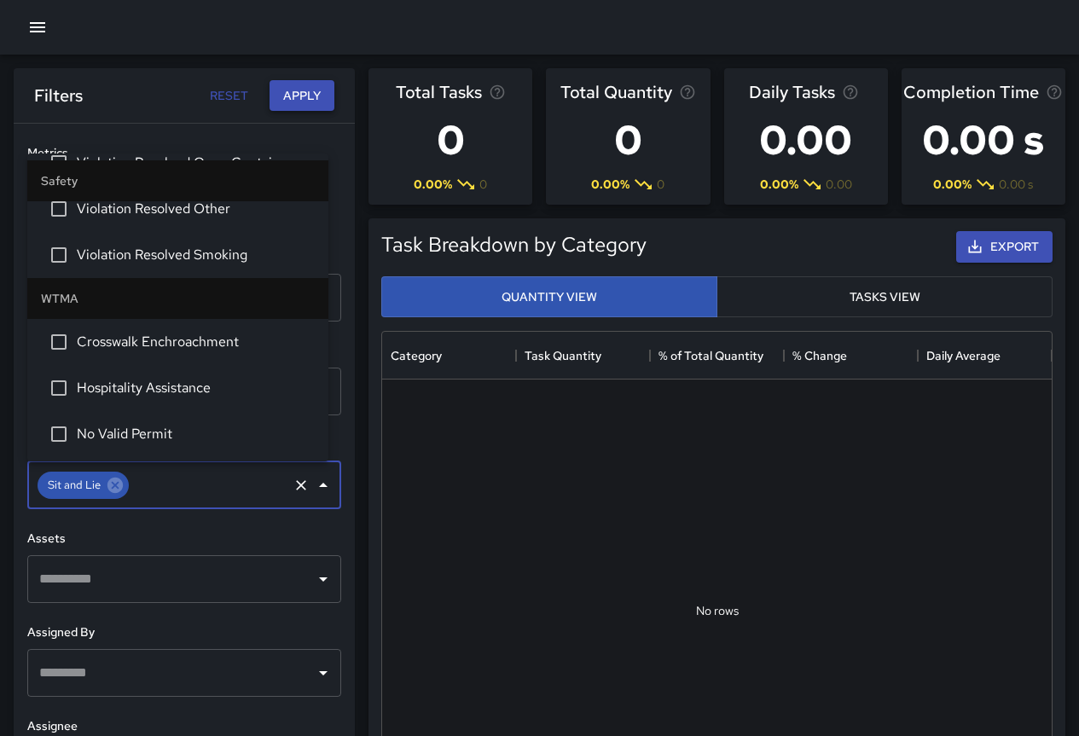
click at [298, 93] on button "Apply" at bounding box center [302, 96] width 65 height 32
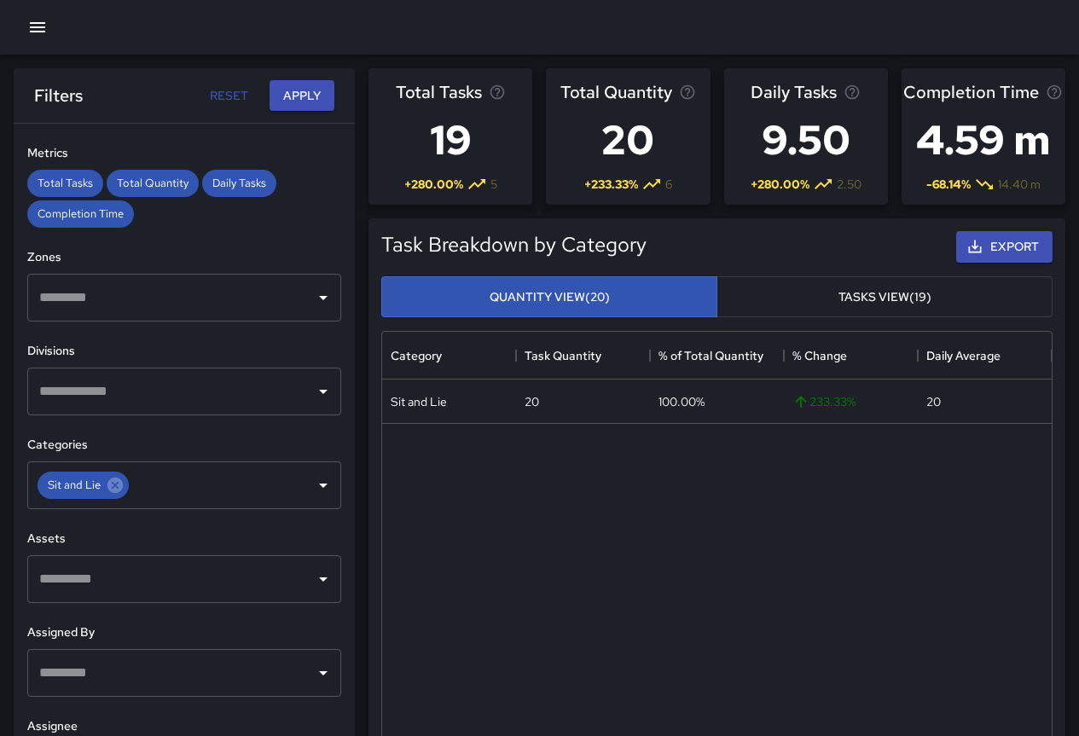
scroll to position [0, 0]
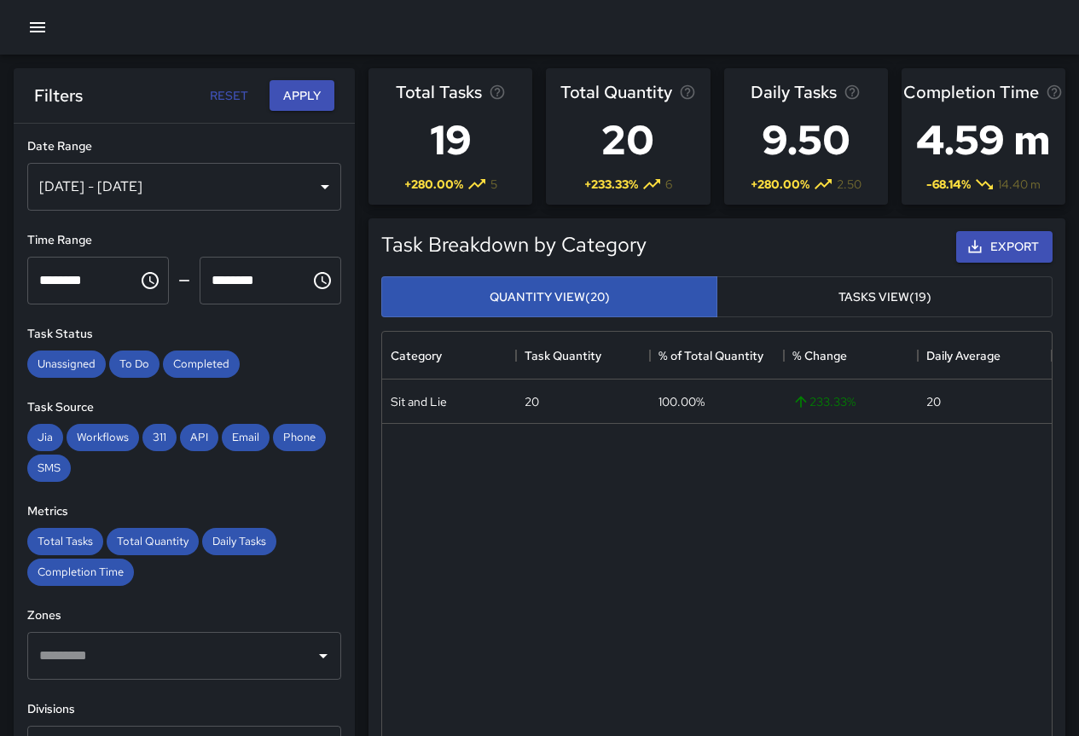
click at [172, 184] on div "[DATE] - [DATE]" at bounding box center [184, 187] width 314 height 48
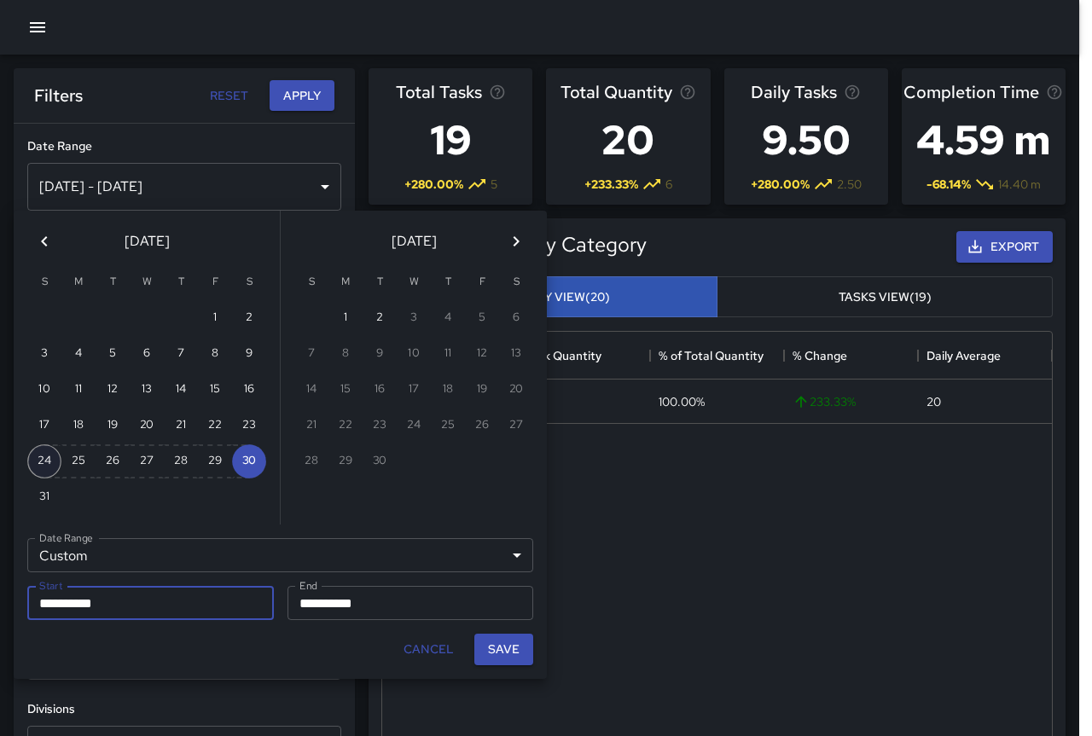
click at [49, 467] on button "24" at bounding box center [44, 461] width 34 height 34
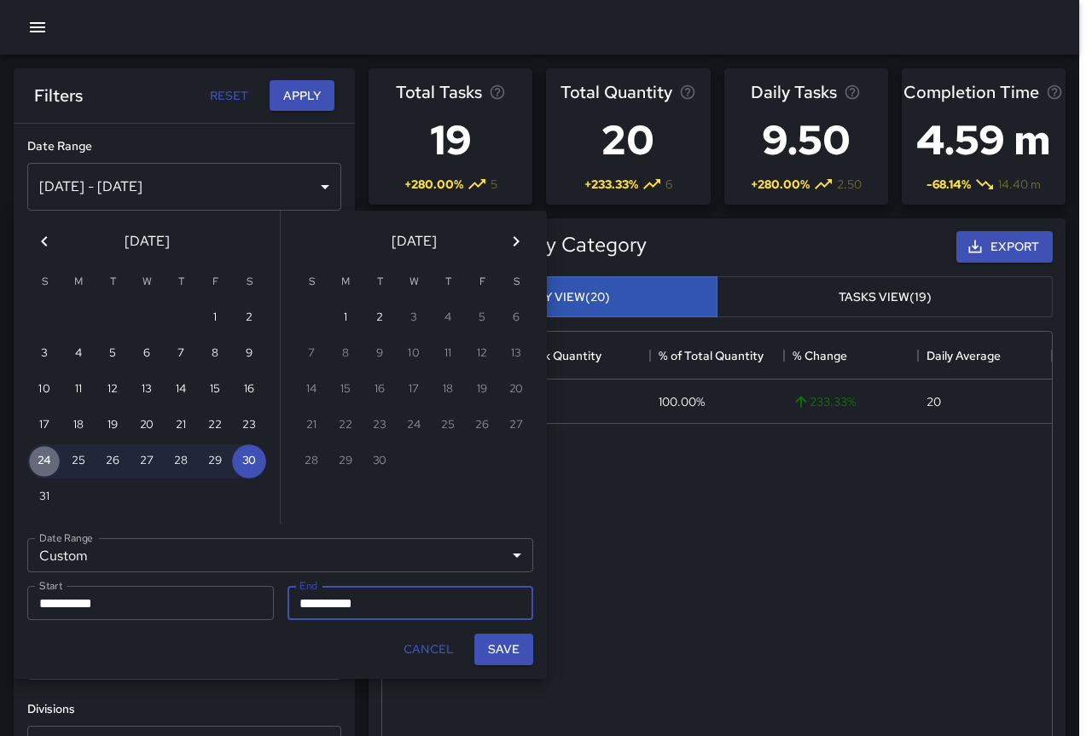
click at [48, 467] on button "24" at bounding box center [44, 461] width 34 height 34
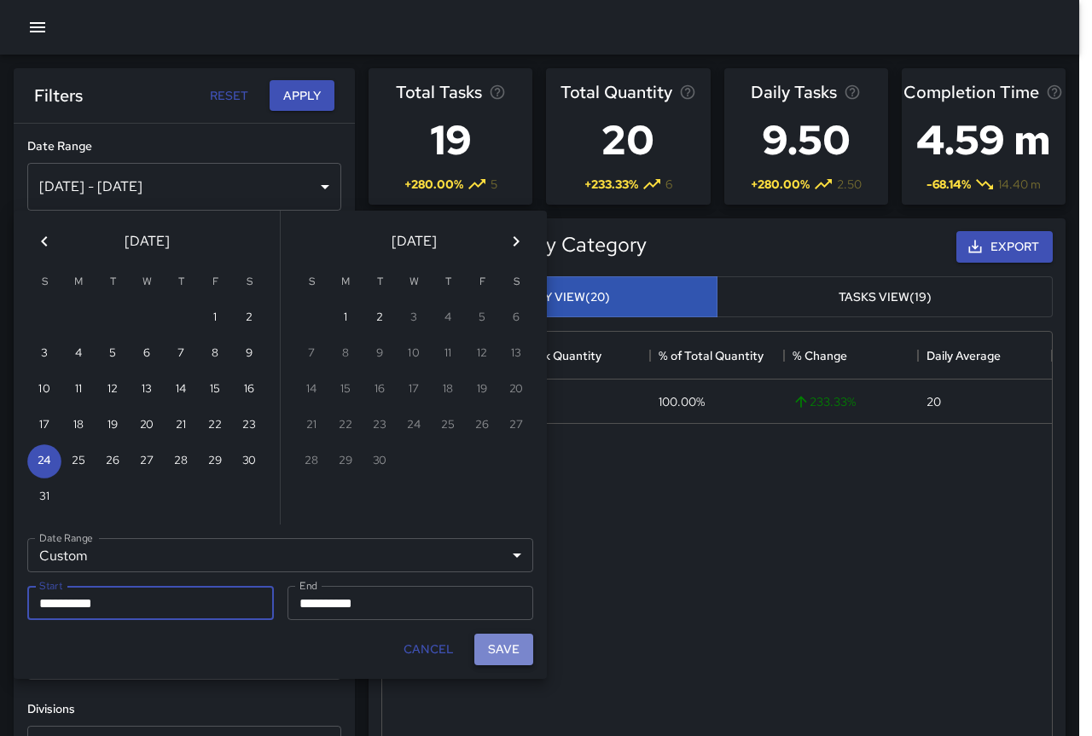
click at [528, 652] on button "Save" at bounding box center [503, 650] width 59 height 32
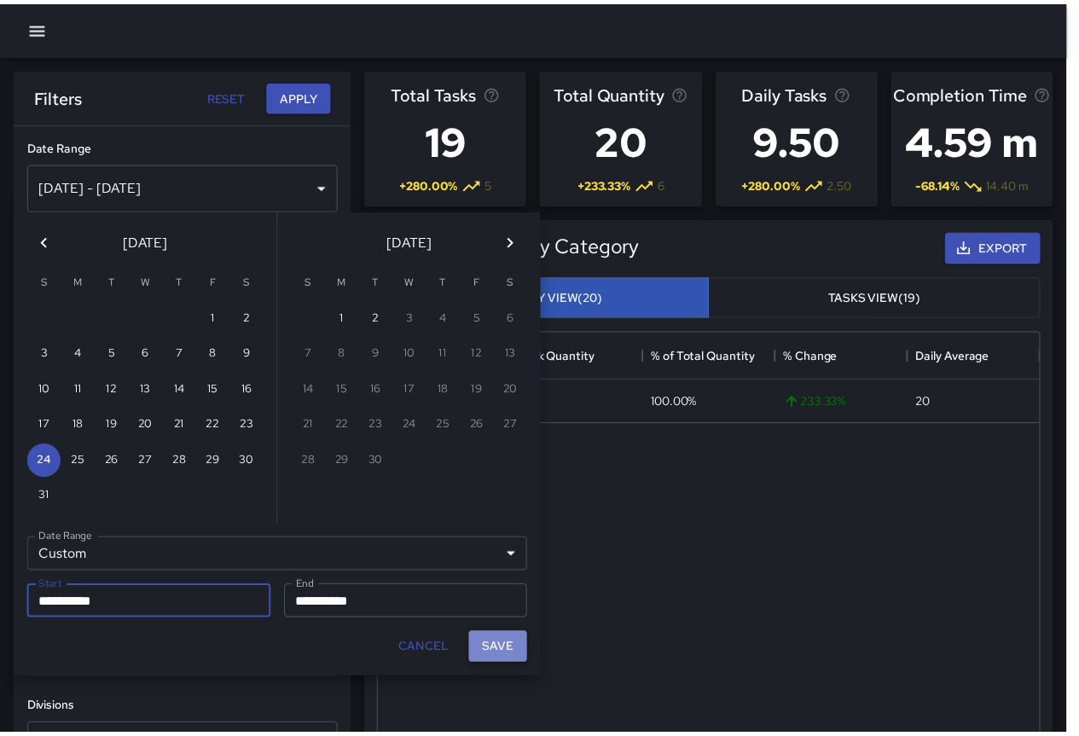
scroll to position [14, 14]
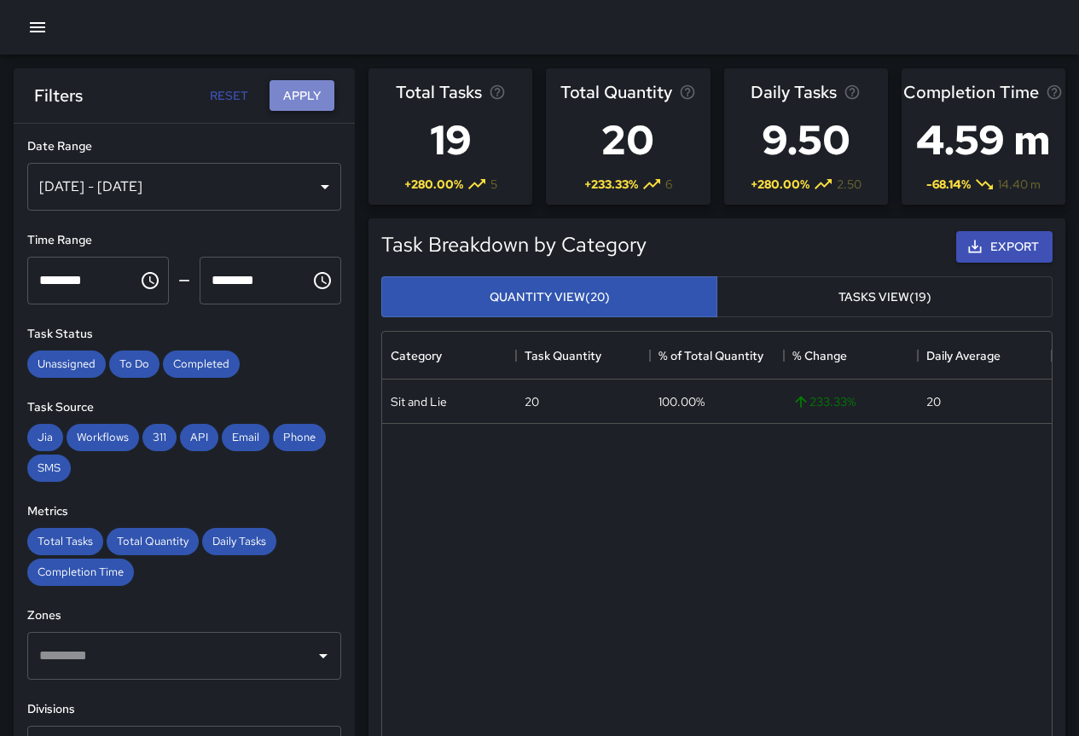
click at [299, 102] on button "Apply" at bounding box center [302, 96] width 65 height 32
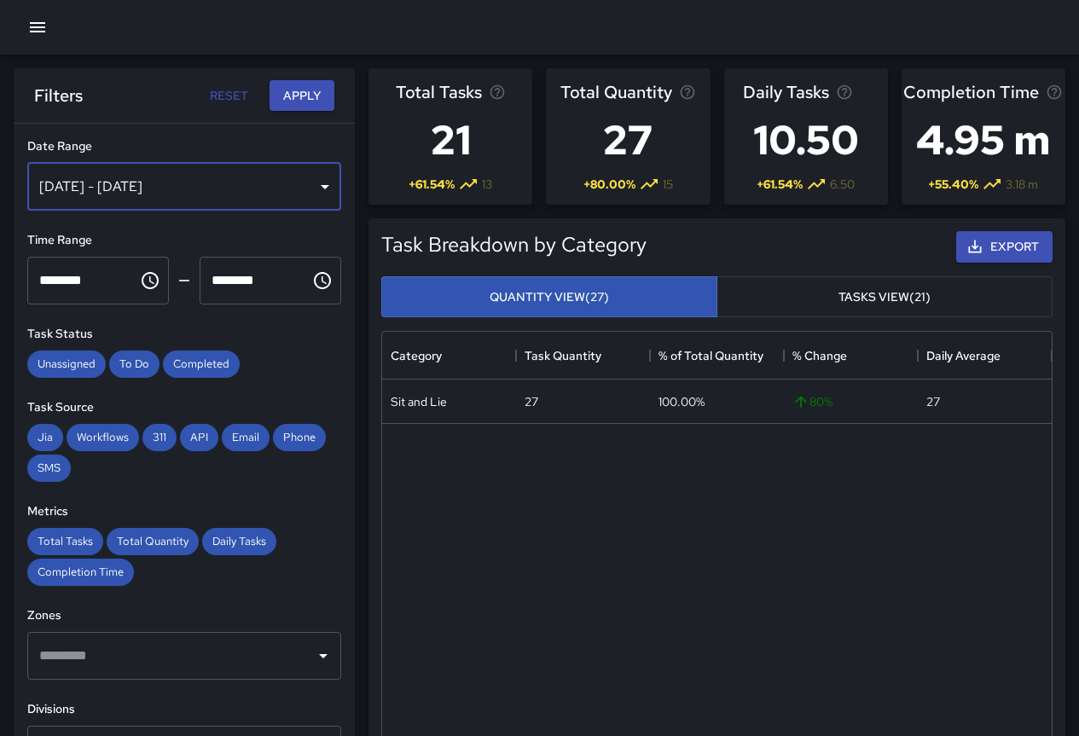
click at [145, 172] on div "[DATE] - [DATE]" at bounding box center [184, 187] width 314 height 48
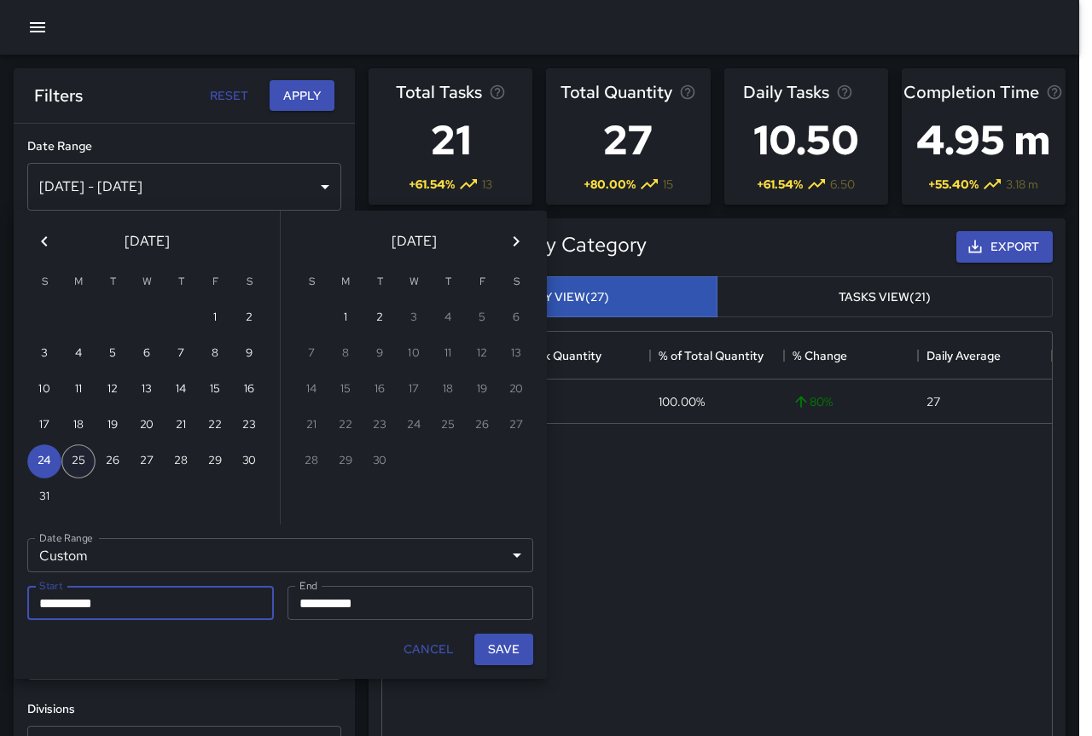
click at [78, 467] on button "25" at bounding box center [78, 461] width 34 height 34
click at [511, 647] on button "Save" at bounding box center [503, 650] width 59 height 32
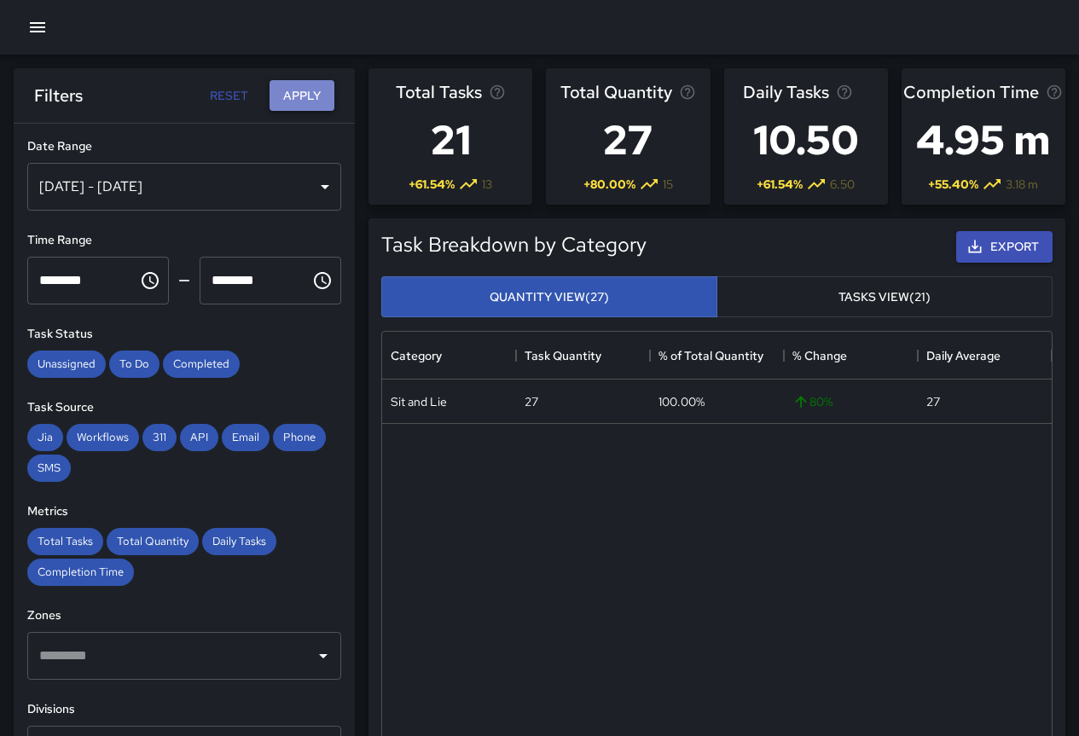
click at [311, 107] on button "Apply" at bounding box center [302, 96] width 65 height 32
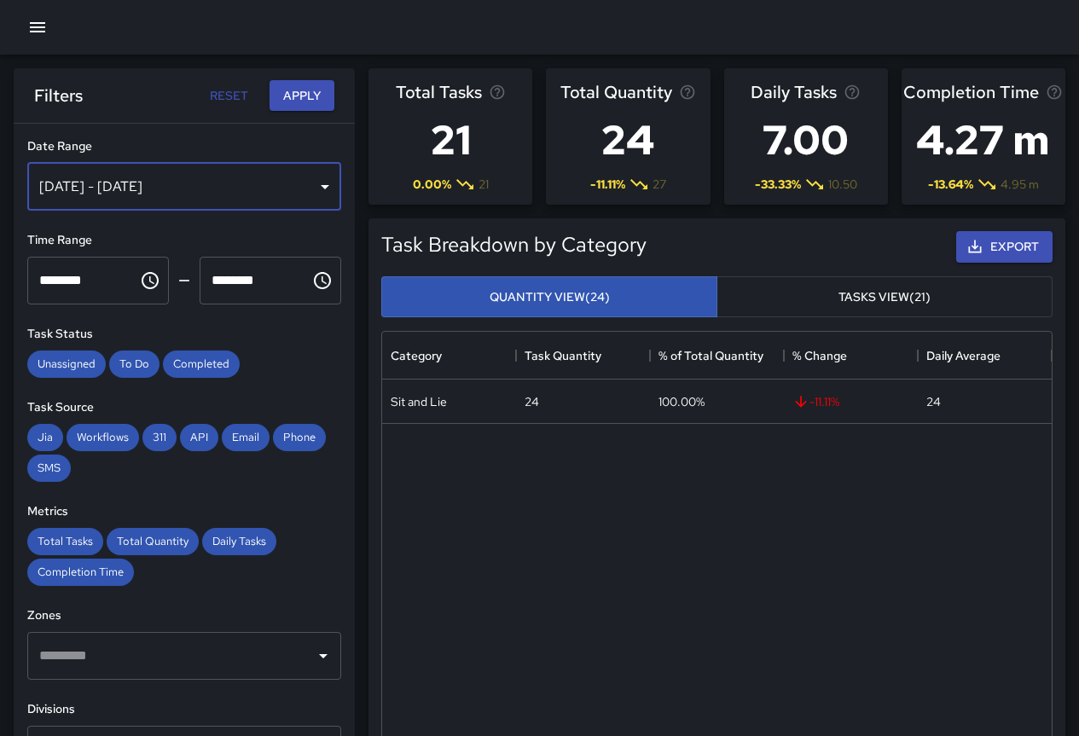
click at [205, 192] on div "[DATE] - [DATE]" at bounding box center [184, 187] width 314 height 48
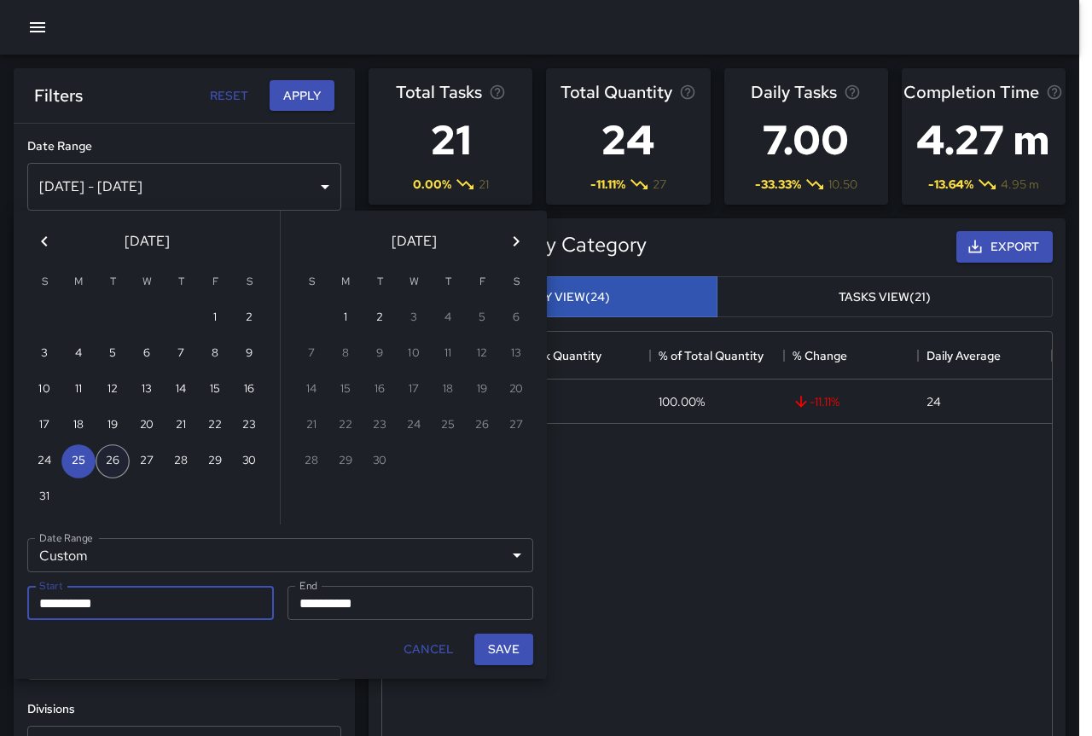
click at [116, 456] on button "26" at bounding box center [113, 461] width 34 height 34
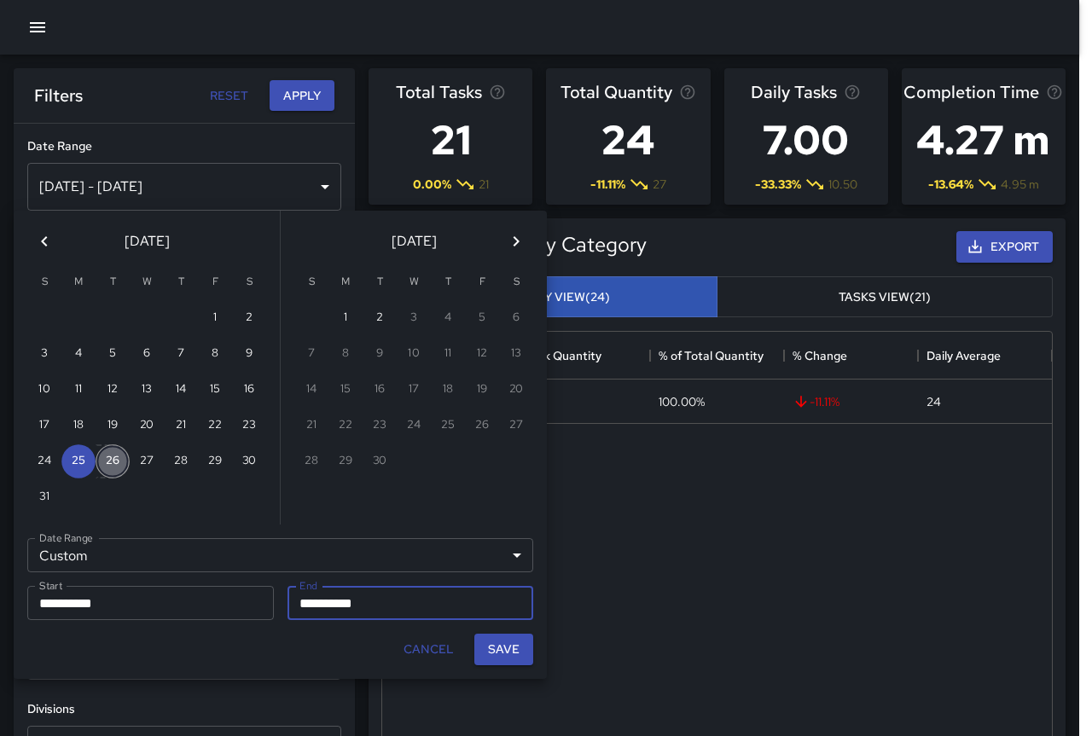
click at [116, 456] on button "26" at bounding box center [113, 461] width 34 height 34
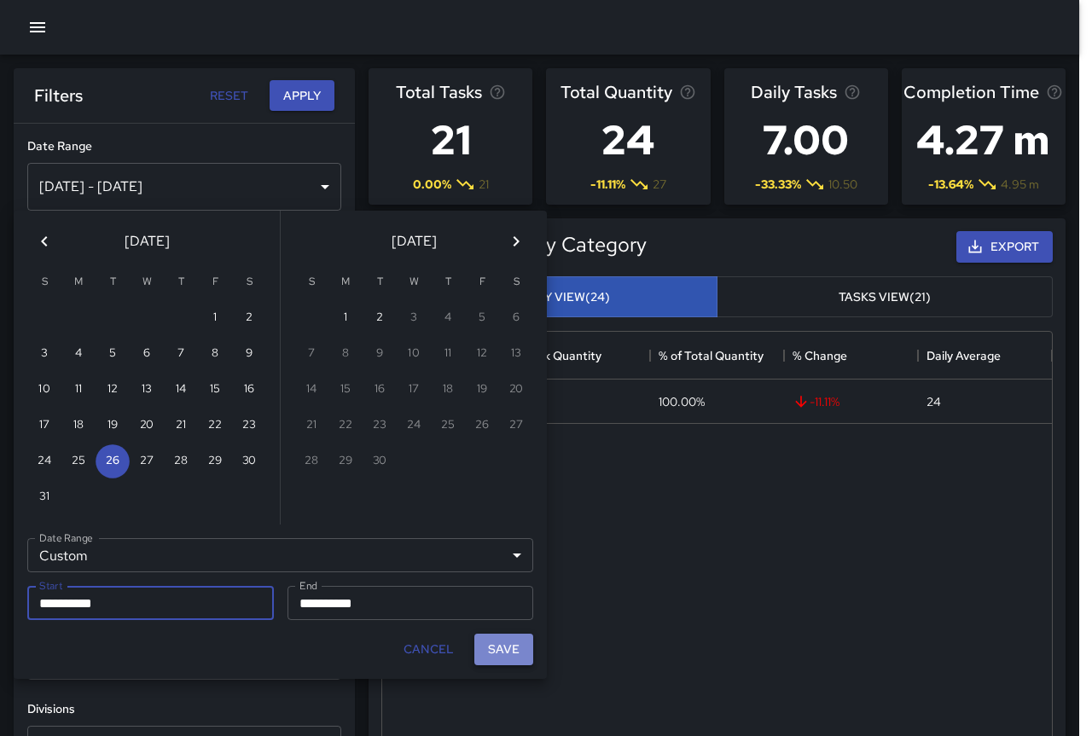
click at [483, 641] on button "Save" at bounding box center [503, 650] width 59 height 32
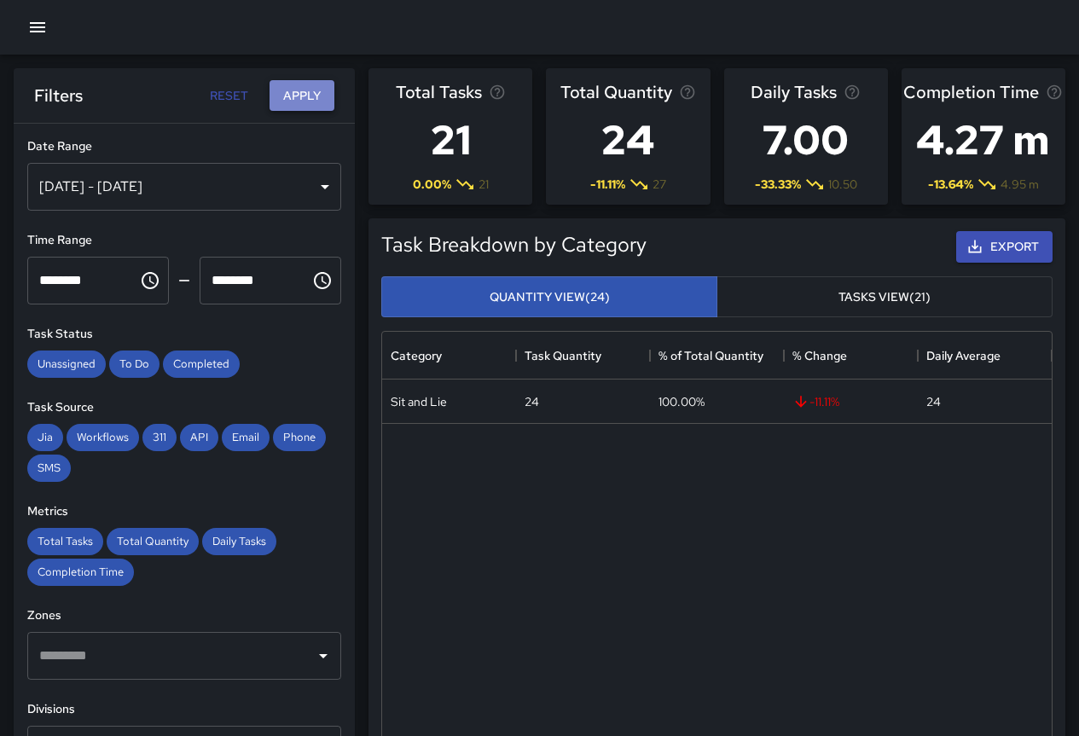
click at [300, 96] on button "Apply" at bounding box center [302, 96] width 65 height 32
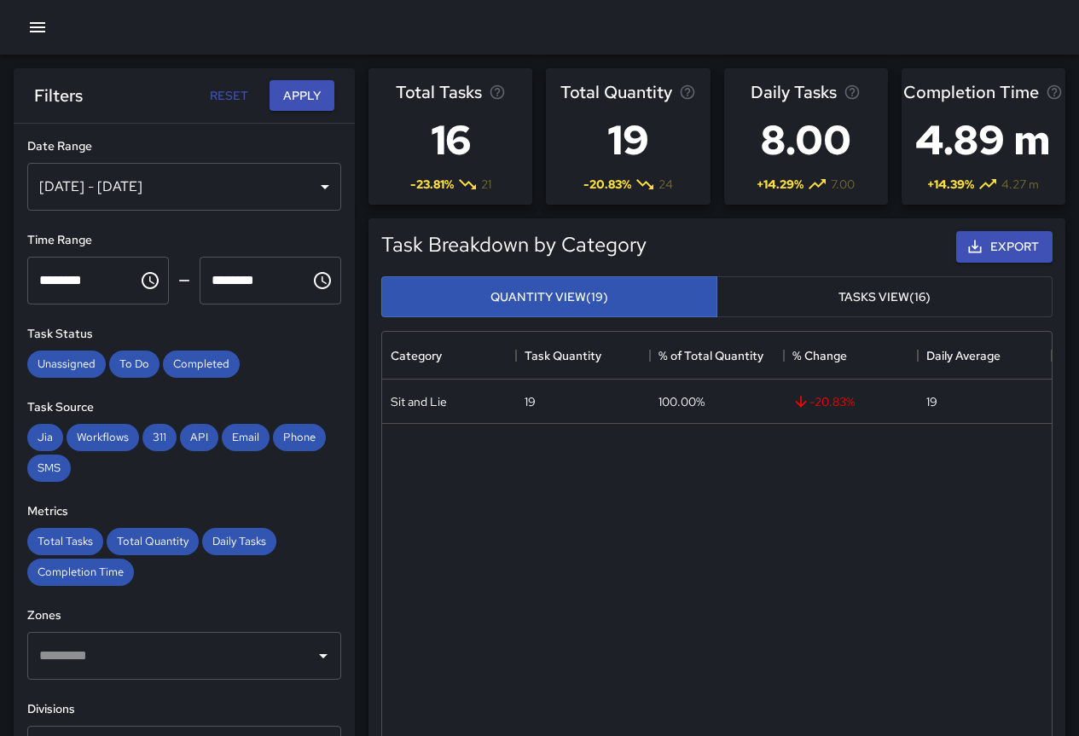
click at [243, 171] on div "[DATE] - [DATE]" at bounding box center [184, 187] width 314 height 48
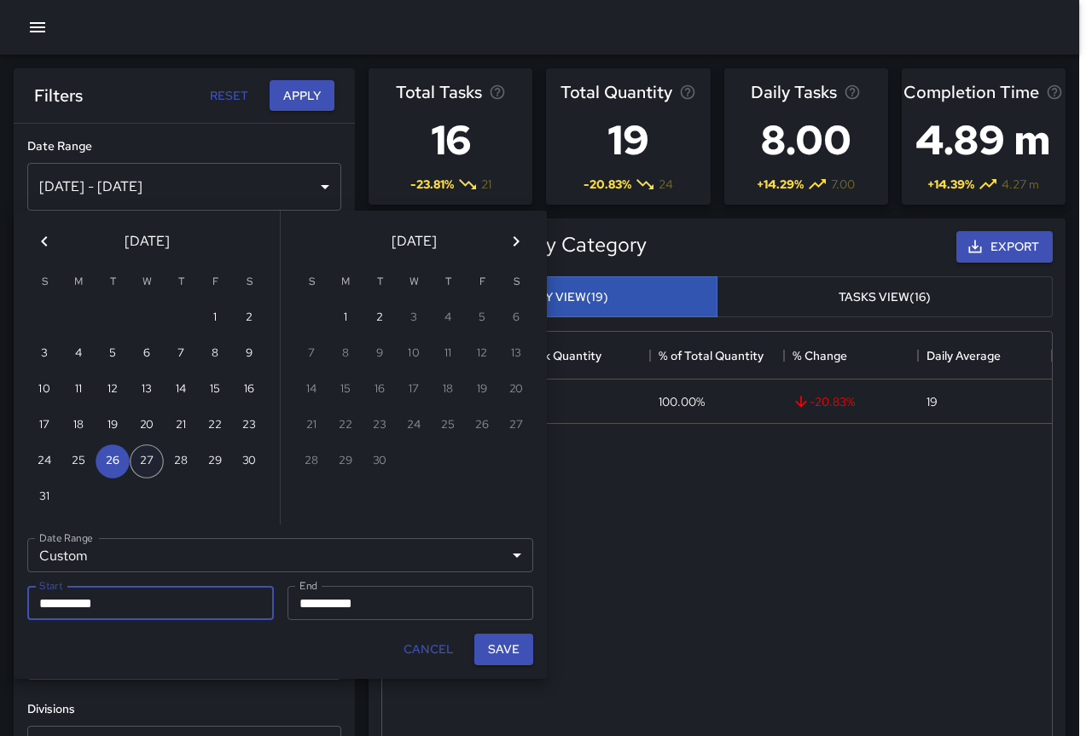
click at [138, 465] on button "27" at bounding box center [147, 461] width 34 height 34
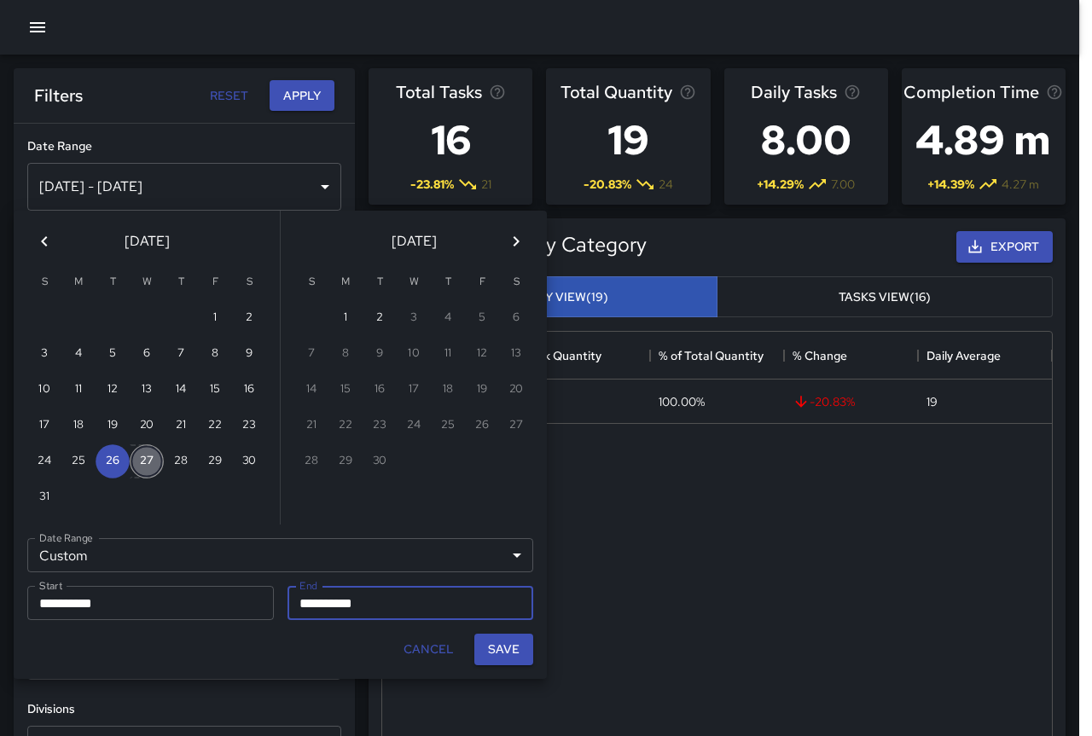
click at [138, 465] on button "27" at bounding box center [147, 461] width 34 height 34
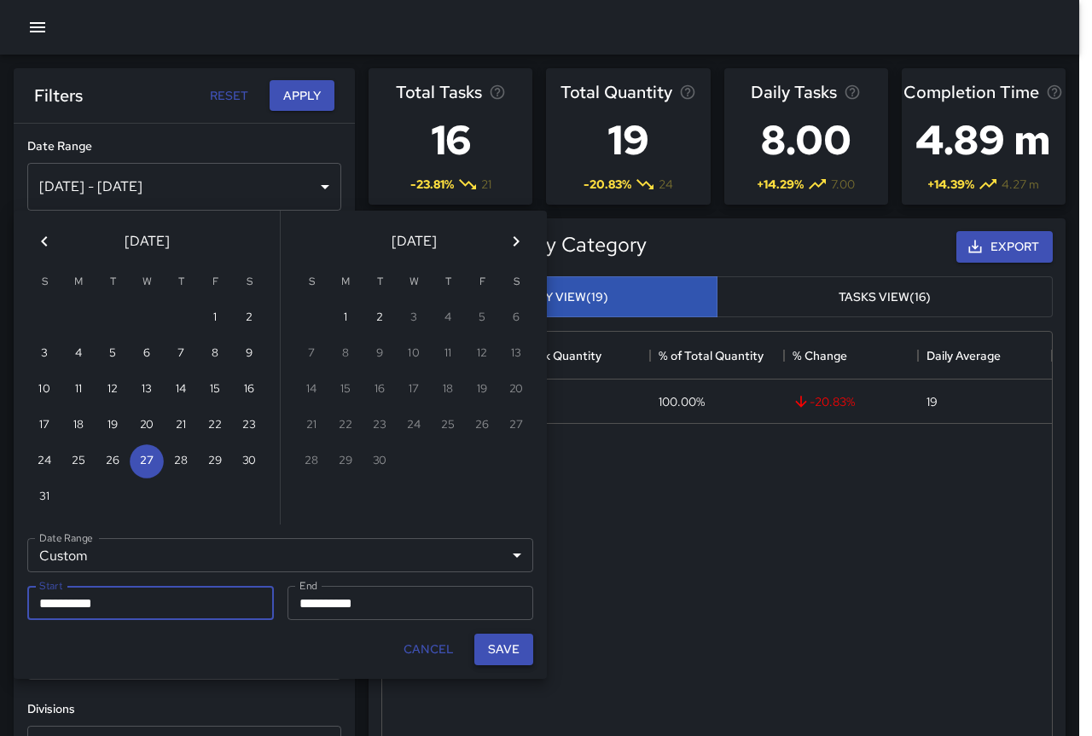
click at [496, 649] on button "Save" at bounding box center [503, 650] width 59 height 32
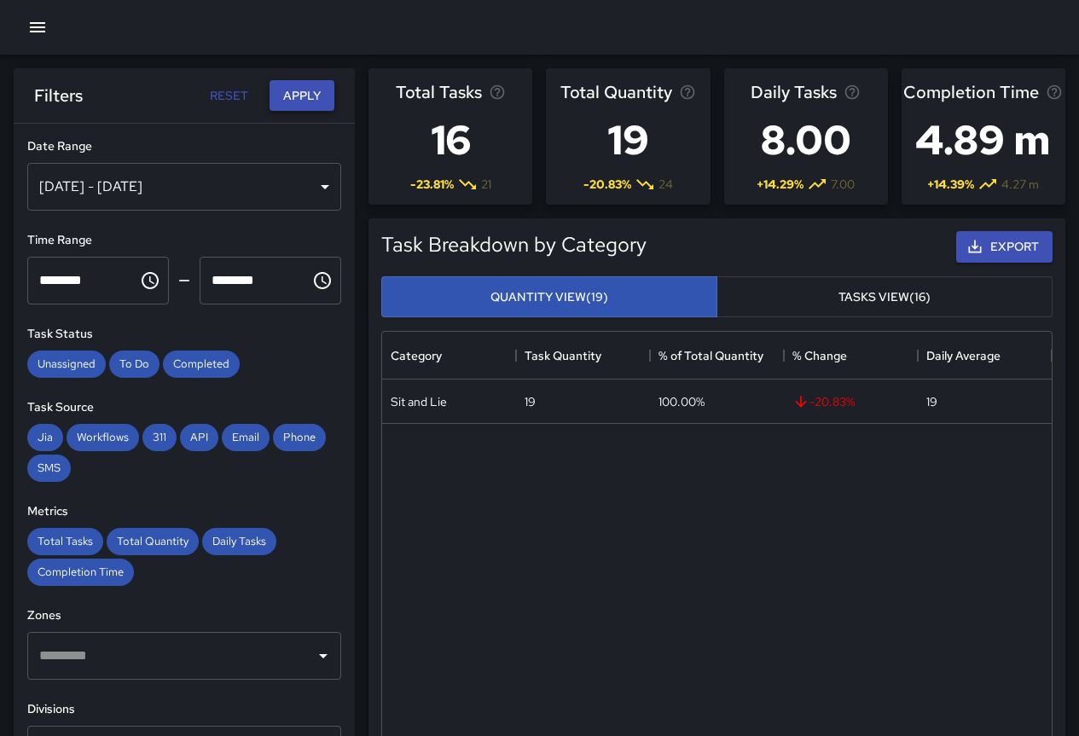
click at [301, 103] on button "Apply" at bounding box center [302, 96] width 65 height 32
click at [102, 194] on div "[DATE] - [DATE]" at bounding box center [184, 187] width 314 height 48
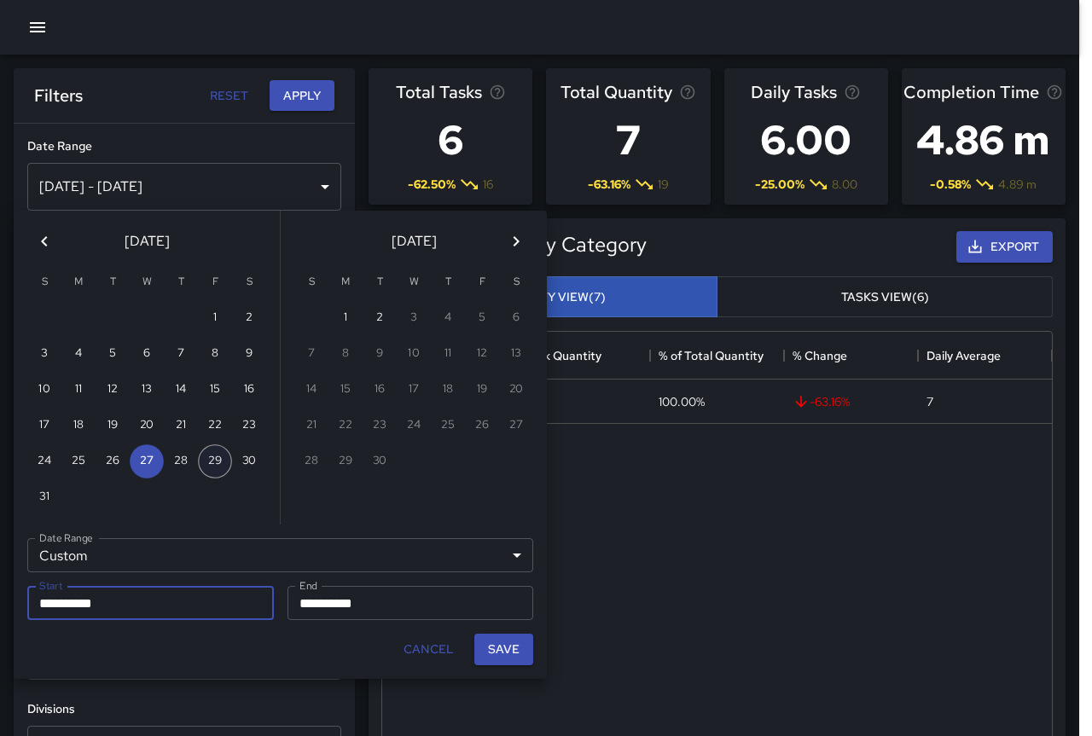
click at [214, 461] on button "29" at bounding box center [215, 461] width 34 height 34
click at [499, 649] on button "Save" at bounding box center [503, 650] width 59 height 32
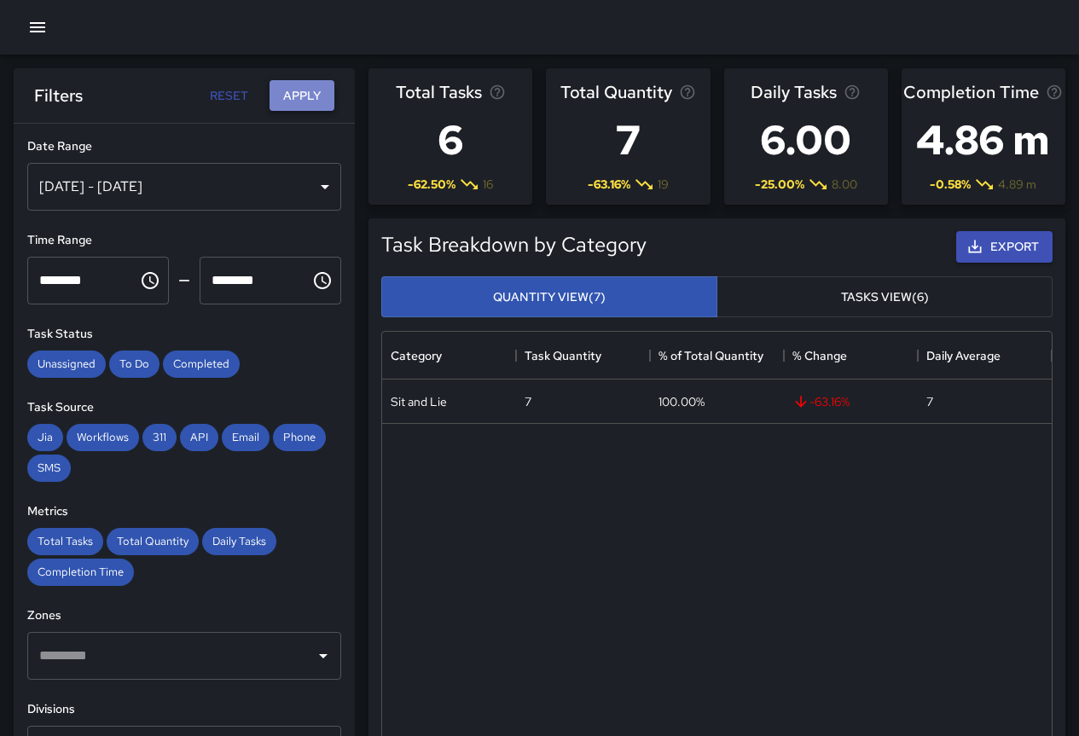
click at [305, 100] on button "Apply" at bounding box center [302, 96] width 65 height 32
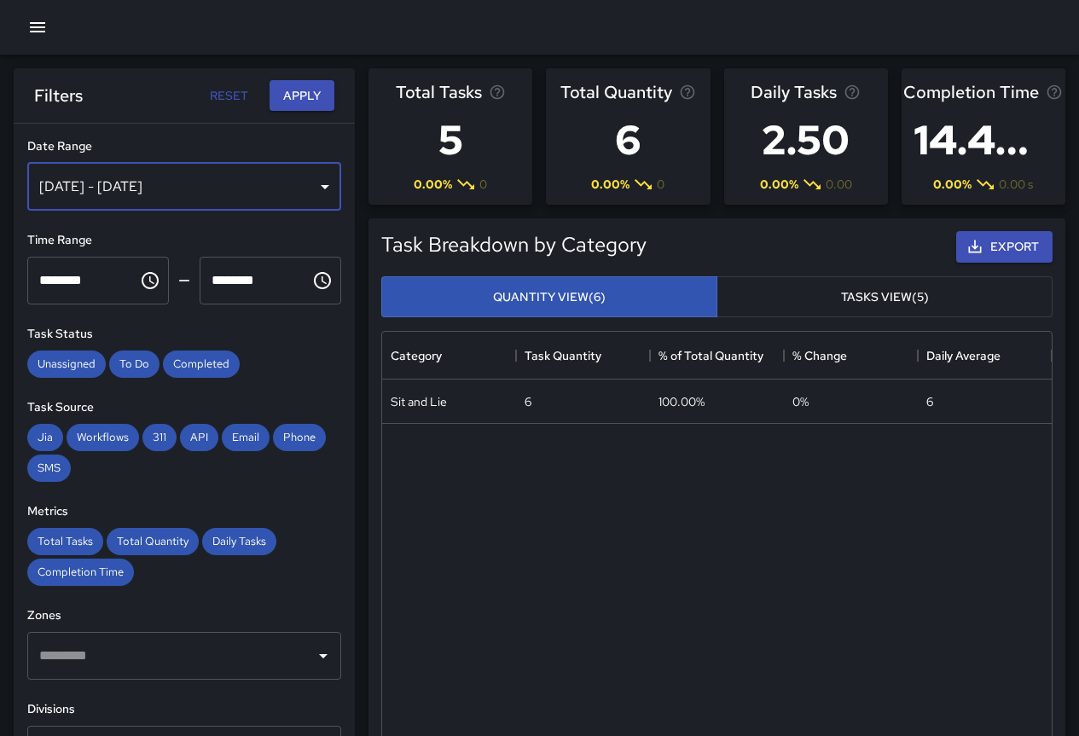
click at [156, 175] on div "[DATE] - [DATE]" at bounding box center [184, 187] width 314 height 48
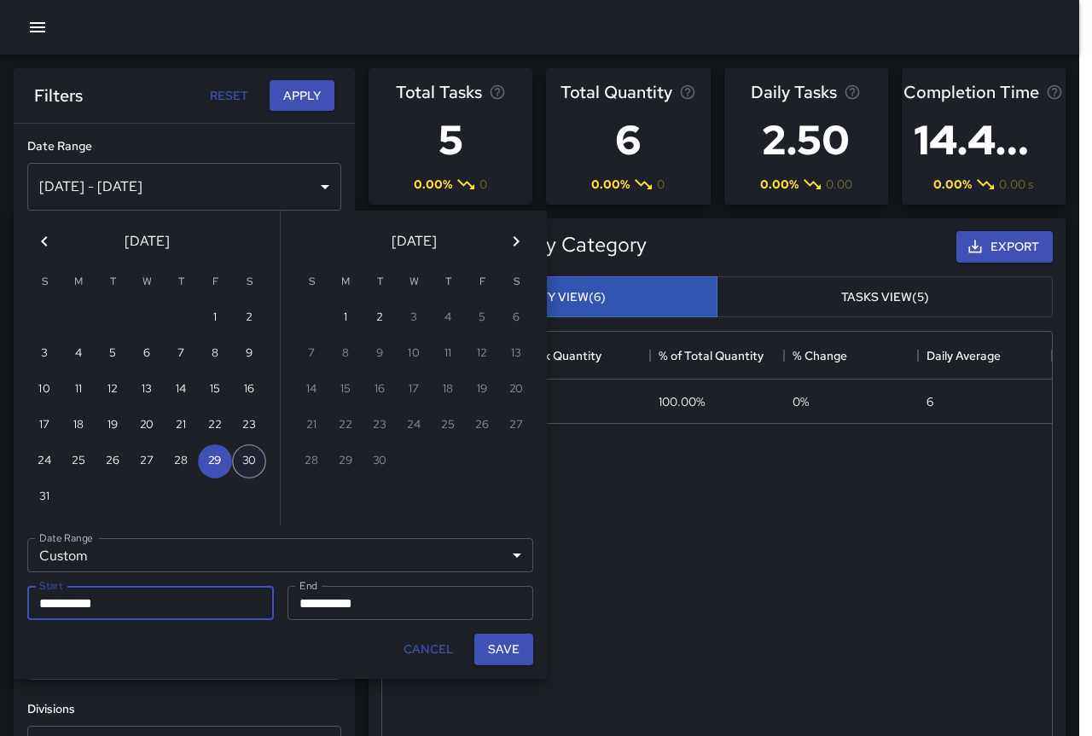
click at [244, 458] on button "30" at bounding box center [249, 461] width 34 height 34
click at [517, 653] on button "Save" at bounding box center [503, 650] width 59 height 32
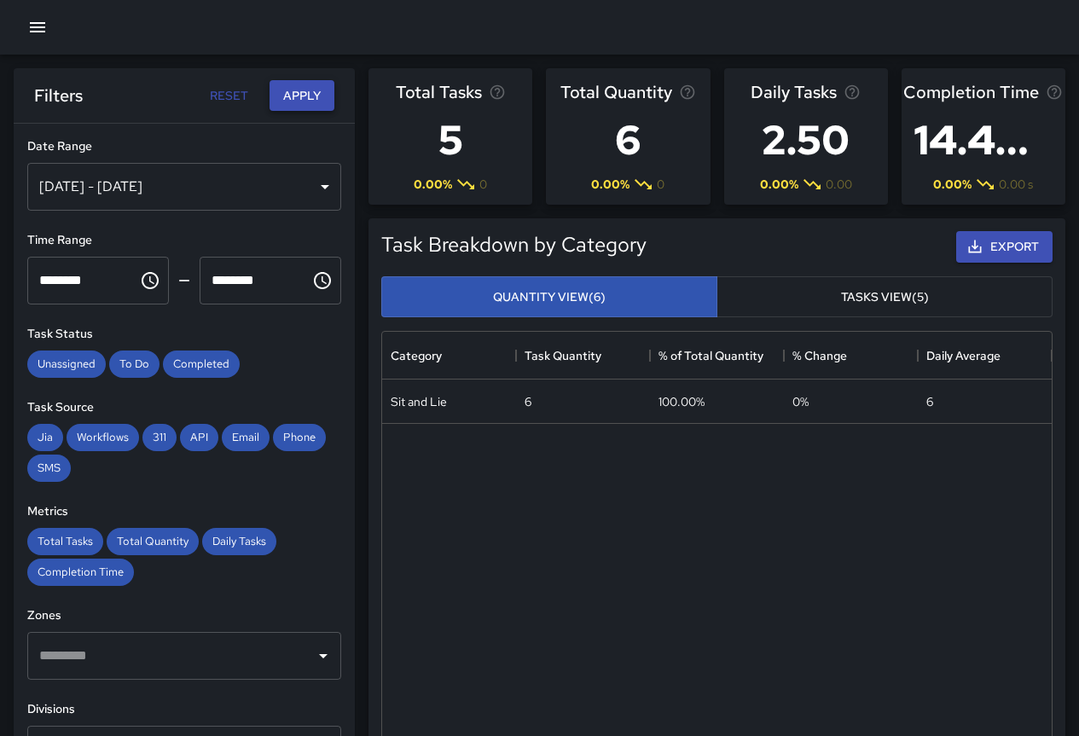
click at [305, 93] on button "Apply" at bounding box center [302, 96] width 65 height 32
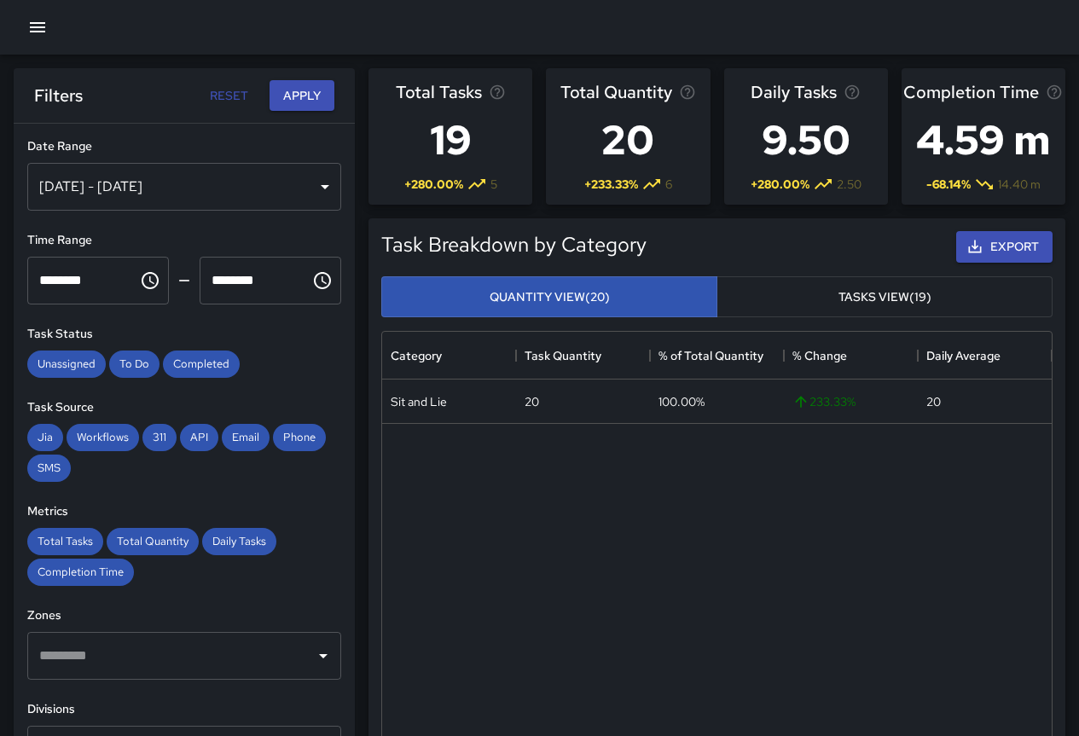
click at [230, 186] on div "[DATE] - [DATE]" at bounding box center [184, 187] width 314 height 48
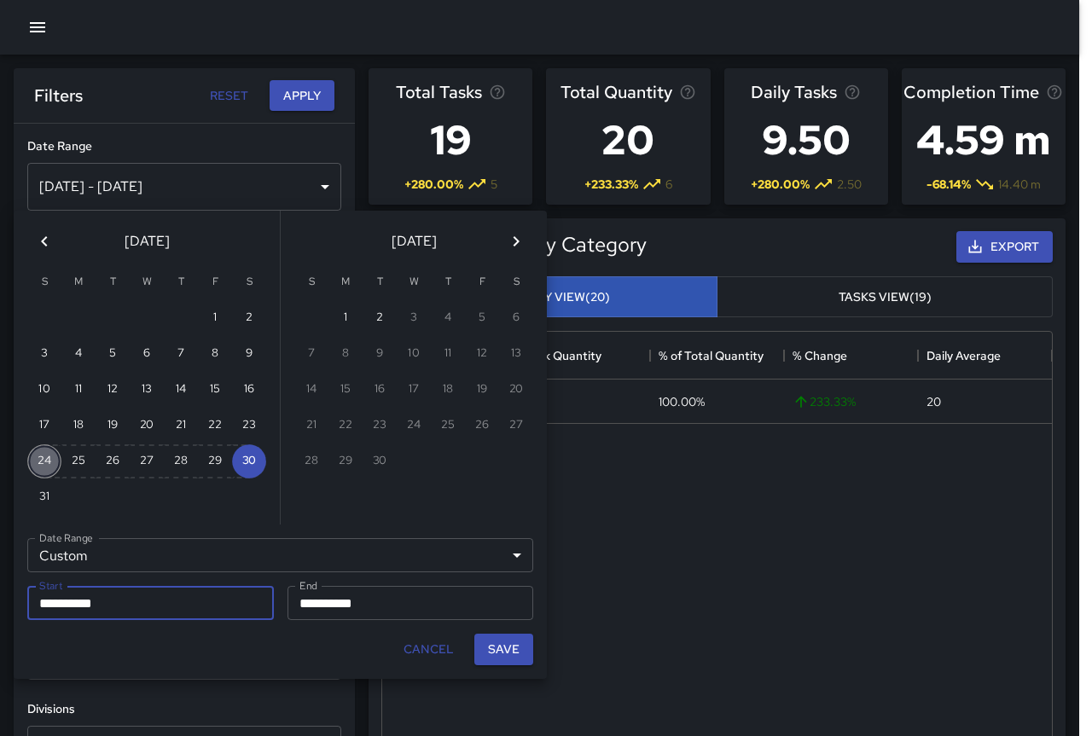
click at [46, 466] on button "24" at bounding box center [44, 461] width 34 height 34
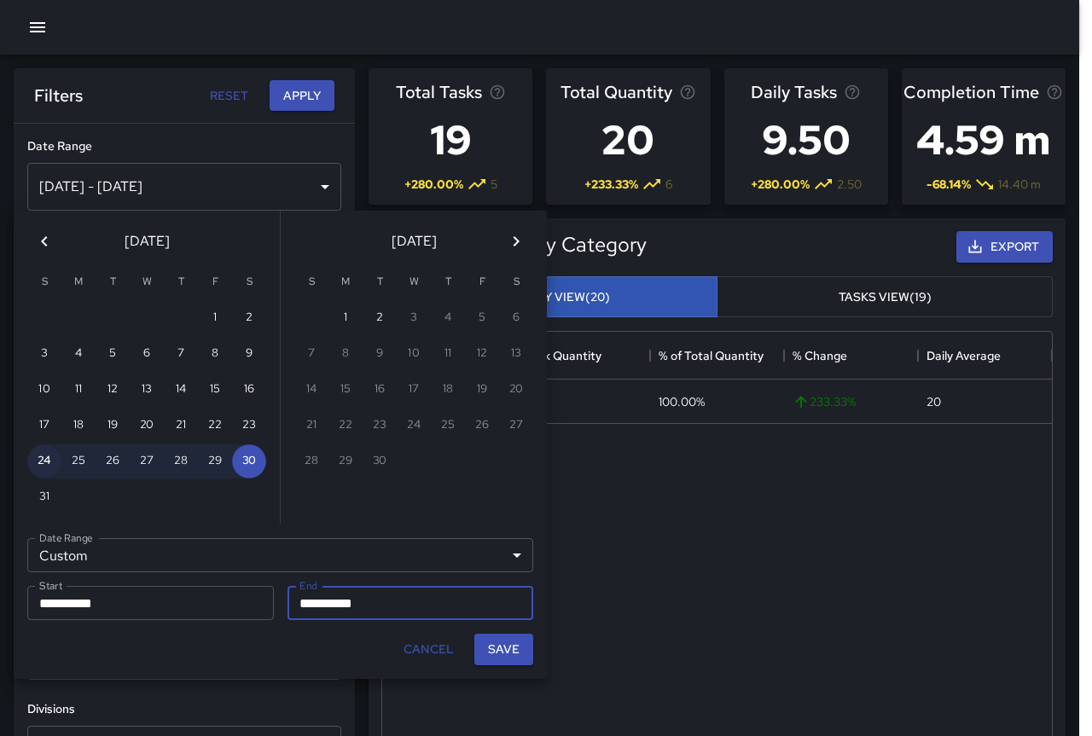
click at [54, 467] on button "24" at bounding box center [44, 461] width 34 height 34
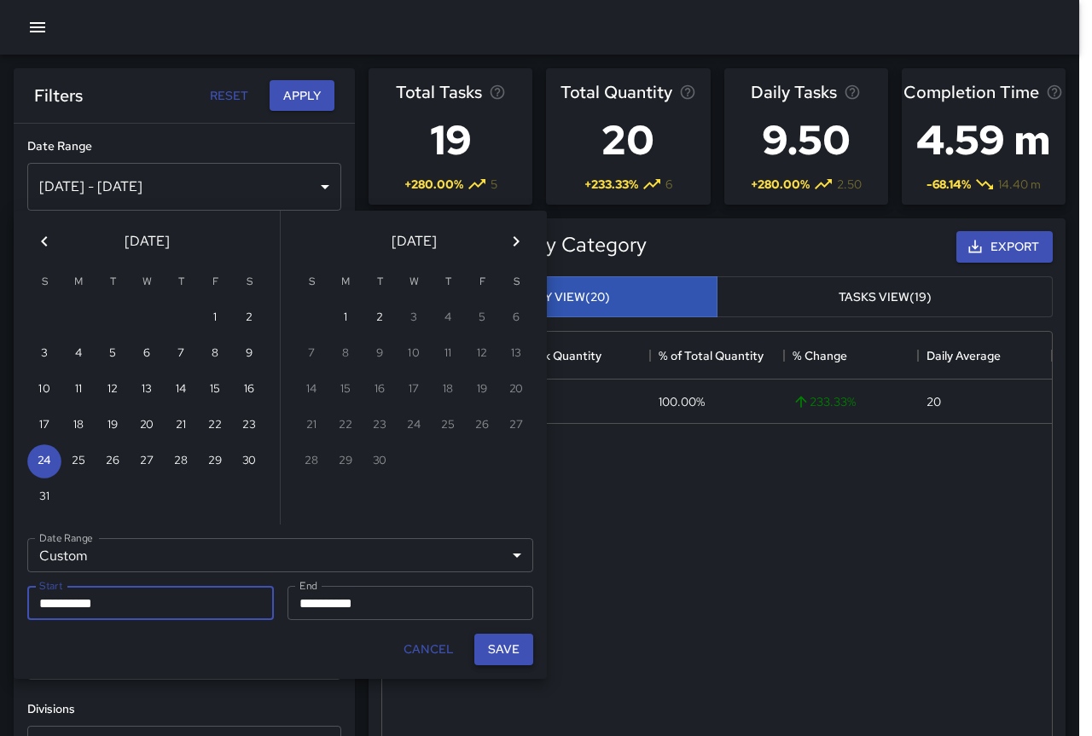
click at [509, 648] on button "Save" at bounding box center [503, 650] width 59 height 32
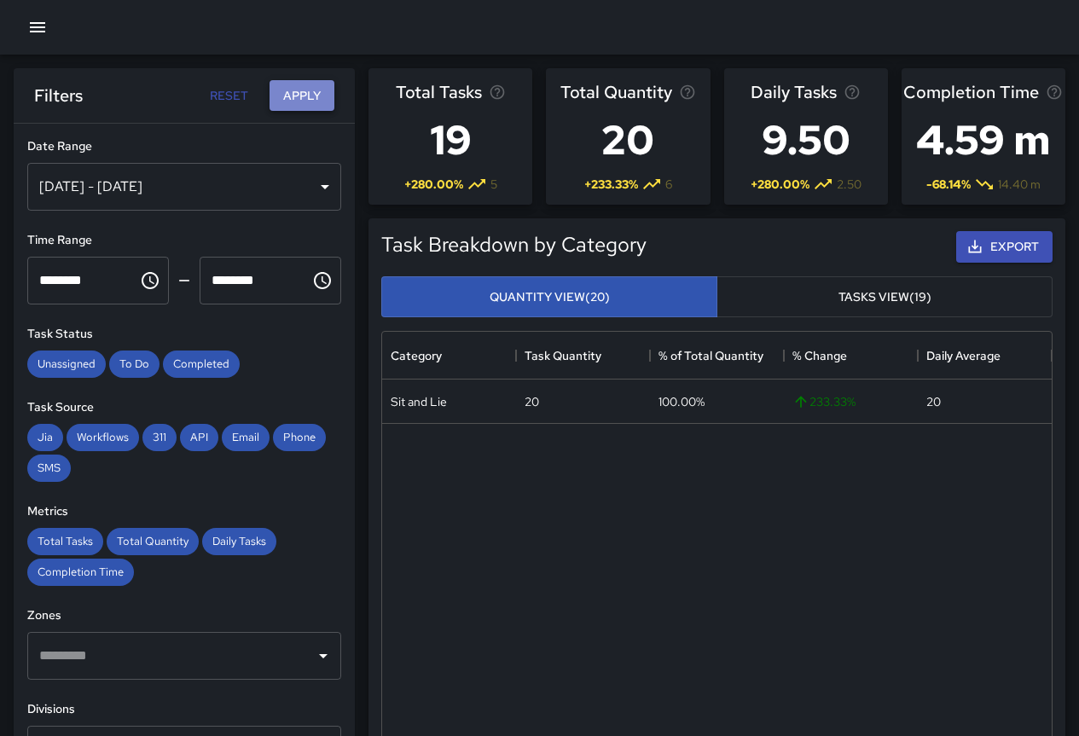
click at [291, 94] on button "Apply" at bounding box center [302, 96] width 65 height 32
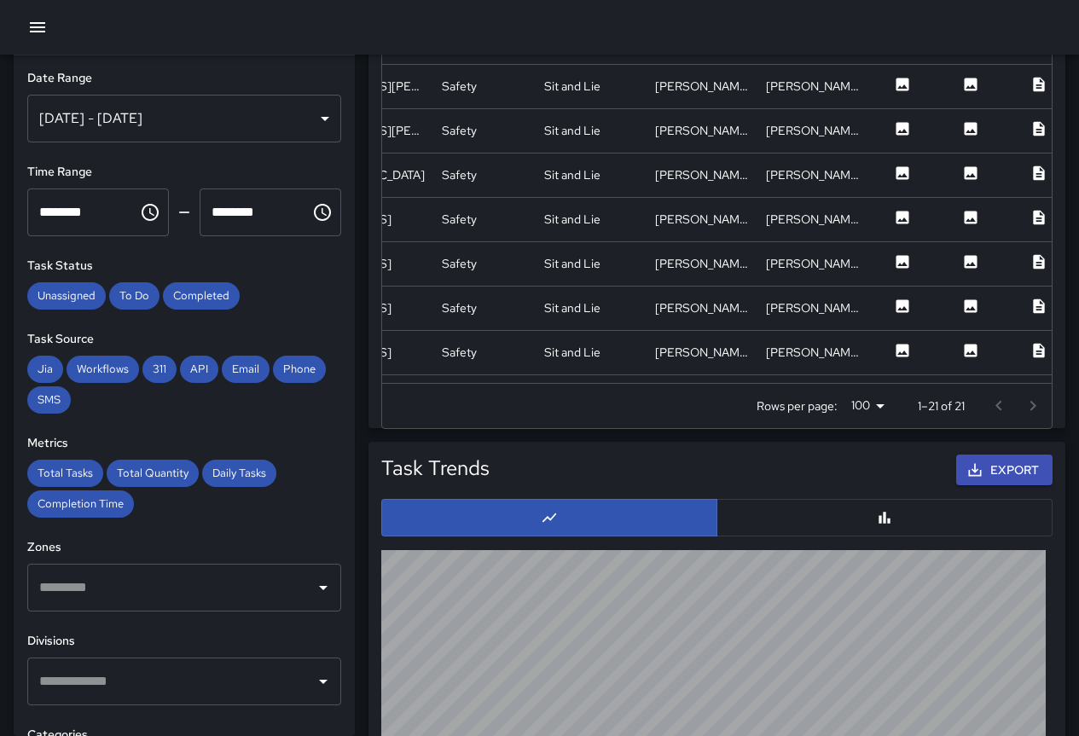
scroll to position [85, 0]
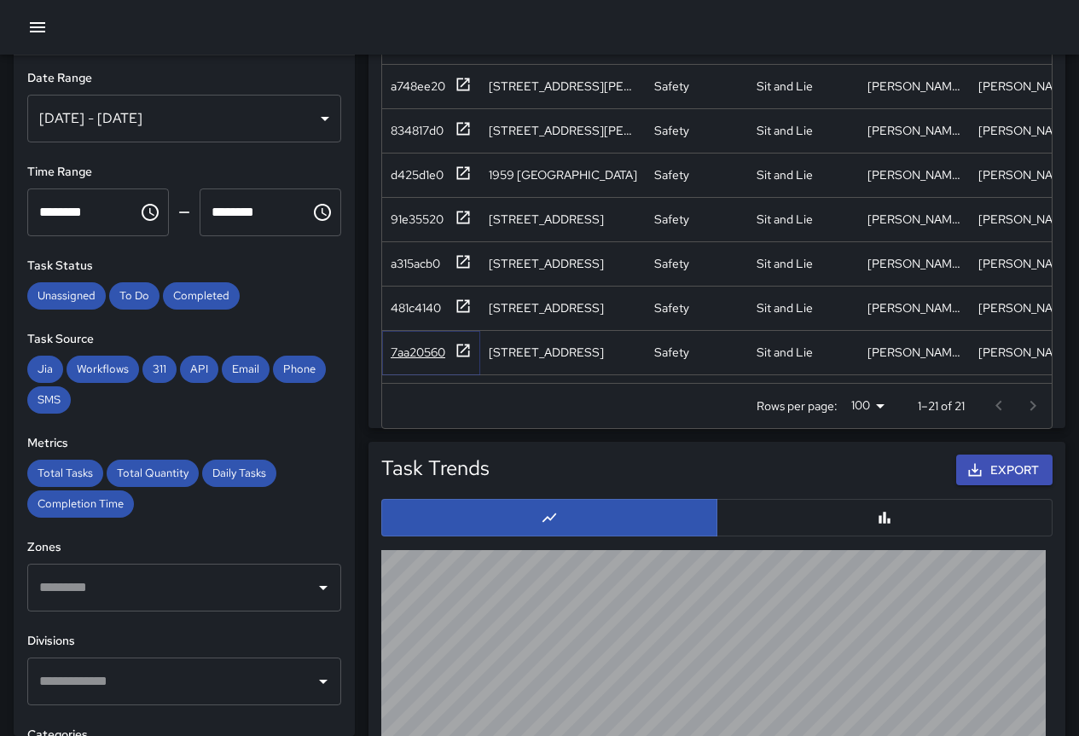
click at [416, 351] on div "7aa20560" at bounding box center [418, 352] width 55 height 17
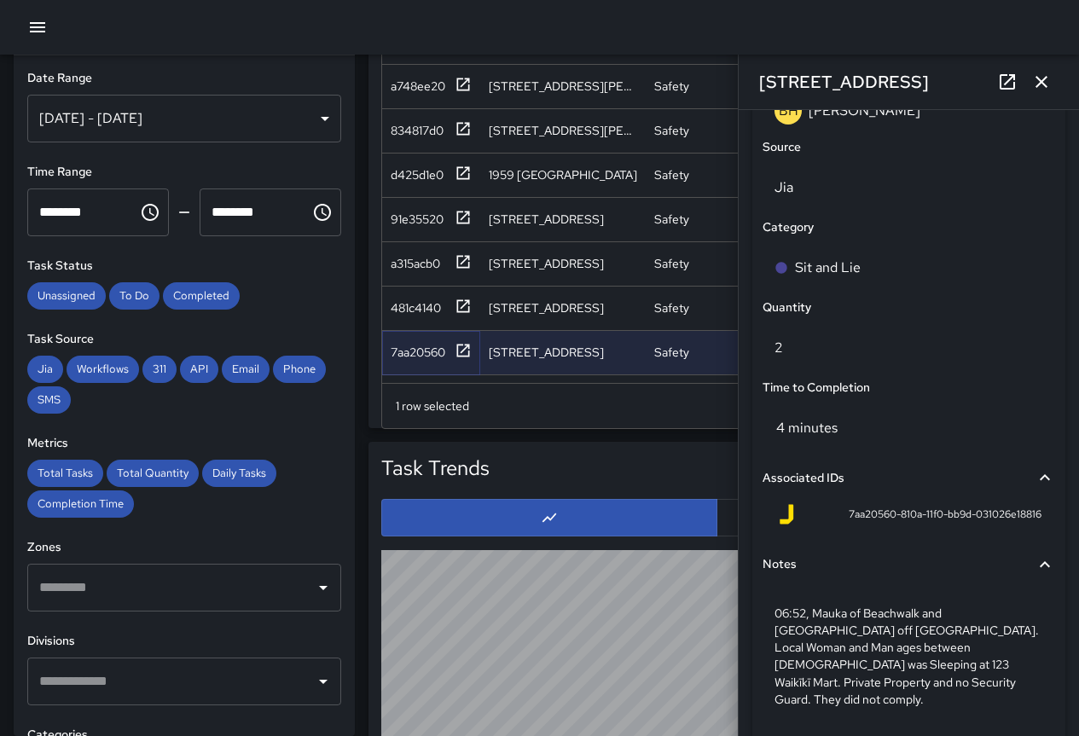
scroll to position [1176, 0]
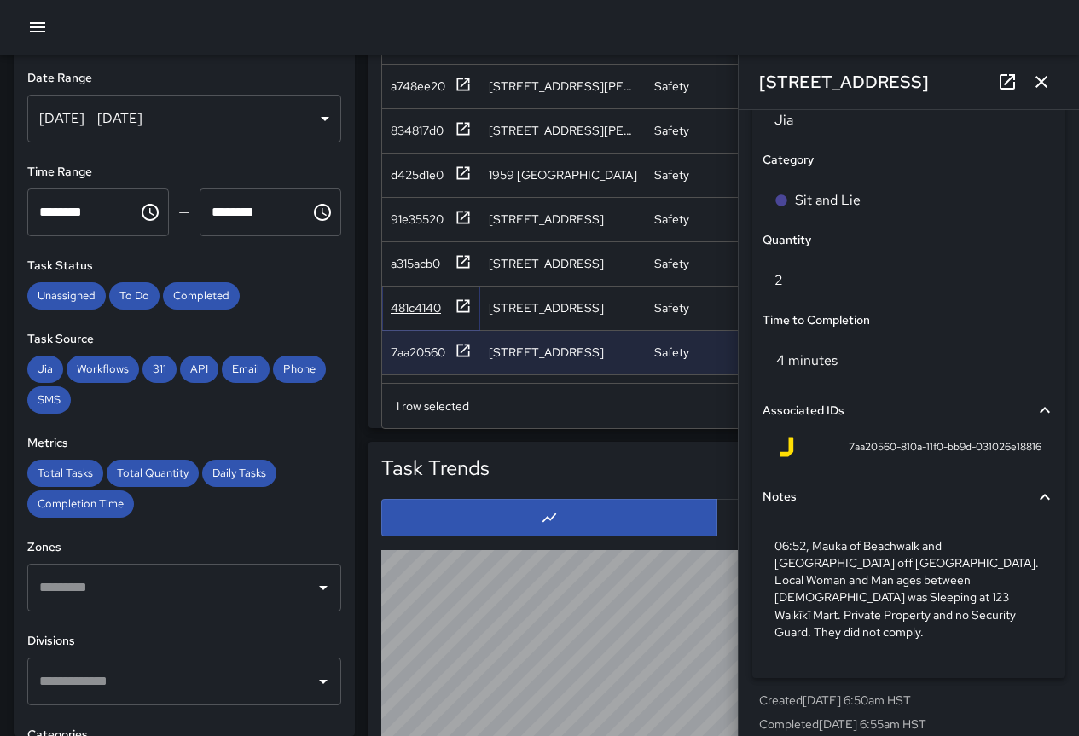
click at [423, 310] on div "481c4140" at bounding box center [416, 307] width 50 height 17
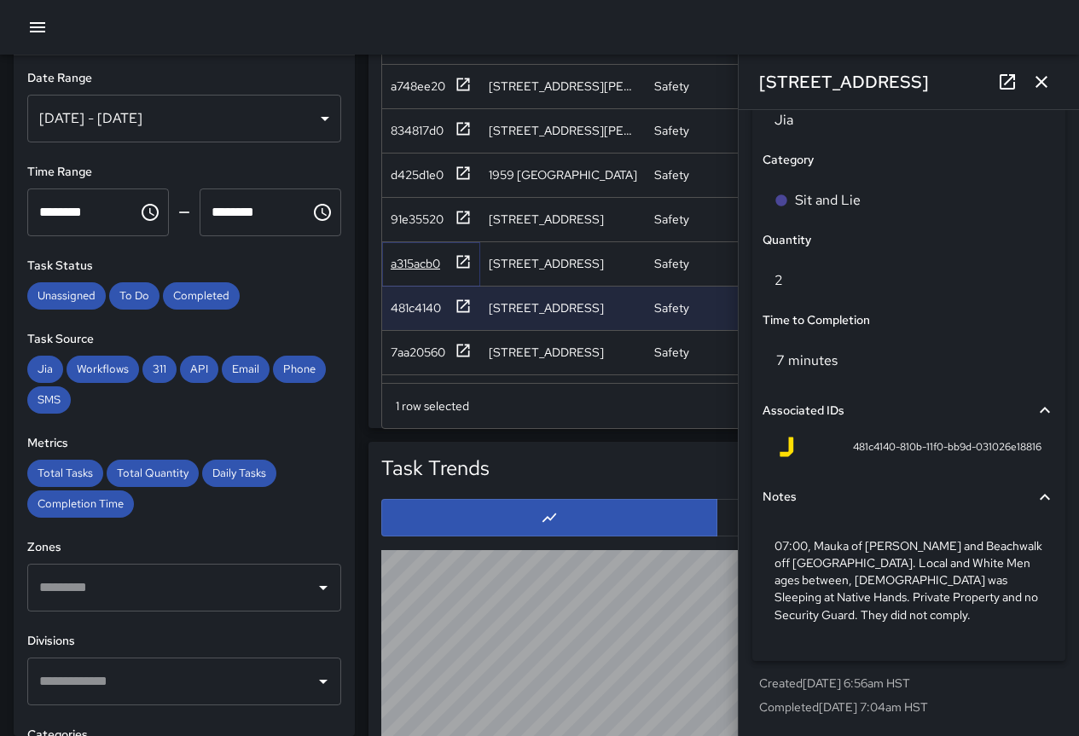
click at [415, 264] on div "a315acb0" at bounding box center [415, 263] width 49 height 17
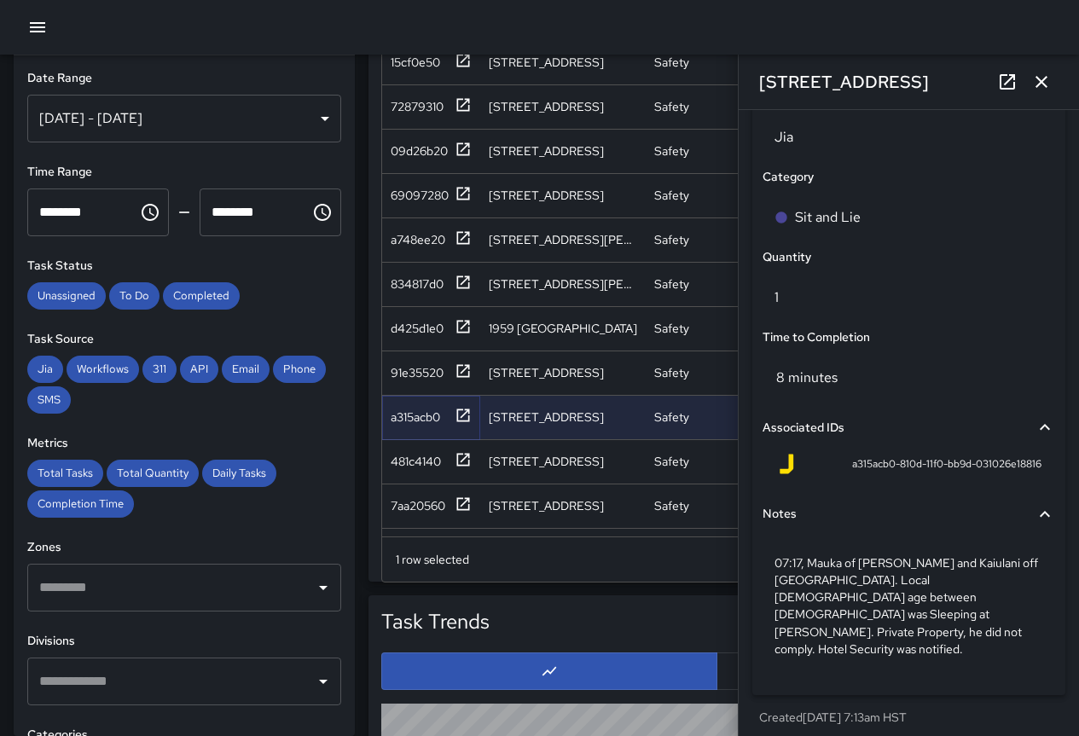
scroll to position [1109, 0]
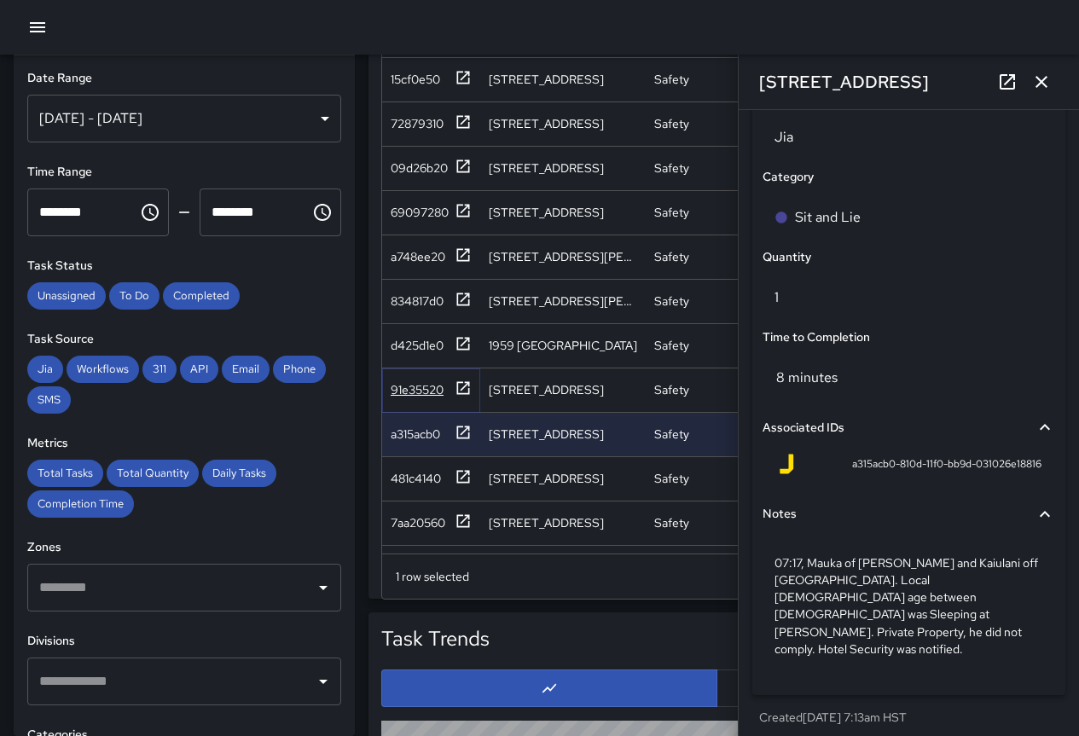
click at [422, 388] on div "91e35520" at bounding box center [417, 389] width 53 height 17
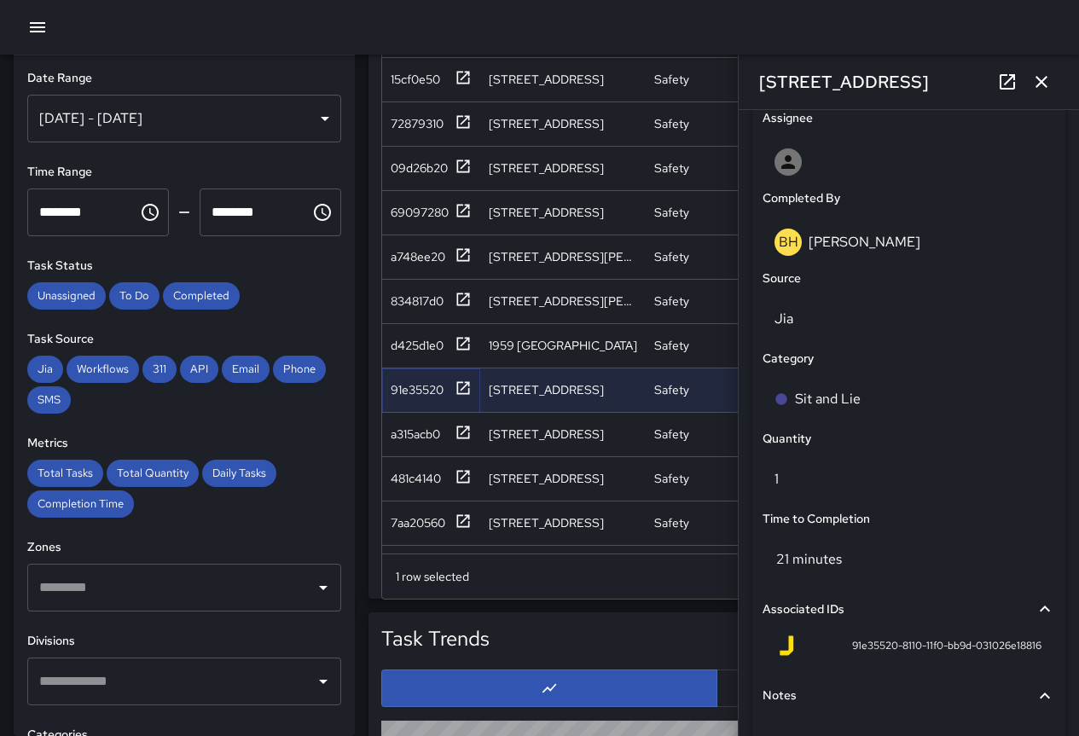
scroll to position [1142, 0]
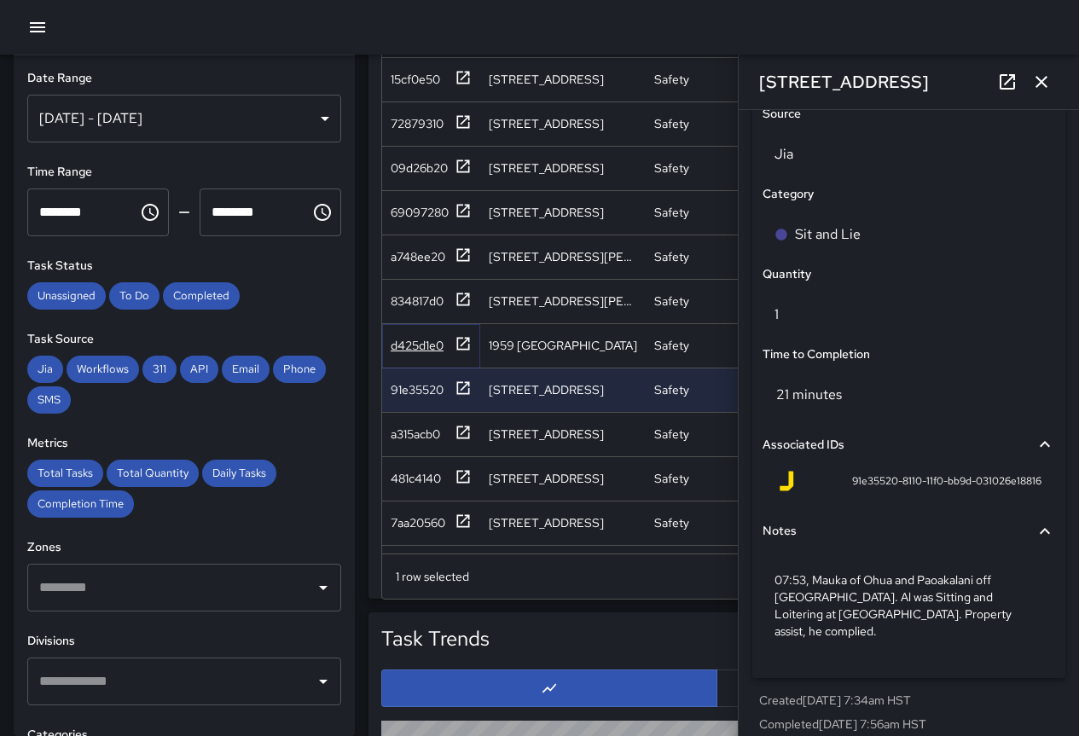
click at [421, 338] on div "d425d1e0" at bounding box center [417, 345] width 53 height 17
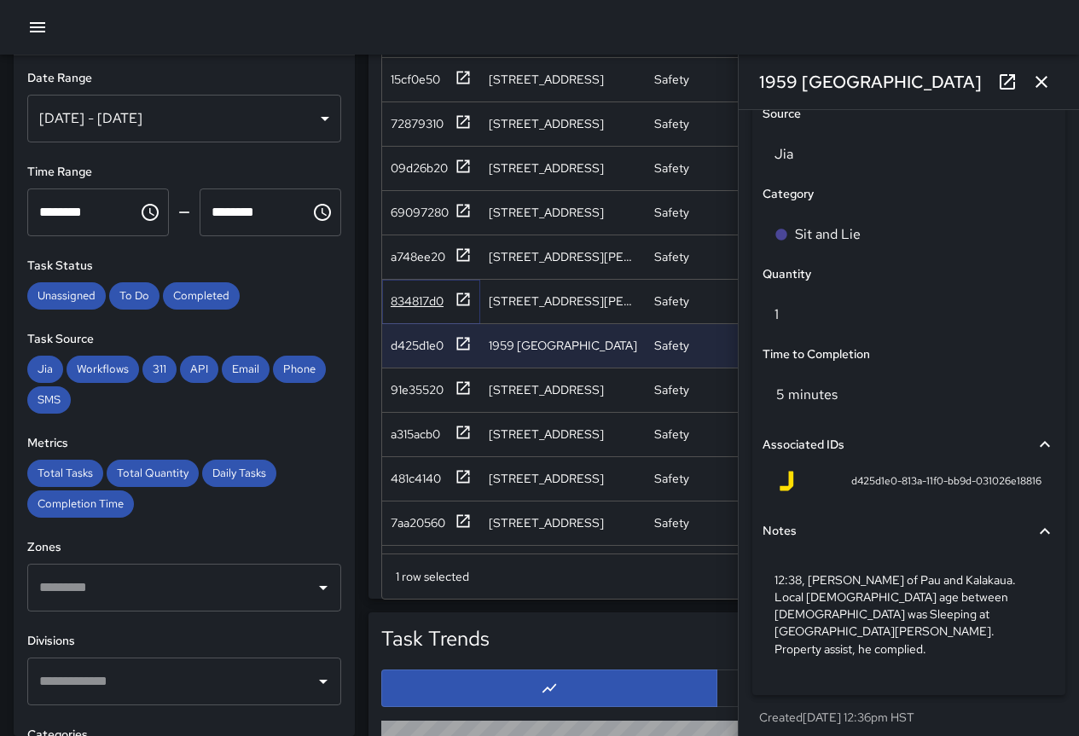
click at [422, 298] on div "834817d0" at bounding box center [417, 301] width 53 height 17
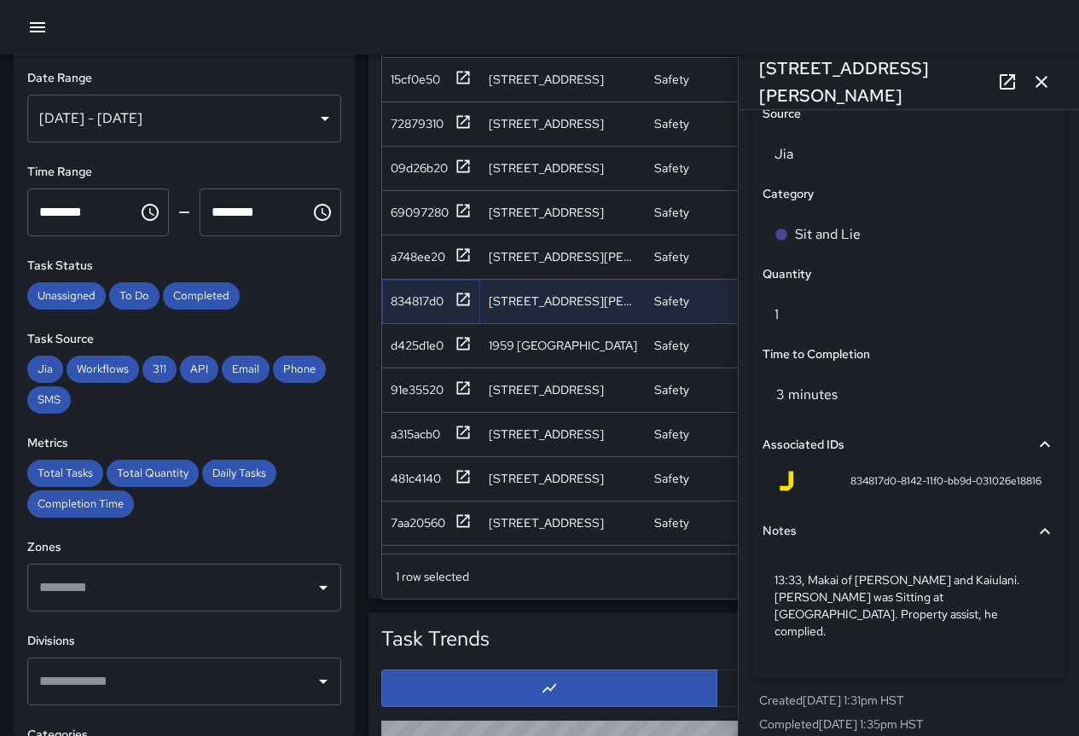
scroll to position [0, 0]
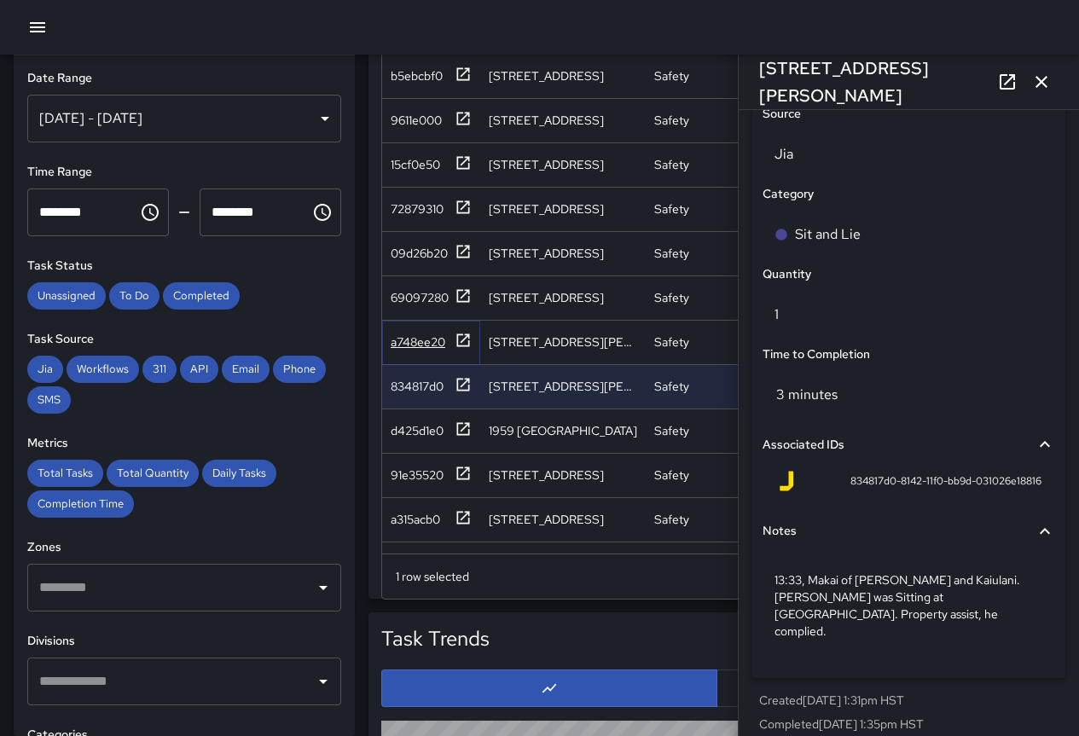
click at [422, 336] on div "a748ee20" at bounding box center [418, 342] width 55 height 17
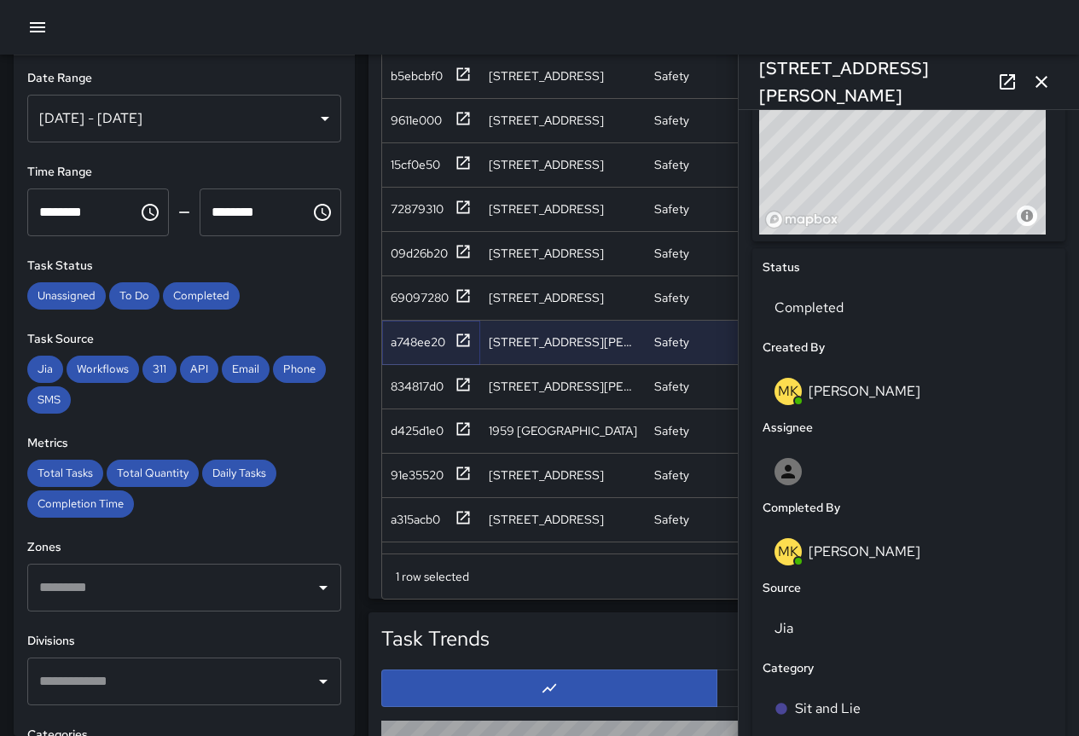
scroll to position [1107, 0]
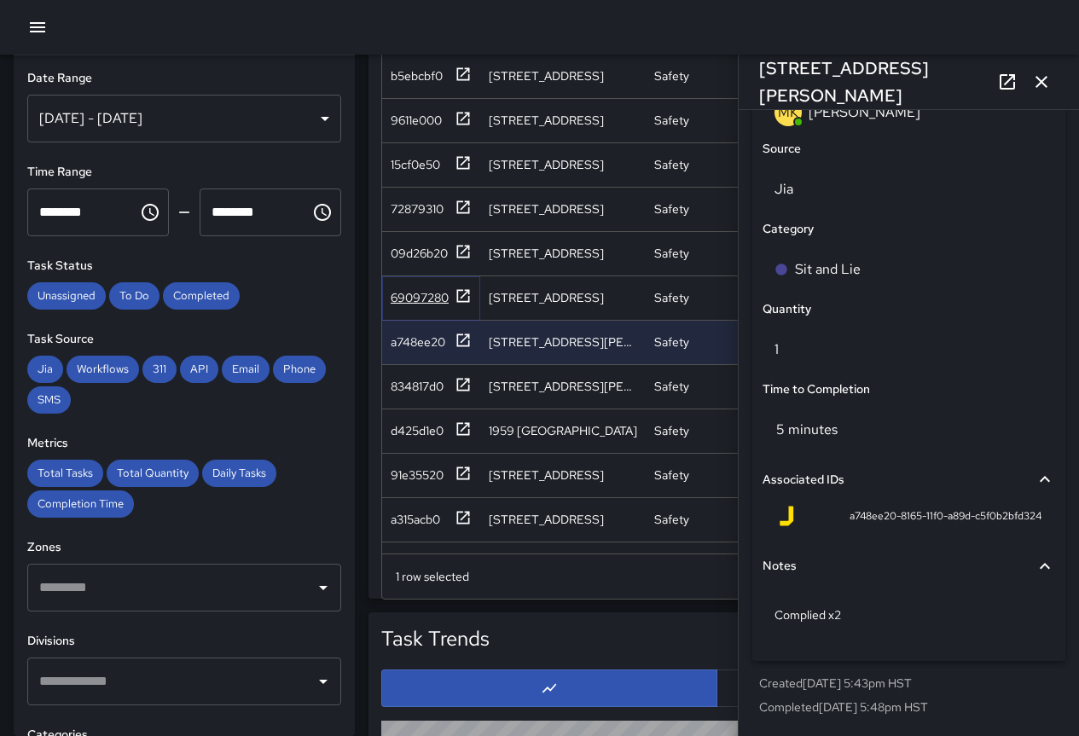
click at [426, 296] on div "69097280" at bounding box center [420, 297] width 58 height 17
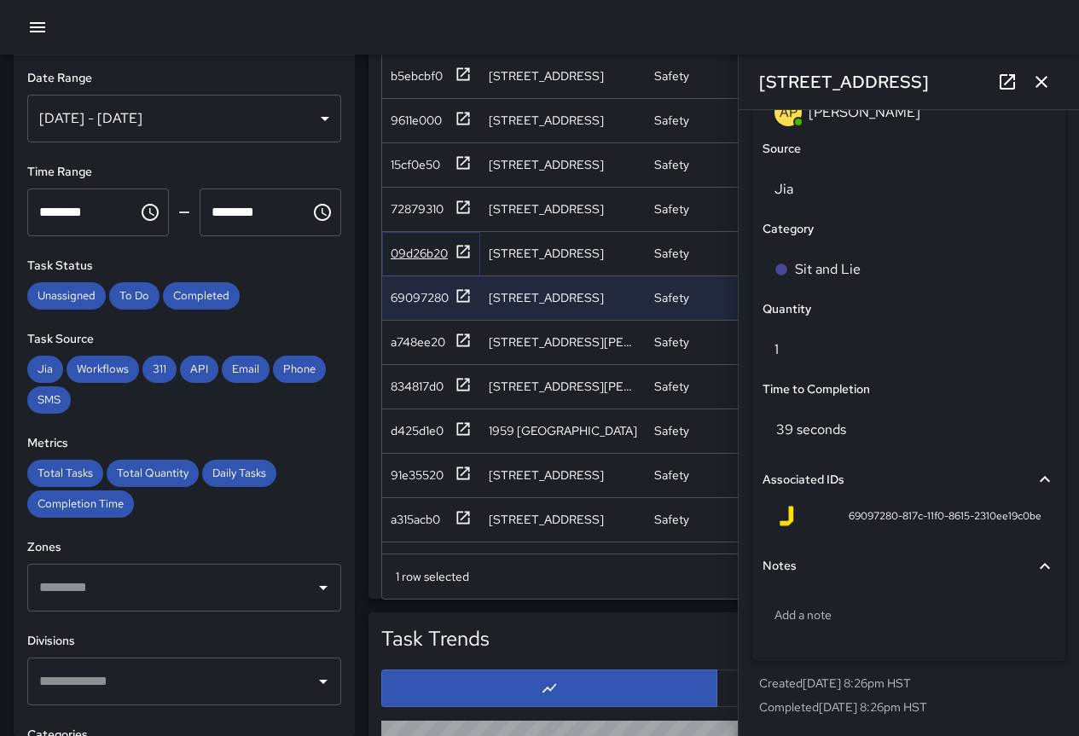
click at [420, 251] on div "09d26b20" at bounding box center [419, 253] width 57 height 17
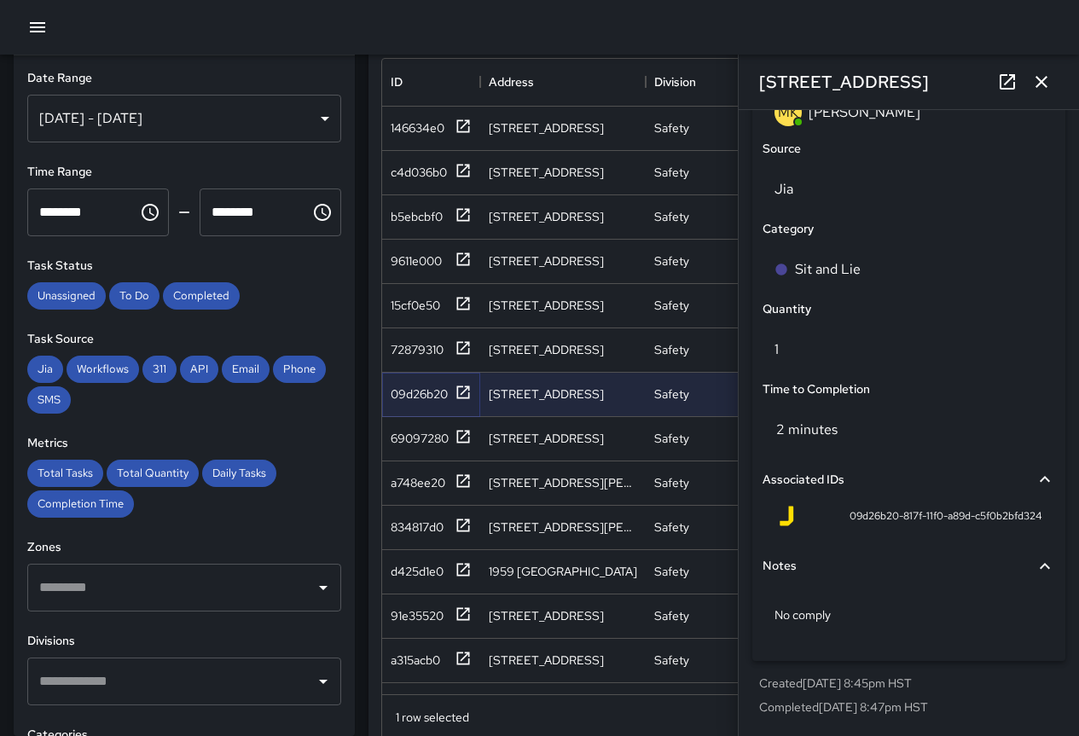
scroll to position [853, 0]
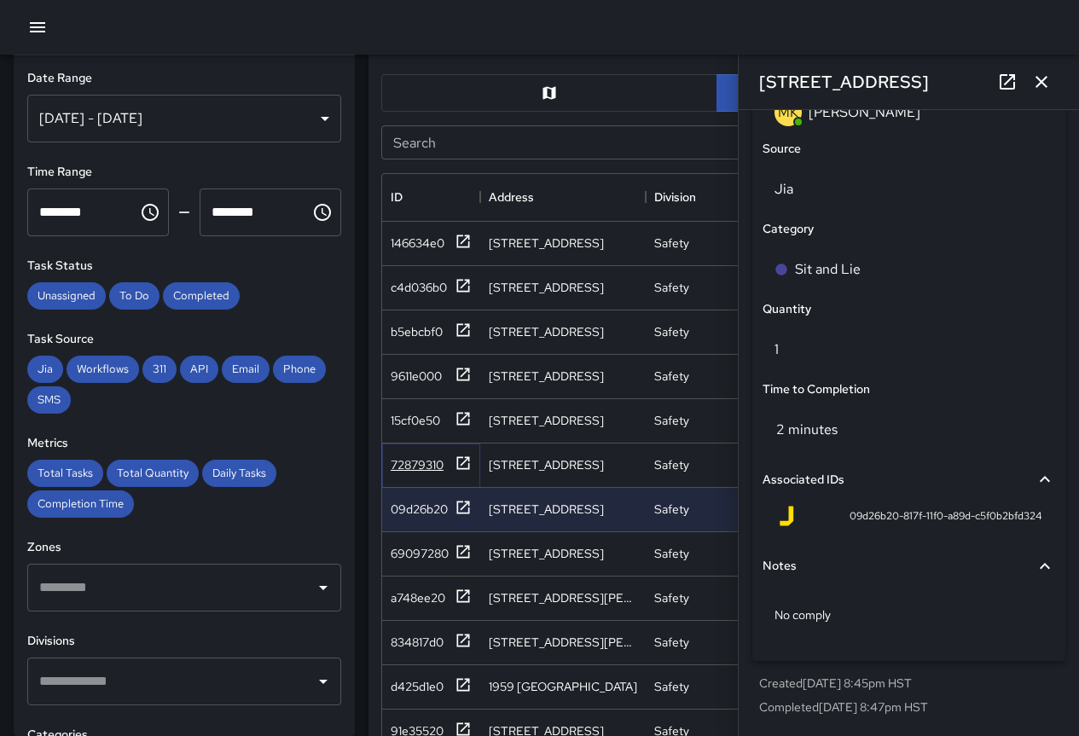
click at [430, 466] on div "72879310" at bounding box center [417, 464] width 53 height 17
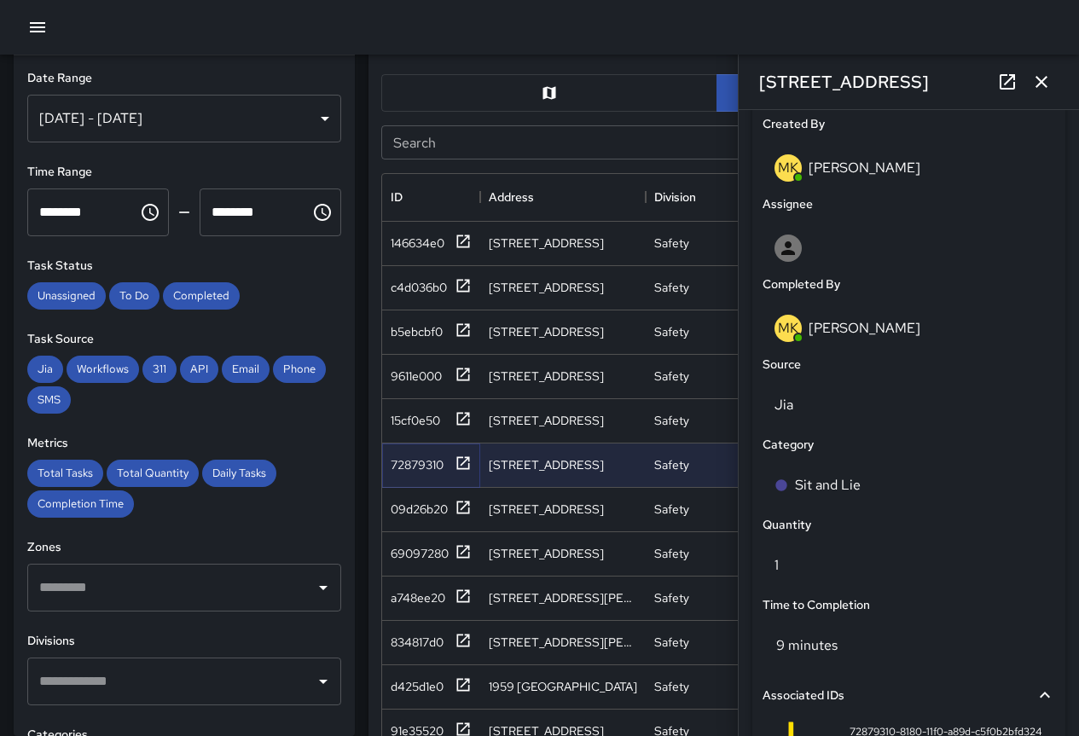
scroll to position [1107, 0]
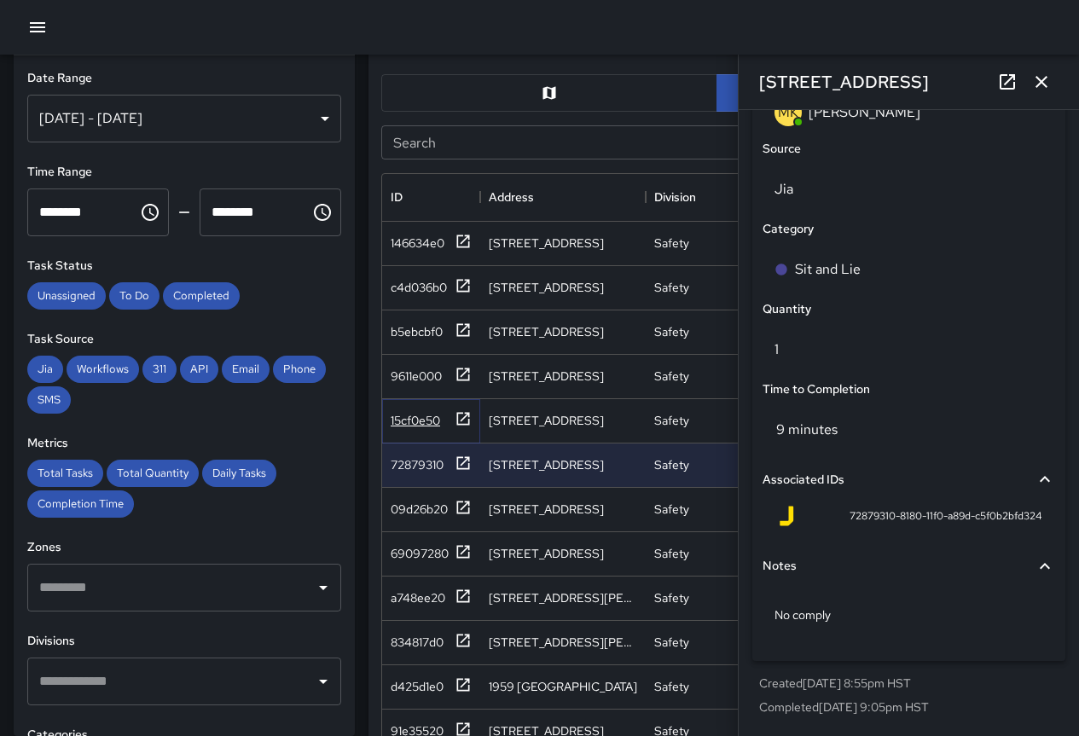
click at [421, 418] on div "15cf0e50" at bounding box center [415, 420] width 49 height 17
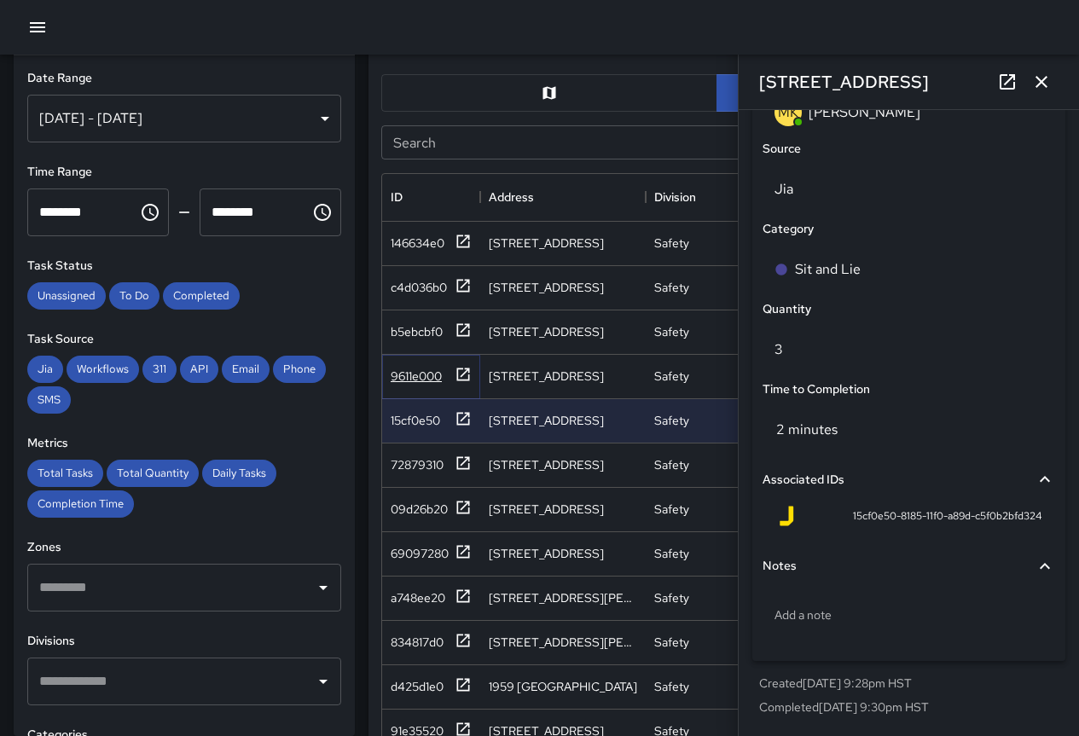
click at [410, 366] on div "9611e000" at bounding box center [431, 376] width 81 height 21
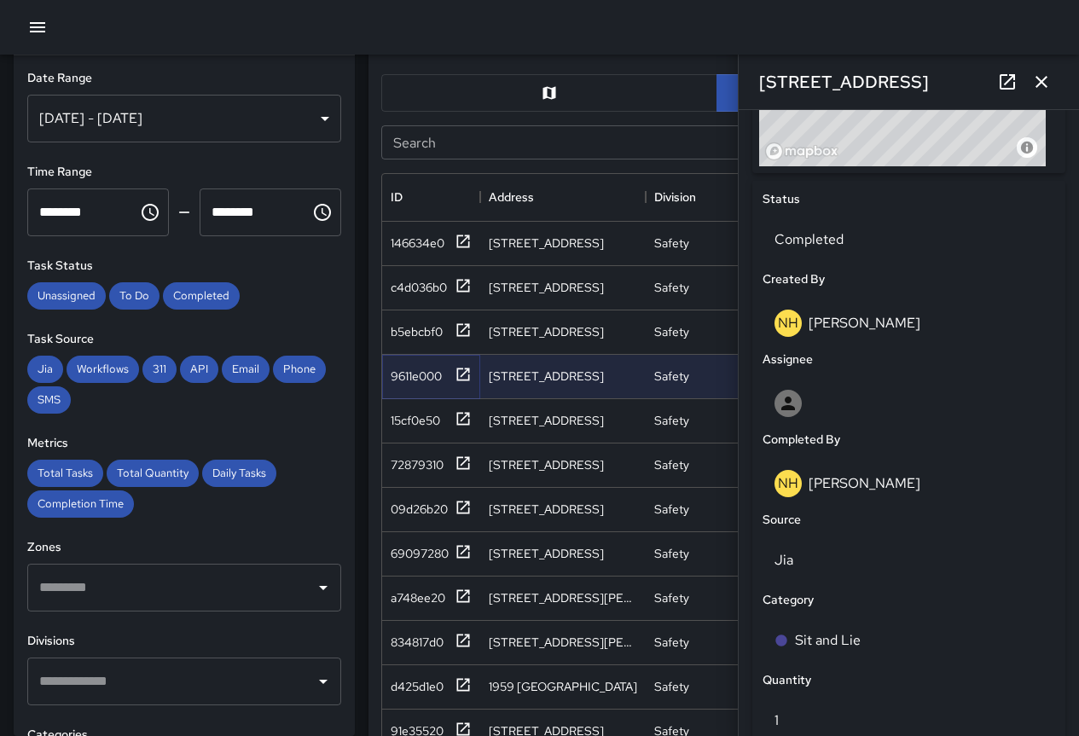
scroll to position [1125, 0]
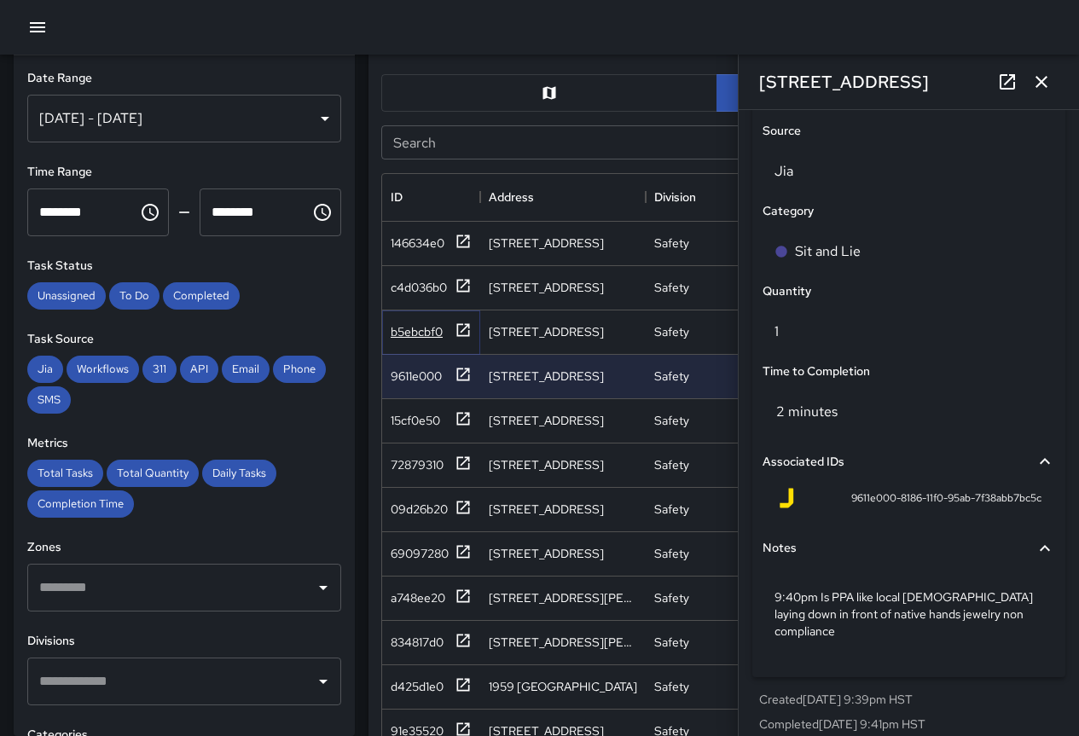
click at [415, 339] on div "b5ebcbf0" at bounding box center [417, 331] width 52 height 17
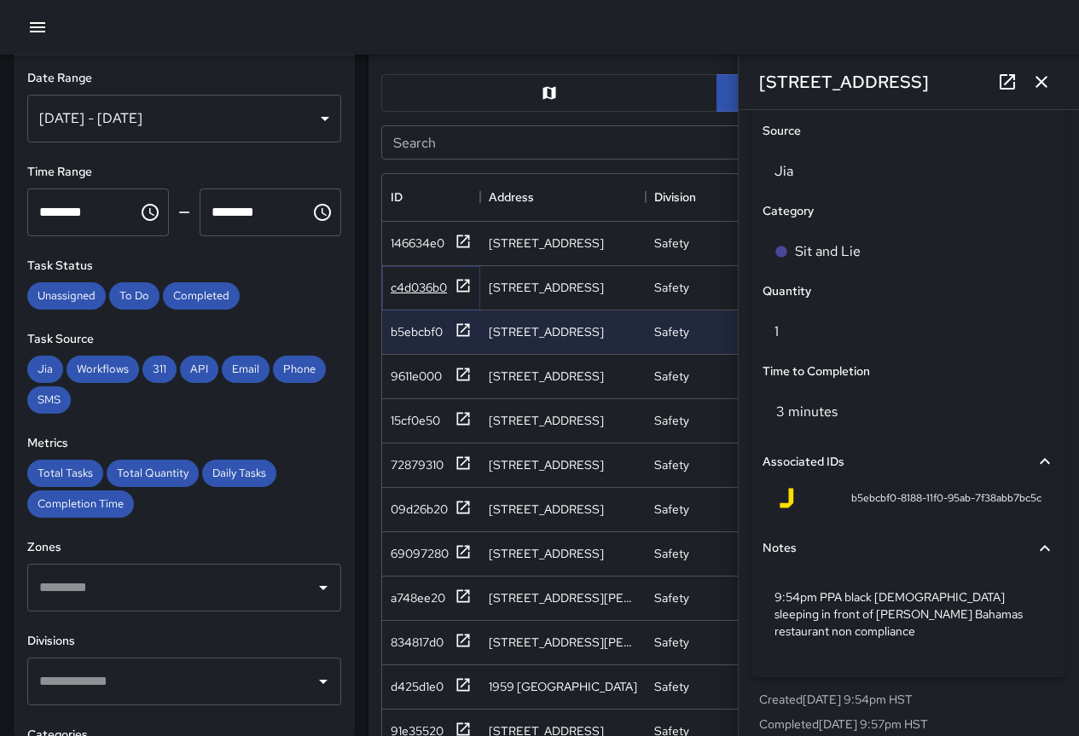
click at [430, 286] on div "c4d036b0" at bounding box center [419, 287] width 56 height 17
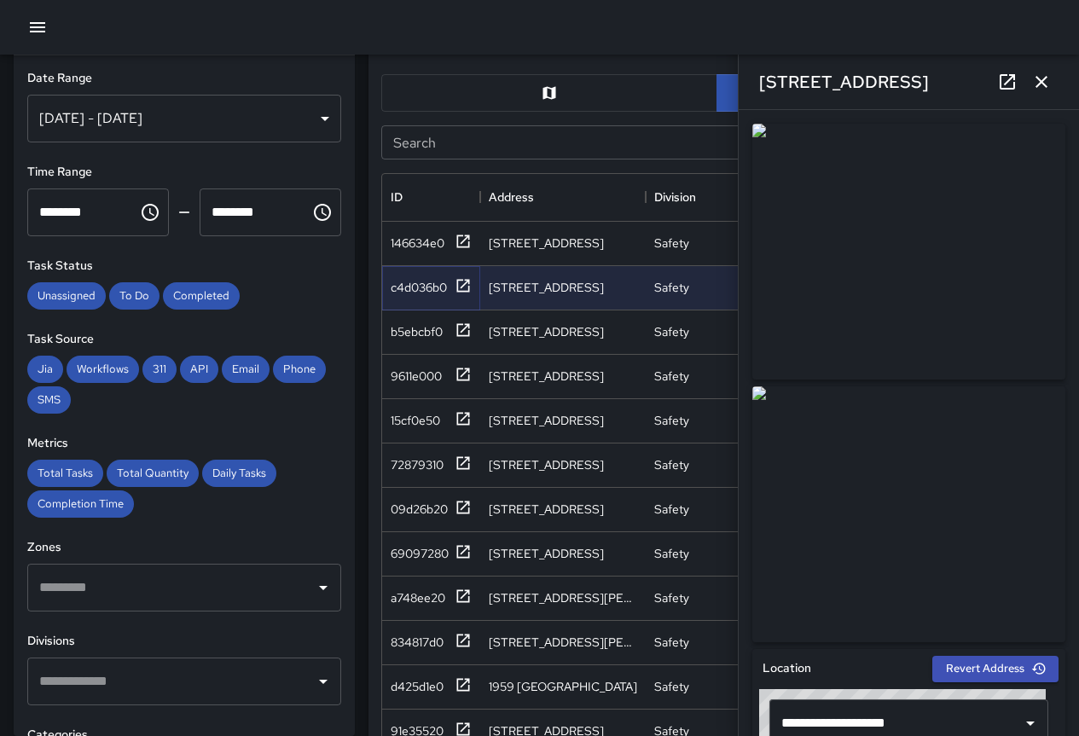
scroll to position [1107, 0]
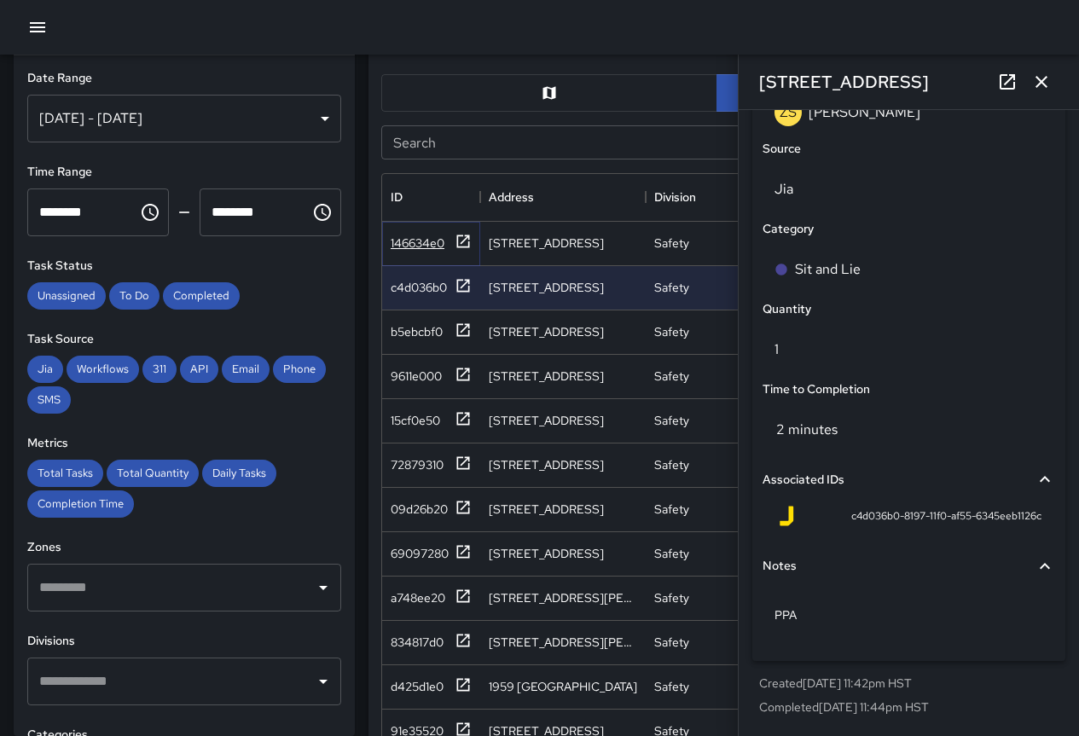
click at [412, 241] on div "146634e0" at bounding box center [418, 243] width 54 height 17
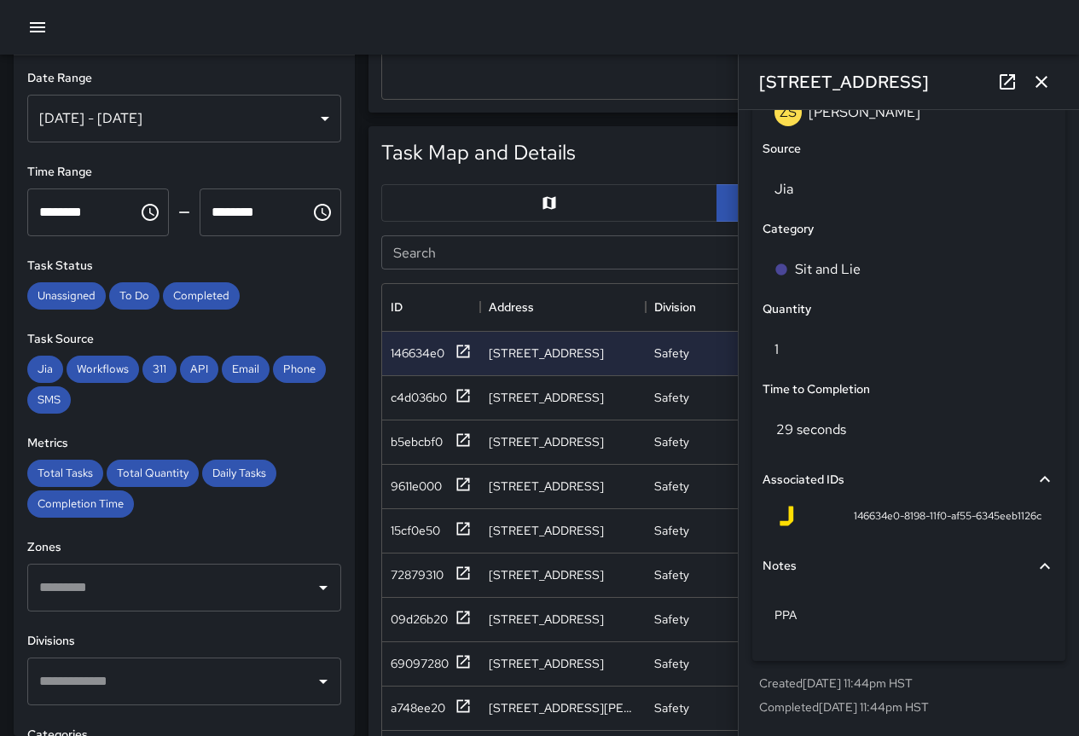
scroll to position [597, 0]
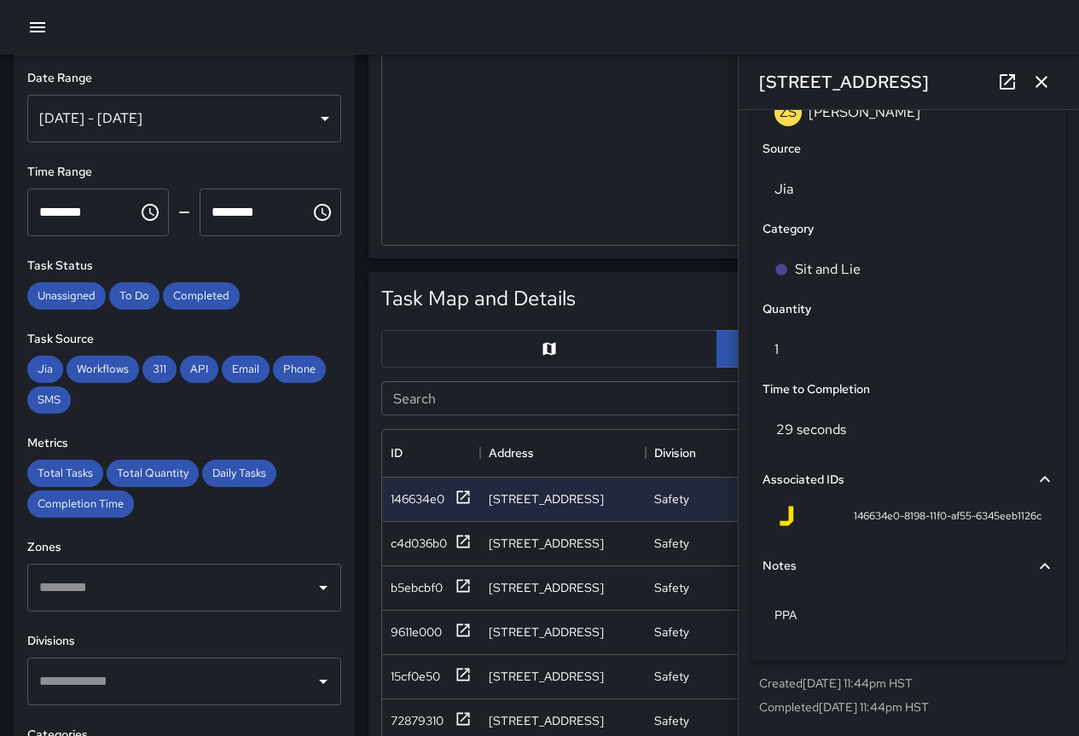
click at [206, 129] on div "[DATE] - [DATE]" at bounding box center [184, 119] width 314 height 48
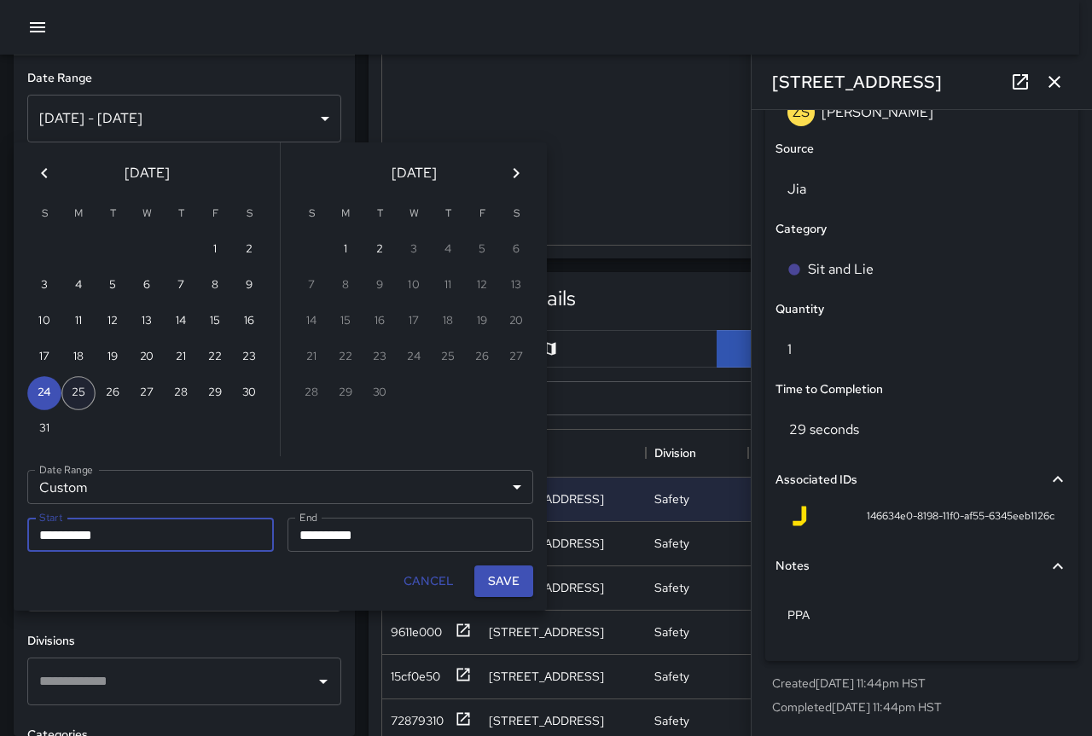
click at [73, 393] on button "25" at bounding box center [78, 393] width 34 height 34
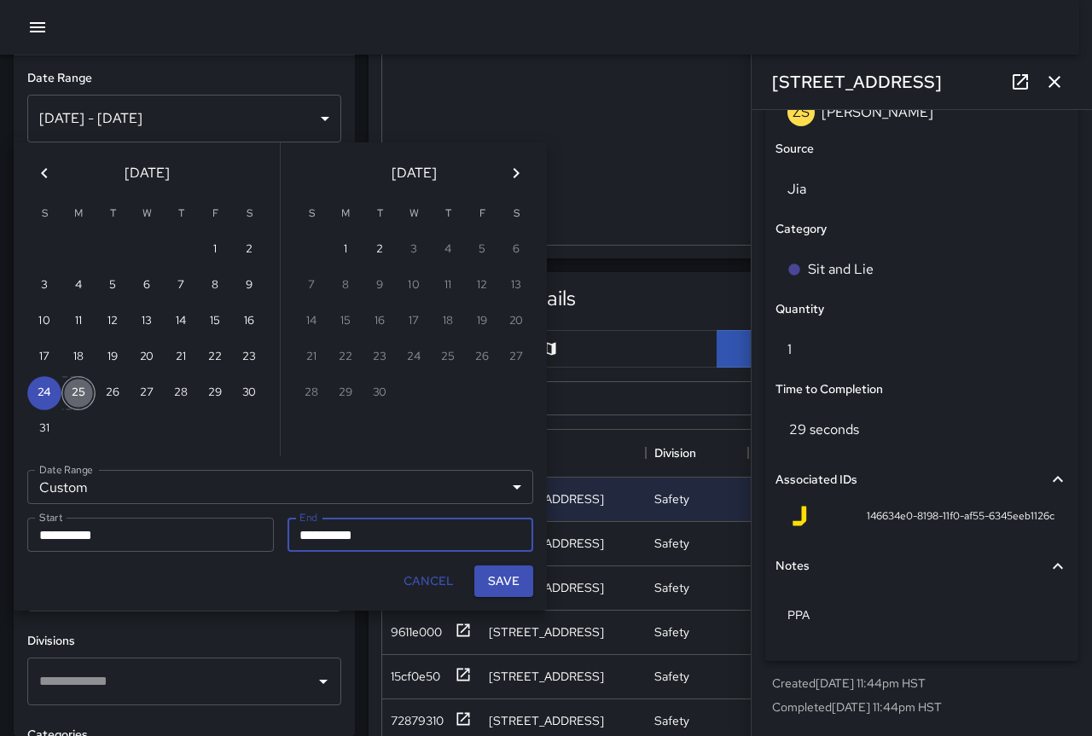
click at [73, 393] on button "25" at bounding box center [78, 393] width 34 height 34
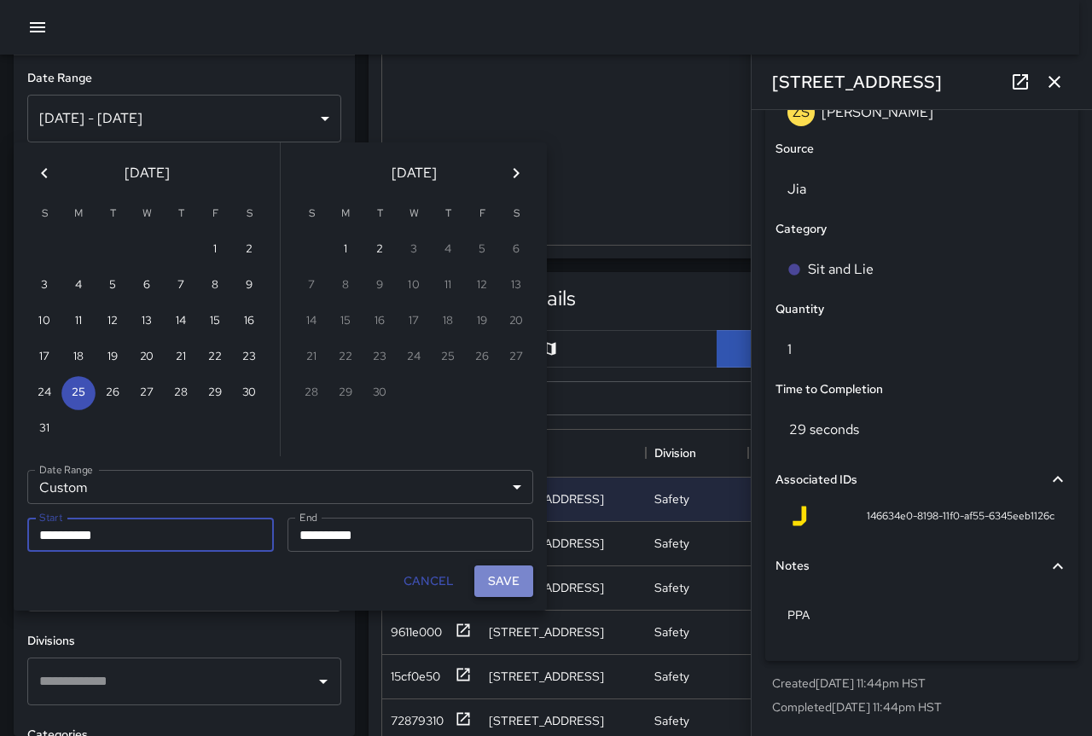
click at [509, 582] on button "Save" at bounding box center [503, 582] width 59 height 32
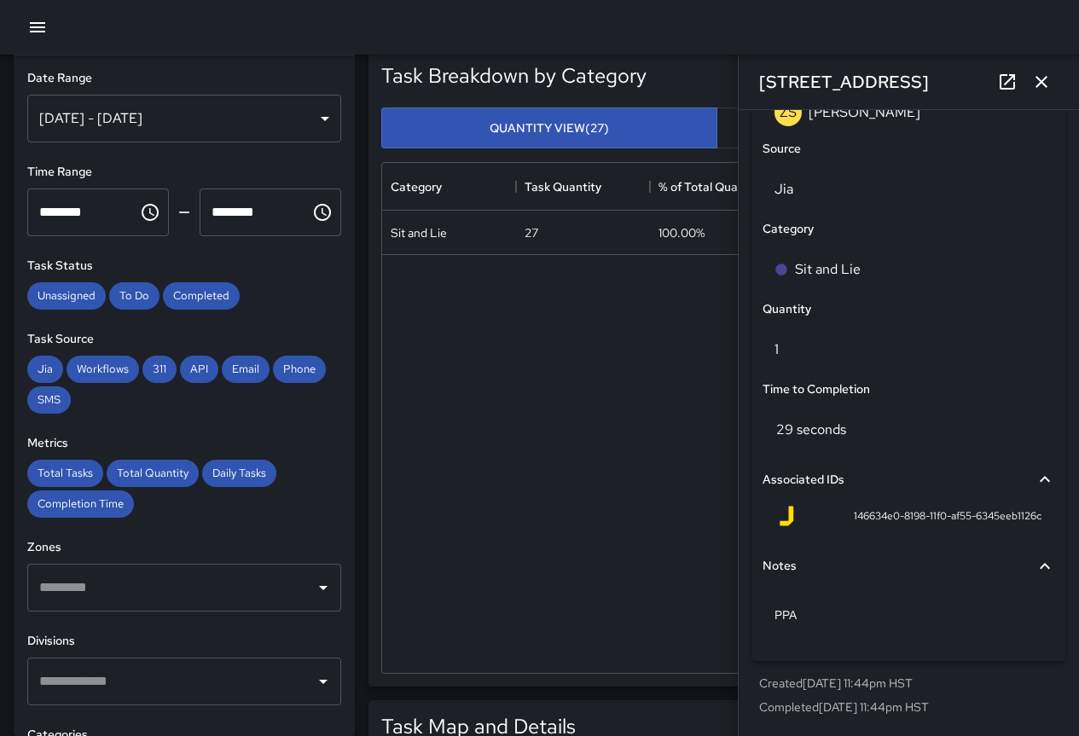
scroll to position [0, 0]
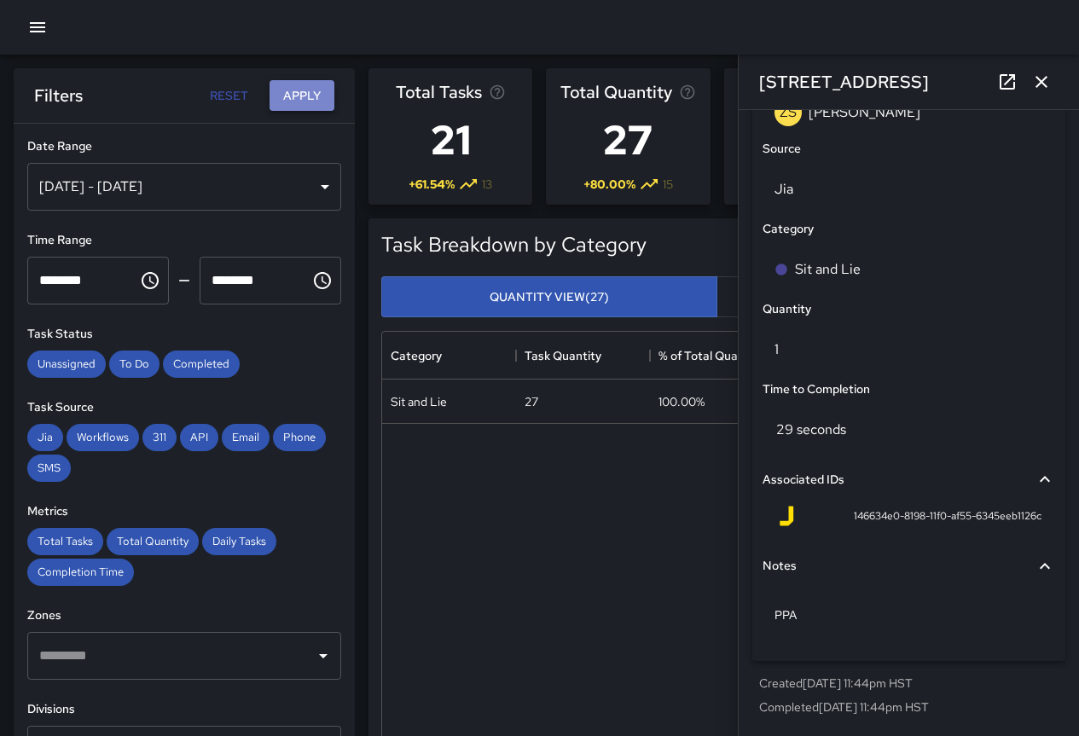
click at [296, 95] on button "Apply" at bounding box center [302, 96] width 65 height 32
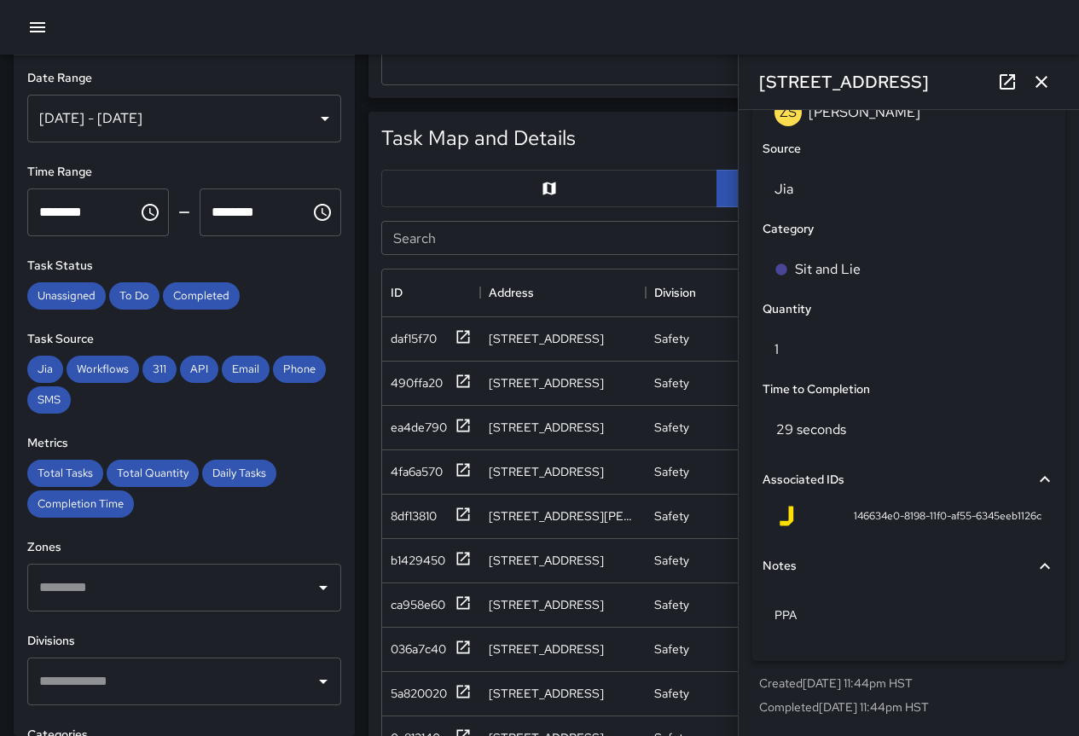
scroll to position [768, 0]
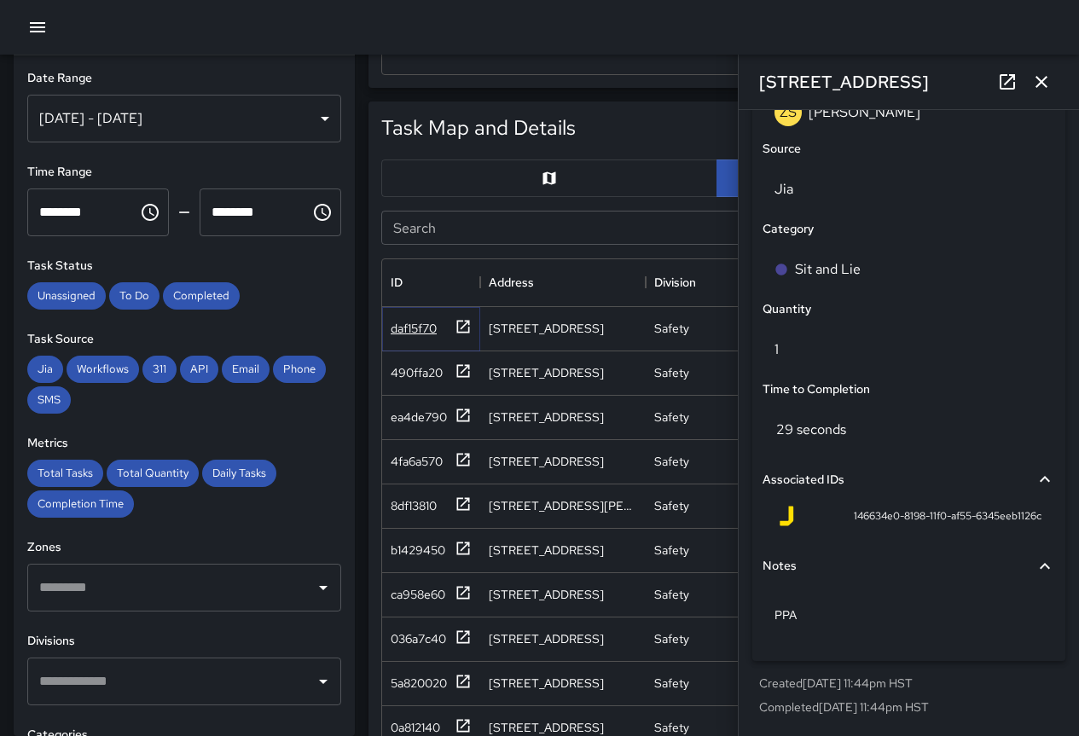
click at [411, 328] on div "daf15f70" at bounding box center [414, 328] width 46 height 17
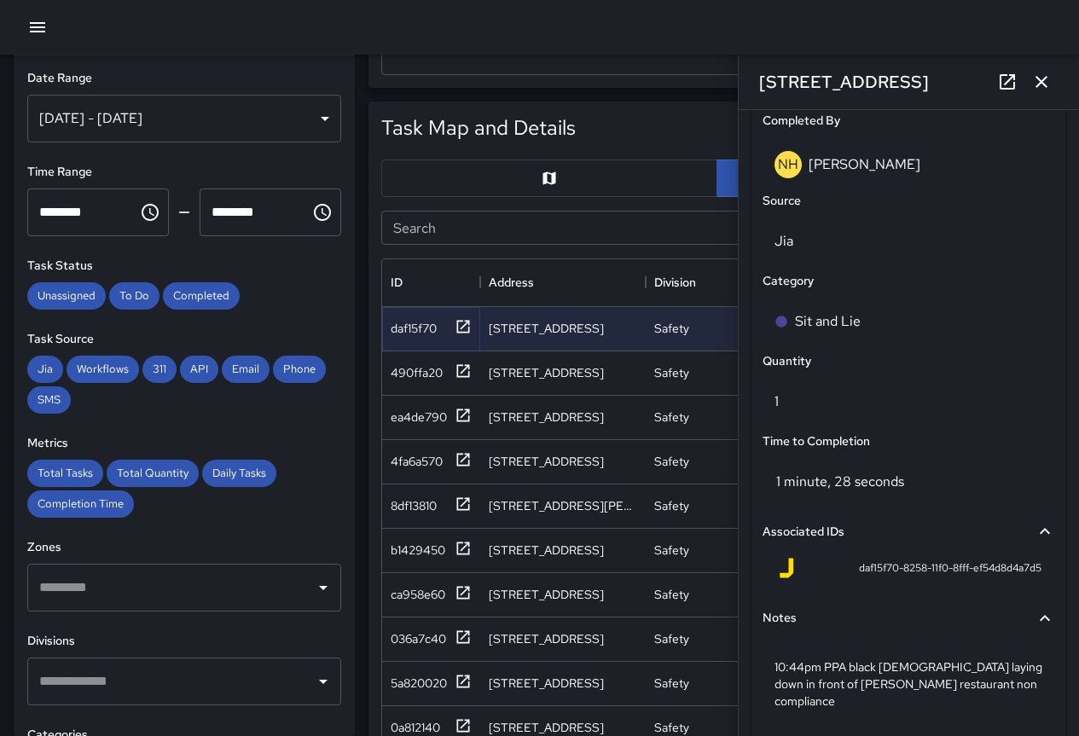
scroll to position [1125, 0]
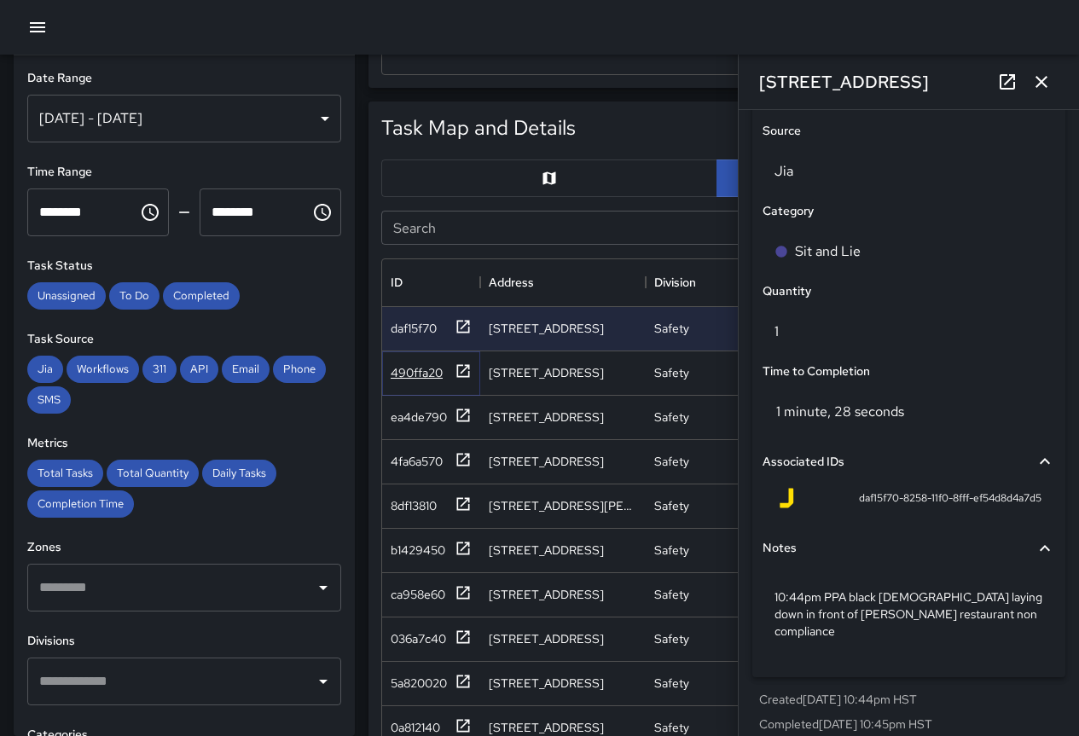
click at [415, 368] on div "490ffa20" at bounding box center [417, 372] width 52 height 17
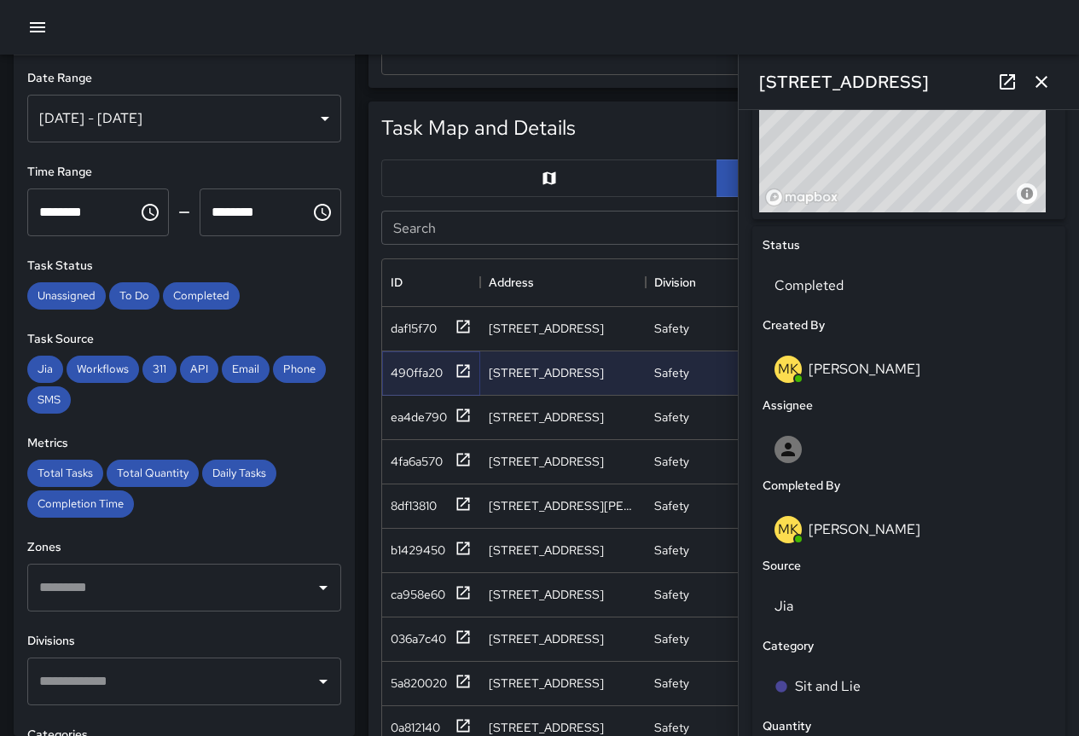
scroll to position [1107, 0]
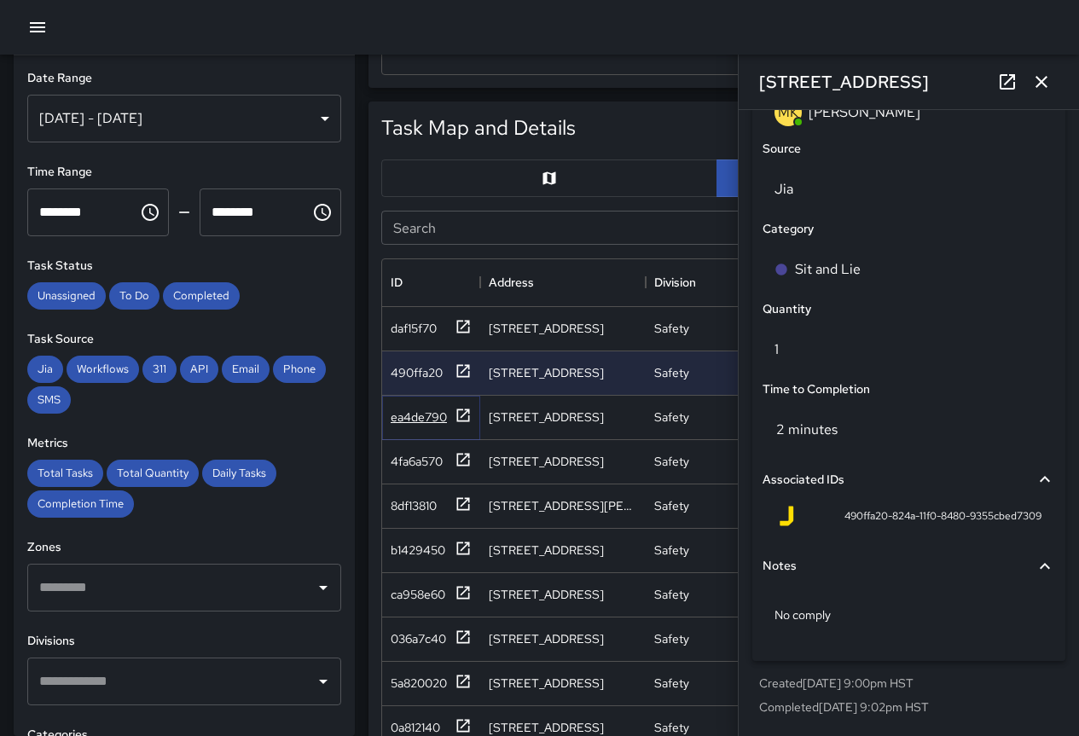
click at [402, 418] on div "ea4de790" at bounding box center [419, 417] width 56 height 17
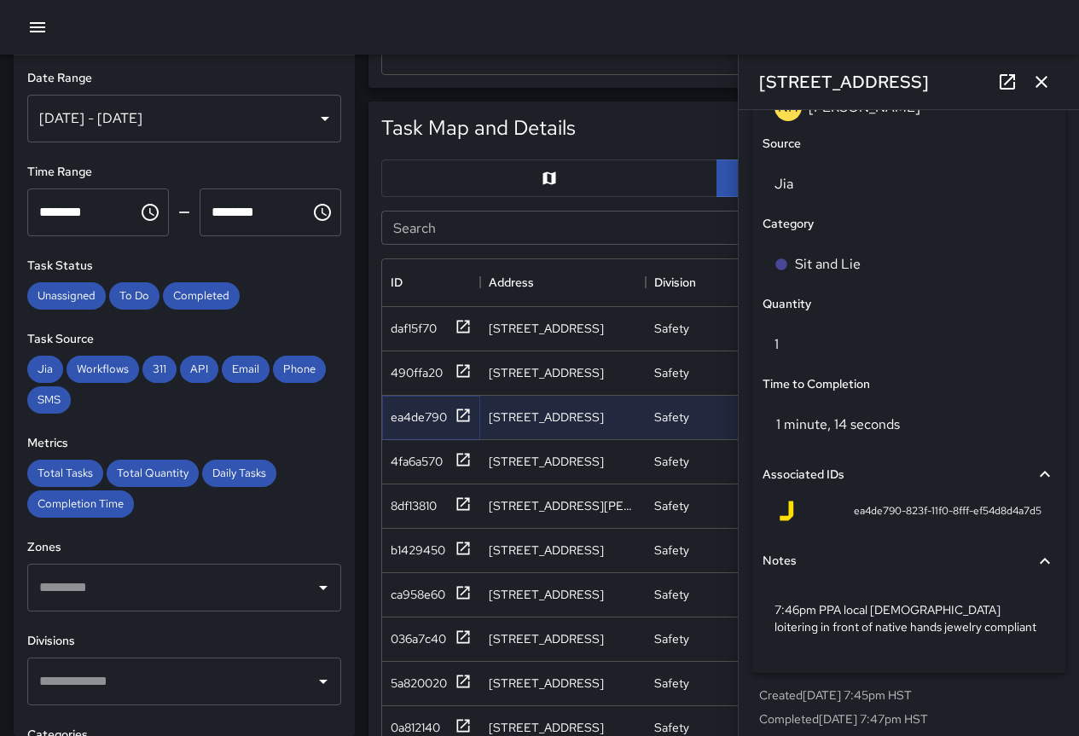
scroll to position [1125, 0]
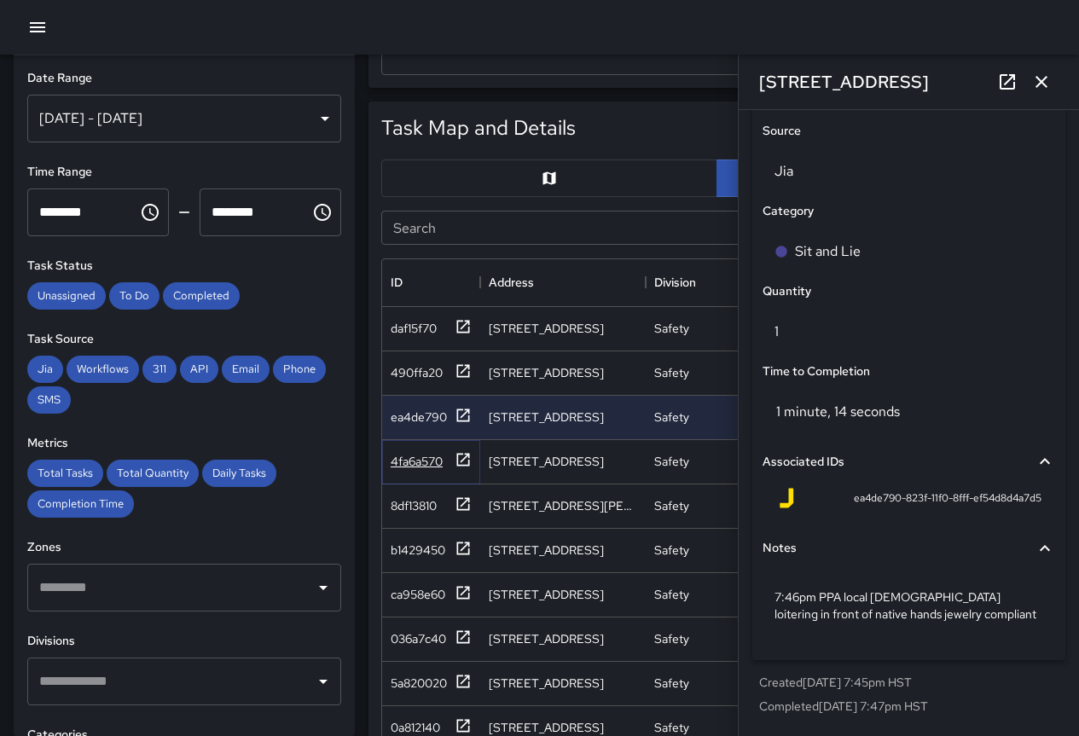
click at [417, 463] on div "4fa6a570" at bounding box center [417, 461] width 52 height 17
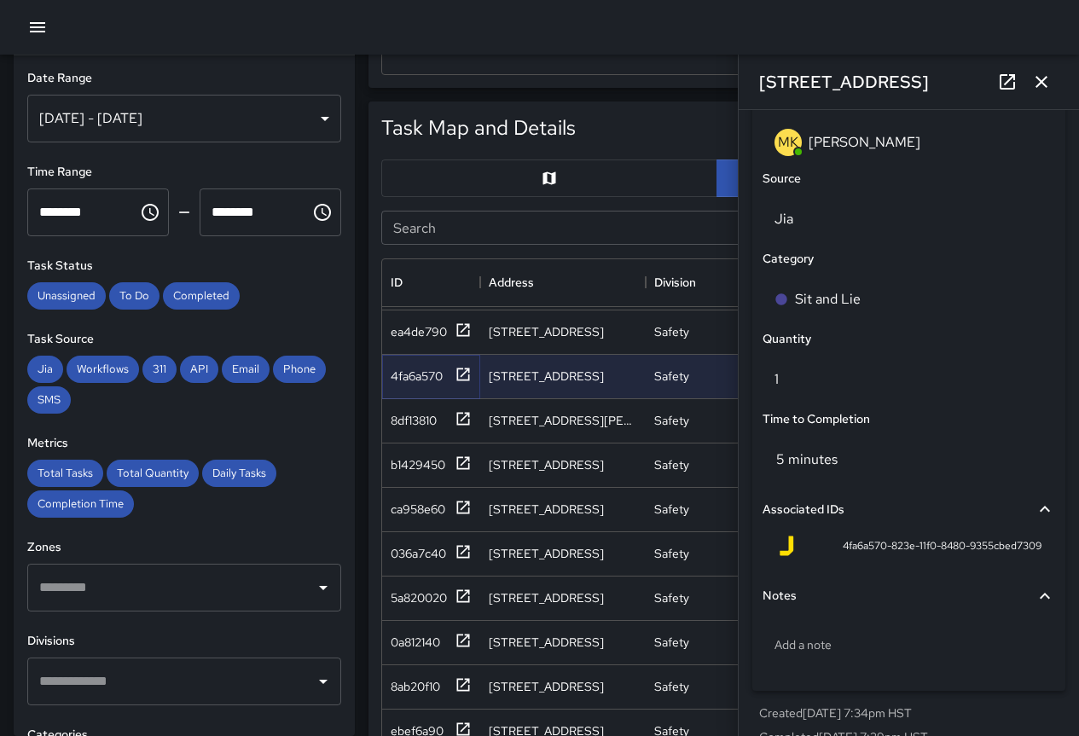
scroll to position [1107, 0]
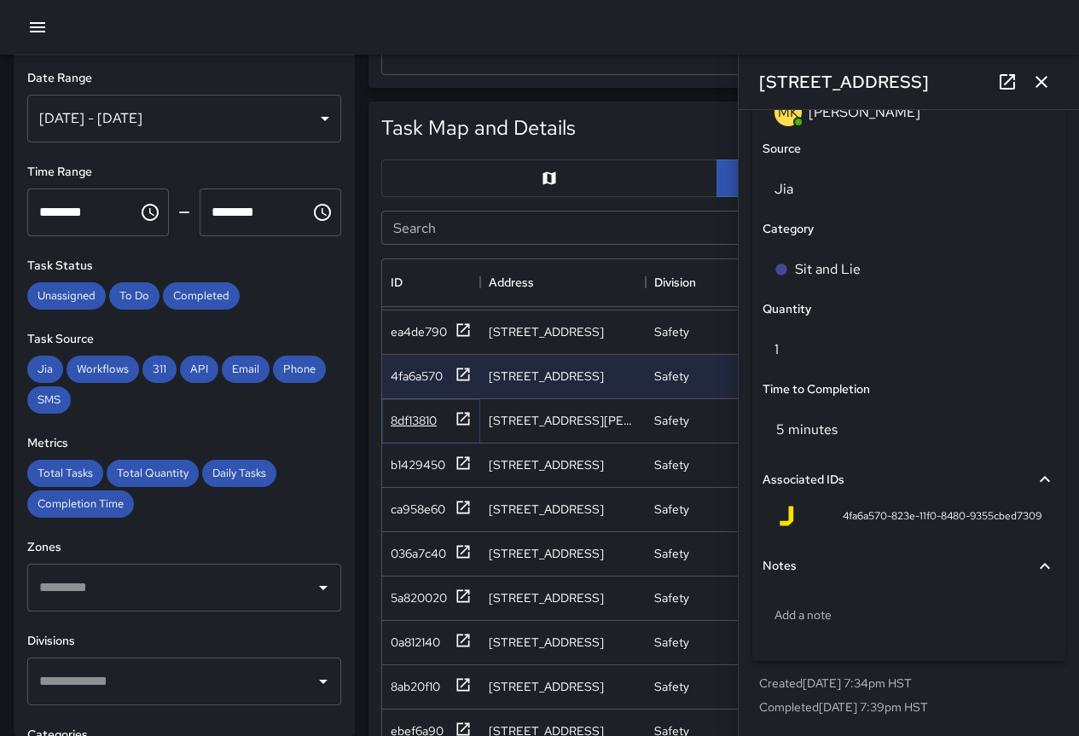
click at [409, 416] on div "8df13810" at bounding box center [414, 420] width 46 height 17
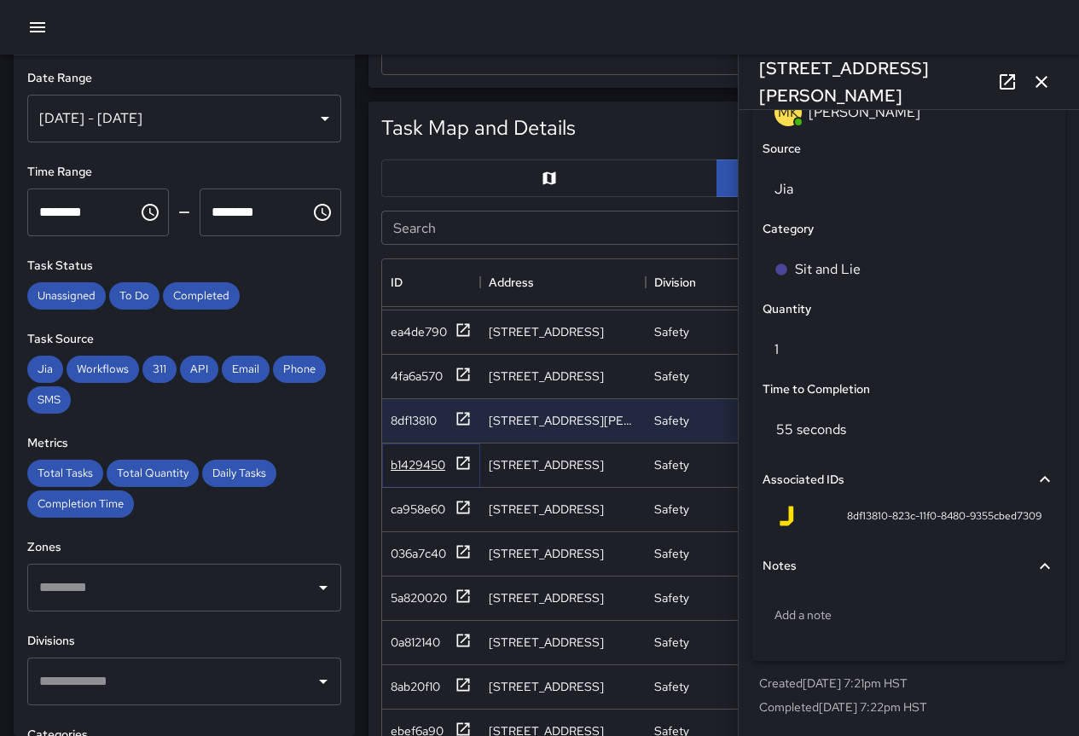
click at [424, 456] on div "b1429450" at bounding box center [418, 464] width 55 height 17
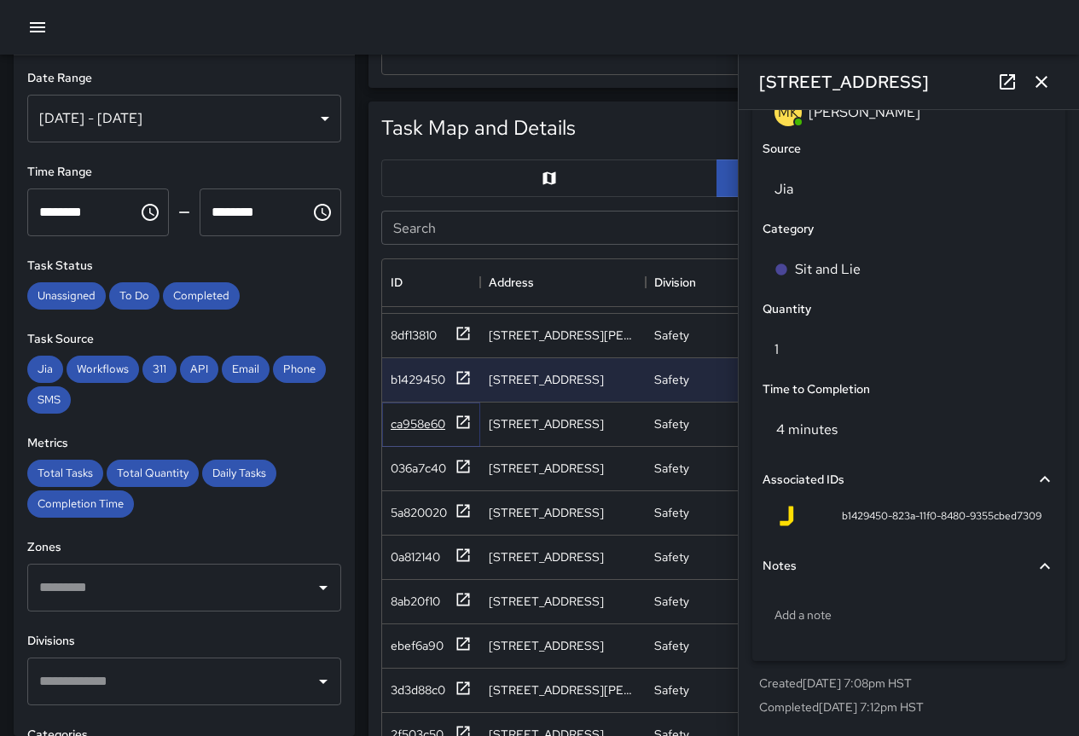
click at [422, 428] on div "ca958e60" at bounding box center [418, 423] width 55 height 17
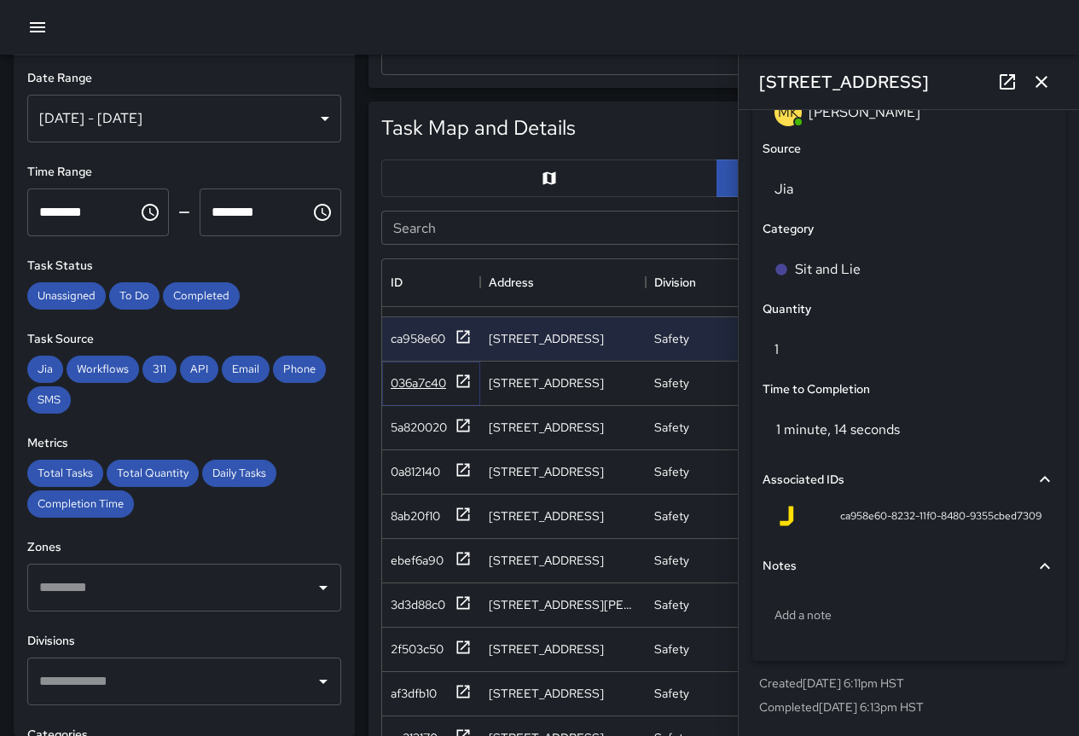
click at [411, 380] on div "036a7c40" at bounding box center [418, 382] width 55 height 17
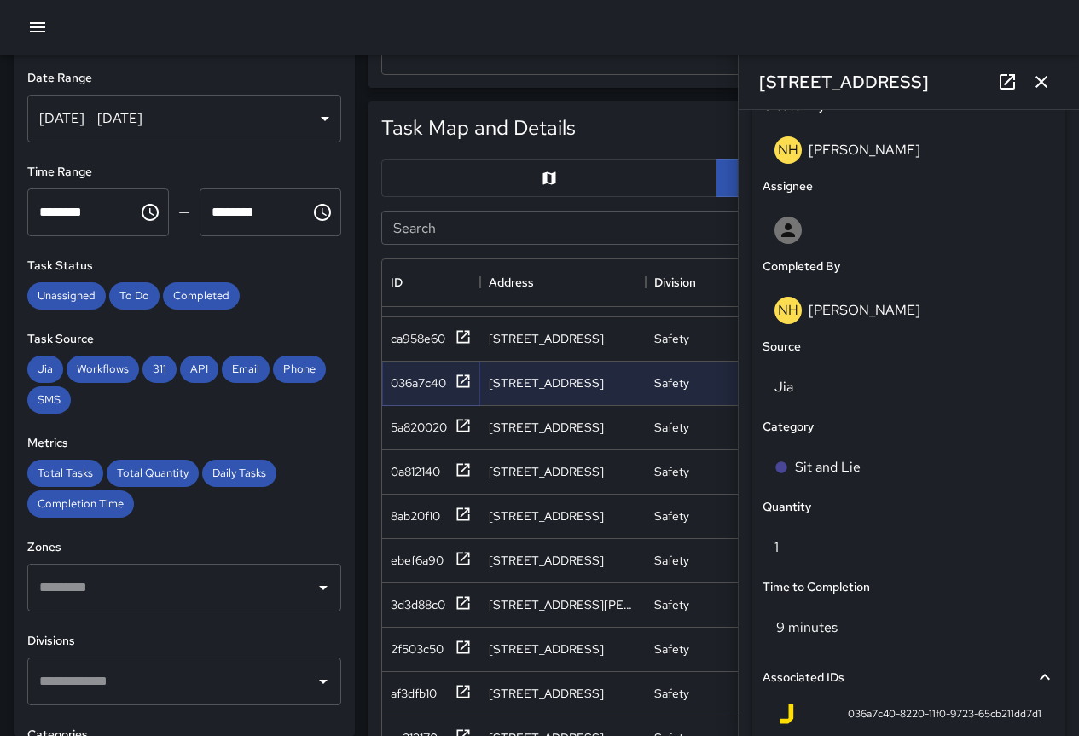
scroll to position [1125, 0]
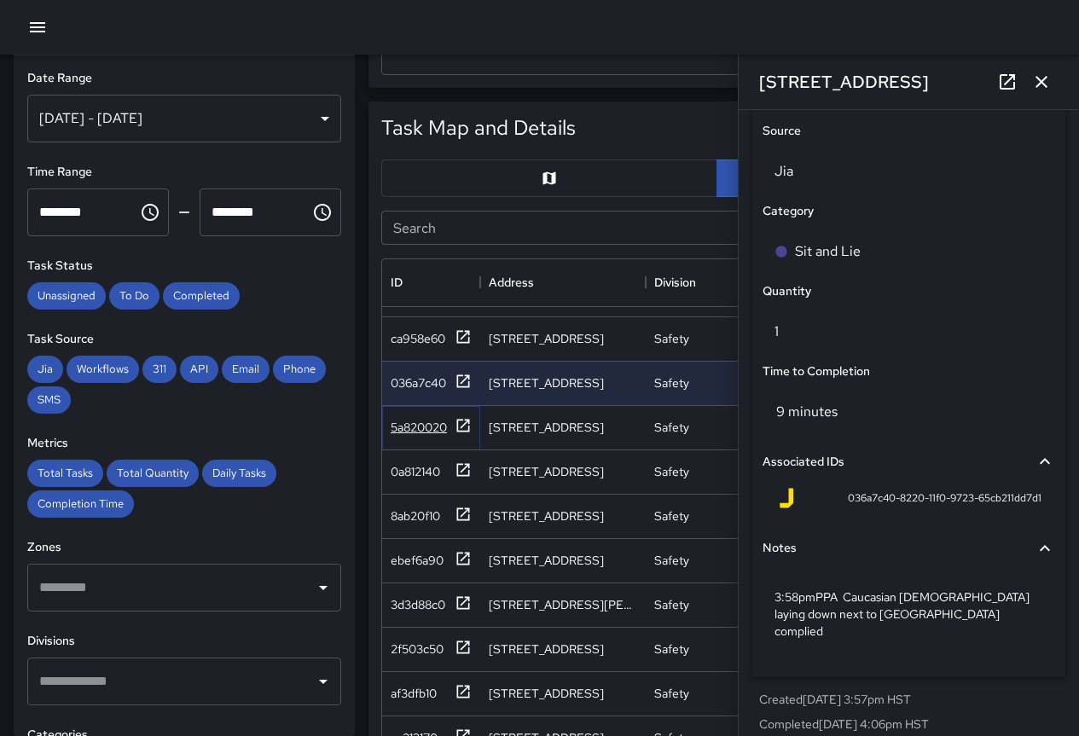
click at [429, 420] on div "5a820020" at bounding box center [419, 427] width 56 height 17
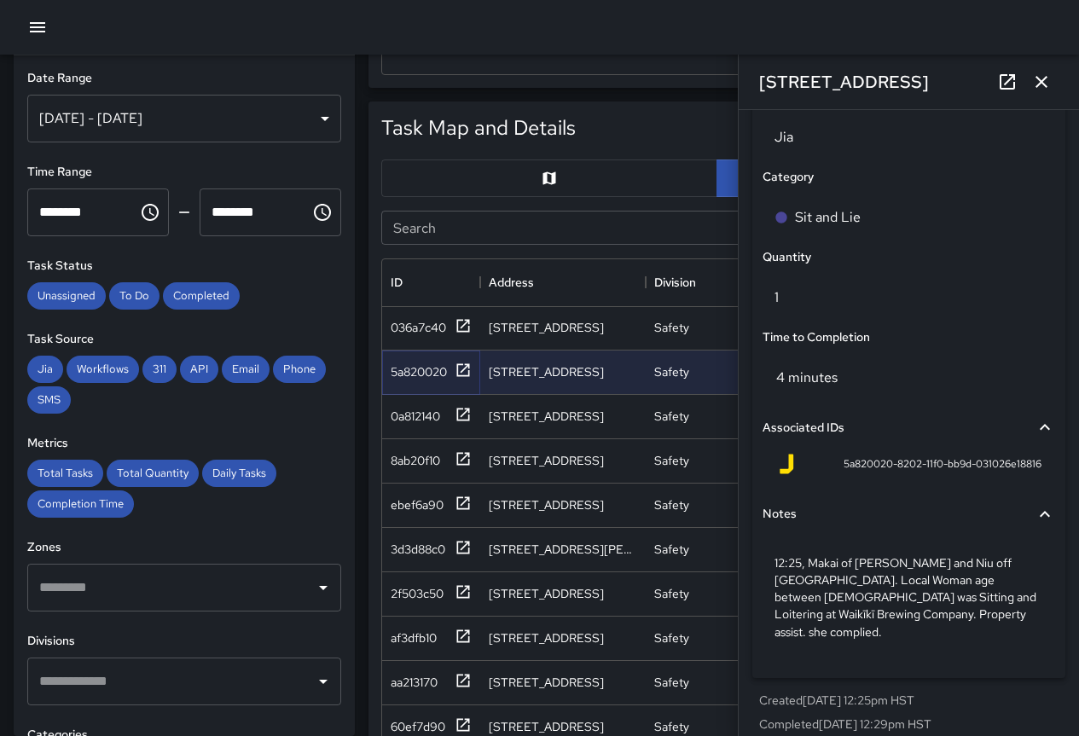
scroll to position [341, 0]
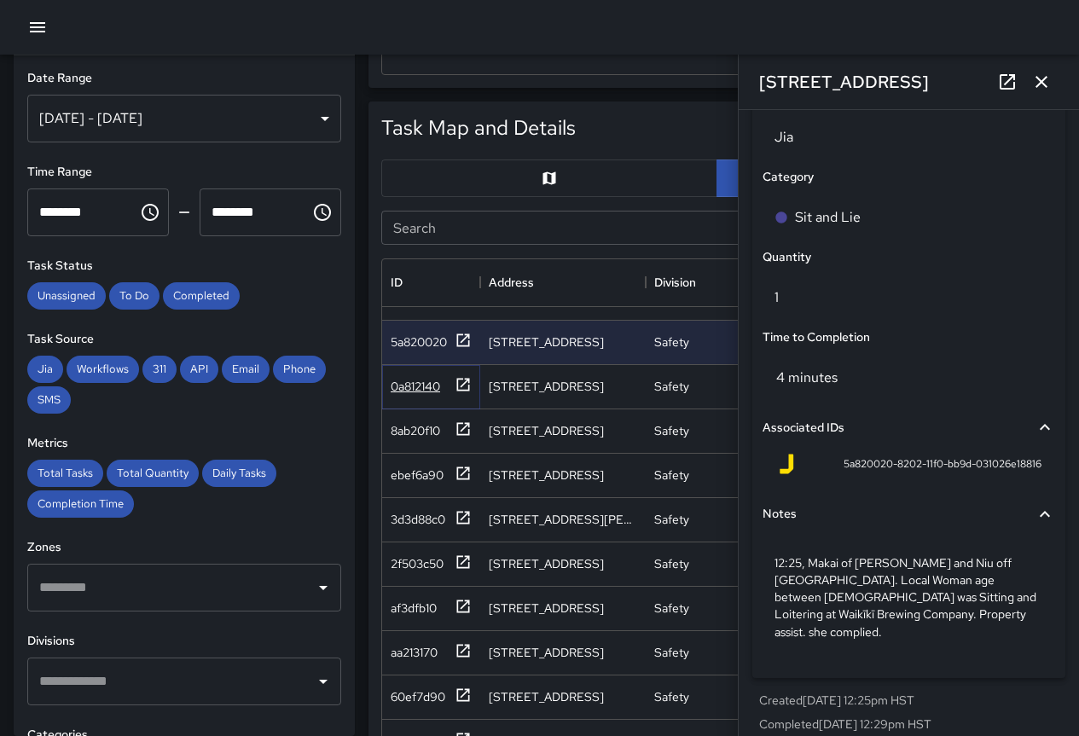
click at [422, 385] on div "0a812140" at bounding box center [415, 386] width 49 height 17
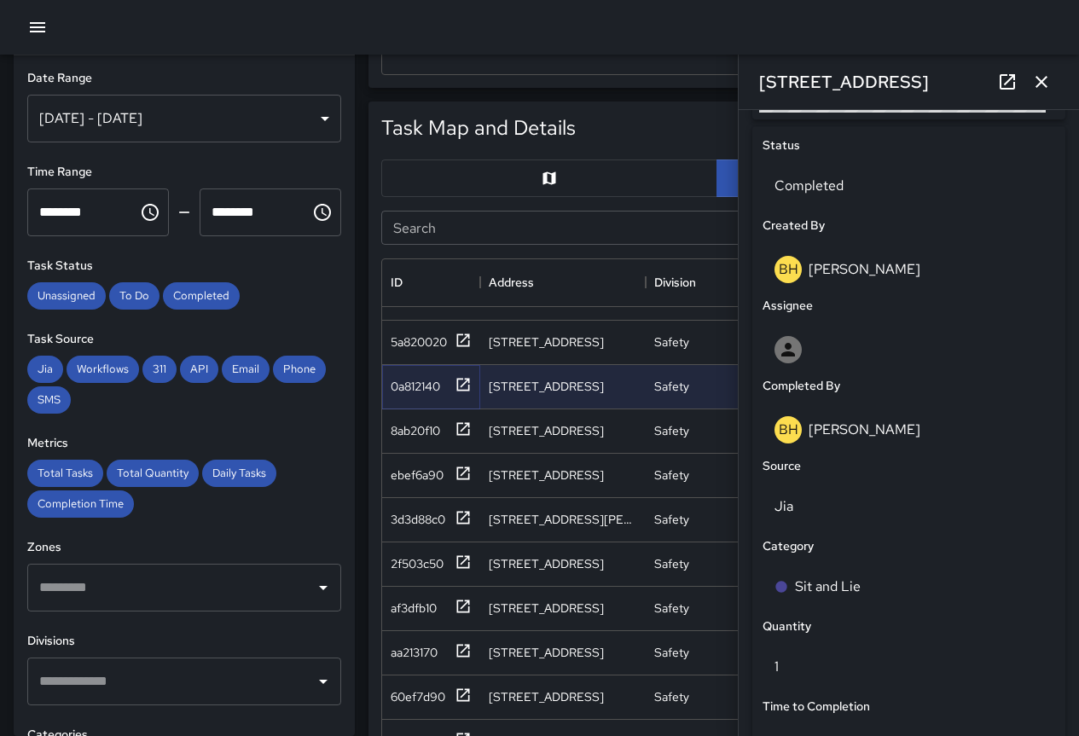
scroll to position [1142, 0]
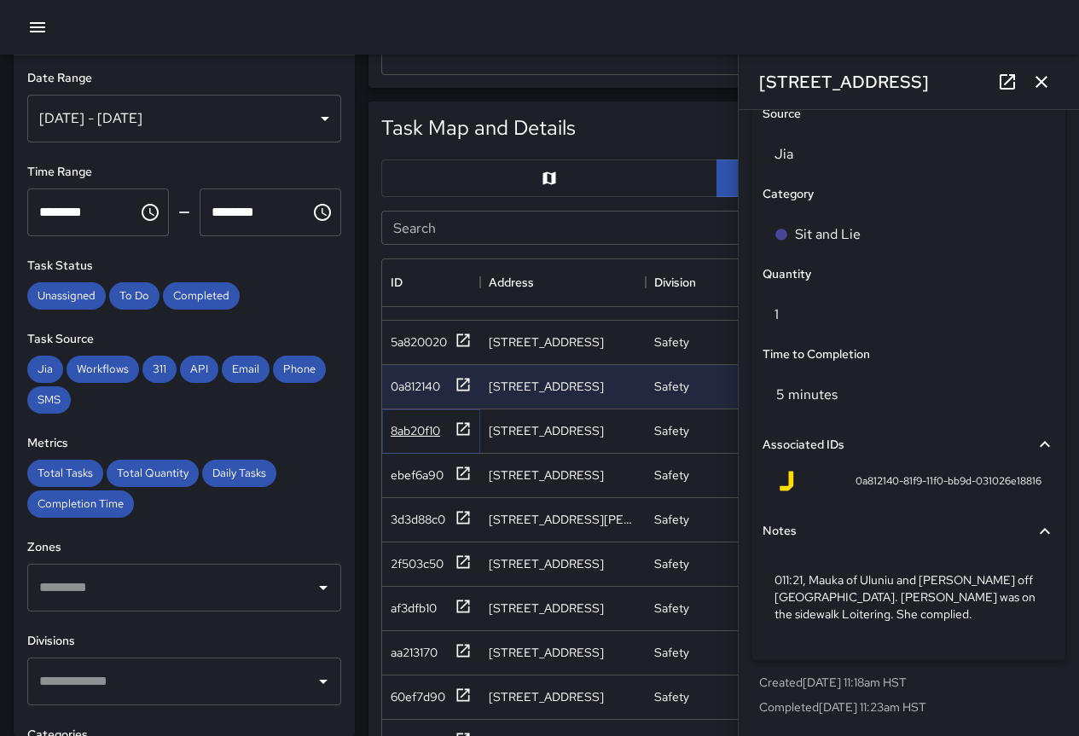
click at [424, 434] on div "8ab20f10" at bounding box center [415, 430] width 49 height 17
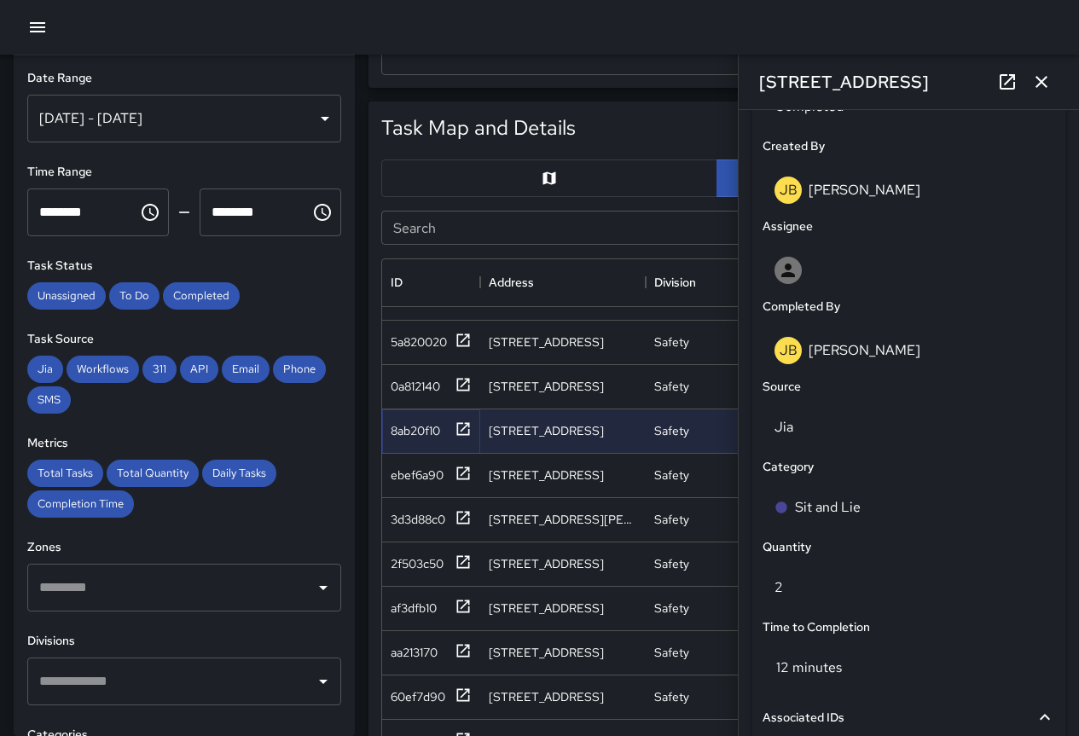
scroll to position [1107, 0]
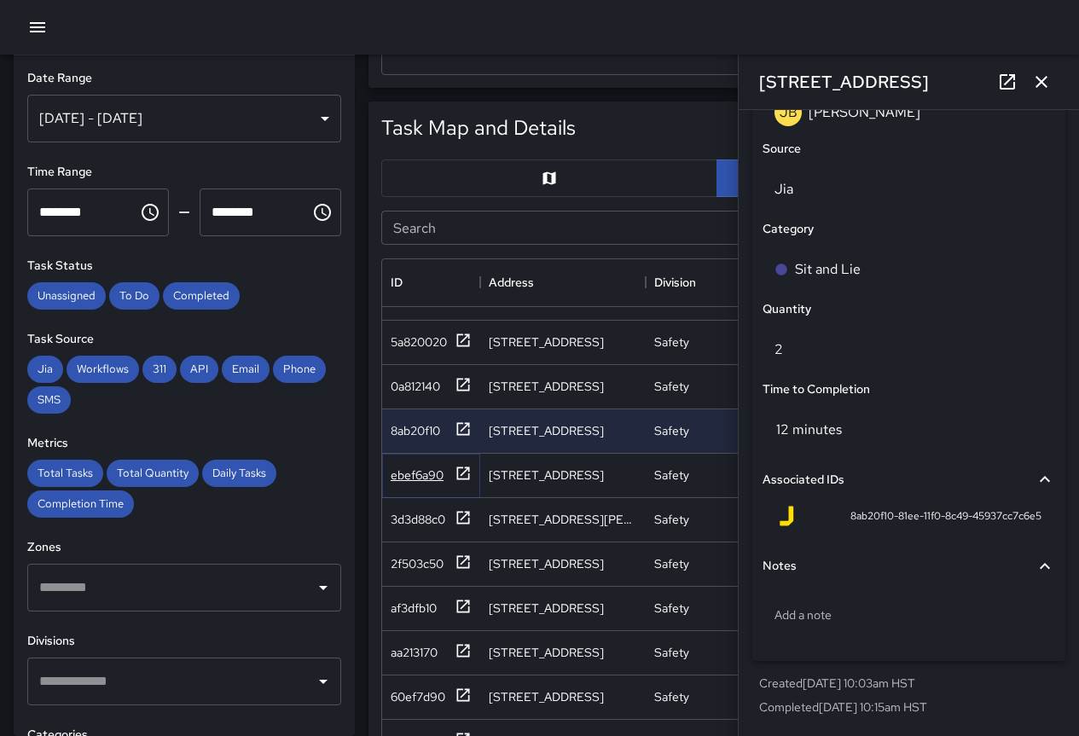
click at [415, 476] on div "ebef6a90" at bounding box center [417, 475] width 53 height 17
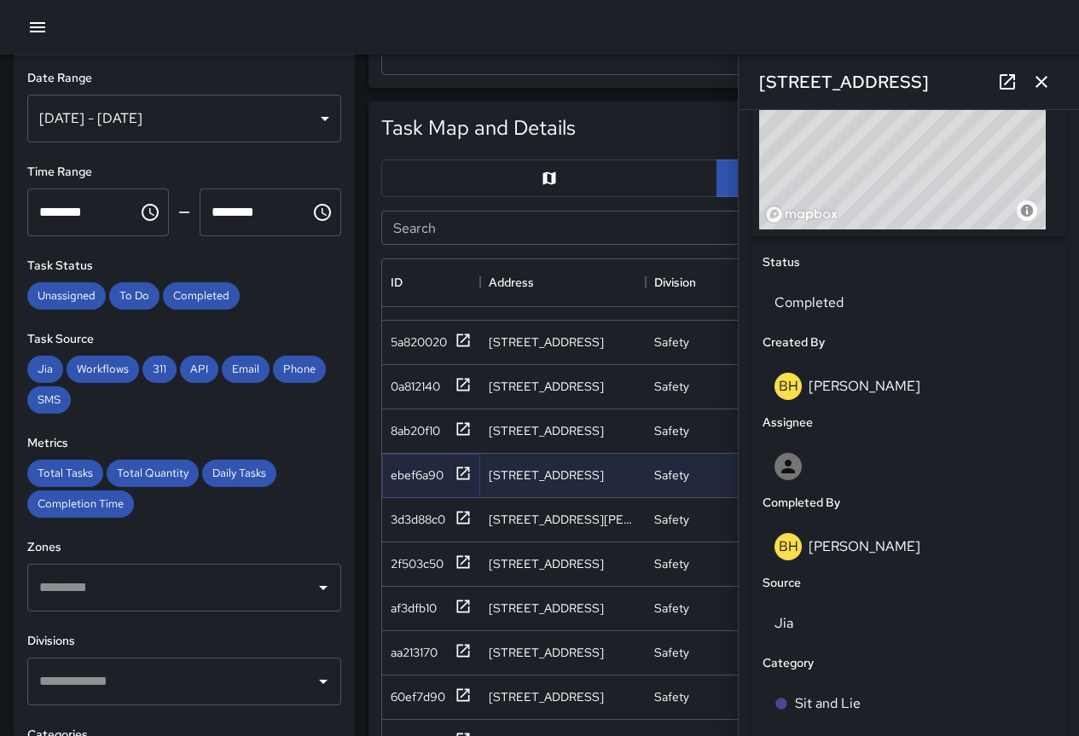
scroll to position [1159, 0]
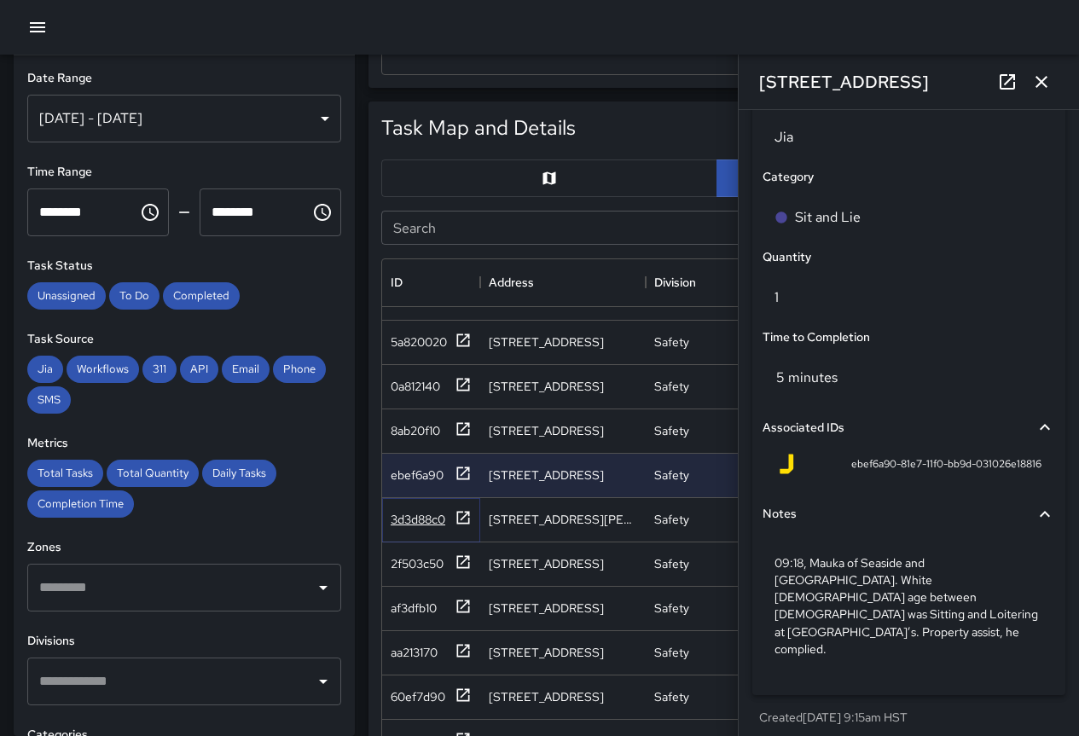
click at [409, 519] on div "3d3d88c0" at bounding box center [418, 519] width 55 height 17
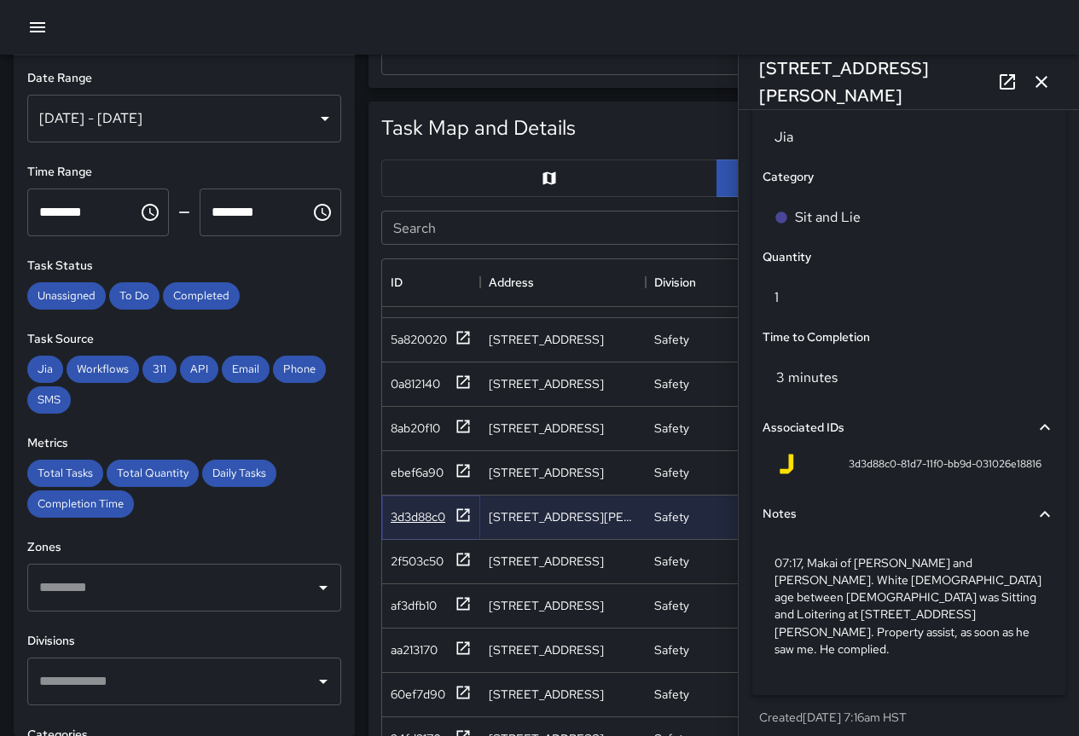
scroll to position [357, 0]
click at [425, 553] on div "2f503c50" at bounding box center [417, 561] width 53 height 17
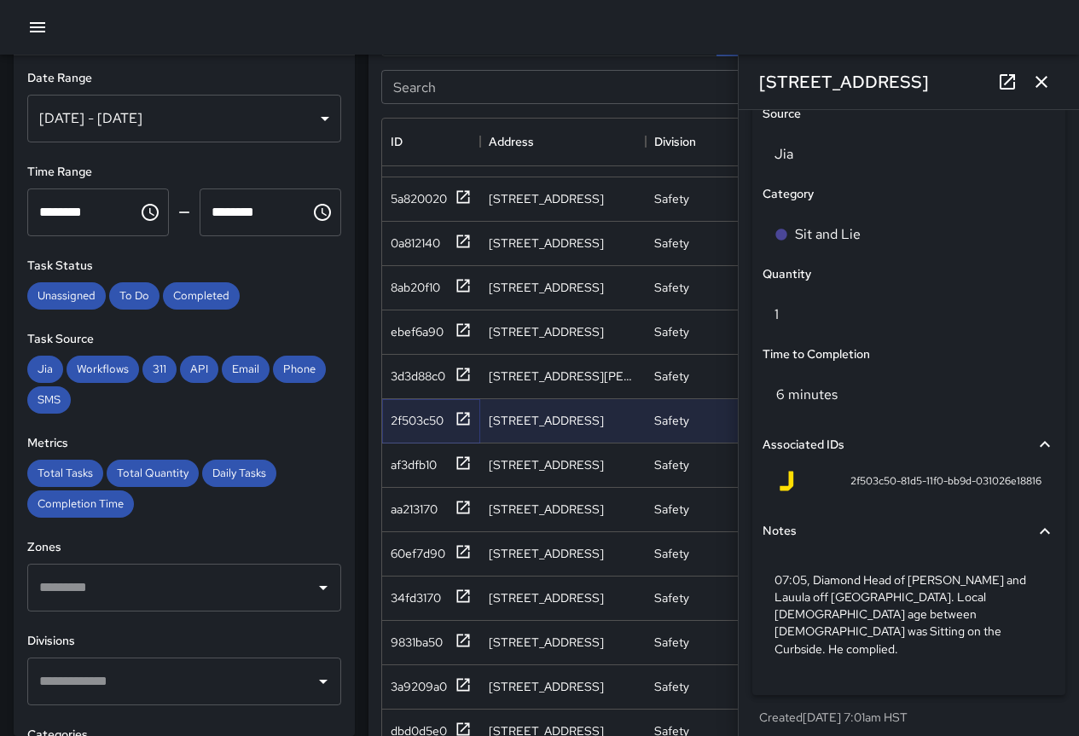
scroll to position [938, 0]
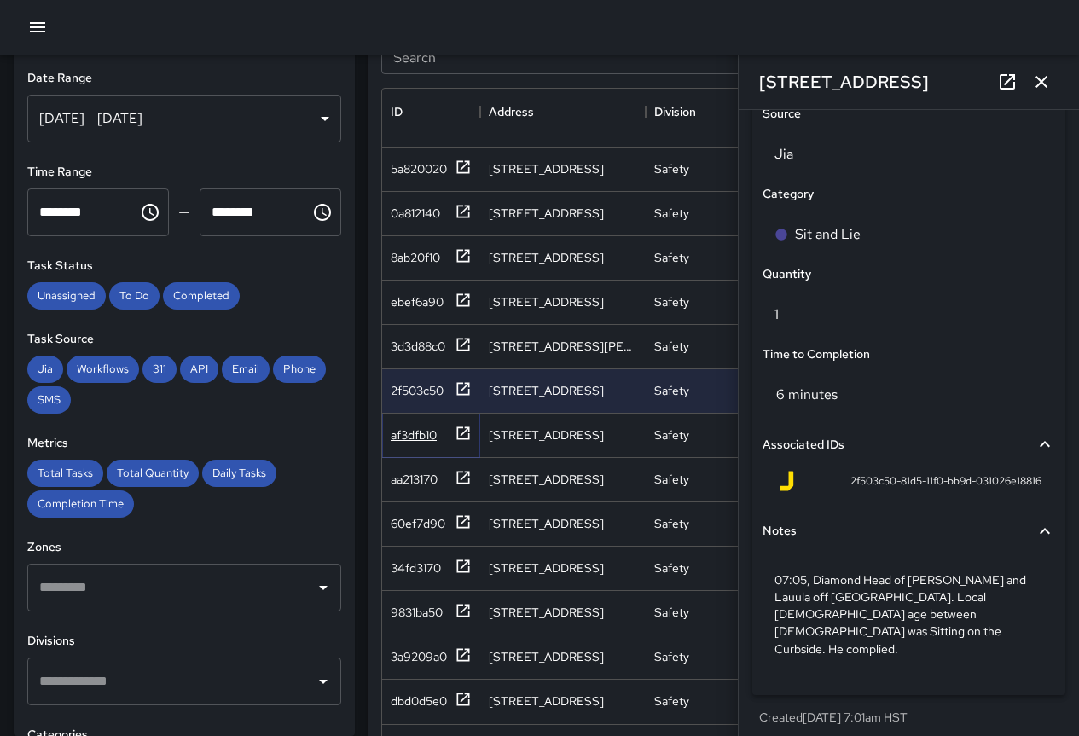
click at [397, 426] on div "af3dfb10" at bounding box center [414, 434] width 46 height 17
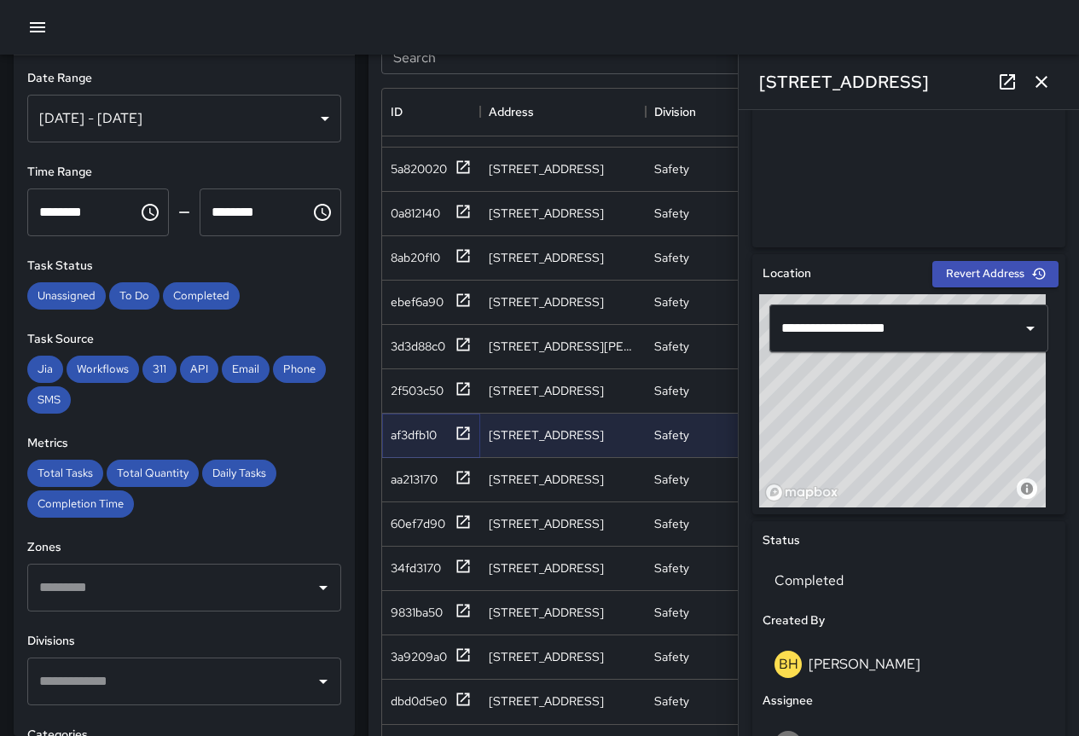
scroll to position [1176, 0]
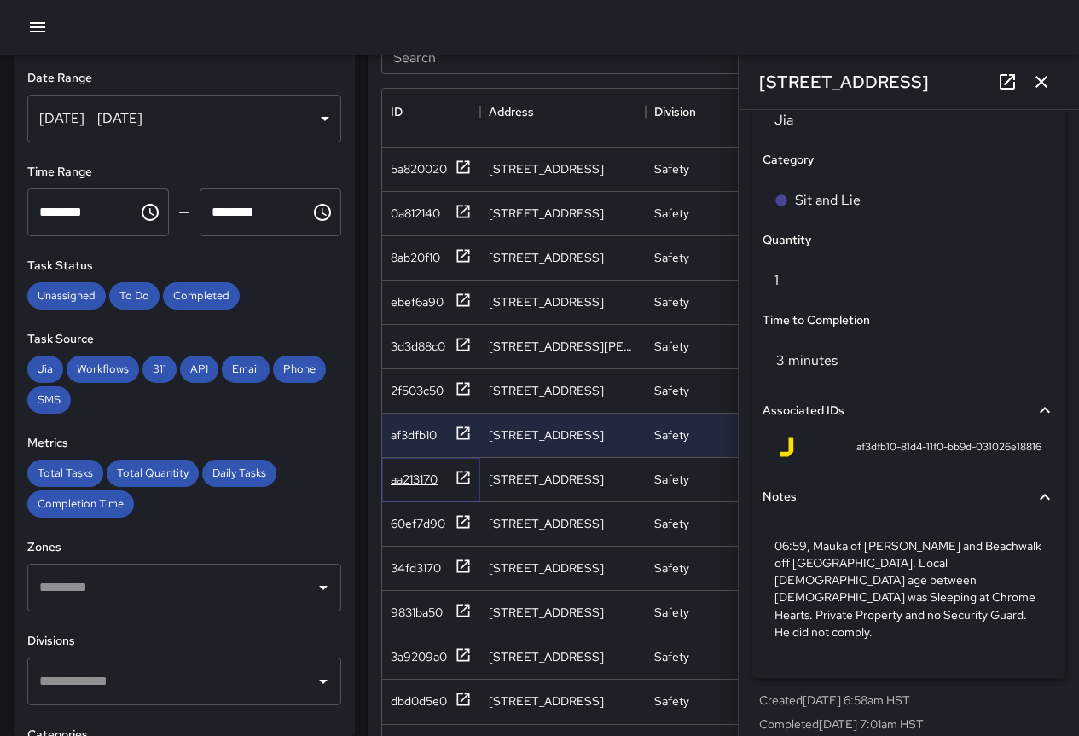
click at [402, 471] on div "aa213170" at bounding box center [414, 479] width 47 height 17
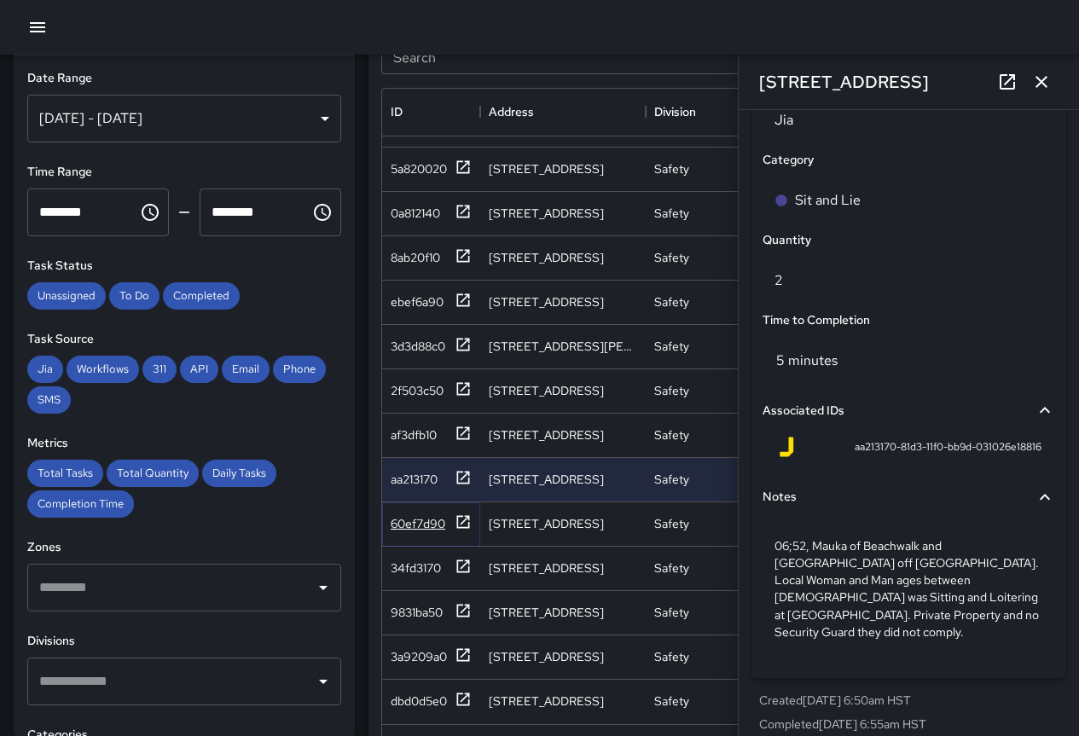
click at [425, 515] on div "60ef7d90" at bounding box center [418, 523] width 55 height 17
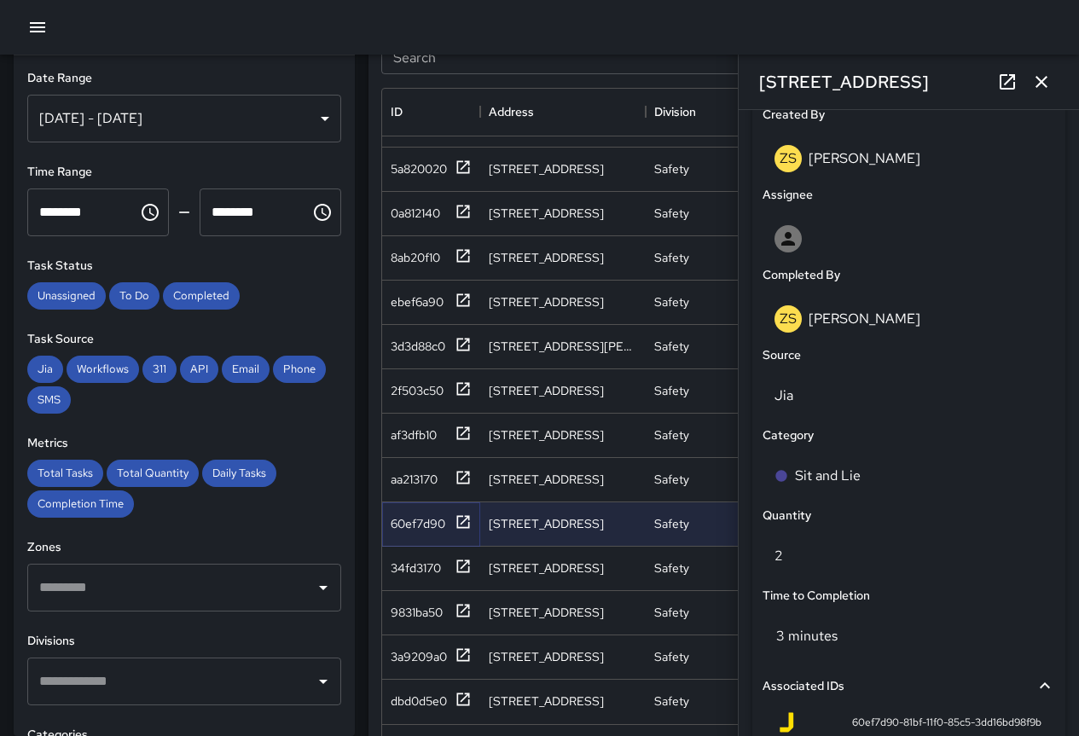
scroll to position [1107, 0]
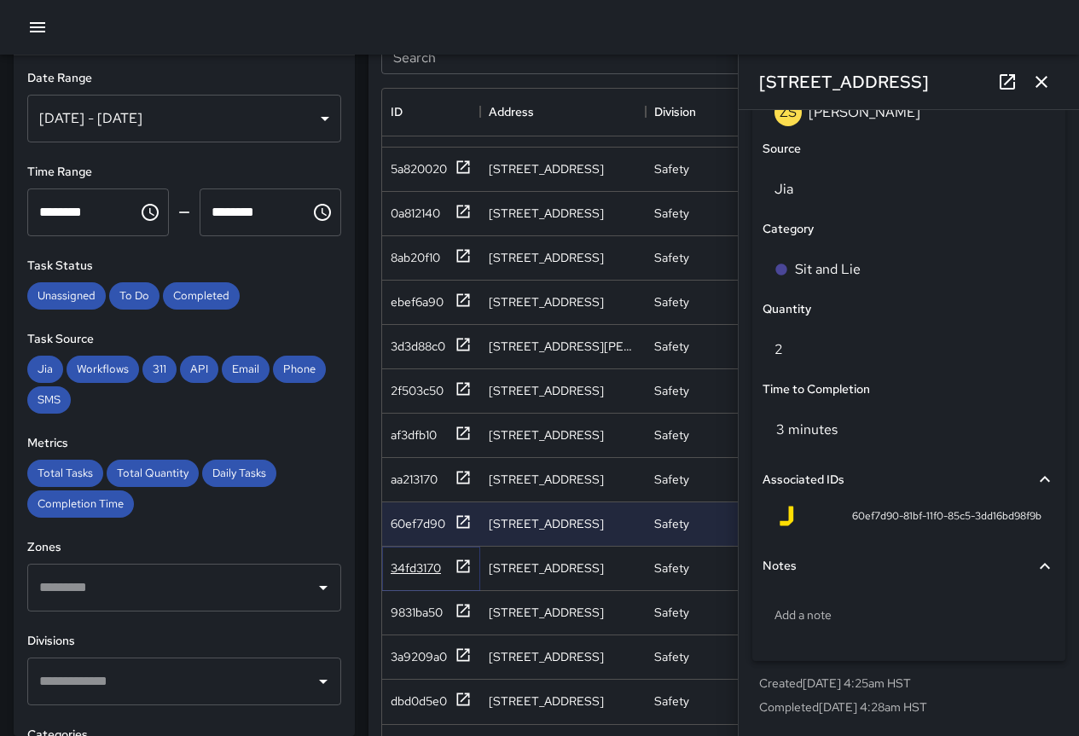
click at [414, 560] on div "34fd3170" at bounding box center [416, 568] width 50 height 17
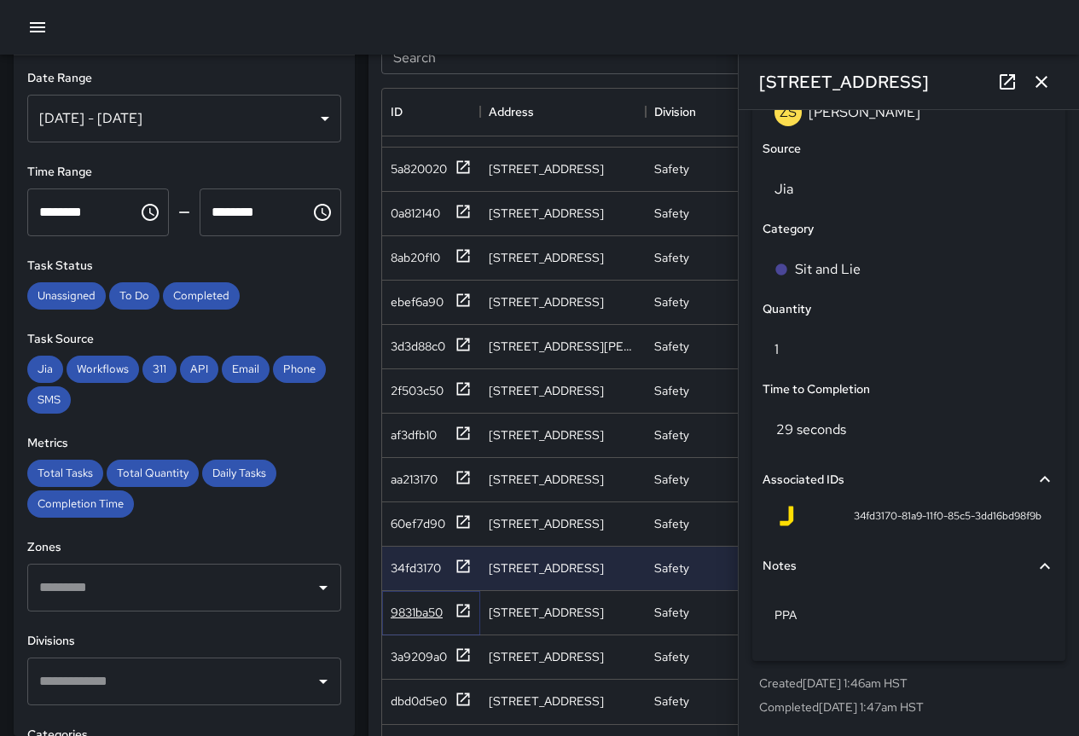
click at [419, 604] on div "9831ba50" at bounding box center [417, 612] width 52 height 17
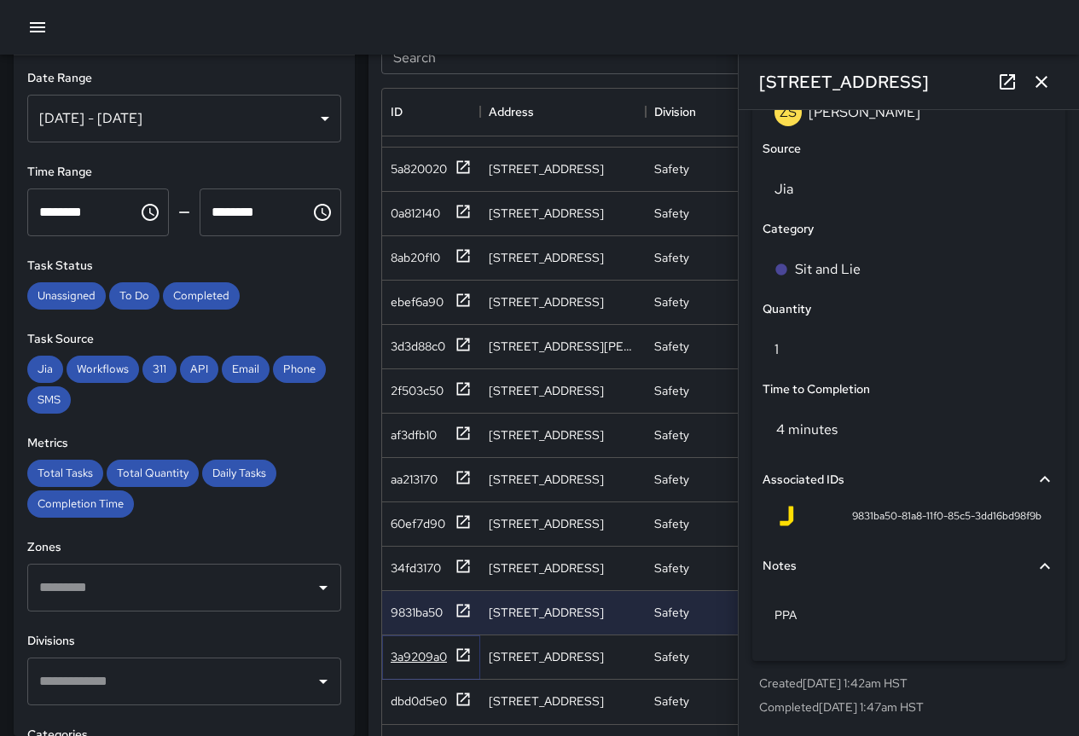
click at [406, 649] on div "3a9209a0" at bounding box center [419, 656] width 56 height 17
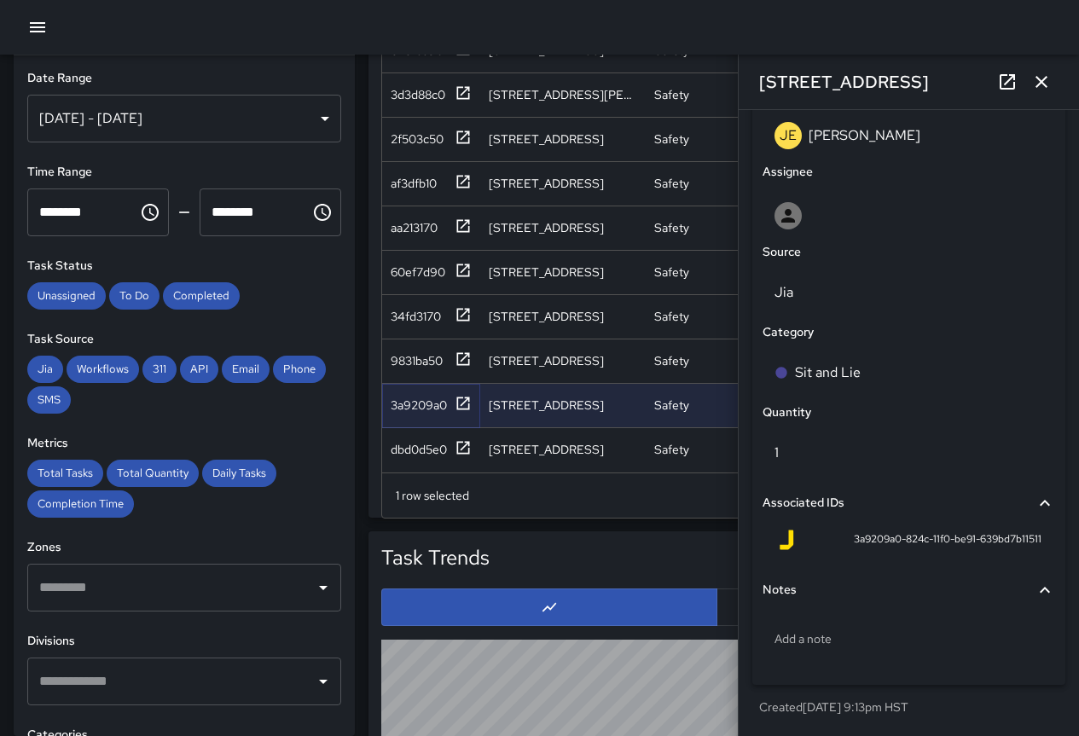
scroll to position [1194, 0]
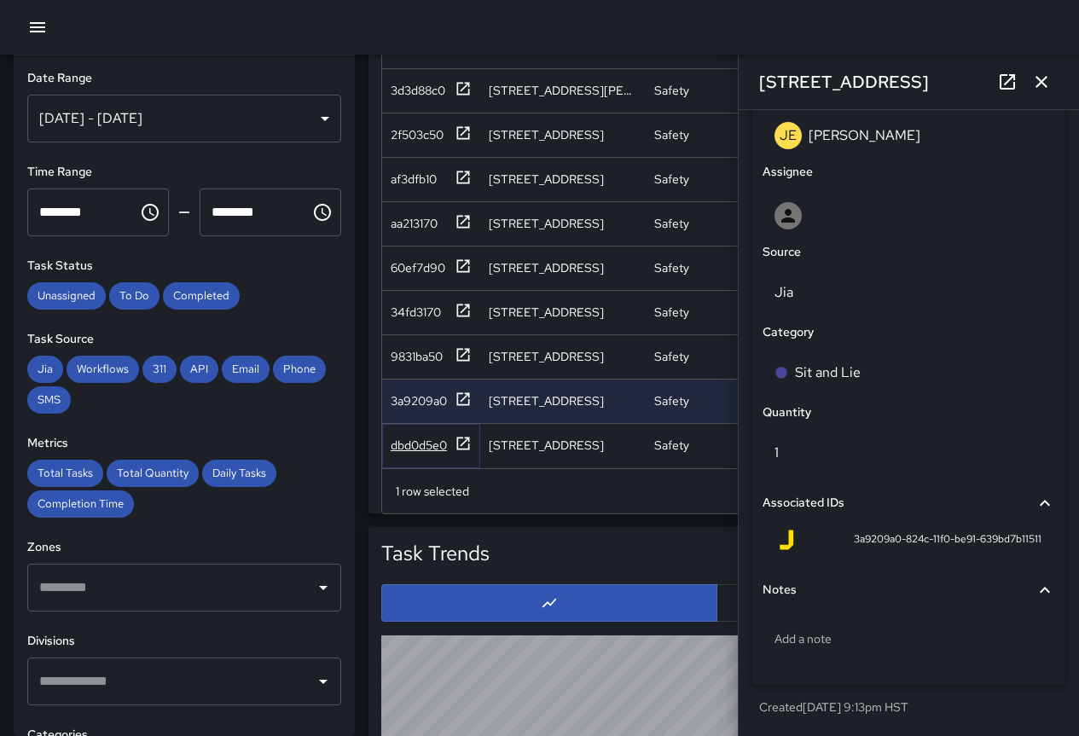
click at [428, 437] on div "dbd0d5e0" at bounding box center [419, 445] width 56 height 17
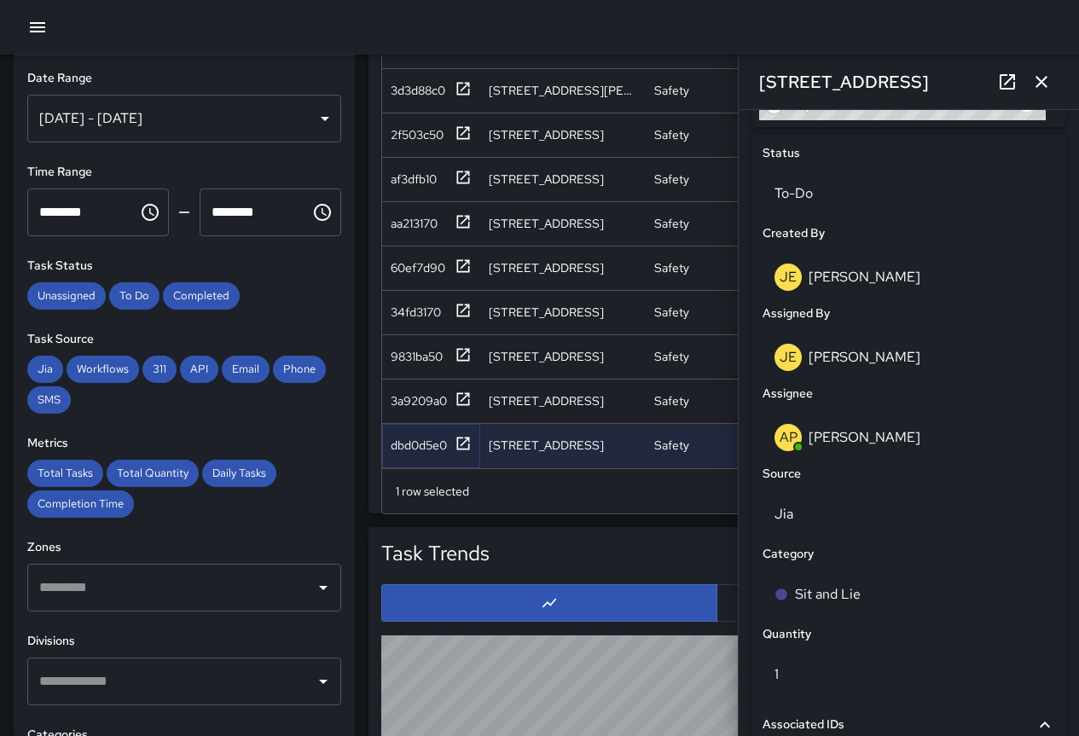
scroll to position [1004, 0]
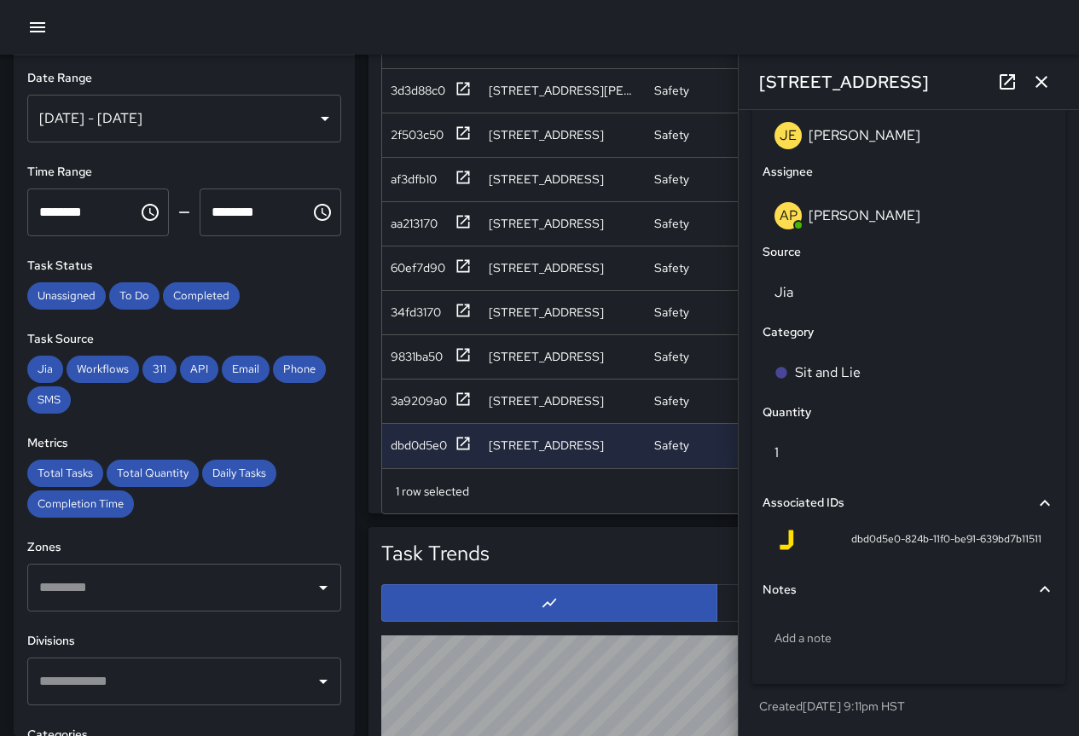
click at [185, 107] on div "[DATE] - [DATE]" at bounding box center [184, 119] width 314 height 48
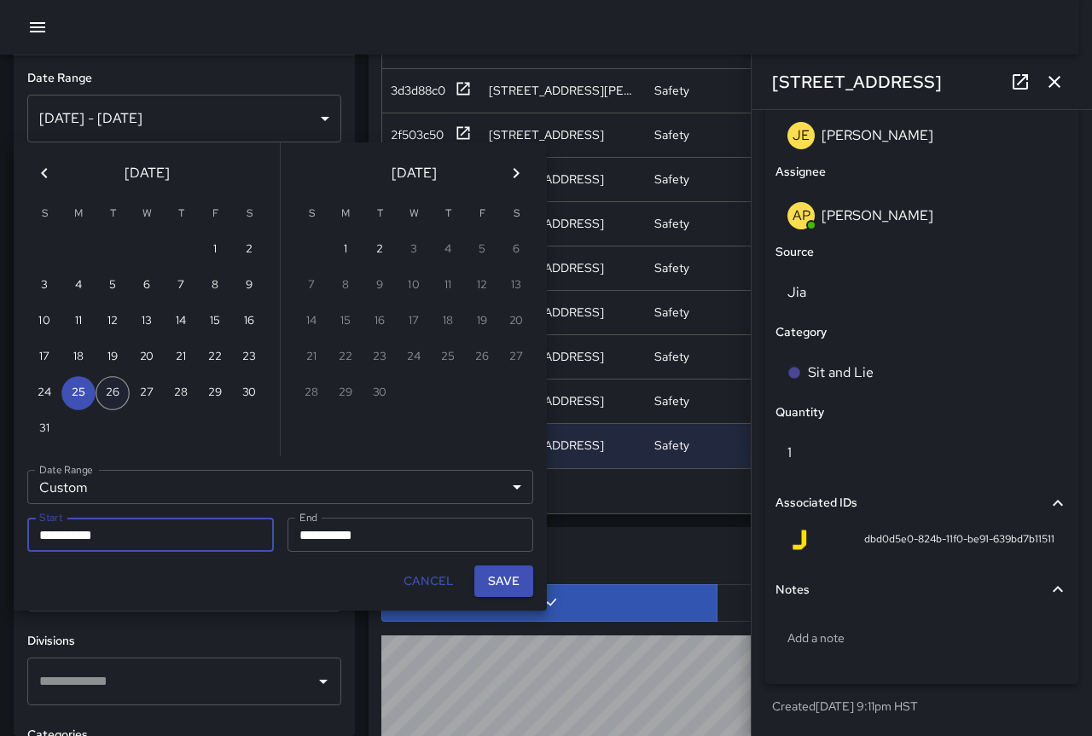
click at [120, 398] on button "26" at bounding box center [113, 393] width 34 height 34
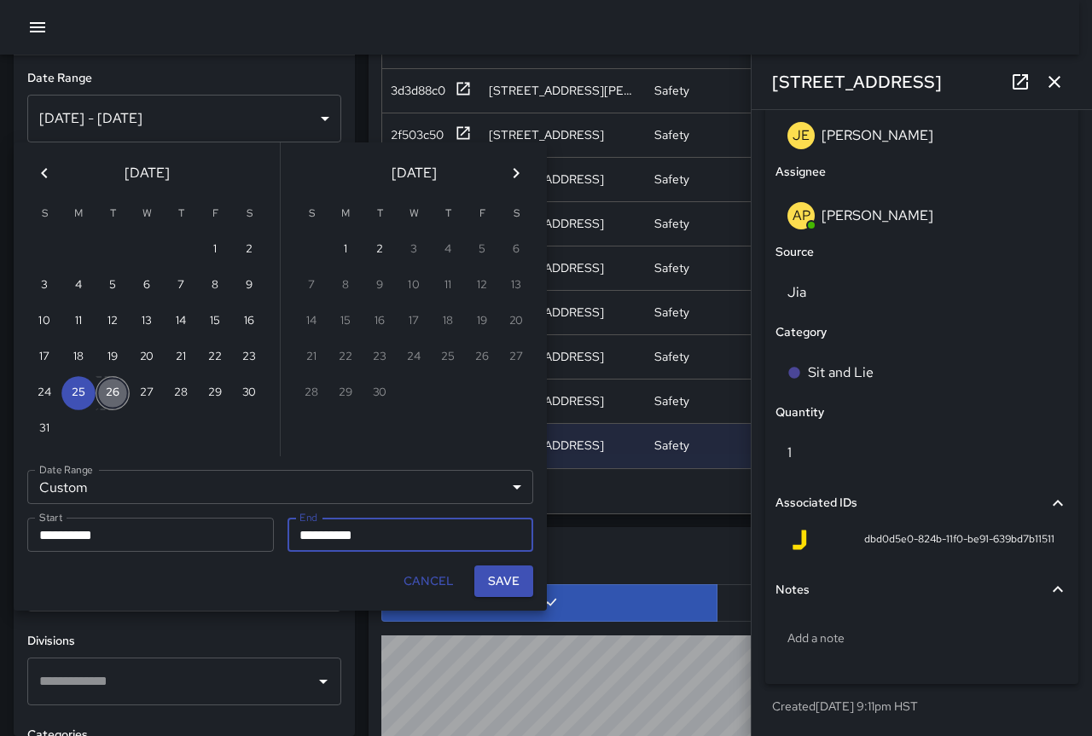
click at [120, 398] on button "26" at bounding box center [113, 393] width 34 height 34
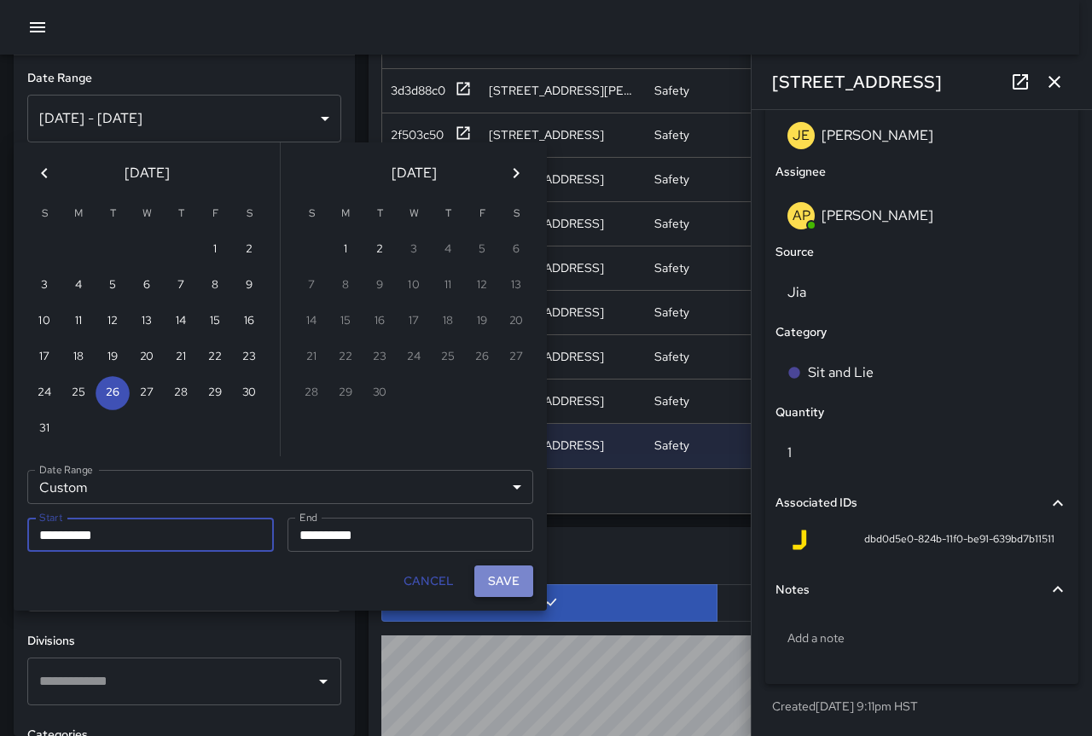
click at [502, 583] on button "Save" at bounding box center [503, 582] width 59 height 32
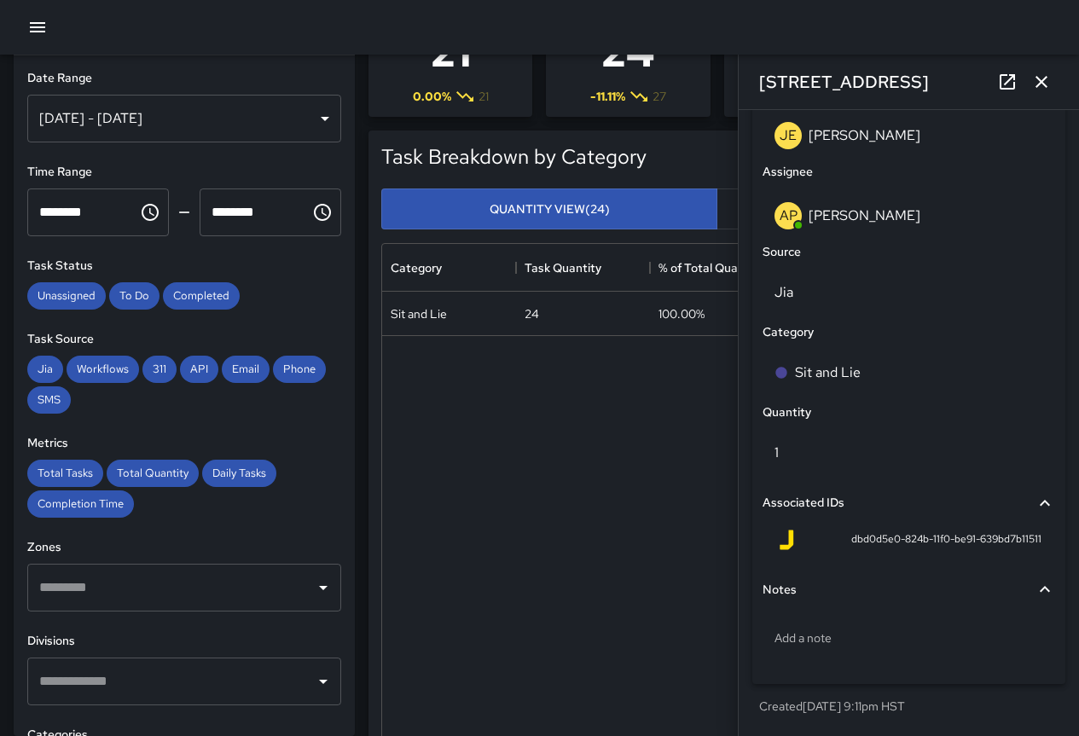
scroll to position [0, 0]
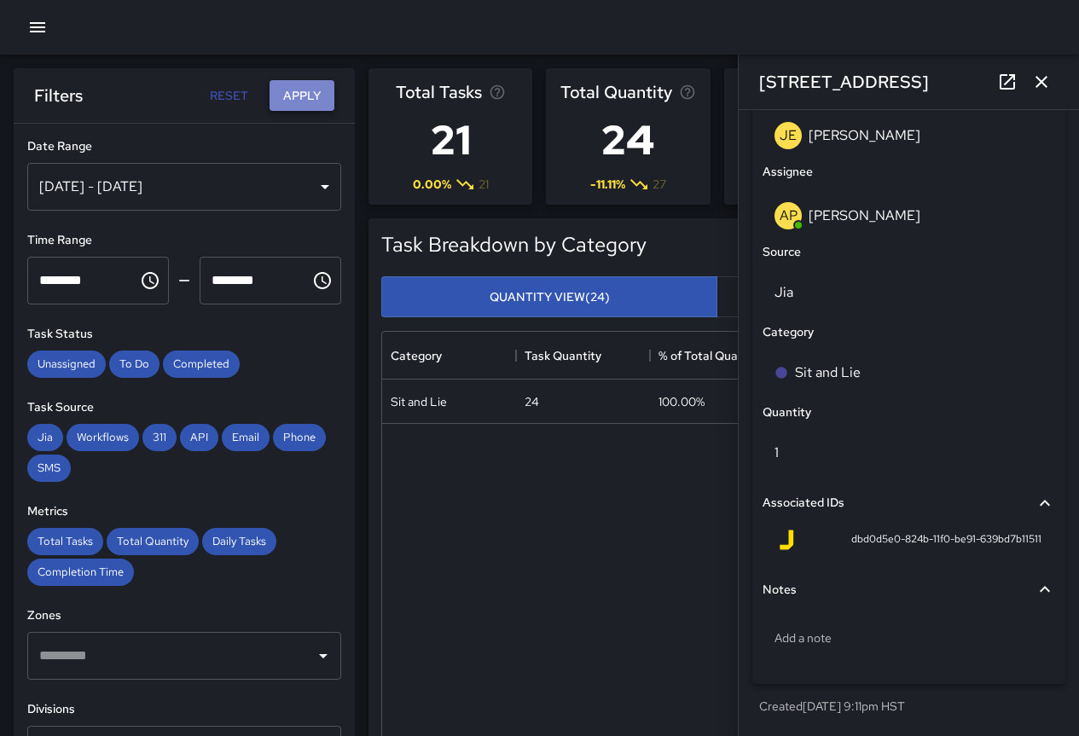
click at [309, 100] on button "Apply" at bounding box center [302, 96] width 65 height 32
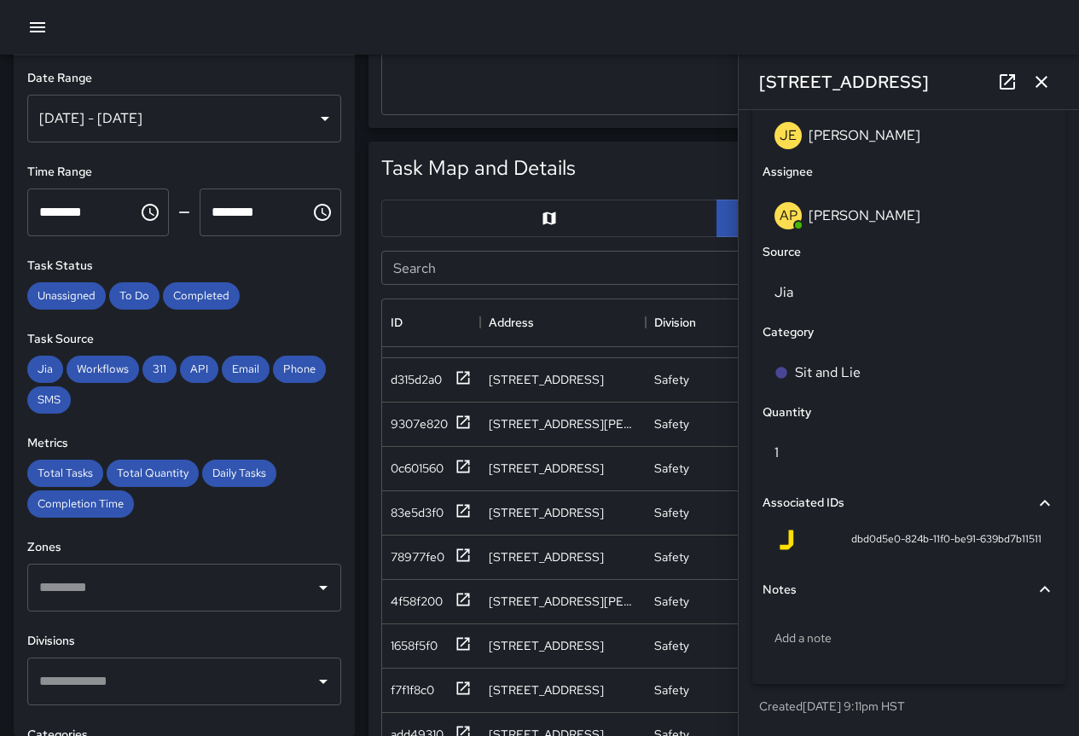
scroll to position [768, 0]
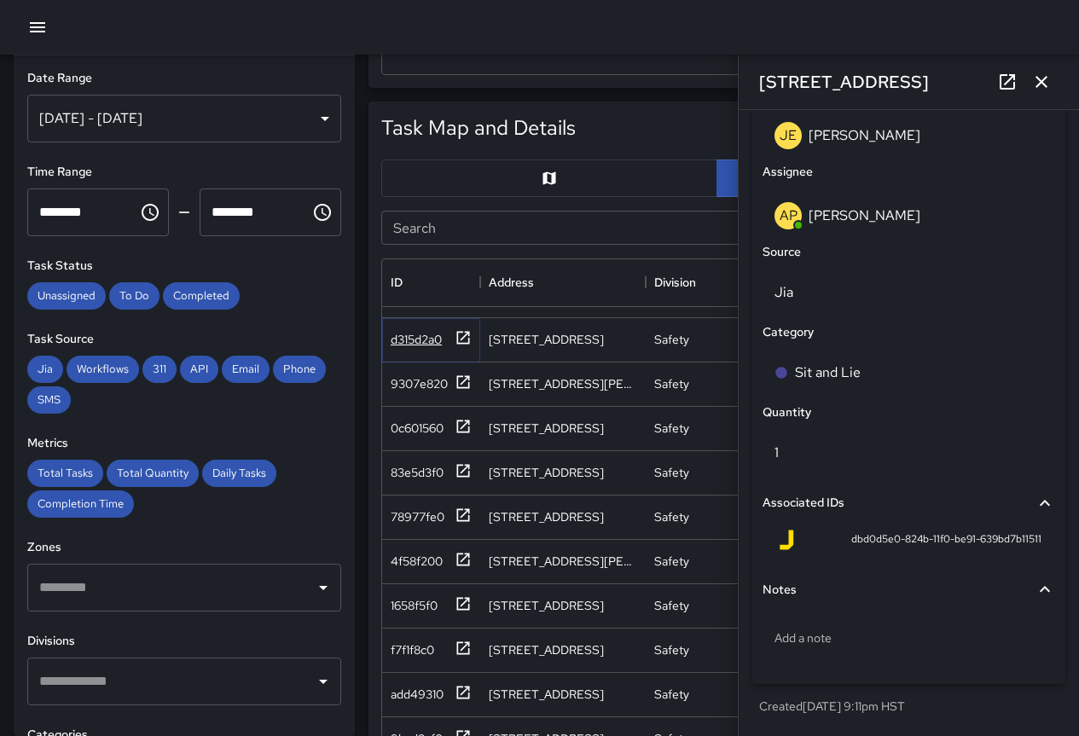
click at [405, 331] on div "d315d2a0" at bounding box center [416, 339] width 51 height 17
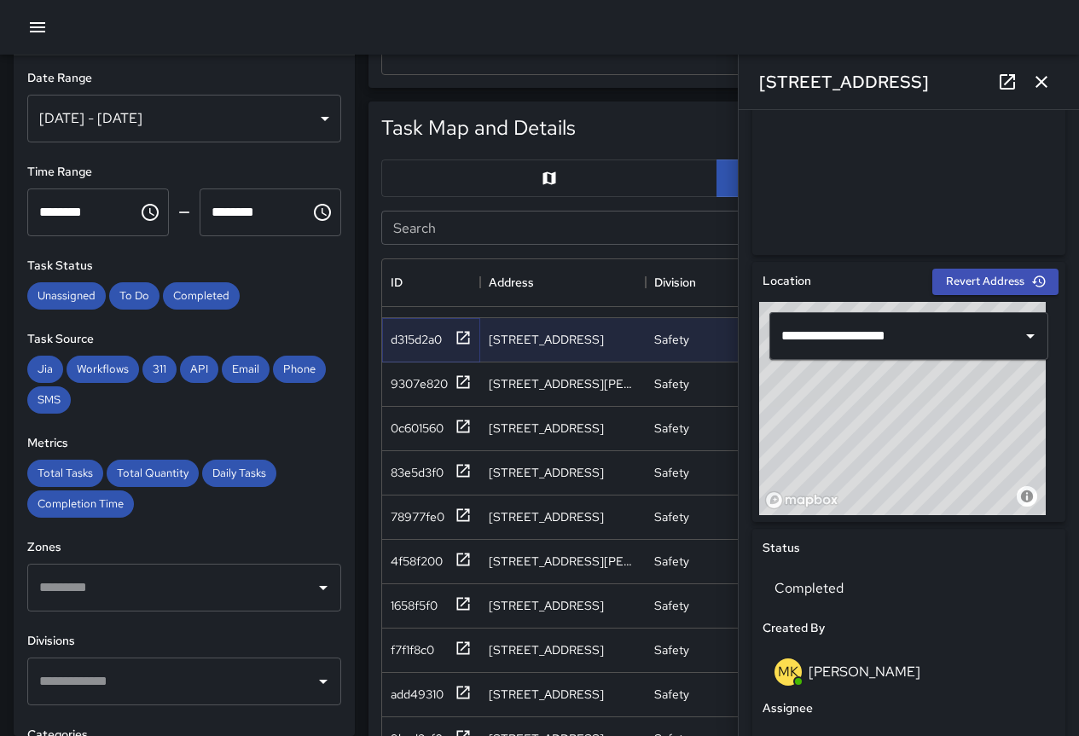
scroll to position [1107, 0]
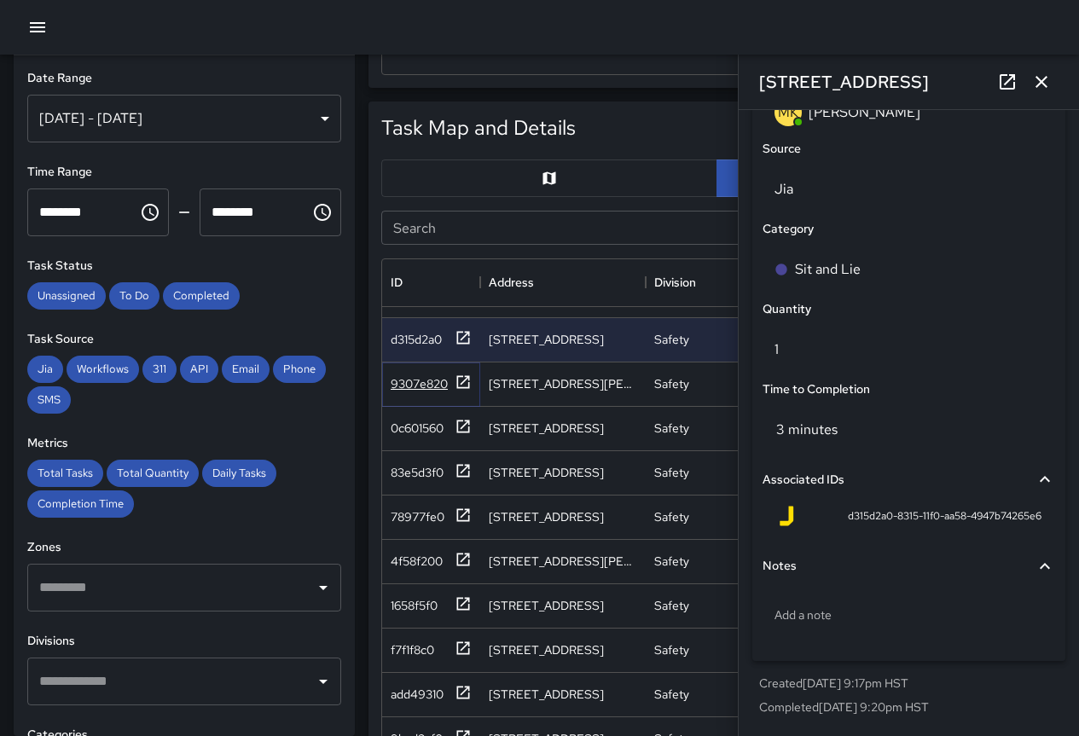
click at [392, 375] on div "9307e820" at bounding box center [419, 383] width 57 height 17
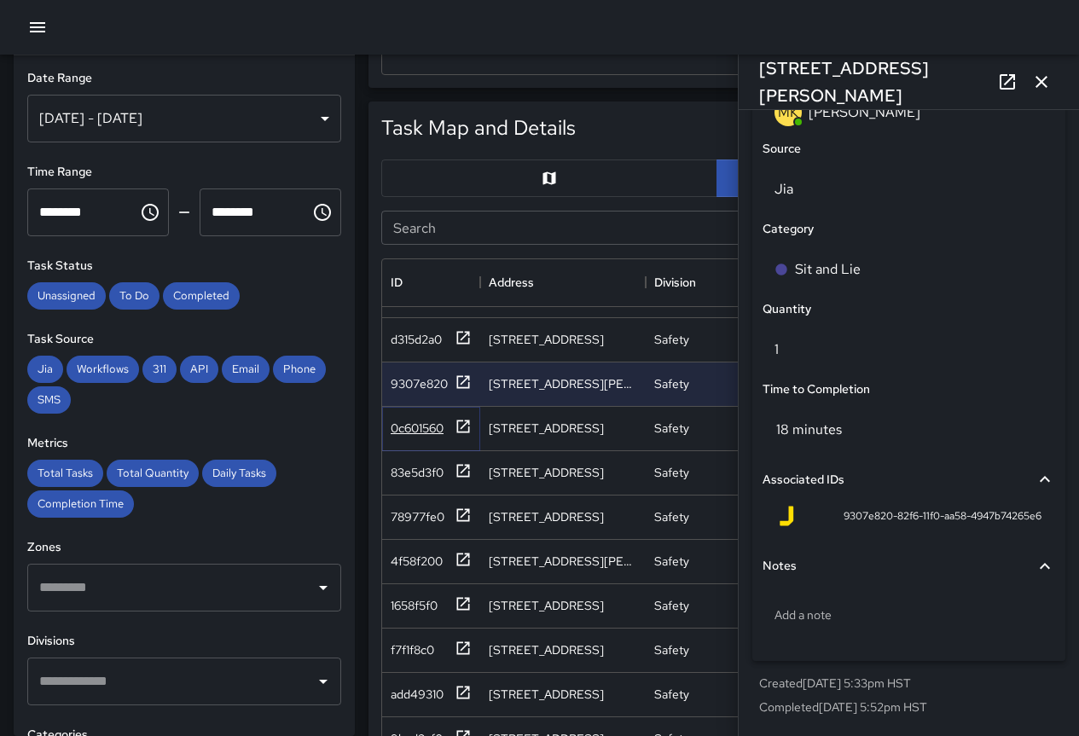
click at [421, 420] on div "0c601560" at bounding box center [417, 428] width 53 height 17
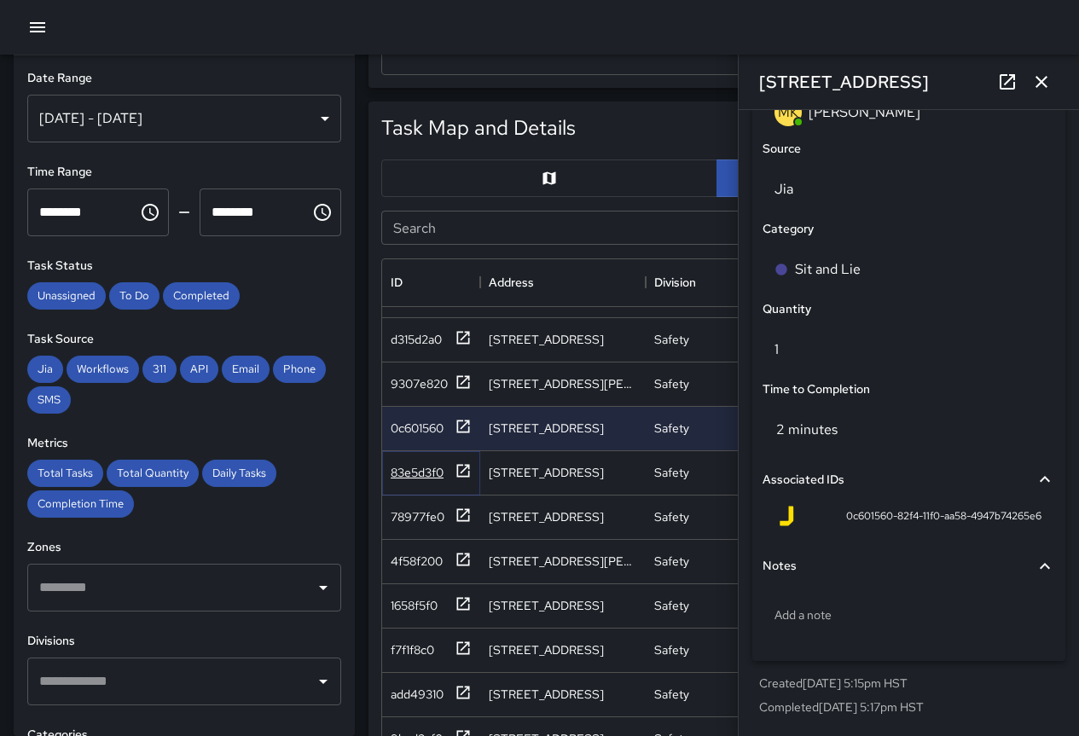
click at [409, 464] on div "83e5d3f0" at bounding box center [417, 472] width 53 height 17
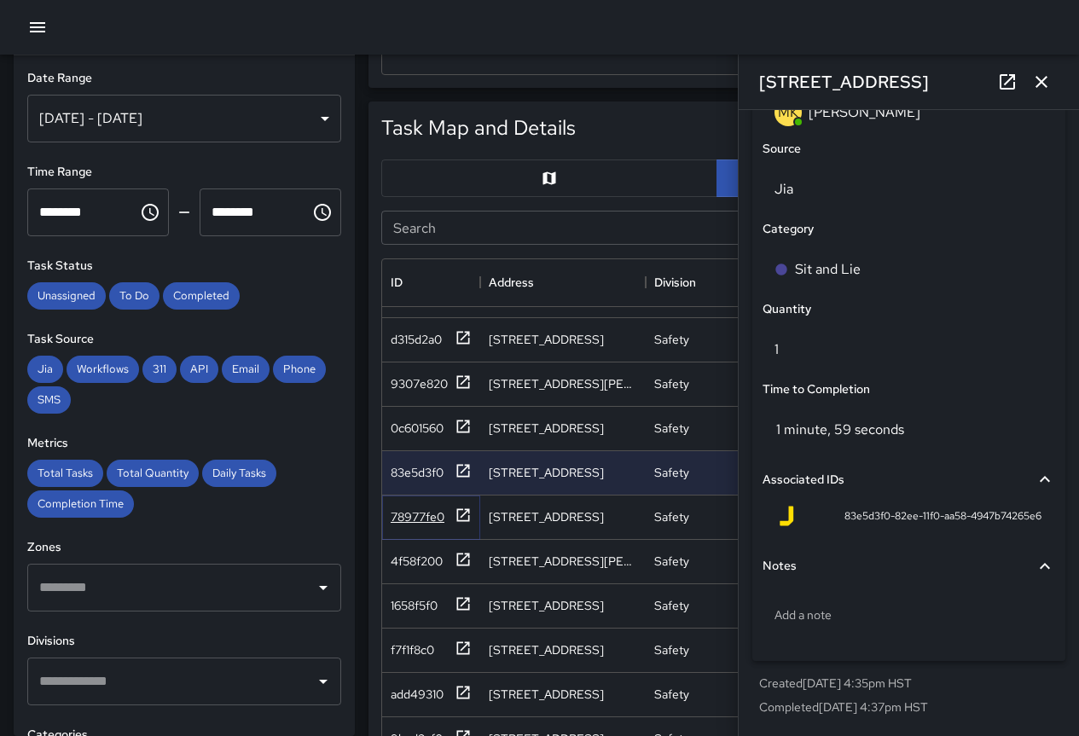
click at [412, 508] on div "78977fe0" at bounding box center [418, 516] width 54 height 17
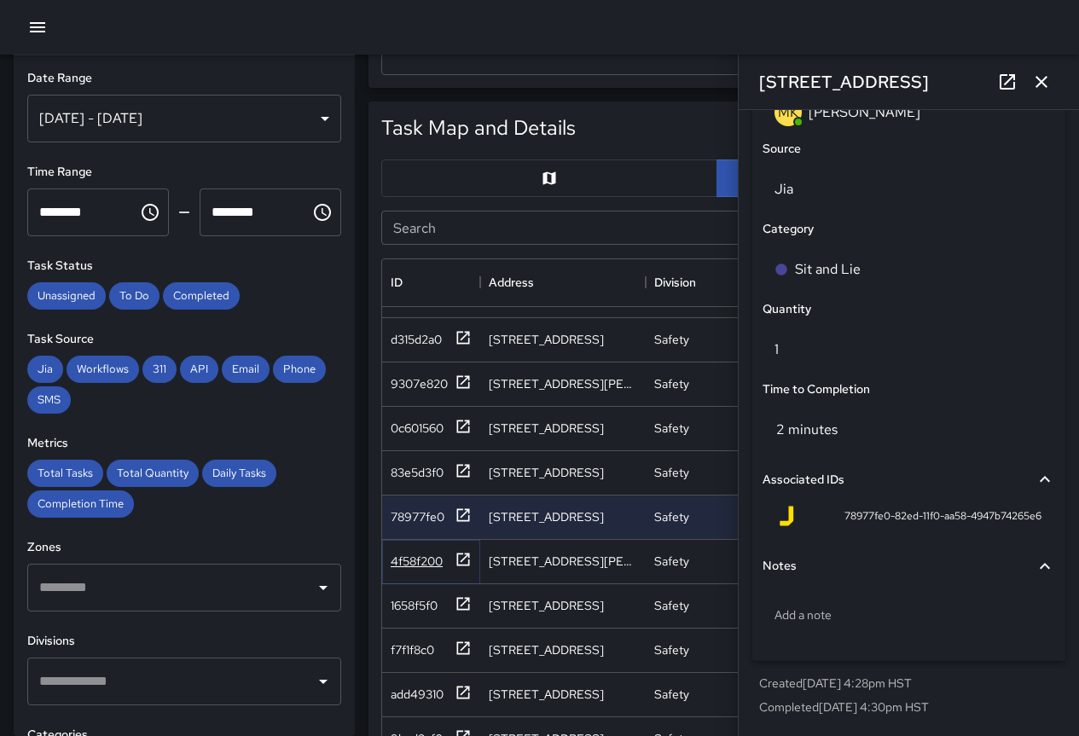
click at [408, 553] on div "4f58f200" at bounding box center [417, 561] width 52 height 17
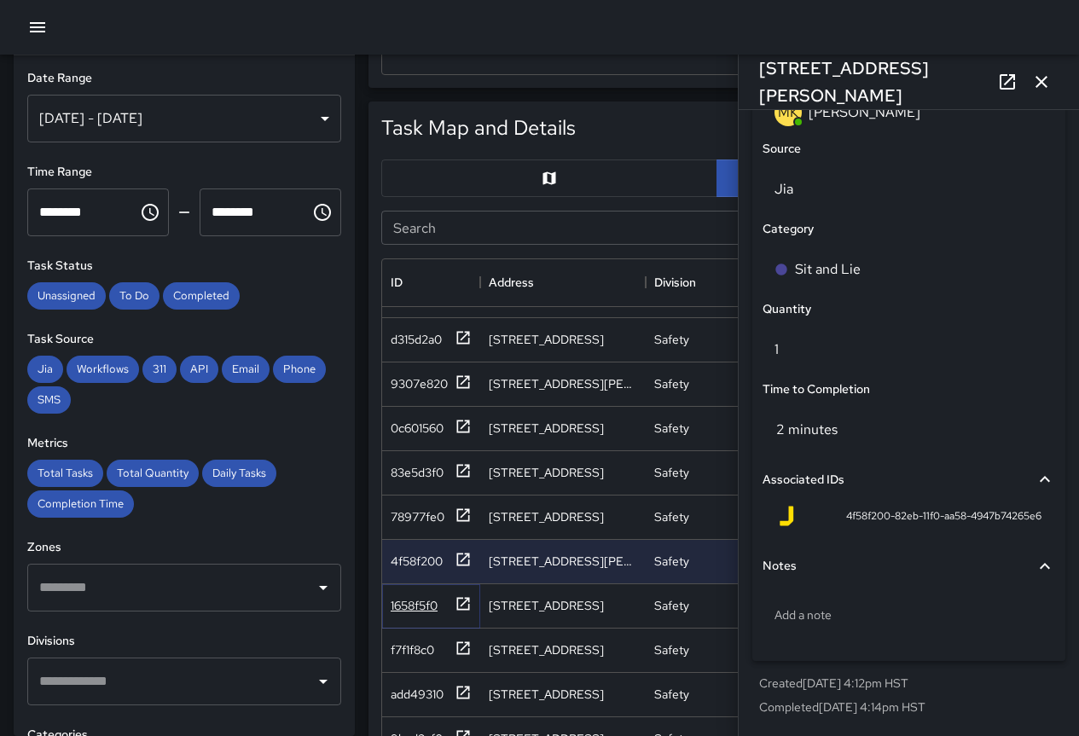
click at [423, 597] on div "1658f5f0" at bounding box center [414, 605] width 47 height 17
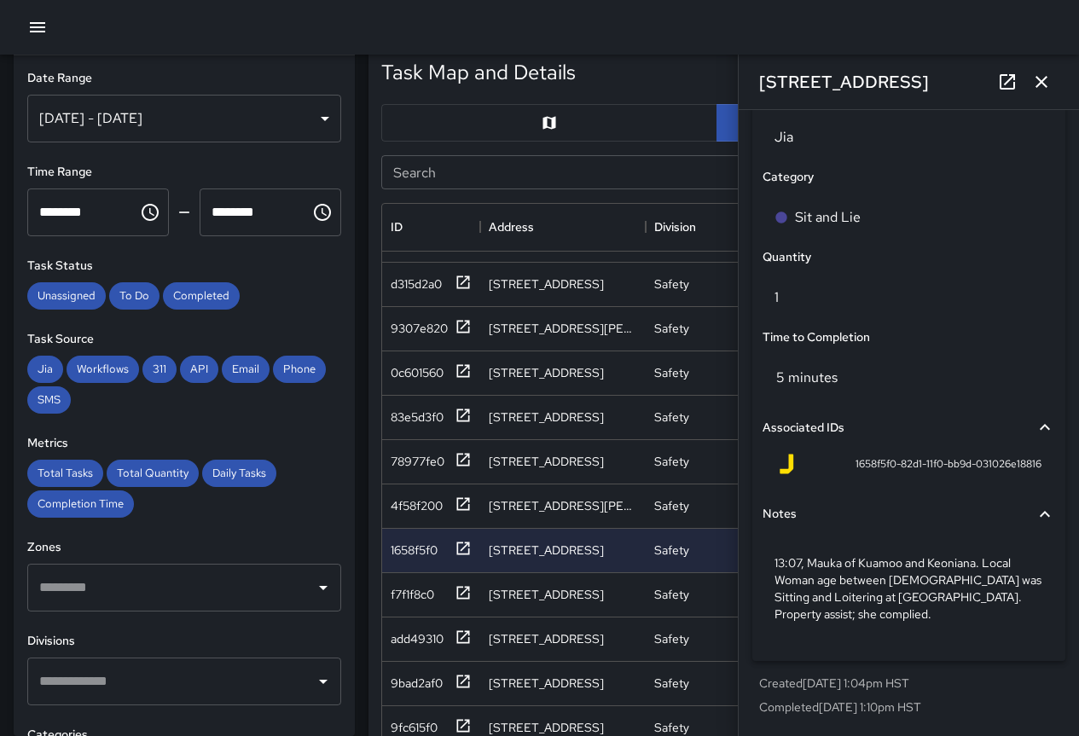
scroll to position [853, 0]
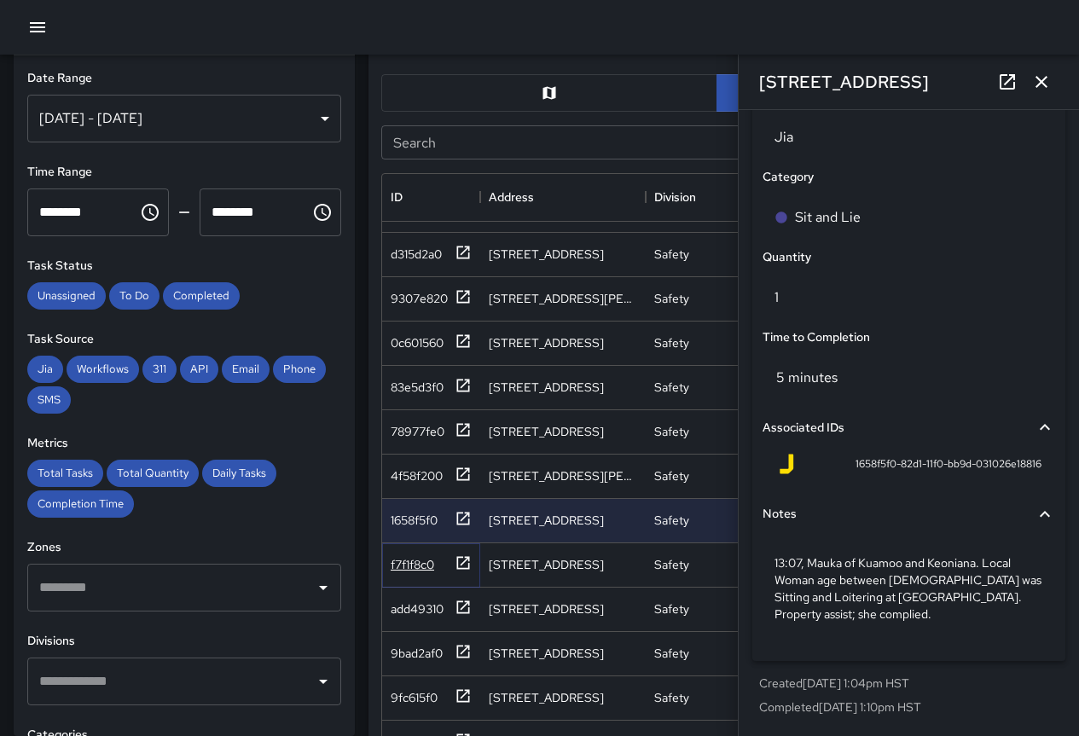
click at [404, 556] on div "f7f1f8c0" at bounding box center [413, 564] width 44 height 17
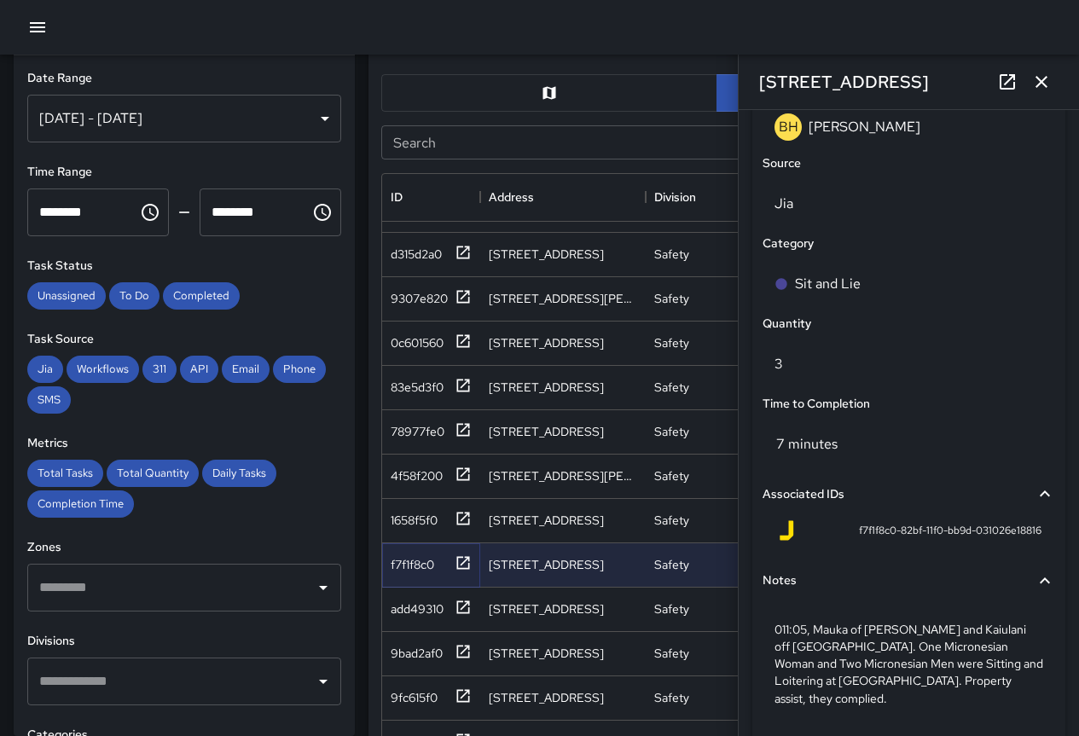
scroll to position [1159, 0]
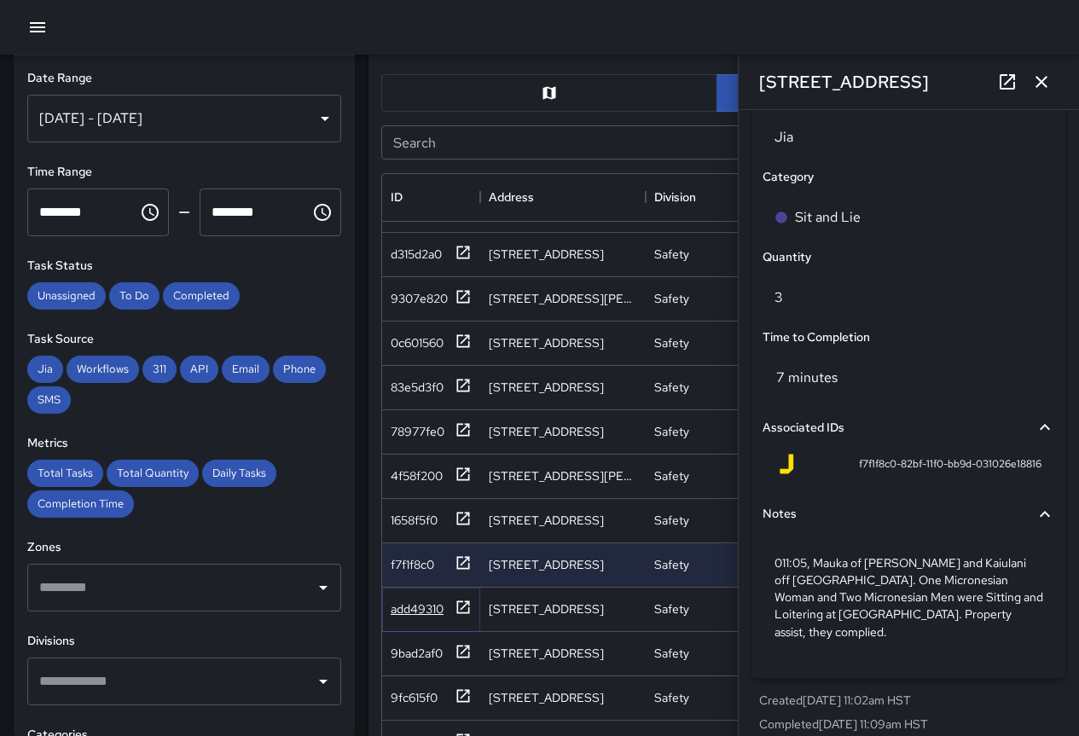
click at [423, 600] on div "add49310" at bounding box center [417, 608] width 53 height 17
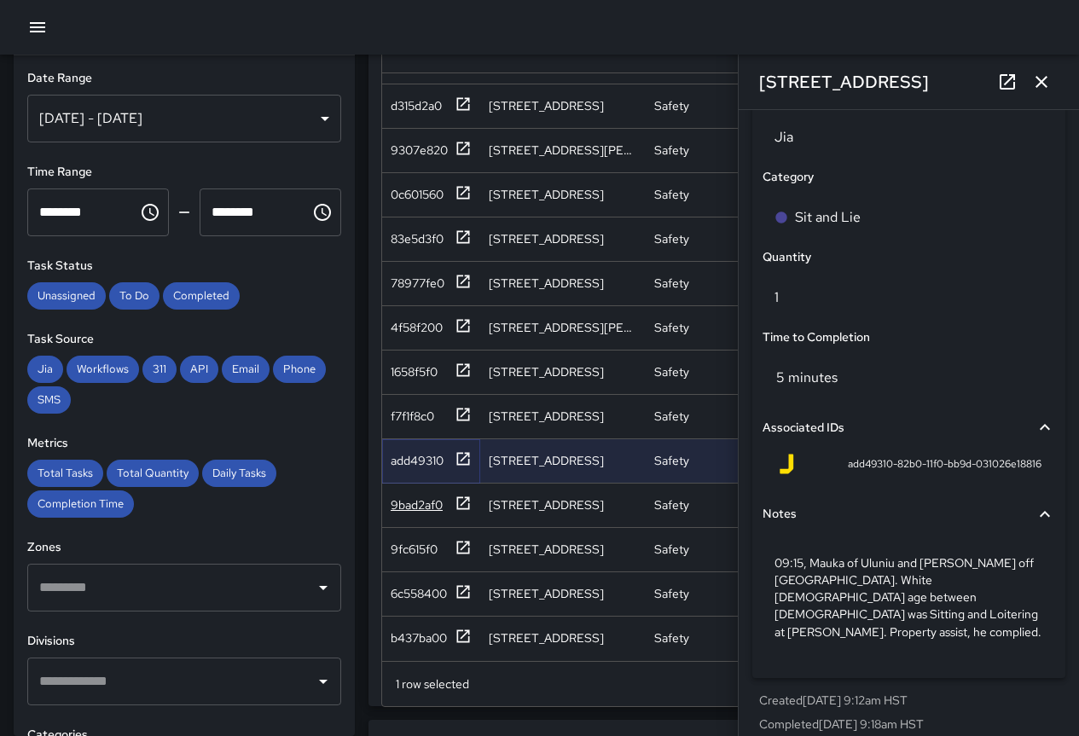
scroll to position [1024, 0]
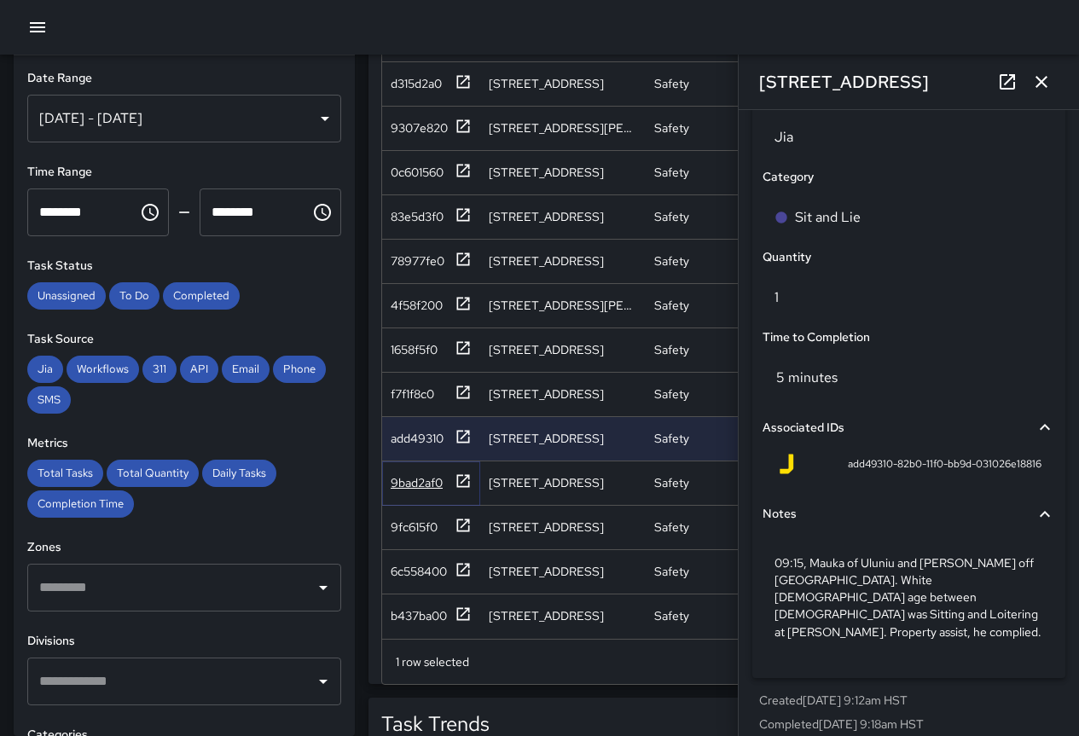
click at [420, 474] on div "9bad2af0" at bounding box center [417, 482] width 52 height 17
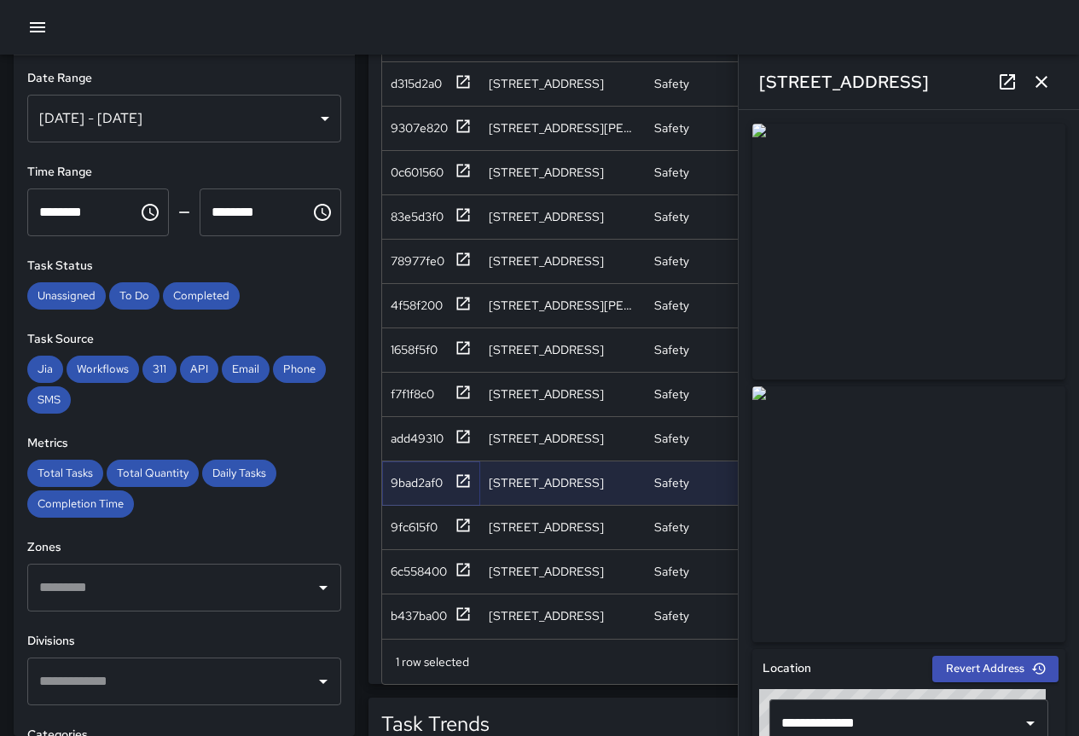
scroll to position [1176, 0]
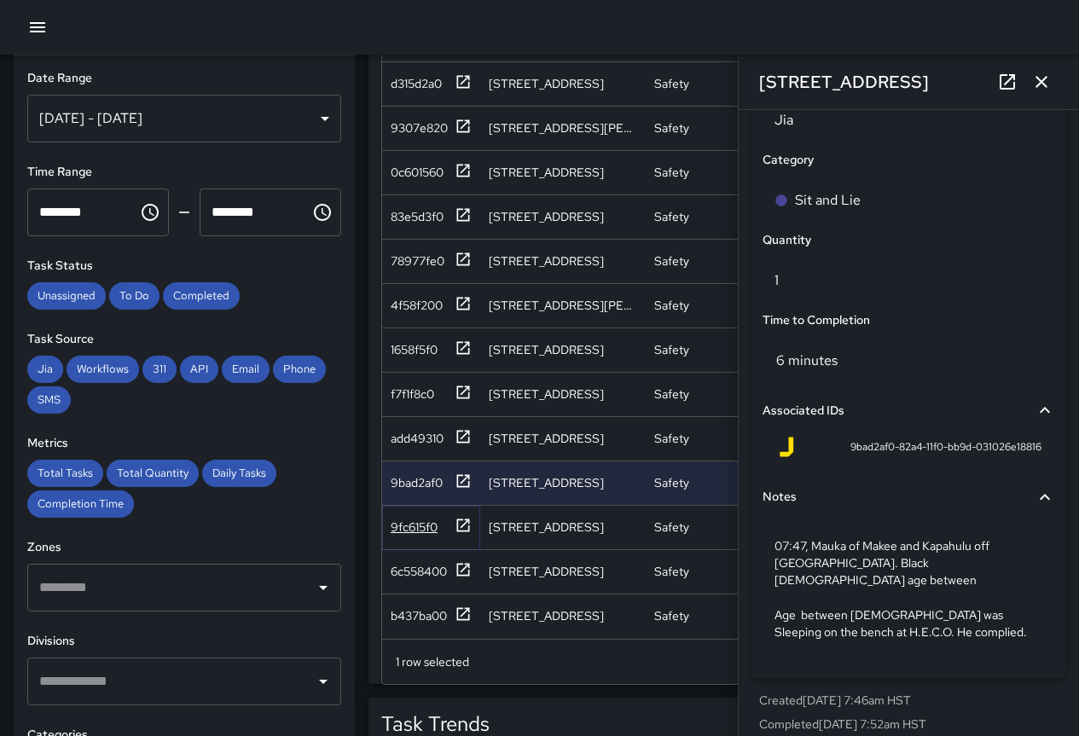
click at [397, 519] on div "9fc615f0" at bounding box center [414, 527] width 47 height 17
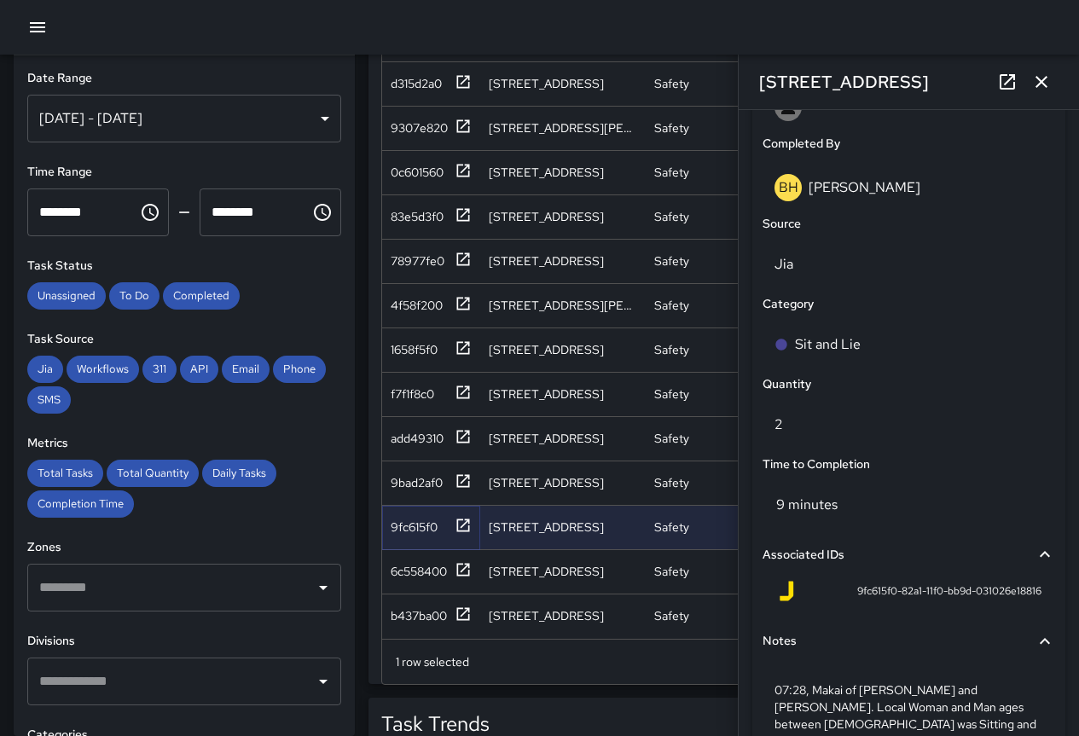
scroll to position [1193, 0]
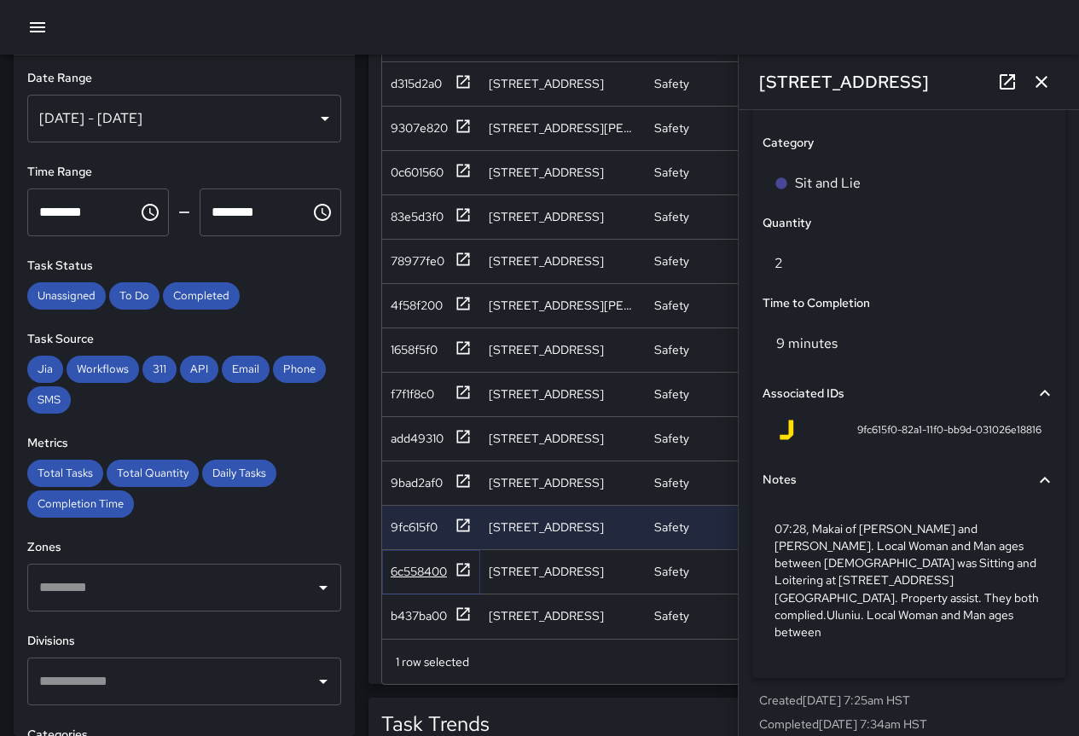
click at [406, 563] on div "6c558400" at bounding box center [419, 571] width 56 height 17
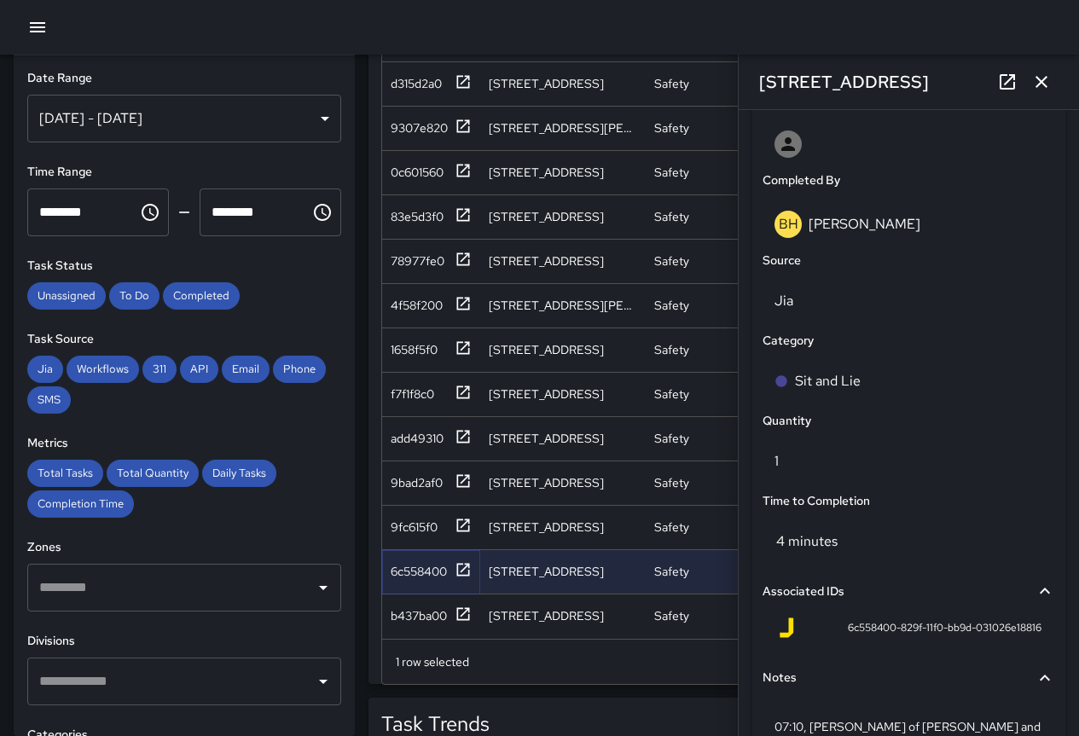
scroll to position [1159, 0]
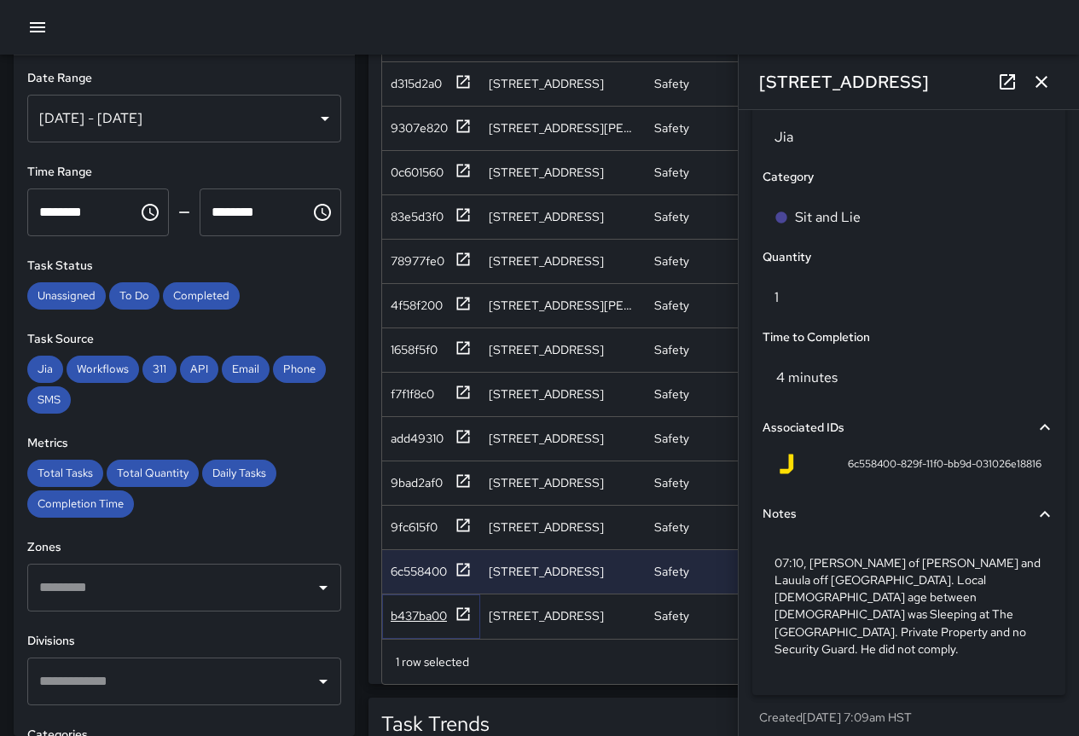
click at [430, 607] on div "b437ba00" at bounding box center [419, 615] width 56 height 17
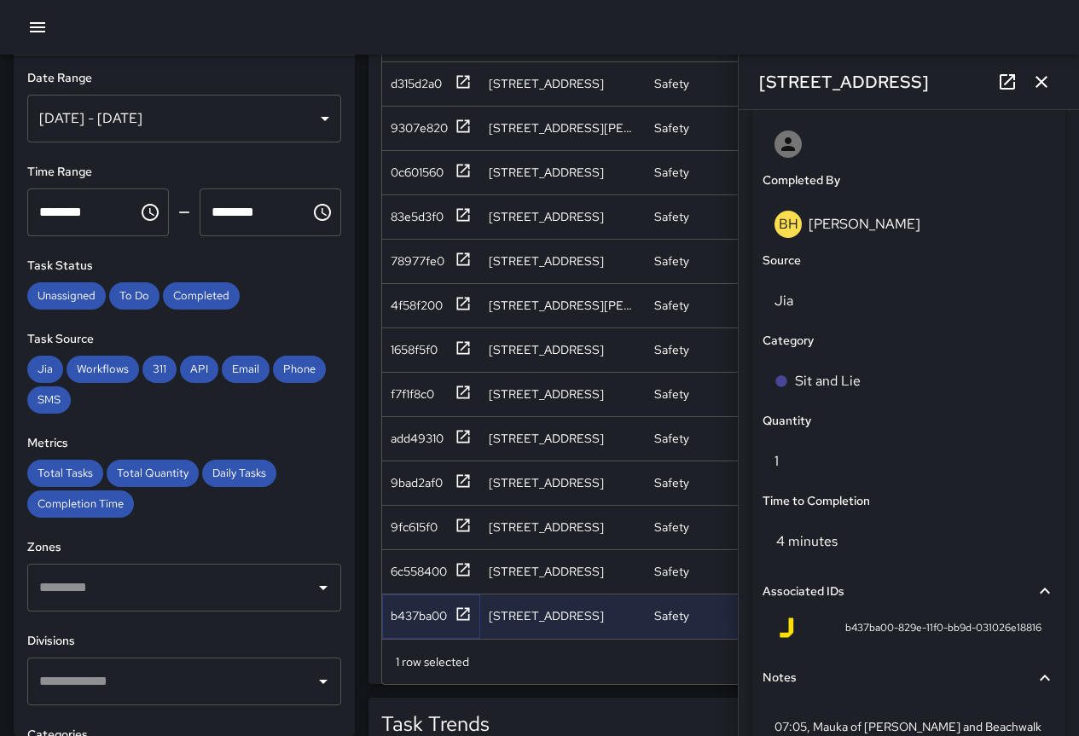
scroll to position [1176, 0]
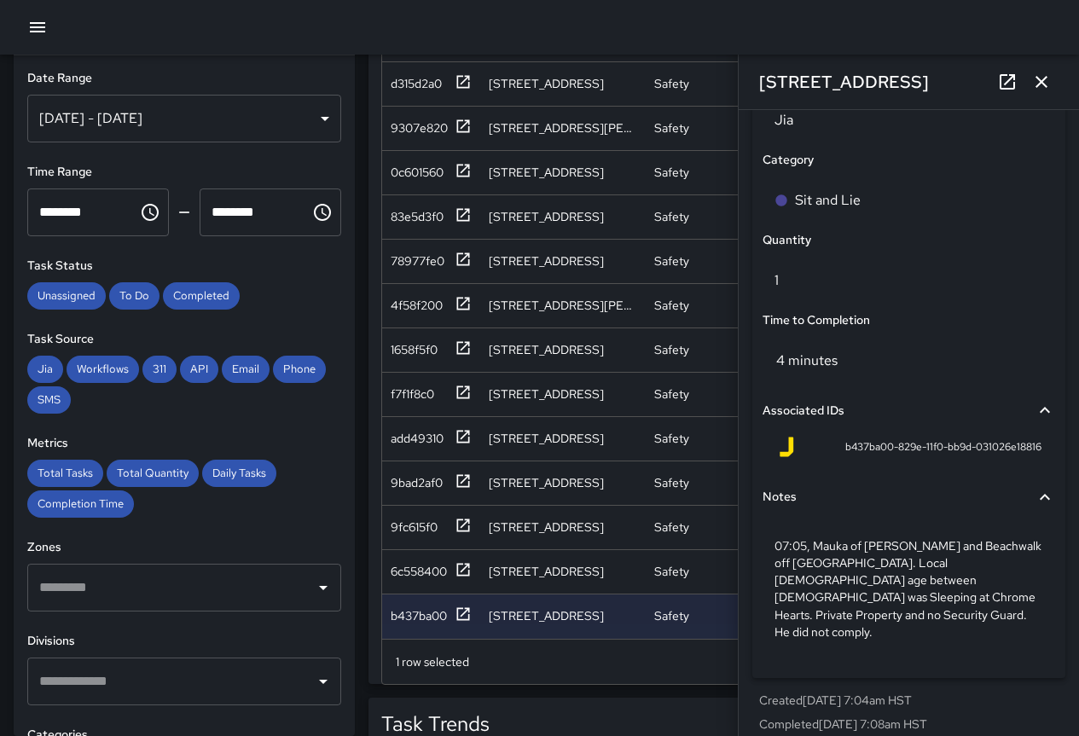
click at [230, 124] on div "[DATE] - [DATE]" at bounding box center [184, 119] width 314 height 48
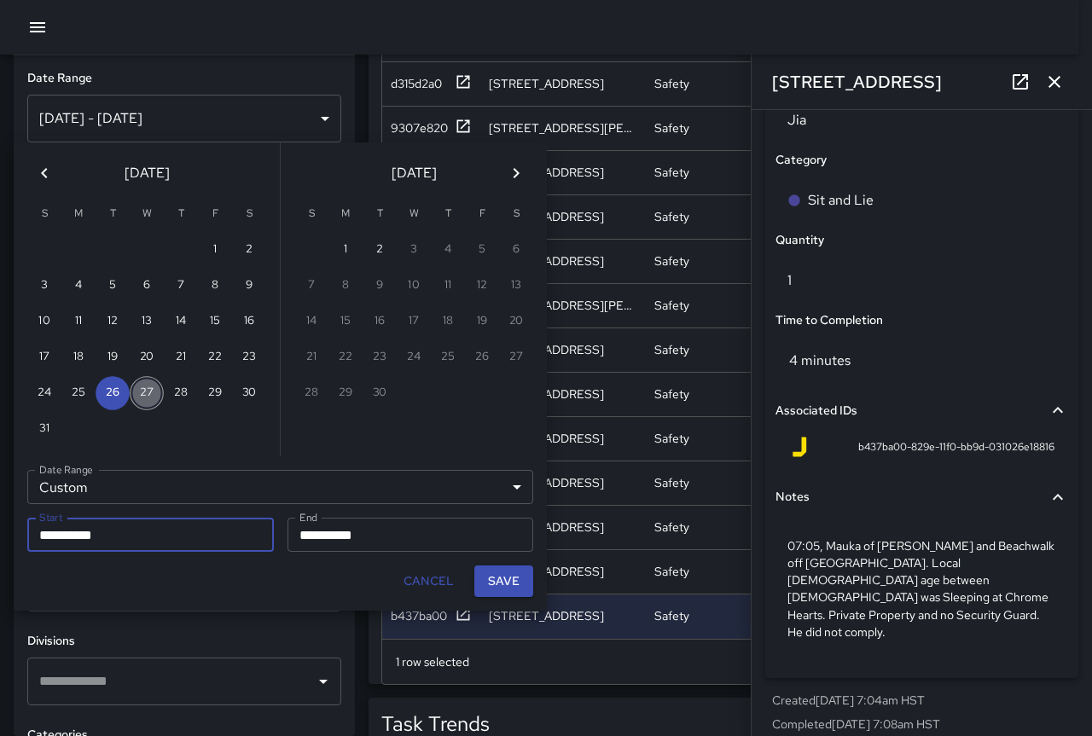
click at [146, 395] on button "27" at bounding box center [147, 393] width 34 height 34
click at [147, 395] on button "27" at bounding box center [147, 393] width 34 height 34
click at [510, 577] on button "Save" at bounding box center [503, 582] width 59 height 32
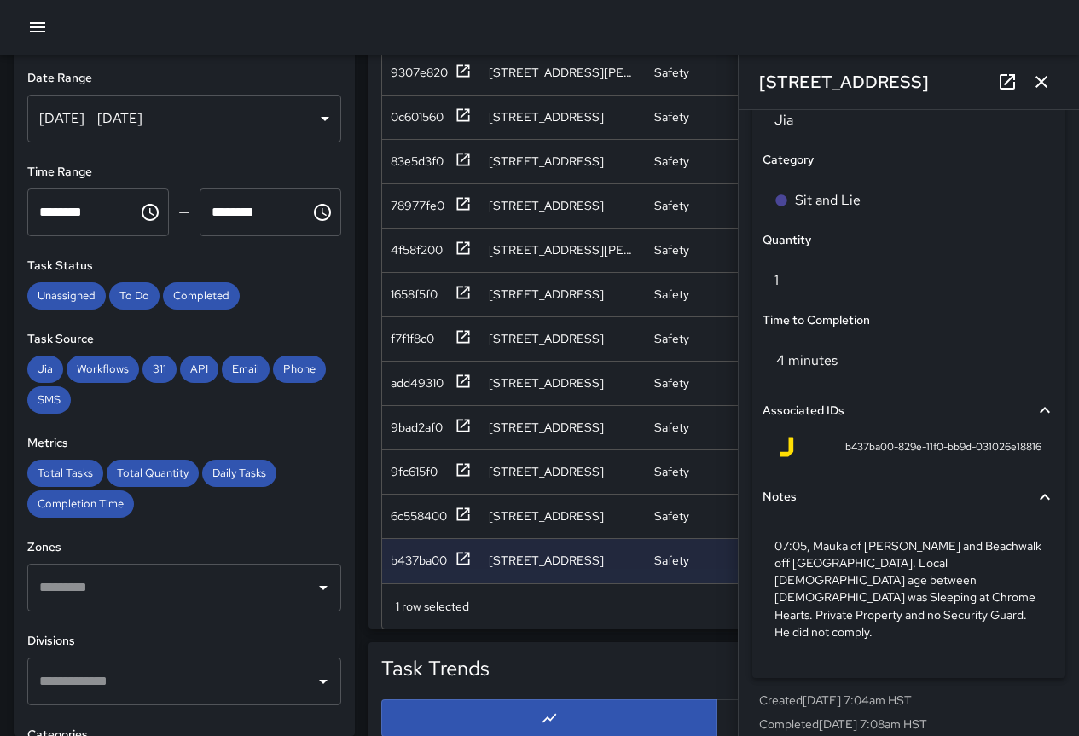
scroll to position [1109, 0]
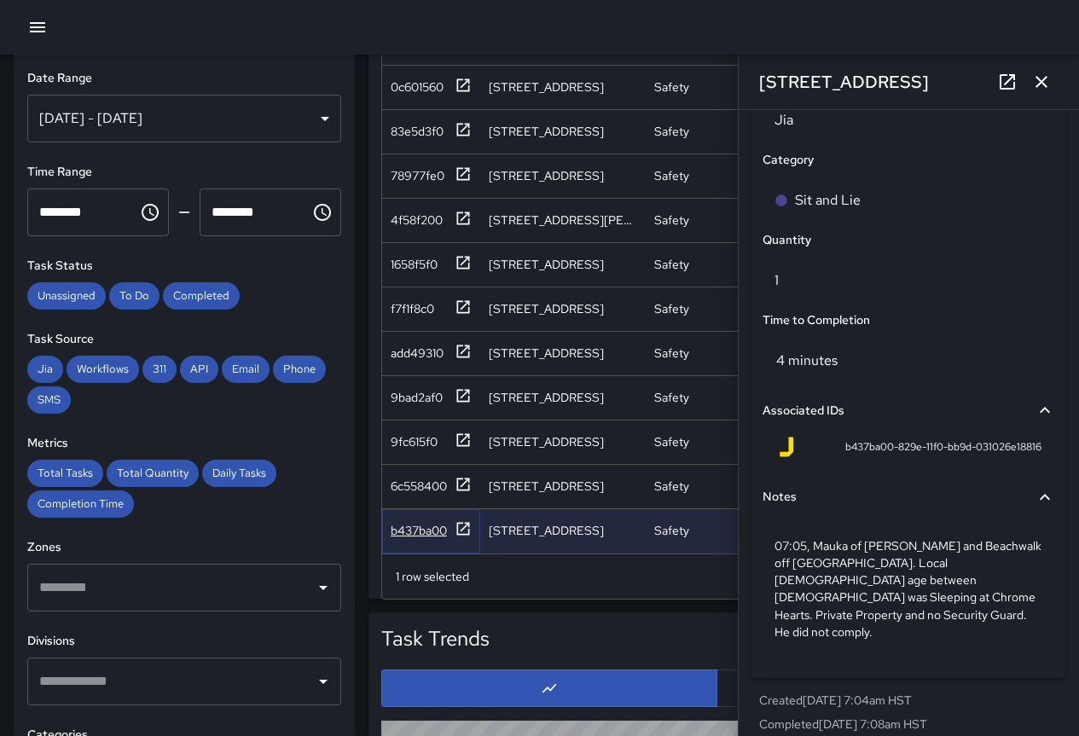
click at [426, 522] on div "b437ba00" at bounding box center [419, 530] width 56 height 17
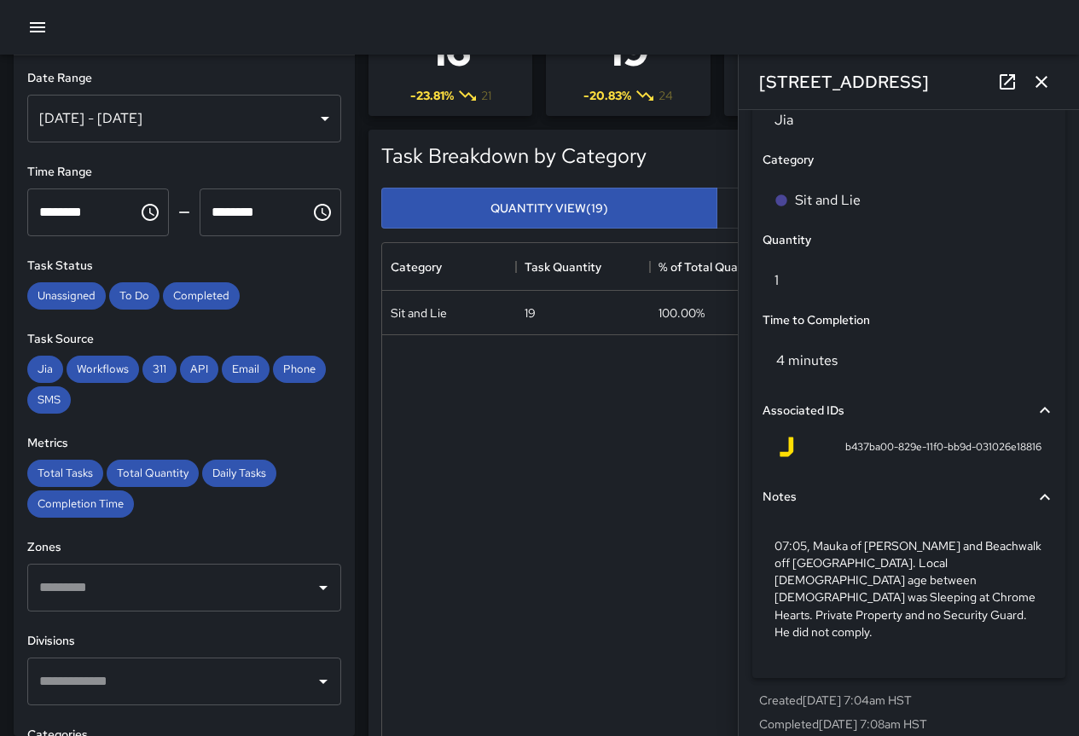
scroll to position [0, 0]
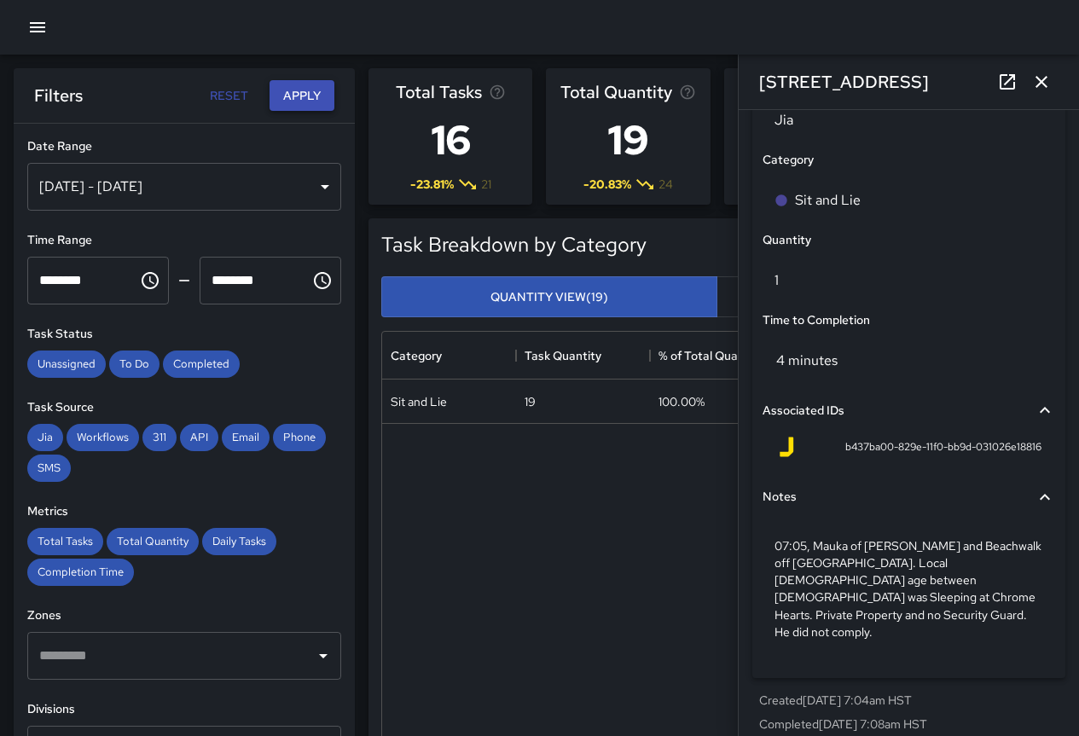
click at [321, 105] on button "Apply" at bounding box center [302, 96] width 65 height 32
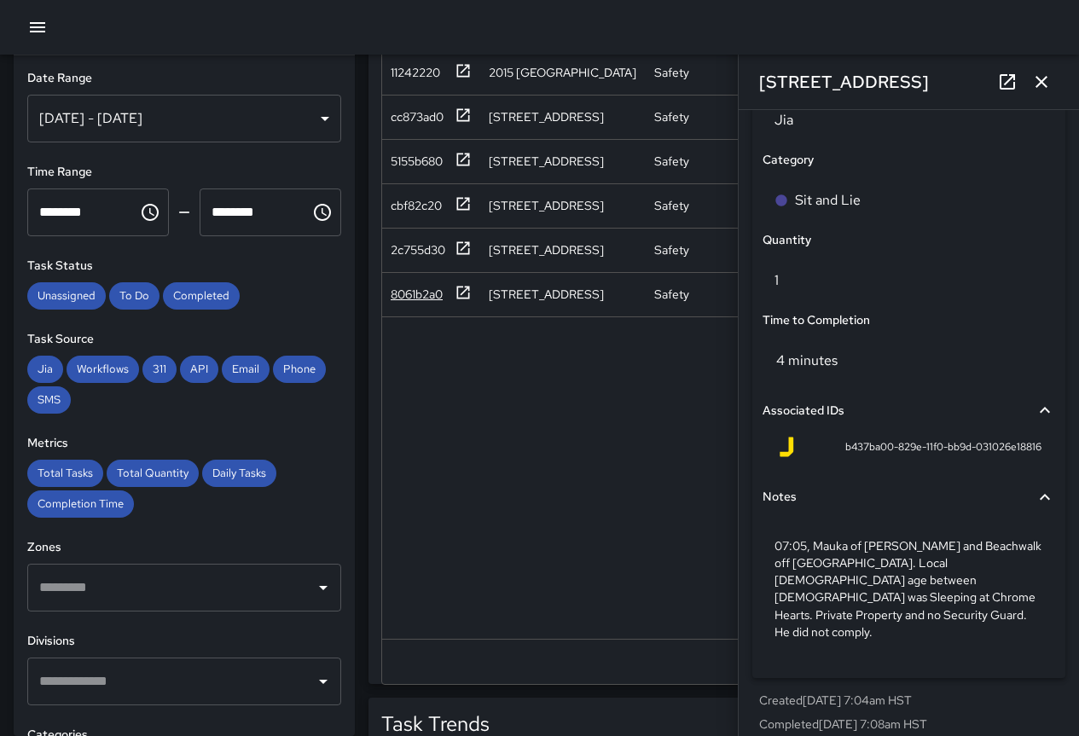
scroll to position [938, 0]
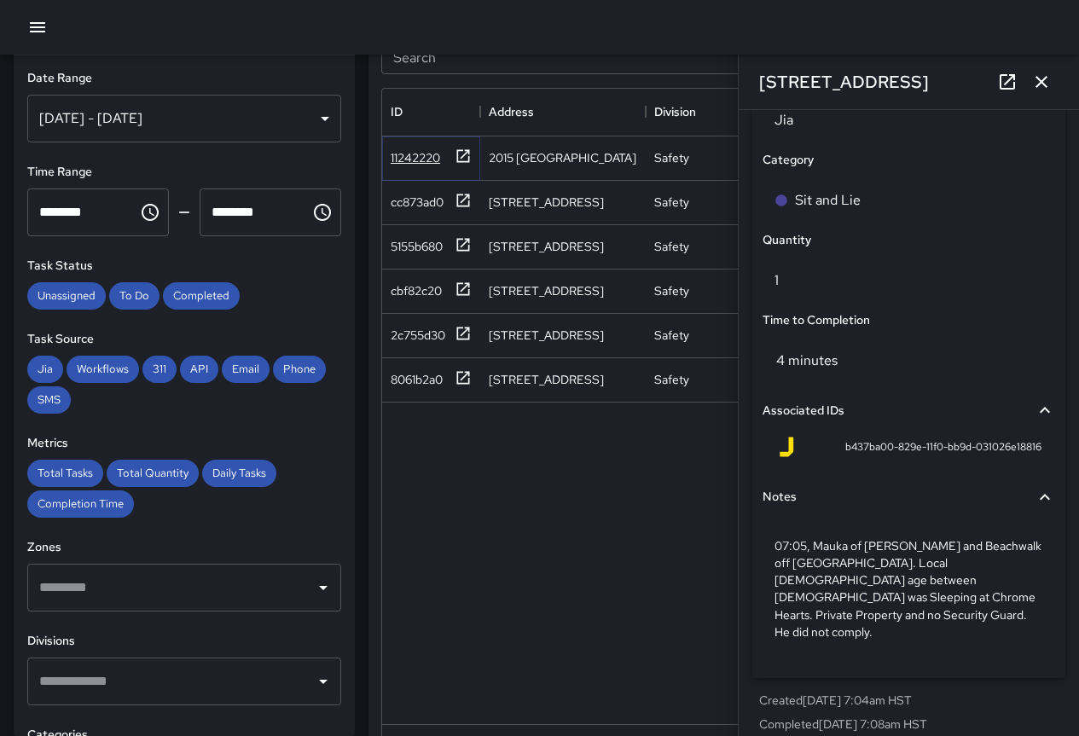
click at [422, 154] on div "11242220" at bounding box center [415, 157] width 49 height 17
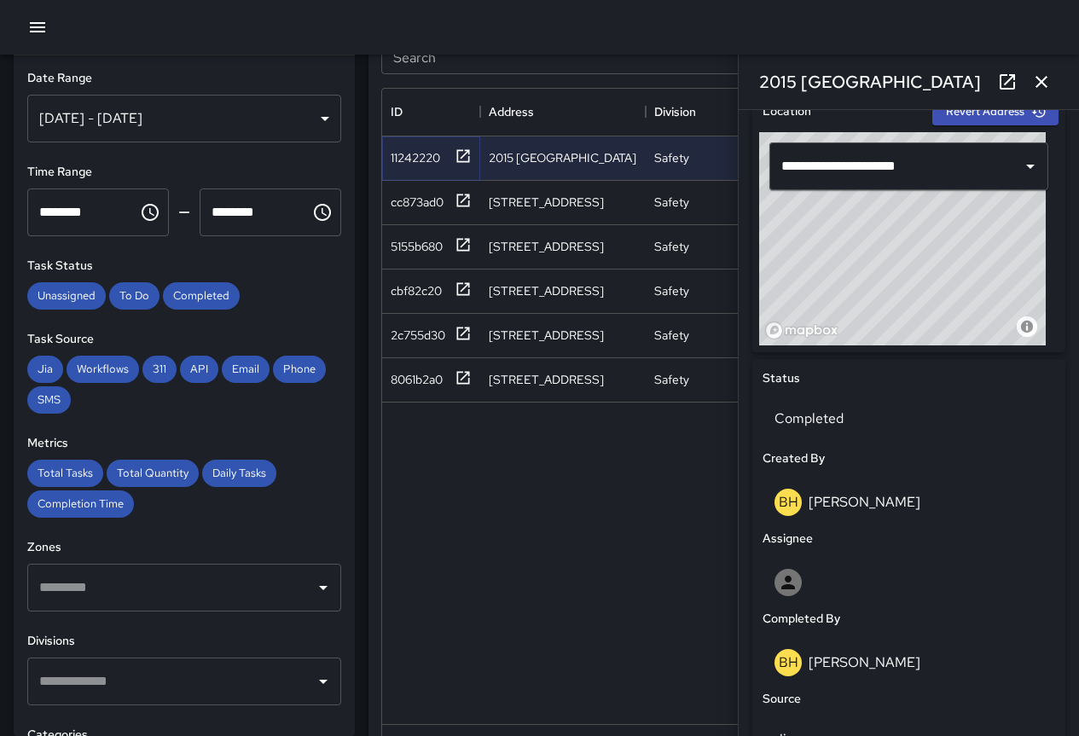
scroll to position [1142, 0]
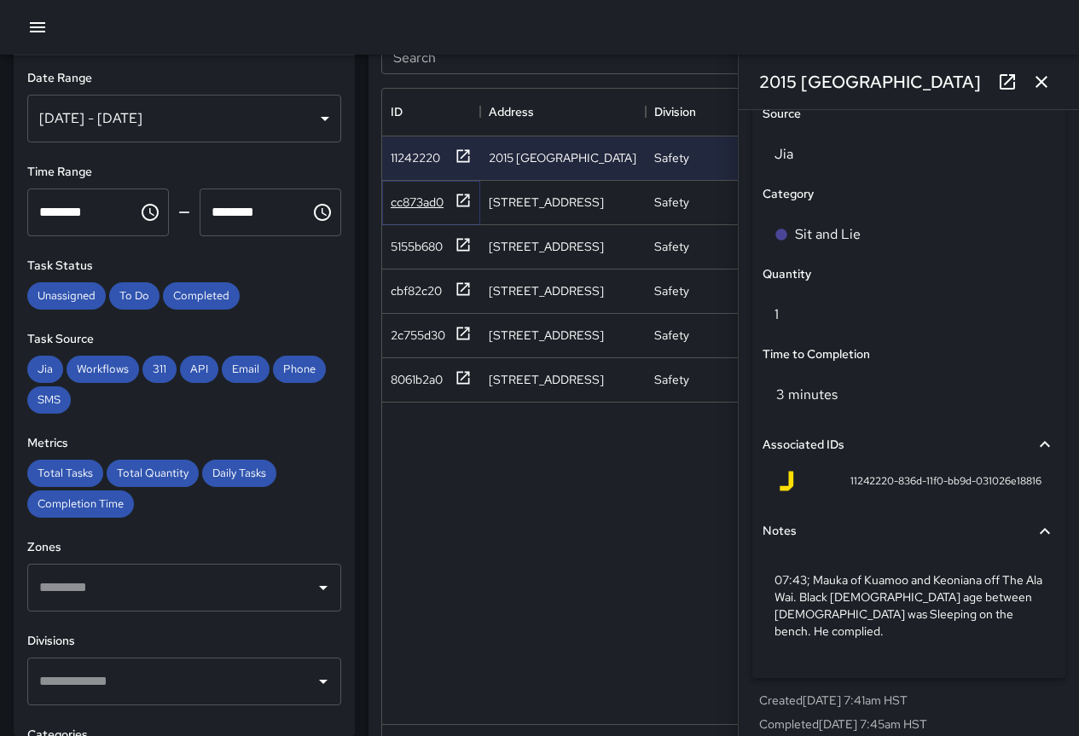
click at [404, 196] on div "cc873ad0" at bounding box center [417, 202] width 53 height 17
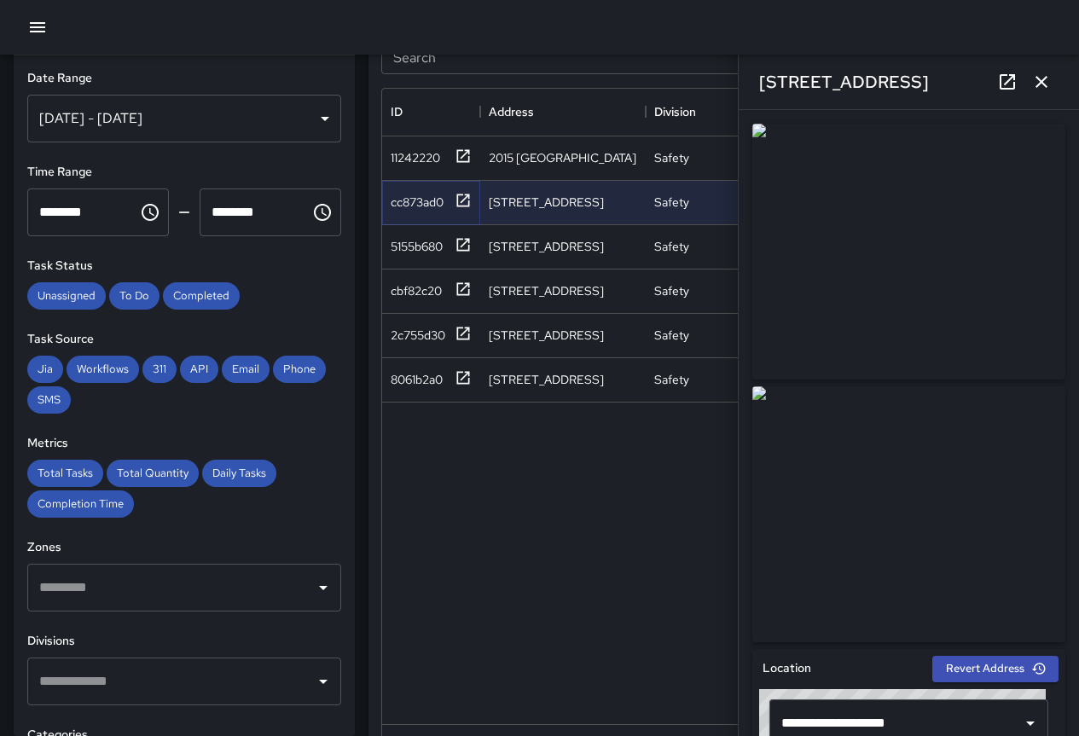
scroll to position [1159, 0]
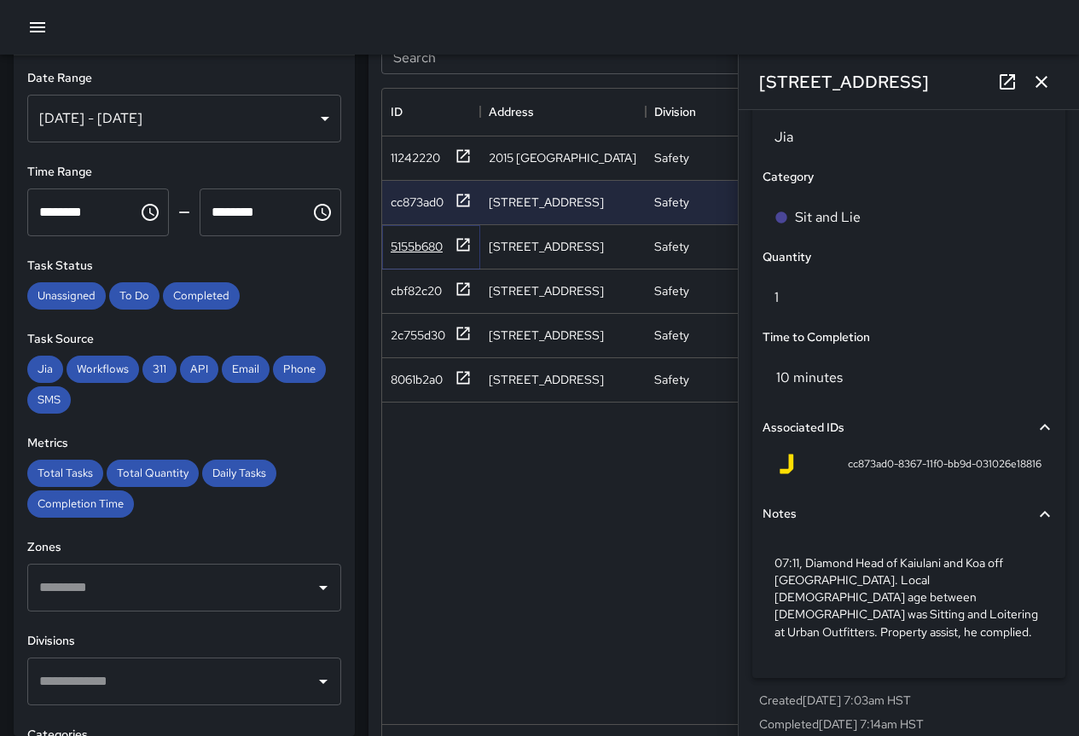
click at [430, 245] on div "5155b680" at bounding box center [417, 246] width 52 height 17
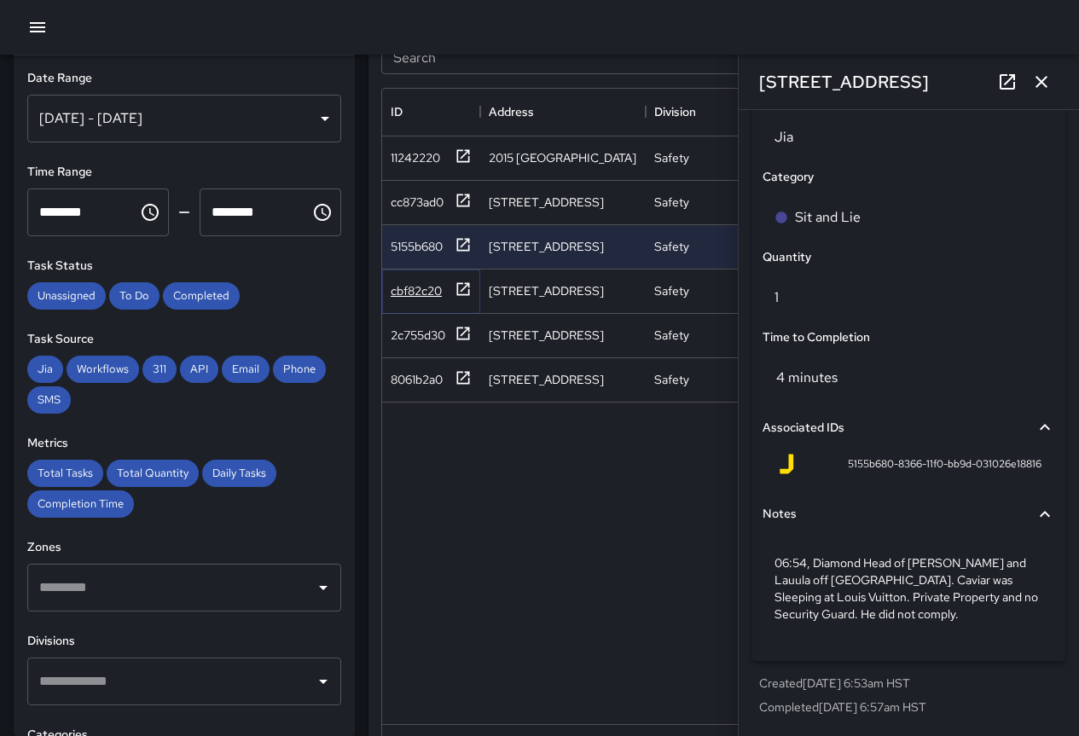
click at [421, 293] on div "cbf82c20" at bounding box center [416, 290] width 51 height 17
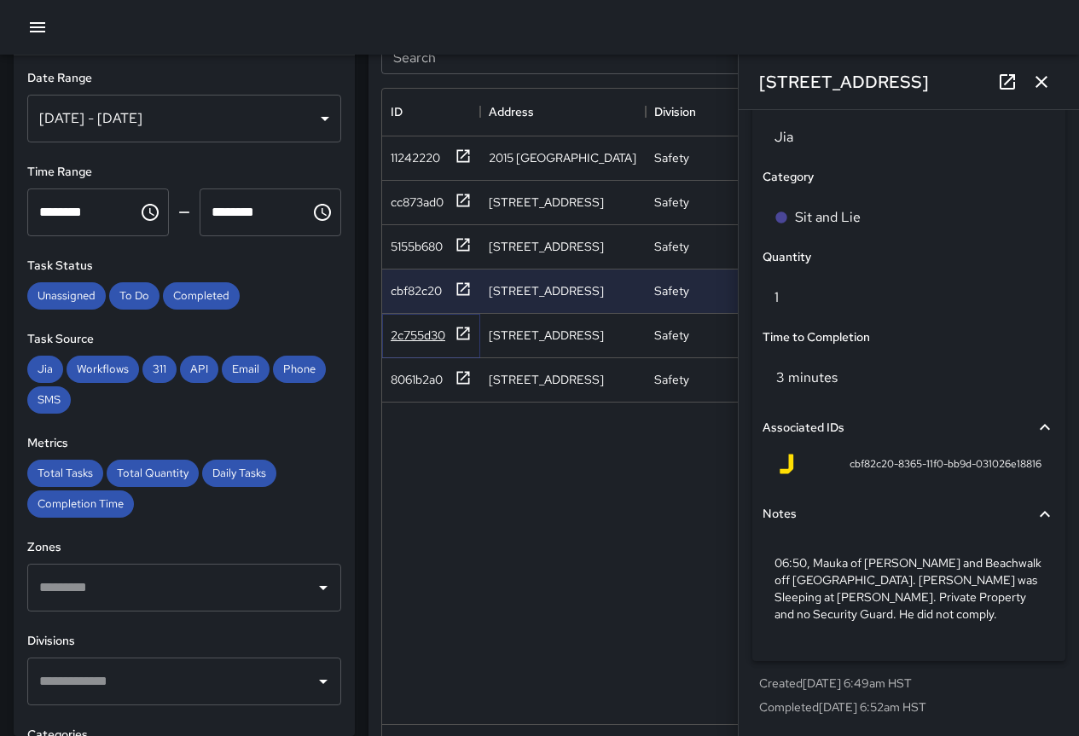
click at [422, 336] on div "2c755d30" at bounding box center [418, 335] width 55 height 17
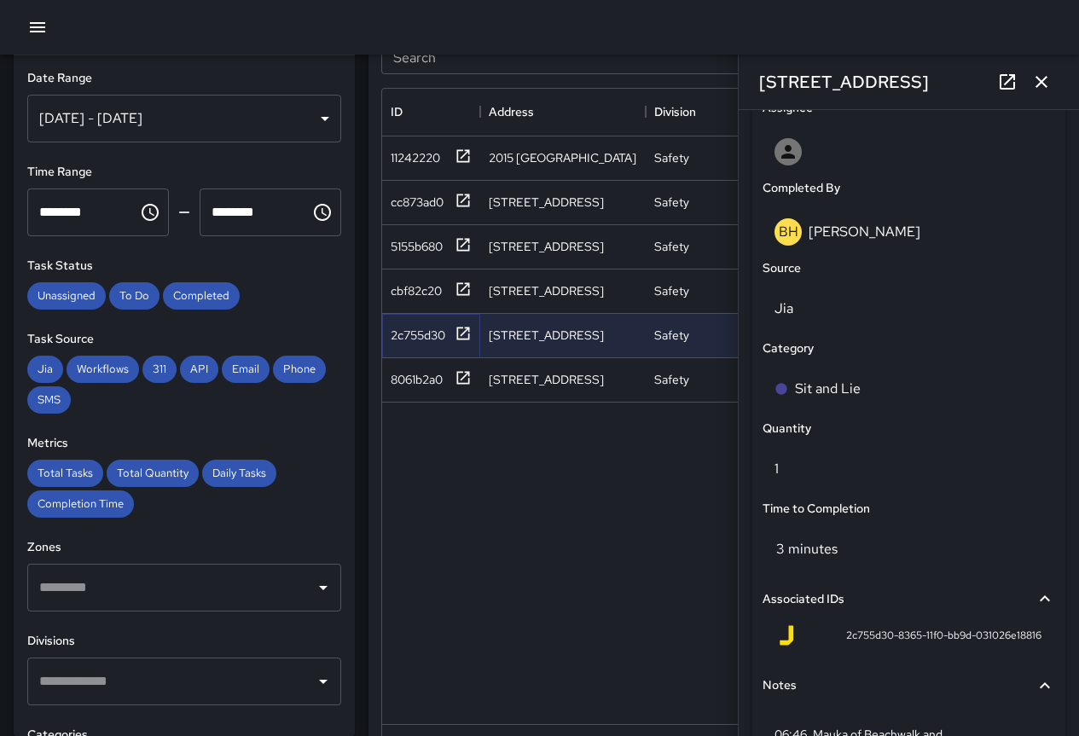
scroll to position [1176, 0]
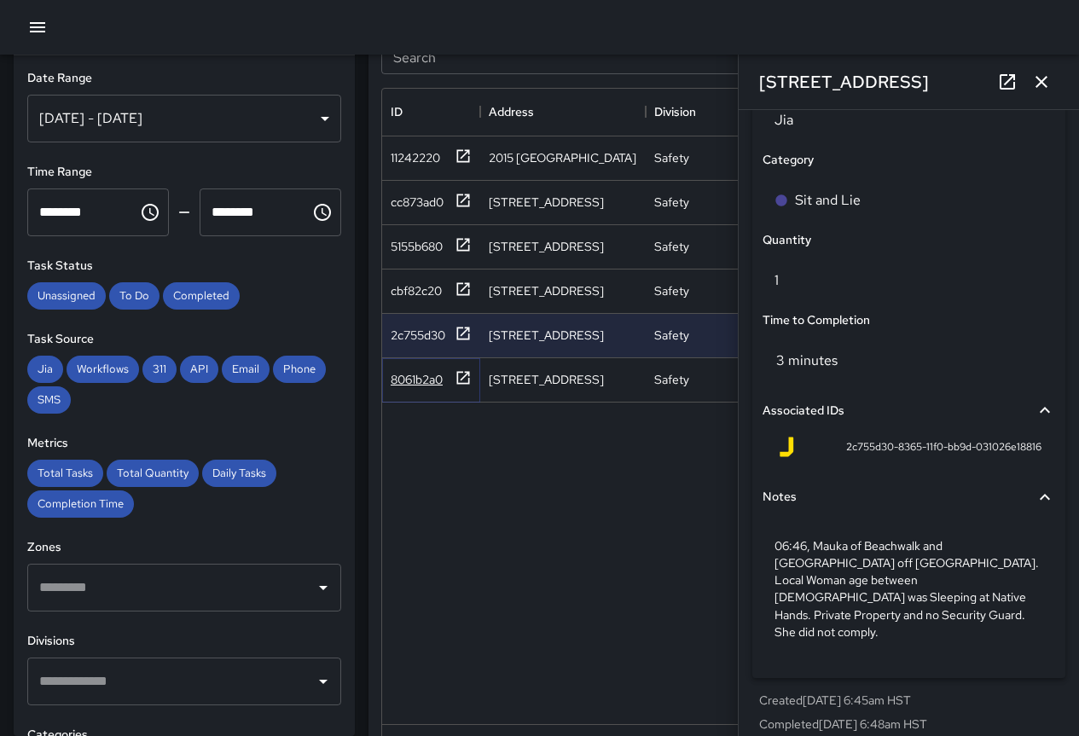
click at [419, 378] on div "8061b2a0" at bounding box center [417, 379] width 52 height 17
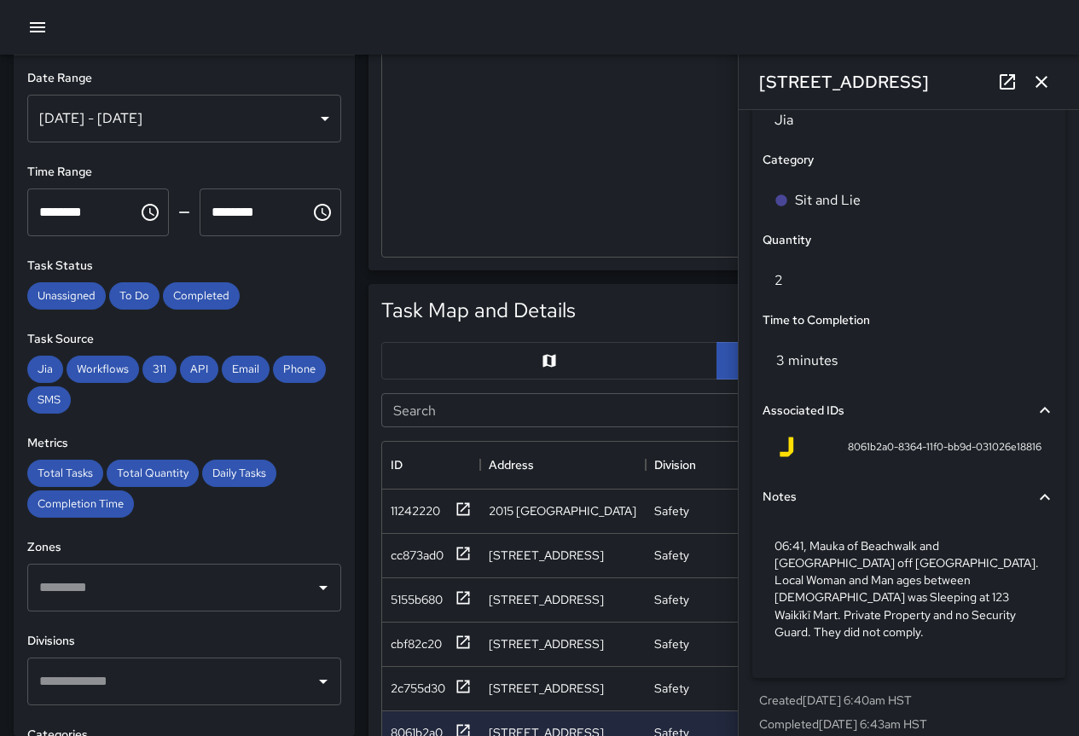
scroll to position [256, 0]
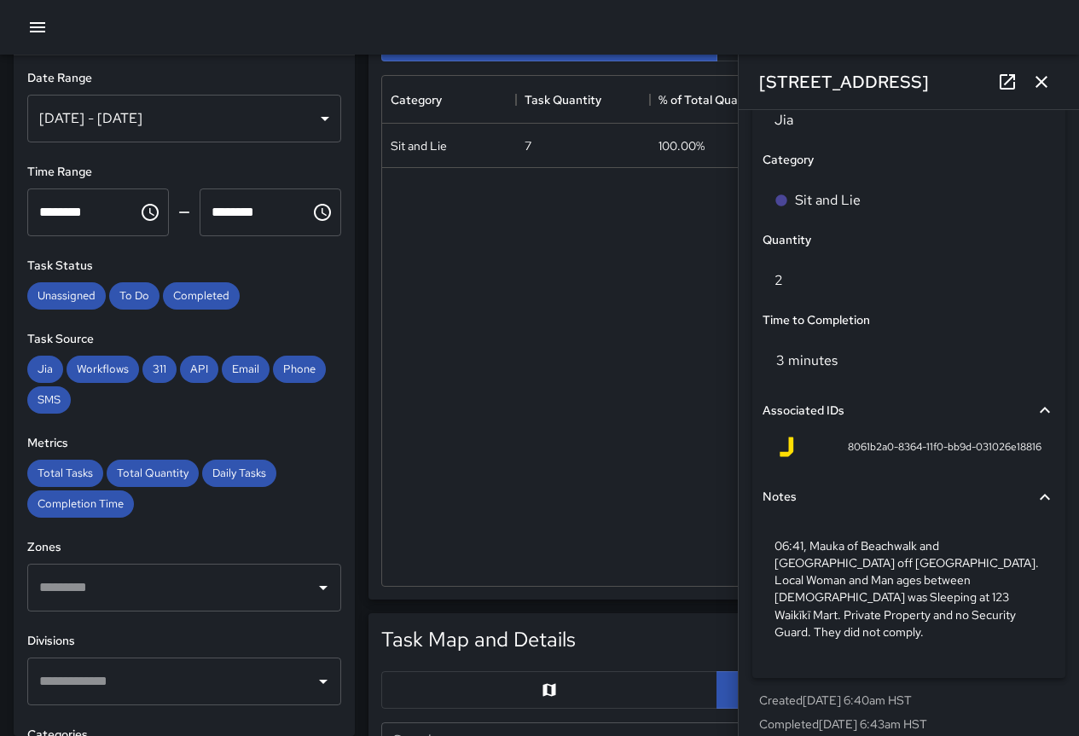
click at [218, 110] on div "[DATE] - [DATE]" at bounding box center [184, 119] width 314 height 48
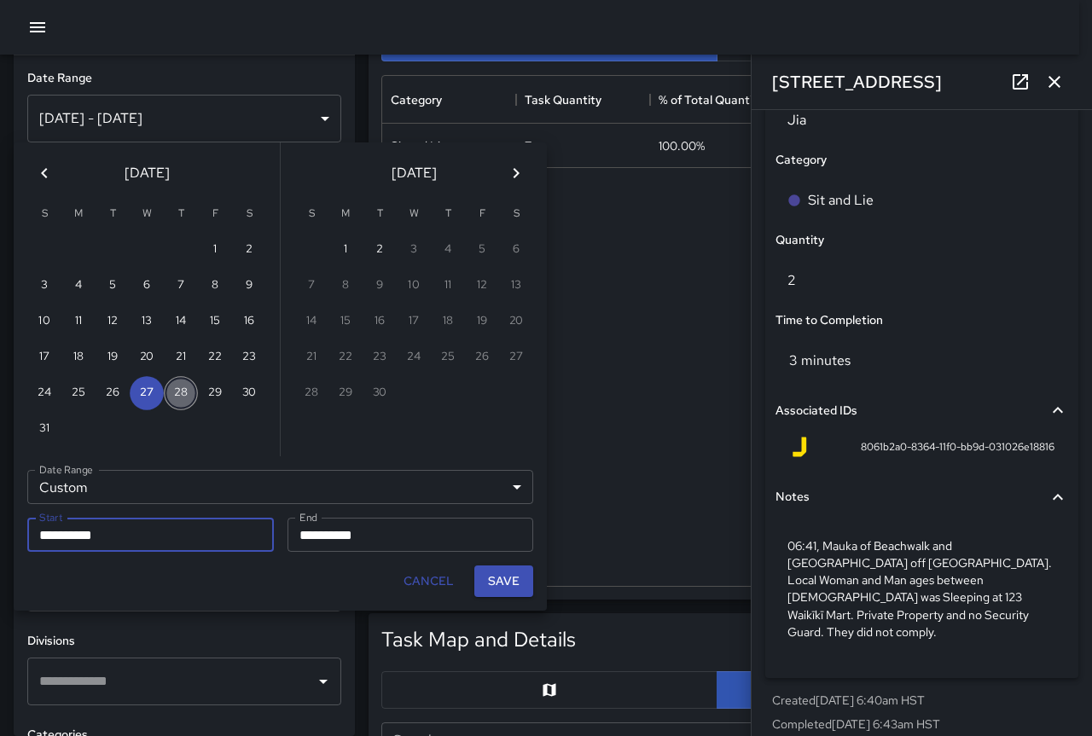
click at [184, 392] on button "28" at bounding box center [181, 393] width 34 height 34
click at [517, 581] on button "Save" at bounding box center [503, 582] width 59 height 32
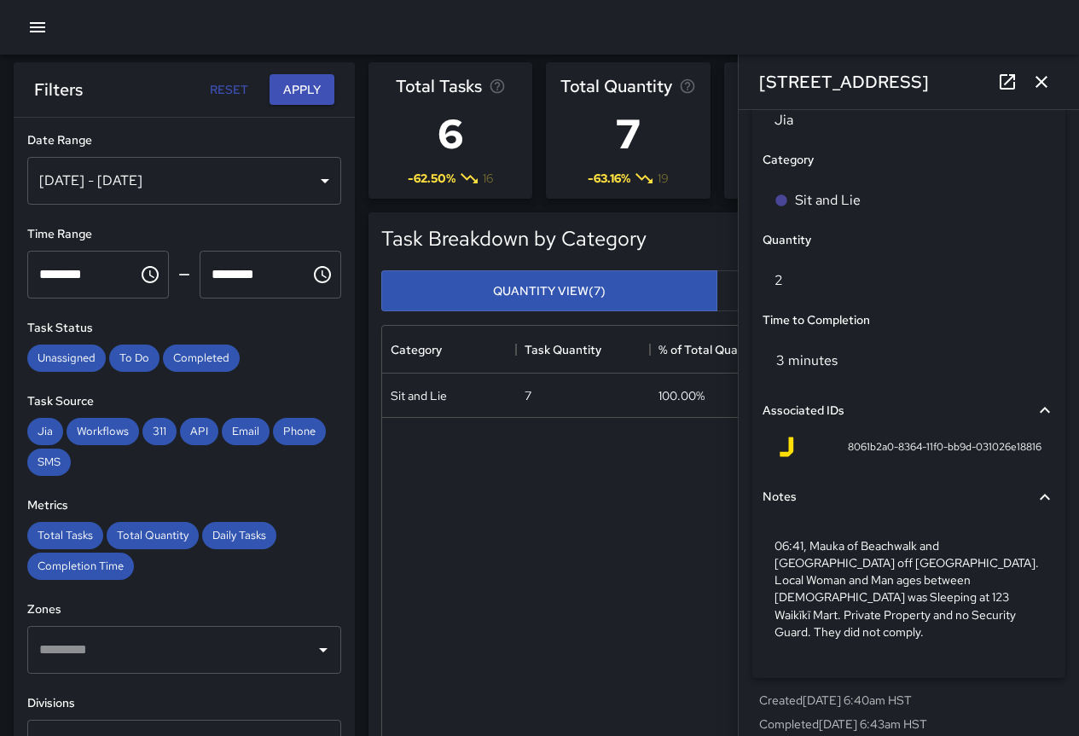
scroll to position [0, 0]
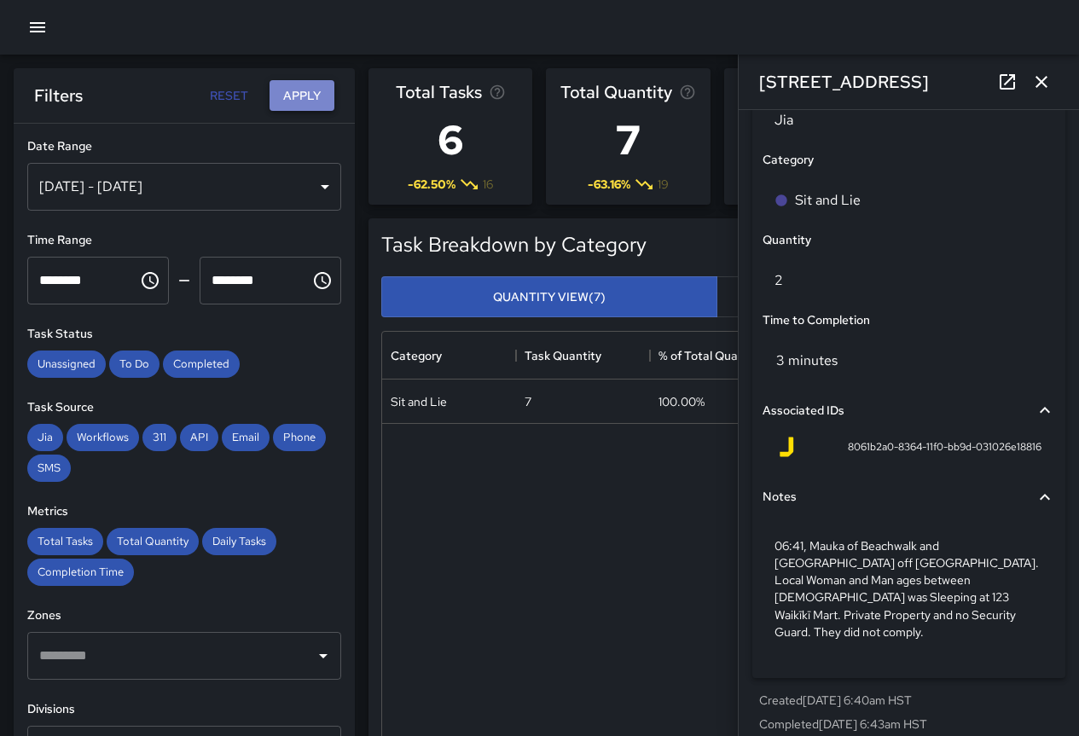
click at [283, 91] on button "Apply" at bounding box center [302, 96] width 65 height 32
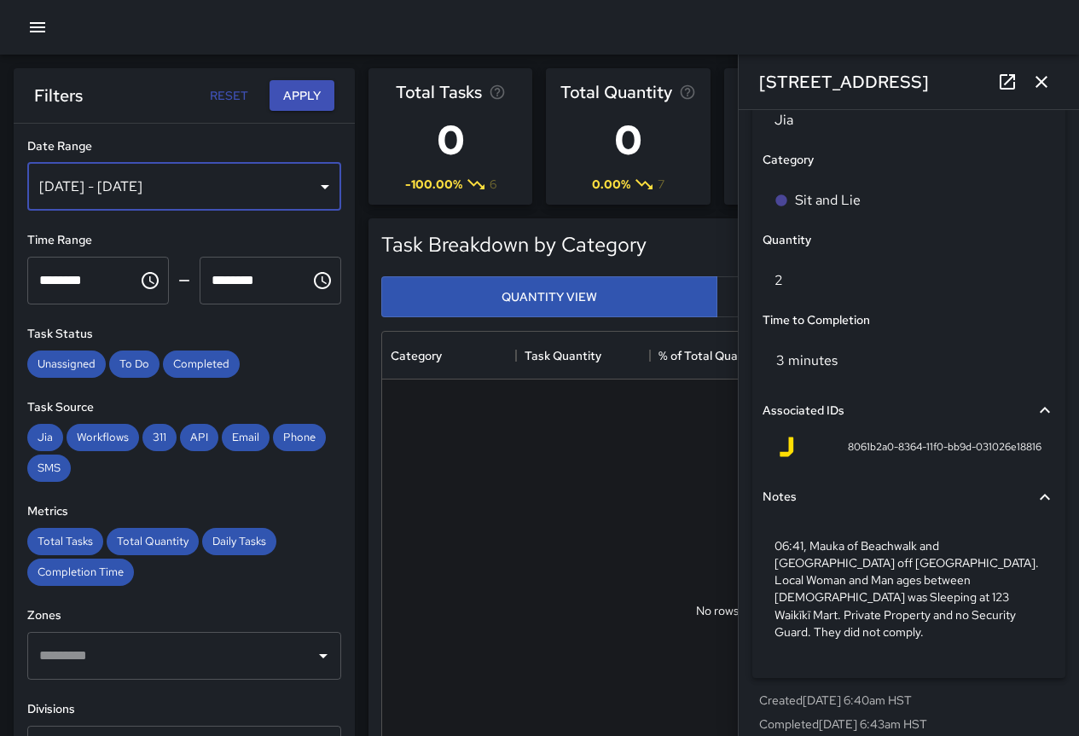
click at [227, 200] on div "[DATE] - [DATE]" at bounding box center [184, 187] width 314 height 48
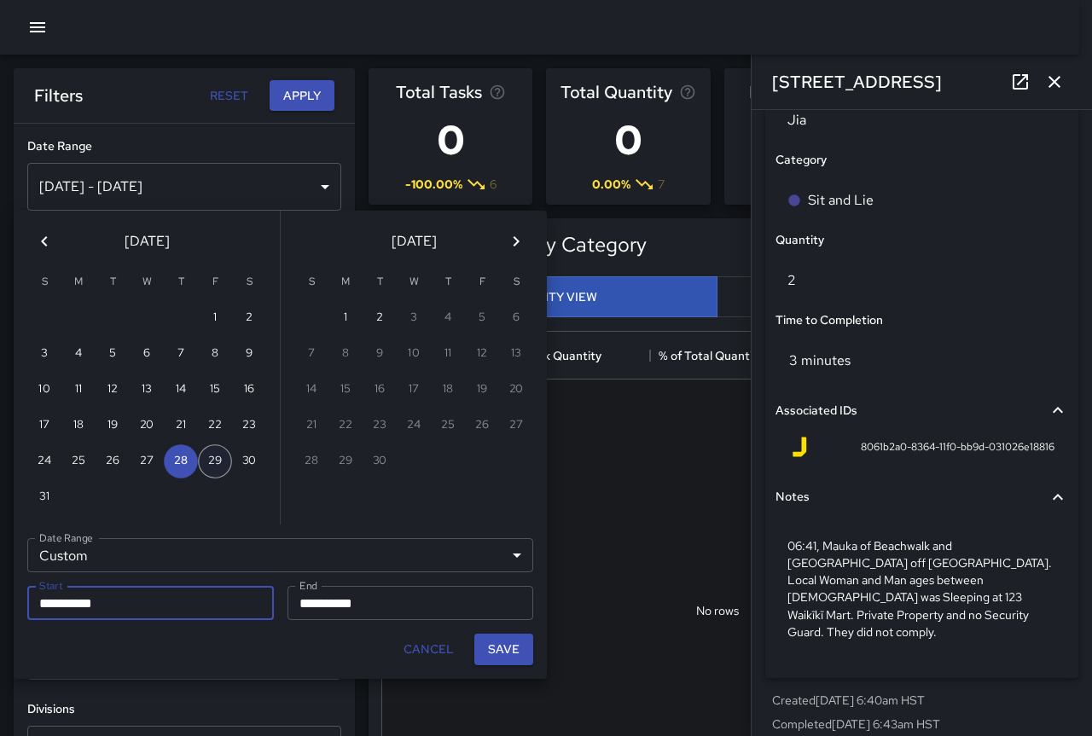
click at [224, 462] on button "29" at bounding box center [215, 461] width 34 height 34
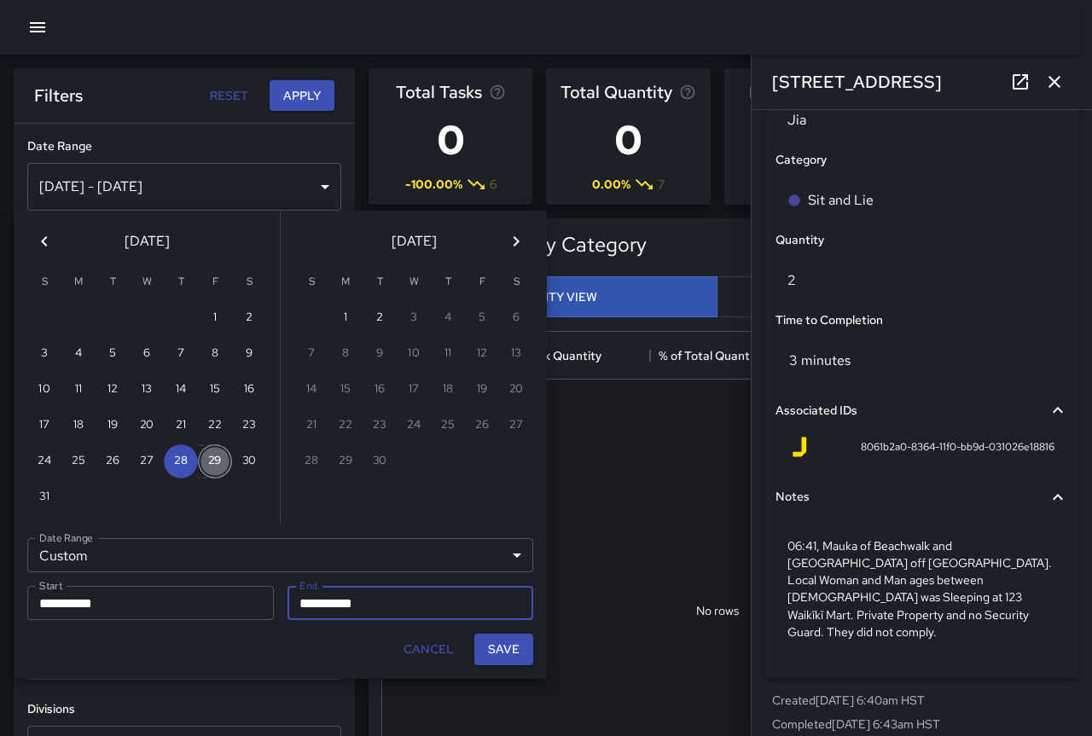
click at [224, 462] on button "29" at bounding box center [215, 461] width 34 height 34
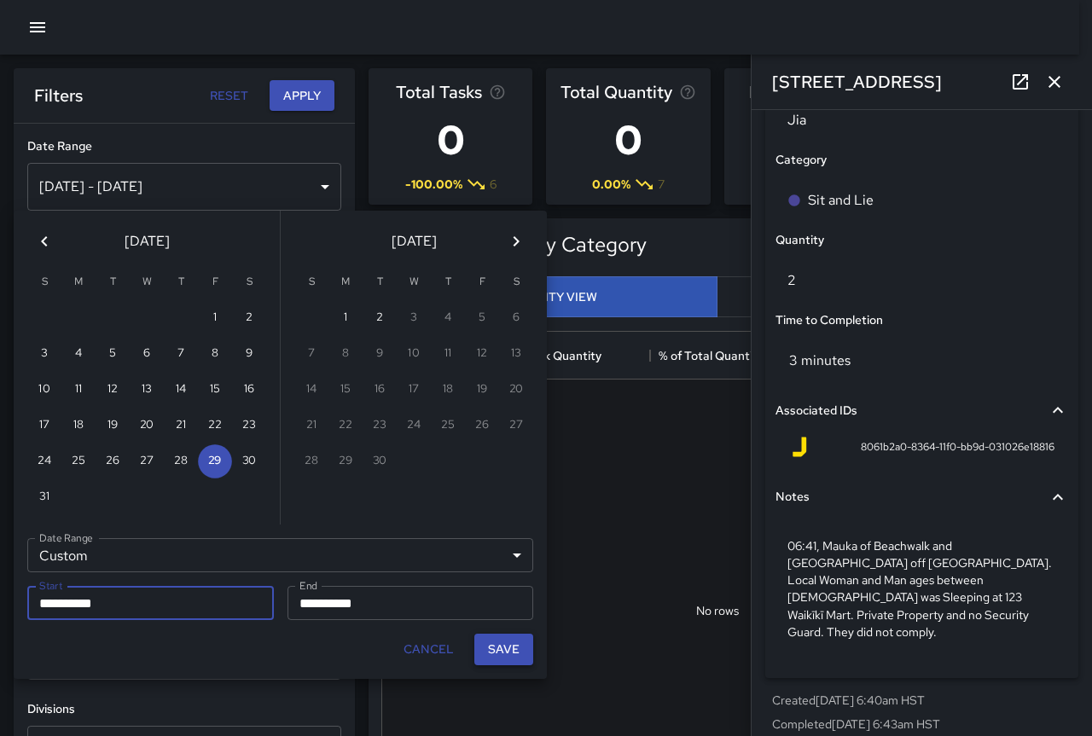
click at [515, 647] on button "Save" at bounding box center [503, 650] width 59 height 32
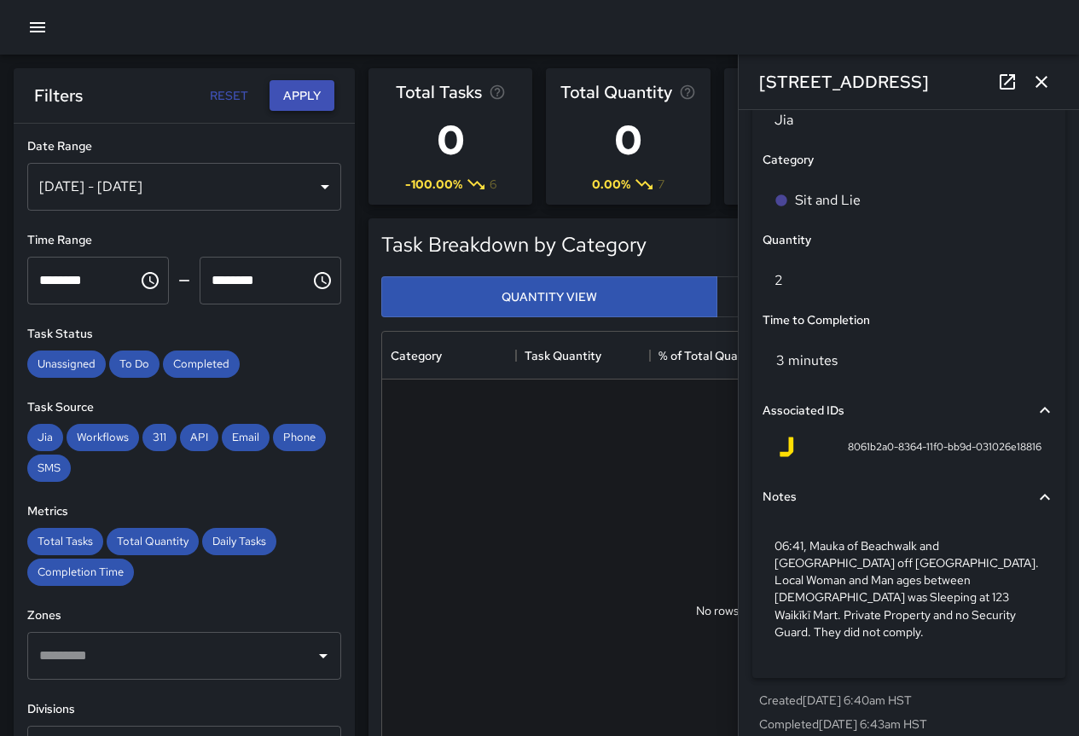
scroll to position [14, 14]
click at [304, 95] on button "Apply" at bounding box center [302, 96] width 65 height 32
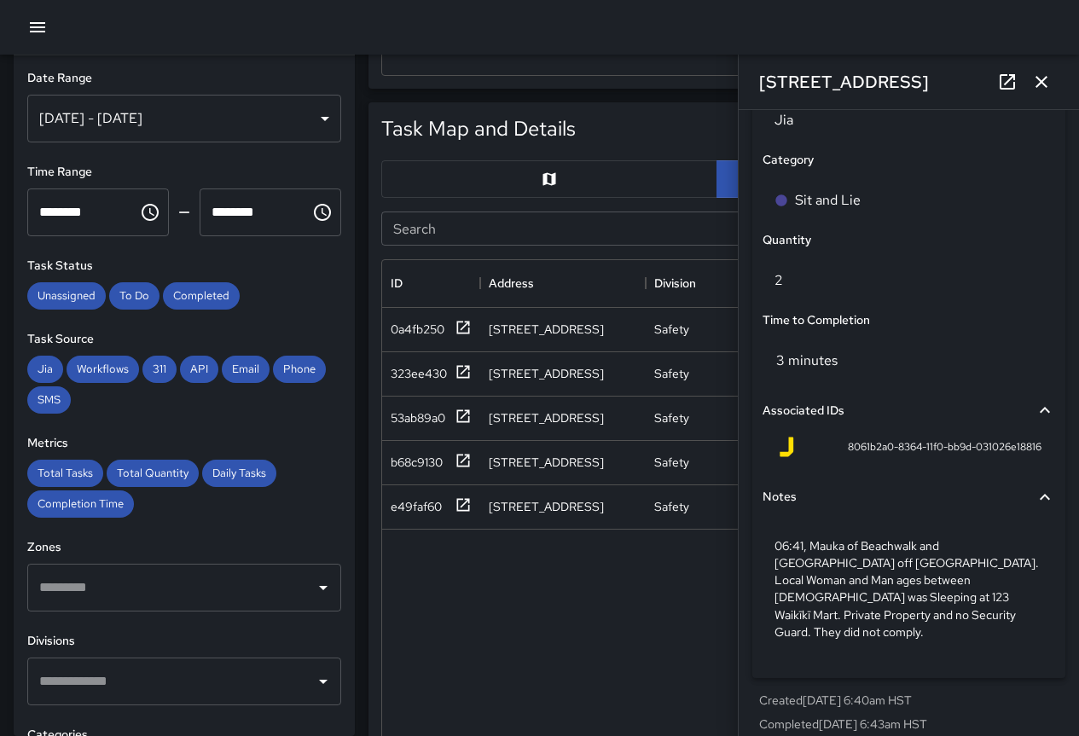
scroll to position [768, 0]
click at [407, 335] on div "0a4fb250" at bounding box center [418, 328] width 54 height 17
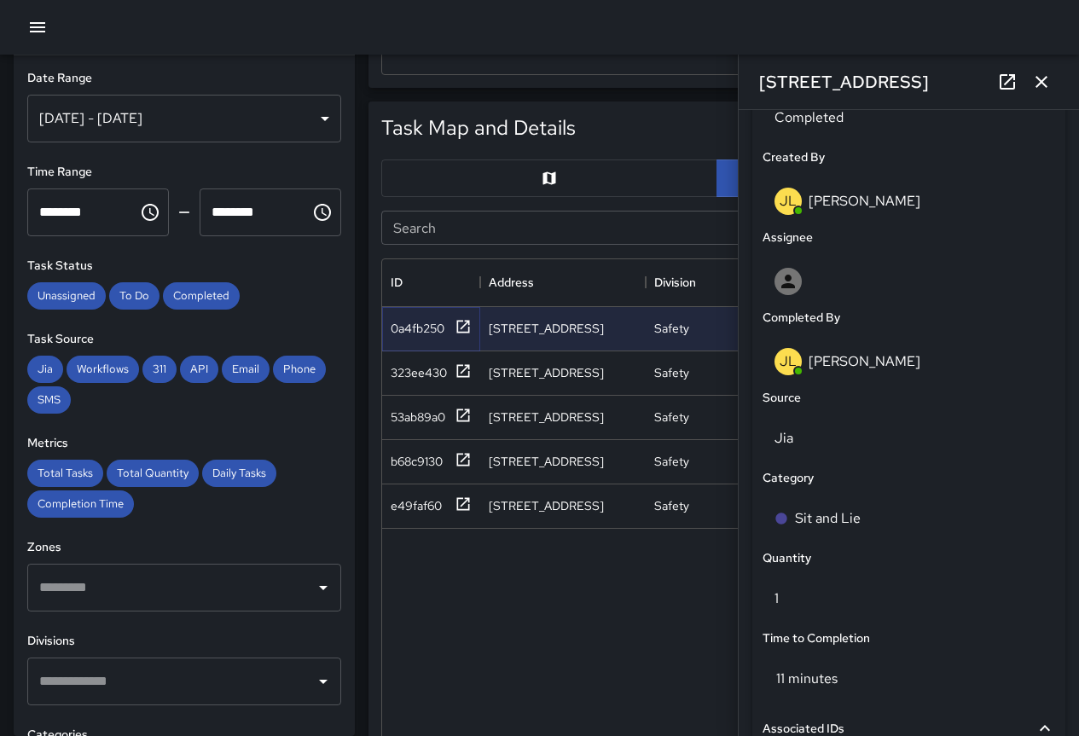
scroll to position [1142, 0]
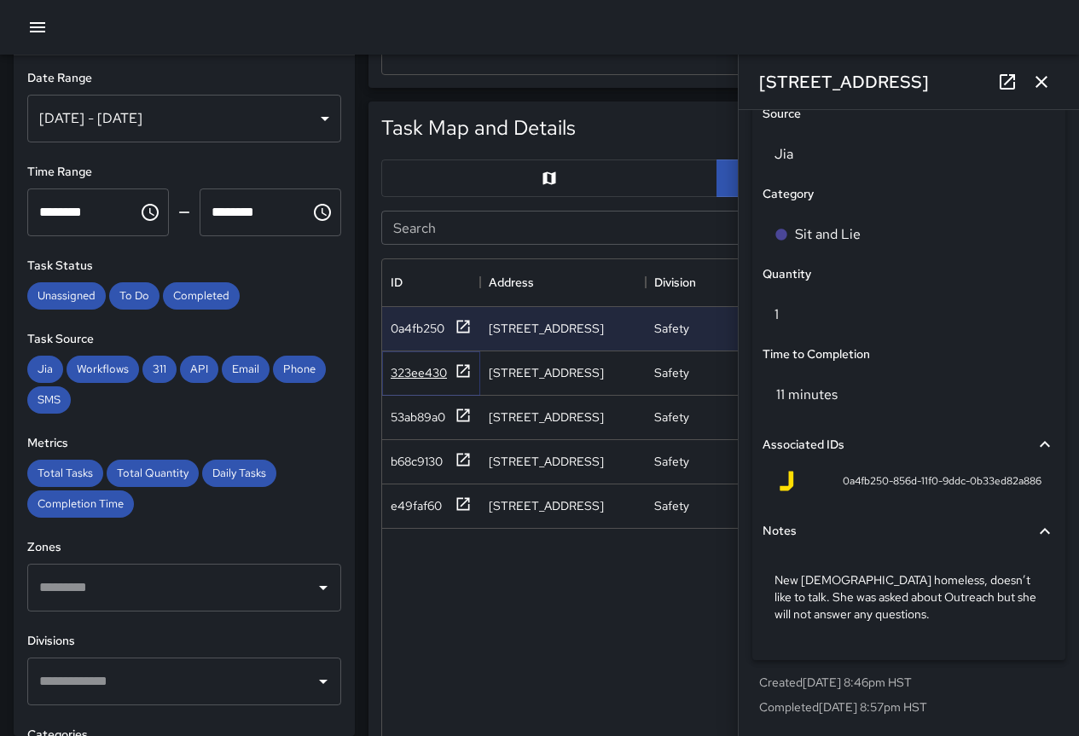
click at [421, 379] on div "323ee430" at bounding box center [419, 372] width 56 height 17
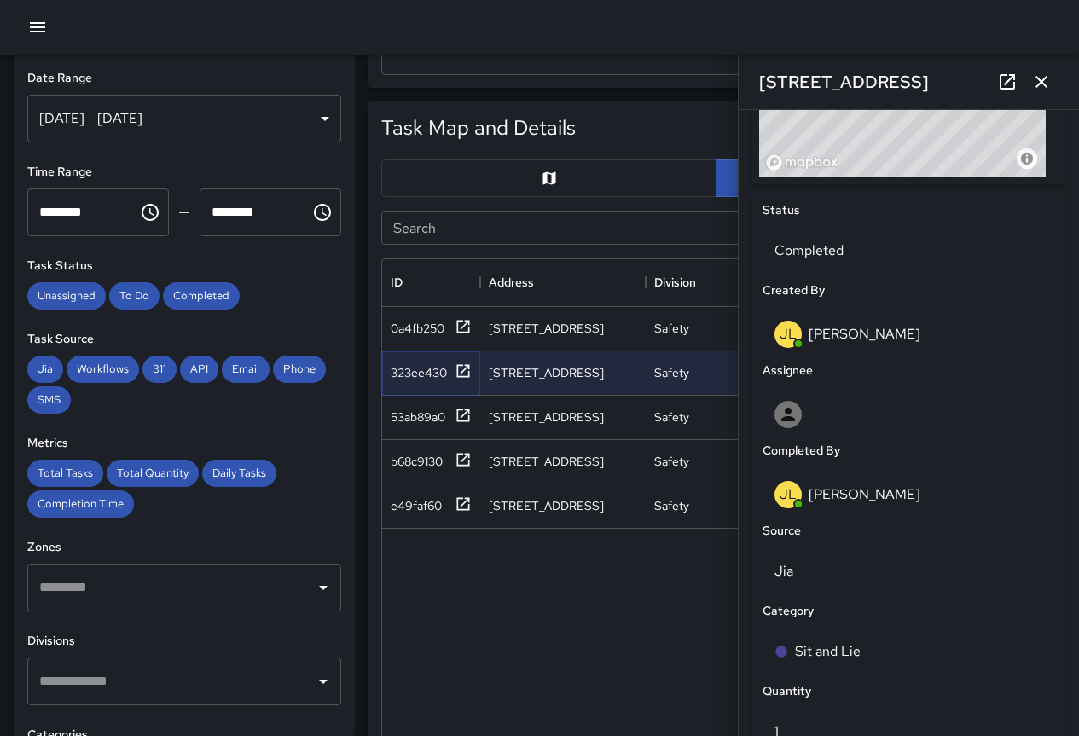
scroll to position [1107, 0]
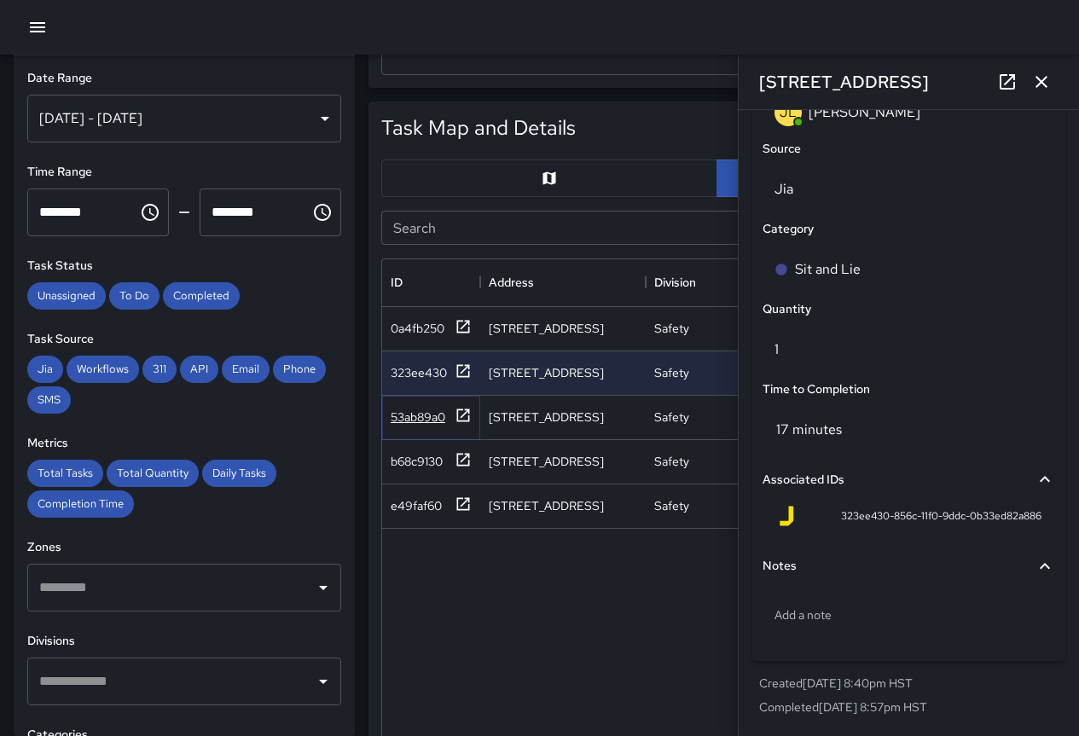
click at [406, 415] on div "53ab89a0" at bounding box center [418, 417] width 55 height 17
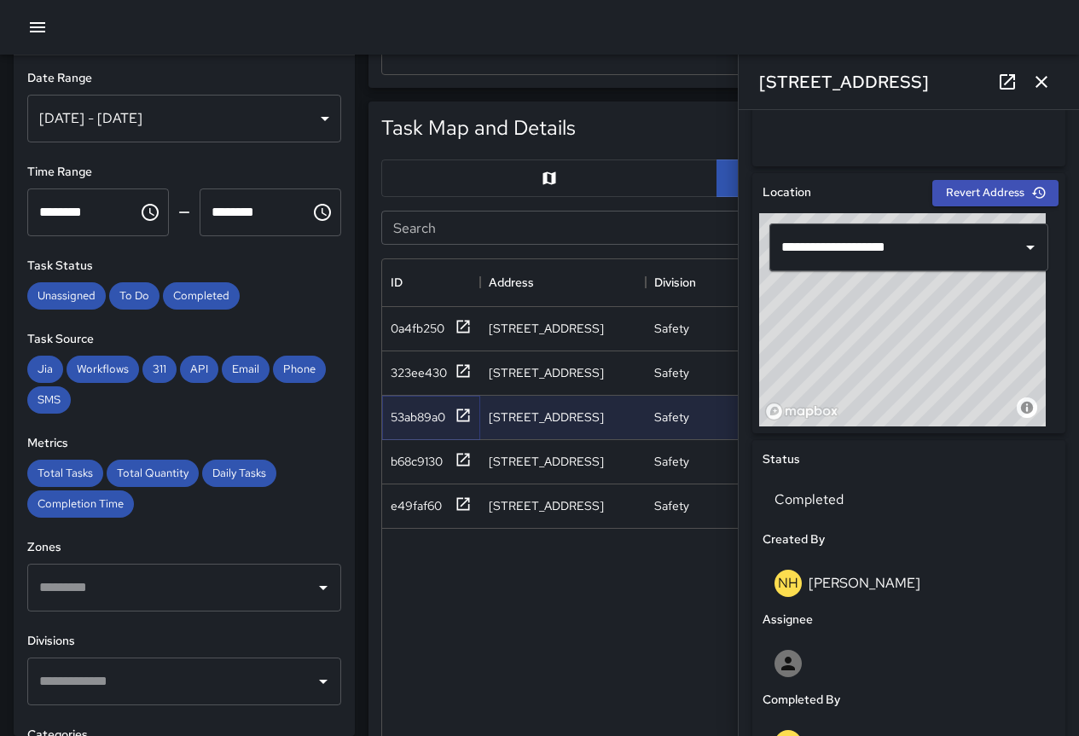
scroll to position [1142, 0]
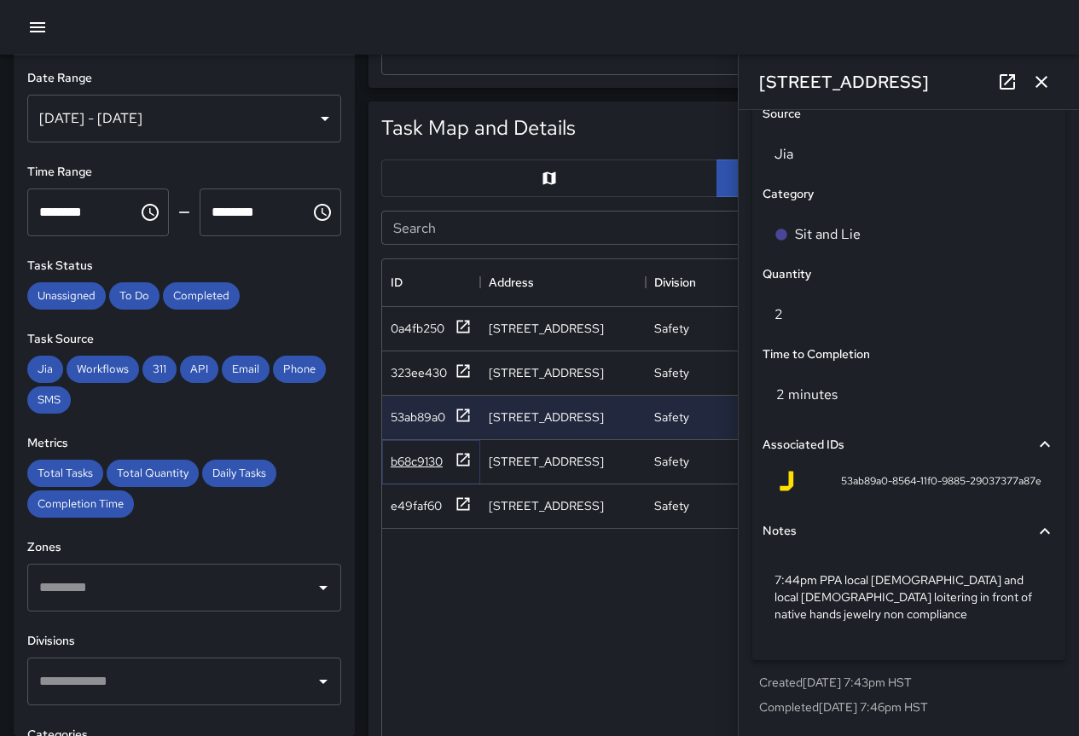
click at [420, 457] on div "b68c9130" at bounding box center [417, 461] width 52 height 17
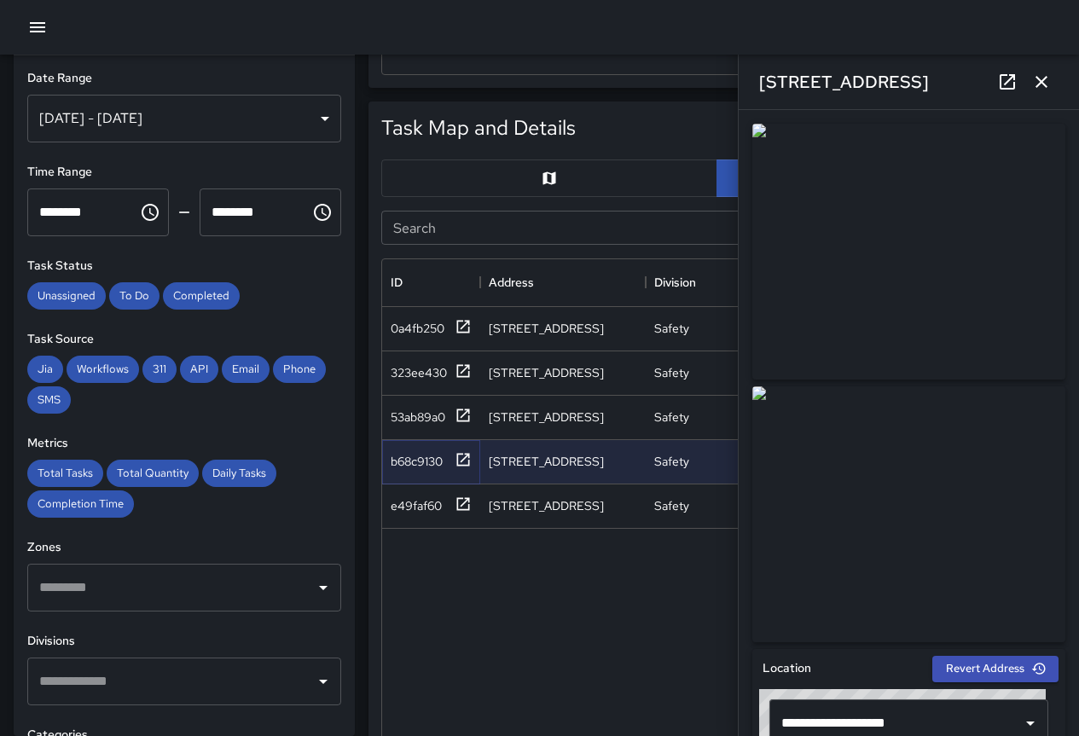
scroll to position [1107, 0]
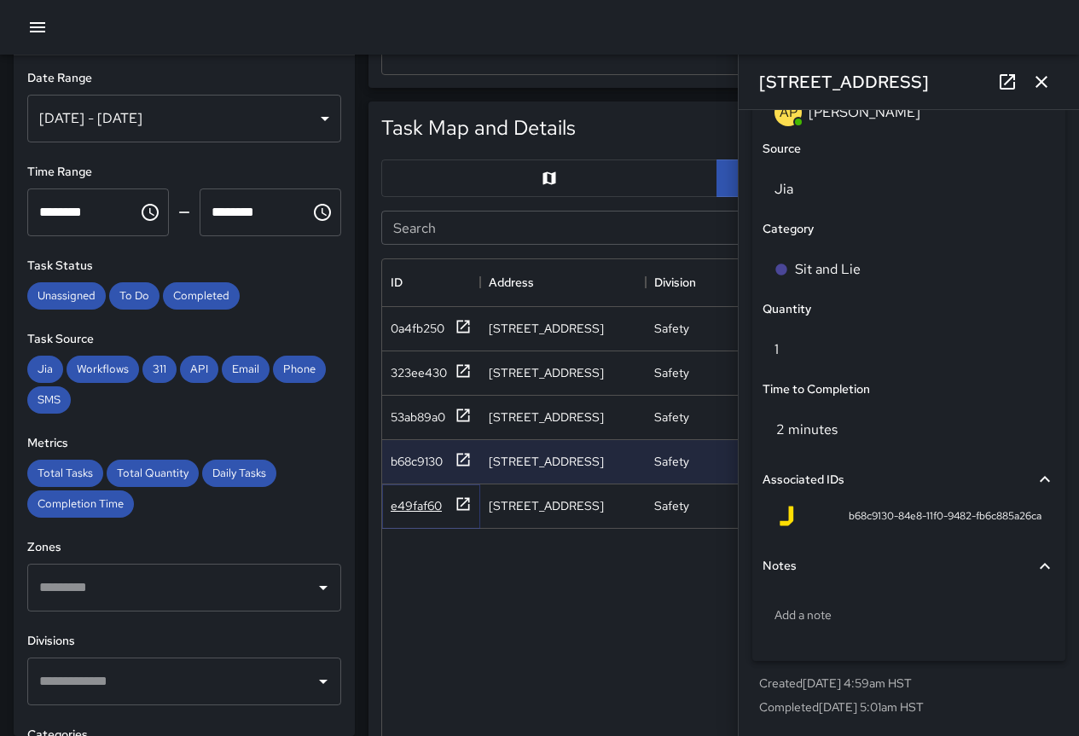
click at [406, 508] on div "e49faf60" at bounding box center [416, 505] width 51 height 17
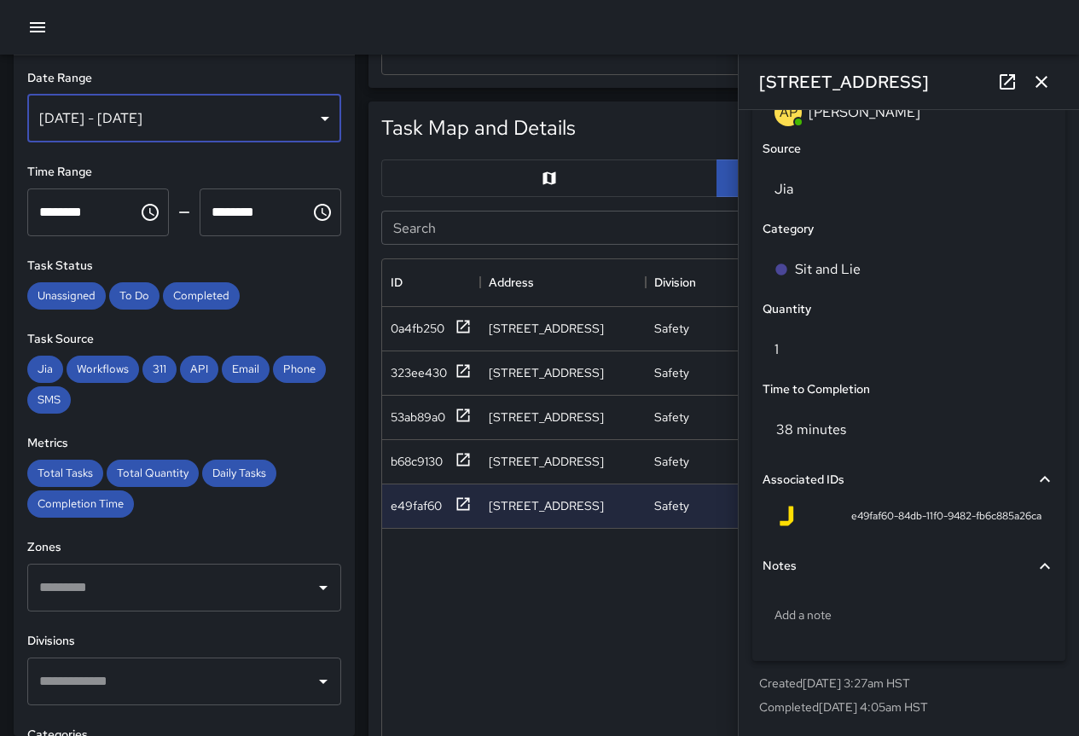
click at [88, 136] on div "[DATE] - [DATE]" at bounding box center [184, 119] width 314 height 48
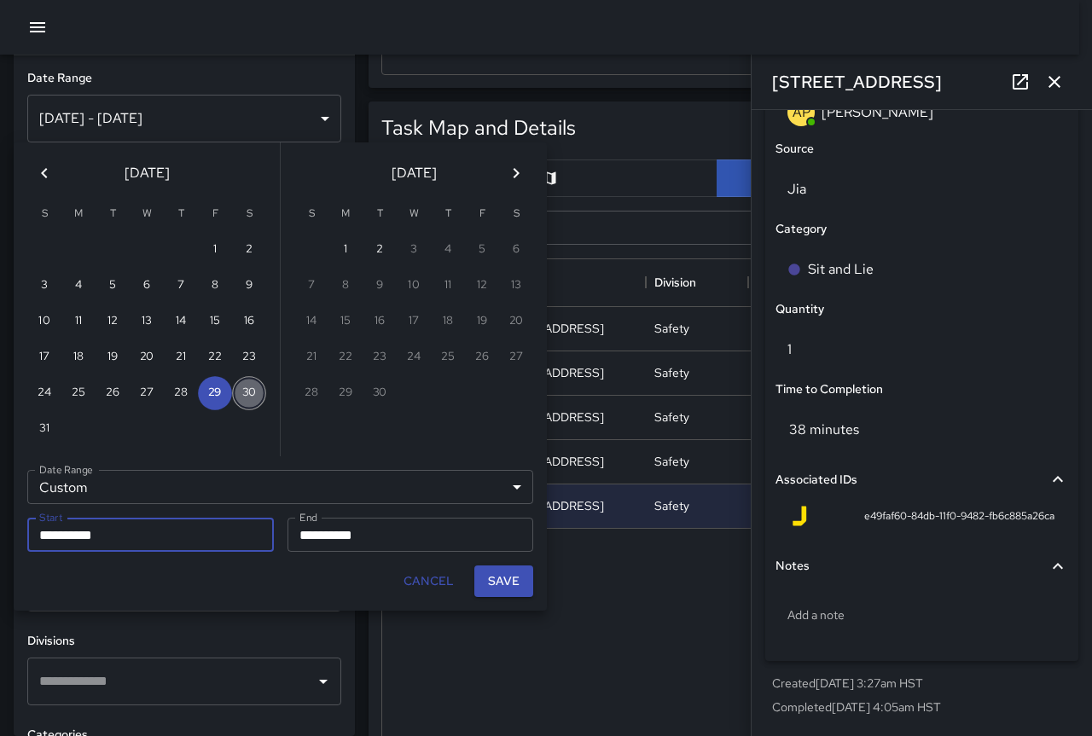
click at [247, 396] on button "30" at bounding box center [249, 393] width 34 height 34
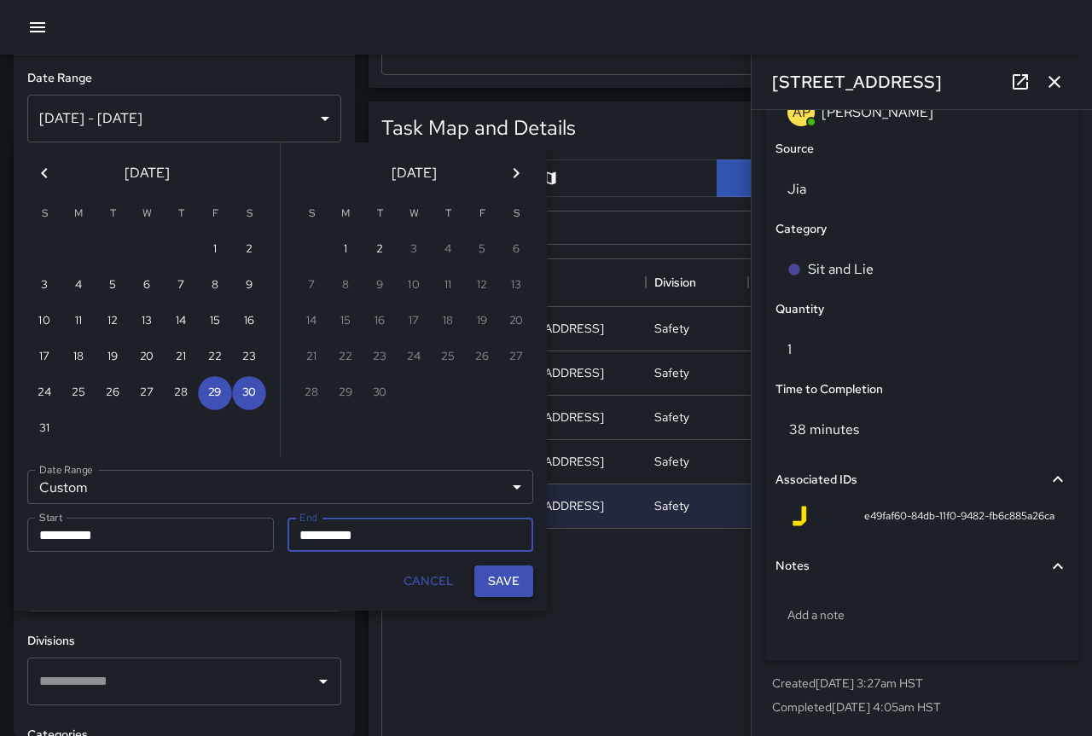
click at [501, 582] on button "Save" at bounding box center [503, 582] width 59 height 32
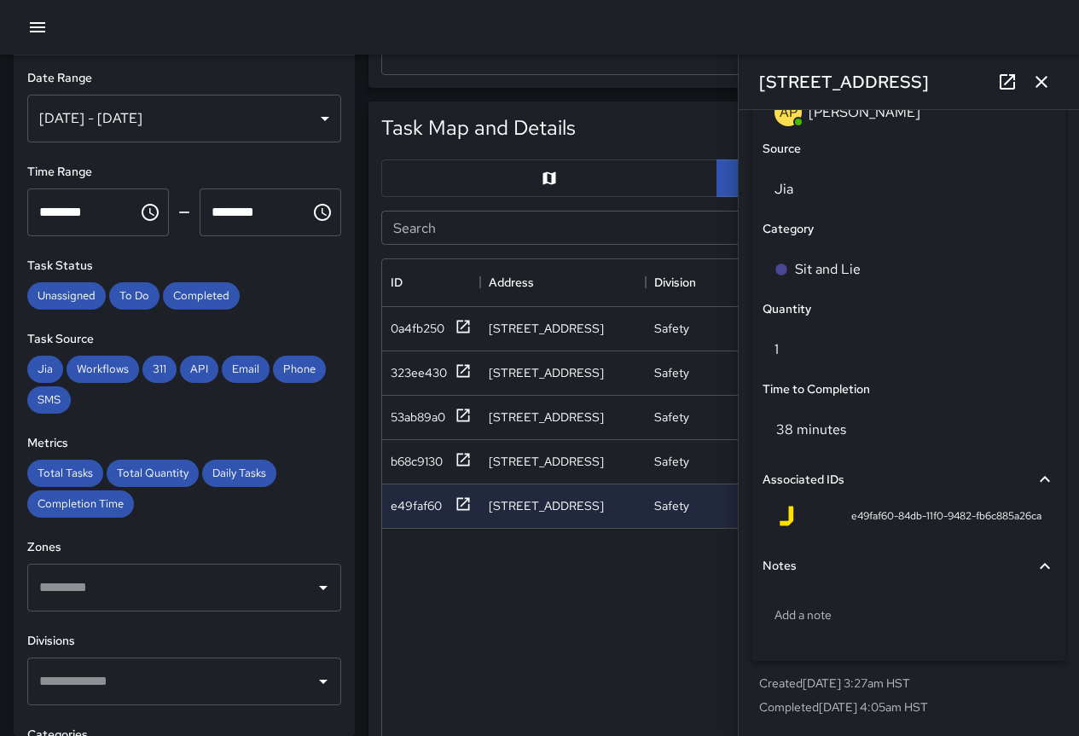
scroll to position [14, 14]
click at [194, 128] on div "[DATE] - [DATE]" at bounding box center [184, 119] width 314 height 48
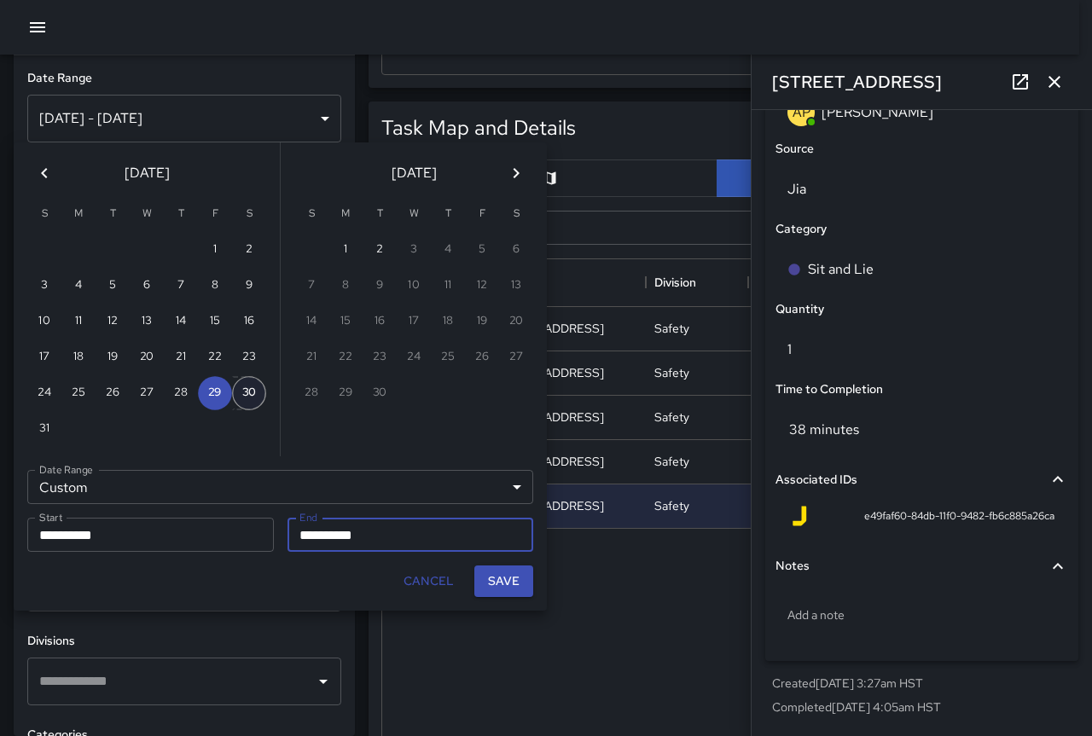
click at [249, 386] on button "30" at bounding box center [249, 393] width 34 height 34
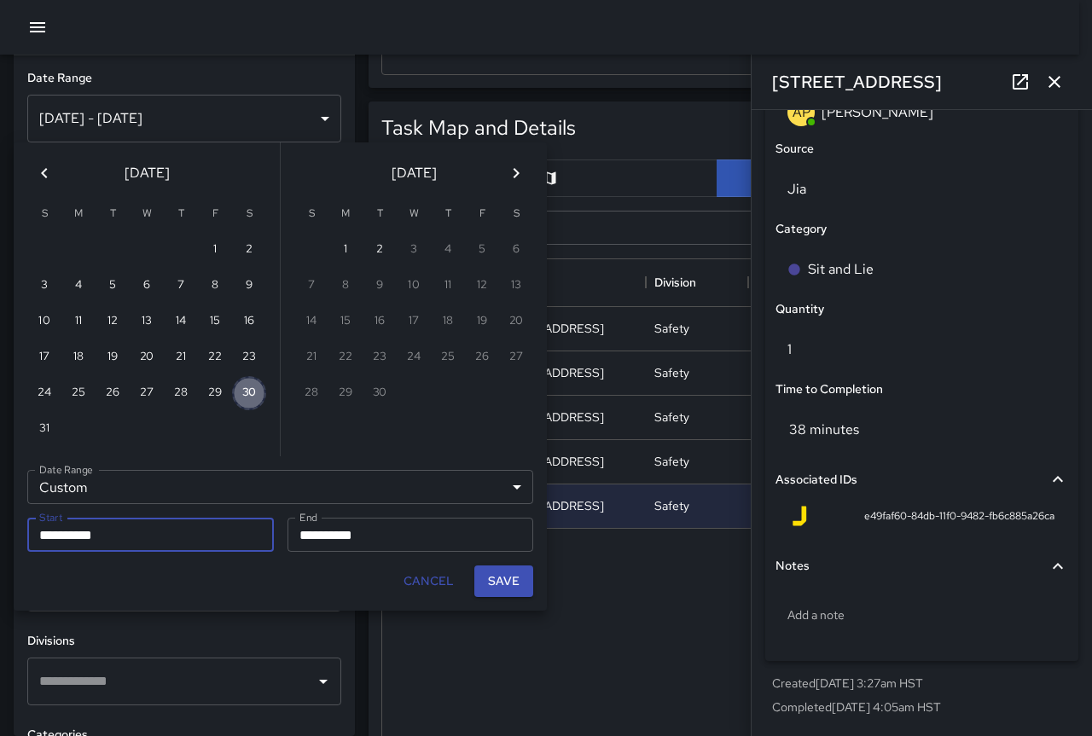
click at [249, 386] on button "30" at bounding box center [249, 393] width 34 height 34
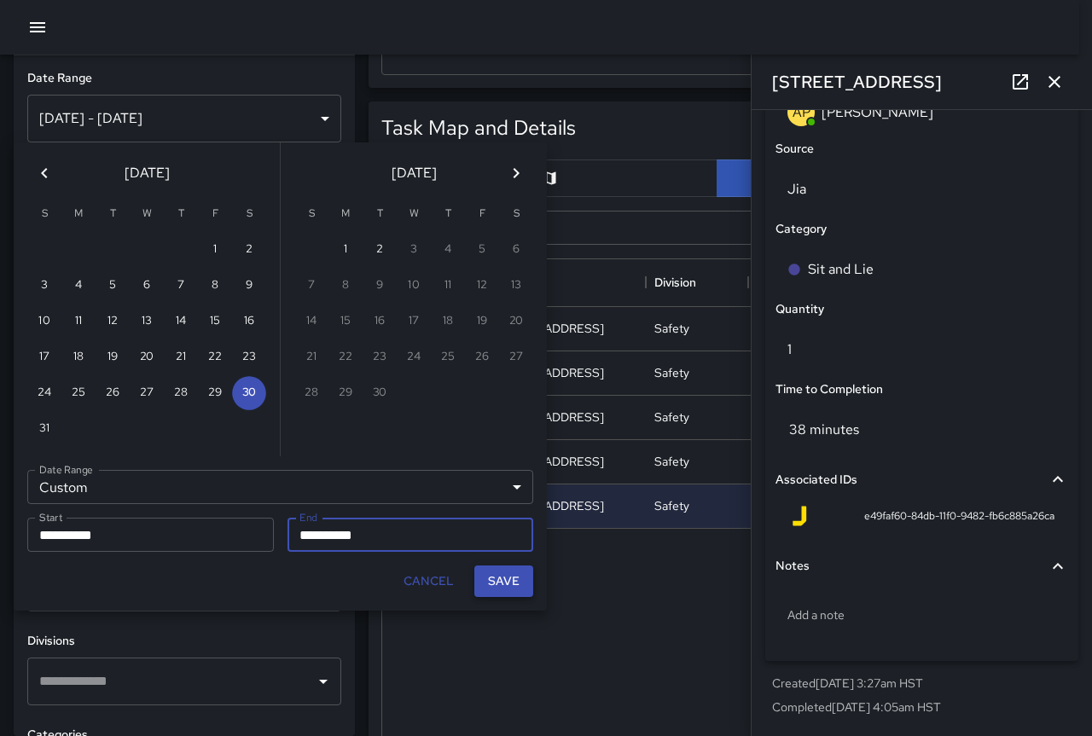
click at [496, 579] on button "Save" at bounding box center [503, 582] width 59 height 32
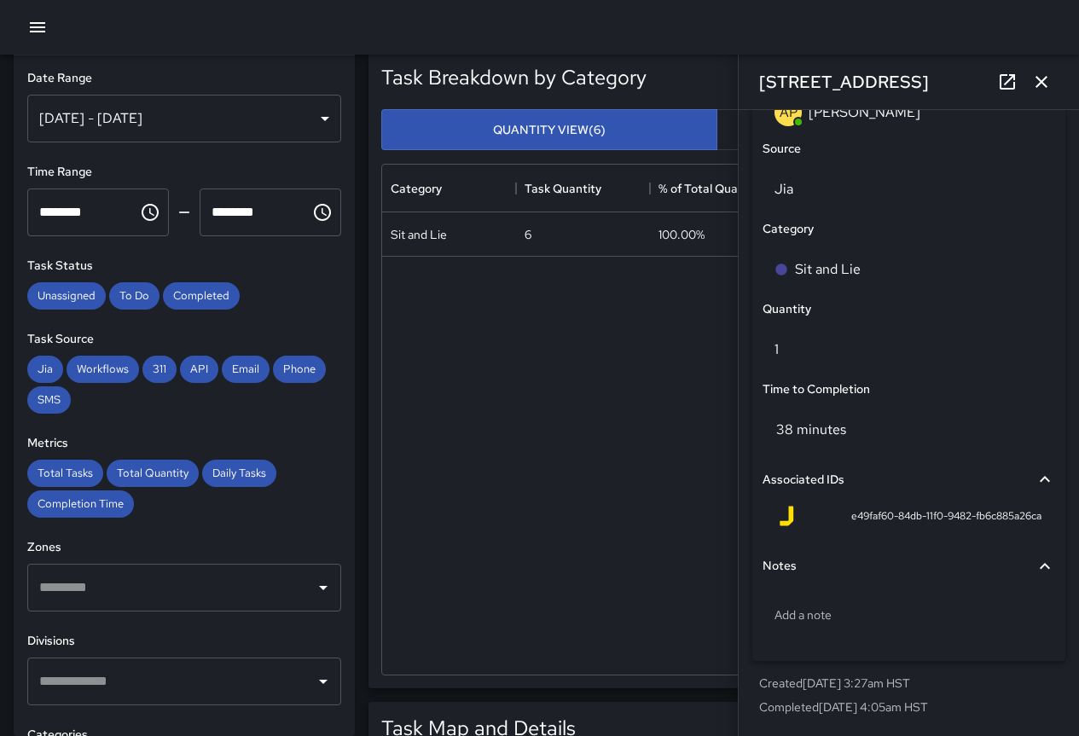
scroll to position [0, 0]
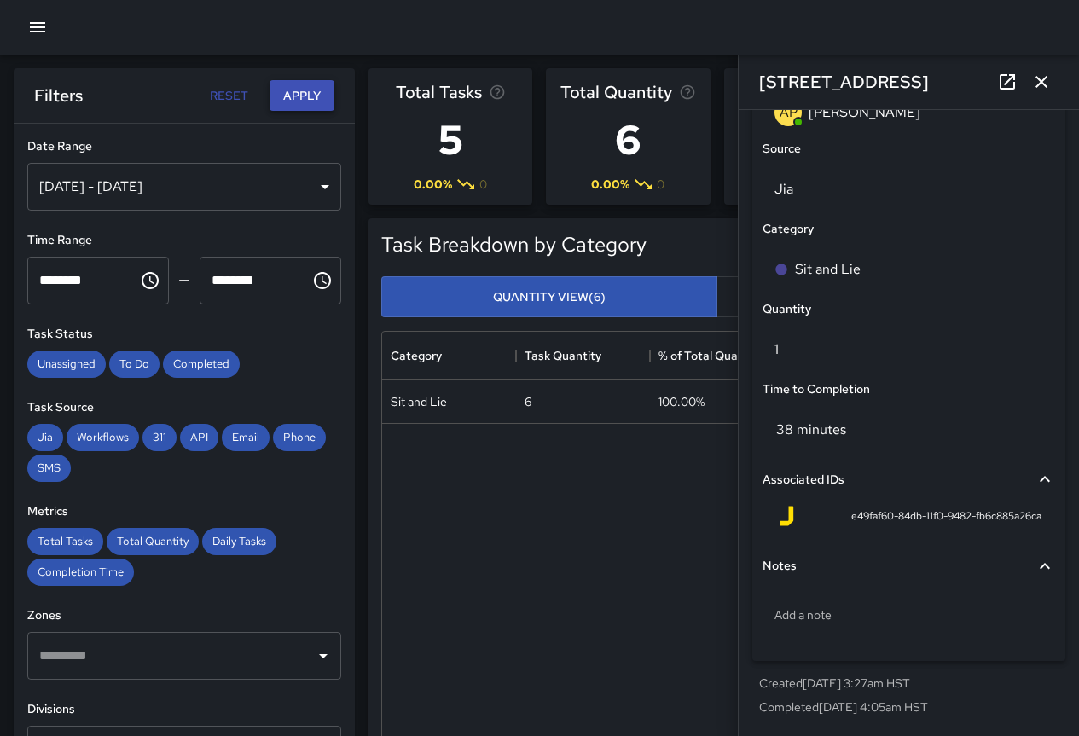
click at [281, 105] on button "Apply" at bounding box center [302, 96] width 65 height 32
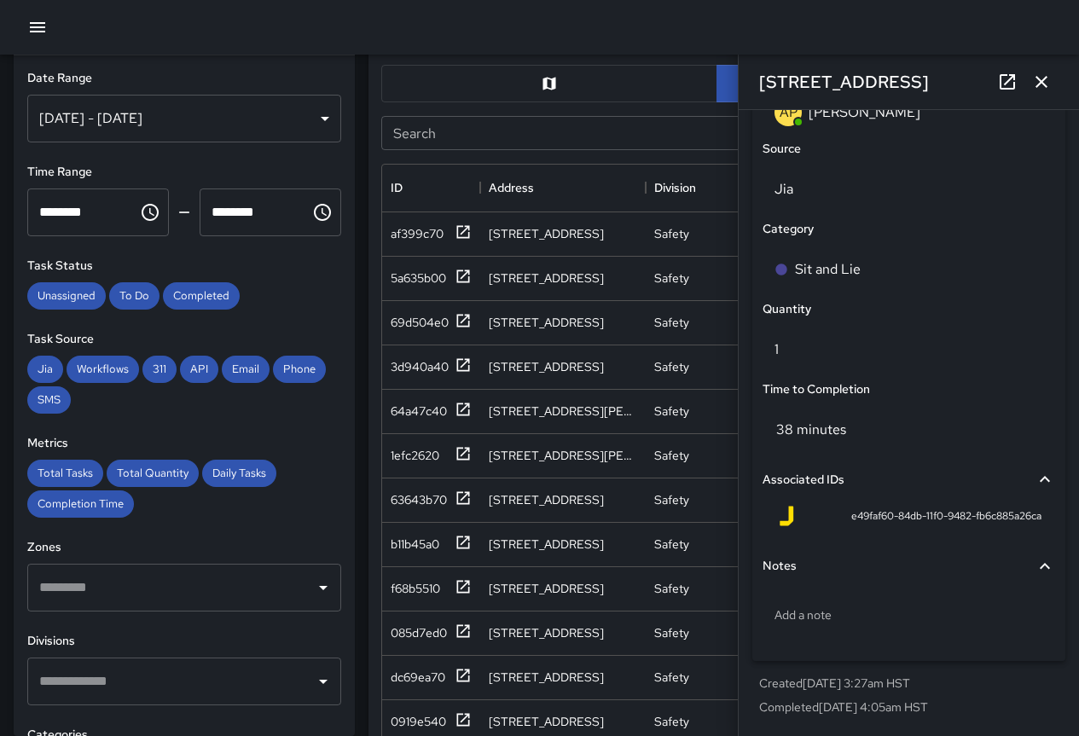
scroll to position [853, 0]
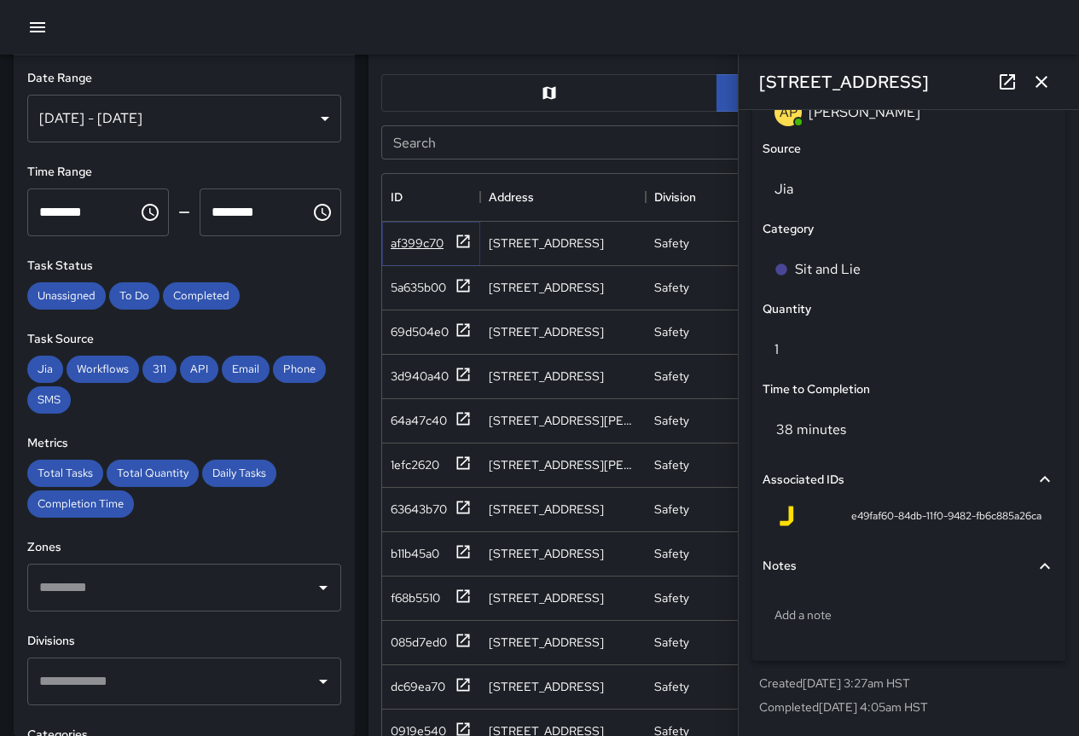
click at [430, 244] on div "af399c70" at bounding box center [417, 243] width 53 height 17
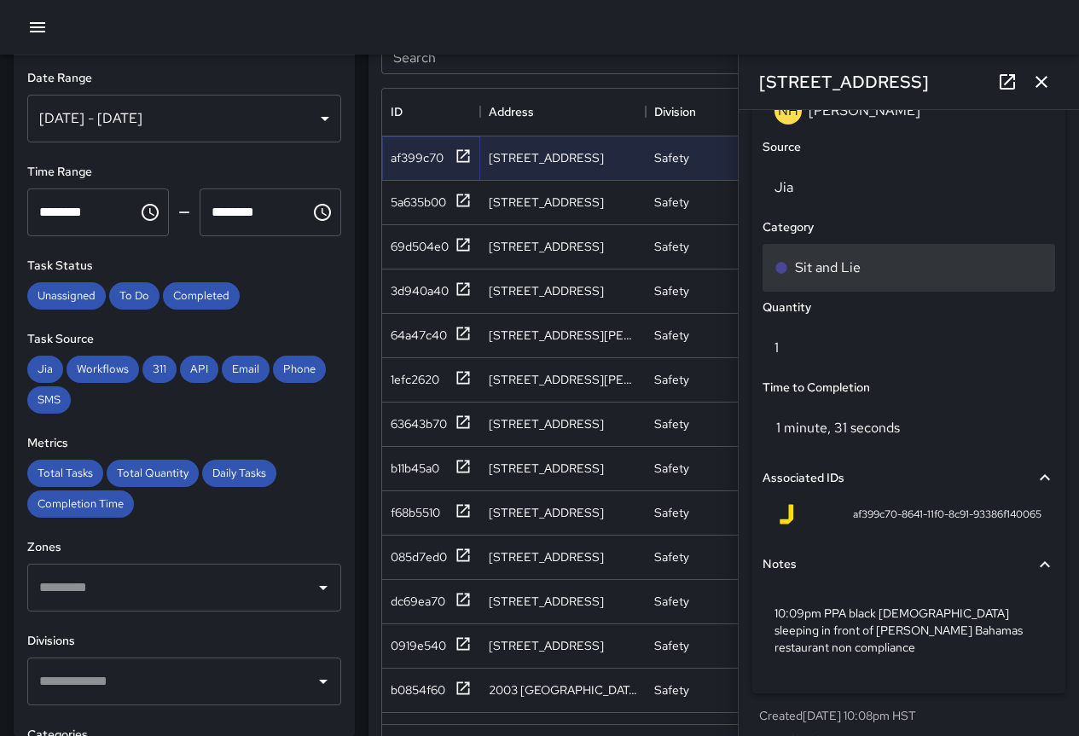
scroll to position [1125, 0]
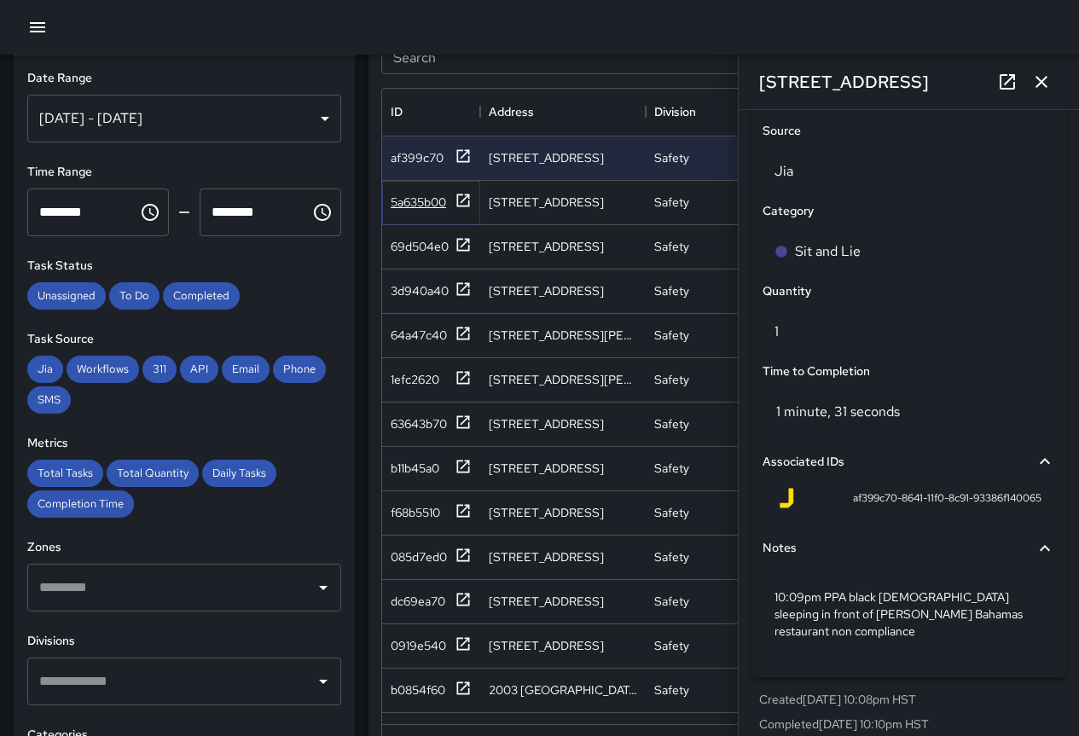
click at [427, 195] on div "5a635b00" at bounding box center [418, 202] width 55 height 17
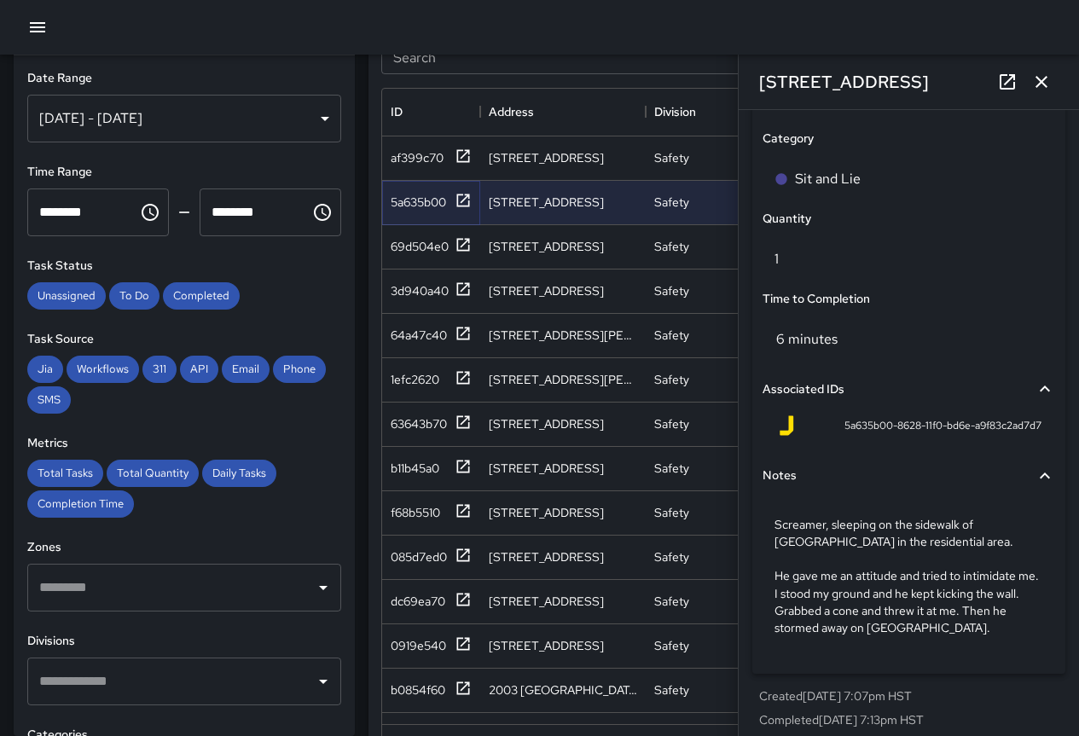
scroll to position [1210, 0]
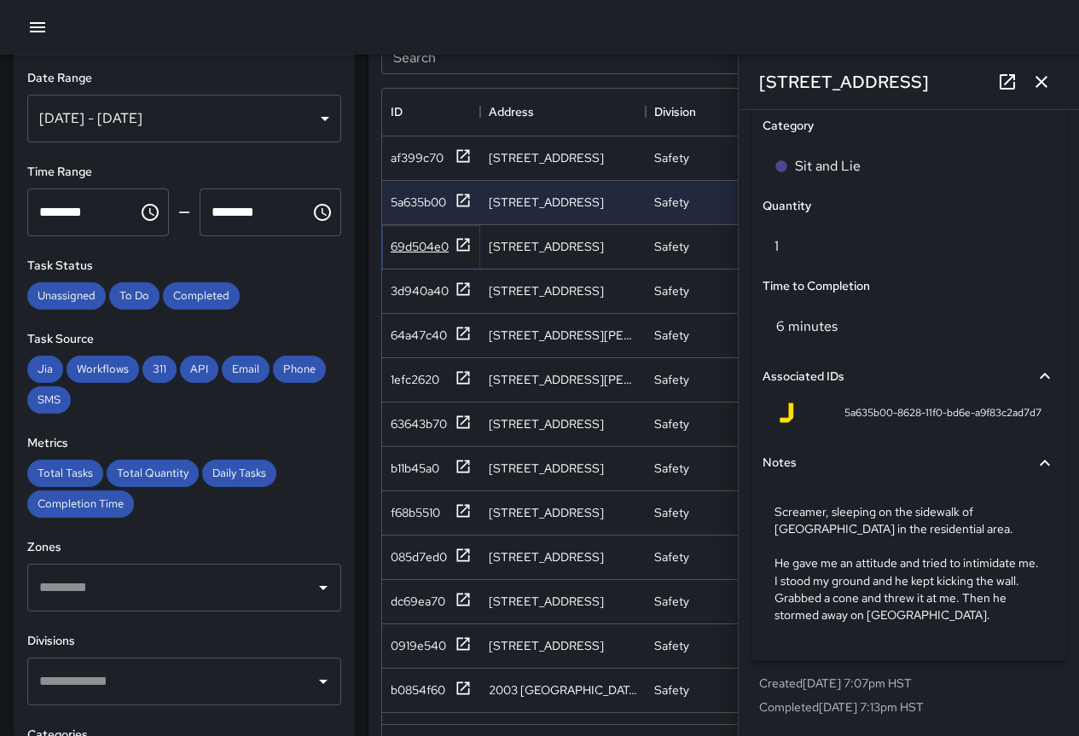
click at [415, 246] on div "69d504e0" at bounding box center [420, 246] width 58 height 17
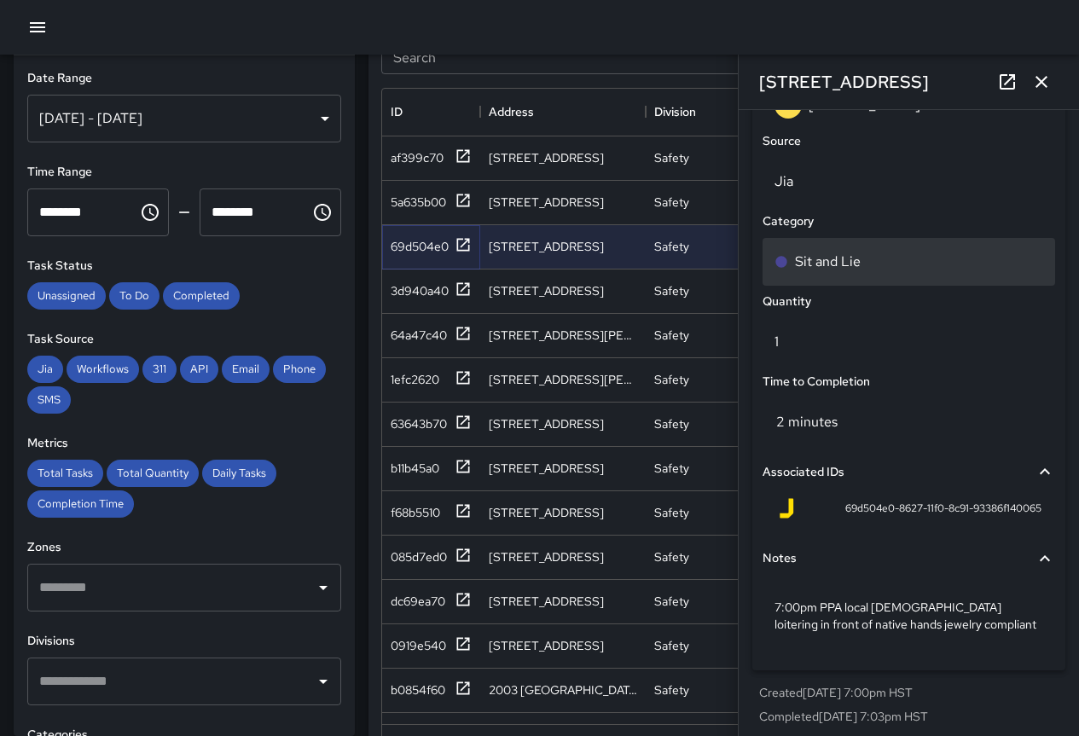
scroll to position [1125, 0]
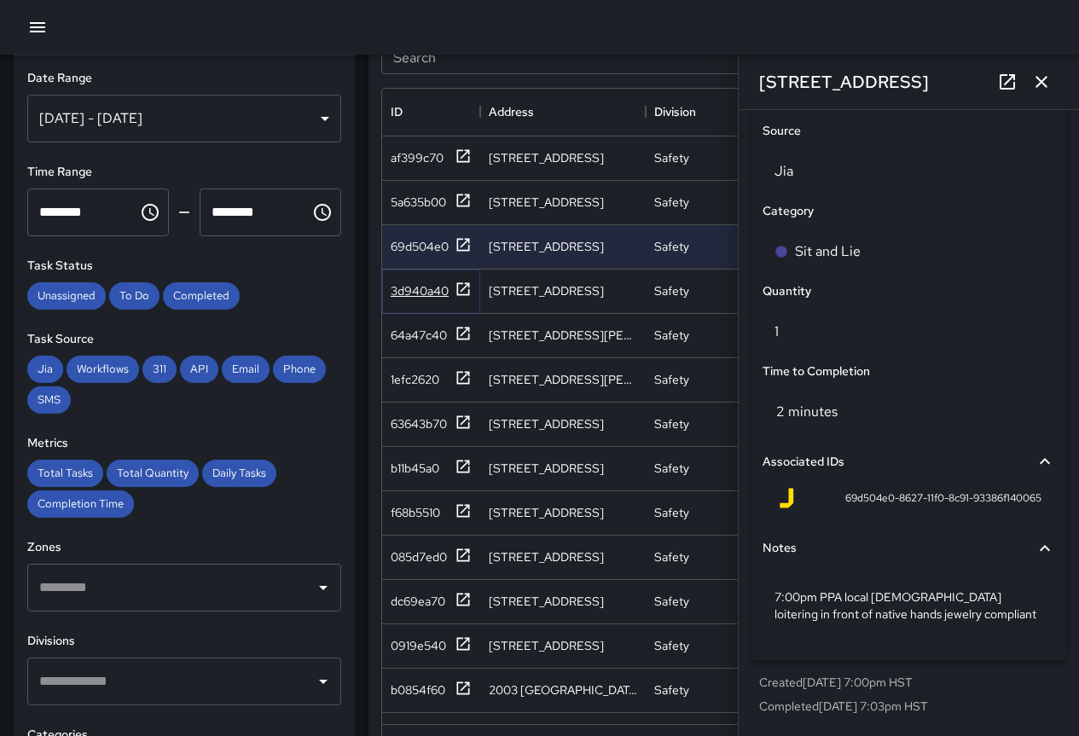
click at [398, 288] on div "3d940a40" at bounding box center [420, 290] width 58 height 17
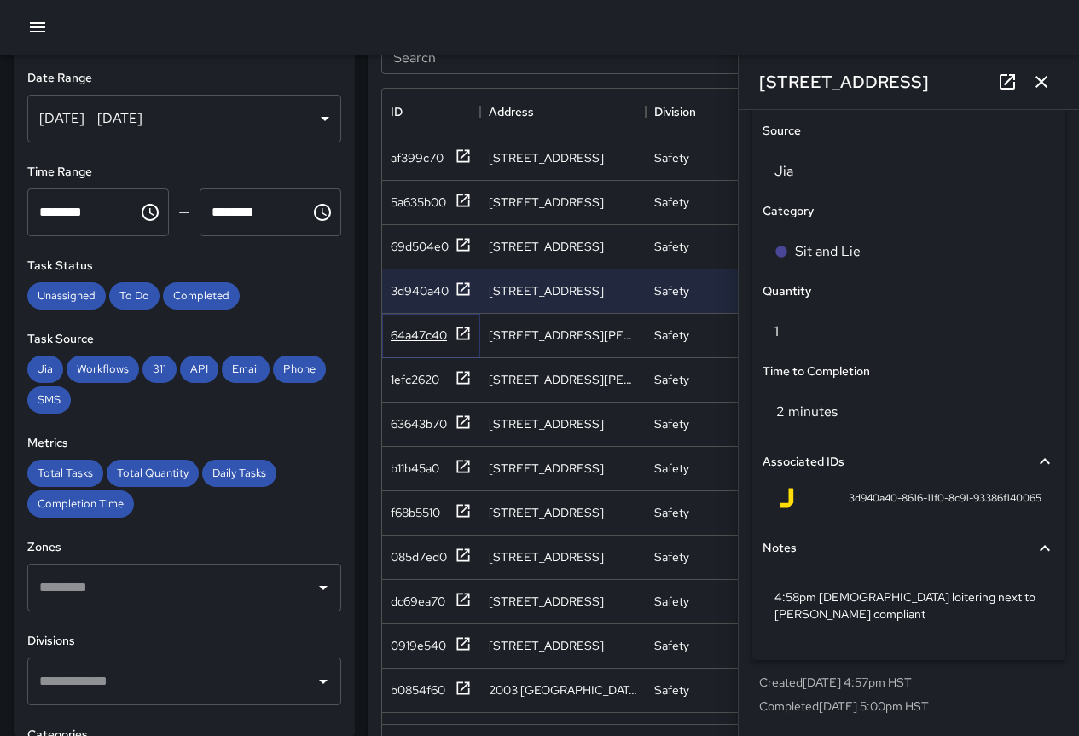
click at [418, 334] on div "64a47c40" at bounding box center [419, 335] width 56 height 17
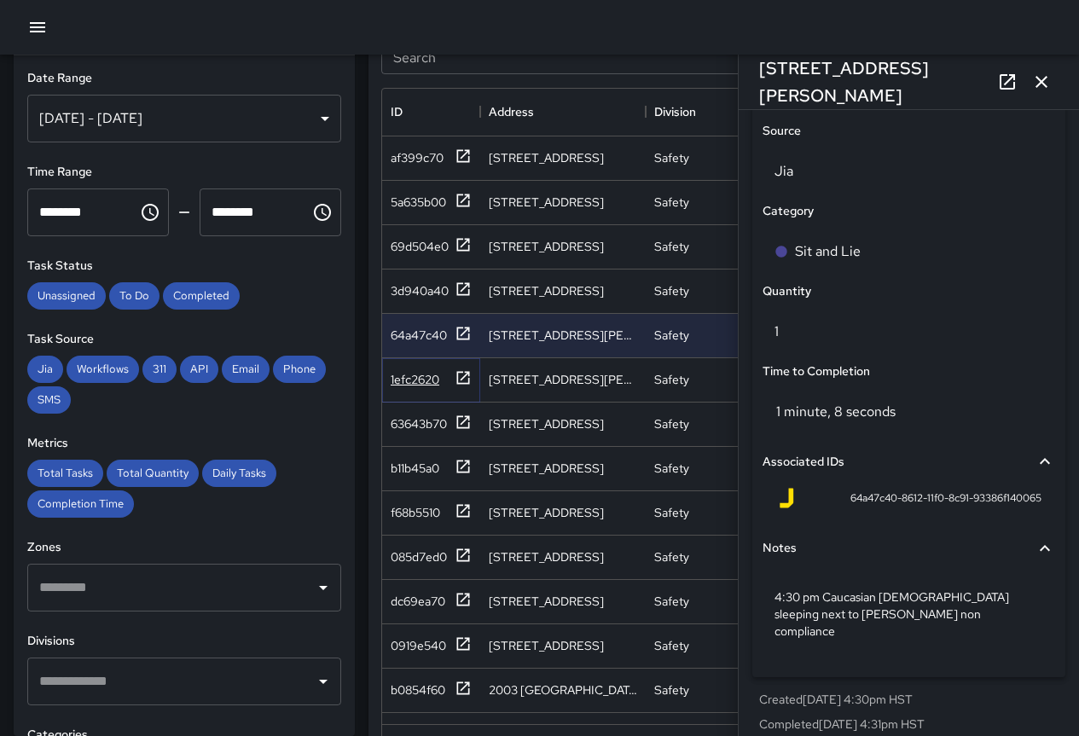
click at [405, 381] on div "1efc2620" at bounding box center [415, 379] width 49 height 17
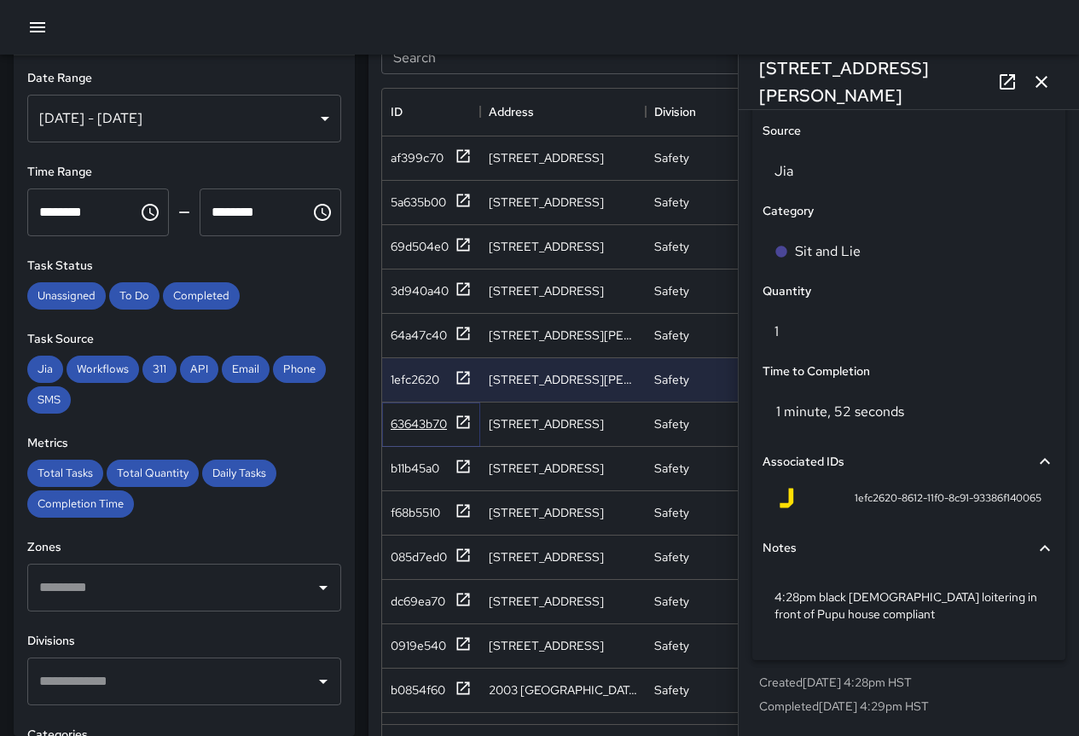
click at [406, 430] on div "63643b70" at bounding box center [419, 423] width 56 height 17
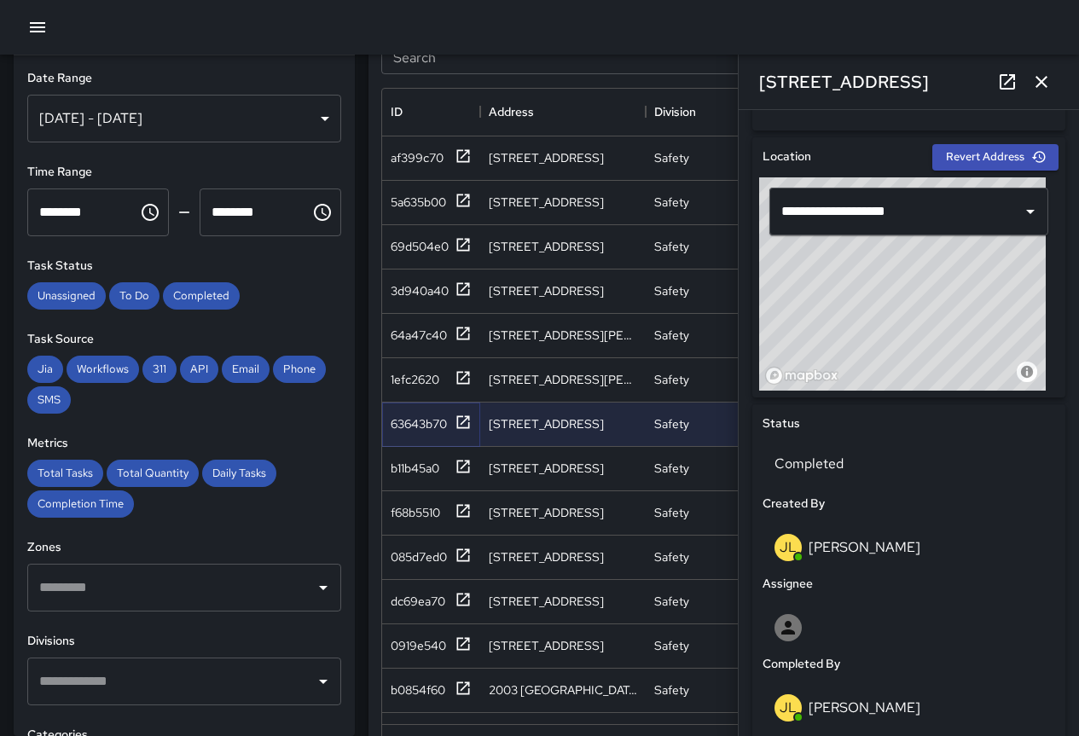
scroll to position [1107, 0]
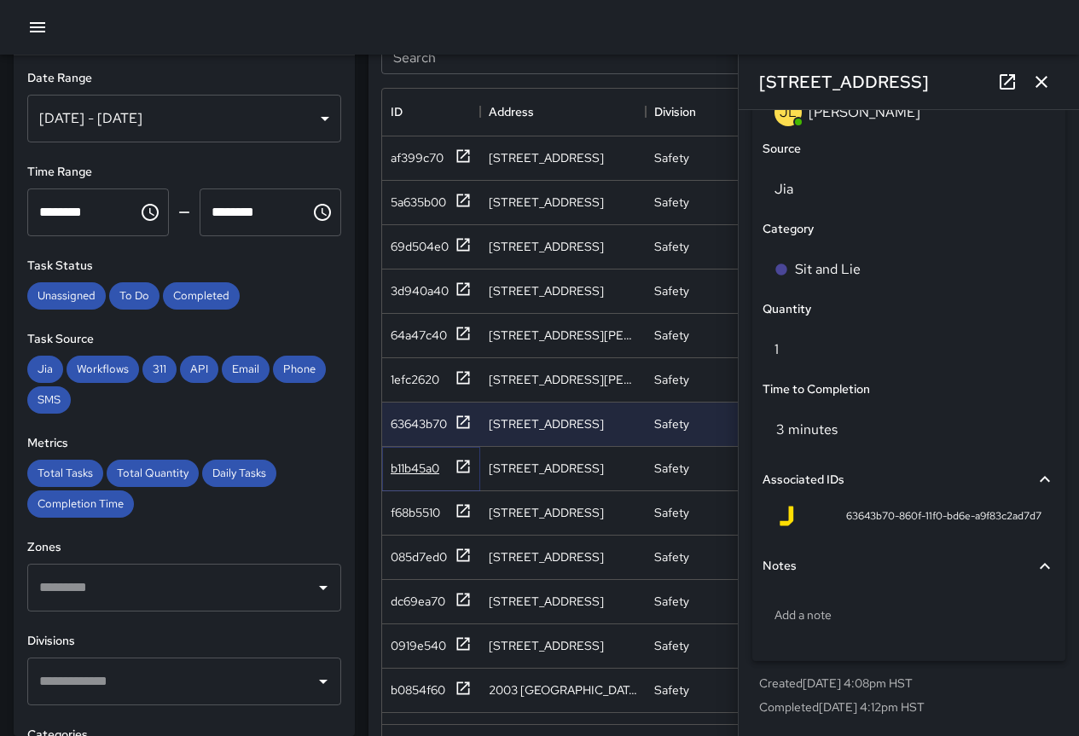
click at [410, 463] on div "b11b45a0" at bounding box center [415, 468] width 49 height 17
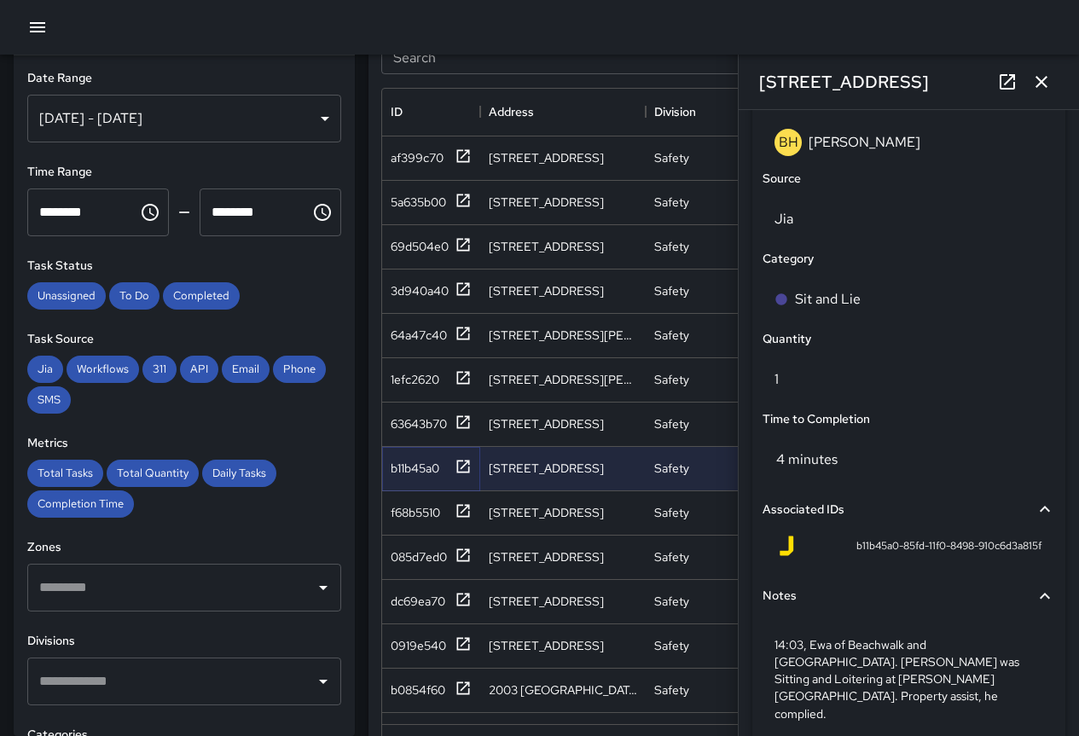
scroll to position [1142, 0]
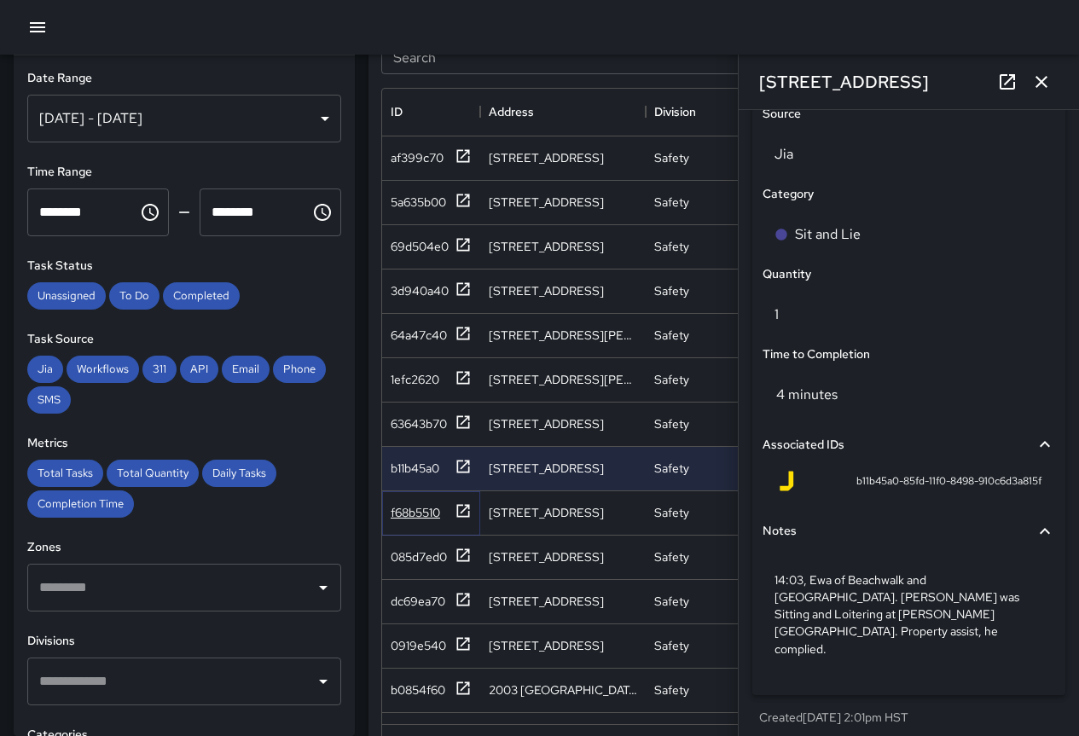
click at [410, 516] on div "f68b5510" at bounding box center [415, 512] width 49 height 17
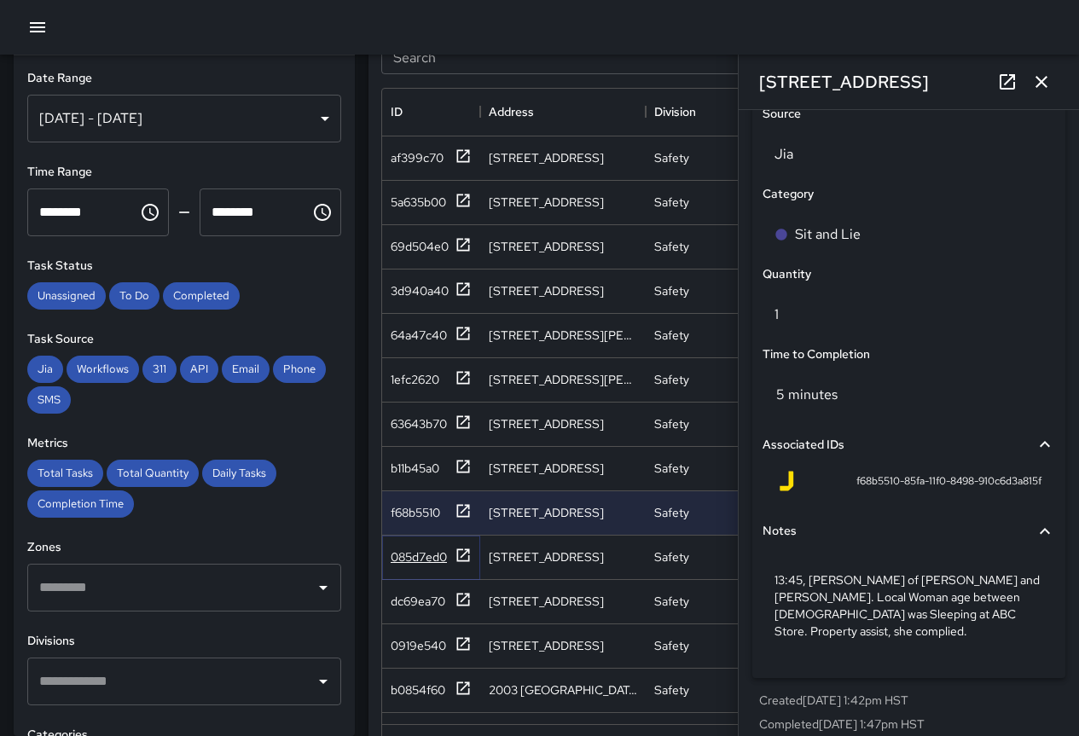
click at [425, 556] on div "085d7ed0" at bounding box center [419, 556] width 56 height 17
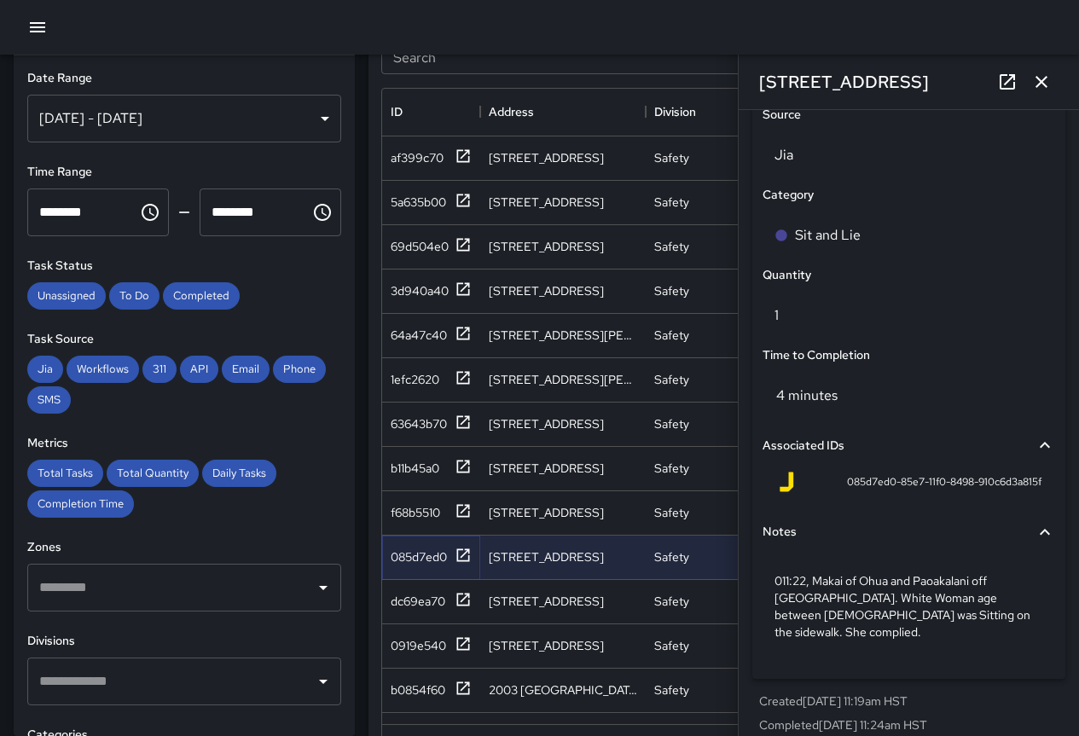
scroll to position [1159, 0]
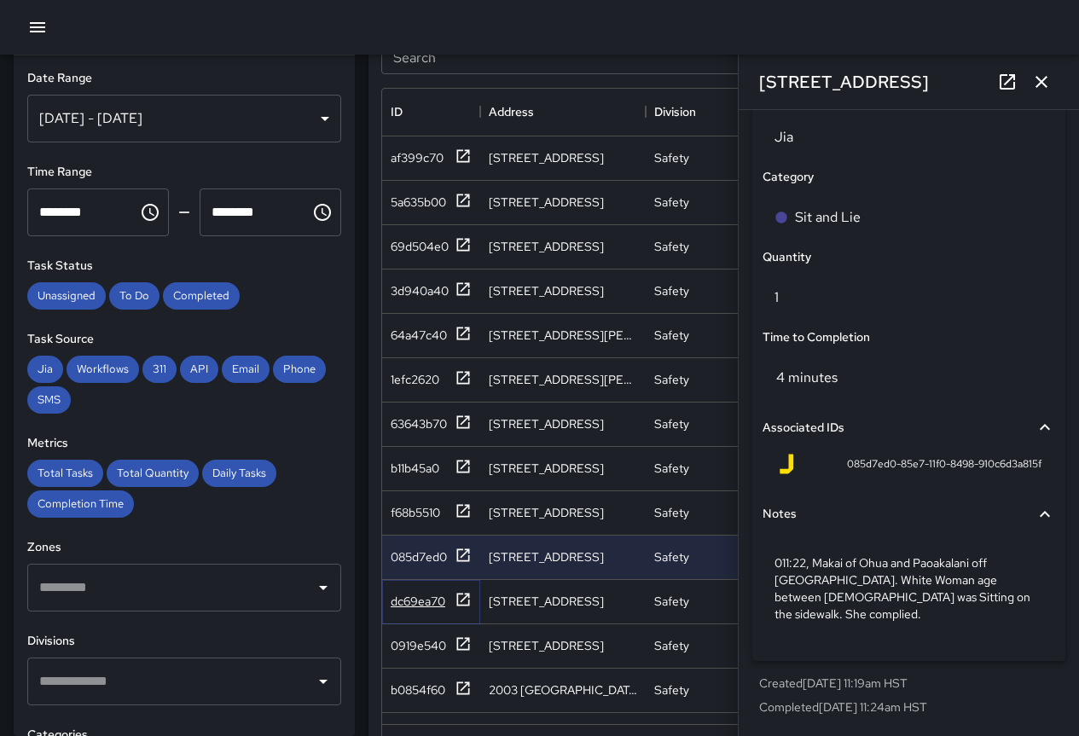
click at [398, 595] on div "dc69ea70" at bounding box center [418, 601] width 55 height 17
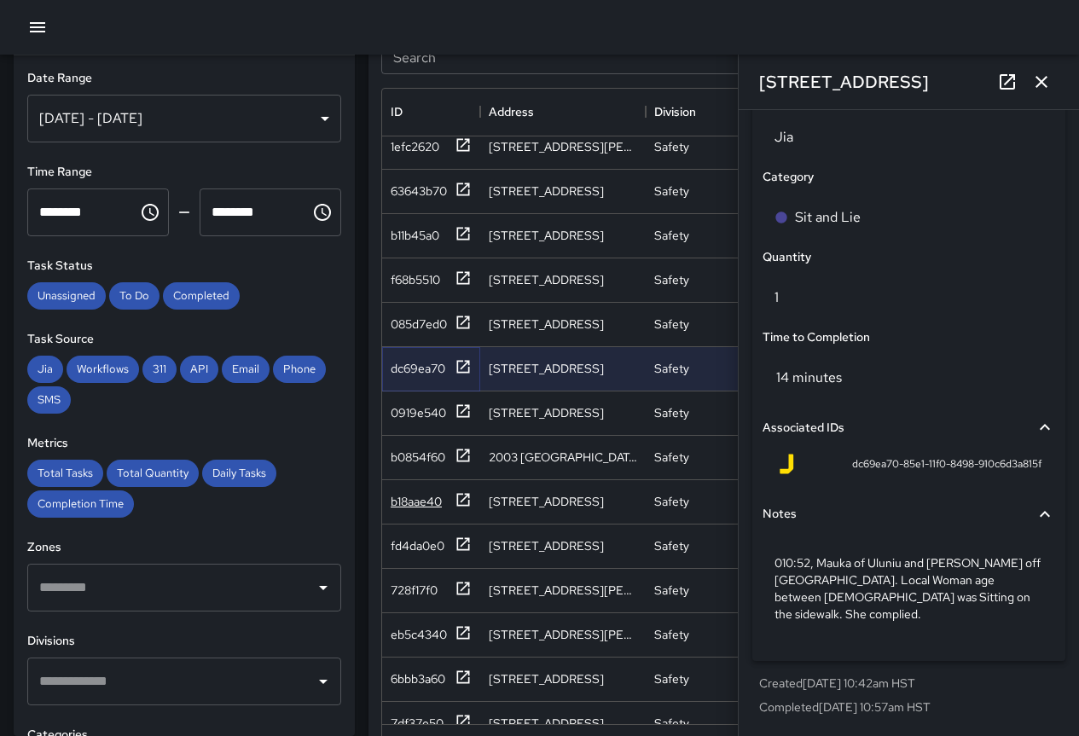
scroll to position [256, 0]
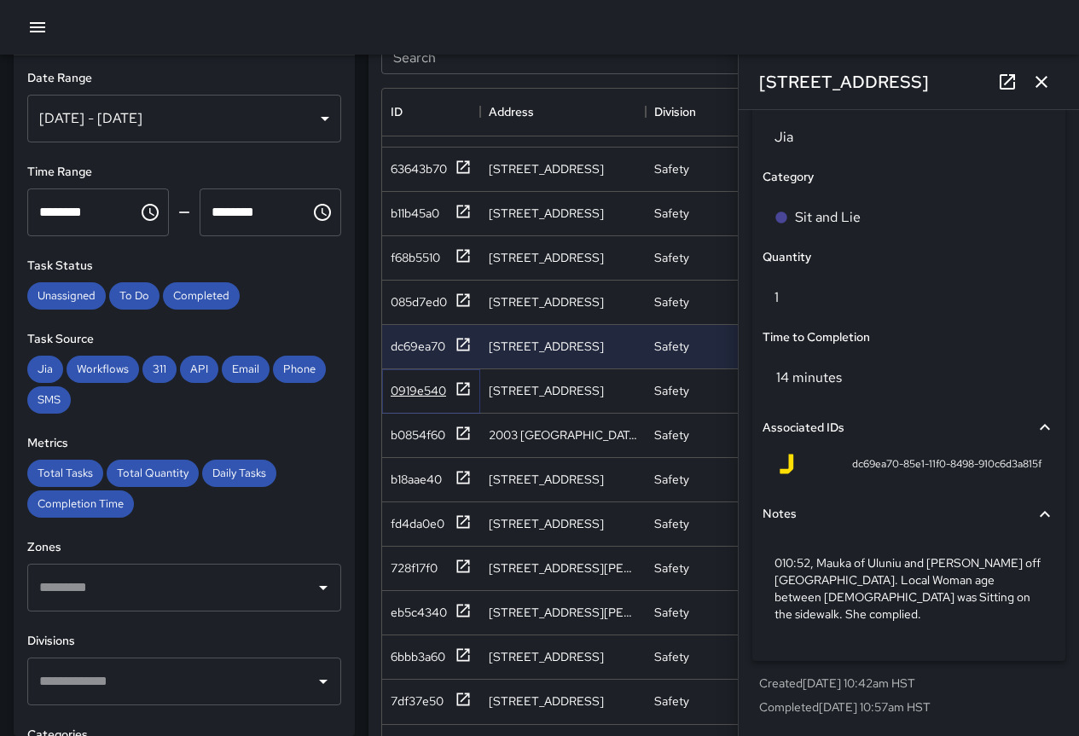
click at [419, 391] on div "0919e540" at bounding box center [418, 390] width 55 height 17
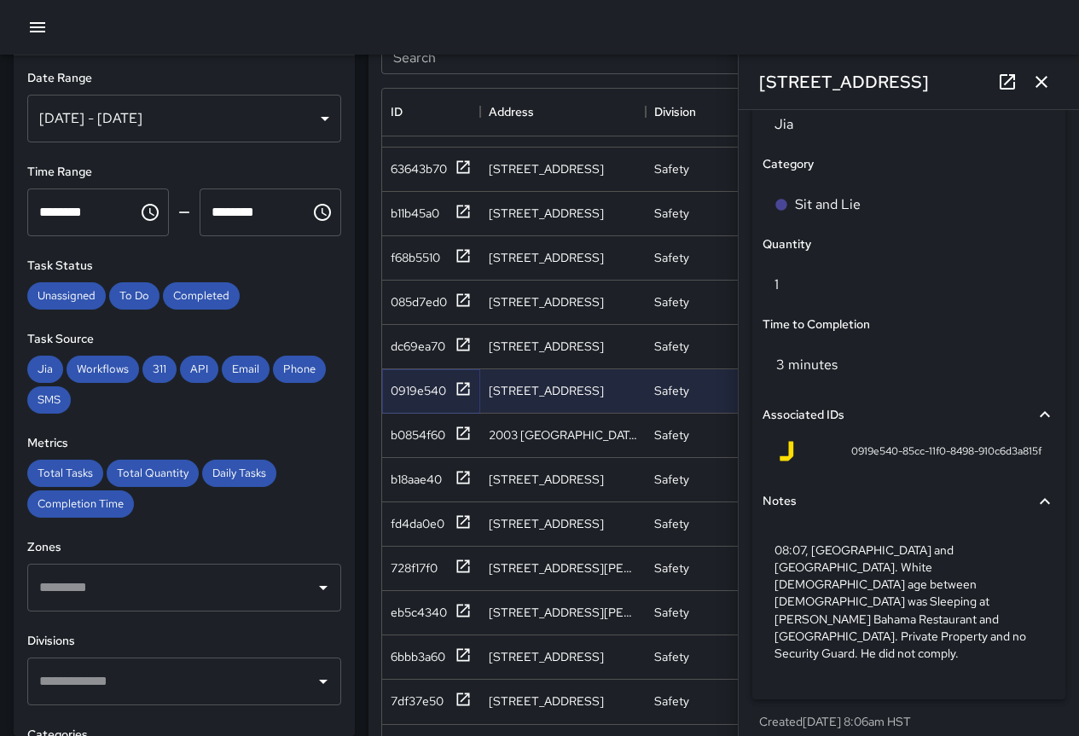
scroll to position [1176, 0]
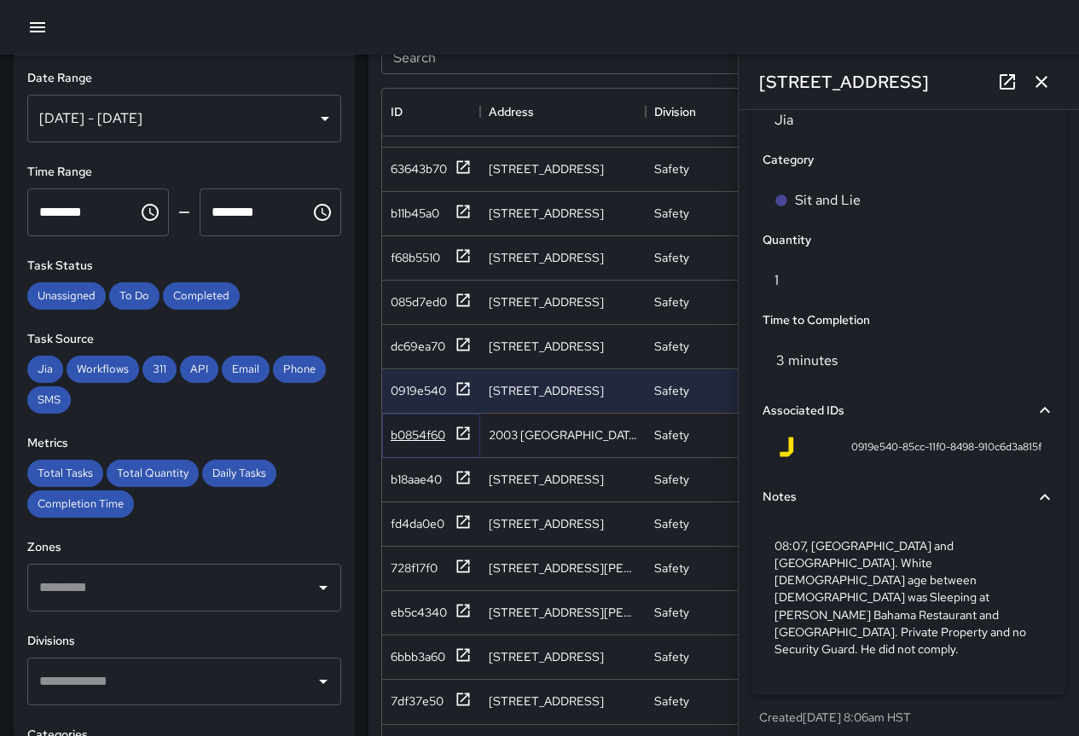
click at [410, 435] on div "b0854f60" at bounding box center [418, 434] width 55 height 17
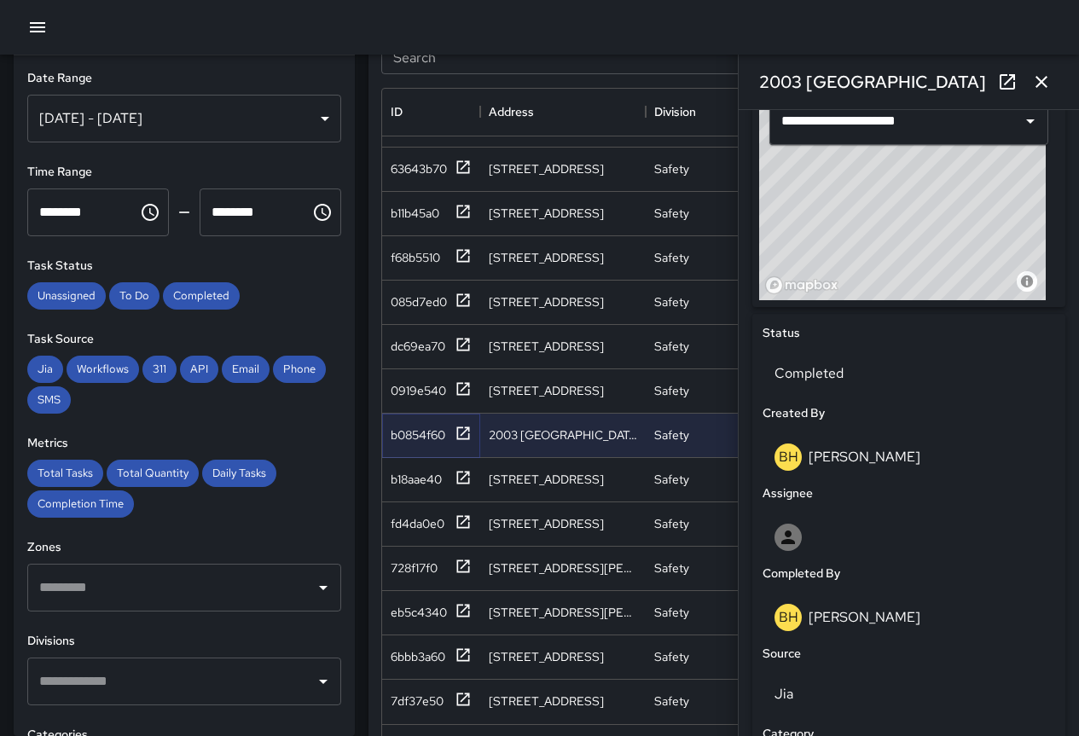
scroll to position [1142, 0]
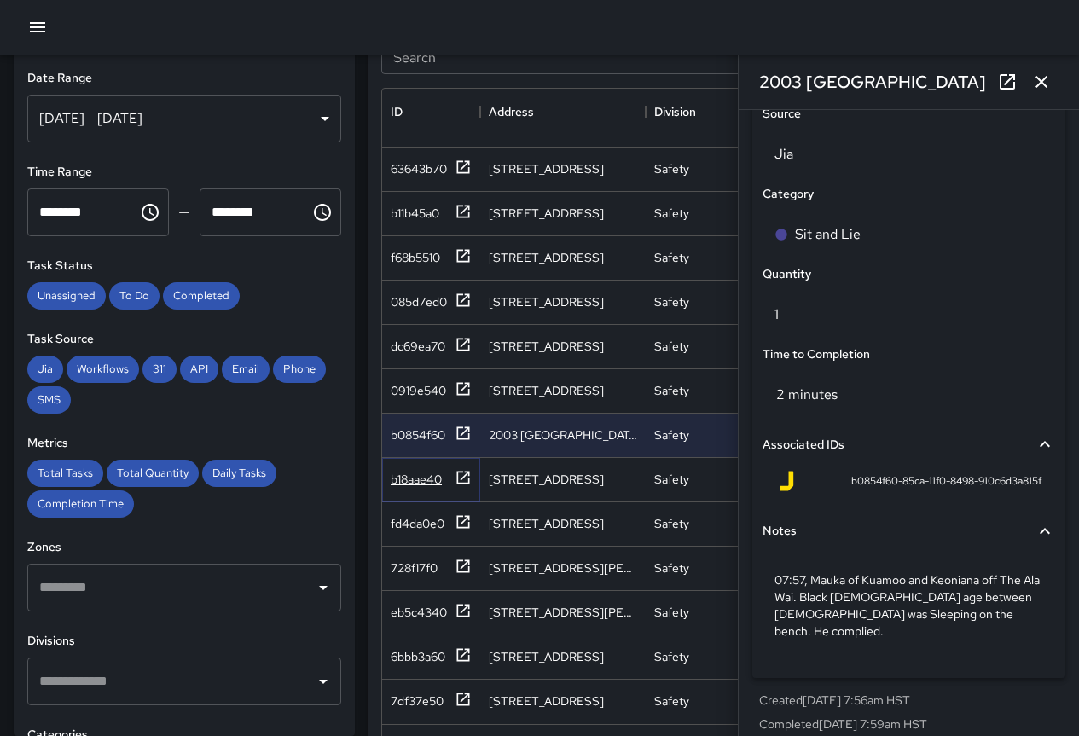
click at [415, 480] on div "b18aae40" at bounding box center [416, 479] width 51 height 17
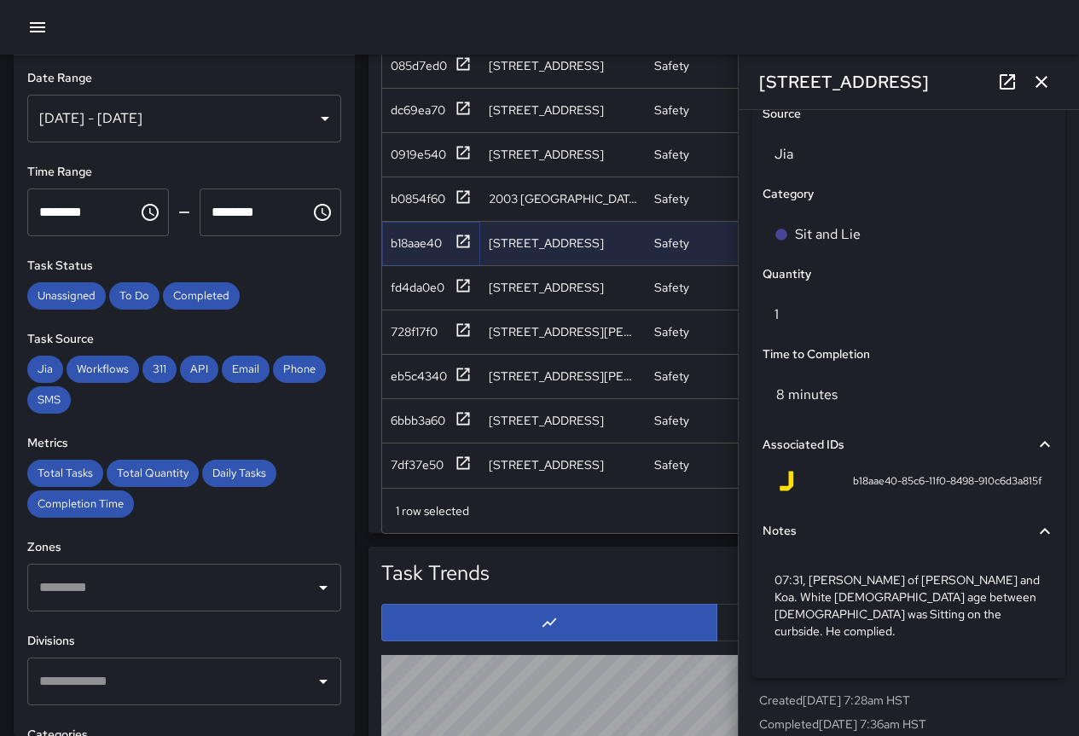
scroll to position [1194, 0]
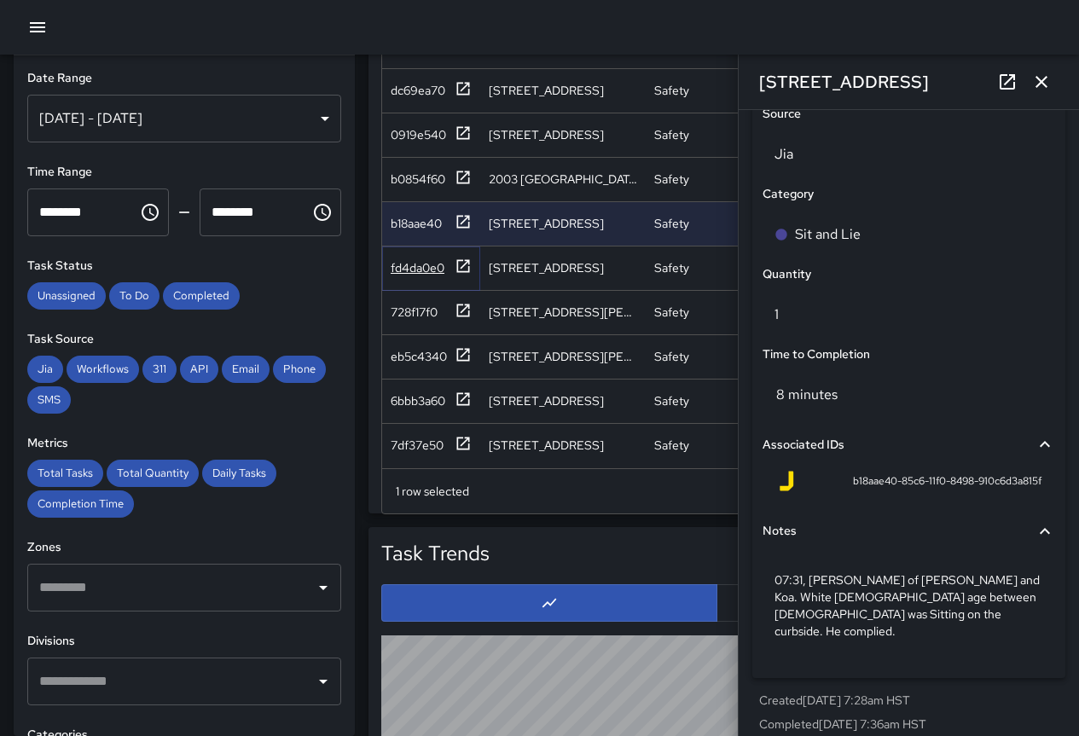
click at [415, 264] on div "fd4da0e0" at bounding box center [418, 267] width 54 height 17
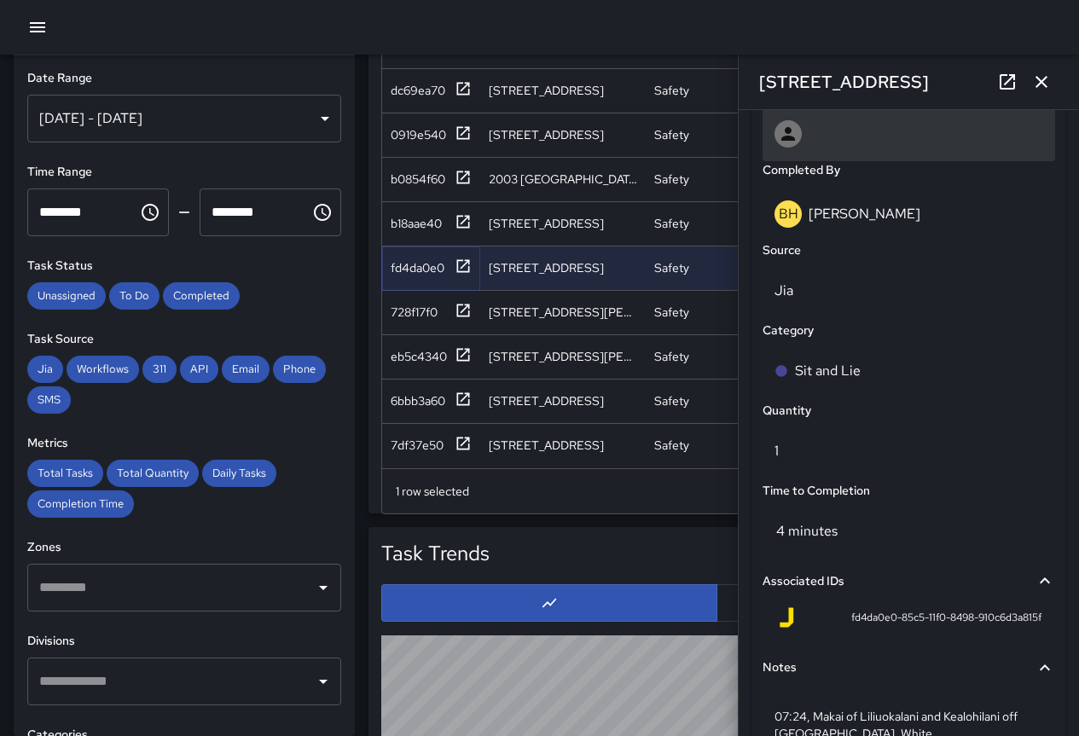
scroll to position [1176, 0]
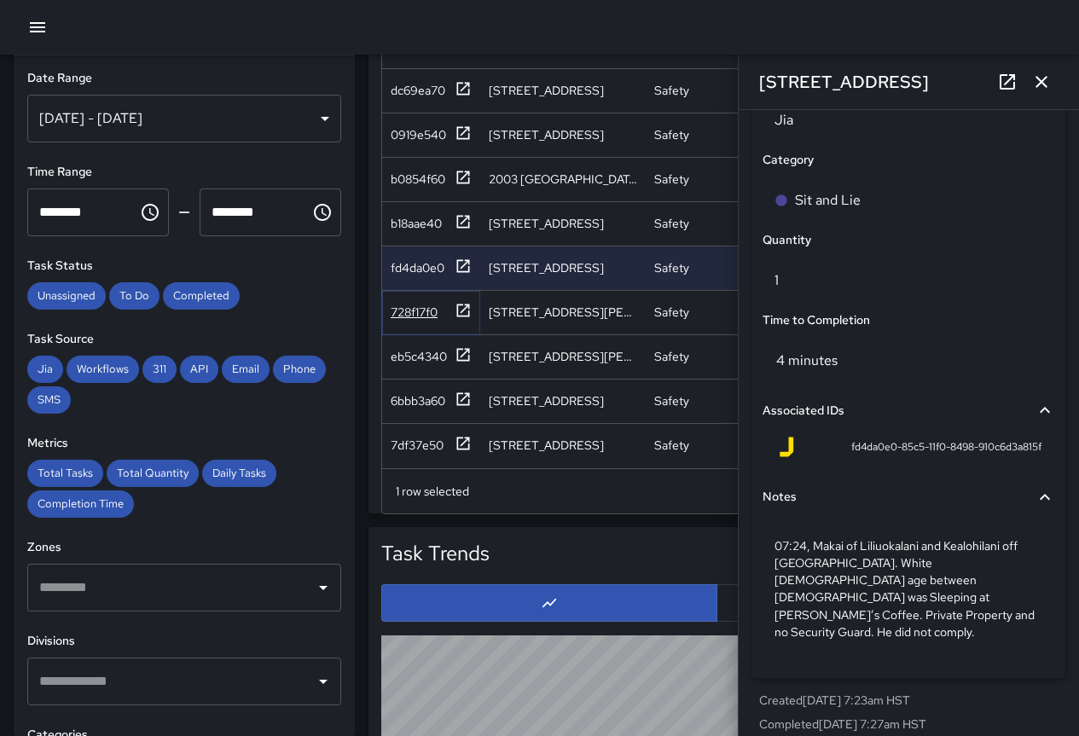
click at [408, 312] on div "728f17f0" at bounding box center [414, 312] width 47 height 17
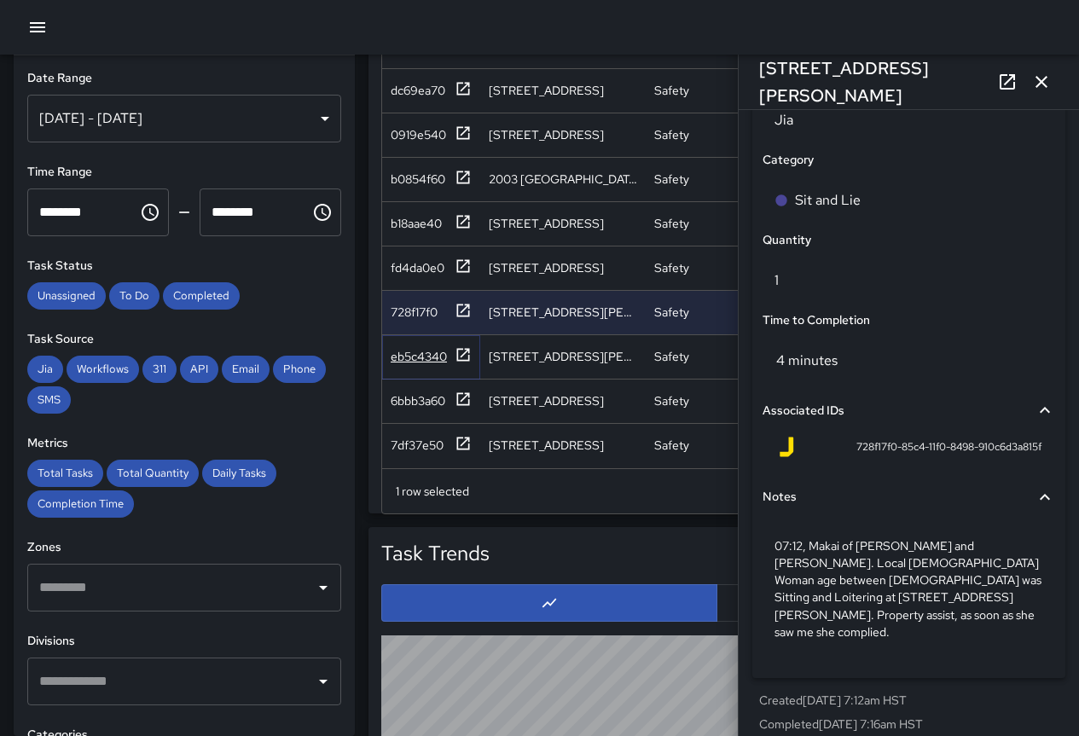
drag, startPoint x: 407, startPoint y: 359, endPoint x: 418, endPoint y: 361, distance: 11.2
click at [407, 360] on div "eb5c4340" at bounding box center [419, 356] width 56 height 17
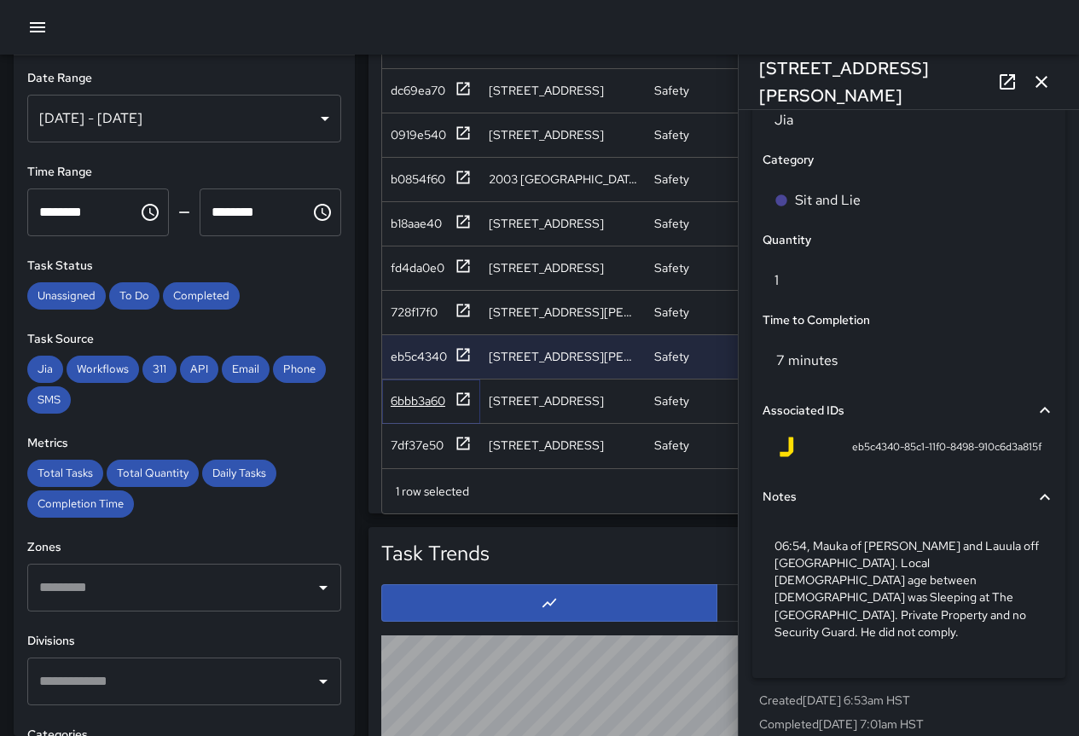
click at [429, 400] on div "6bbb3a60" at bounding box center [418, 400] width 55 height 17
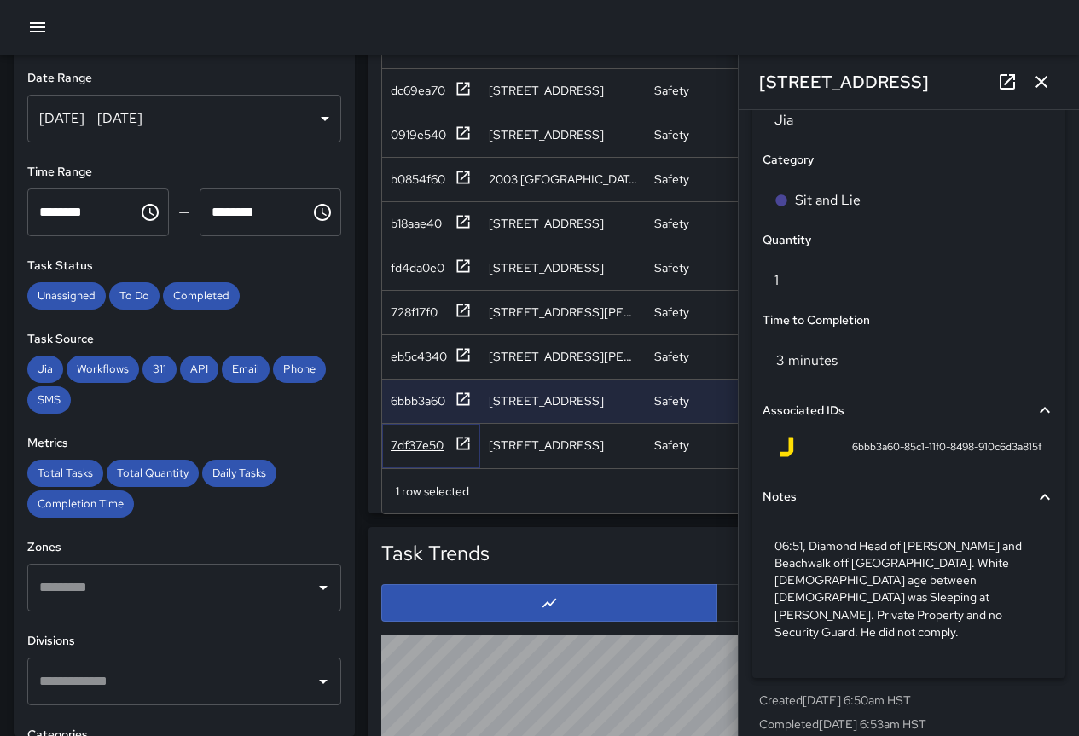
click at [421, 443] on div "7df37e50" at bounding box center [417, 445] width 53 height 17
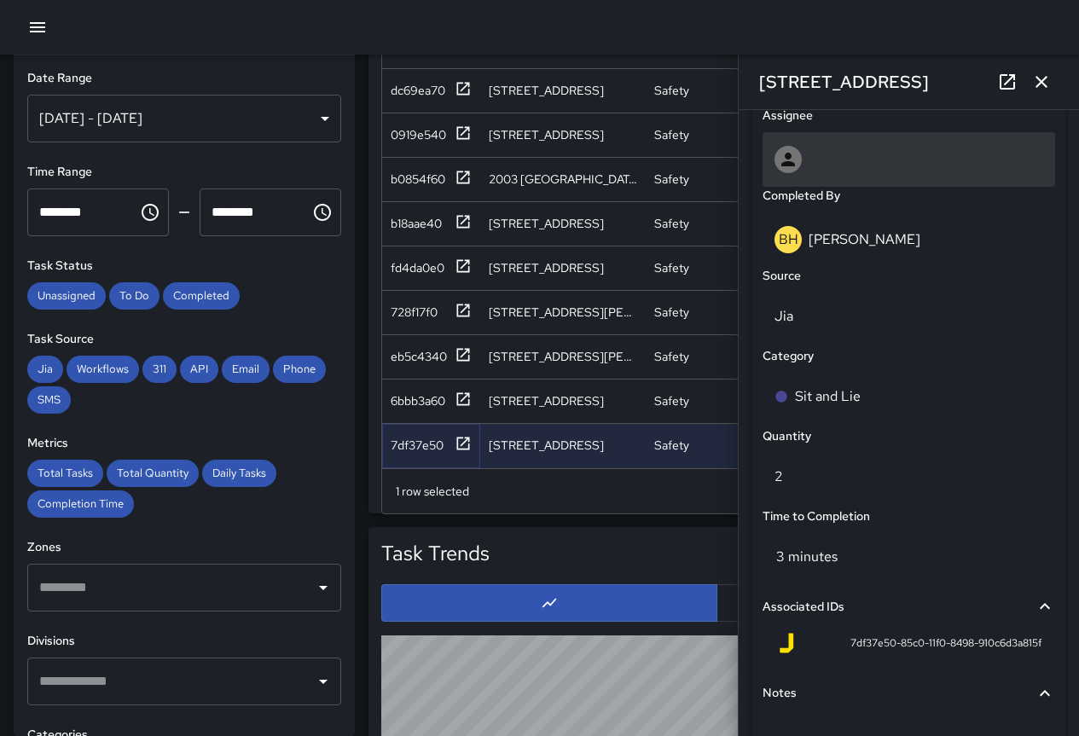
scroll to position [1210, 0]
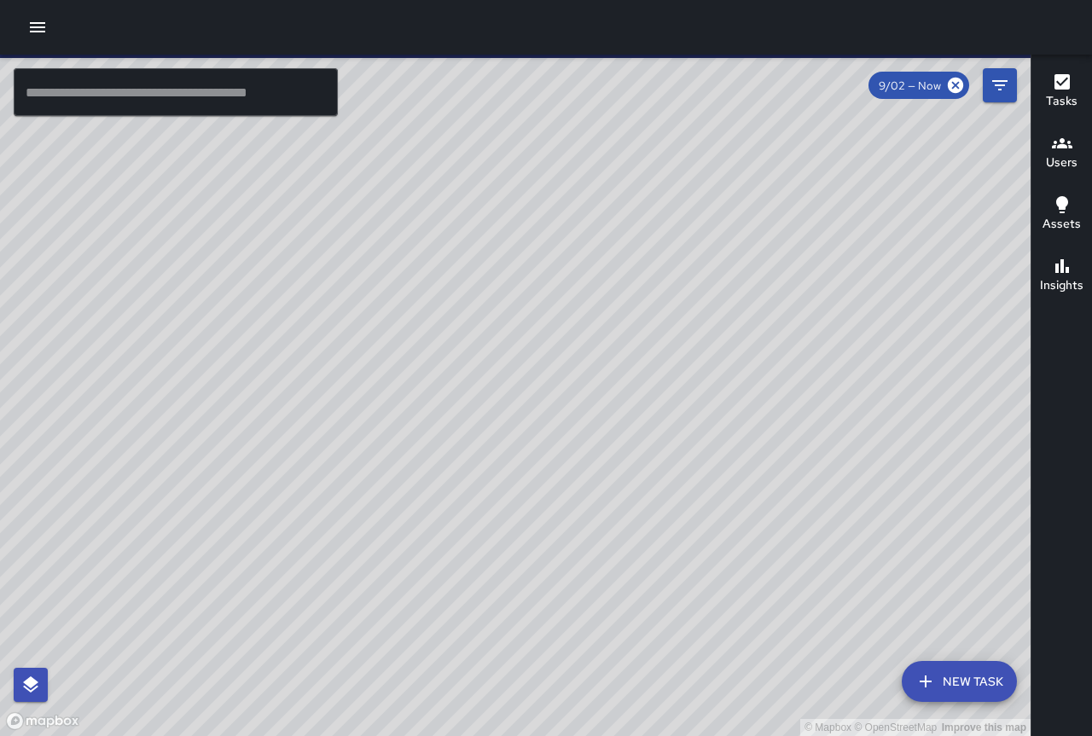
click at [36, 24] on icon "button" at bounding box center [37, 27] width 15 height 10
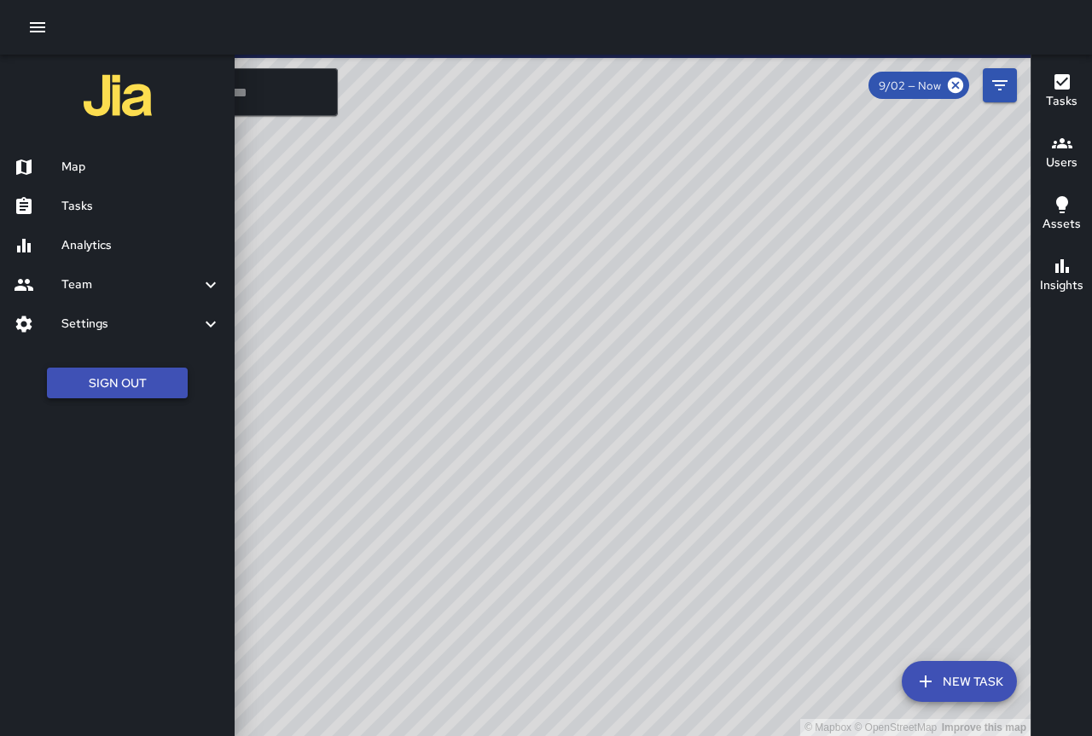
click at [118, 380] on button "Sign Out" at bounding box center [117, 384] width 141 height 32
